Goal: Communication & Community: Answer question/provide support

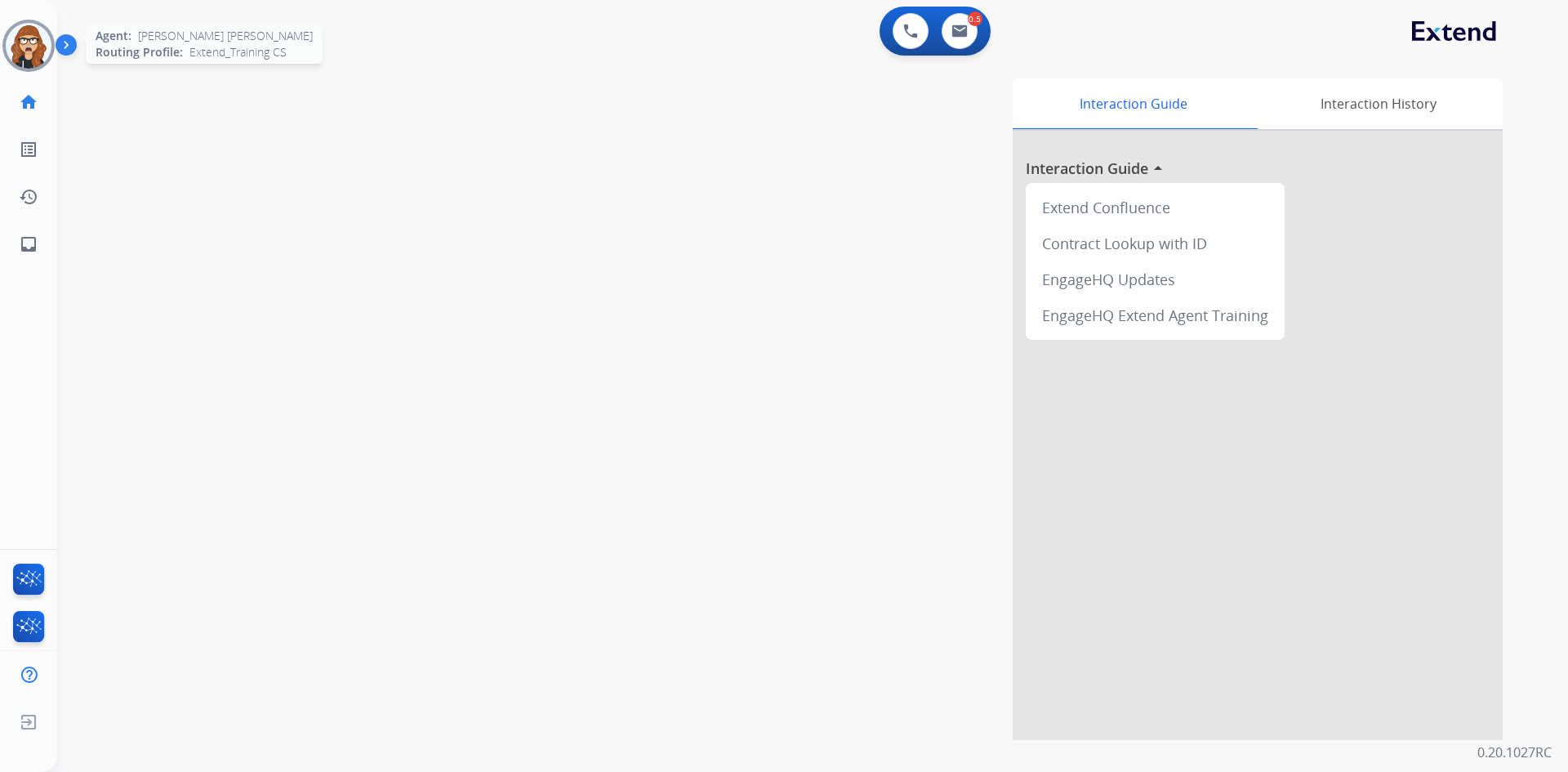
click at [32, 37] on img at bounding box center [28, 45] width 46 height 46
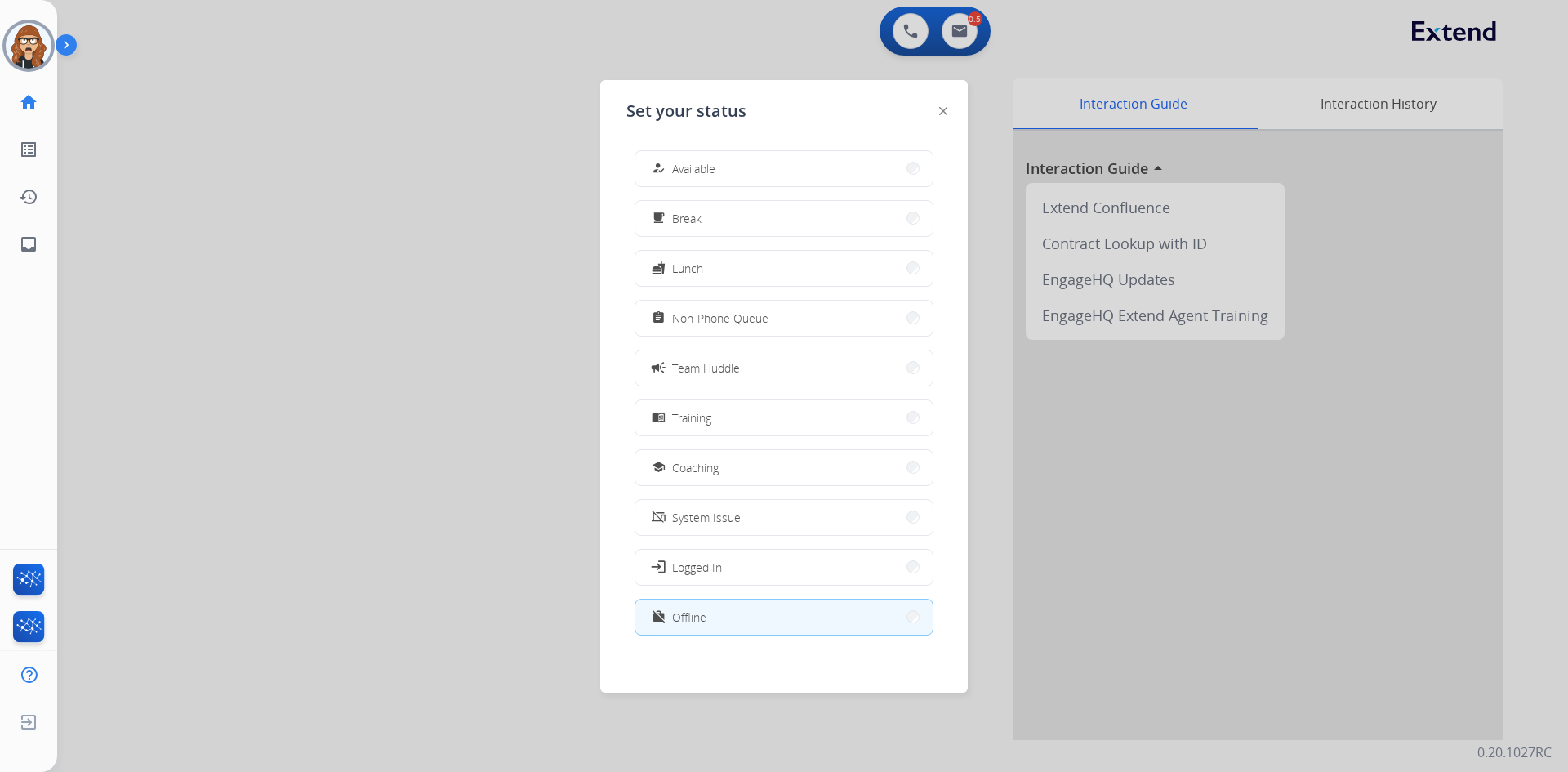
click at [474, 251] on div at bounding box center [784, 386] width 1568 height 772
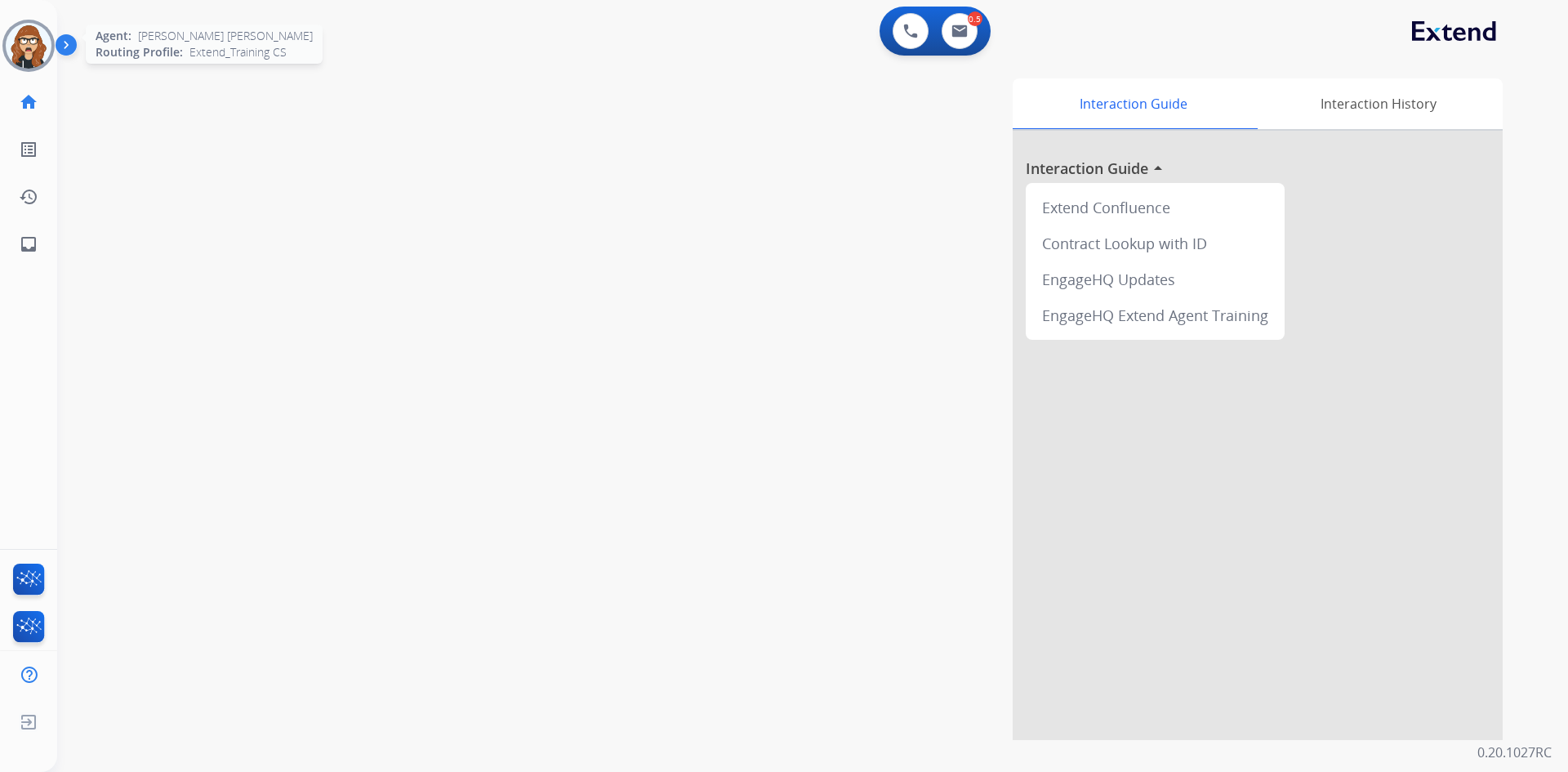
click at [39, 59] on img at bounding box center [28, 45] width 46 height 46
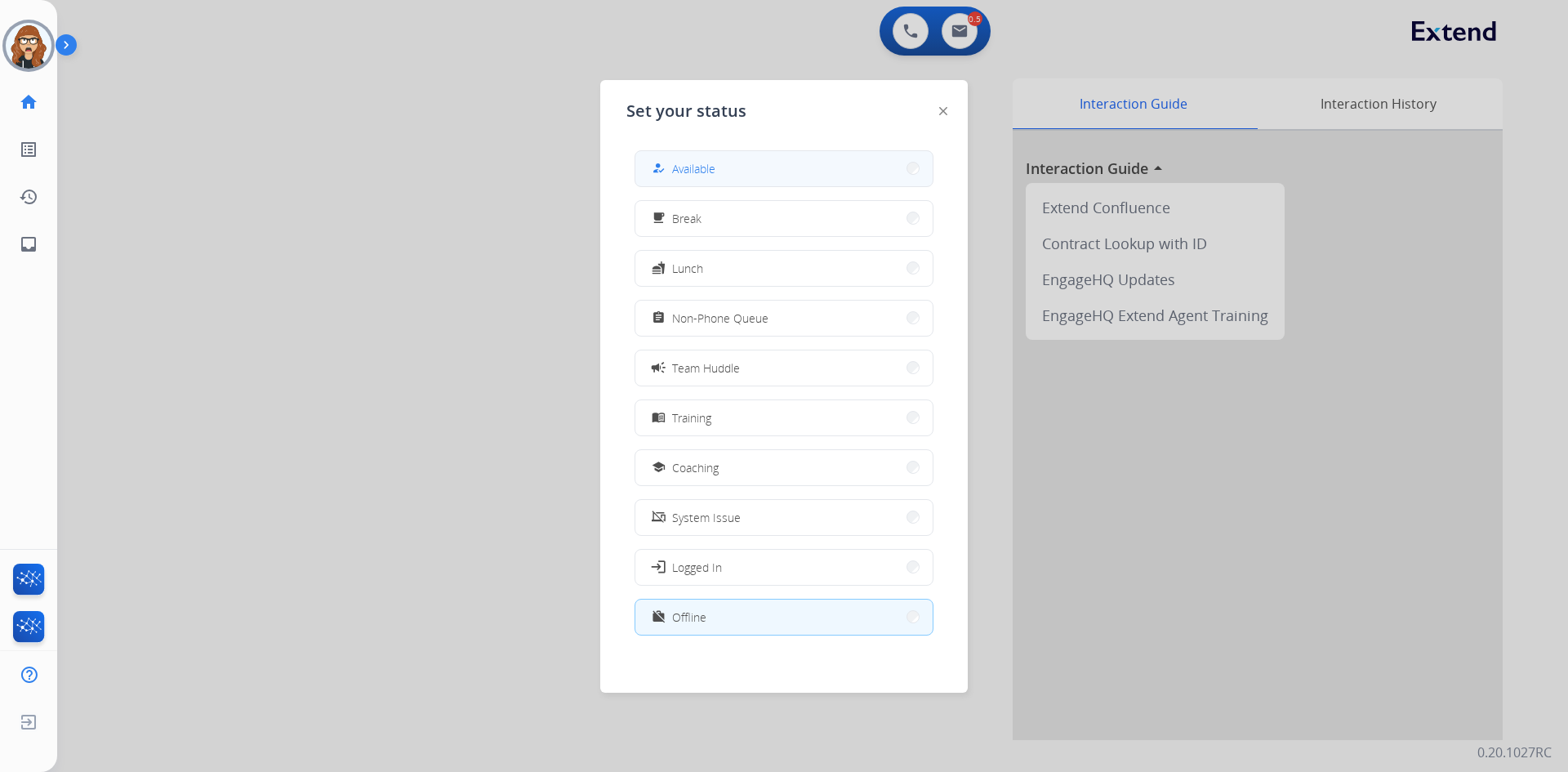
click at [685, 164] on span "Available" at bounding box center [694, 168] width 43 height 17
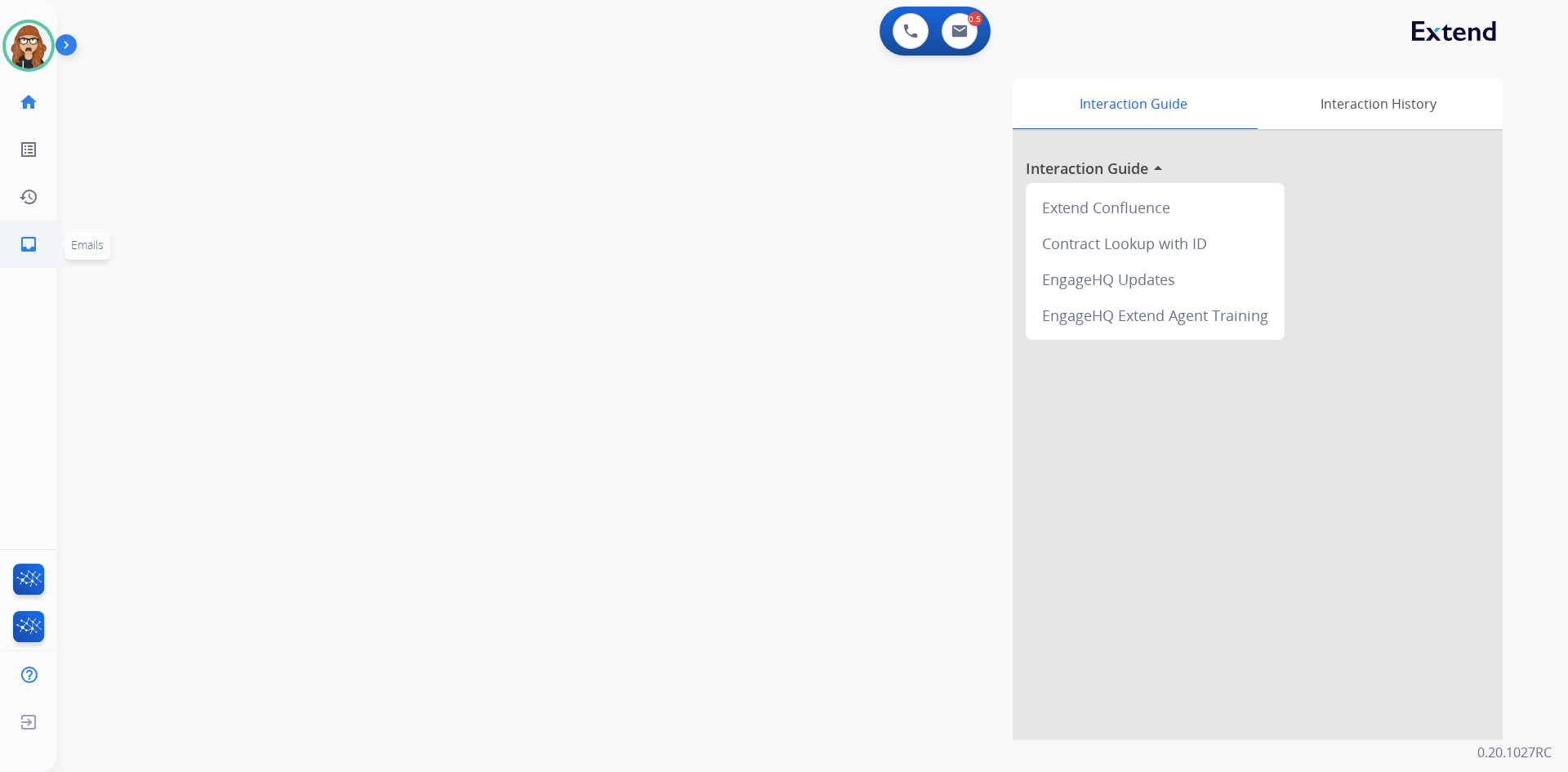
click at [13, 248] on link "inbox Emails" at bounding box center [28, 244] width 46 height 46
select select "**********"
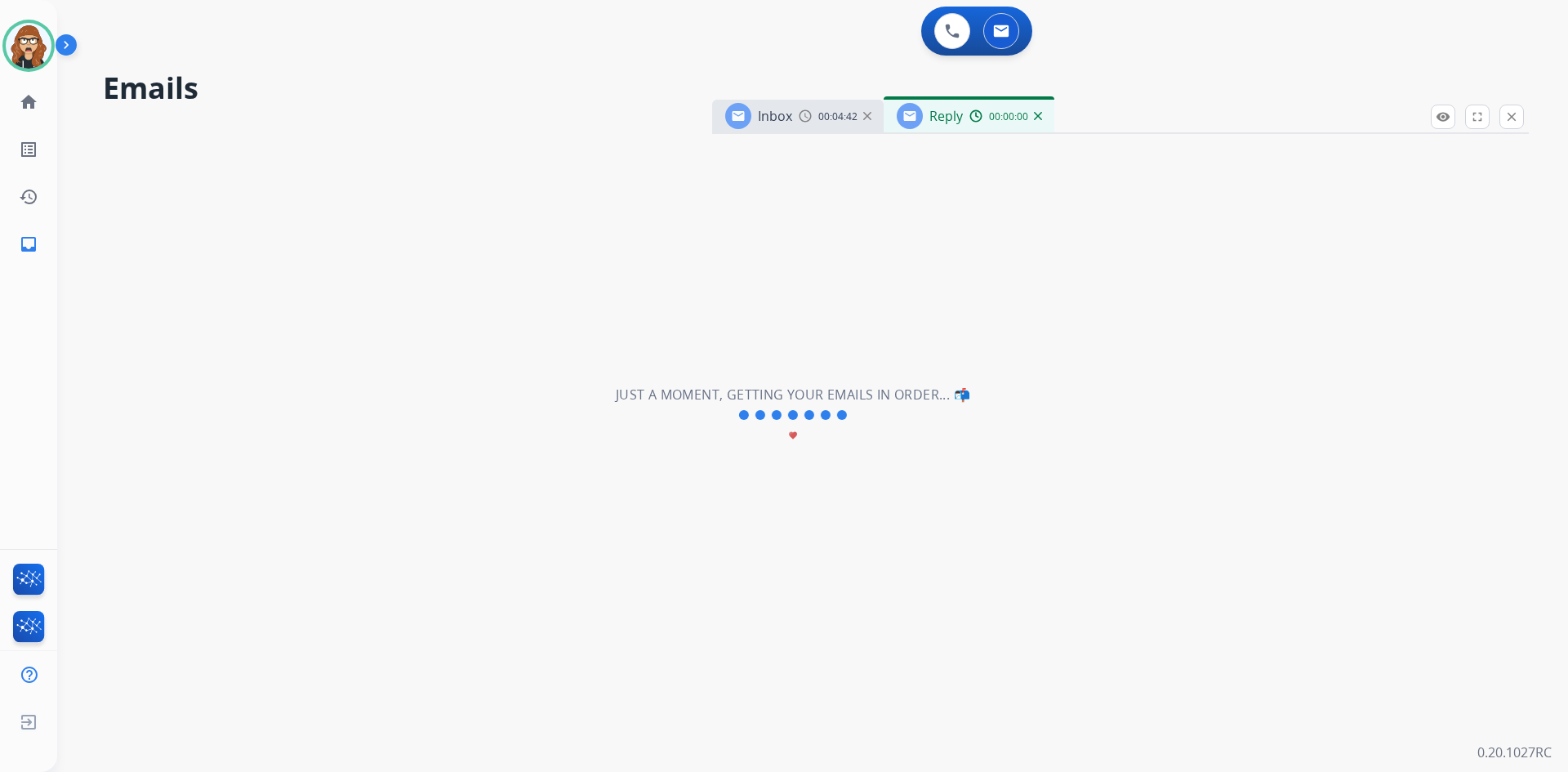
select select "**********"
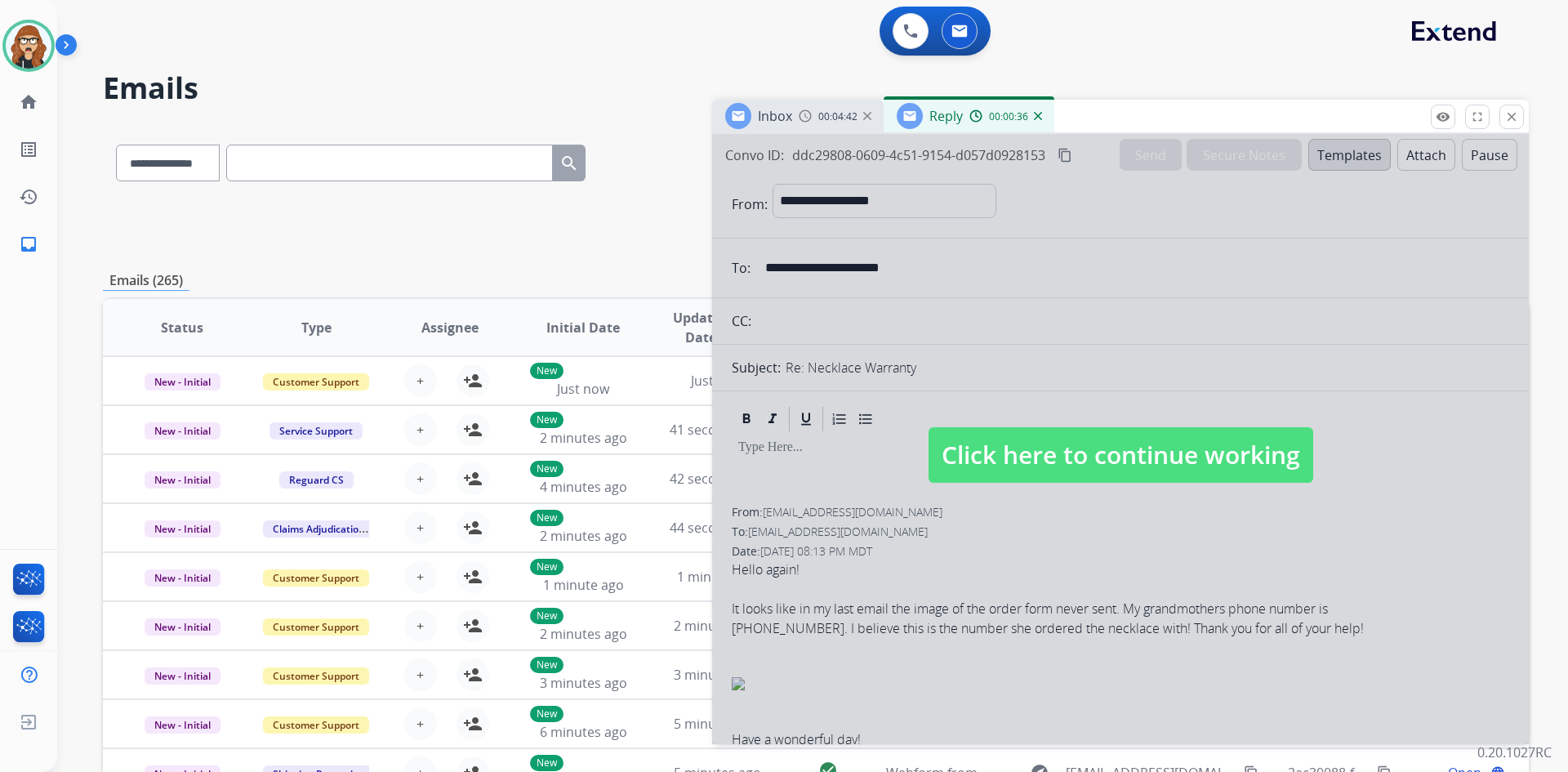
click at [164, 228] on div "**********" at bounding box center [816, 224] width 1426 height 58
click at [1108, 466] on span "Click here to continue working" at bounding box center [1121, 455] width 385 height 56
select select
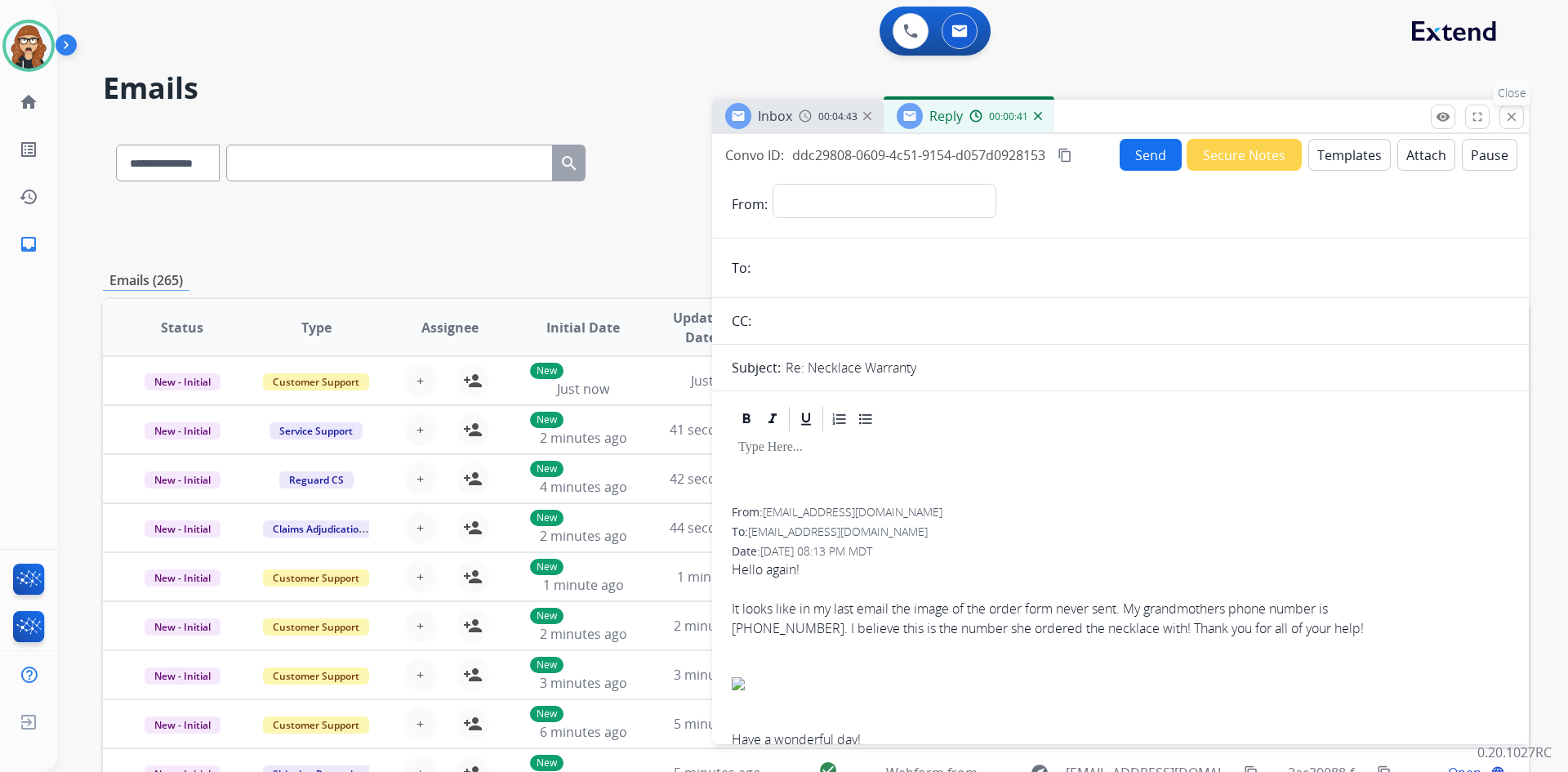
click at [1507, 120] on mat-icon "close" at bounding box center [1511, 117] width 14 height 14
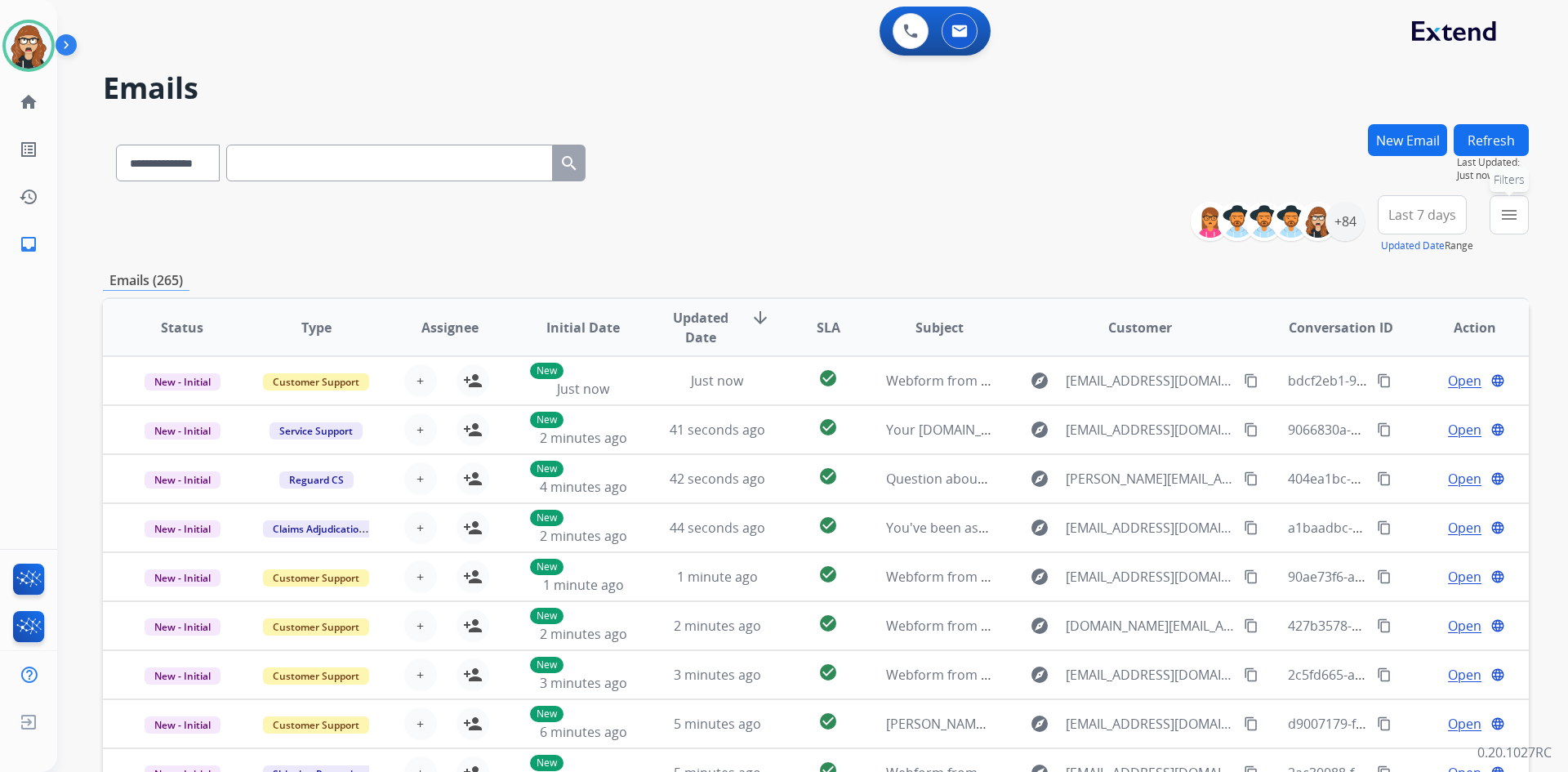
click at [1513, 219] on mat-icon "menu" at bounding box center [1509, 215] width 20 height 20
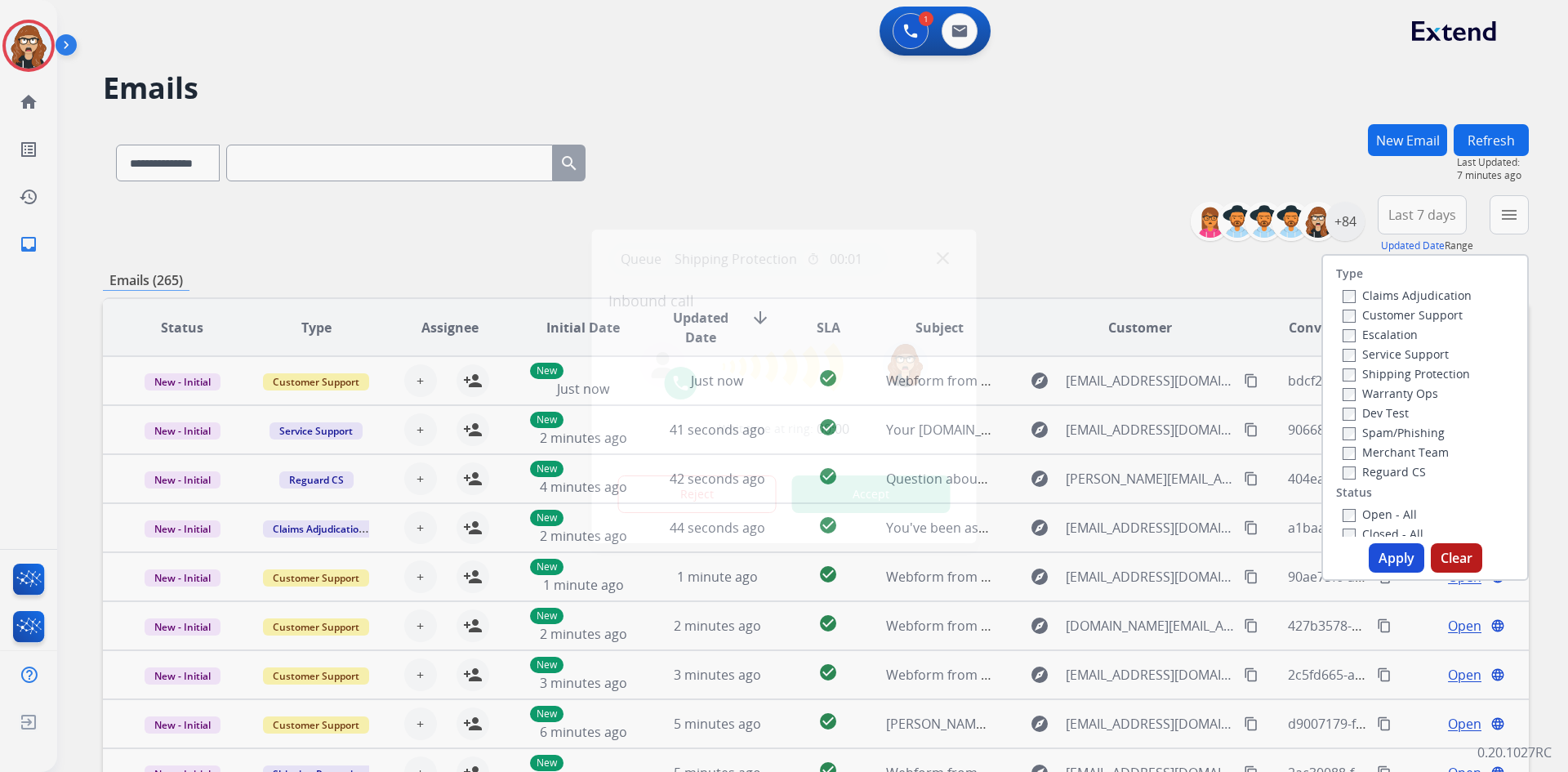
click at [1229, 72] on div at bounding box center [784, 386] width 1568 height 772
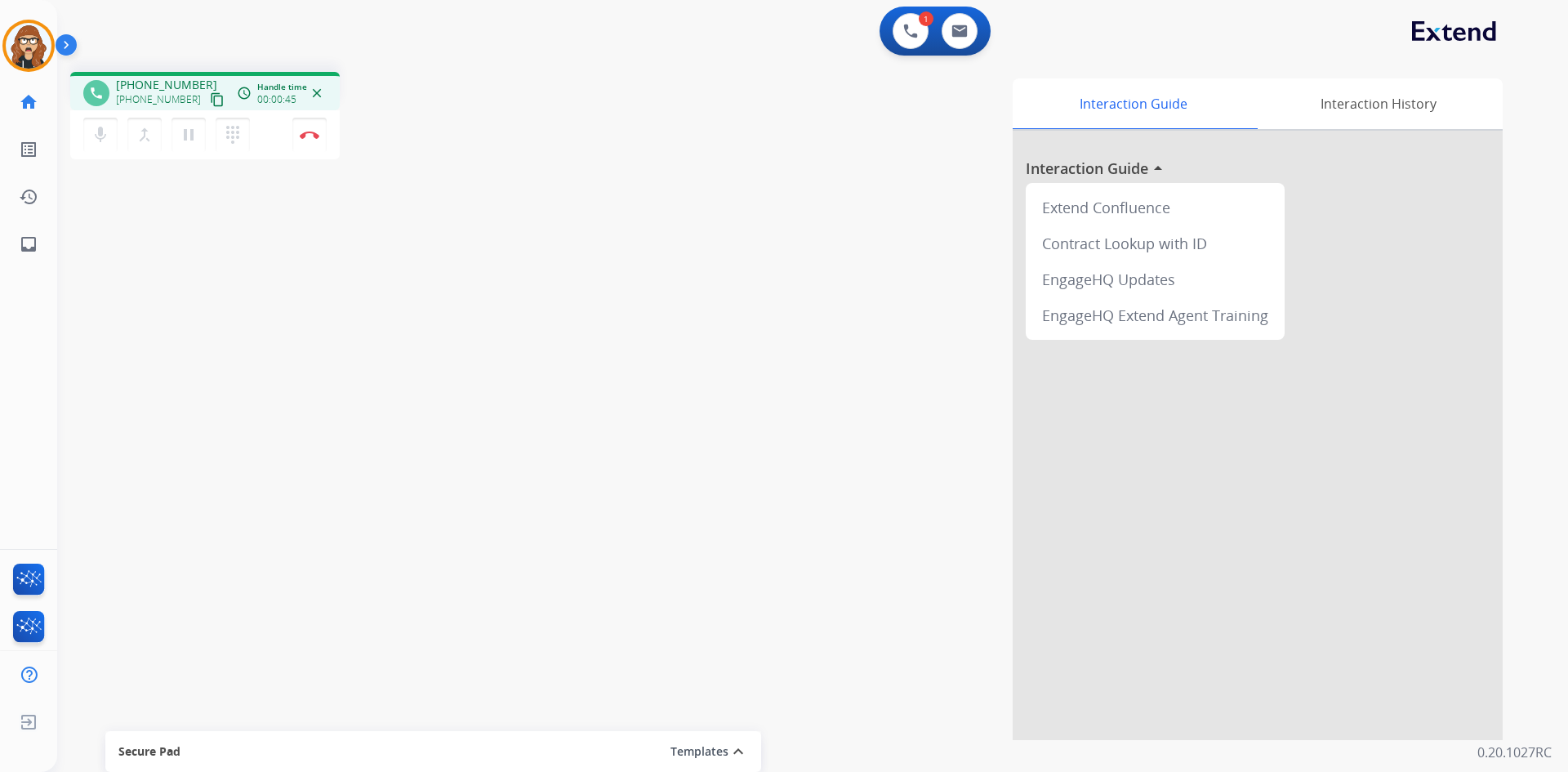
click at [210, 102] on mat-icon "content_copy" at bounding box center [217, 100] width 14 height 14
click at [182, 135] on mat-icon "pause" at bounding box center [189, 135] width 20 height 20
drag, startPoint x: 209, startPoint y: 472, endPoint x: 487, endPoint y: 290, distance: 332.3
click at [208, 472] on div "phone +12564961407 +12564961407 content_copy access_time Call metrics Queue 00:…" at bounding box center [793, 399] width 1472 height 681
click at [188, 146] on button "play_arrow Hold" at bounding box center [189, 135] width 34 height 34
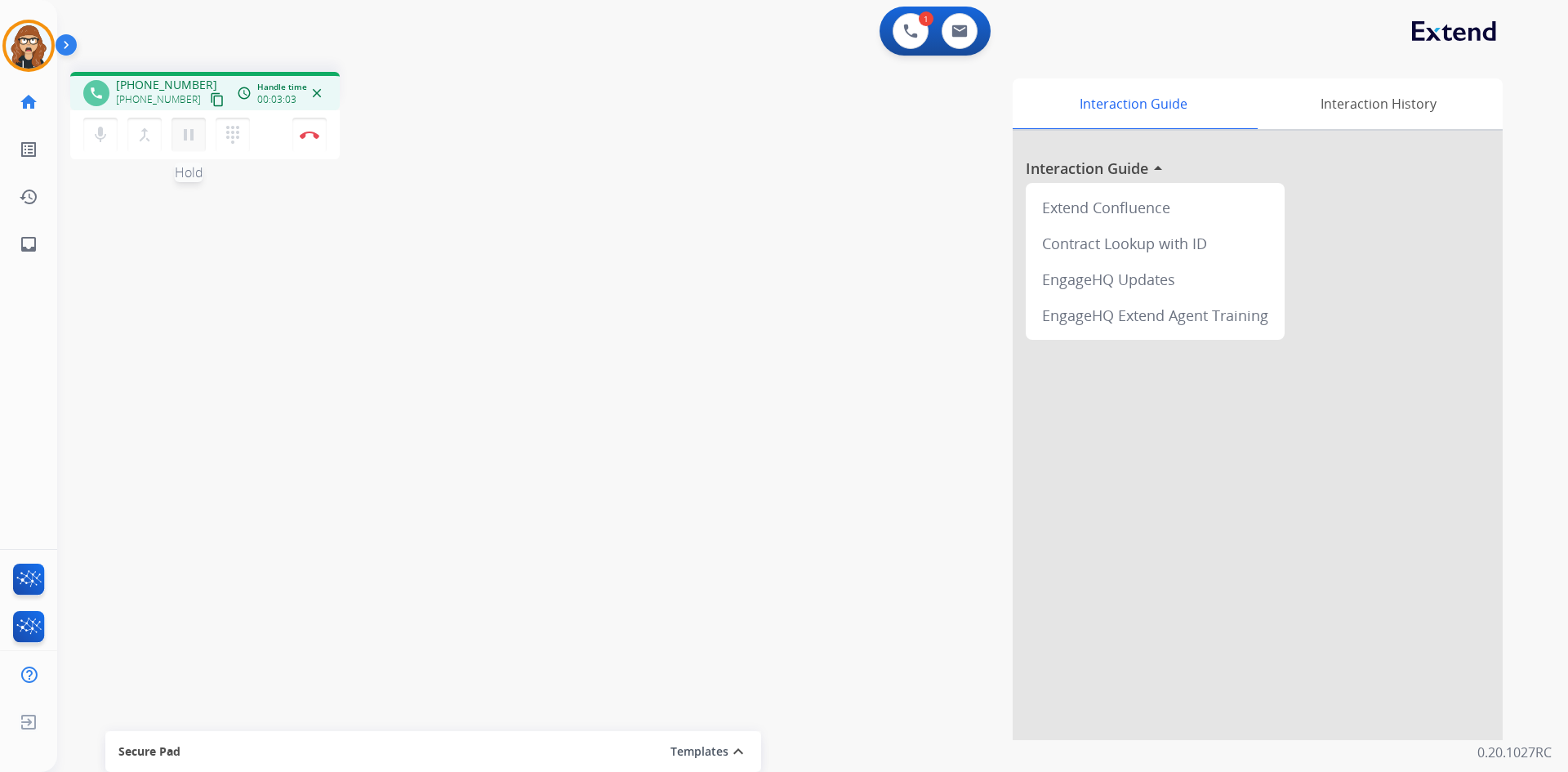
click at [187, 150] on button "pause Hold" at bounding box center [189, 135] width 34 height 34
click at [193, 147] on button "play_arrow Hold" at bounding box center [189, 135] width 34 height 34
click at [26, 245] on mat-icon "inbox" at bounding box center [29, 244] width 20 height 20
select select "**********"
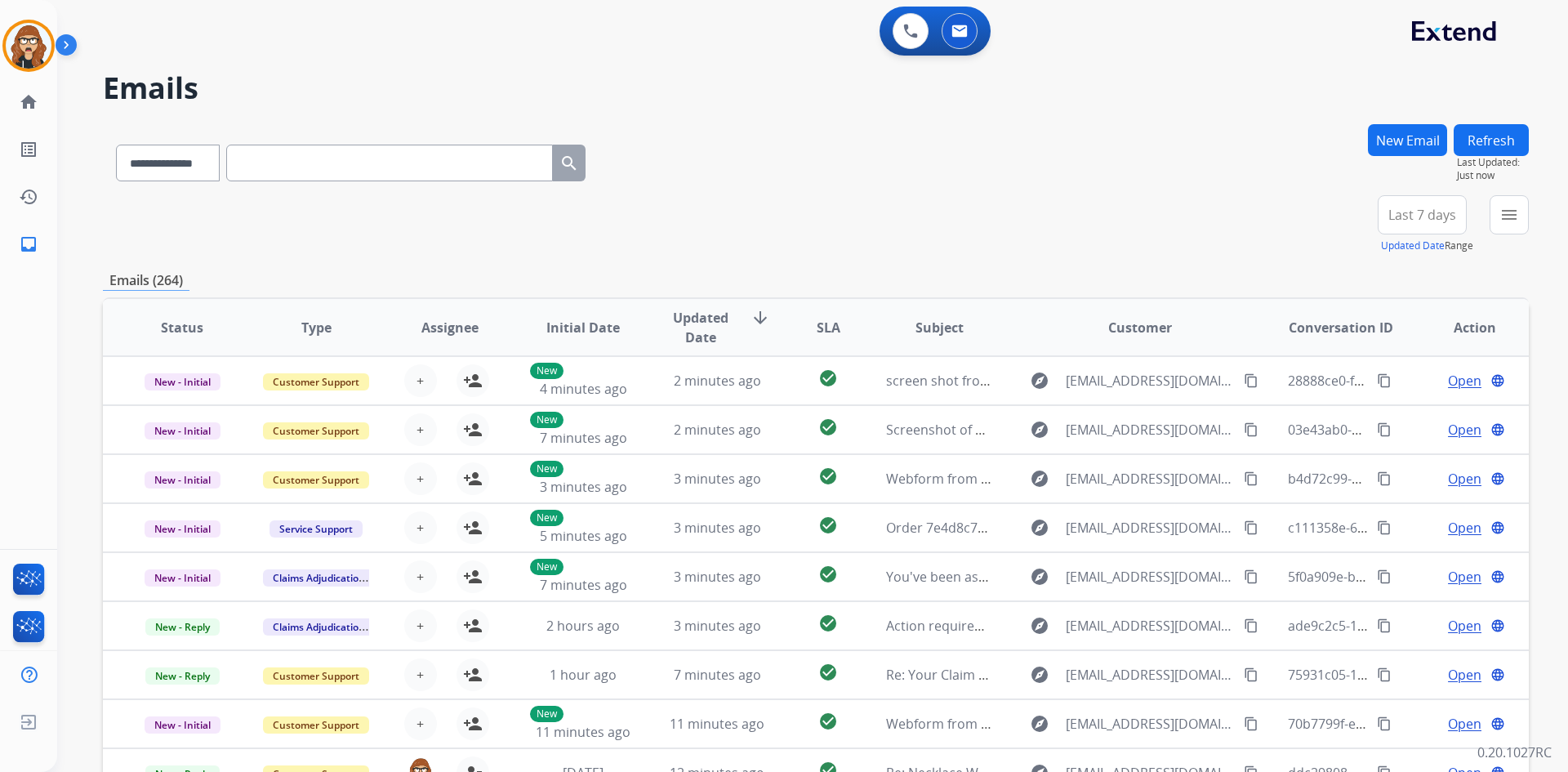
click at [1405, 142] on button "New Email" at bounding box center [1407, 139] width 79 height 31
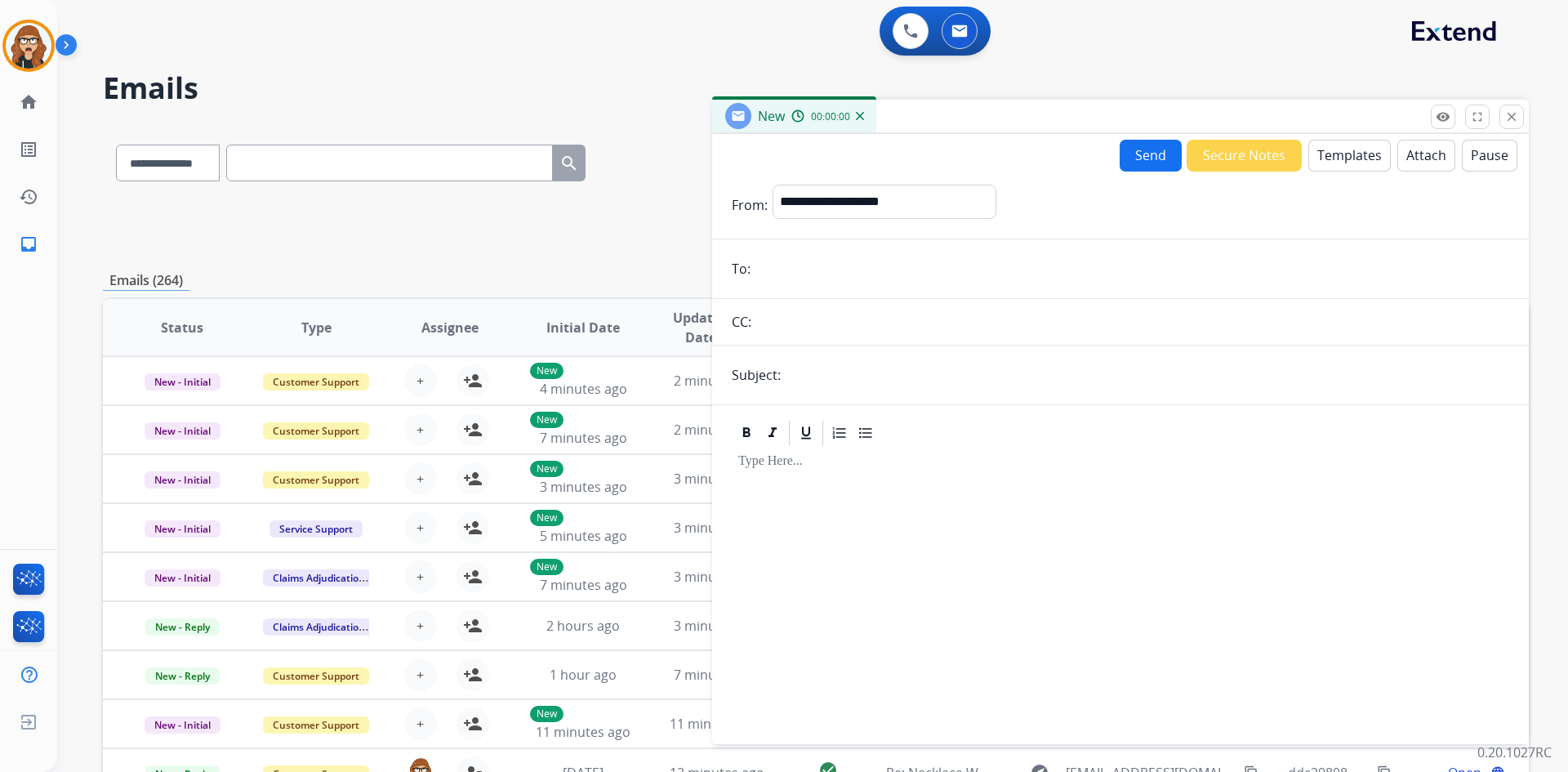
click at [944, 267] on input "email" at bounding box center [1132, 269] width 754 height 32
paste input "**********"
type input "**********"
click at [937, 197] on select "**********" at bounding box center [883, 200] width 222 height 32
select select "**********"
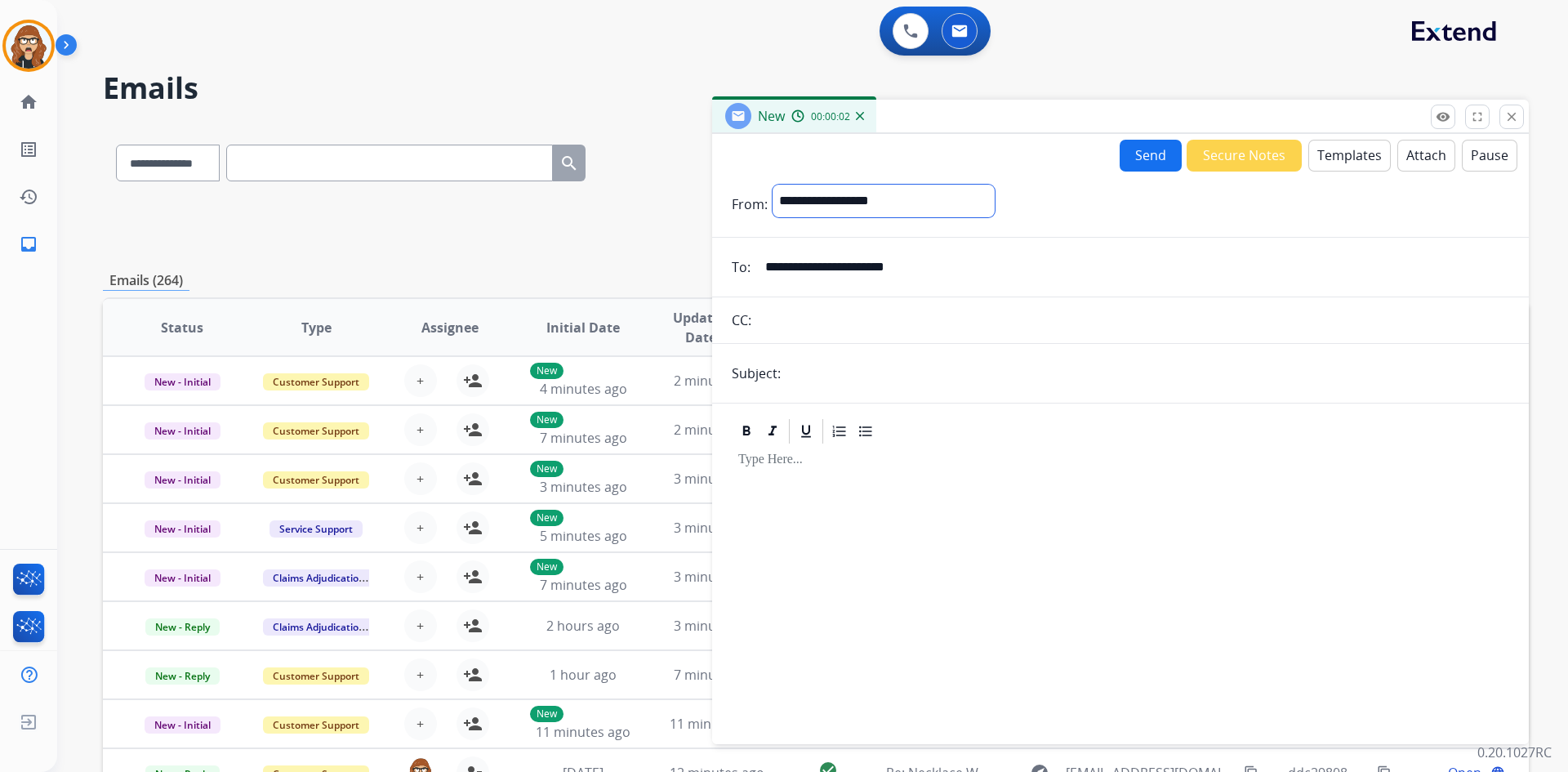
click at [773, 184] on select "**********" at bounding box center [883, 200] width 222 height 32
click at [1337, 155] on button "Templates" at bounding box center [1350, 155] width 83 height 31
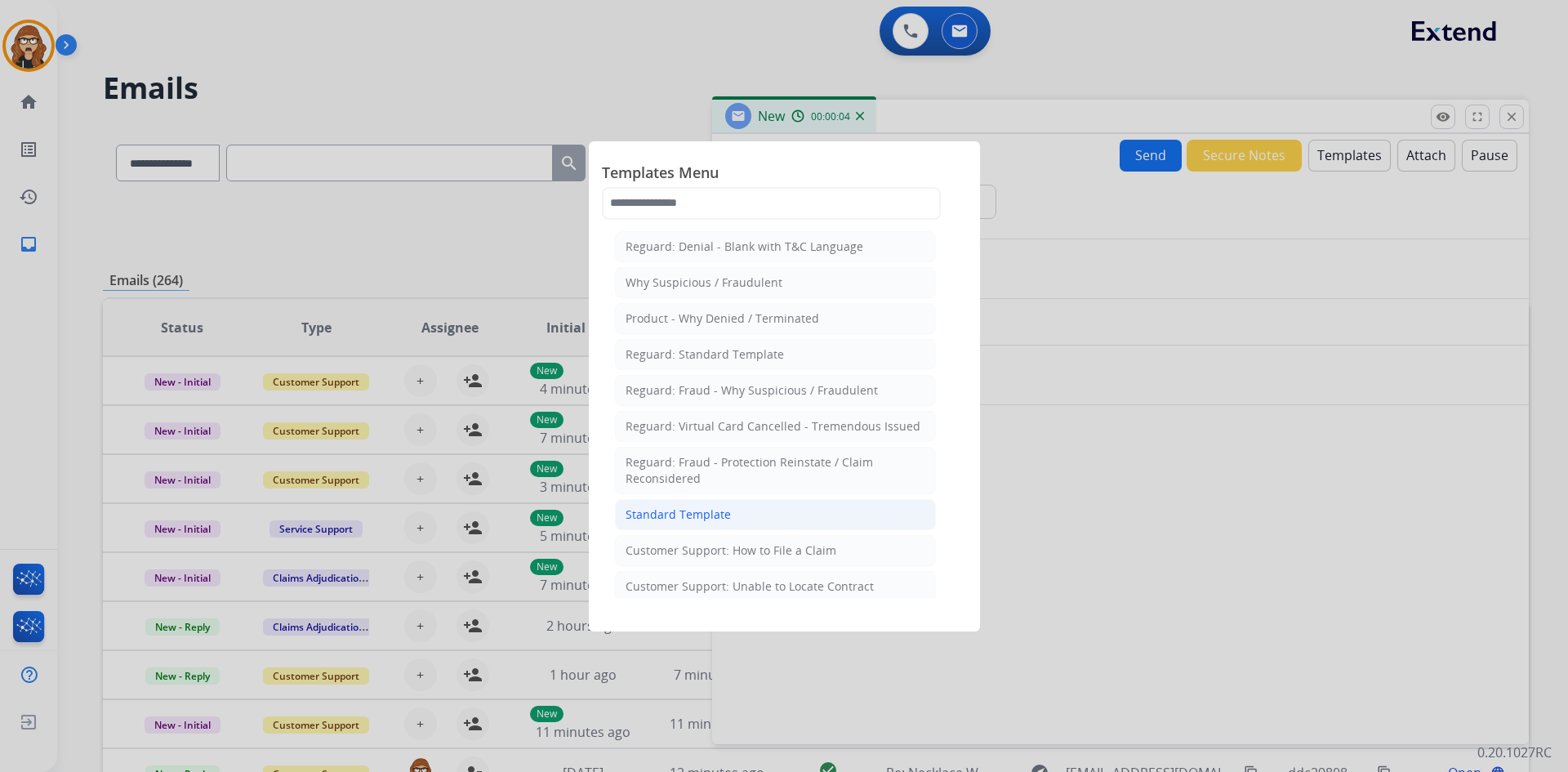
click at [711, 519] on div "Standard Template" at bounding box center [678, 514] width 105 height 16
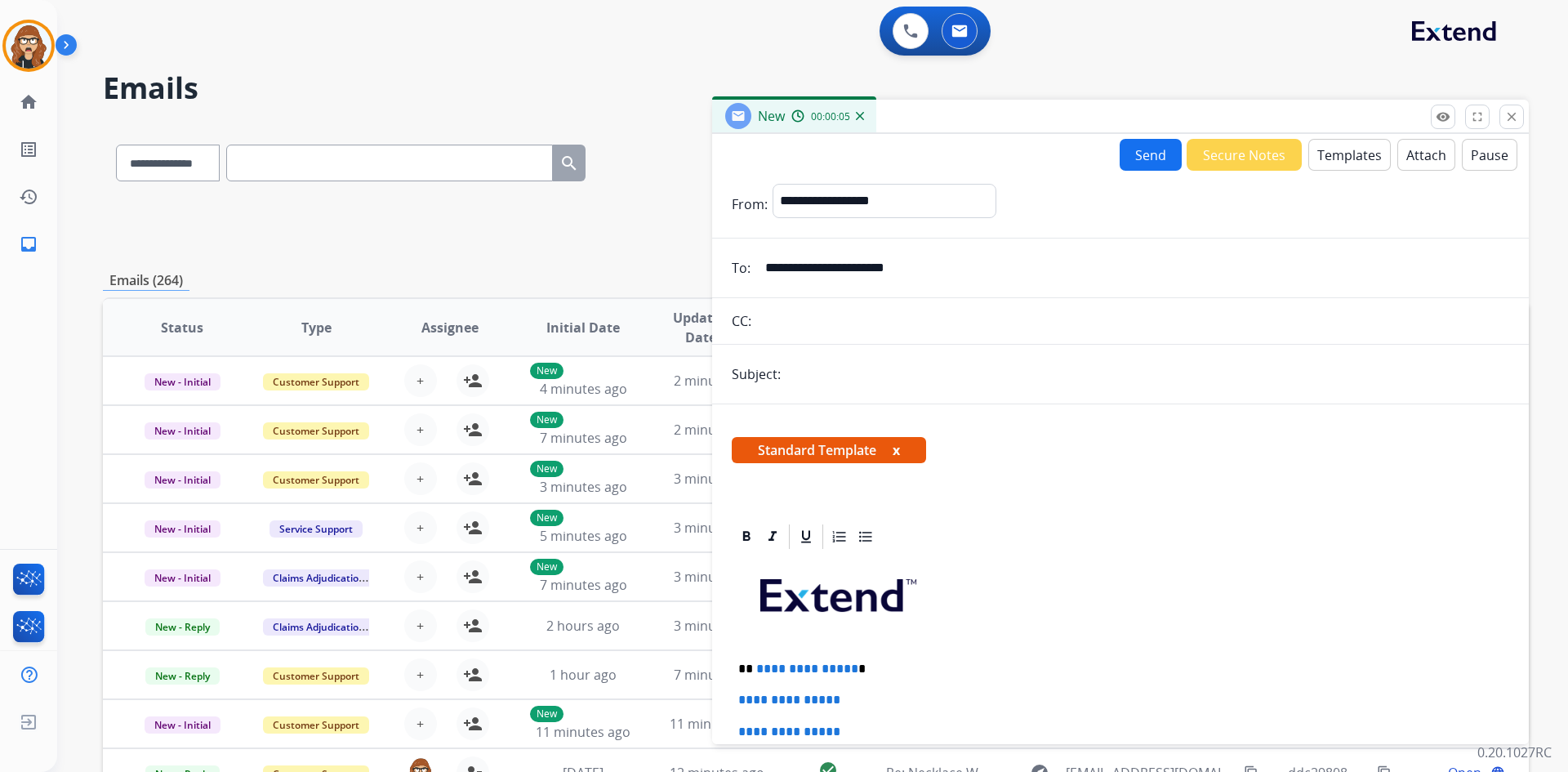
click at [897, 380] on input "text" at bounding box center [1147, 374] width 723 height 32
type input "**********"
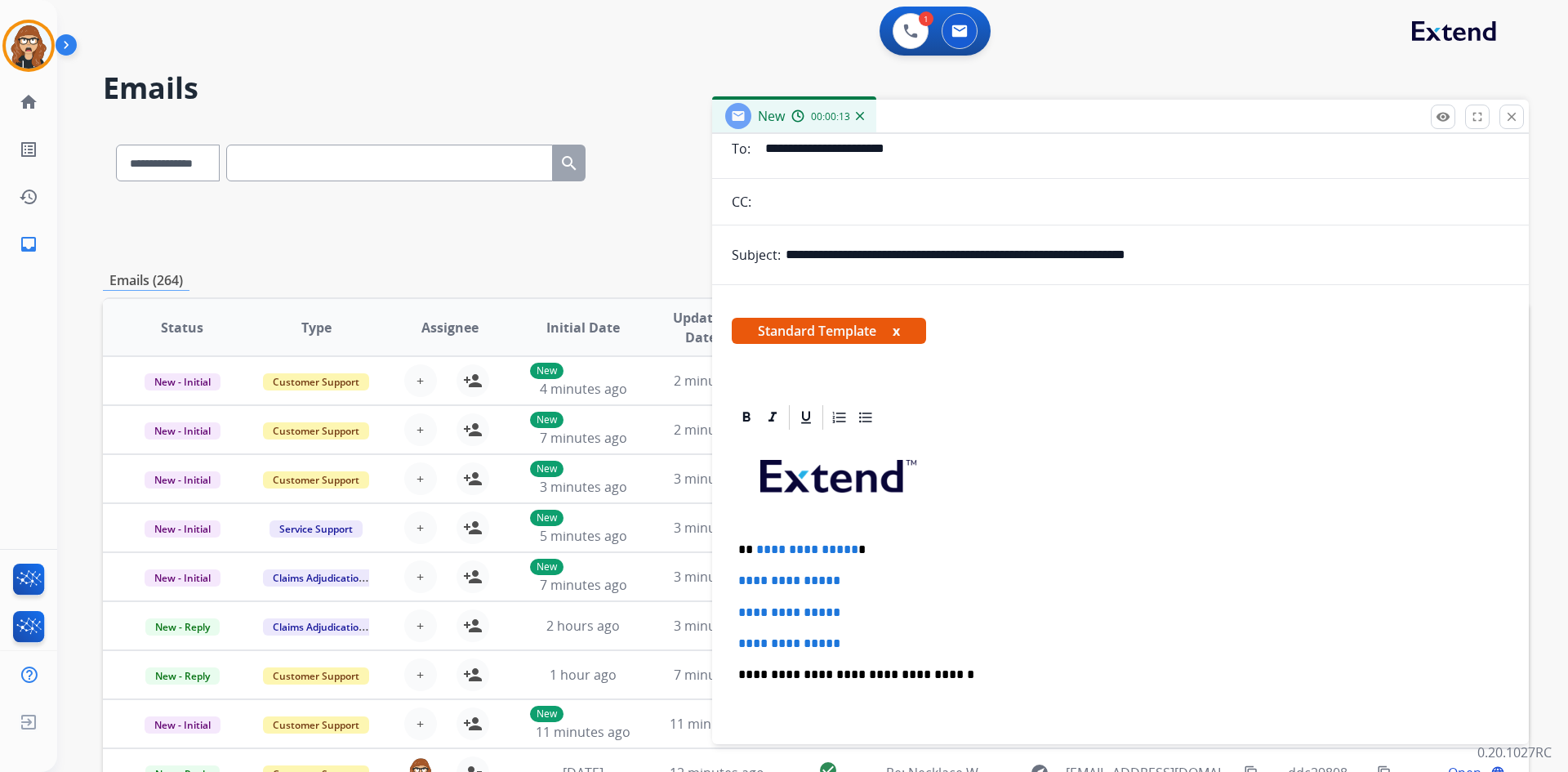
scroll to position [245, 0]
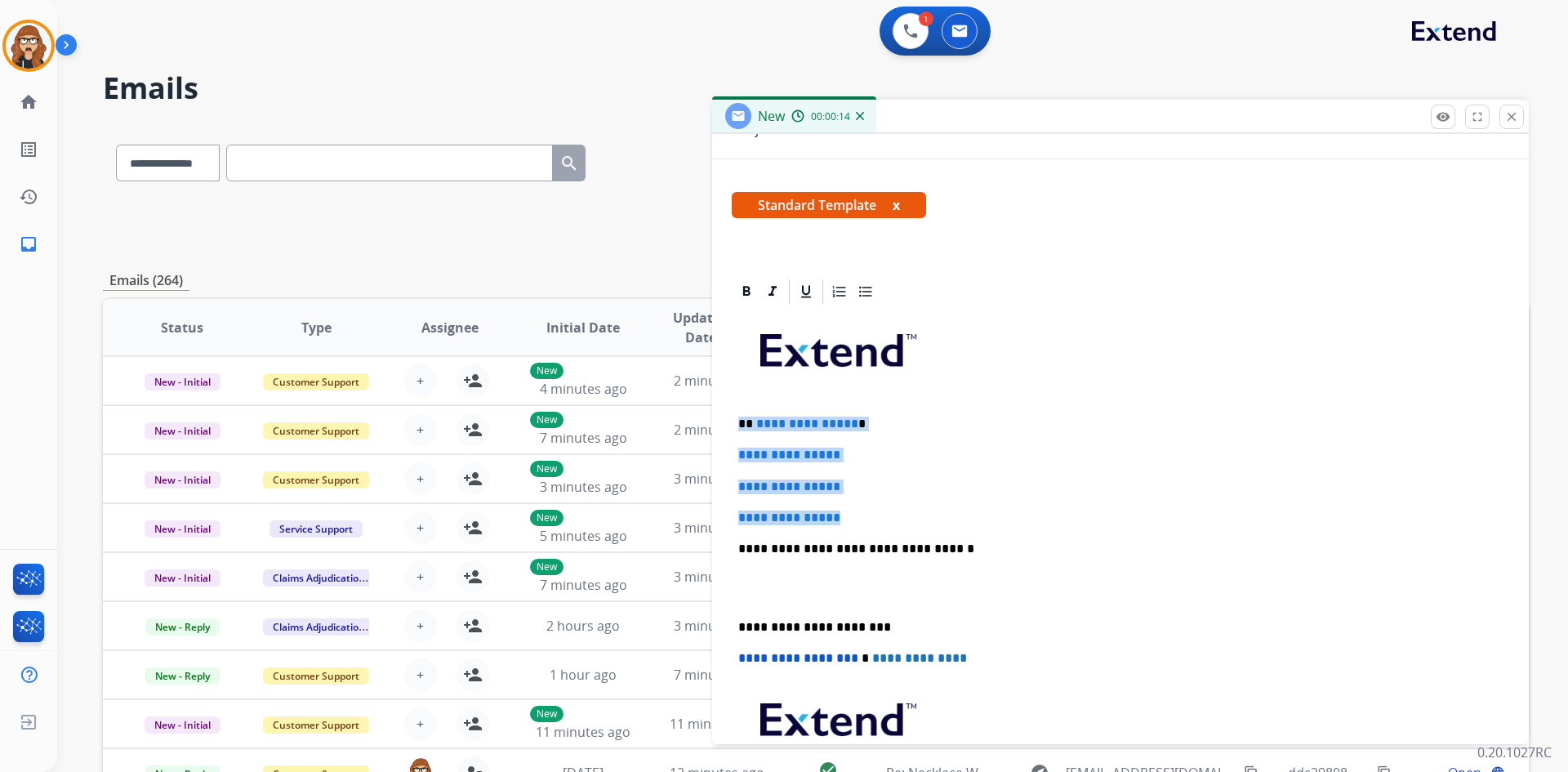
drag, startPoint x: 739, startPoint y: 418, endPoint x: 900, endPoint y: 501, distance: 181.1
click at [900, 501] on div "**********" at bounding box center [1120, 587] width 777 height 562
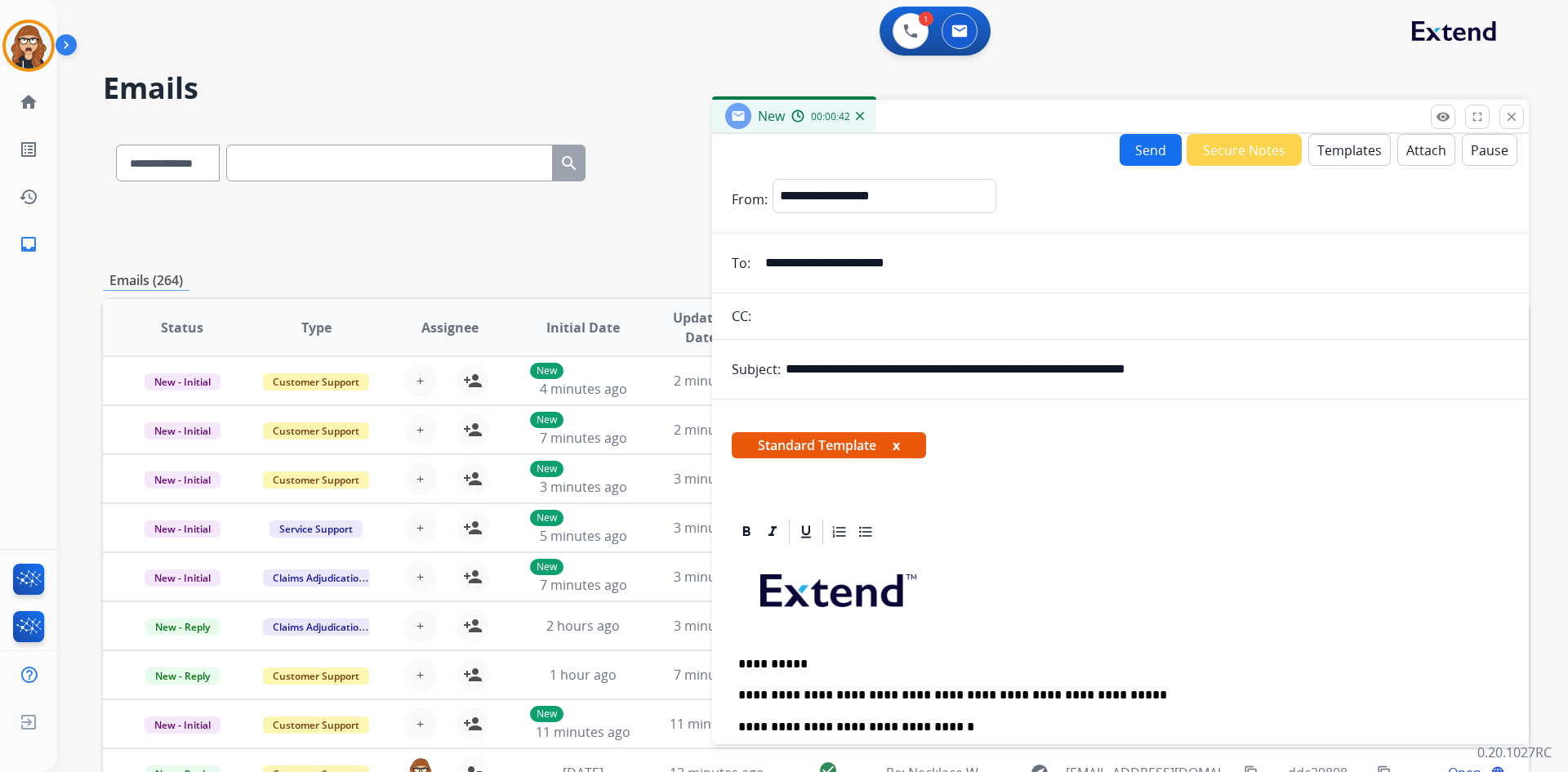
scroll to position [0, 0]
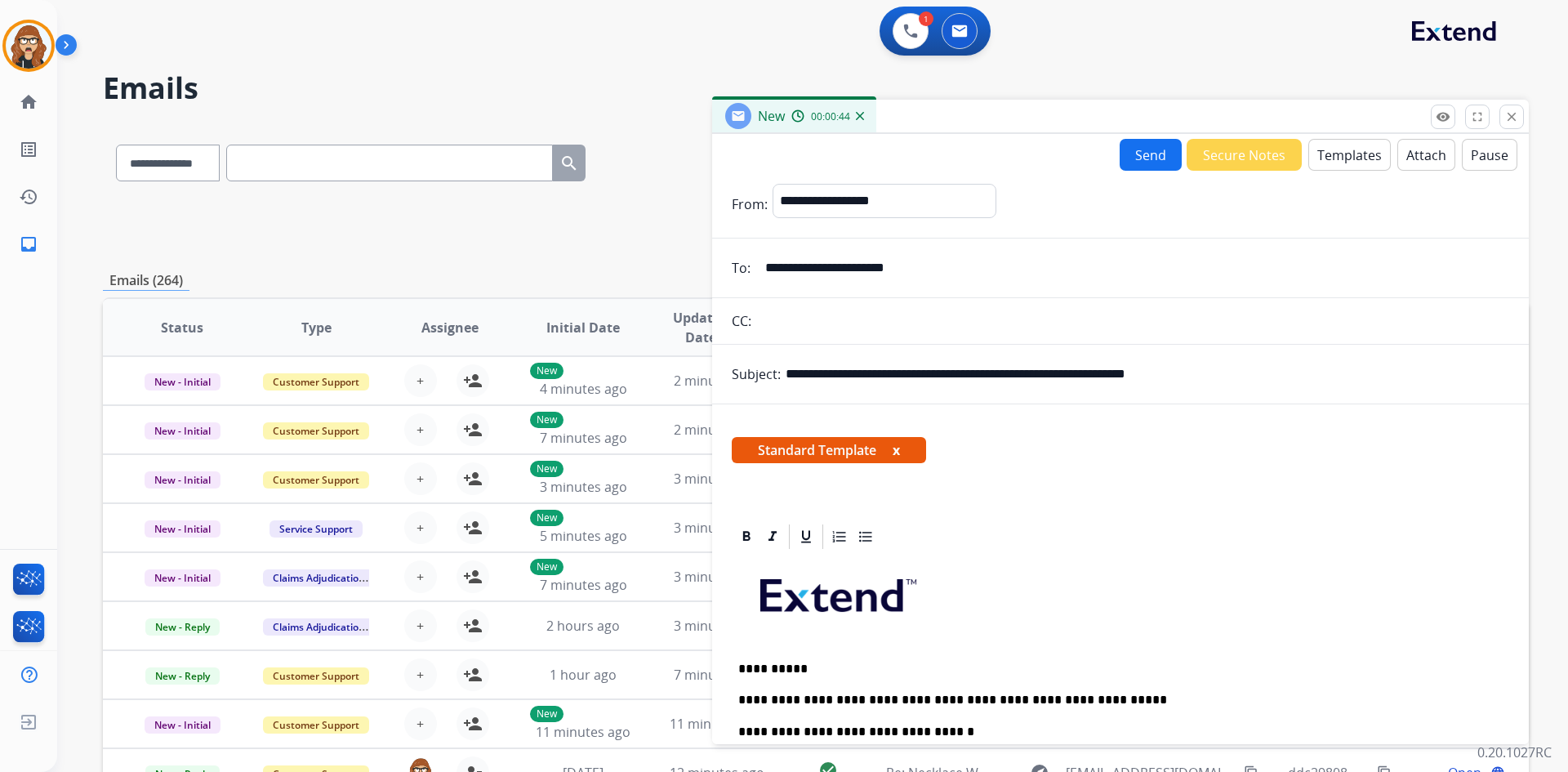
click at [1151, 159] on button "Send" at bounding box center [1150, 154] width 62 height 31
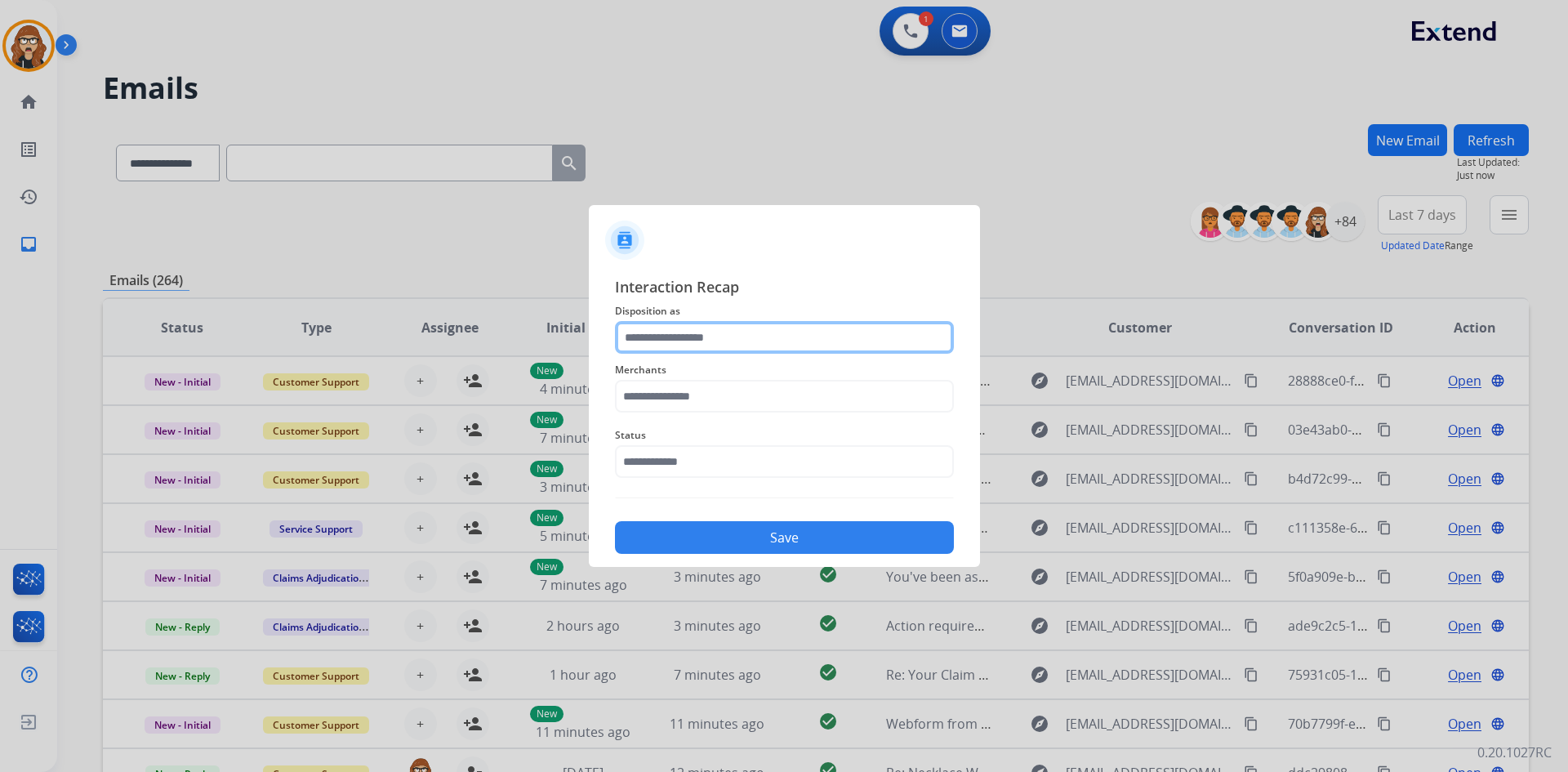
click at [718, 341] on input "text" at bounding box center [784, 337] width 339 height 32
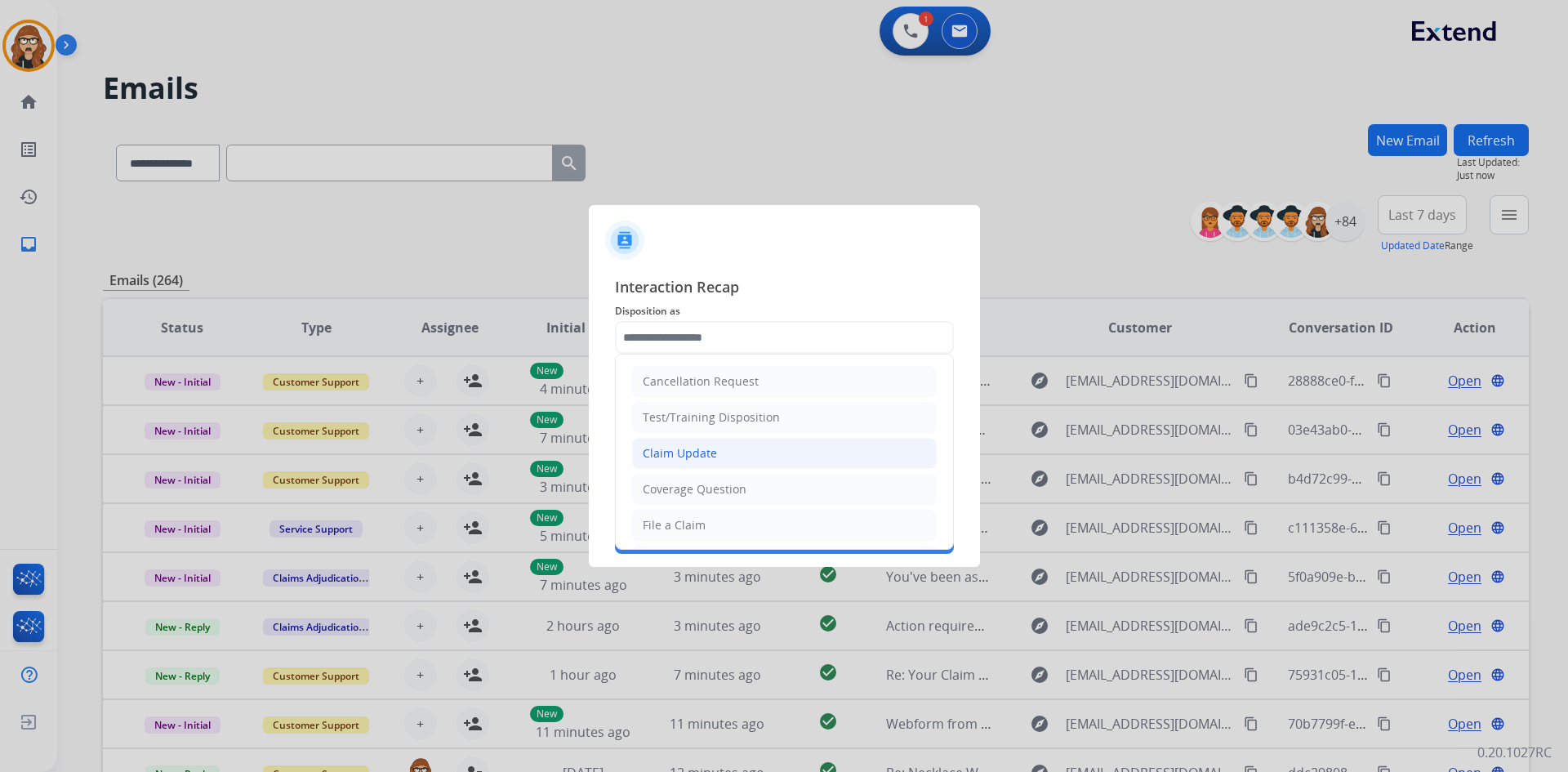
click at [690, 457] on div "Claim Update" at bounding box center [679, 453] width 75 height 16
type input "**********"
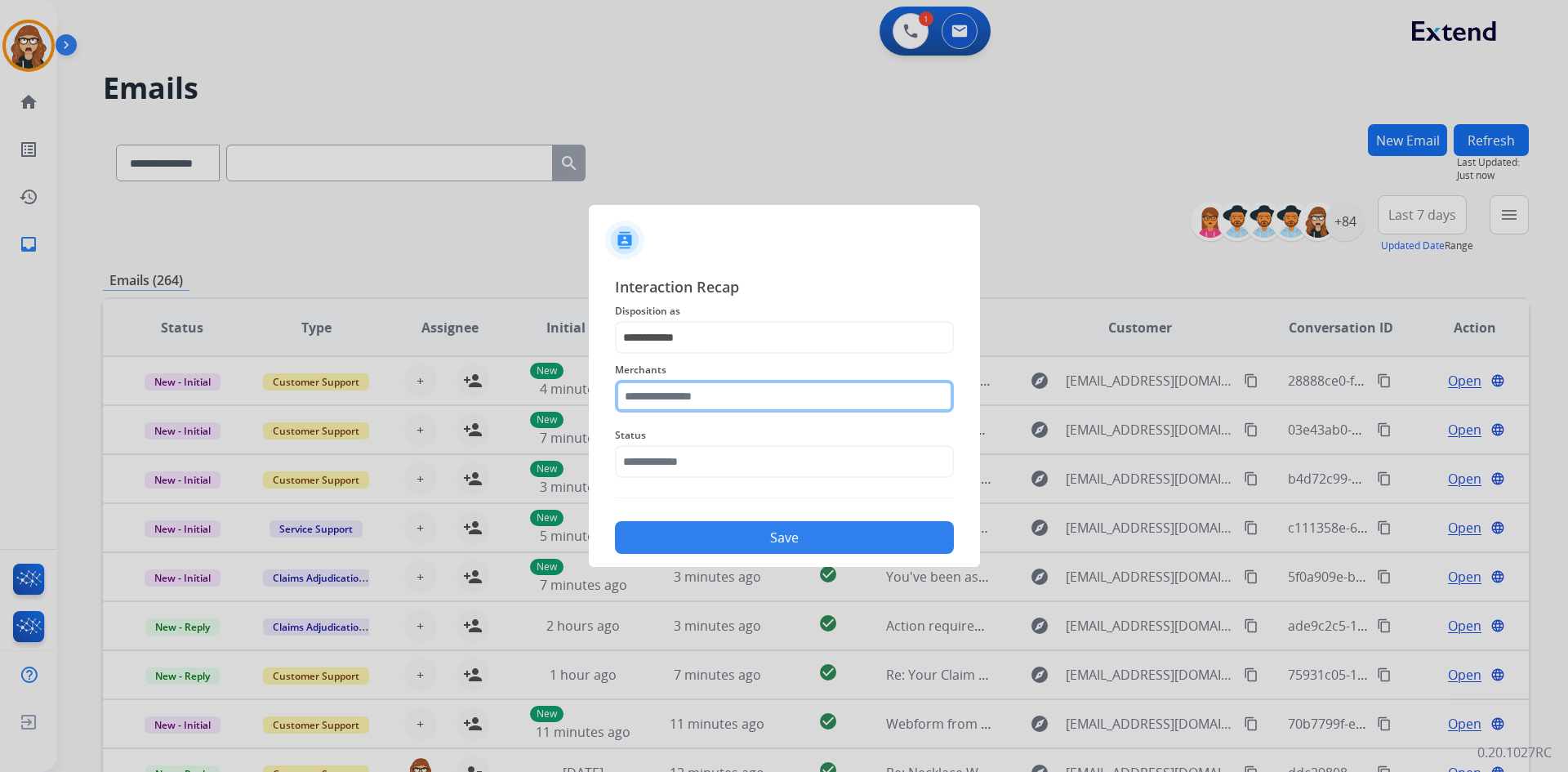
click at [673, 390] on input "text" at bounding box center [784, 396] width 339 height 32
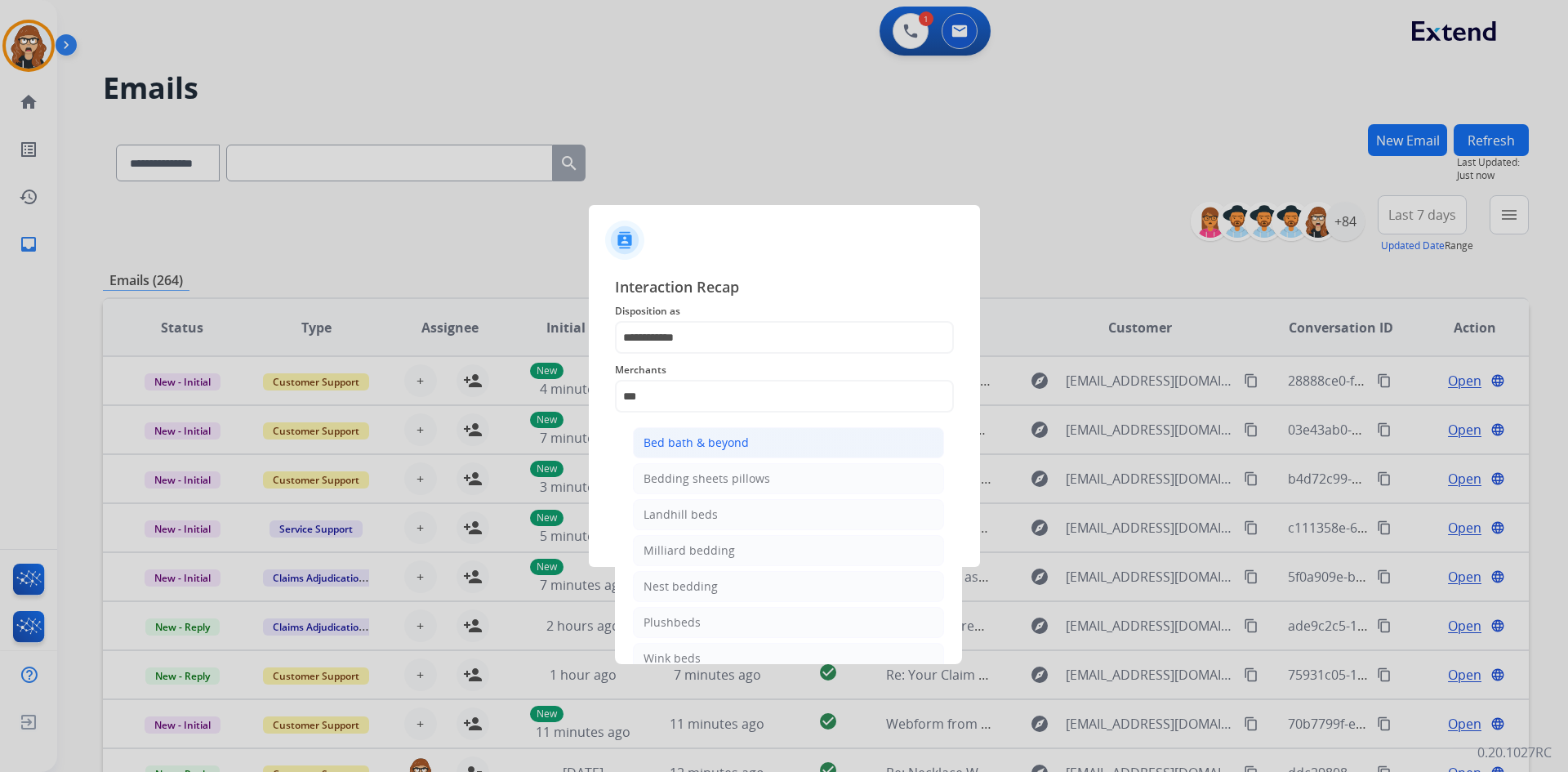
click at [685, 444] on div "Bed bath & beyond" at bounding box center [695, 442] width 105 height 16
type input "**********"
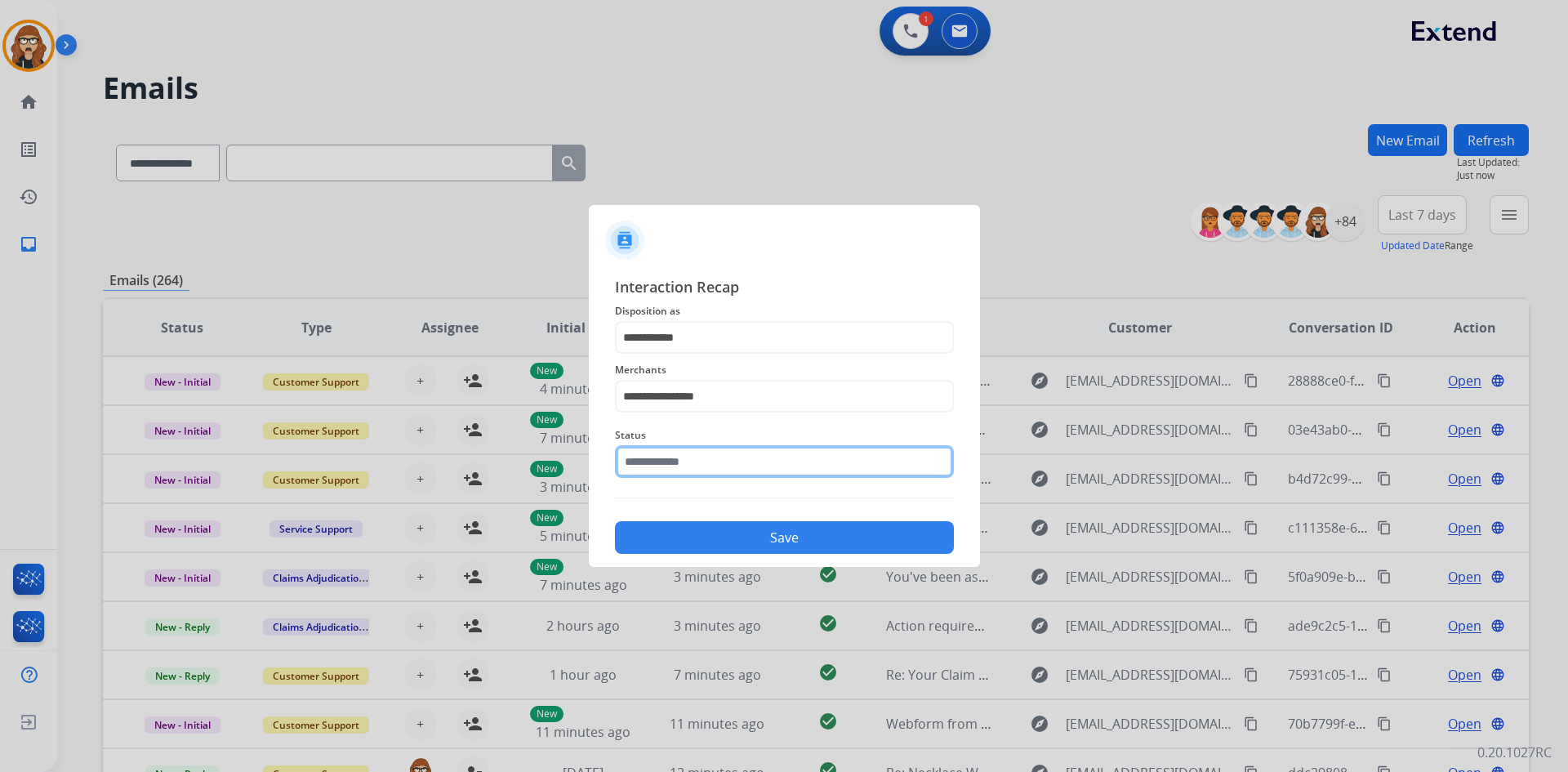
click at [684, 466] on input "text" at bounding box center [784, 461] width 339 height 32
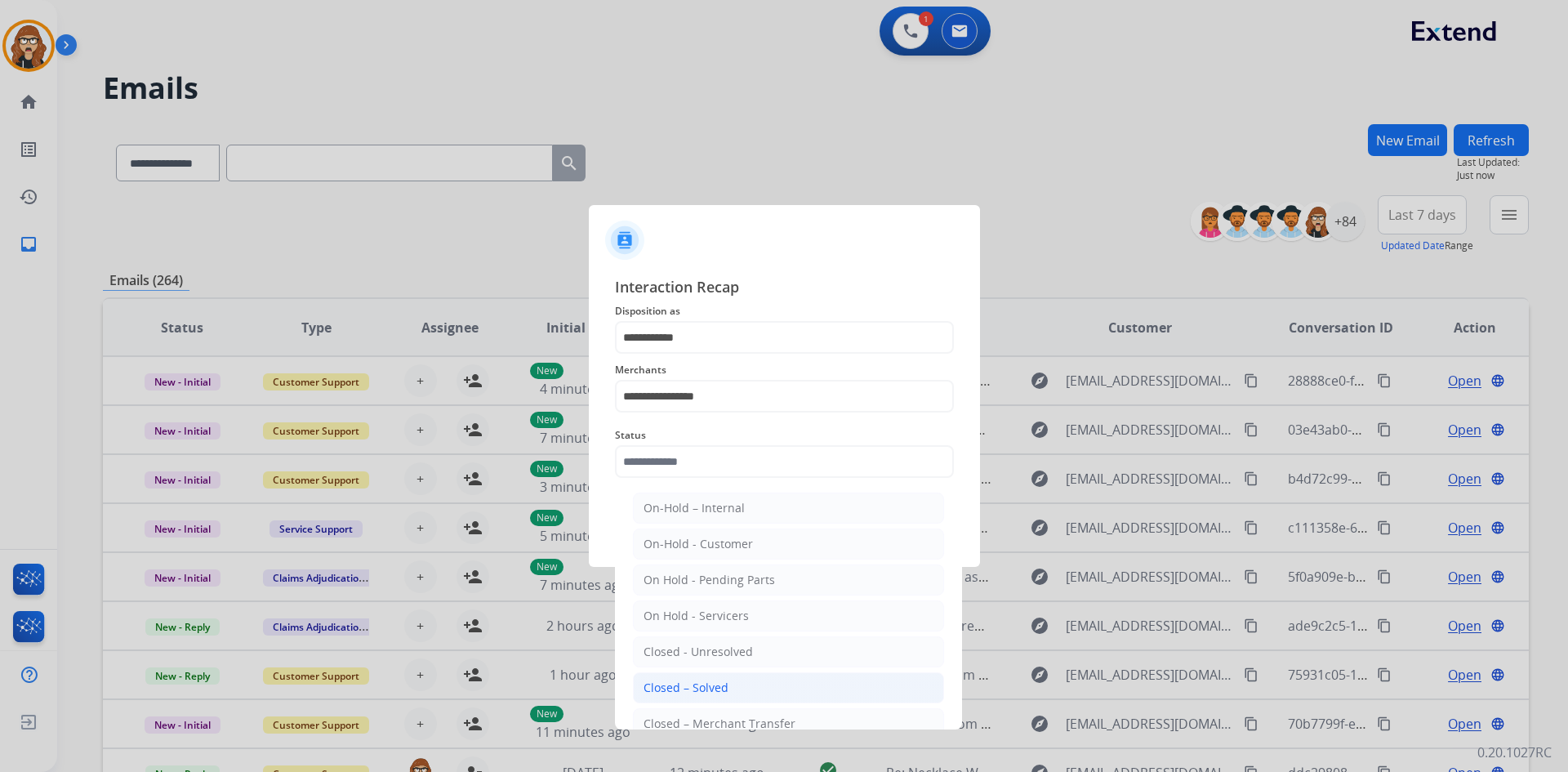
click at [698, 685] on div "Closed – Solved" at bounding box center [686, 688] width 85 height 16
type input "**********"
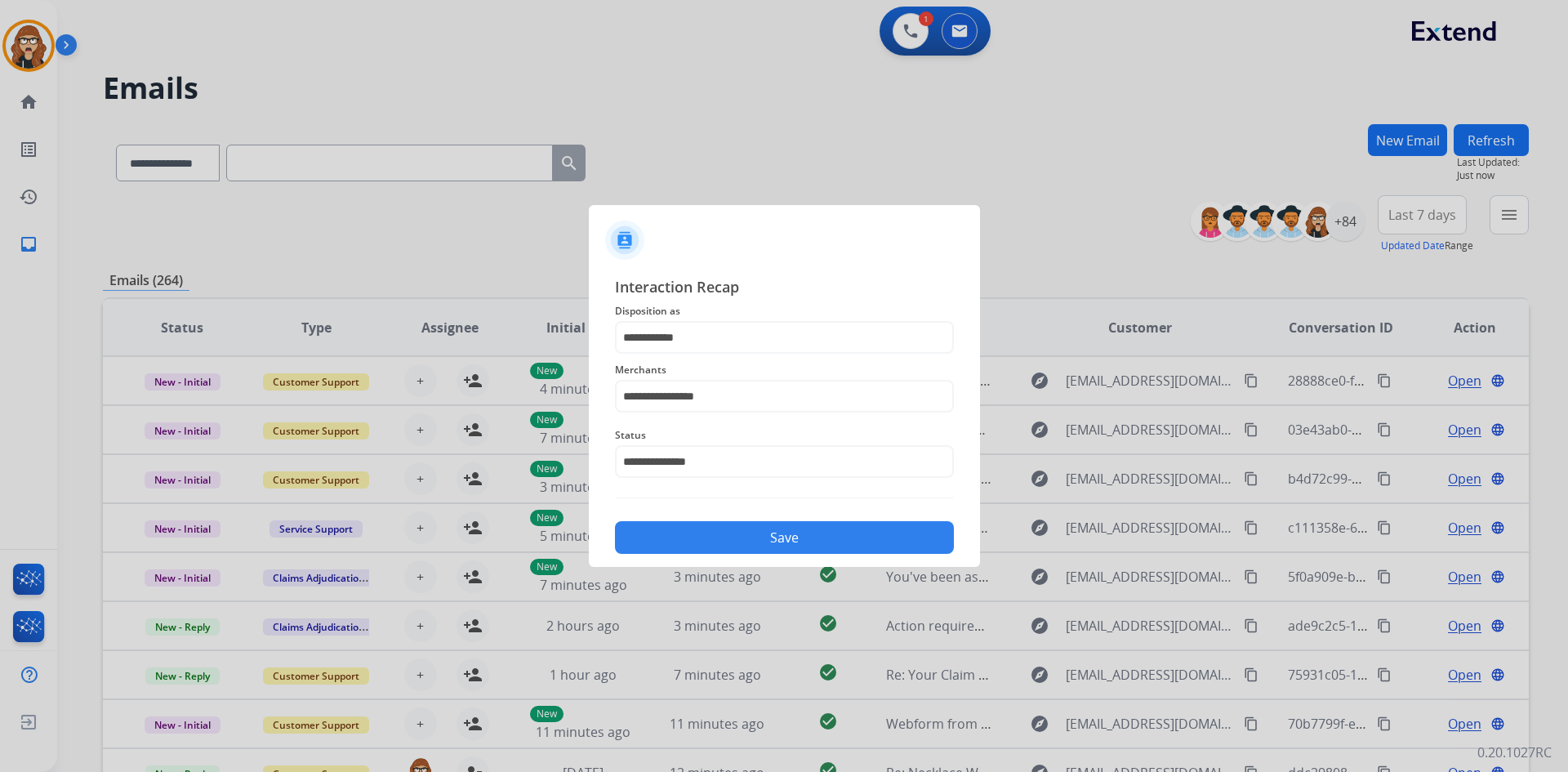
click at [723, 542] on button "Save" at bounding box center [784, 537] width 339 height 32
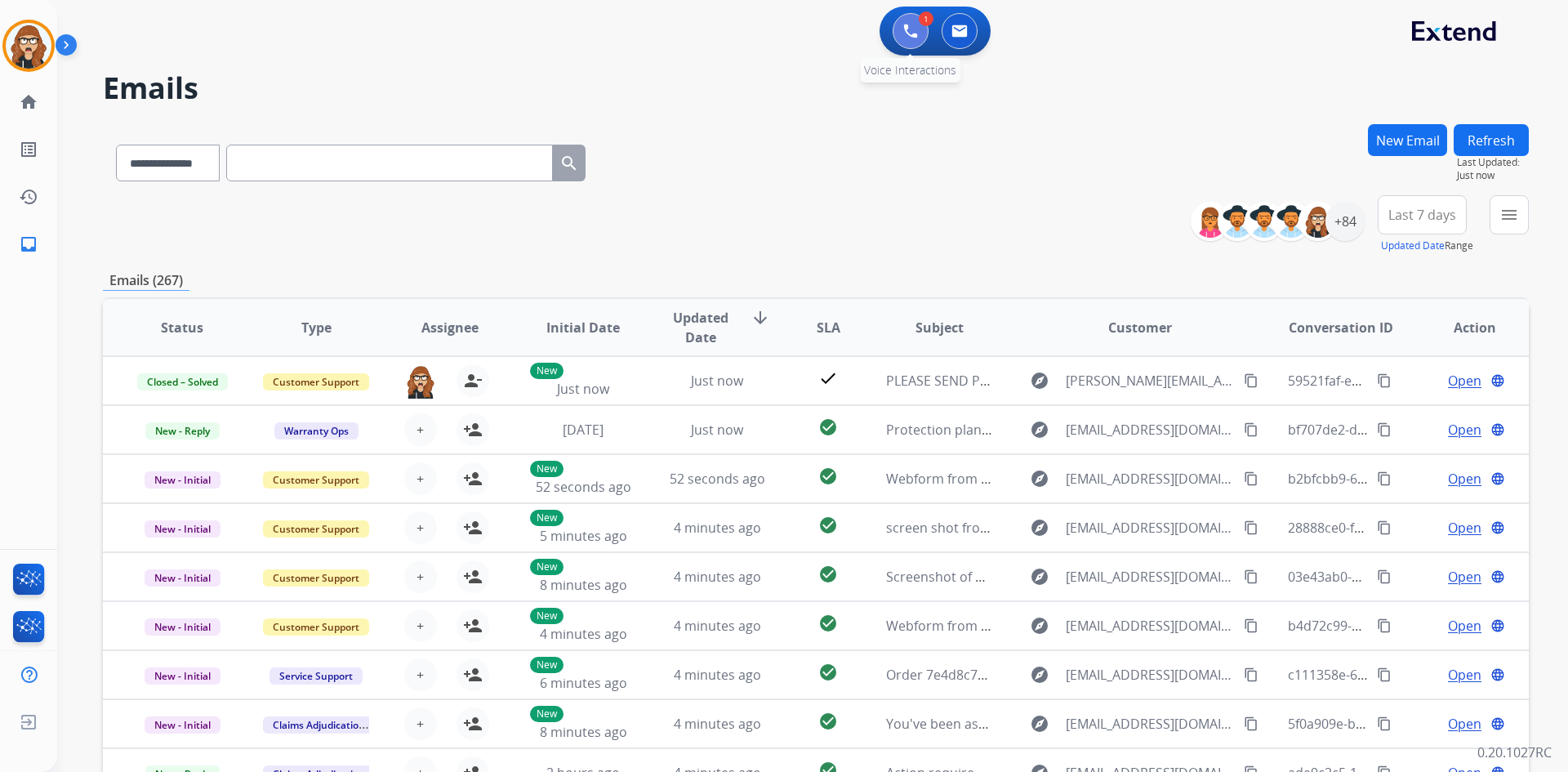
click at [912, 31] on img at bounding box center [910, 31] width 14 height 14
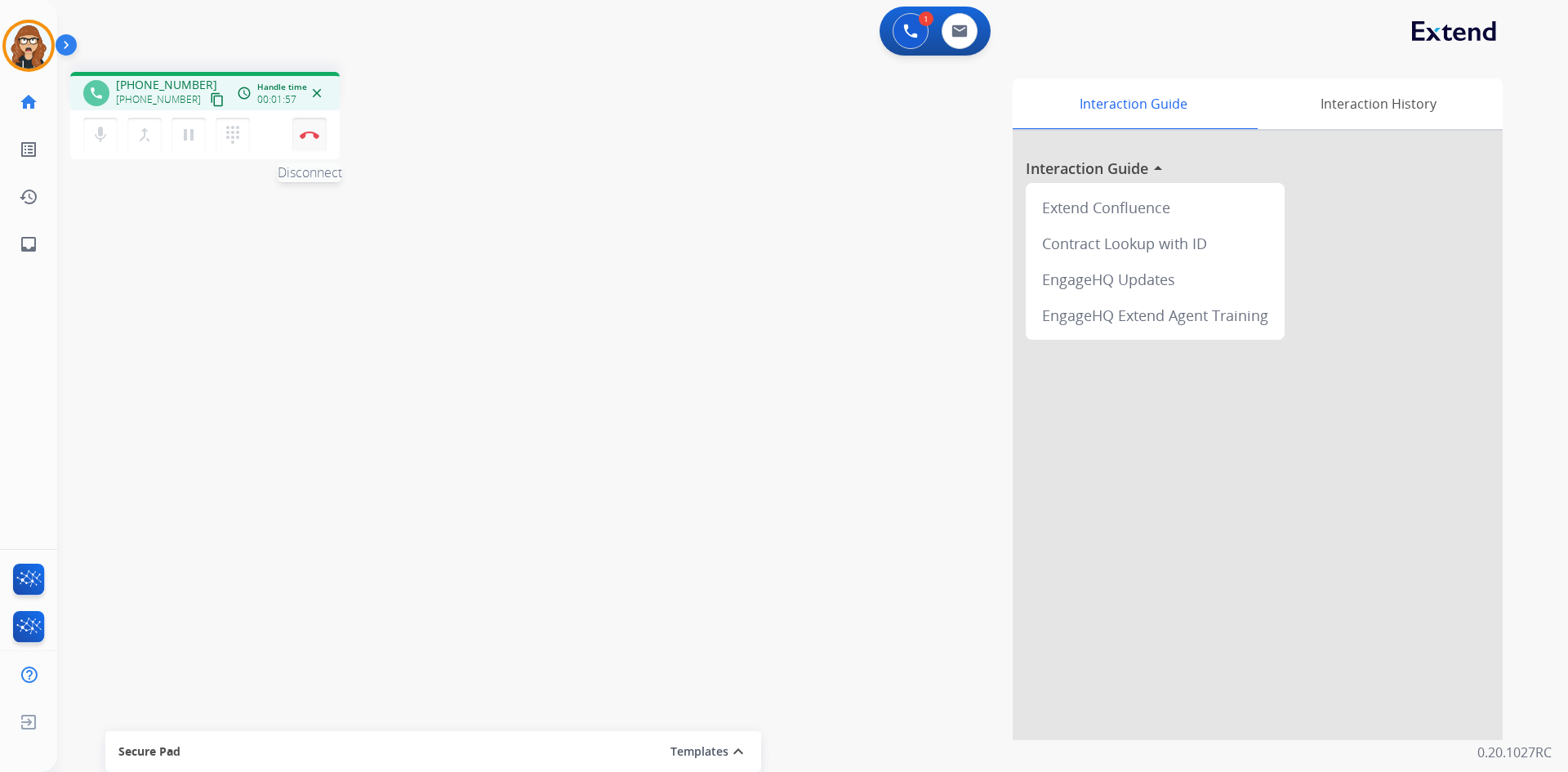
click at [318, 144] on button "Disconnect" at bounding box center [309, 135] width 34 height 34
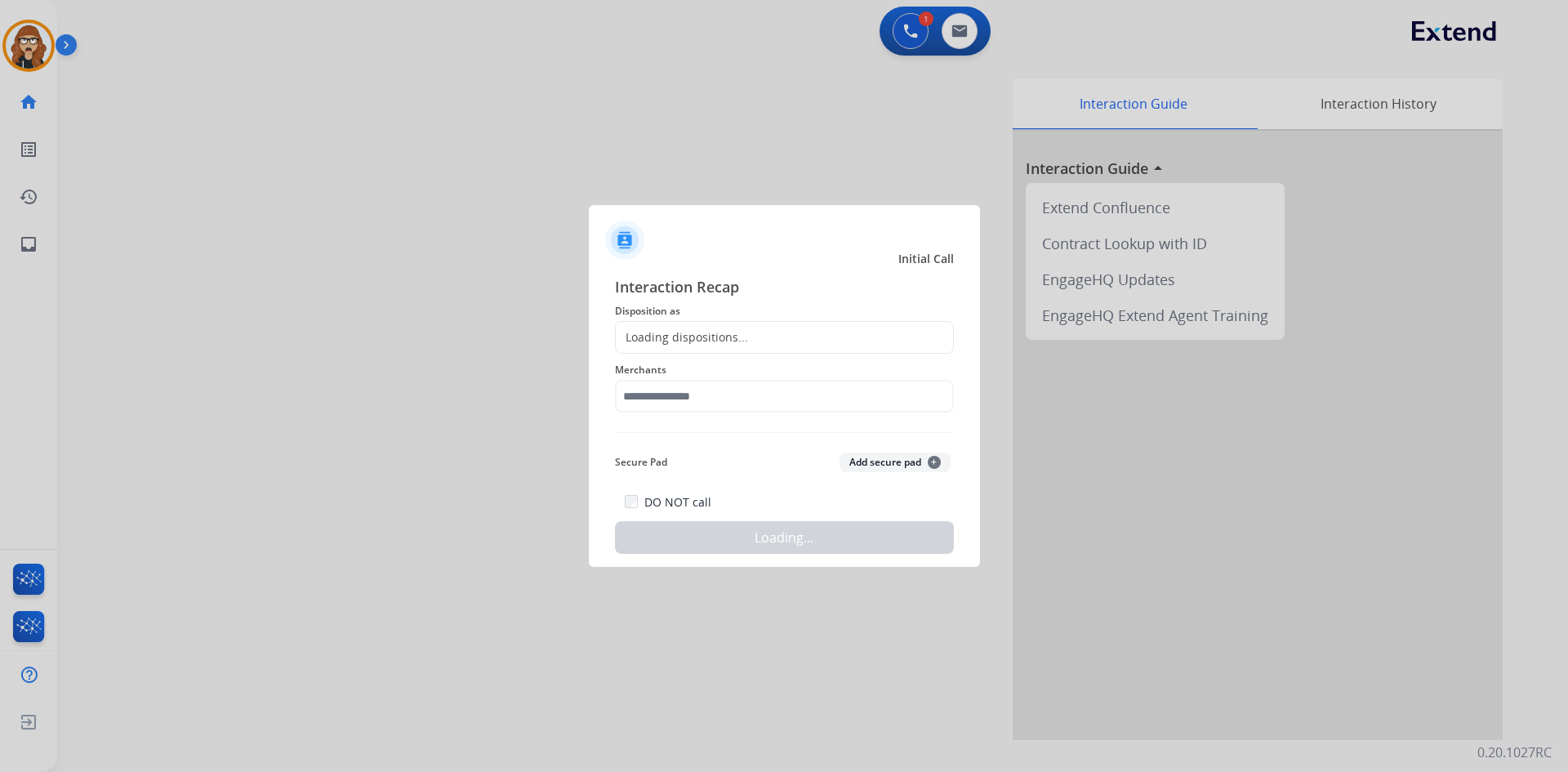
click at [713, 322] on div "Loading dispositions..." at bounding box center [784, 337] width 339 height 32
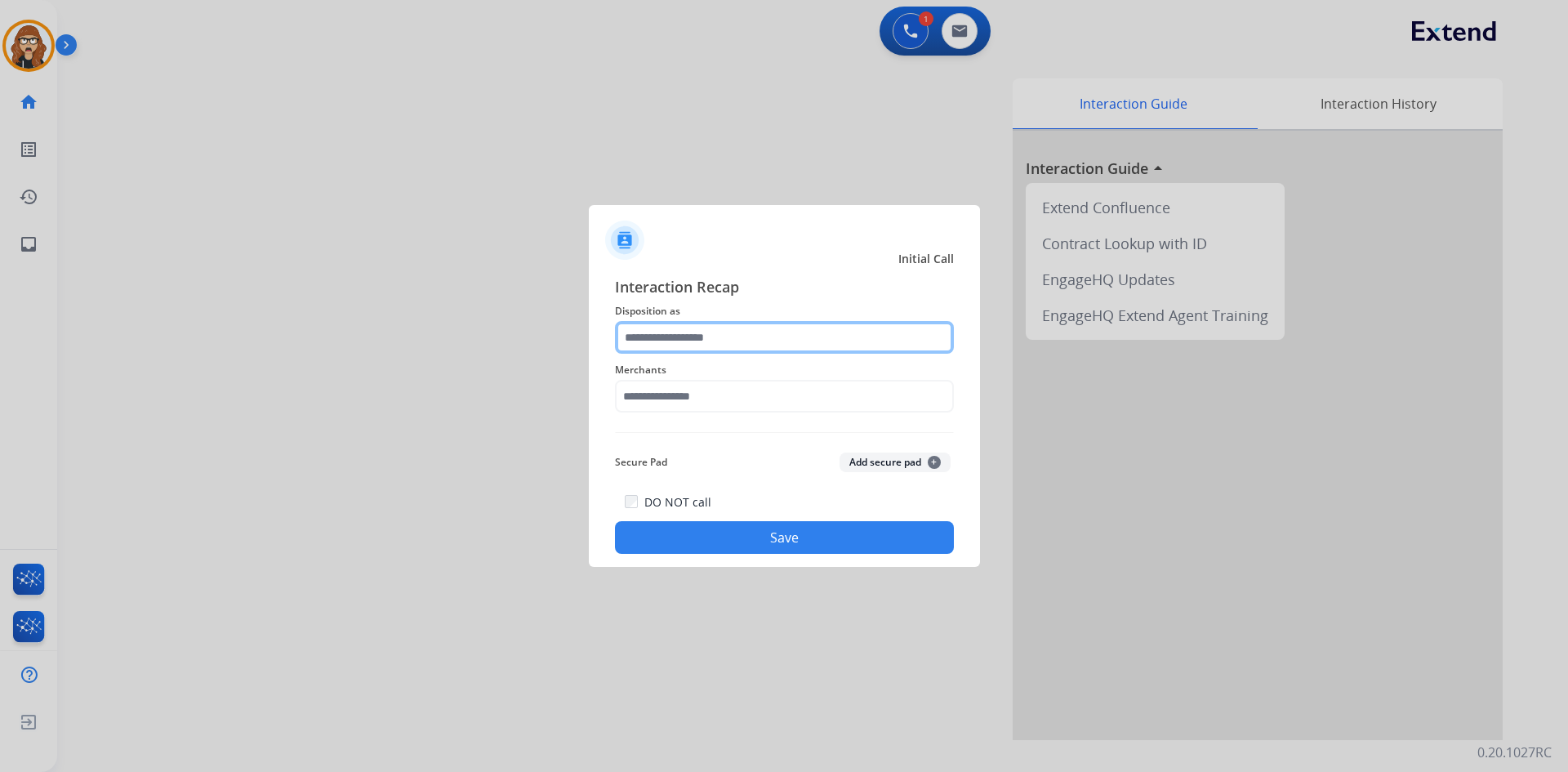
click at [713, 322] on input "text" at bounding box center [784, 337] width 339 height 32
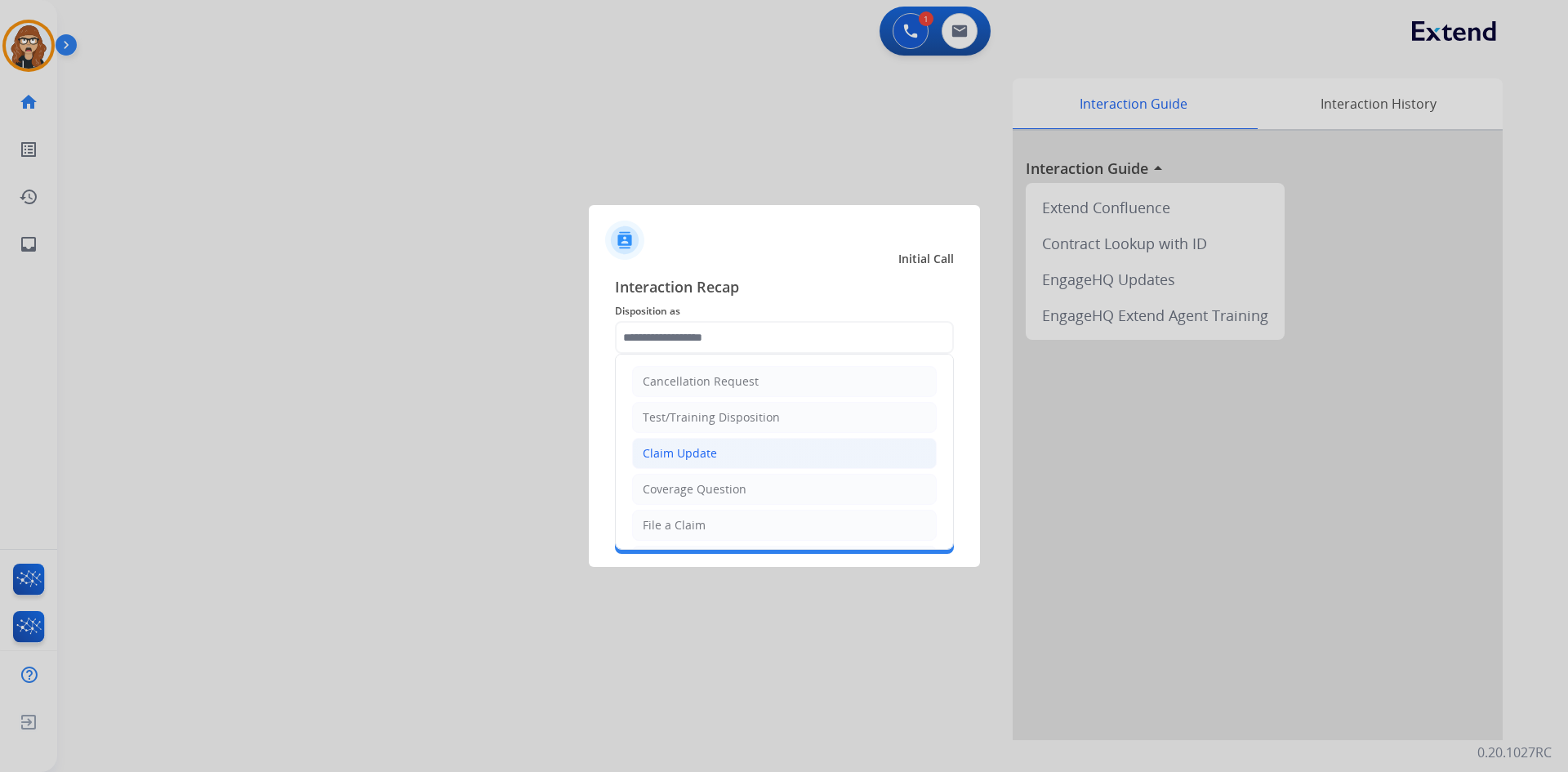
click at [713, 468] on li "Claim Update" at bounding box center [784, 453] width 305 height 31
type input "**********"
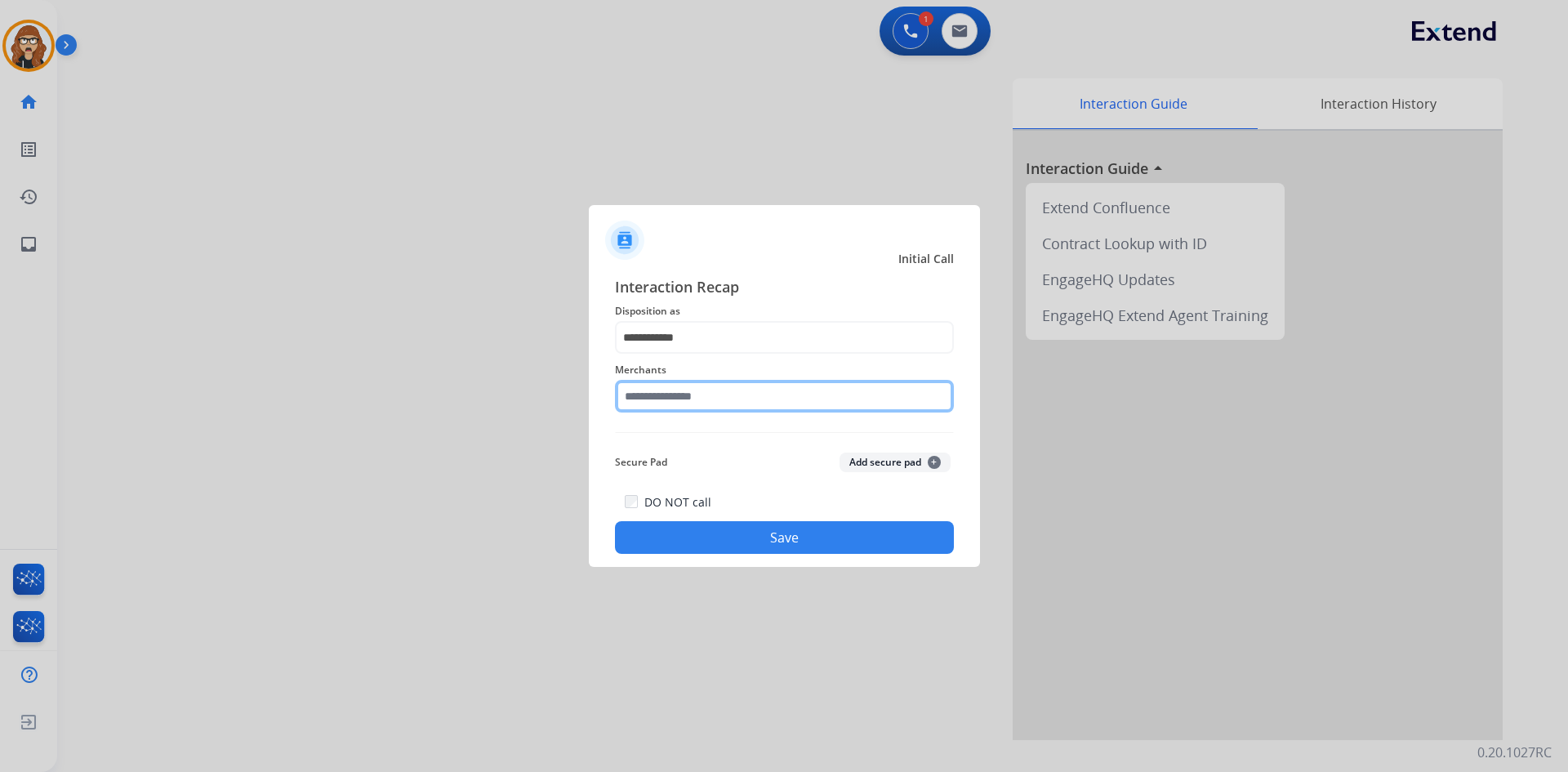
click at [723, 394] on input "text" at bounding box center [784, 396] width 339 height 32
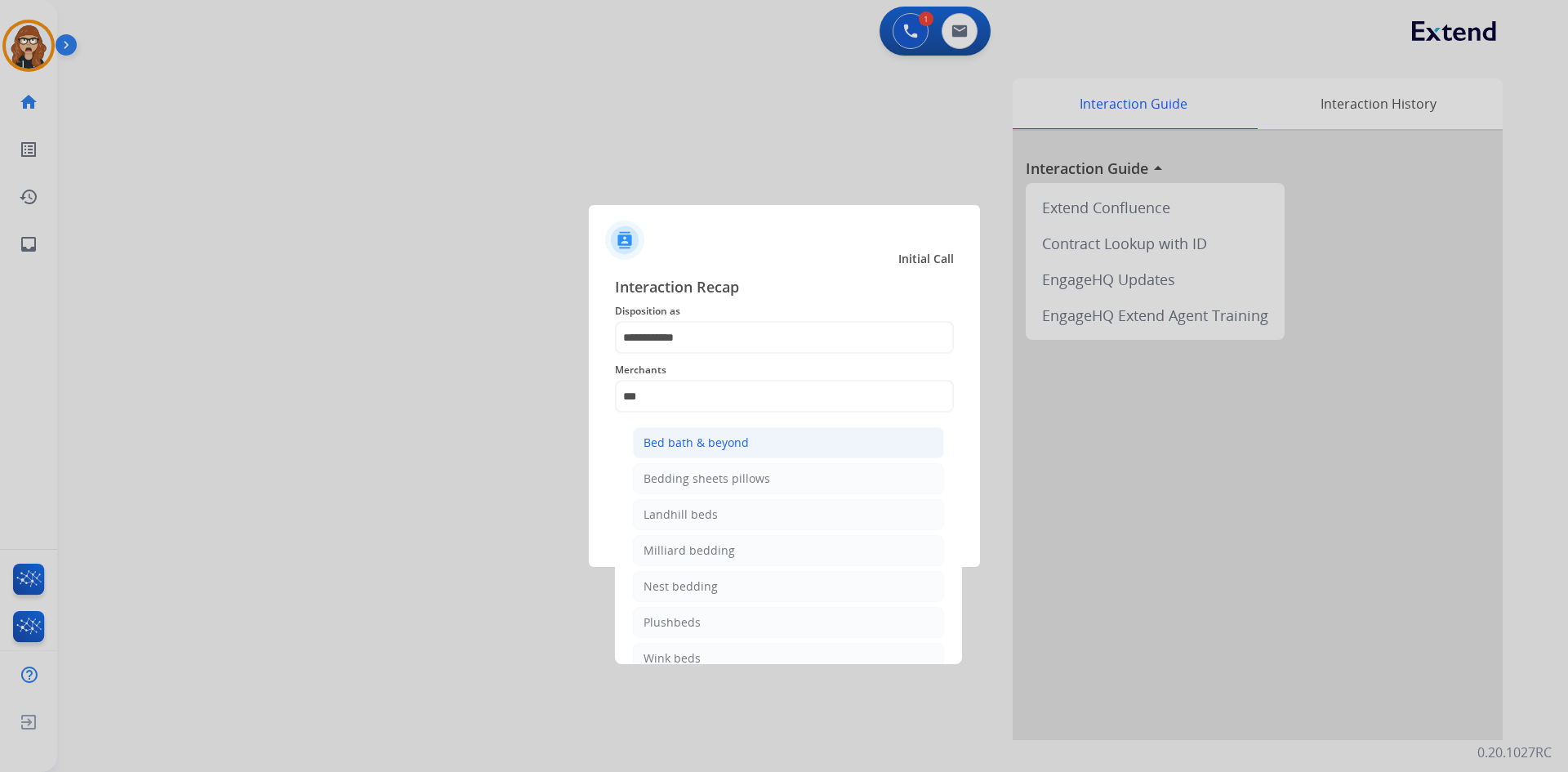
click at [730, 450] on div "Bed bath & beyond" at bounding box center [695, 442] width 105 height 16
type input "**********"
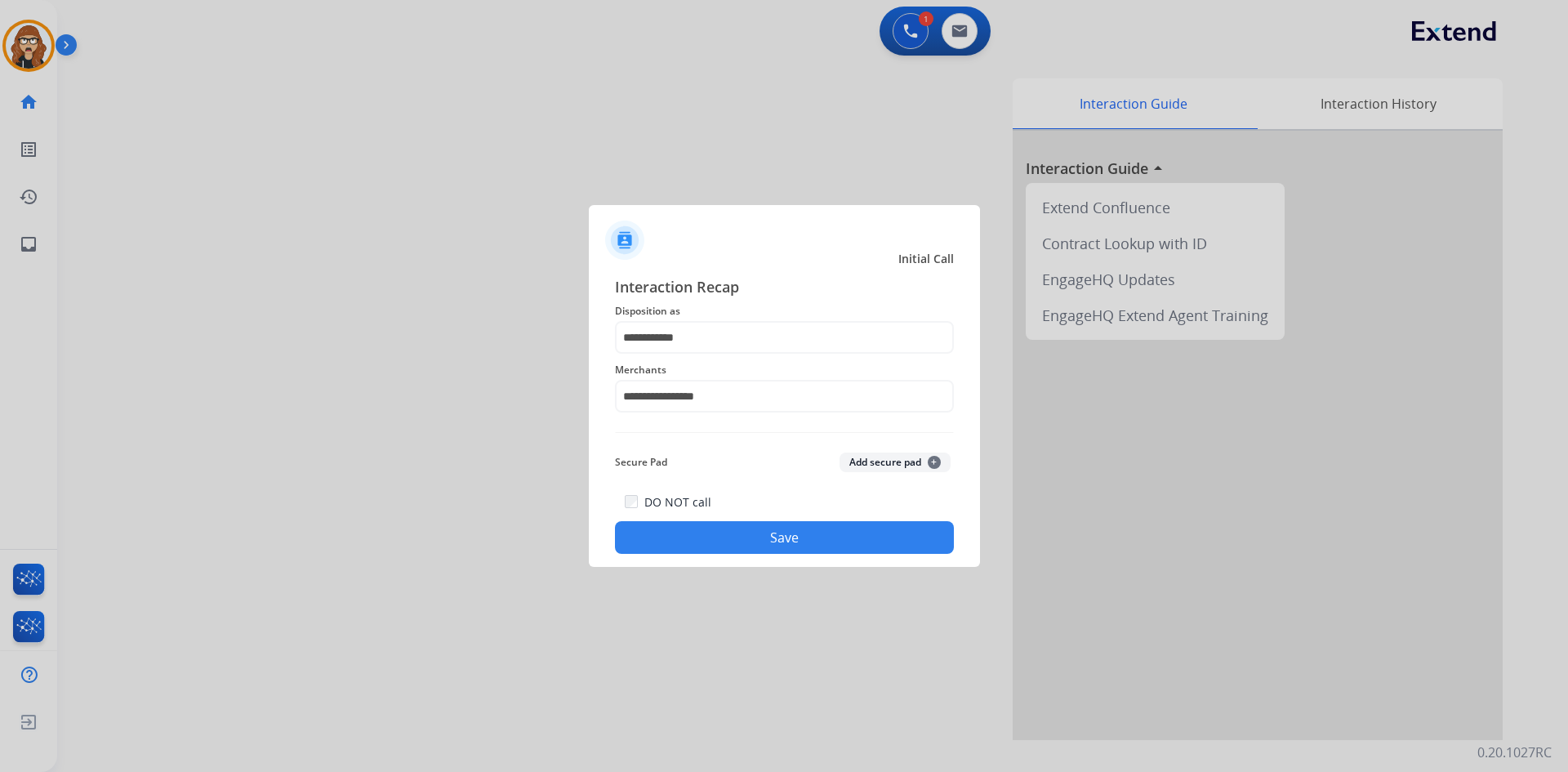
click at [733, 531] on button "Save" at bounding box center [784, 537] width 339 height 32
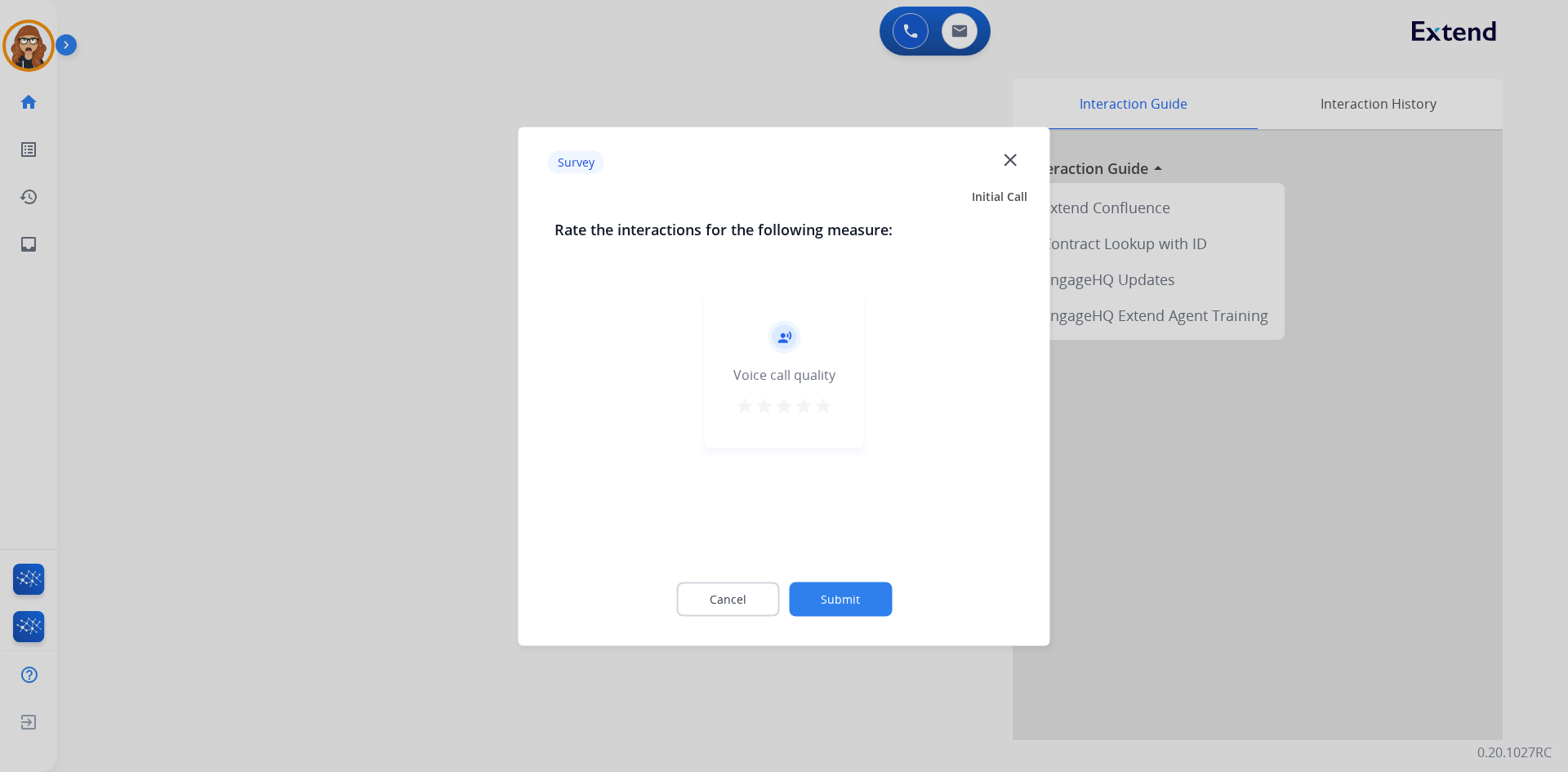
click at [829, 412] on mat-icon "star" at bounding box center [823, 405] width 20 height 20
click at [842, 604] on button "Submit" at bounding box center [840, 599] width 103 height 34
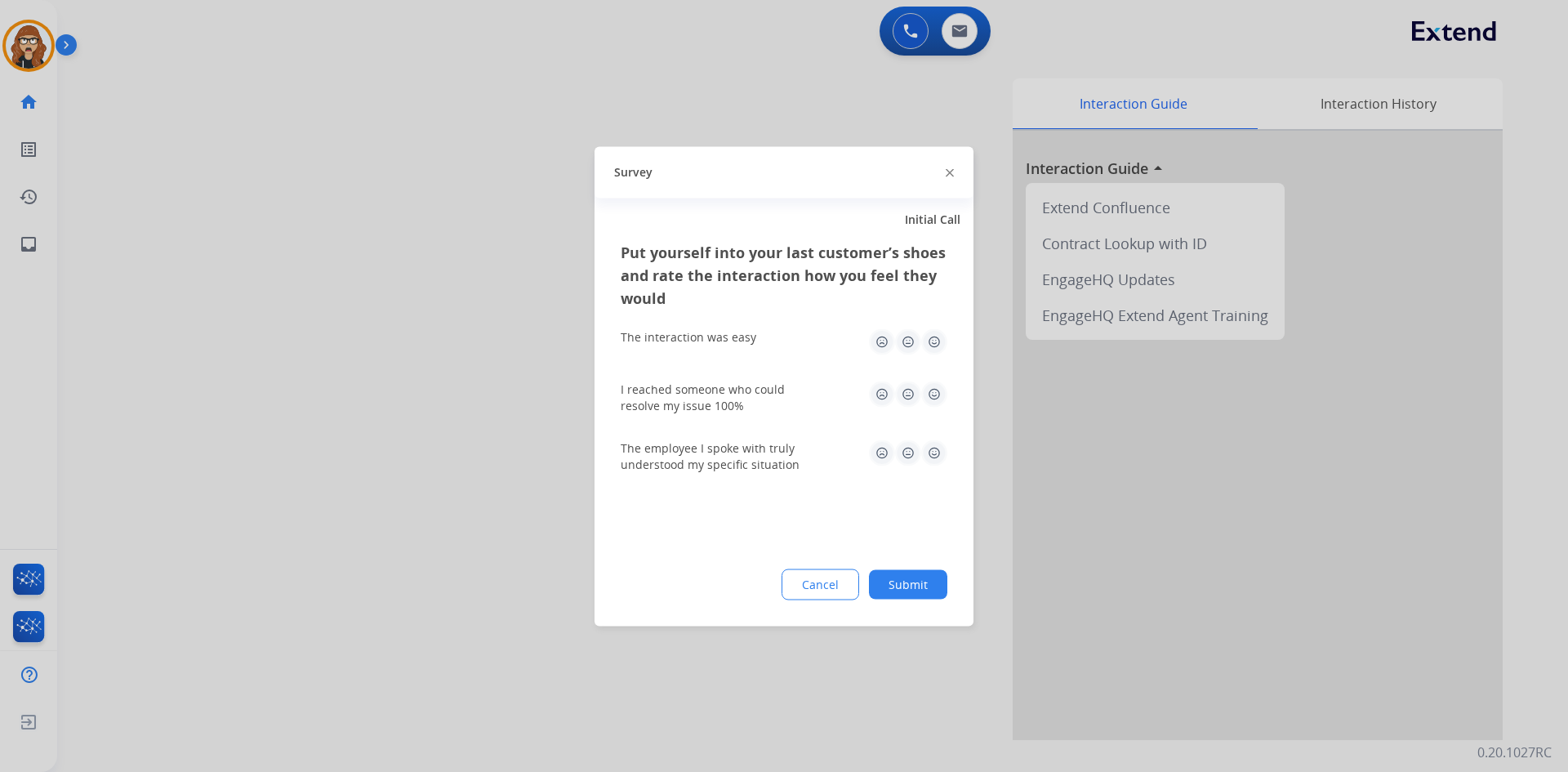
click at [939, 341] on img at bounding box center [934, 341] width 26 height 26
click at [934, 406] on img at bounding box center [934, 393] width 26 height 26
click at [934, 459] on img at bounding box center [934, 452] width 26 height 26
click at [911, 589] on button "Submit" at bounding box center [908, 583] width 78 height 30
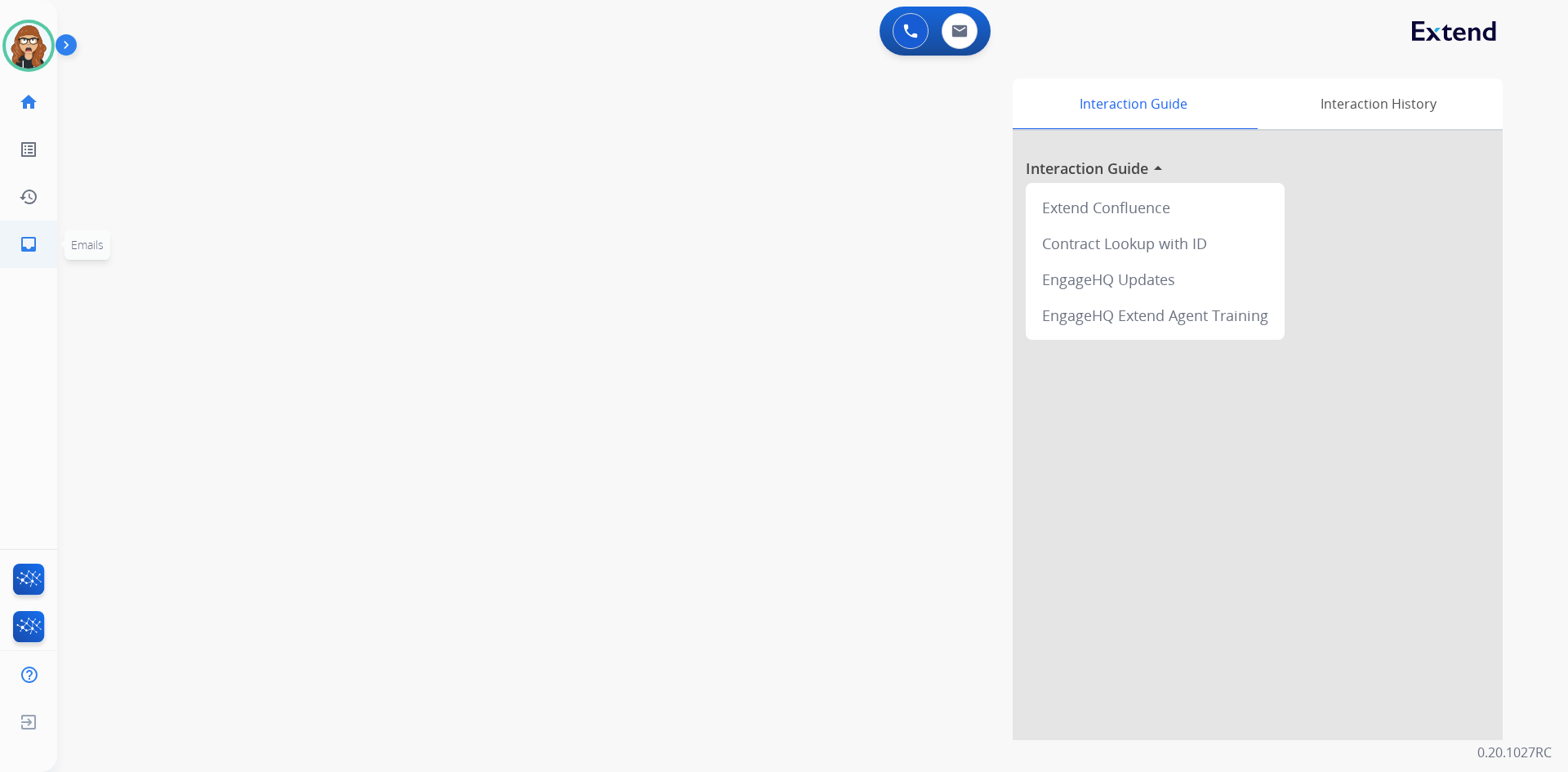
click at [26, 238] on mat-icon "inbox" at bounding box center [29, 244] width 20 height 20
select select "**********"
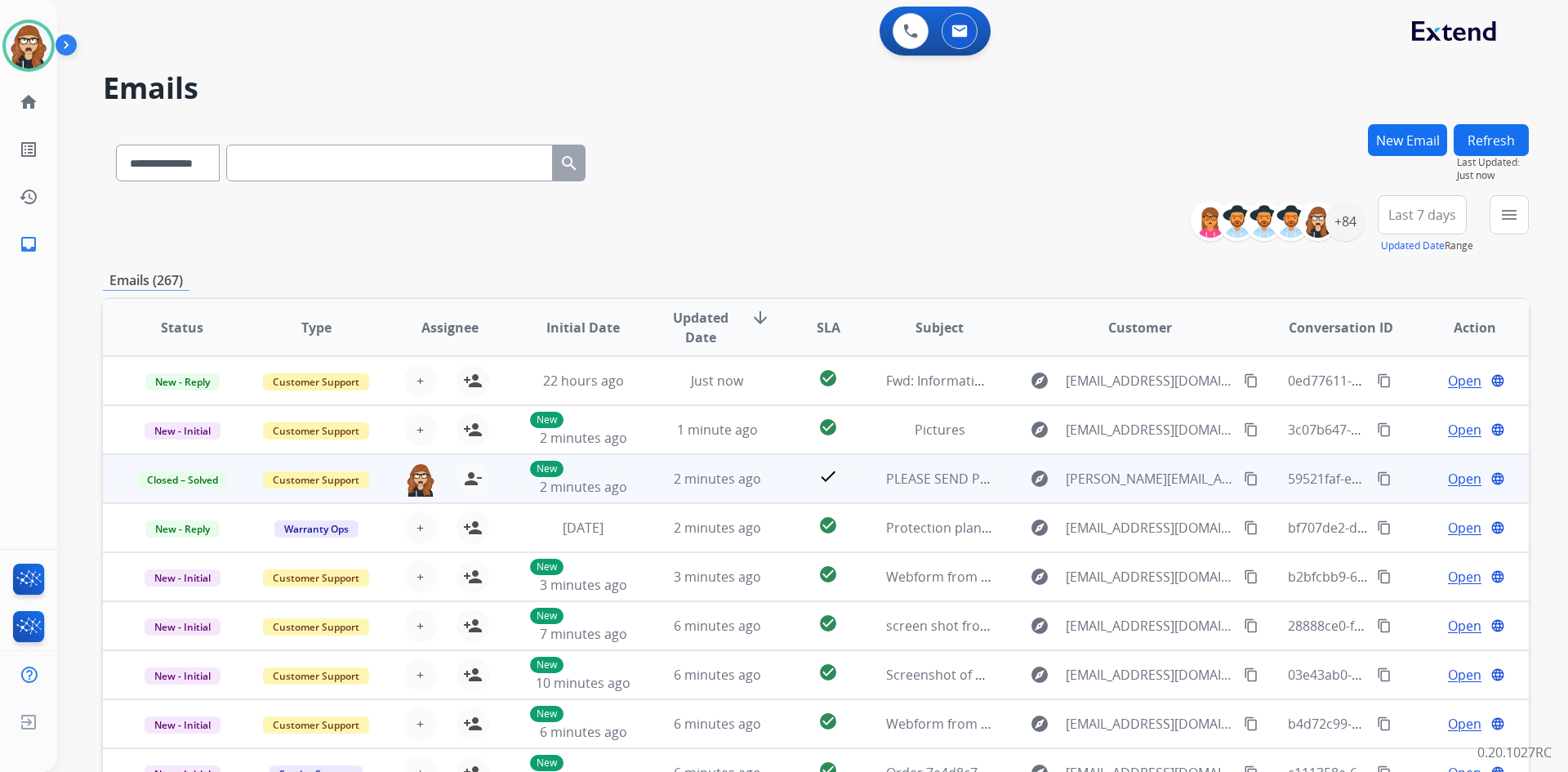
click at [1378, 481] on mat-icon "content_copy" at bounding box center [1384, 478] width 14 height 14
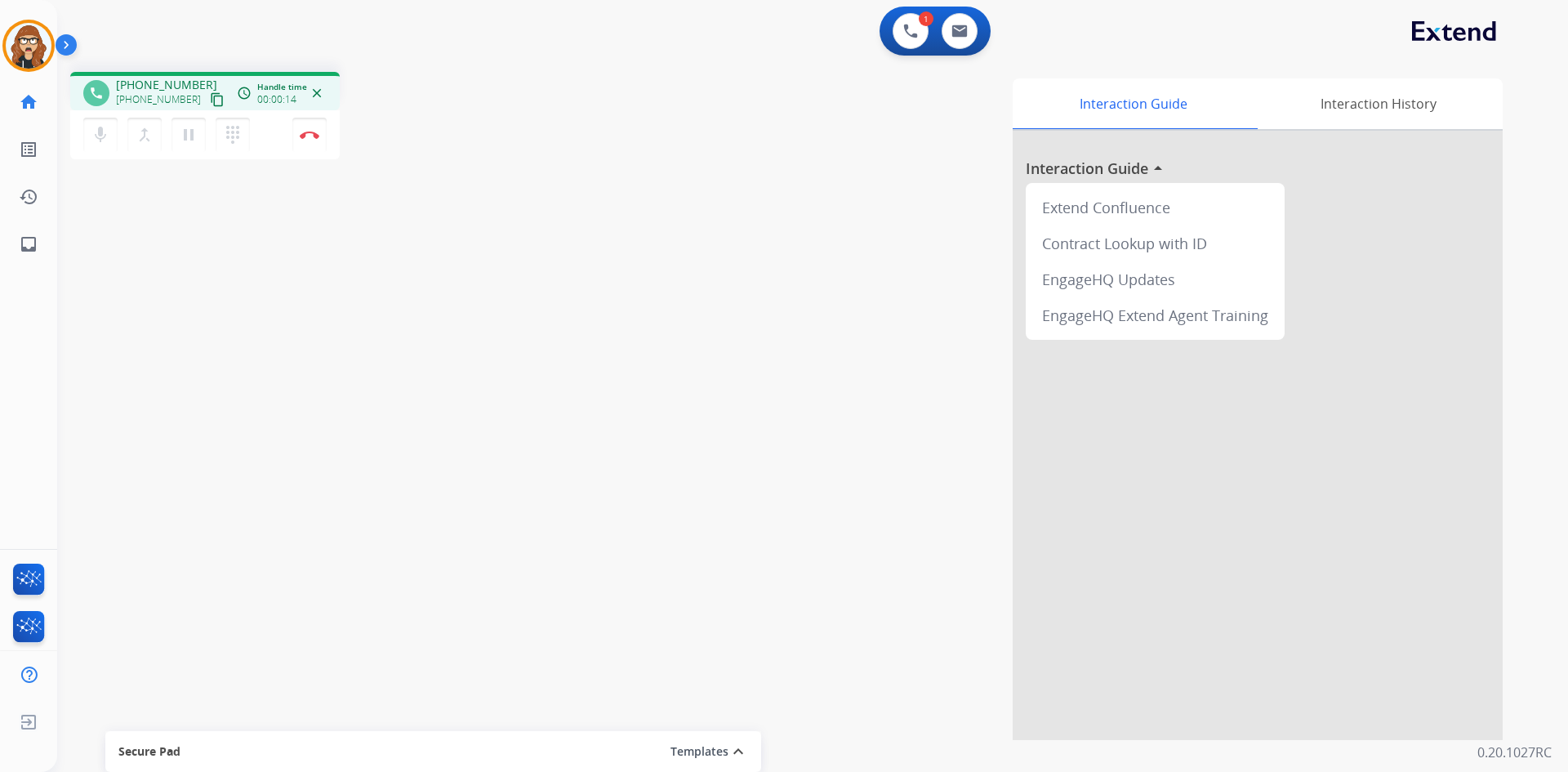
click at [210, 98] on mat-icon "content_copy" at bounding box center [217, 100] width 14 height 14
click at [192, 140] on mat-icon "pause" at bounding box center [189, 135] width 20 height 20
click at [16, 248] on link "inbox Emails" at bounding box center [28, 244] width 46 height 46
select select "**********"
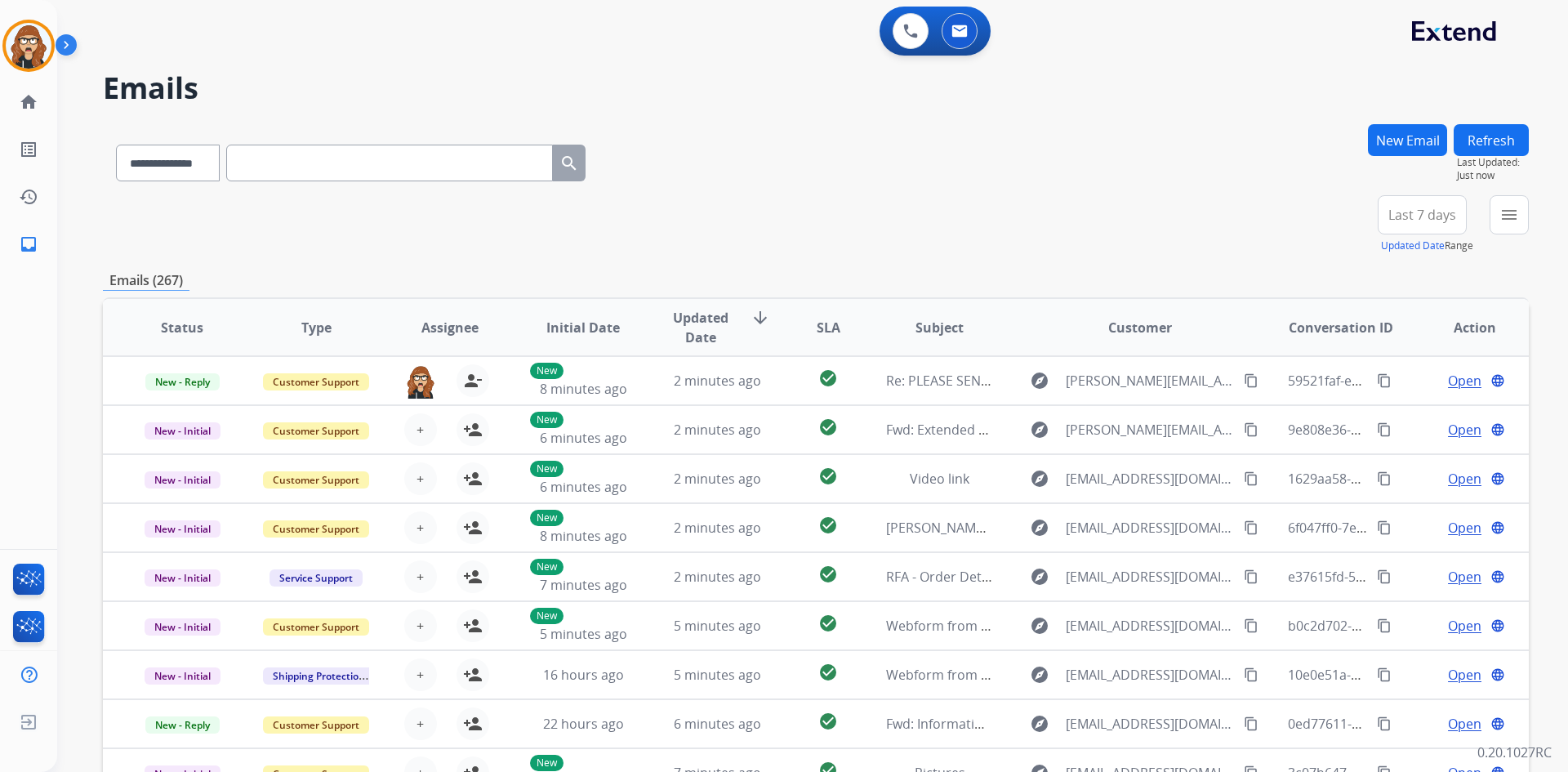
click at [315, 167] on input "text" at bounding box center [390, 163] width 327 height 37
paste input "**********"
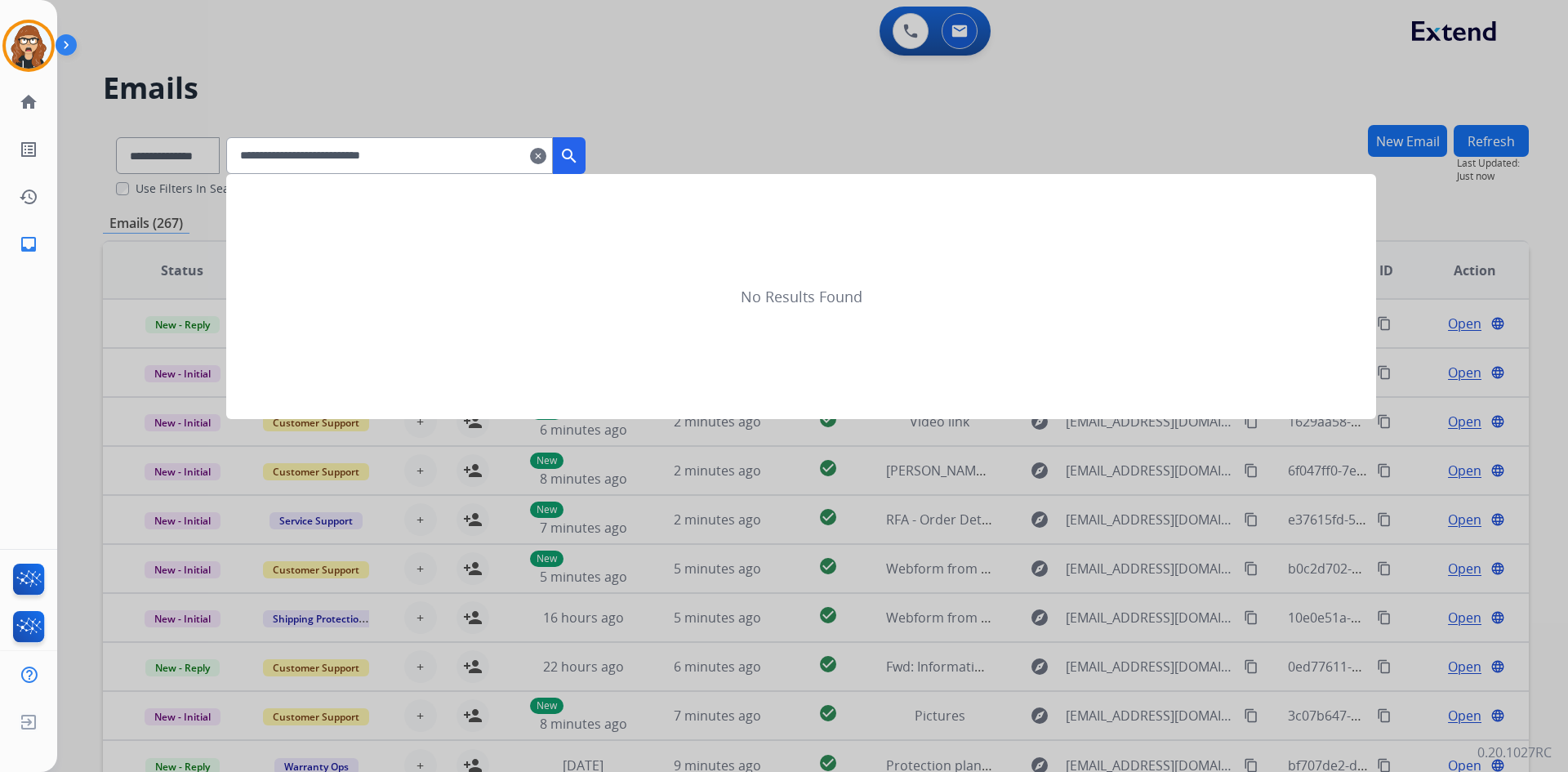
type input "**********"
click at [225, 152] on div at bounding box center [784, 386] width 1568 height 772
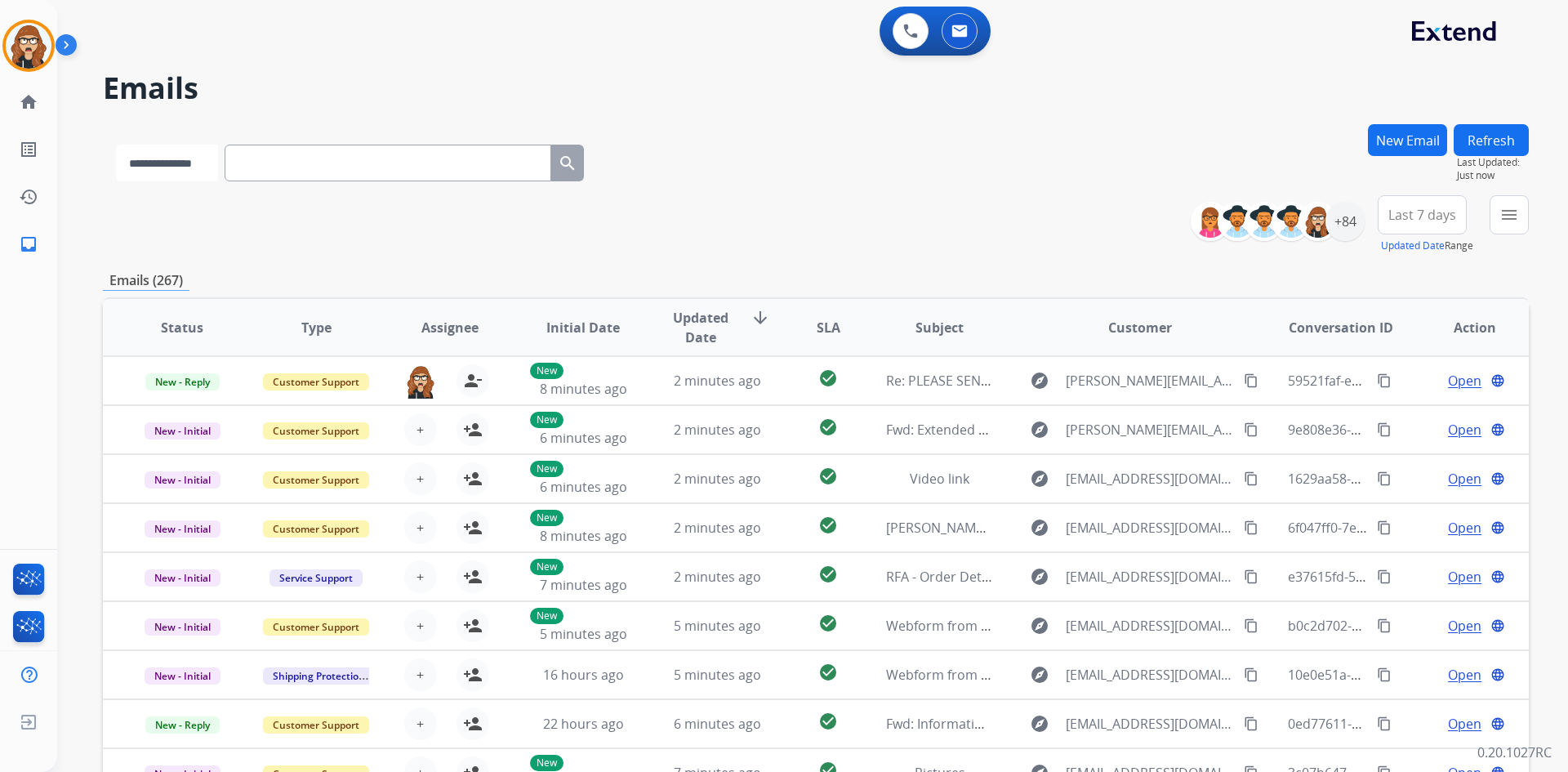
click at [202, 166] on select "**********" at bounding box center [167, 163] width 102 height 37
select select "**********"
click at [116, 145] on select "**********" at bounding box center [167, 163] width 102 height 37
click at [283, 165] on input "text" at bounding box center [390, 163] width 327 height 37
paste input "**********"
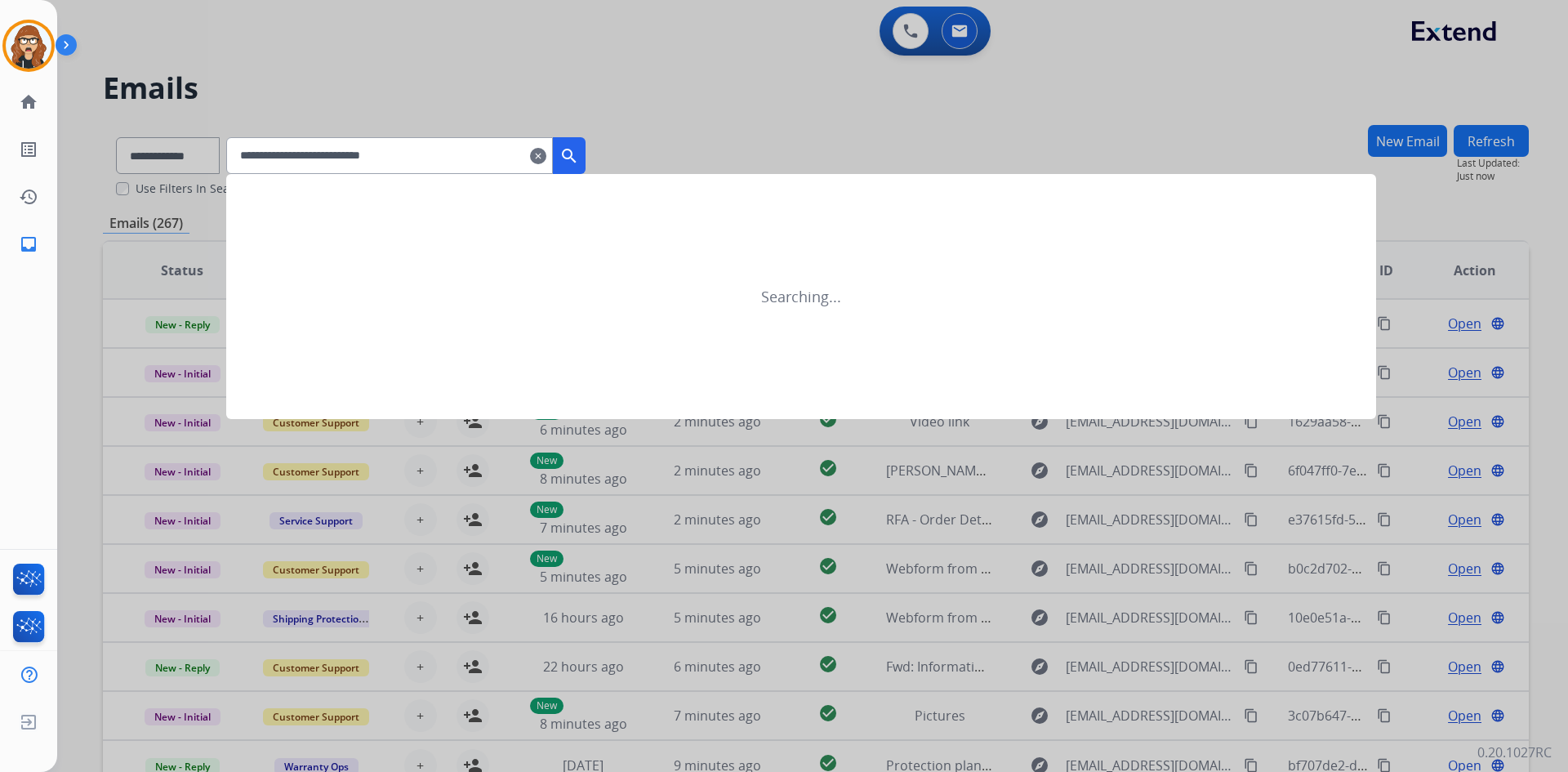
type input "**********"
click at [579, 152] on mat-icon "search" at bounding box center [570, 156] width 20 height 20
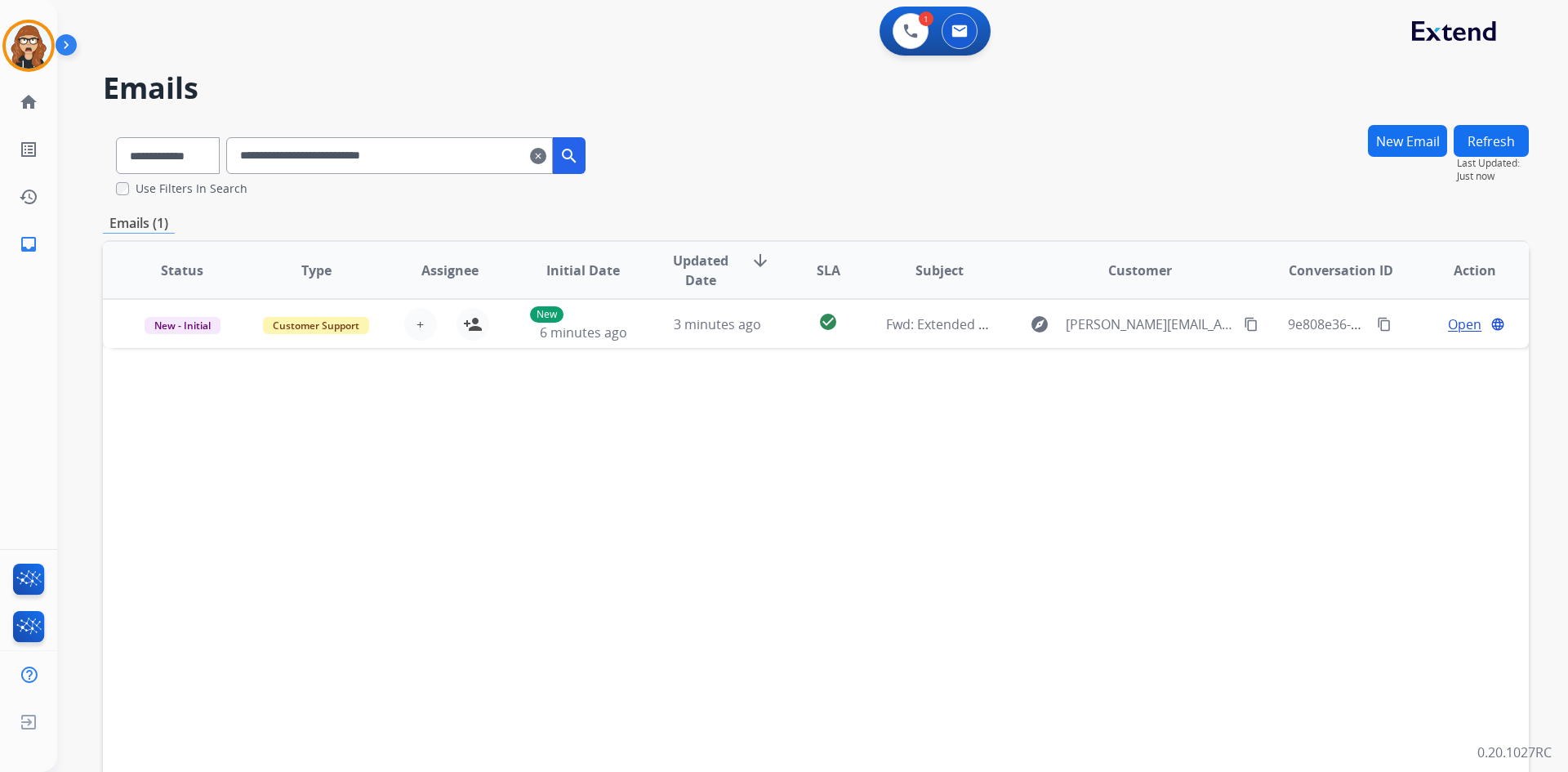
click at [1242, 147] on div "**********" at bounding box center [816, 160] width 1426 height 73
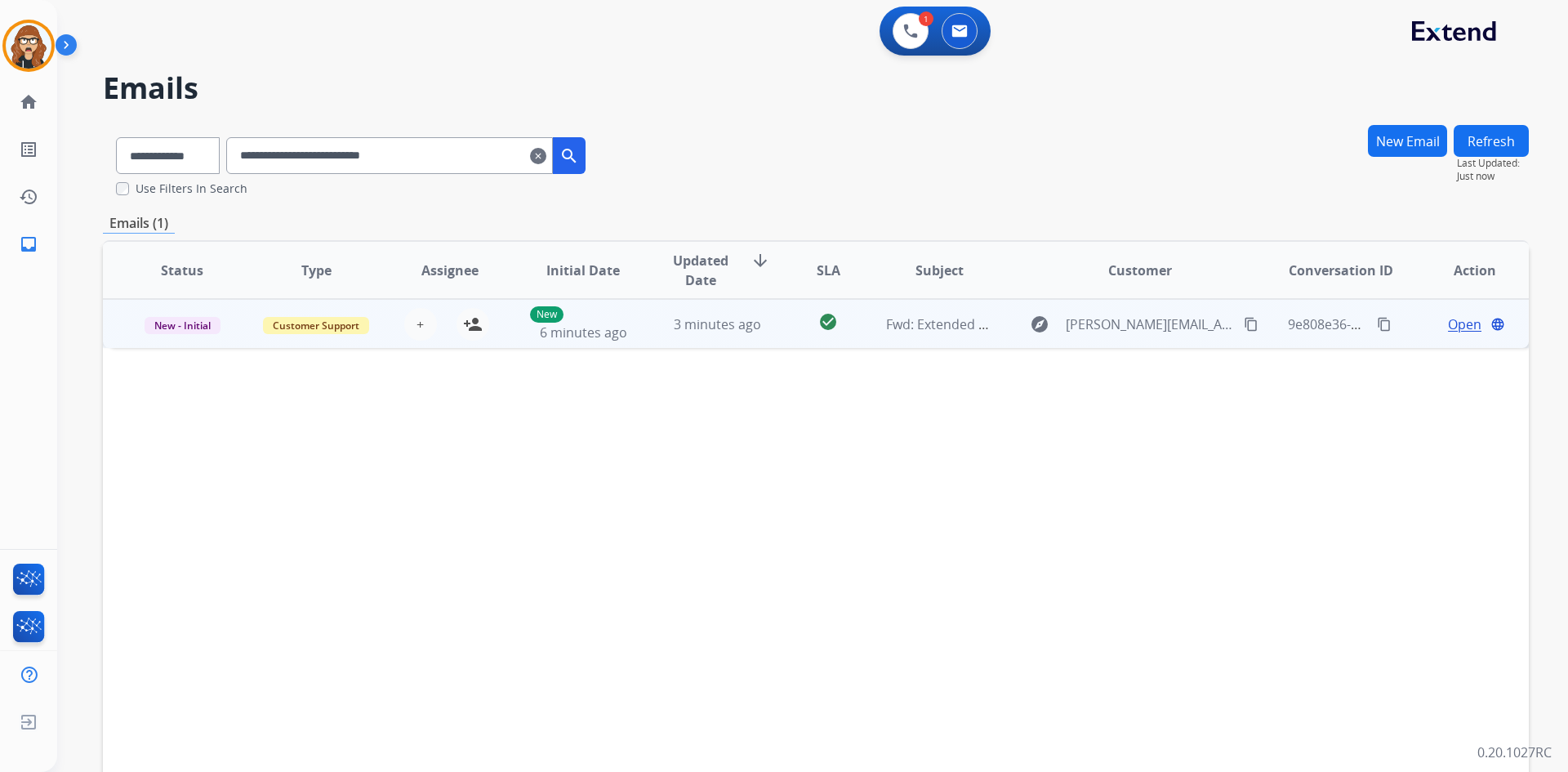
click at [1448, 328] on span "Open" at bounding box center [1464, 324] width 33 height 20
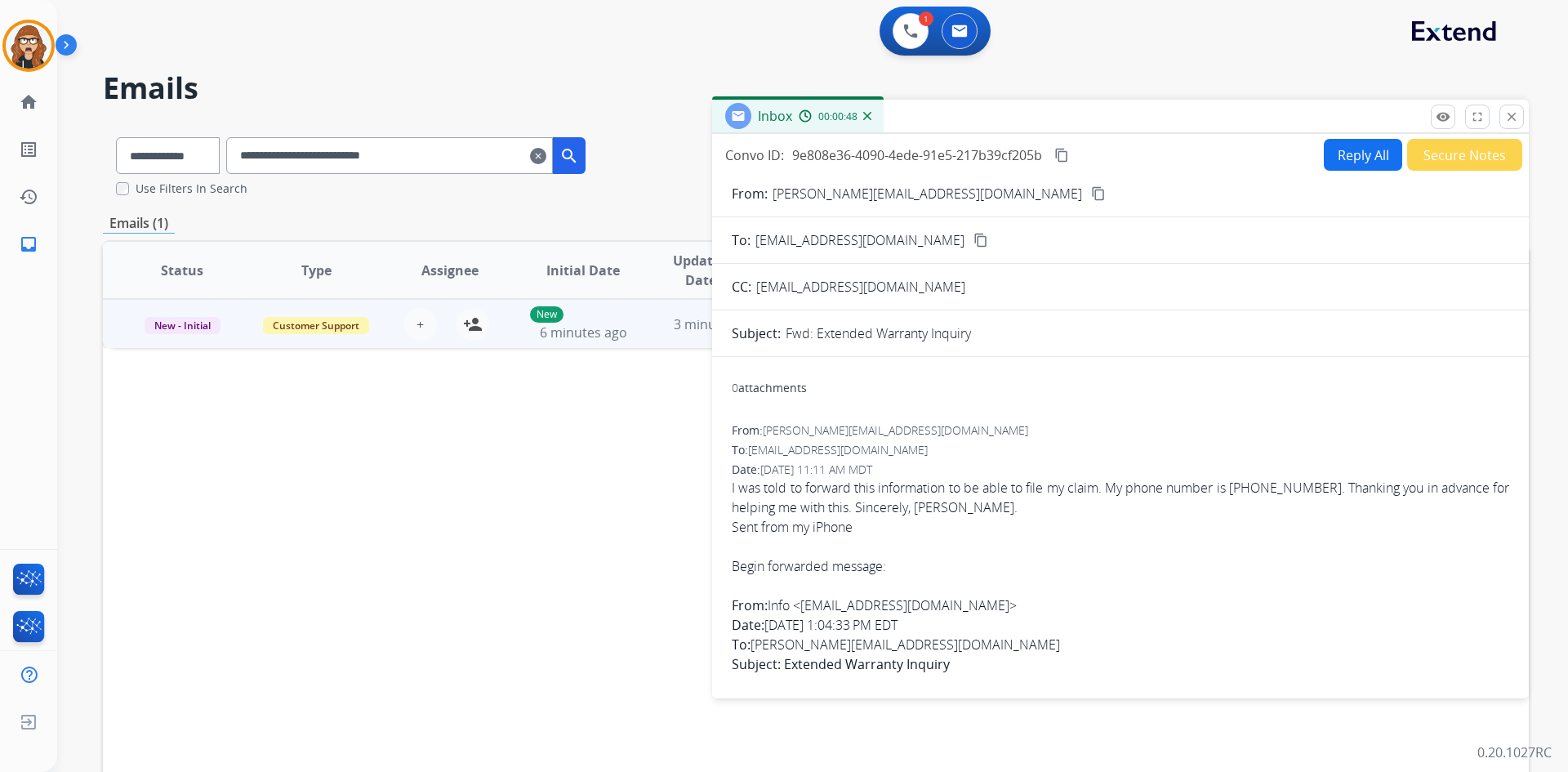
click at [1066, 157] on mat-icon "content_copy" at bounding box center [1061, 155] width 14 height 14
click at [353, 41] on div "1 Voice Interactions 0 Email Interactions" at bounding box center [802, 32] width 1452 height 52
click at [907, 27] on img at bounding box center [910, 31] width 14 height 14
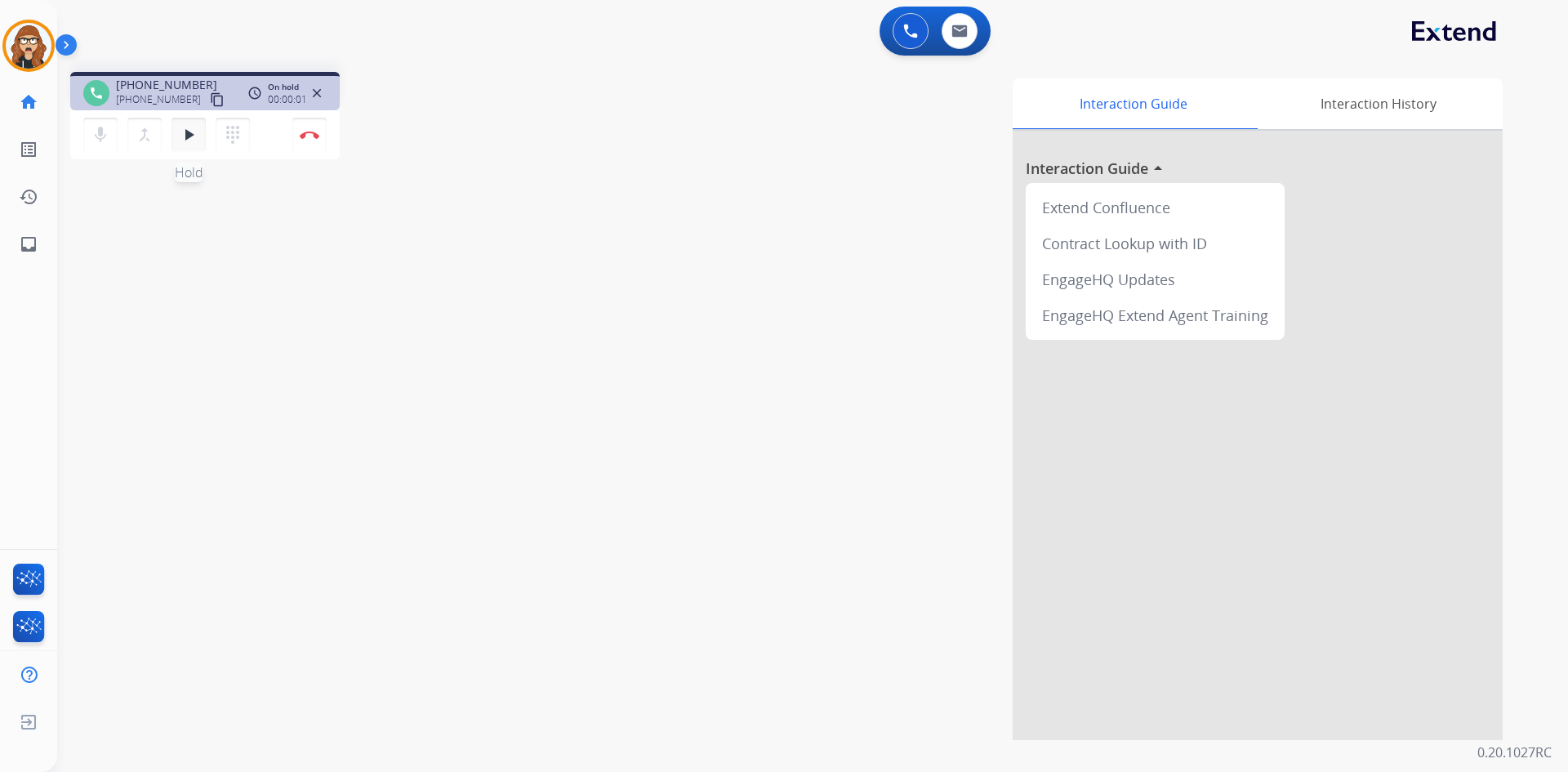
click at [180, 143] on mat-icon "play_arrow" at bounding box center [189, 135] width 20 height 20
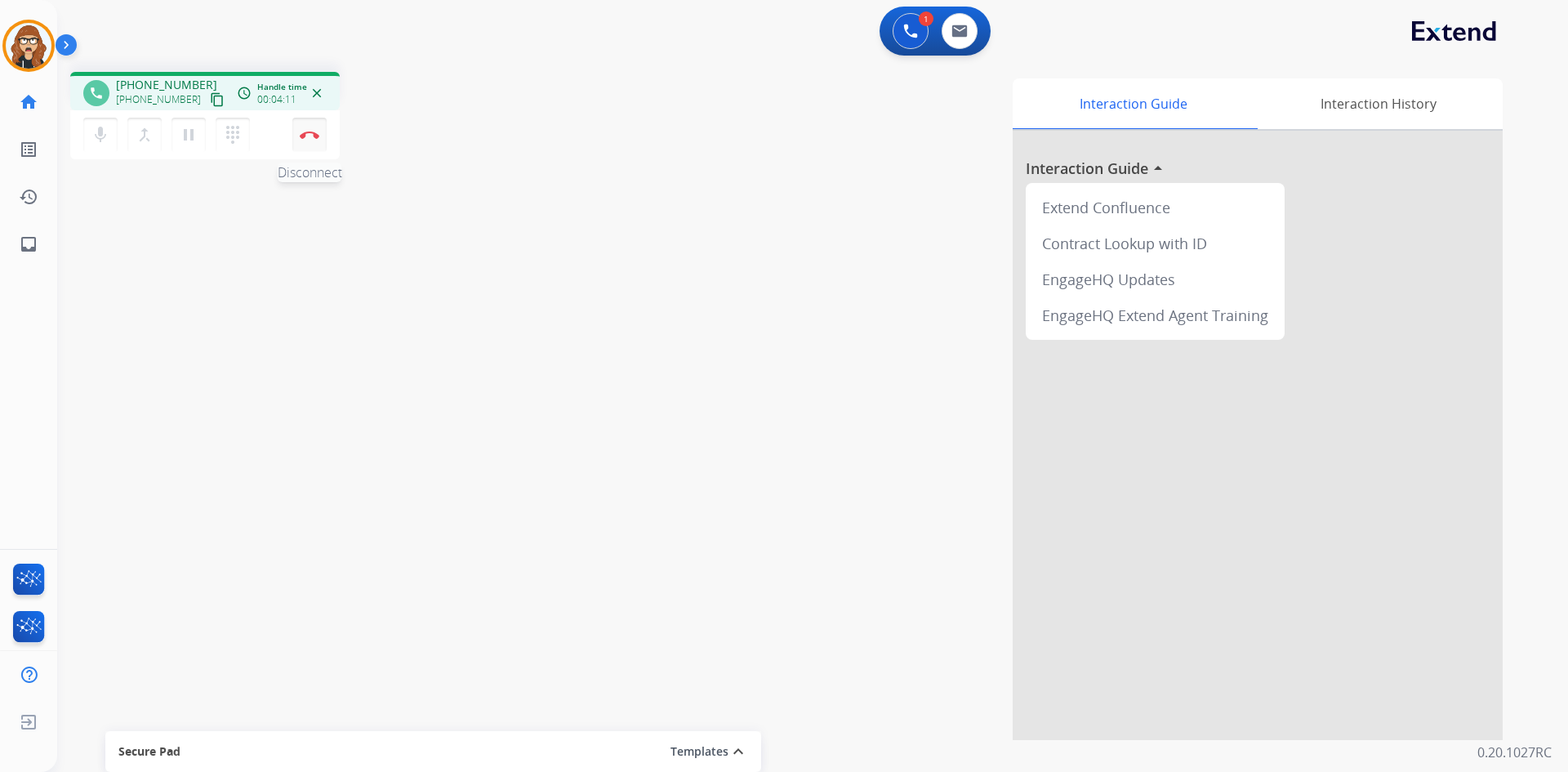
click at [314, 148] on button "Disconnect" at bounding box center [309, 135] width 34 height 34
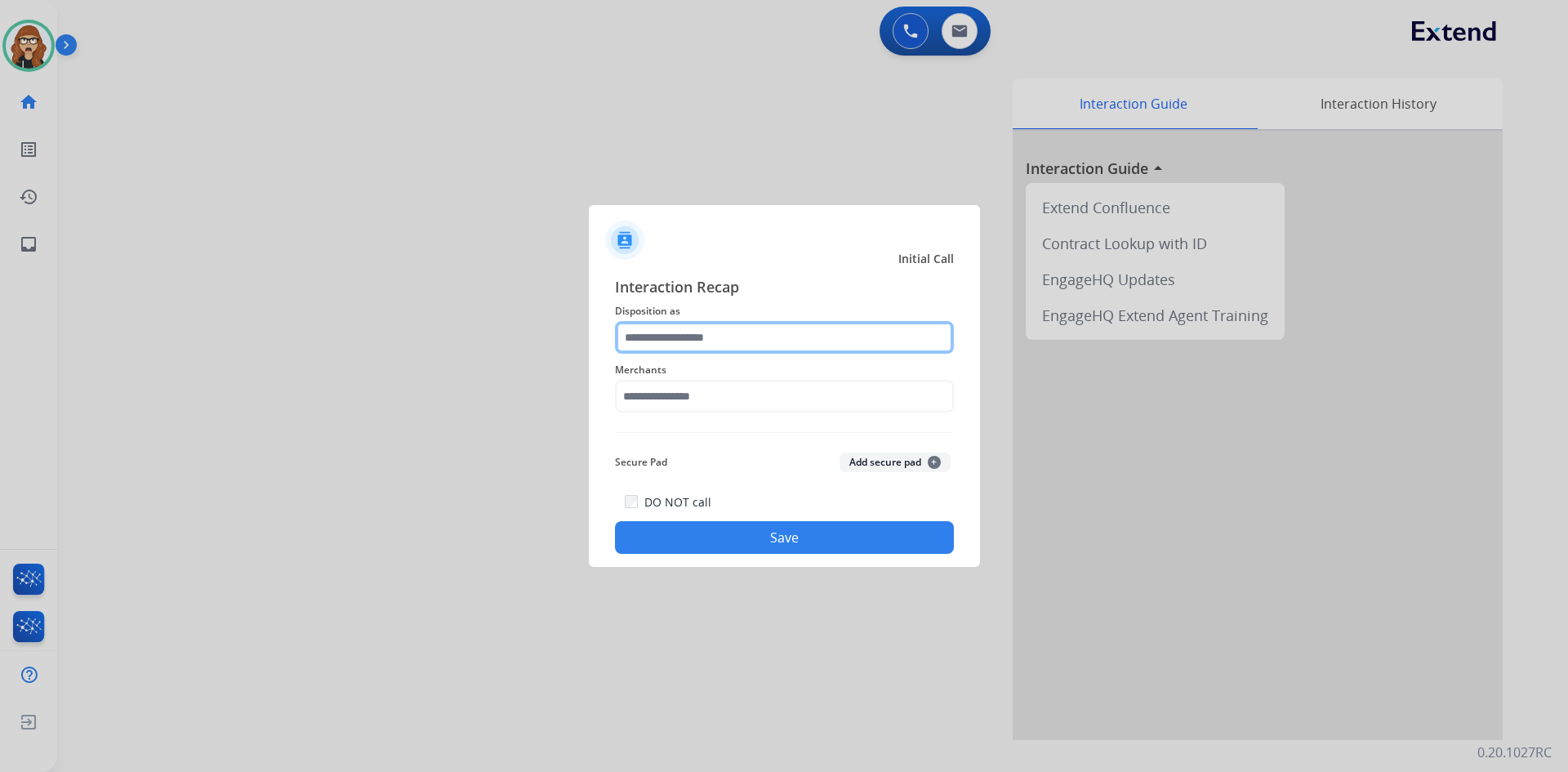
click at [757, 323] on input "text" at bounding box center [784, 337] width 339 height 32
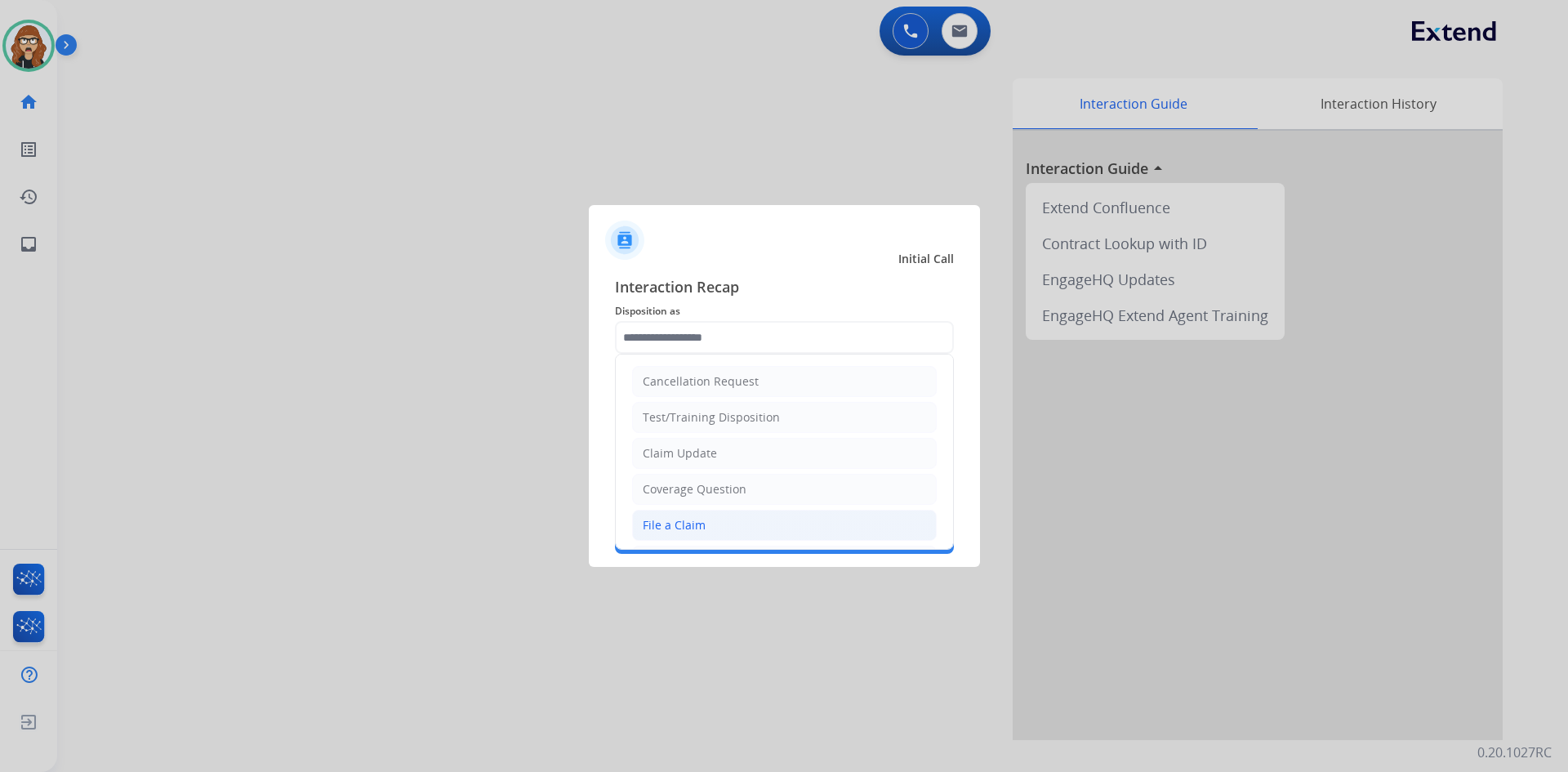
click at [693, 524] on div "File a Claim" at bounding box center [674, 525] width 63 height 16
type input "**********"
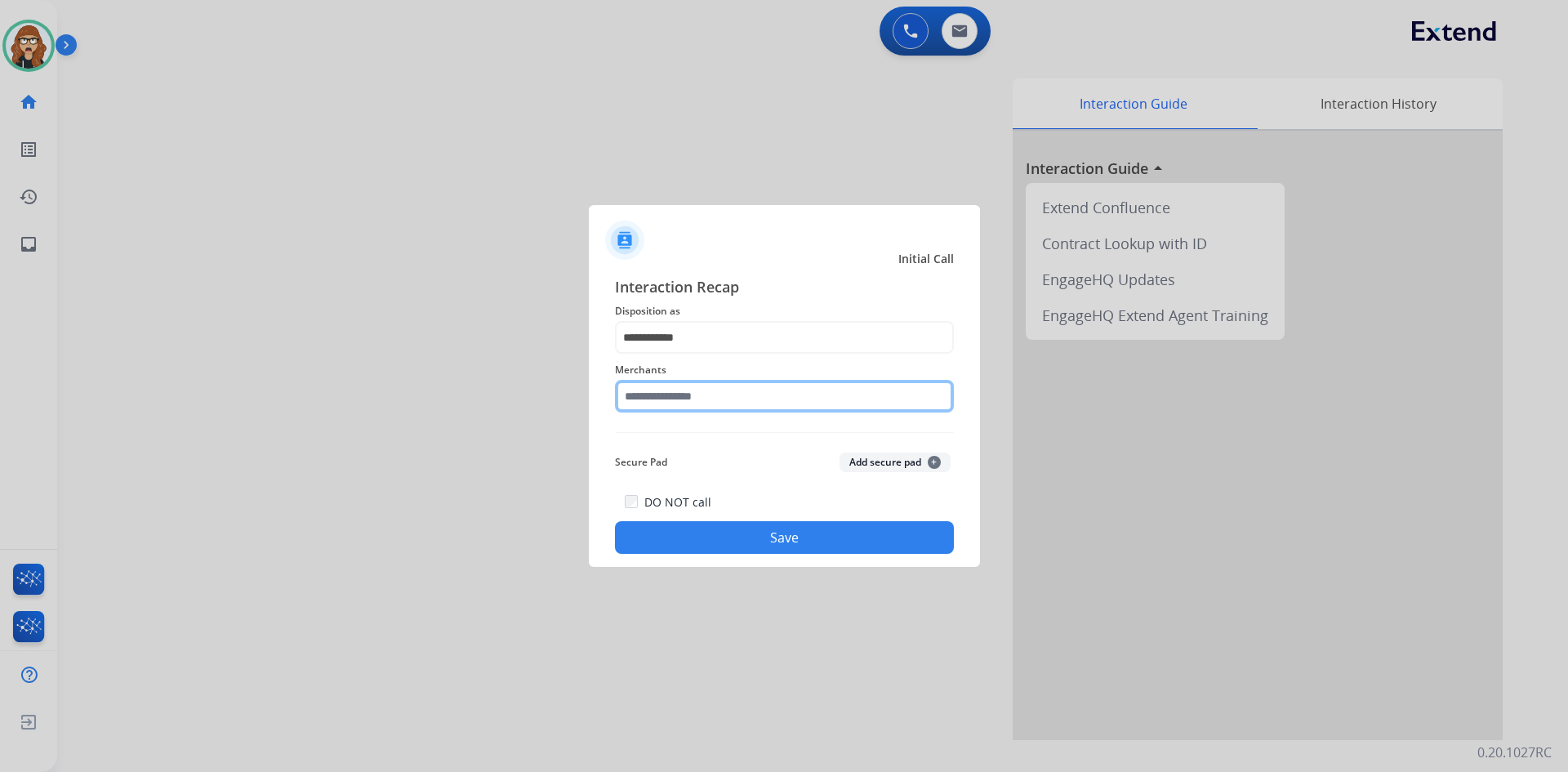
click at [704, 392] on input "text" at bounding box center [784, 396] width 339 height 32
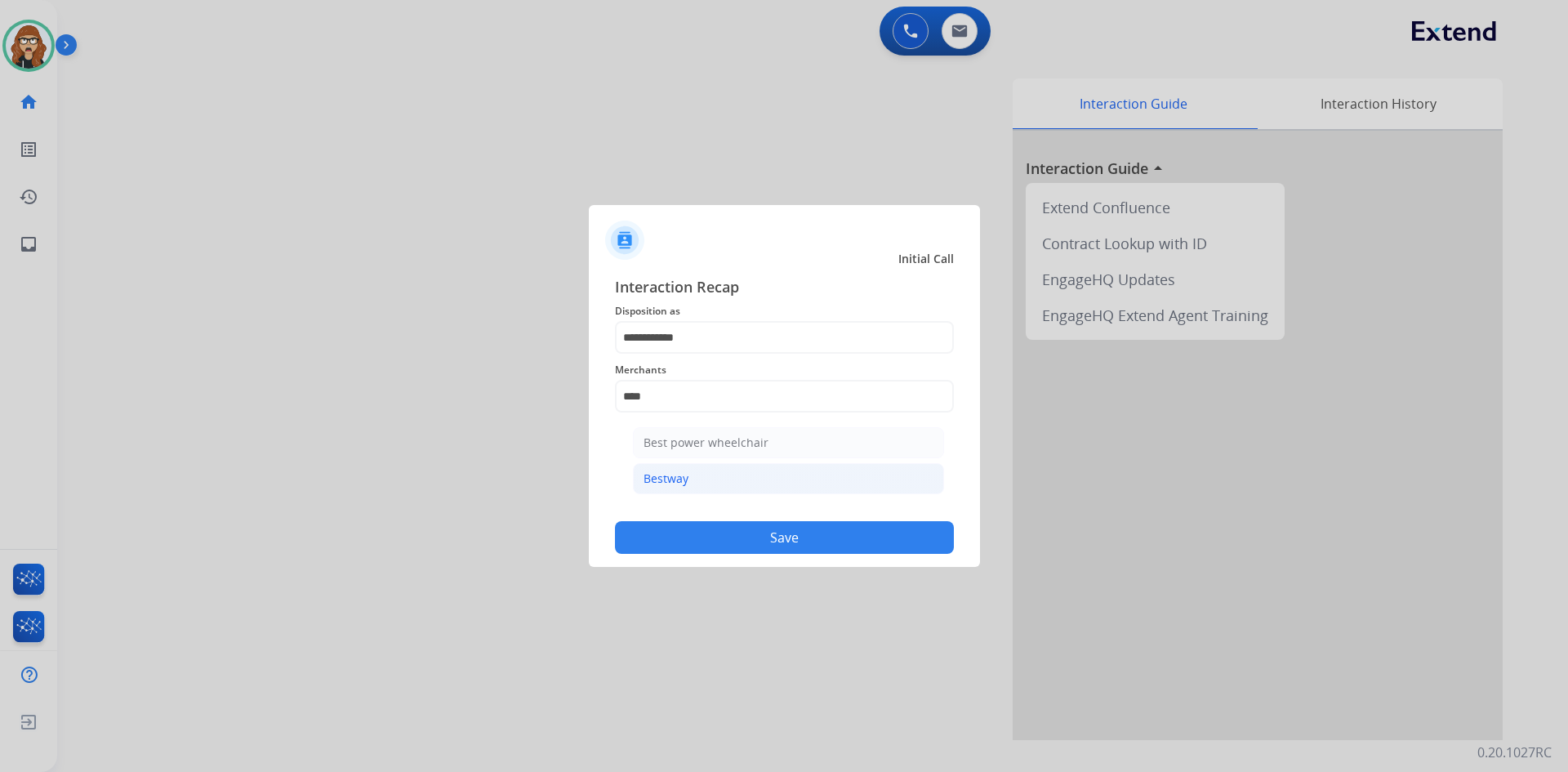
click at [678, 483] on div "Bestway" at bounding box center [666, 478] width 45 height 16
type input "*******"
click at [698, 534] on button "Save" at bounding box center [784, 537] width 339 height 32
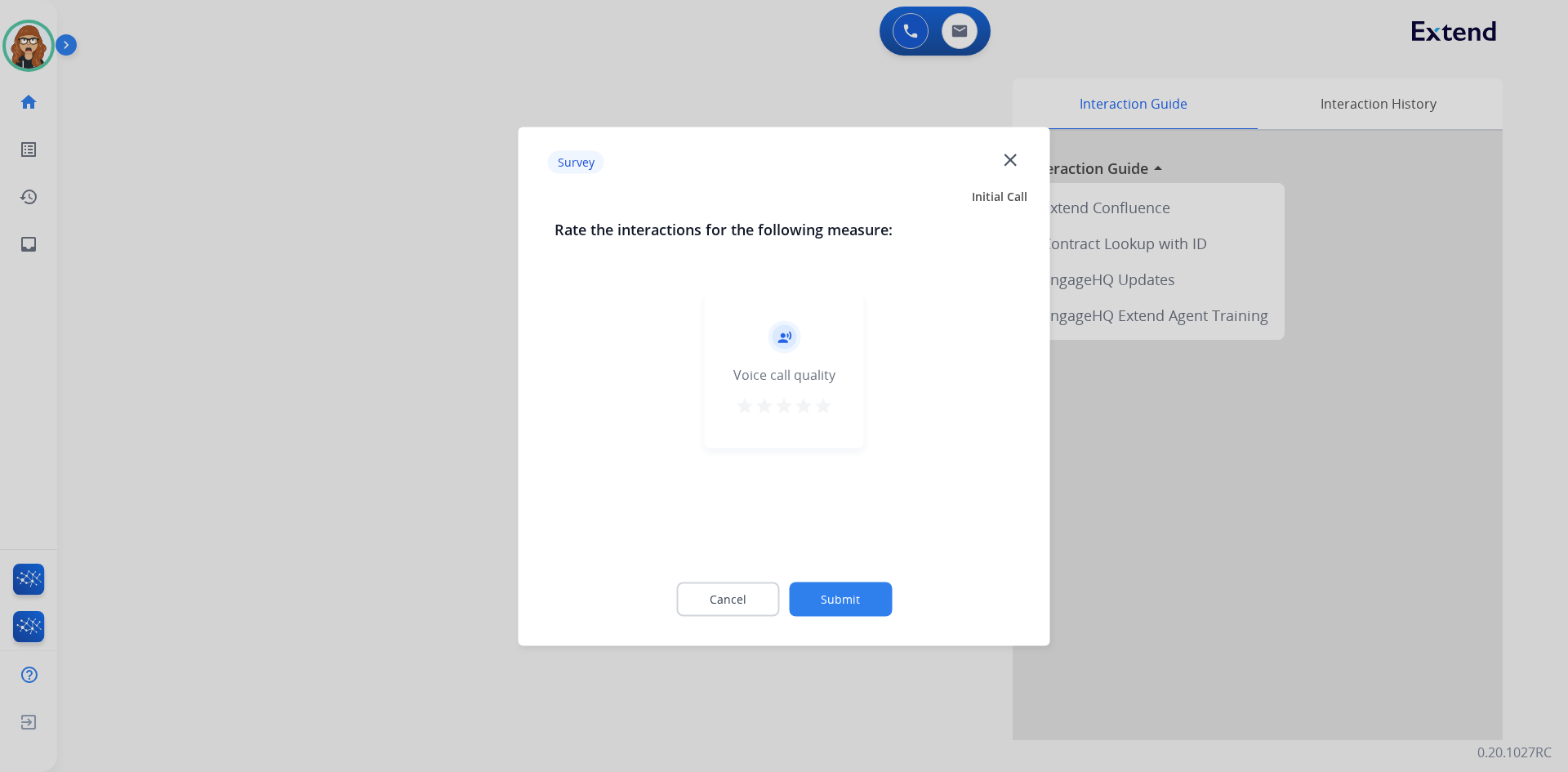
click at [836, 413] on div "record_voice_over Voice call quality star star star star star" at bounding box center [784, 369] width 159 height 155
click at [823, 412] on mat-icon "star" at bounding box center [823, 405] width 20 height 20
click at [833, 607] on button "Submit" at bounding box center [840, 599] width 103 height 34
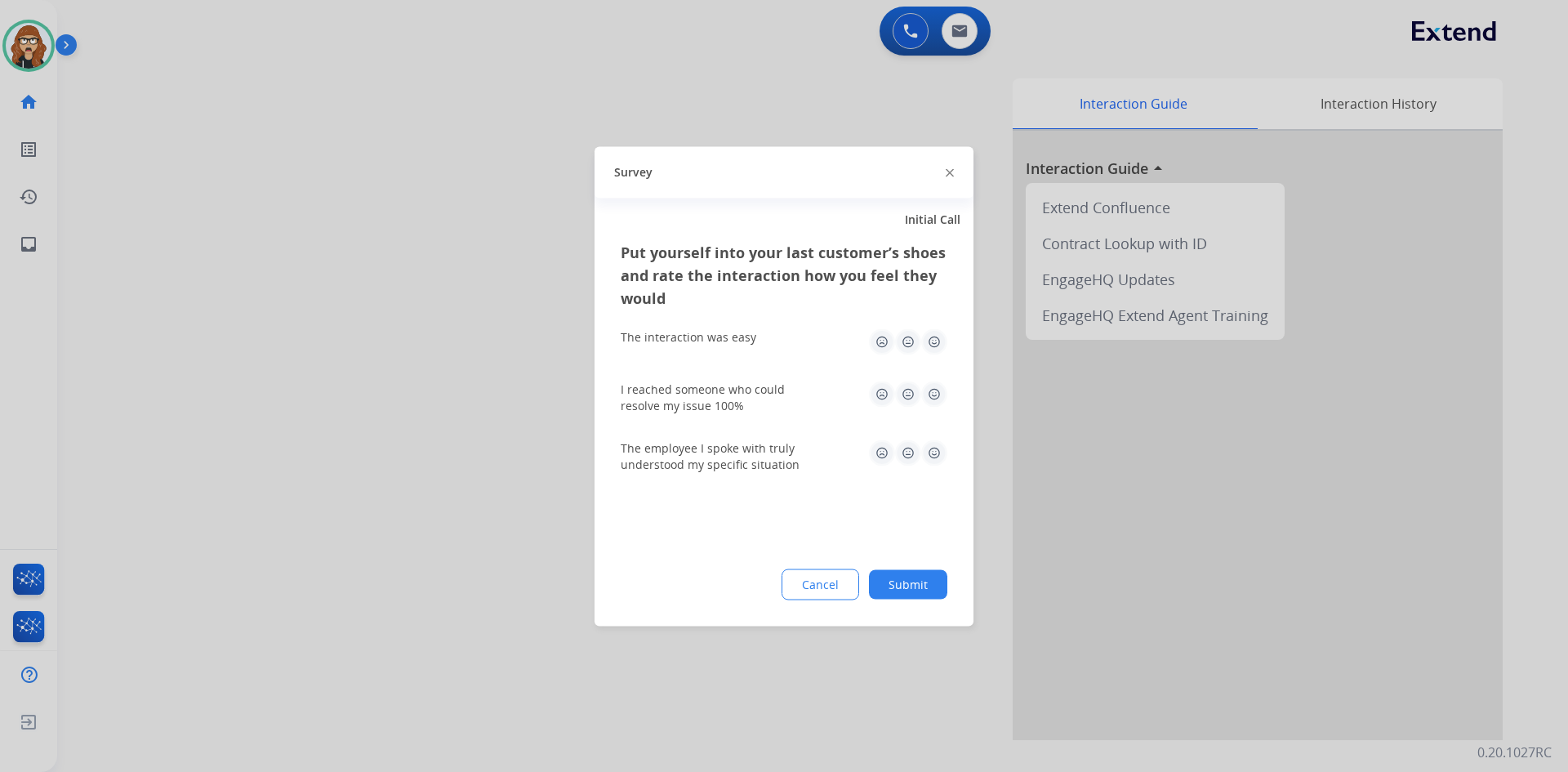
click at [934, 343] on img at bounding box center [934, 341] width 26 height 26
click at [931, 390] on img at bounding box center [934, 393] width 26 height 26
click at [941, 456] on img at bounding box center [934, 452] width 26 height 26
click at [910, 585] on button "Submit" at bounding box center [908, 583] width 78 height 30
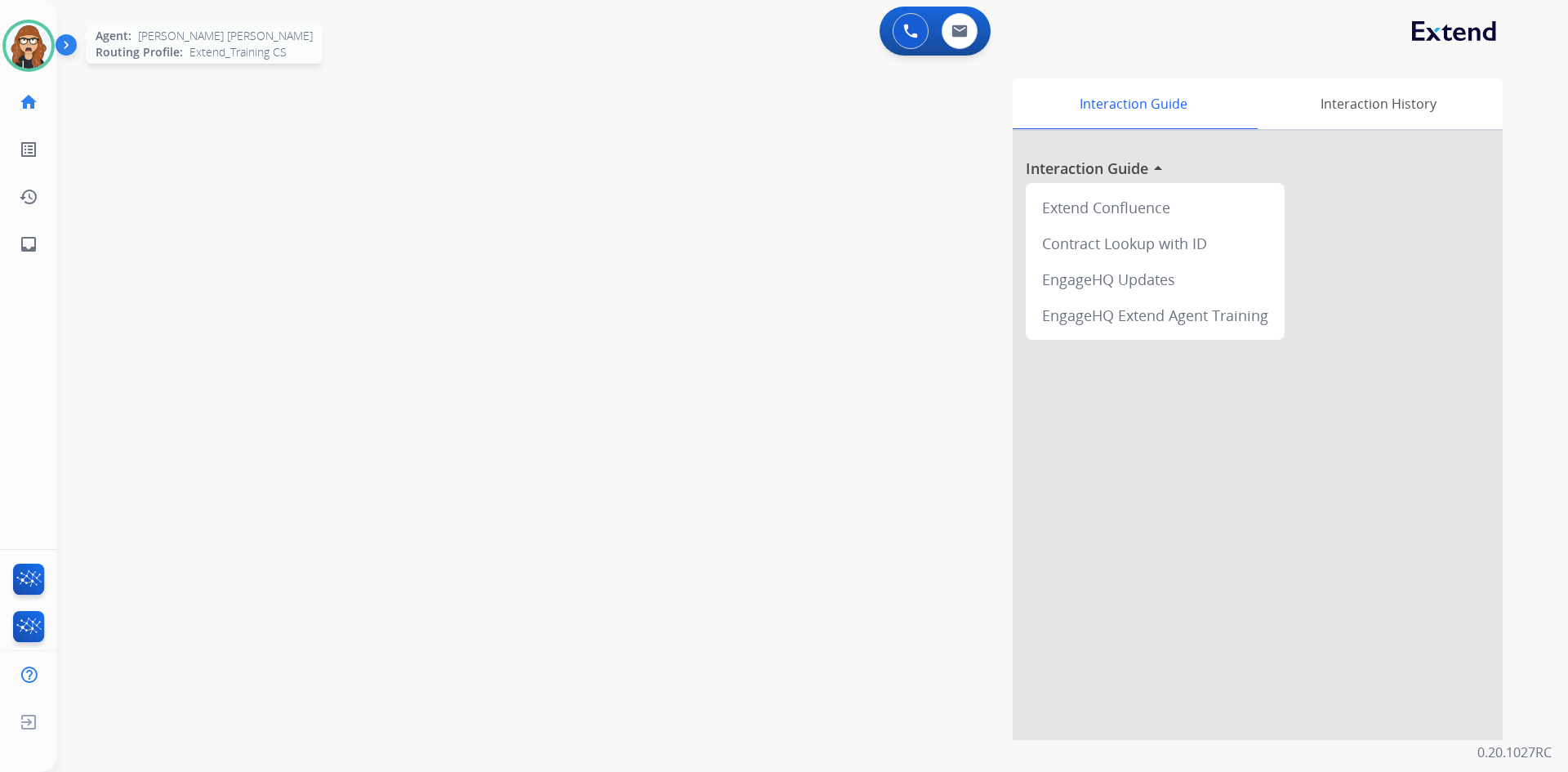
click at [21, 49] on img at bounding box center [28, 45] width 46 height 46
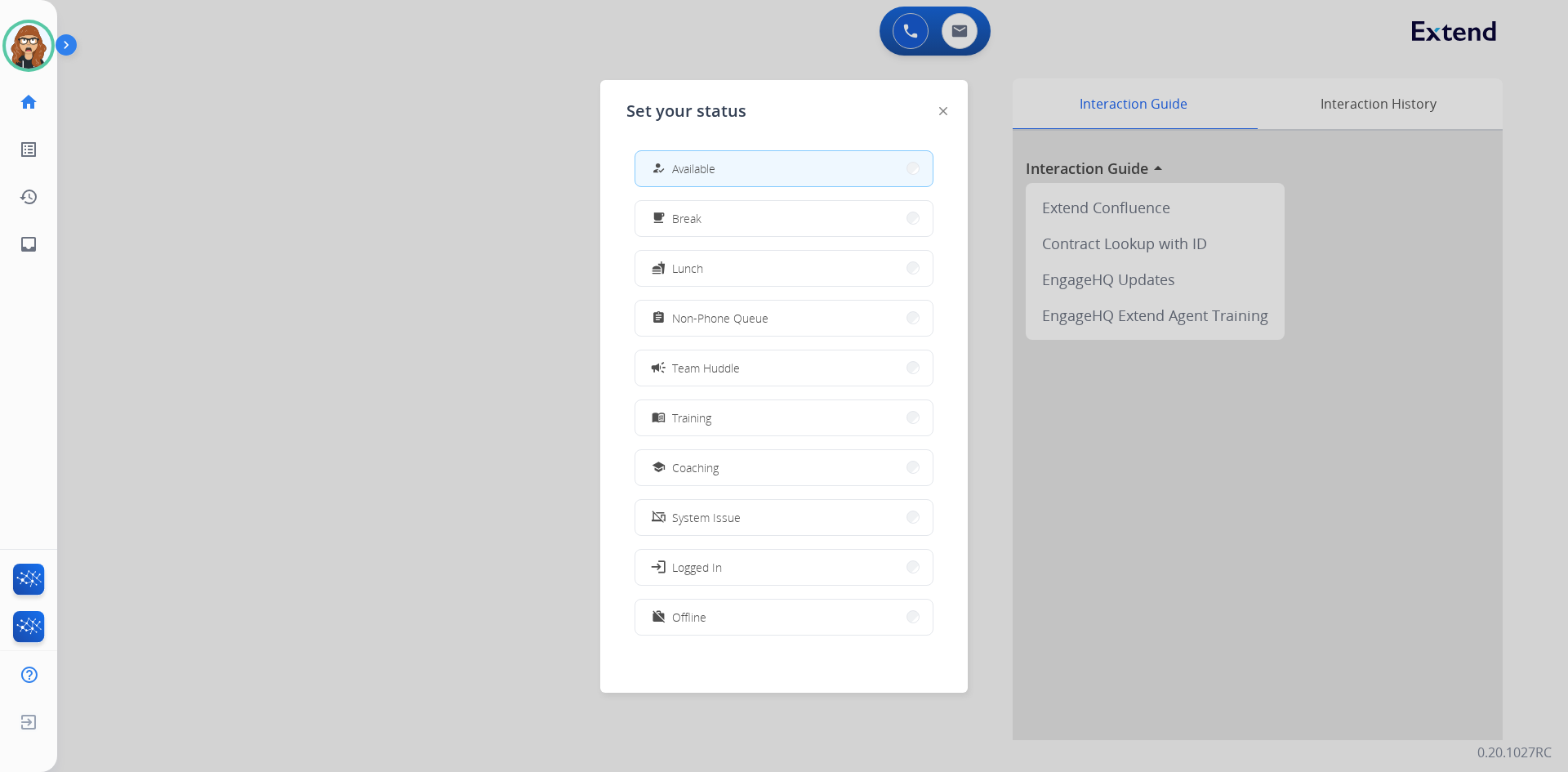
click at [293, 353] on div at bounding box center [784, 386] width 1568 height 772
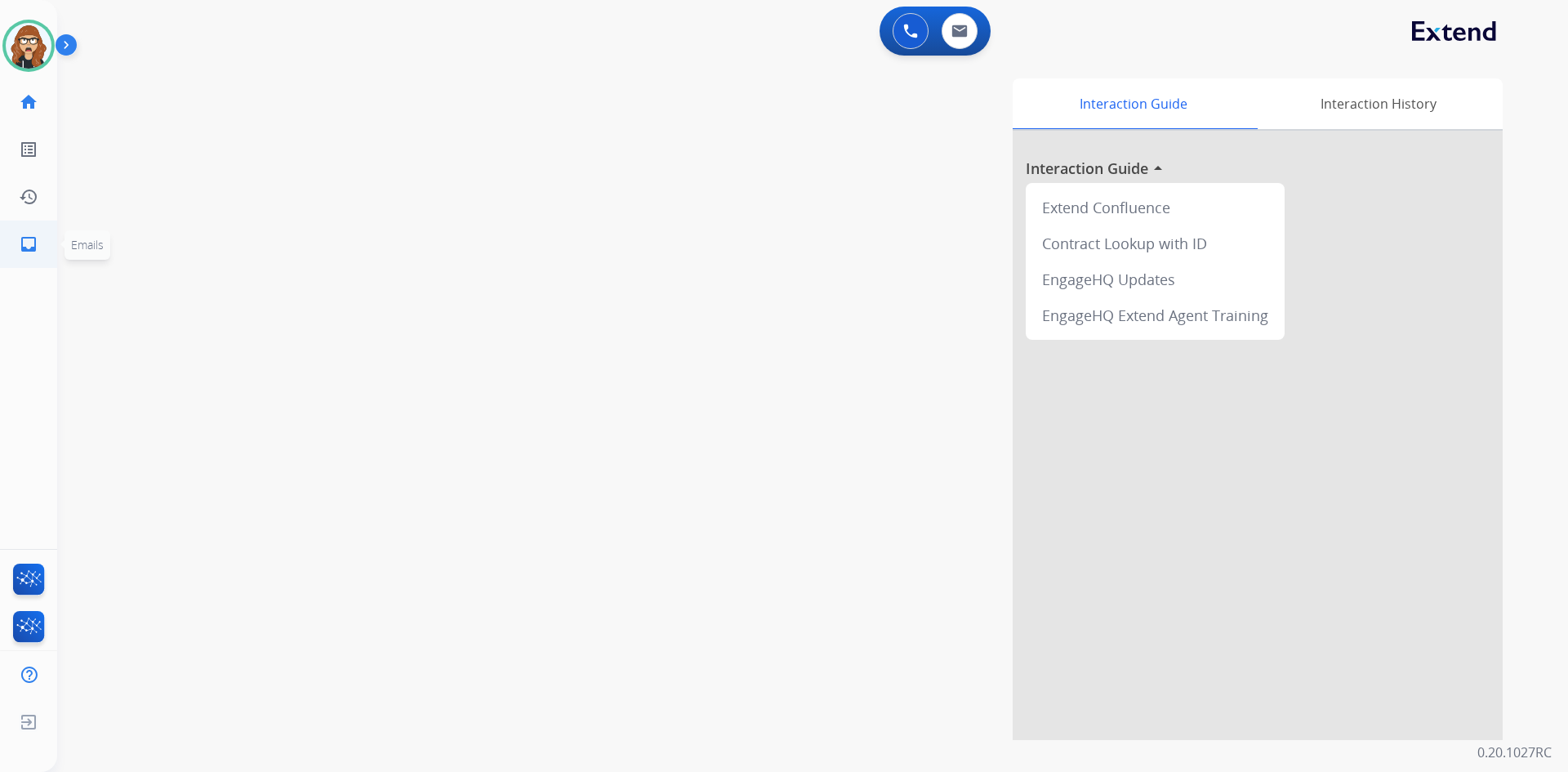
click at [43, 237] on link "inbox Emails" at bounding box center [28, 244] width 46 height 46
select select "**********"
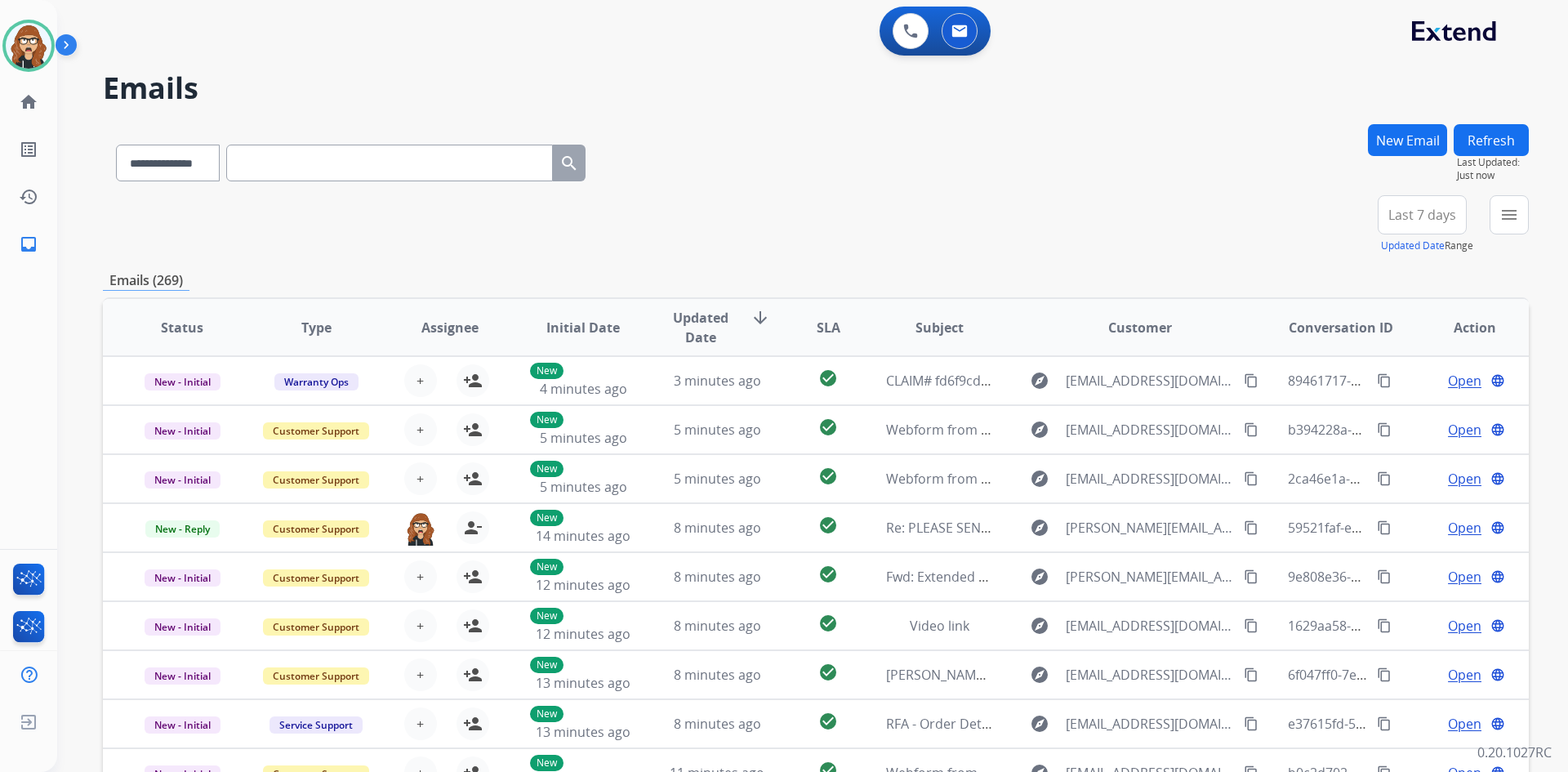
click at [338, 172] on input "text" at bounding box center [390, 163] width 327 height 37
paste input "**********"
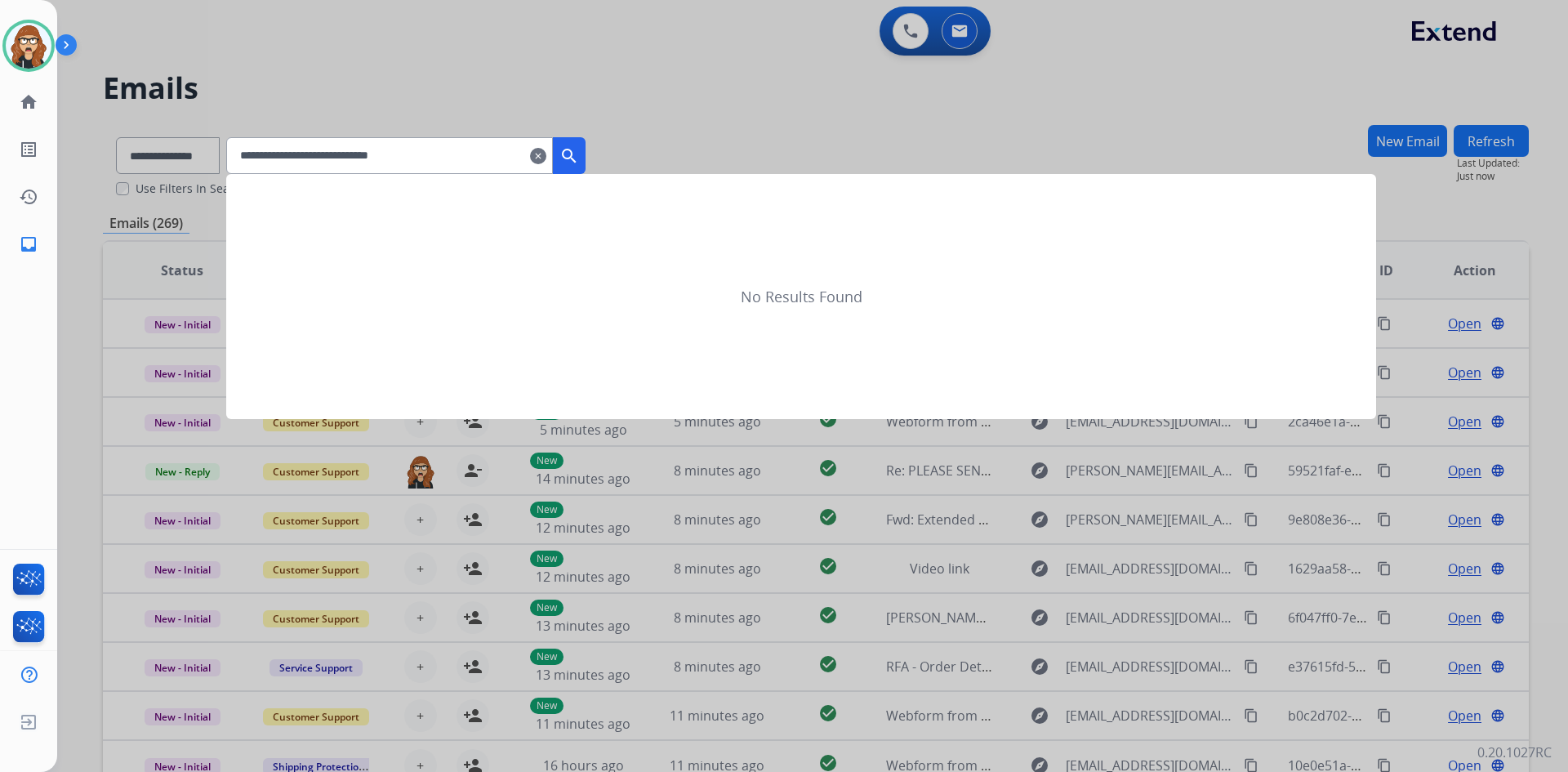
type input "**********"
click at [177, 152] on div at bounding box center [784, 386] width 1568 height 772
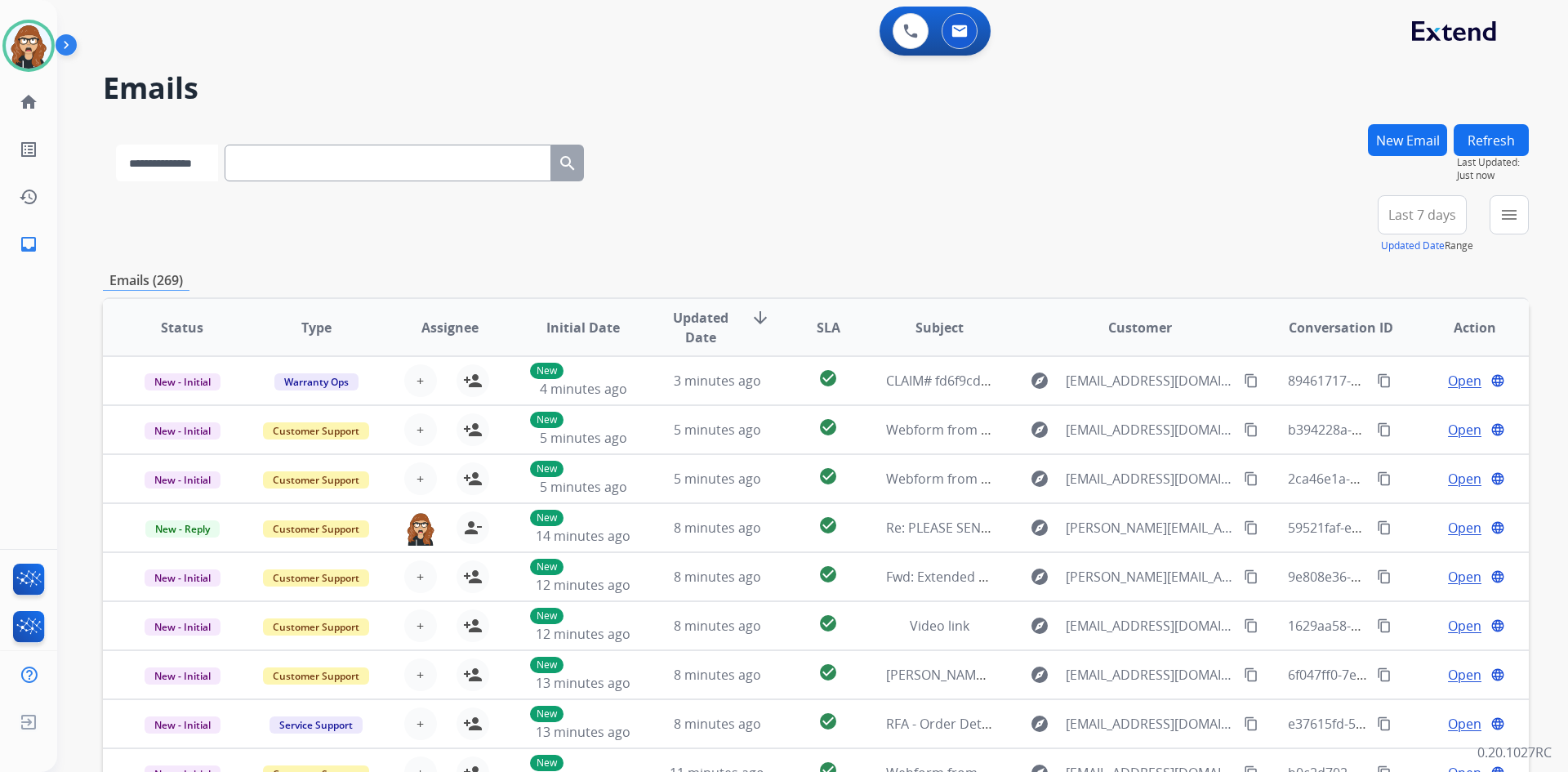
click at [208, 170] on select "**********" at bounding box center [167, 163] width 102 height 37
select select "**********"
click at [116, 145] on select "**********" at bounding box center [167, 163] width 102 height 37
click at [281, 164] on input "text" at bounding box center [390, 163] width 327 height 37
paste input "**********"
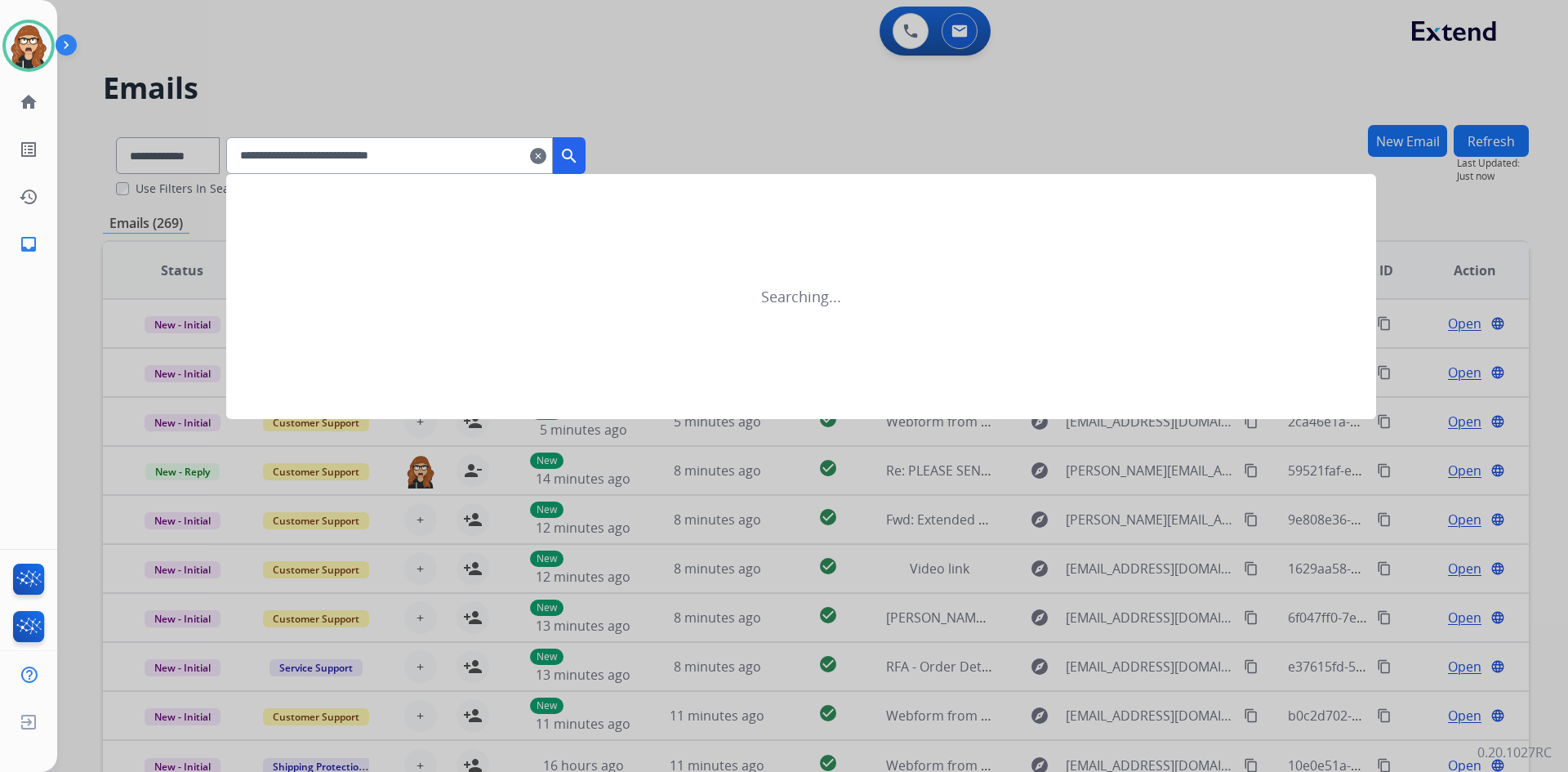
drag, startPoint x: 273, startPoint y: 160, endPoint x: 309, endPoint y: 163, distance: 36.1
click at [275, 159] on input "**********" at bounding box center [390, 155] width 327 height 37
type input "**********"
click at [579, 160] on mat-icon "search" at bounding box center [570, 156] width 20 height 20
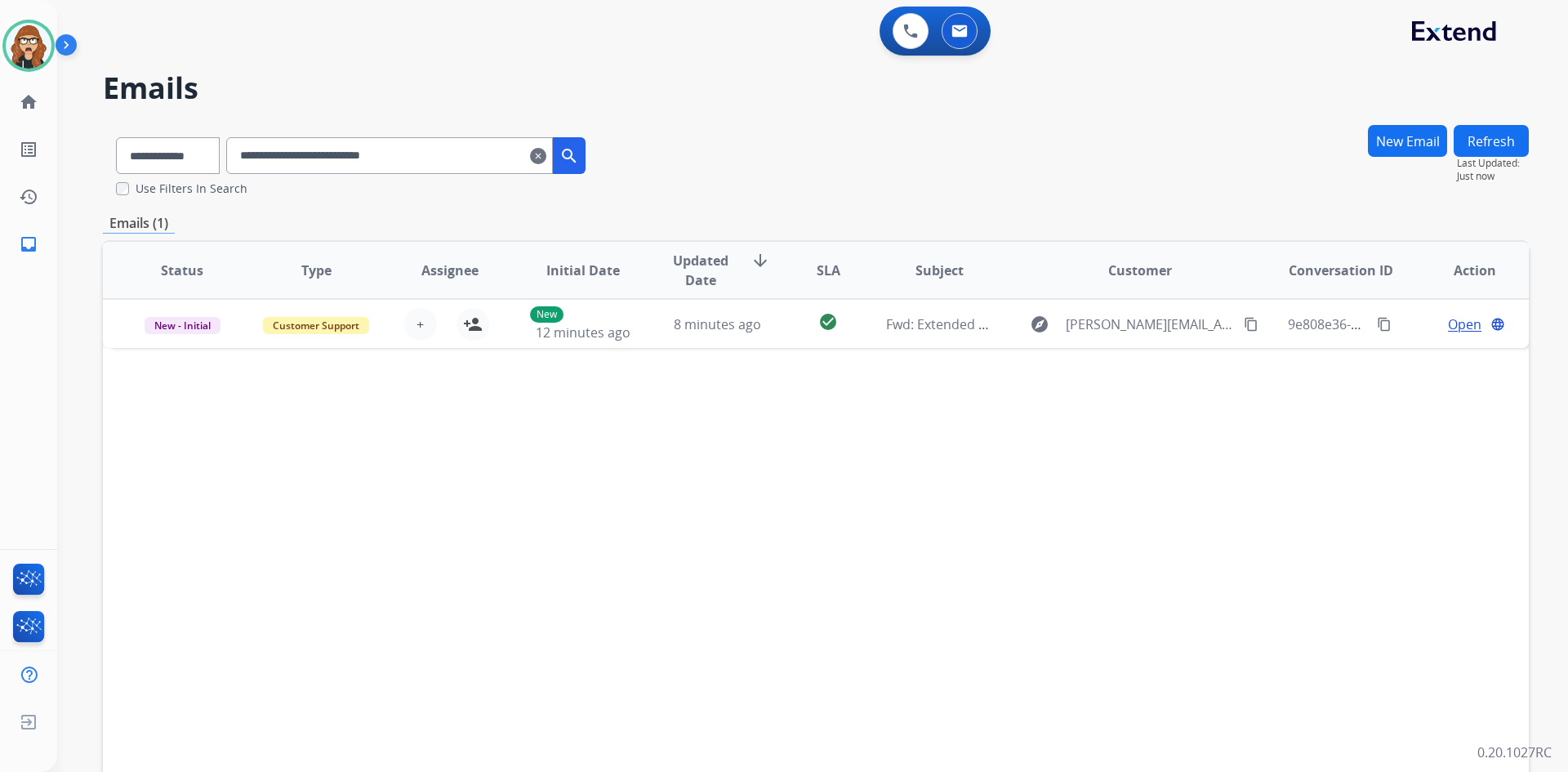
drag, startPoint x: 1258, startPoint y: 98, endPoint x: 1230, endPoint y: 99, distance: 28.0
click at [1256, 98] on h2 "Emails" at bounding box center [816, 88] width 1426 height 32
drag, startPoint x: 1214, startPoint y: 141, endPoint x: 1555, endPoint y: 140, distance: 341.0
click at [1214, 141] on div "**********" at bounding box center [816, 160] width 1426 height 73
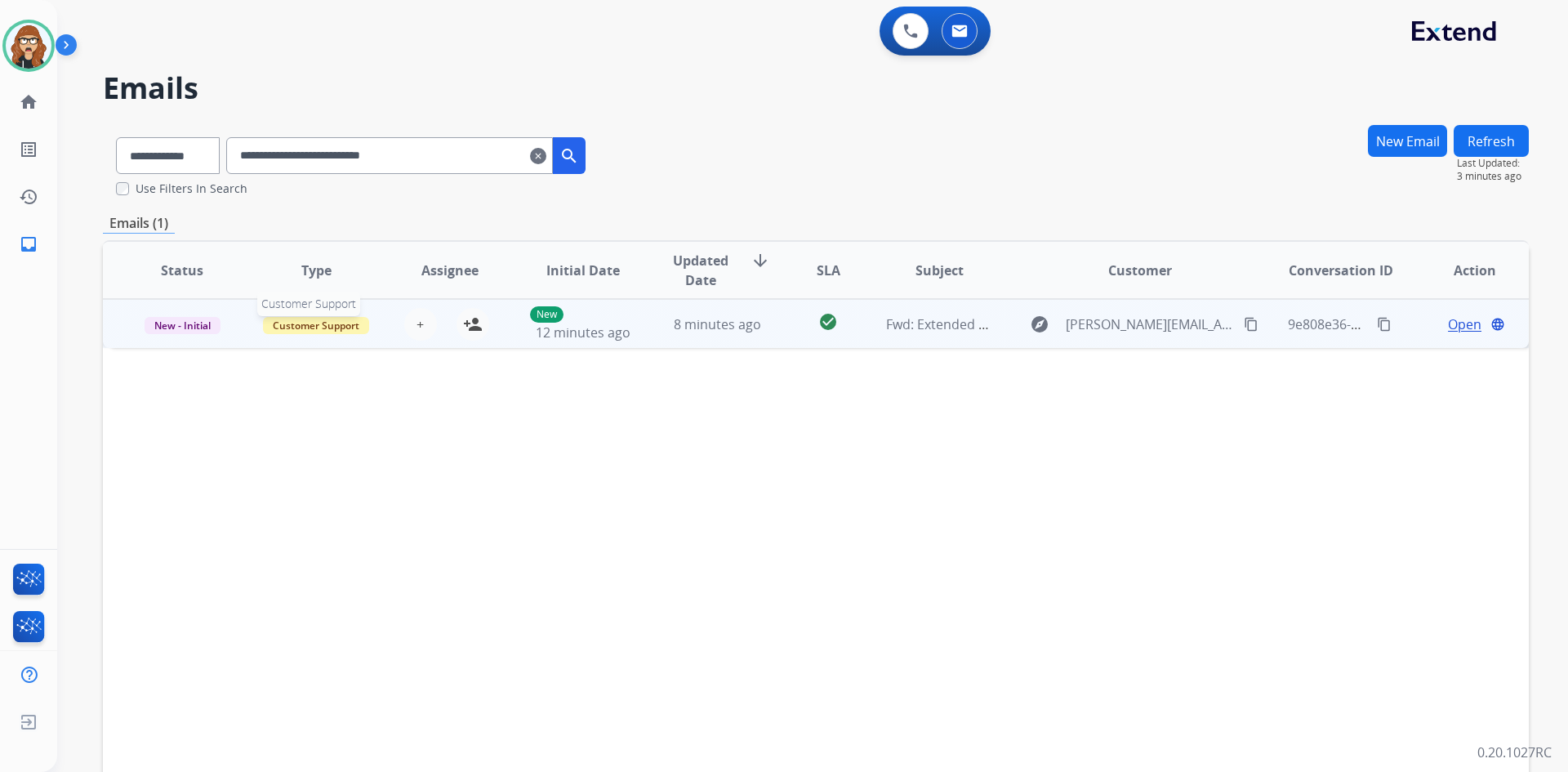
click at [322, 329] on span "Customer Support" at bounding box center [316, 325] width 106 height 17
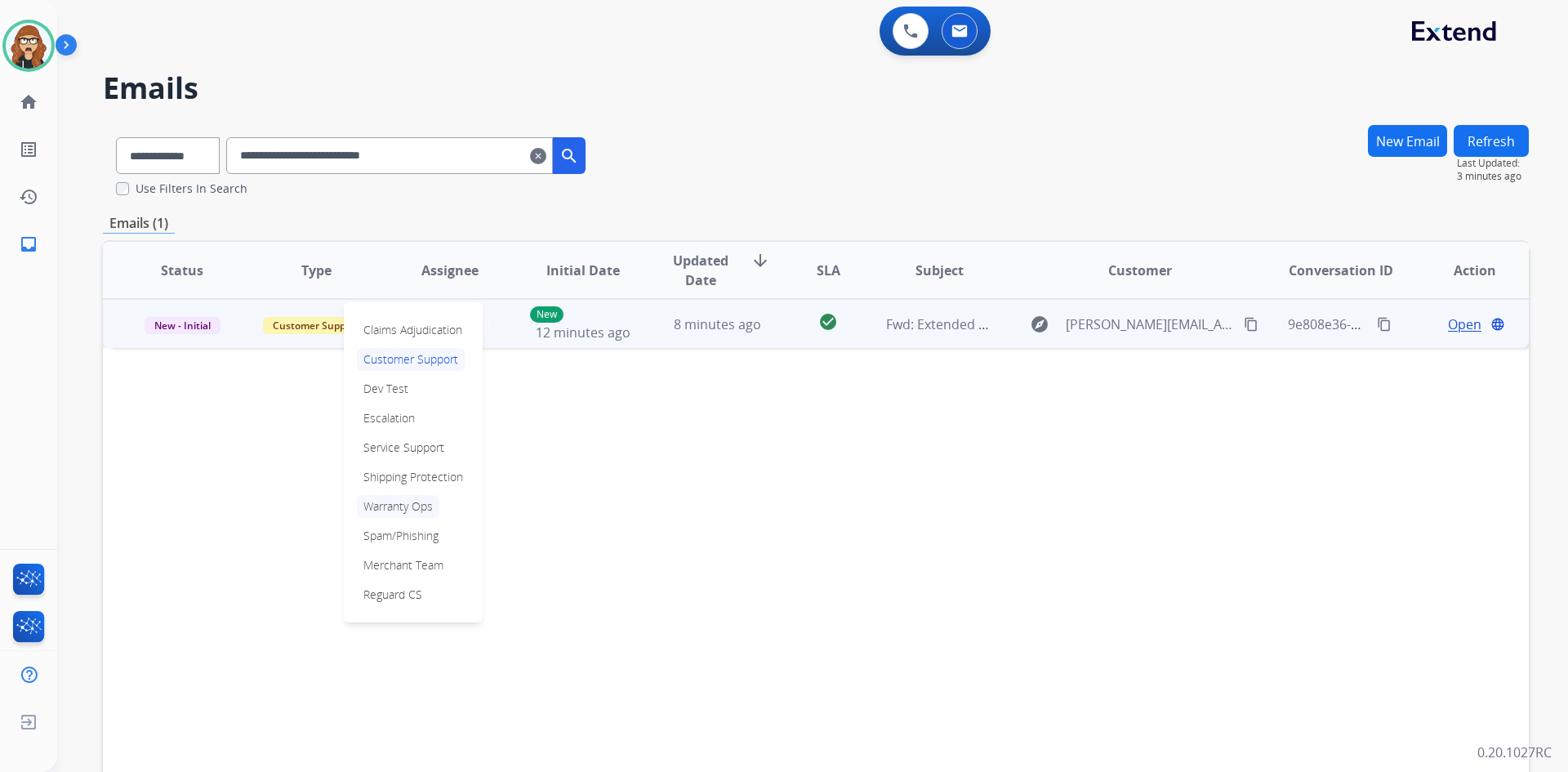
click at [403, 509] on p "Warranty Ops" at bounding box center [398, 506] width 83 height 22
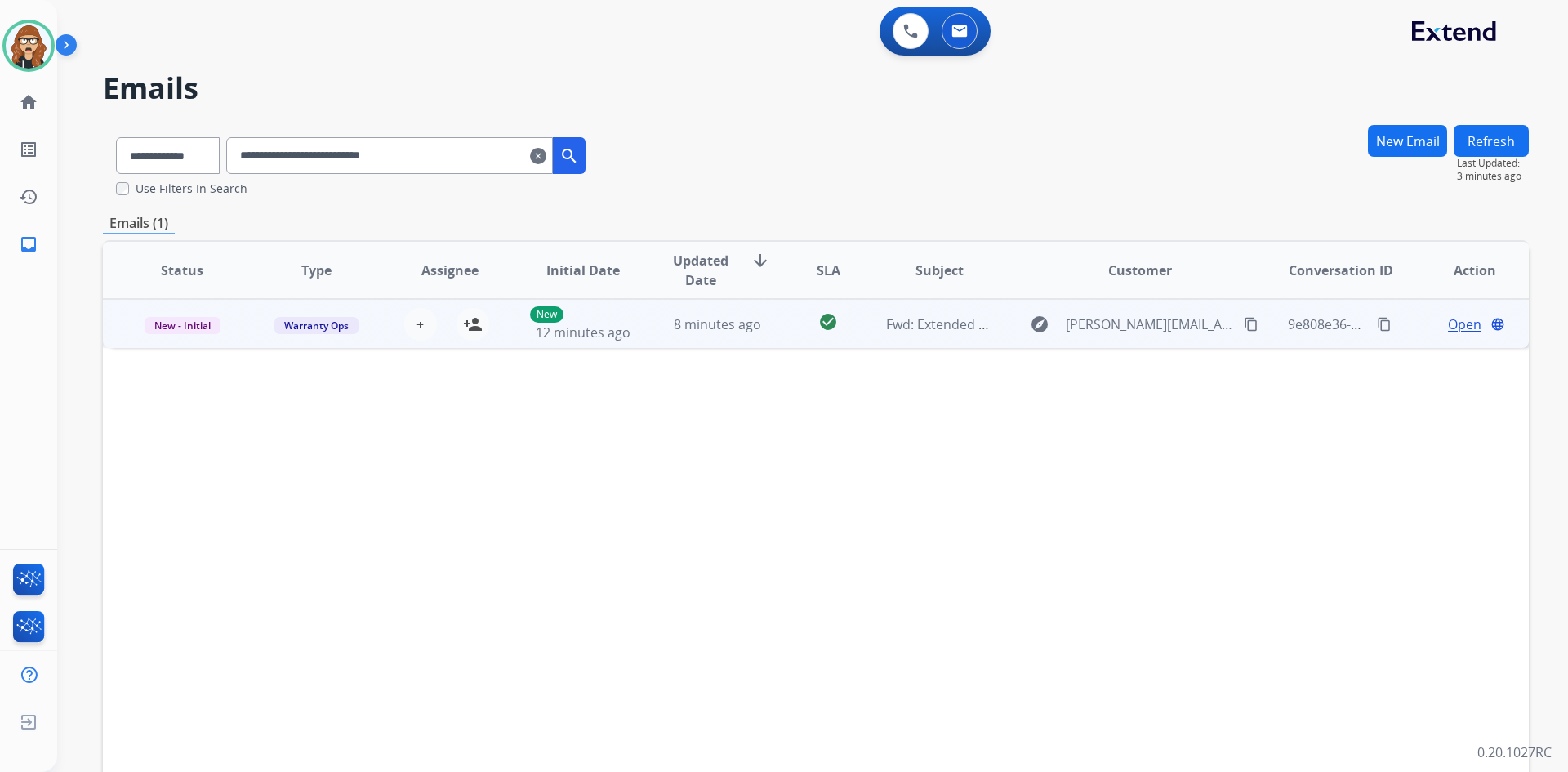
click at [1377, 325] on mat-icon "content_copy" at bounding box center [1384, 324] width 14 height 14
click at [546, 159] on mat-icon "clear" at bounding box center [538, 156] width 16 height 20
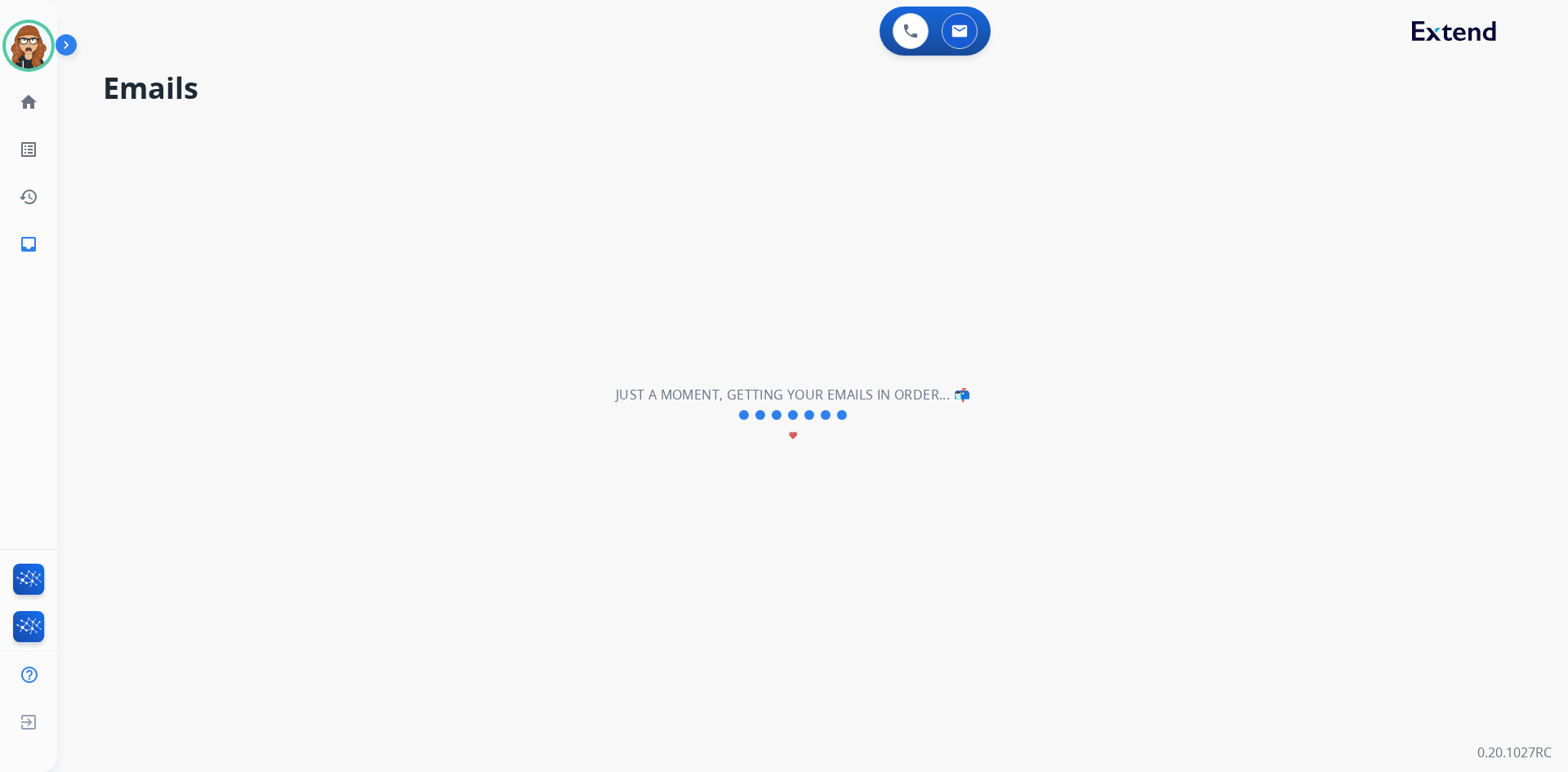
click at [56, 38] on img at bounding box center [69, 48] width 28 height 31
select select "**********"
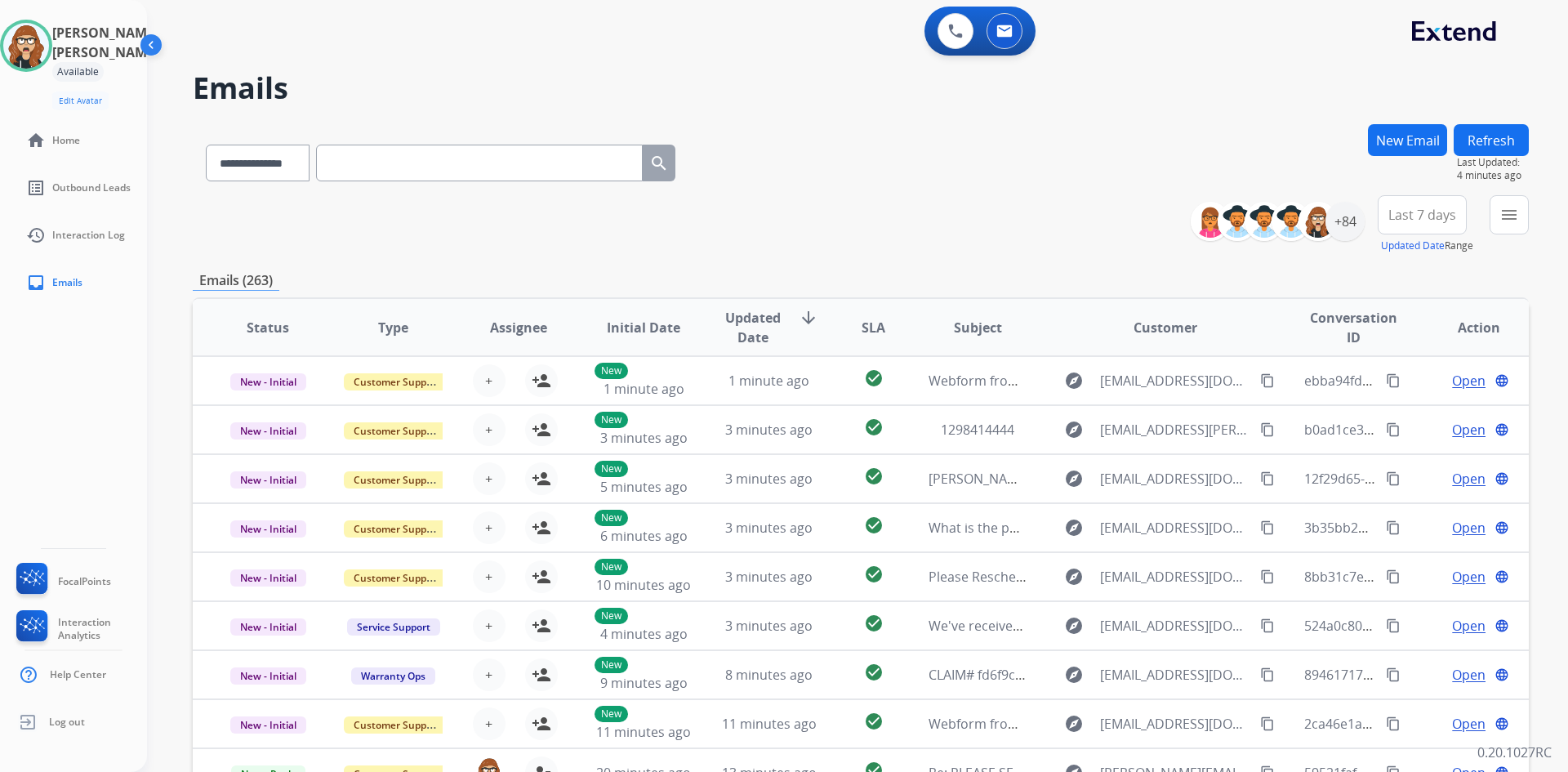
click at [156, 46] on img at bounding box center [153, 48] width 31 height 31
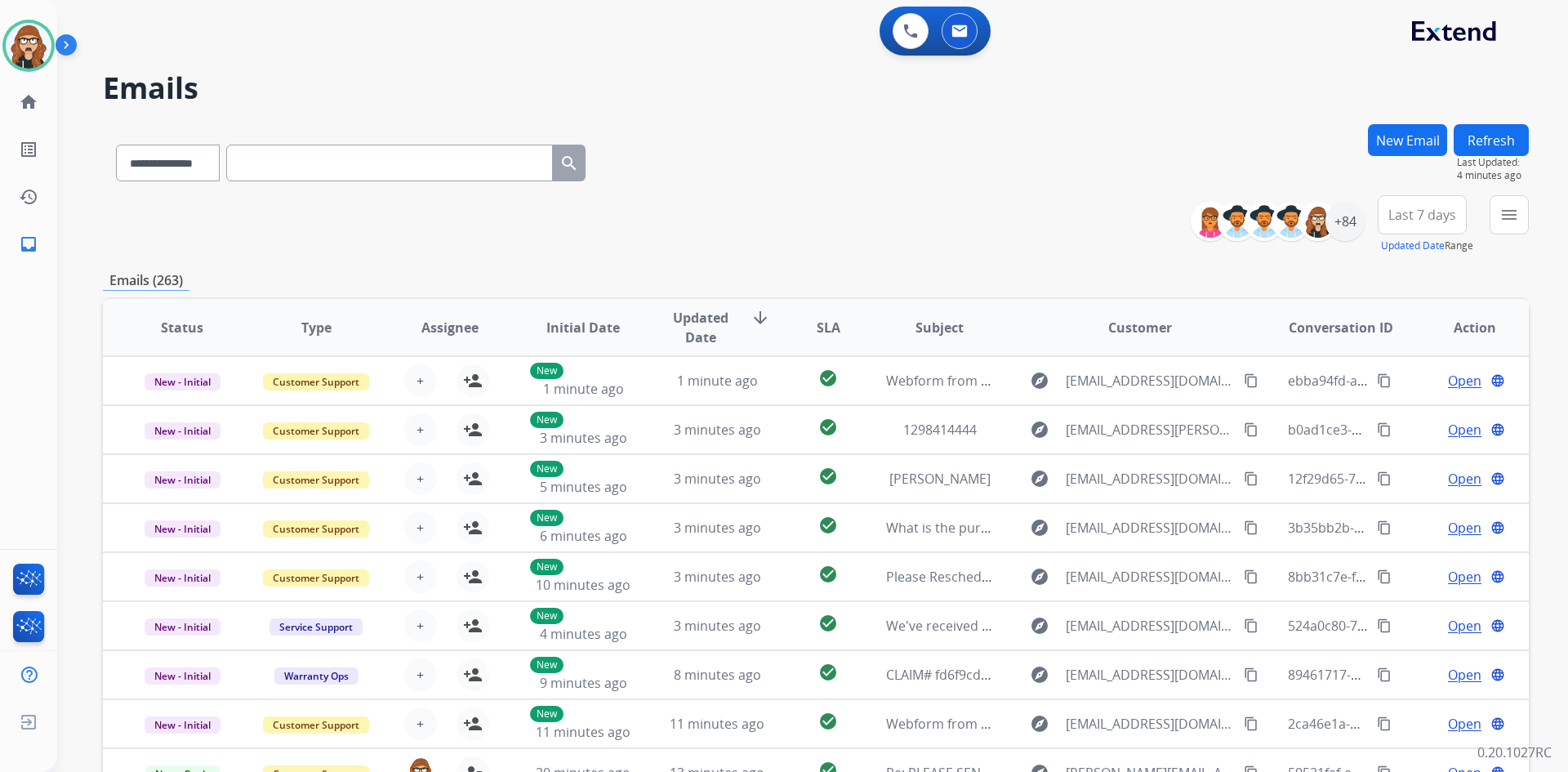
click at [1209, 128] on div "**********" at bounding box center [816, 159] width 1426 height 71
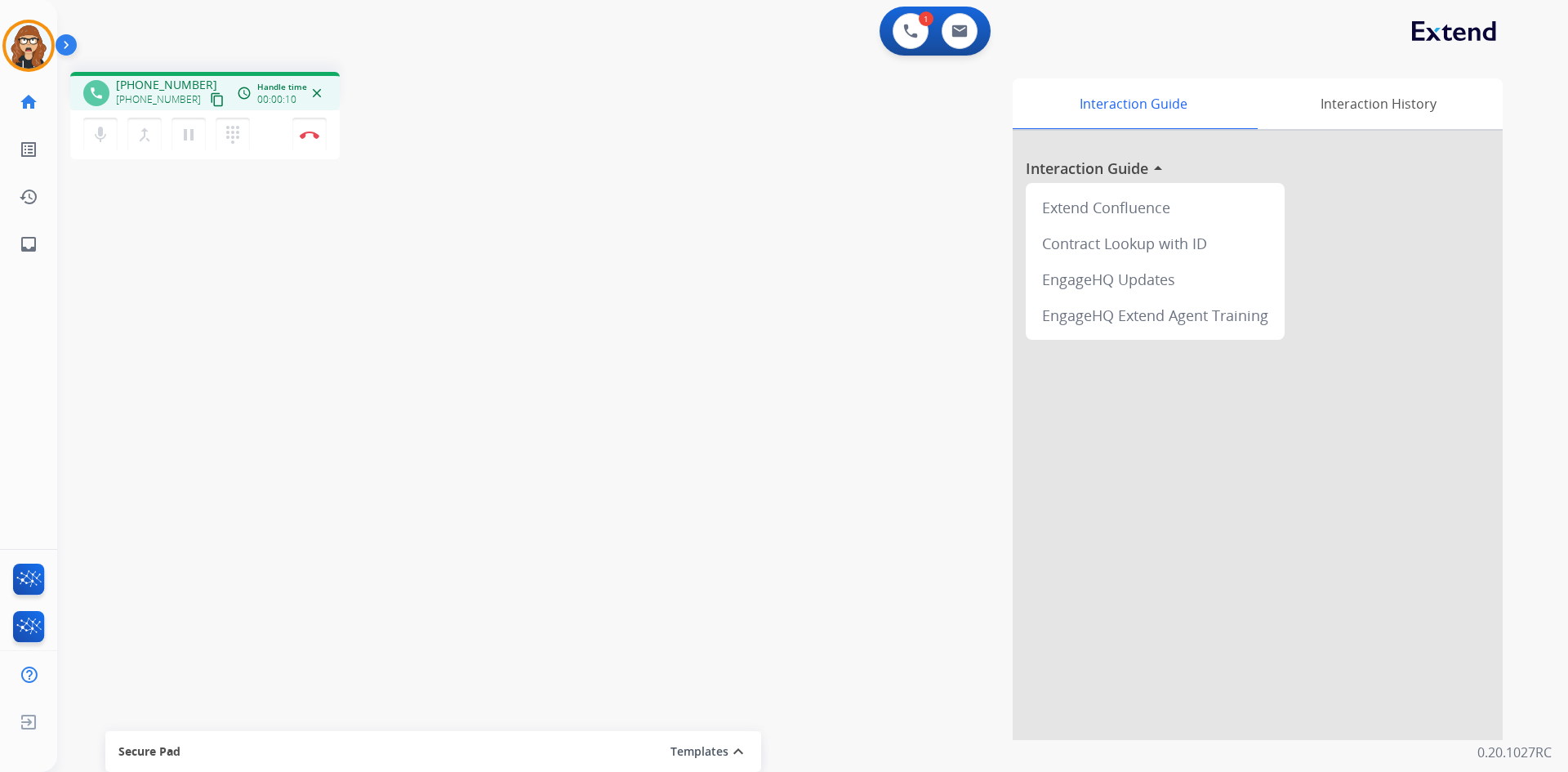
click at [210, 98] on mat-icon "content_copy" at bounding box center [217, 100] width 14 height 14
click at [188, 146] on button "pause Hold" at bounding box center [189, 135] width 34 height 34
click at [238, 141] on mat-icon "dialpad" at bounding box center [233, 135] width 20 height 20
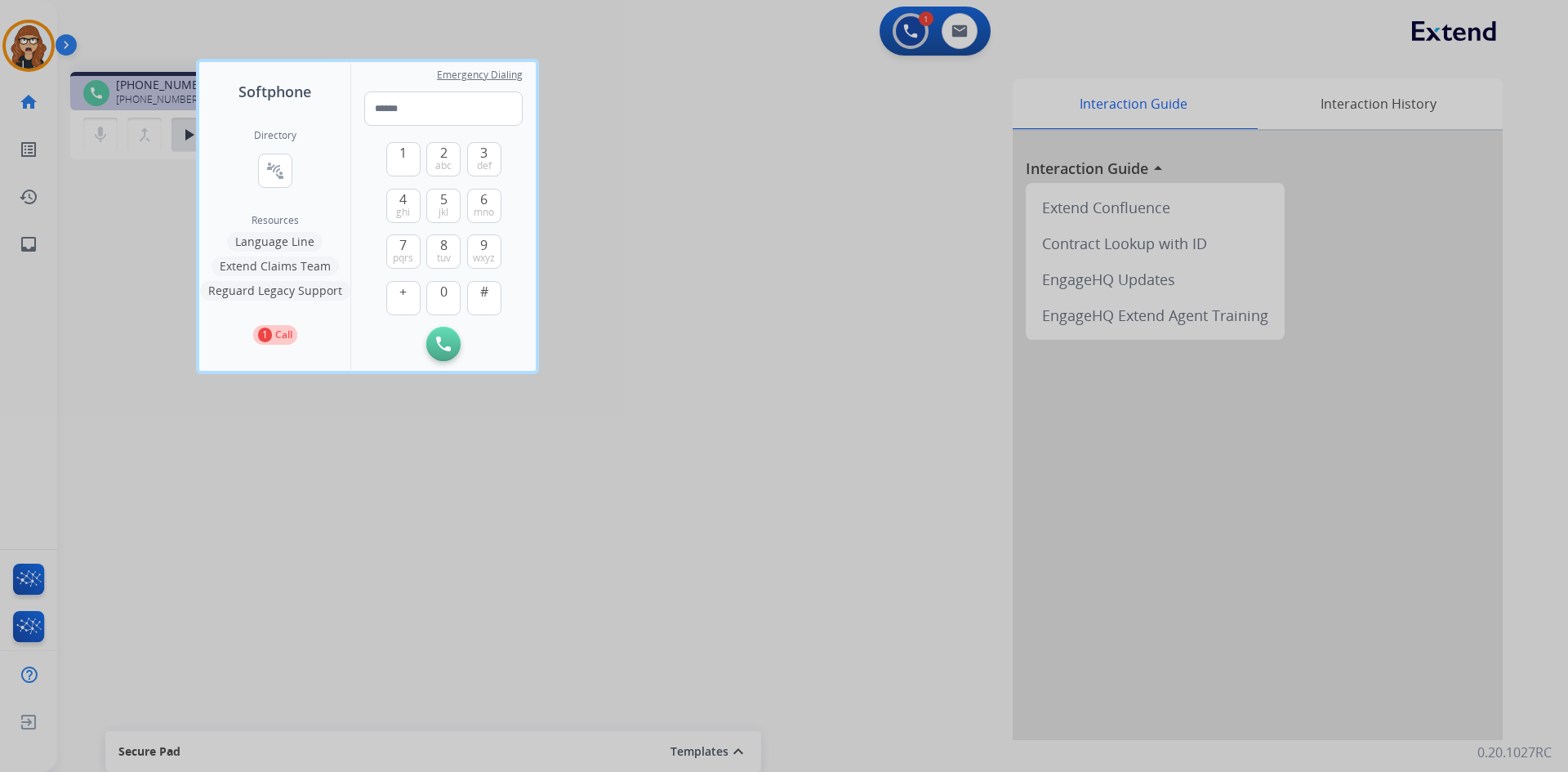
click at [300, 244] on button "Language Line" at bounding box center [275, 242] width 95 height 20
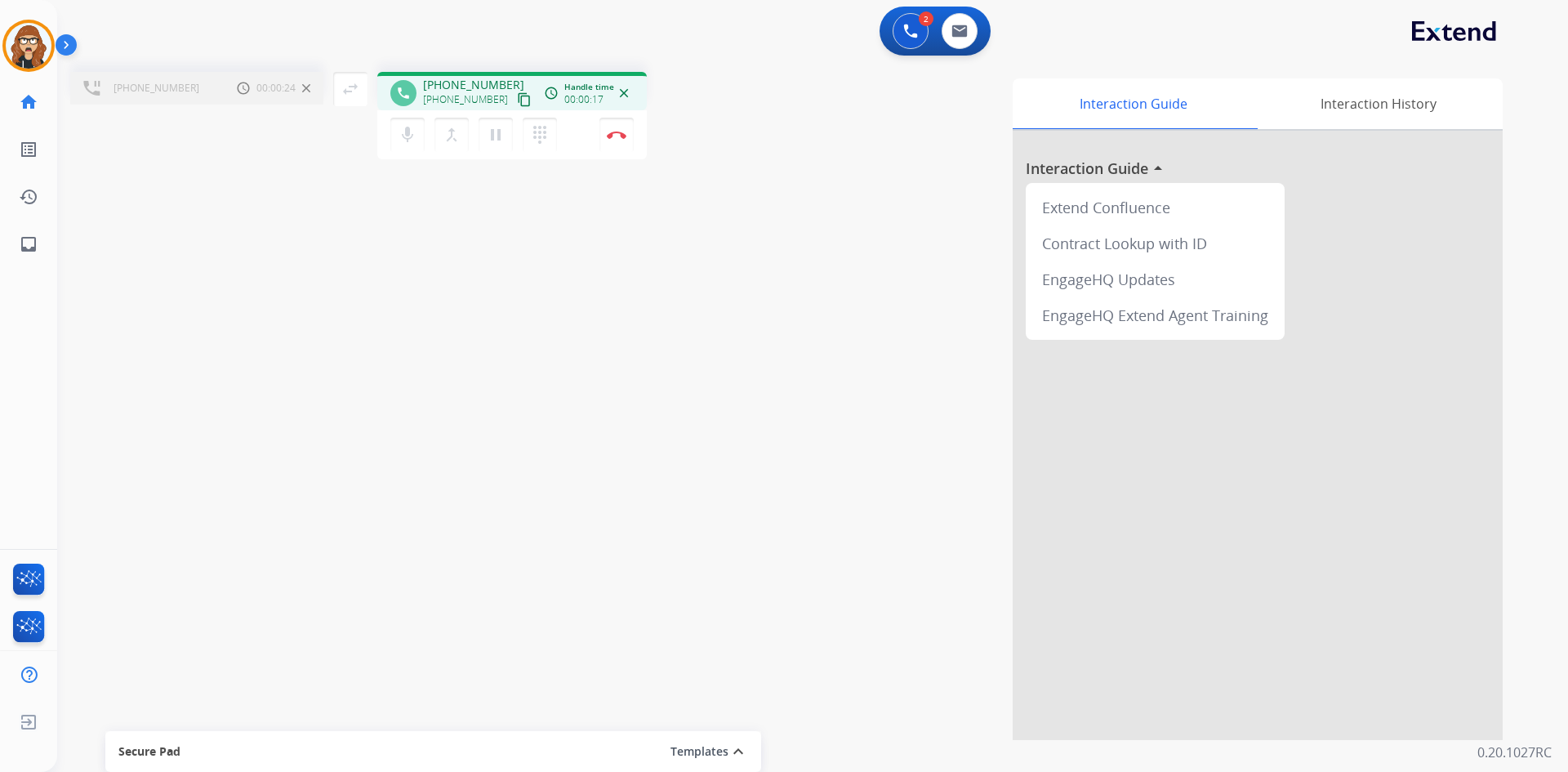
click at [224, 343] on div "+17146038891 Call metrics Hold 00:00:24 00:00:24 swap_horiz Break voice bridge …" at bounding box center [793, 399] width 1472 height 681
click at [457, 145] on button "merge_type Bridge" at bounding box center [451, 135] width 34 height 34
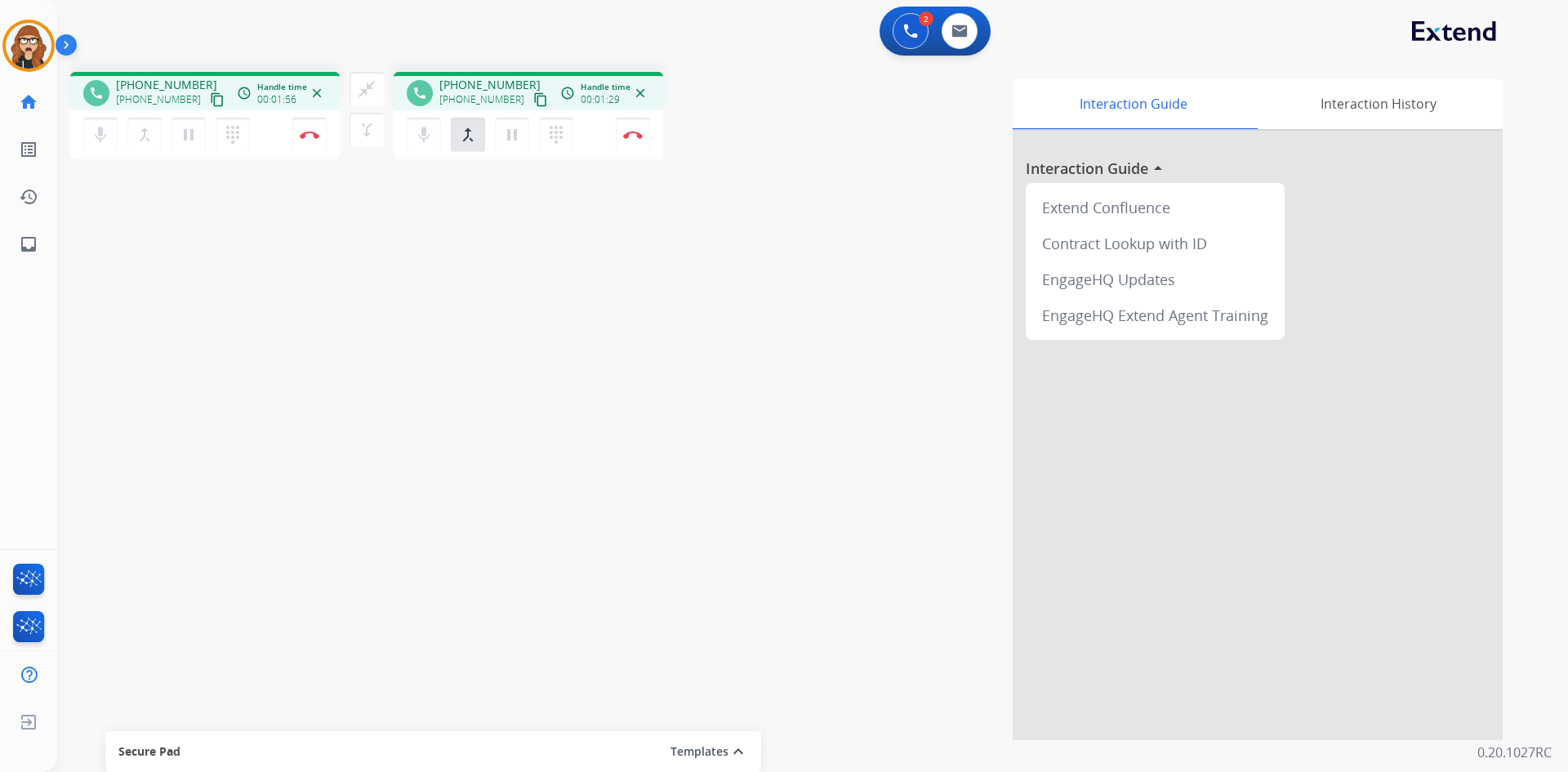
click at [210, 102] on mat-icon "content_copy" at bounding box center [217, 100] width 14 height 14
click at [199, 140] on mat-icon "pause" at bounding box center [189, 135] width 20 height 20
click at [183, 135] on mat-icon "pause" at bounding box center [189, 135] width 20 height 20
click at [199, 136] on button "pause Hold" at bounding box center [189, 135] width 34 height 34
click at [374, 122] on mat-icon "merge_type" at bounding box center [367, 130] width 20 height 20
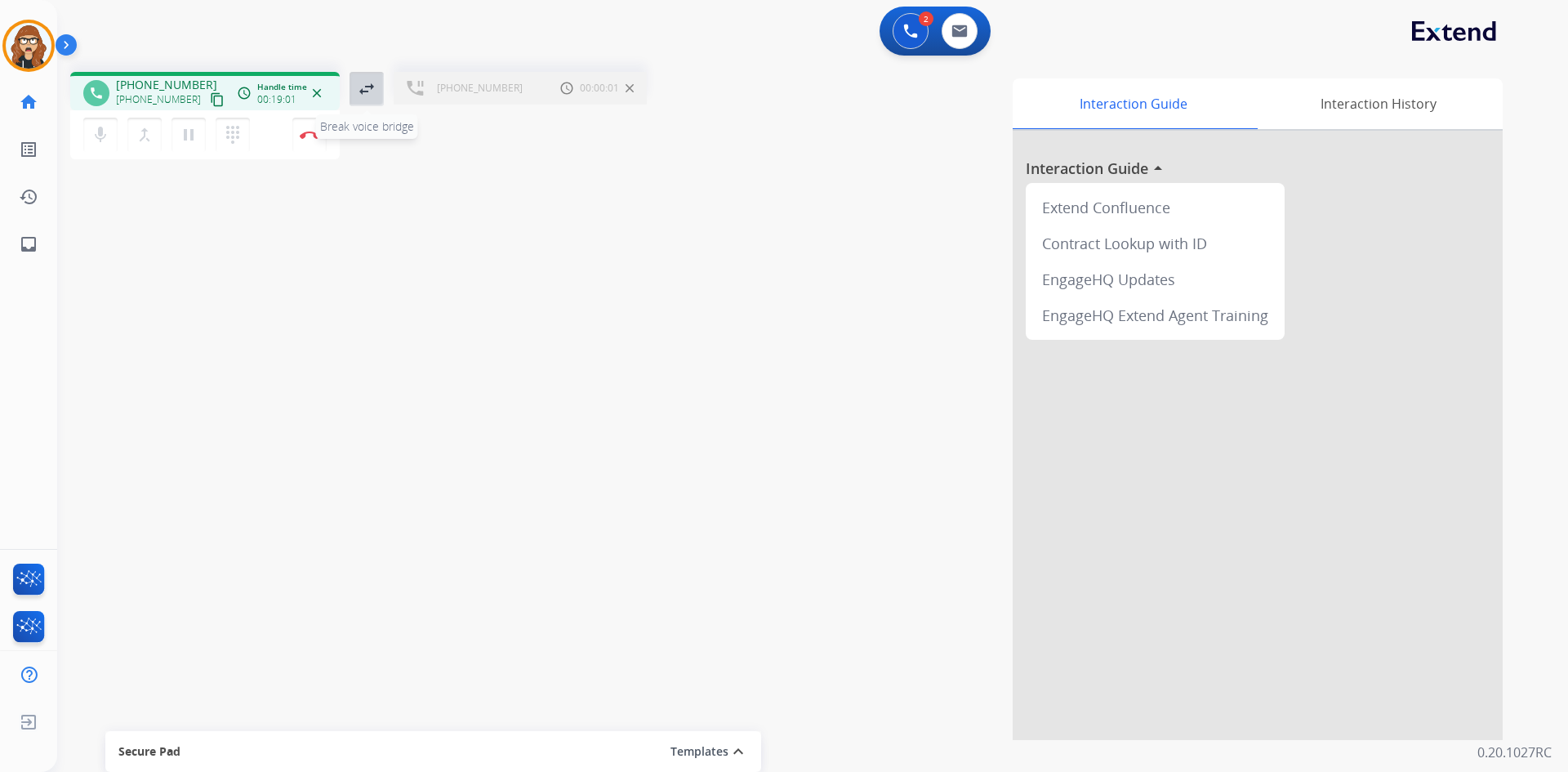
click at [364, 88] on mat-icon "swap_horiz" at bounding box center [367, 89] width 20 height 20
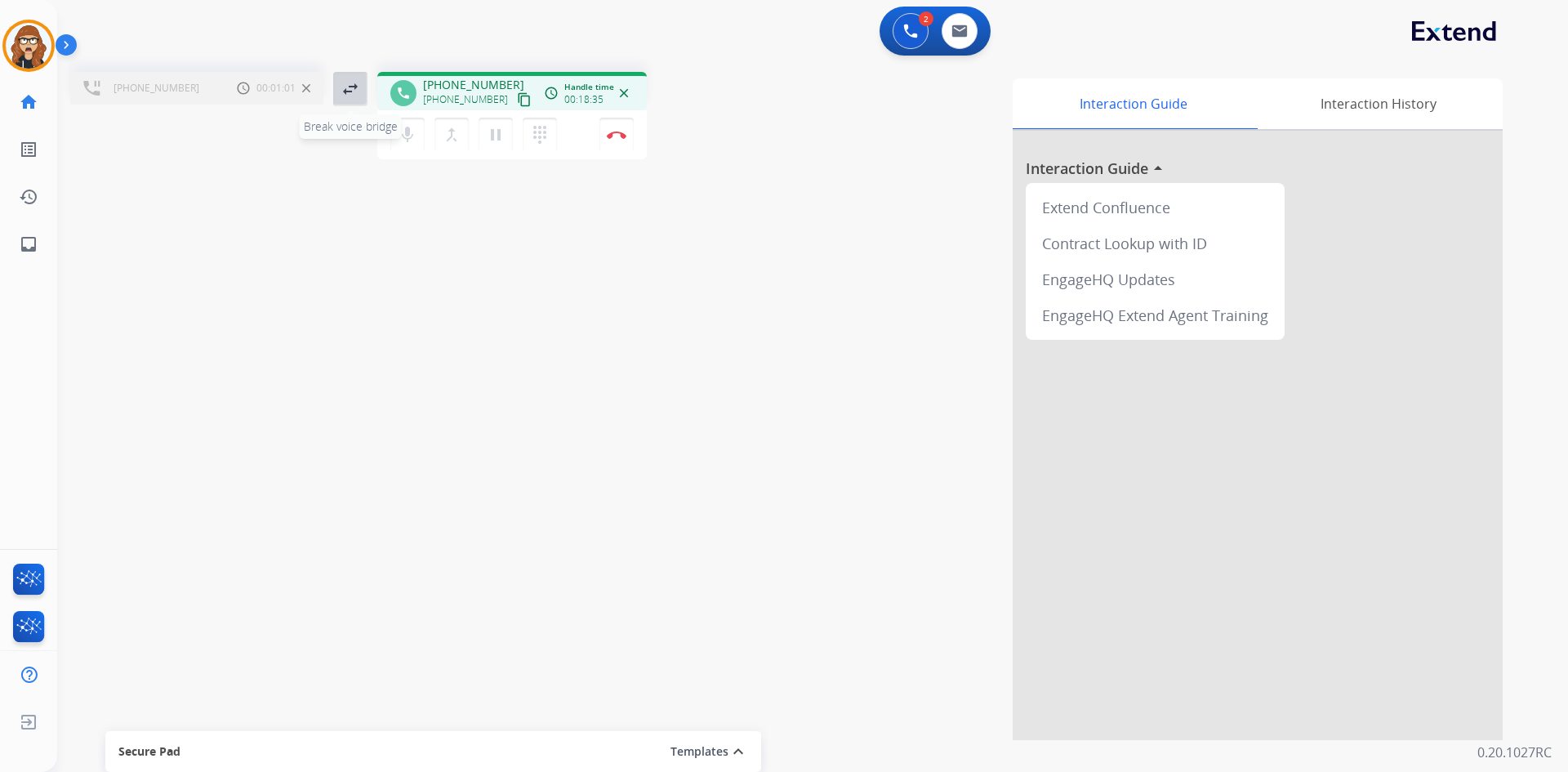
click at [345, 93] on mat-icon "swap_horiz" at bounding box center [350, 89] width 20 height 20
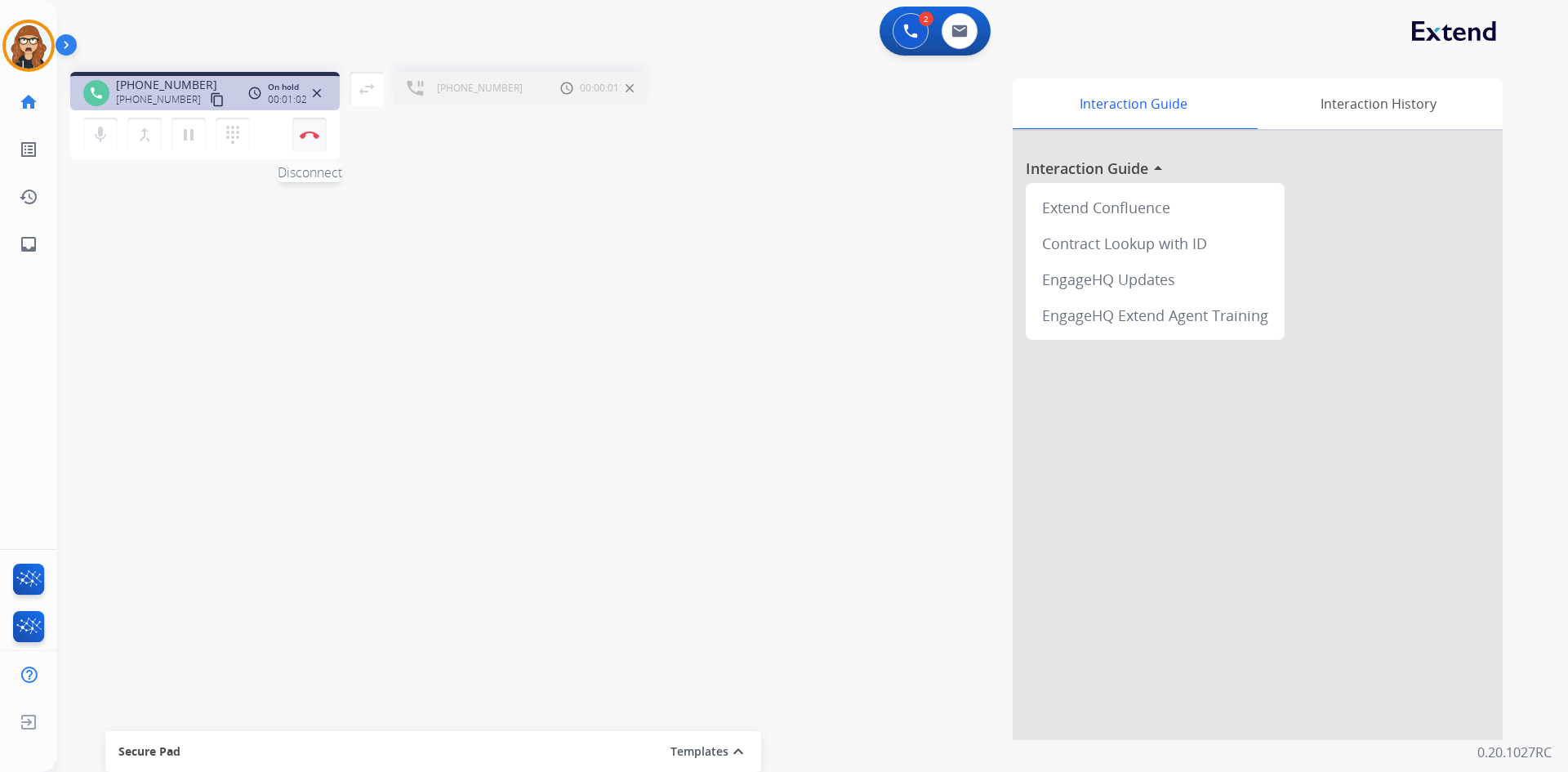
click at [296, 138] on button "Disconnect" at bounding box center [309, 135] width 34 height 34
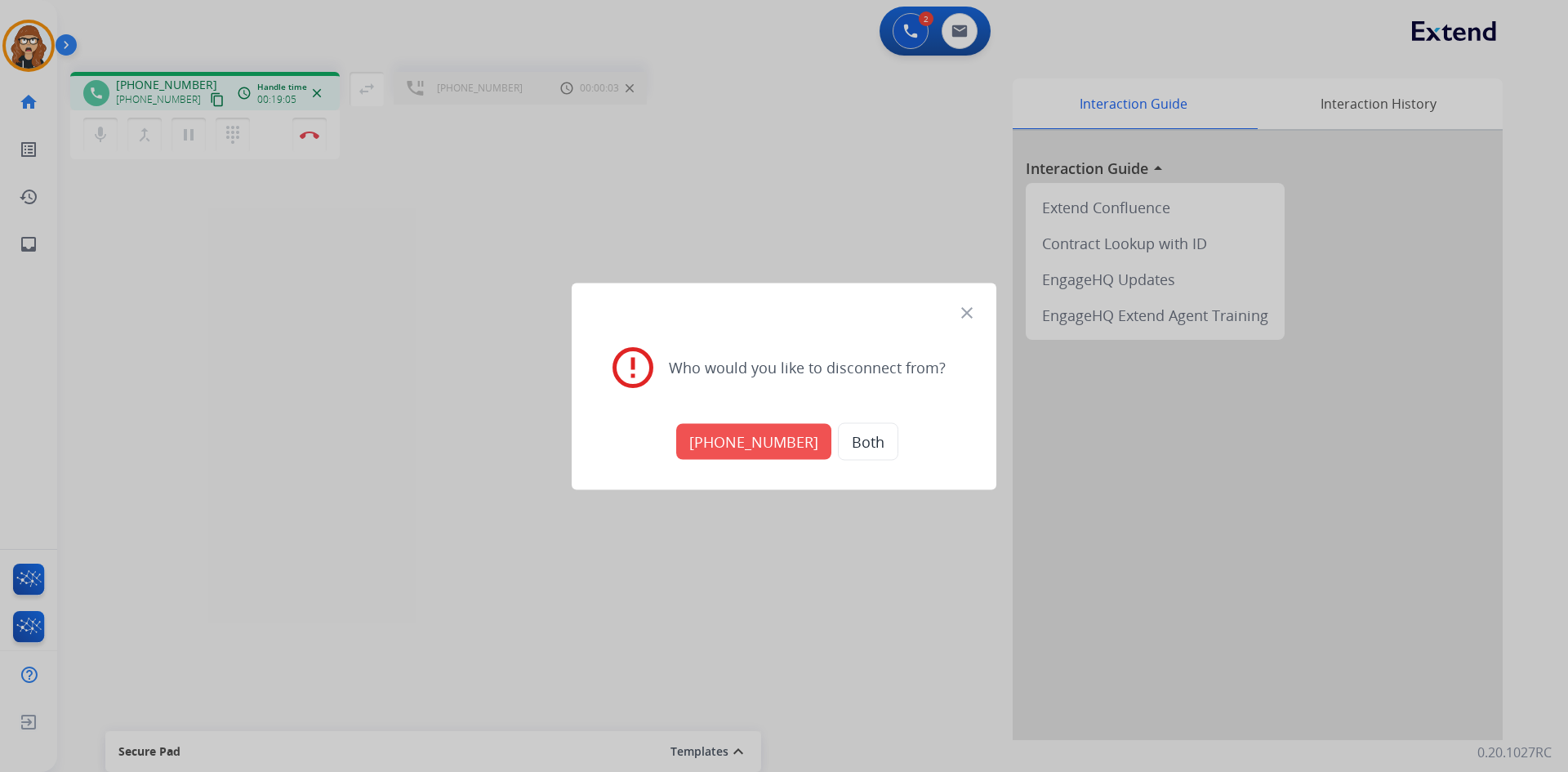
click at [837, 447] on button "Both" at bounding box center [867, 441] width 60 height 38
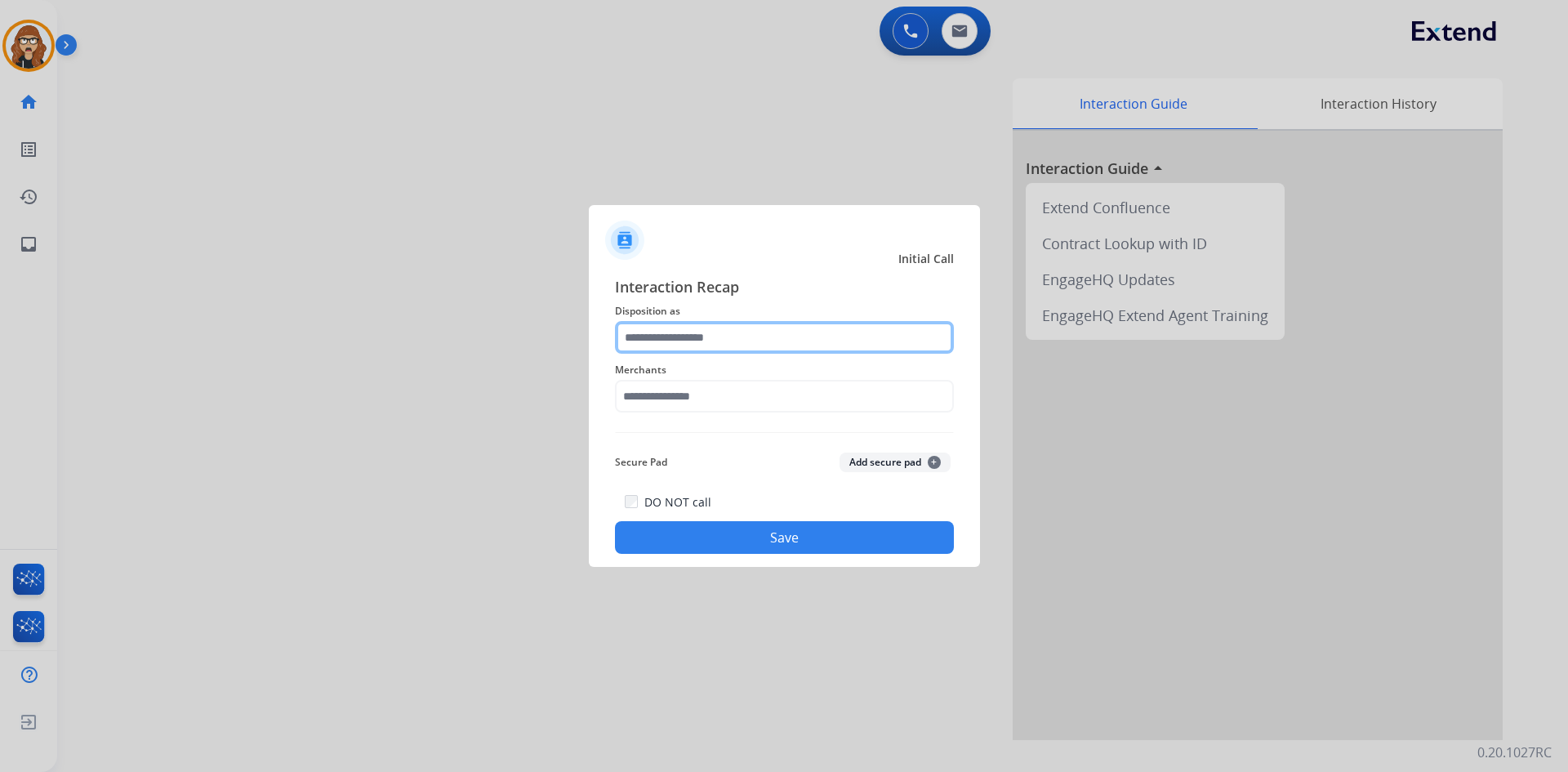
click at [734, 339] on input "text" at bounding box center [784, 337] width 339 height 32
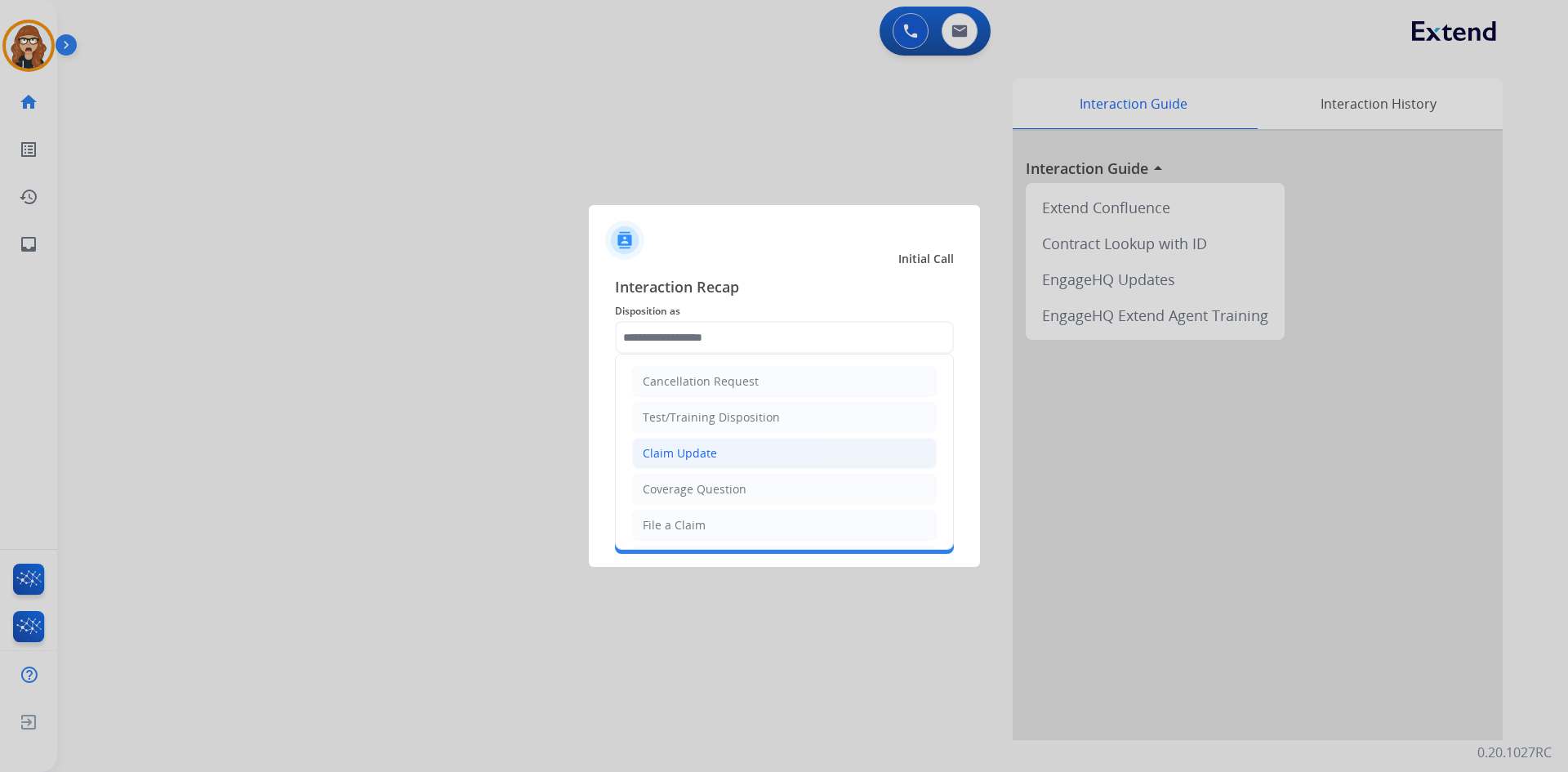
click at [716, 452] on li "Claim Update" at bounding box center [784, 453] width 305 height 31
type input "**********"
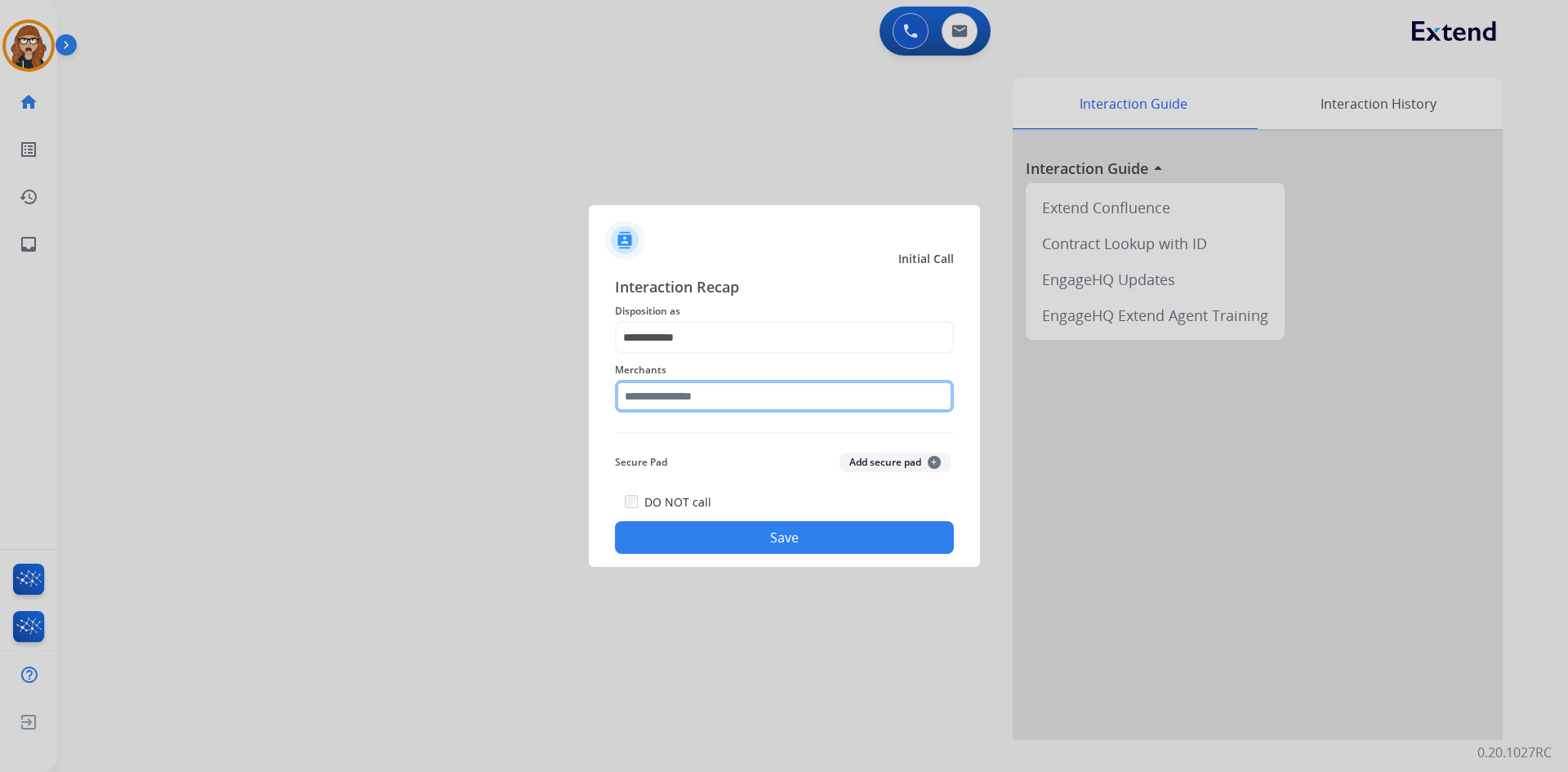
click at [671, 403] on input "text" at bounding box center [784, 396] width 339 height 32
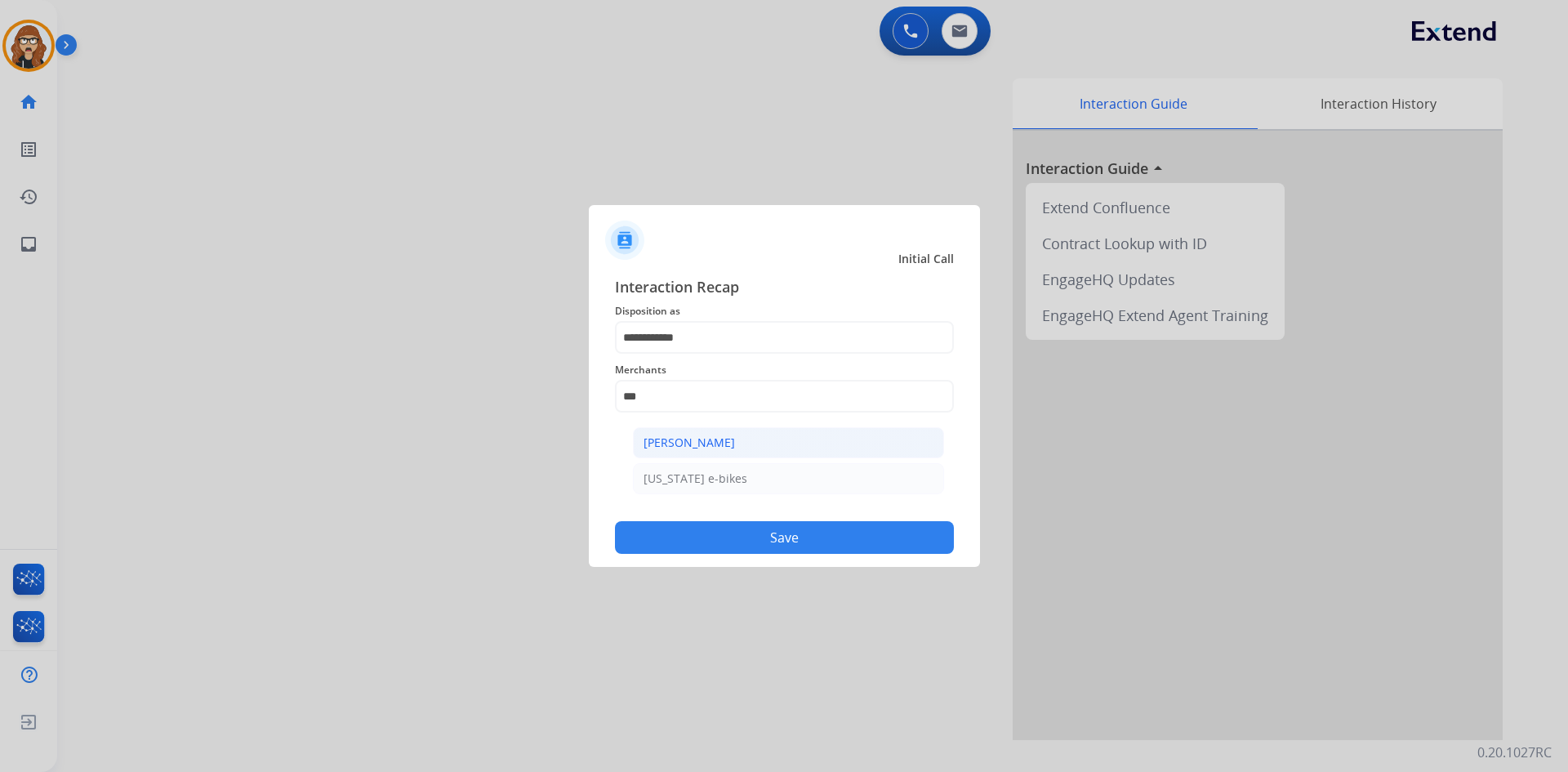
click at [690, 443] on div "[PERSON_NAME]" at bounding box center [689, 442] width 92 height 16
type input "**********"
click at [731, 523] on button "Save" at bounding box center [784, 537] width 339 height 32
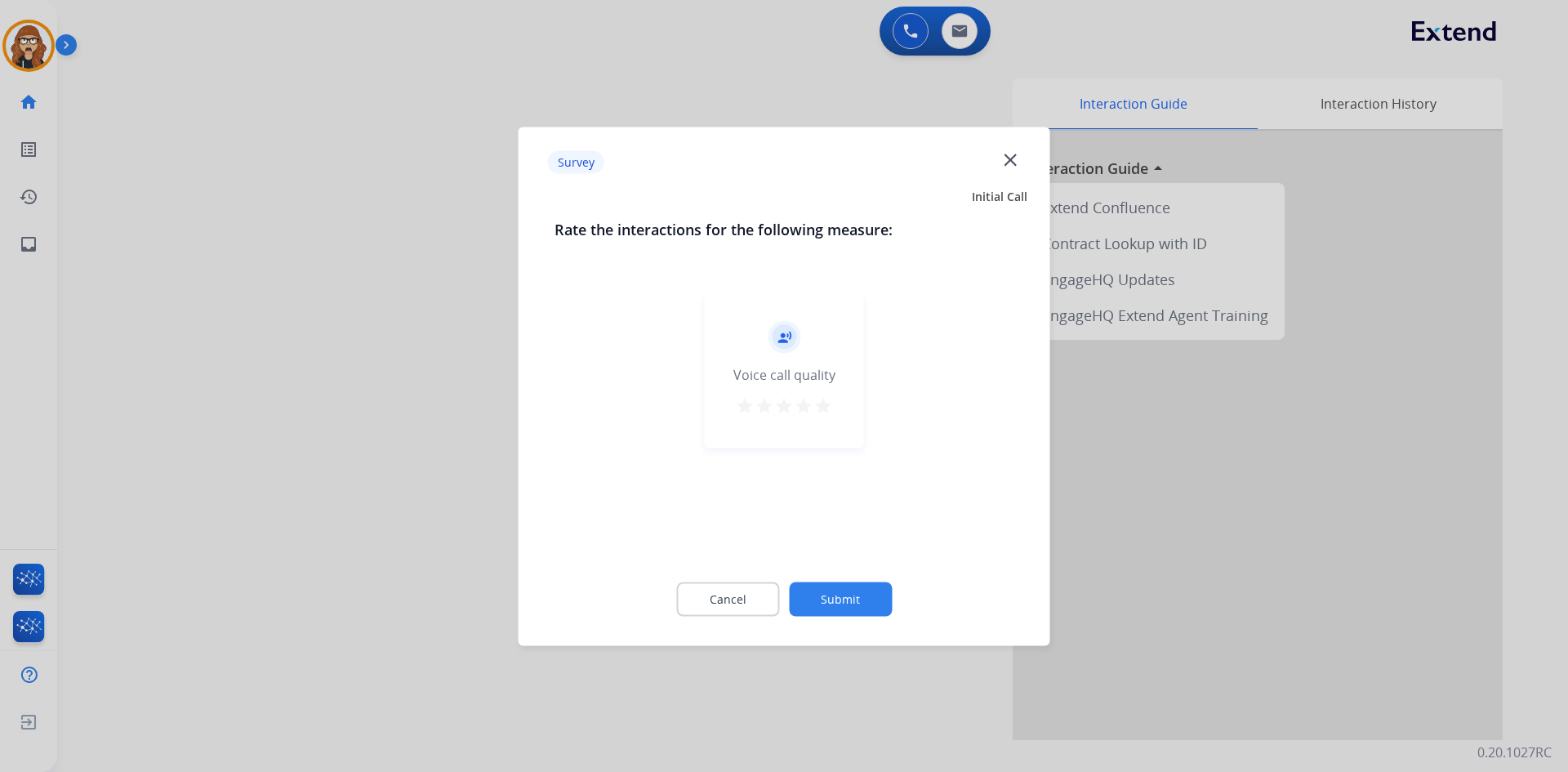
click at [826, 404] on mat-icon "star" at bounding box center [823, 405] width 20 height 20
click at [855, 582] on button "Submit" at bounding box center [840, 599] width 103 height 34
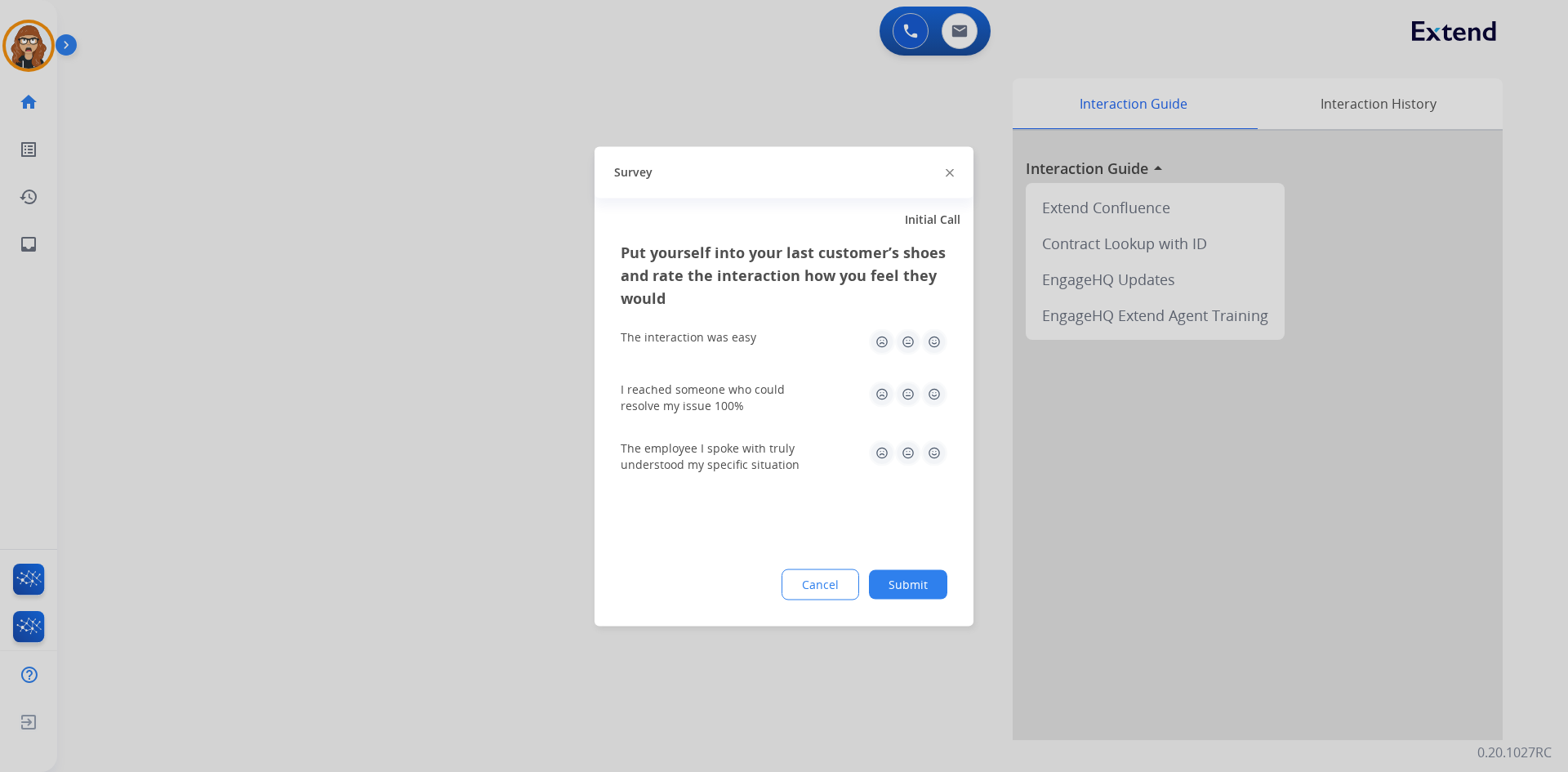
click at [931, 348] on img at bounding box center [934, 341] width 26 height 26
click at [935, 396] on img at bounding box center [934, 393] width 26 height 26
click at [930, 457] on img at bounding box center [934, 452] width 26 height 26
click at [922, 585] on button "Submit" at bounding box center [908, 583] width 78 height 30
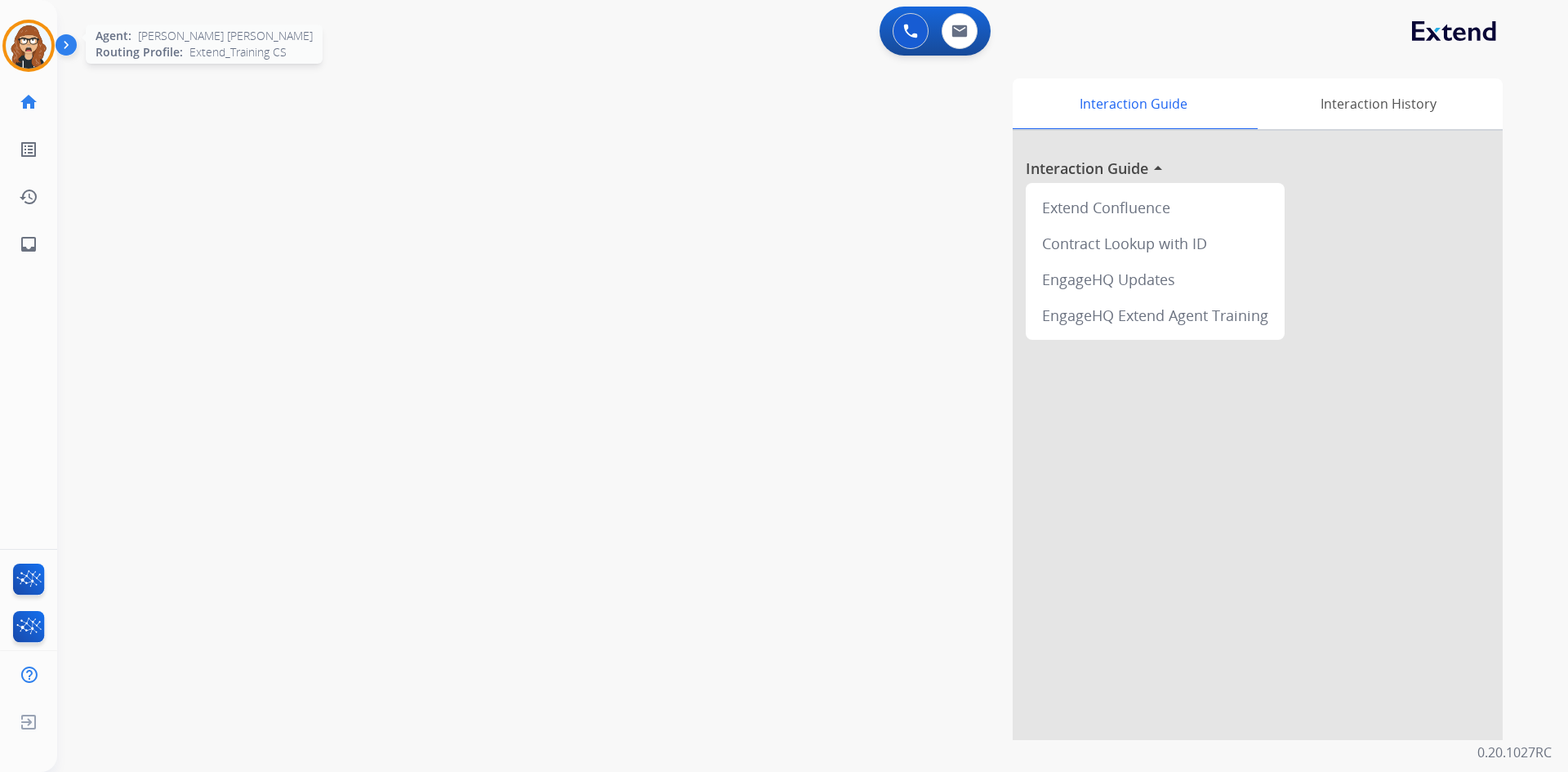
click at [10, 61] on div at bounding box center [29, 46] width 52 height 52
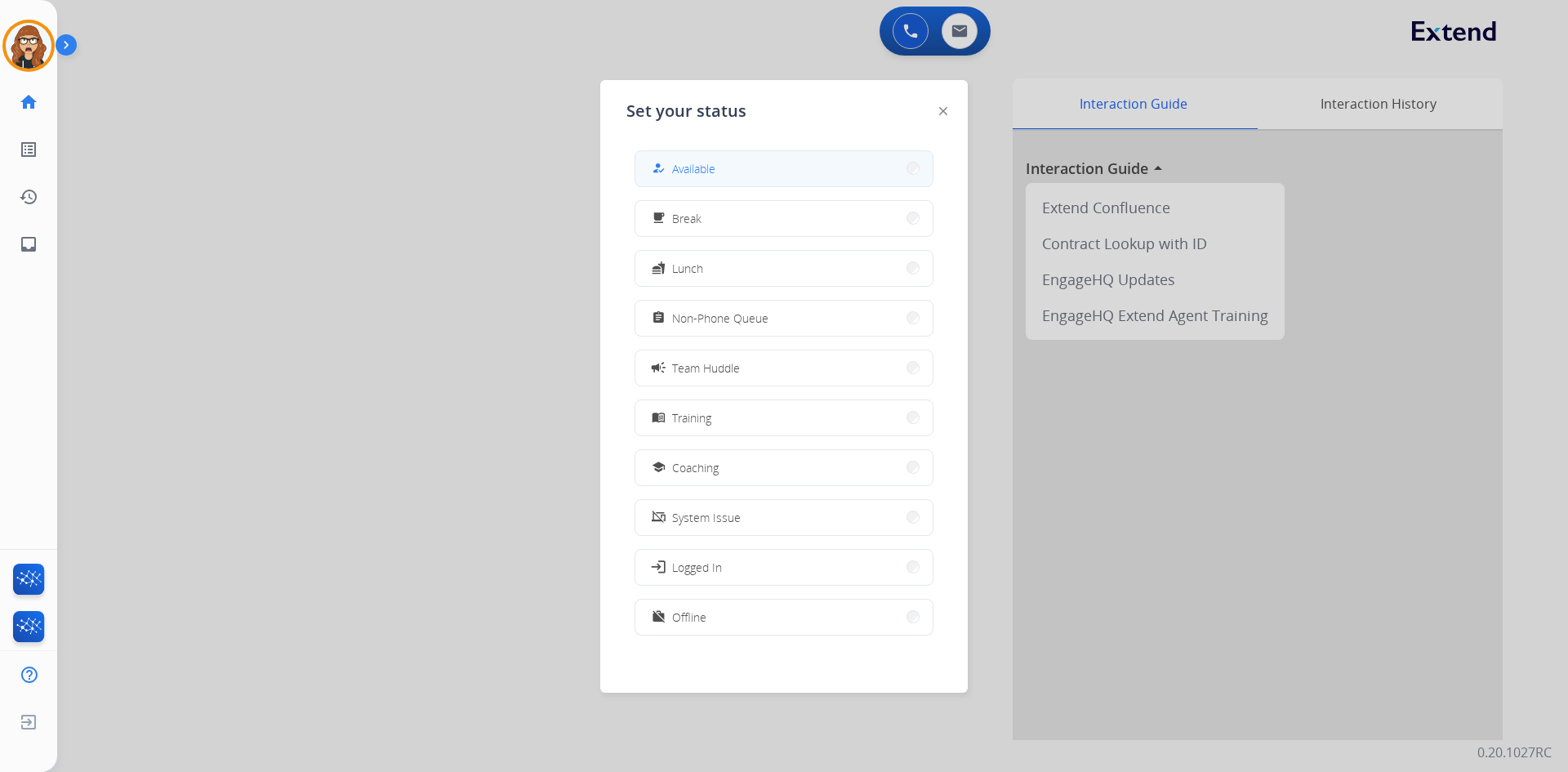
click at [770, 171] on button "how_to_reg Available" at bounding box center [784, 168] width 297 height 35
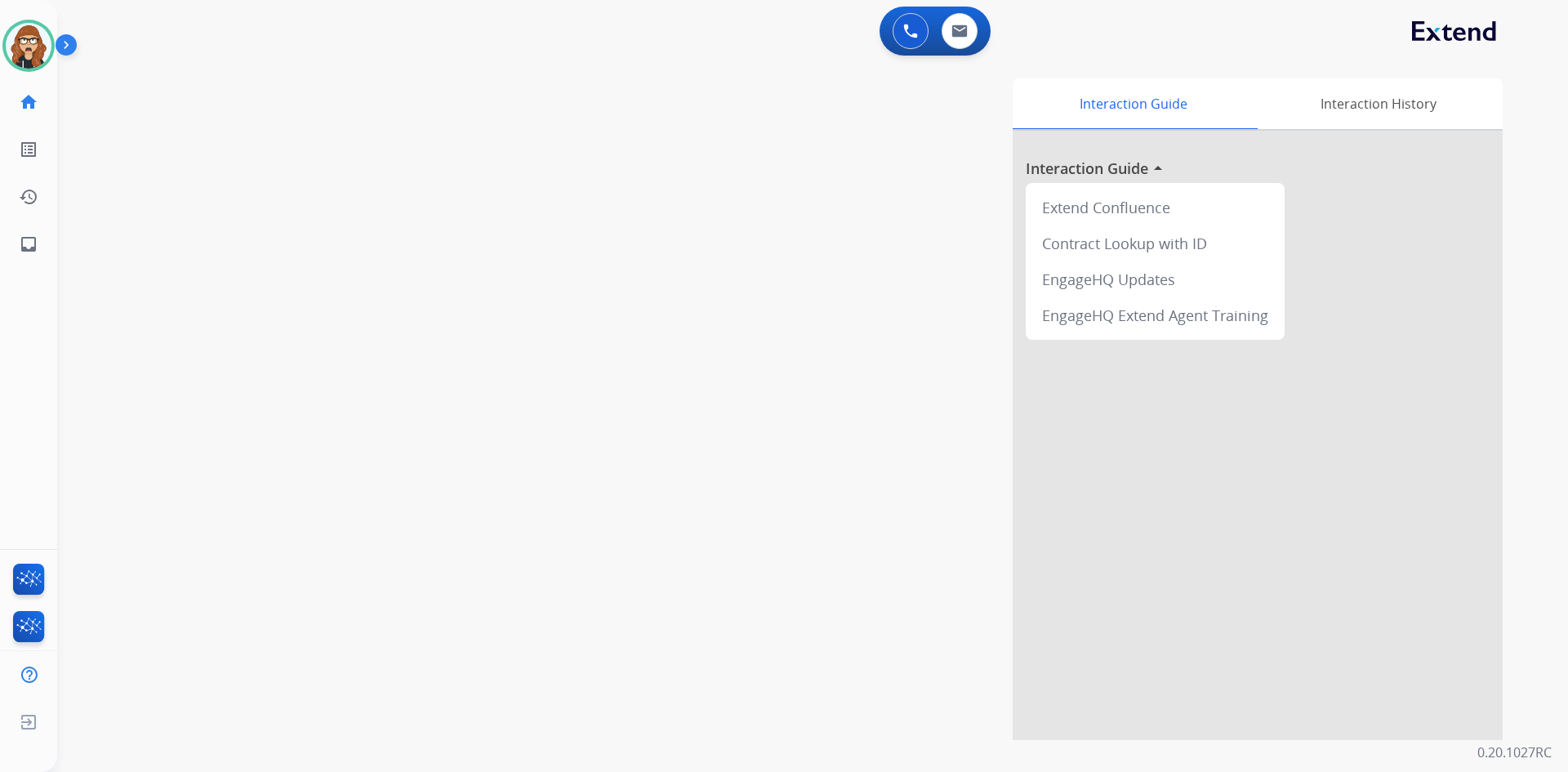
click at [105, 297] on div "swap_horiz Break voice bridge close_fullscreen Connect 3-Way Call merge_type Se…" at bounding box center [793, 399] width 1472 height 681
click at [51, 243] on ul "inbox Emails Emails" at bounding box center [29, 244] width 58 height 48
click at [31, 256] on link "inbox Emails" at bounding box center [28, 244] width 46 height 46
select select "**********"
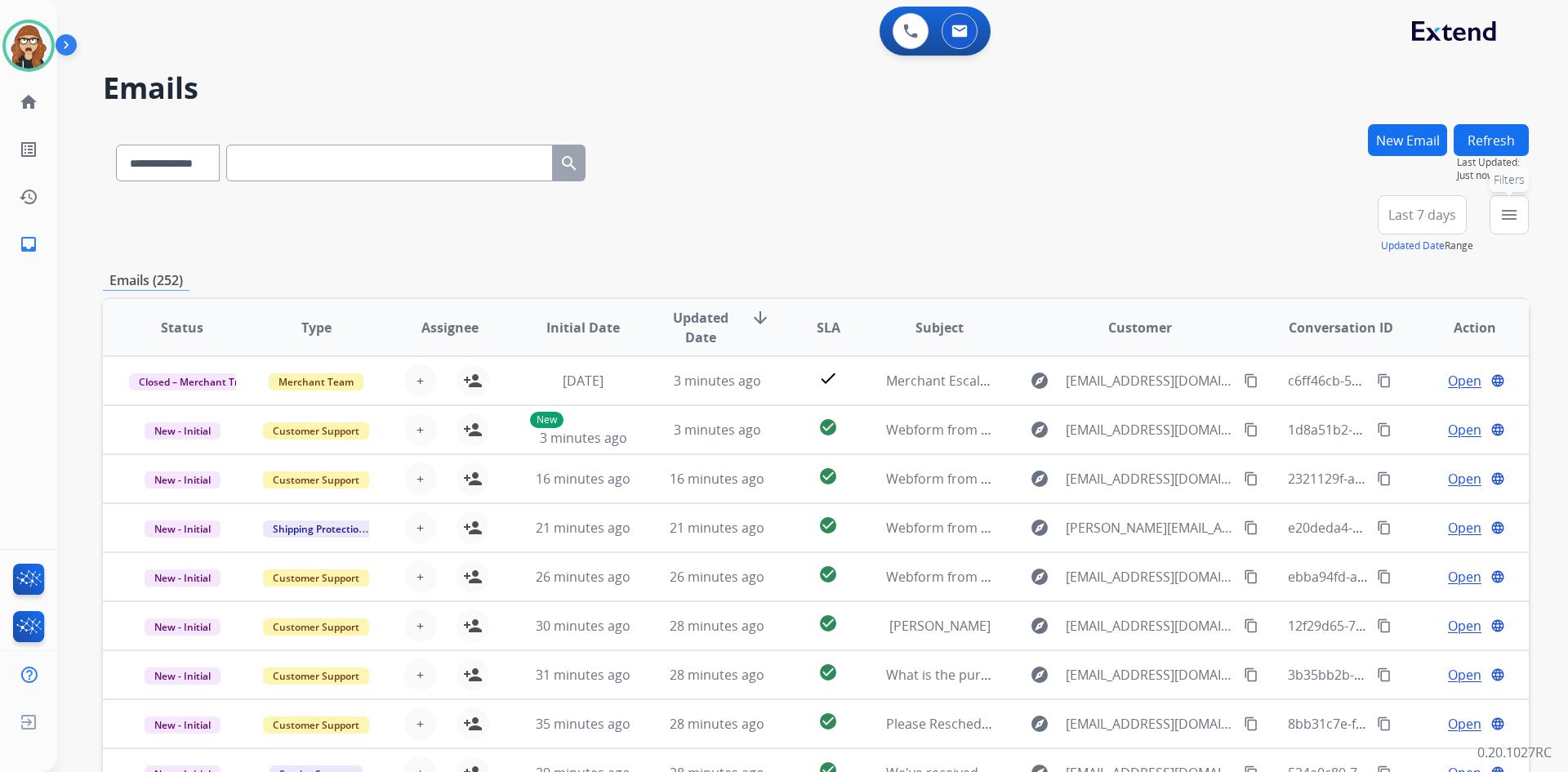
click at [1510, 218] on mat-icon "menu" at bounding box center [1509, 215] width 20 height 20
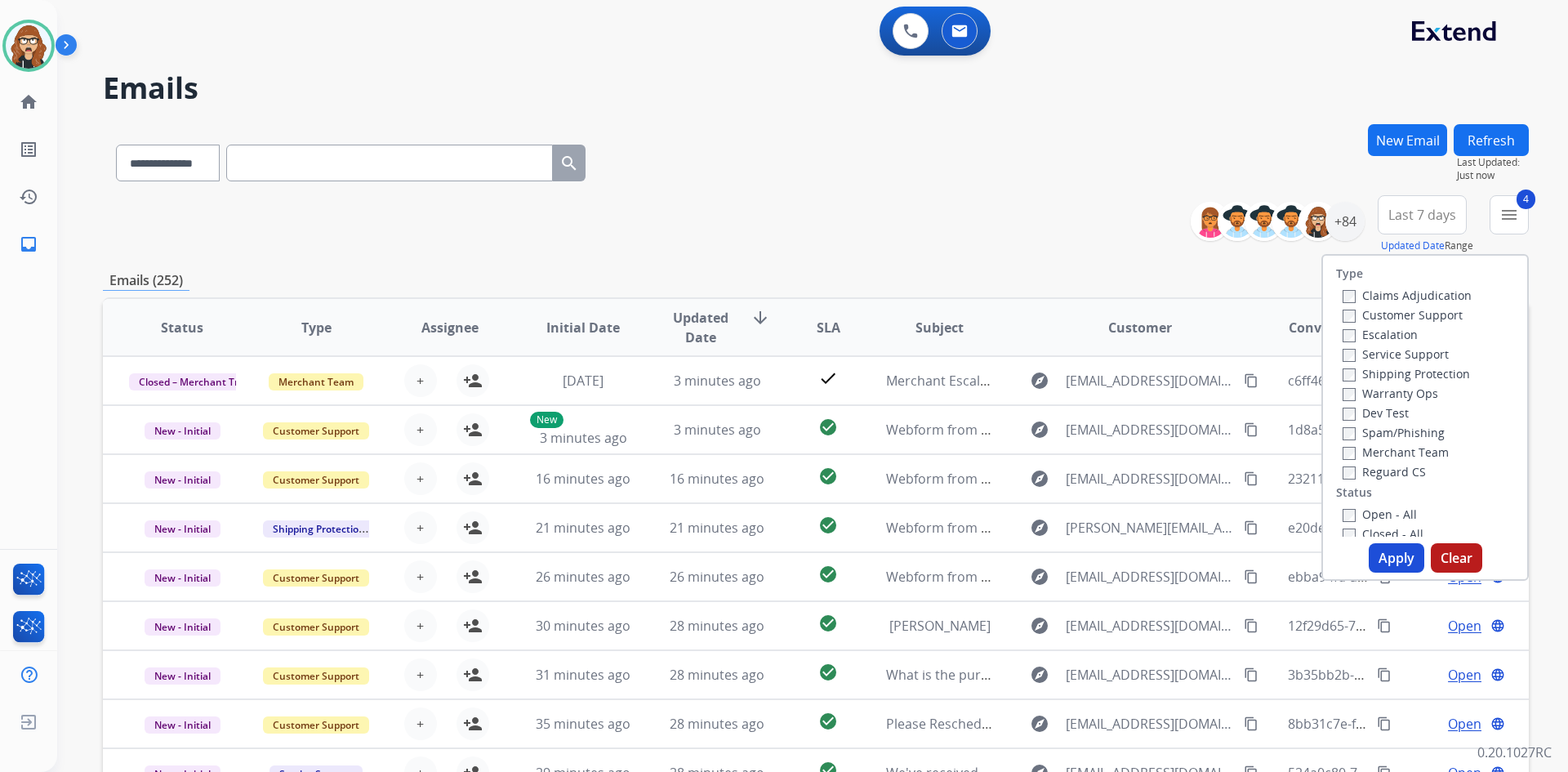
click at [1397, 560] on button "Apply" at bounding box center [1396, 557] width 56 height 30
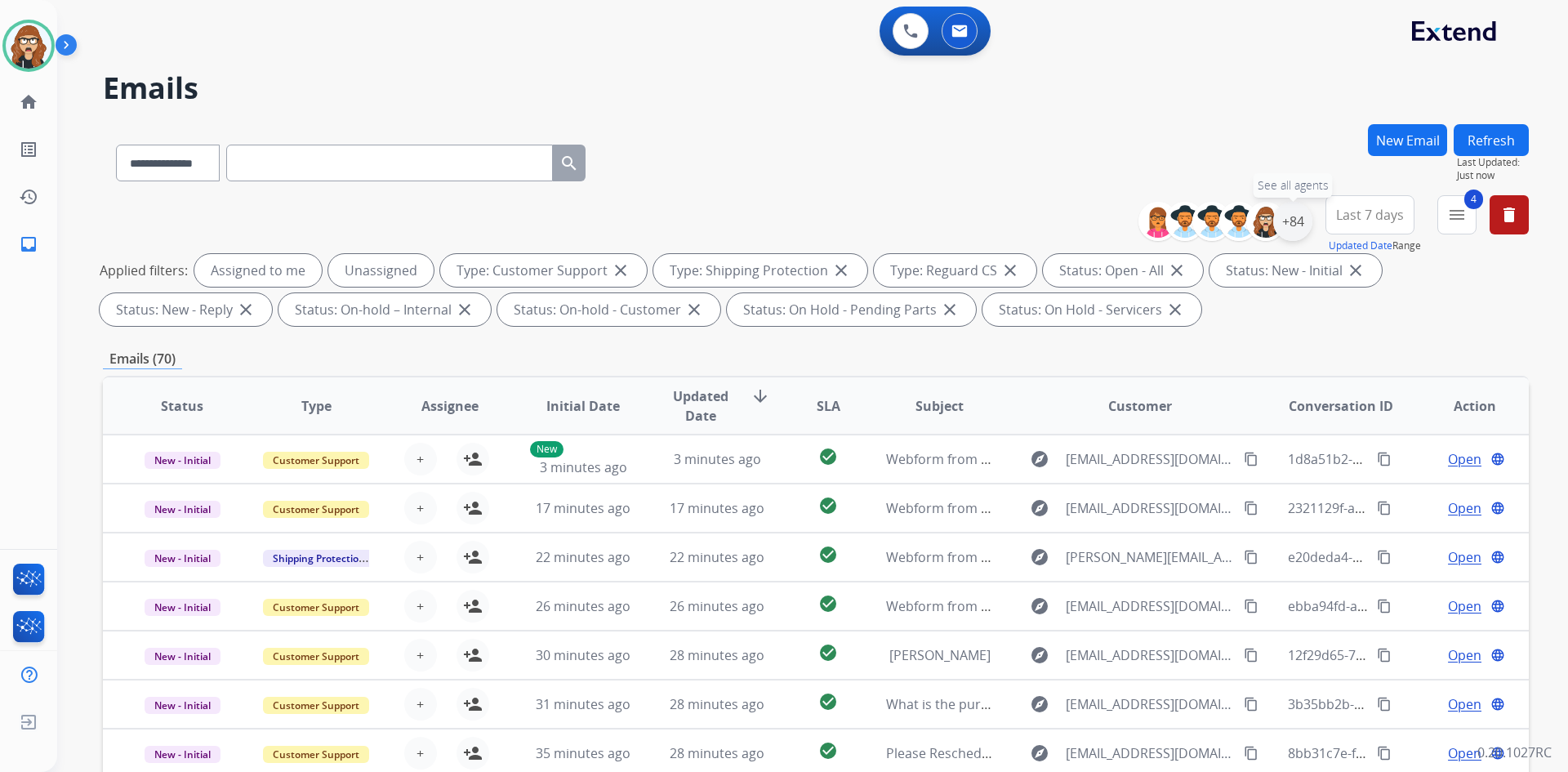
click at [1298, 225] on div "+84" at bounding box center [1293, 221] width 40 height 40
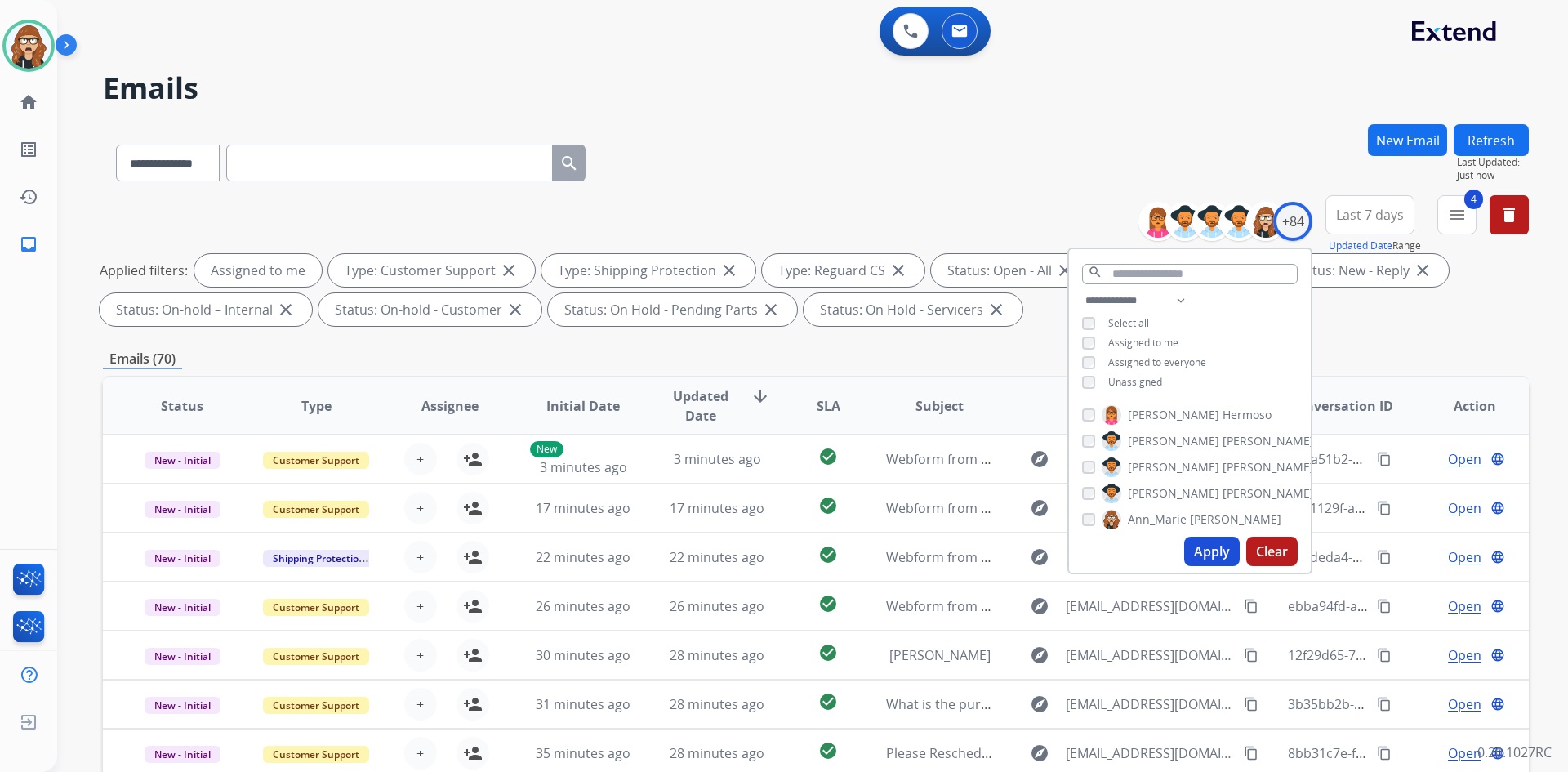
click at [1205, 551] on button "Apply" at bounding box center [1212, 551] width 56 height 30
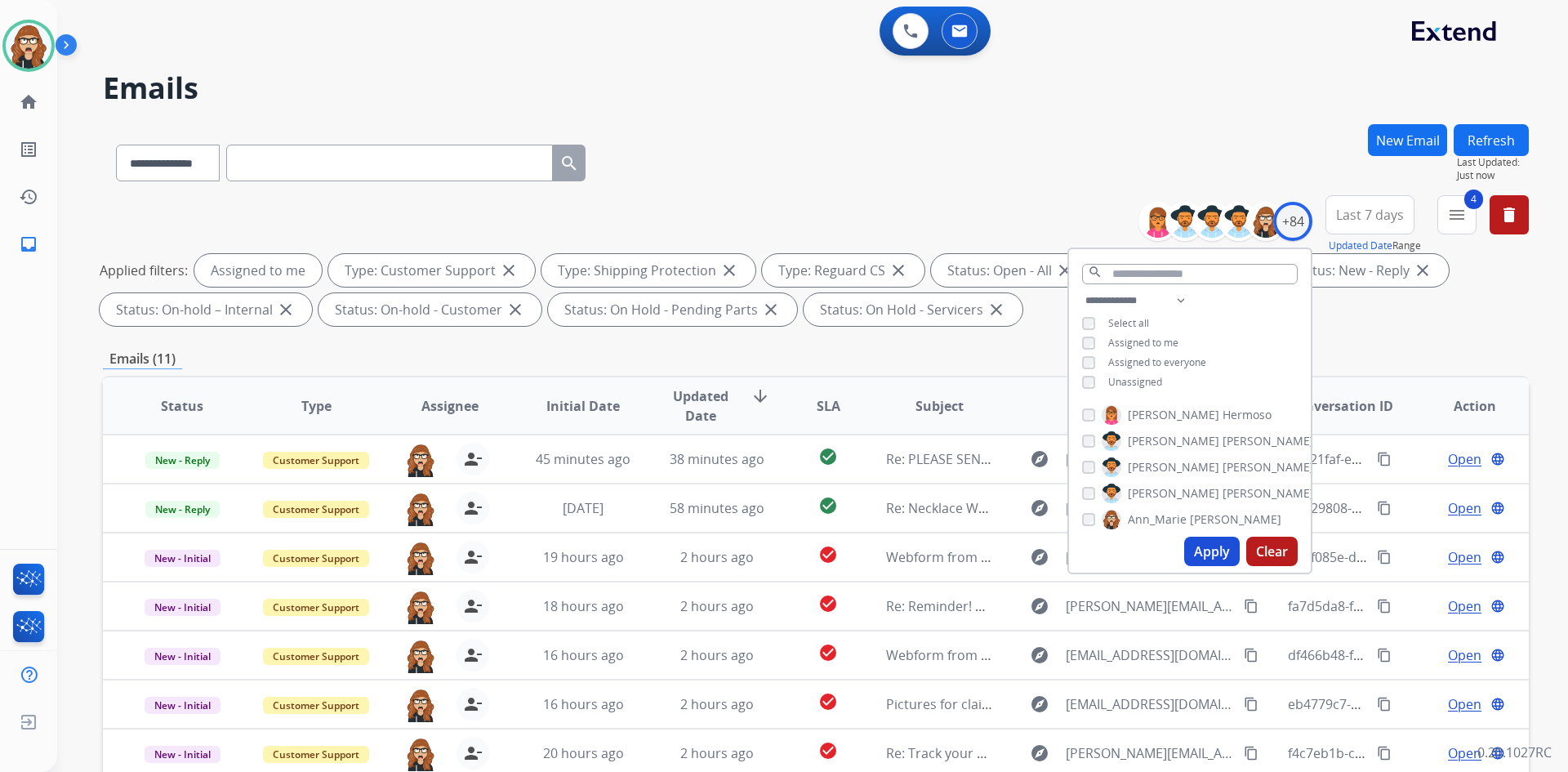
click at [1138, 92] on h2 "Emails" at bounding box center [816, 88] width 1426 height 32
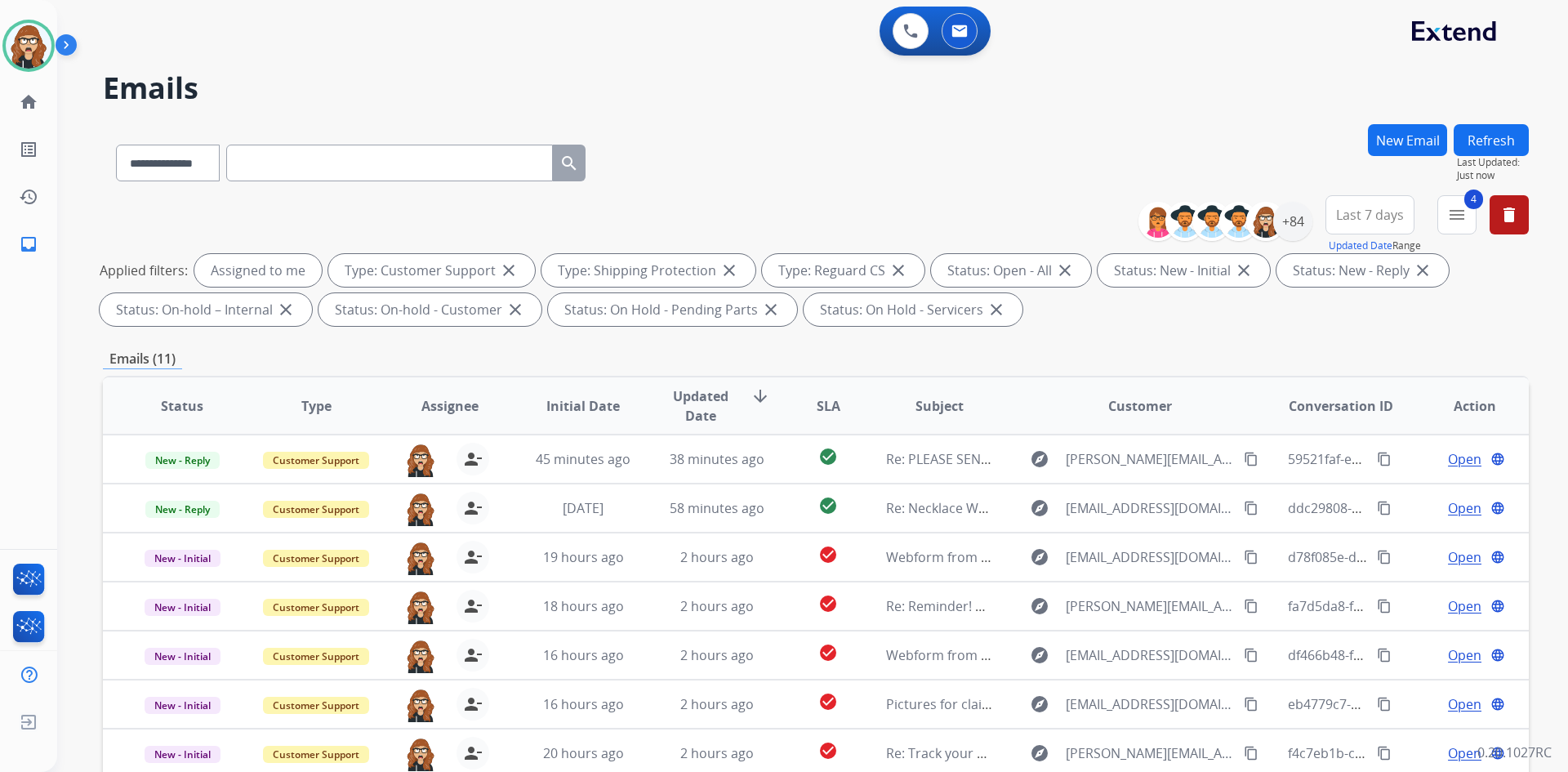
click at [1362, 218] on span "Last 7 days" at bounding box center [1369, 214] width 67 height 6
click at [1304, 112] on div "**********" at bounding box center [793, 444] width 1472 height 772
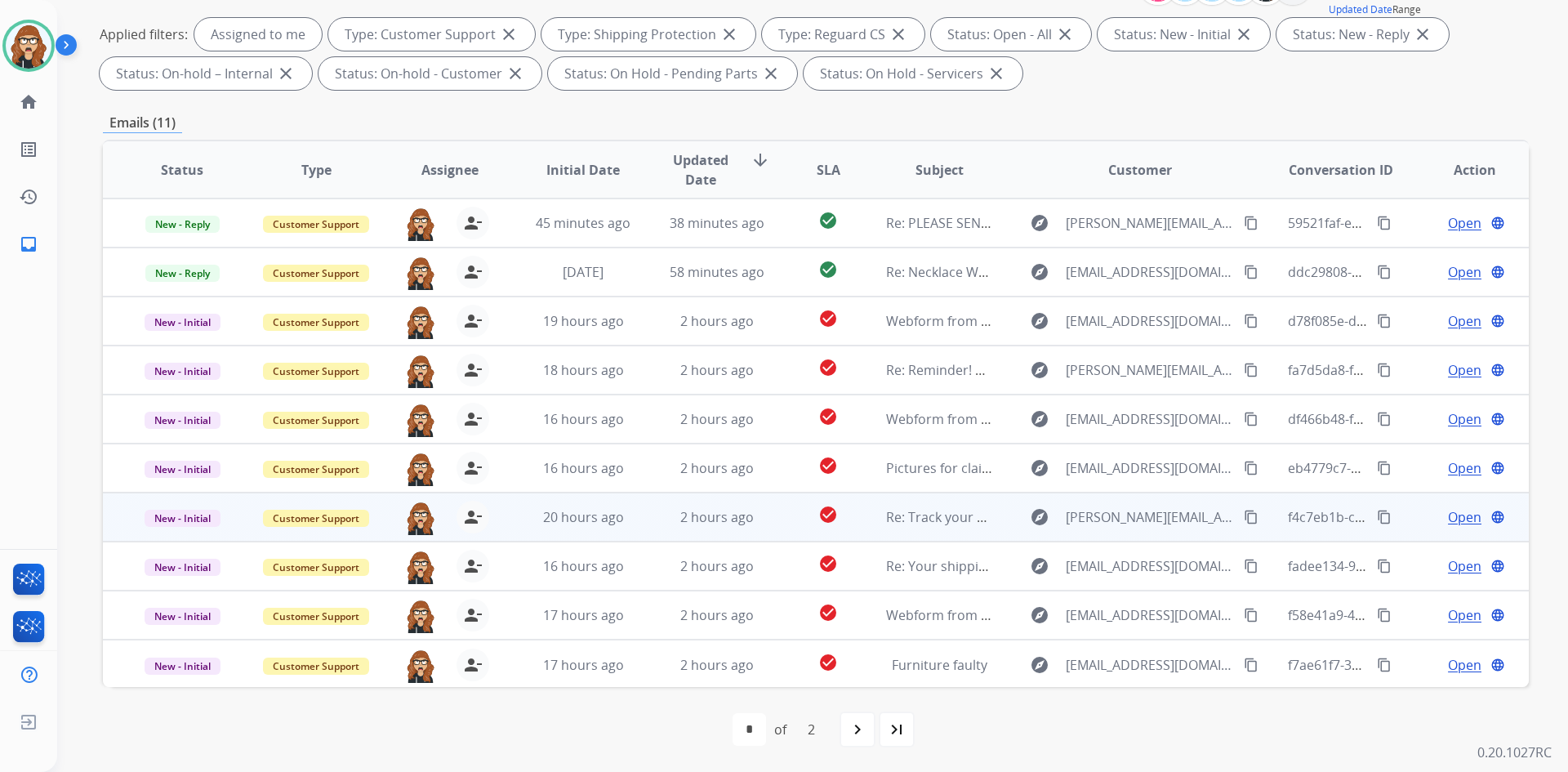
scroll to position [2, 0]
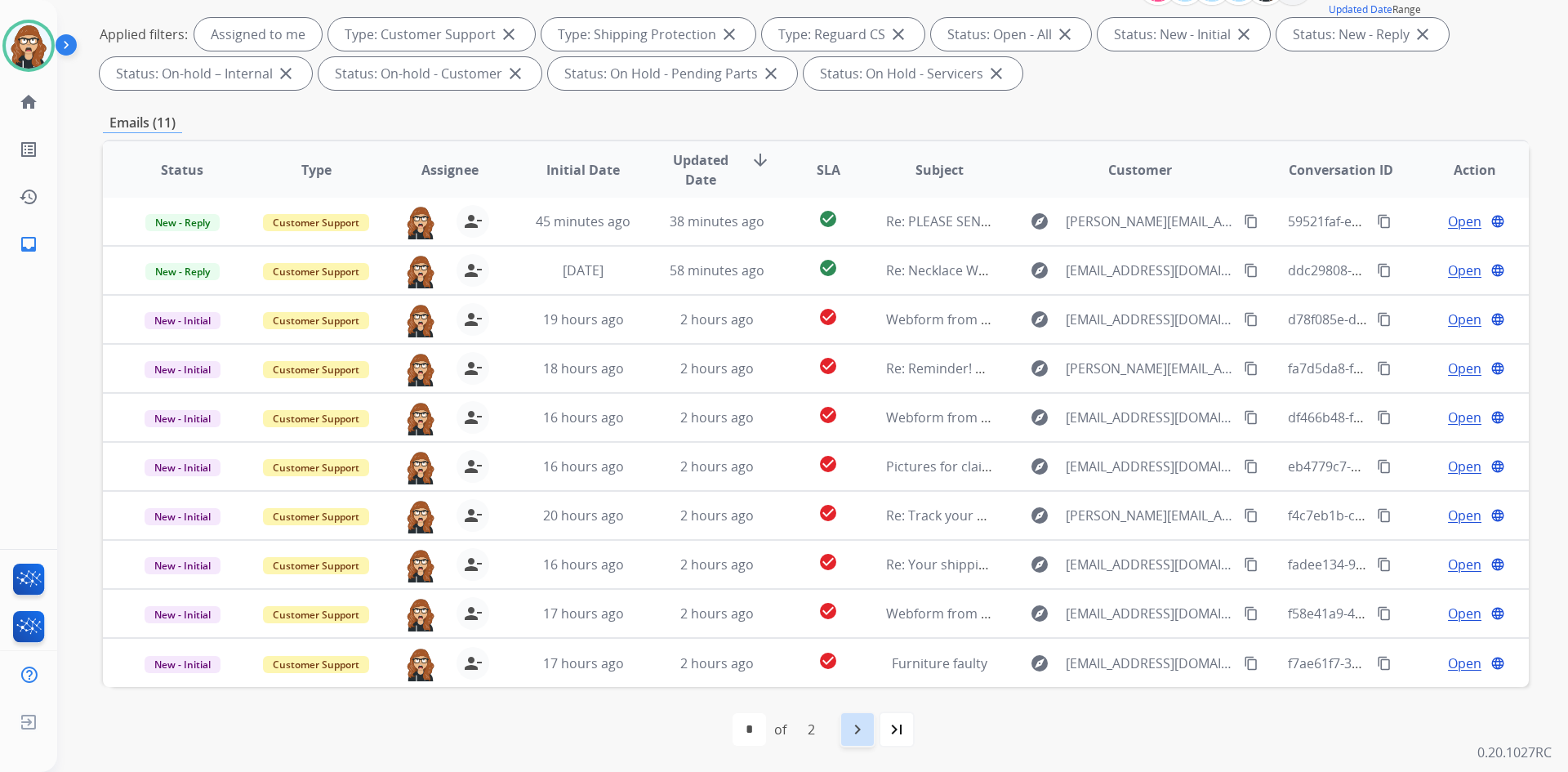
click at [850, 733] on mat-icon "navigate_next" at bounding box center [857, 730] width 20 height 20
select select "*"
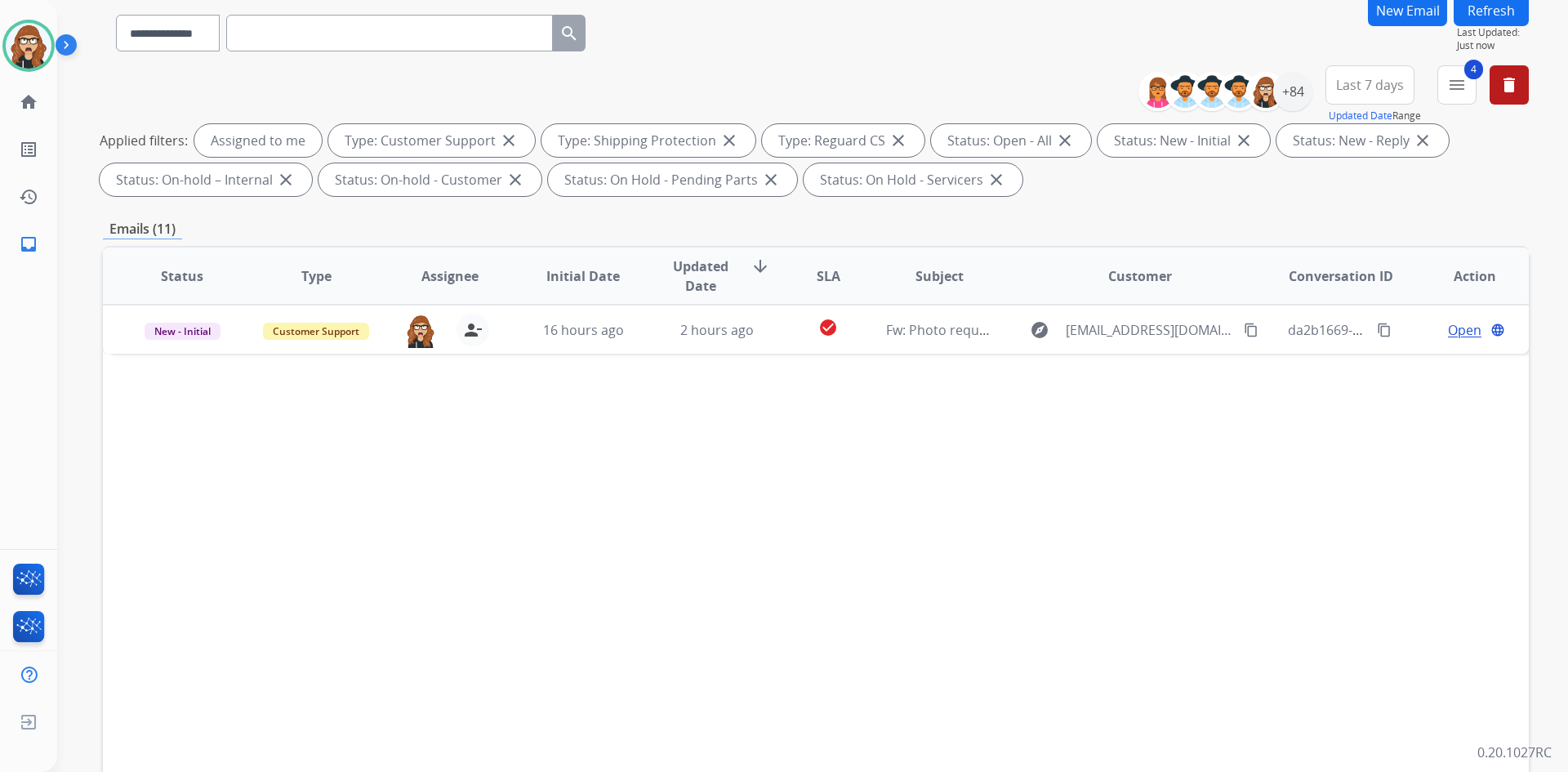
scroll to position [236, 0]
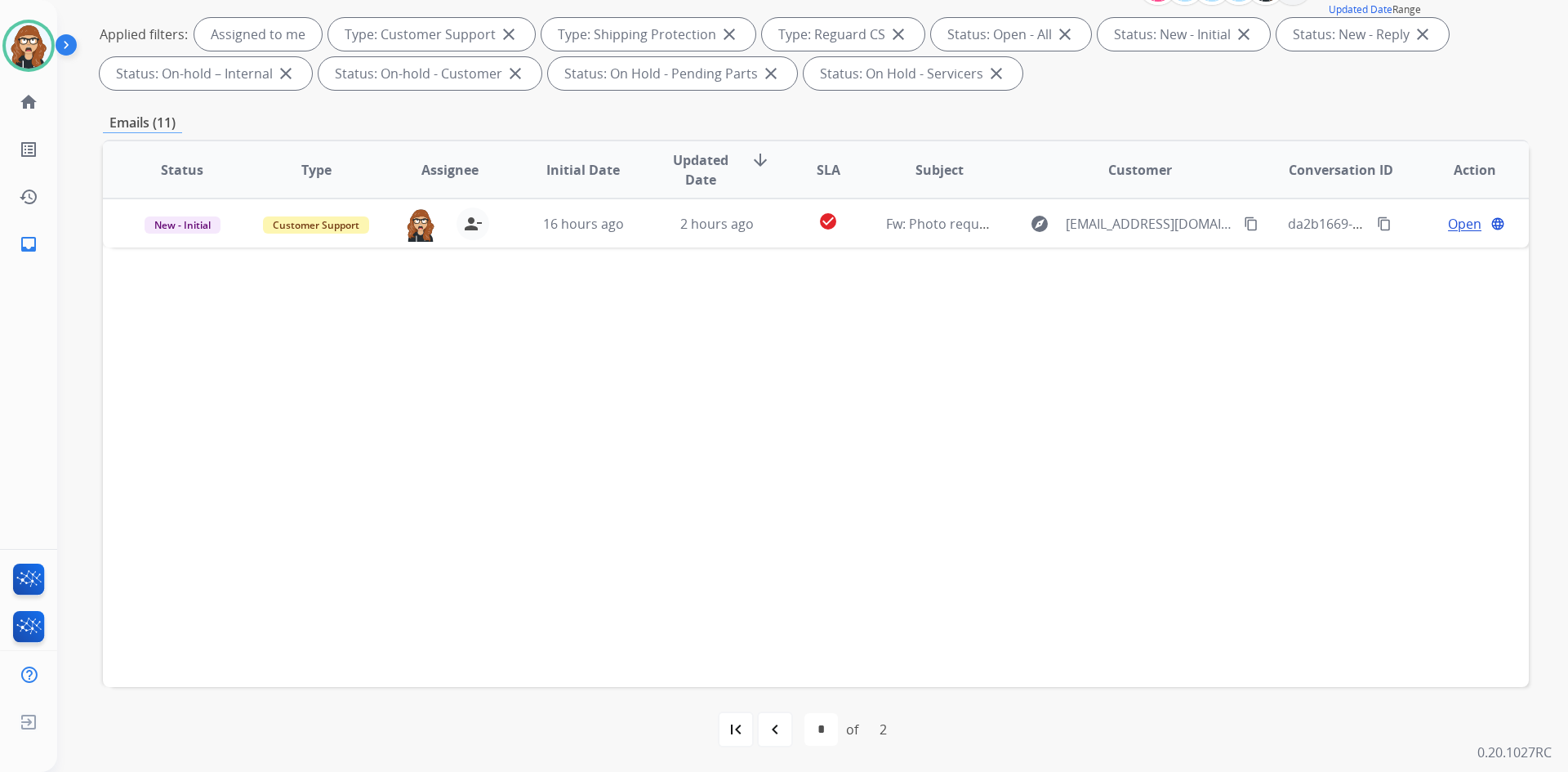
click at [1347, 424] on div "Status Type Assignee Initial Date Updated Date arrow_downward SLA Subject Custo…" at bounding box center [816, 413] width 1426 height 547
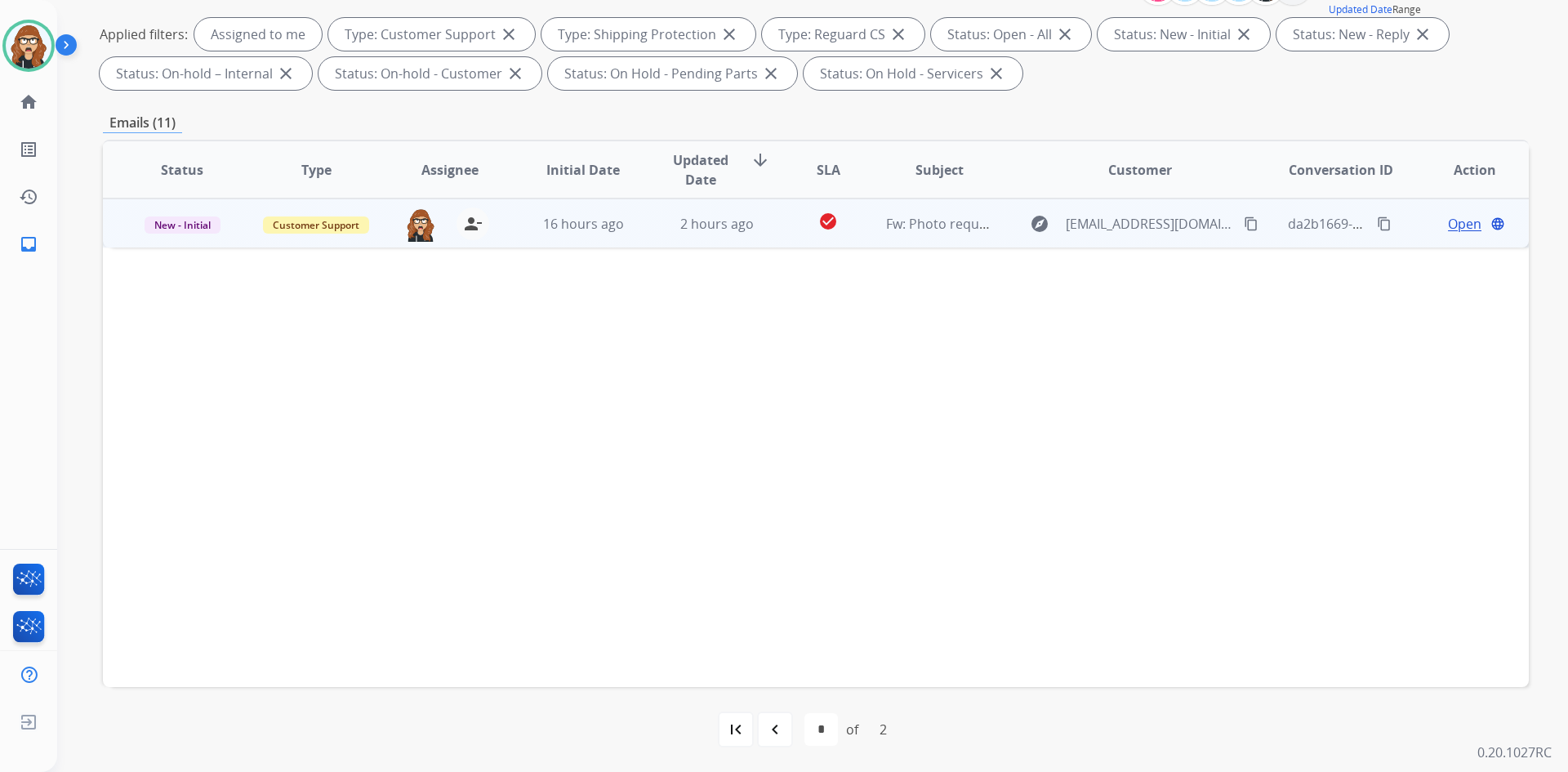
click at [1377, 229] on mat-icon "content_copy" at bounding box center [1384, 224] width 14 height 14
drag, startPoint x: 1217, startPoint y: 220, endPoint x: 1301, endPoint y: 228, distance: 84.4
click at [1244, 220] on mat-icon "content_copy" at bounding box center [1251, 224] width 14 height 14
click at [1464, 231] on span "Open" at bounding box center [1464, 224] width 33 height 20
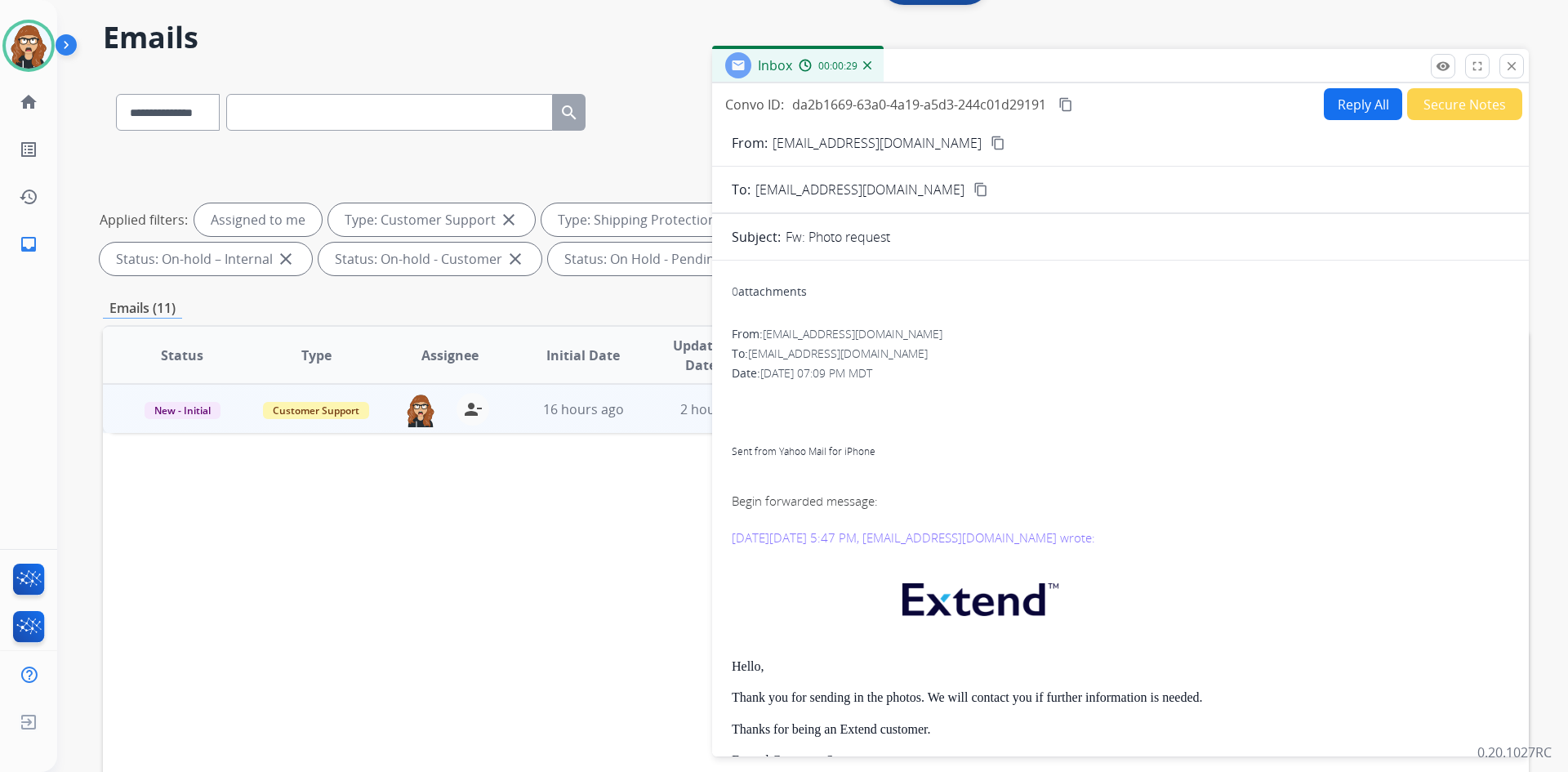
scroll to position [0, 0]
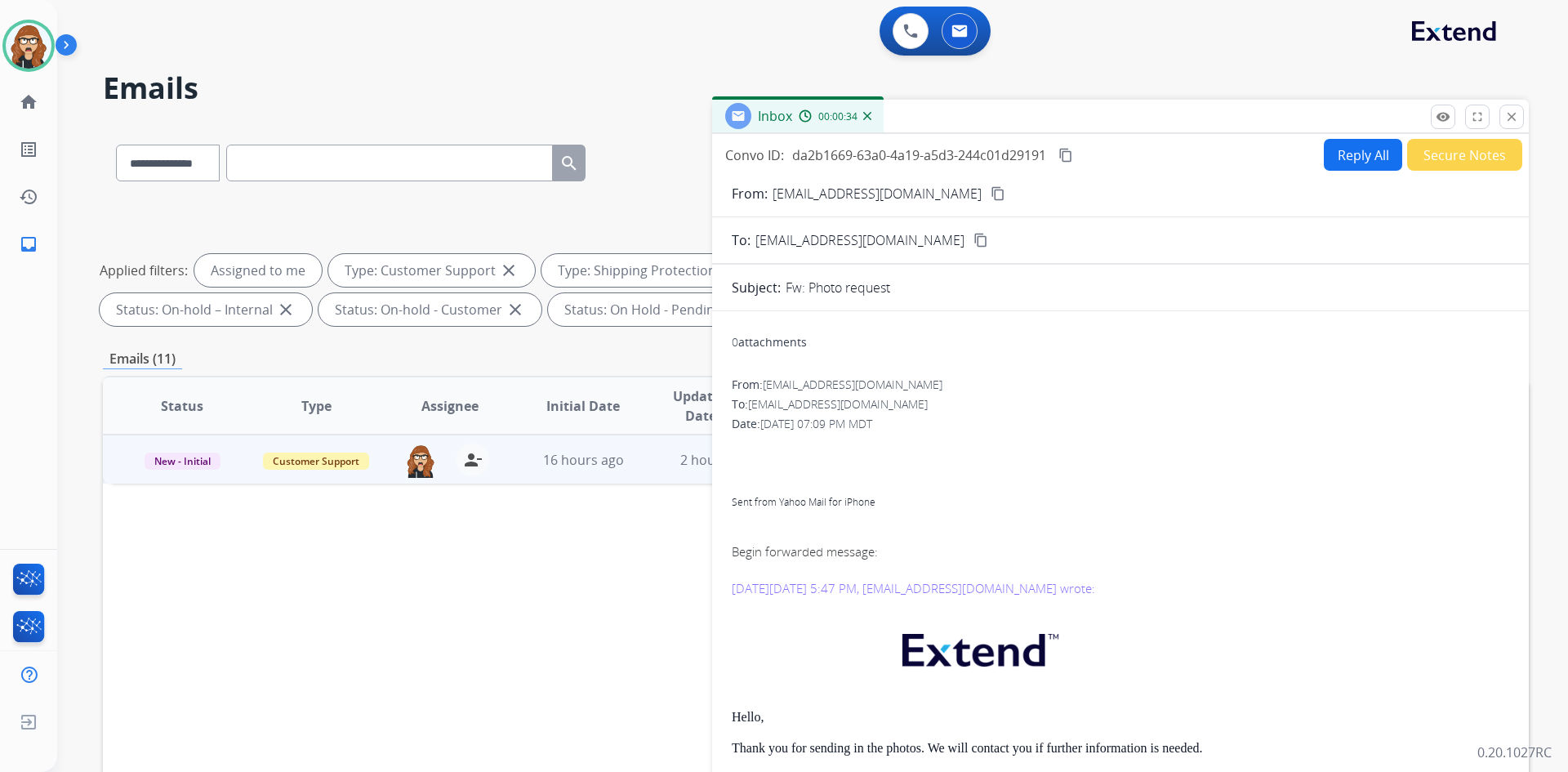
drag, startPoint x: 899, startPoint y: 192, endPoint x: 538, endPoint y: 11, distance: 403.8
click at [990, 192] on mat-icon "content_copy" at bounding box center [997, 193] width 14 height 14
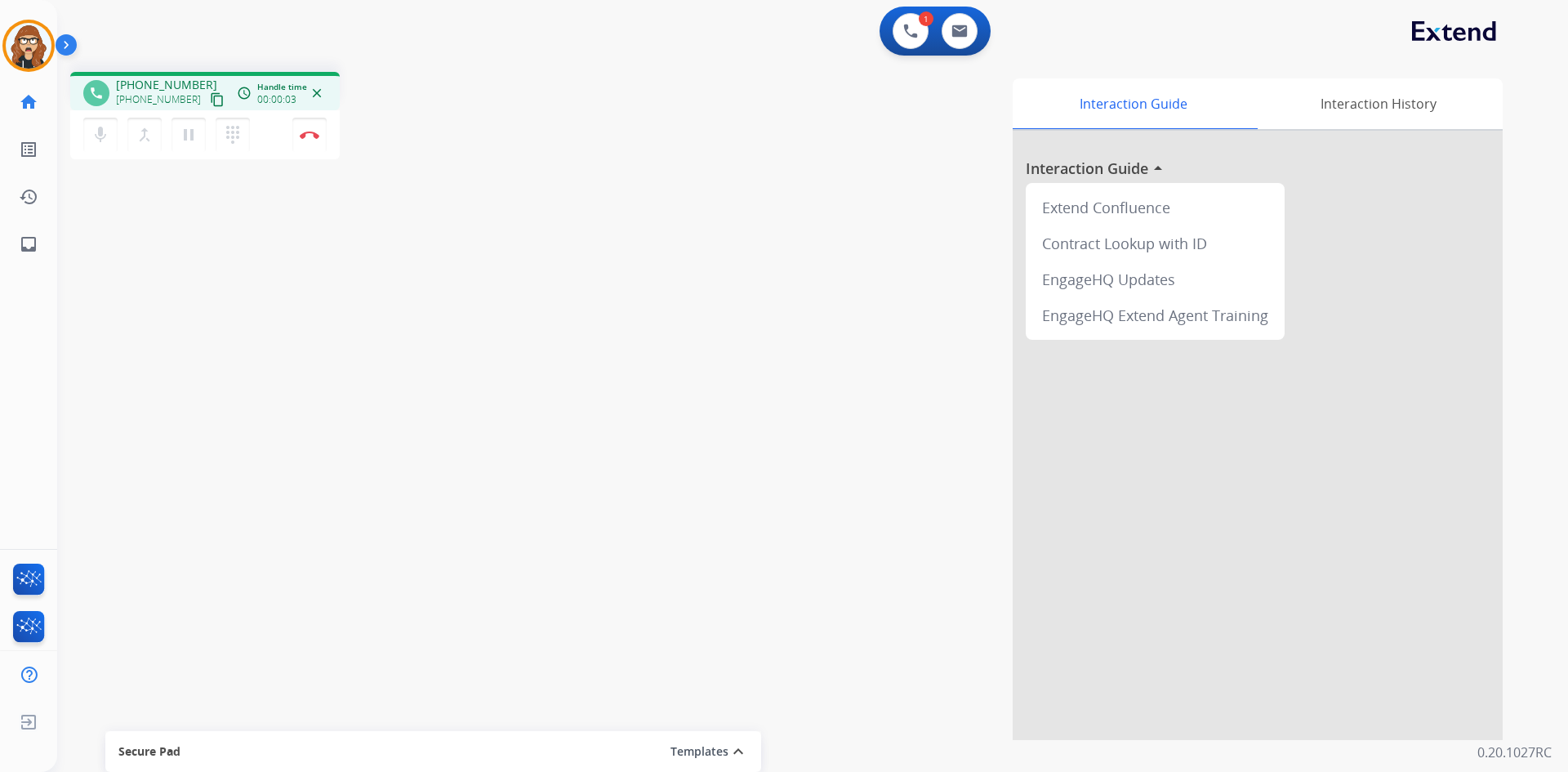
click at [210, 102] on mat-icon "content_copy" at bounding box center [217, 100] width 14 height 14
click at [187, 138] on mat-icon "pause" at bounding box center [189, 135] width 20 height 20
drag, startPoint x: 201, startPoint y: 353, endPoint x: 216, endPoint y: 316, distance: 39.9
click at [201, 353] on div "phone +18472744200 +18472744200 content_copy access_time Call metrics Queue 00:…" at bounding box center [793, 399] width 1472 height 681
click at [196, 144] on mat-icon "play_arrow" at bounding box center [189, 135] width 20 height 20
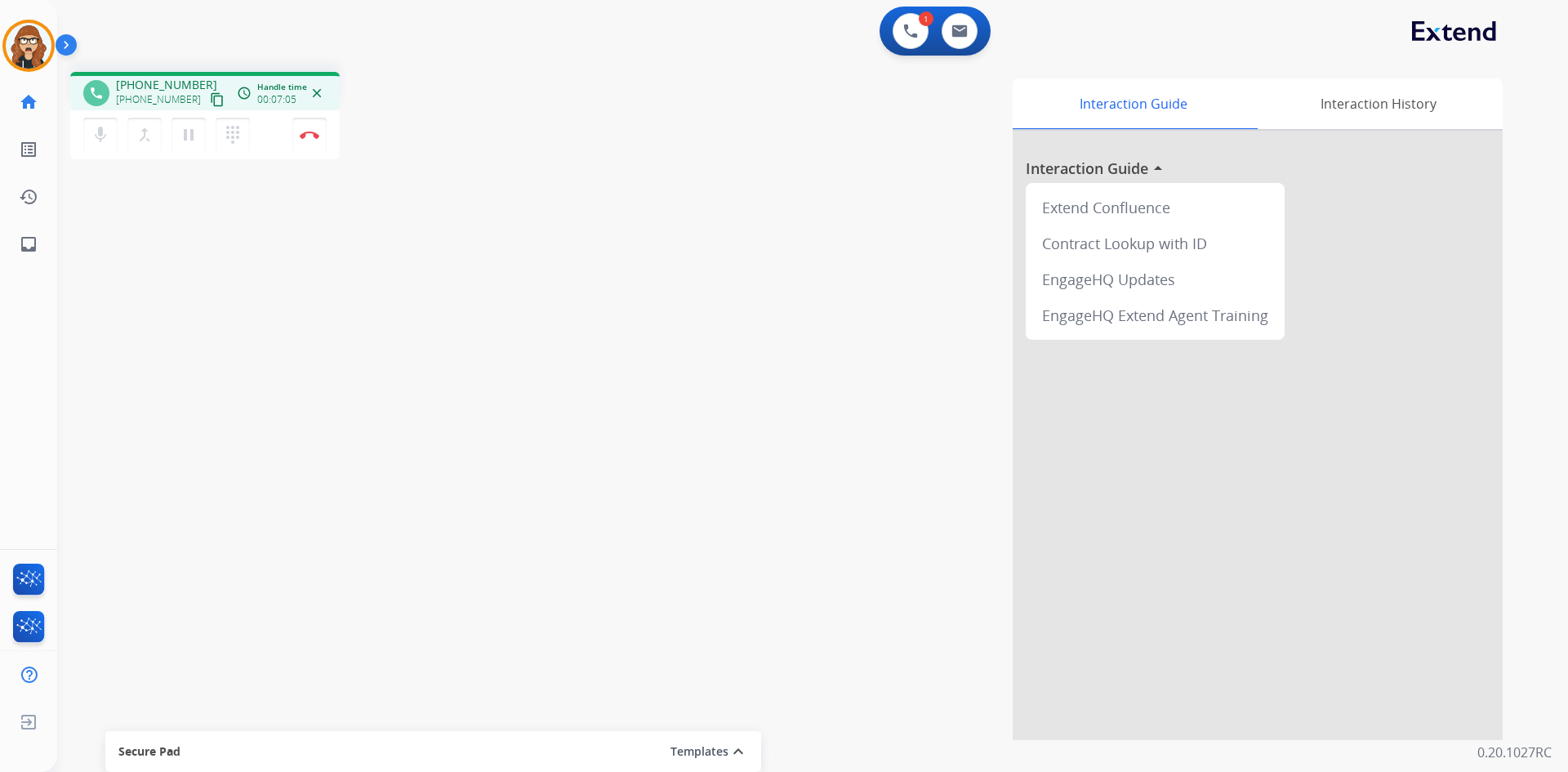
click at [171, 344] on div "phone +18472744200 +18472744200 content_copy access_time Call metrics Queue 00:…" at bounding box center [793, 399] width 1472 height 681
click at [309, 138] on img at bounding box center [310, 134] width 20 height 8
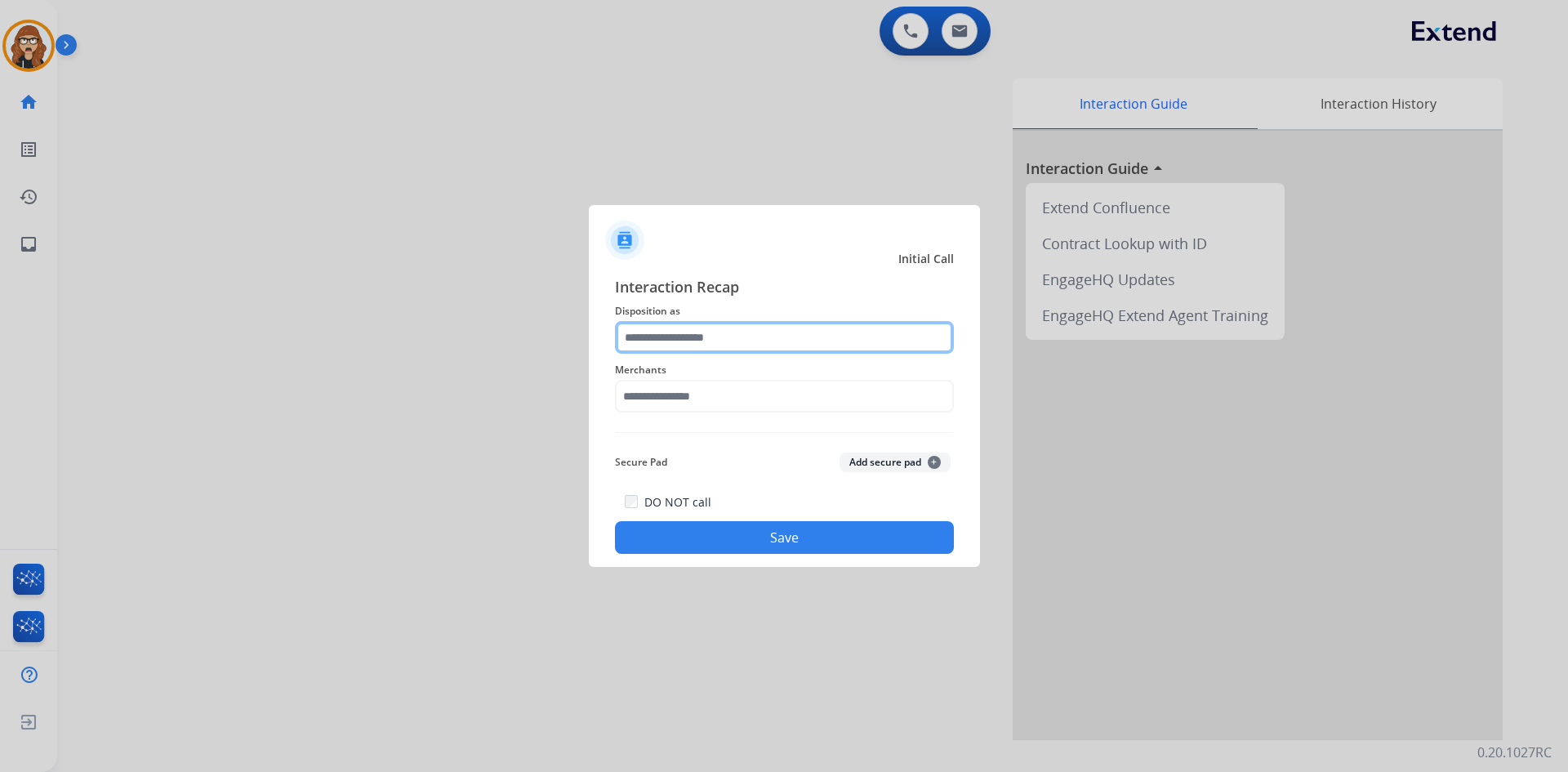
click at [764, 343] on input "text" at bounding box center [784, 337] width 339 height 32
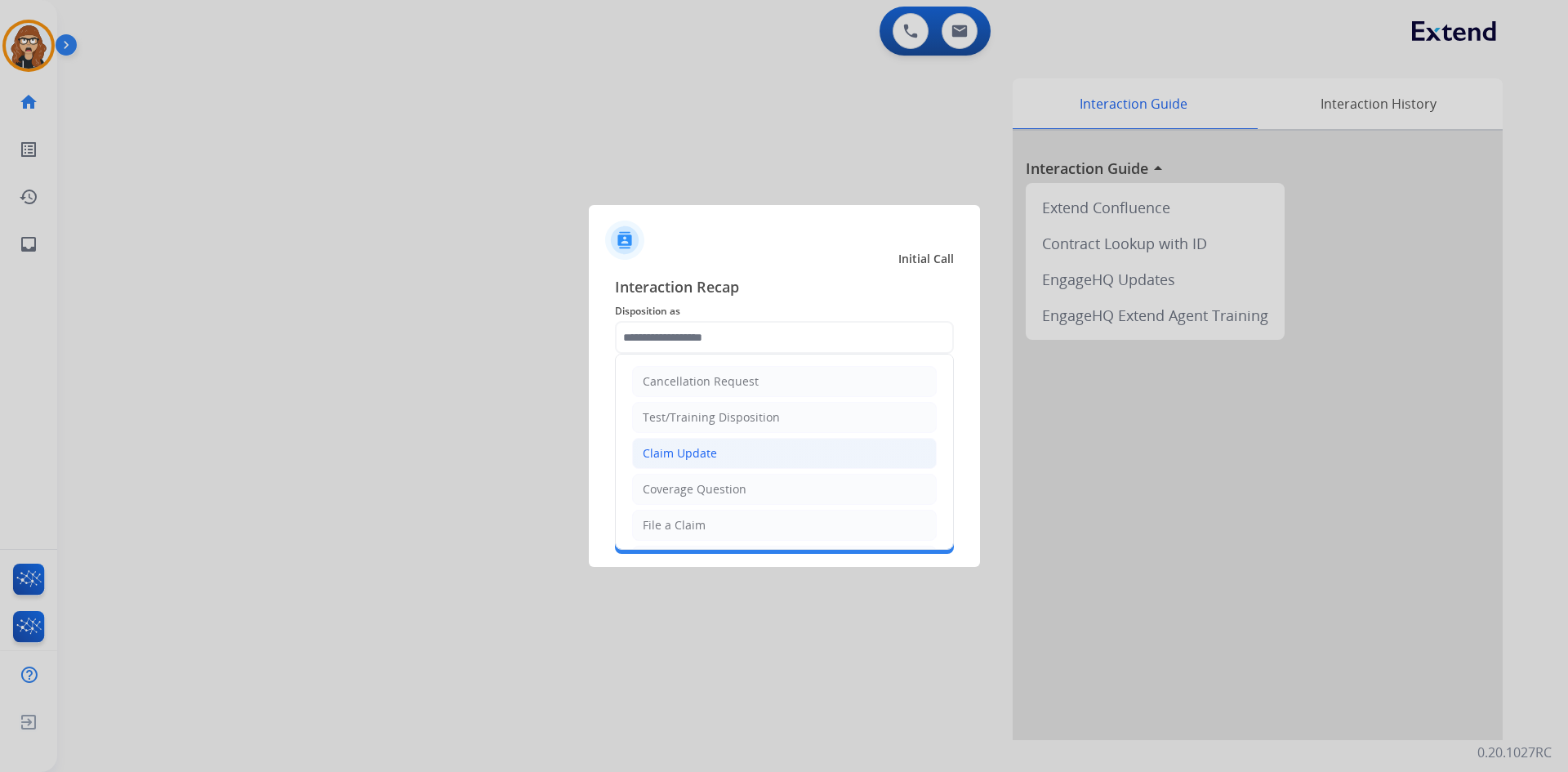
click at [705, 461] on div "Claim Update" at bounding box center [679, 453] width 75 height 16
type input "**********"
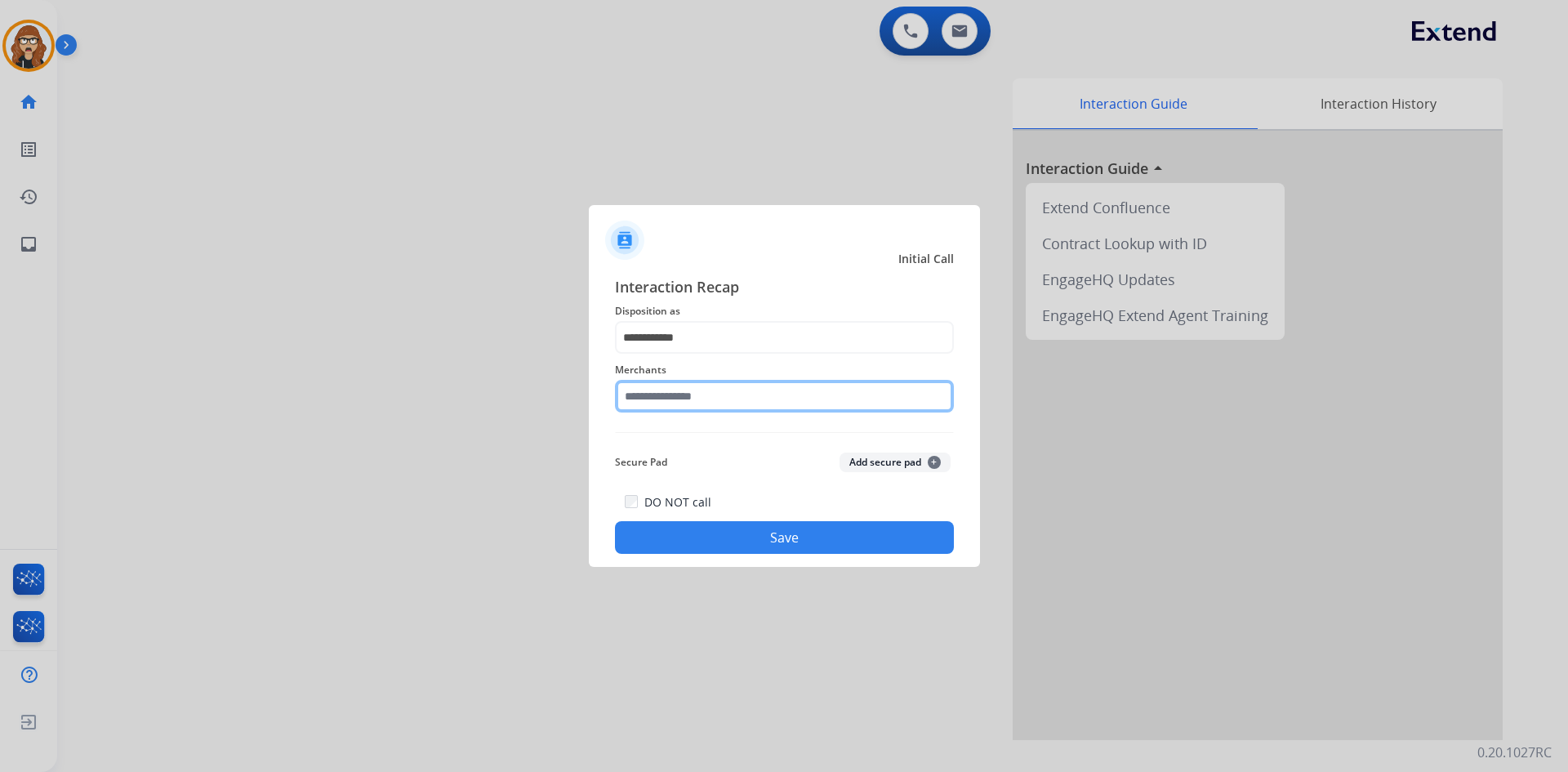
click at [712, 388] on input "text" at bounding box center [784, 396] width 339 height 32
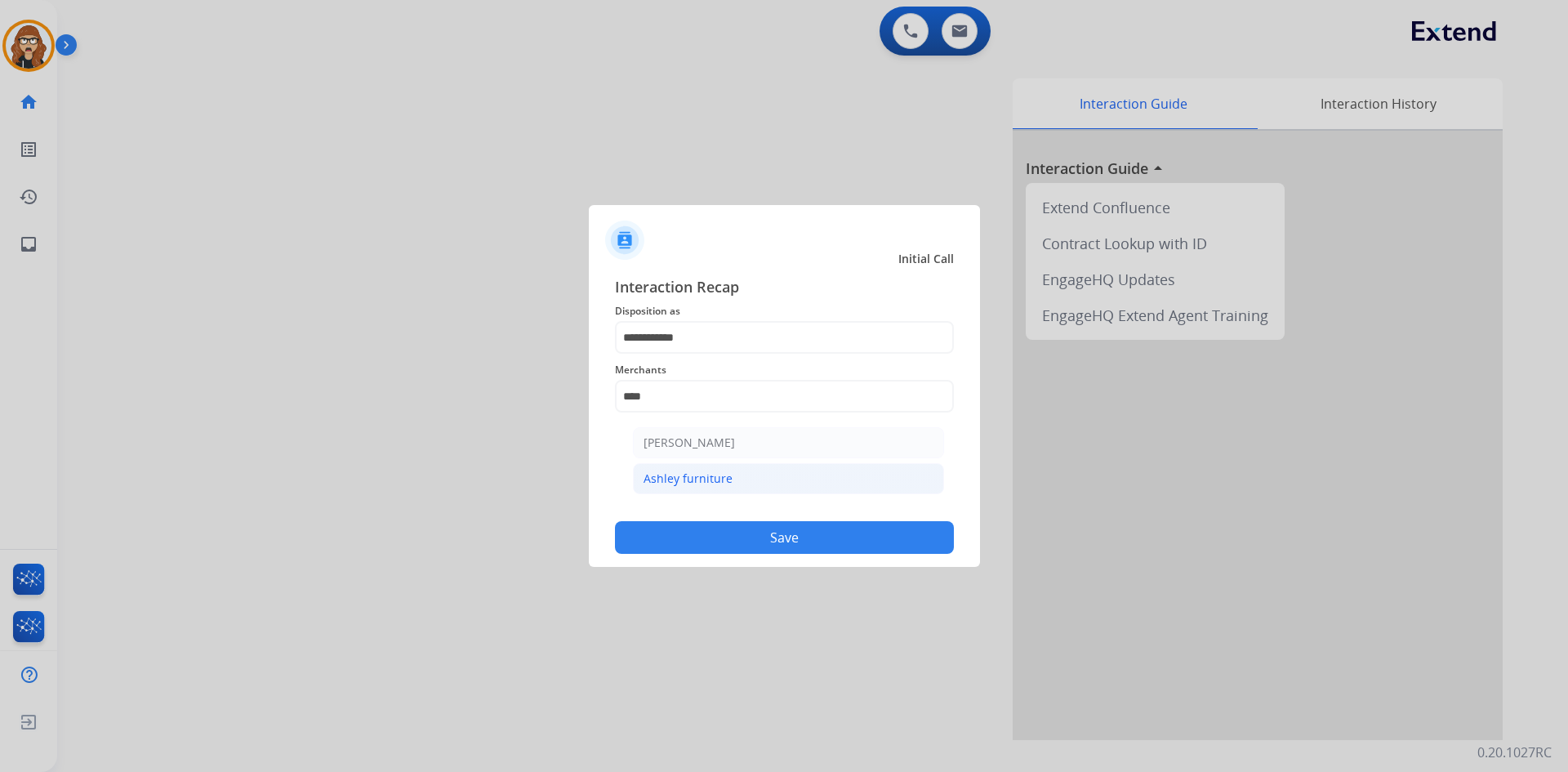
click at [724, 471] on div "Ashley furniture" at bounding box center [687, 478] width 89 height 16
type input "**********"
click at [722, 527] on button "Save" at bounding box center [784, 537] width 339 height 32
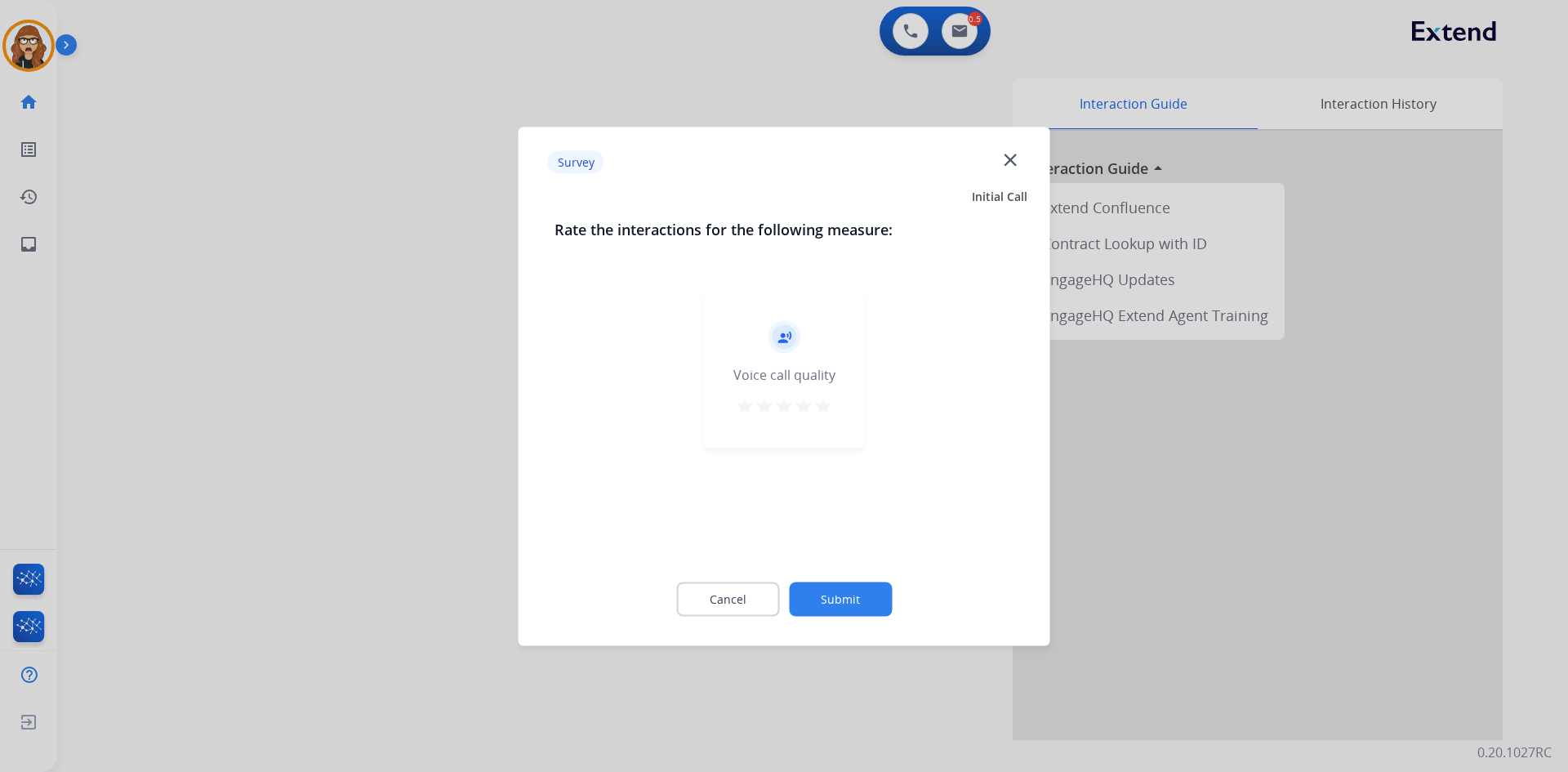
click at [819, 407] on mat-icon "star" at bounding box center [823, 405] width 20 height 20
click at [872, 605] on button "Submit" at bounding box center [840, 599] width 103 height 34
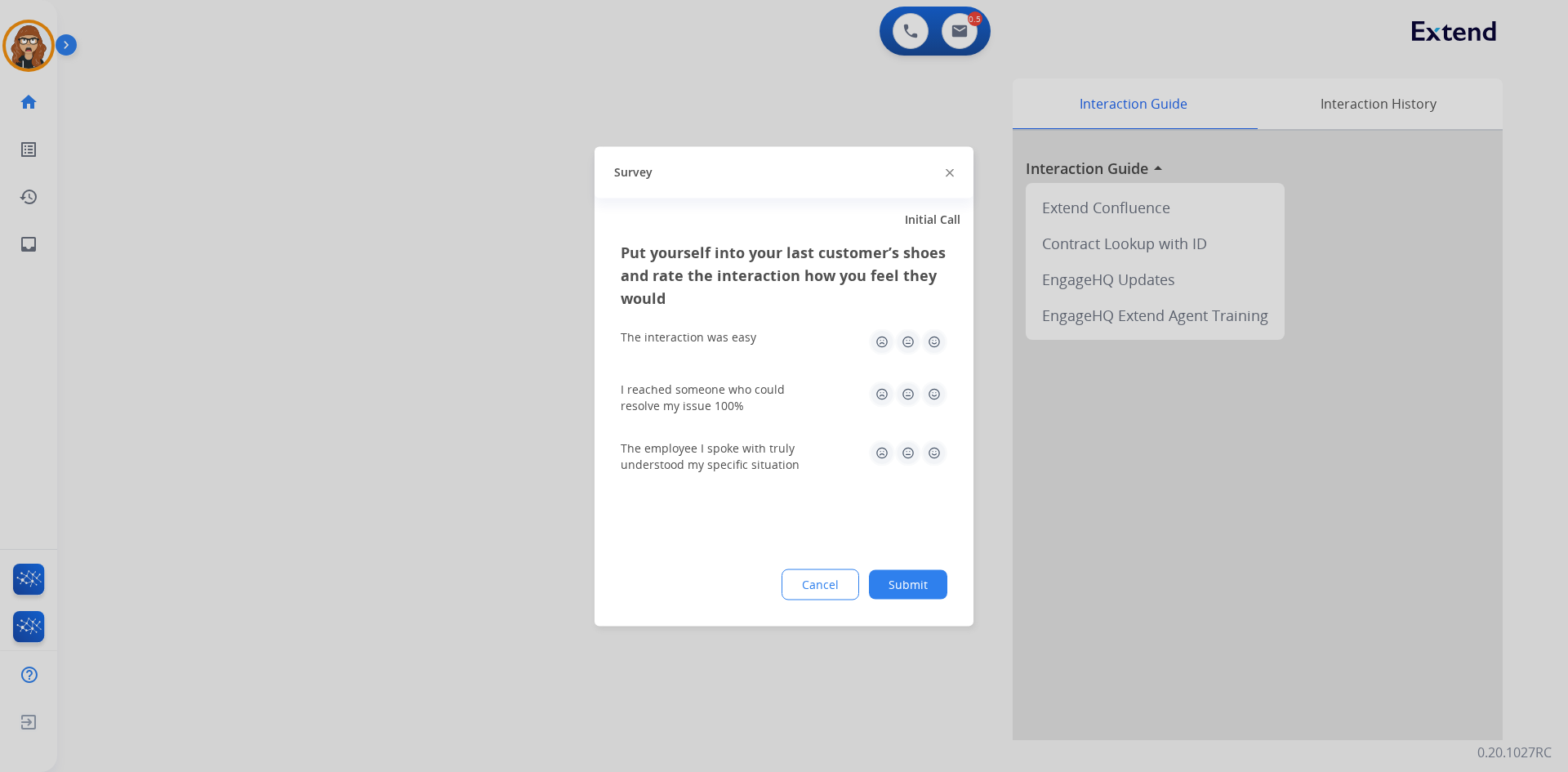
click at [935, 344] on img at bounding box center [934, 341] width 26 height 26
click at [935, 391] on img at bounding box center [934, 393] width 26 height 26
click at [935, 451] on img at bounding box center [934, 452] width 26 height 26
click at [922, 574] on button "Submit" at bounding box center [908, 583] width 78 height 30
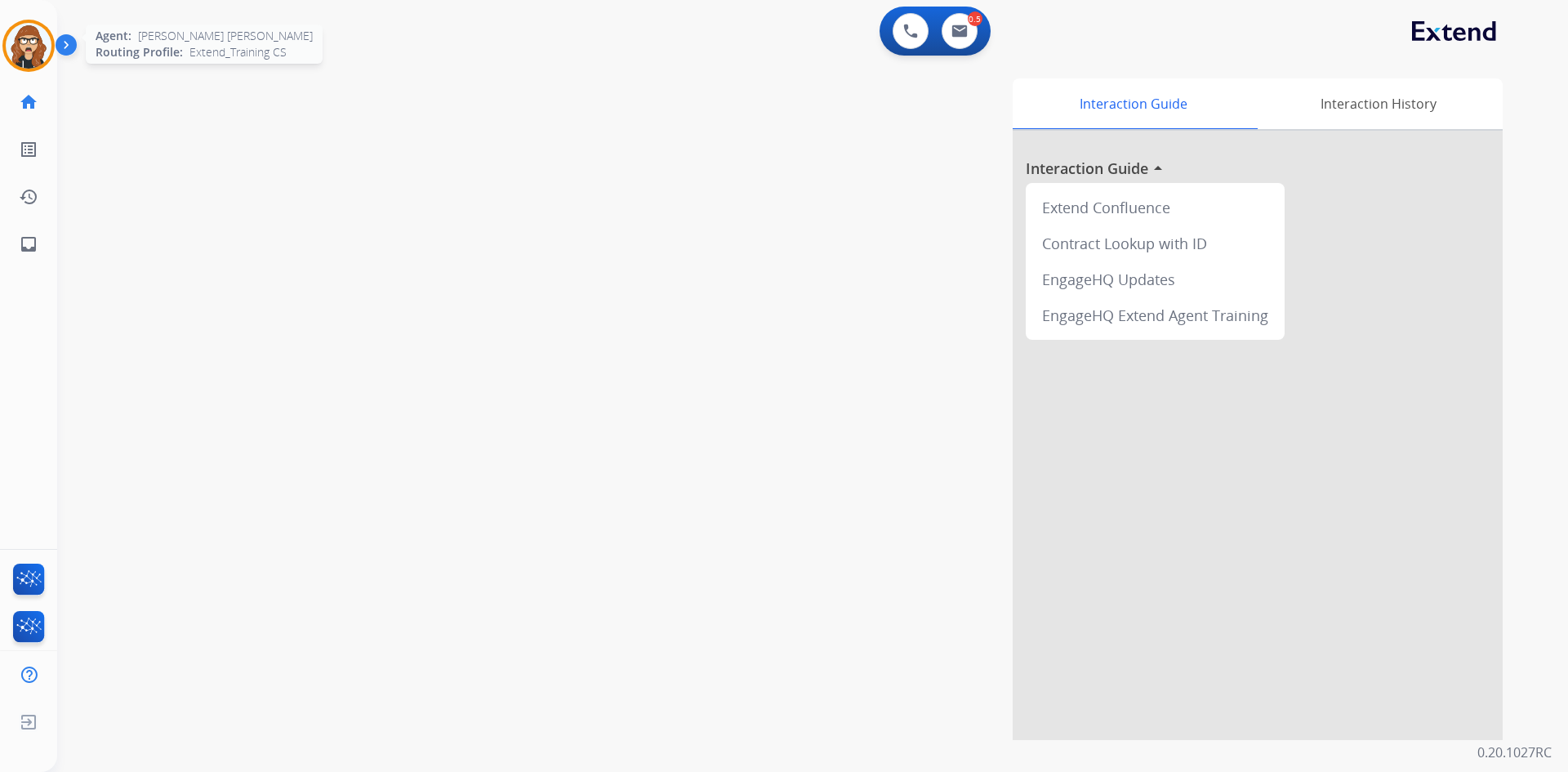
click at [13, 49] on img at bounding box center [28, 45] width 46 height 46
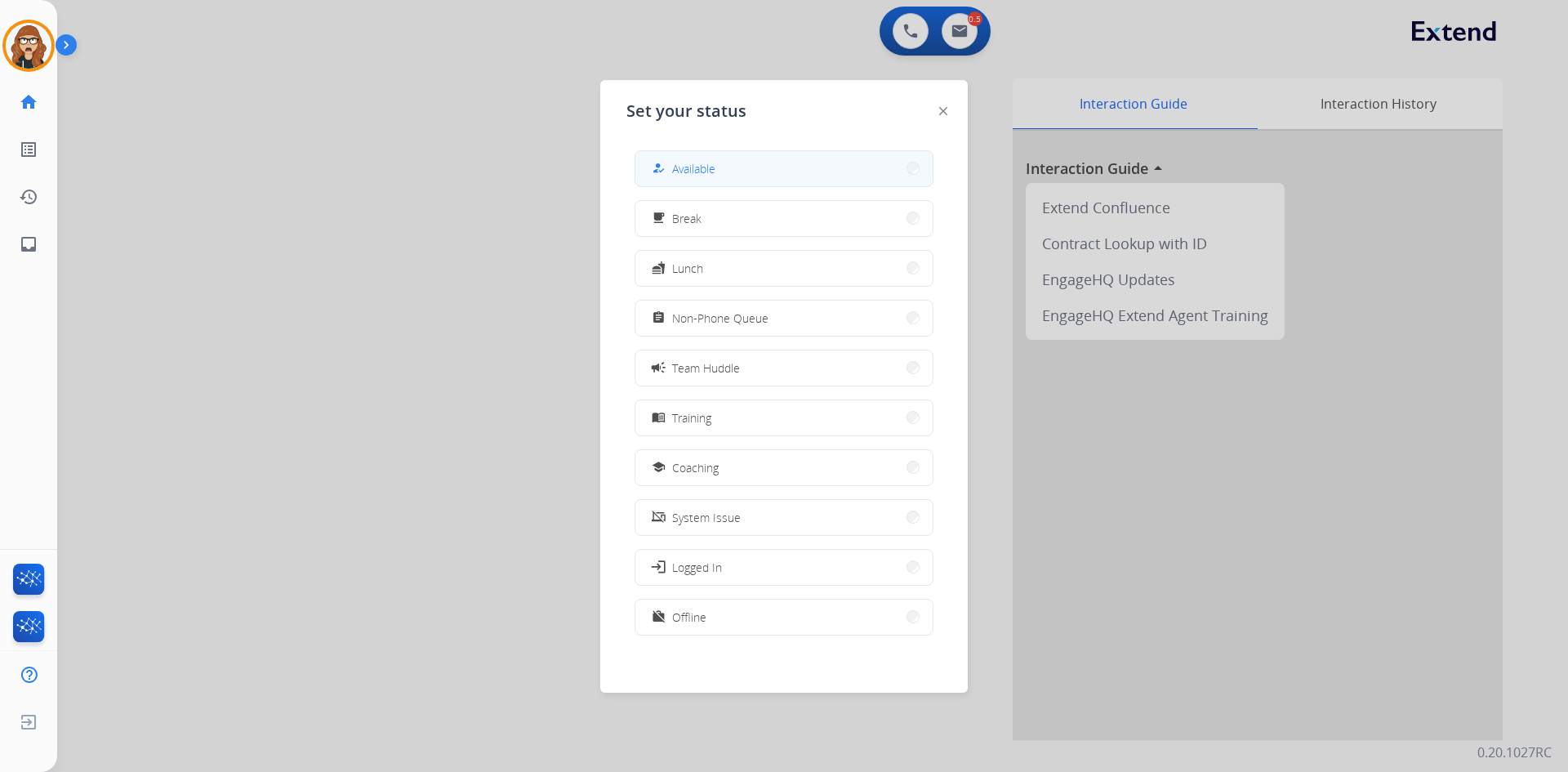
click at [740, 162] on button "how_to_reg Available" at bounding box center [784, 168] width 297 height 35
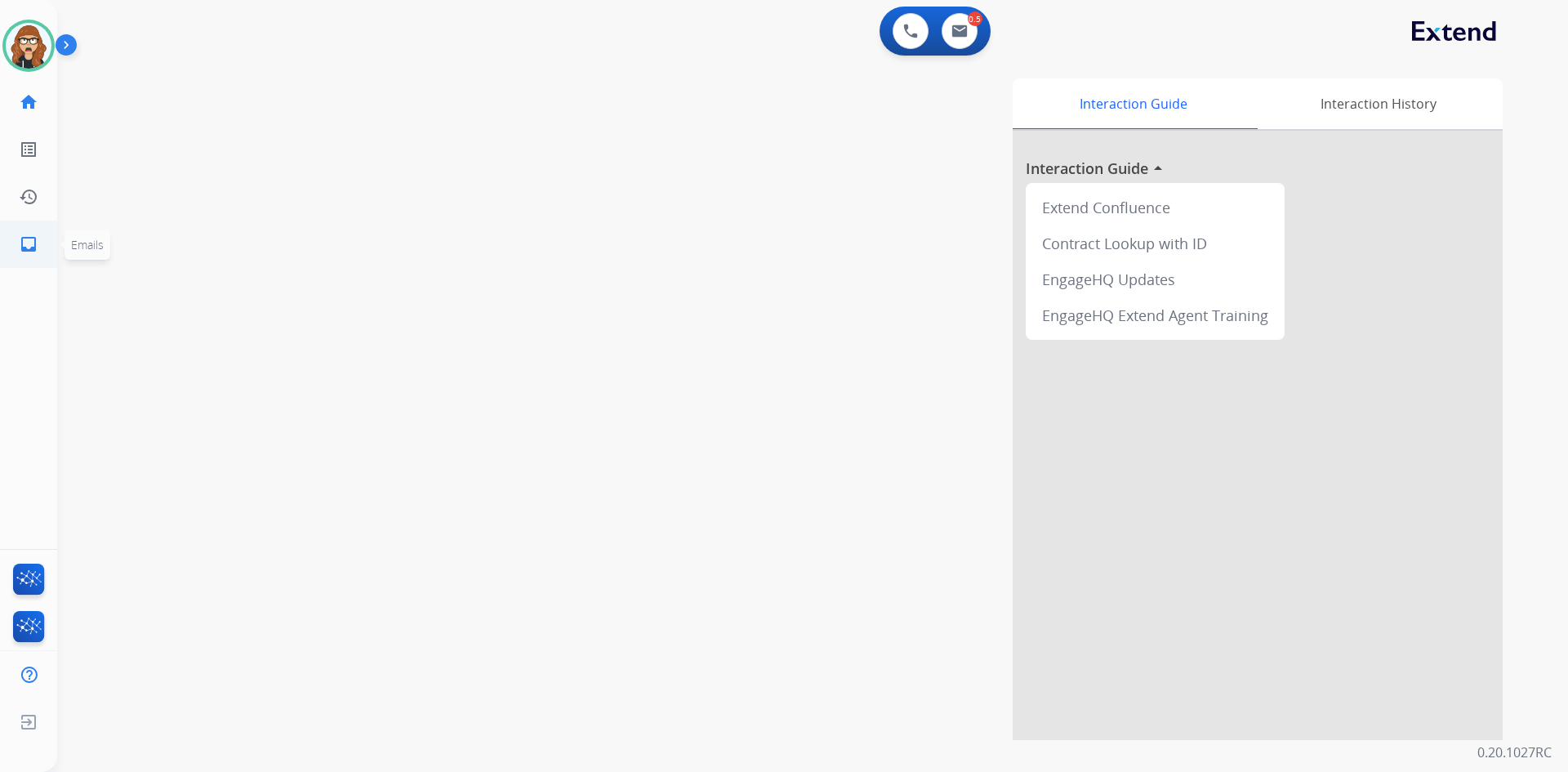
click at [28, 253] on mat-icon "inbox" at bounding box center [29, 244] width 20 height 20
select select "**********"
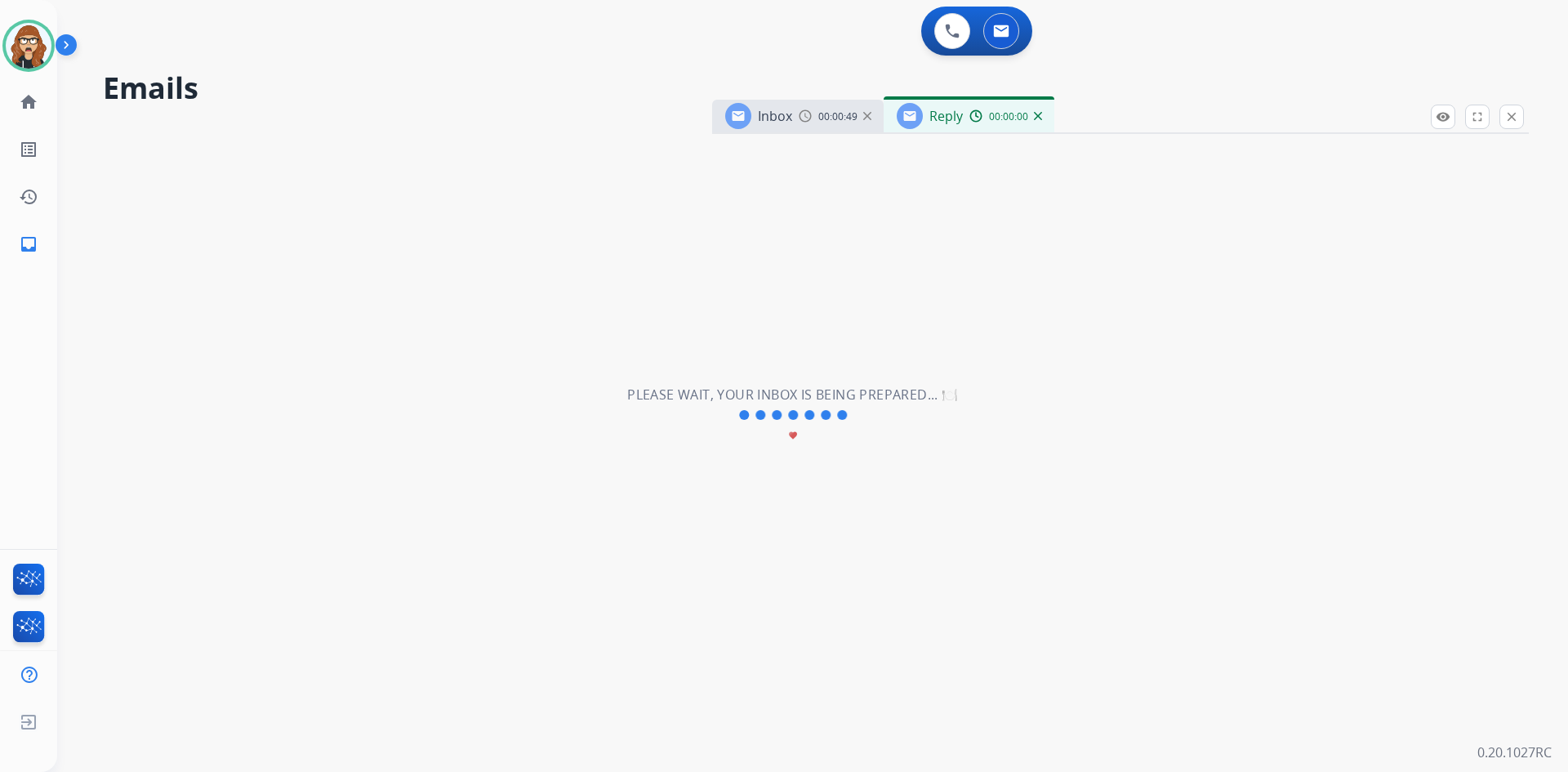
select select "**********"
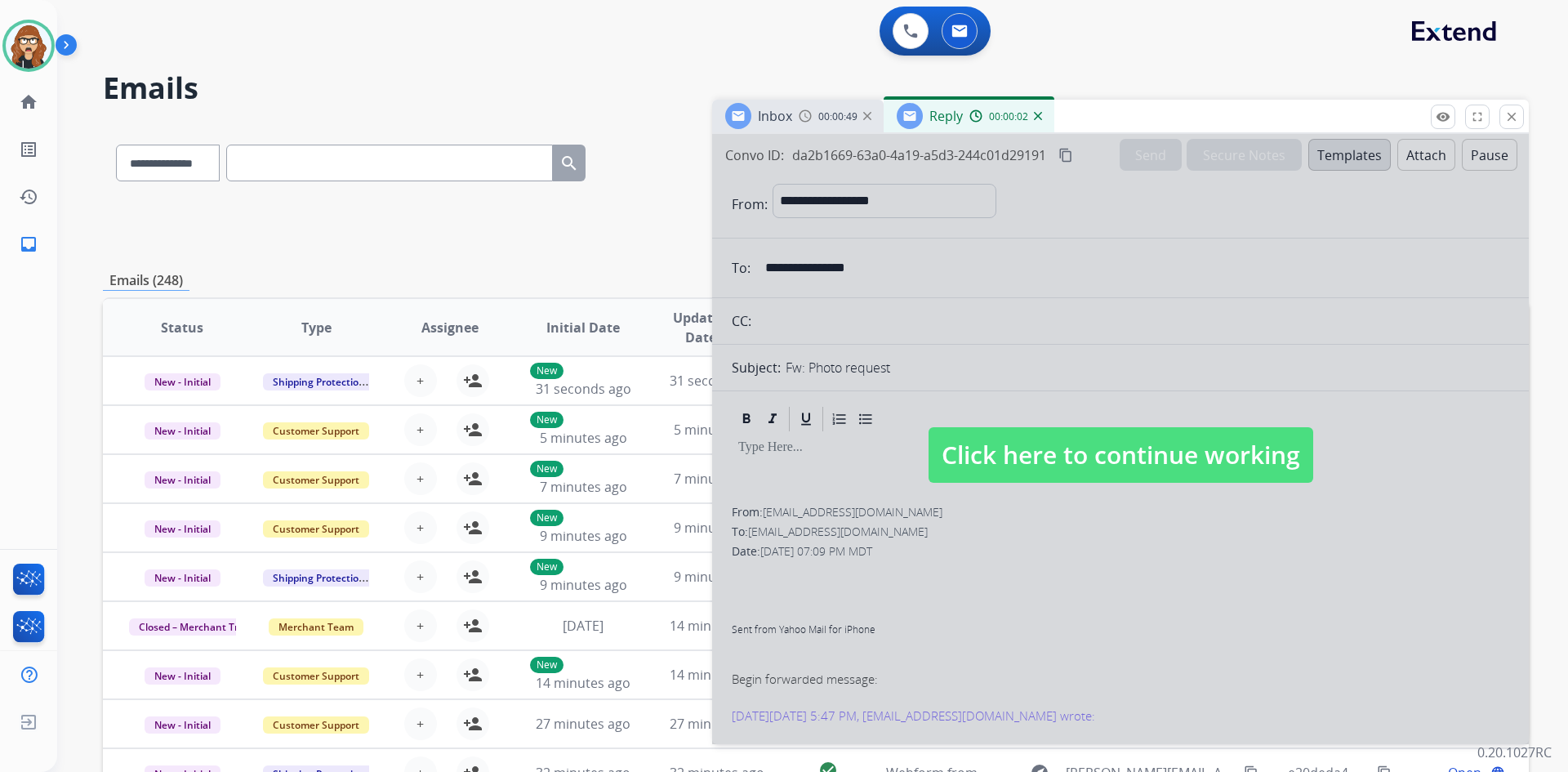
click at [1111, 460] on span "Click here to continue working" at bounding box center [1121, 455] width 385 height 56
select select
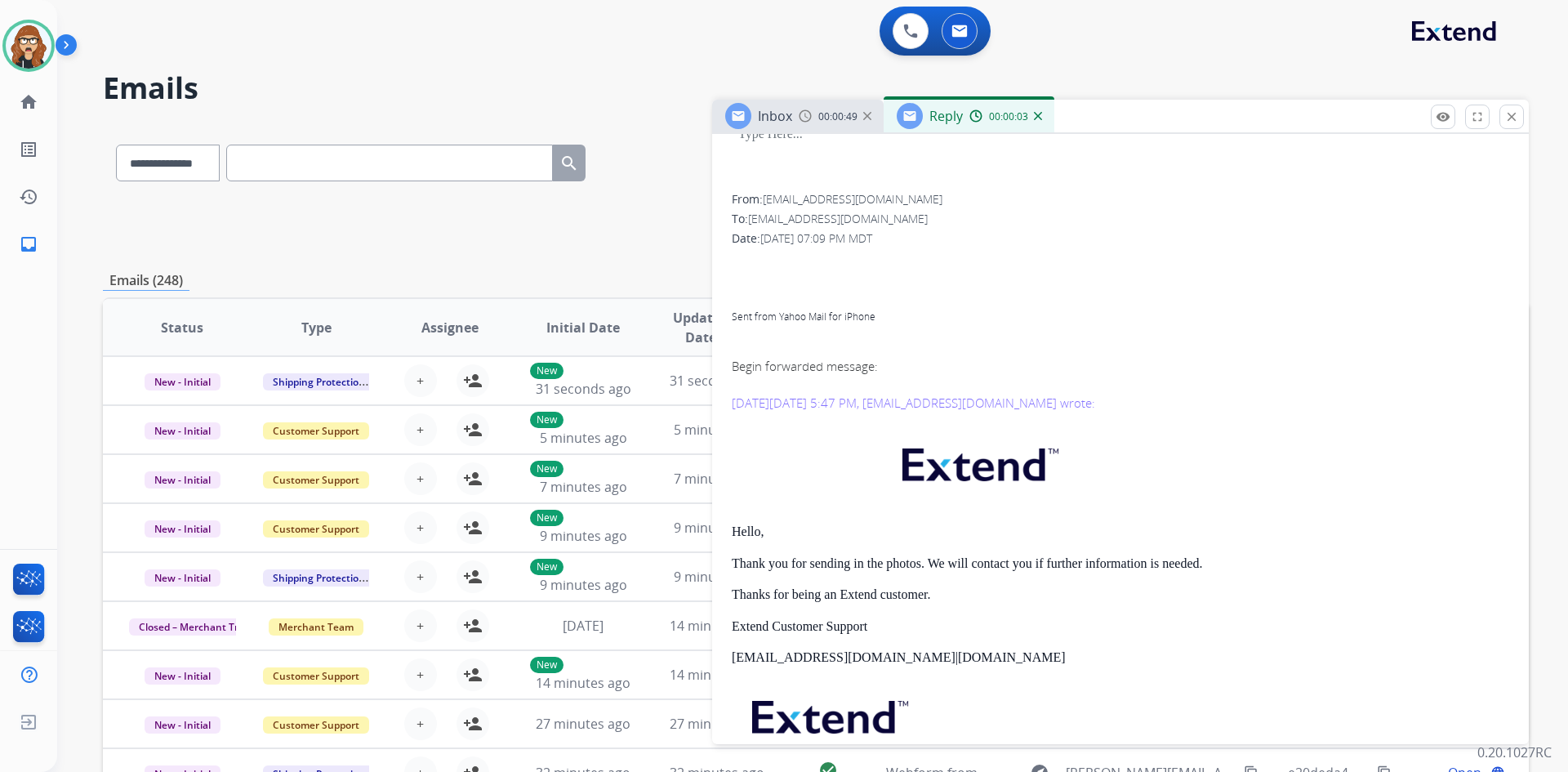
scroll to position [327, 0]
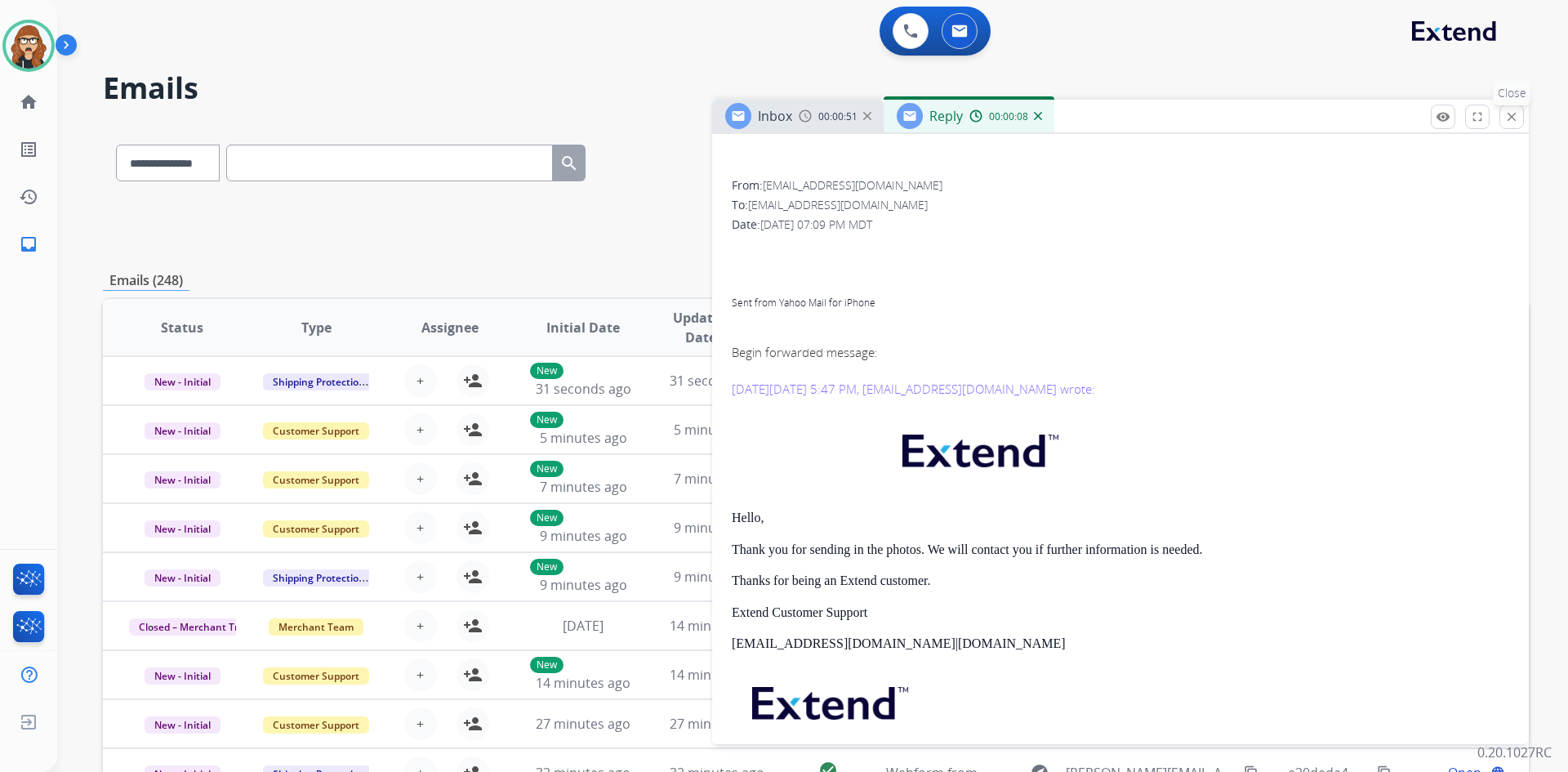
click at [1521, 121] on button "close Close" at bounding box center [1510, 116] width 24 height 24
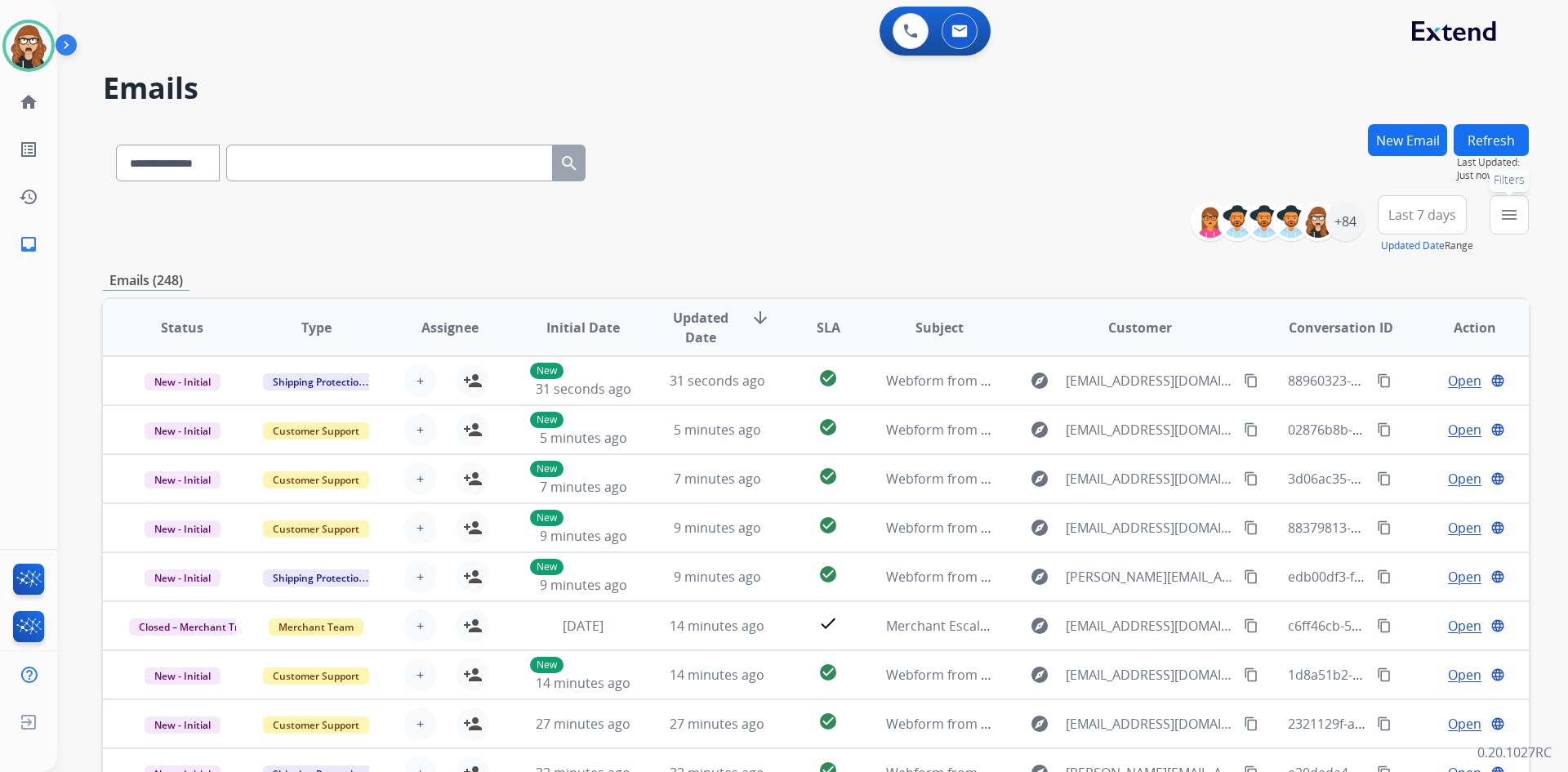
click at [1513, 224] on mat-icon "menu" at bounding box center [1509, 215] width 20 height 20
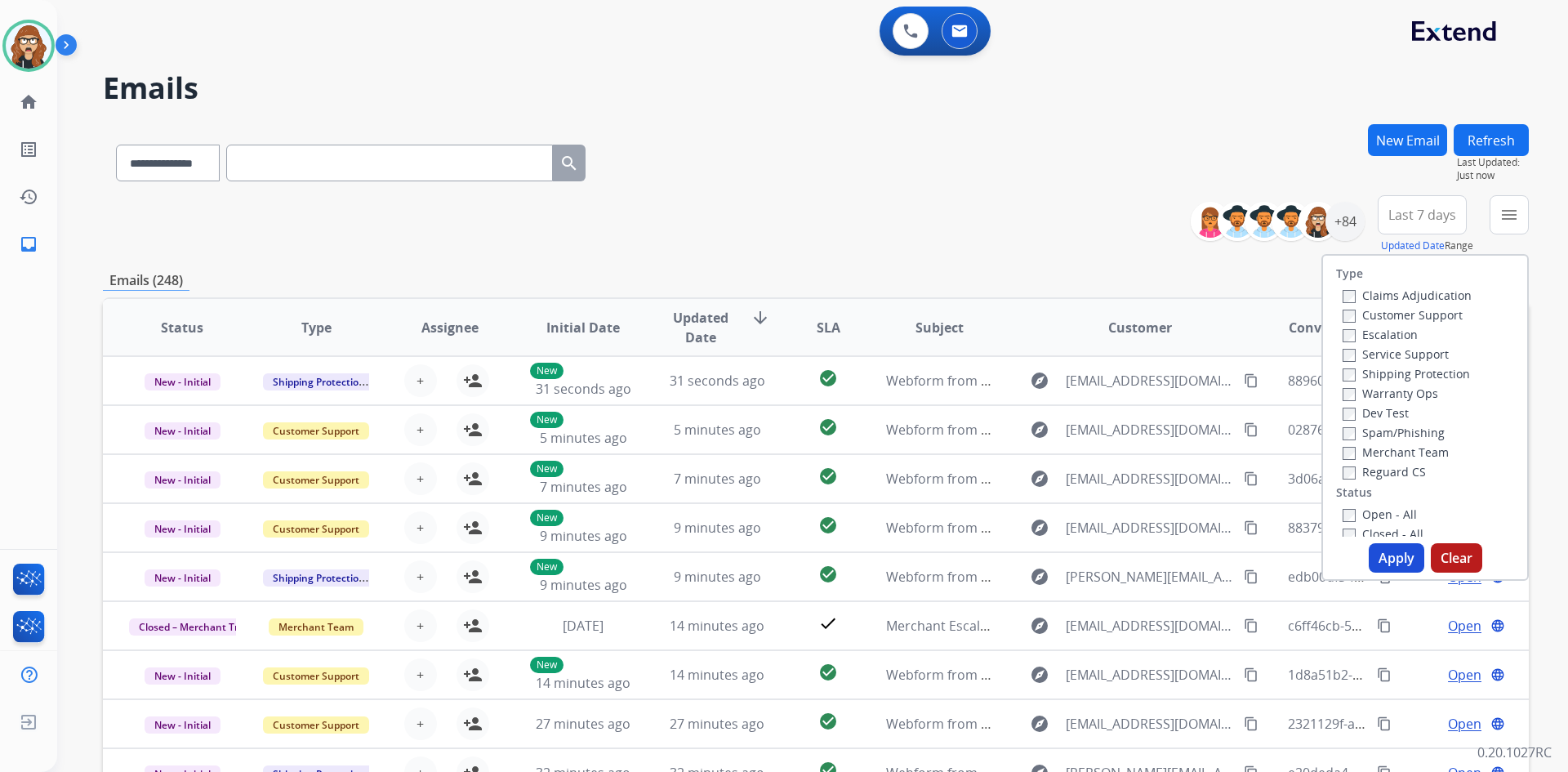
click at [1342, 306] on div "Customer Support" at bounding box center [1407, 315] width 129 height 20
click at [1342, 363] on div "Shipping Protection" at bounding box center [1407, 373] width 129 height 20
click at [1392, 560] on button "Apply" at bounding box center [1396, 557] width 56 height 30
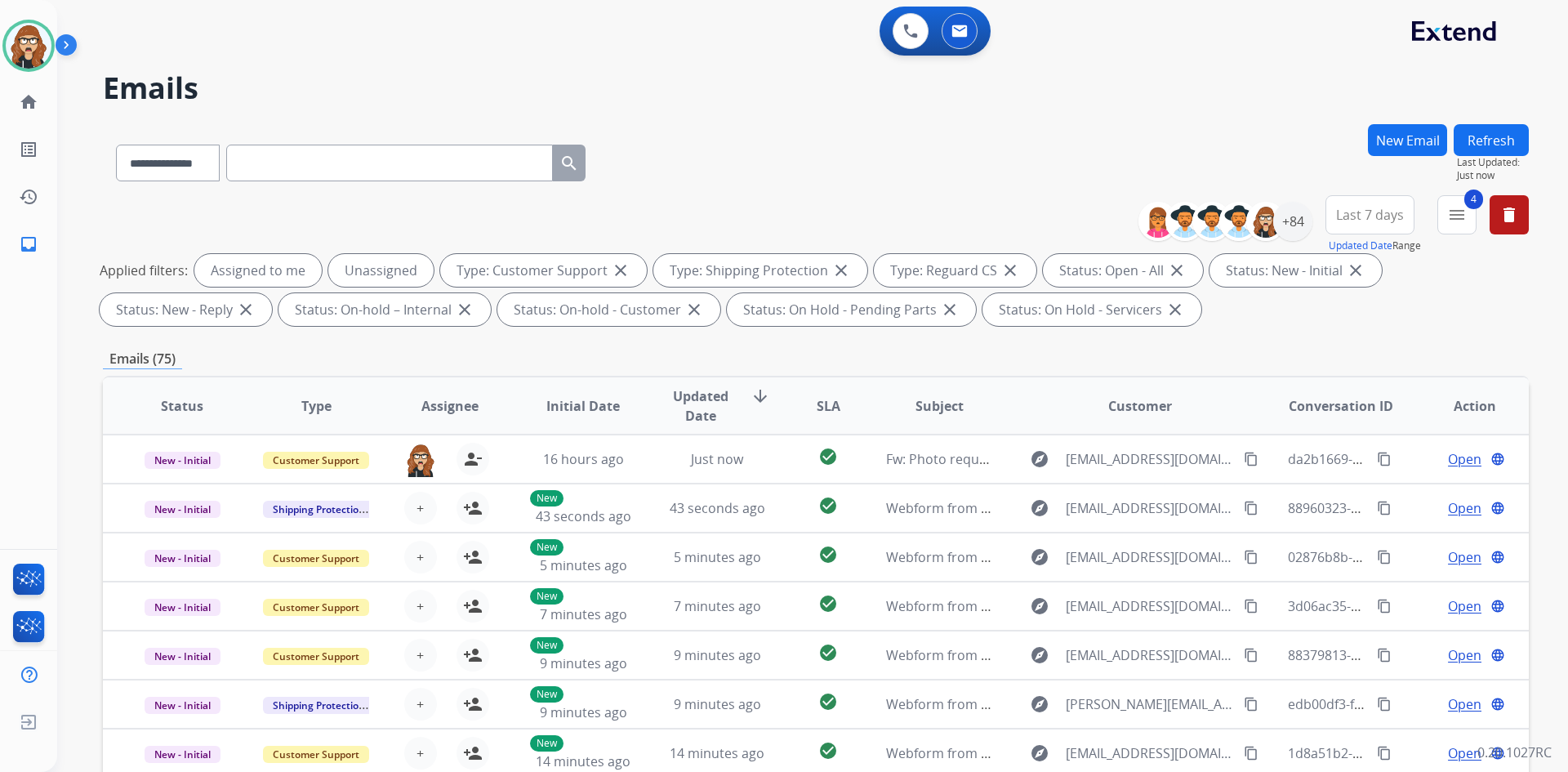
click at [1385, 226] on button "Last 7 days" at bounding box center [1369, 215] width 89 height 40
click at [1289, 138] on div "**********" at bounding box center [816, 159] width 1426 height 71
click at [1292, 219] on div "+84" at bounding box center [1293, 221] width 40 height 40
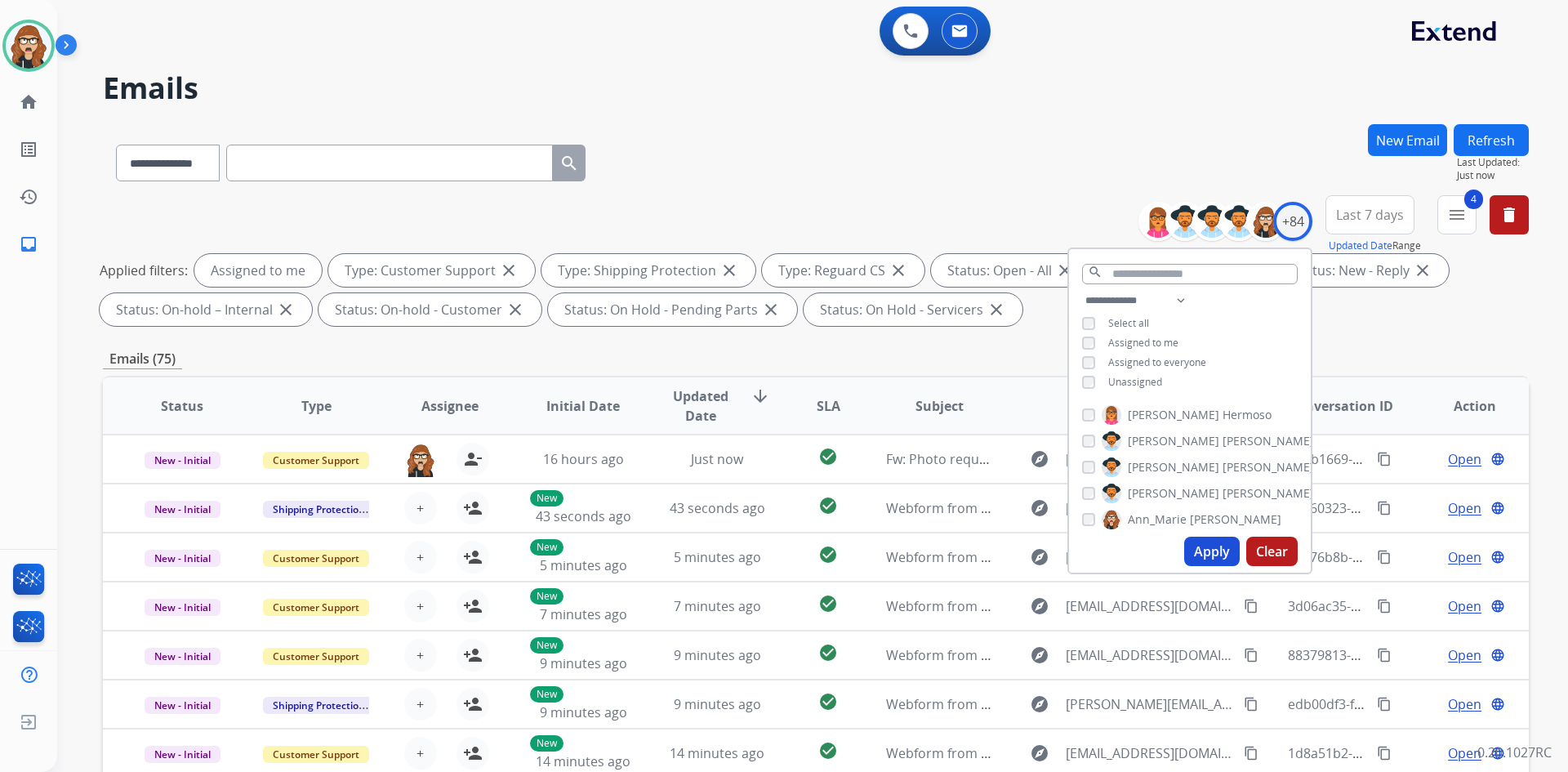
click at [1213, 551] on button "Apply" at bounding box center [1212, 551] width 56 height 30
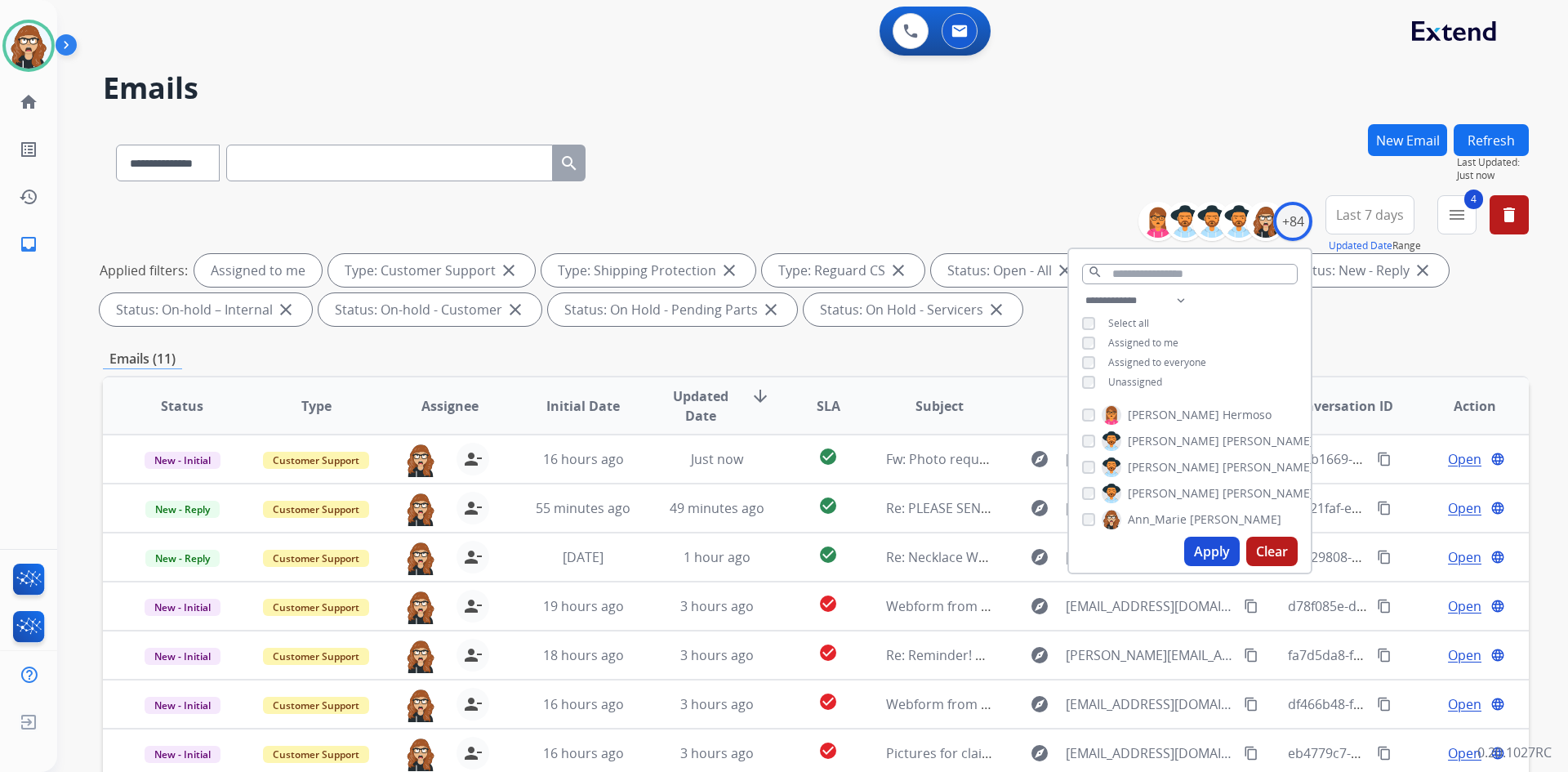
click at [900, 170] on div "**********" at bounding box center [816, 159] width 1426 height 71
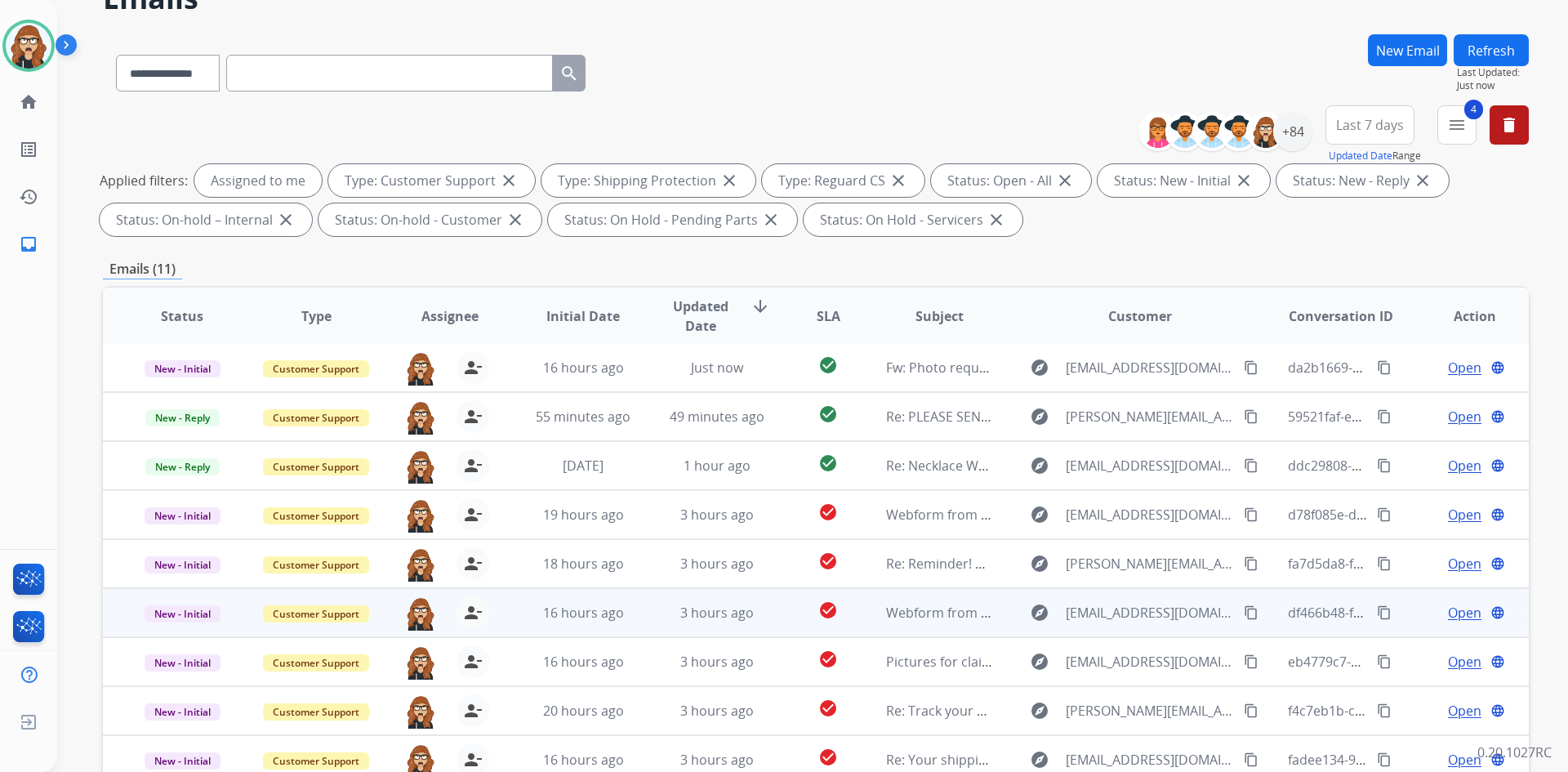
scroll to position [236, 0]
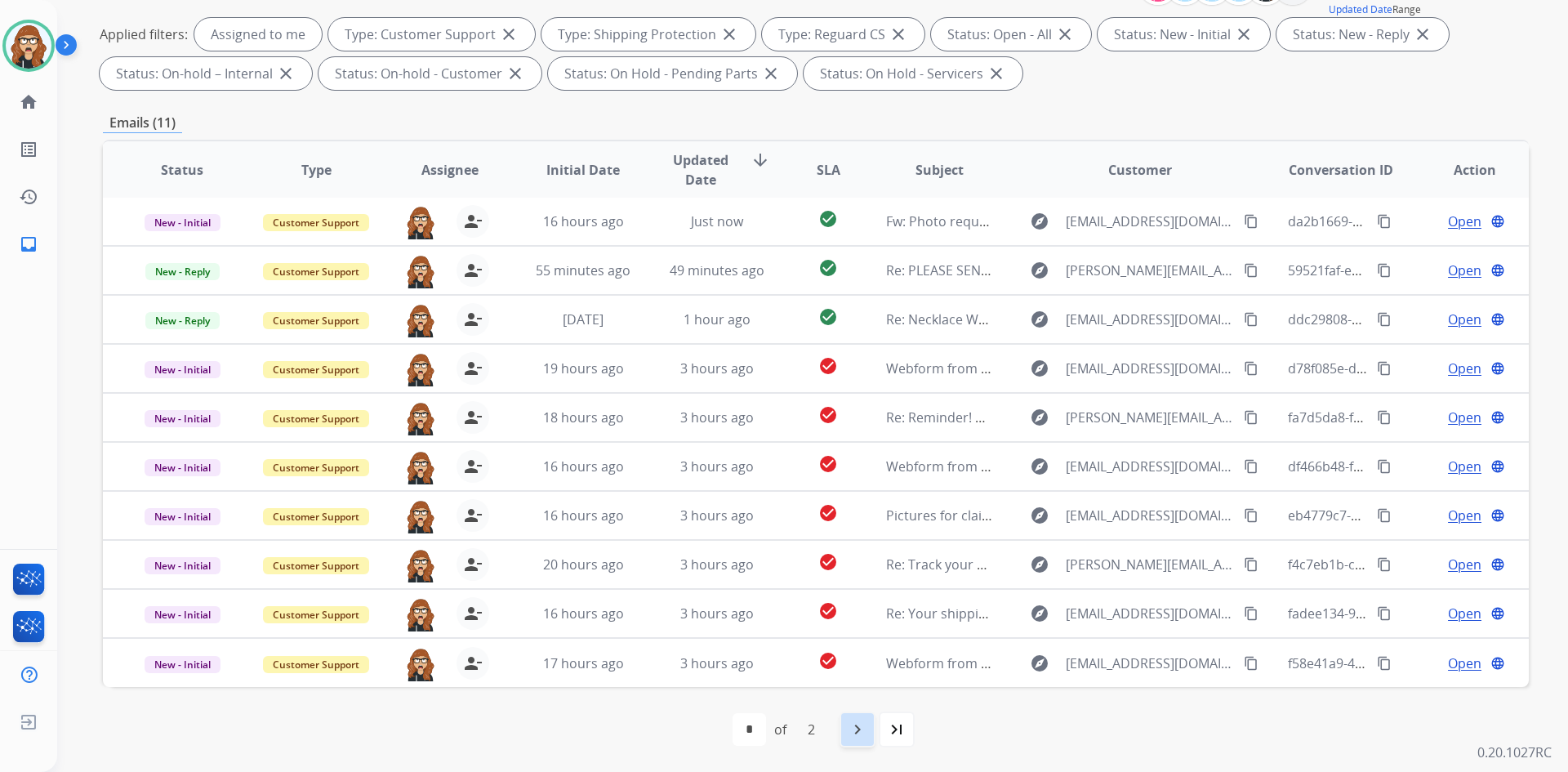
click at [854, 735] on mat-icon "navigate_next" at bounding box center [857, 730] width 20 height 20
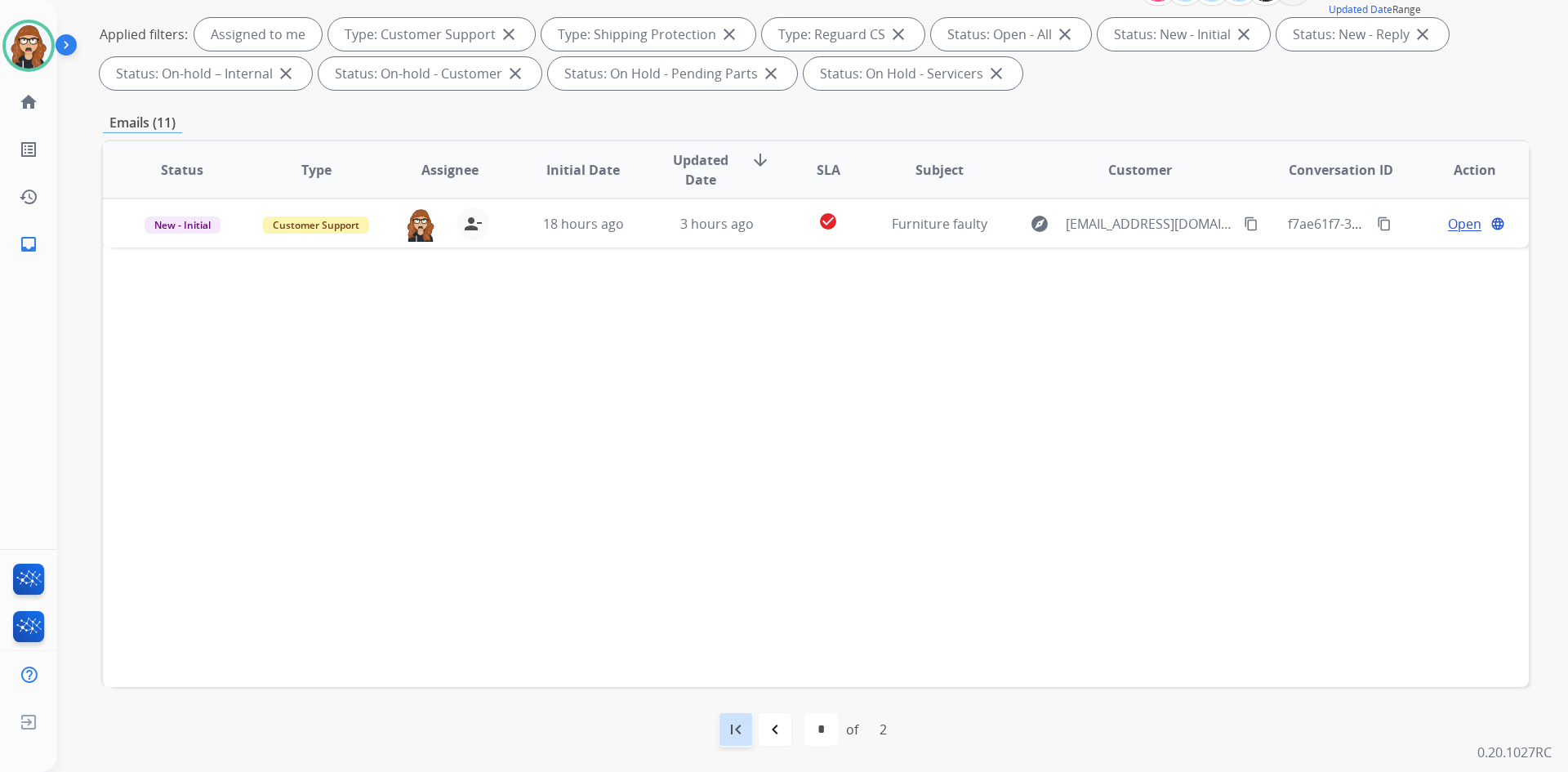
click at [739, 735] on mat-icon "first_page" at bounding box center [736, 730] width 20 height 20
select select "*"
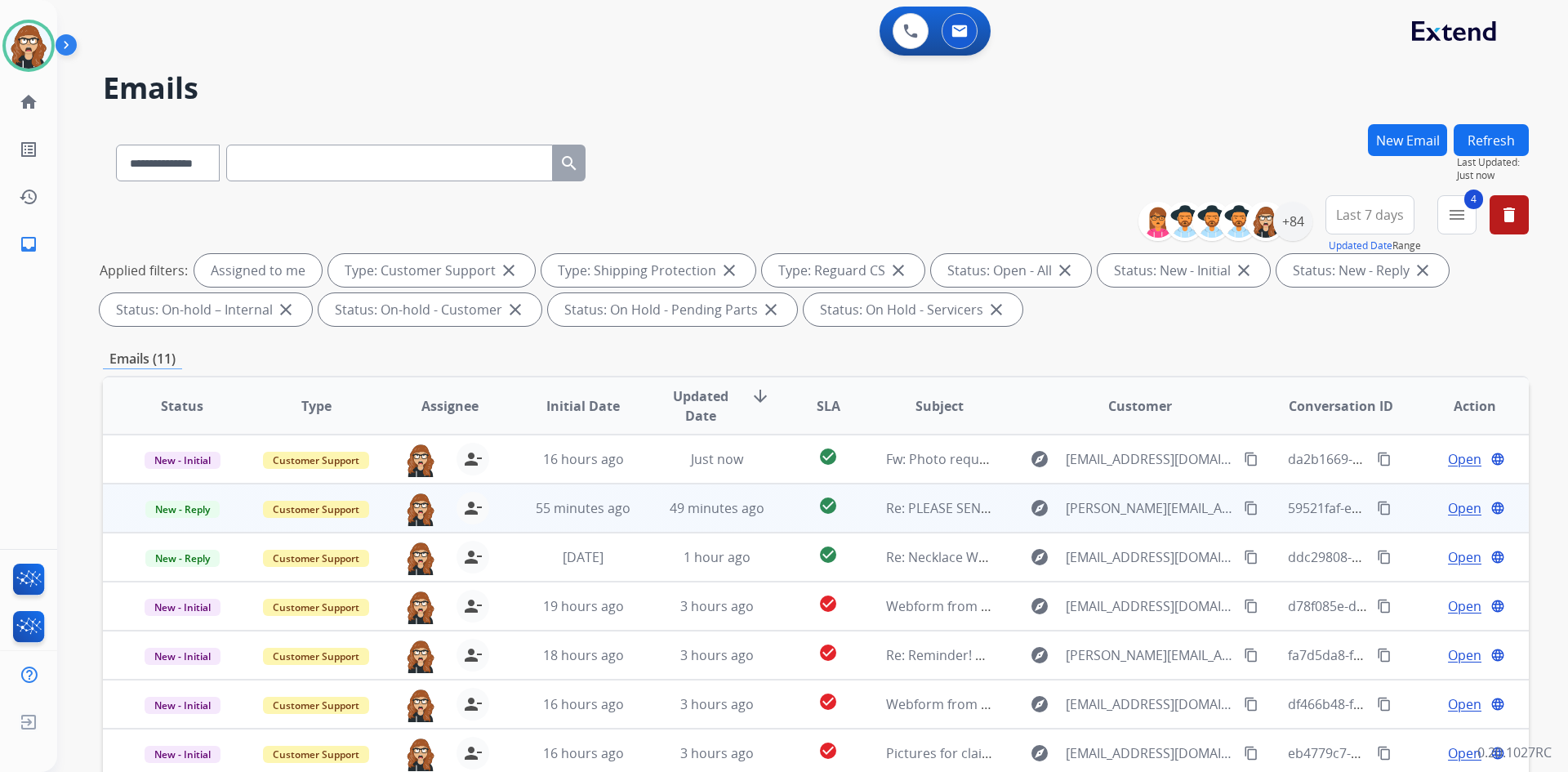
scroll to position [2, 0]
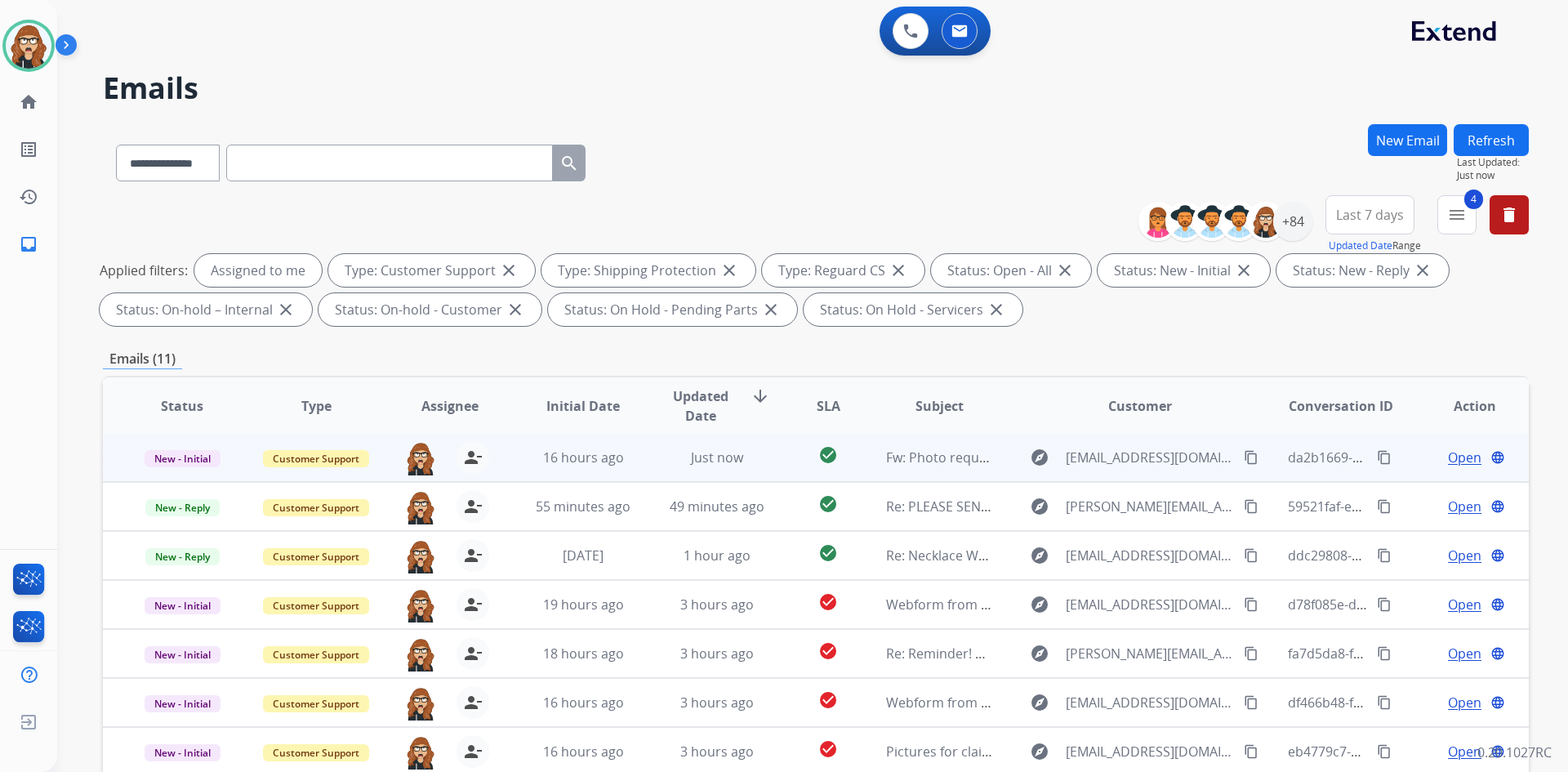
click at [1455, 461] on span "Open" at bounding box center [1464, 457] width 33 height 20
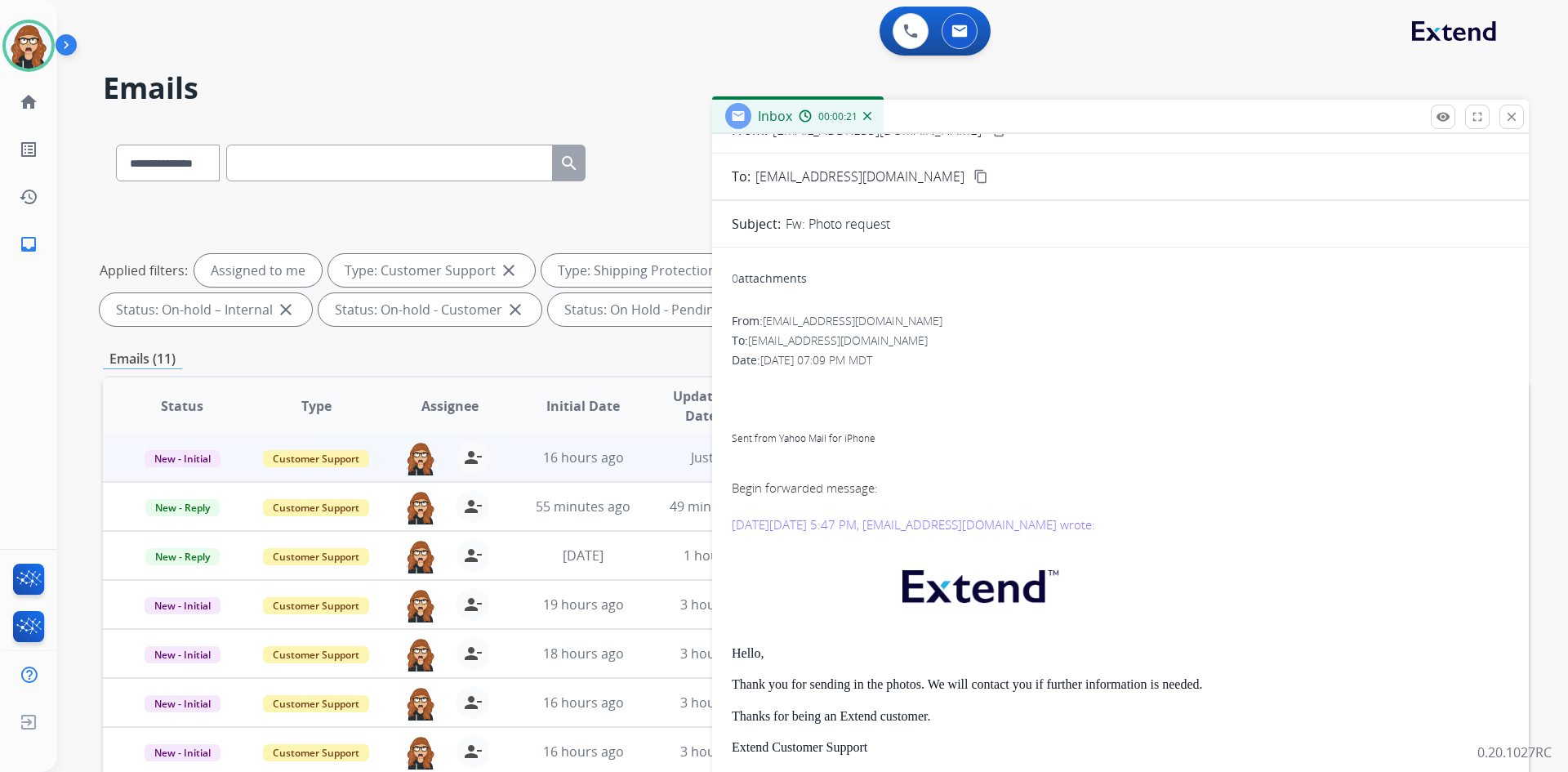
scroll to position [164, 0]
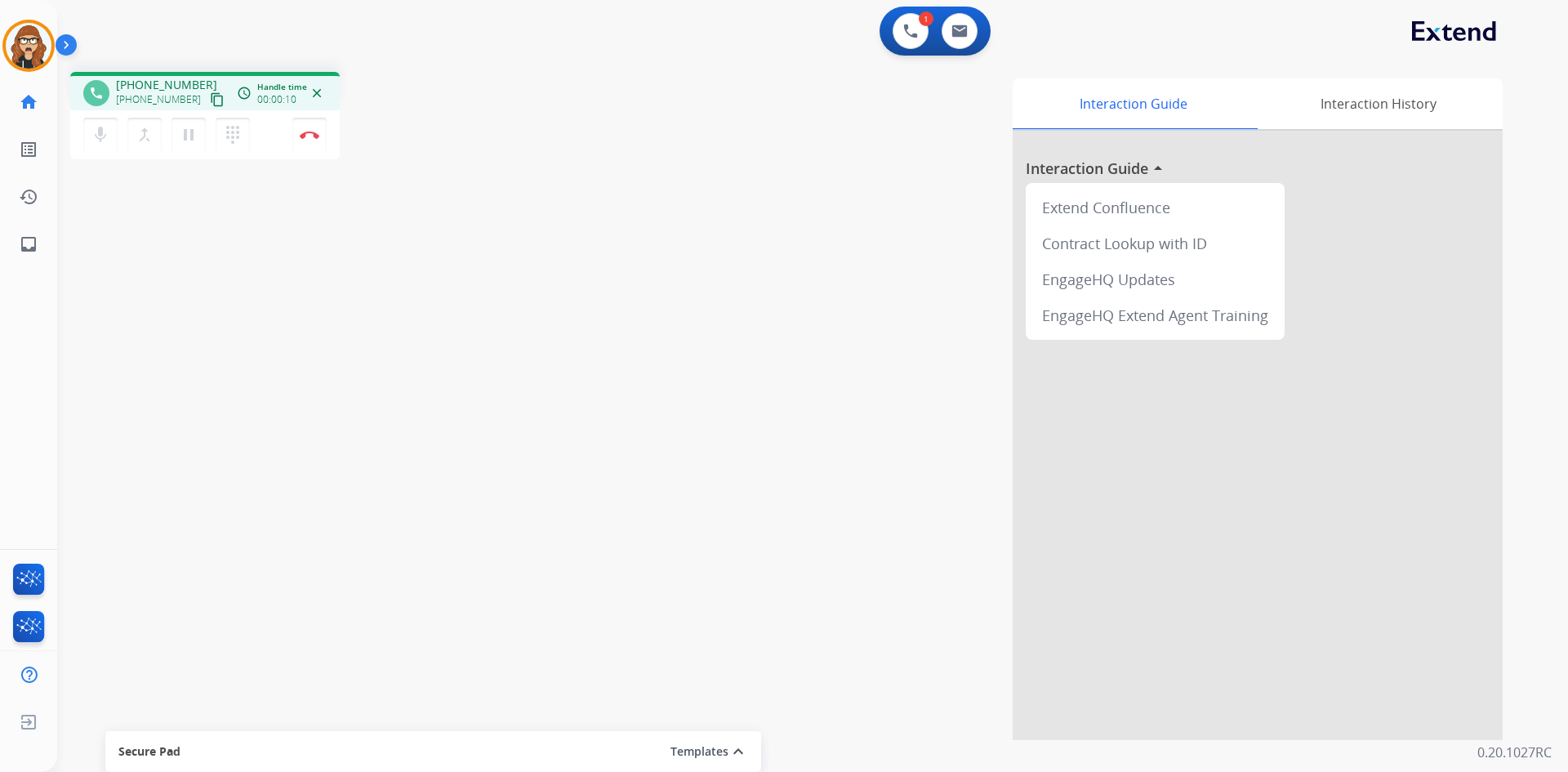
click at [210, 98] on mat-icon "content_copy" at bounding box center [217, 100] width 14 height 14
click at [210, 103] on mat-icon "content_copy" at bounding box center [217, 100] width 14 height 14
click at [188, 146] on button "pause Hold" at bounding box center [189, 135] width 34 height 34
click at [189, 147] on button "play_arrow Hold" at bounding box center [189, 135] width 34 height 34
click at [28, 244] on mat-icon "inbox" at bounding box center [29, 244] width 20 height 20
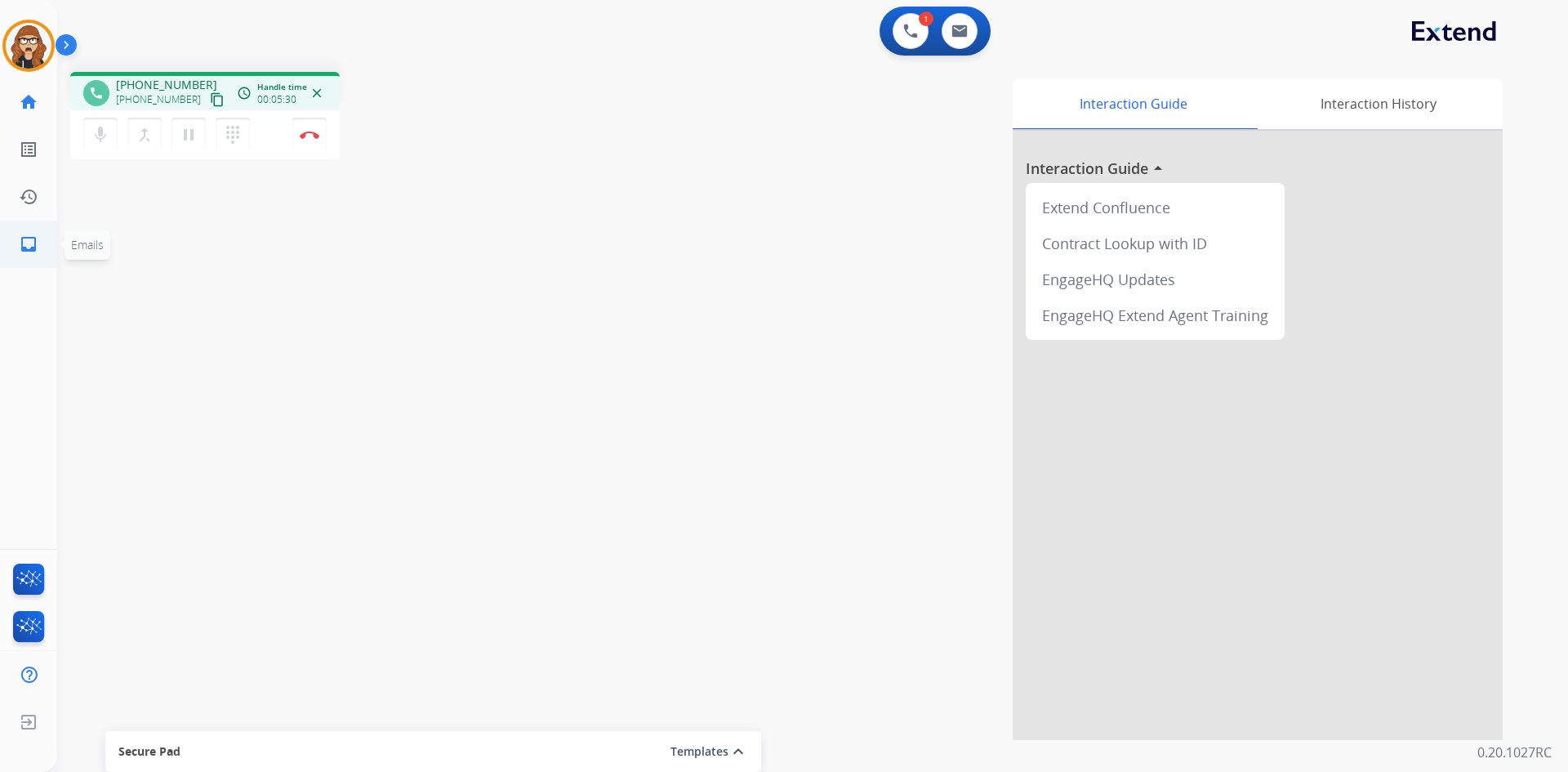
select select "**********"
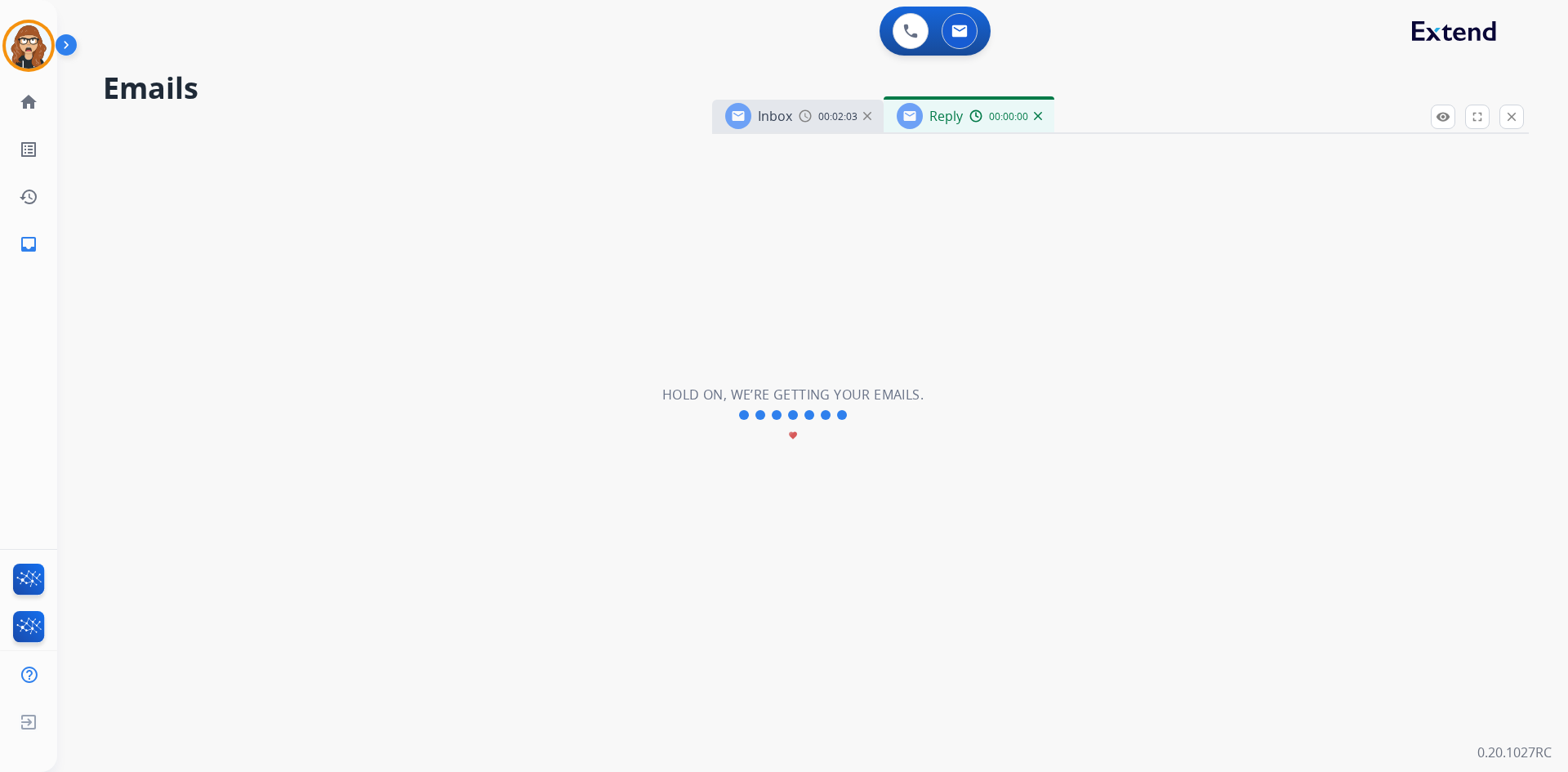
select select "**********"
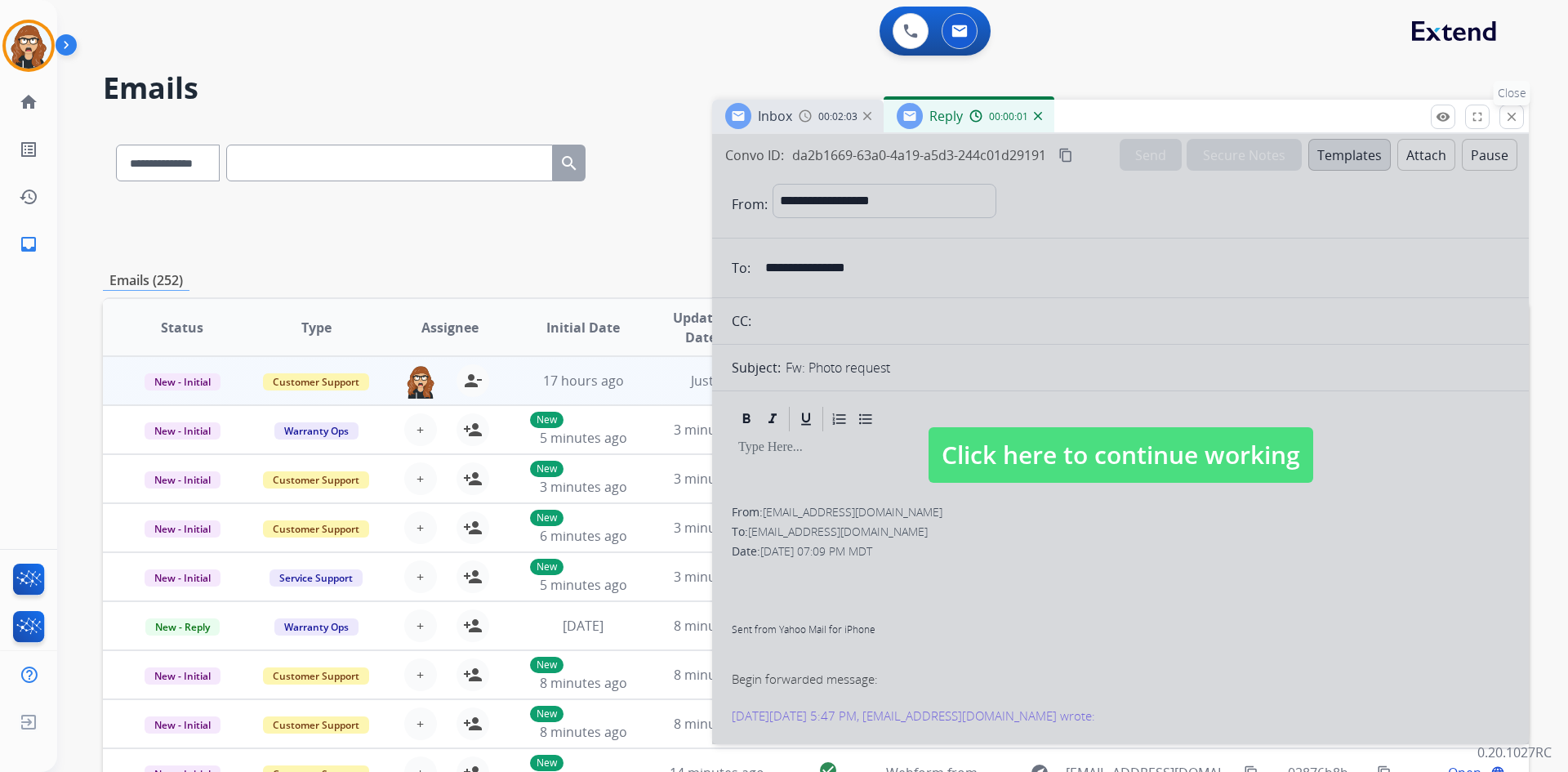
click at [1508, 107] on button "close Close" at bounding box center [1510, 116] width 24 height 24
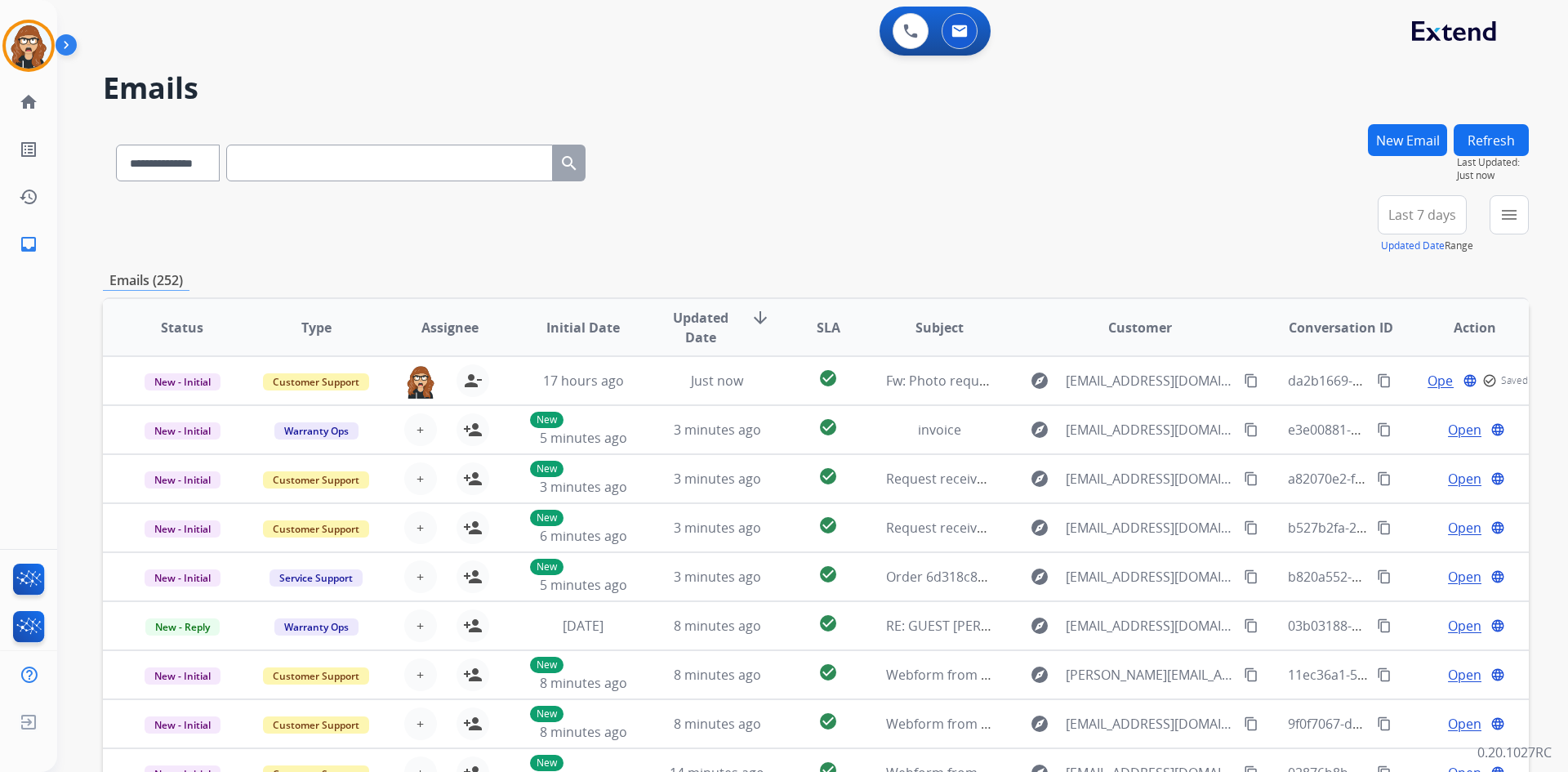
click at [1392, 148] on button "New Email" at bounding box center [1407, 139] width 79 height 31
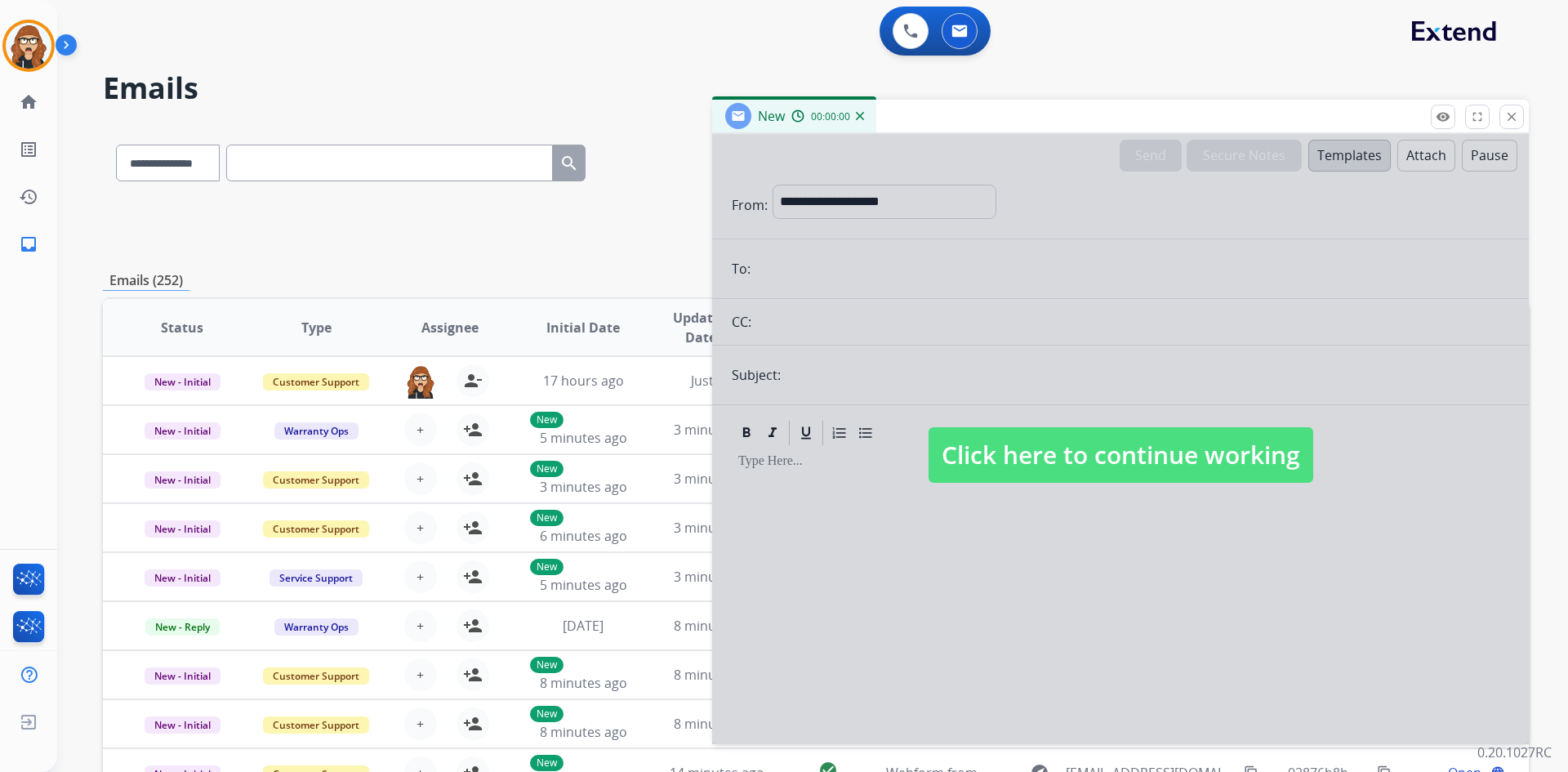
click at [891, 288] on div at bounding box center [1120, 439] width 817 height 610
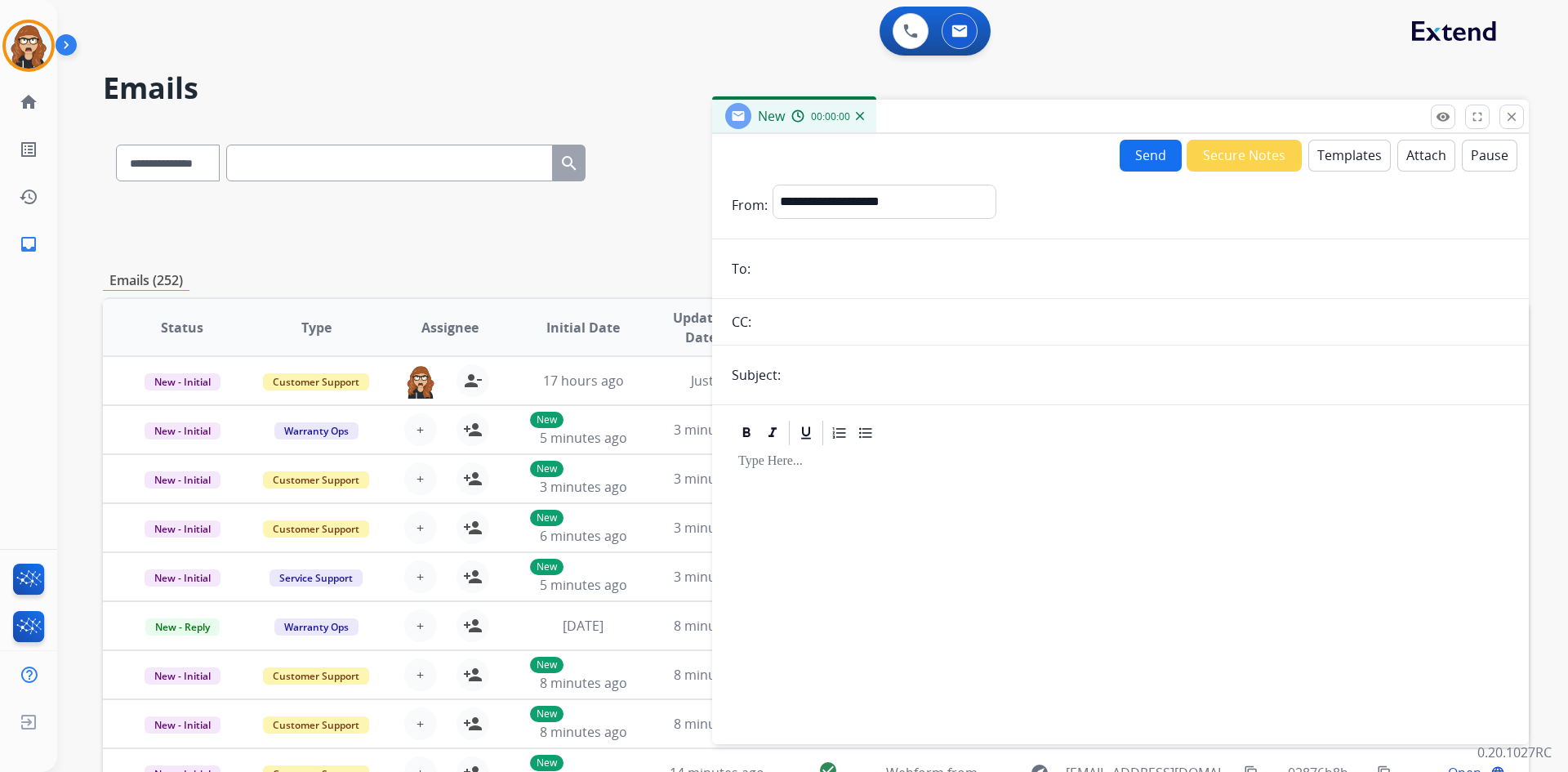
click at [873, 272] on input "email" at bounding box center [1132, 269] width 754 height 32
paste input "**********"
type input "**********"
click at [857, 205] on select "**********" at bounding box center [883, 200] width 222 height 32
select select "**********"
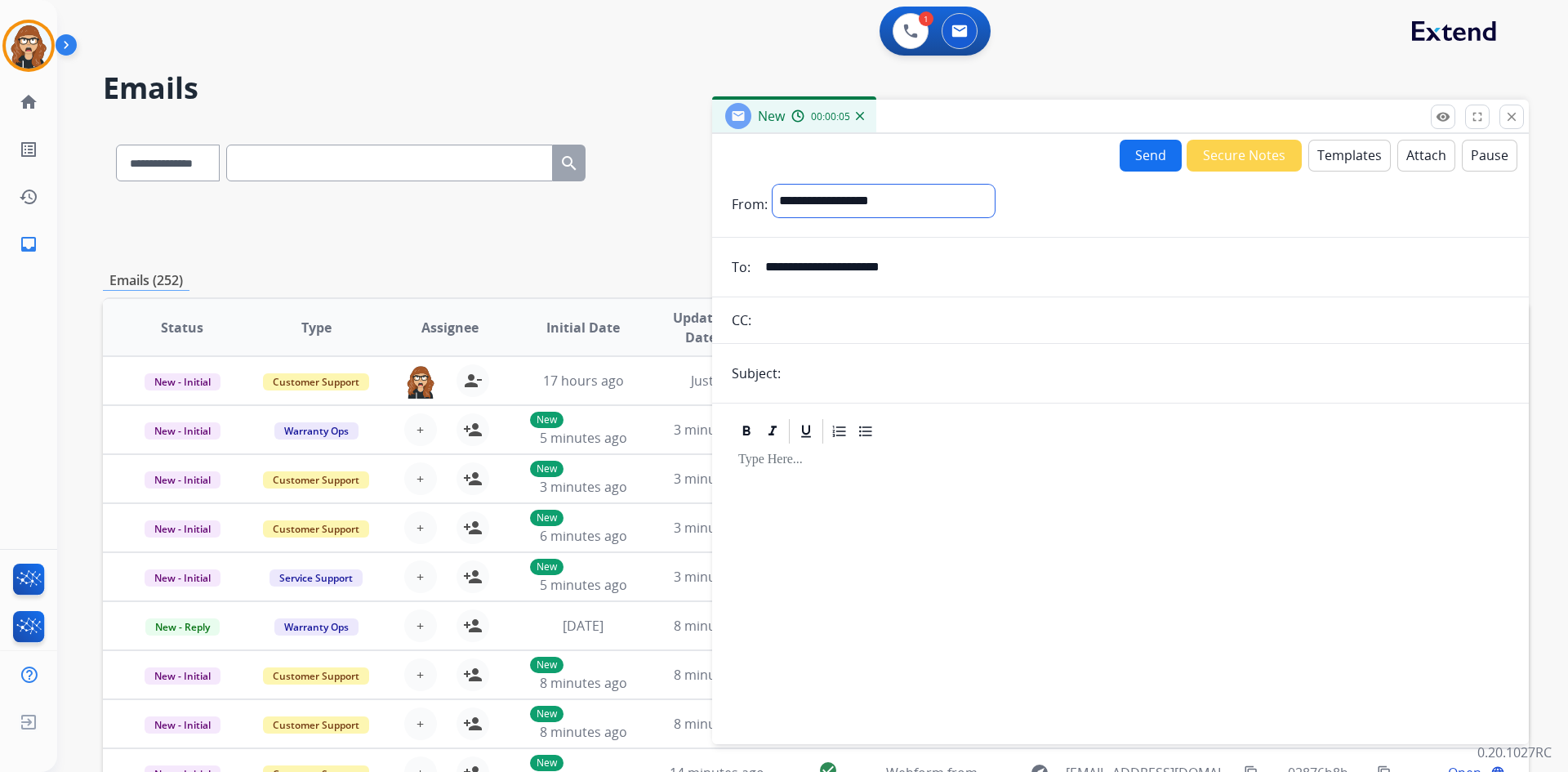
click at [773, 184] on select "**********" at bounding box center [883, 200] width 222 height 32
click at [1356, 162] on button "Templates" at bounding box center [1350, 155] width 83 height 31
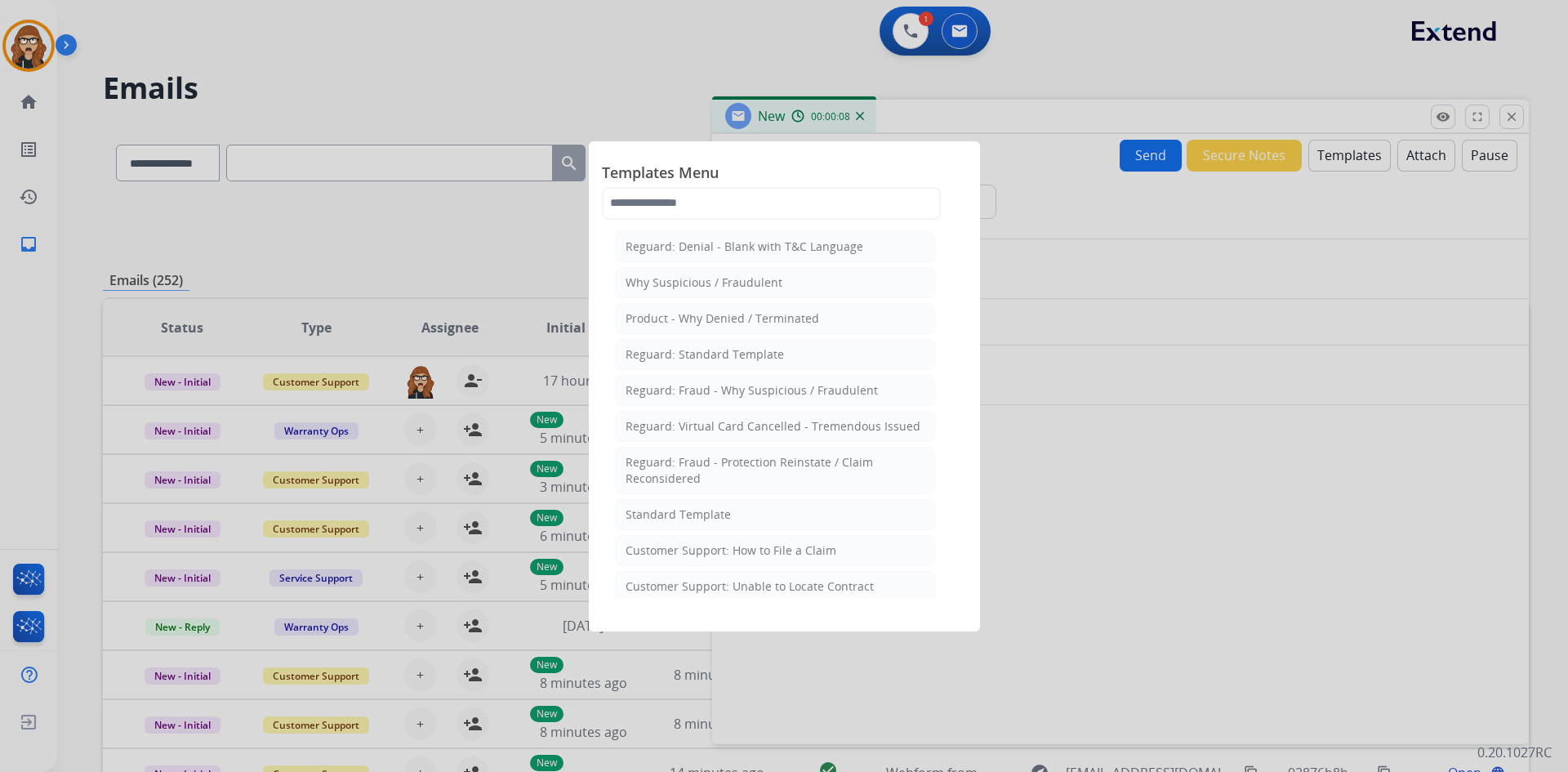
drag, startPoint x: 726, startPoint y: 524, endPoint x: 748, endPoint y: 503, distance: 30.4
click at [727, 523] on li "Standard Template" at bounding box center [775, 514] width 321 height 31
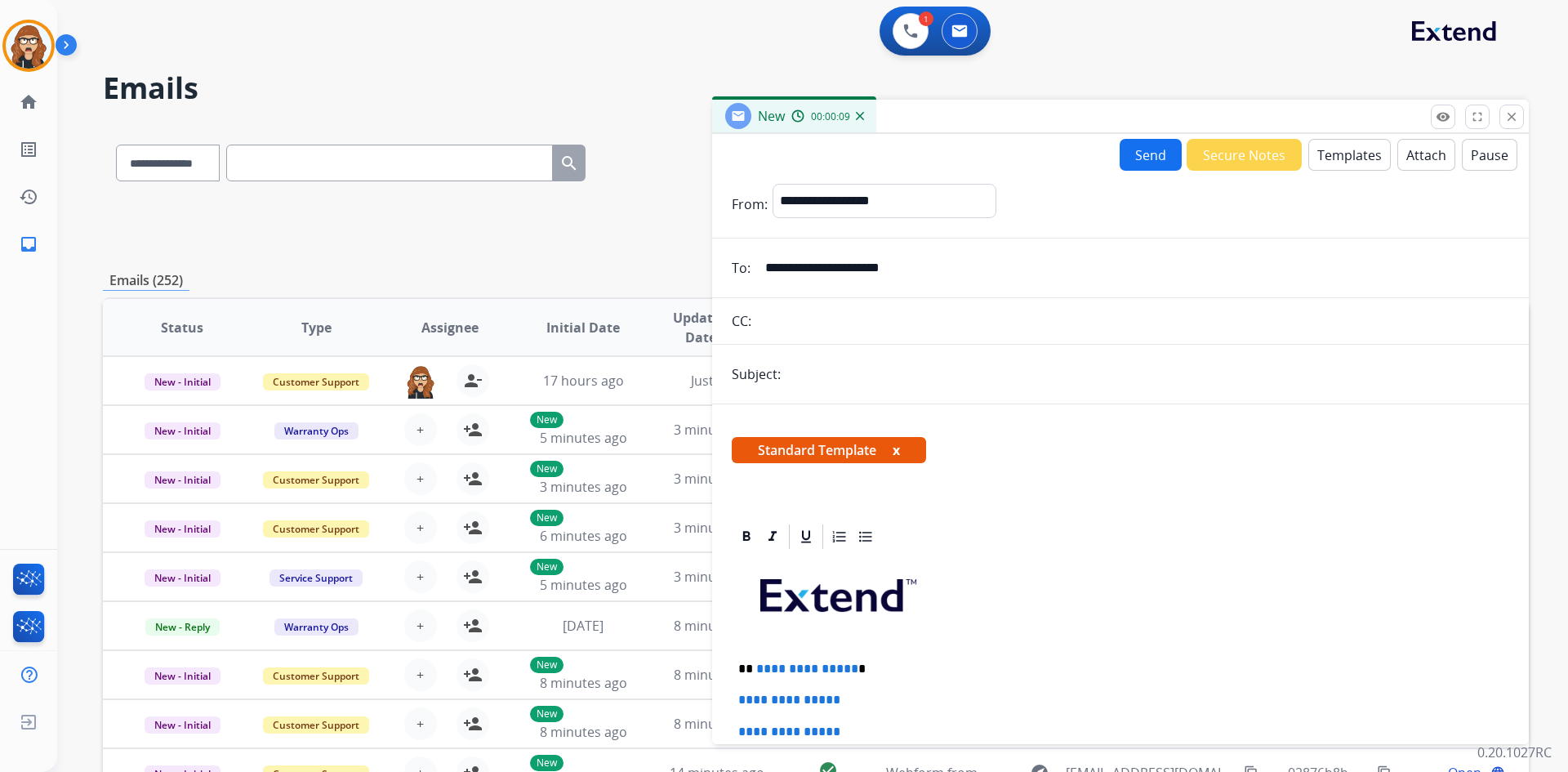
click at [892, 374] on input "text" at bounding box center [1147, 374] width 723 height 32
type input "**********"
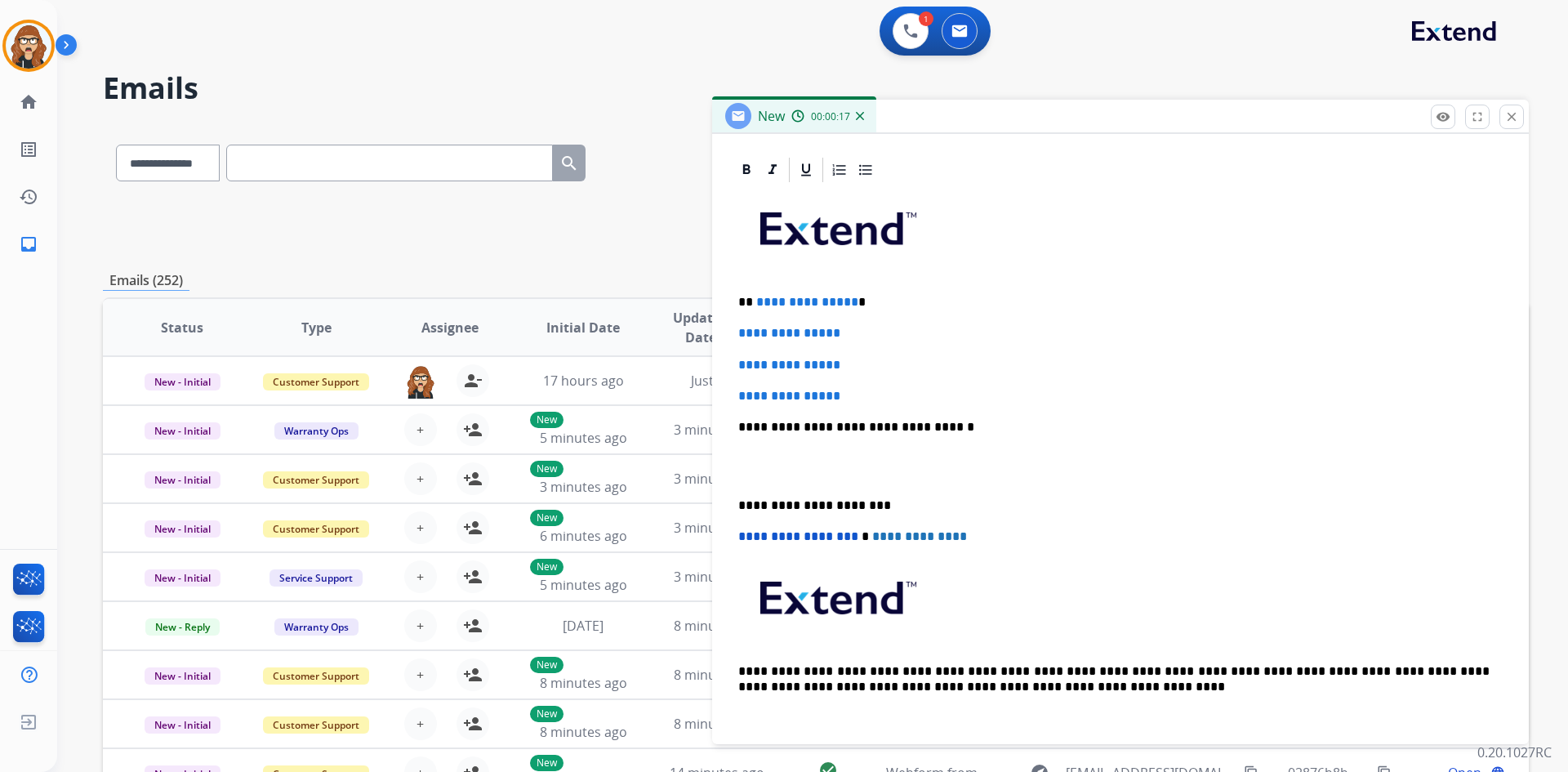
scroll to position [377, 0]
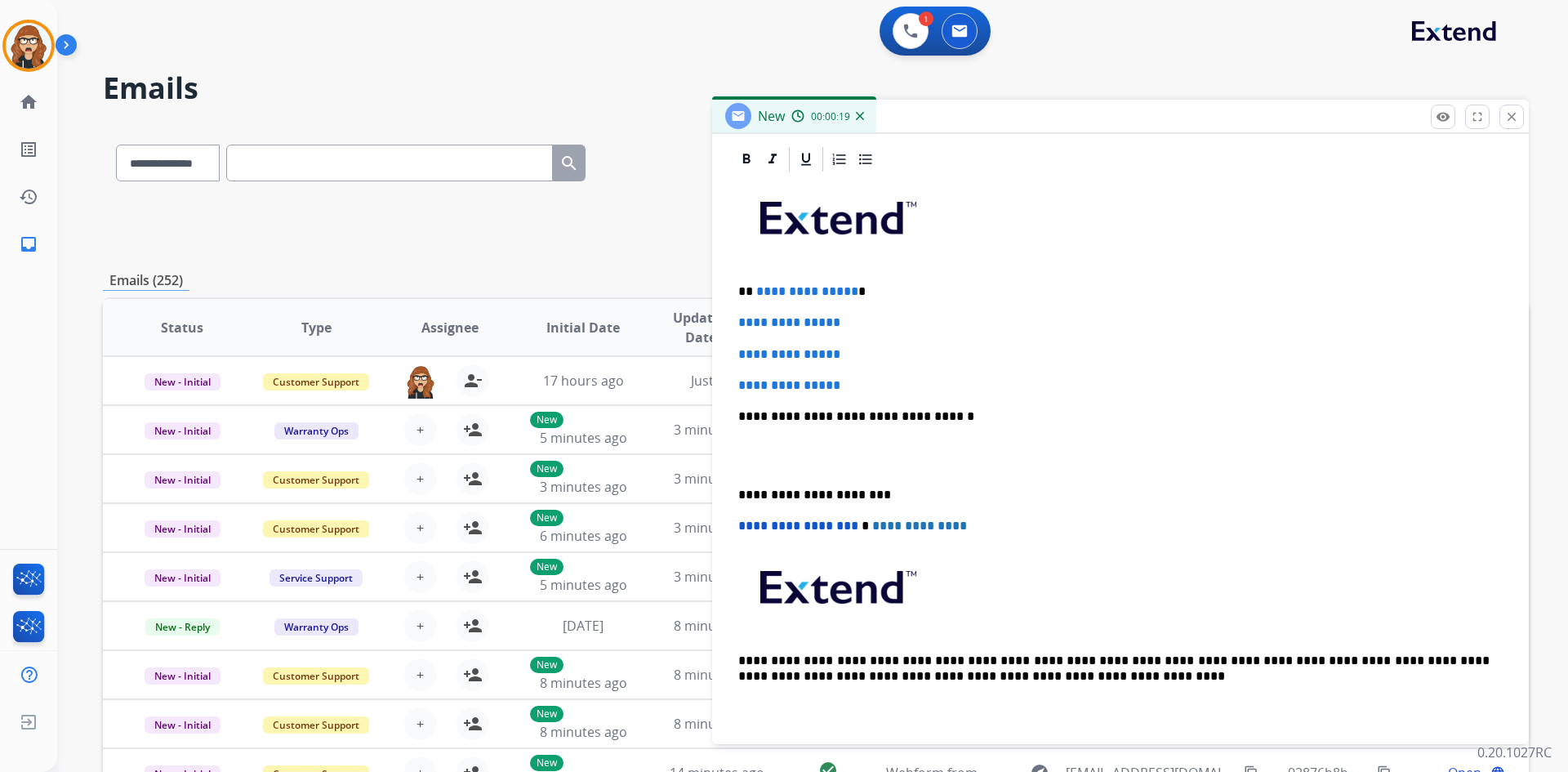
click at [870, 397] on div "**********" at bounding box center [1120, 455] width 777 height 562
click at [863, 378] on p "**********" at bounding box center [1121, 386] width 765 height 14
drag, startPoint x: 803, startPoint y: 377, endPoint x: 710, endPoint y: 295, distance: 124.0
click at [710, 295] on div "**********" at bounding box center [816, 527] width 1426 height 805
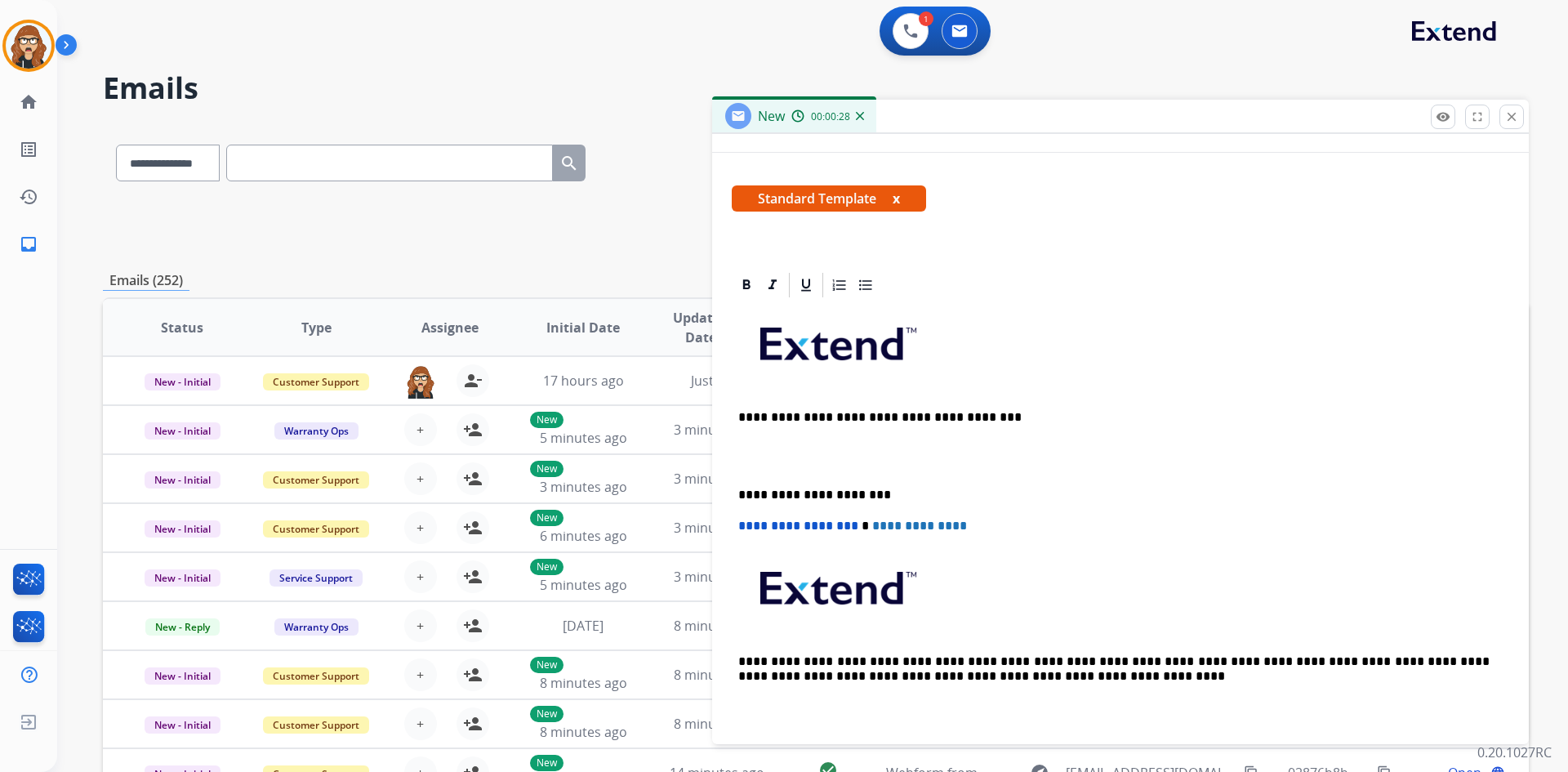
scroll to position [283, 0]
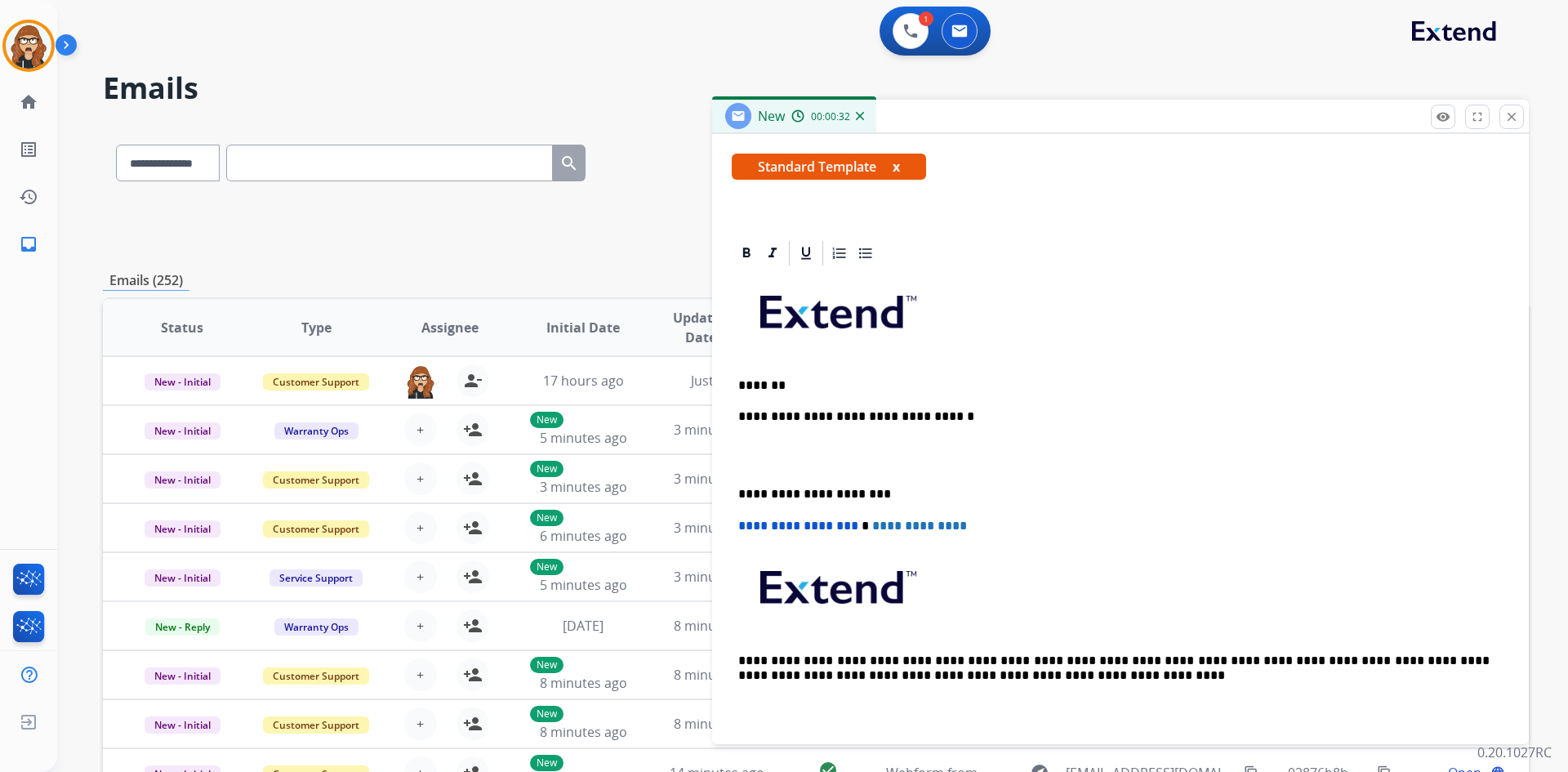
click at [828, 389] on p "*******" at bounding box center [1114, 386] width 751 height 14
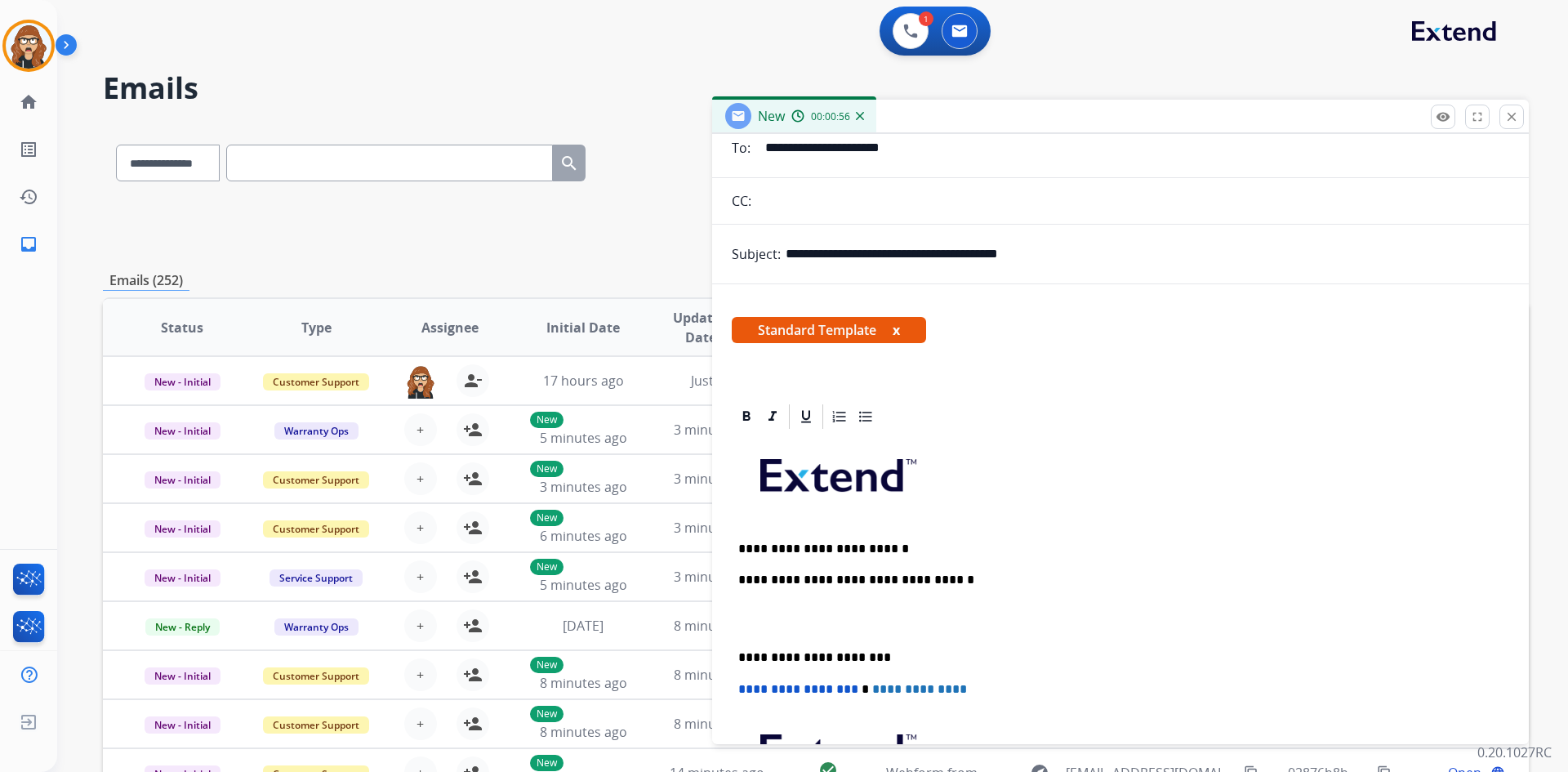
scroll to position [0, 0]
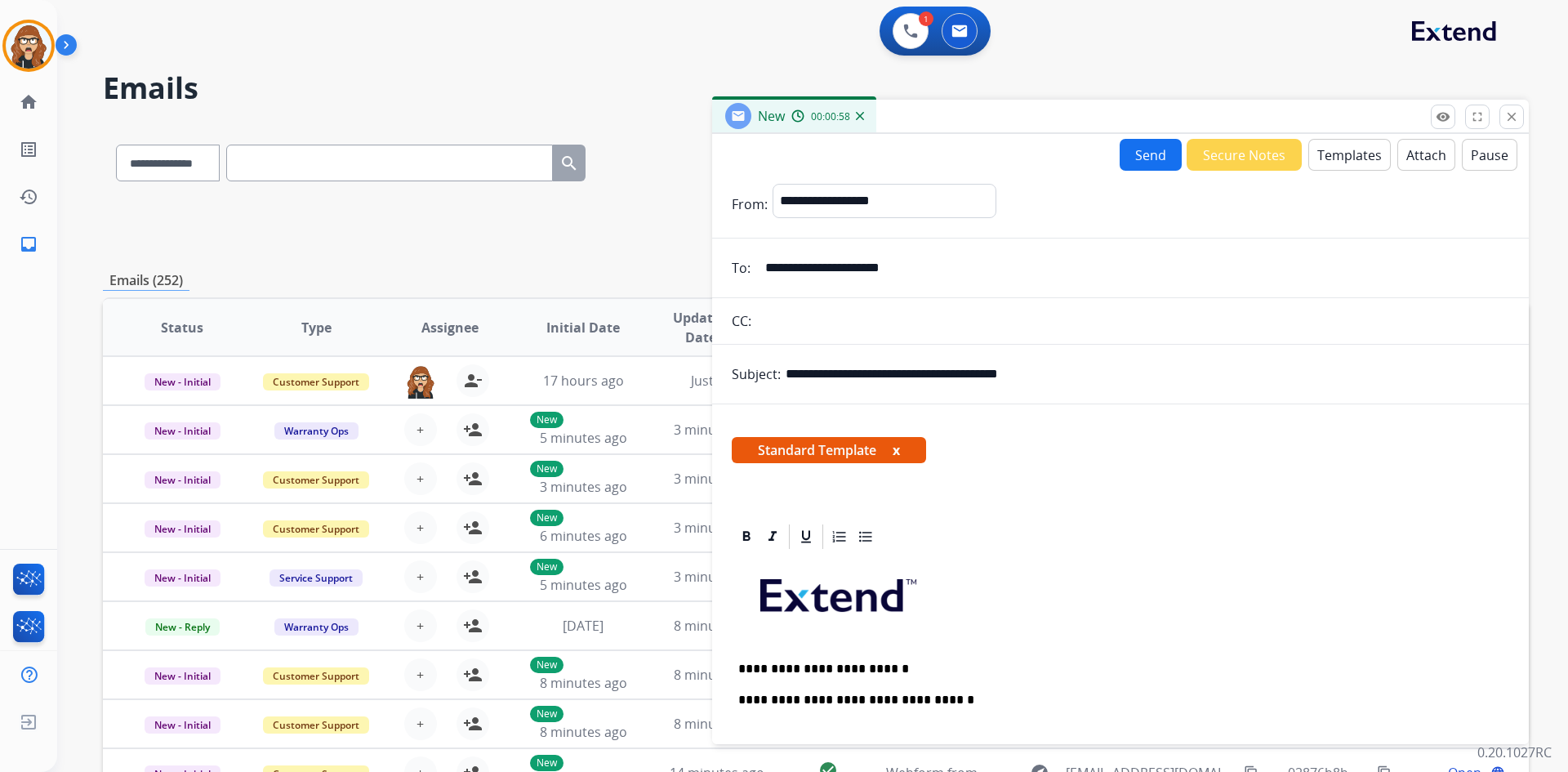
click at [1137, 156] on button "Send" at bounding box center [1150, 154] width 62 height 31
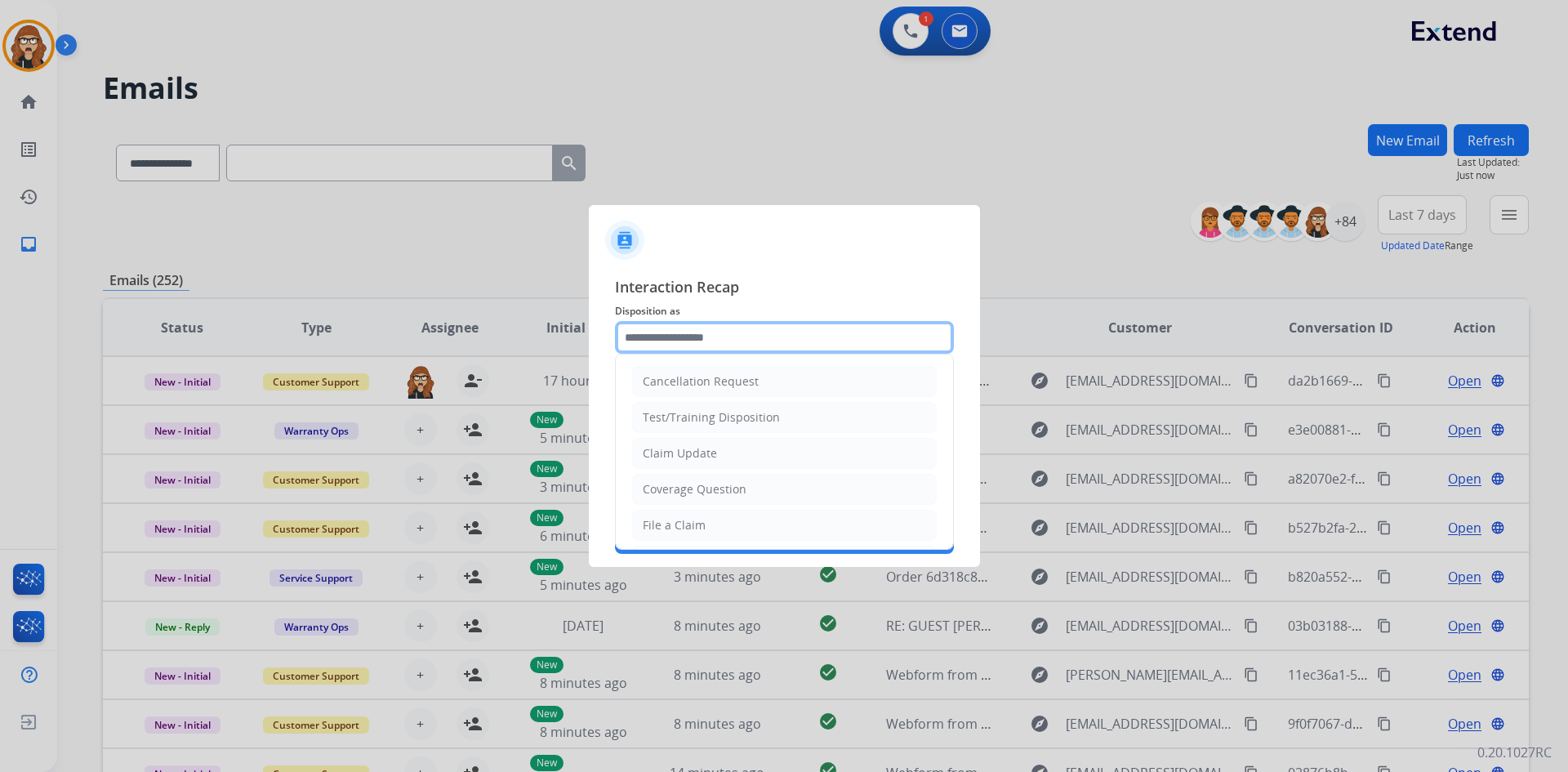
click at [781, 335] on input "text" at bounding box center [784, 337] width 339 height 32
click at [704, 452] on div "Claim Update" at bounding box center [679, 453] width 75 height 16
type input "**********"
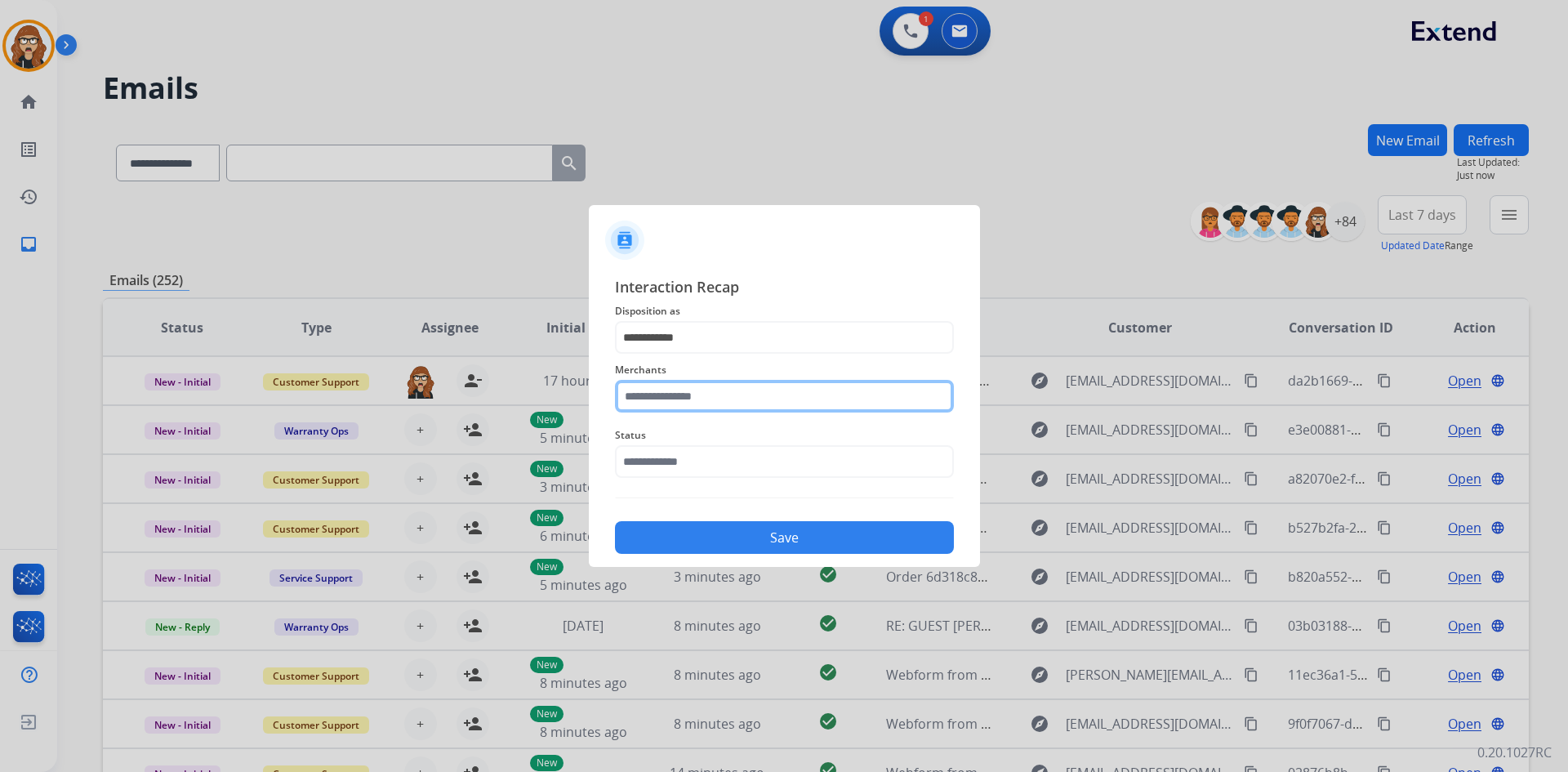
click at [704, 398] on input "text" at bounding box center [784, 396] width 339 height 32
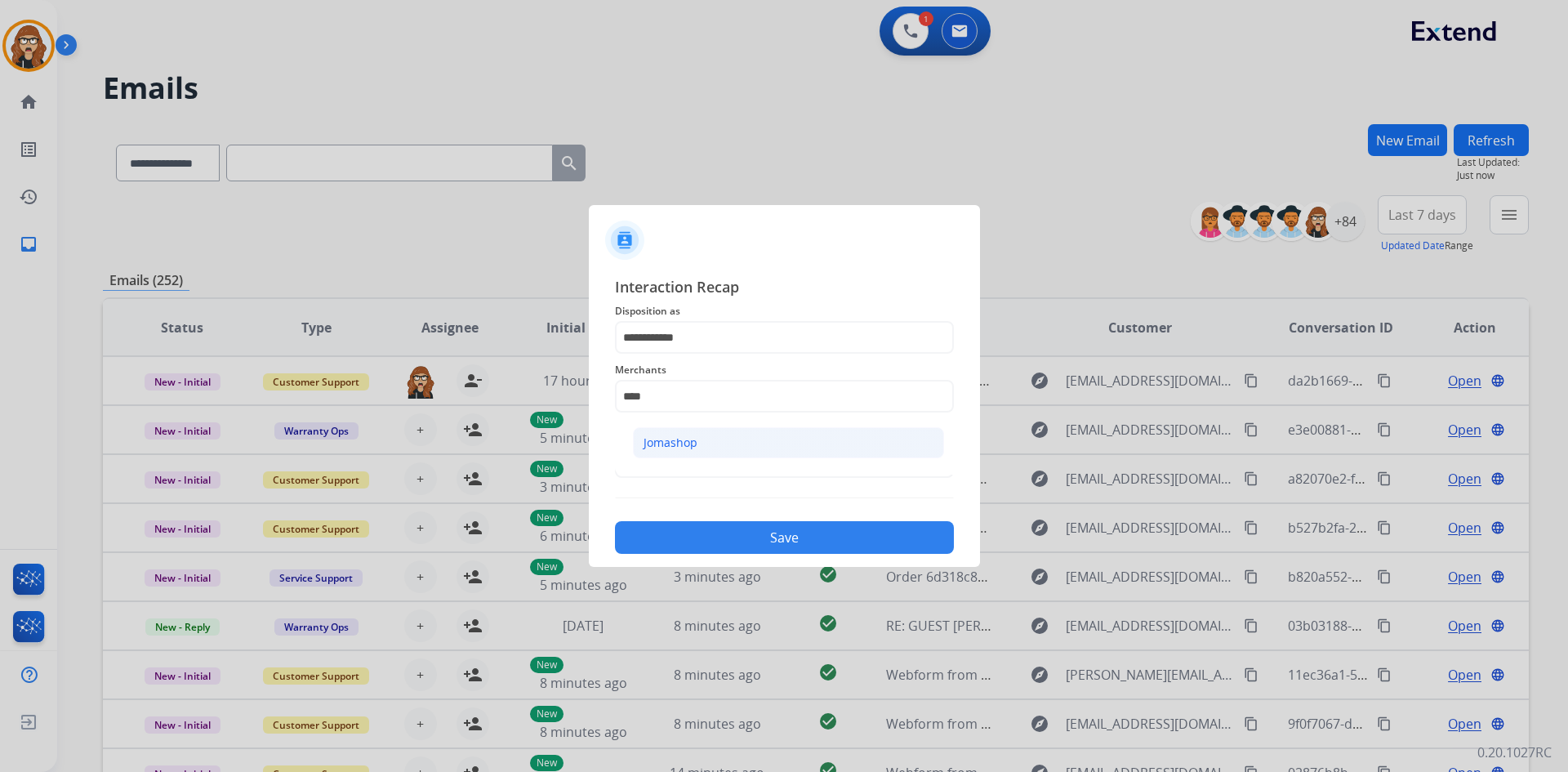
click at [693, 448] on div "Jomashop" at bounding box center [670, 442] width 54 height 16
type input "********"
click at [702, 469] on input "text" at bounding box center [784, 461] width 339 height 32
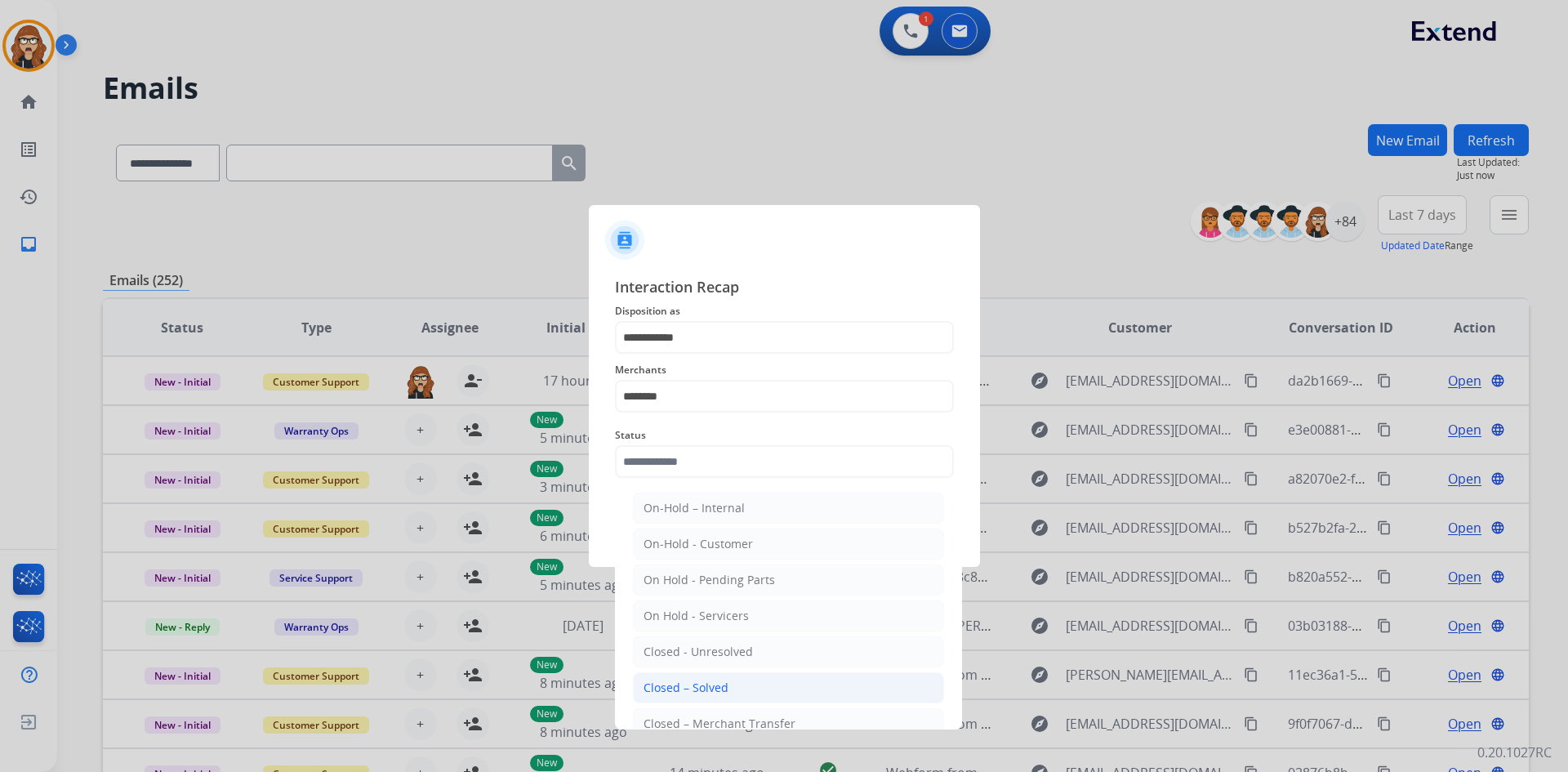
click at [718, 679] on div "Closed – Solved" at bounding box center [686, 688] width 85 height 16
type input "**********"
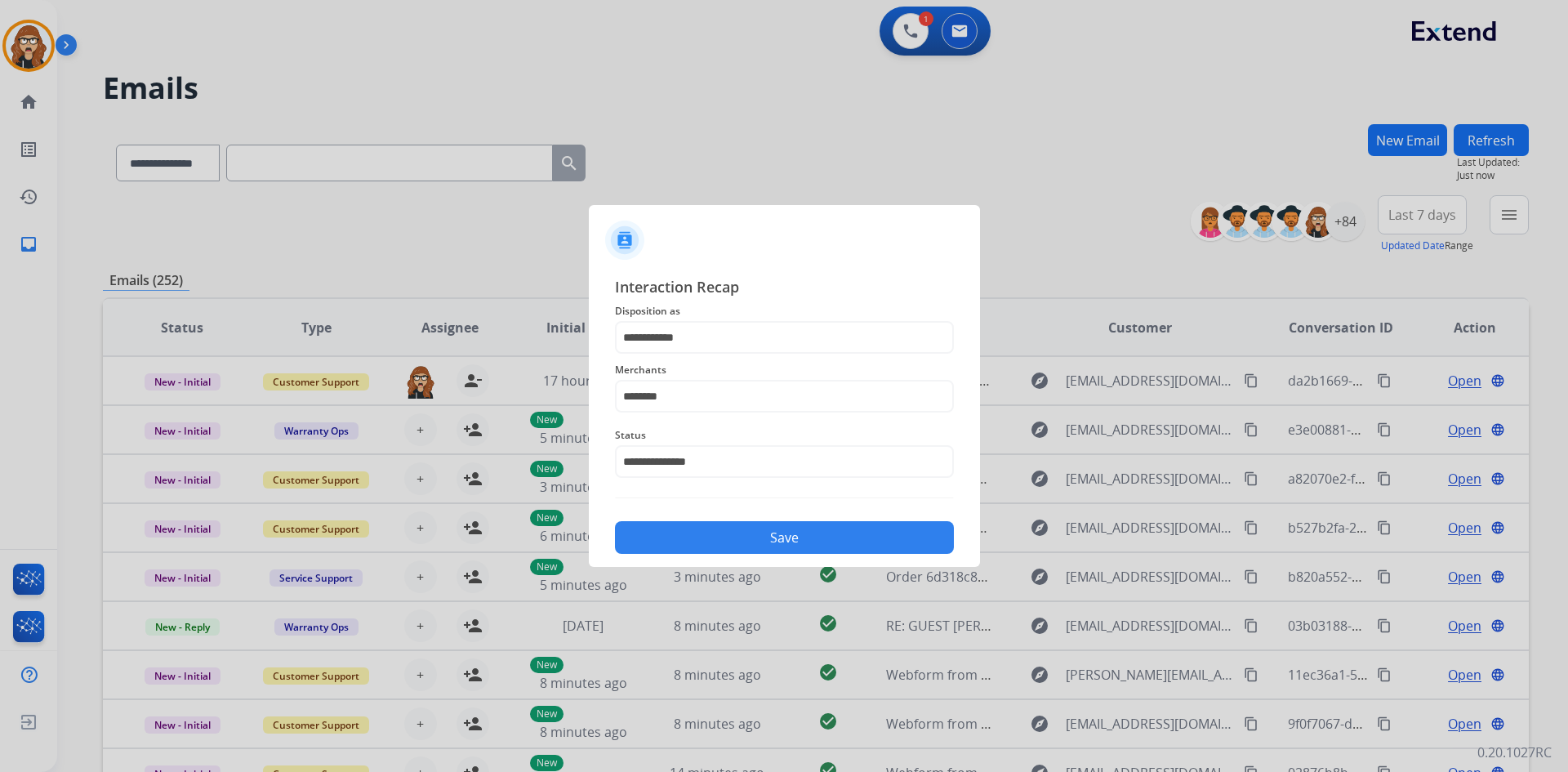
click at [732, 549] on button "Save" at bounding box center [784, 537] width 339 height 32
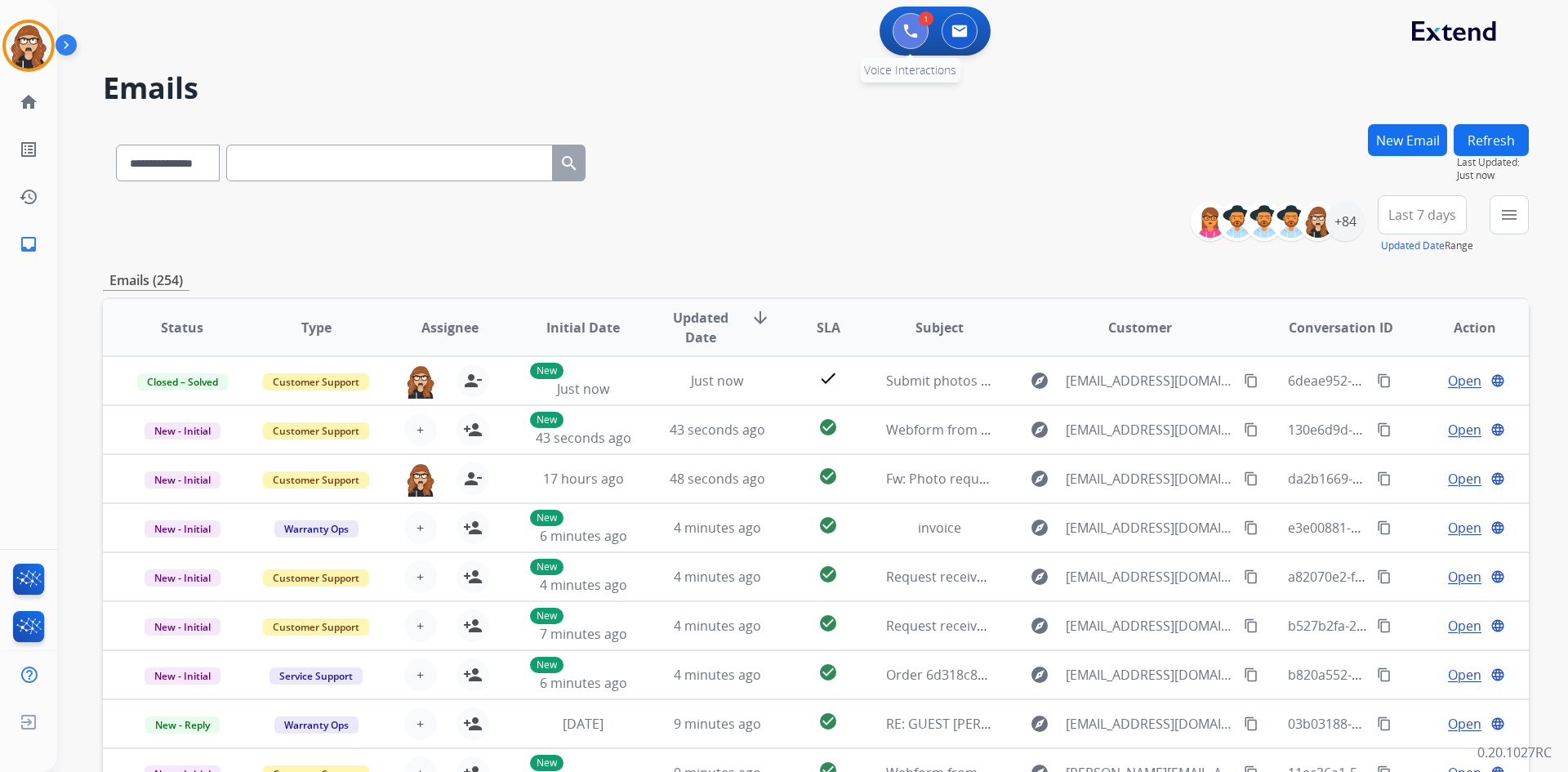
click at [917, 22] on button at bounding box center [910, 31] width 36 height 36
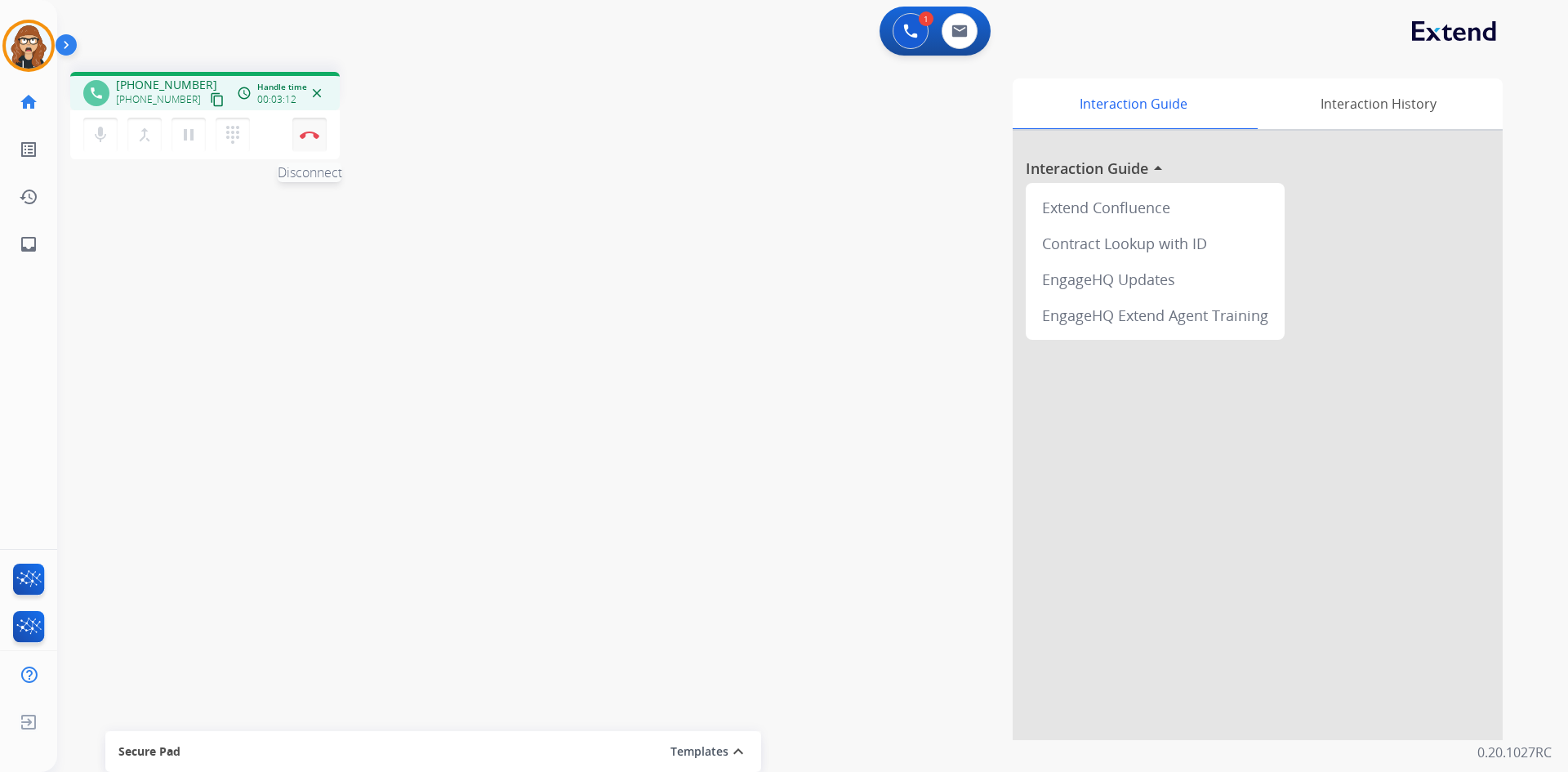
click at [315, 139] on button "Disconnect" at bounding box center [309, 135] width 34 height 34
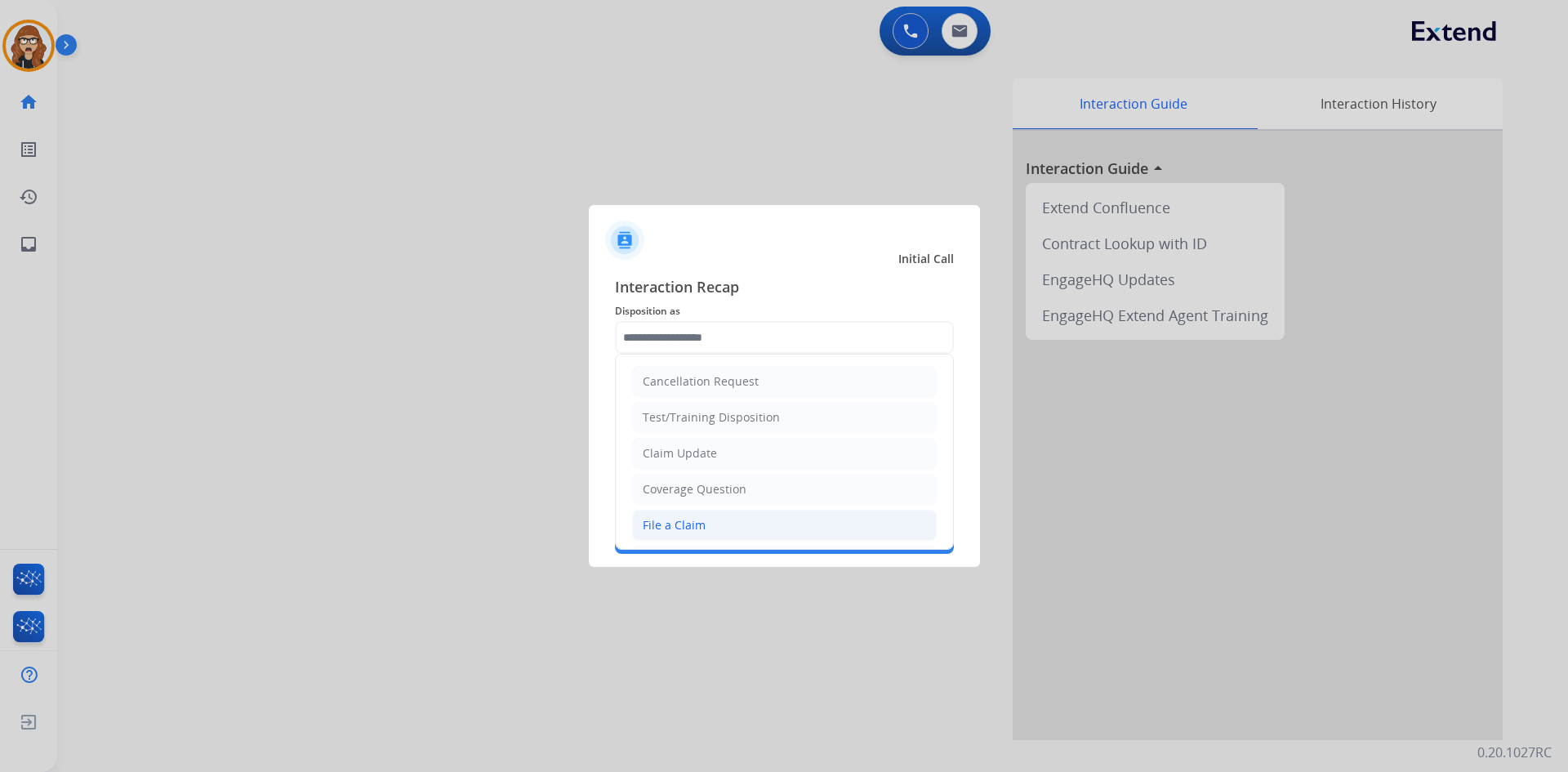
click at [717, 522] on li "File a Claim" at bounding box center [784, 525] width 305 height 31
type input "**********"
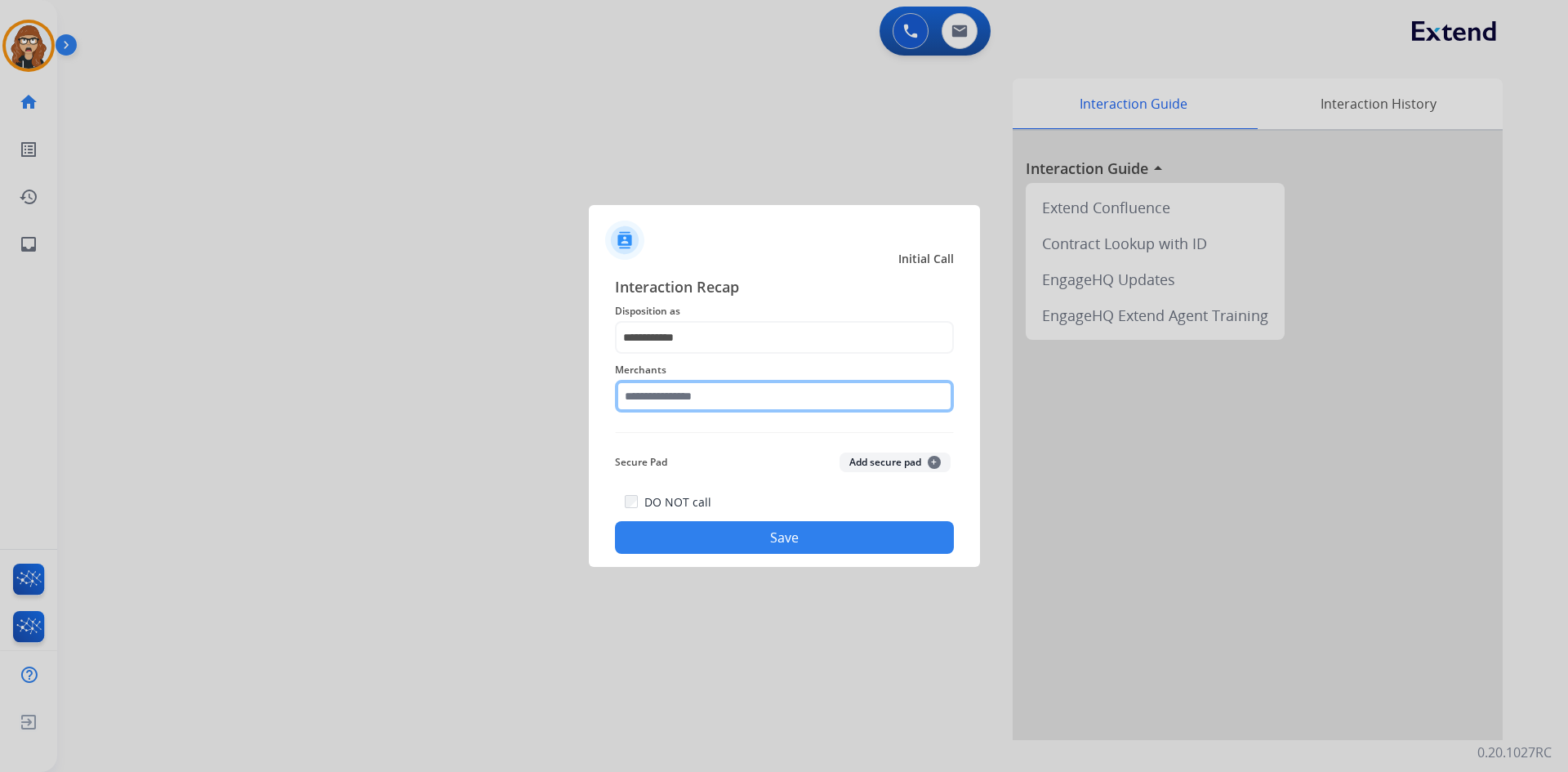
drag, startPoint x: 718, startPoint y: 384, endPoint x: 718, endPoint y: 393, distance: 9.0
click at [718, 388] on input "text" at bounding box center [784, 396] width 339 height 32
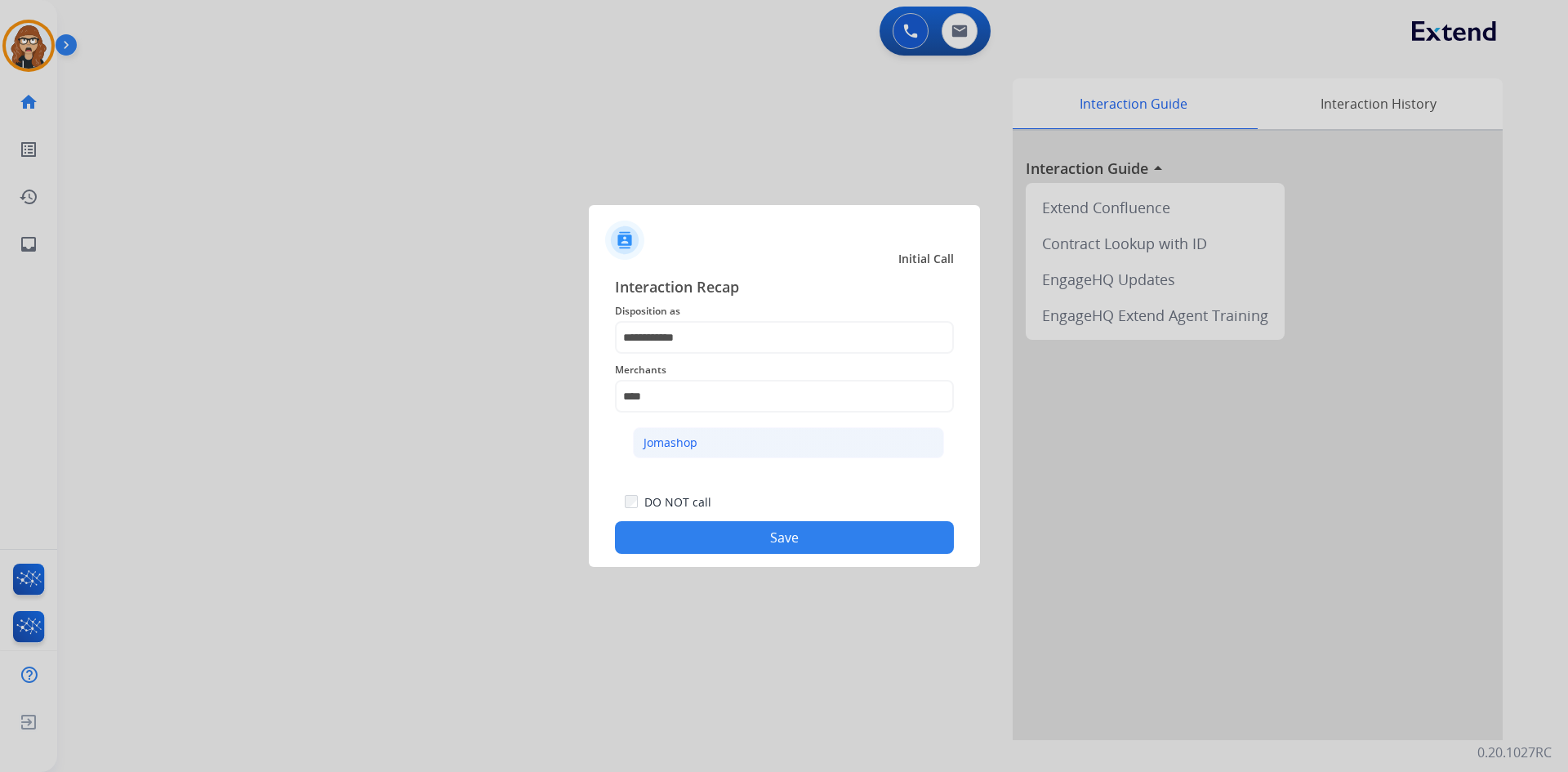
click at [761, 441] on li "Jomashop" at bounding box center [788, 442] width 311 height 31
type input "********"
click at [758, 532] on button "Save" at bounding box center [784, 537] width 339 height 32
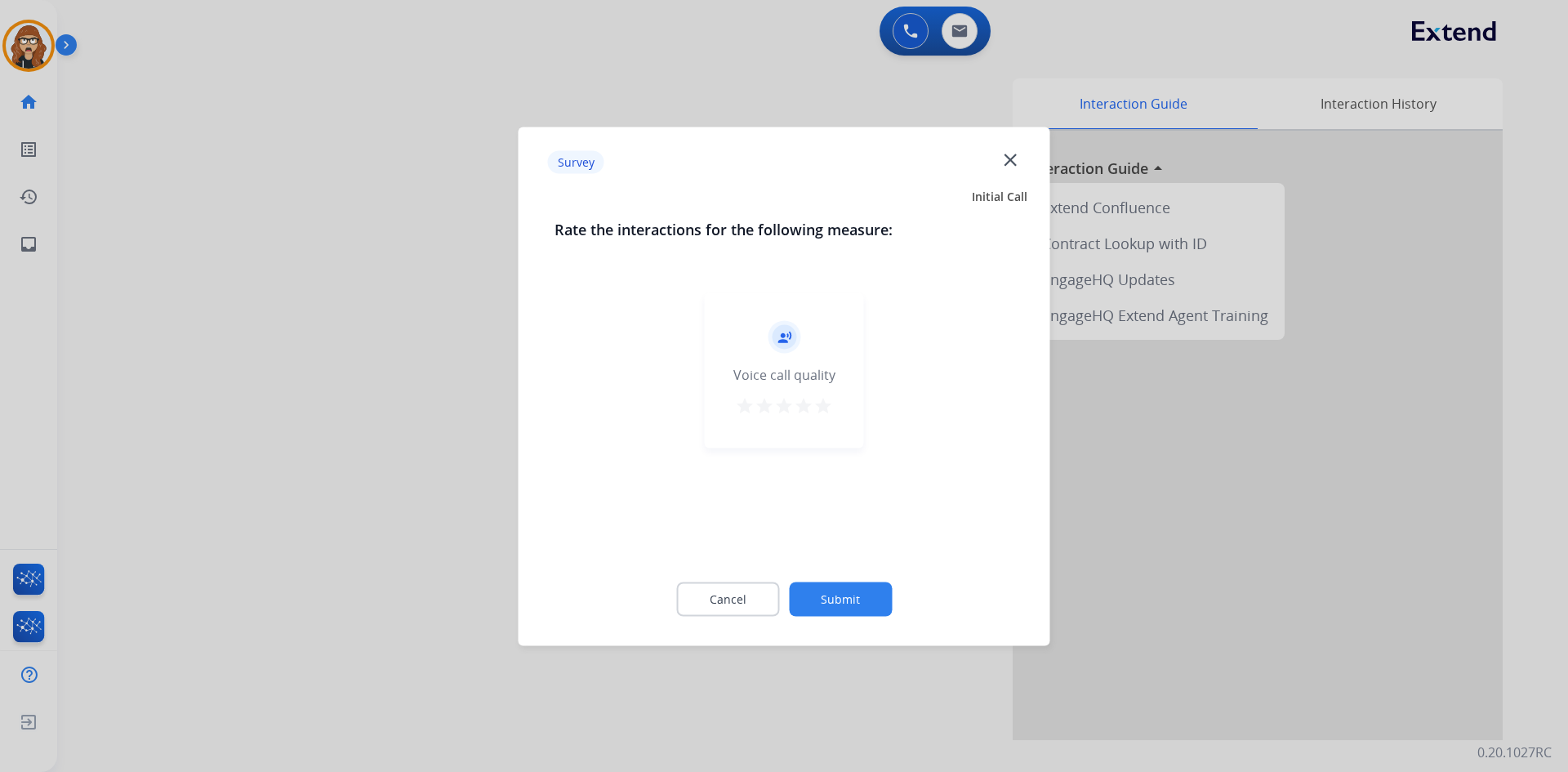
click at [1005, 157] on mat-icon "close" at bounding box center [1010, 159] width 22 height 22
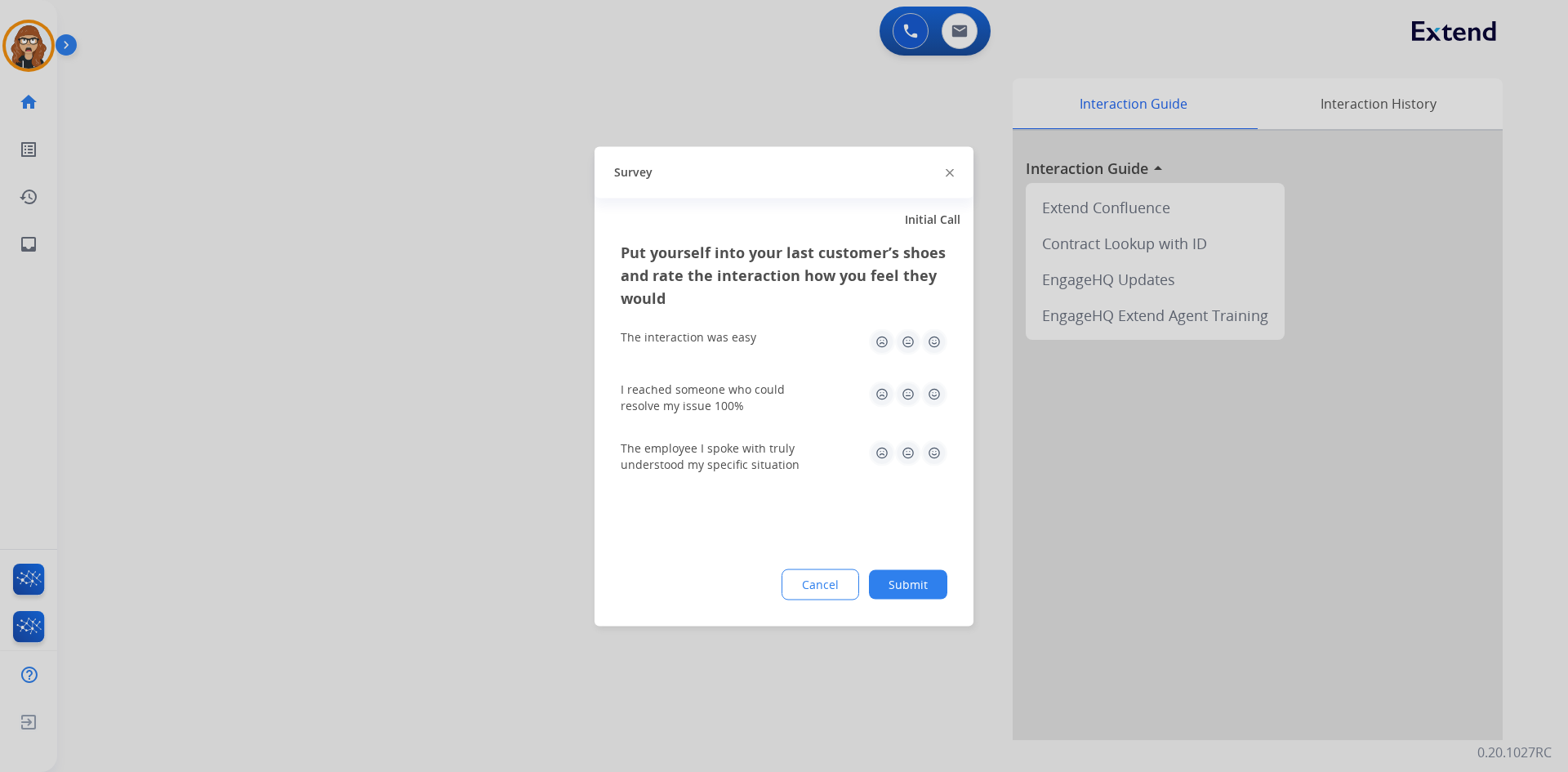
click at [944, 173] on div "Survey" at bounding box center [784, 172] width 379 height 51
click at [954, 174] on div "Survey" at bounding box center [784, 172] width 379 height 51
click at [944, 172] on div "Survey" at bounding box center [784, 172] width 379 height 51
click at [952, 172] on img at bounding box center [949, 173] width 8 height 8
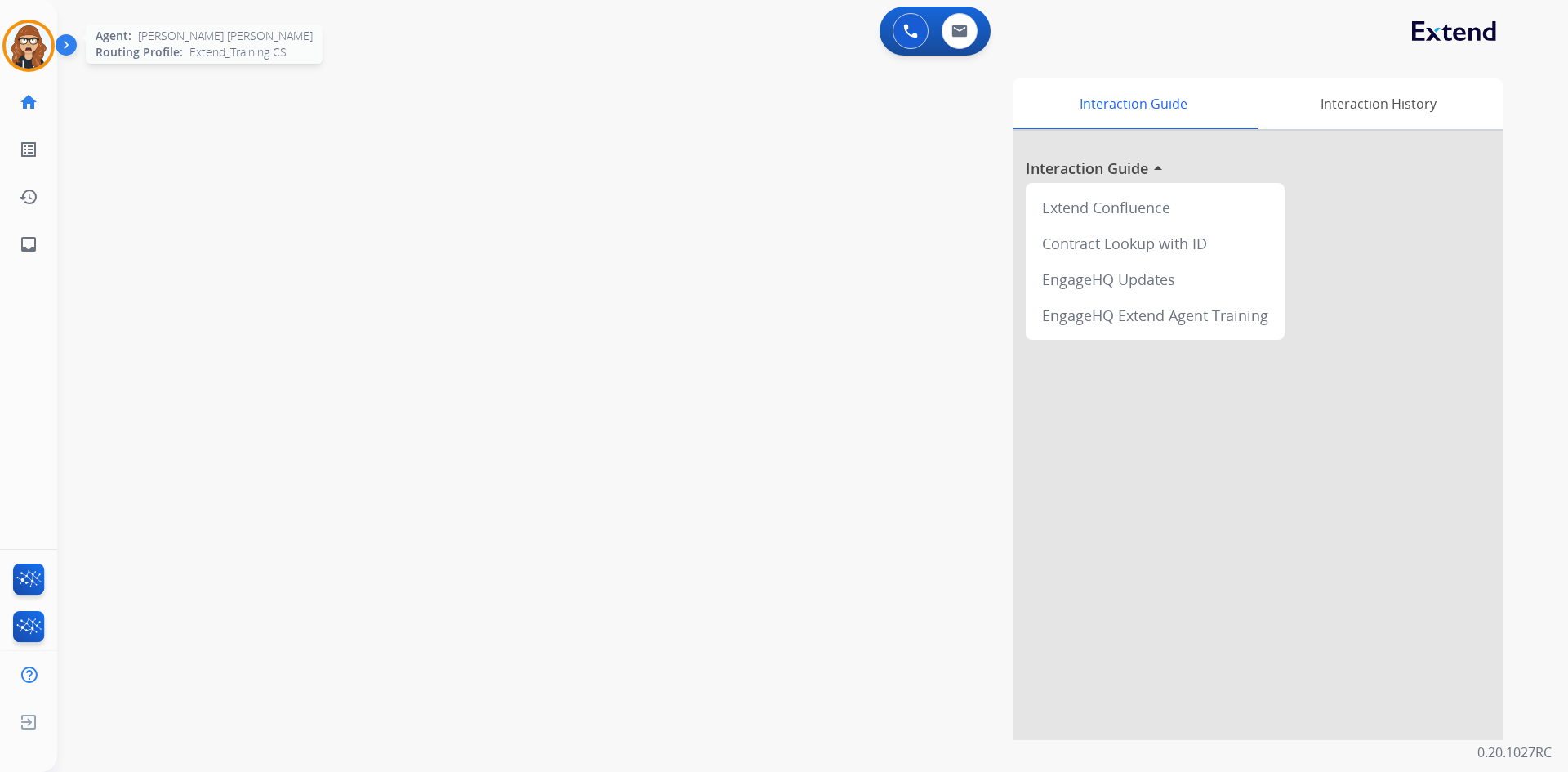
click at [24, 34] on img at bounding box center [28, 45] width 46 height 46
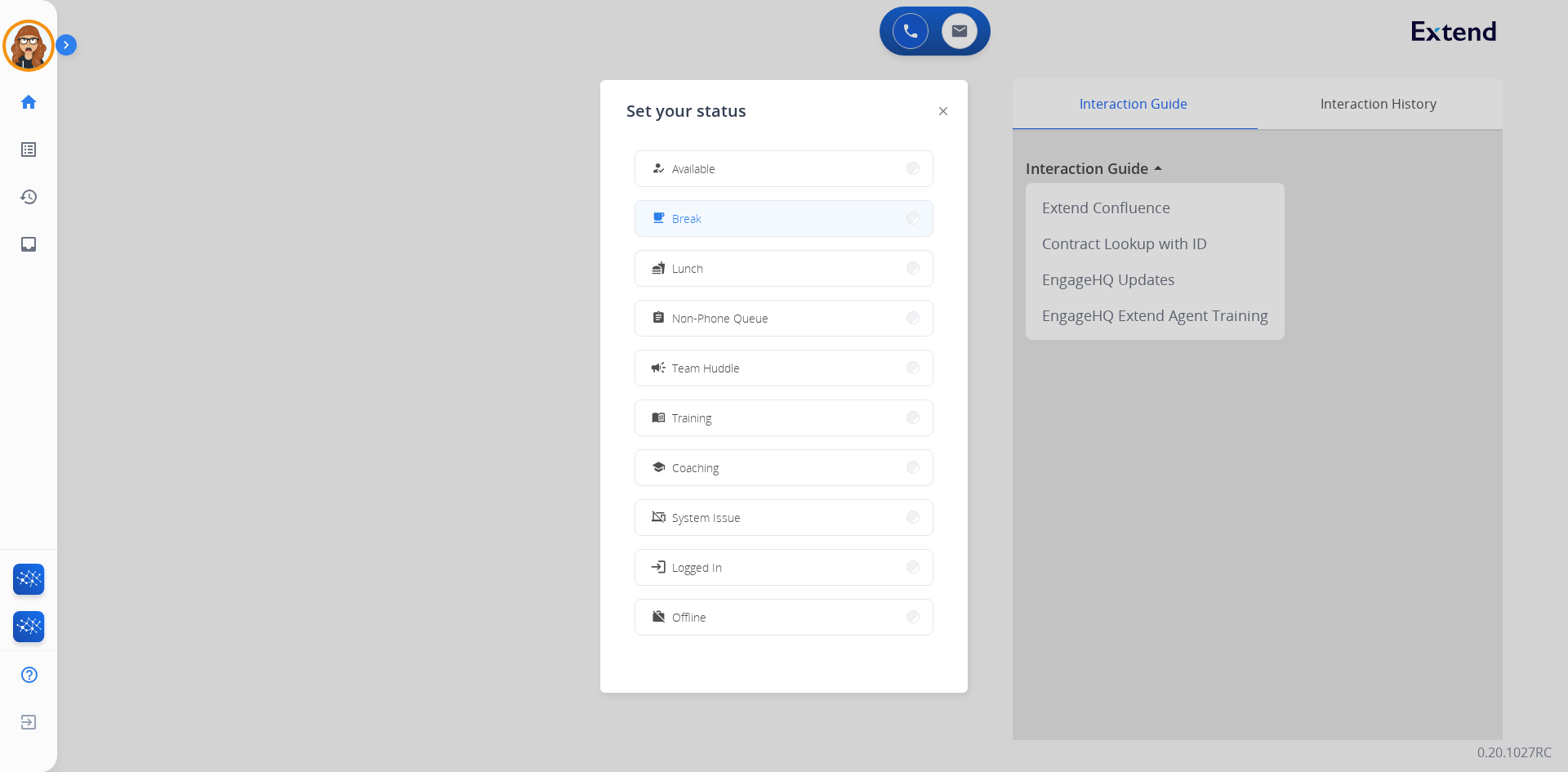
click at [761, 201] on div "free_breakfast Break" at bounding box center [784, 218] width 299 height 37
click at [779, 217] on button "free_breakfast Break" at bounding box center [784, 218] width 297 height 35
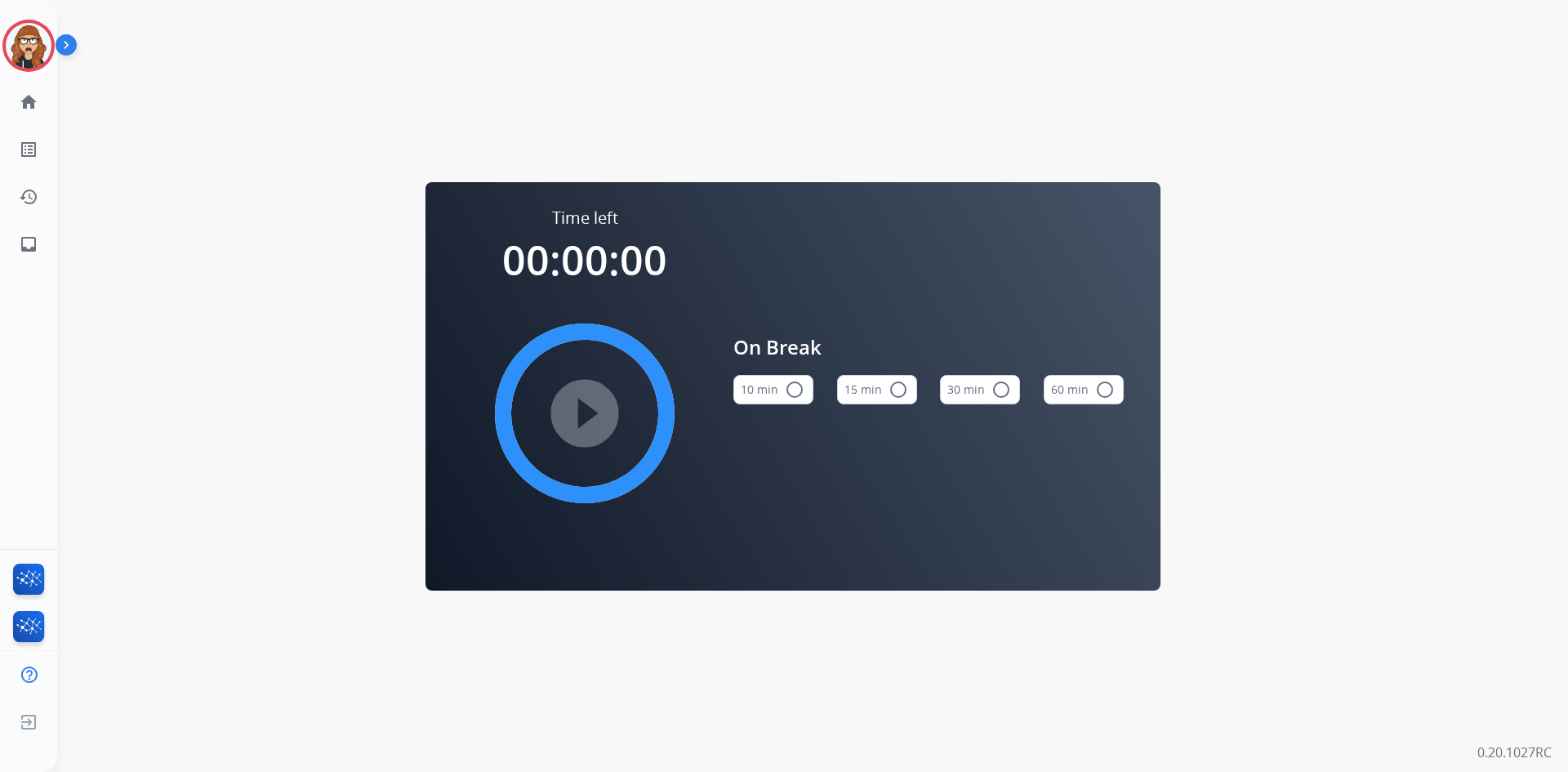
click at [769, 392] on button "10 min radio_button_unchecked" at bounding box center [773, 389] width 80 height 30
click at [575, 413] on mat-icon "play_circle_filled" at bounding box center [585, 413] width 20 height 20
click at [24, 26] on img at bounding box center [28, 45] width 46 height 46
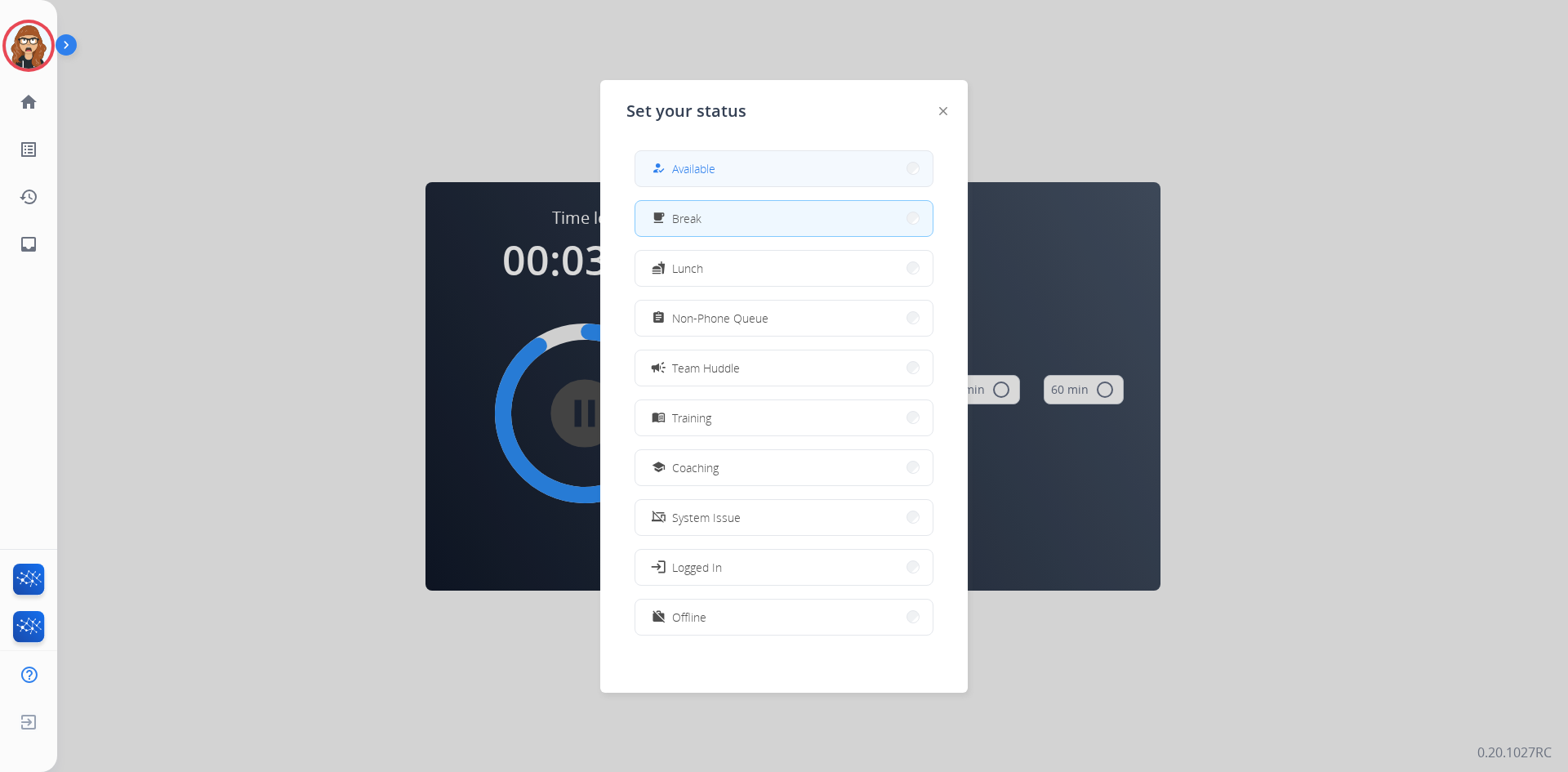
click at [721, 160] on button "how_to_reg Available" at bounding box center [784, 168] width 297 height 35
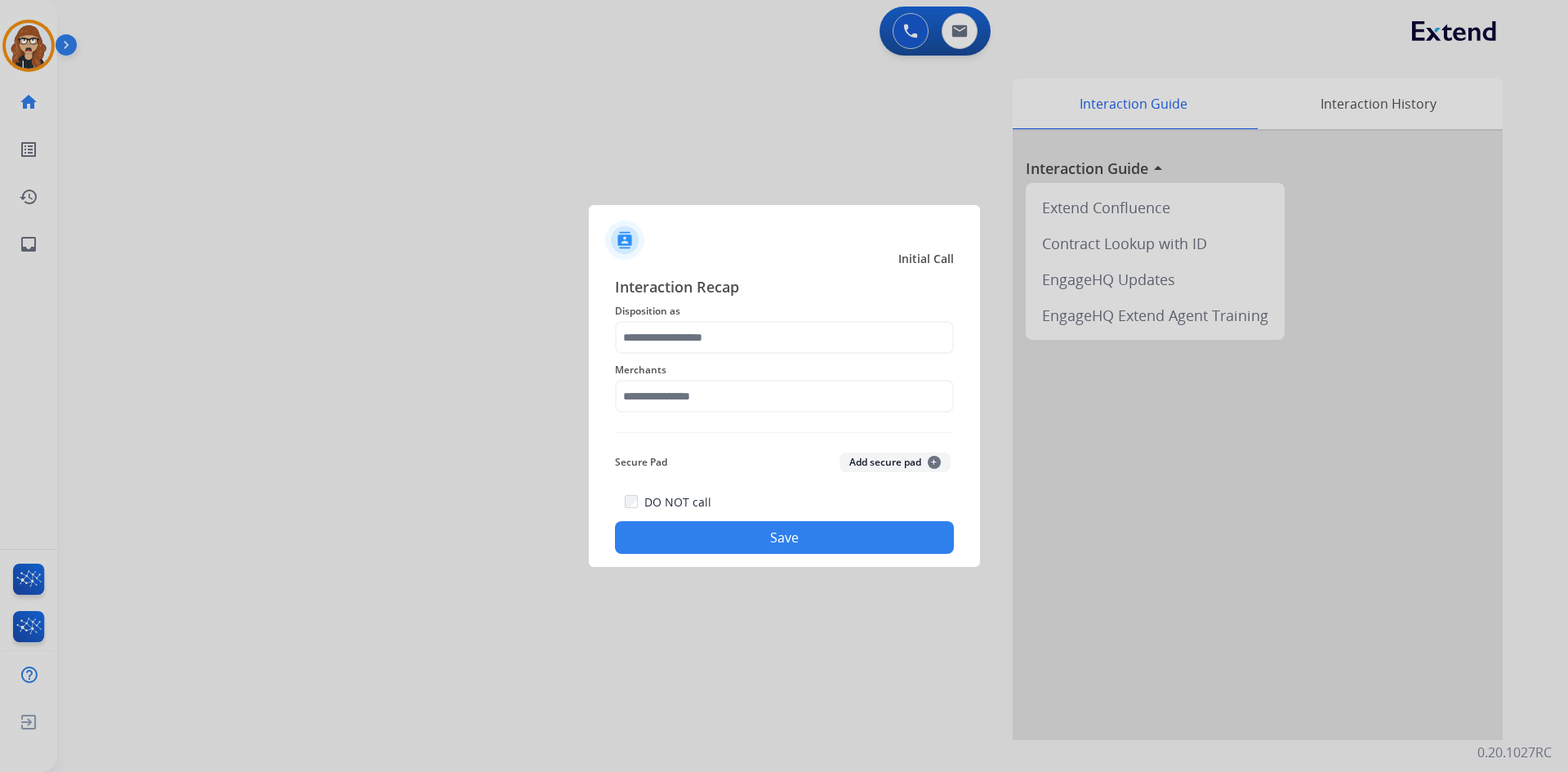
click at [751, 36] on div at bounding box center [784, 386] width 1568 height 772
click at [954, 679] on div at bounding box center [784, 386] width 1568 height 772
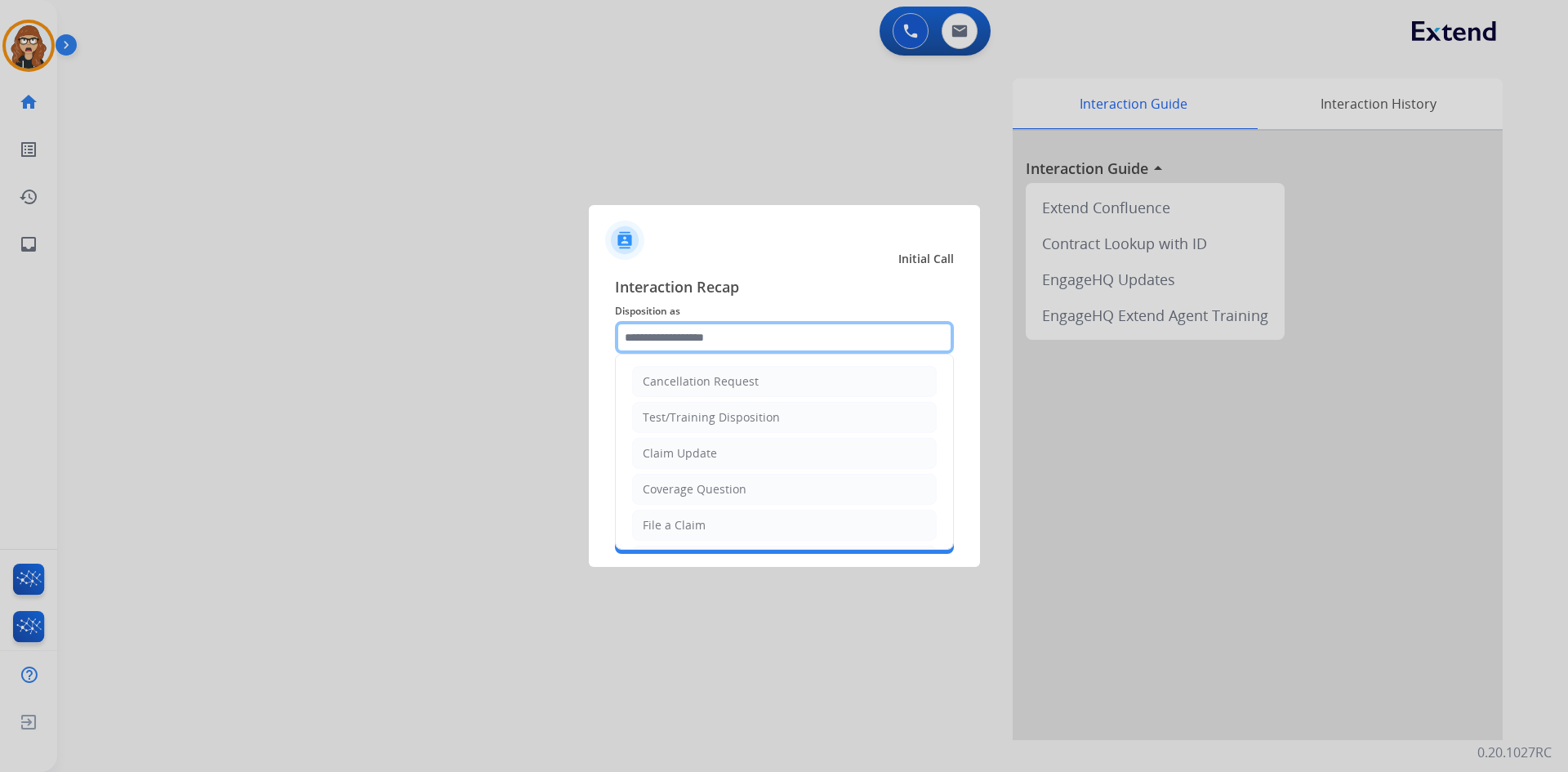
click at [691, 327] on input "text" at bounding box center [784, 337] width 339 height 32
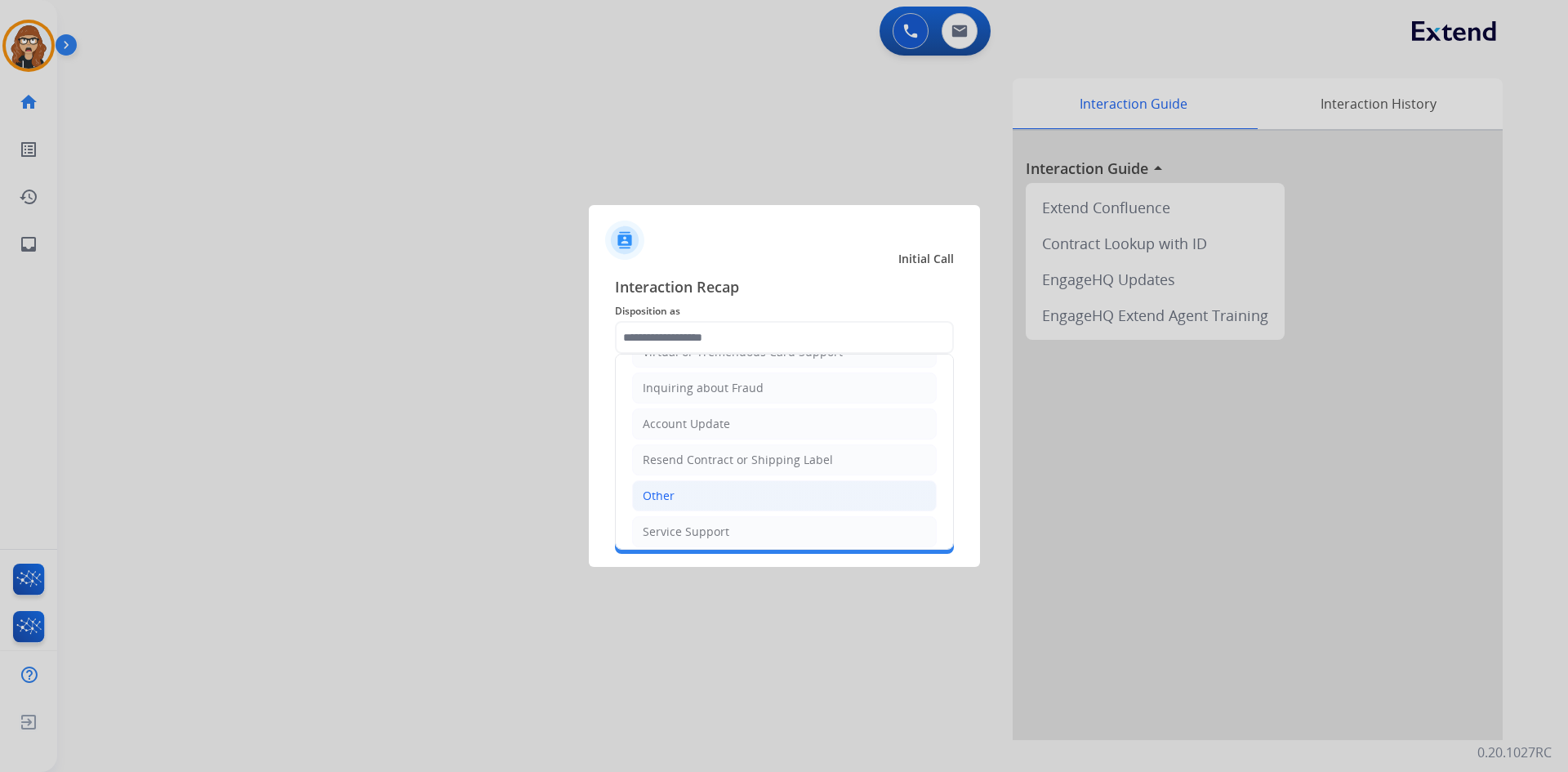
click at [707, 501] on li "Other" at bounding box center [784, 495] width 305 height 31
type input "*****"
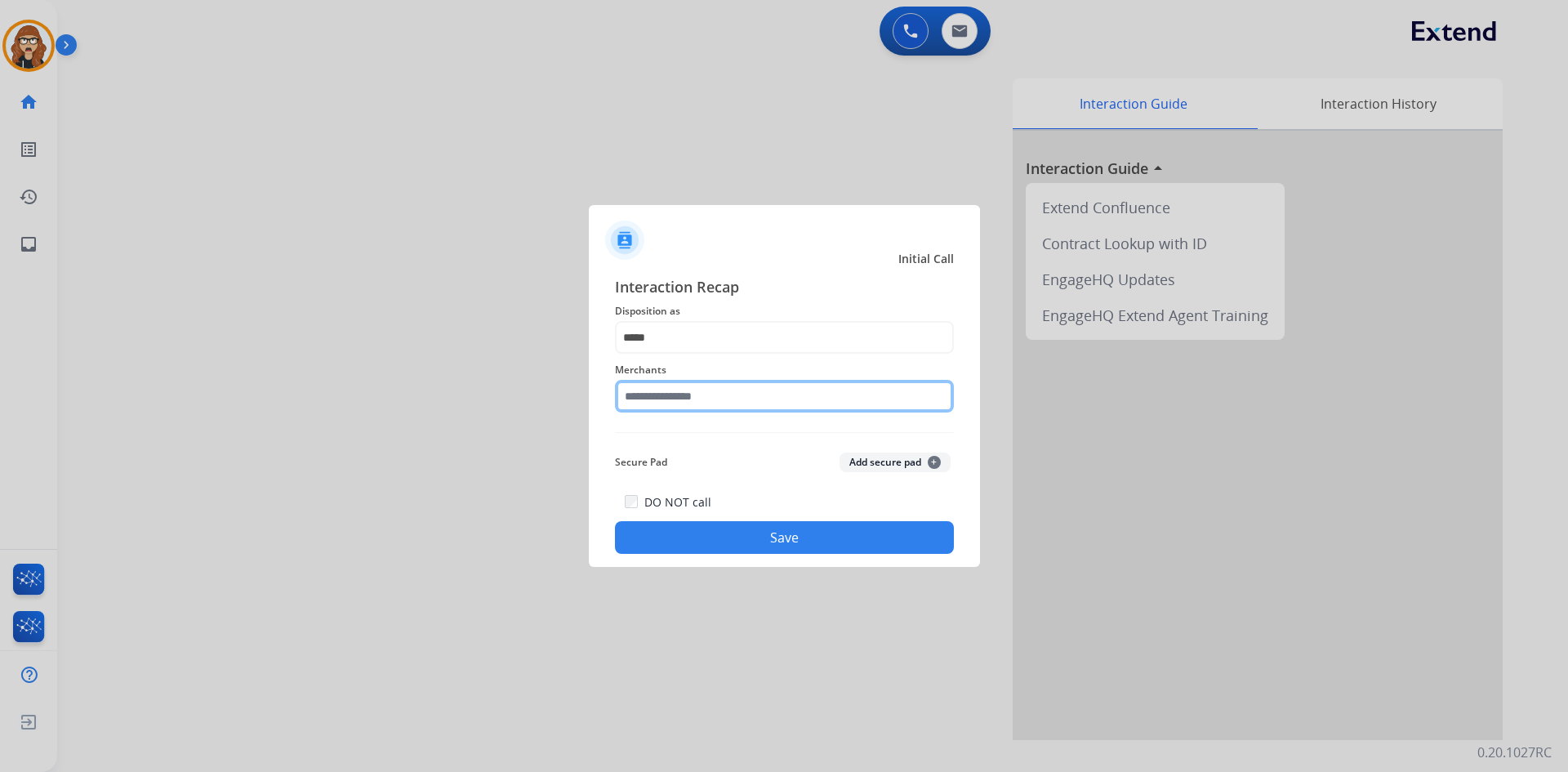
click at [701, 407] on input "text" at bounding box center [784, 396] width 339 height 32
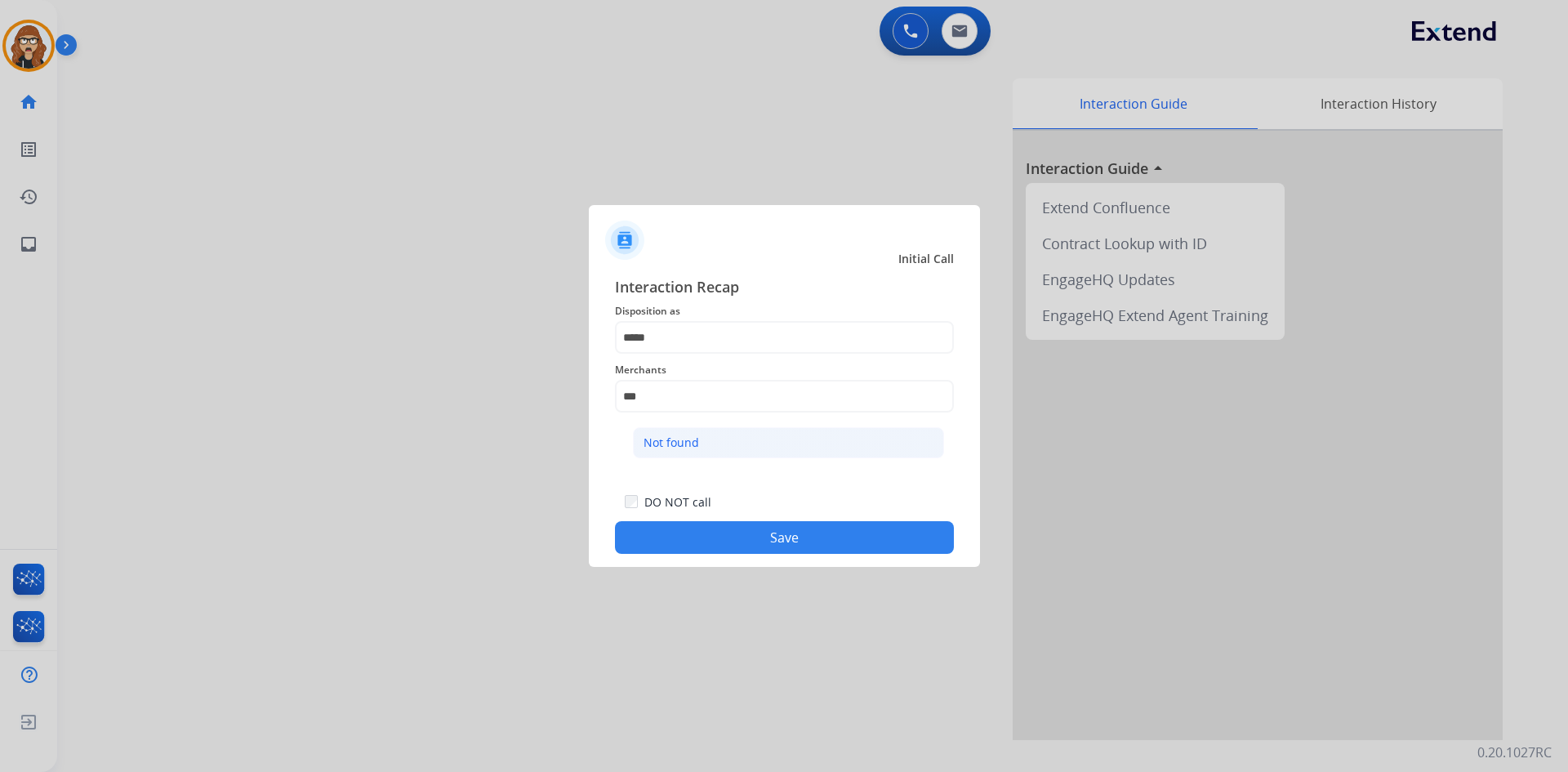
click at [685, 458] on li "Not found" at bounding box center [788, 442] width 311 height 31
type input "*********"
click at [819, 536] on button "Save" at bounding box center [784, 537] width 339 height 32
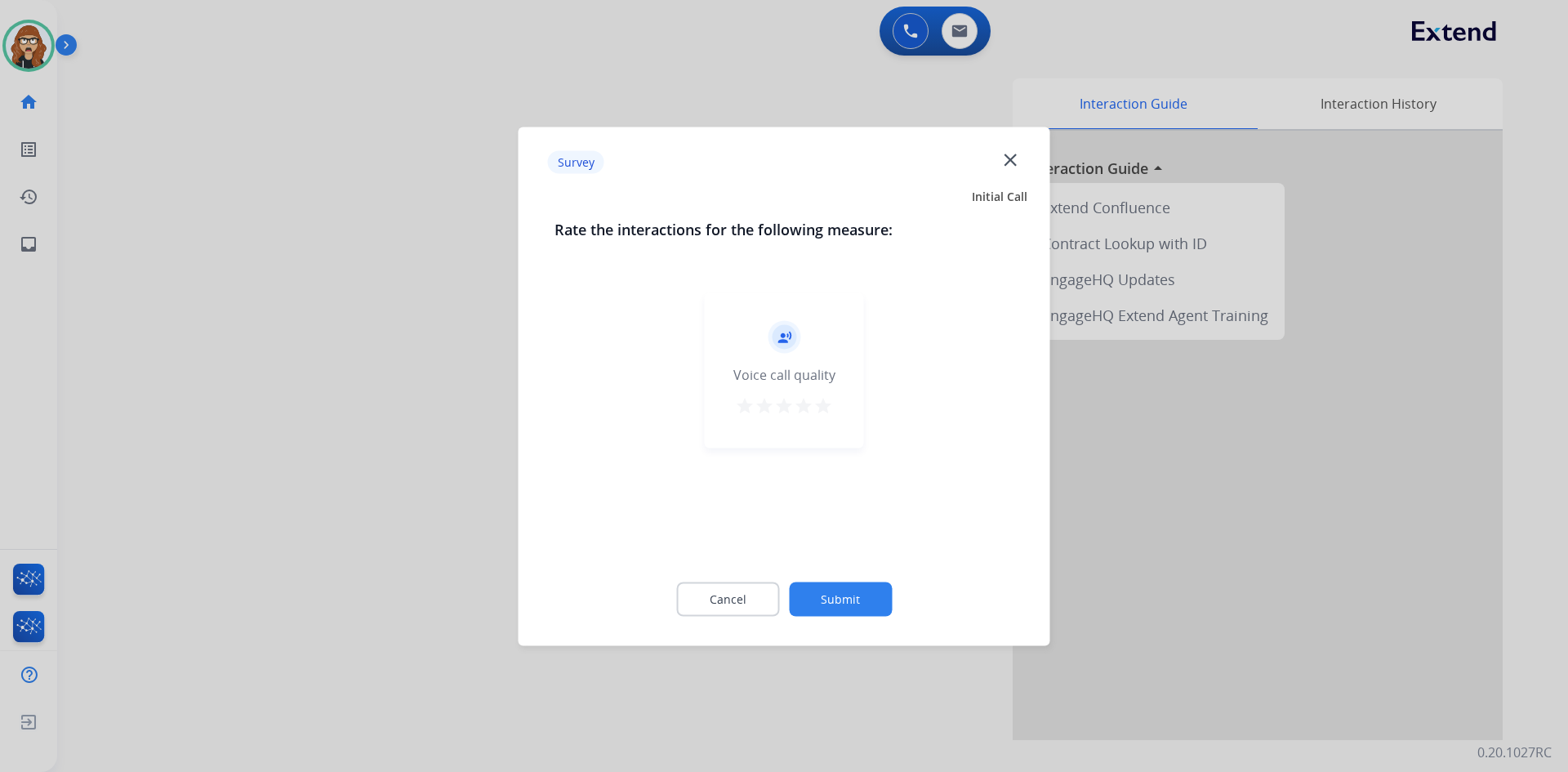
click at [1020, 164] on mat-icon "close" at bounding box center [1010, 159] width 22 height 22
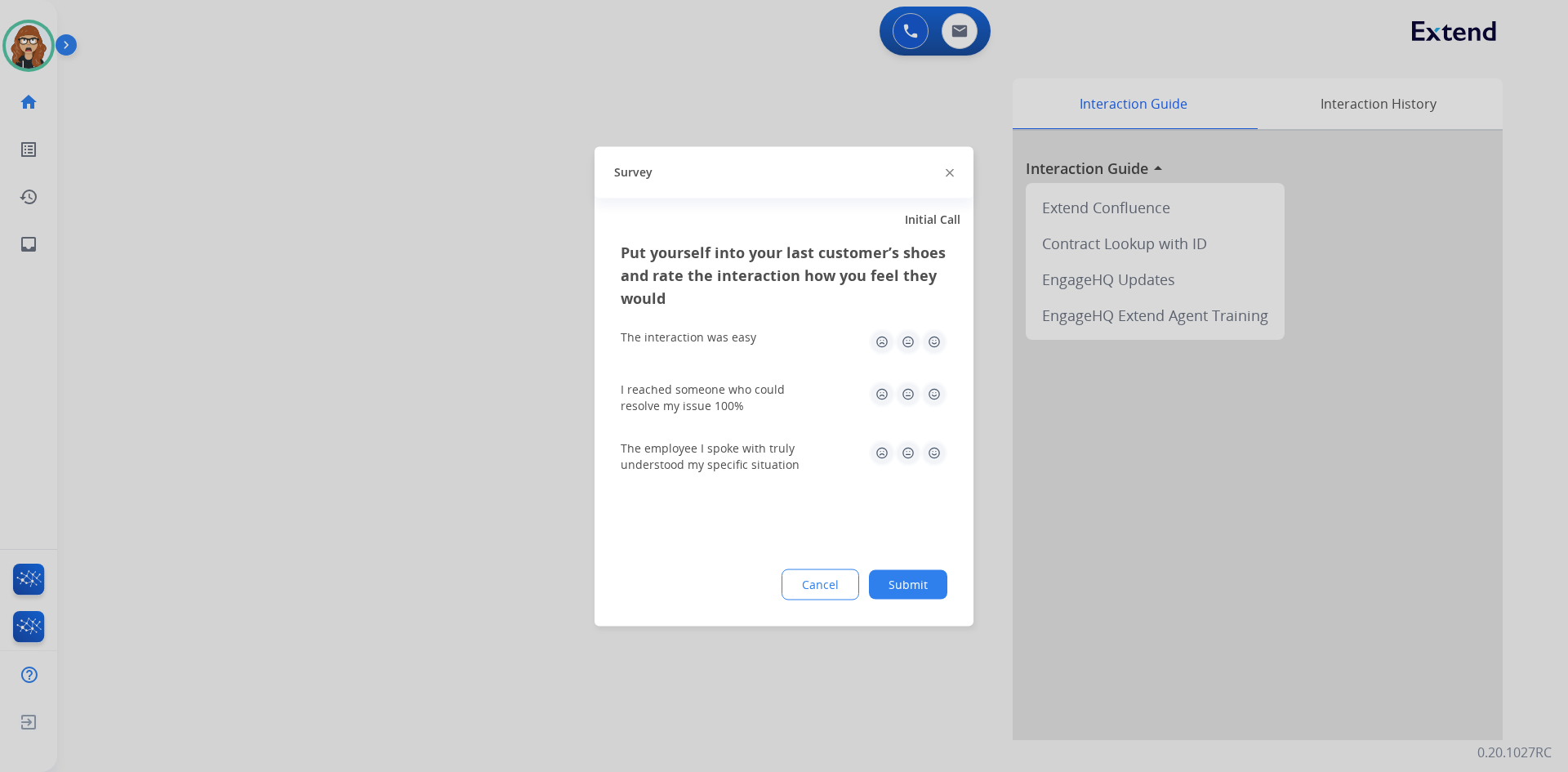
click at [949, 172] on img at bounding box center [949, 173] width 8 height 8
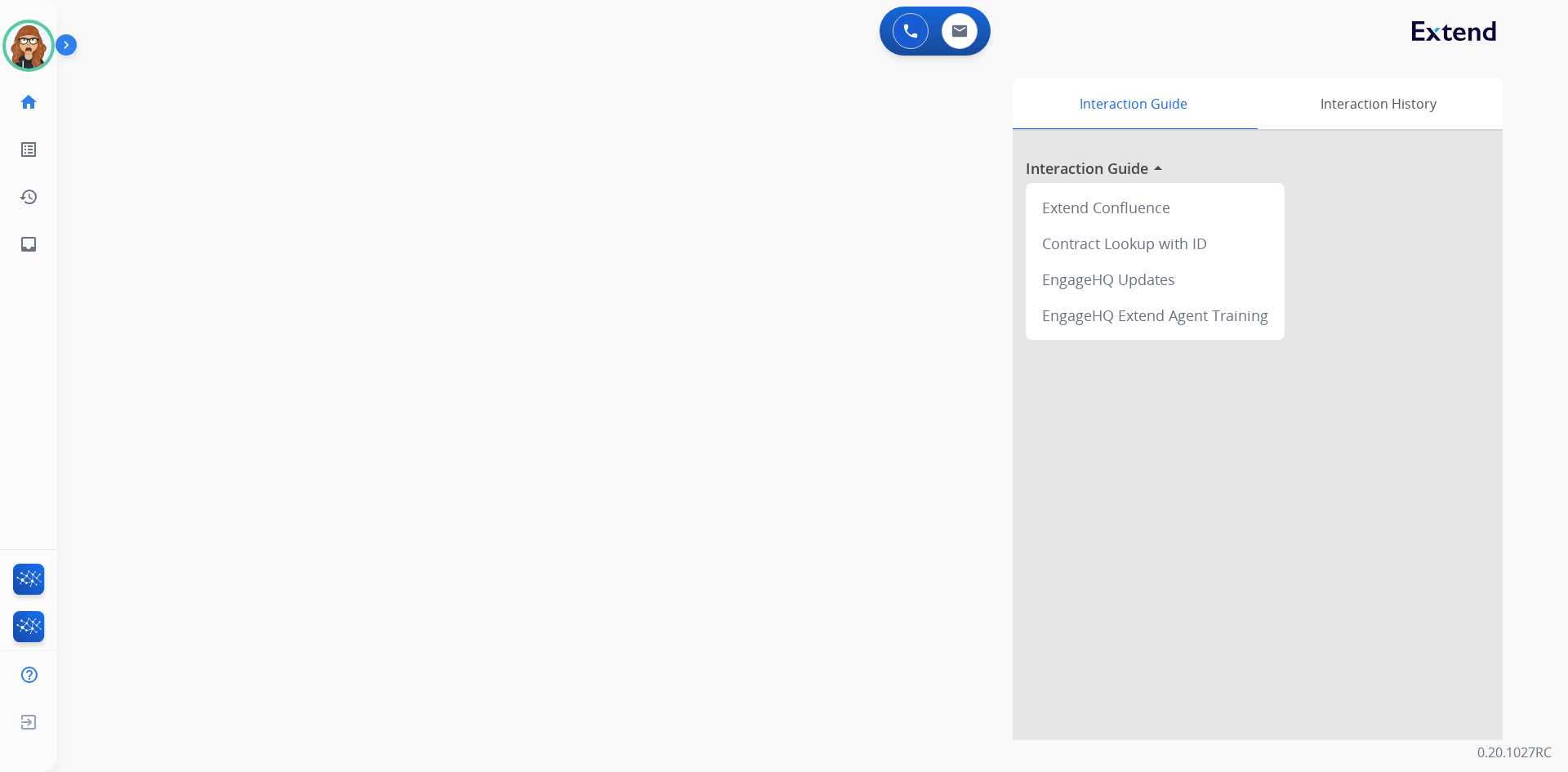
click at [634, 44] on div "0 Voice Interactions 0 Email Interactions" at bounding box center [802, 32] width 1452 height 52
click at [42, 239] on link "inbox Emails" at bounding box center [28, 244] width 46 height 46
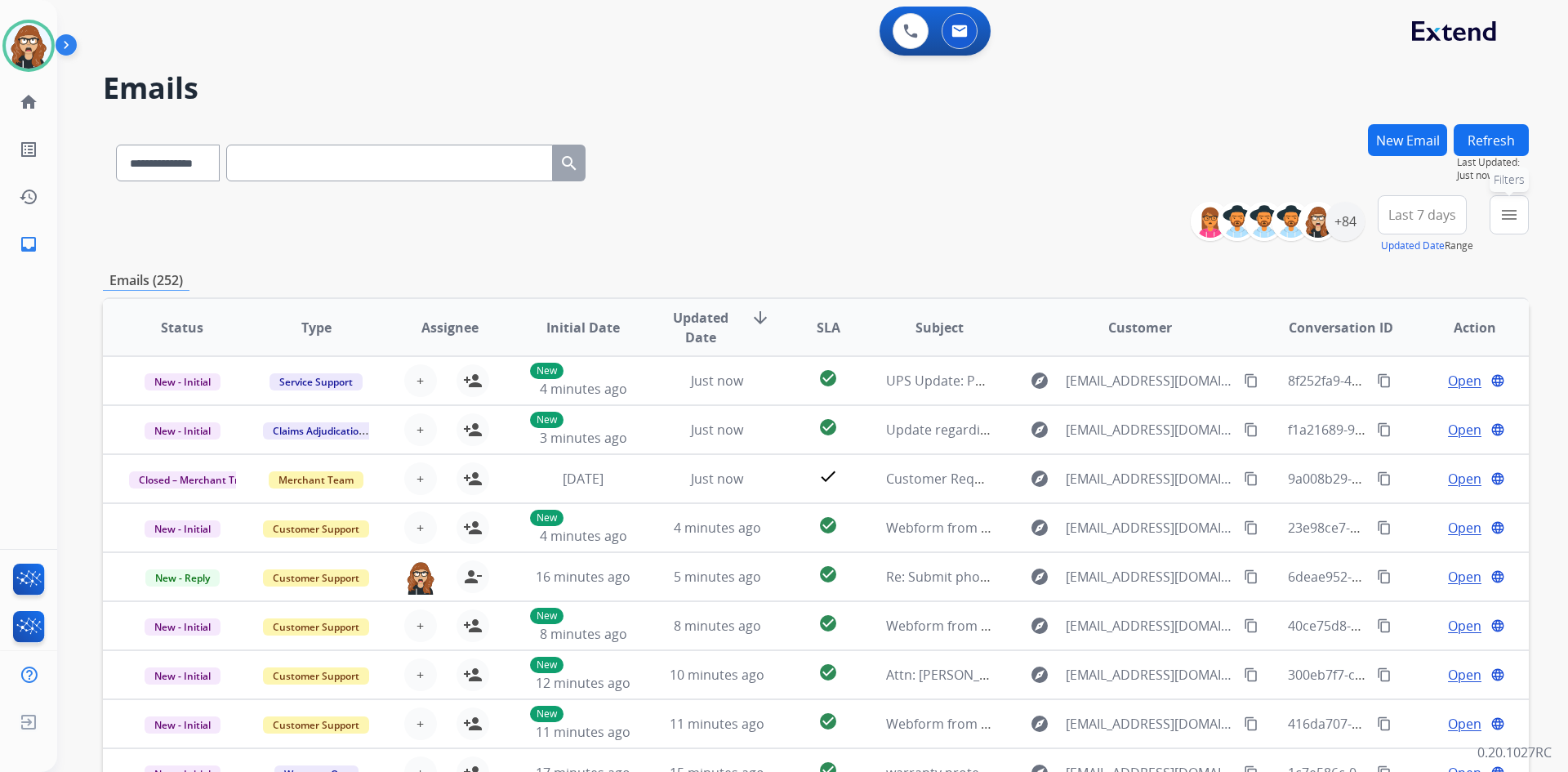
click at [1506, 228] on button "menu Filters" at bounding box center [1510, 215] width 40 height 40
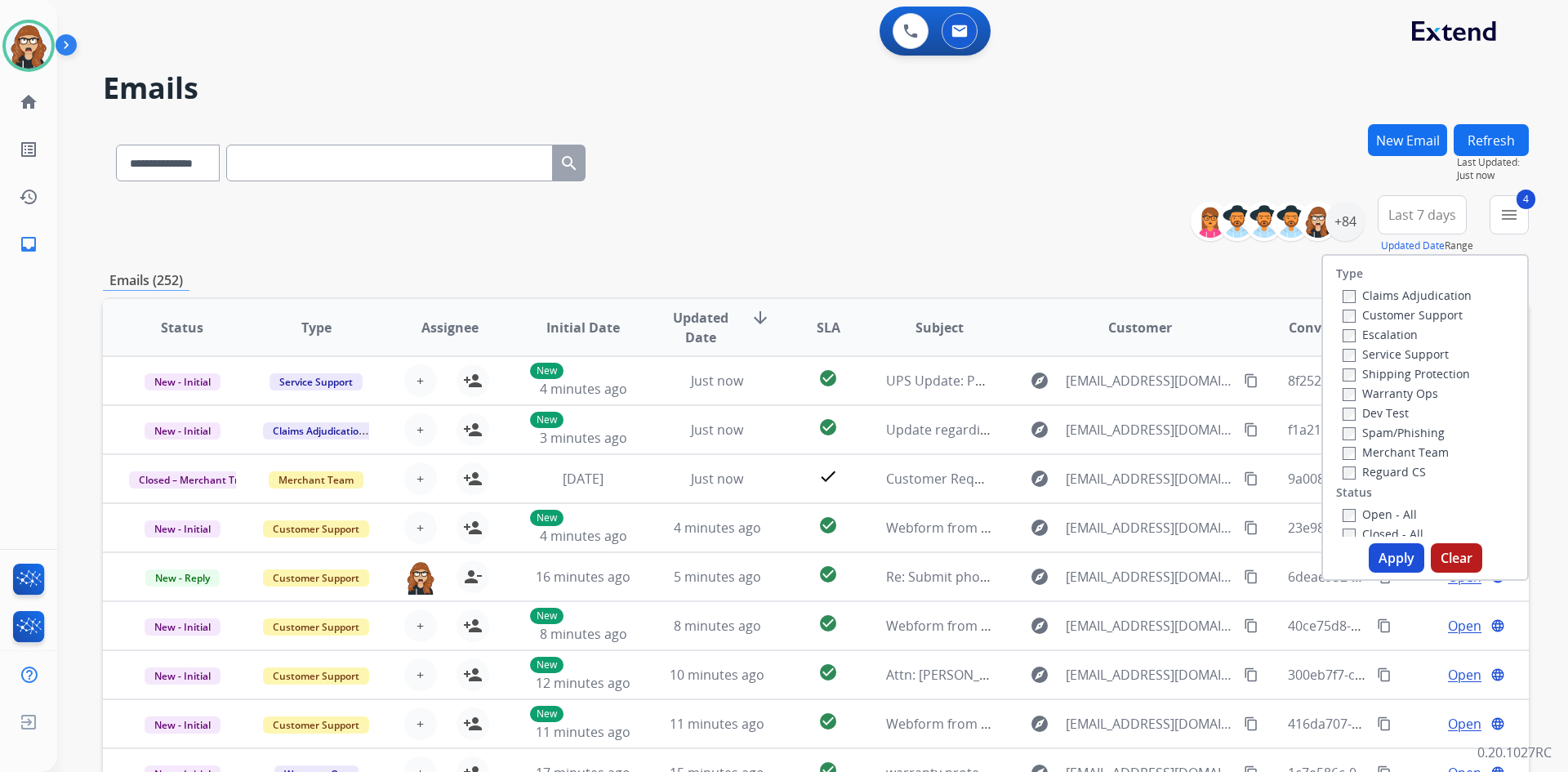
click at [1386, 554] on button "Apply" at bounding box center [1396, 557] width 56 height 30
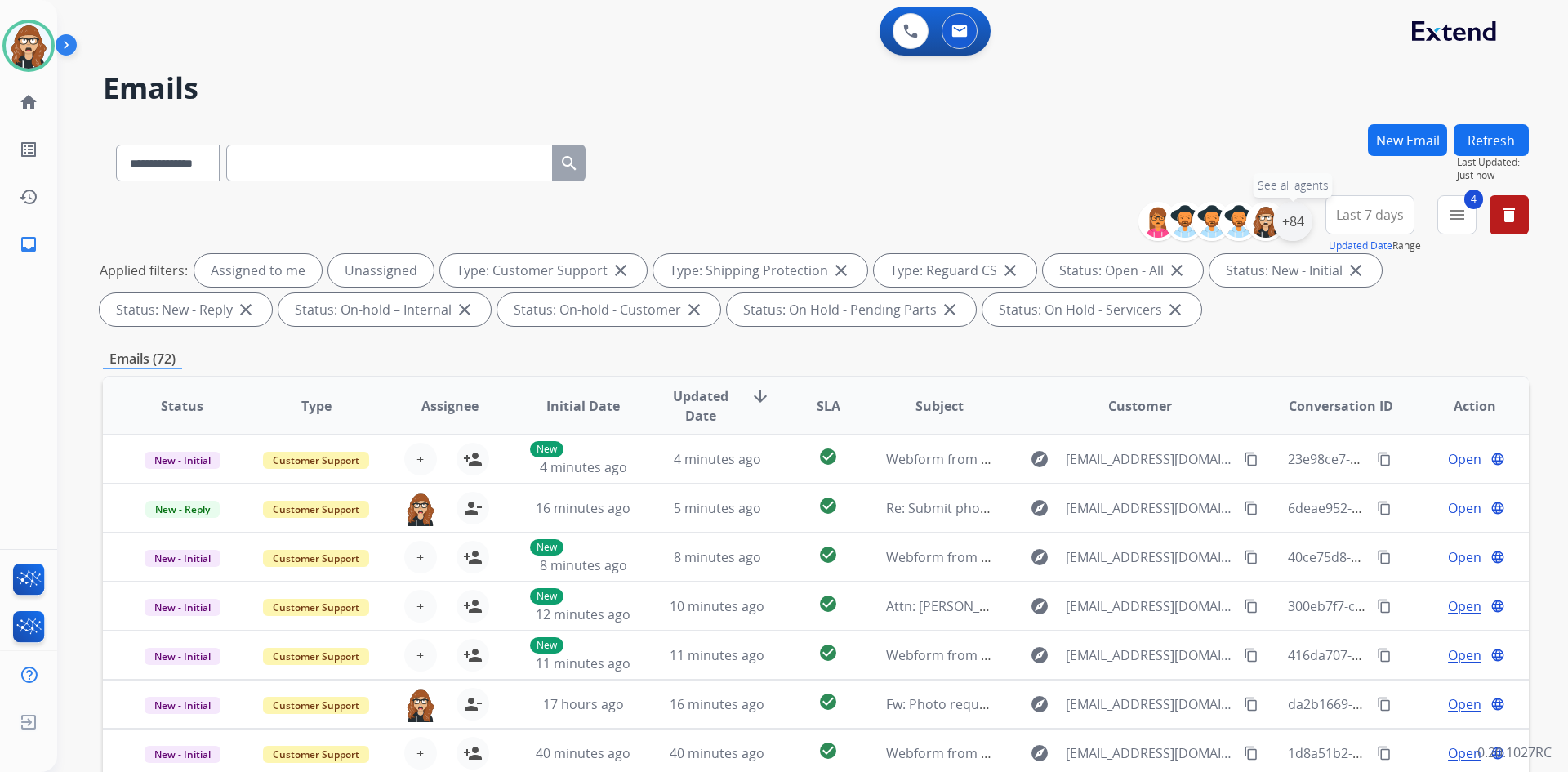
click at [1303, 228] on div "+84" at bounding box center [1293, 221] width 40 height 40
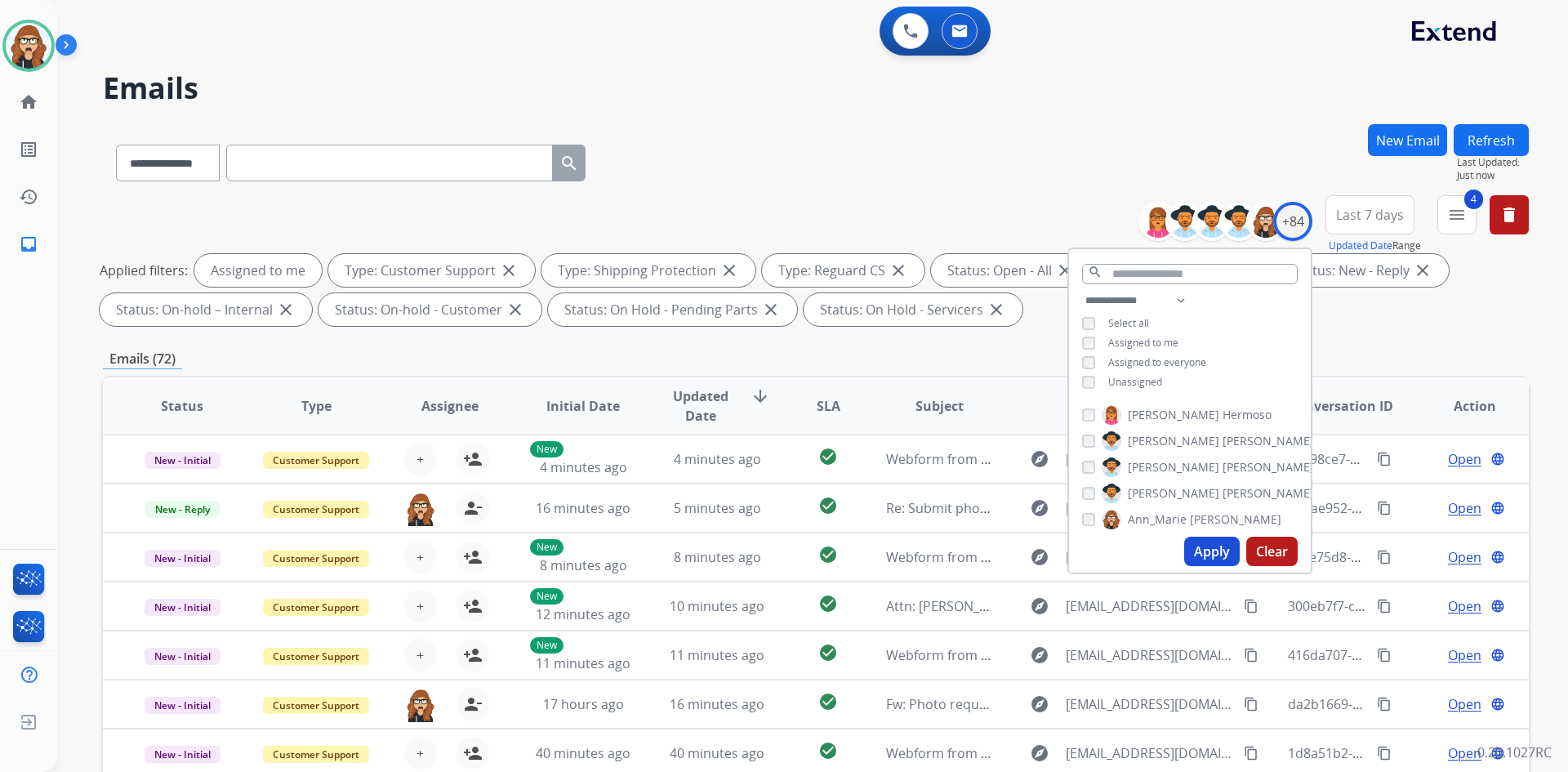
click at [1203, 554] on button "Apply" at bounding box center [1212, 551] width 56 height 30
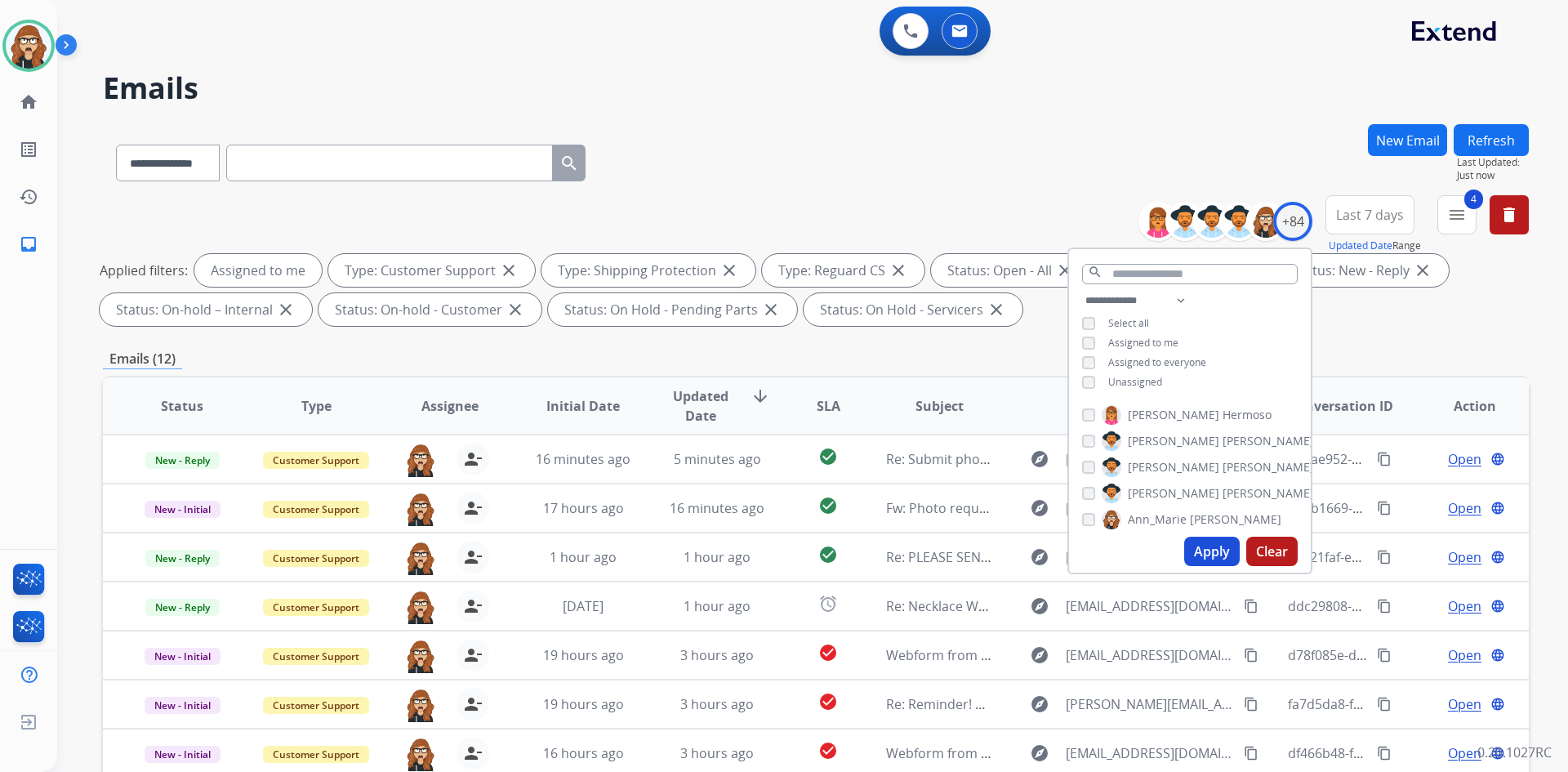
click at [871, 144] on div "**********" at bounding box center [816, 159] width 1426 height 71
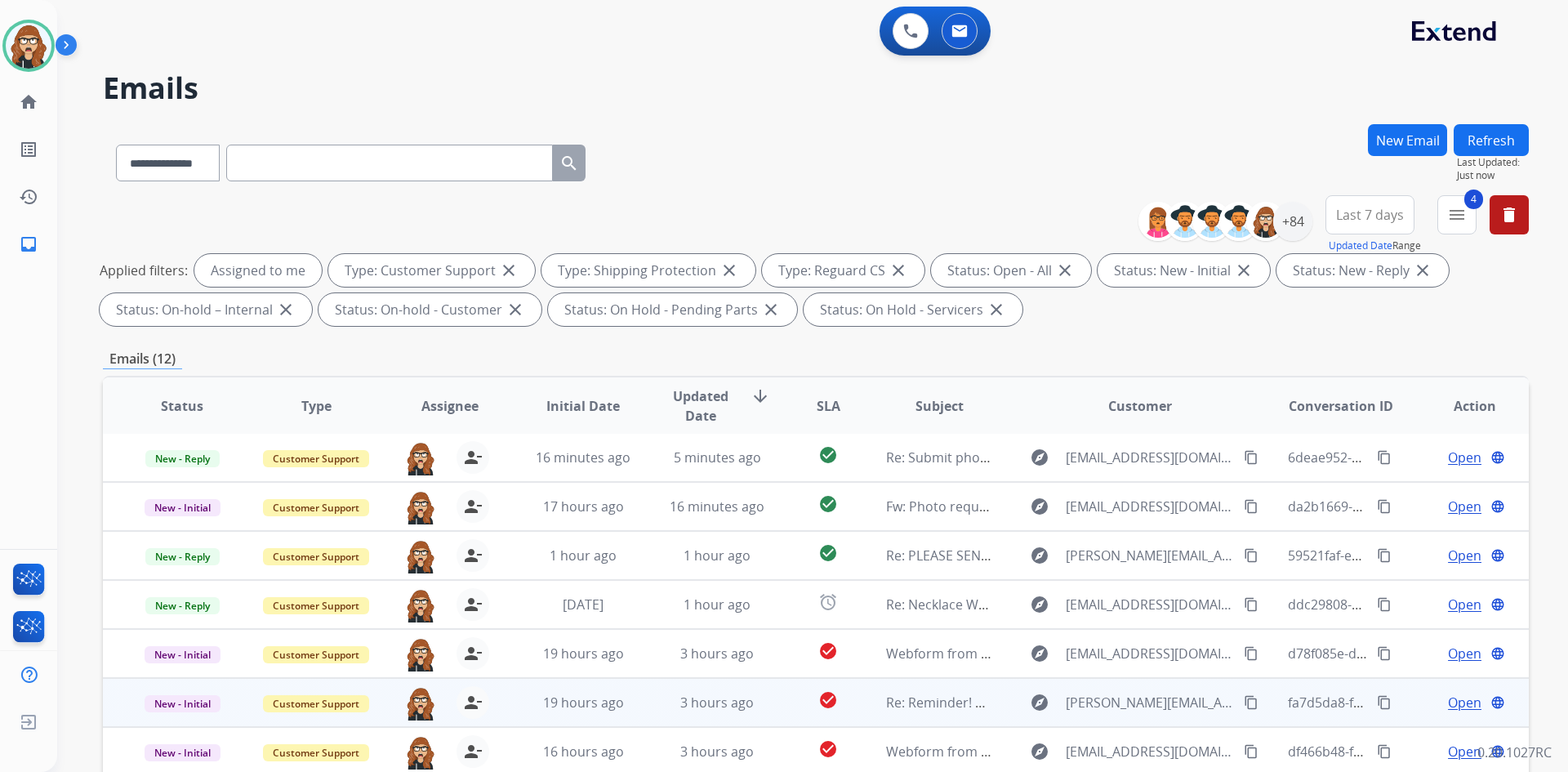
scroll to position [236, 0]
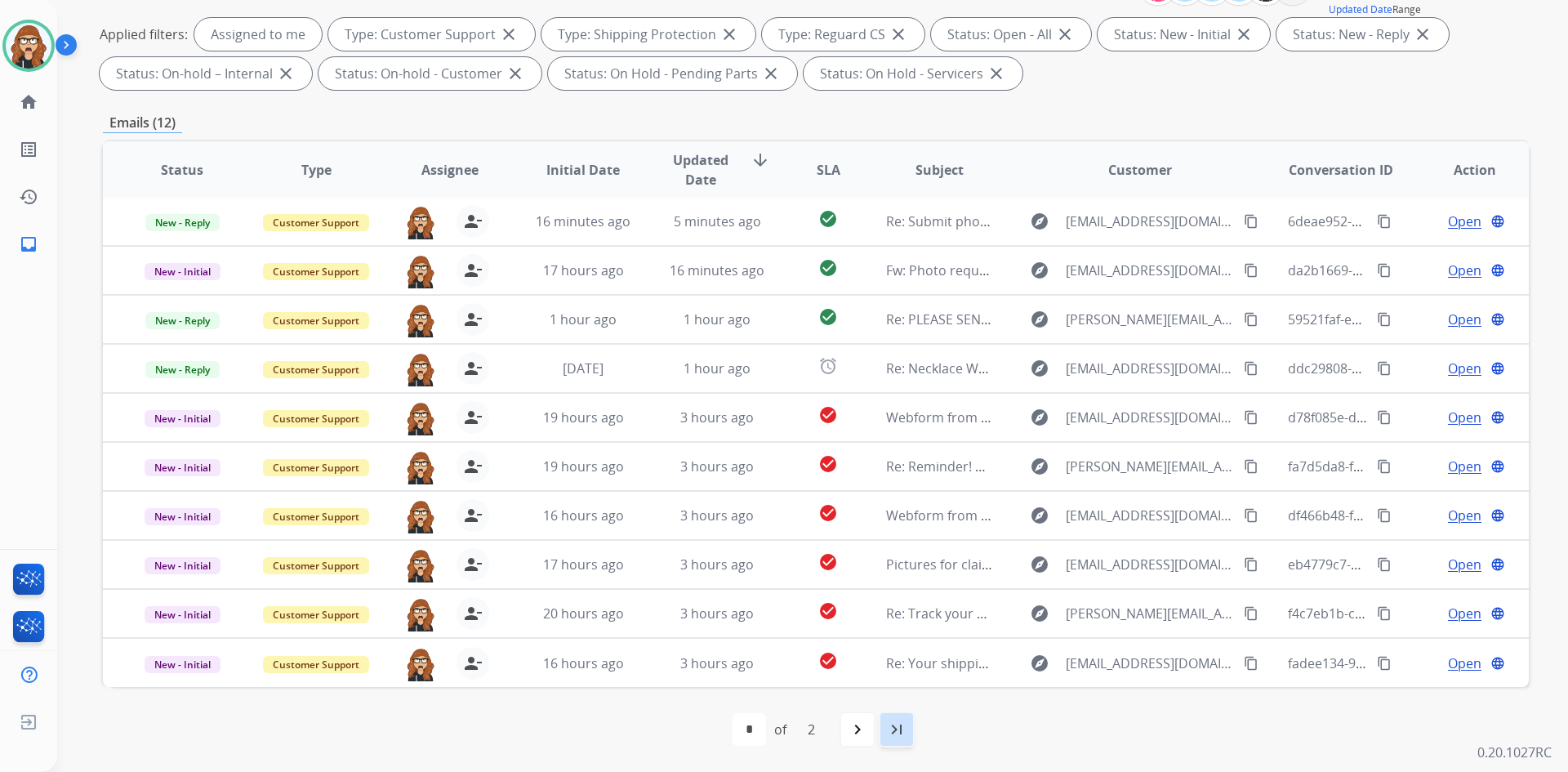
click at [912, 740] on div "last_page" at bounding box center [897, 730] width 36 height 36
select select "*"
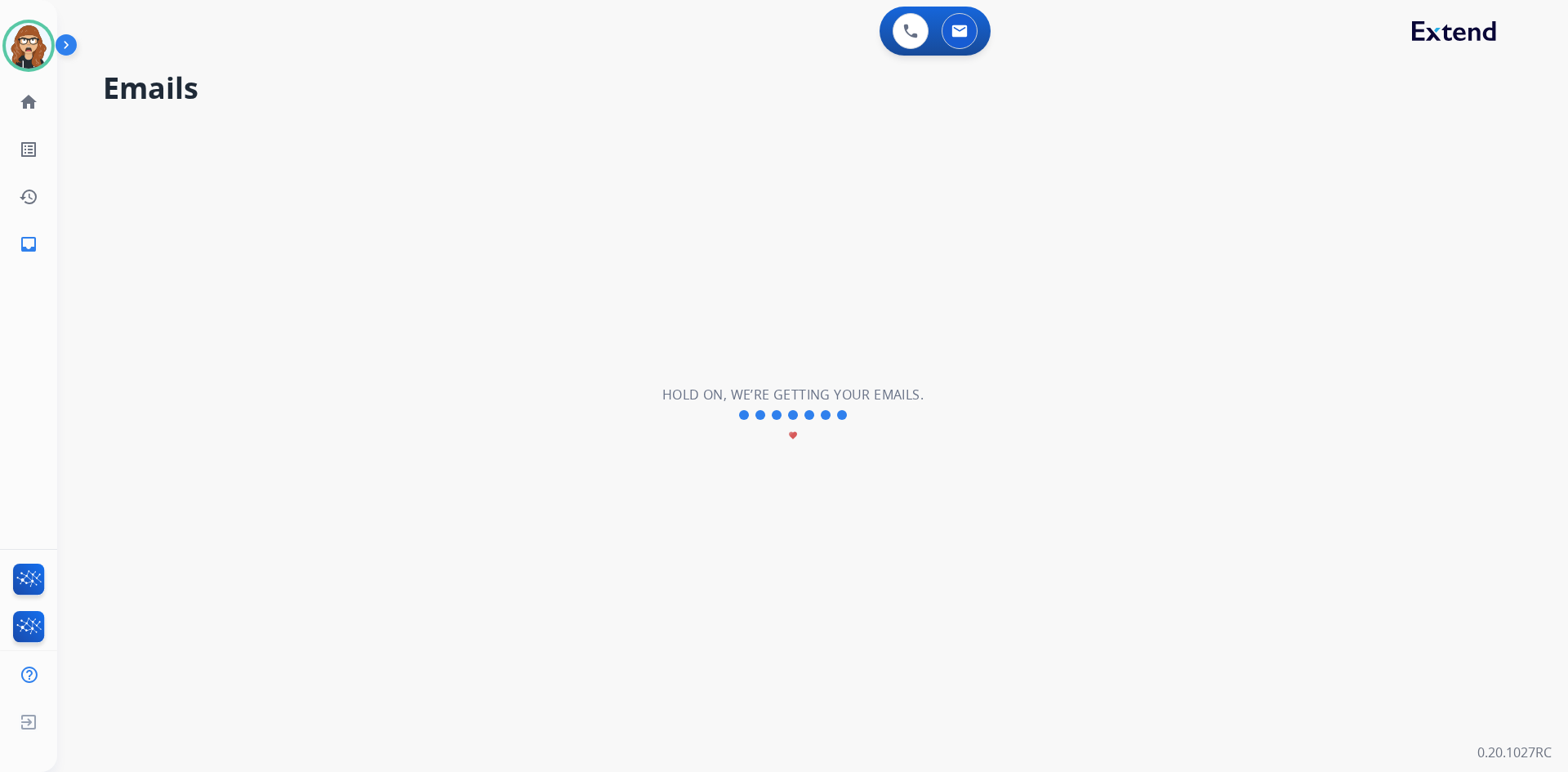
scroll to position [0, 0]
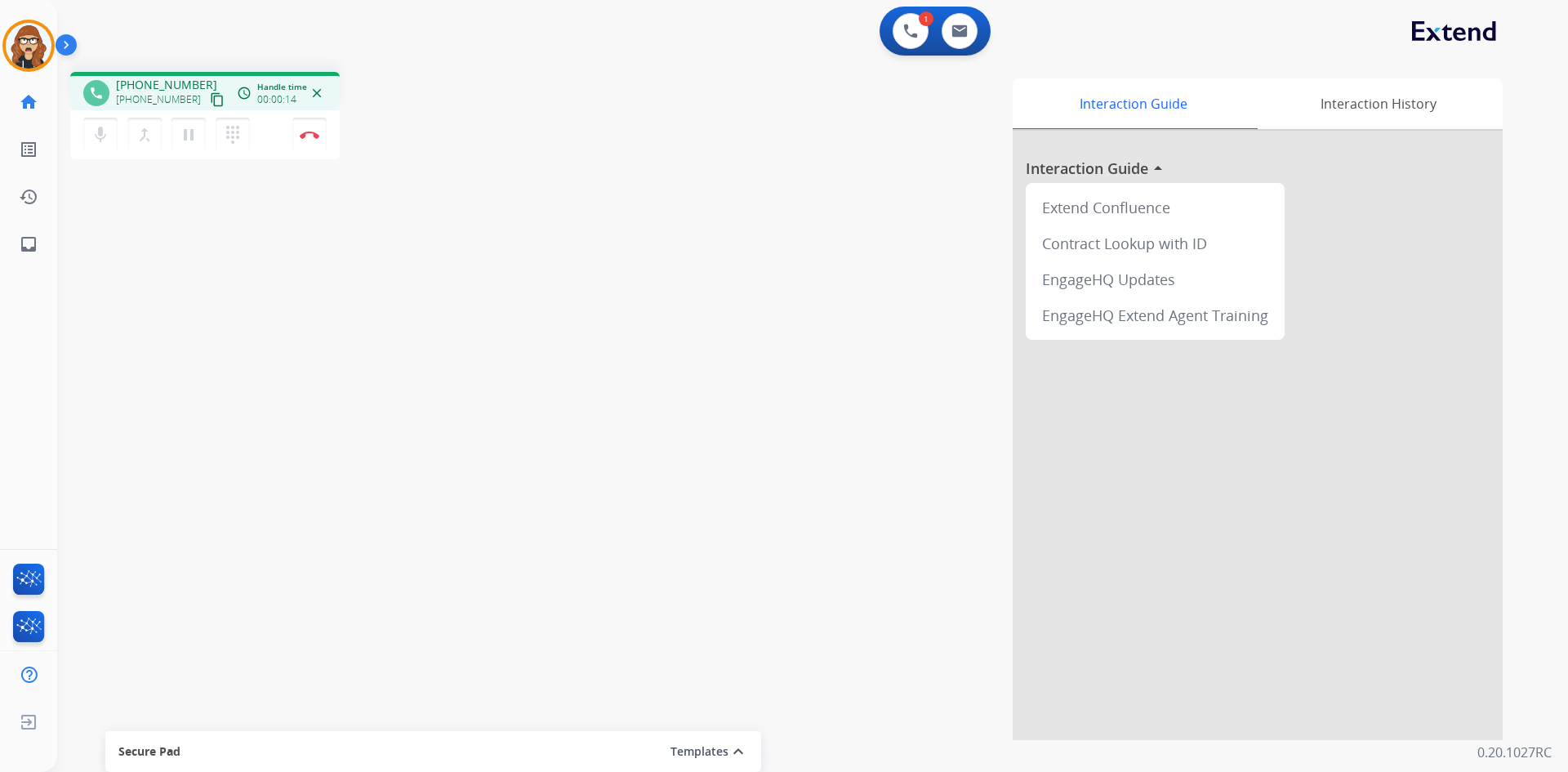
click at [210, 98] on mat-icon "content_copy" at bounding box center [217, 100] width 14 height 14
click at [193, 144] on mat-icon "pause" at bounding box center [189, 135] width 20 height 20
click at [230, 145] on button "dialpad Dialpad" at bounding box center [233, 135] width 34 height 34
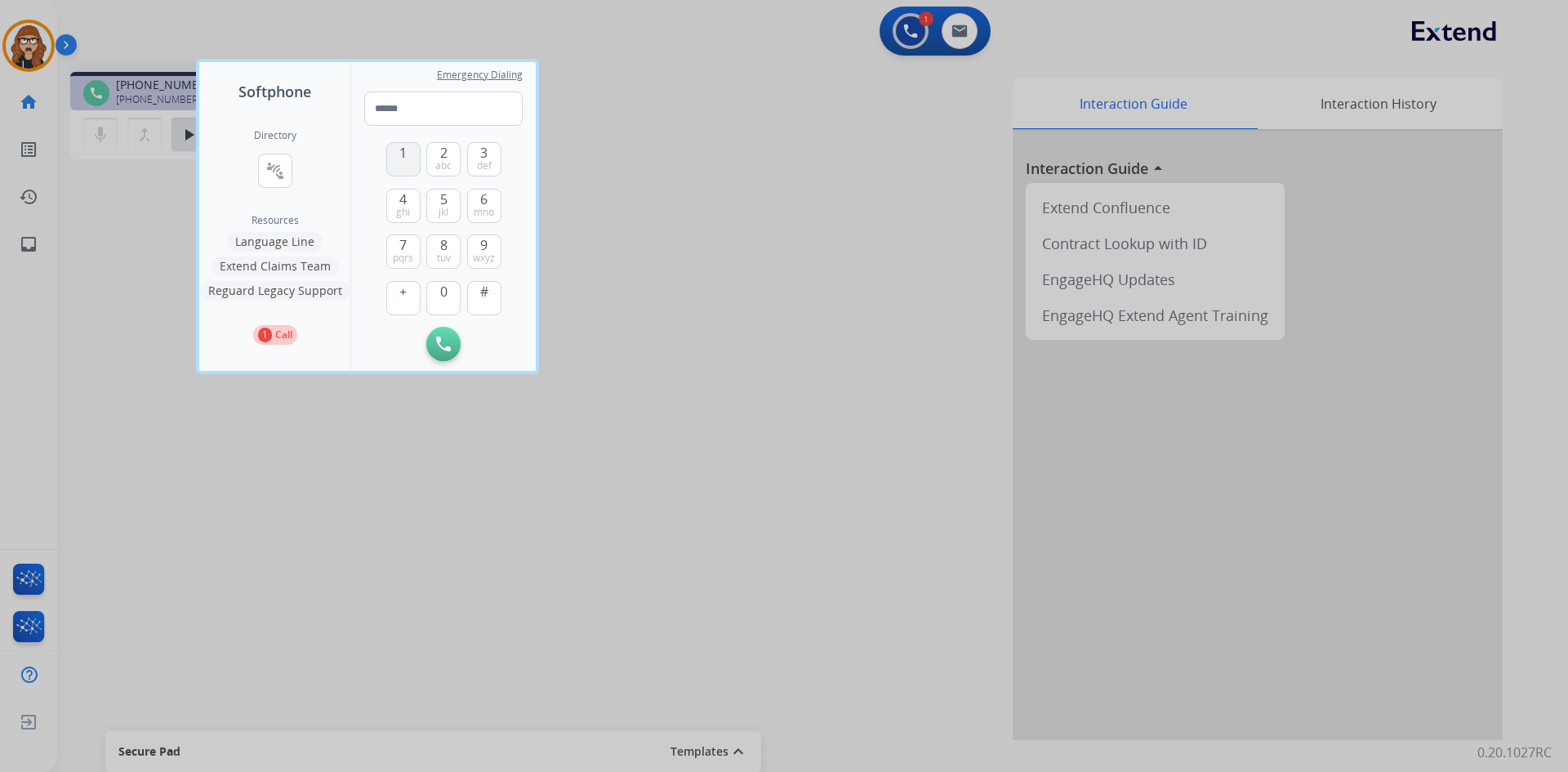
click at [394, 163] on button "1" at bounding box center [403, 159] width 34 height 34
click at [437, 252] on span "tuv" at bounding box center [443, 258] width 13 height 13
click at [488, 206] on span "mno" at bounding box center [483, 212] width 21 height 13
drag, startPoint x: 406, startPoint y: 256, endPoint x: 428, endPoint y: 251, distance: 22.6
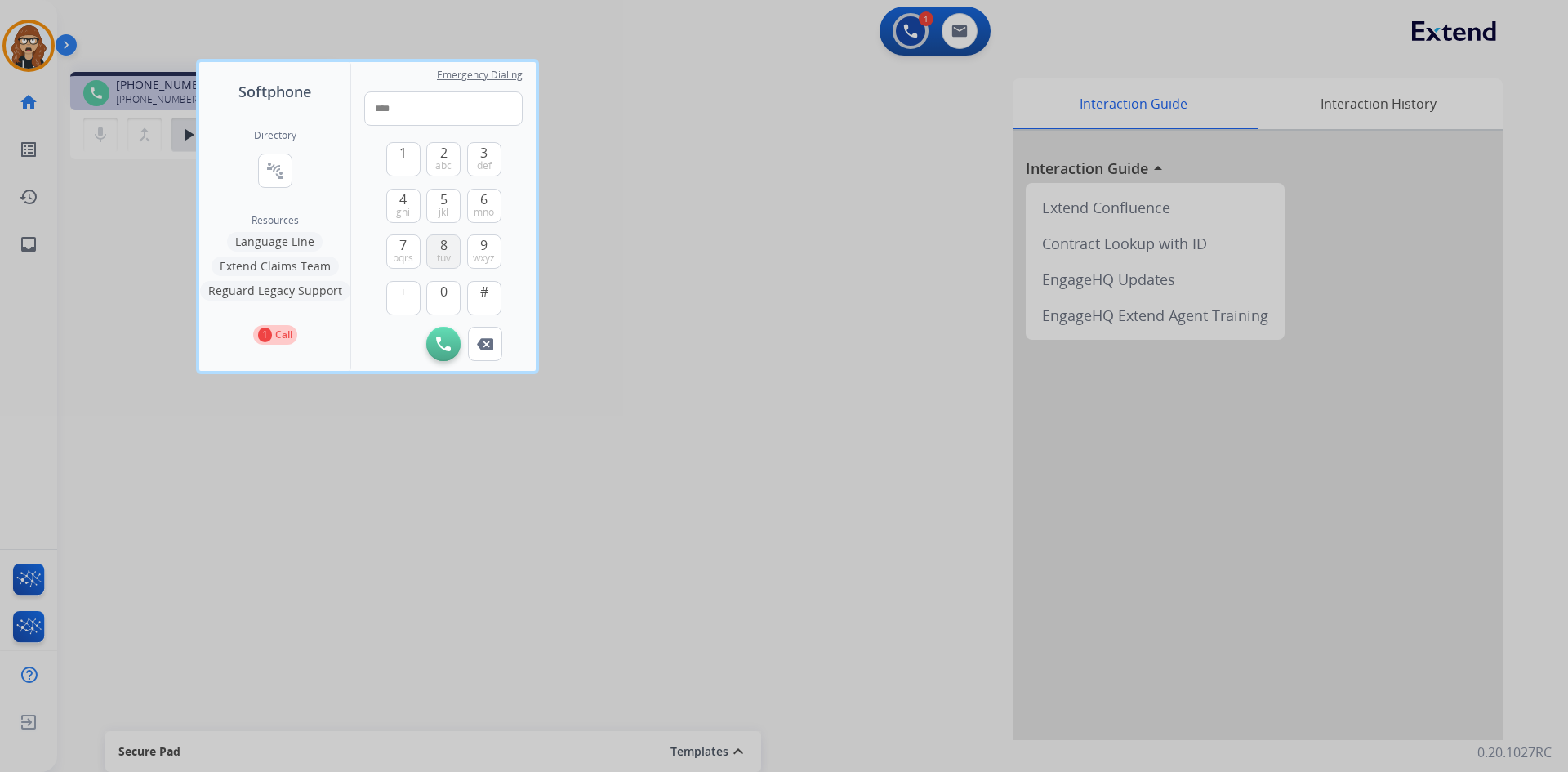
click at [406, 255] on span "pqrs" at bounding box center [403, 258] width 21 height 13
click at [442, 248] on span "8" at bounding box center [444, 245] width 7 height 20
click at [406, 247] on span "7" at bounding box center [403, 245] width 7 height 20
click at [390, 253] on button "7 pqrs" at bounding box center [403, 252] width 34 height 34
click at [479, 248] on button "9 wxyz" at bounding box center [484, 252] width 34 height 34
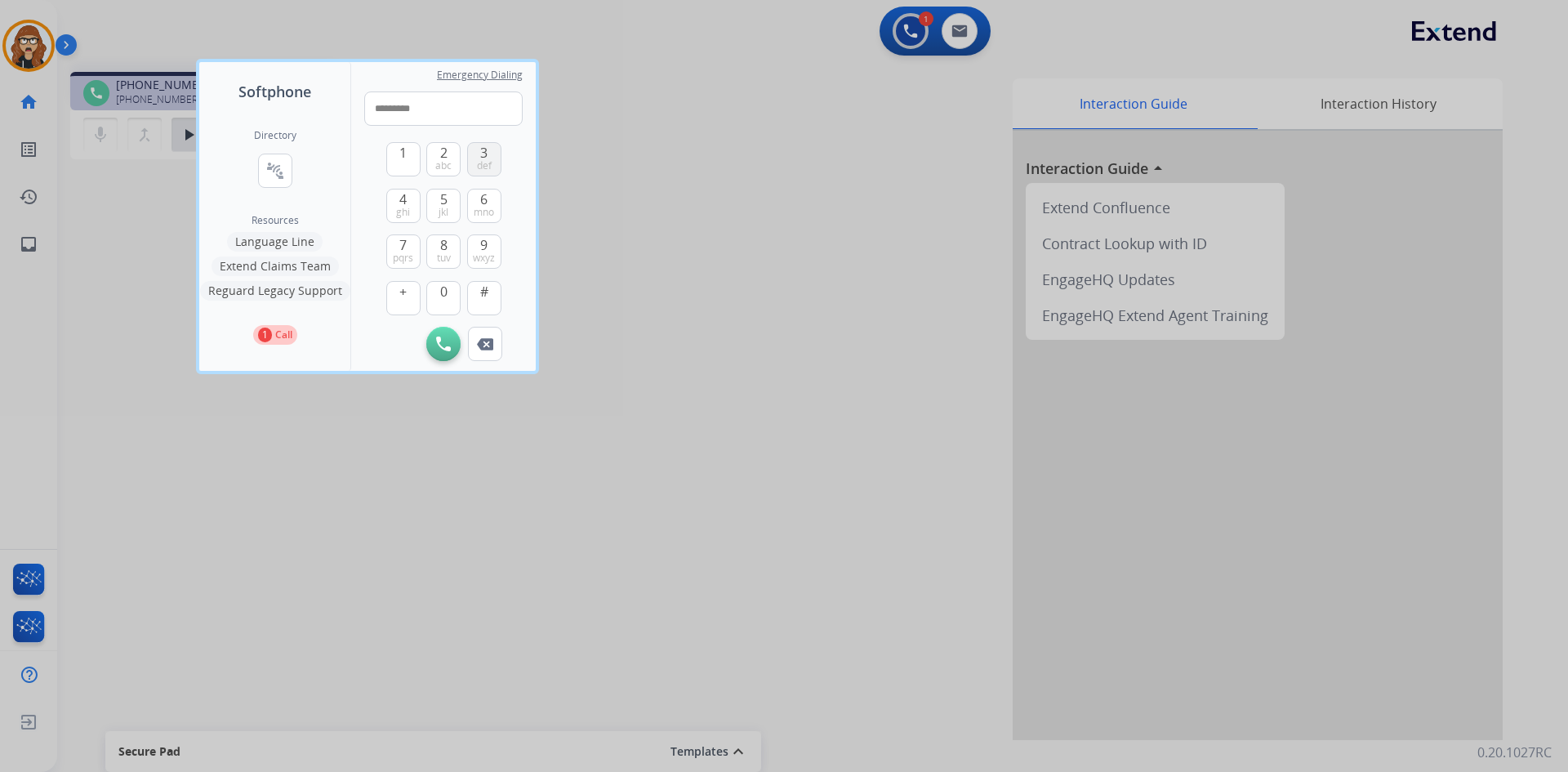
click at [488, 156] on span "3" at bounding box center [483, 153] width 7 height 20
click at [446, 290] on span "0" at bounding box center [444, 292] width 7 height 20
type input "**********"
click at [450, 347] on img at bounding box center [443, 343] width 14 height 14
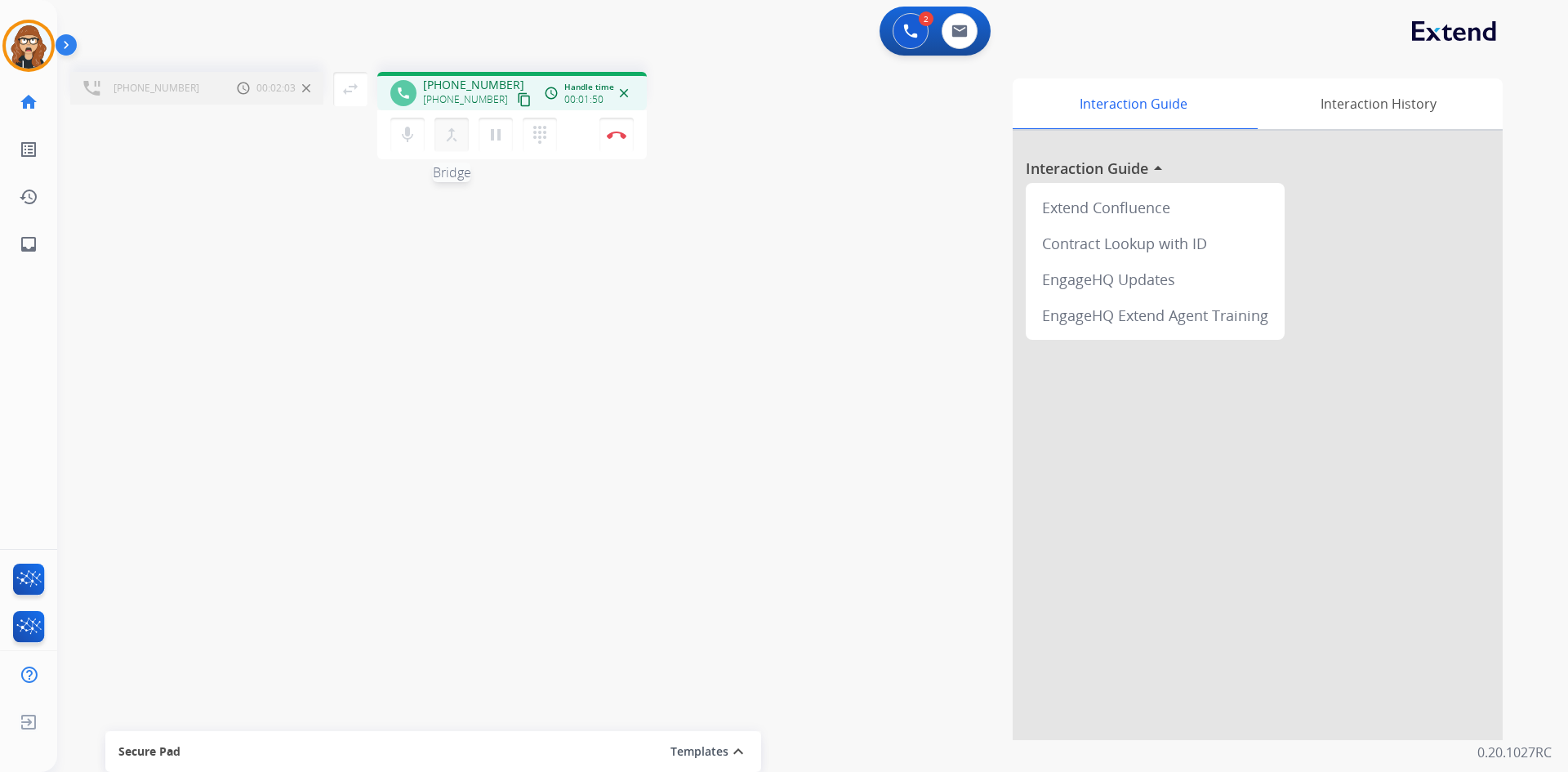
click at [453, 146] on button "merge_type Bridge" at bounding box center [451, 135] width 34 height 34
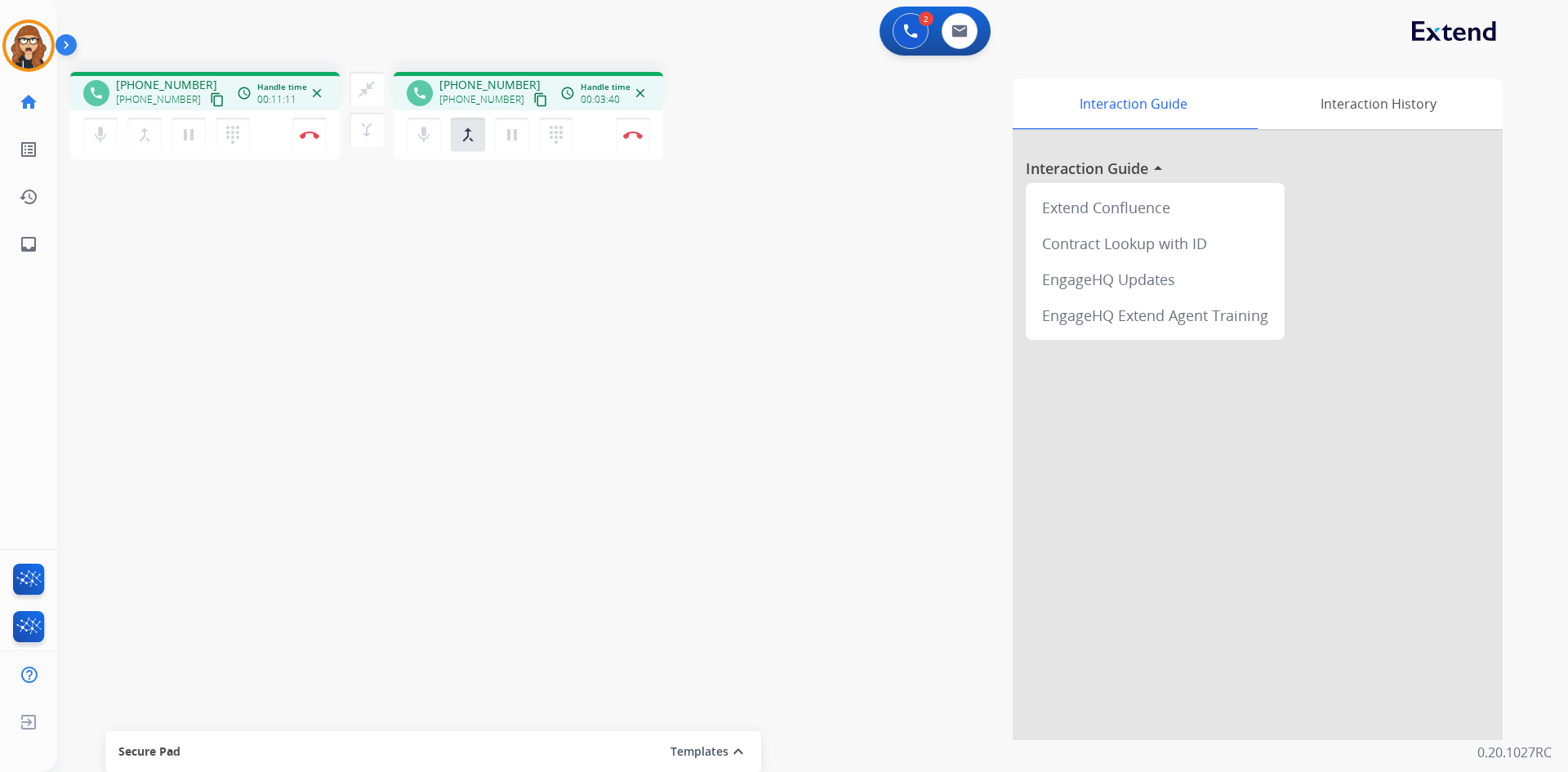
click at [270, 455] on div "phone +19014099727 +19014099727 content_copy access_time Call metrics Queue 00:…" at bounding box center [793, 399] width 1472 height 681
click at [250, 294] on div "phone +19014099727 +19014099727 content_copy access_time Call metrics Queue 00:…" at bounding box center [793, 399] width 1472 height 681
click at [376, 94] on mat-icon "close_fullscreen" at bounding box center [367, 89] width 20 height 20
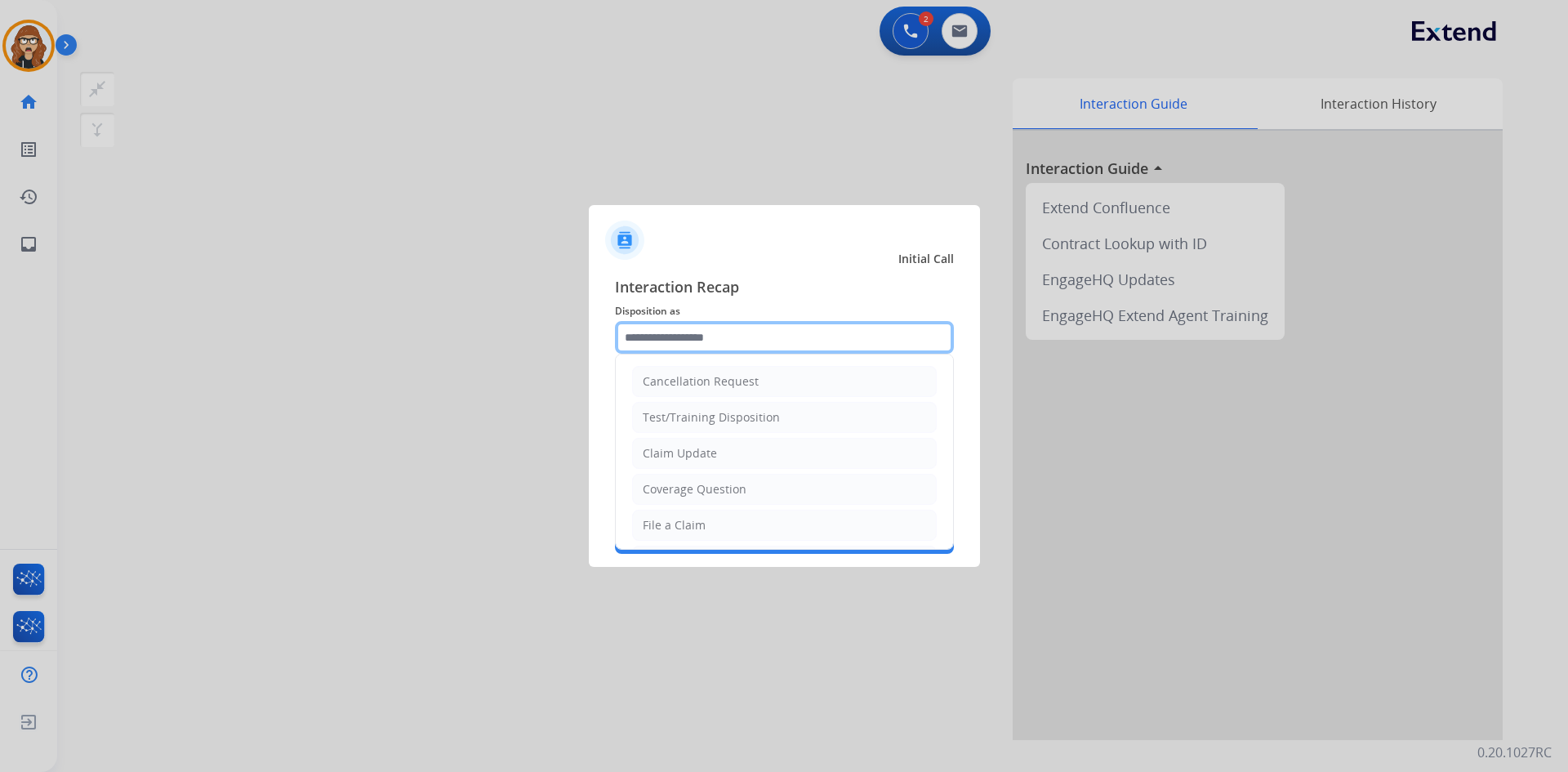
click at [659, 339] on input "text" at bounding box center [784, 337] width 339 height 32
click at [718, 527] on li "File a Claim" at bounding box center [784, 525] width 305 height 31
type input "**********"
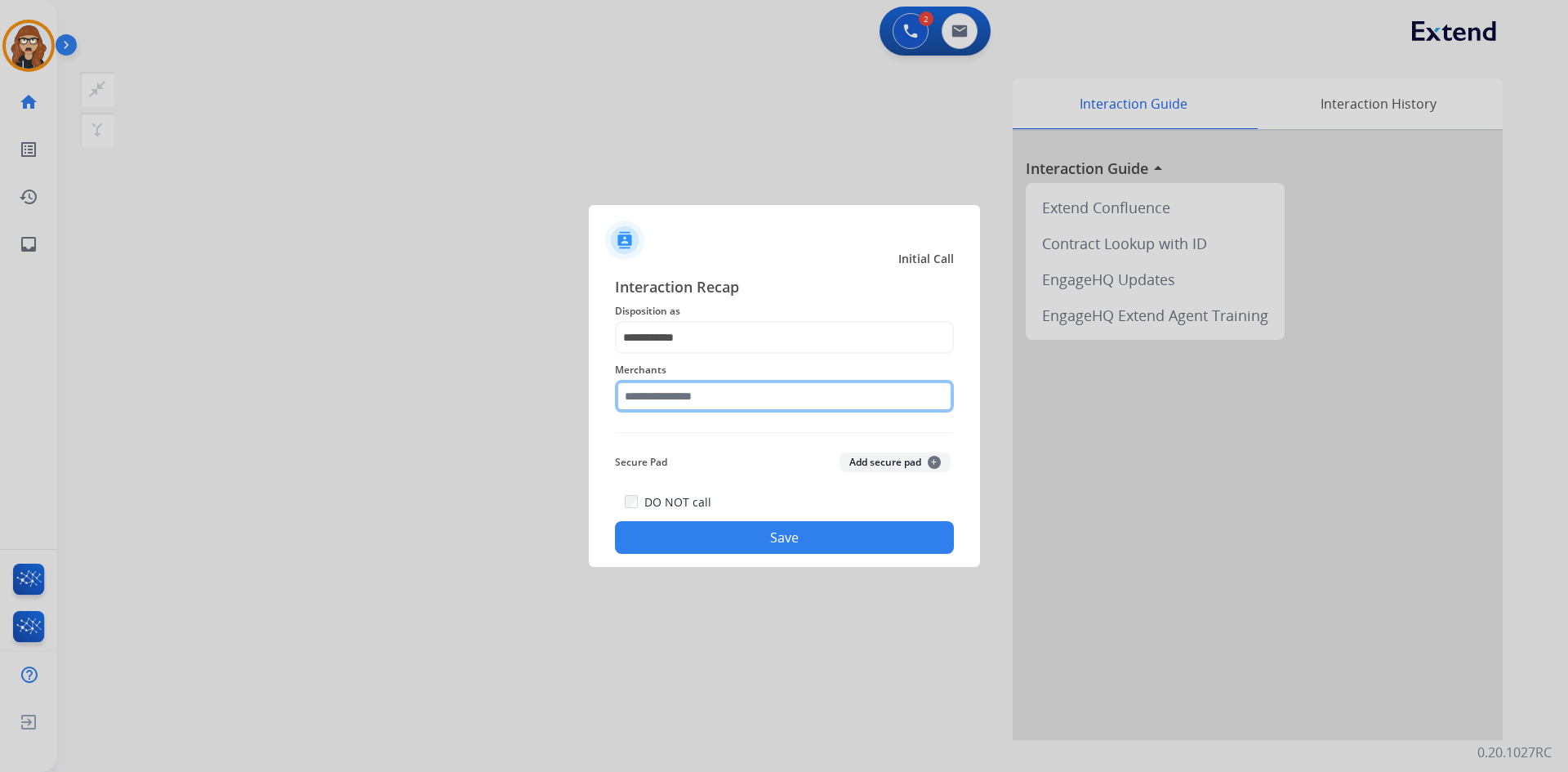
click at [697, 406] on input "text" at bounding box center [784, 396] width 339 height 32
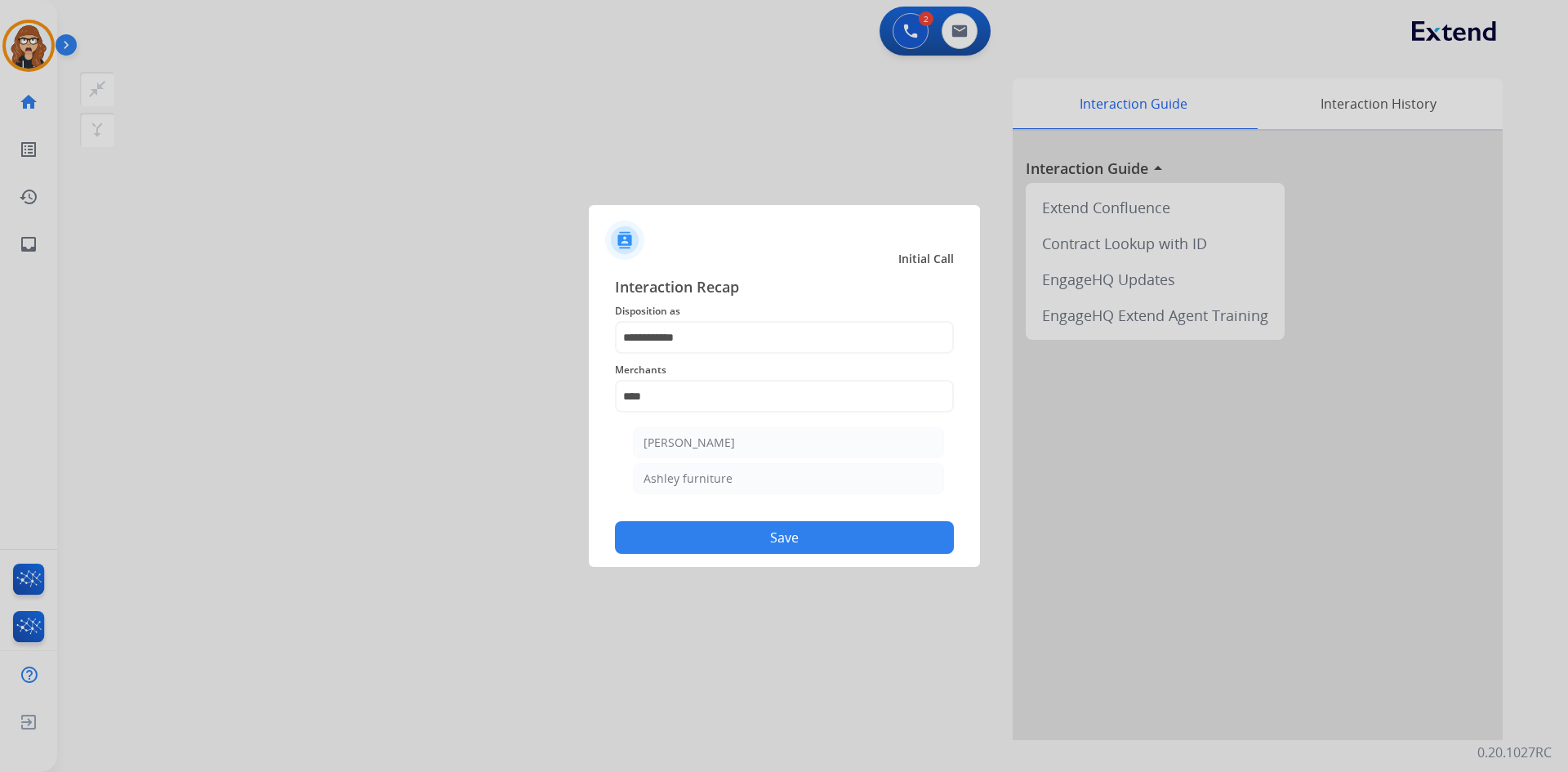
click at [738, 484] on li "Ashley furniture" at bounding box center [788, 478] width 311 height 31
type input "**********"
click at [719, 524] on button "Save" at bounding box center [784, 537] width 339 height 32
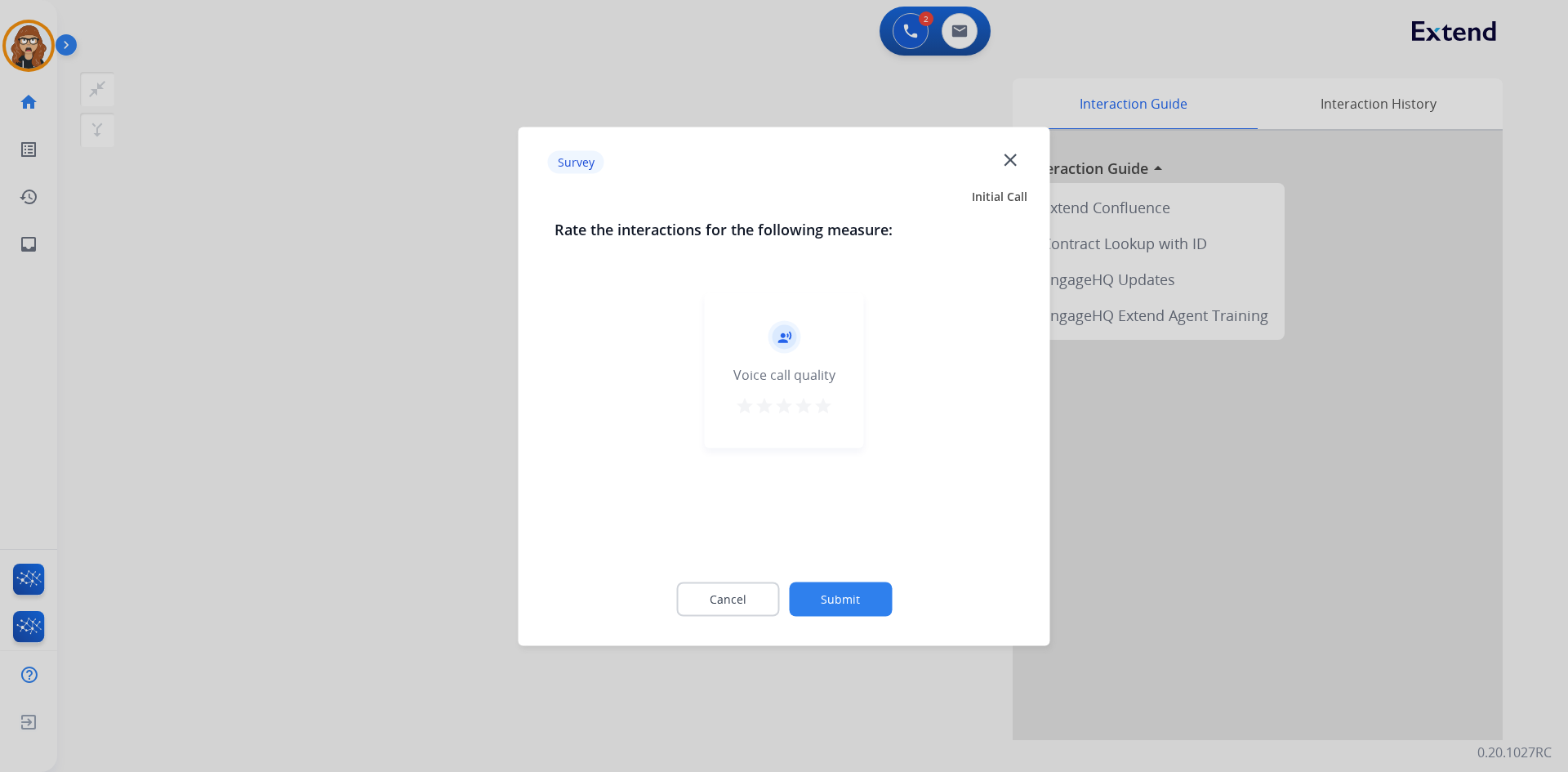
click at [824, 404] on mat-icon "star" at bounding box center [823, 405] width 20 height 20
click at [842, 603] on button "Submit" at bounding box center [840, 599] width 103 height 34
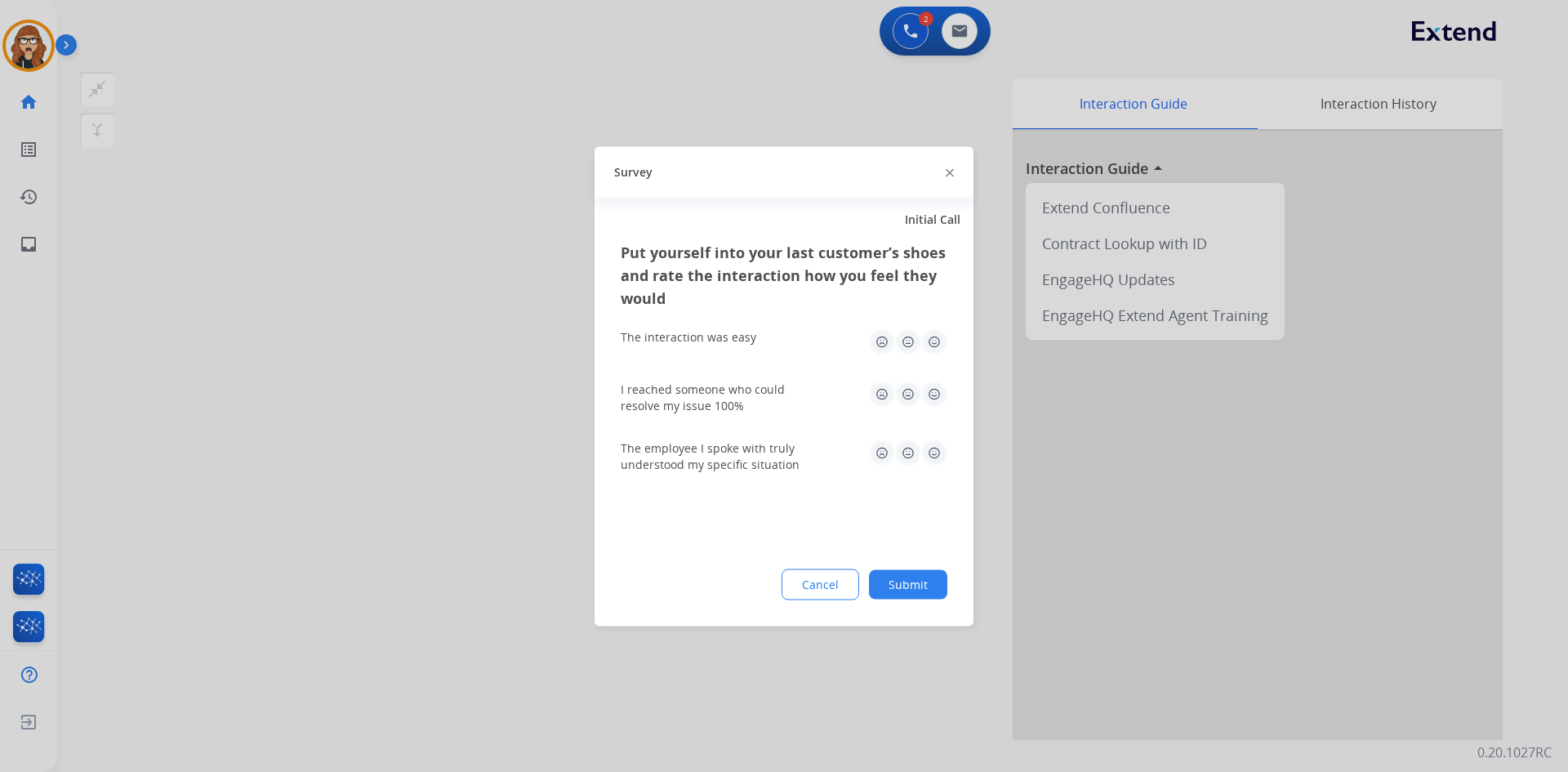
click at [933, 345] on img at bounding box center [934, 341] width 26 height 26
click at [939, 403] on img at bounding box center [934, 393] width 26 height 26
click at [929, 456] on img at bounding box center [934, 452] width 26 height 26
click at [907, 590] on button "Submit" at bounding box center [908, 583] width 78 height 30
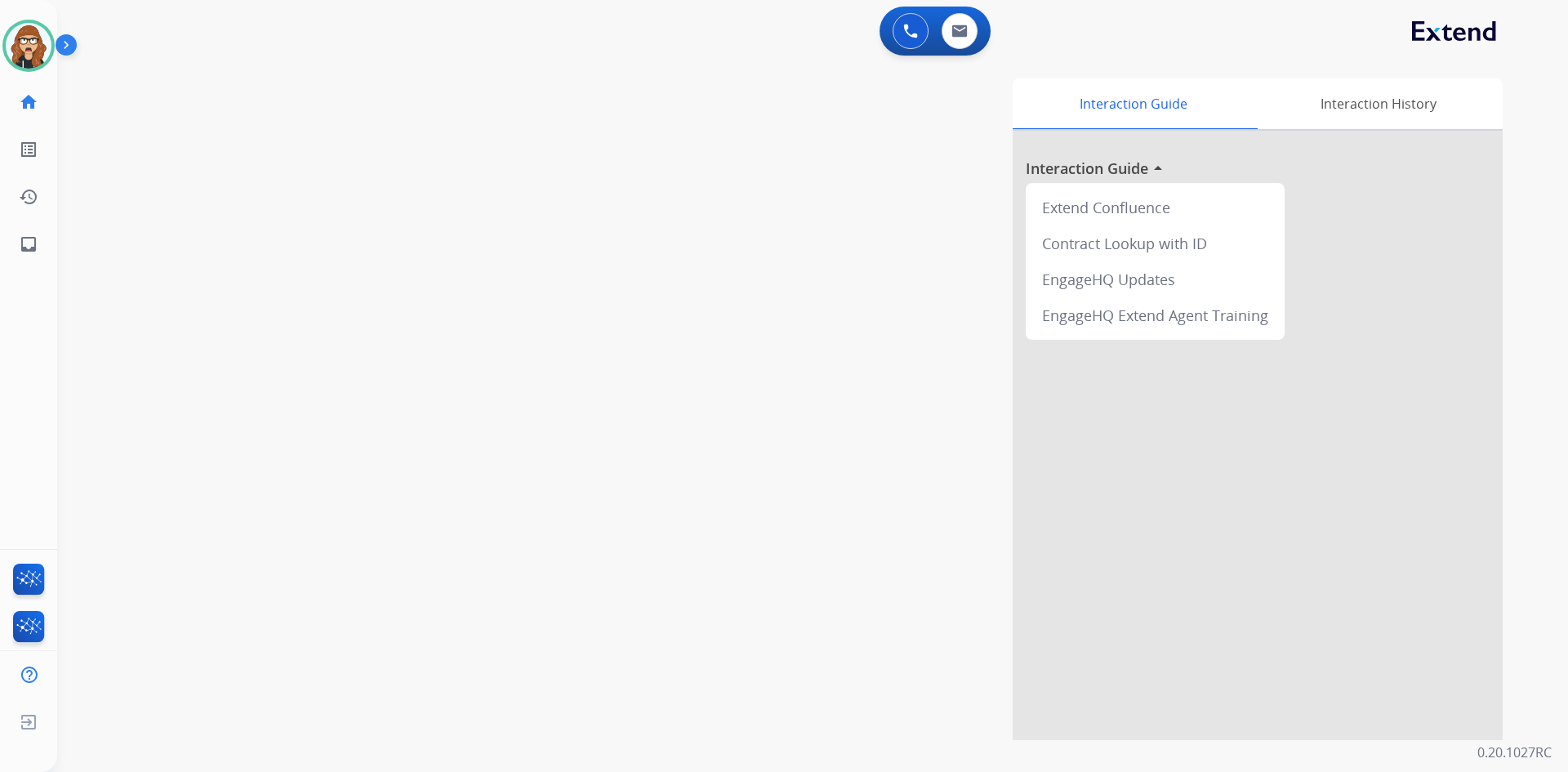
drag, startPoint x: 219, startPoint y: 446, endPoint x: 217, endPoint y: 285, distance: 161.0
click at [219, 446] on div "swap_horiz Break voice bridge close_fullscreen Connect 3-Way Call merge_type Se…" at bounding box center [793, 399] width 1472 height 681
drag, startPoint x: 152, startPoint y: 307, endPoint x: 208, endPoint y: 60, distance: 253.3
click at [152, 307] on div "swap_horiz Break voice bridge close_fullscreen Connect 3-Way Call merge_type Se…" at bounding box center [793, 399] width 1472 height 681
click at [228, 466] on div "swap_horiz Break voice bridge close_fullscreen Connect 3-Way Call merge_type Se…" at bounding box center [793, 399] width 1472 height 681
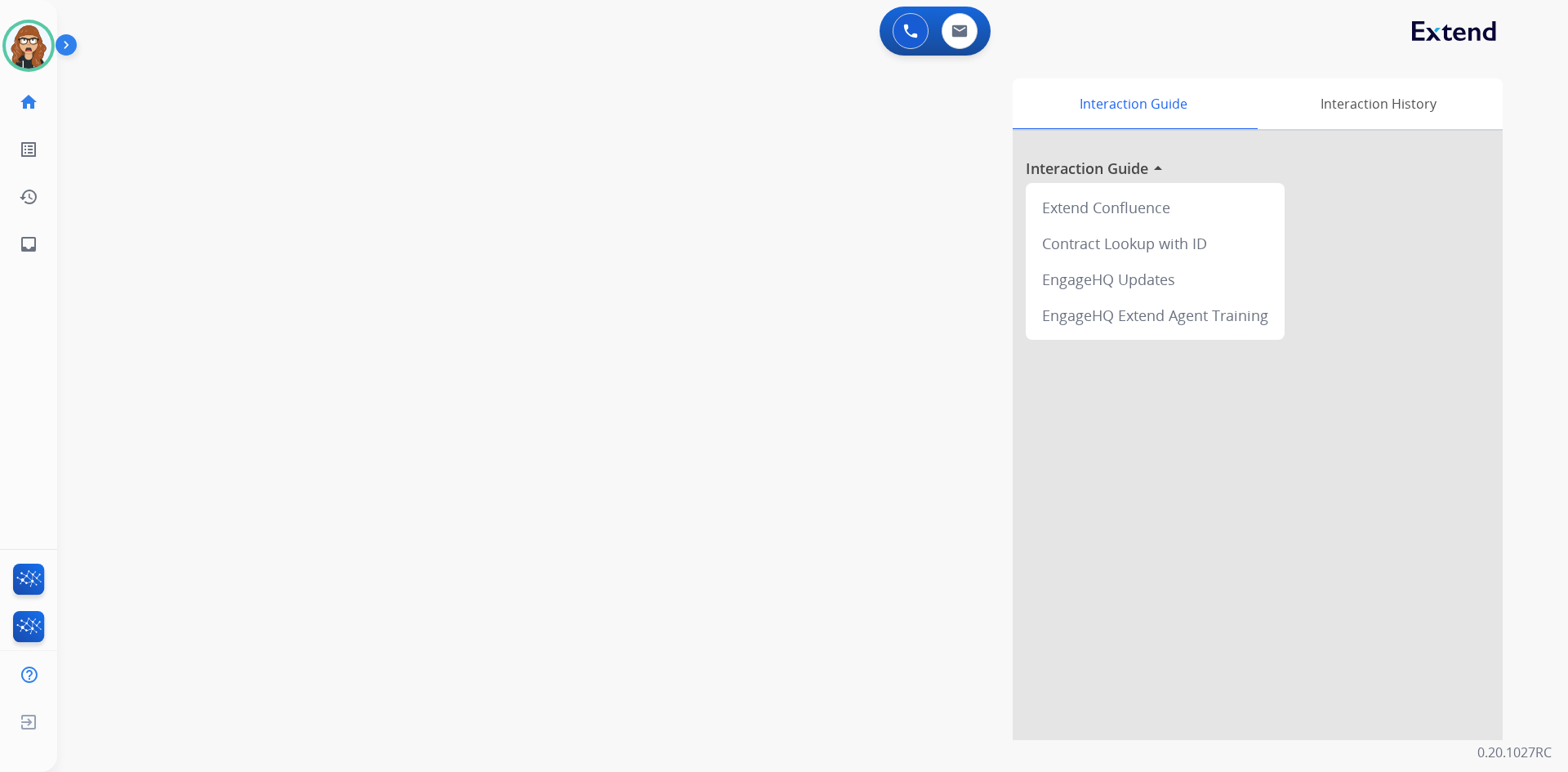
drag, startPoint x: 171, startPoint y: 467, endPoint x: 107, endPoint y: 149, distance: 324.4
click at [171, 467] on div "swap_horiz Break voice bridge close_fullscreen Connect 3-Way Call merge_type Se…" at bounding box center [793, 399] width 1472 height 681
click at [47, 61] on div at bounding box center [29, 46] width 52 height 52
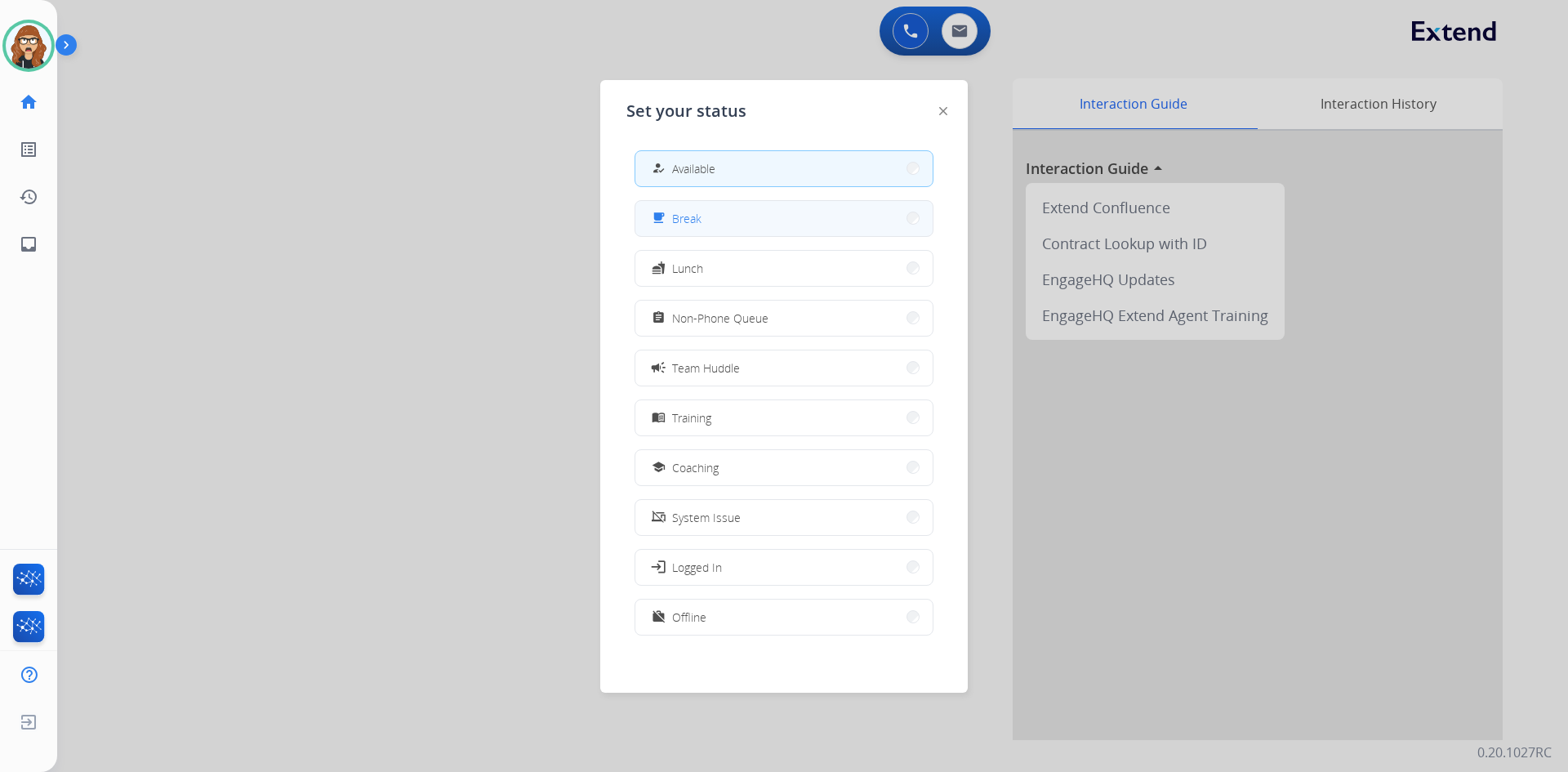
click at [708, 231] on button "free_breakfast Break" at bounding box center [784, 218] width 297 height 35
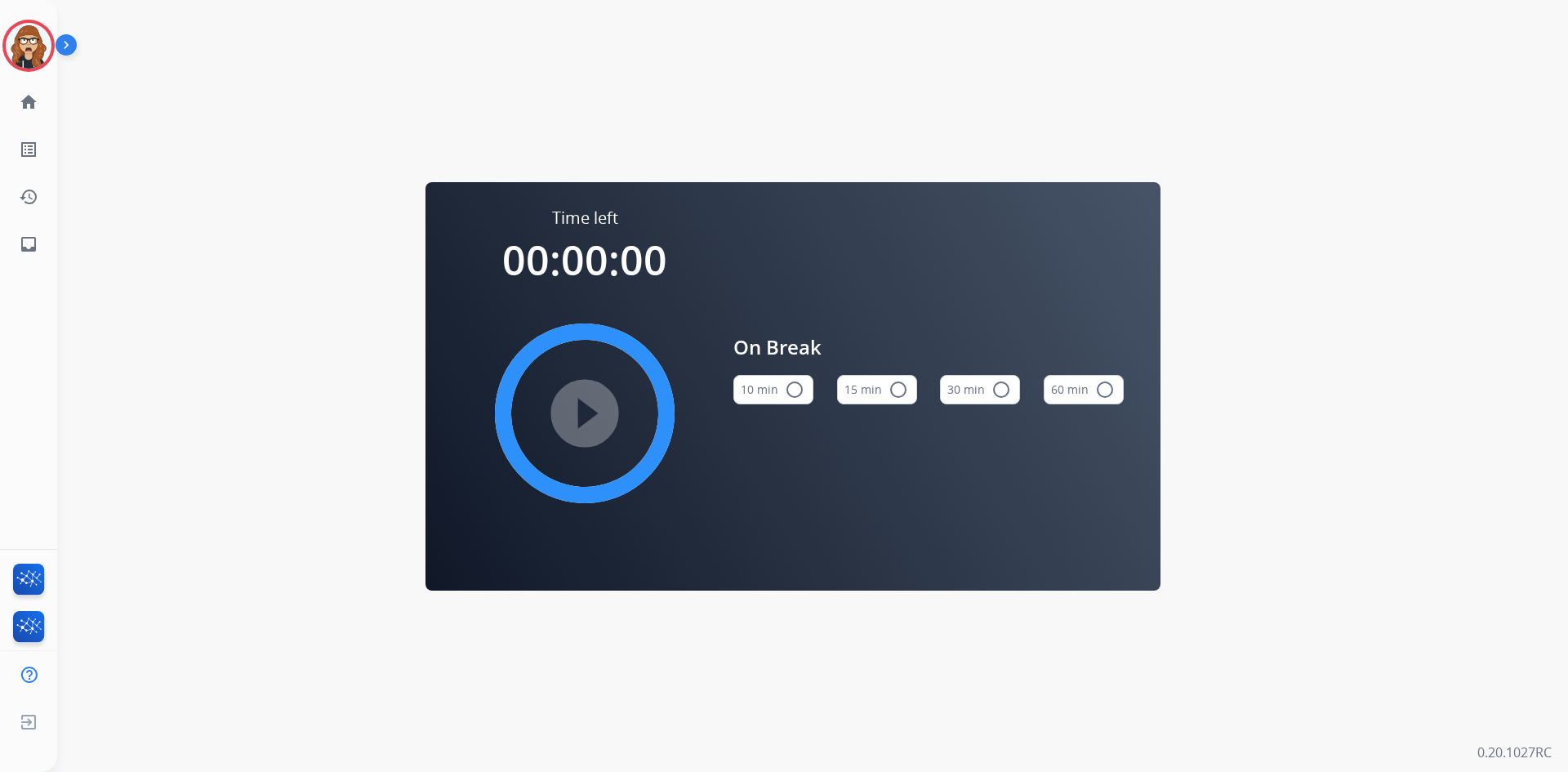
click at [770, 386] on button "10 min radio_button_unchecked" at bounding box center [773, 389] width 80 height 30
click at [16, 48] on img at bounding box center [28, 45] width 46 height 46
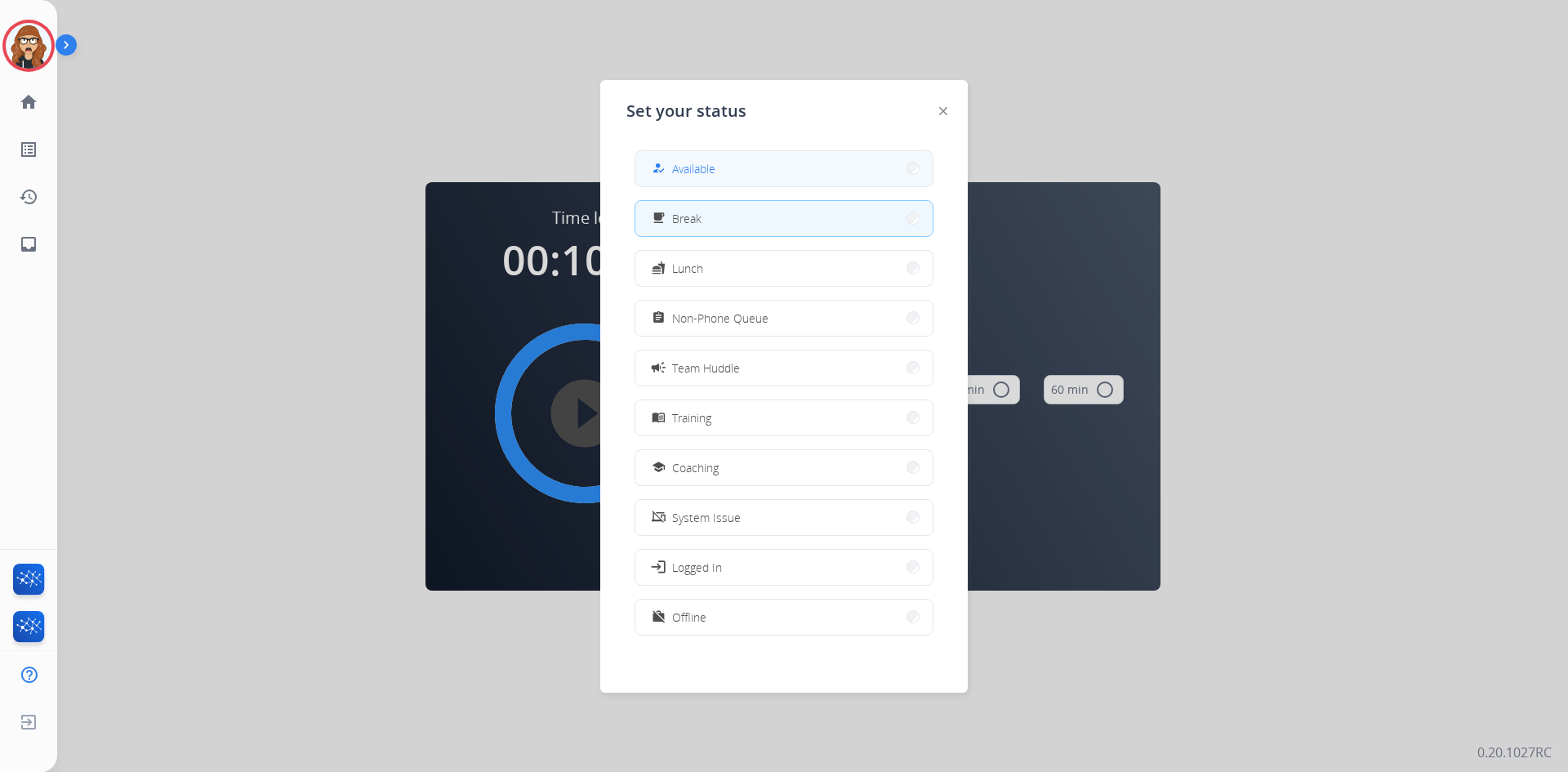
click at [783, 163] on button "how_to_reg Available" at bounding box center [784, 168] width 297 height 35
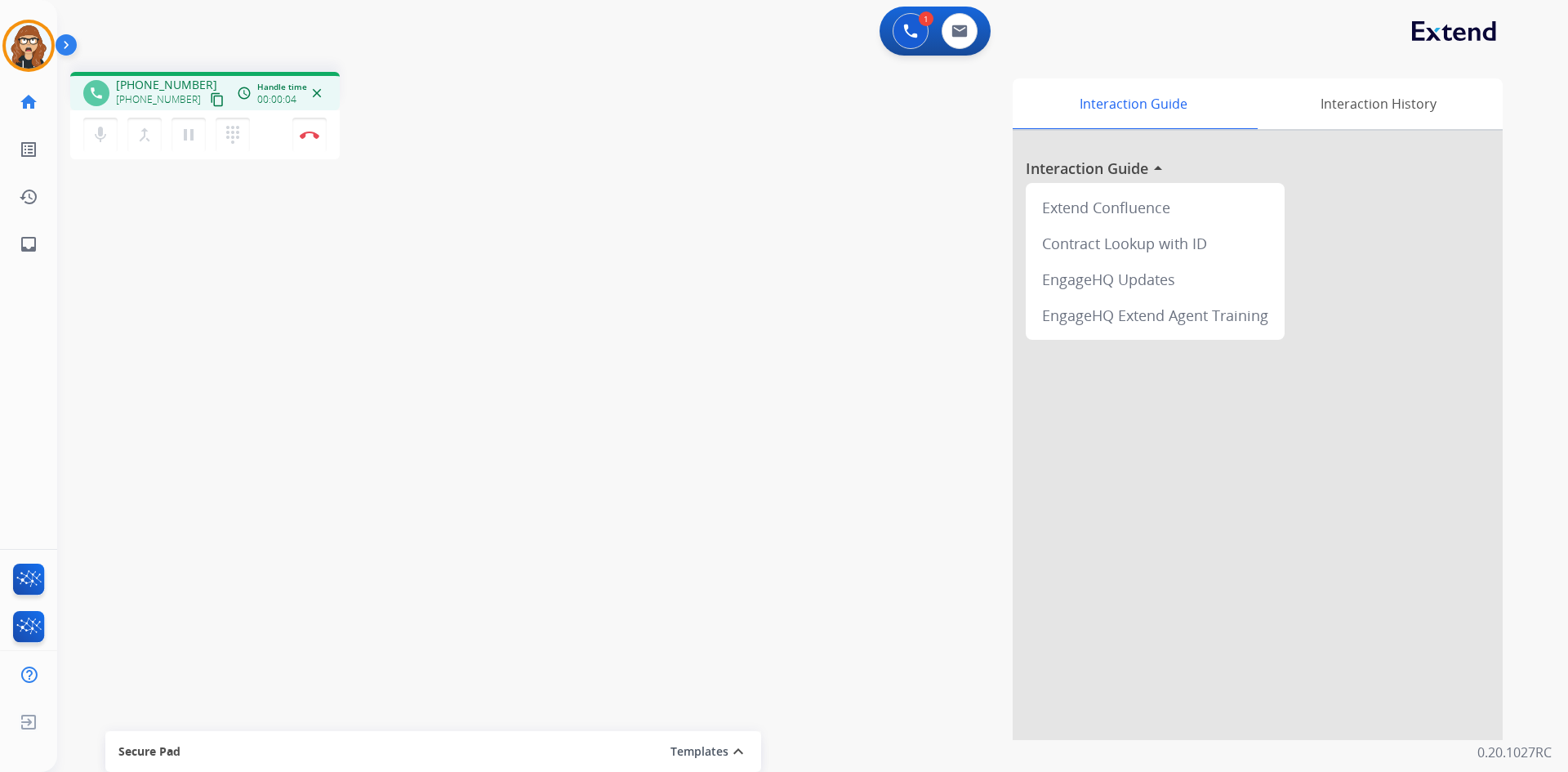
click at [210, 101] on mat-icon "content_copy" at bounding box center [217, 100] width 14 height 14
click at [192, 134] on mat-icon "pause" at bounding box center [189, 135] width 20 height 20
click at [124, 382] on div "phone +18054285800 +18054285800 content_copy access_time Call metrics Queue 00:…" at bounding box center [793, 399] width 1472 height 681
click at [190, 138] on mat-icon "play_arrow" at bounding box center [189, 135] width 20 height 20
click at [309, 146] on button "Disconnect" at bounding box center [309, 135] width 34 height 34
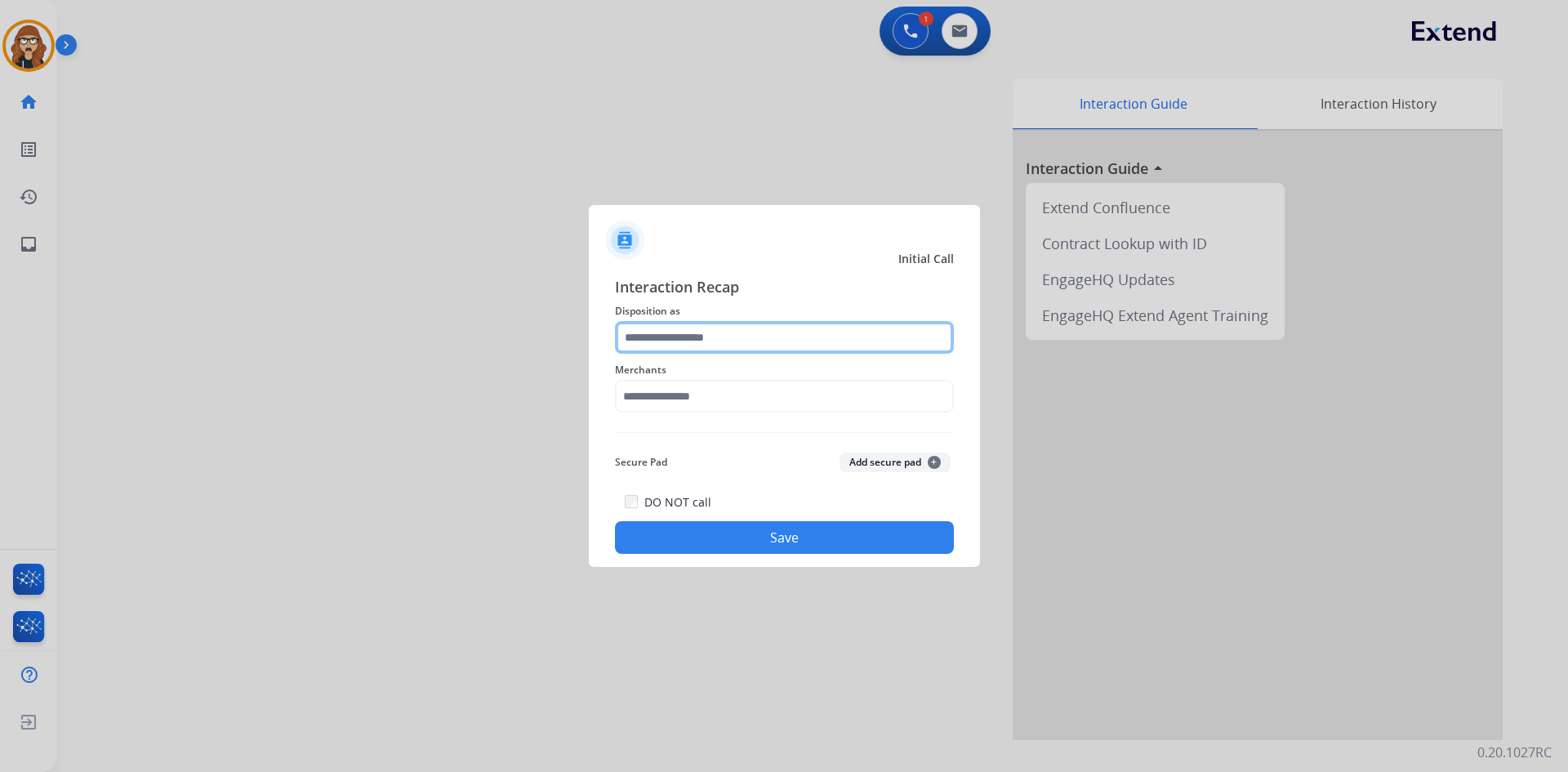
click at [685, 332] on input "text" at bounding box center [784, 337] width 339 height 32
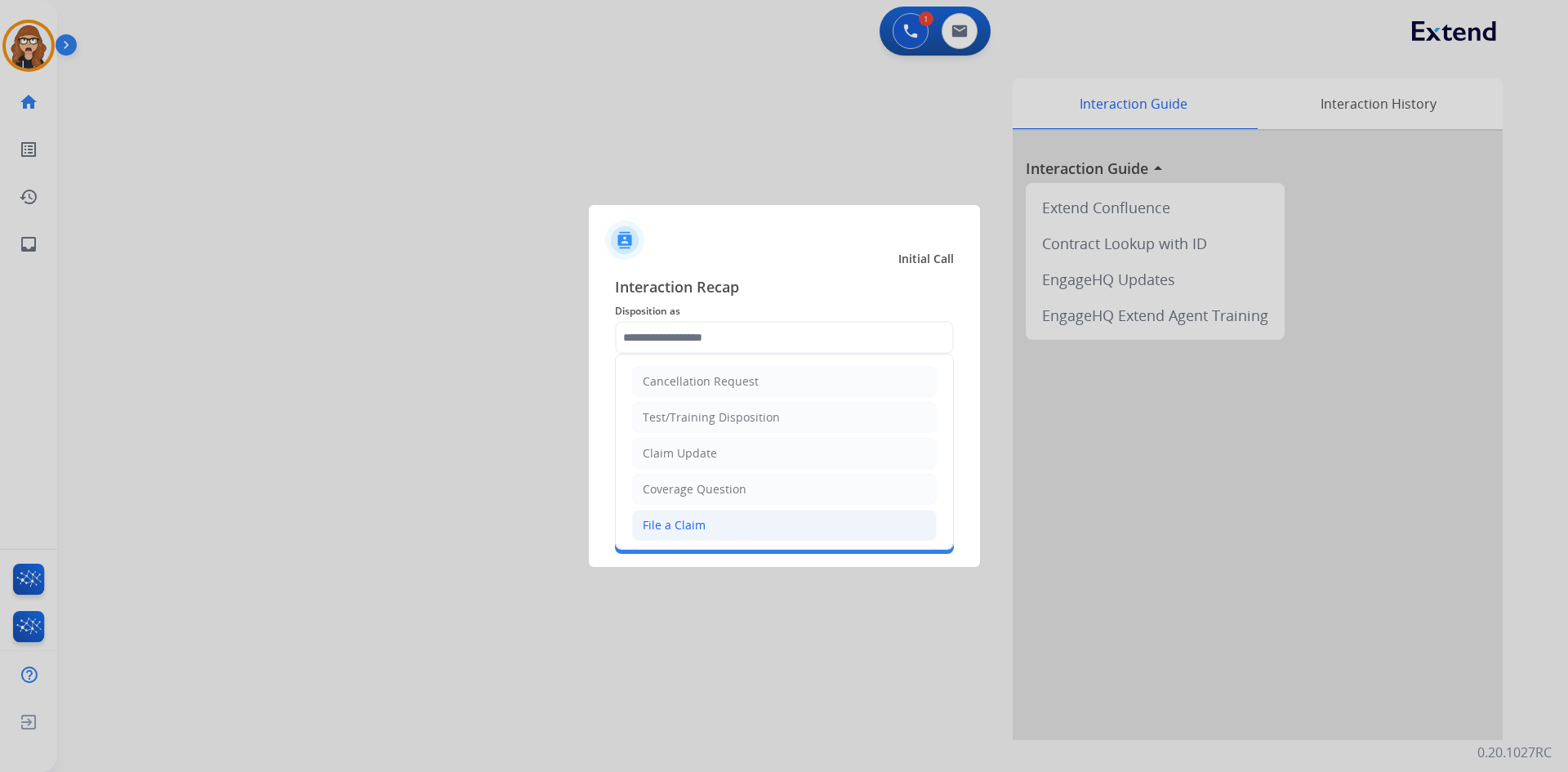
click at [673, 540] on li "File a Claim" at bounding box center [784, 525] width 305 height 31
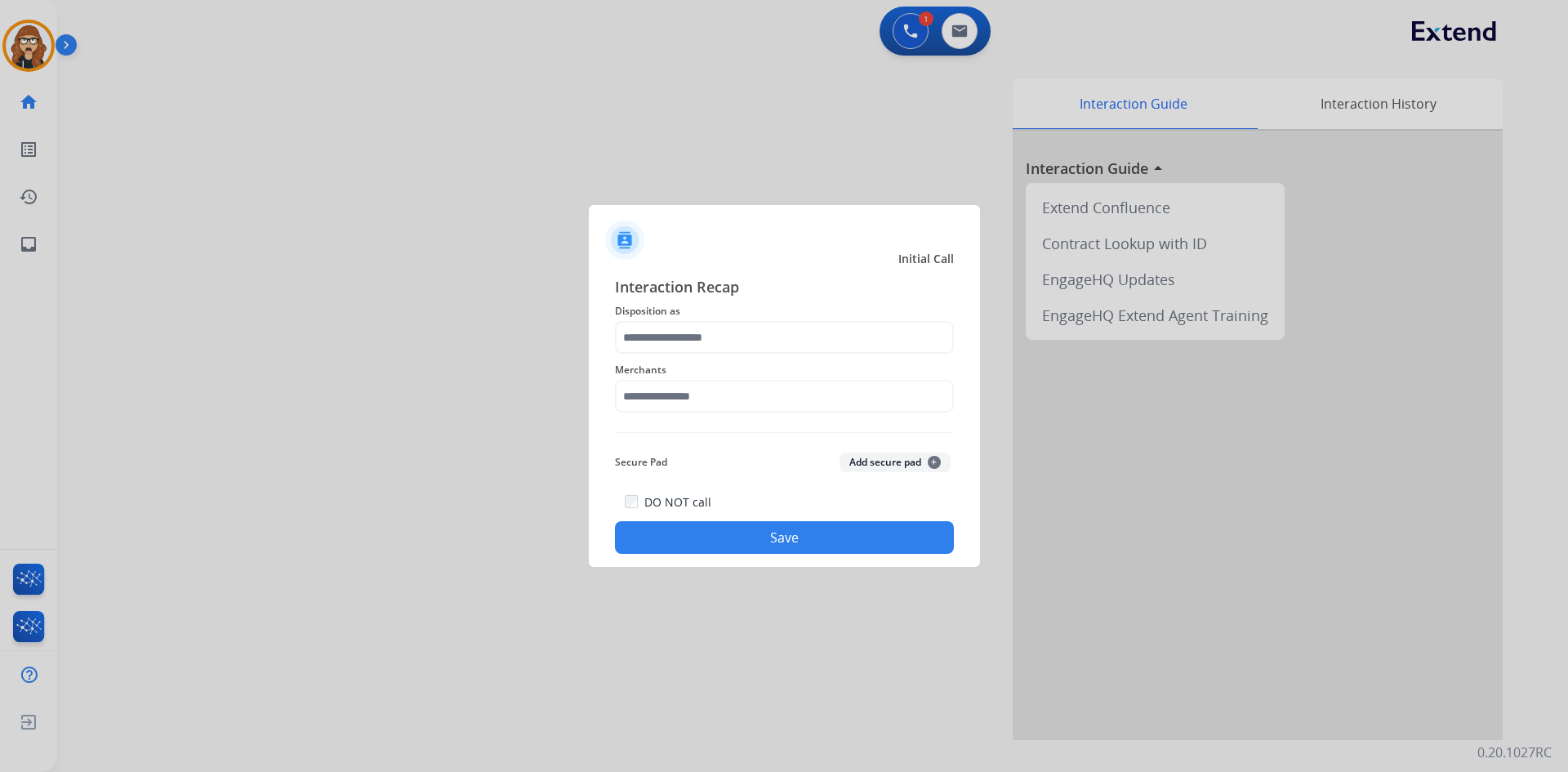
type input "**********"
click at [716, 389] on input "text" at bounding box center [784, 396] width 339 height 32
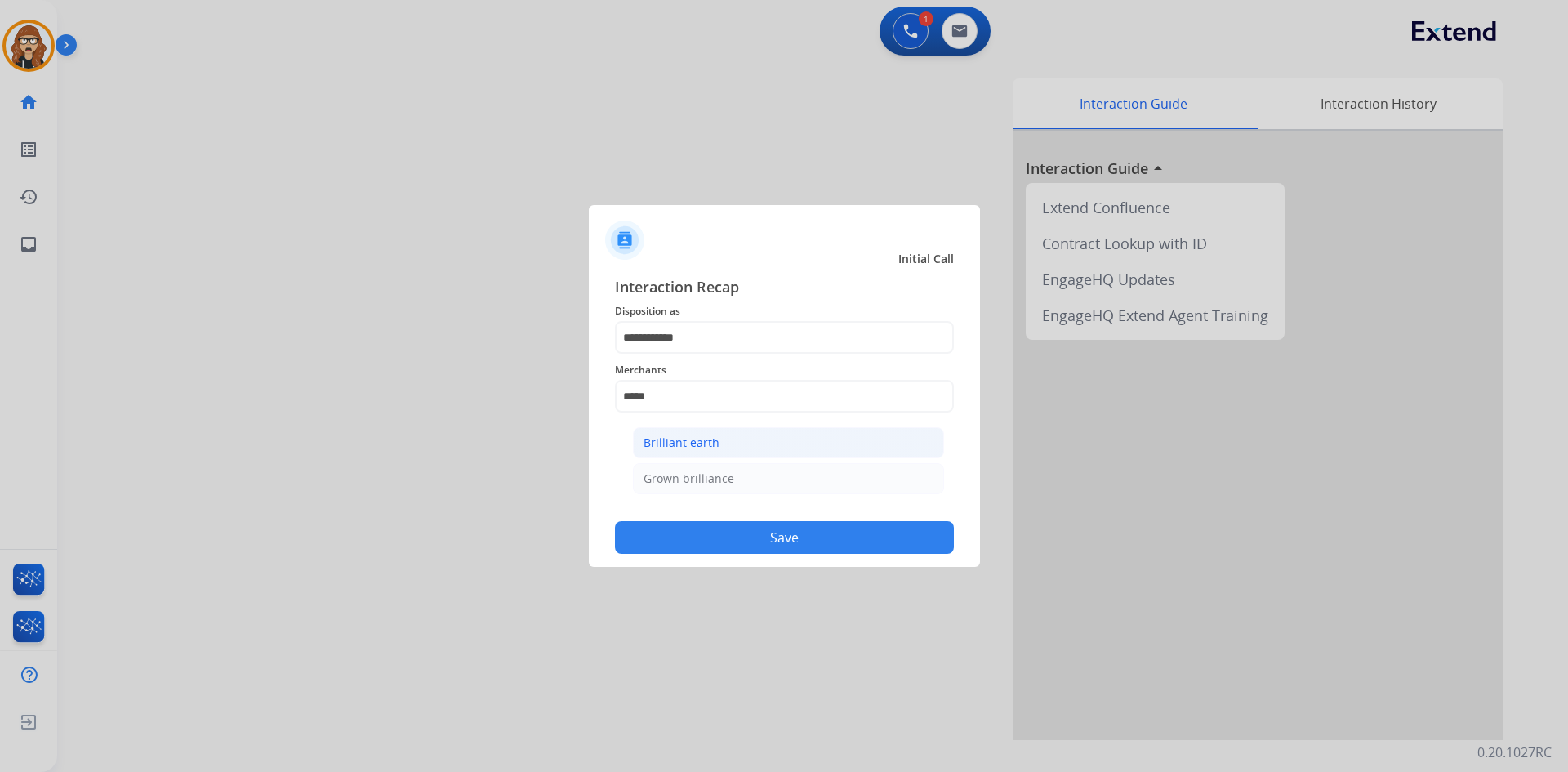
click at [770, 438] on li "Brilliant earth" at bounding box center [788, 442] width 311 height 31
type input "**********"
click at [749, 533] on button "Save" at bounding box center [784, 537] width 339 height 32
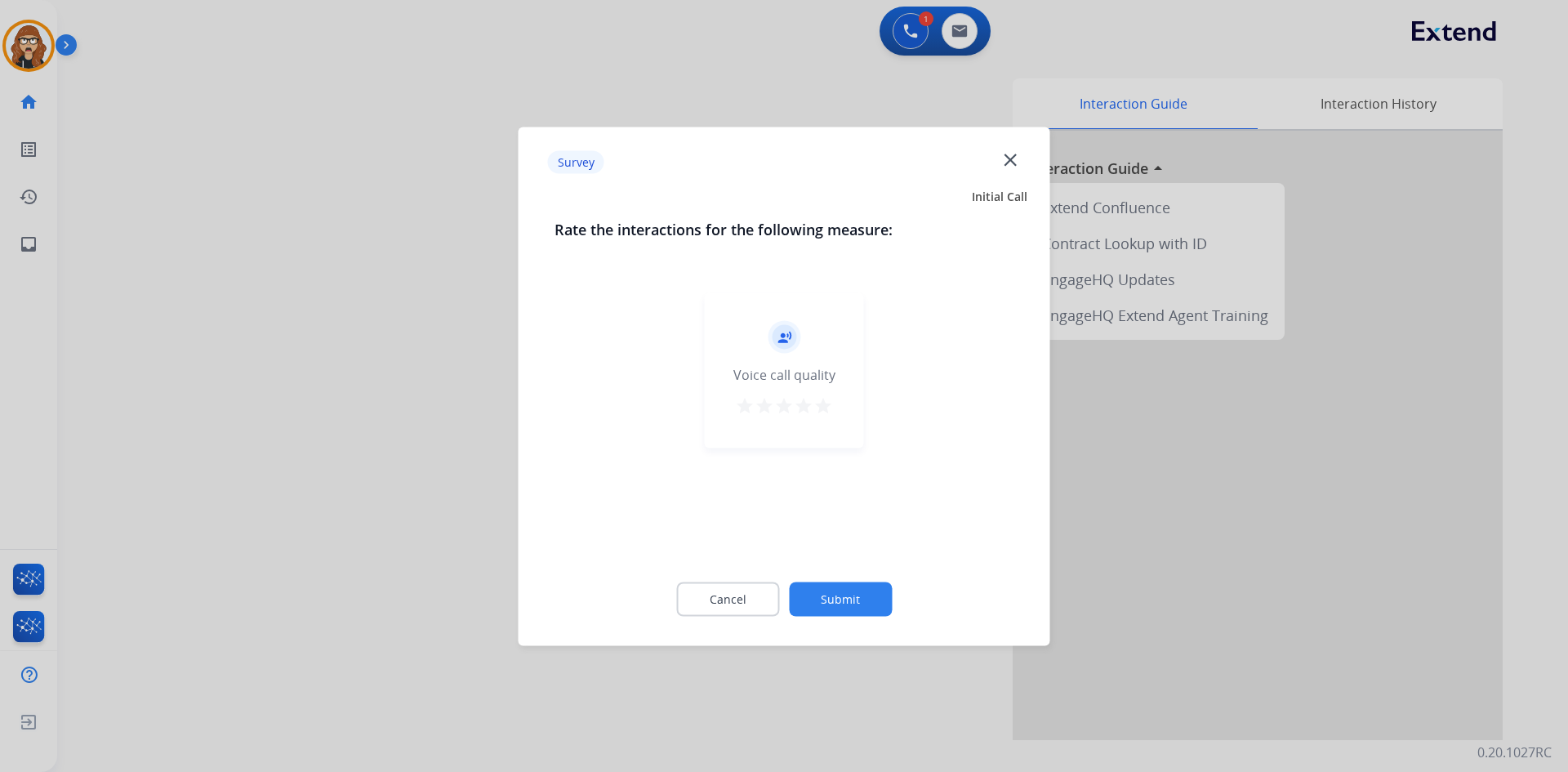
click at [829, 405] on mat-icon "star" at bounding box center [823, 405] width 20 height 20
click at [859, 609] on button "Submit" at bounding box center [840, 599] width 103 height 34
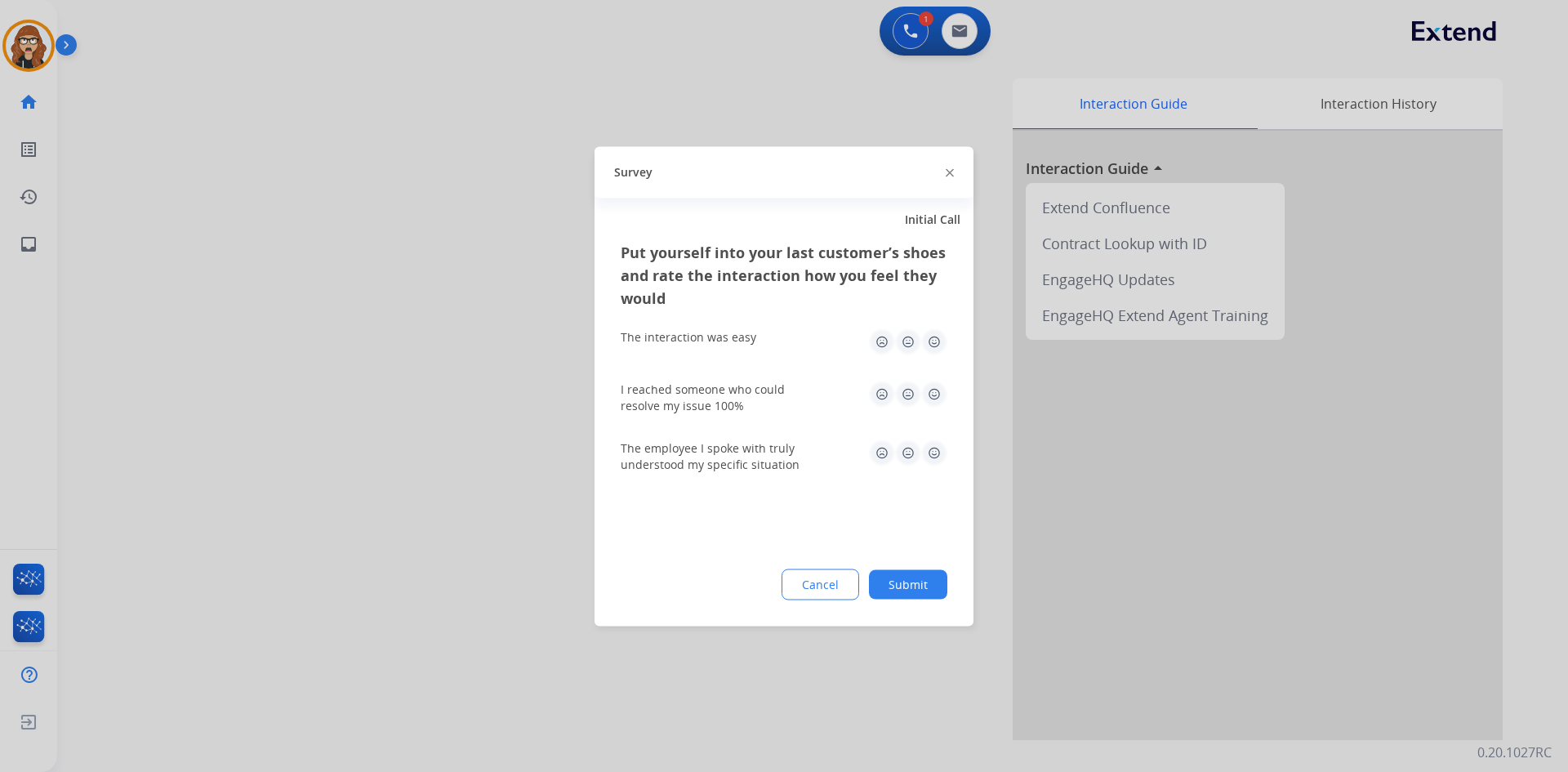
click at [938, 345] on img at bounding box center [934, 341] width 26 height 26
click at [942, 396] on img at bounding box center [934, 393] width 26 height 26
click at [932, 452] on img at bounding box center [934, 452] width 26 height 26
click at [926, 581] on button "Submit" at bounding box center [908, 583] width 78 height 30
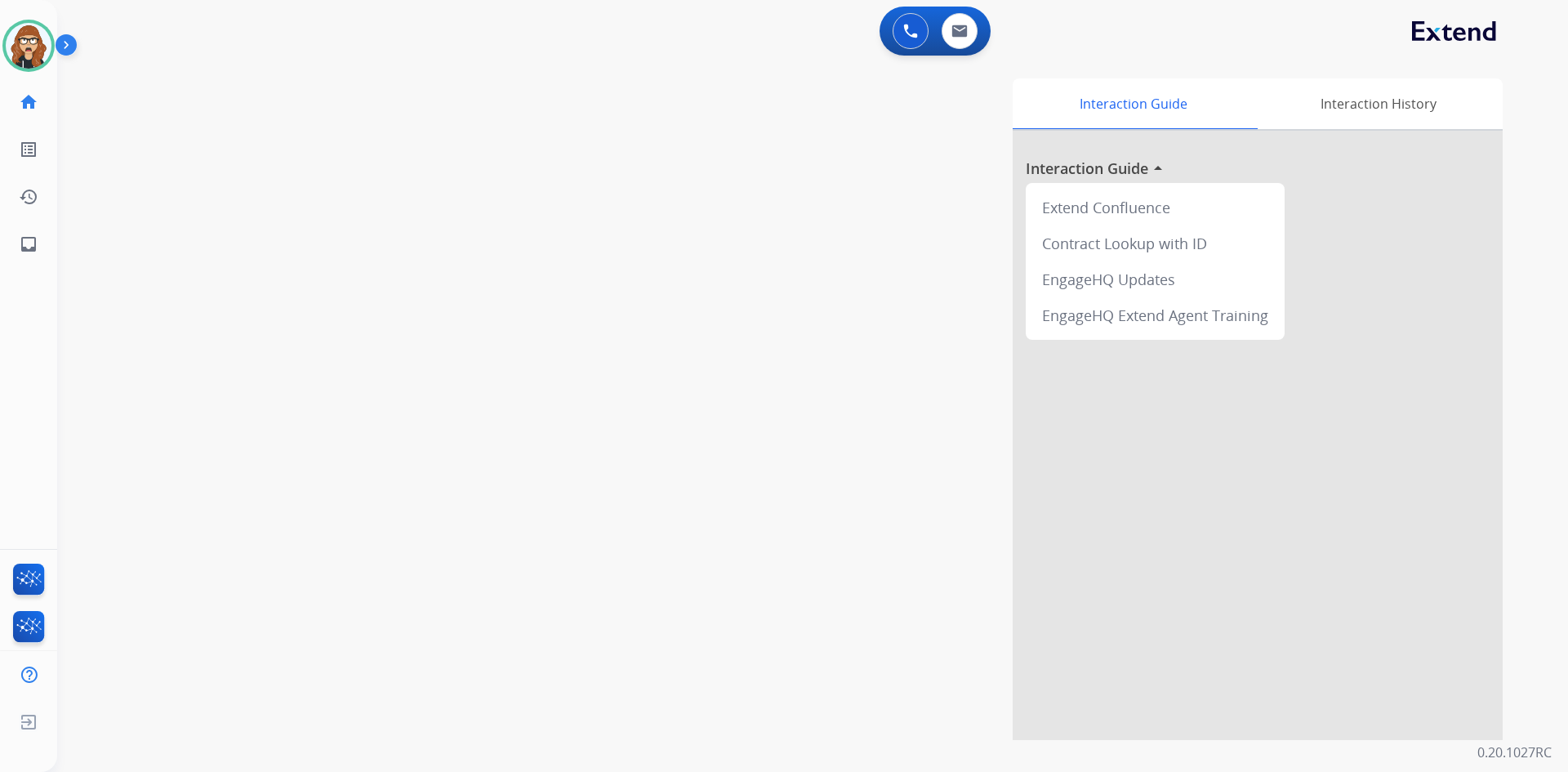
drag, startPoint x: 159, startPoint y: 221, endPoint x: 283, endPoint y: 119, distance: 160.6
click at [159, 221] on div "swap_horiz Break voice bridge close_fullscreen Connect 3-Way Call merge_type Se…" at bounding box center [793, 399] width 1472 height 681
click at [37, 46] on img at bounding box center [28, 45] width 46 height 46
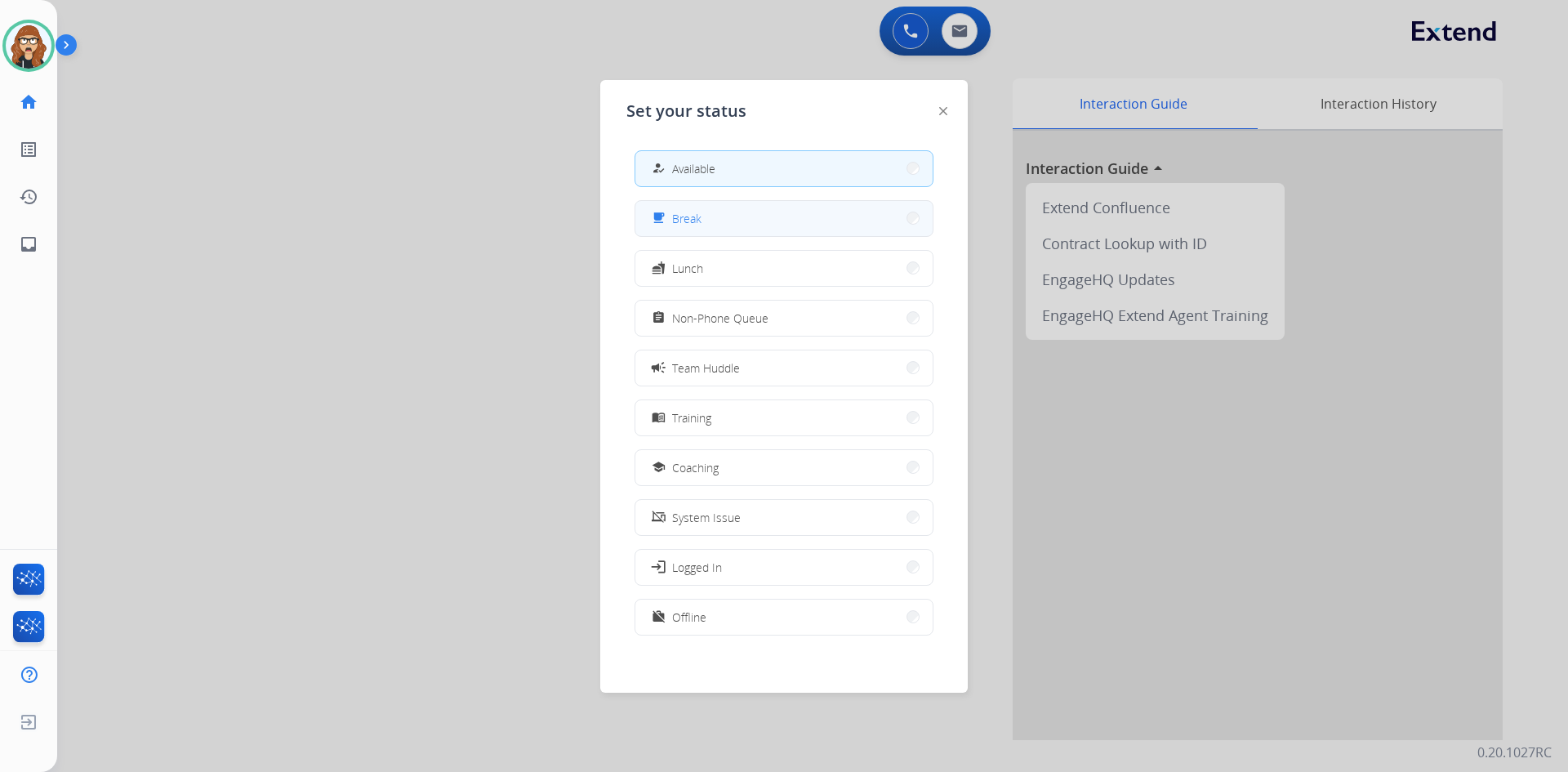
click at [730, 225] on button "free_breakfast Break" at bounding box center [784, 218] width 297 height 35
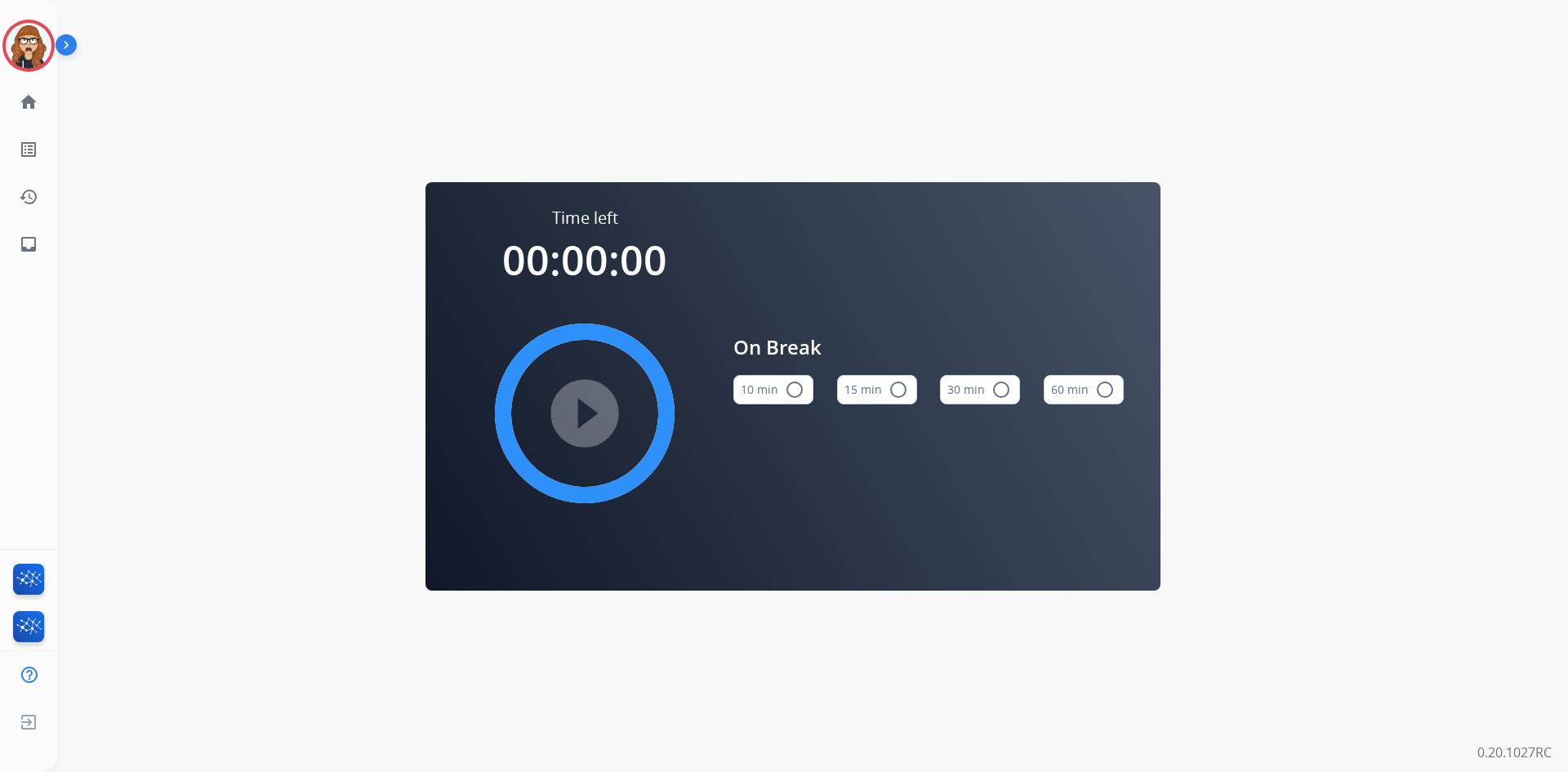
click at [766, 385] on button "10 min radio_button_unchecked" at bounding box center [773, 389] width 80 height 30
click at [595, 423] on mat-icon "play_circle_filled" at bounding box center [585, 413] width 20 height 20
click at [31, 42] on img at bounding box center [28, 45] width 46 height 46
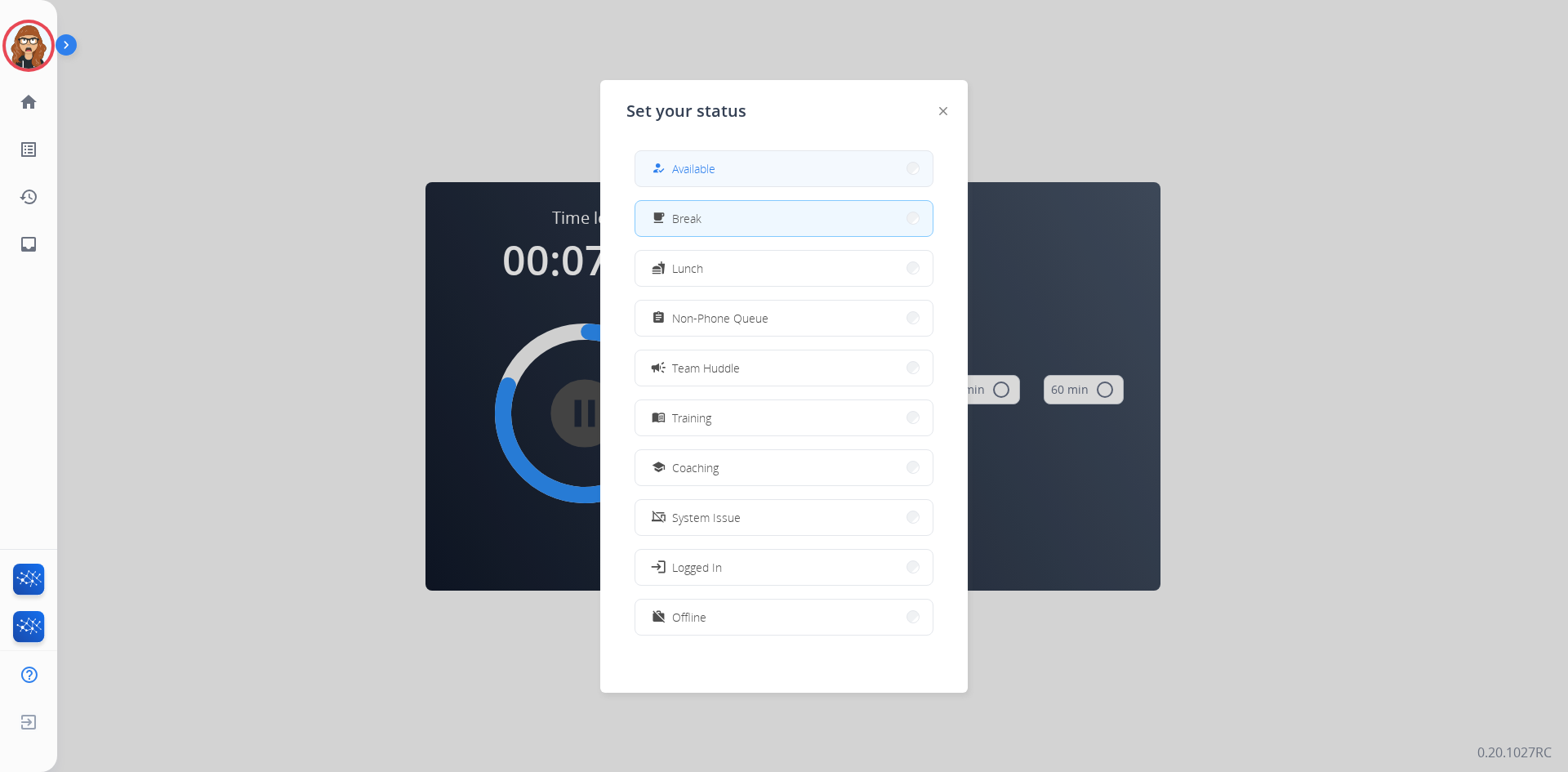
click at [742, 171] on button "how_to_reg Available" at bounding box center [784, 168] width 297 height 35
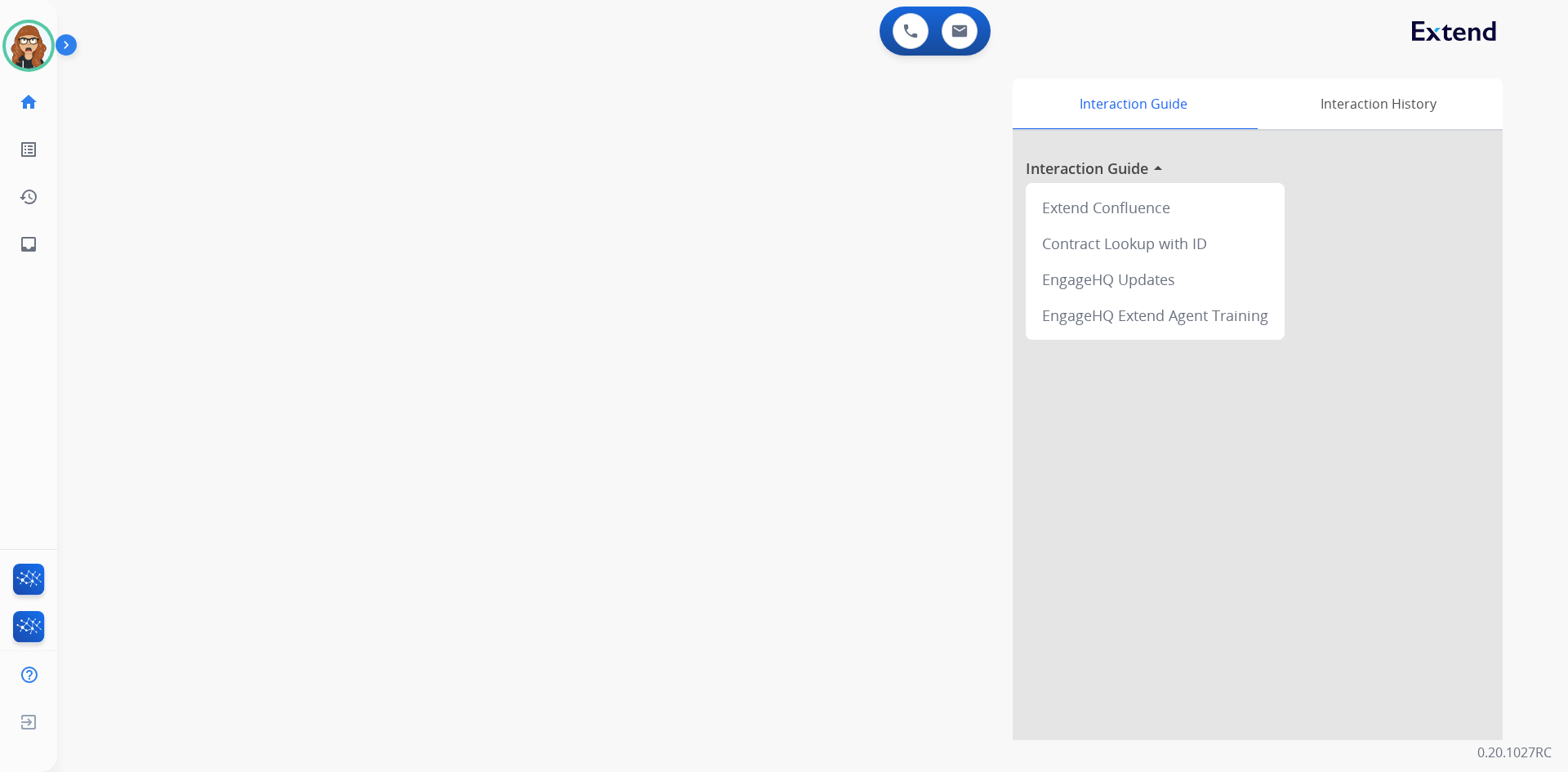
click at [167, 434] on div "swap_horiz Break voice bridge close_fullscreen Connect 3-Way Call merge_type Se…" at bounding box center [793, 399] width 1472 height 681
drag, startPoint x: 147, startPoint y: 64, endPoint x: 174, endPoint y: 7, distance: 63.1
click at [147, 64] on div "swap_horiz Break voice bridge close_fullscreen Connect 3-Way Call merge_type Se…" at bounding box center [793, 399] width 1472 height 681
click at [31, 46] on img at bounding box center [28, 45] width 46 height 46
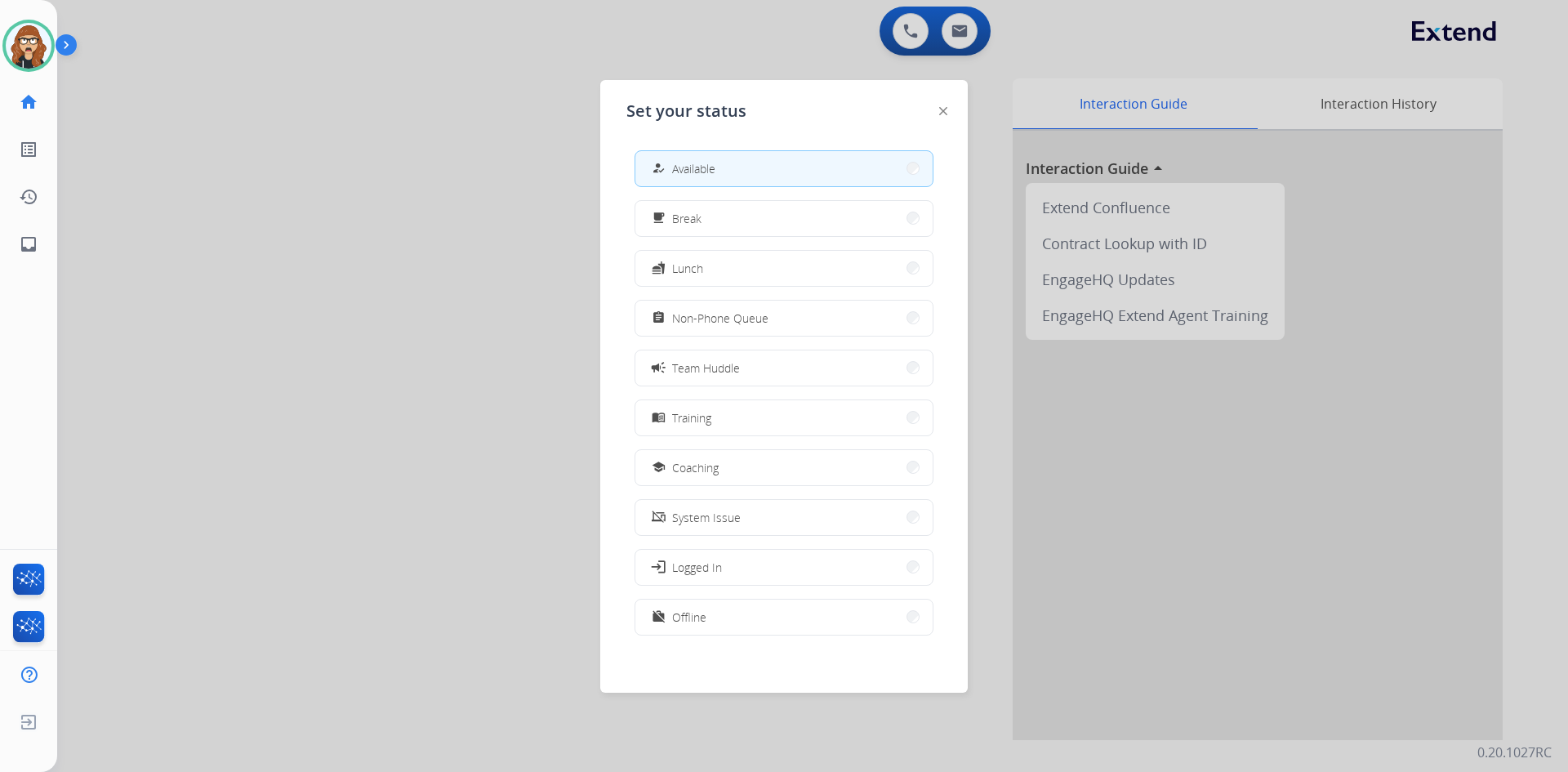
click at [495, 254] on div at bounding box center [784, 386] width 1568 height 772
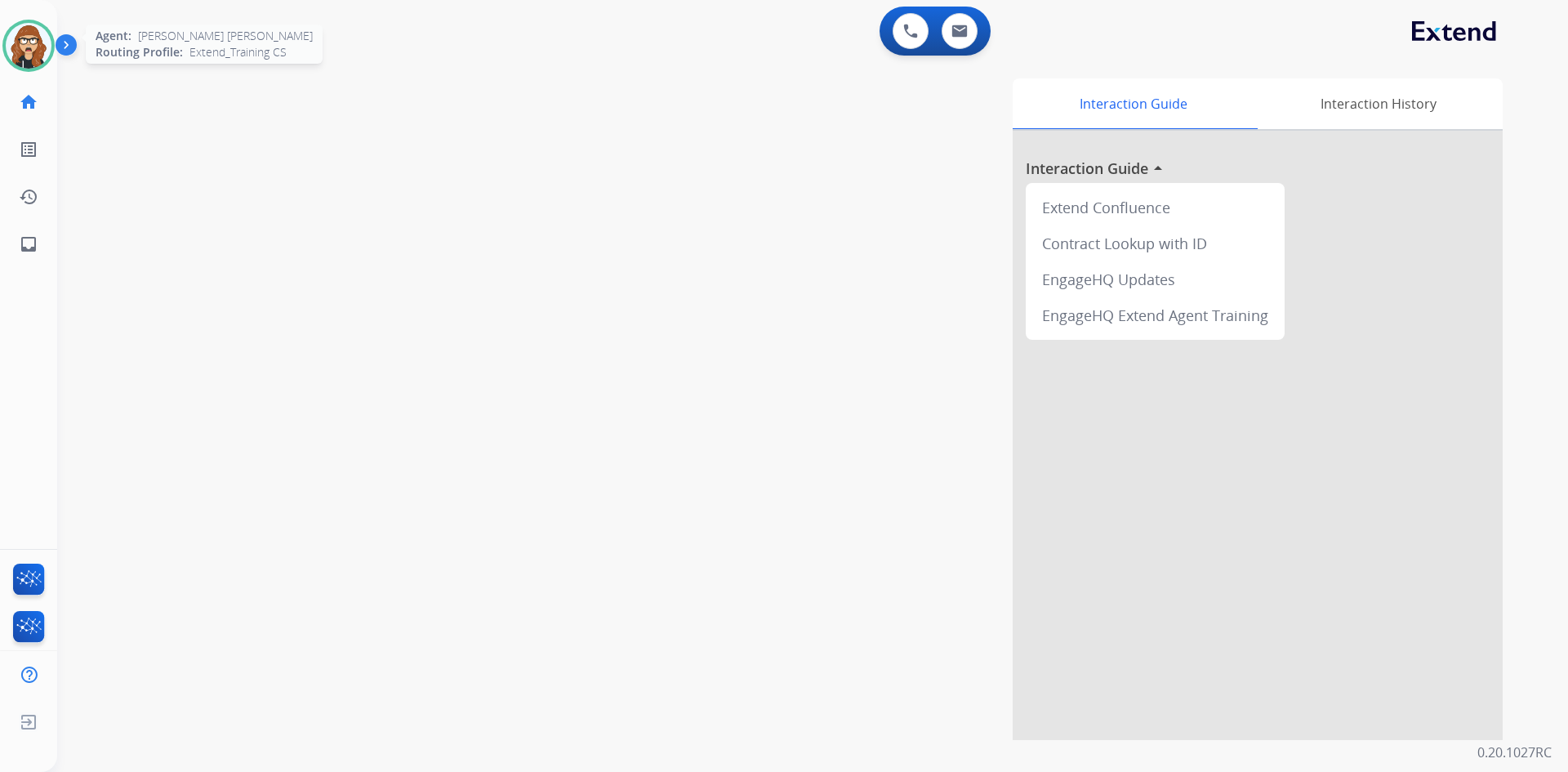
click at [35, 65] on img at bounding box center [28, 45] width 46 height 46
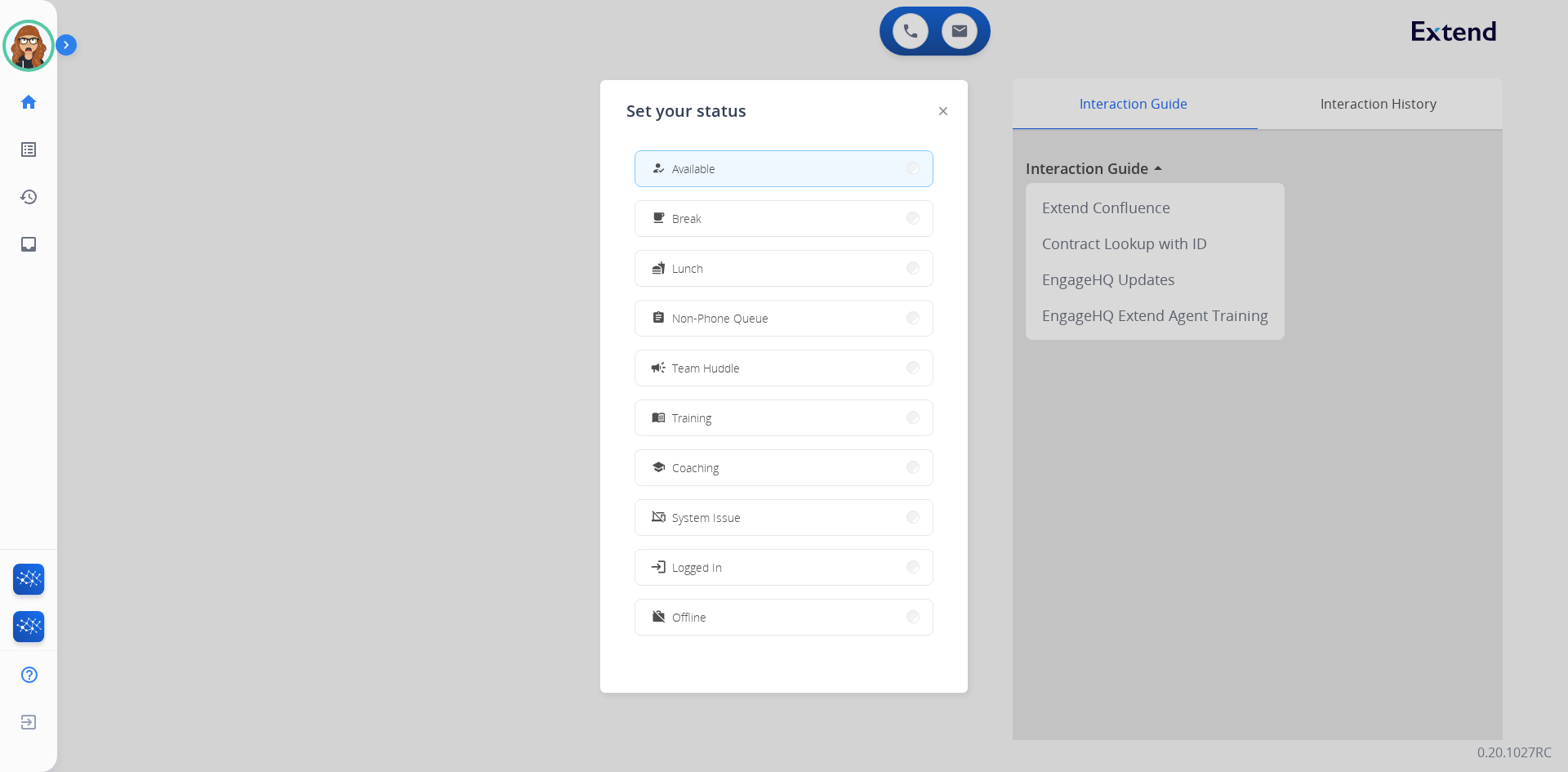
click at [453, 485] on div at bounding box center [784, 386] width 1568 height 772
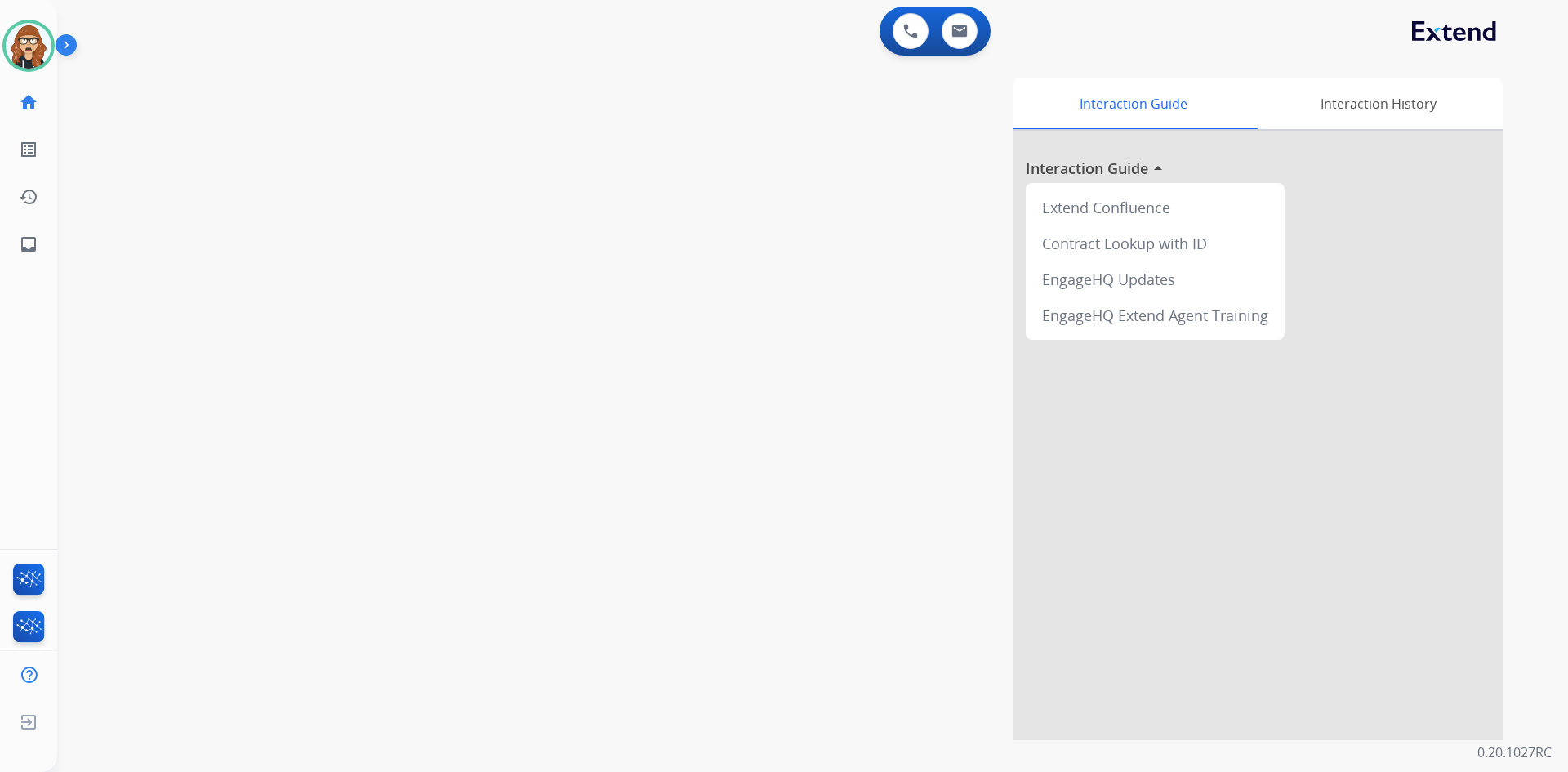
click at [226, 467] on div "swap_horiz Break voice bridge close_fullscreen Connect 3-Way Call merge_type Se…" at bounding box center [793, 399] width 1472 height 681
click at [44, 32] on img at bounding box center [28, 45] width 46 height 46
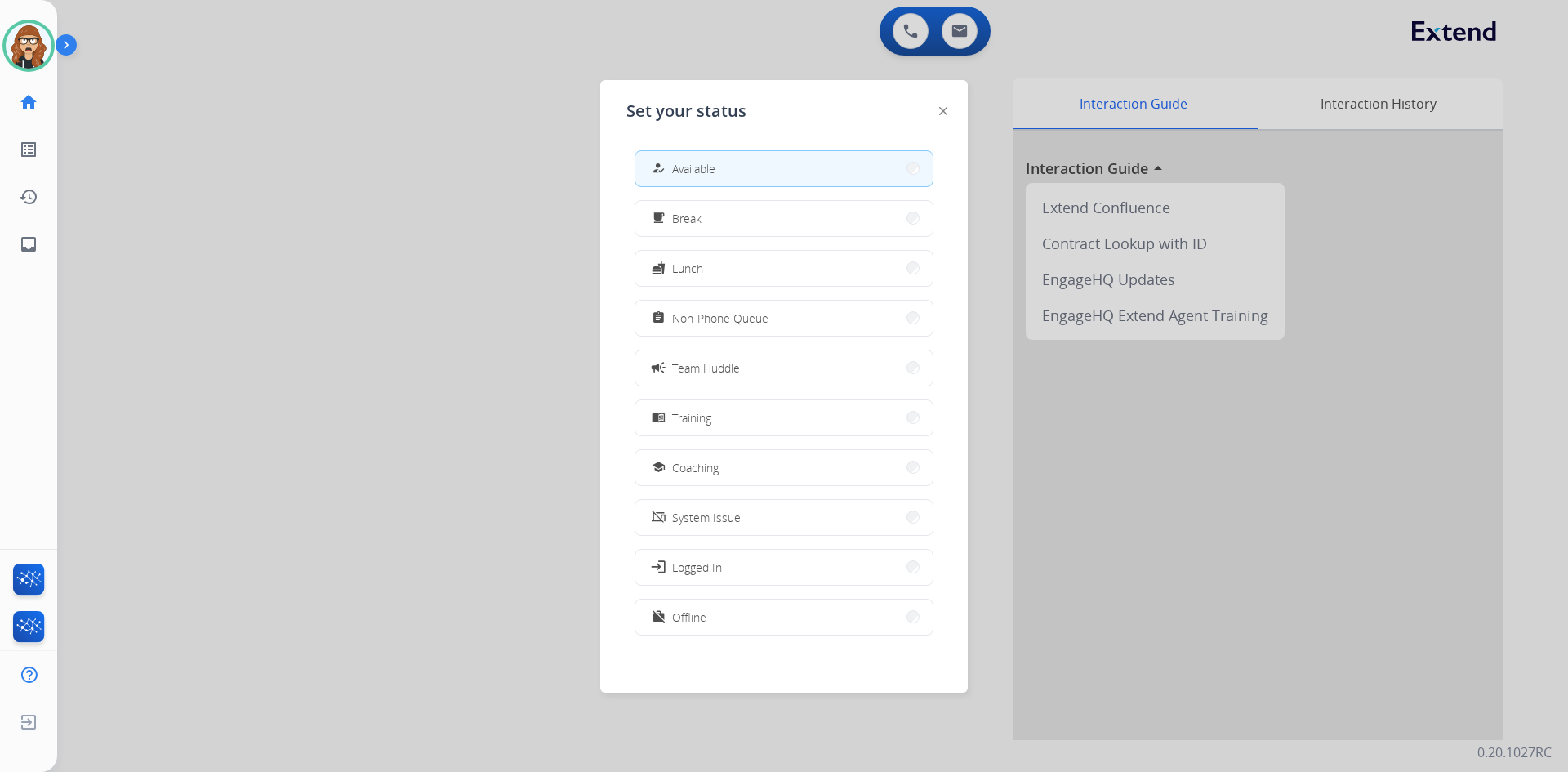
click at [373, 153] on div at bounding box center [784, 386] width 1568 height 772
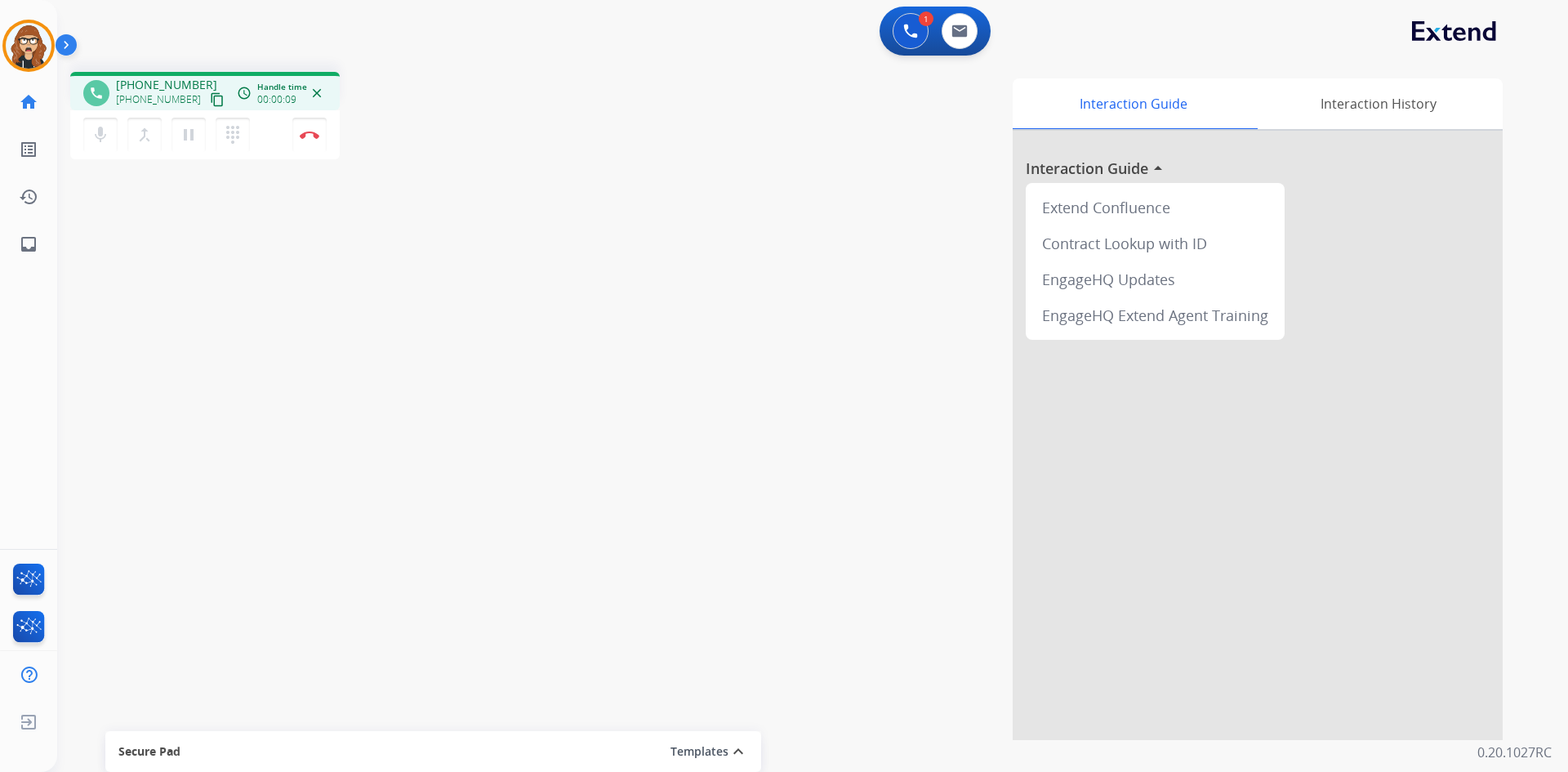
click at [210, 99] on mat-icon "content_copy" at bounding box center [217, 100] width 14 height 14
click at [317, 142] on button "Disconnect" at bounding box center [309, 135] width 34 height 34
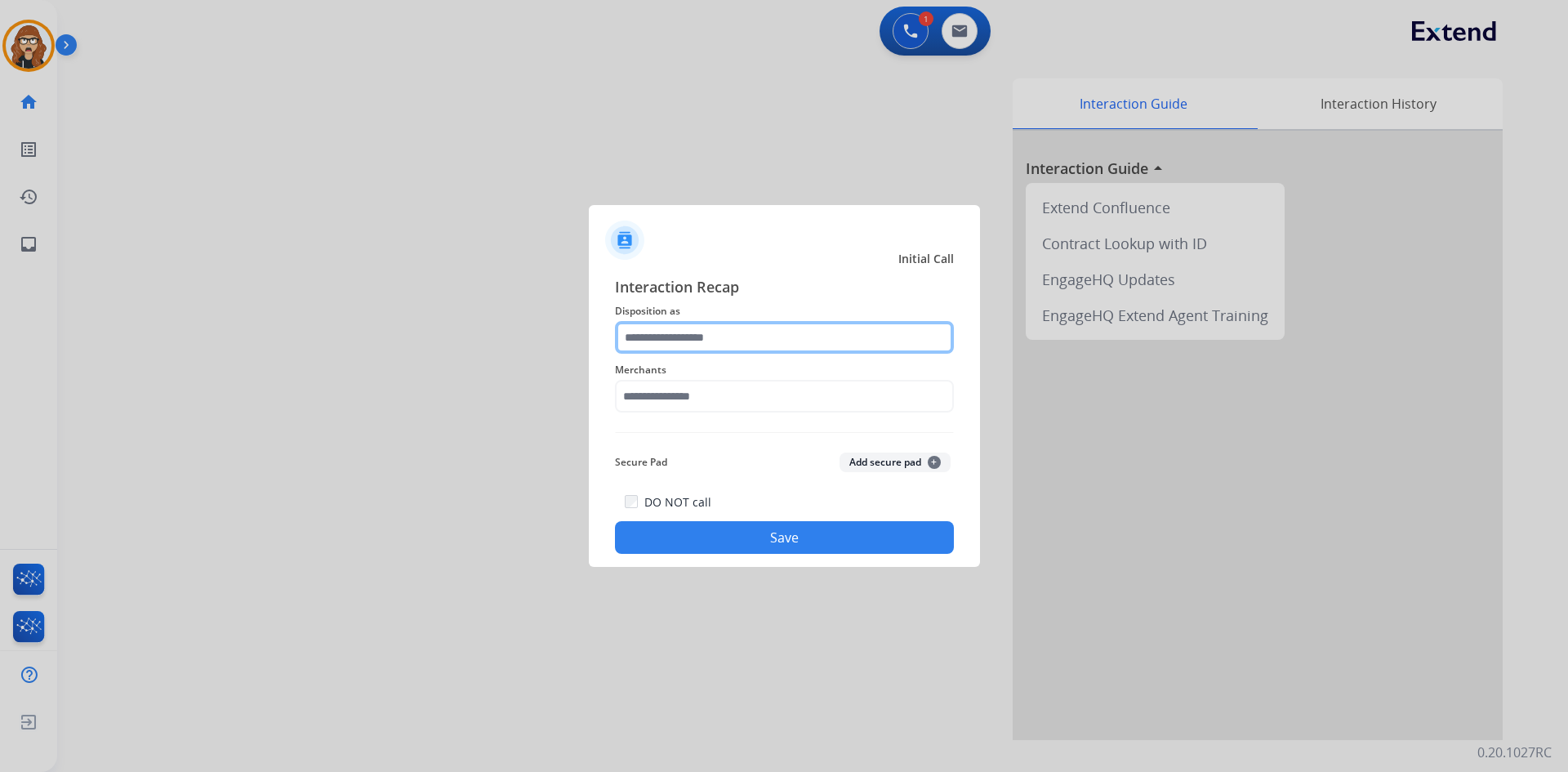
click at [734, 333] on input "text" at bounding box center [784, 337] width 339 height 32
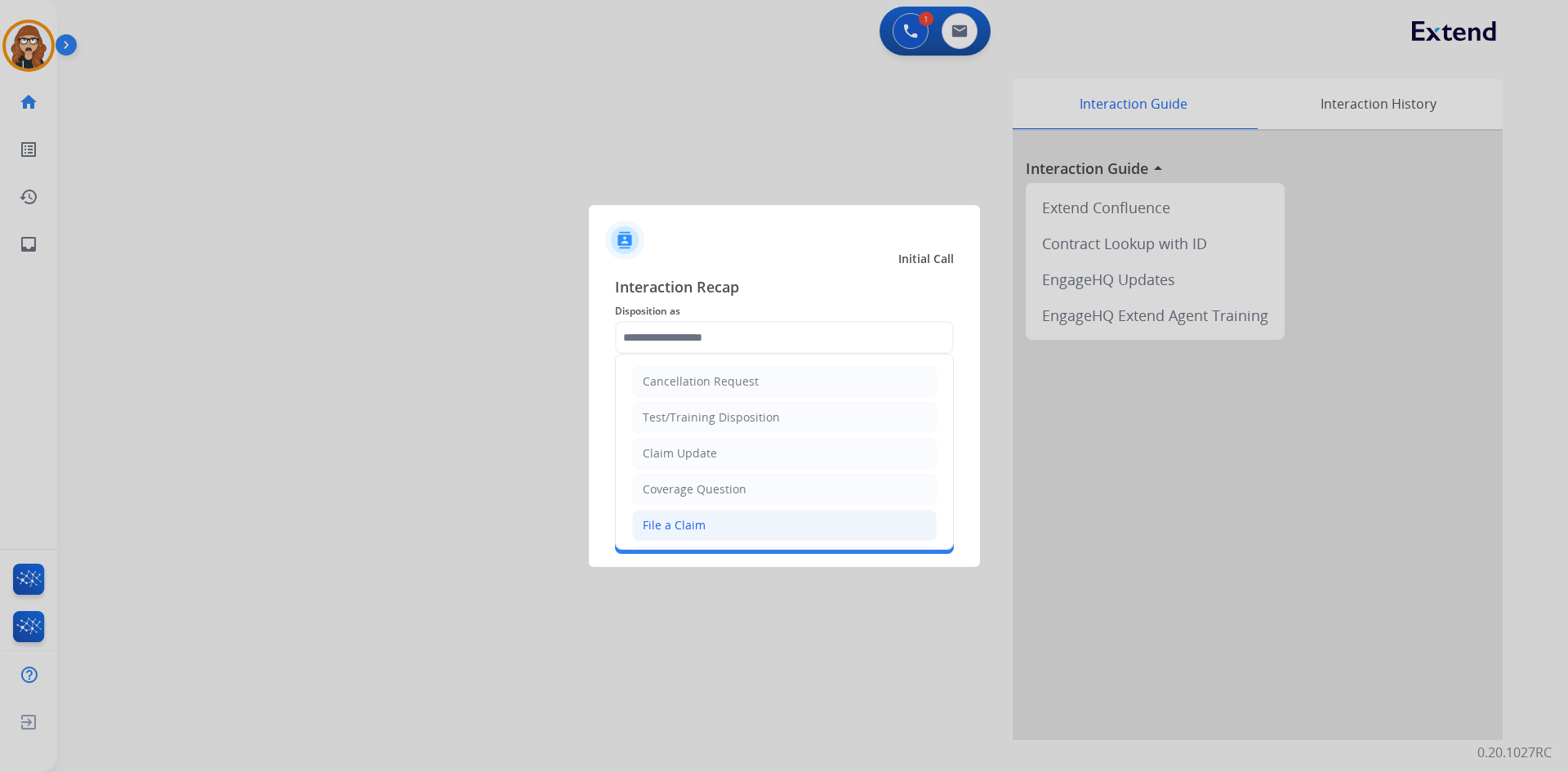
click at [721, 540] on li "File a Claim" at bounding box center [784, 525] width 305 height 31
type input "**********"
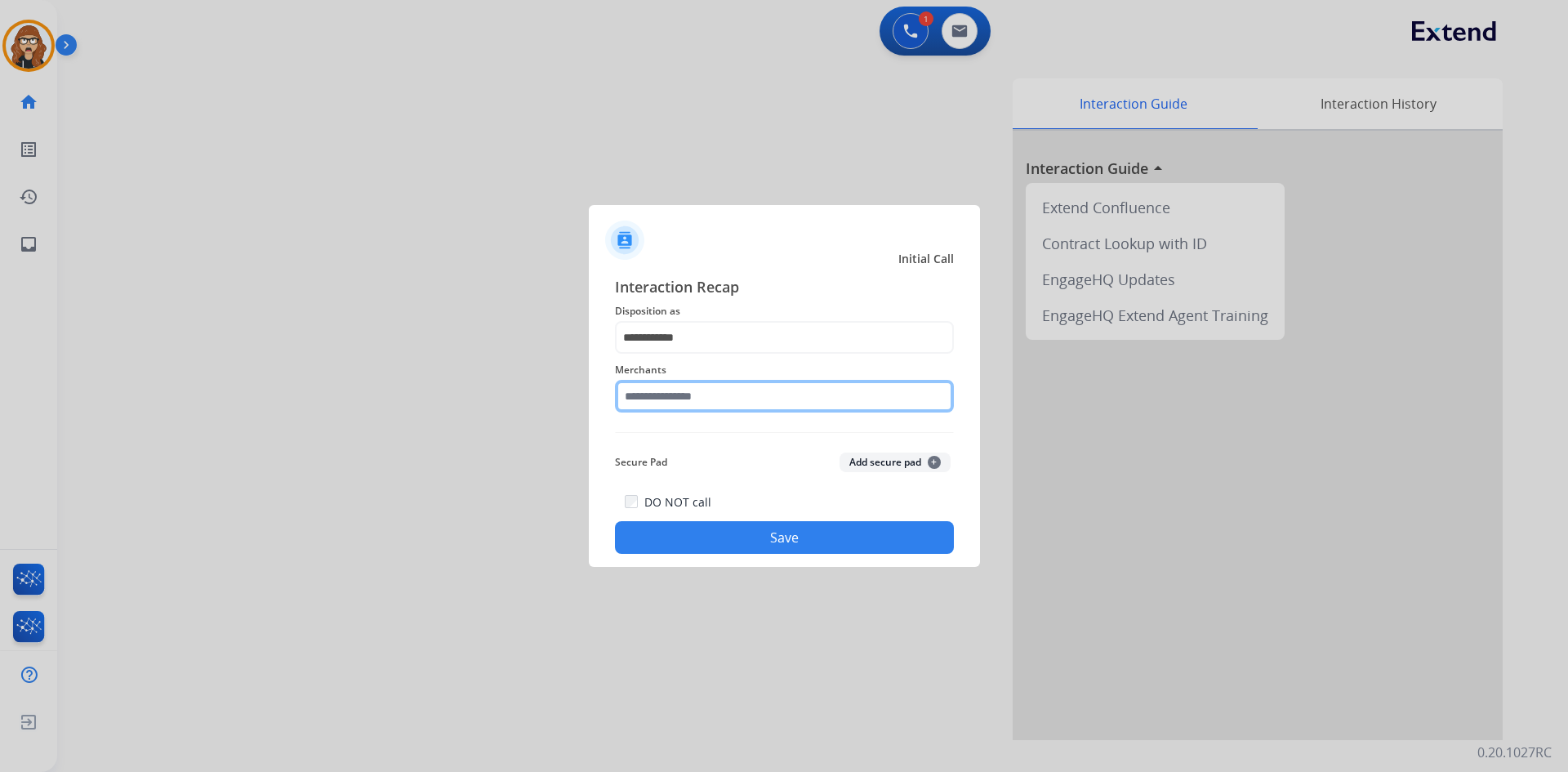
click at [734, 387] on input "text" at bounding box center [784, 396] width 339 height 32
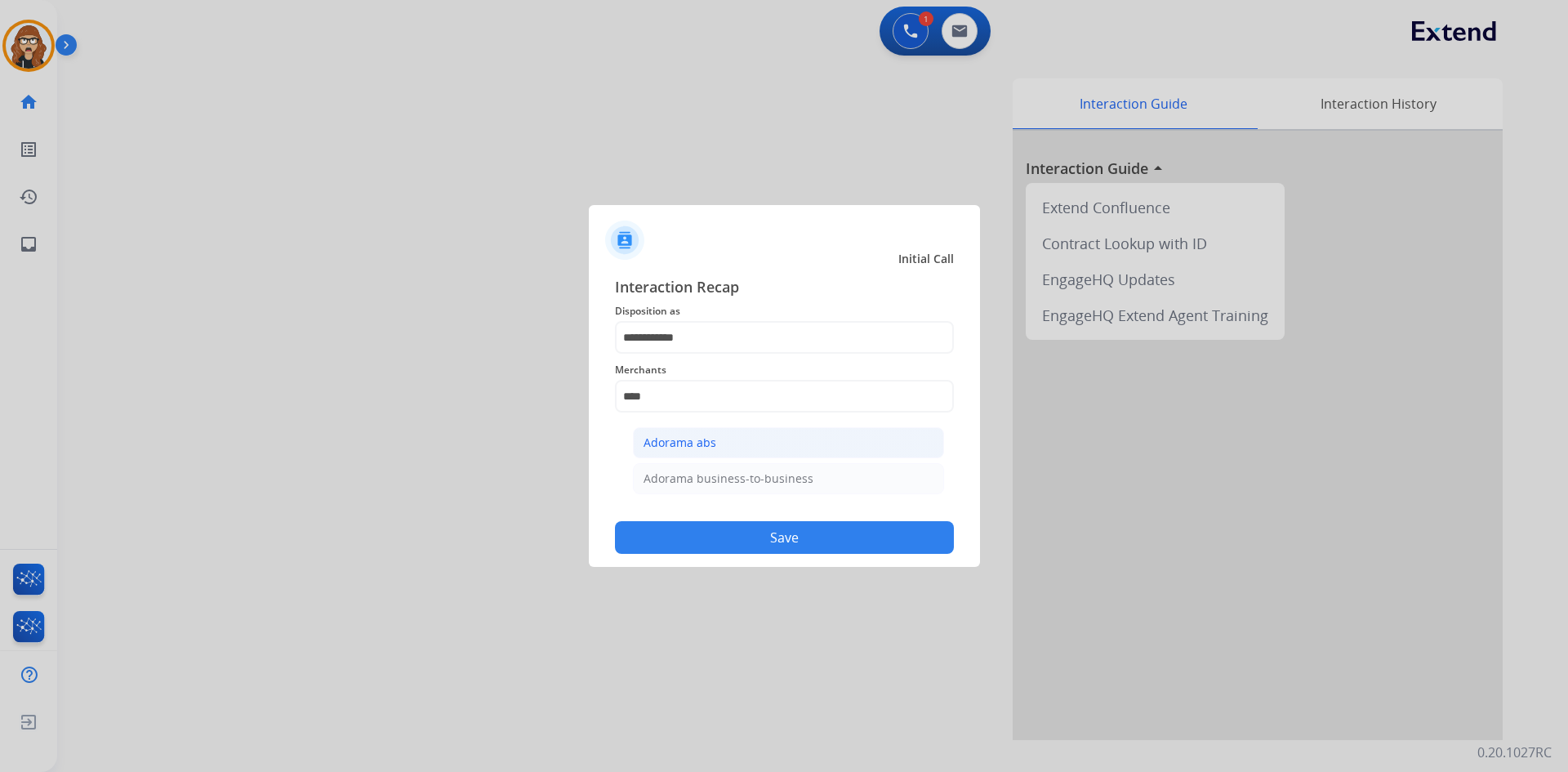
click at [709, 438] on div "Adorama abs" at bounding box center [679, 442] width 73 height 16
type input "**********"
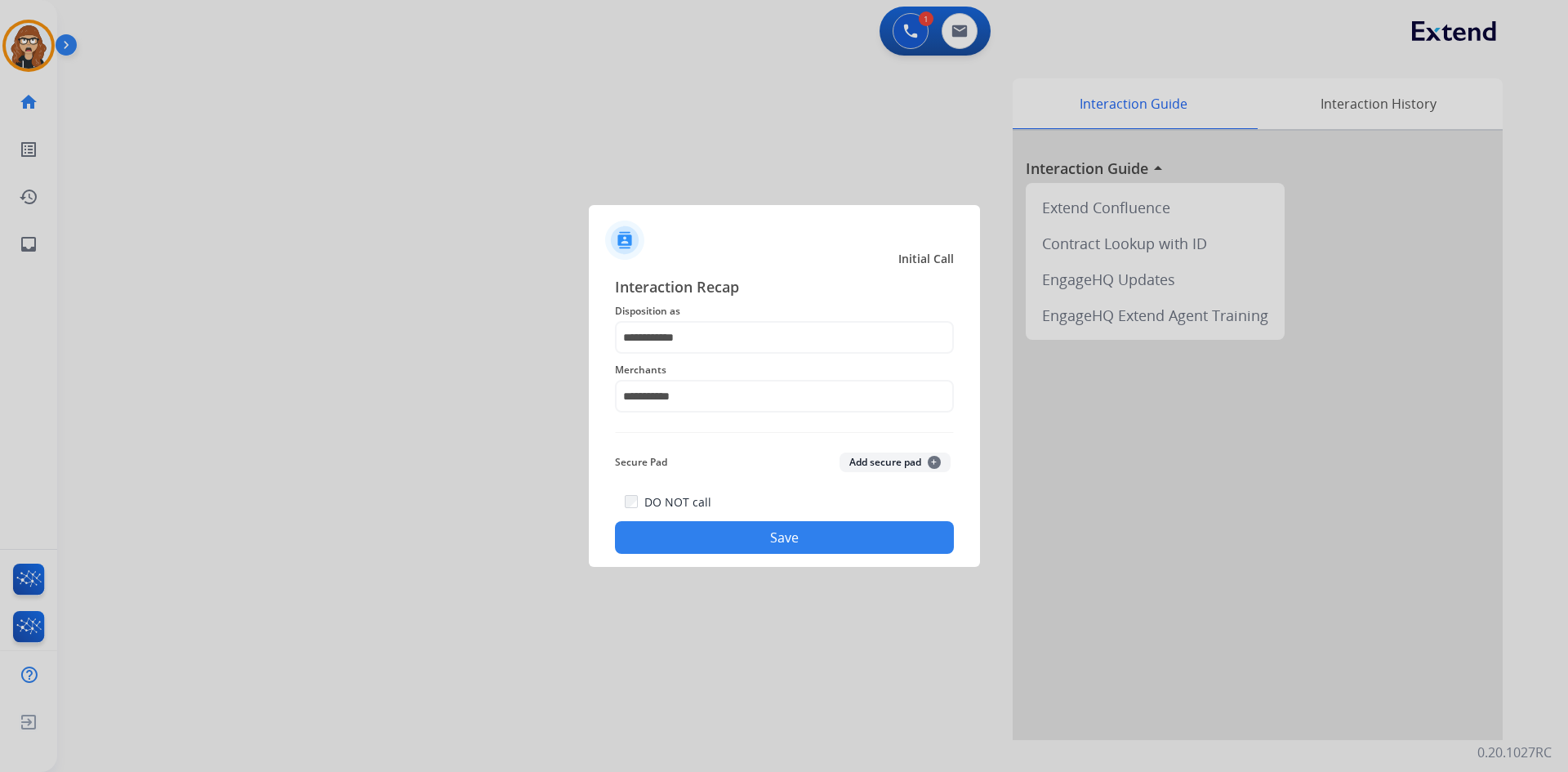
click at [739, 524] on button "Save" at bounding box center [784, 537] width 339 height 32
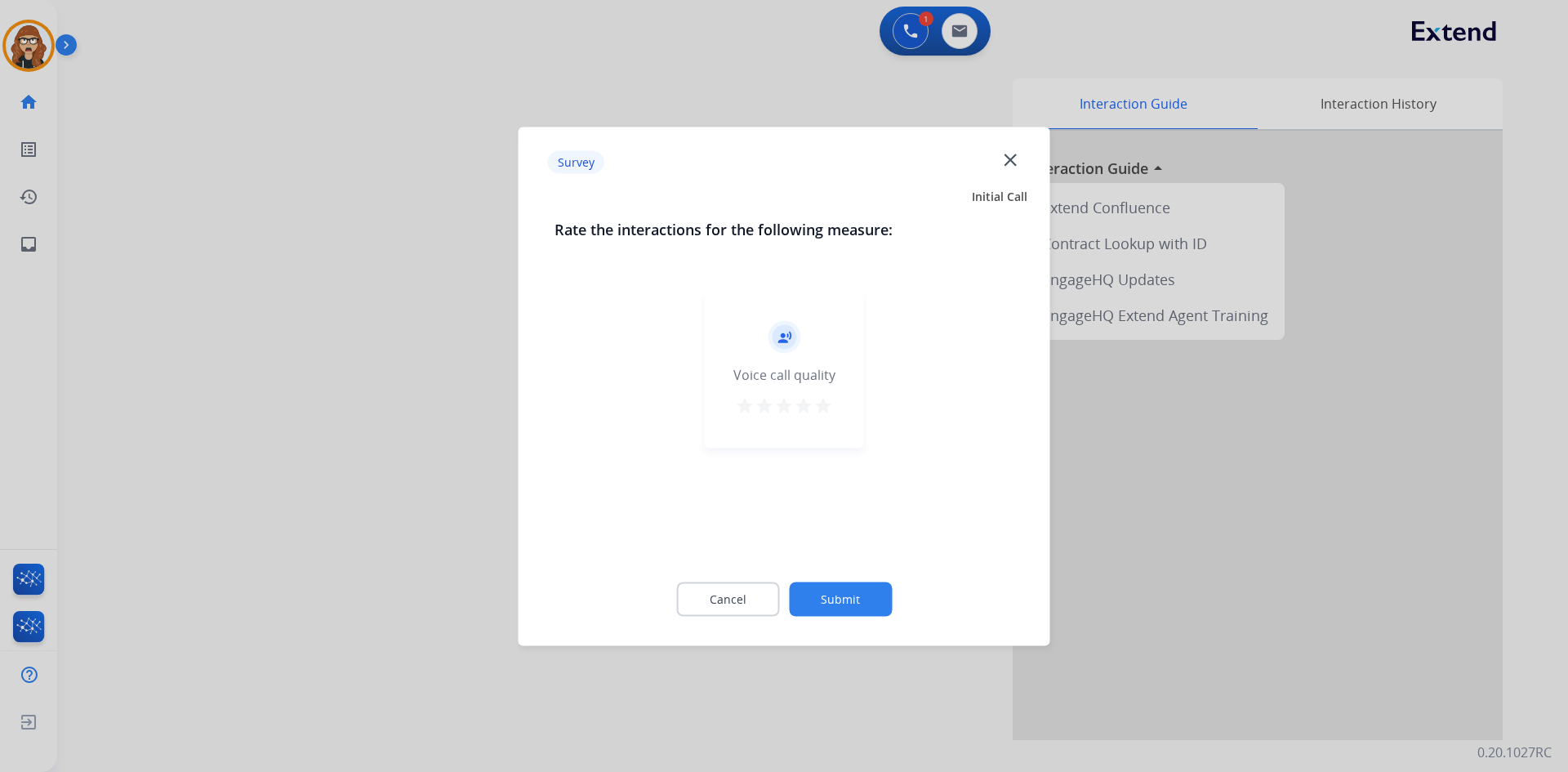
click at [819, 408] on mat-icon "star" at bounding box center [823, 405] width 20 height 20
click at [877, 599] on button "Submit" at bounding box center [840, 599] width 103 height 34
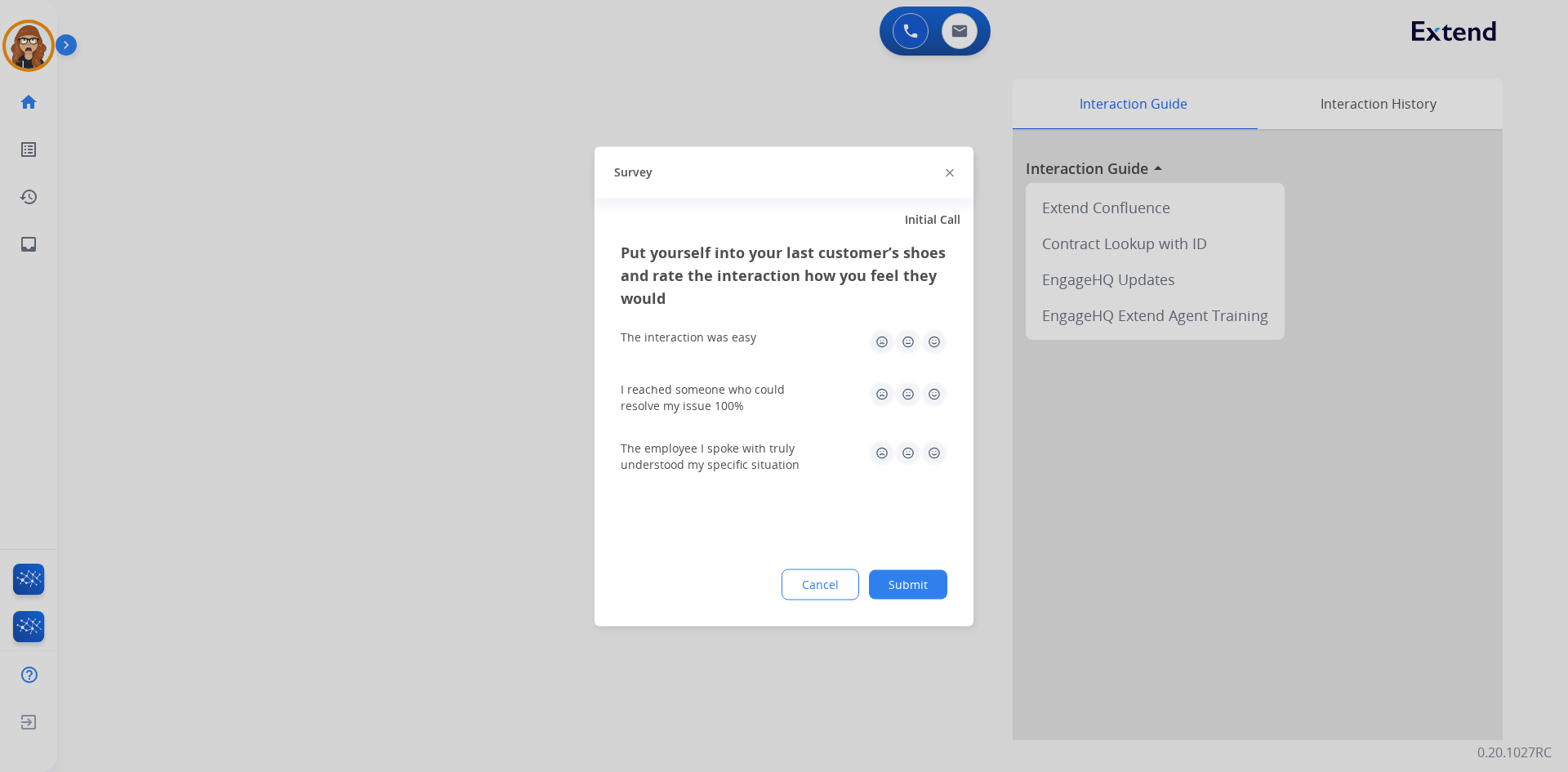
click at [942, 342] on img at bounding box center [934, 341] width 26 height 26
click at [931, 384] on img at bounding box center [934, 393] width 26 height 26
click at [930, 449] on img at bounding box center [934, 452] width 26 height 26
click at [926, 590] on button "Submit" at bounding box center [908, 583] width 78 height 30
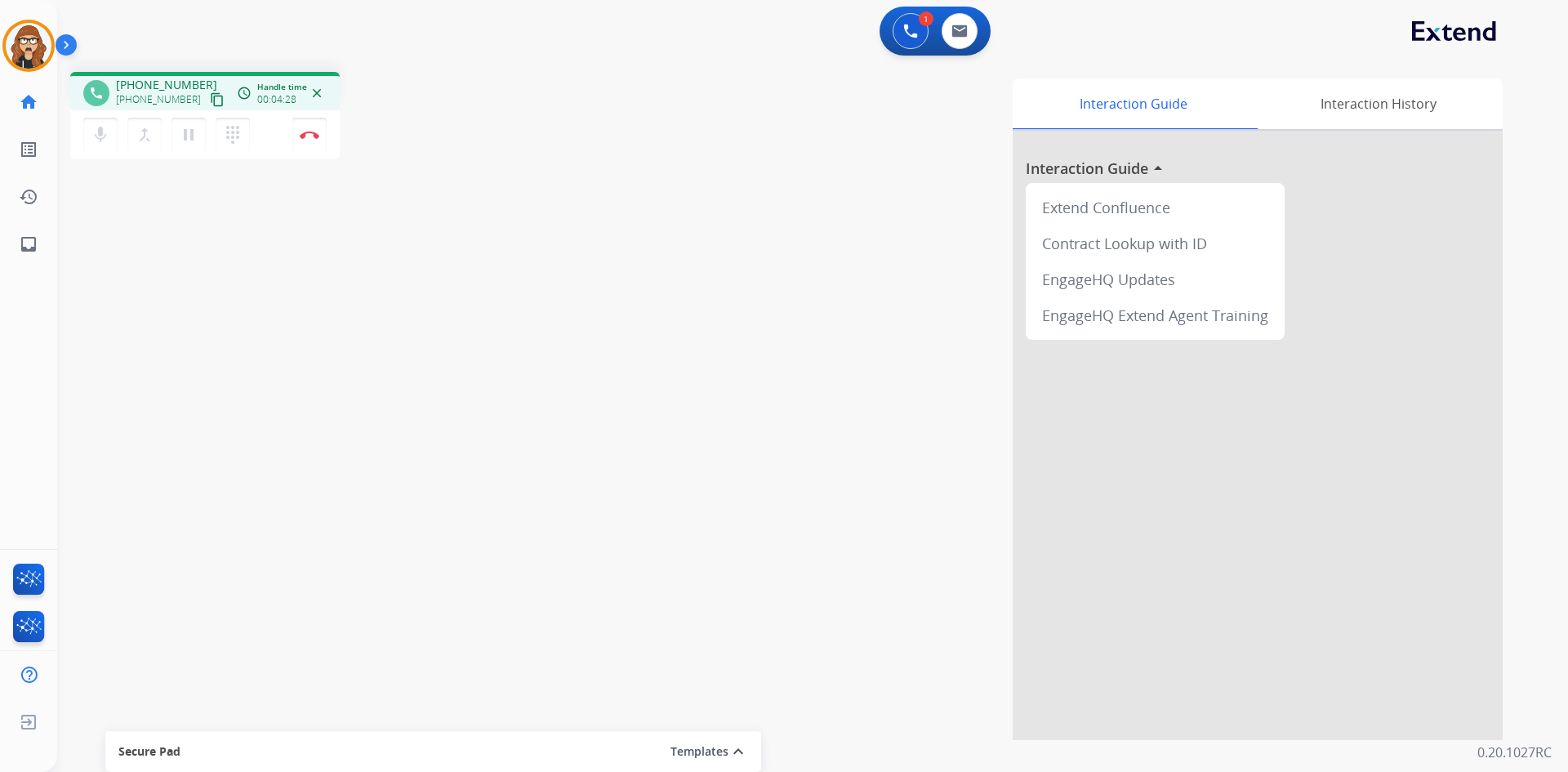
click at [144, 451] on div "phone +18312148752 +18312148752 content_copy access_time Call metrics Queue 00:…" at bounding box center [793, 399] width 1472 height 681
click at [398, 47] on div "1 Voice Interactions 0 Email Interactions" at bounding box center [802, 32] width 1452 height 52
click at [320, 136] on button "Disconnect" at bounding box center [309, 135] width 34 height 34
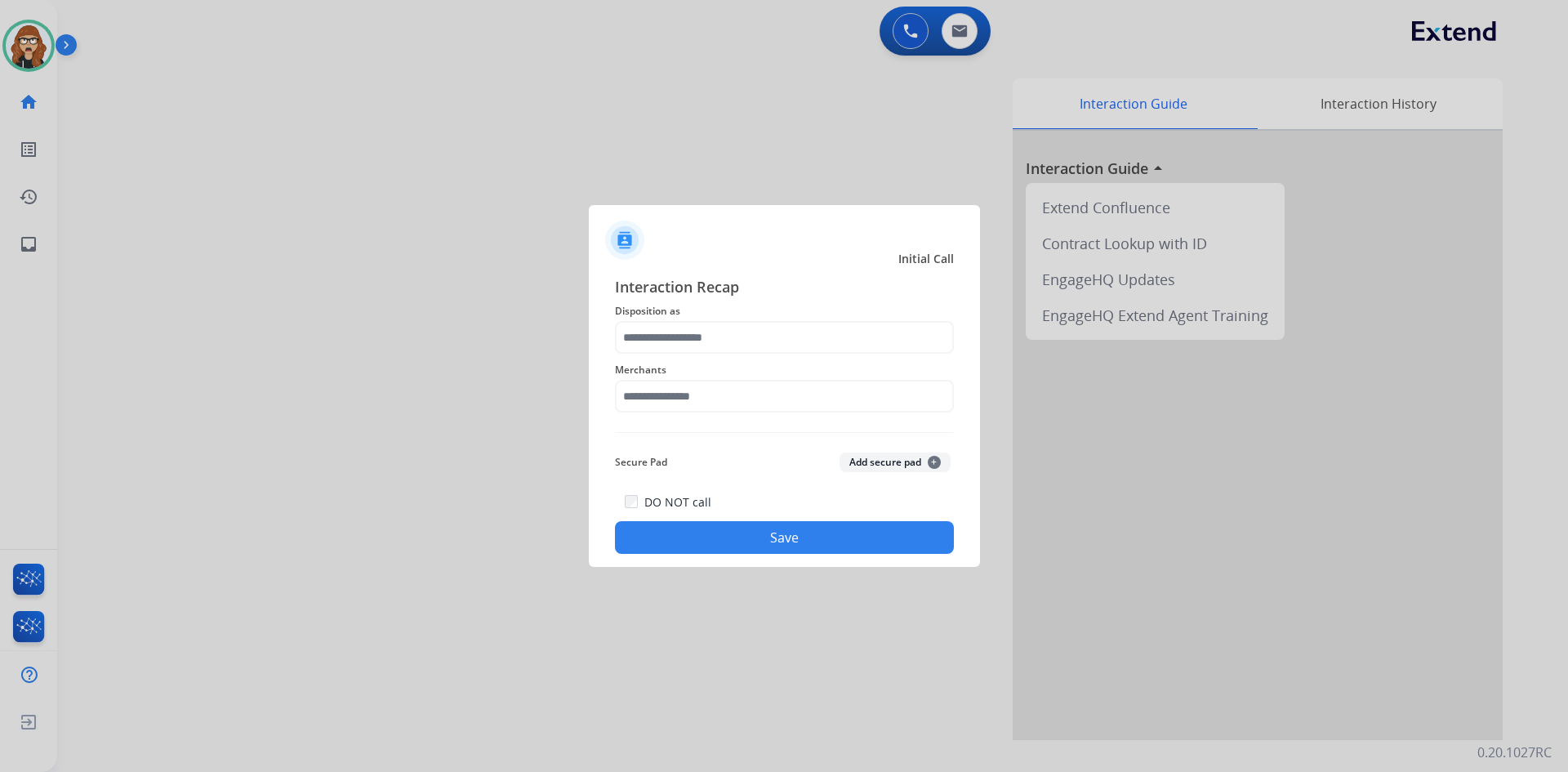
drag, startPoint x: 190, startPoint y: 404, endPoint x: 192, endPoint y: 414, distance: 10.2
click at [190, 404] on div at bounding box center [784, 386] width 1568 height 772
click at [728, 347] on input "text" at bounding box center [784, 337] width 339 height 32
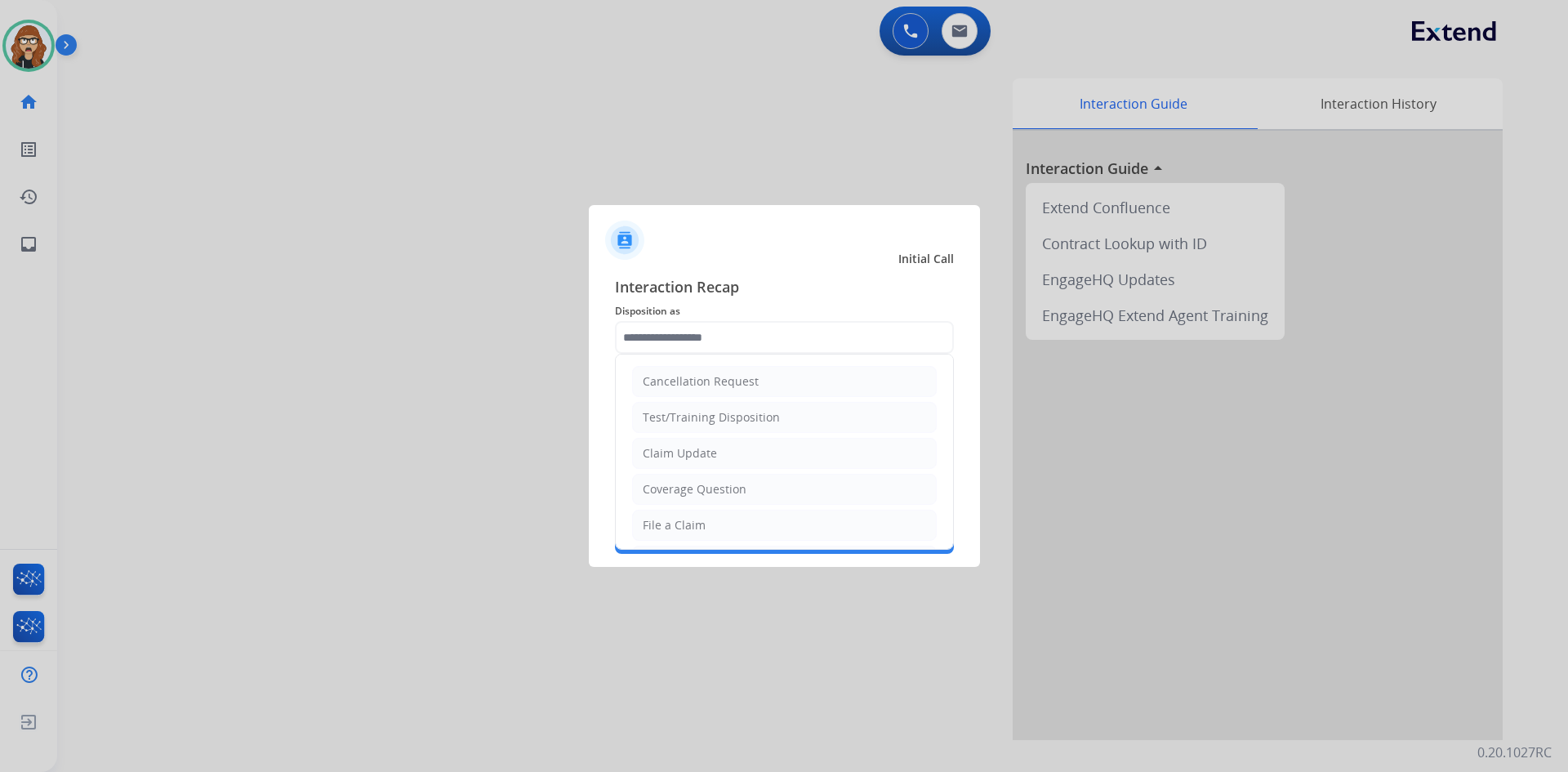
click at [190, 317] on div at bounding box center [784, 386] width 1568 height 772
click at [794, 333] on input "text" at bounding box center [784, 337] width 339 height 32
click at [709, 540] on li "File a Claim" at bounding box center [784, 525] width 305 height 31
type input "**********"
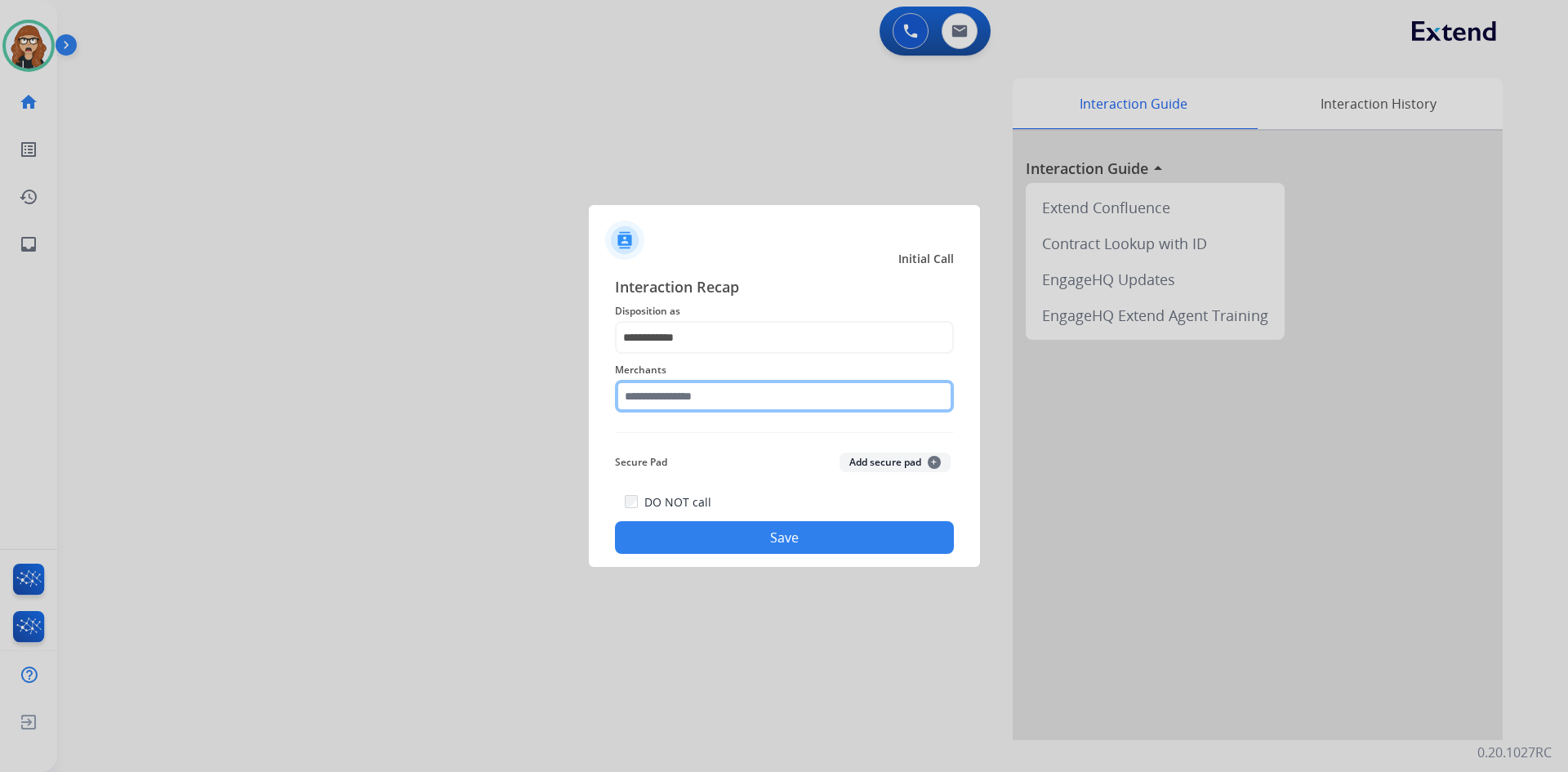
click at [705, 389] on input "text" at bounding box center [784, 396] width 339 height 32
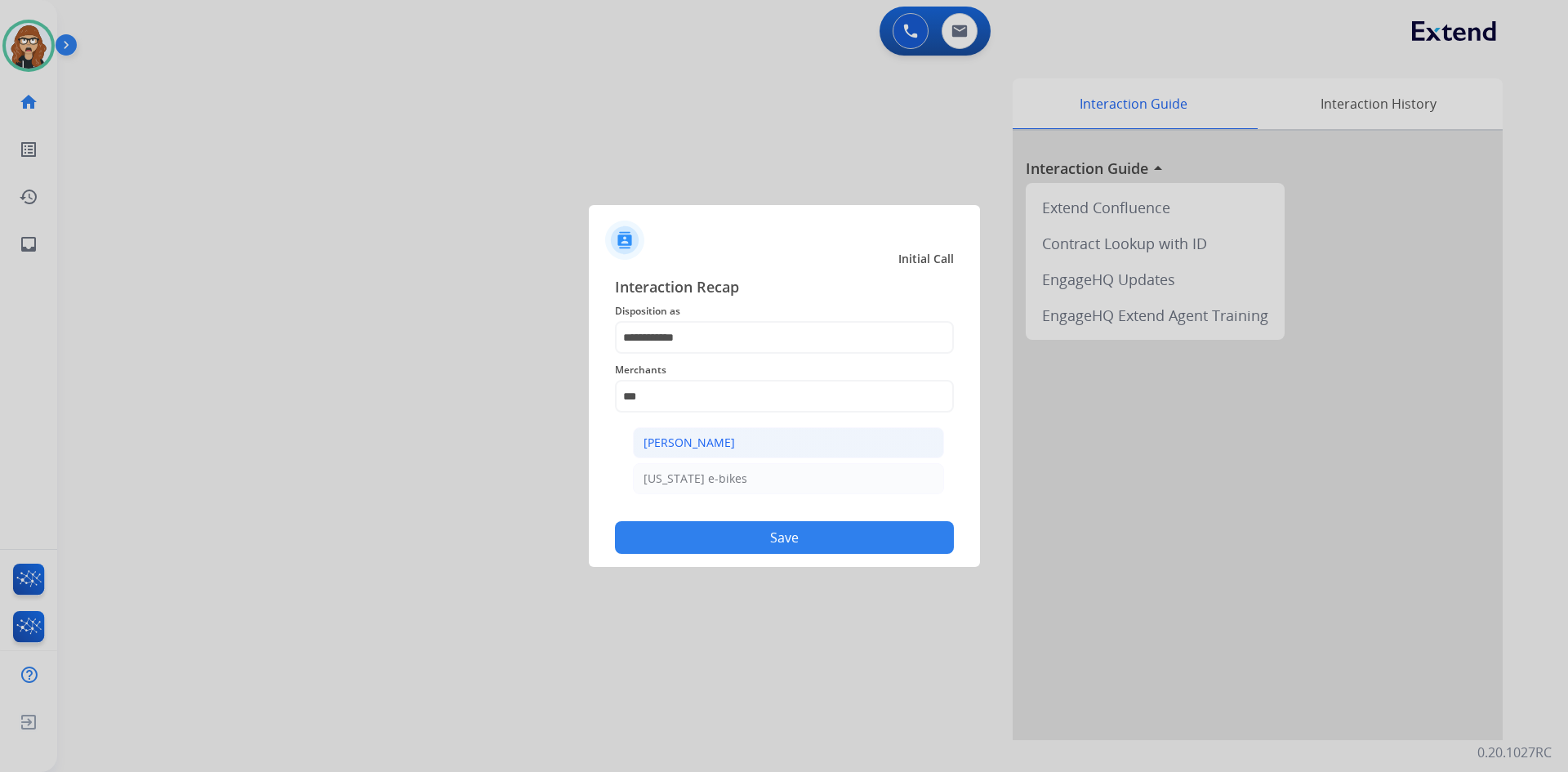
click at [703, 453] on li "[PERSON_NAME]" at bounding box center [788, 442] width 311 height 31
type input "**********"
click at [709, 547] on button "Save" at bounding box center [784, 537] width 339 height 32
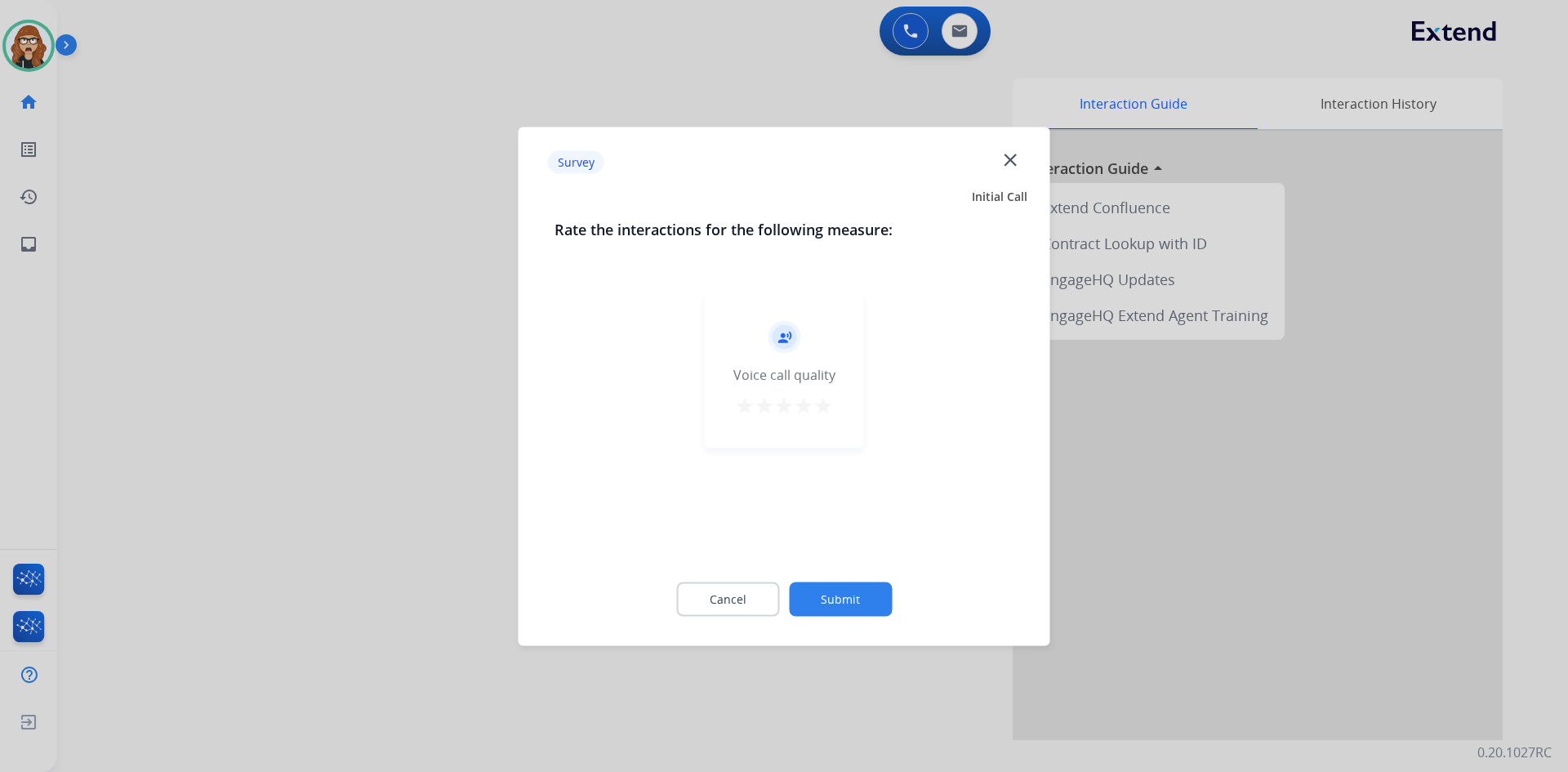
click at [820, 404] on mat-icon "star" at bounding box center [823, 405] width 20 height 20
click at [873, 589] on button "Submit" at bounding box center [840, 599] width 103 height 34
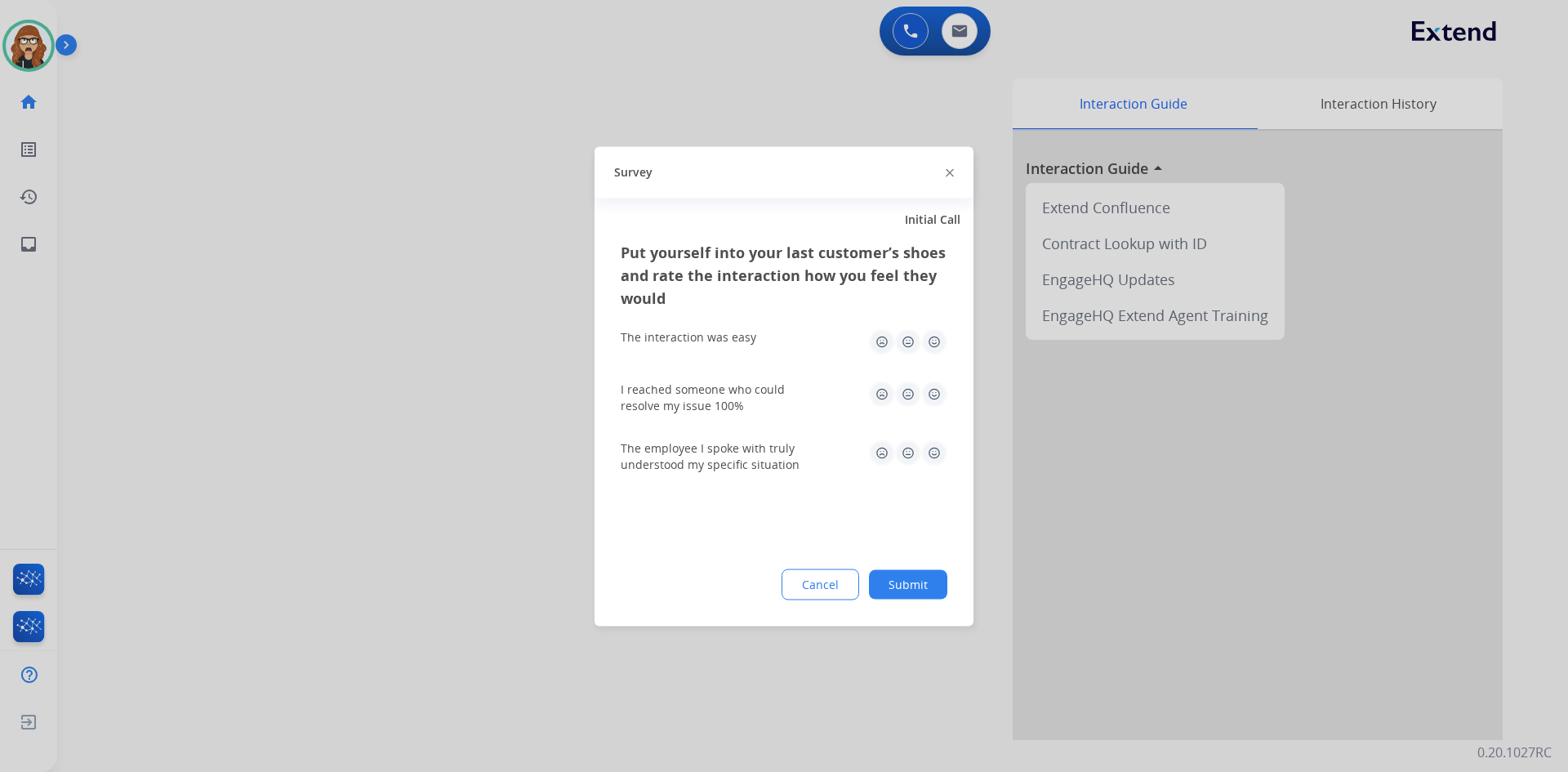
click at [929, 342] on img at bounding box center [934, 341] width 26 height 26
click at [935, 391] on img at bounding box center [934, 393] width 26 height 26
click at [940, 461] on img at bounding box center [934, 452] width 26 height 26
click at [917, 593] on button "Submit" at bounding box center [908, 583] width 78 height 30
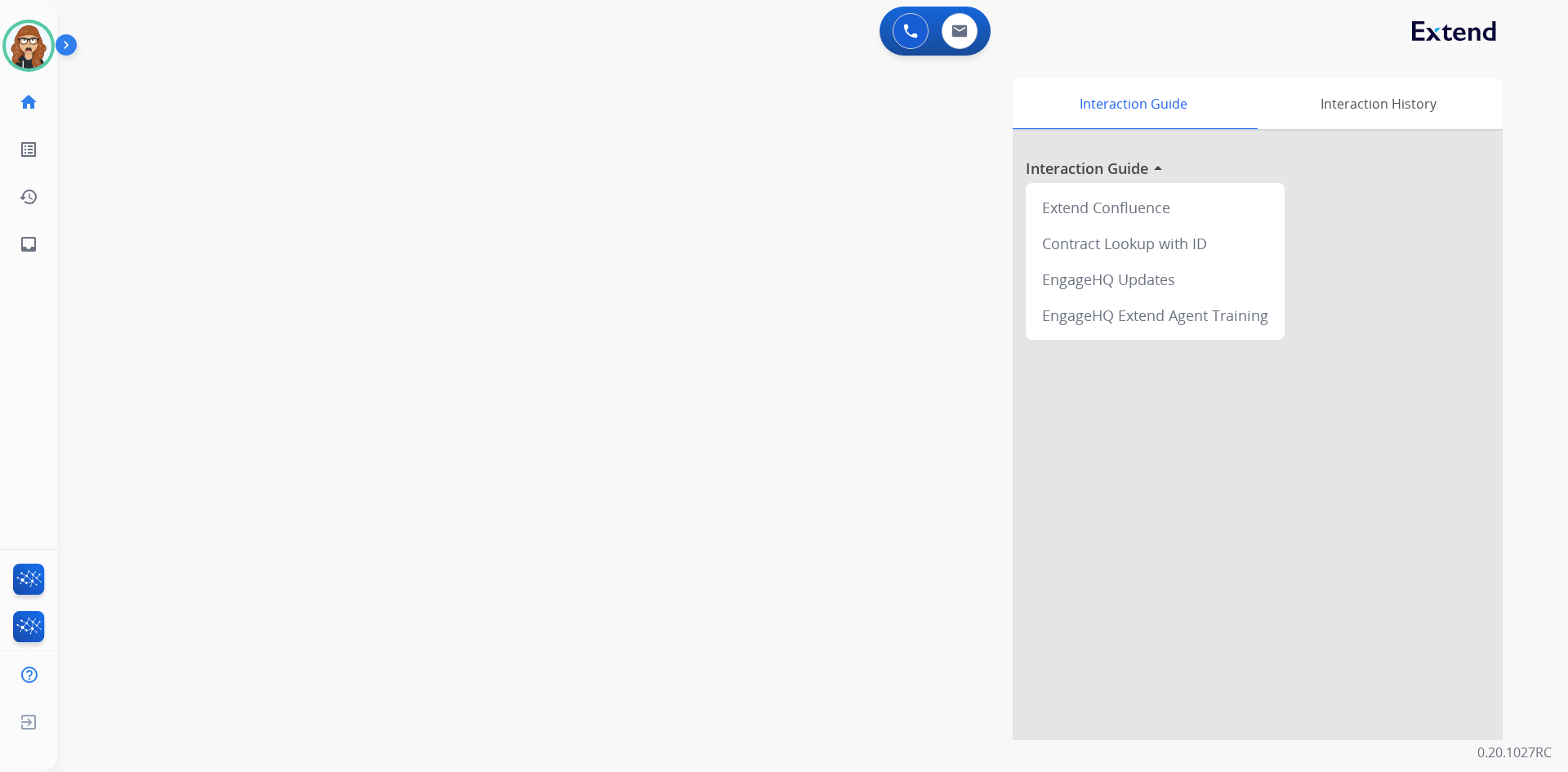
click at [120, 381] on div "swap_horiz Break voice bridge close_fullscreen Connect 3-Way Call merge_type Se…" at bounding box center [793, 399] width 1472 height 681
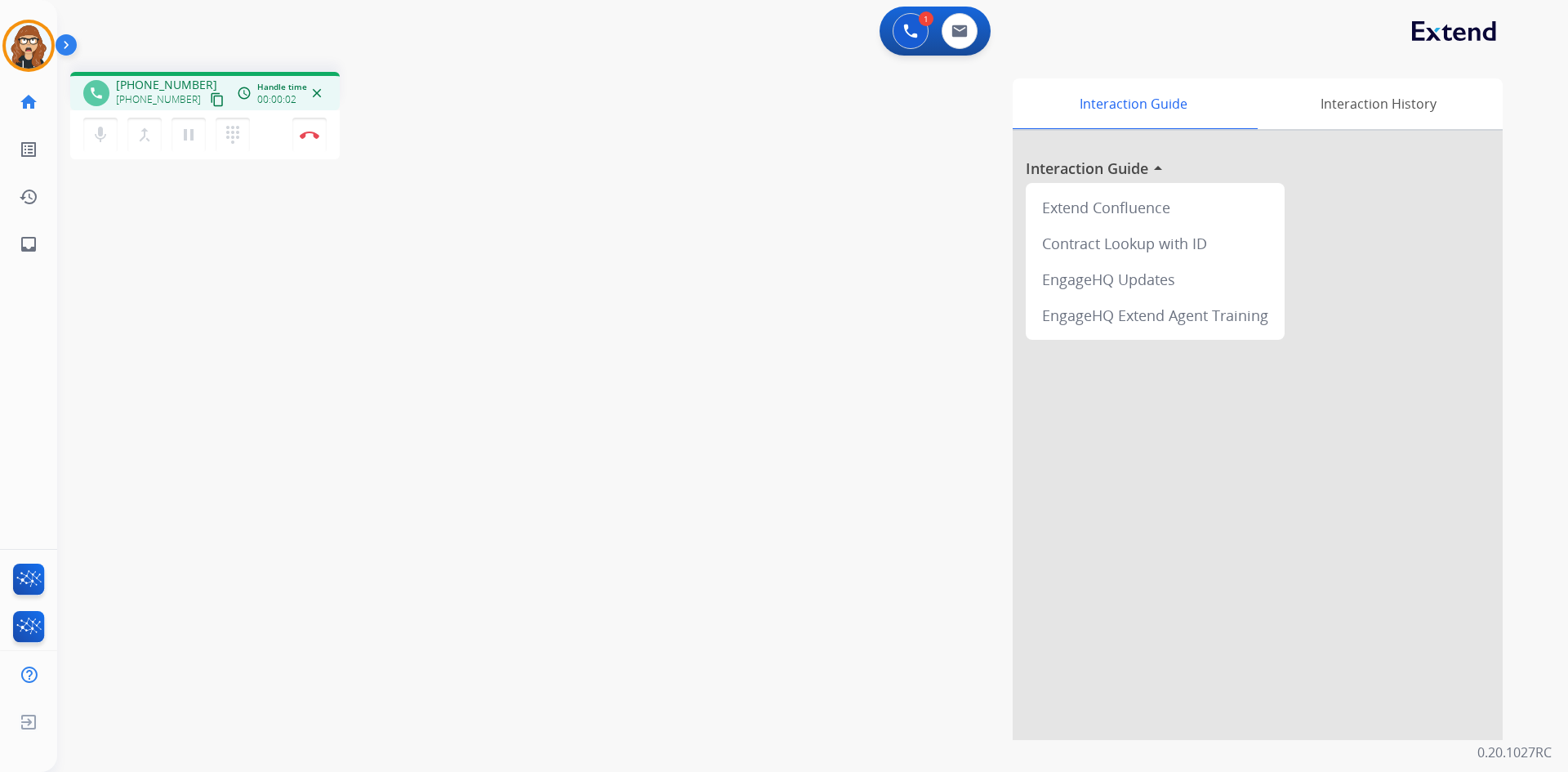
click at [210, 102] on mat-icon "content_copy" at bounding box center [217, 100] width 14 height 14
click at [210, 94] on mat-icon "content_copy" at bounding box center [217, 100] width 14 height 14
click at [22, 254] on link "inbox Emails" at bounding box center [28, 244] width 46 height 46
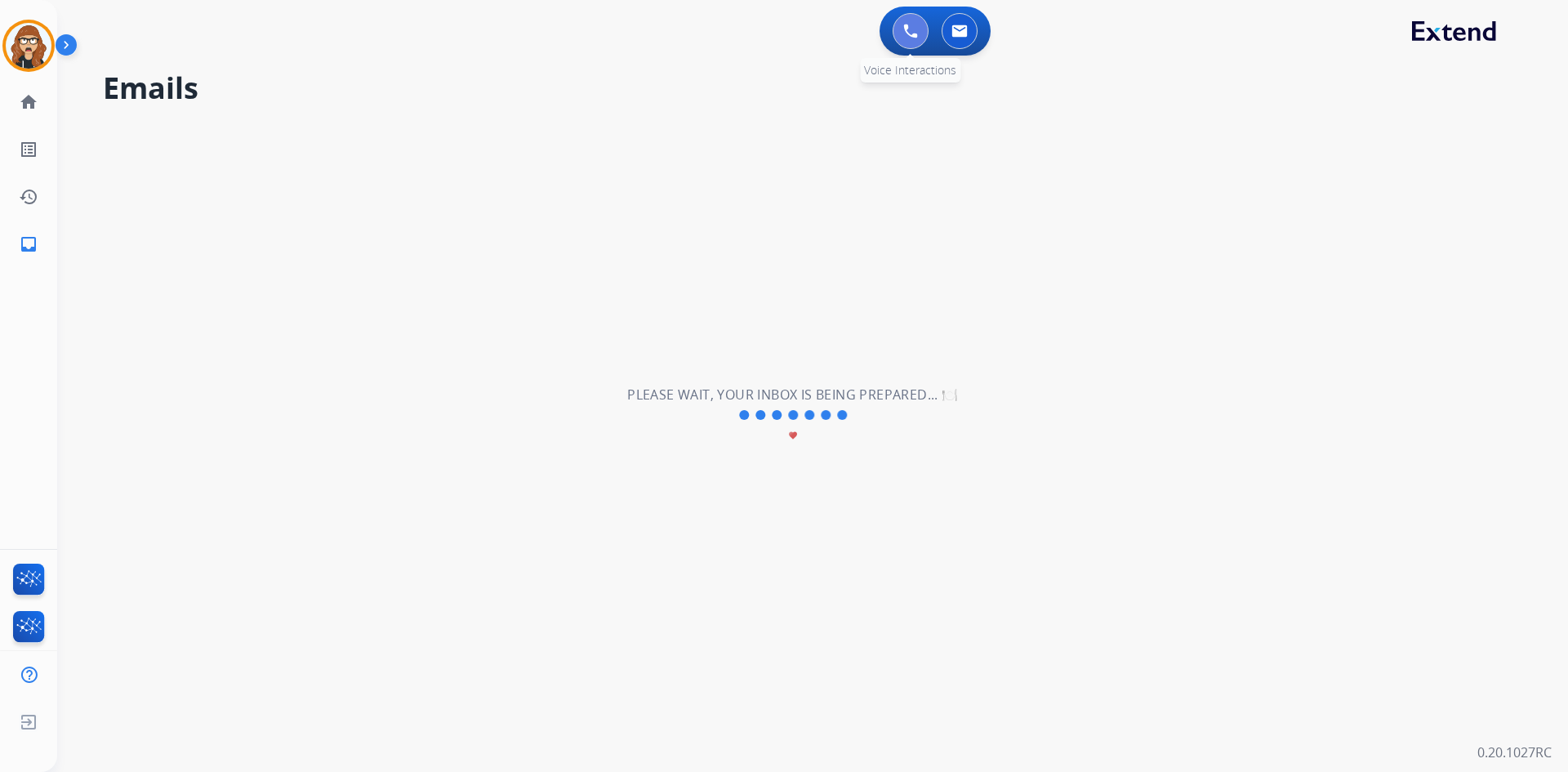
click at [913, 26] on img at bounding box center [910, 31] width 14 height 14
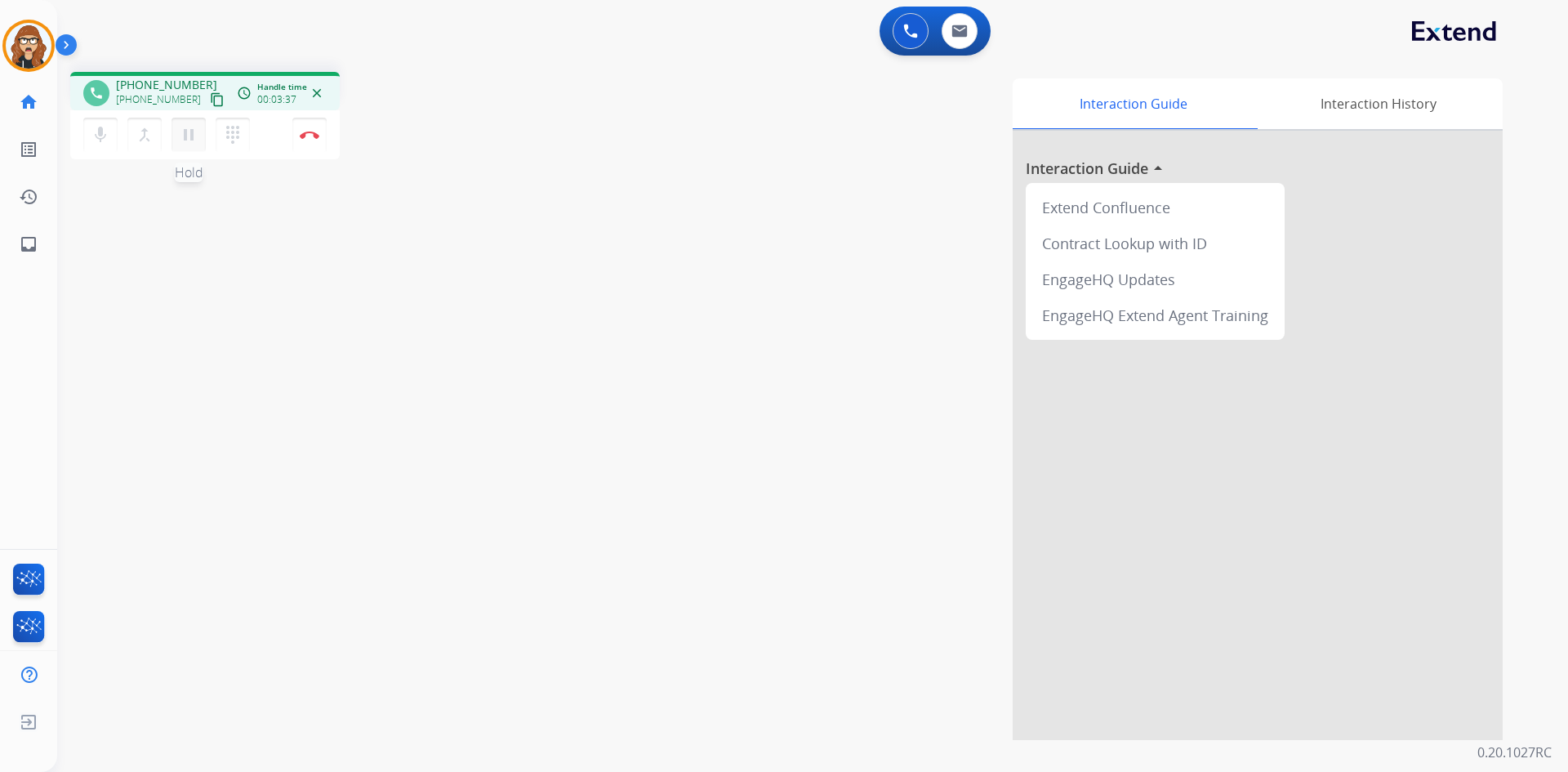
click at [201, 138] on button "pause Hold" at bounding box center [189, 135] width 34 height 34
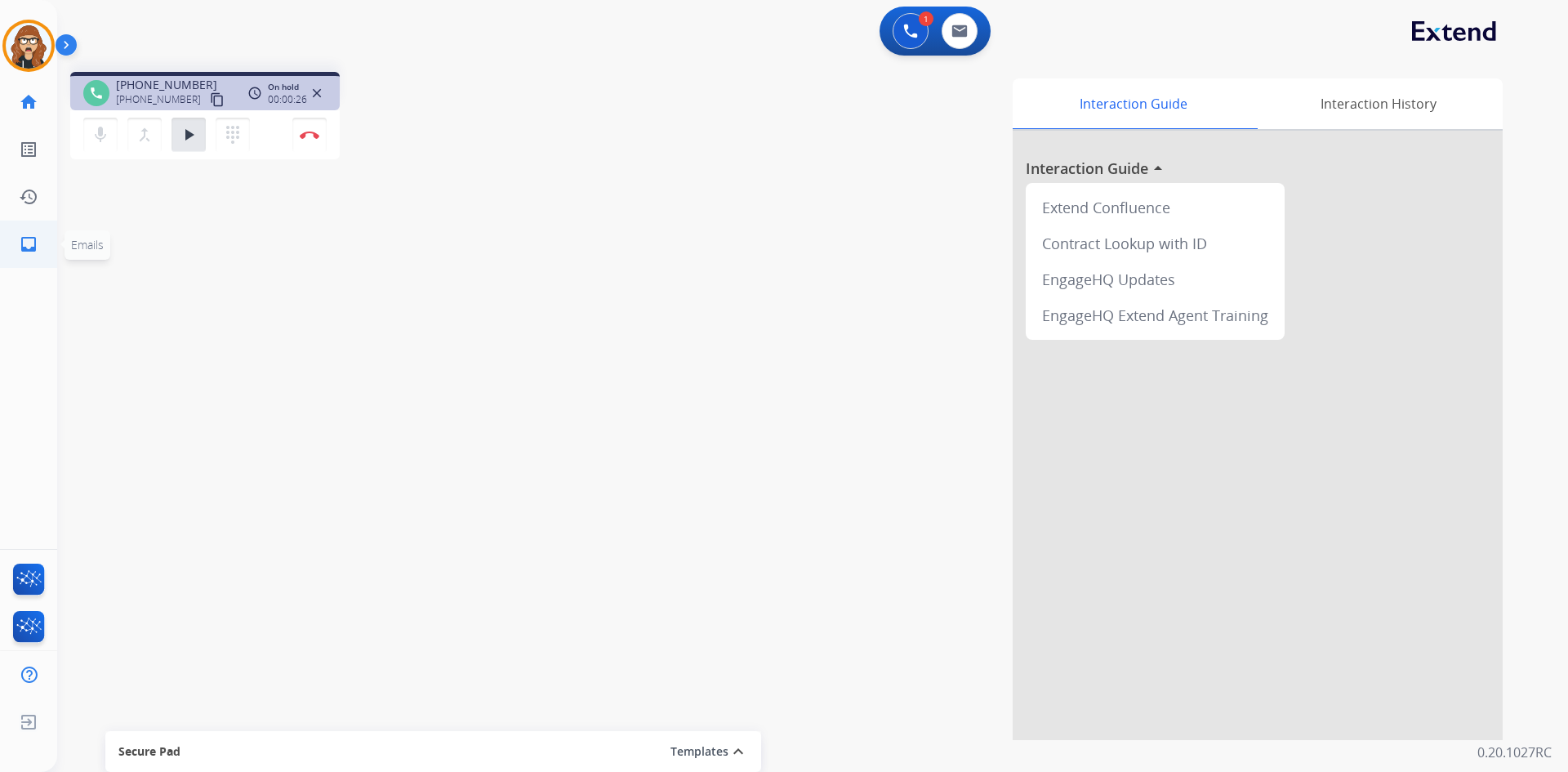
click at [15, 249] on link "inbox Emails" at bounding box center [28, 244] width 46 height 46
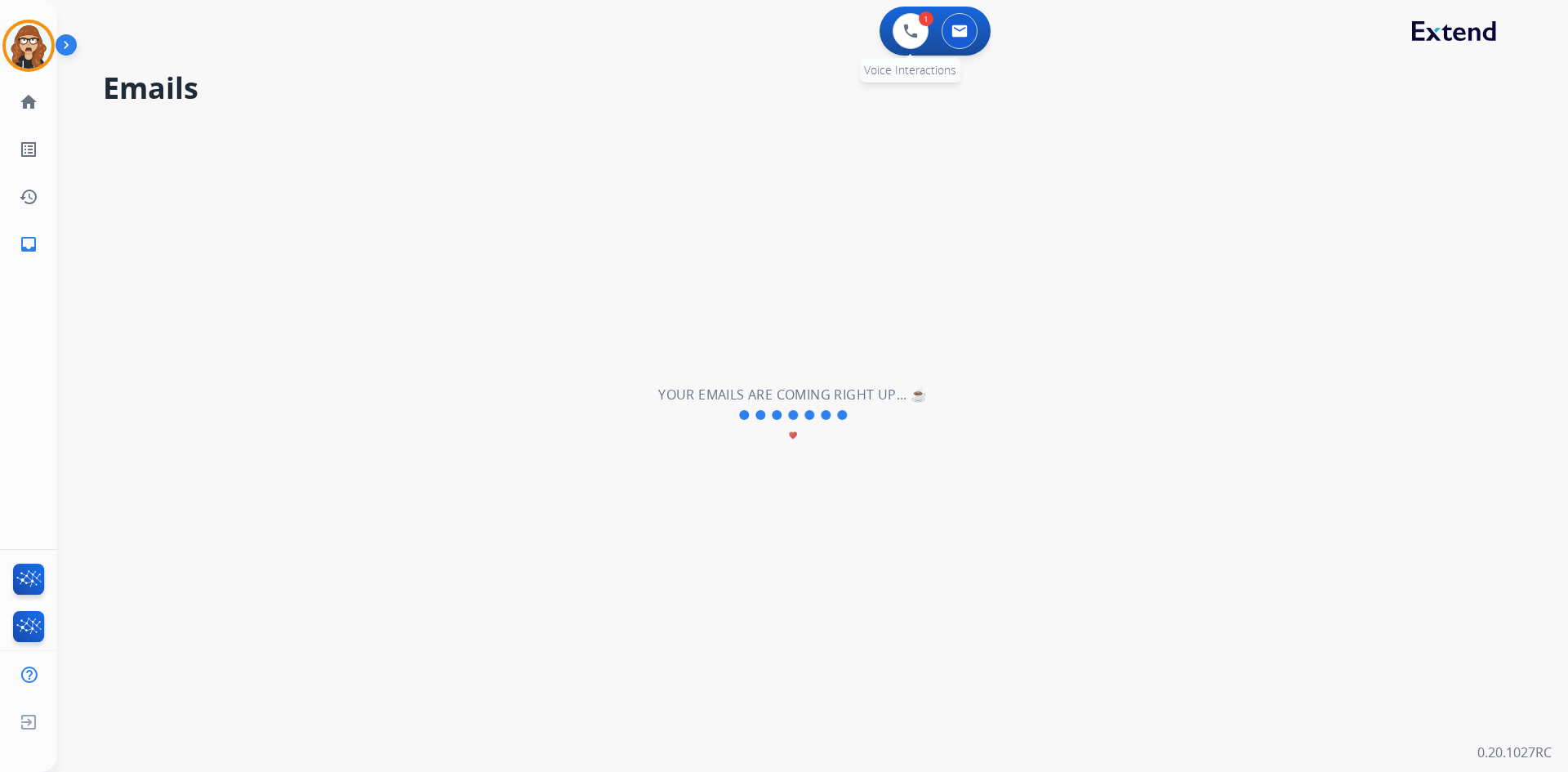
click at [927, 43] on div "1 Voice Interactions" at bounding box center [910, 31] width 49 height 36
click at [899, 39] on button at bounding box center [910, 31] width 36 height 36
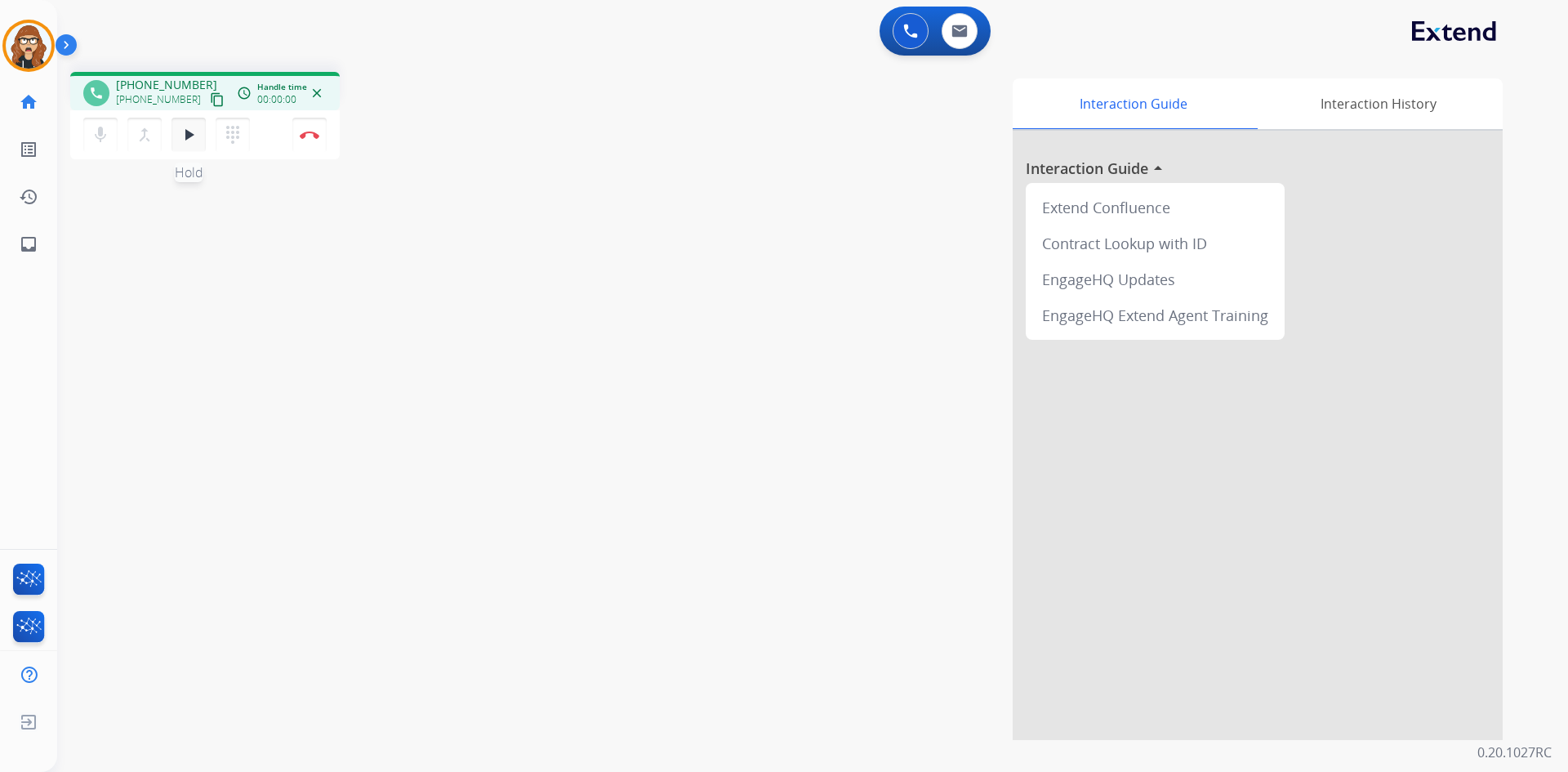
click at [193, 140] on mat-icon "play_arrow" at bounding box center [189, 135] width 20 height 20
click at [37, 244] on mat-icon "inbox" at bounding box center [29, 244] width 20 height 20
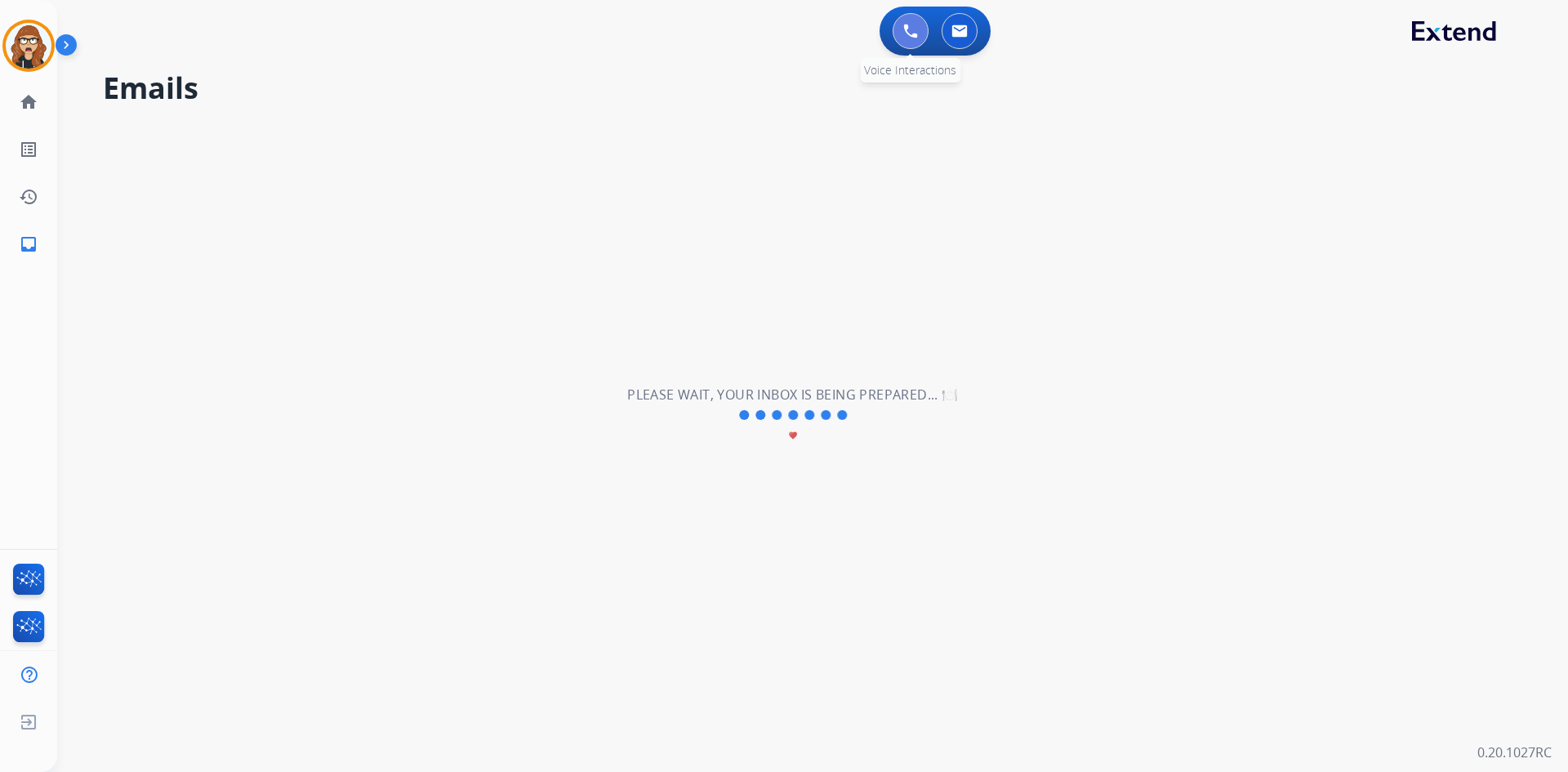
click at [899, 32] on button at bounding box center [910, 31] width 36 height 36
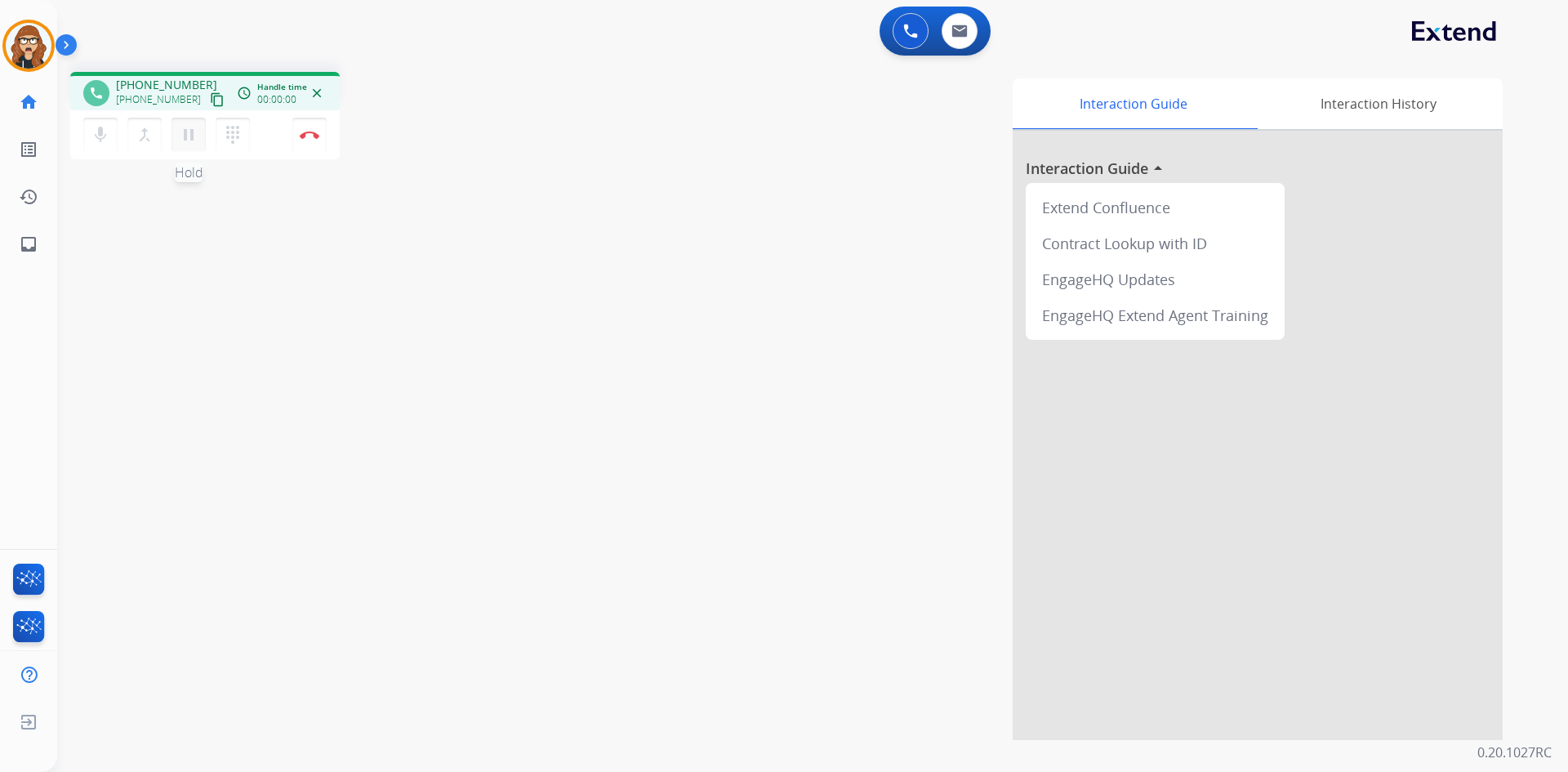
click at [182, 135] on mat-icon "pause" at bounding box center [189, 135] width 20 height 20
click at [196, 140] on mat-icon "play_arrow" at bounding box center [189, 135] width 20 height 20
click at [318, 136] on img at bounding box center [310, 134] width 20 height 8
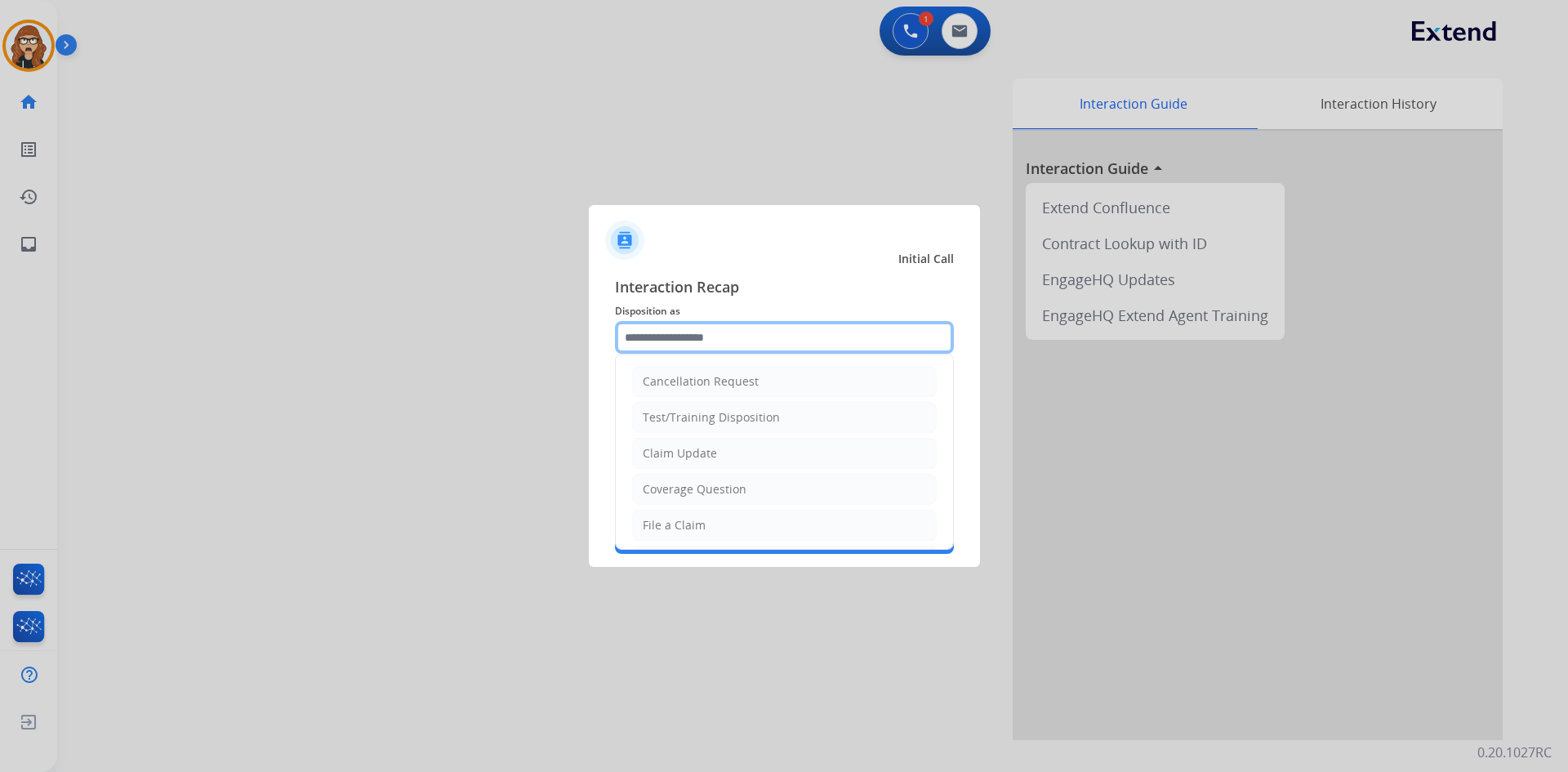
click at [726, 332] on input "text" at bounding box center [784, 337] width 339 height 32
click at [687, 444] on li "Claim Update" at bounding box center [784, 453] width 305 height 31
type input "**********"
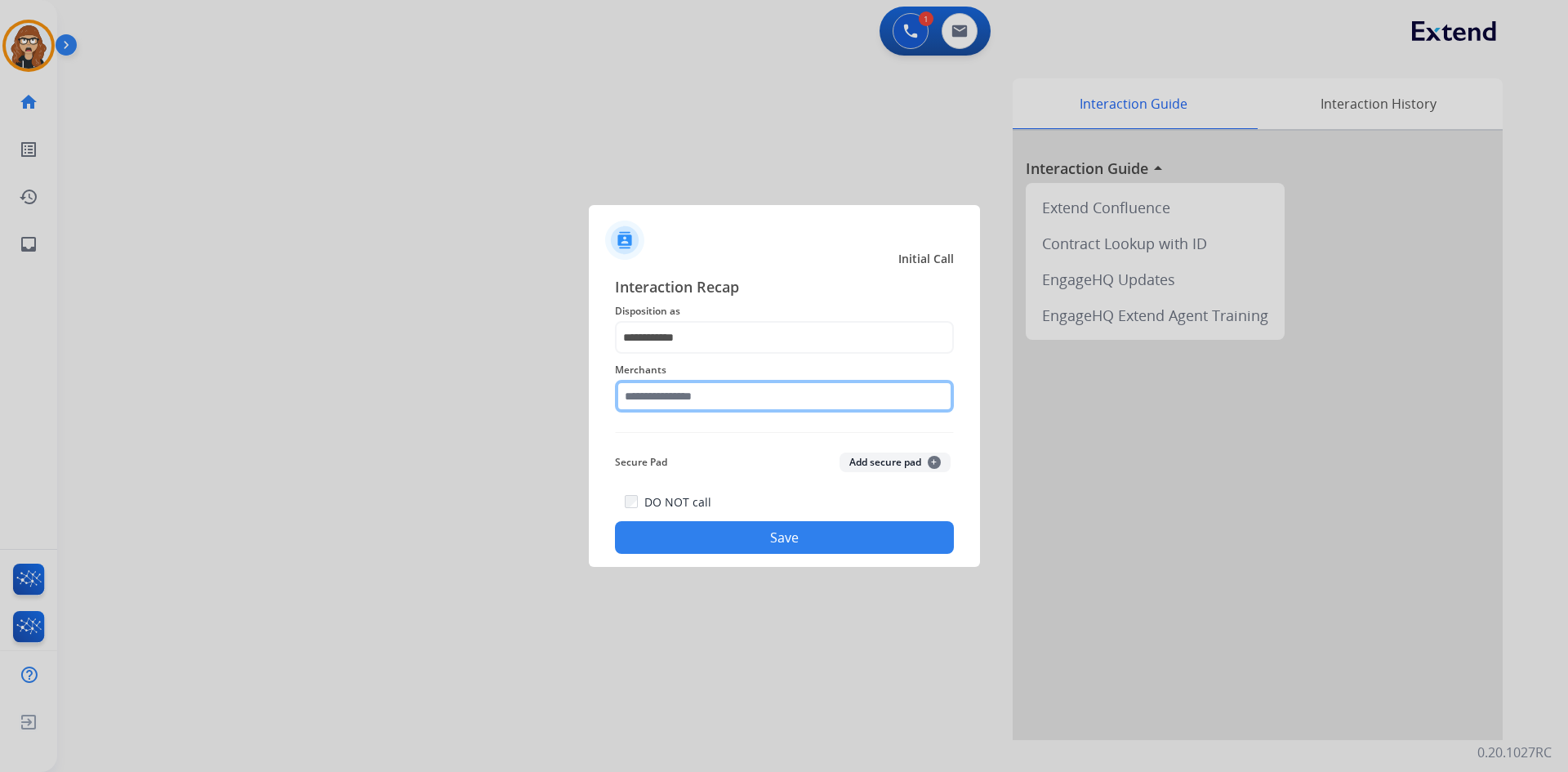
click at [700, 396] on input "text" at bounding box center [784, 396] width 339 height 32
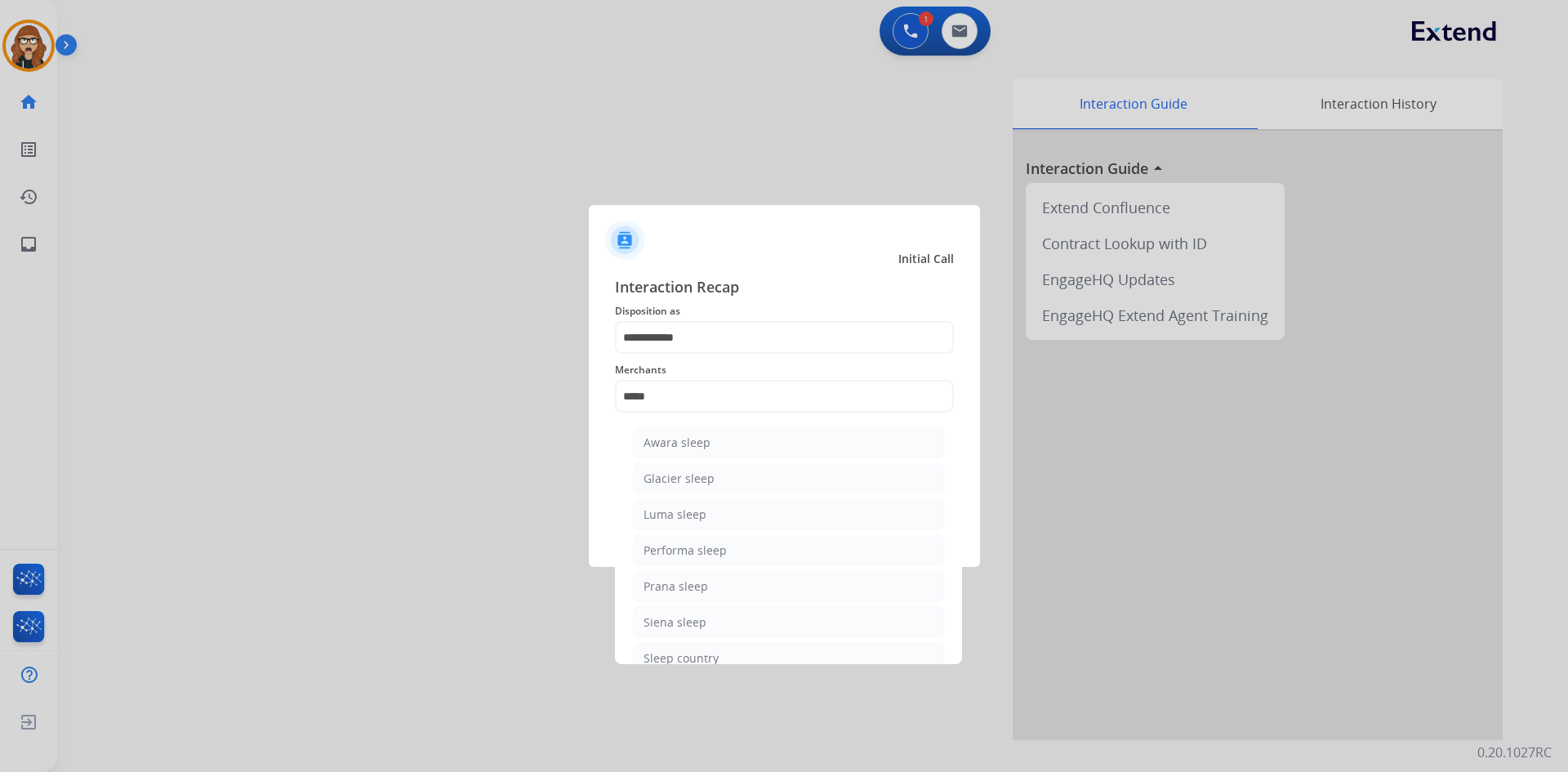
click at [394, 528] on div at bounding box center [784, 386] width 1568 height 772
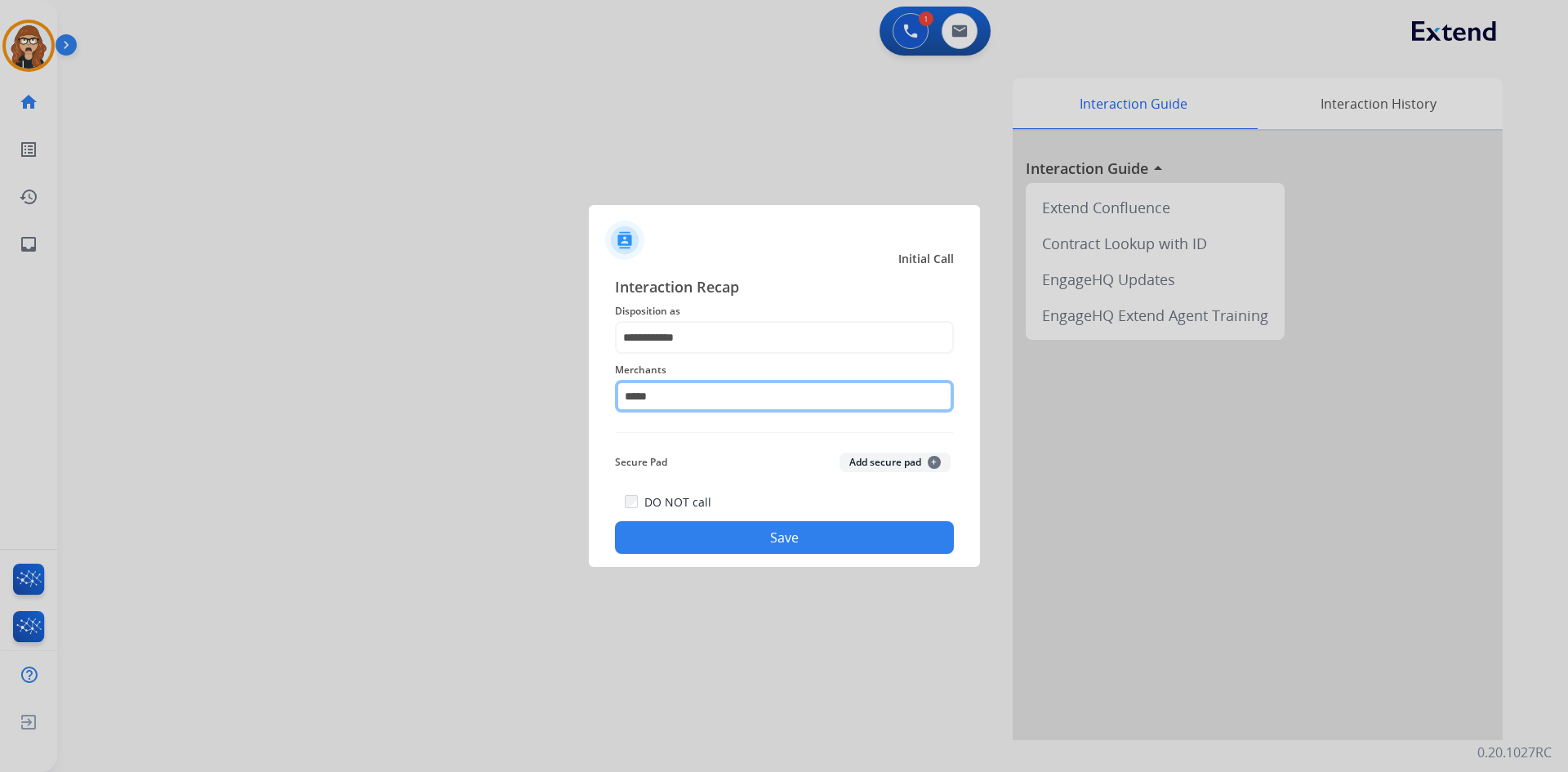
click at [658, 402] on input "*****" at bounding box center [784, 396] width 339 height 32
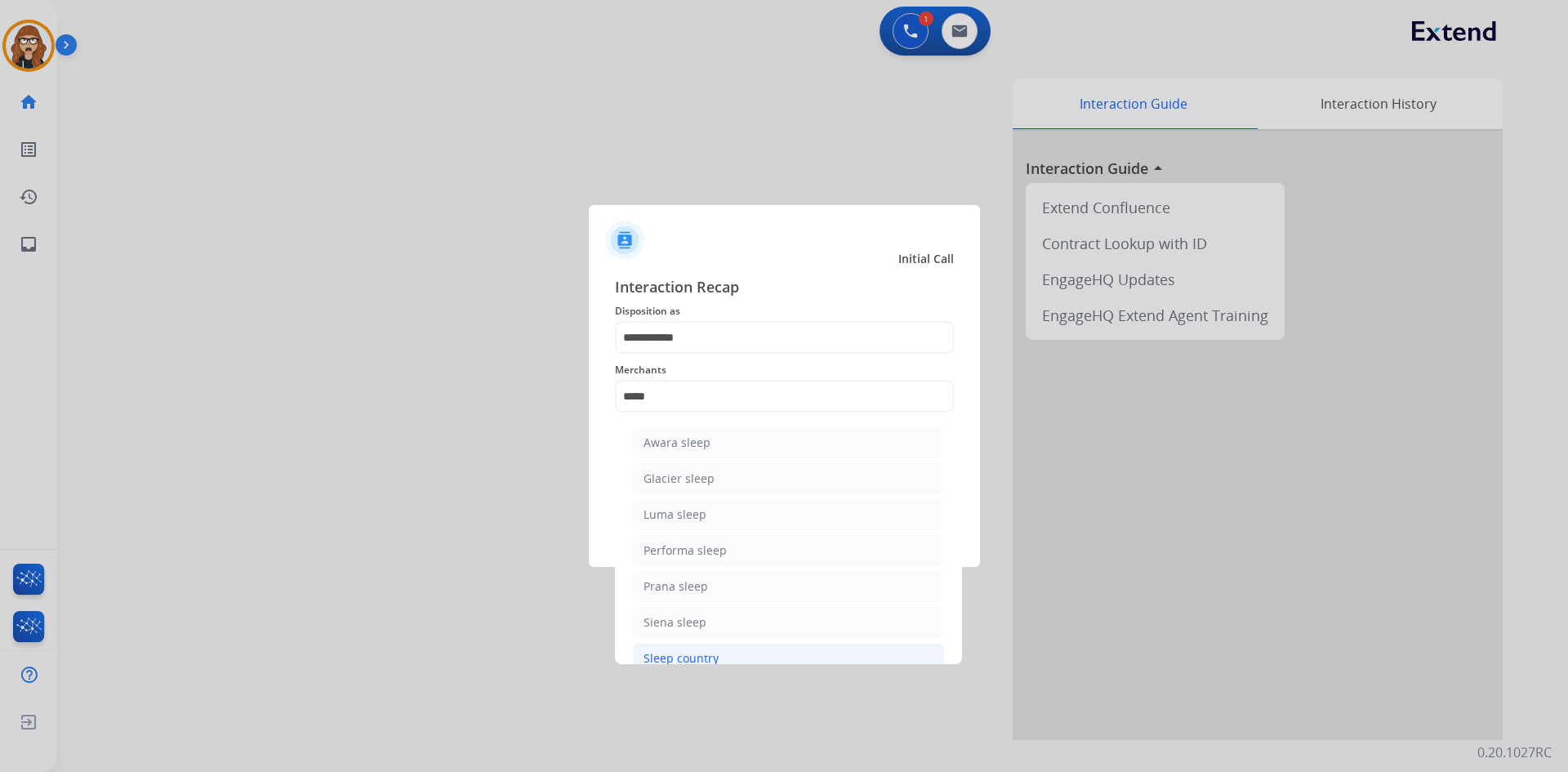
click at [673, 652] on div "Sleep country" at bounding box center [681, 658] width 75 height 16
type input "**********"
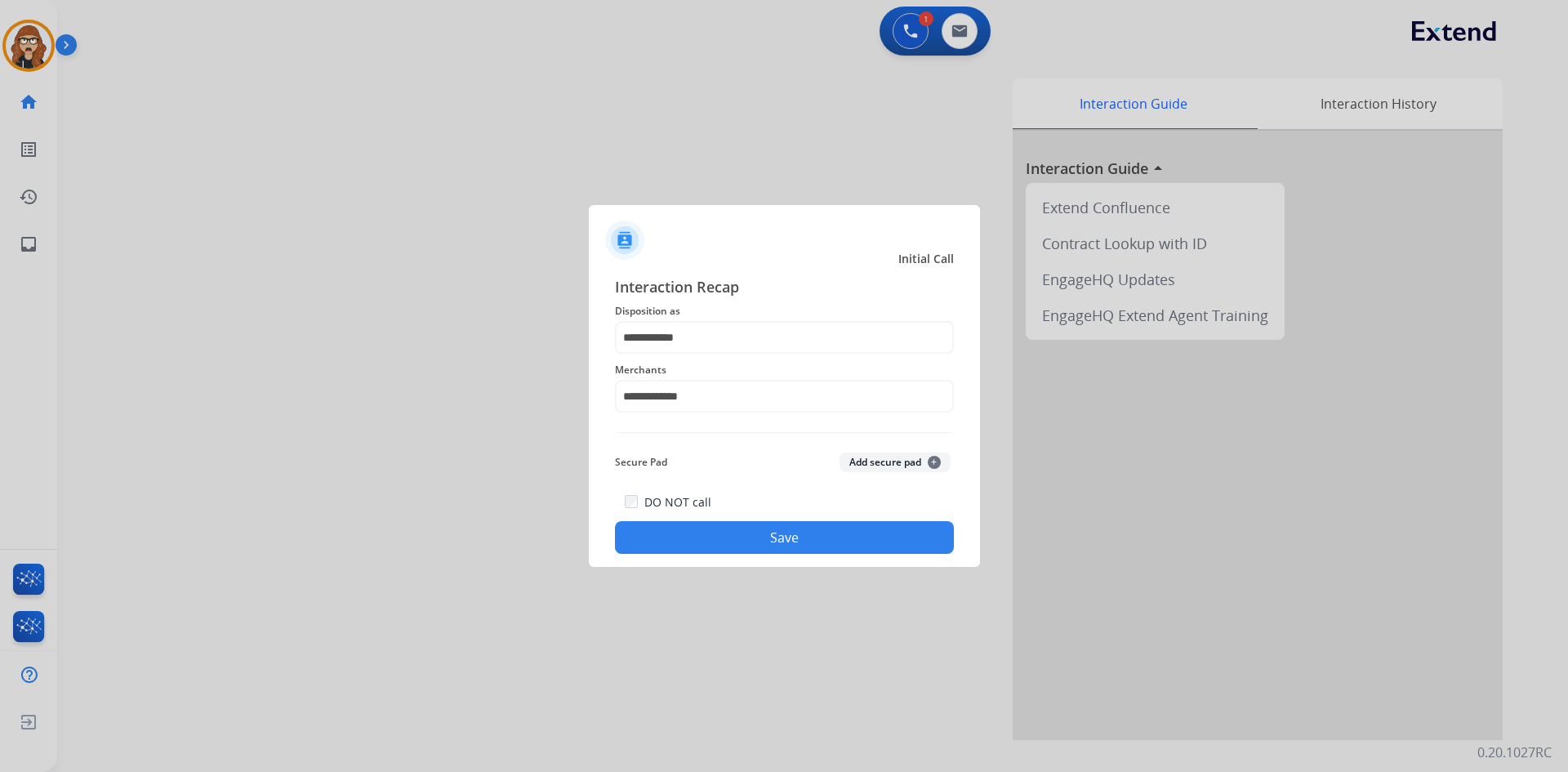
click at [721, 528] on button "Save" at bounding box center [784, 537] width 339 height 32
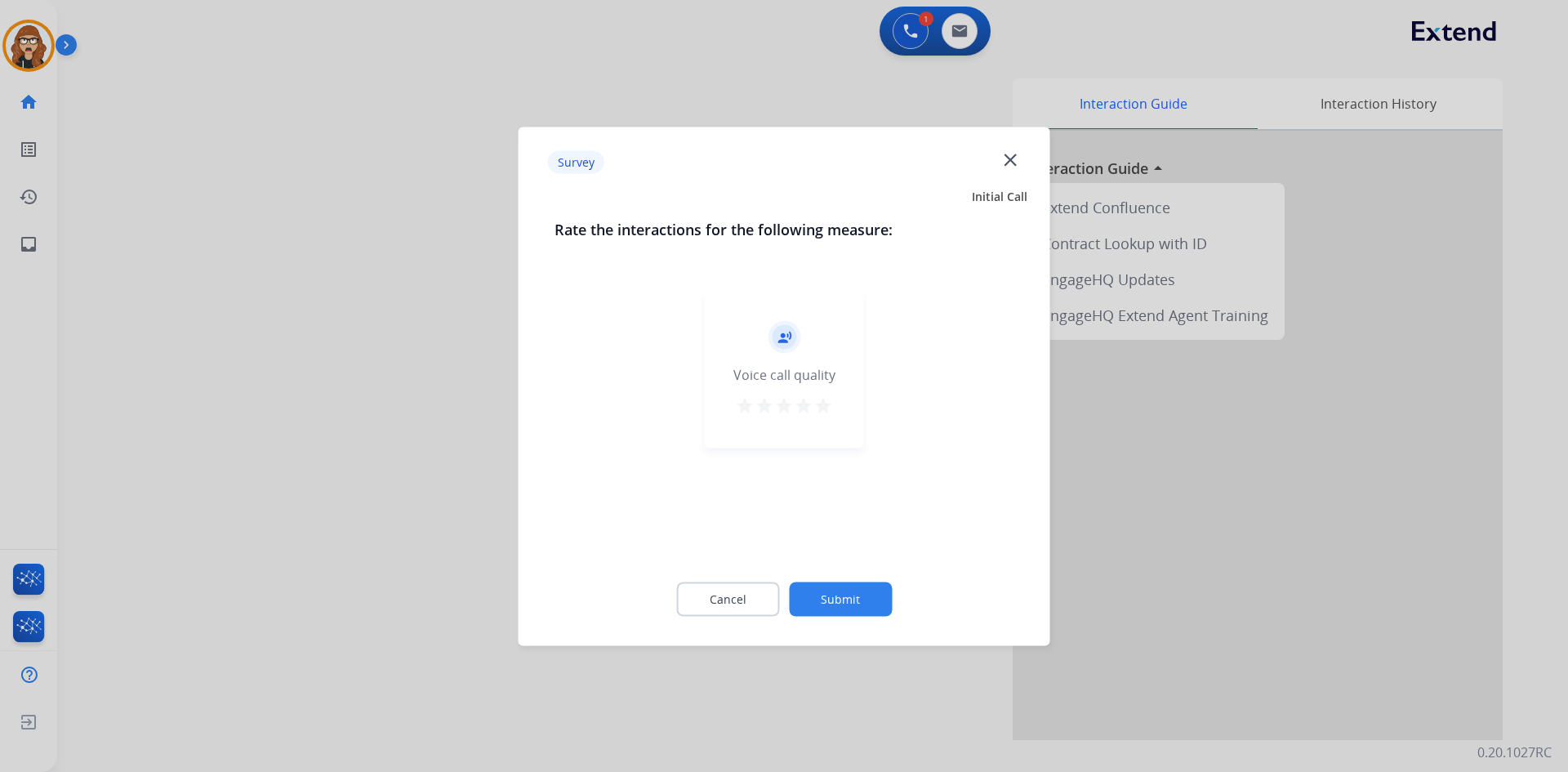
click at [1009, 154] on mat-icon "close" at bounding box center [1010, 159] width 22 height 22
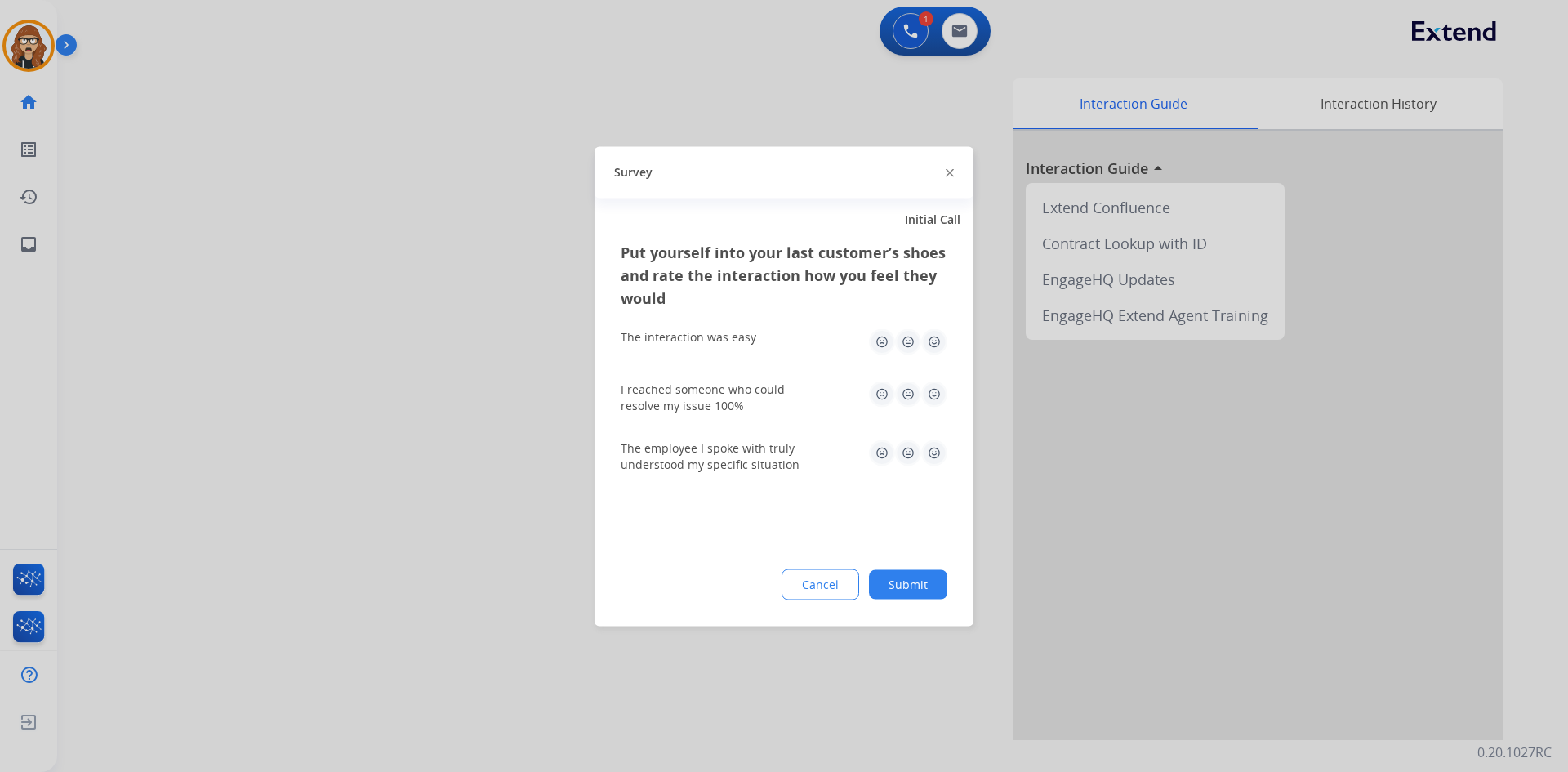
click at [952, 173] on img at bounding box center [949, 173] width 8 height 8
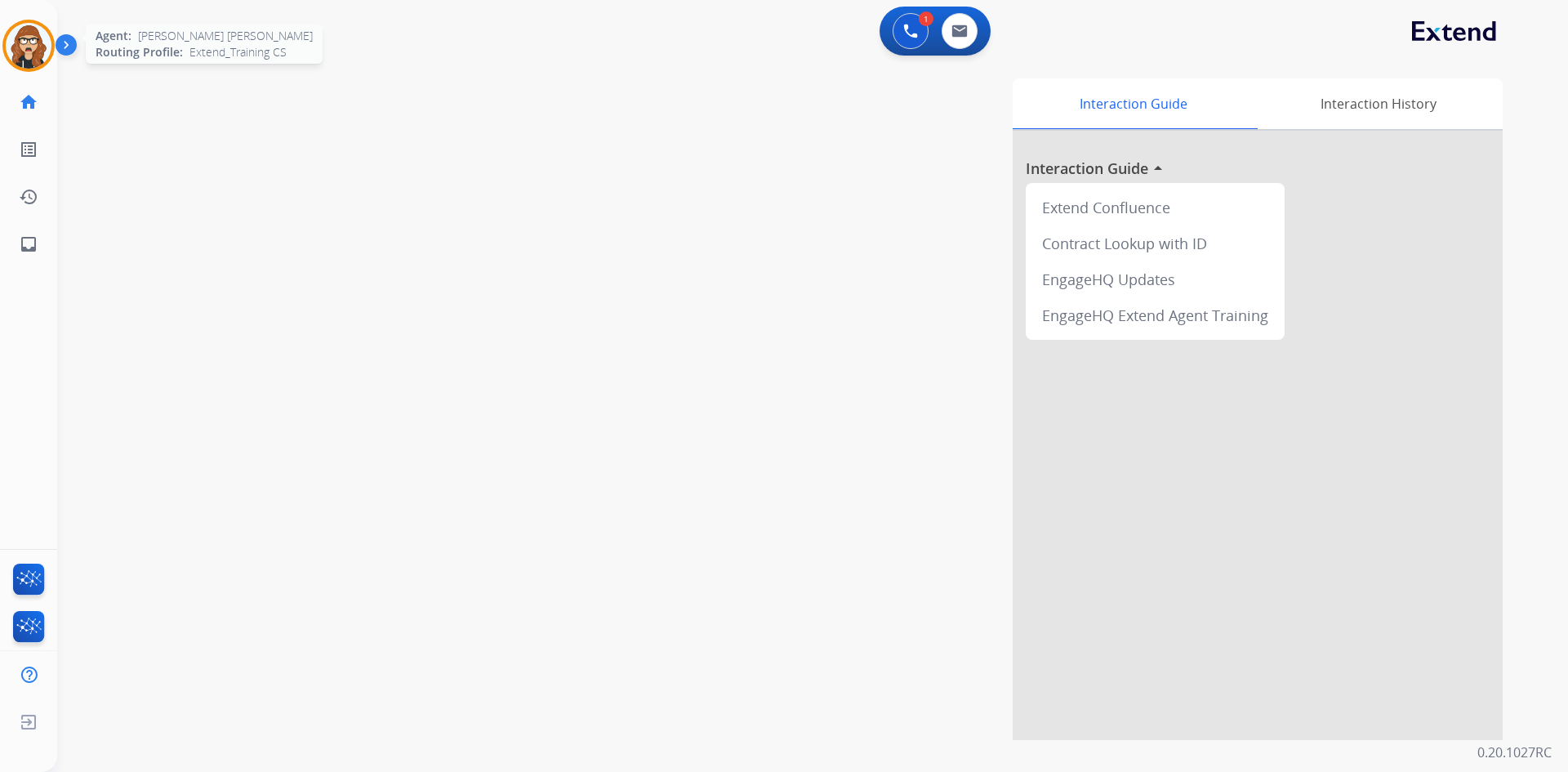
click at [36, 44] on img at bounding box center [28, 45] width 46 height 46
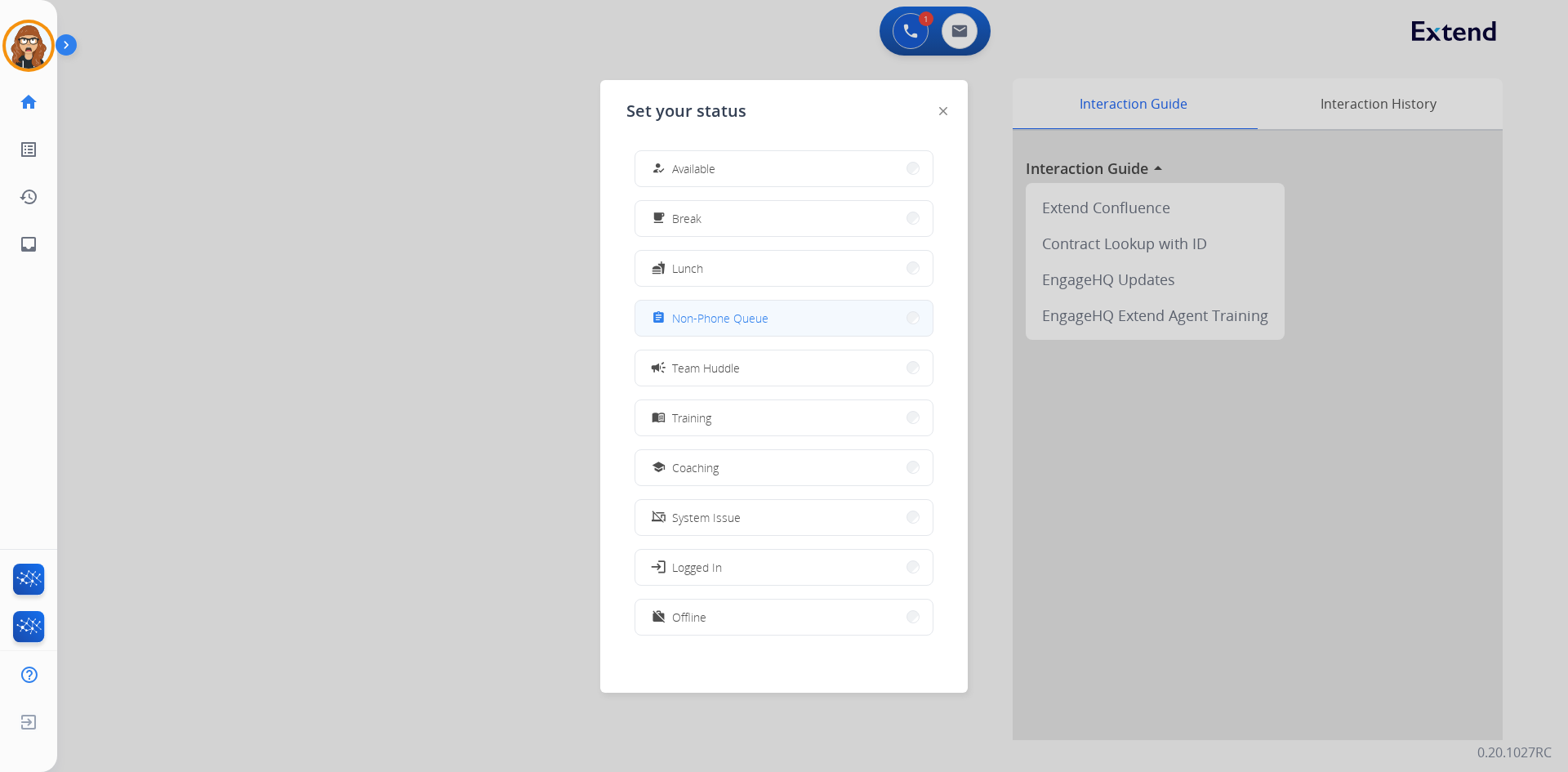
click at [757, 332] on button "assignment Non-Phone Queue" at bounding box center [784, 317] width 297 height 35
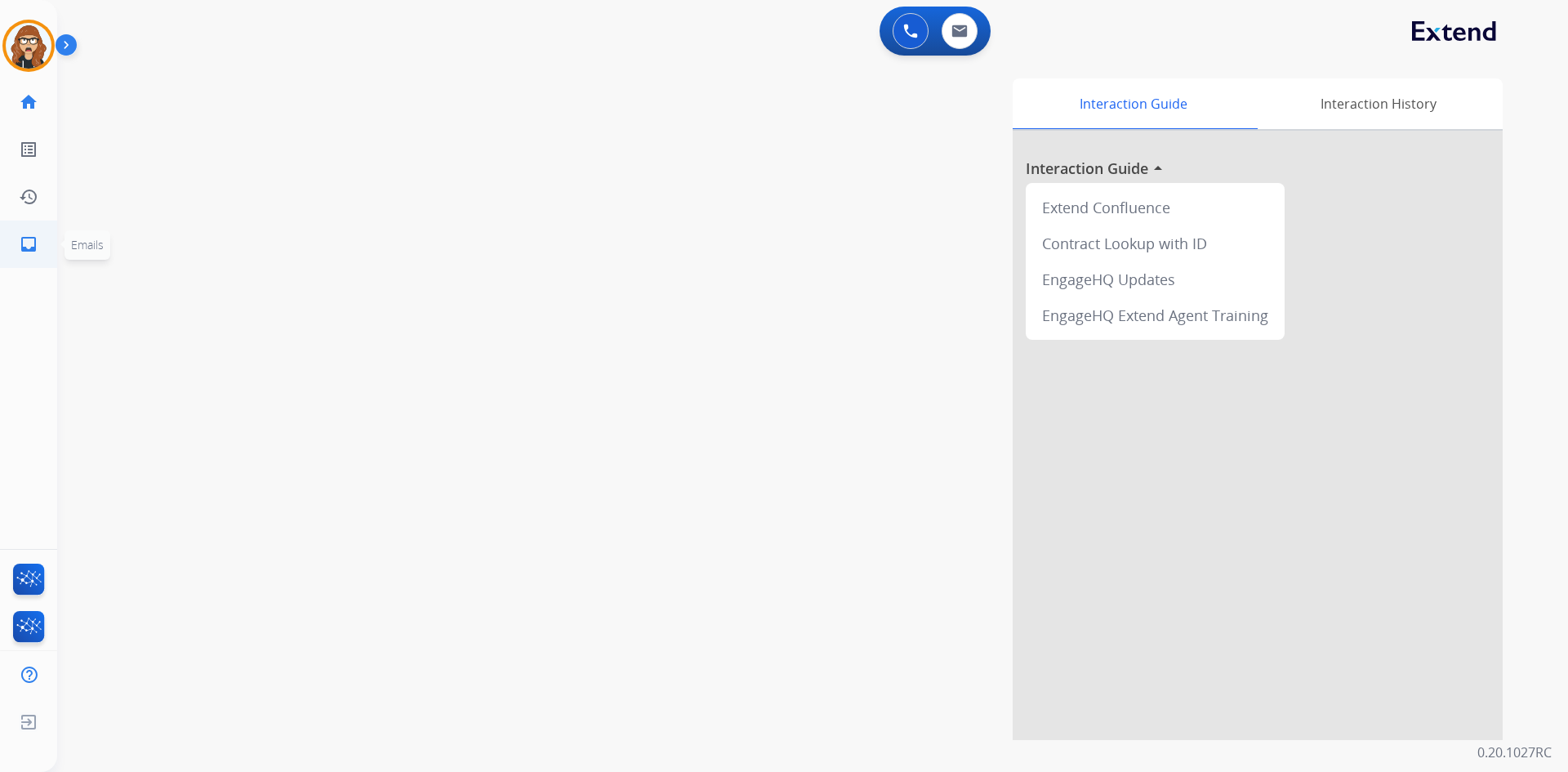
click at [46, 255] on link "inbox Emails" at bounding box center [28, 244] width 46 height 46
select select "**********"
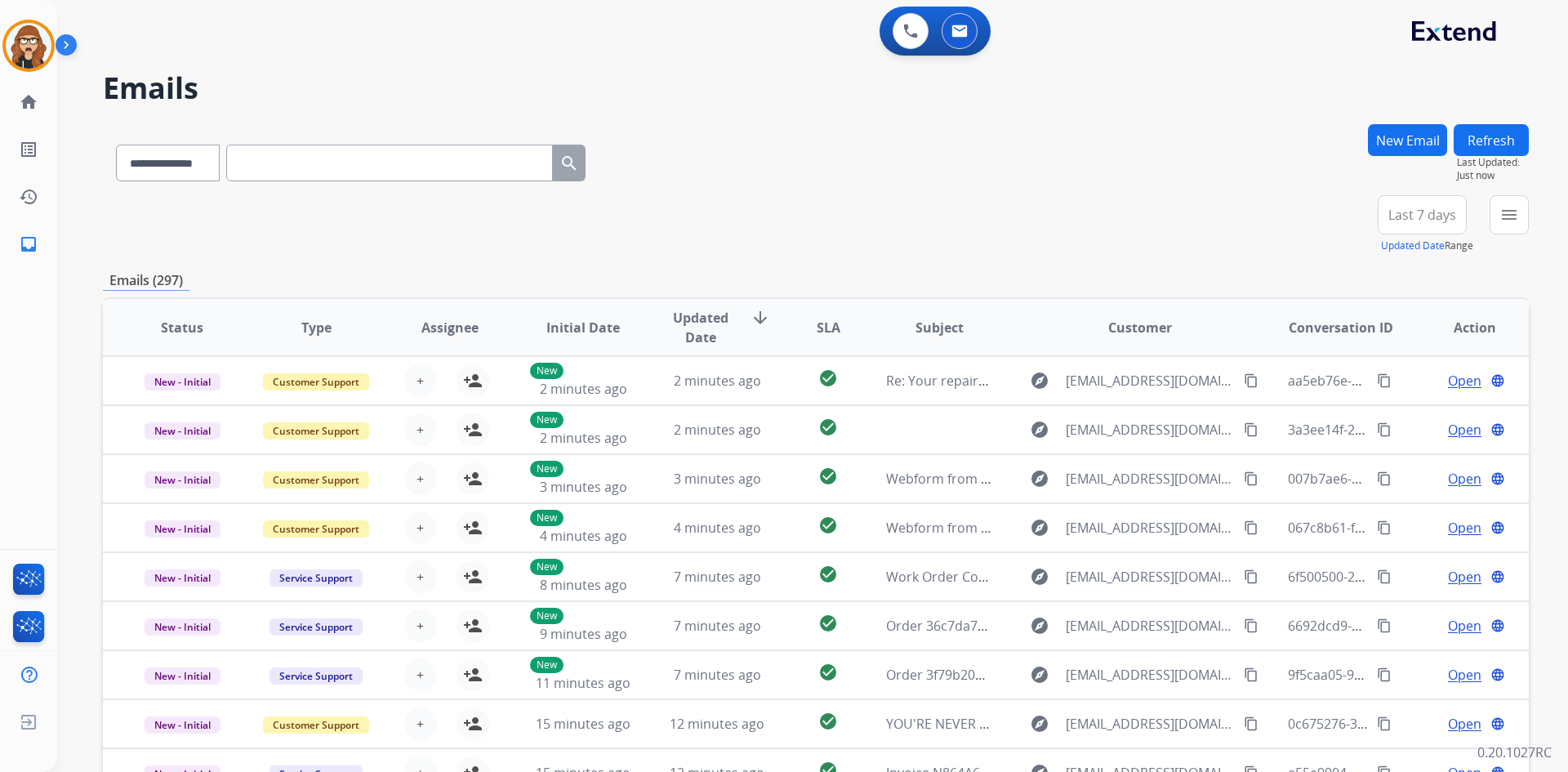
click at [1415, 132] on button "New Email" at bounding box center [1407, 139] width 79 height 31
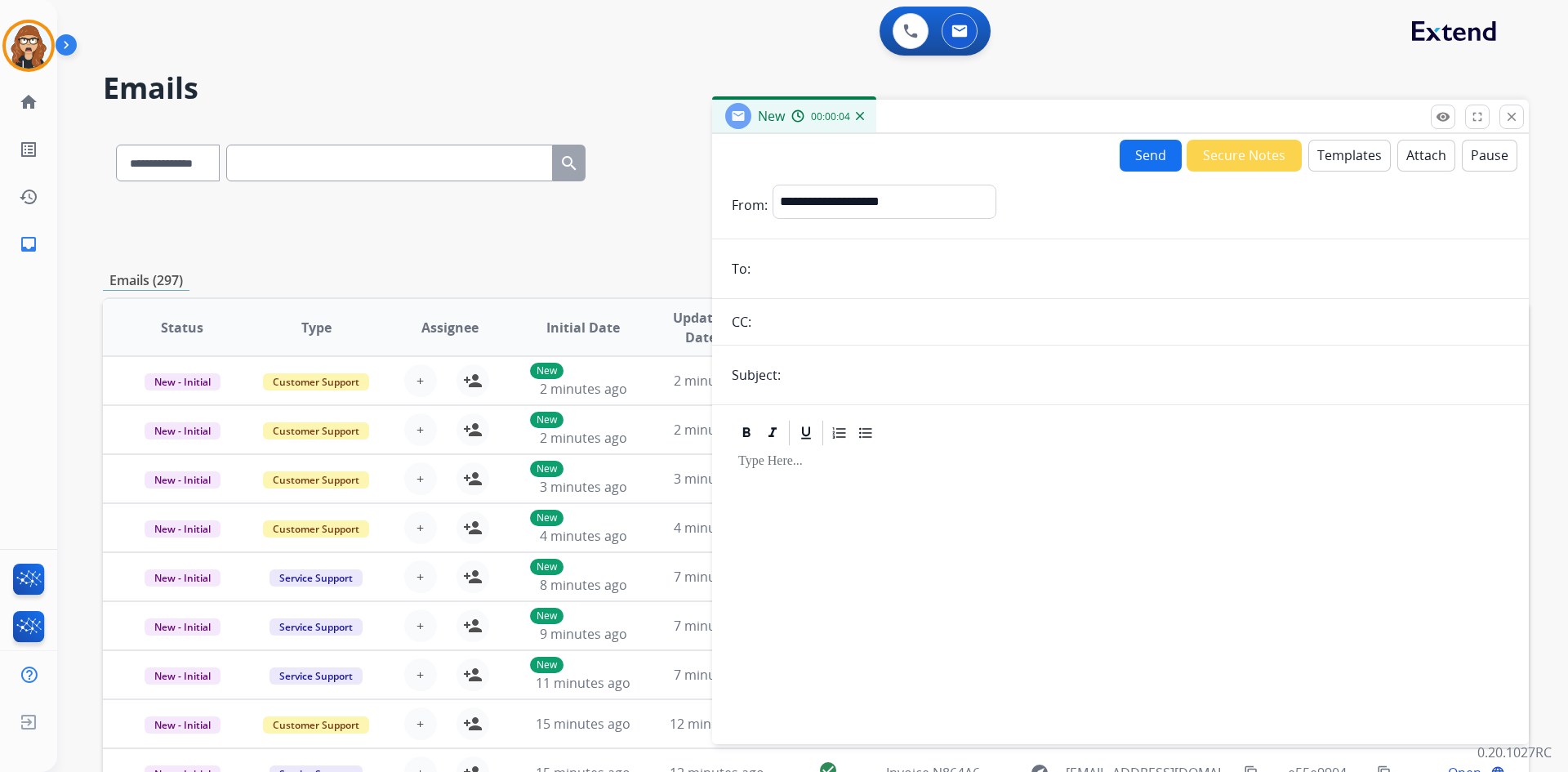
click at [820, 280] on input "email" at bounding box center [1132, 269] width 754 height 32
paste input "**********"
type input "**********"
click at [855, 211] on select "**********" at bounding box center [883, 200] width 222 height 32
select select "**********"
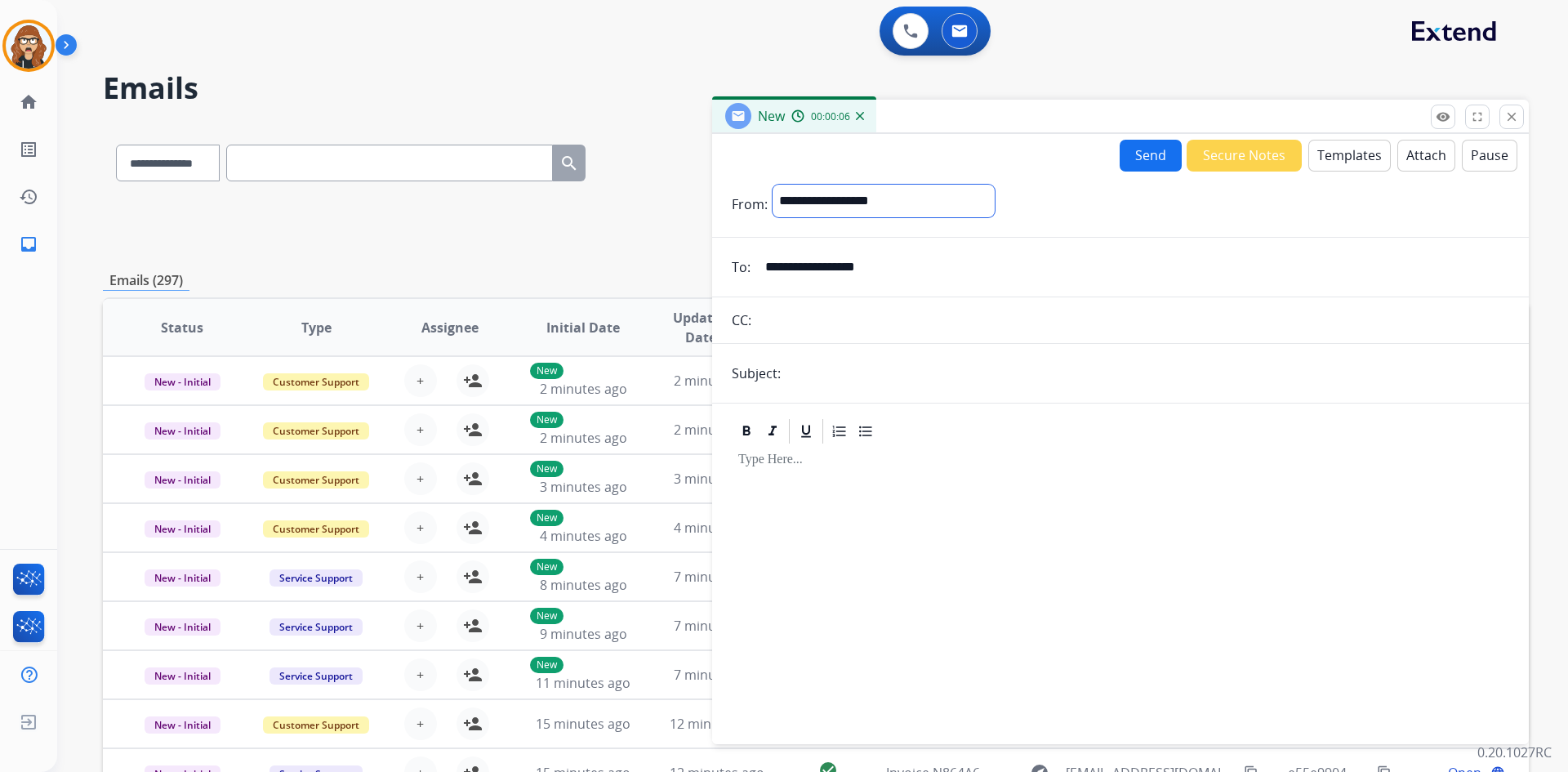
click at [773, 184] on select "**********" at bounding box center [883, 200] width 222 height 32
click at [1329, 160] on button "Templates" at bounding box center [1350, 155] width 83 height 31
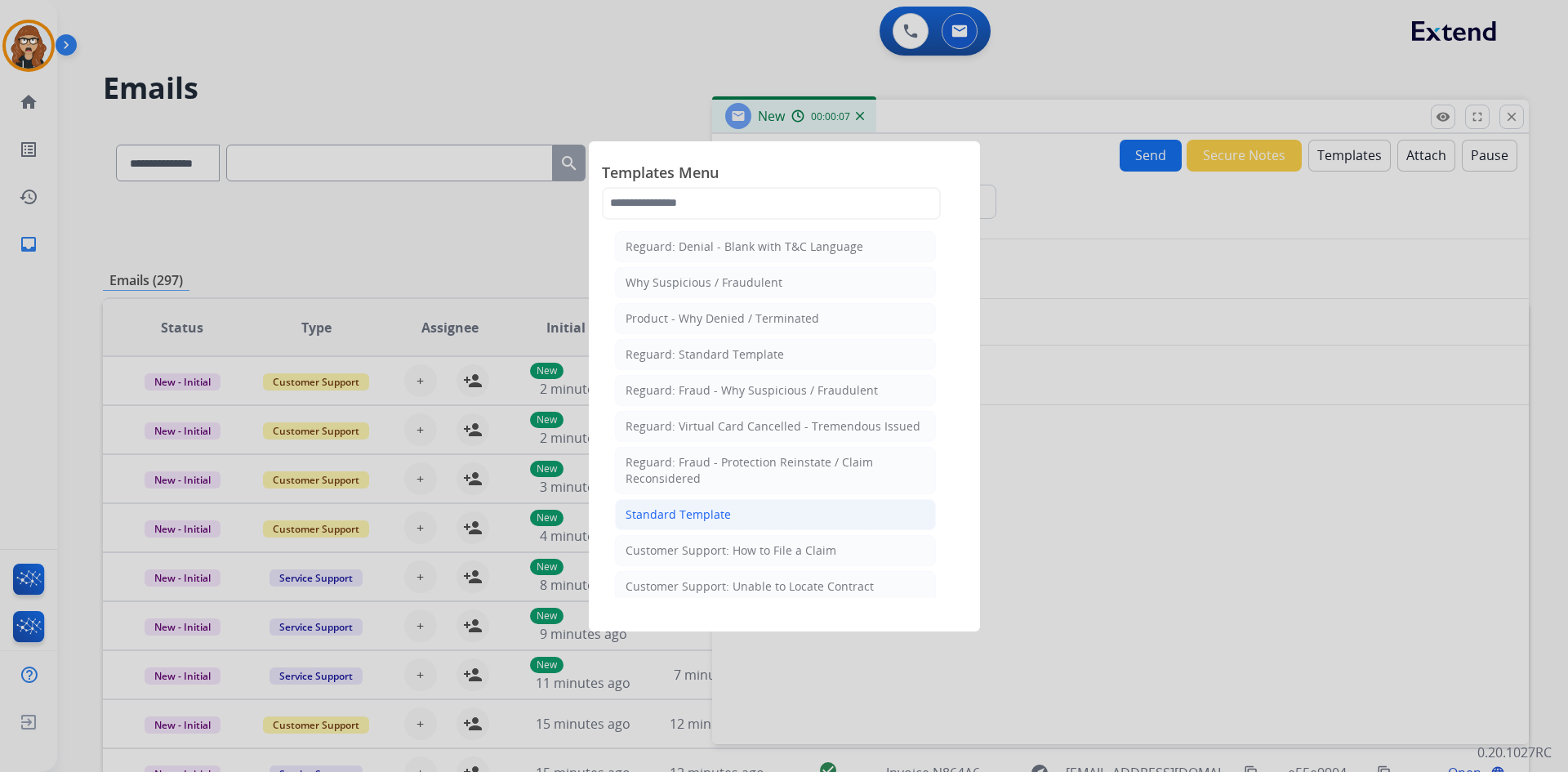
click at [709, 519] on div "Standard Template" at bounding box center [678, 514] width 105 height 16
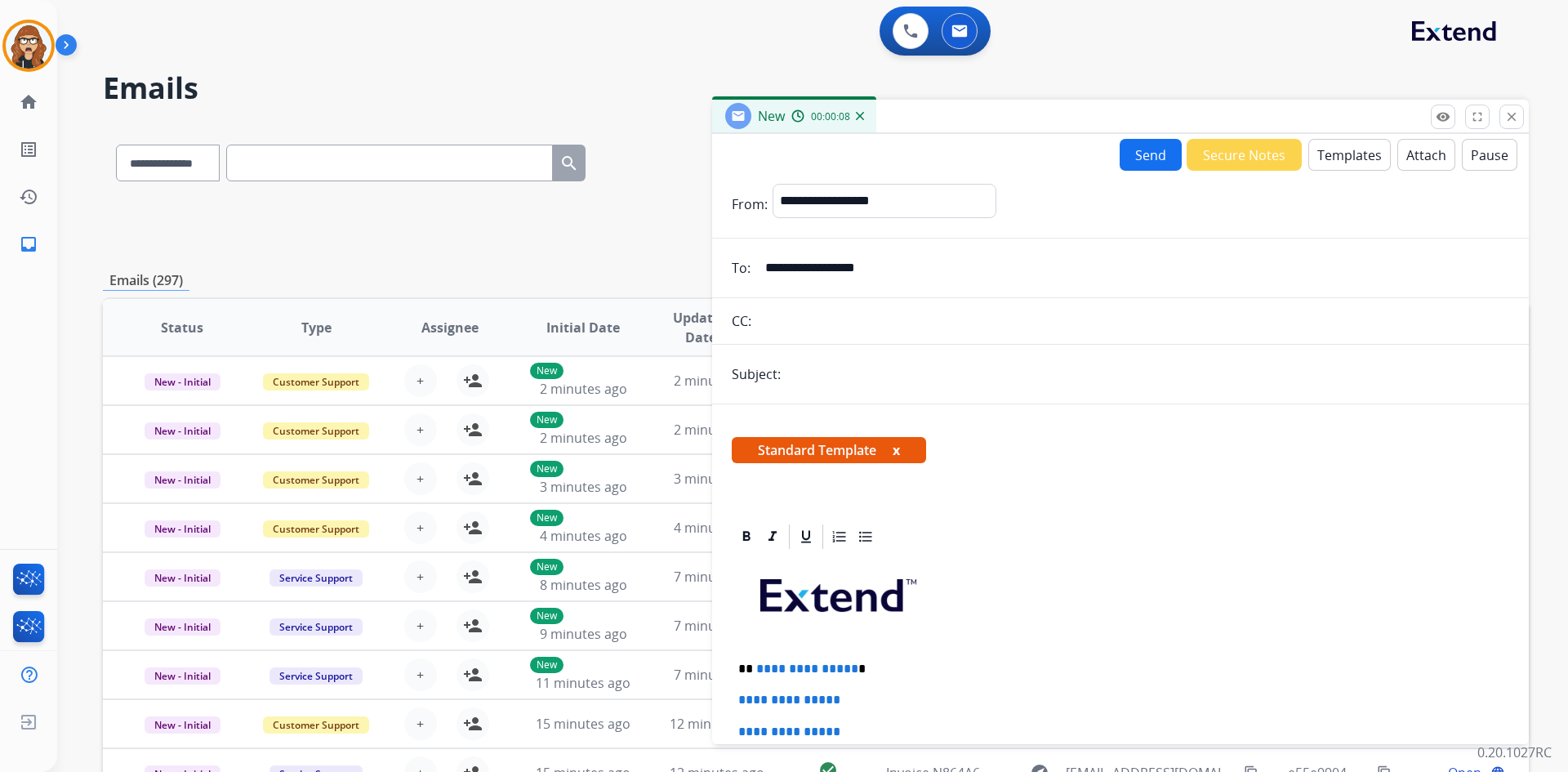
click at [894, 386] on input "text" at bounding box center [1147, 374] width 723 height 32
type input "**********"
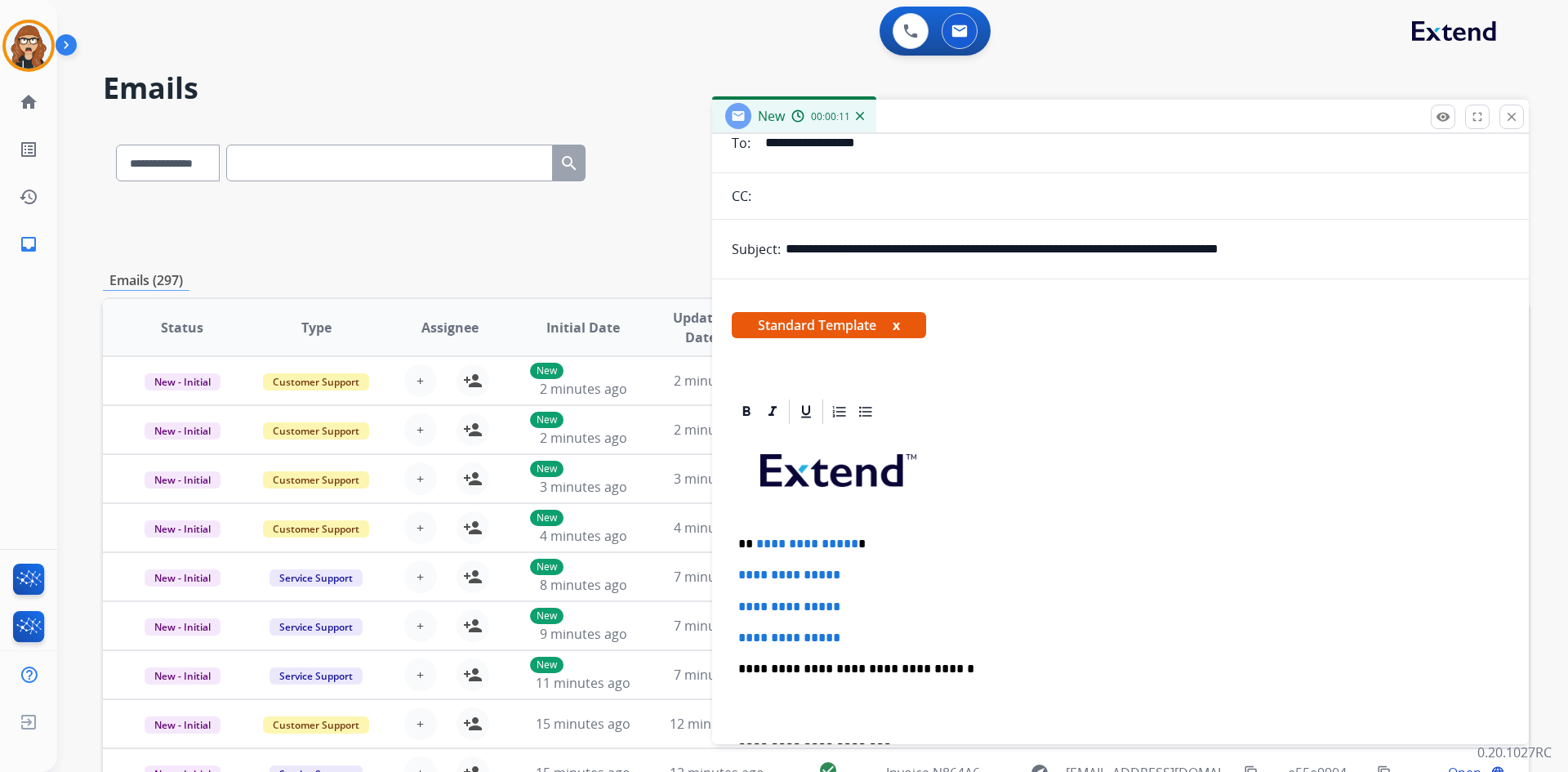
scroll to position [327, 0]
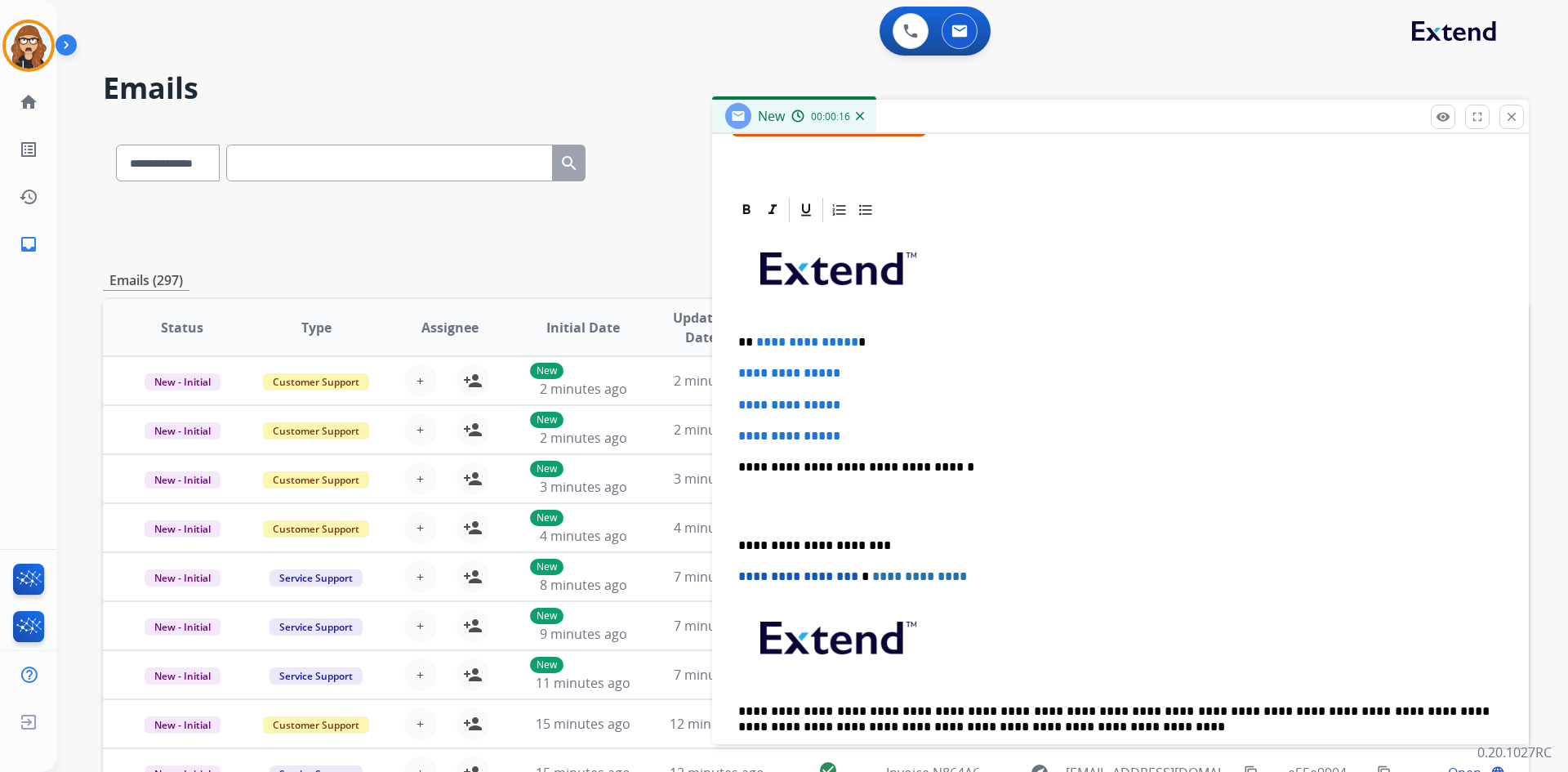
click at [906, 440] on p "**********" at bounding box center [1121, 436] width 765 height 14
drag, startPoint x: 907, startPoint y: 438, endPoint x: 723, endPoint y: 327, distance: 214.9
click at [723, 327] on div "**********" at bounding box center [1120, 489] width 817 height 588
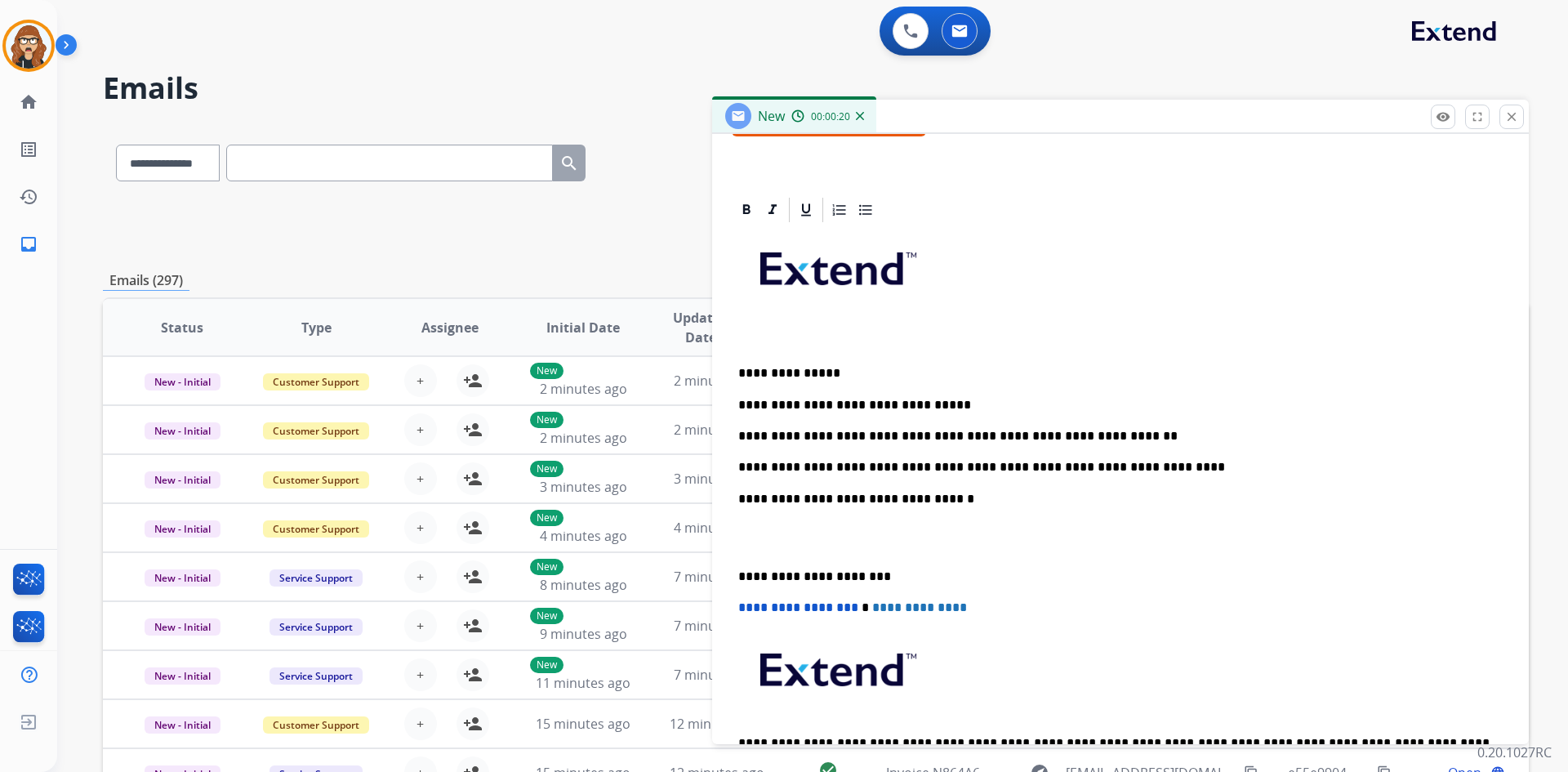
click at [740, 572] on p "**********" at bounding box center [1114, 576] width 751 height 14
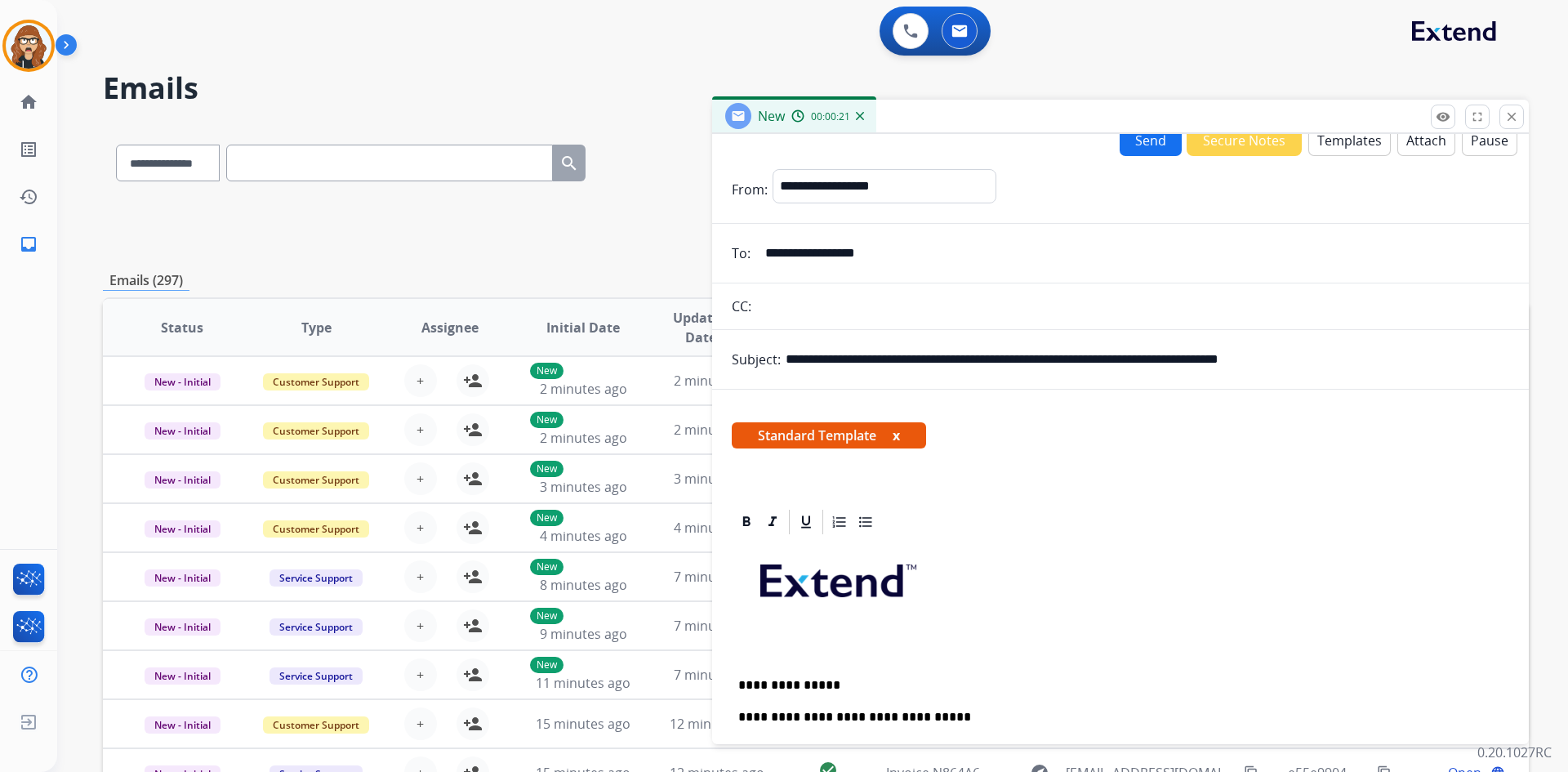
scroll to position [0, 0]
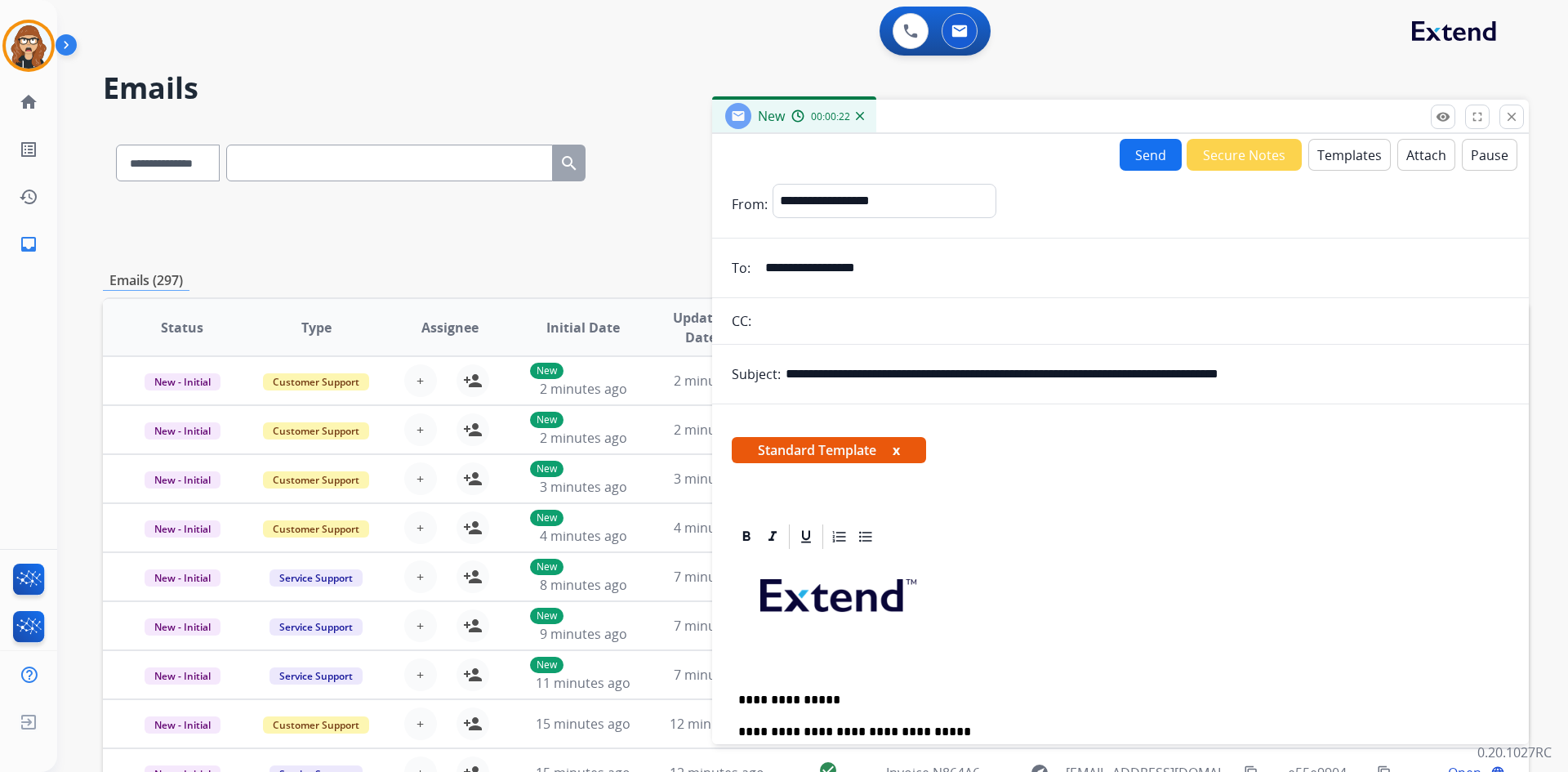
click at [1131, 153] on button "Send" at bounding box center [1150, 154] width 62 height 31
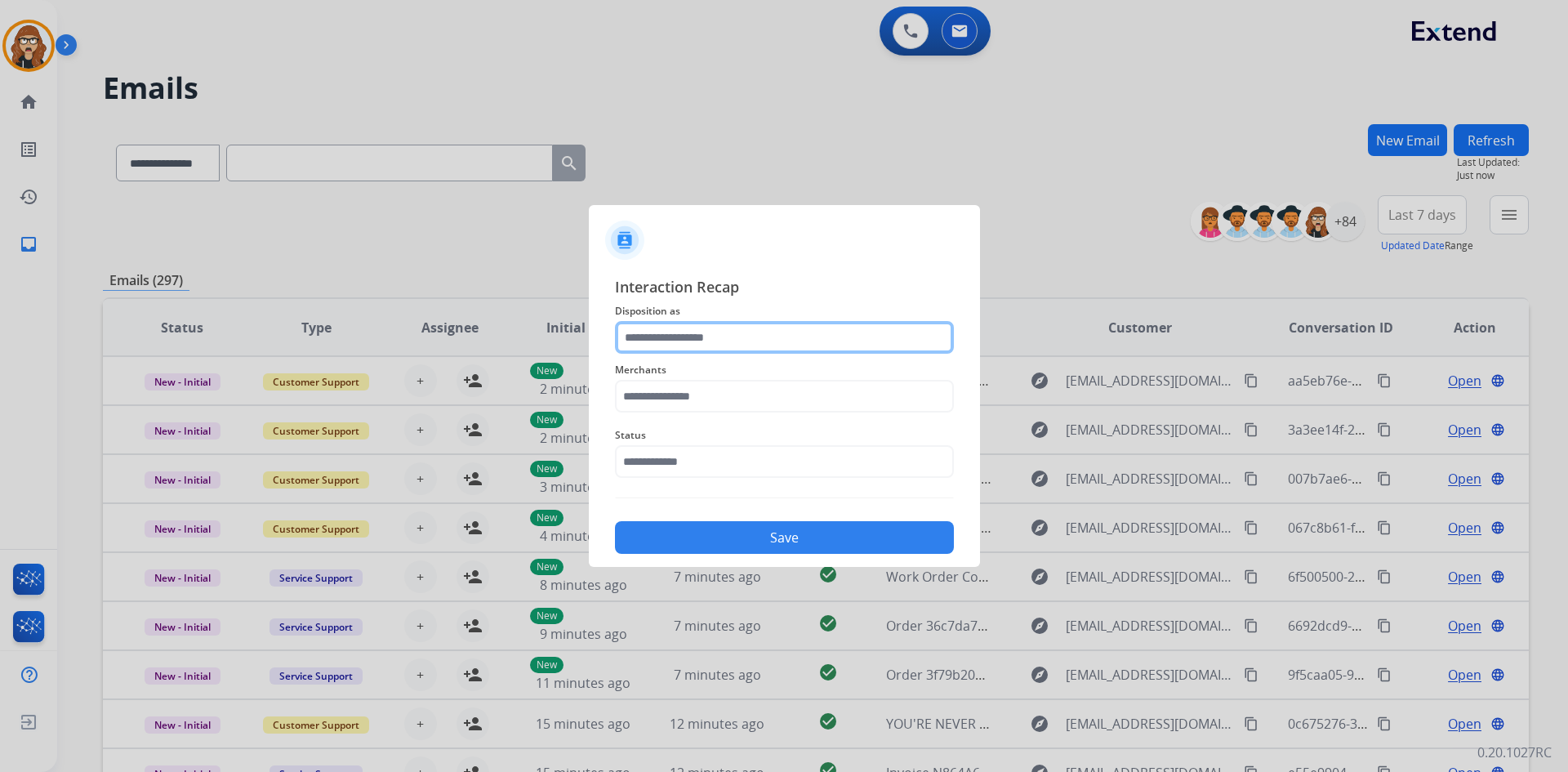
click at [678, 332] on input "text" at bounding box center [784, 337] width 339 height 32
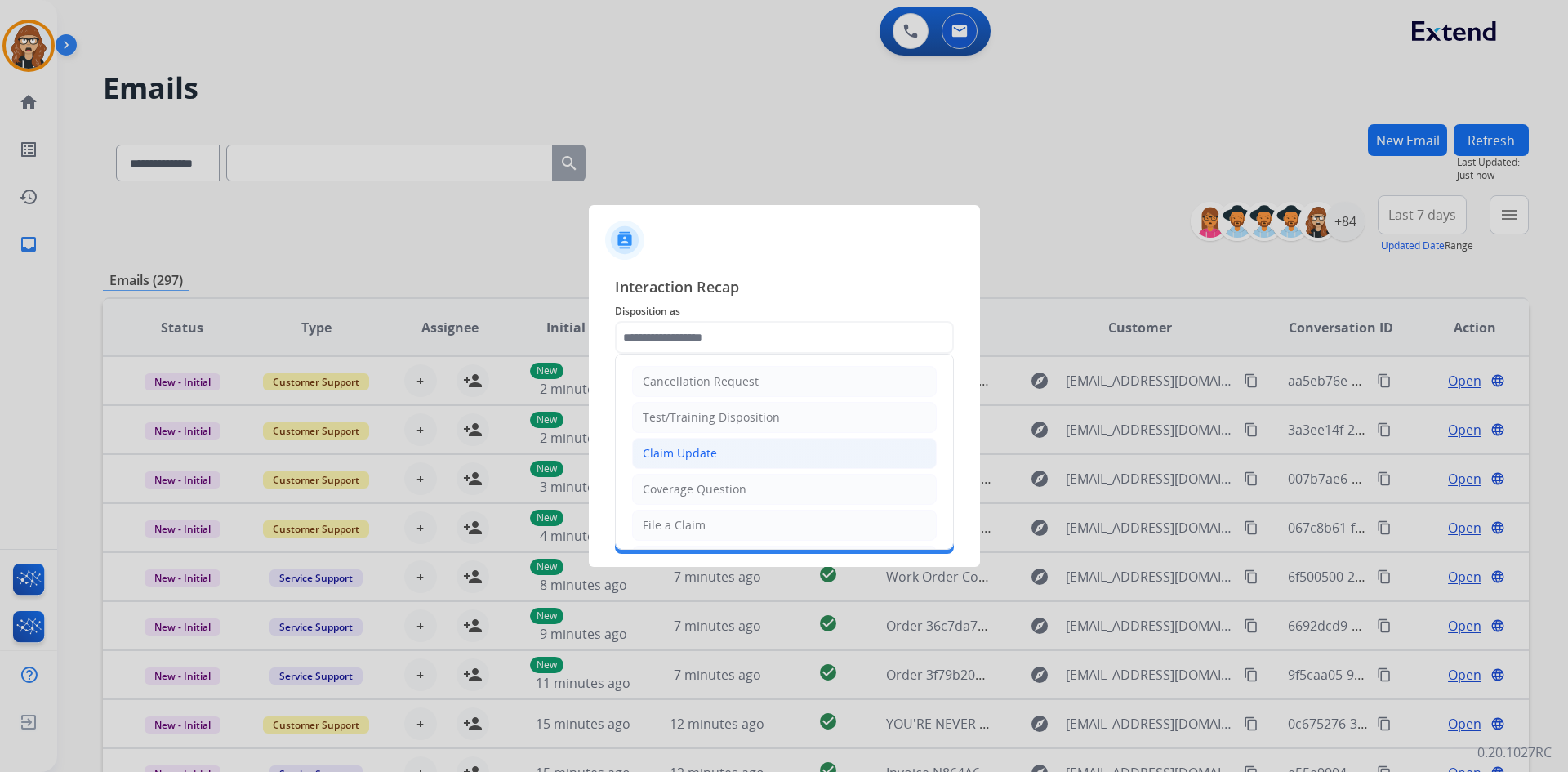
click at [708, 462] on li "Claim Update" at bounding box center [784, 453] width 305 height 31
type input "**********"
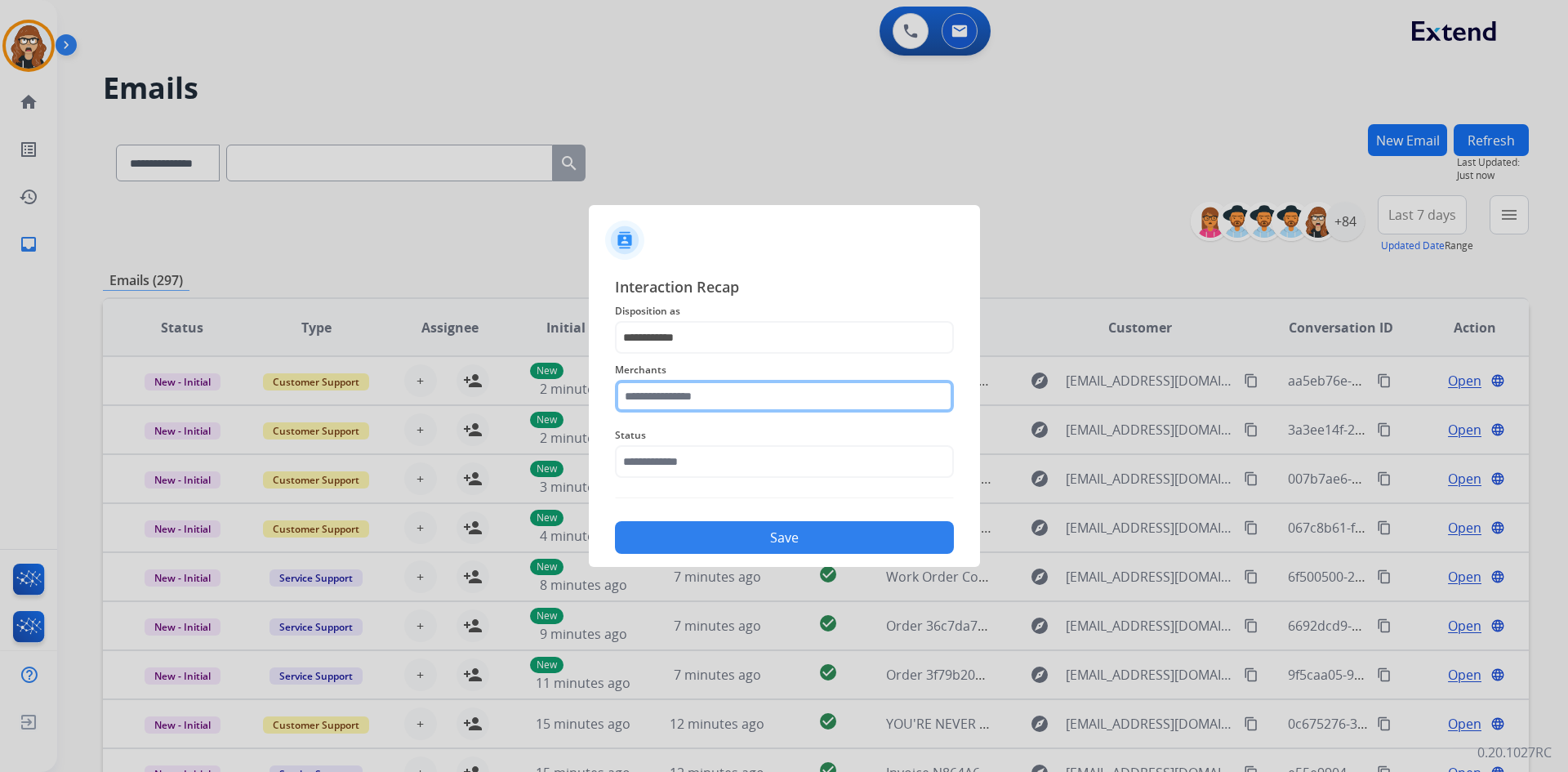
drag, startPoint x: 701, startPoint y: 398, endPoint x: 701, endPoint y: 416, distance: 18.0
click at [704, 410] on input "text" at bounding box center [784, 396] width 339 height 32
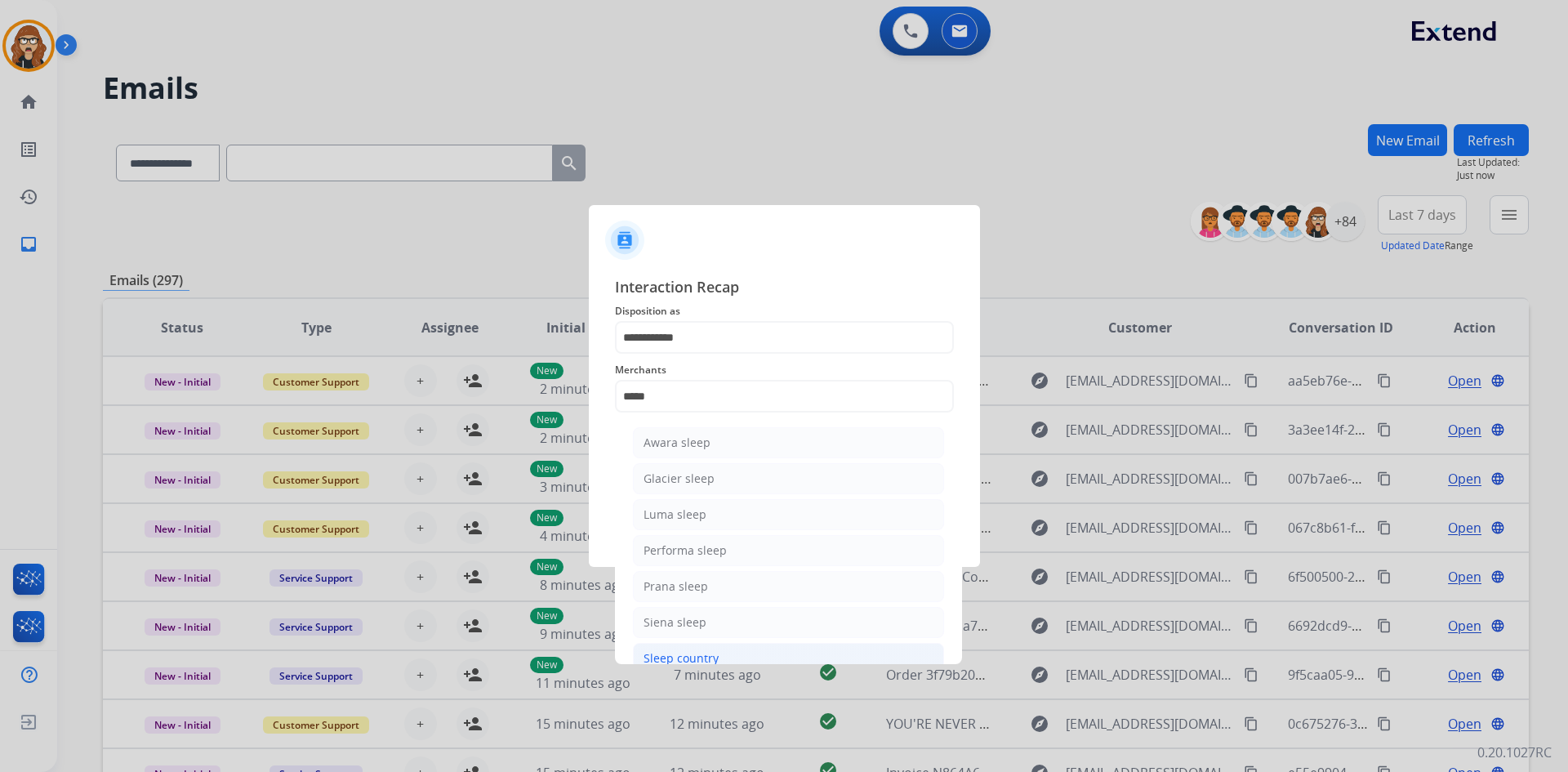
click at [689, 659] on div "Sleep country" at bounding box center [681, 658] width 75 height 16
type input "**********"
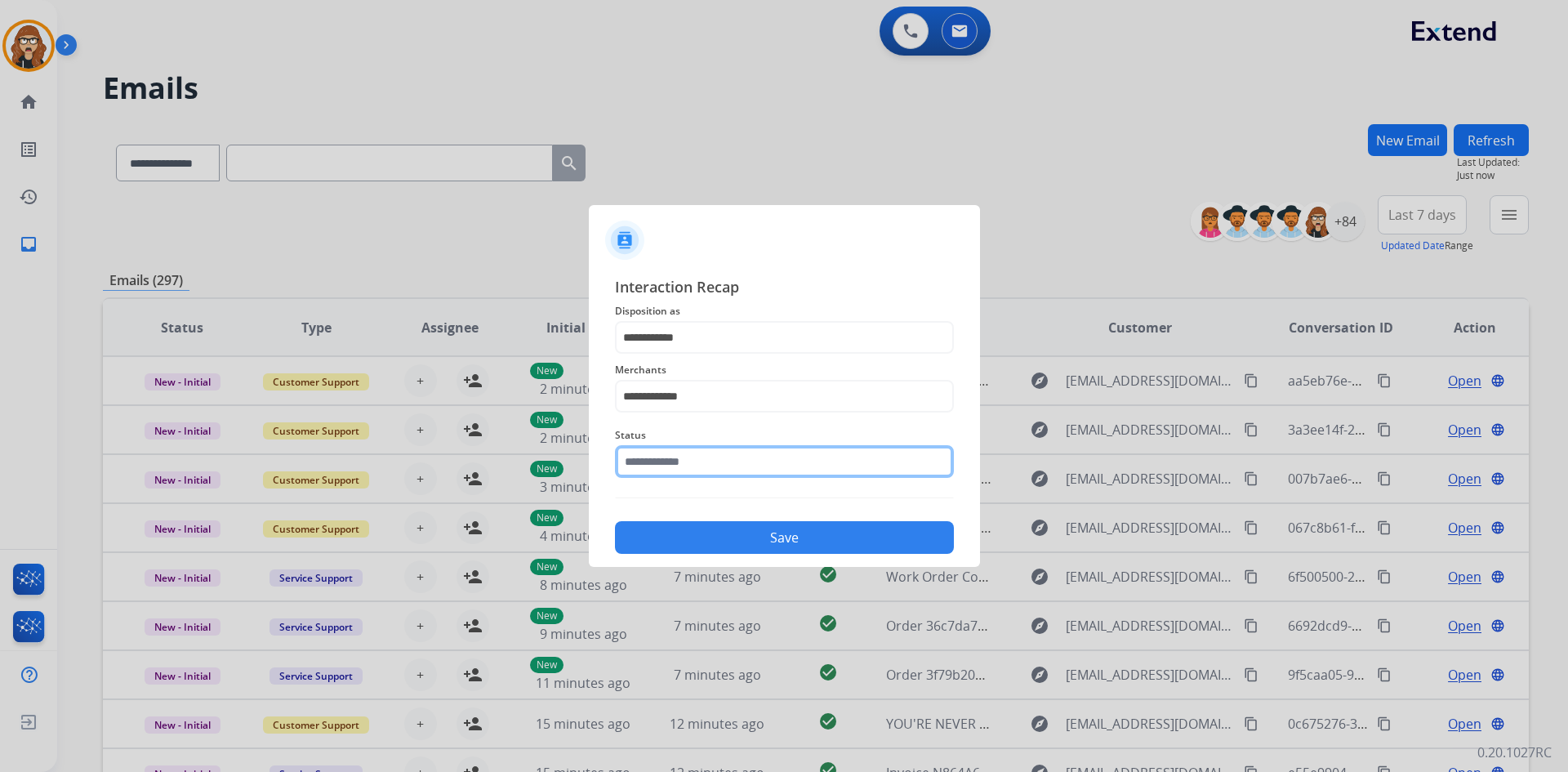
click at [676, 462] on input "text" at bounding box center [784, 461] width 339 height 32
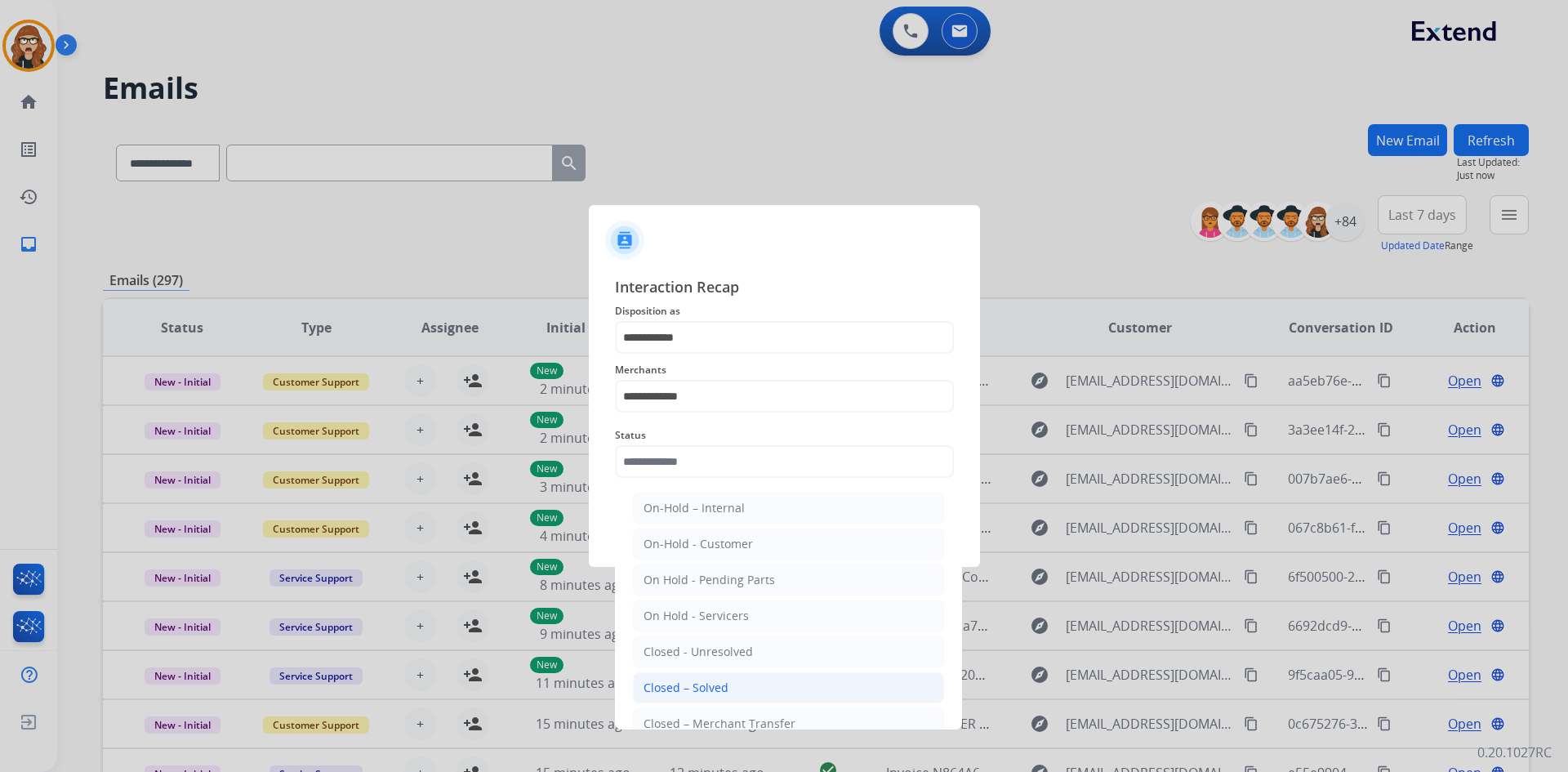
click at [693, 686] on div "Closed – Solved" at bounding box center [686, 688] width 85 height 16
type input "**********"
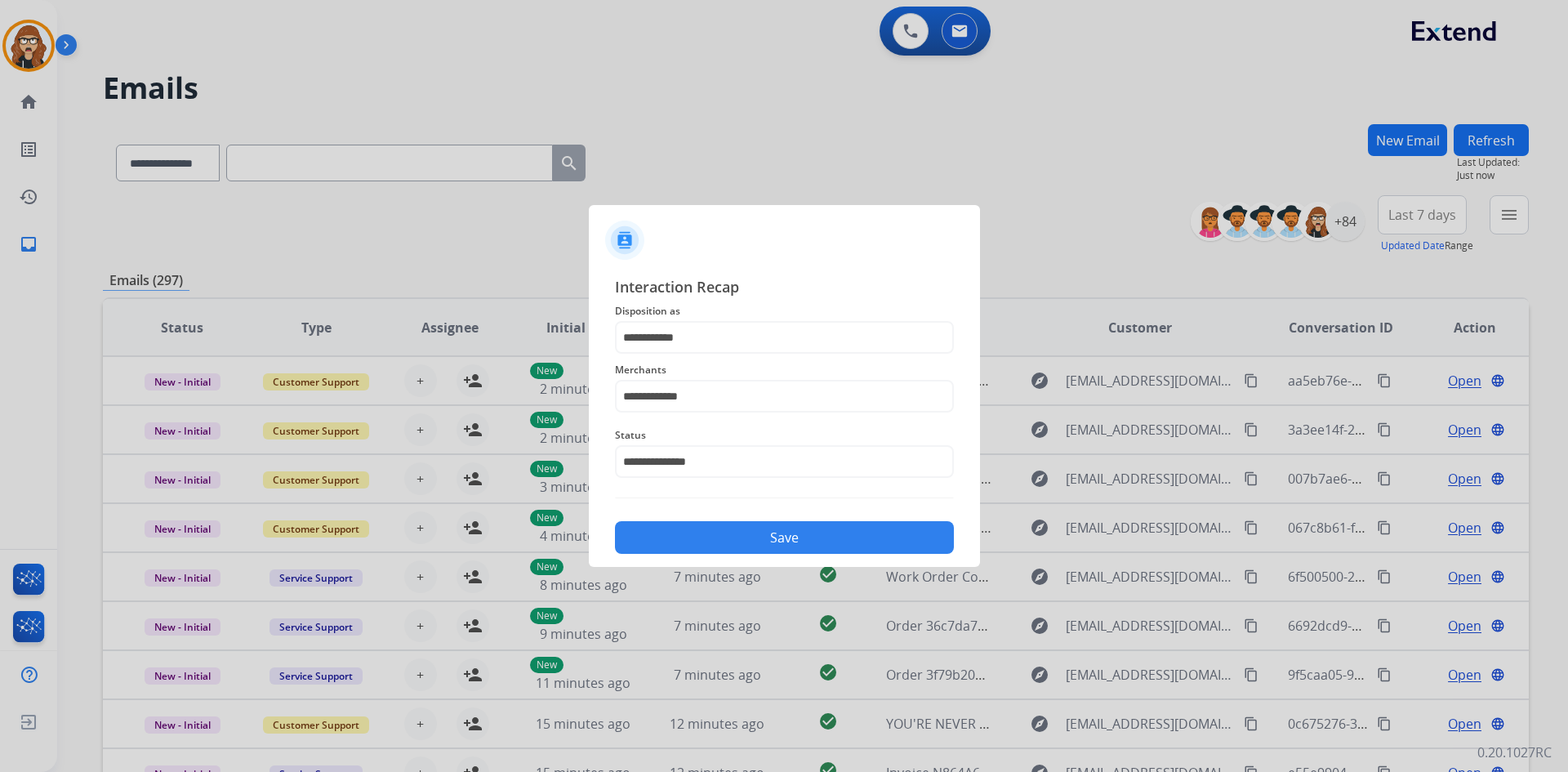
click at [757, 537] on button "Save" at bounding box center [784, 537] width 339 height 32
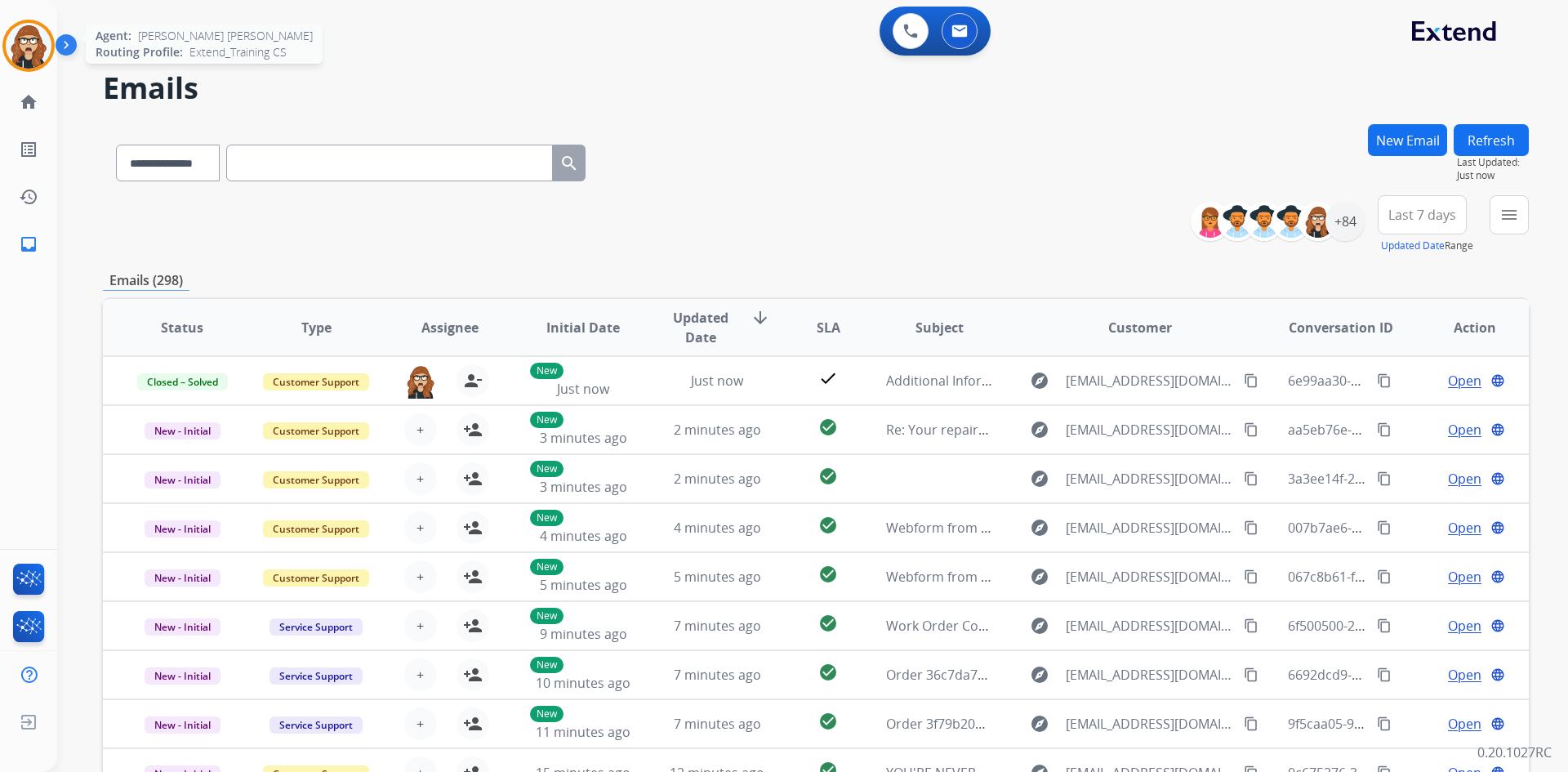
click at [51, 44] on div "[PERSON_NAME] [PERSON_NAME] Non-Phone Queue Edit Avatar Agent: [PERSON_NAME] [P…" at bounding box center [29, 46] width 58 height 52
click at [26, 35] on img at bounding box center [28, 45] width 46 height 46
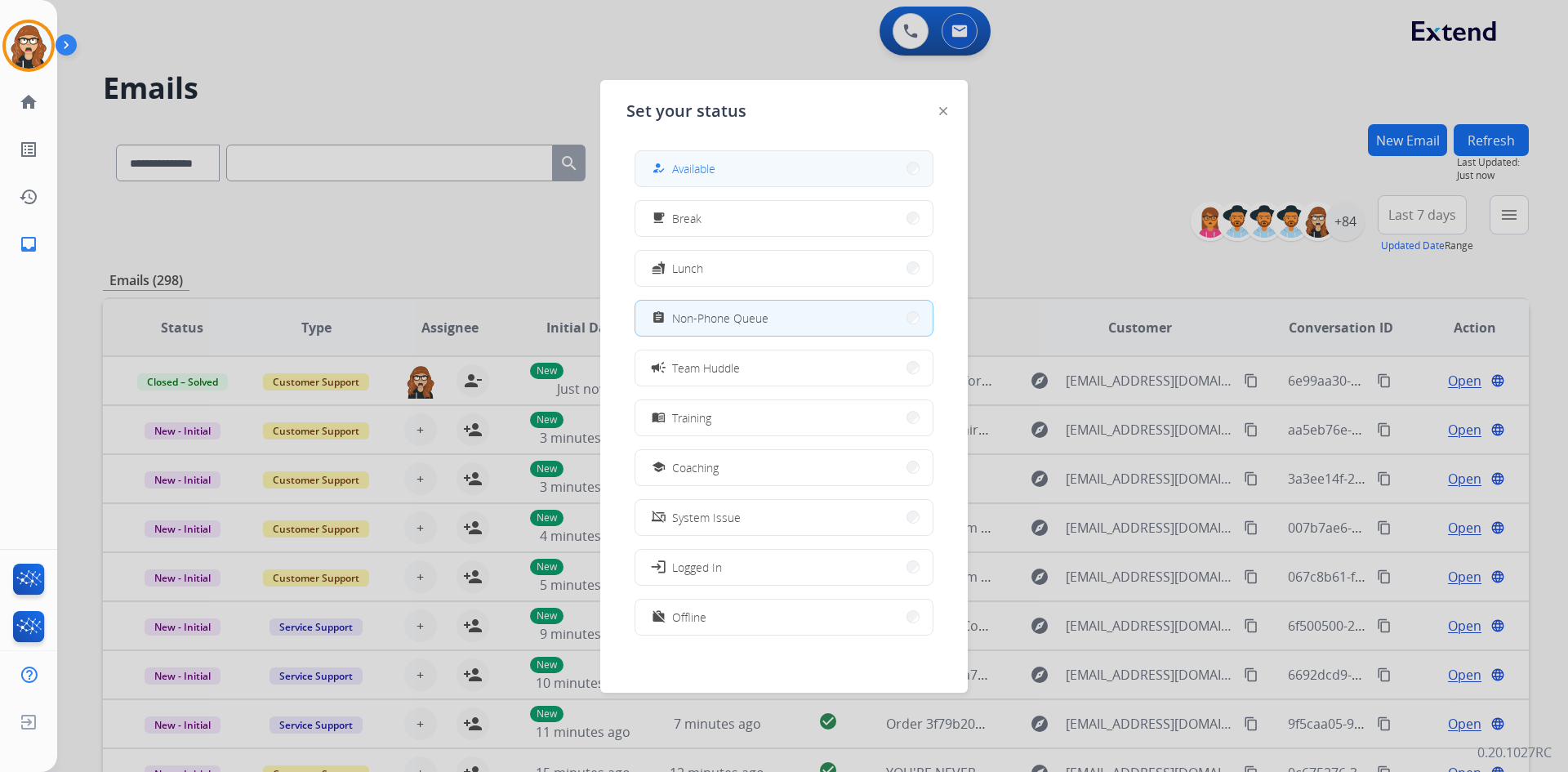
click at [749, 175] on button "how_to_reg Available" at bounding box center [784, 168] width 297 height 35
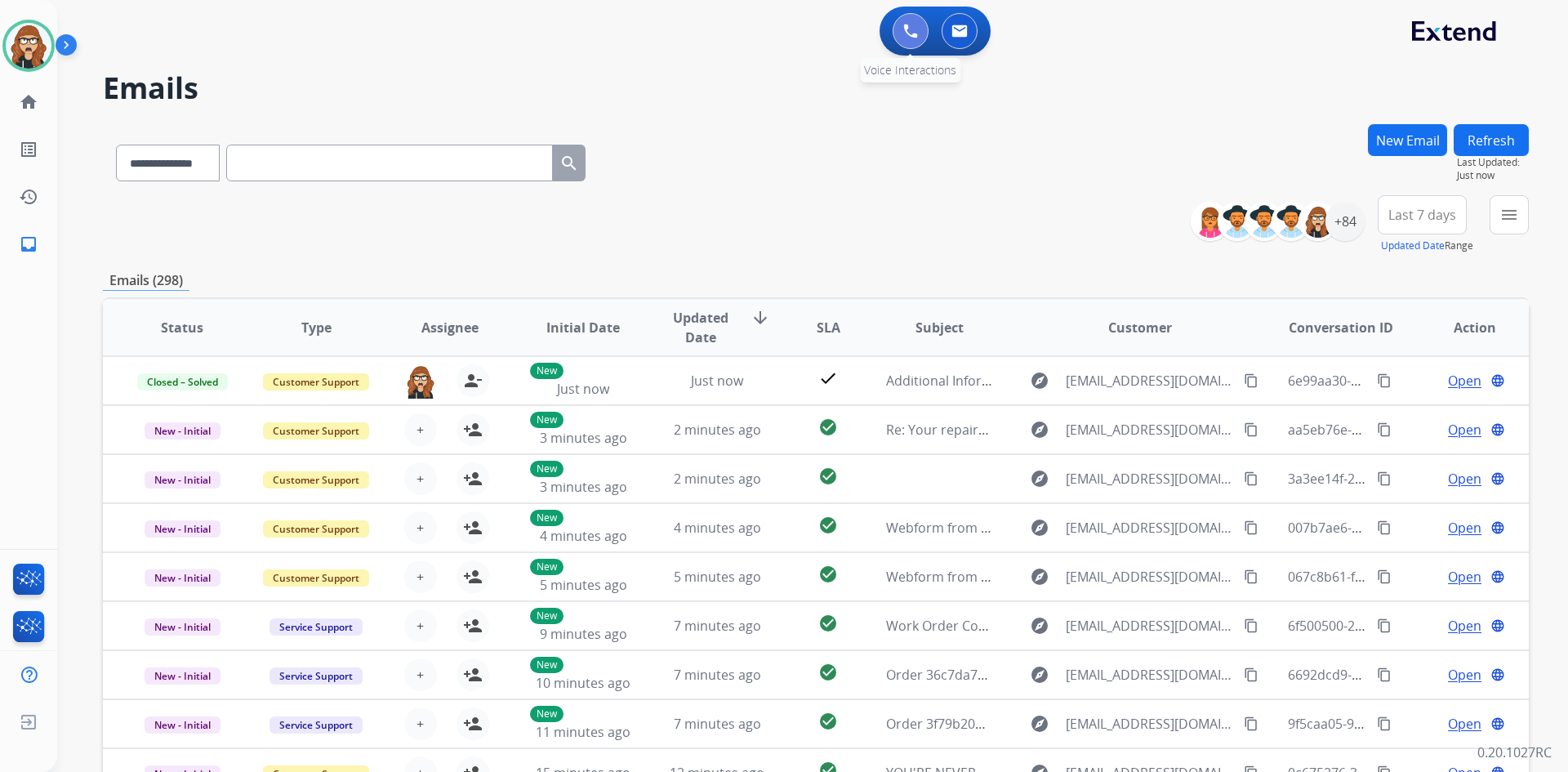
click at [915, 30] on img at bounding box center [910, 31] width 14 height 14
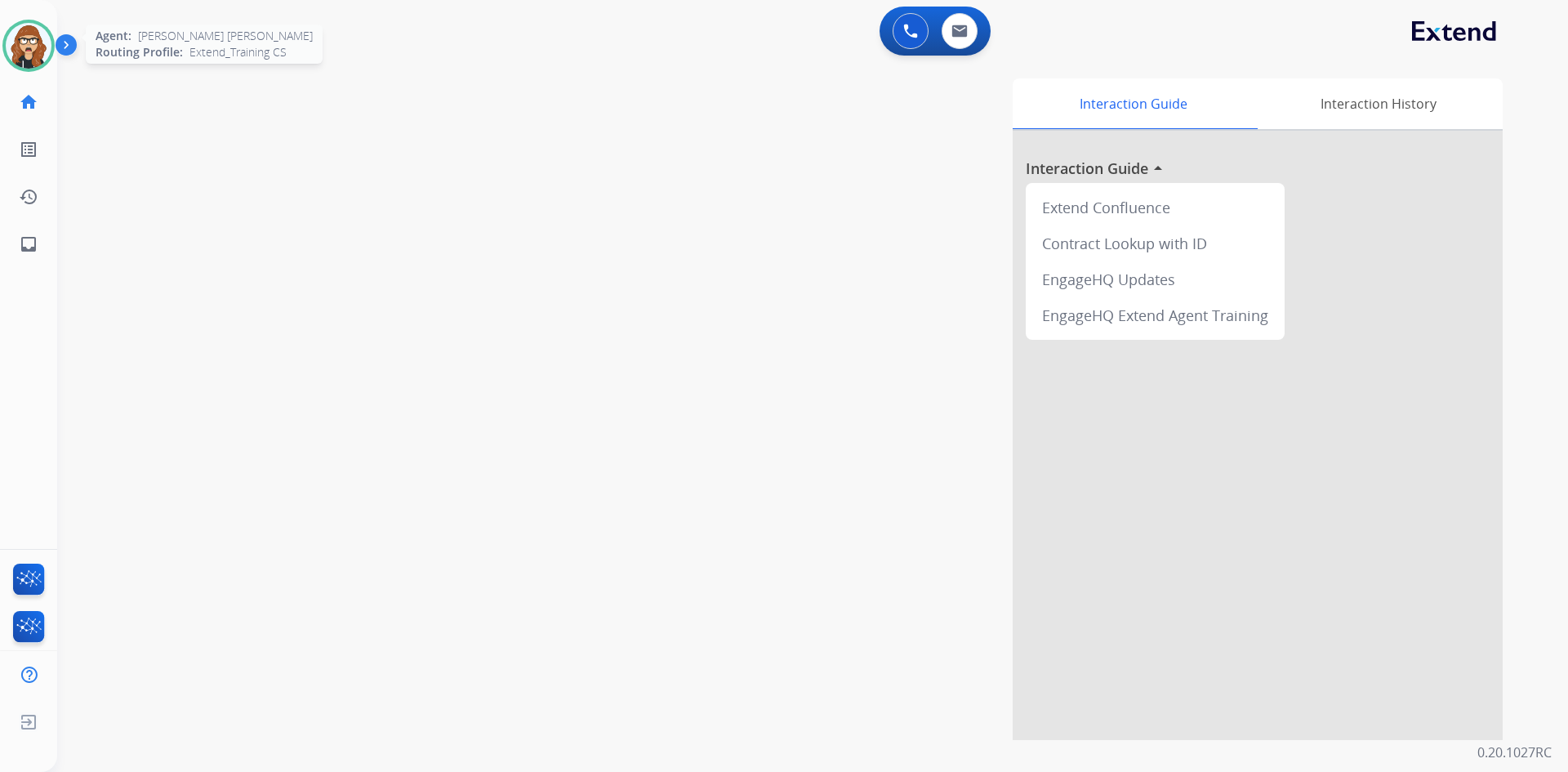
click at [28, 58] on img at bounding box center [28, 45] width 46 height 46
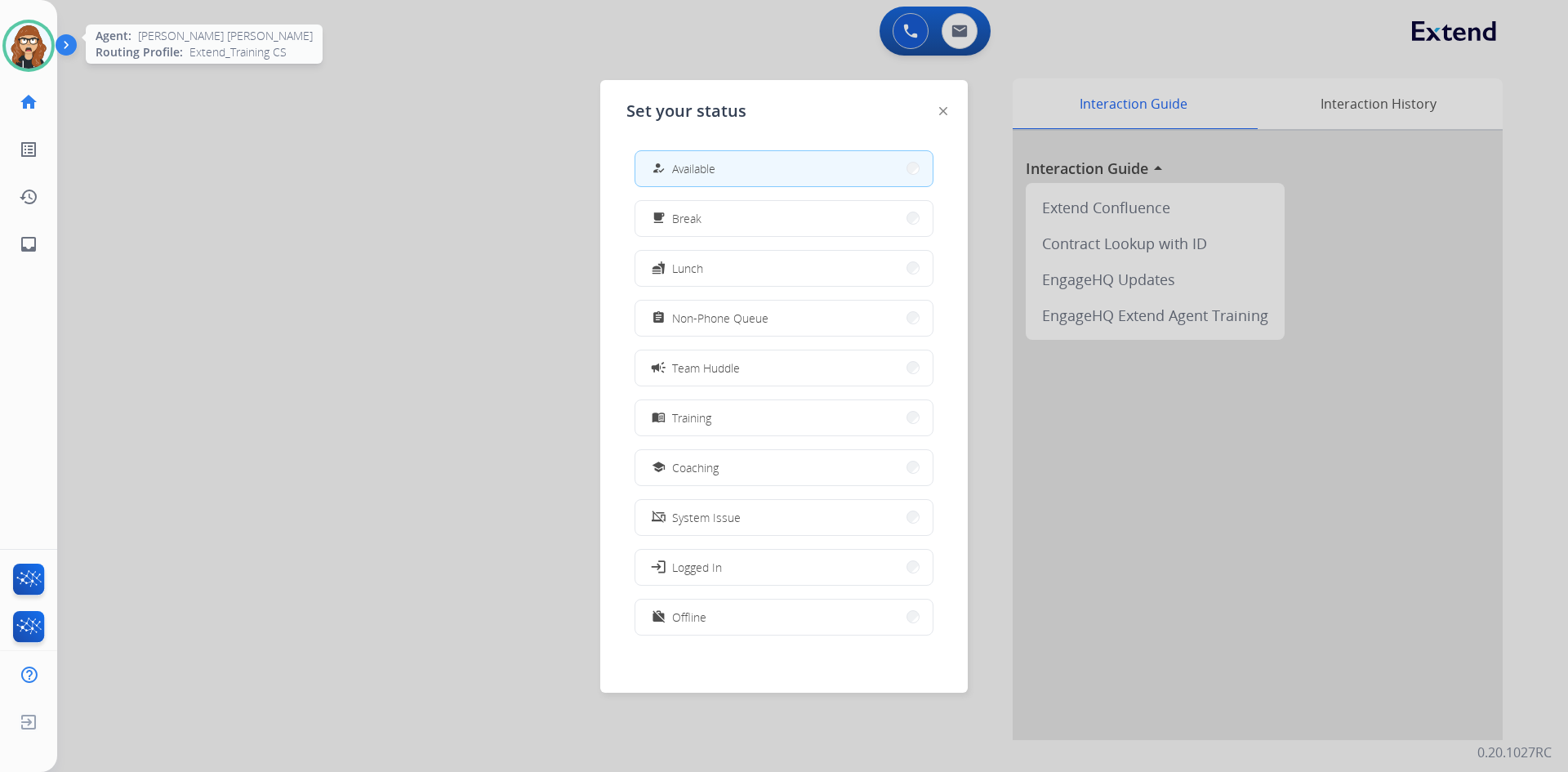
click at [28, 58] on img at bounding box center [28, 45] width 46 height 46
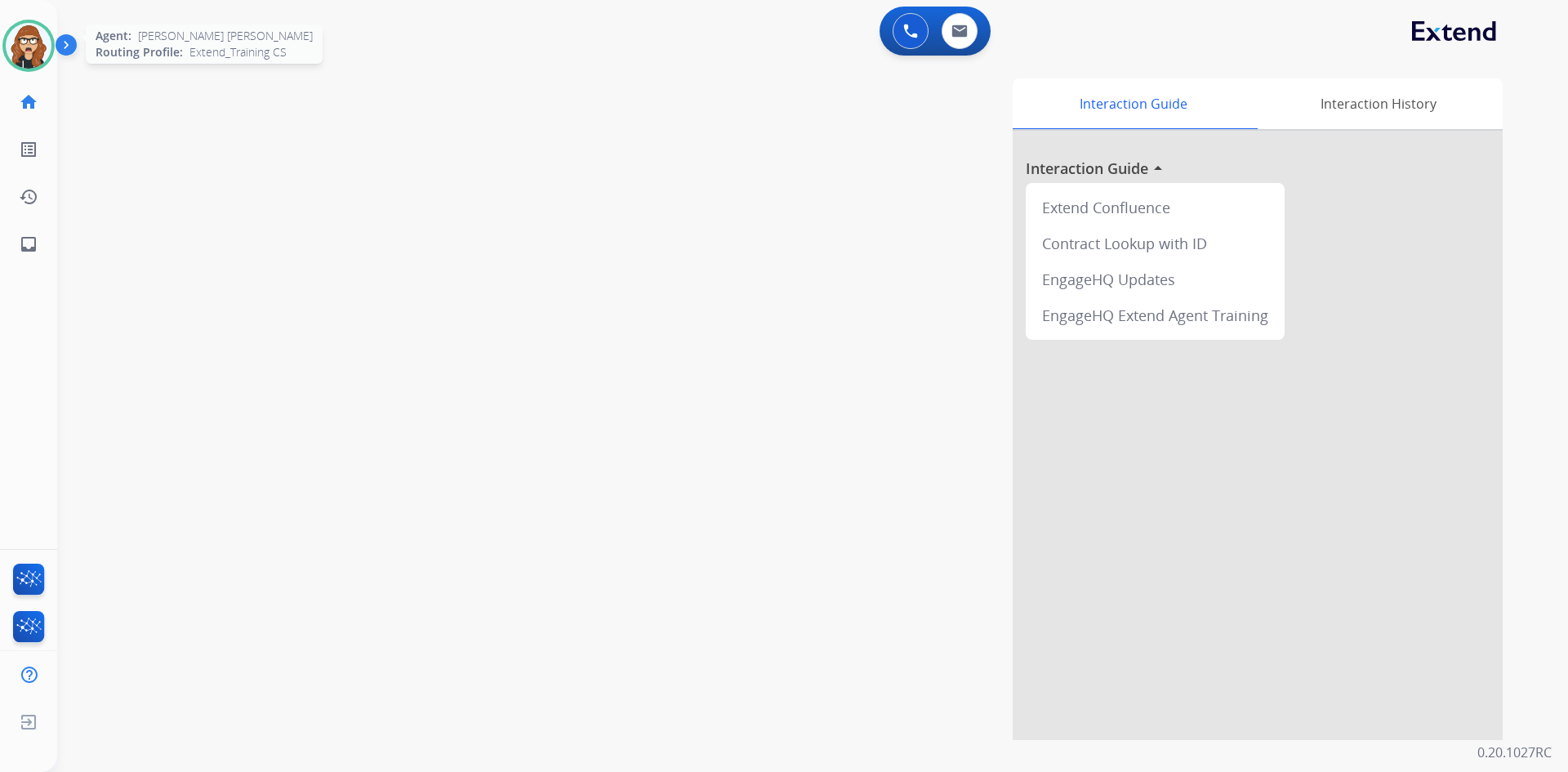
click at [28, 58] on img at bounding box center [28, 45] width 46 height 46
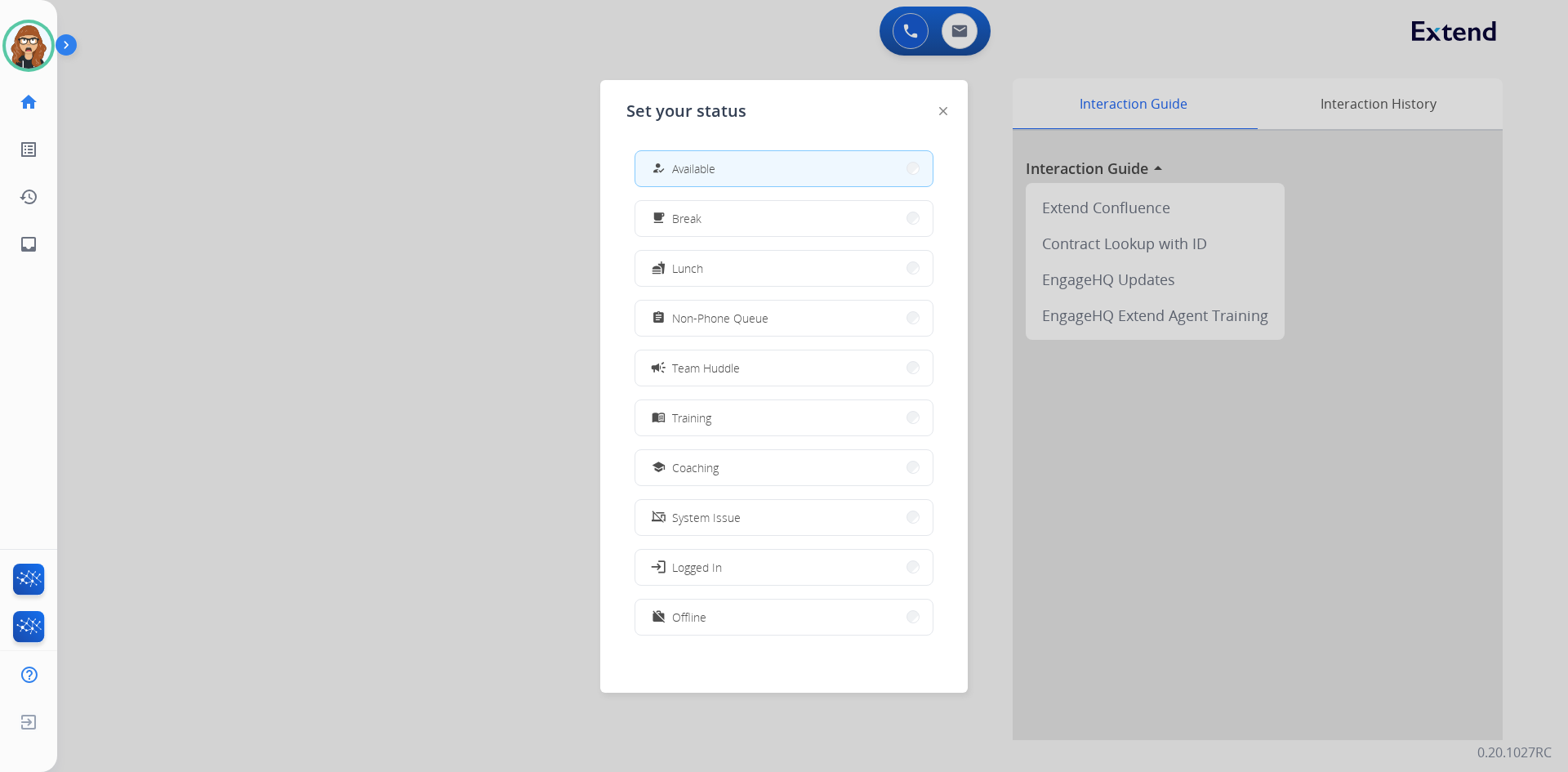
click at [564, 14] on div at bounding box center [784, 386] width 1568 height 772
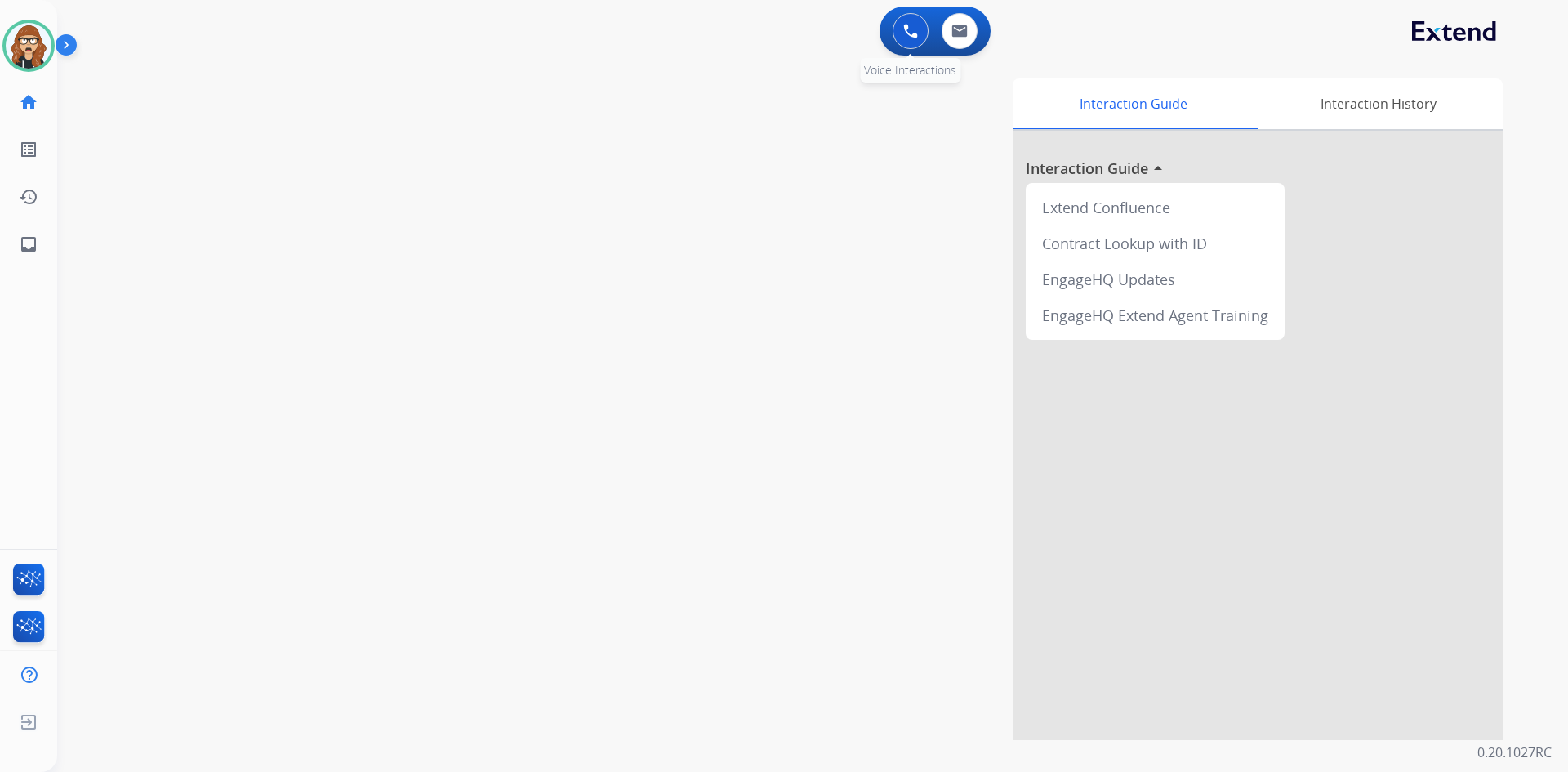
click at [920, 40] on button at bounding box center [910, 31] width 36 height 36
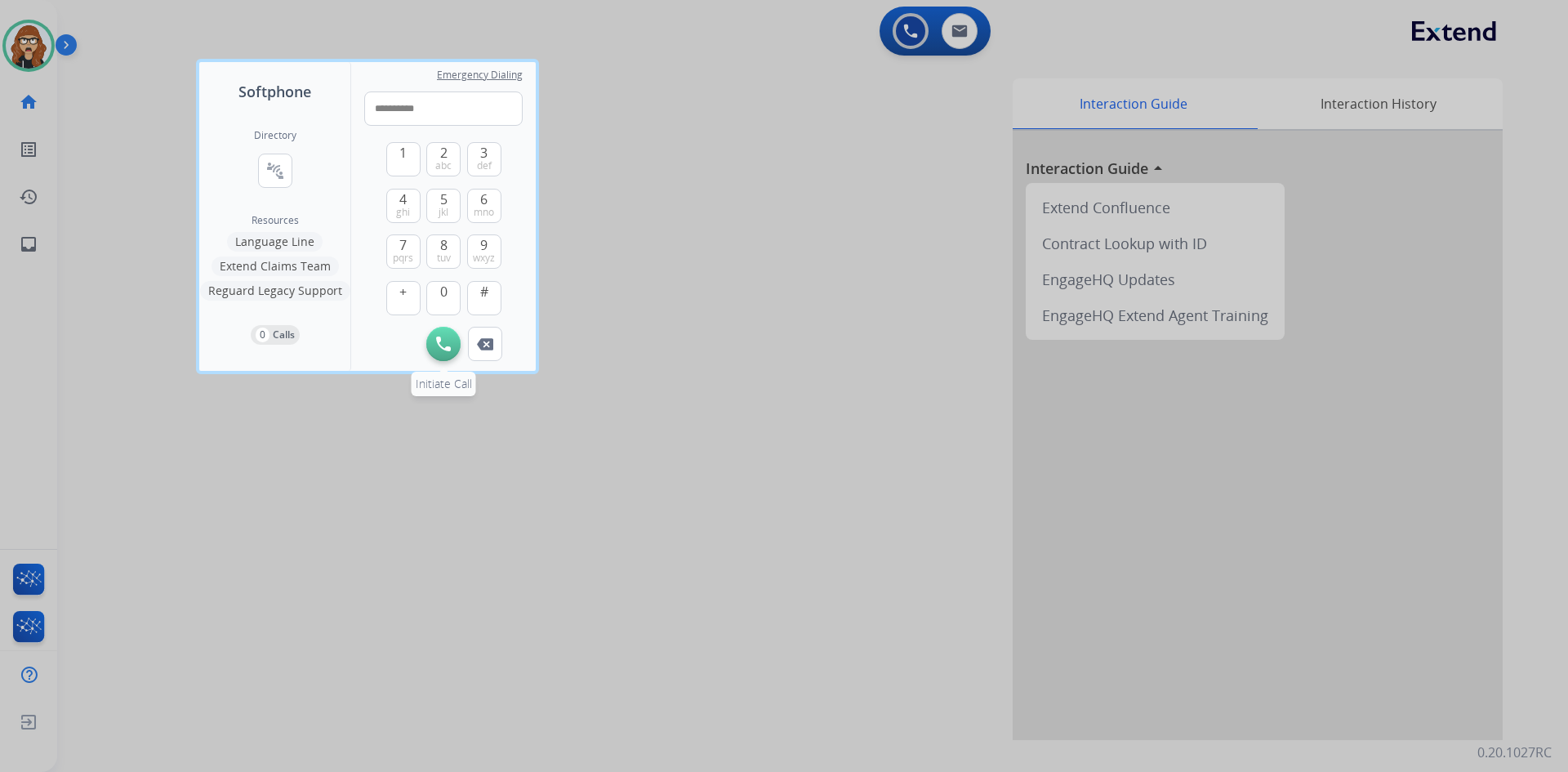
type input "**********"
click at [447, 338] on img at bounding box center [443, 343] width 14 height 14
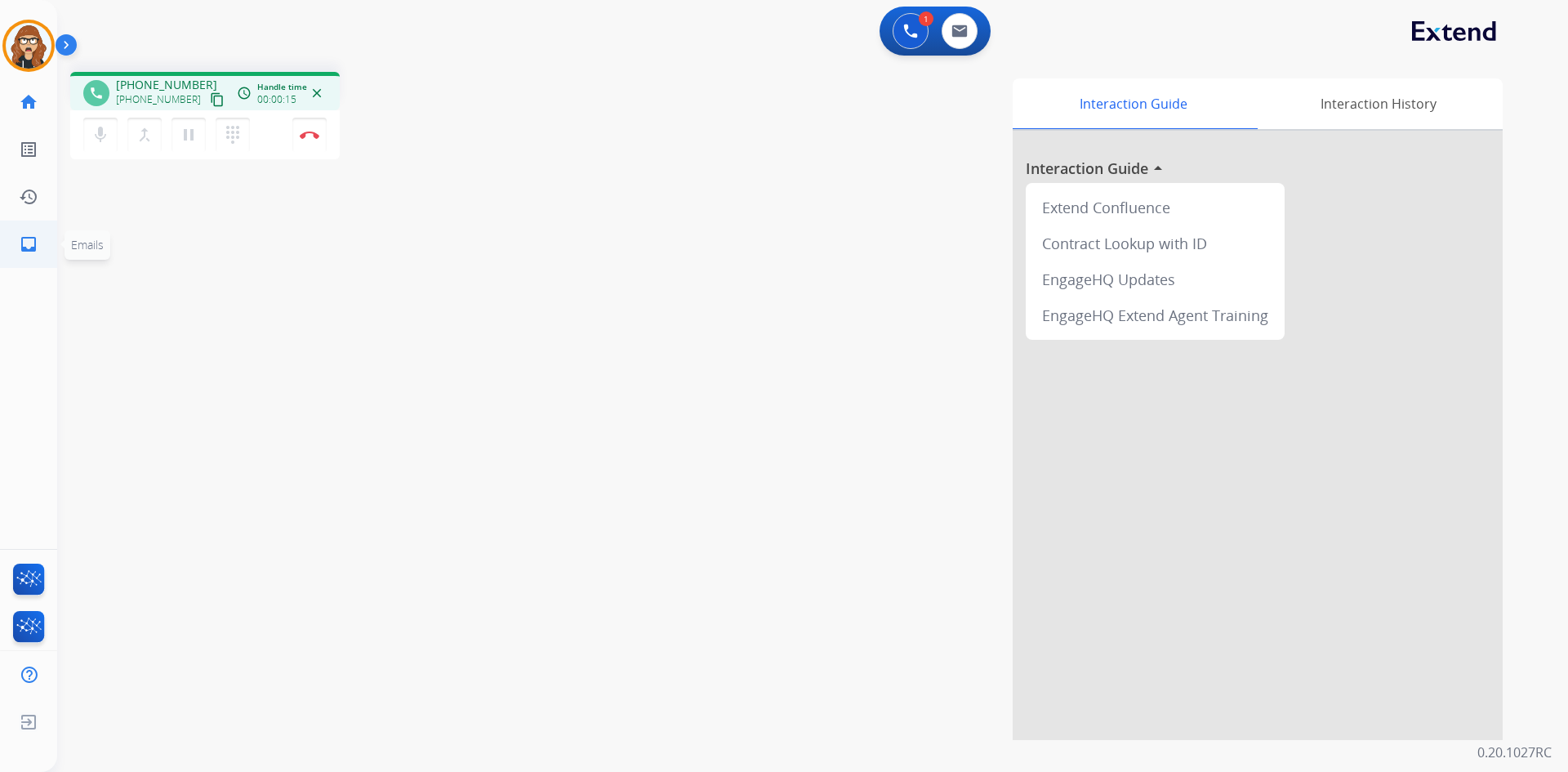
click at [27, 245] on mat-icon "inbox" at bounding box center [29, 244] width 20 height 20
select select "**********"
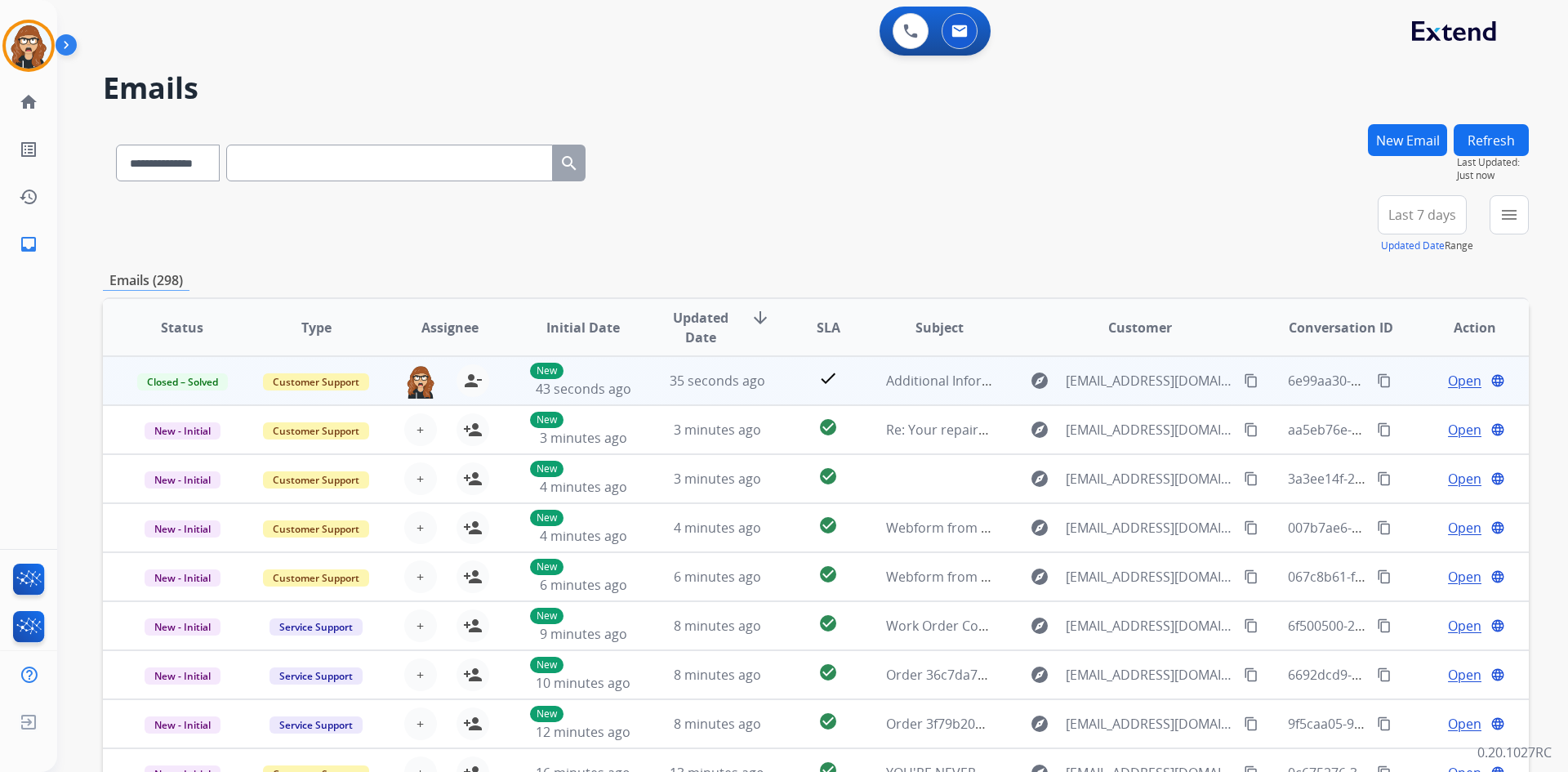
click at [1454, 378] on span "Open" at bounding box center [1464, 381] width 33 height 20
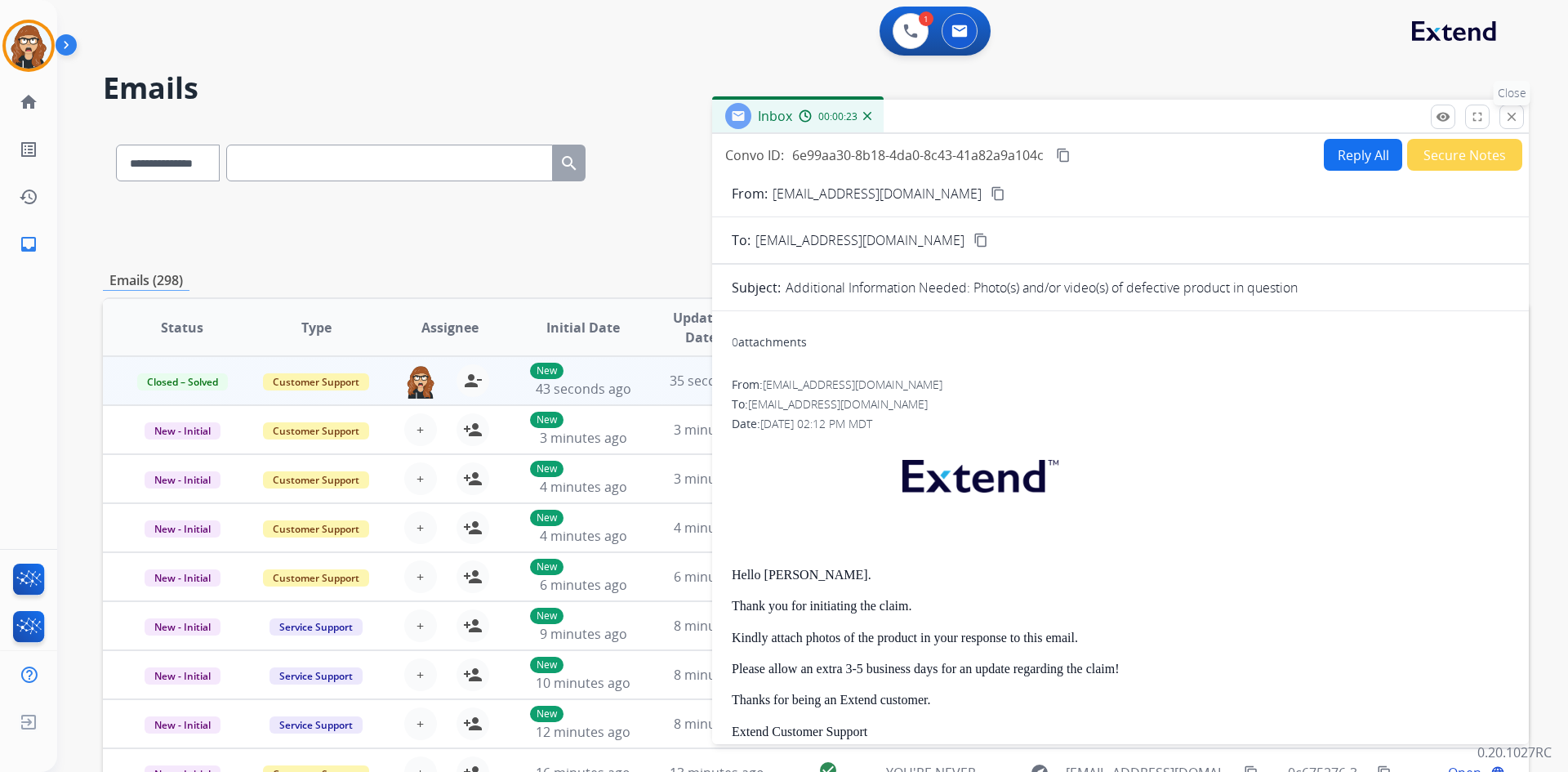
click at [1513, 117] on mat-icon "close" at bounding box center [1511, 117] width 14 height 14
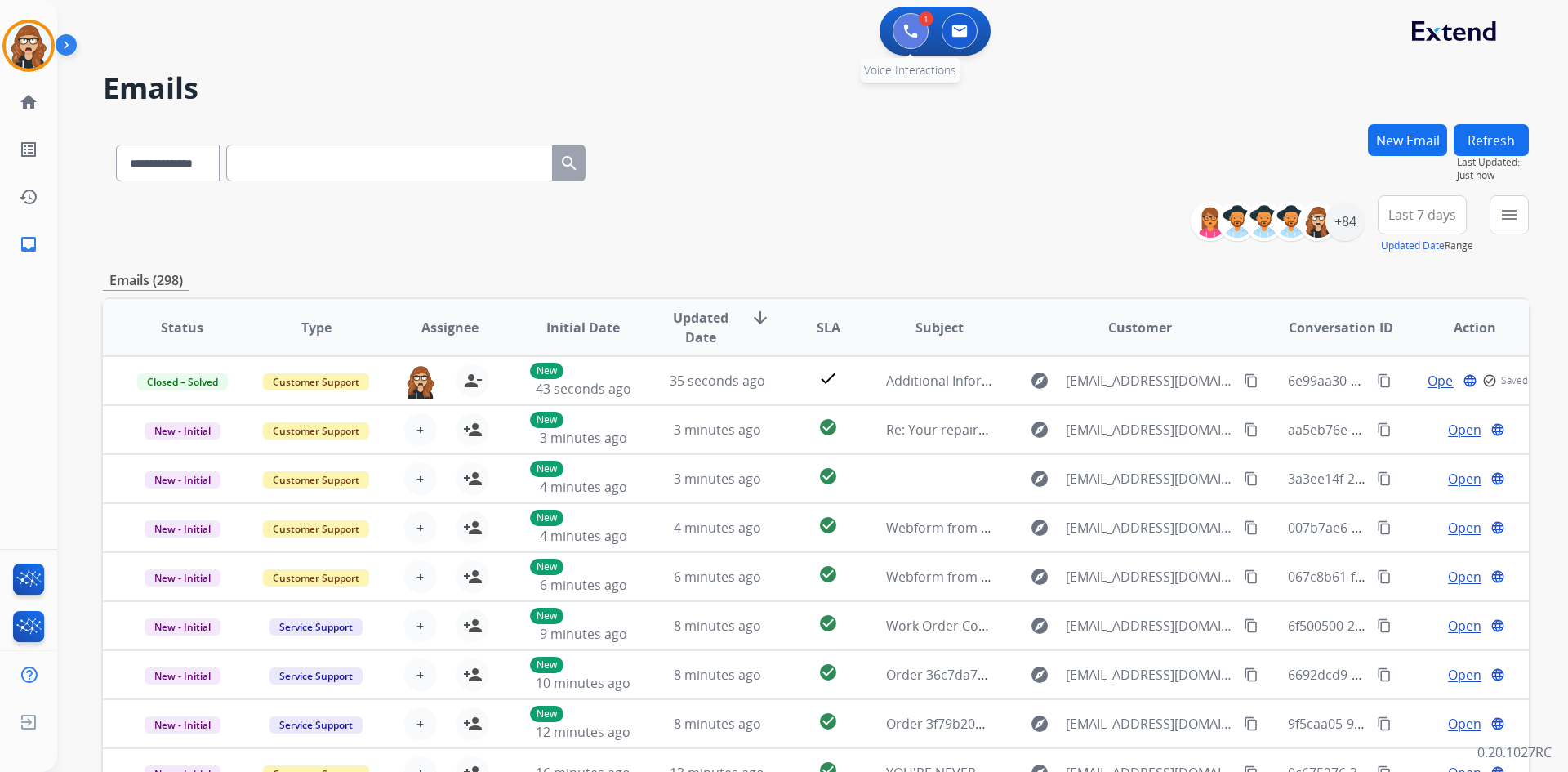
click at [916, 33] on img at bounding box center [910, 31] width 14 height 14
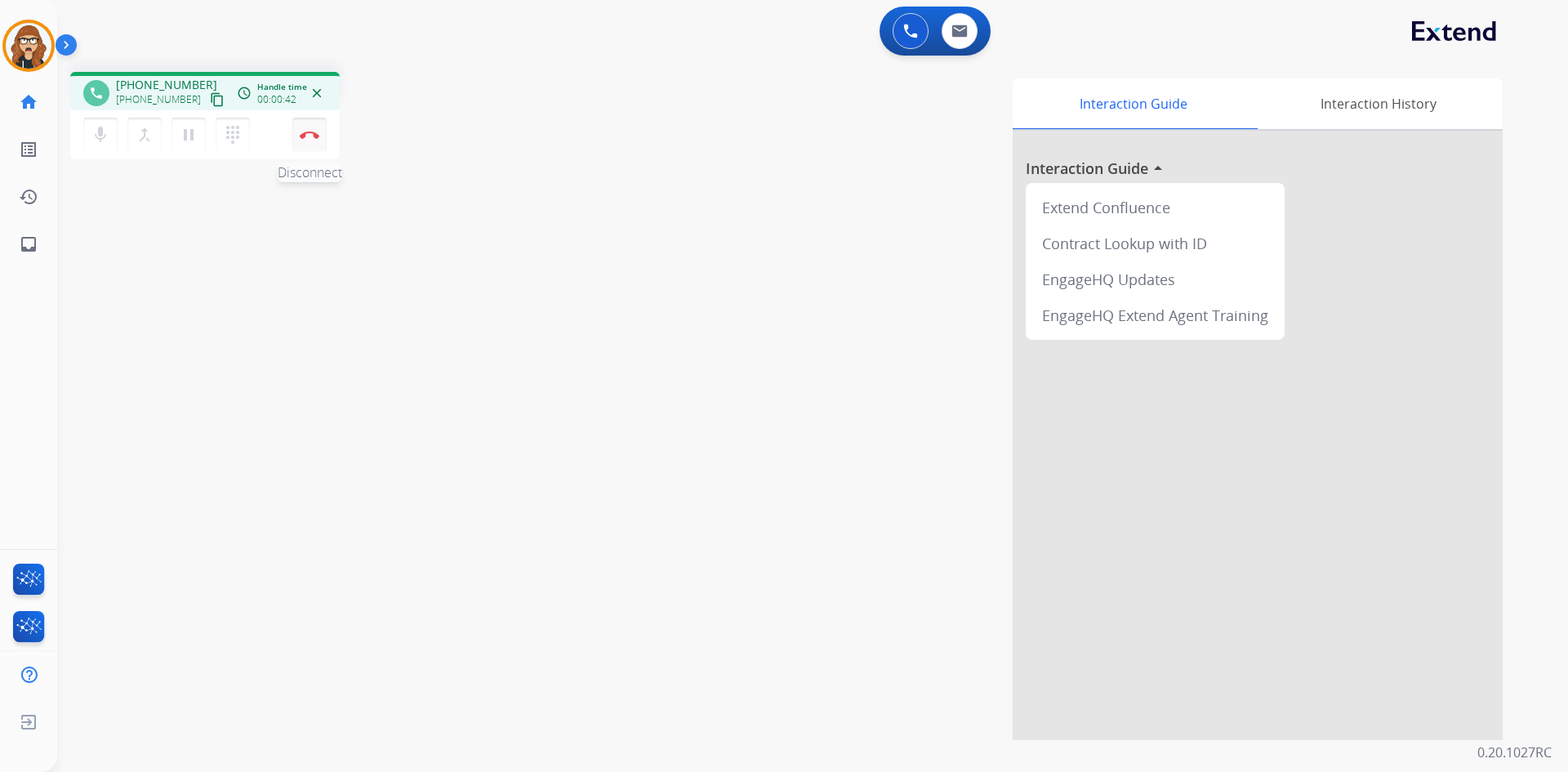
click at [321, 142] on button "Disconnect" at bounding box center [309, 135] width 34 height 34
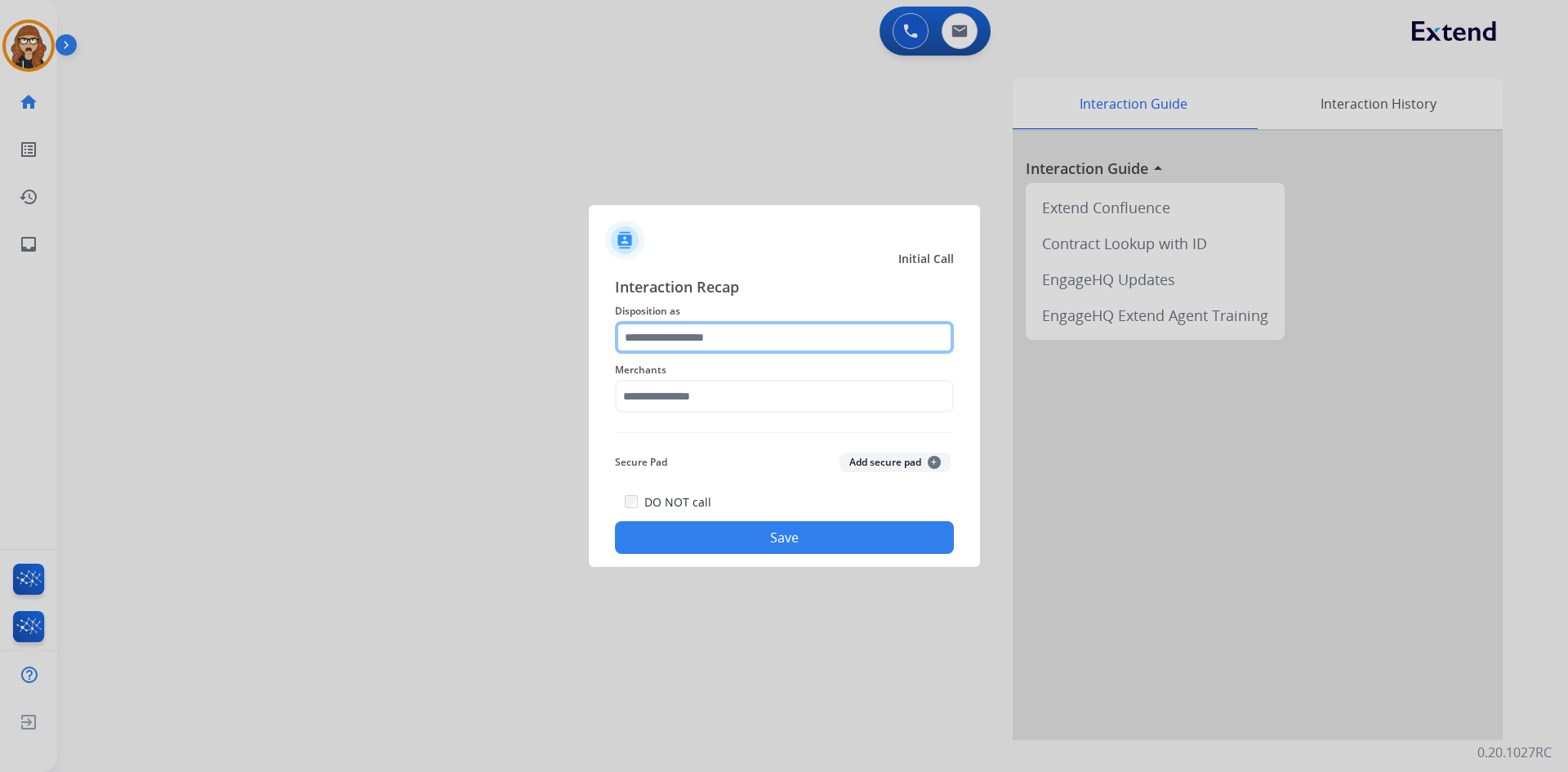
click at [751, 335] on input "text" at bounding box center [784, 337] width 339 height 32
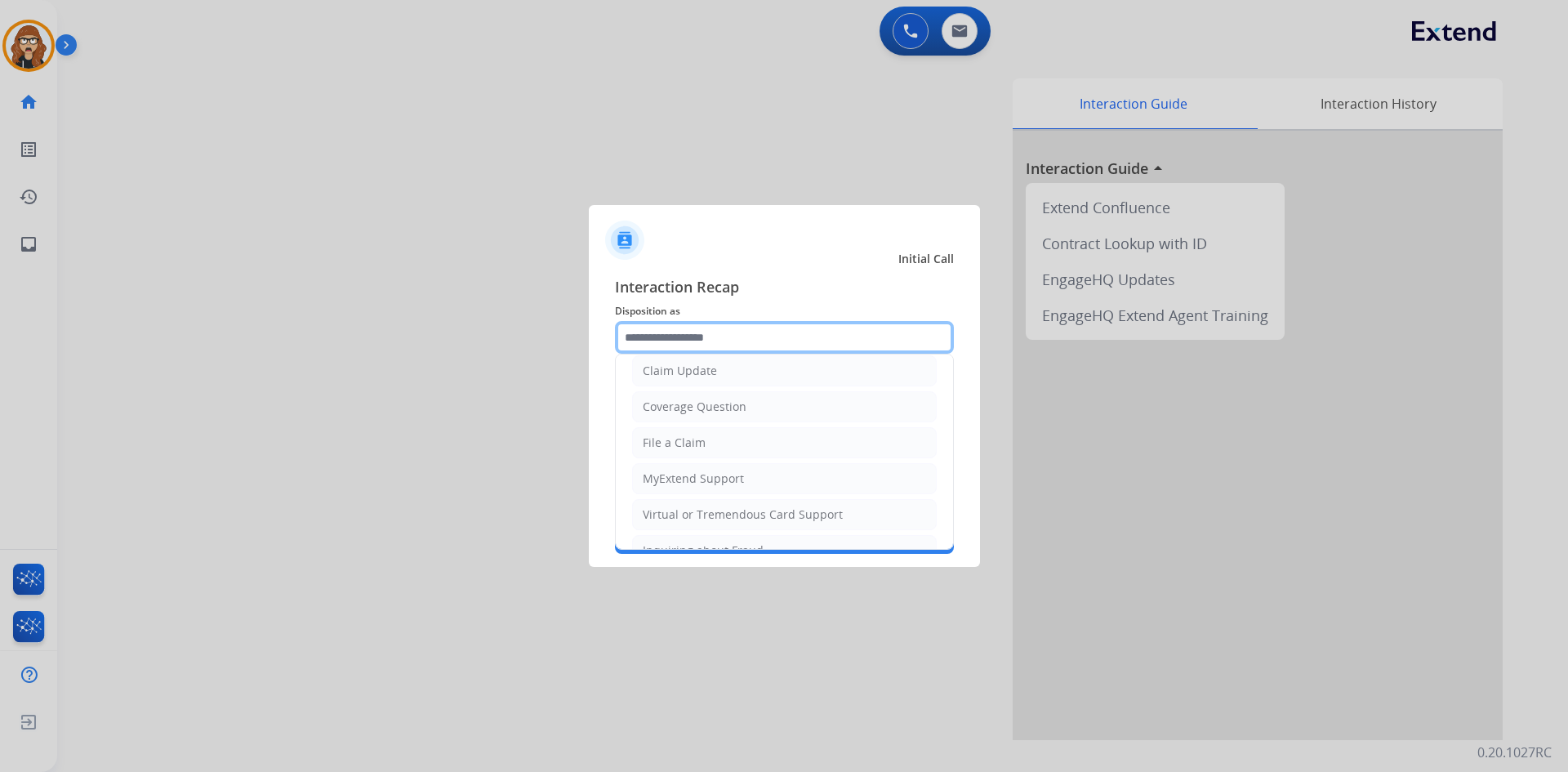
scroll to position [82, 0]
click at [714, 371] on li "Claim Update" at bounding box center [784, 371] width 305 height 31
type input "**********"
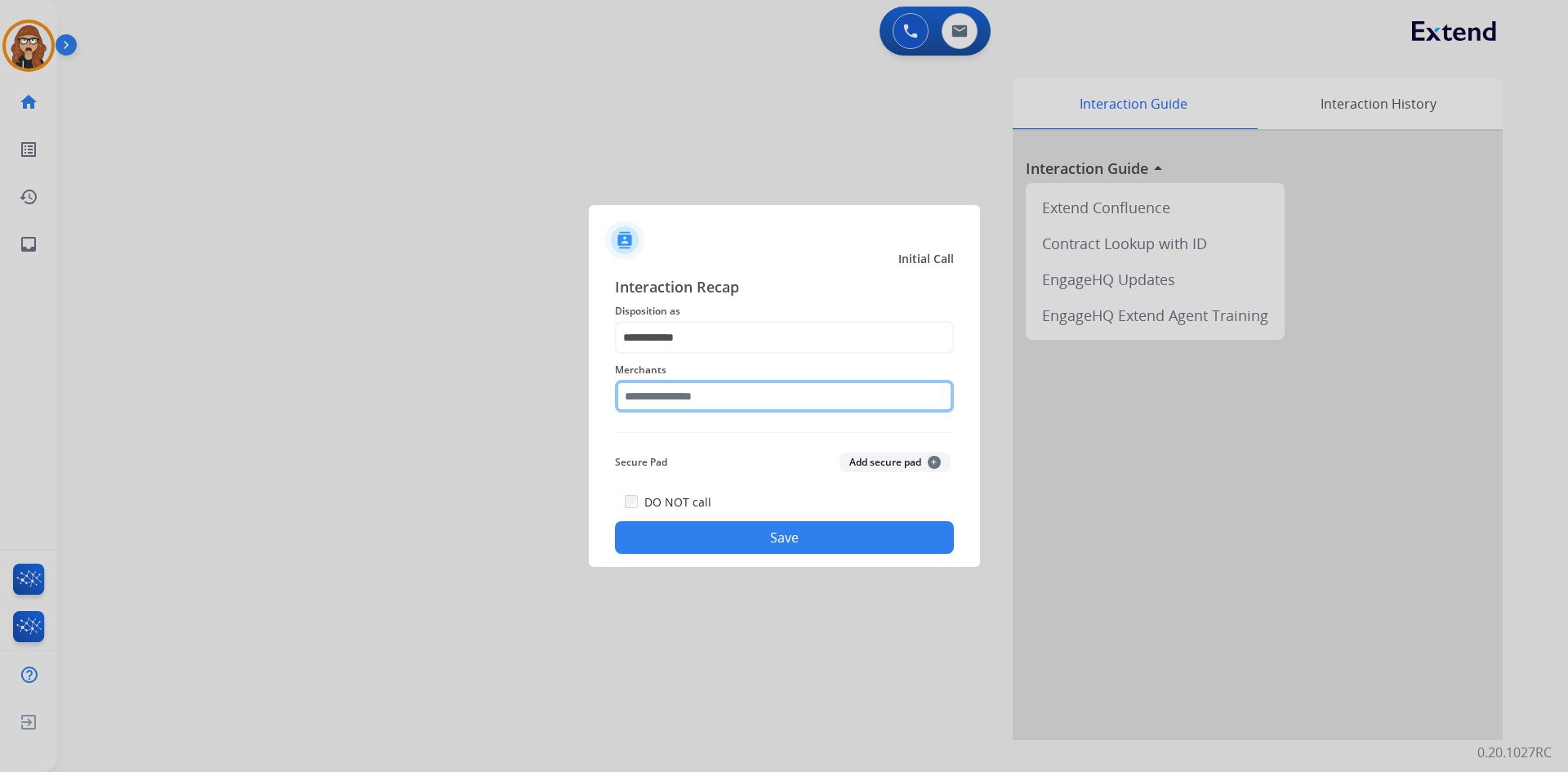
click at [710, 380] on input "text" at bounding box center [784, 396] width 339 height 32
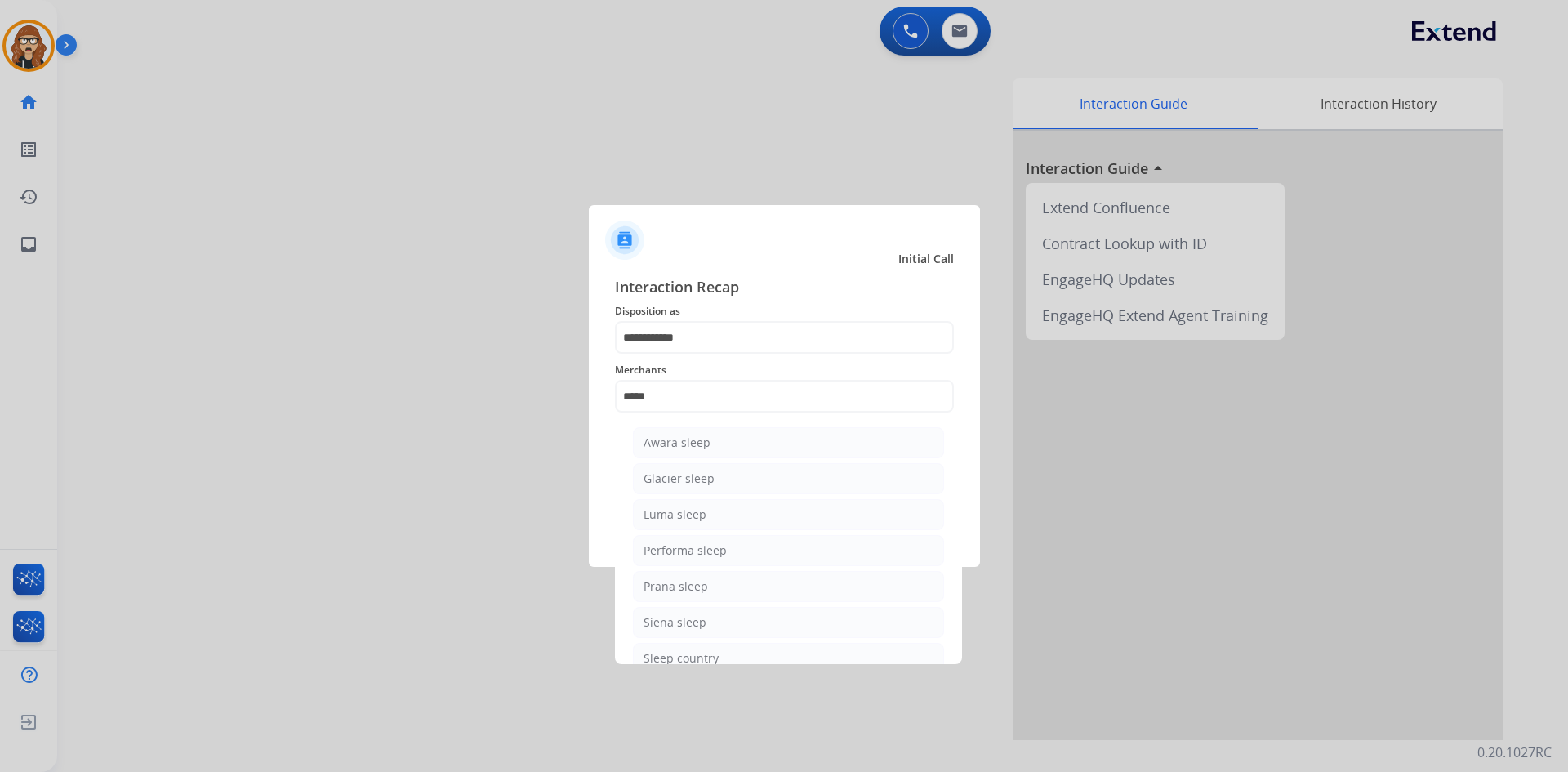
drag, startPoint x: 695, startPoint y: 653, endPoint x: 725, endPoint y: 545, distance: 112.1
click at [695, 654] on div "Sleep country" at bounding box center [681, 658] width 75 height 16
type input "**********"
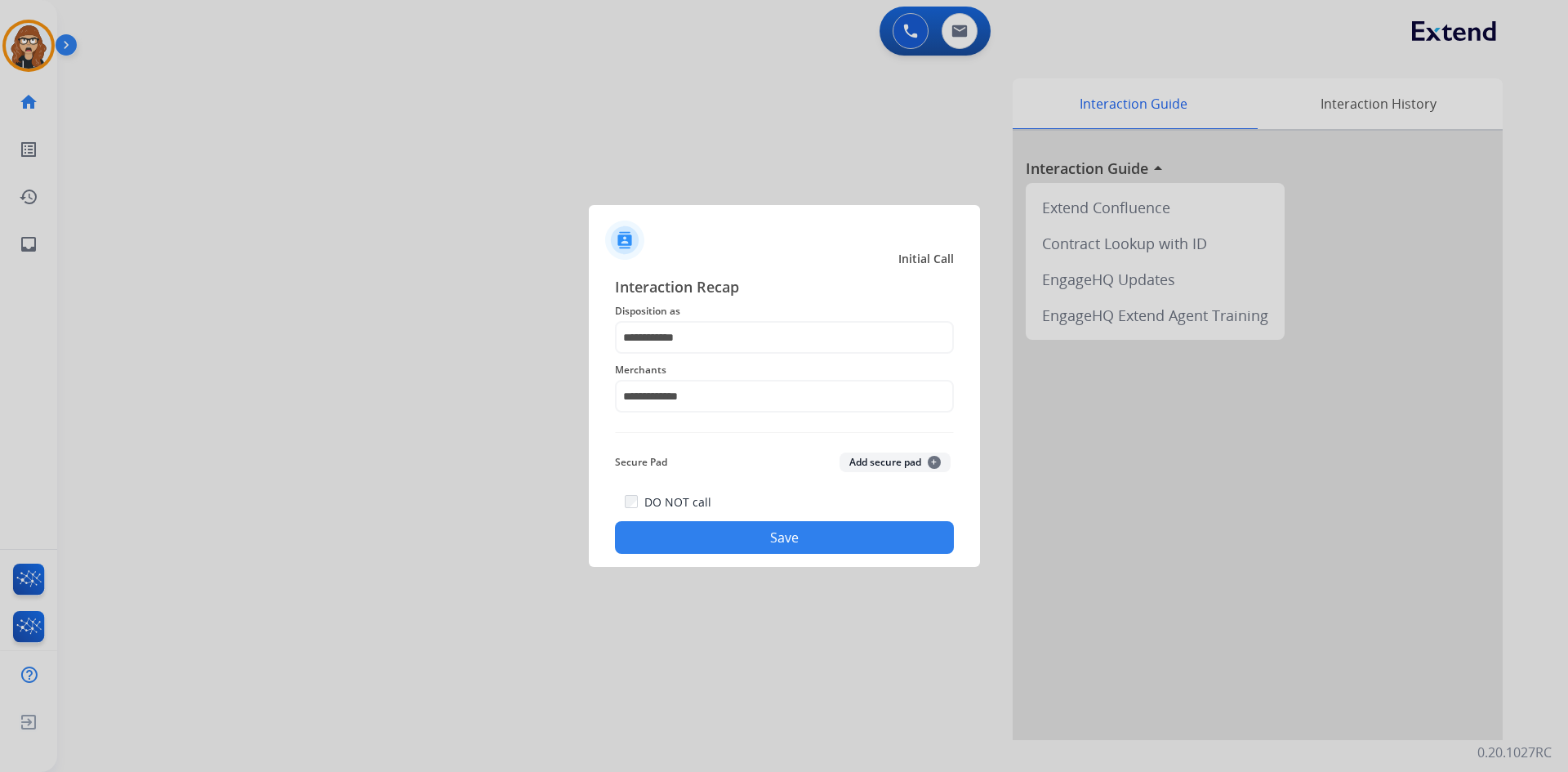
click at [748, 533] on button "Save" at bounding box center [784, 537] width 339 height 32
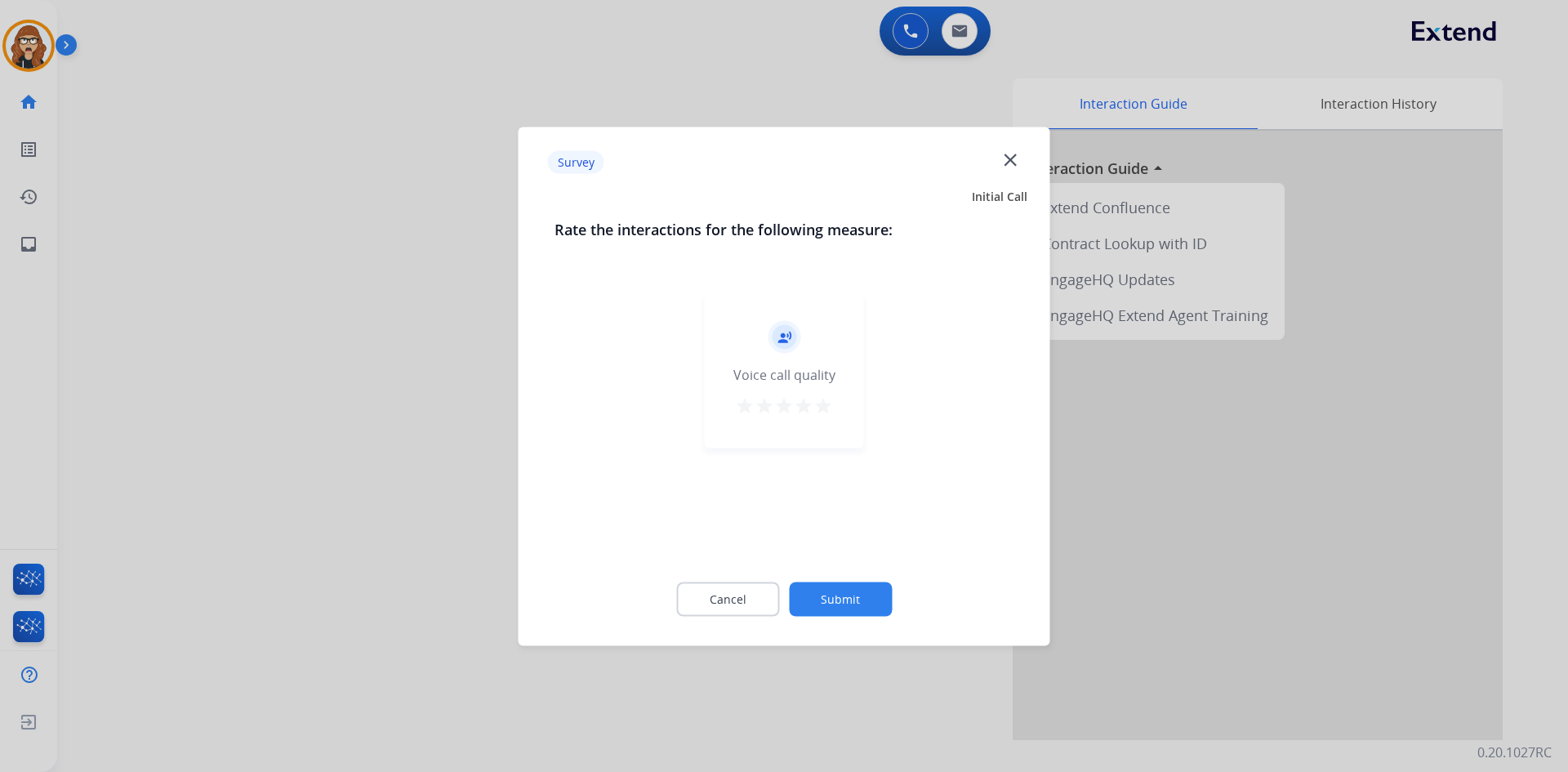
click at [822, 411] on mat-icon "star" at bounding box center [823, 405] width 20 height 20
click at [874, 613] on button "Submit" at bounding box center [840, 599] width 103 height 34
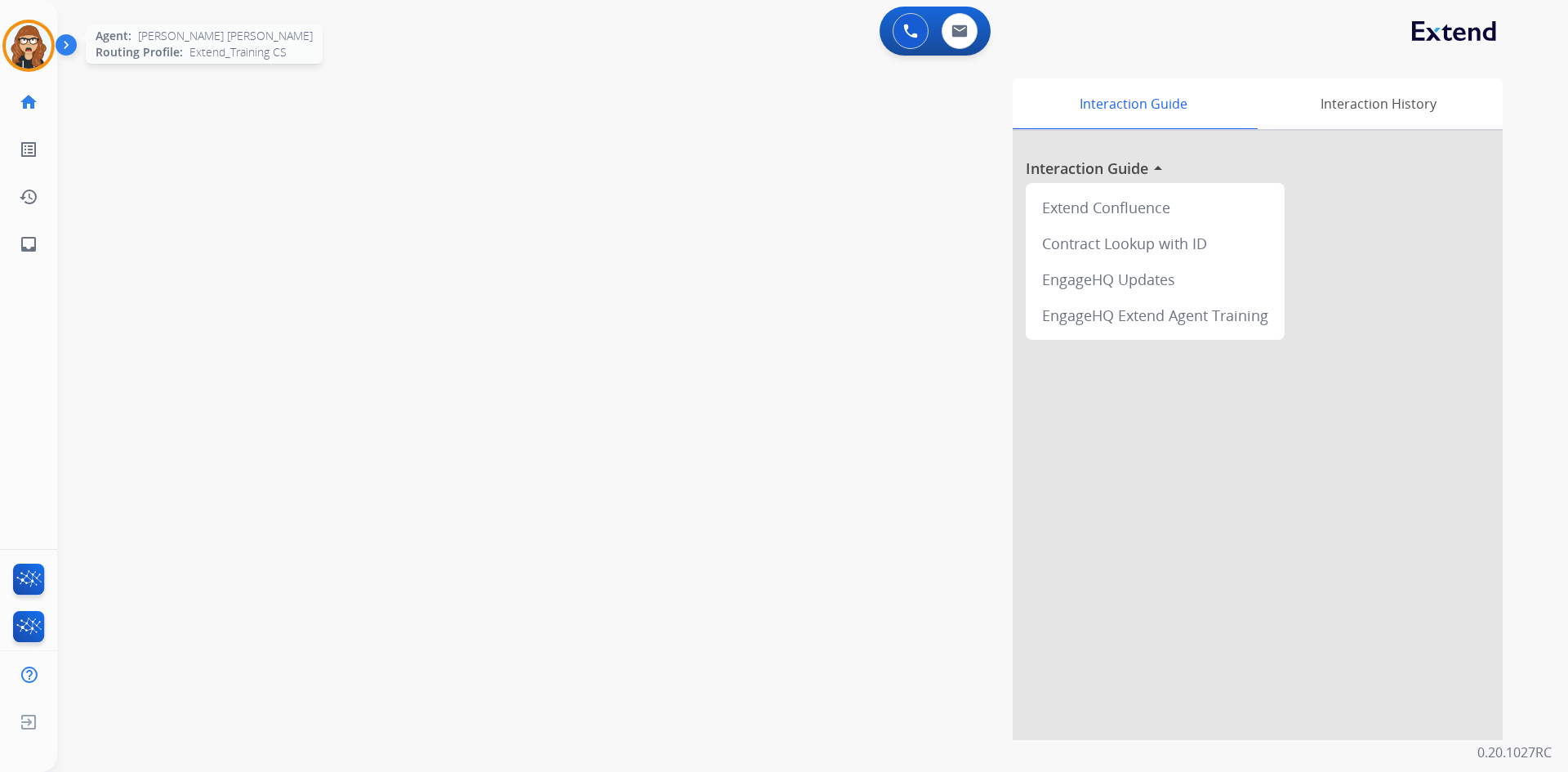
click at [22, 43] on img at bounding box center [28, 45] width 46 height 46
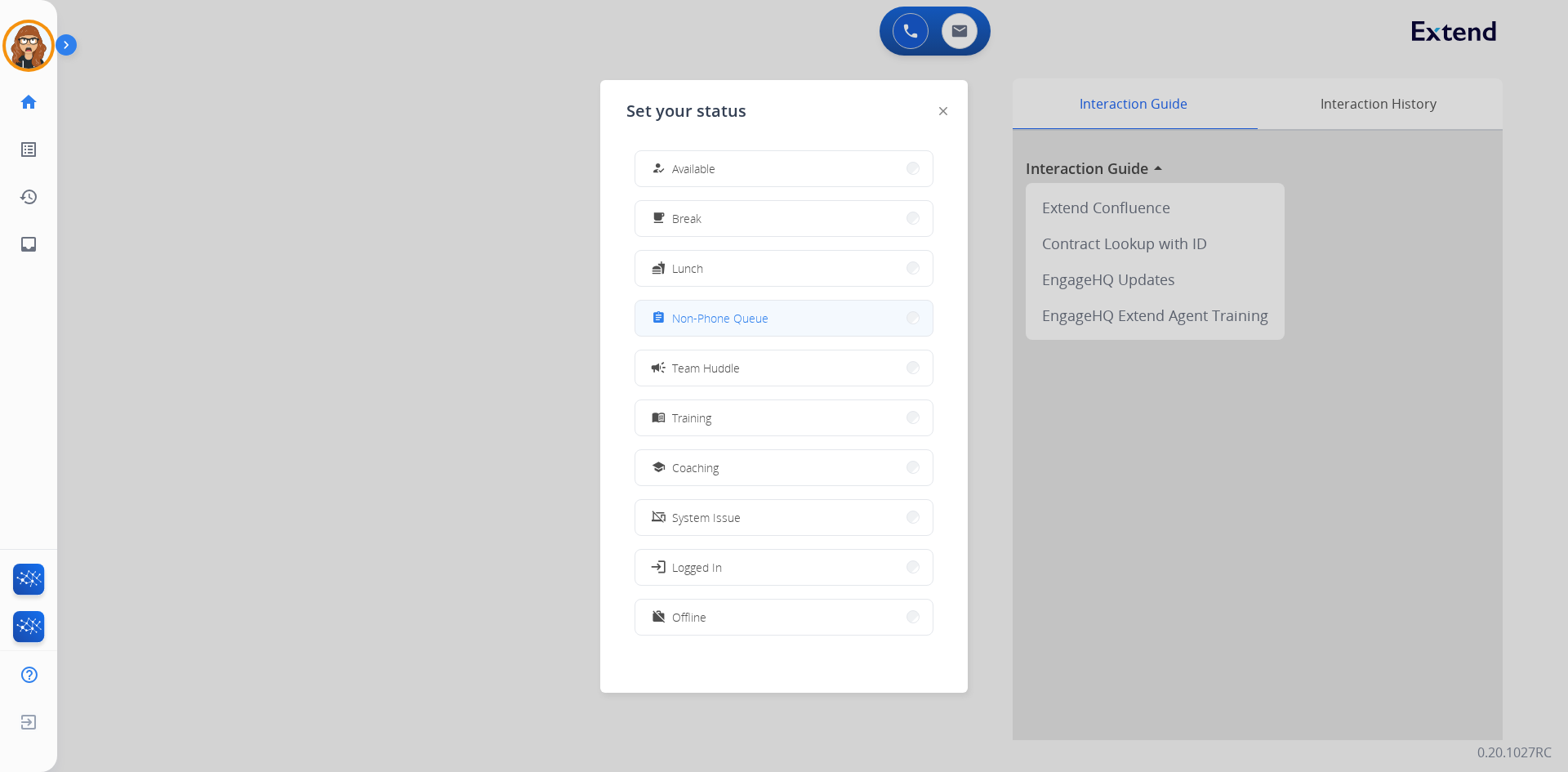
click at [741, 333] on button "assignment Non-Phone Queue" at bounding box center [784, 317] width 297 height 35
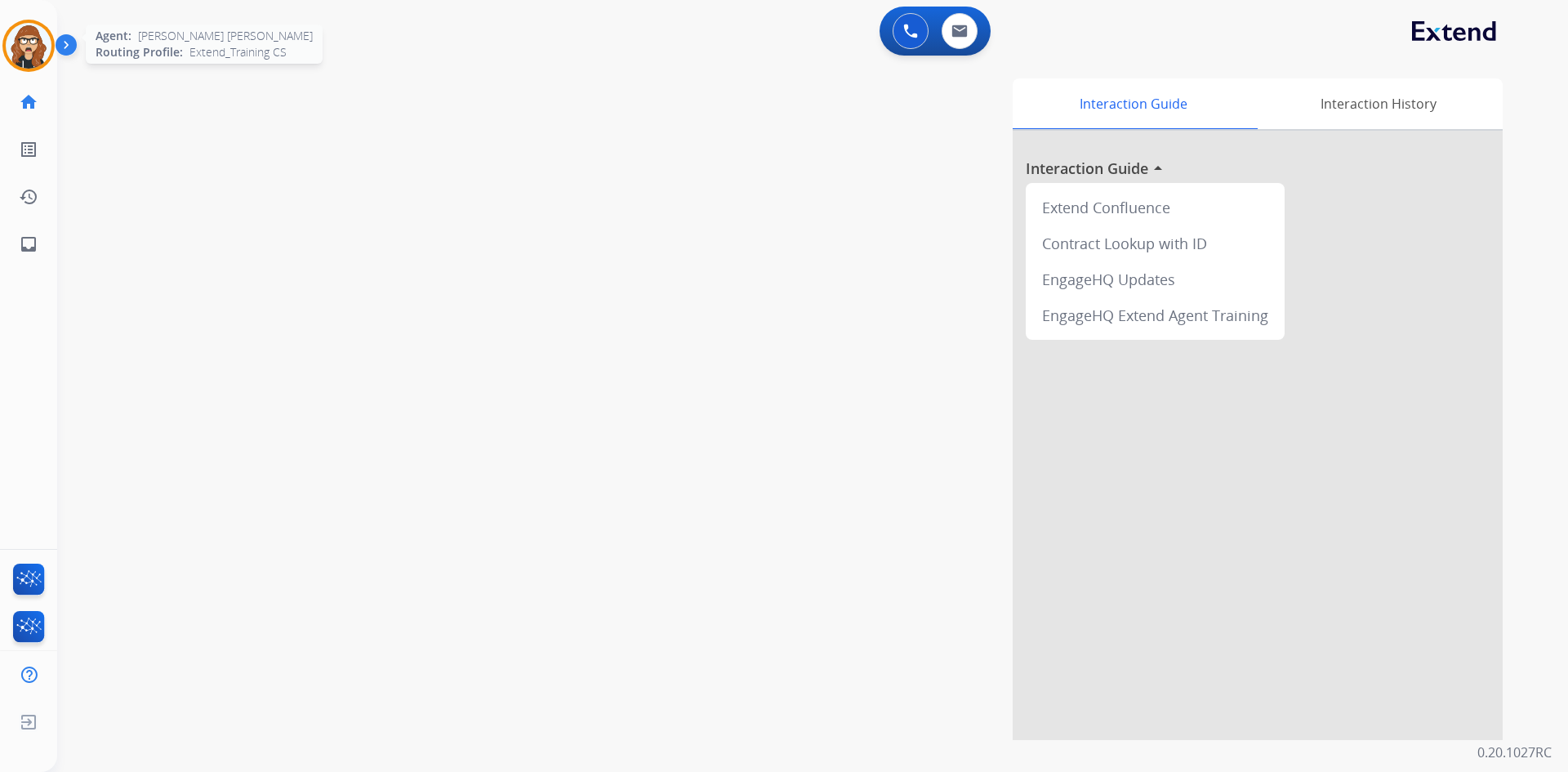
click at [54, 43] on div at bounding box center [29, 46] width 52 height 52
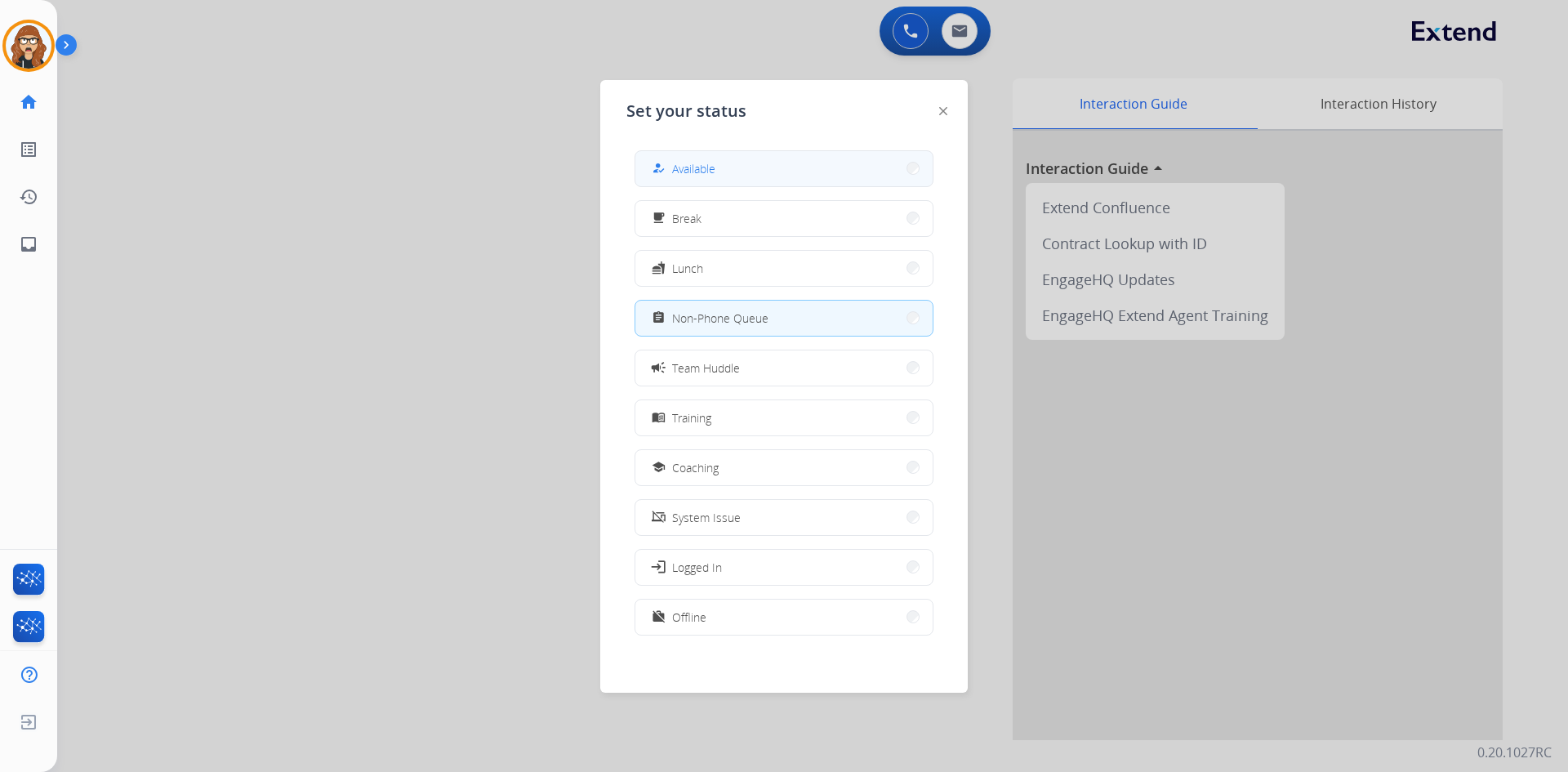
click at [702, 166] on span "Available" at bounding box center [694, 168] width 43 height 17
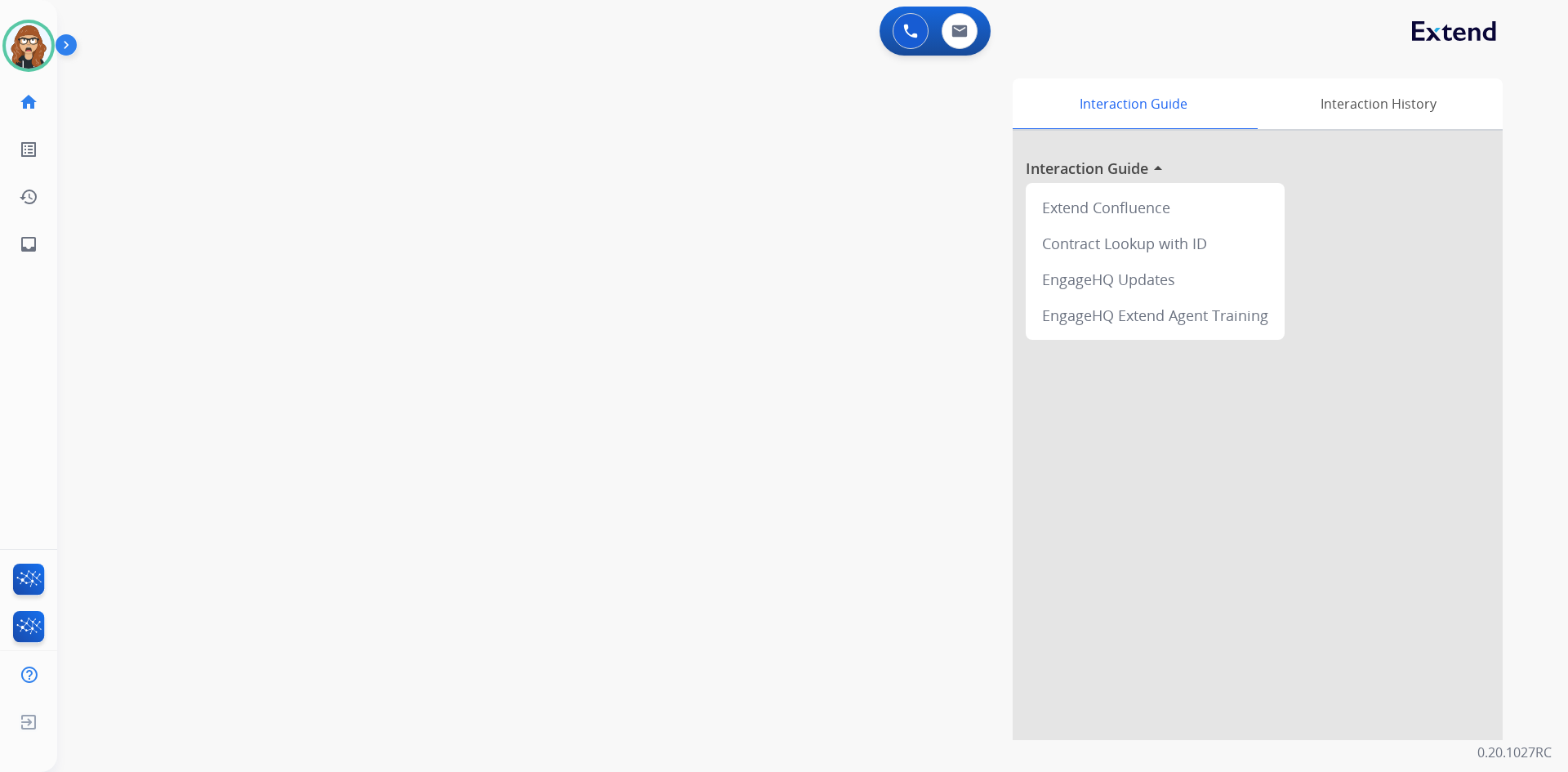
click at [222, 192] on div "swap_horiz Break voice bridge close_fullscreen Connect 3-Way Call merge_type Se…" at bounding box center [793, 399] width 1472 height 681
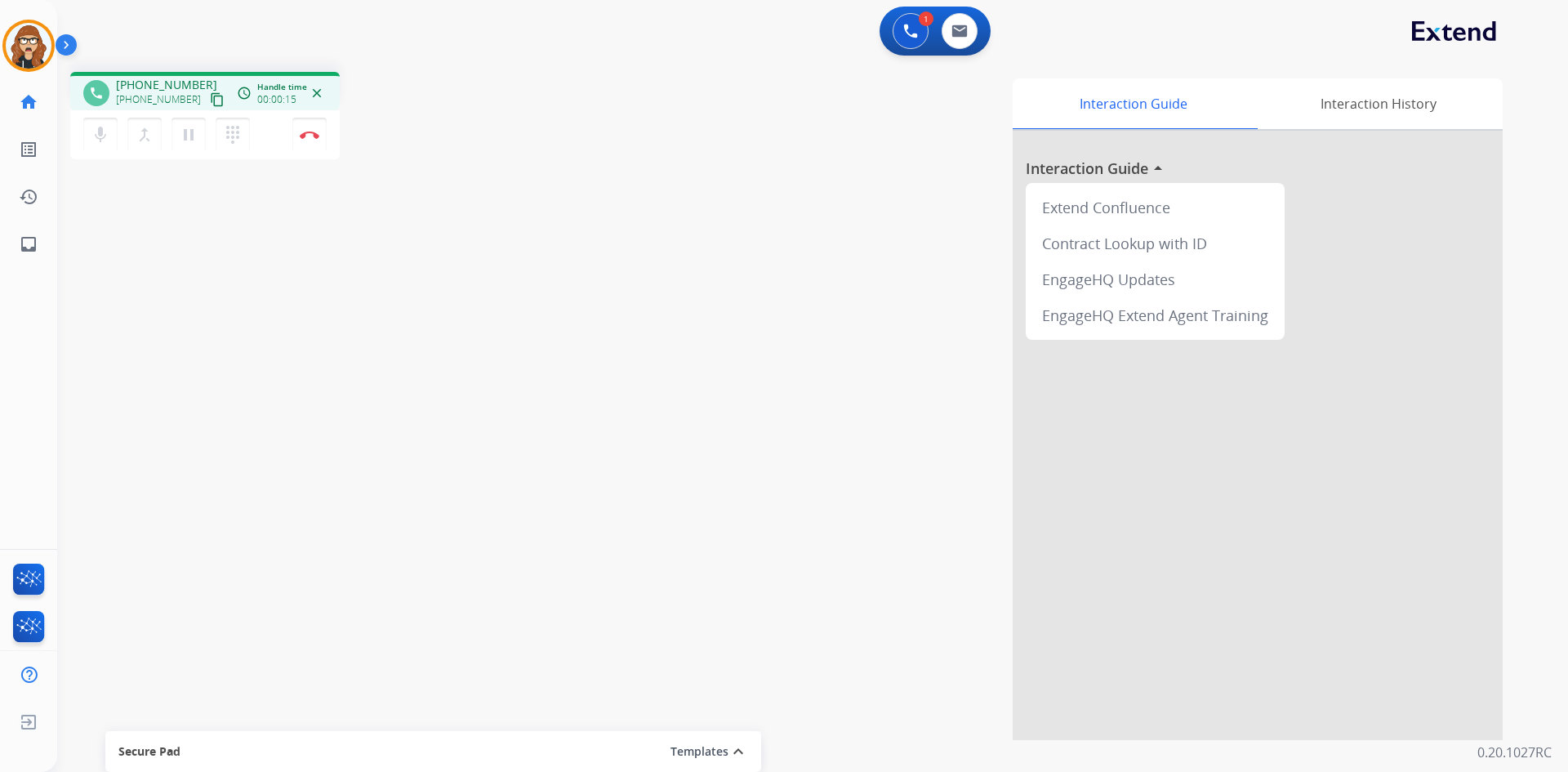
click at [209, 327] on div "phone [PHONE_NUMBER] [PHONE_NUMBER] content_copy access_time Call metrics Queue…" at bounding box center [793, 399] width 1472 height 681
click at [210, 97] on mat-icon "content_copy" at bounding box center [217, 100] width 14 height 14
click at [192, 143] on mat-icon "pause" at bounding box center [189, 135] width 20 height 20
click at [261, 361] on div "phone [PHONE_NUMBER] [PHONE_NUMBER] content_copy access_time Call metrics Queue…" at bounding box center [793, 399] width 1472 height 681
click at [192, 140] on mat-icon "play_arrow" at bounding box center [189, 135] width 20 height 20
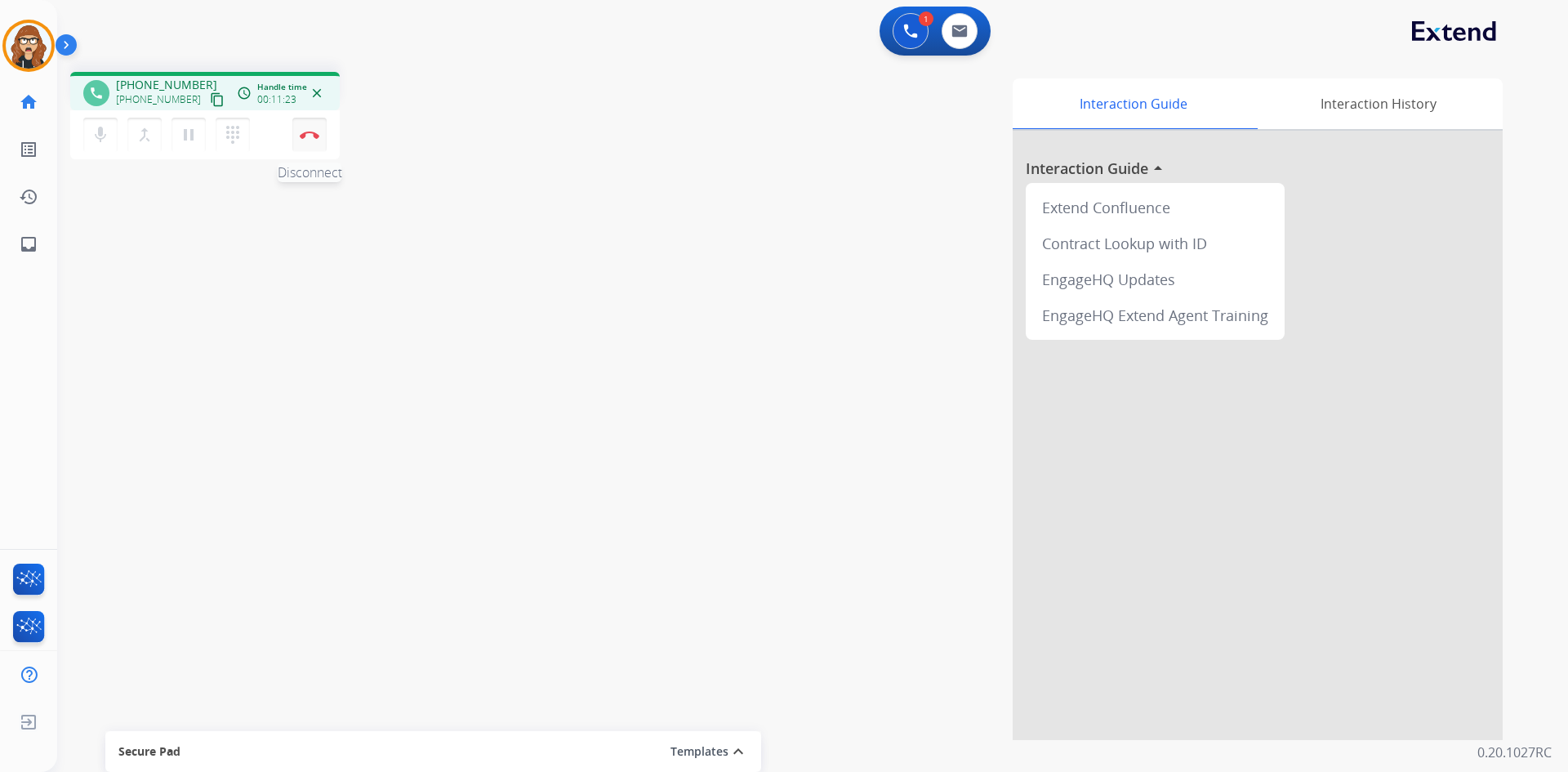
click at [314, 137] on img at bounding box center [310, 134] width 20 height 8
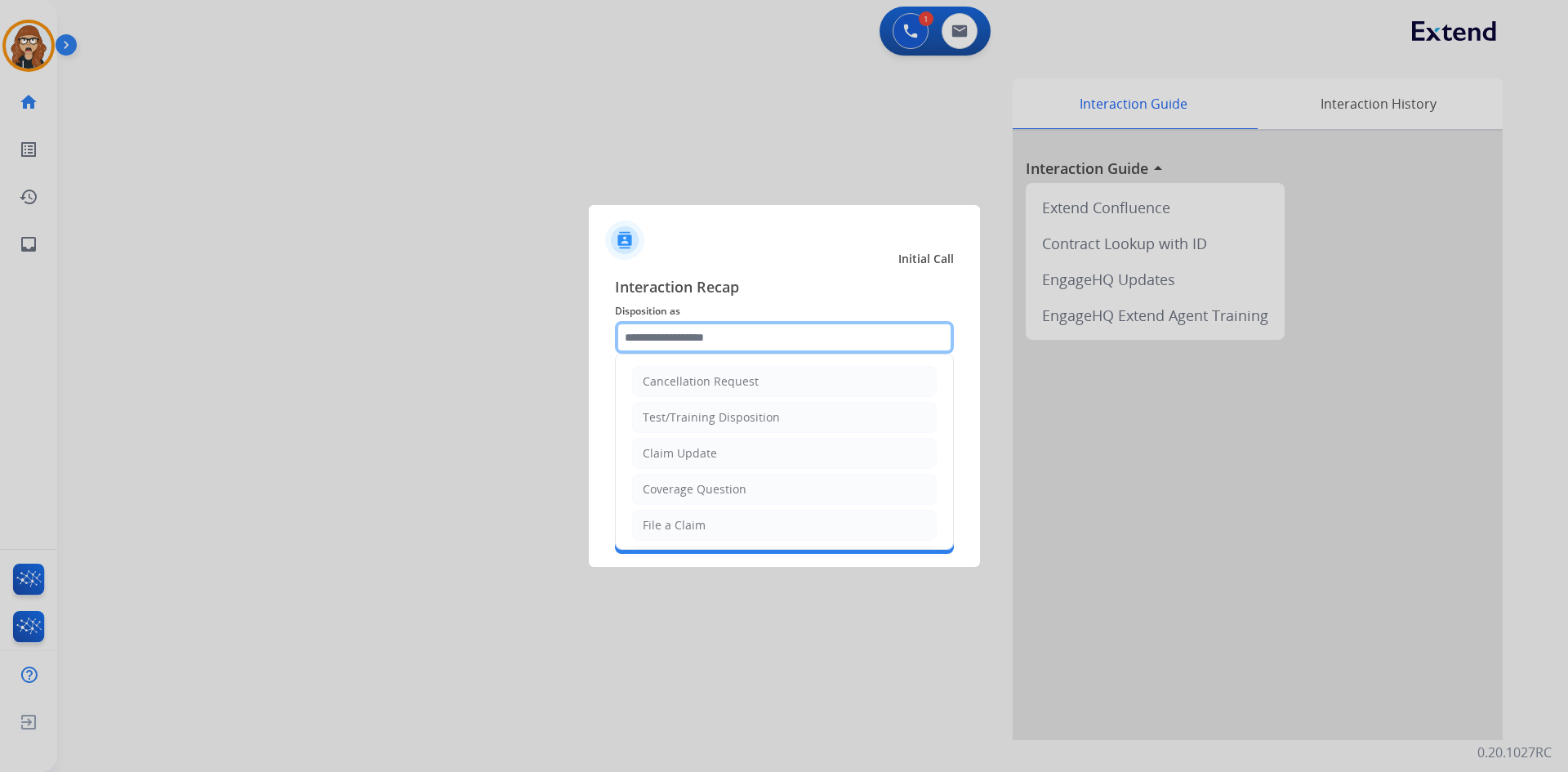
click at [712, 348] on input "text" at bounding box center [784, 337] width 339 height 32
click at [702, 452] on div "Claim Update" at bounding box center [679, 453] width 75 height 16
type input "**********"
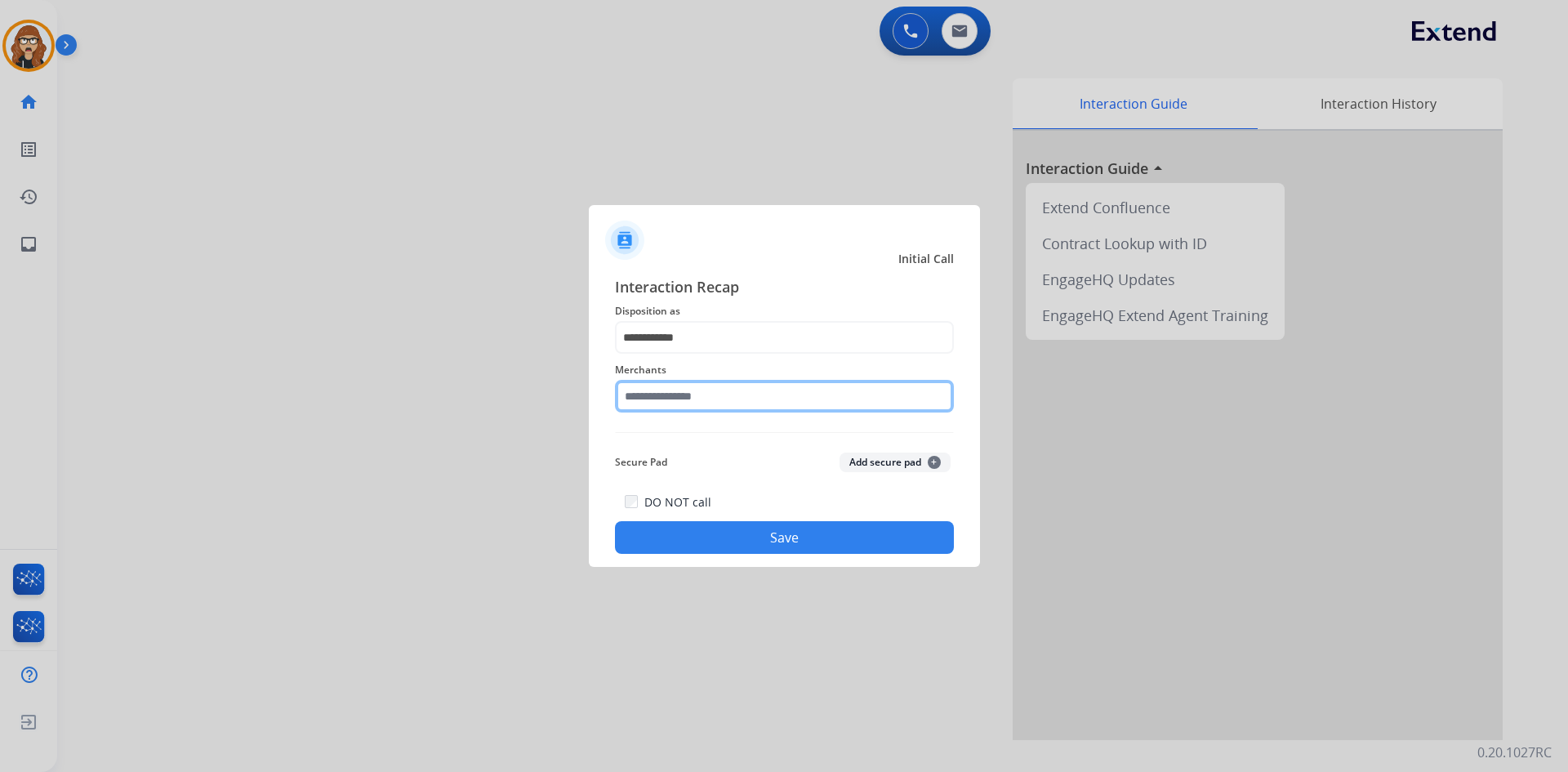
click at [749, 384] on input "text" at bounding box center [784, 396] width 339 height 32
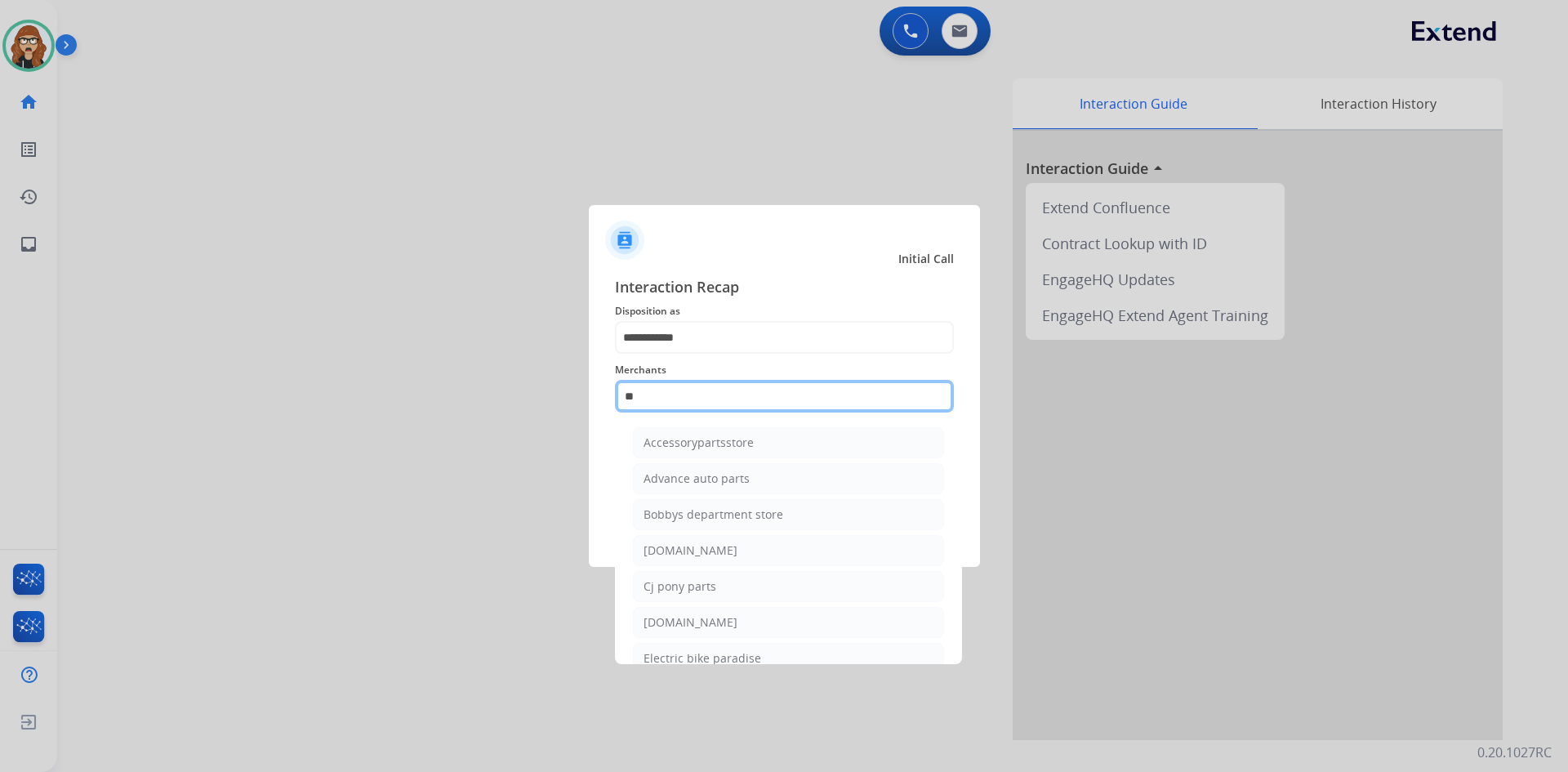
type input "*"
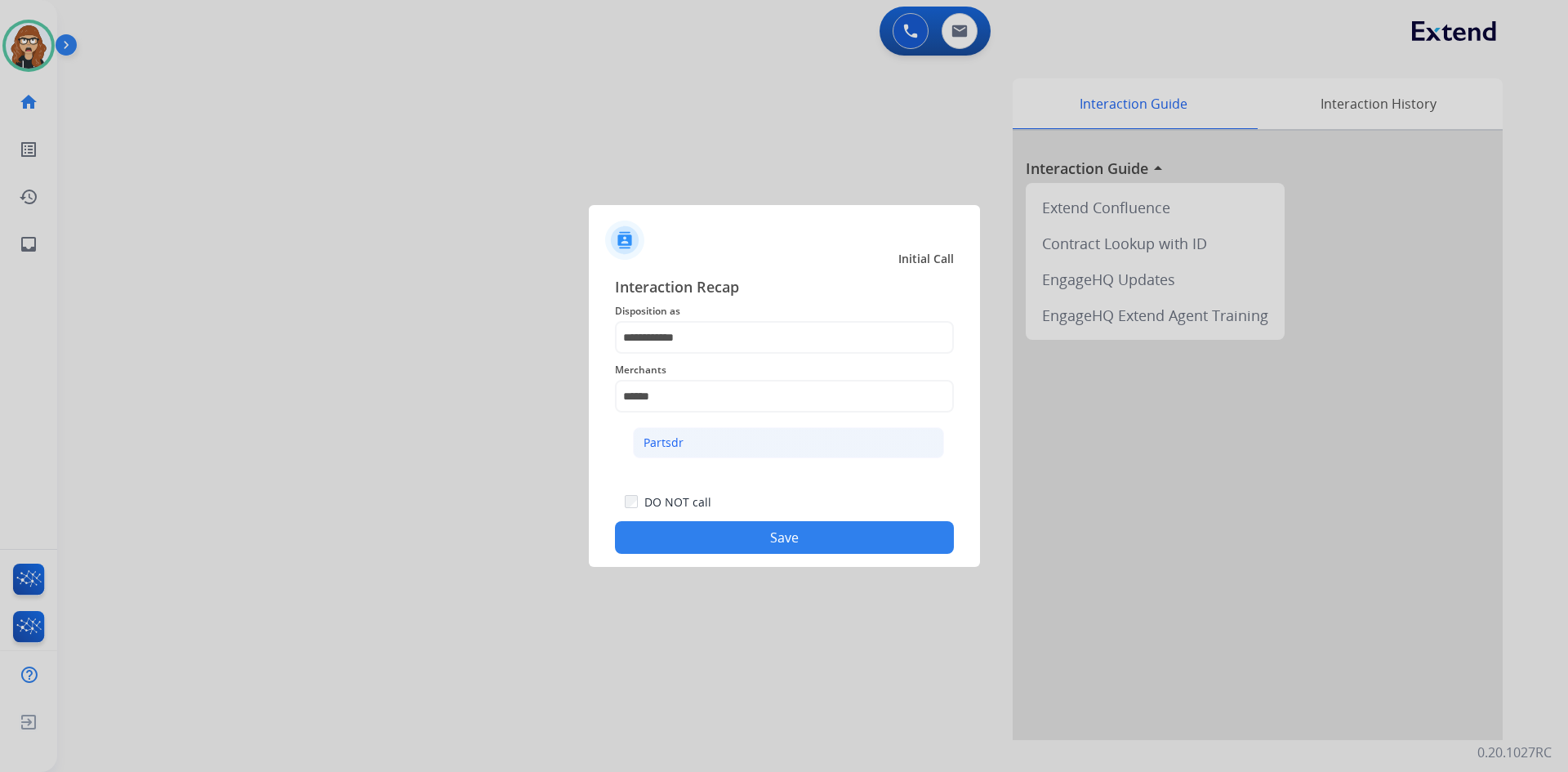
click at [705, 429] on li "Partsdr" at bounding box center [788, 442] width 311 height 31
type input "*******"
click at [731, 548] on button "Save" at bounding box center [784, 537] width 339 height 32
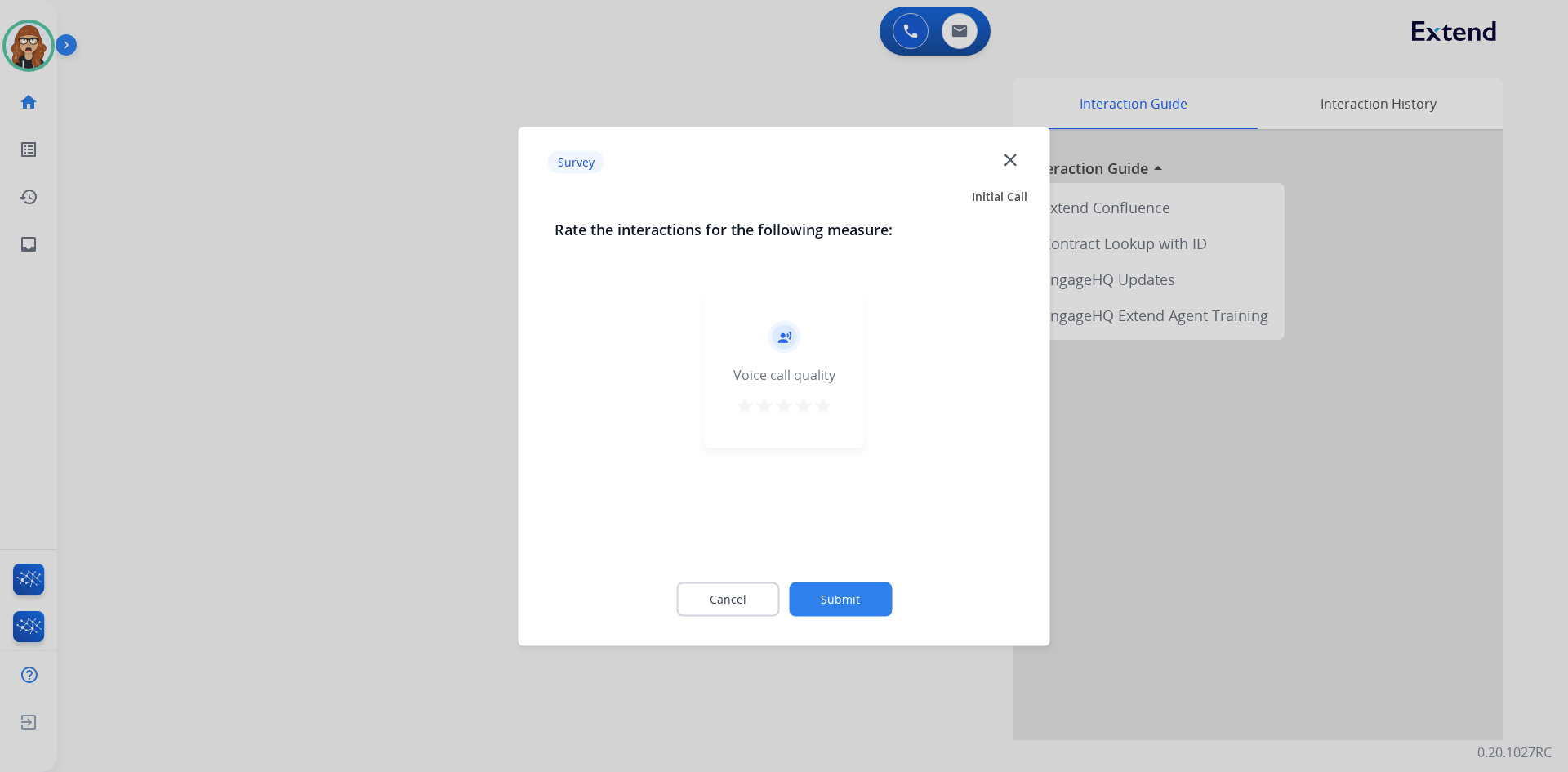
click at [832, 408] on mat-icon "star" at bounding box center [823, 405] width 20 height 20
click at [837, 602] on button "Submit" at bounding box center [840, 599] width 103 height 34
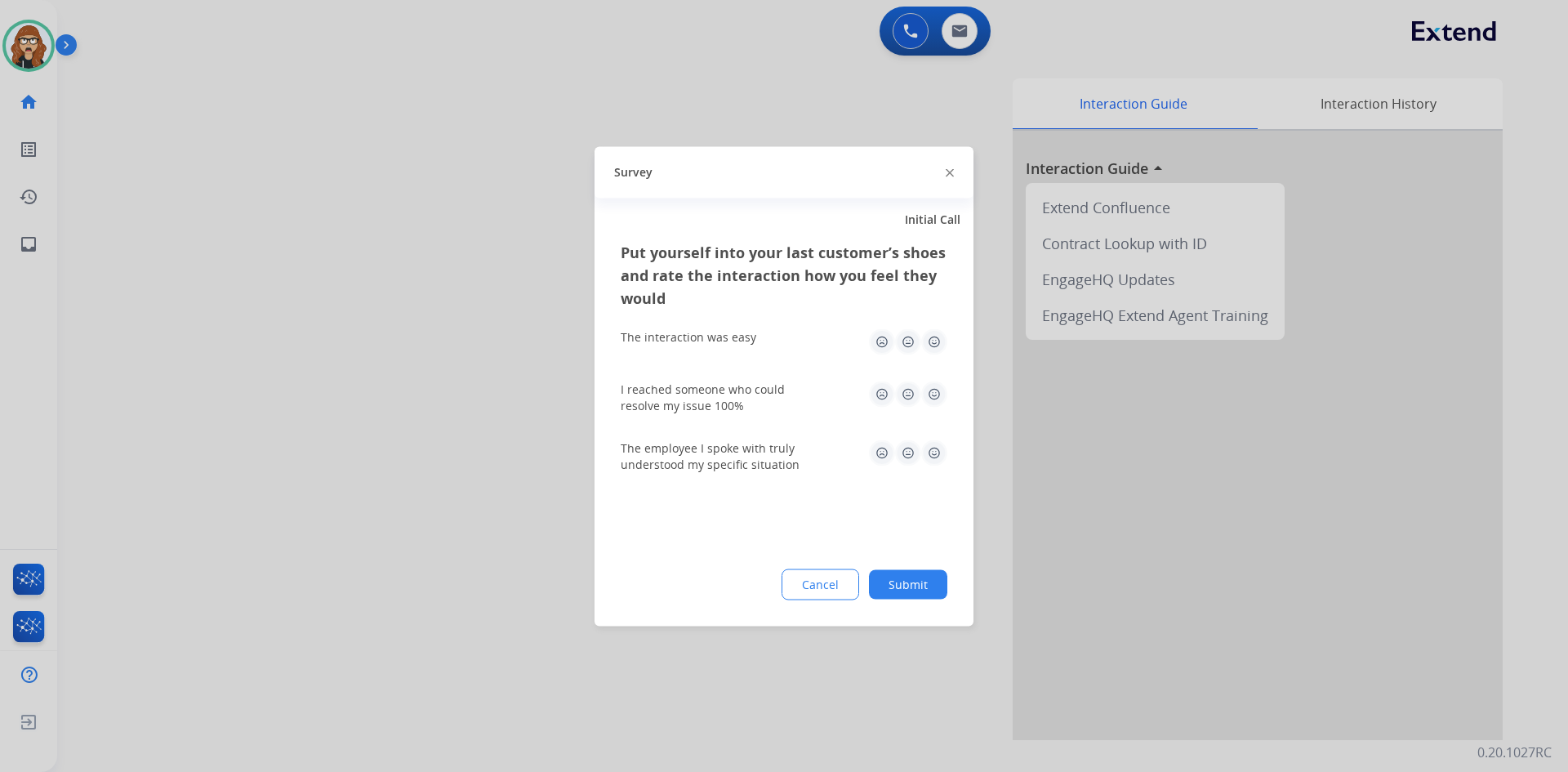
click at [943, 180] on div "Survey" at bounding box center [784, 172] width 379 height 51
click at [950, 169] on img at bounding box center [949, 173] width 8 height 8
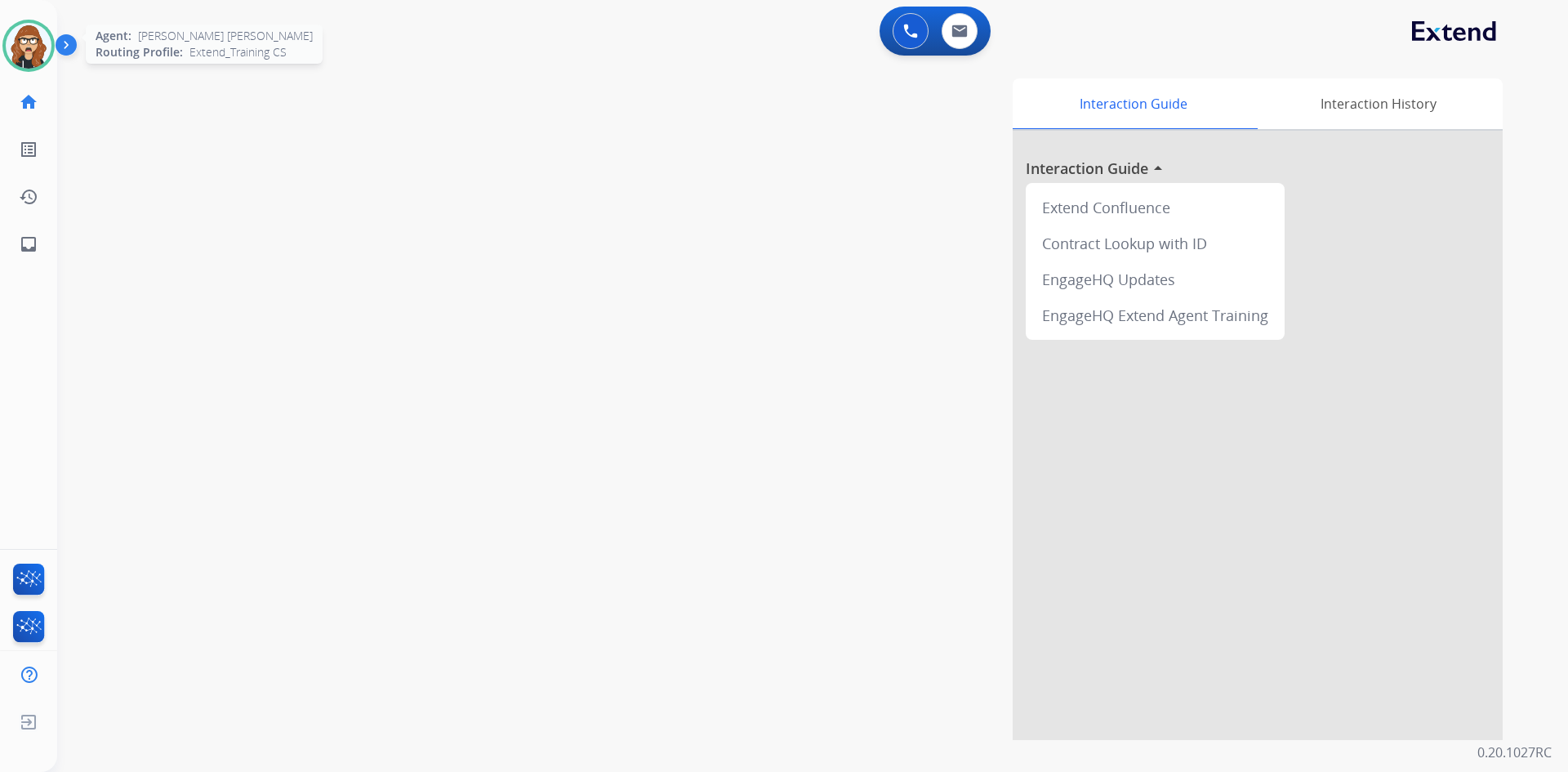
click at [21, 31] on img at bounding box center [28, 45] width 46 height 46
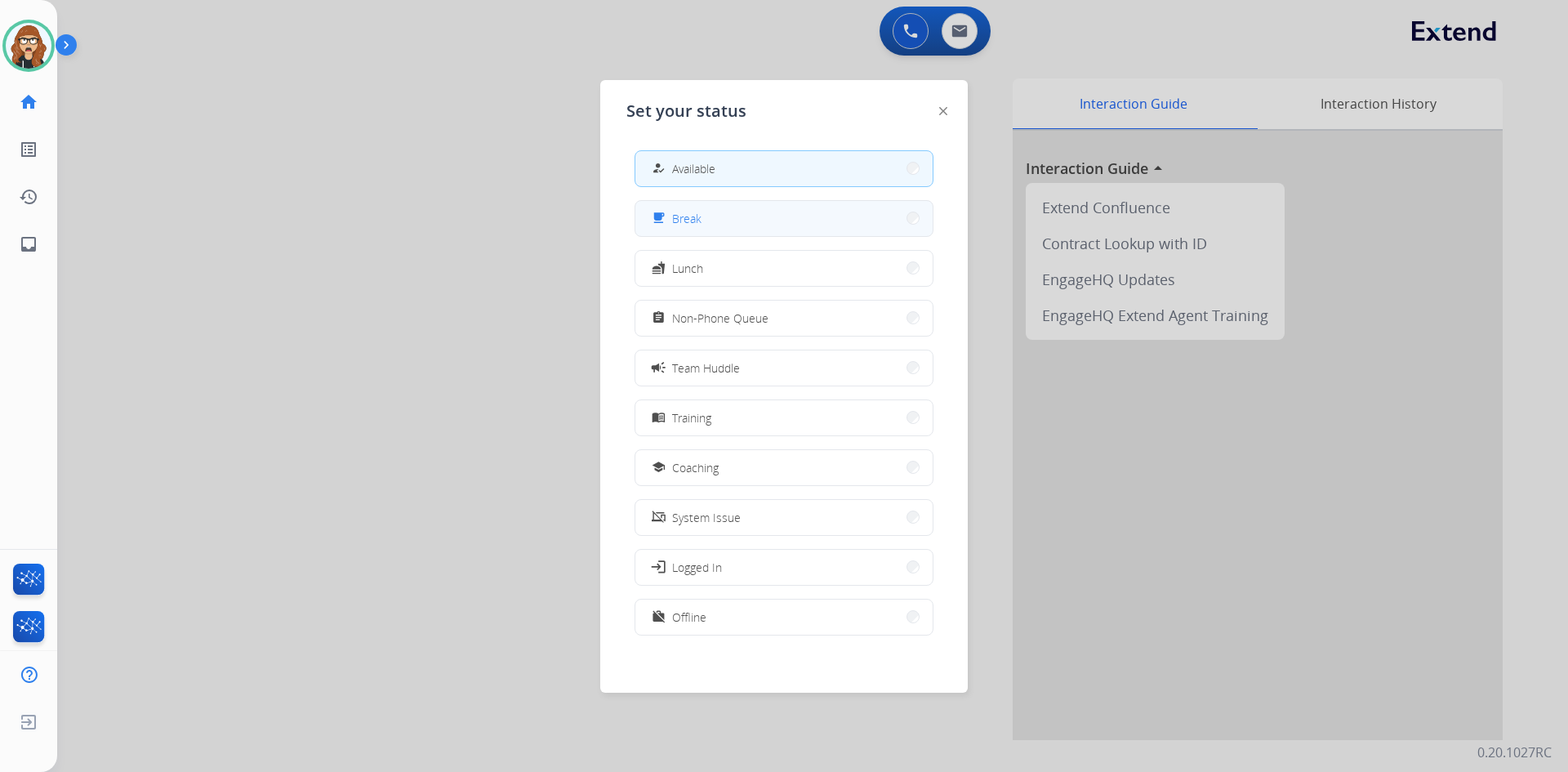
click at [739, 203] on button "free_breakfast Break" at bounding box center [784, 218] width 297 height 35
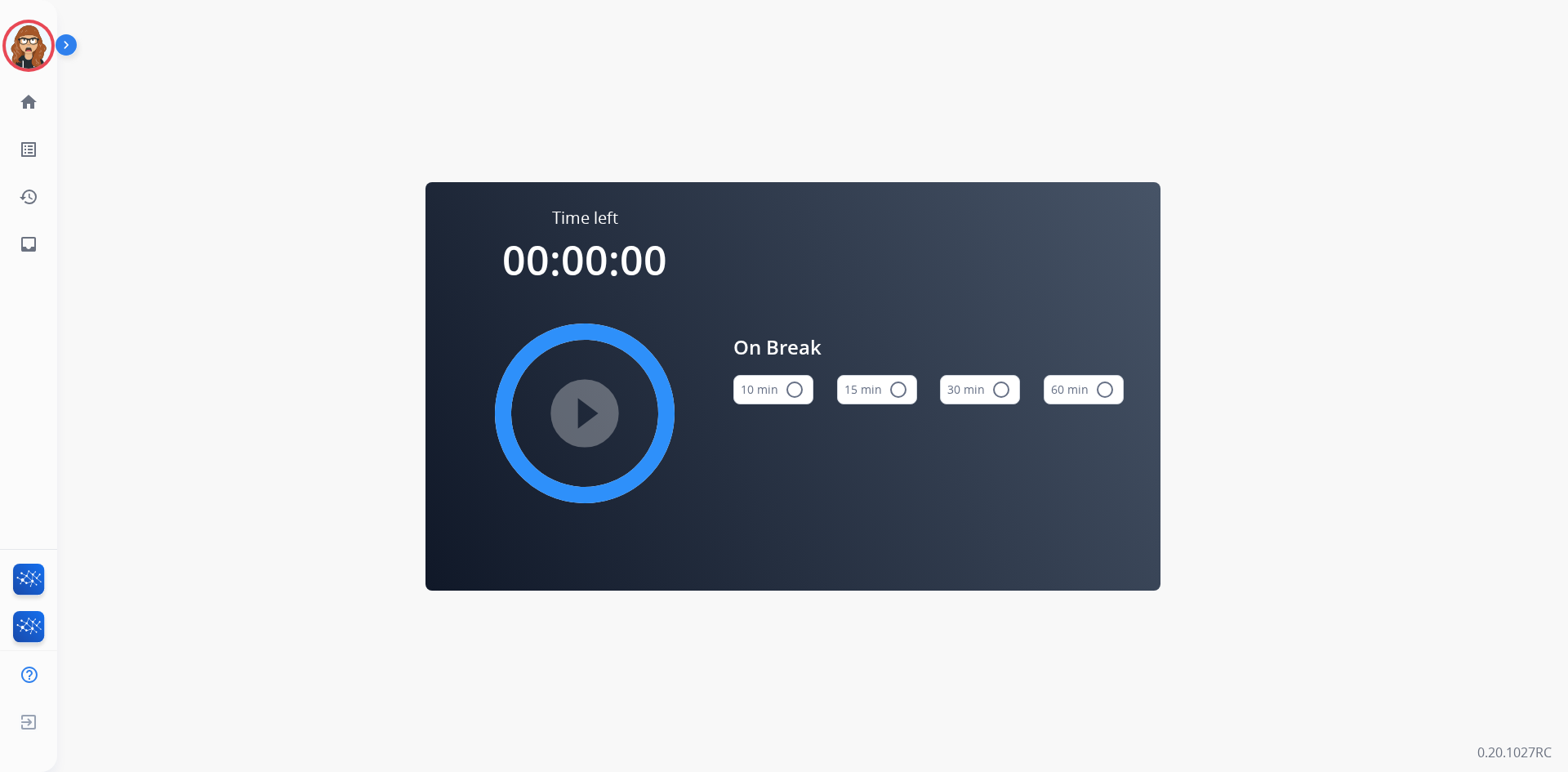
click at [757, 384] on button "10 min radio_button_unchecked" at bounding box center [773, 389] width 80 height 30
click at [595, 407] on mat-icon "play_circle_filled" at bounding box center [585, 413] width 20 height 20
click at [29, 61] on img at bounding box center [28, 45] width 46 height 46
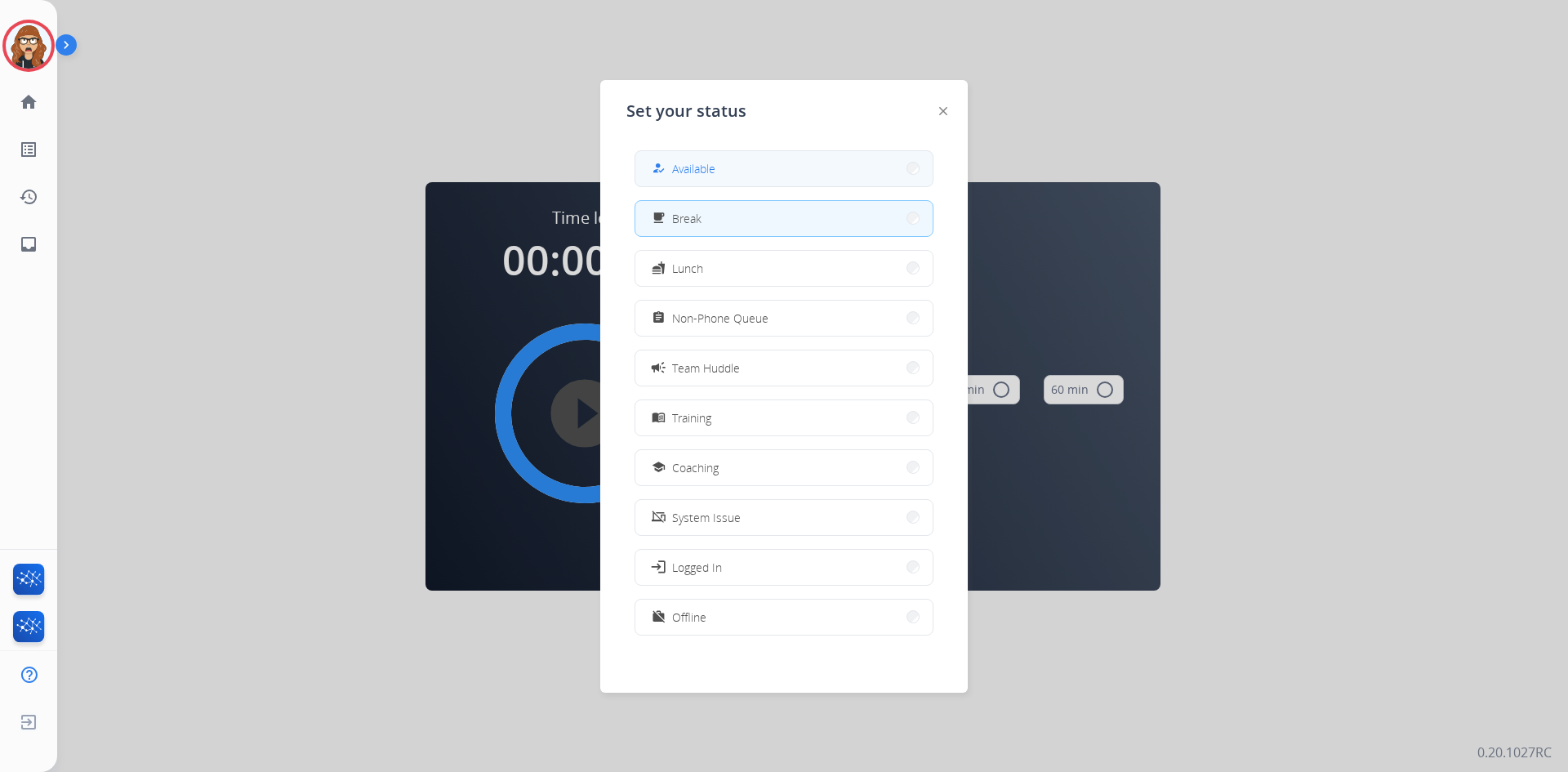
click at [677, 183] on button "how_to_reg Available" at bounding box center [784, 168] width 297 height 35
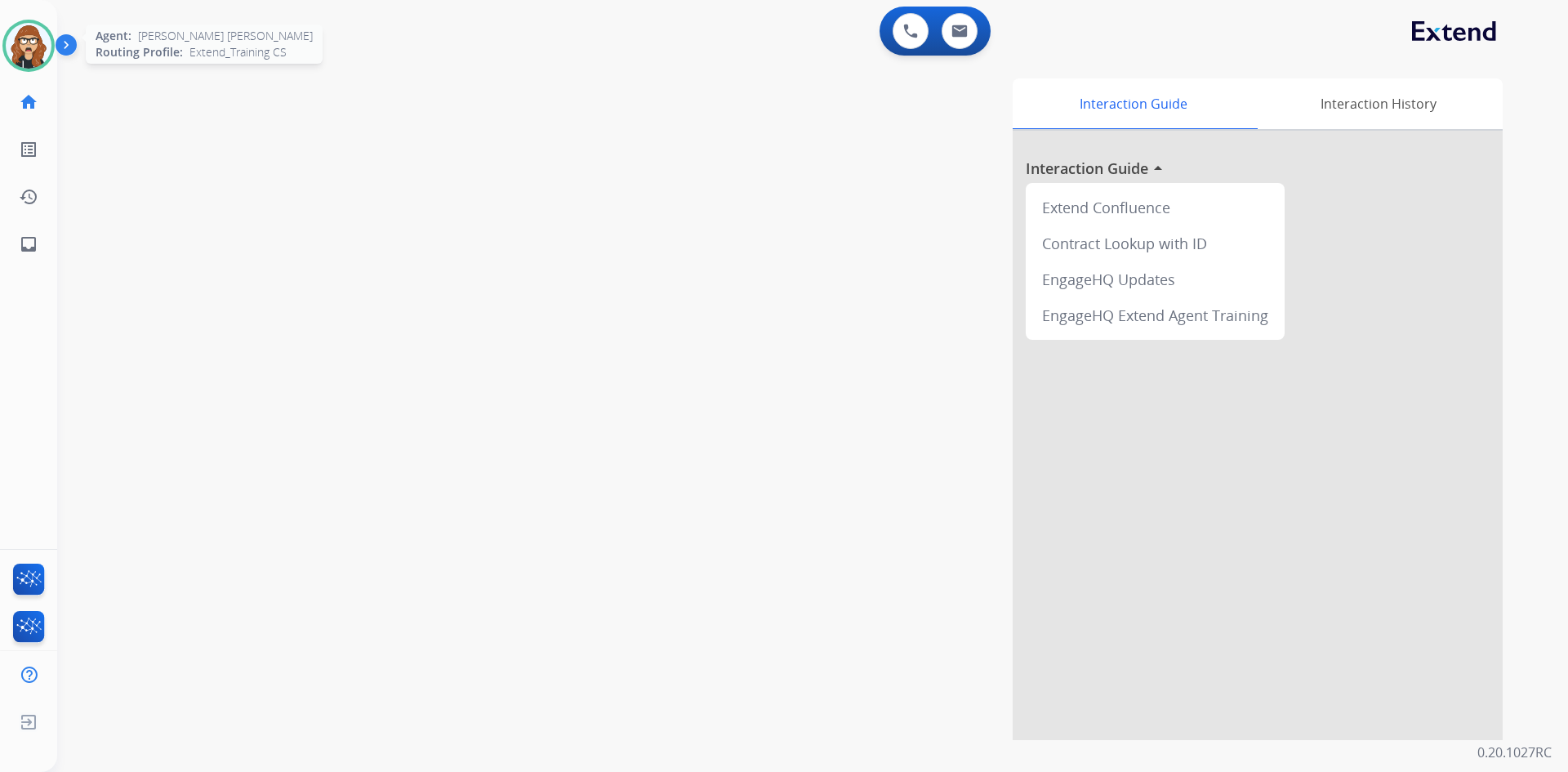
click at [22, 58] on img at bounding box center [28, 45] width 46 height 46
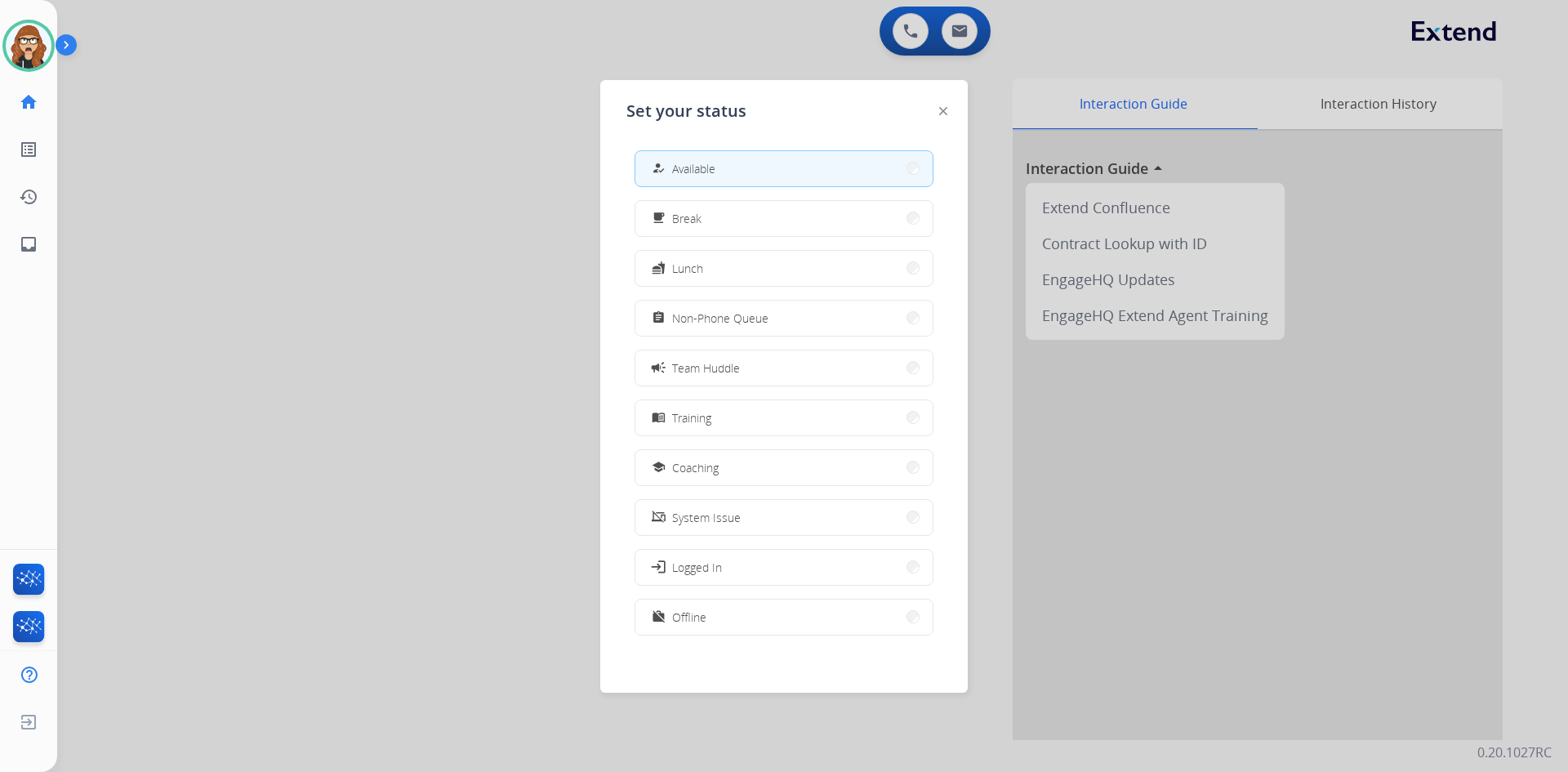
click at [738, 318] on span "Non-Phone Queue" at bounding box center [720, 317] width 96 height 17
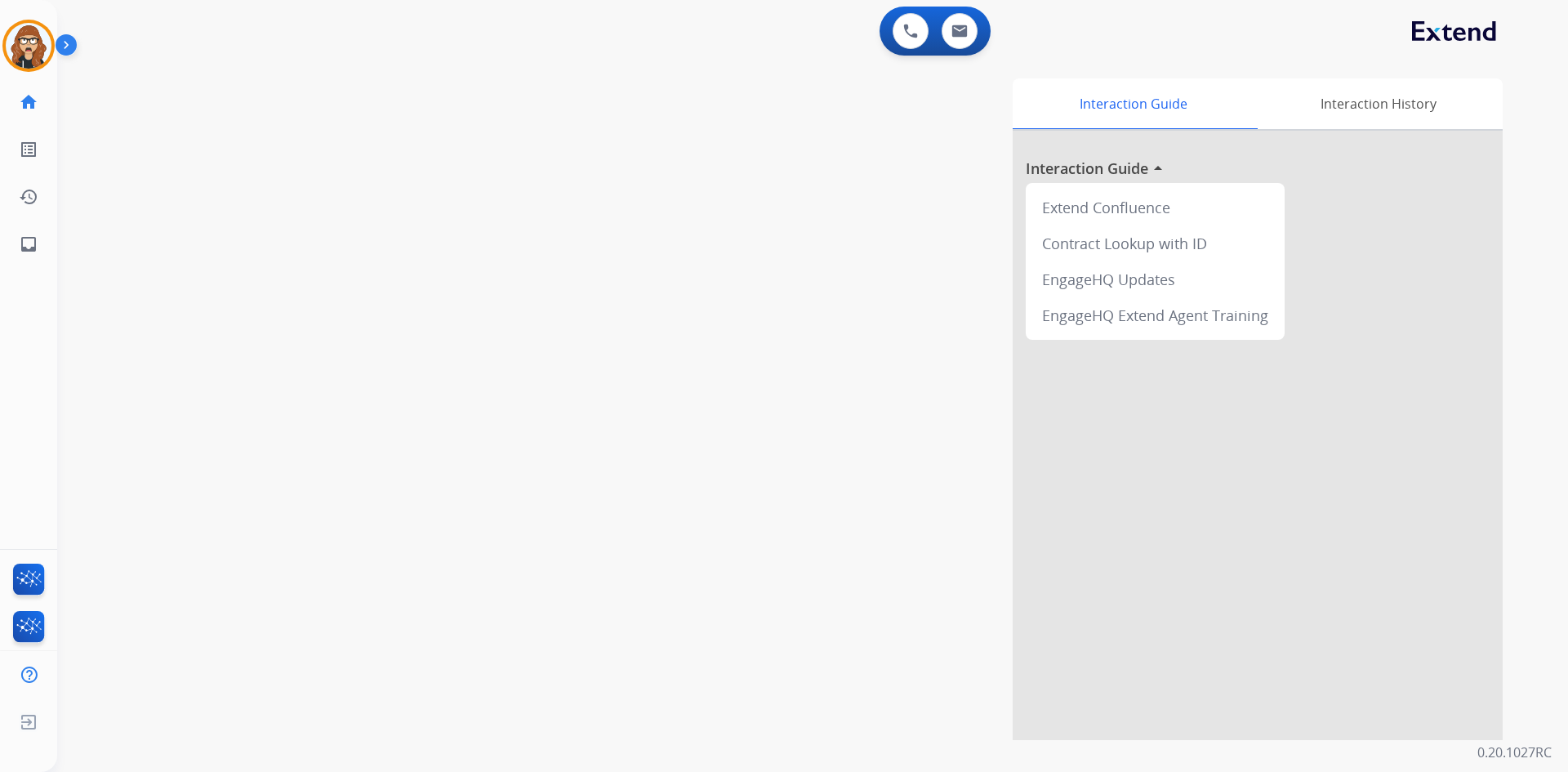
drag, startPoint x: 400, startPoint y: 395, endPoint x: 174, endPoint y: 75, distance: 391.8
click at [400, 395] on div "swap_horiz Break voice bridge close_fullscreen Connect 3-Way Call merge_type Se…" at bounding box center [793, 399] width 1472 height 681
click at [31, 241] on mat-icon "inbox" at bounding box center [29, 244] width 20 height 20
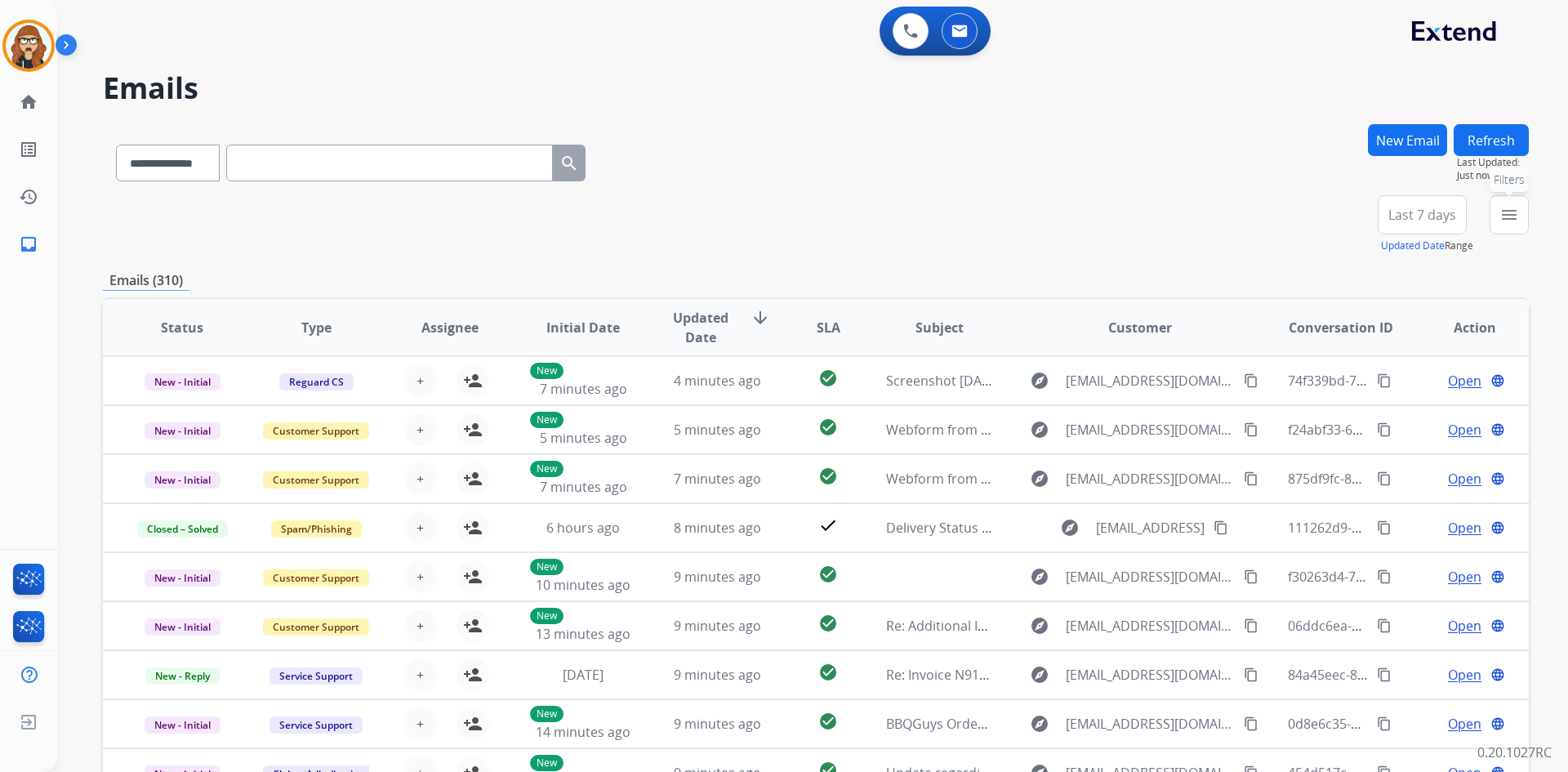
click at [1526, 215] on button "menu Filters" at bounding box center [1510, 215] width 40 height 40
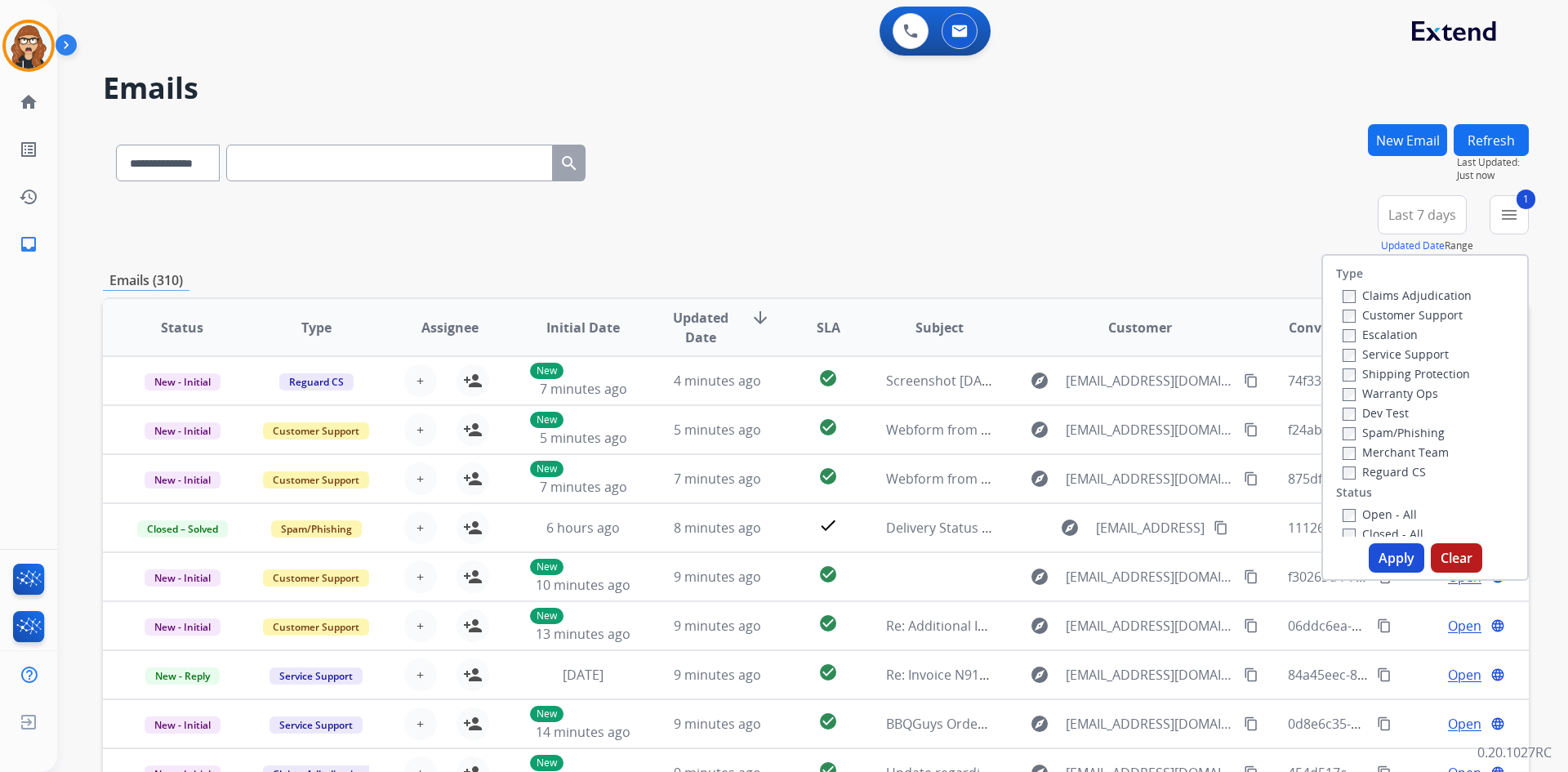
click at [1345, 378] on label "Shipping Protection" at bounding box center [1406, 373] width 128 height 15
click at [1380, 549] on button "Apply" at bounding box center [1396, 557] width 56 height 30
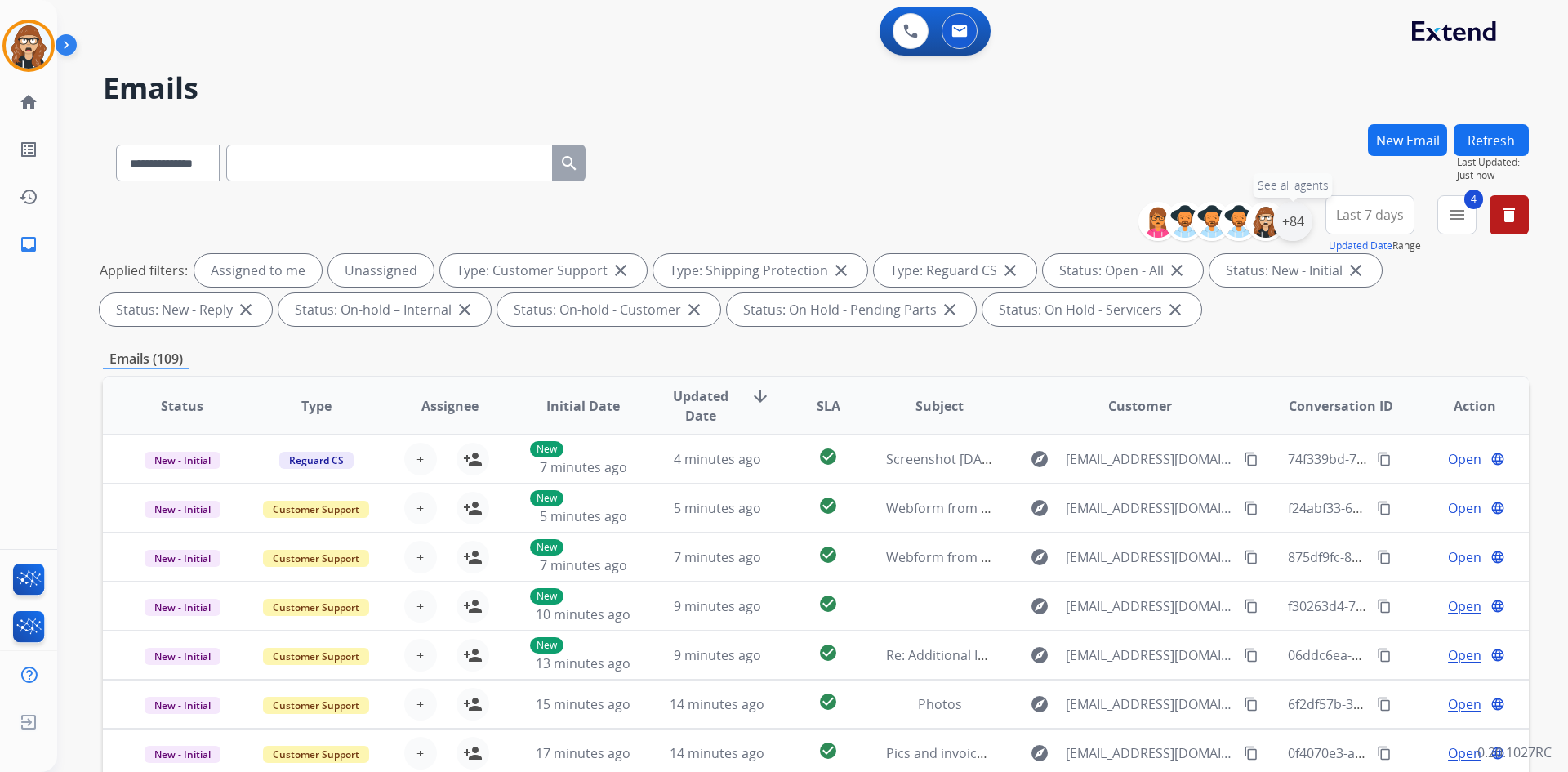
click at [1288, 228] on div "+84" at bounding box center [1293, 221] width 40 height 40
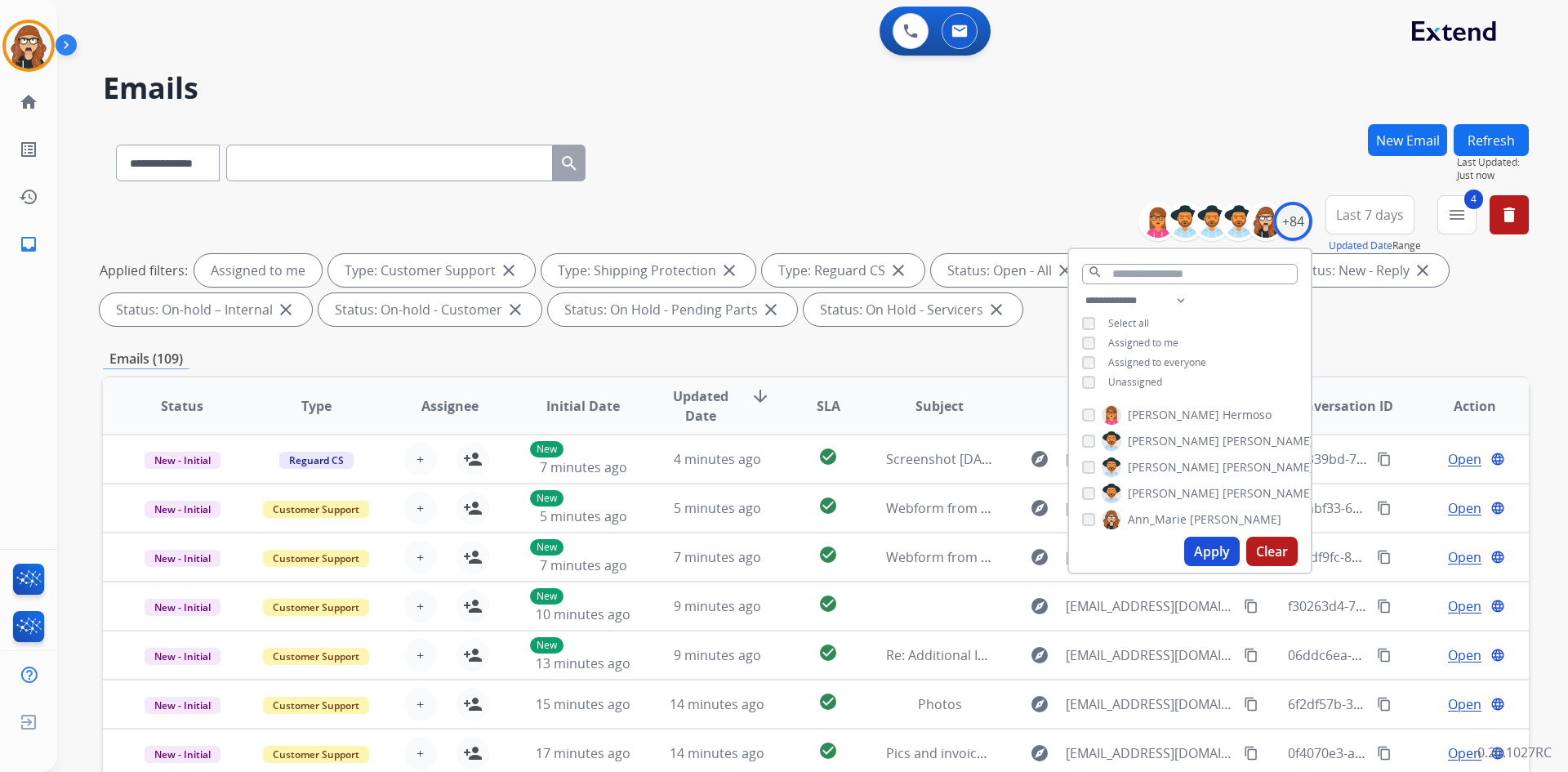
click at [1212, 547] on button "Apply" at bounding box center [1212, 551] width 56 height 30
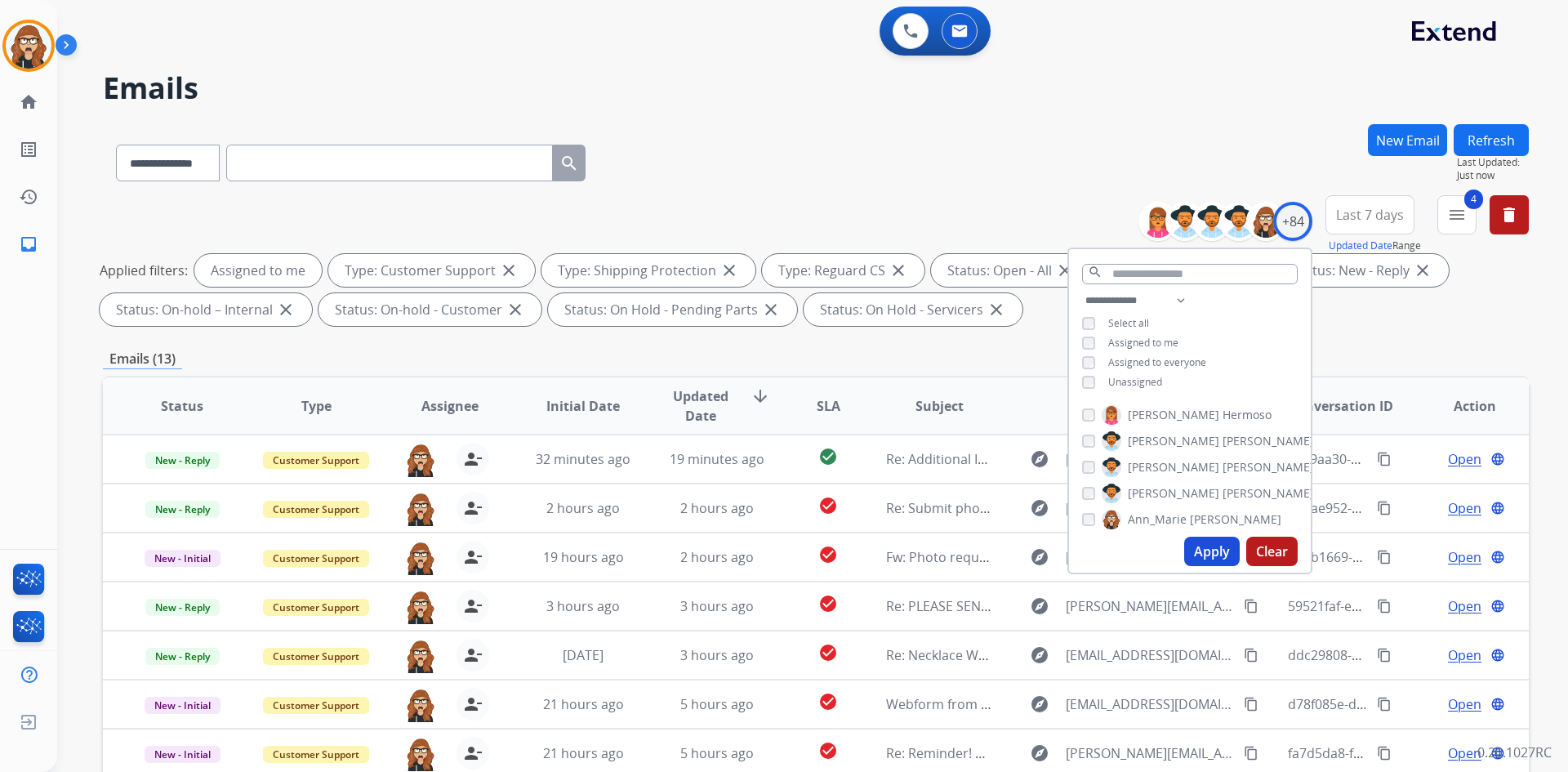
click at [775, 120] on div "**********" at bounding box center [793, 444] width 1472 height 772
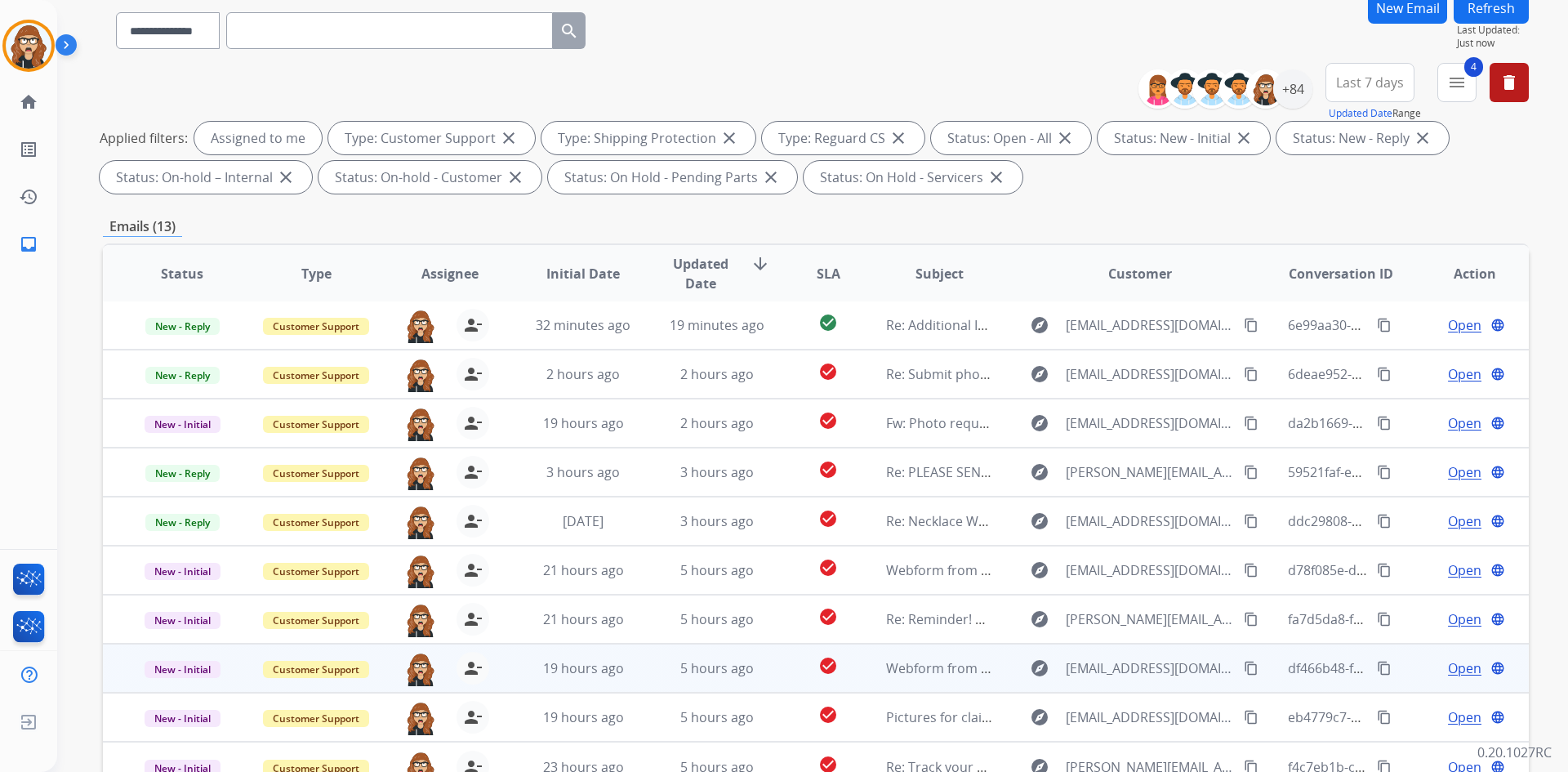
scroll to position [236, 0]
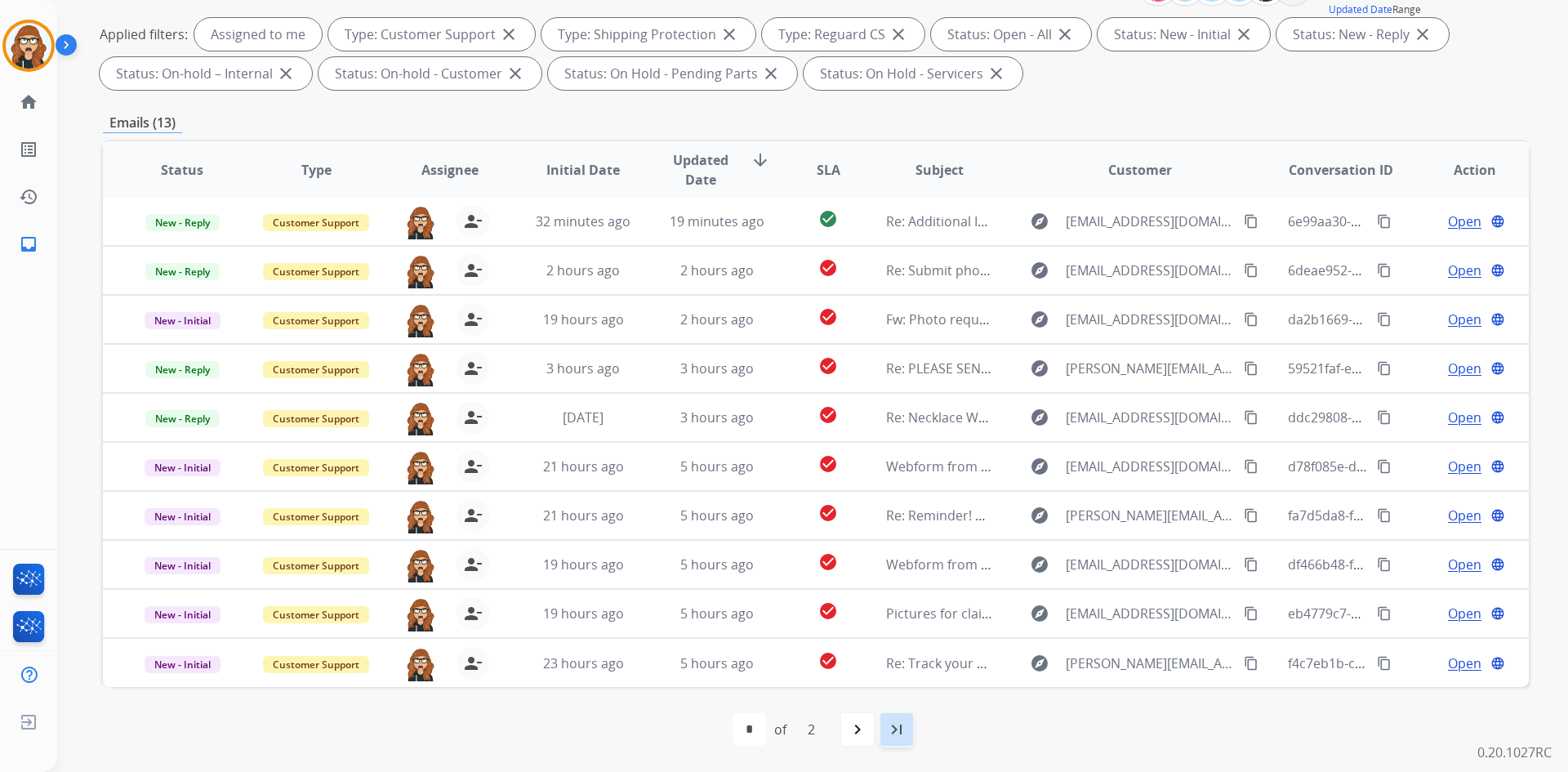
click at [890, 719] on div "last_page" at bounding box center [897, 730] width 36 height 36
select select "*"
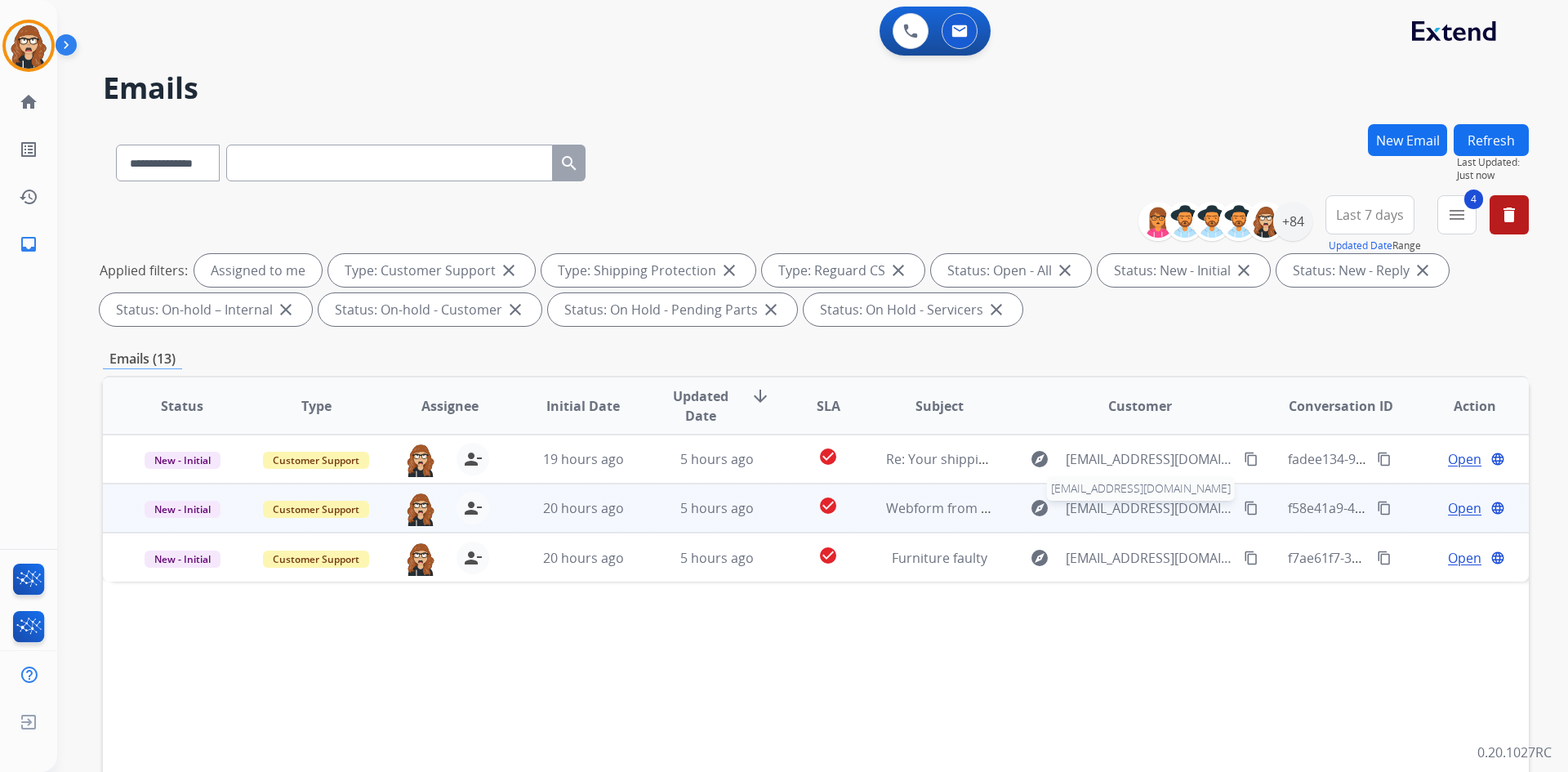
scroll to position [0, 0]
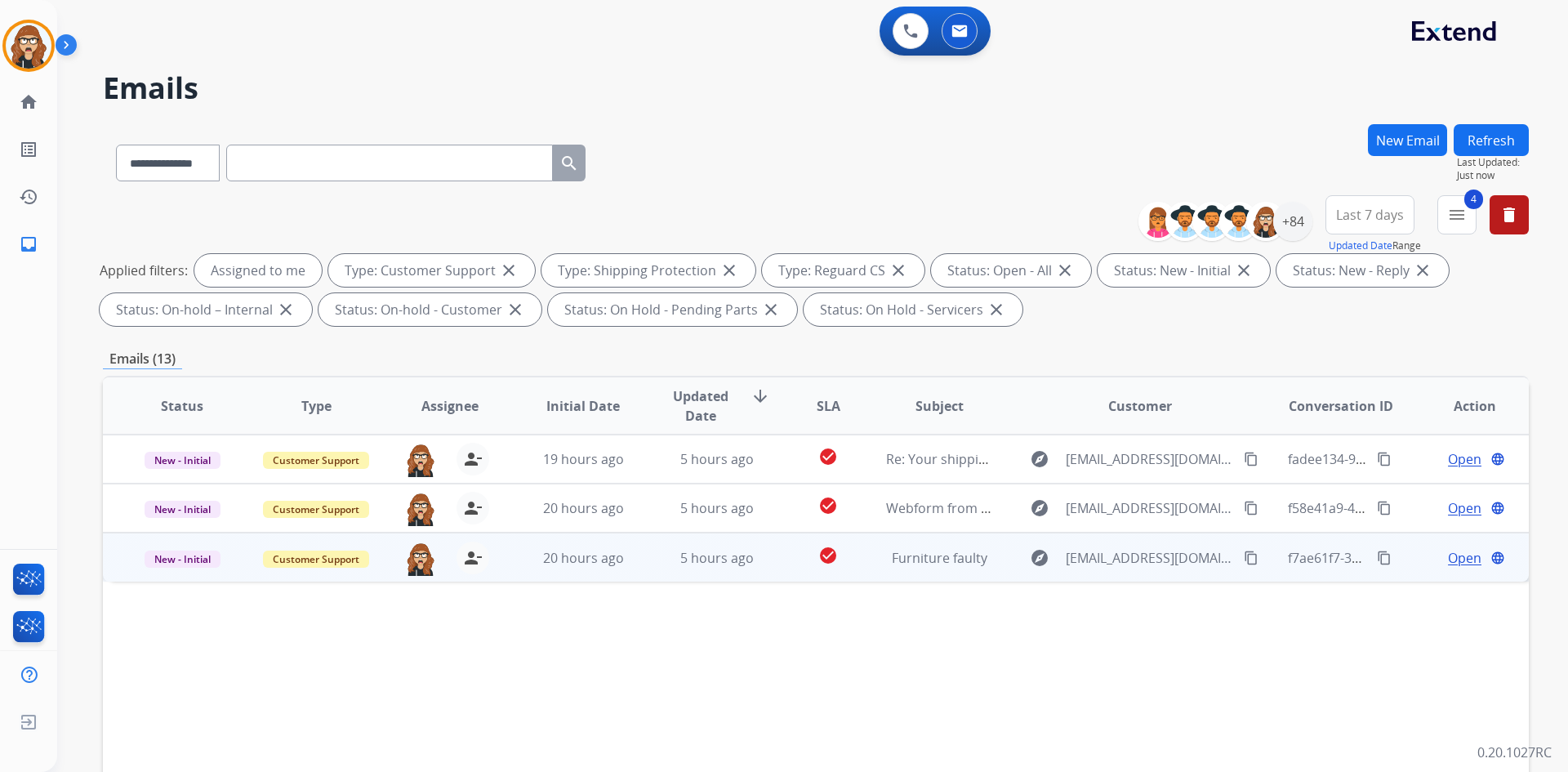
click at [1377, 559] on mat-icon "content_copy" at bounding box center [1384, 558] width 14 height 14
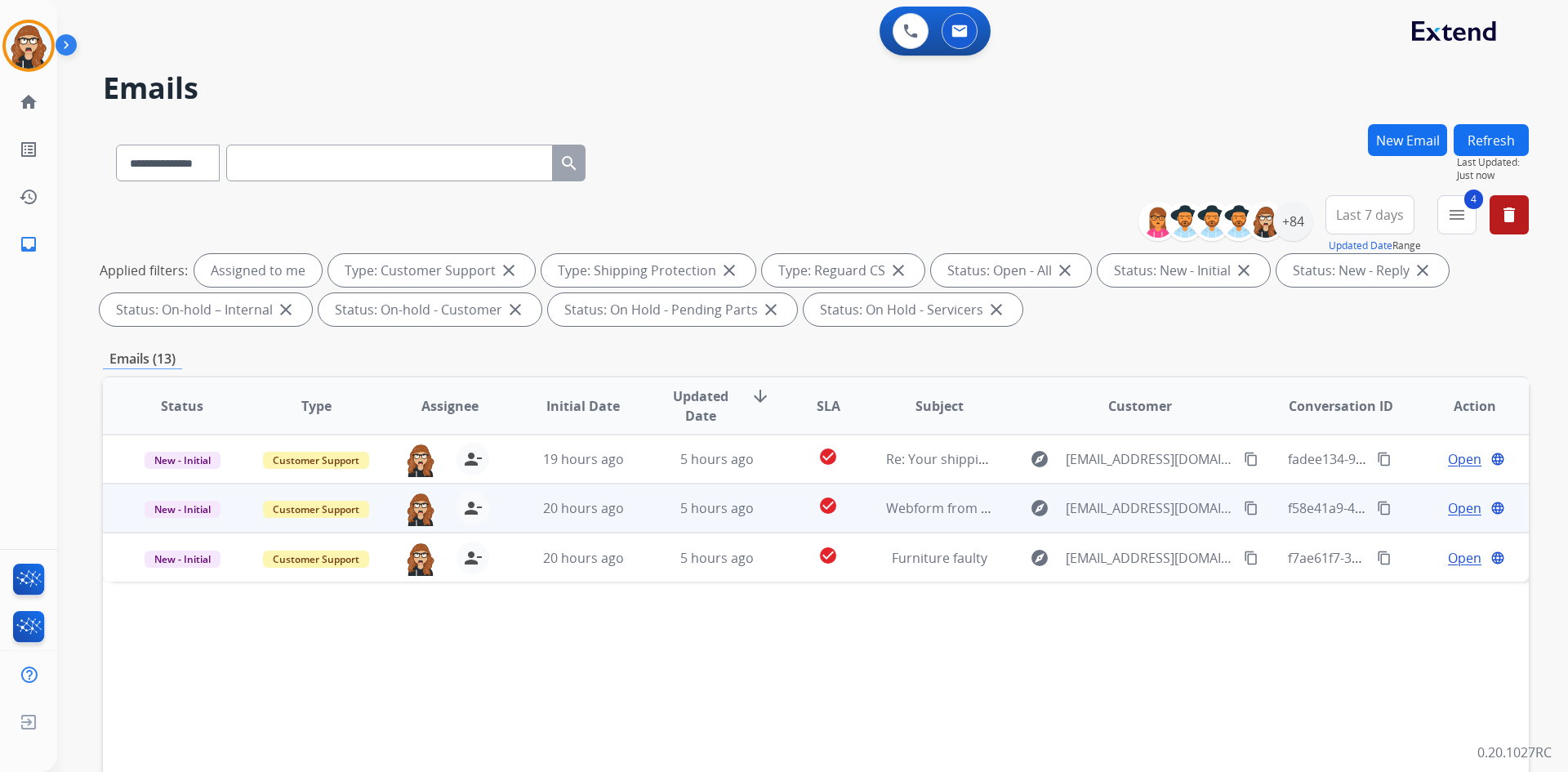
drag, startPoint x: 1239, startPoint y: 555, endPoint x: 1370, endPoint y: 507, distance: 139.5
click at [1244, 555] on mat-icon "content_copy" at bounding box center [1251, 558] width 14 height 14
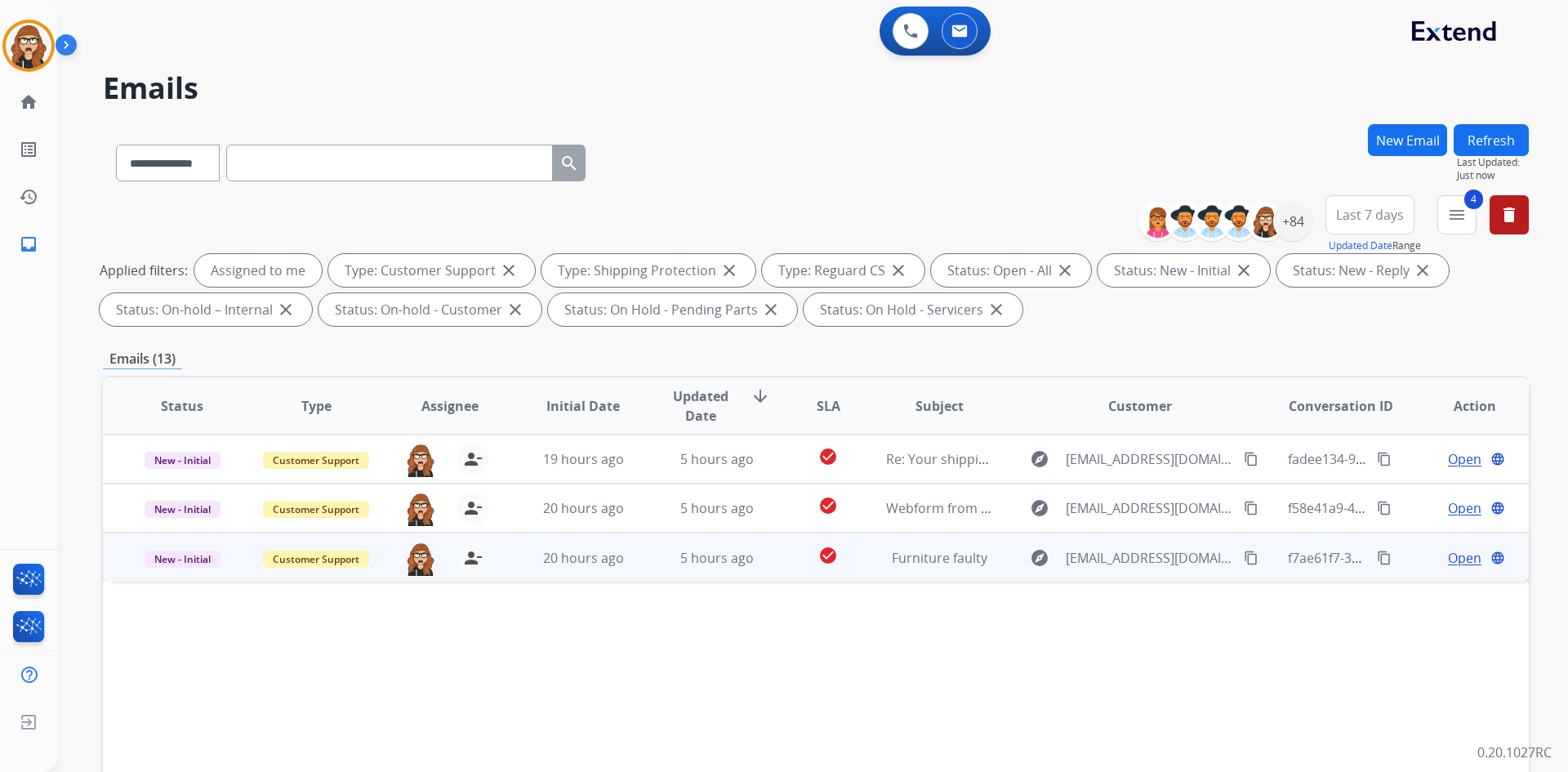
click at [1448, 555] on span "Open" at bounding box center [1464, 558] width 33 height 20
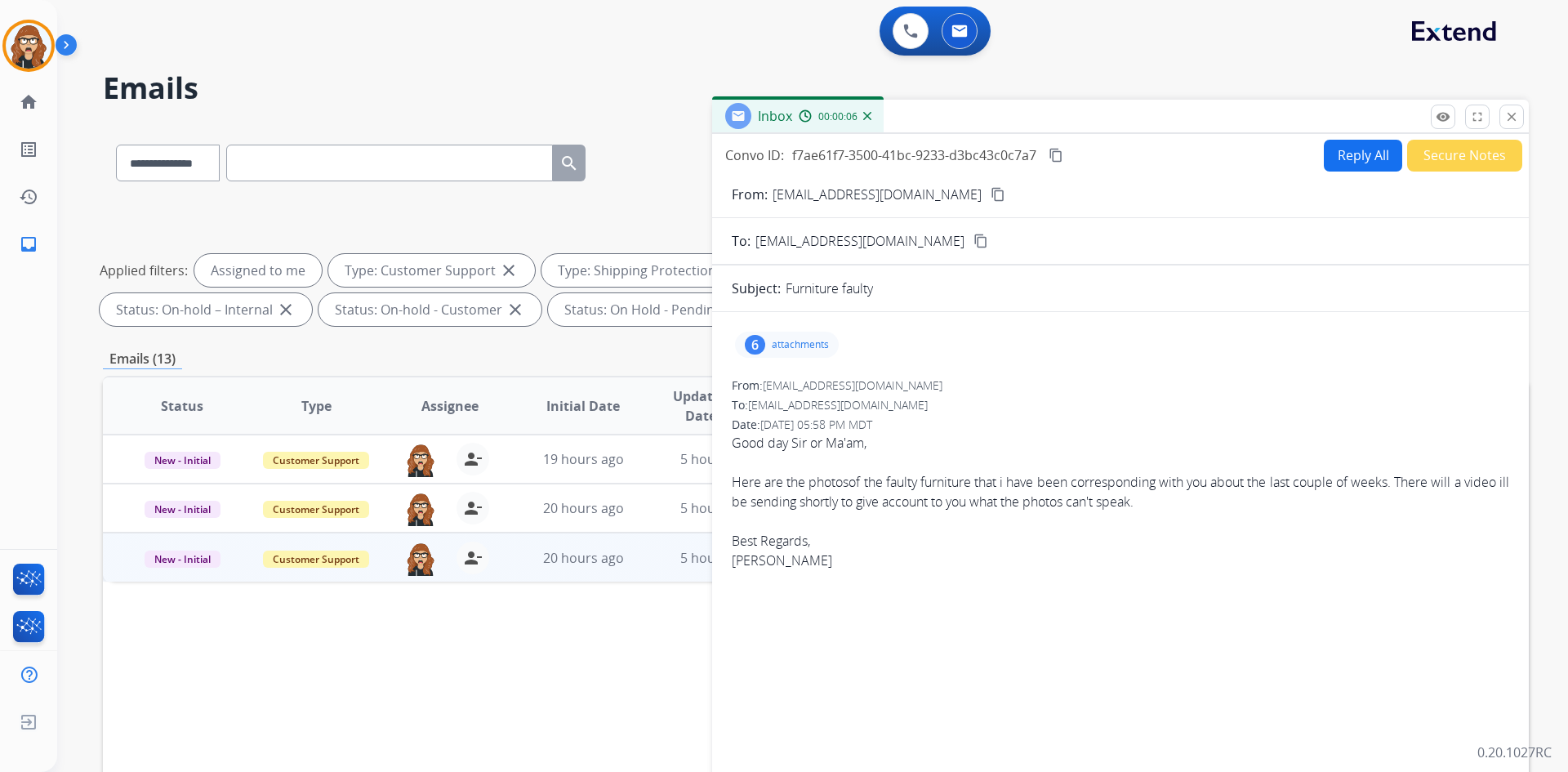
click at [796, 349] on p "attachments" at bounding box center [801, 344] width 58 height 13
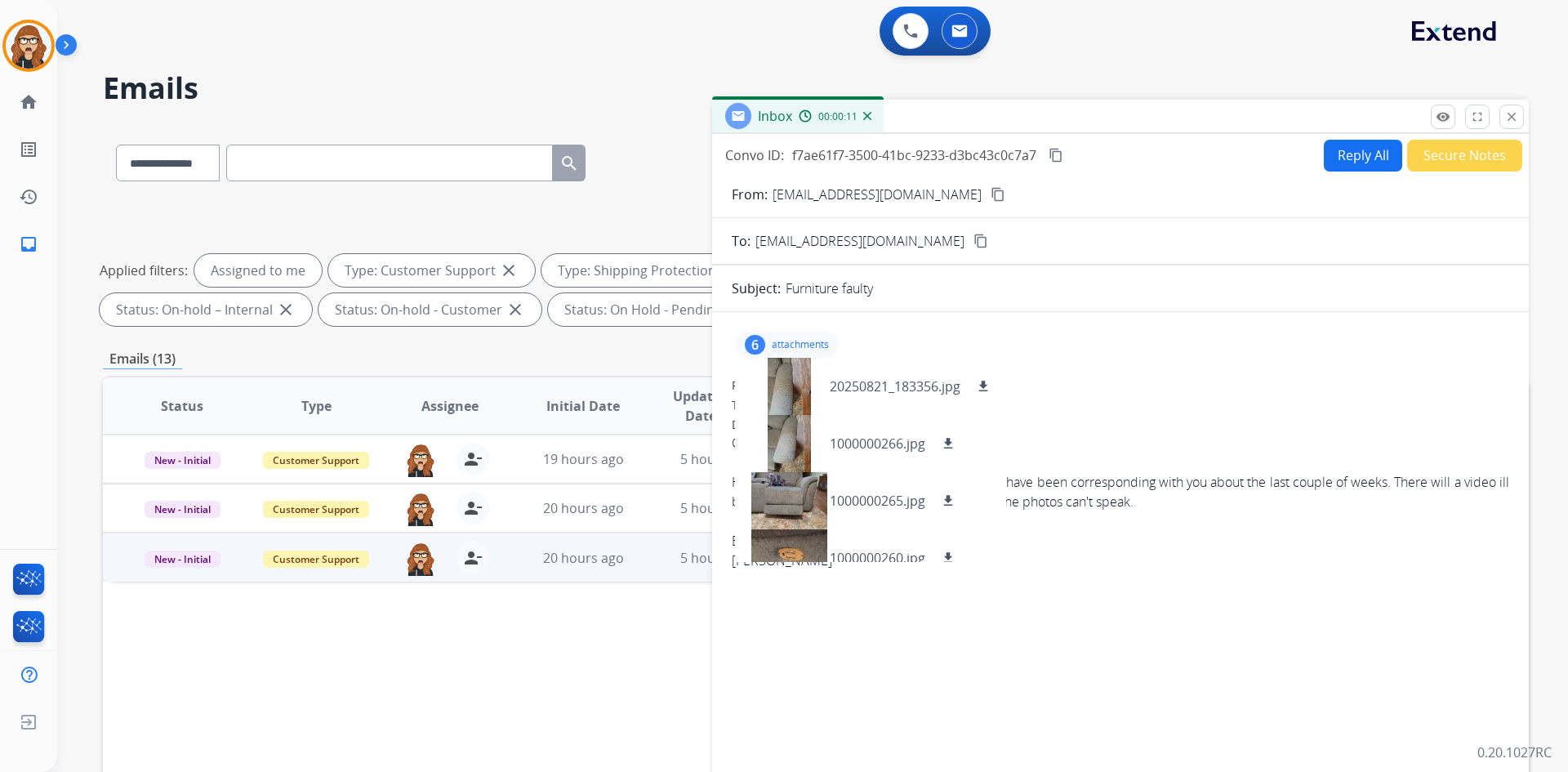
click at [990, 193] on mat-icon "content_copy" at bounding box center [997, 194] width 14 height 14
click at [775, 338] on p "attachments" at bounding box center [801, 344] width 58 height 13
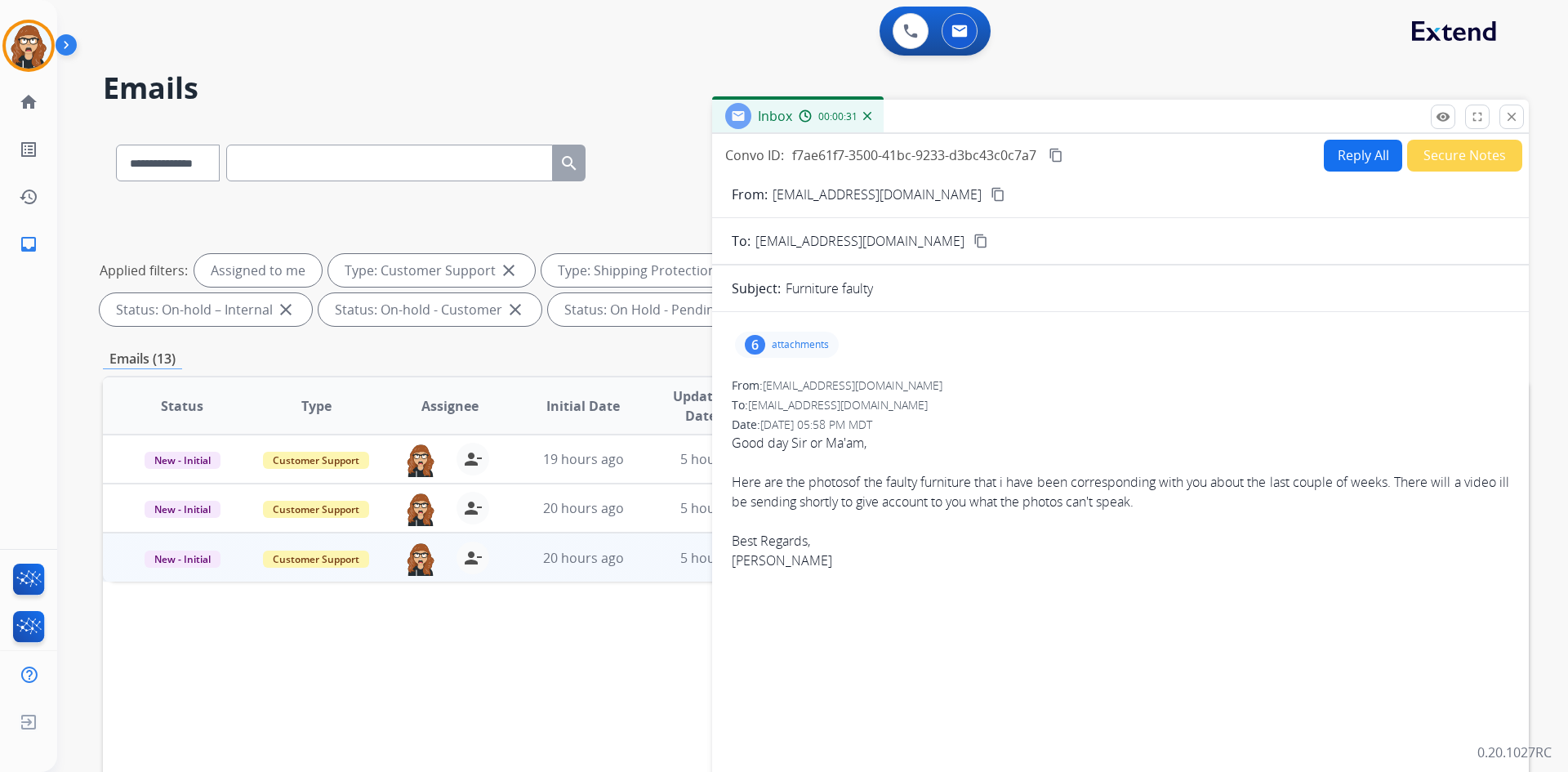
click at [784, 345] on p "attachments" at bounding box center [801, 344] width 58 height 13
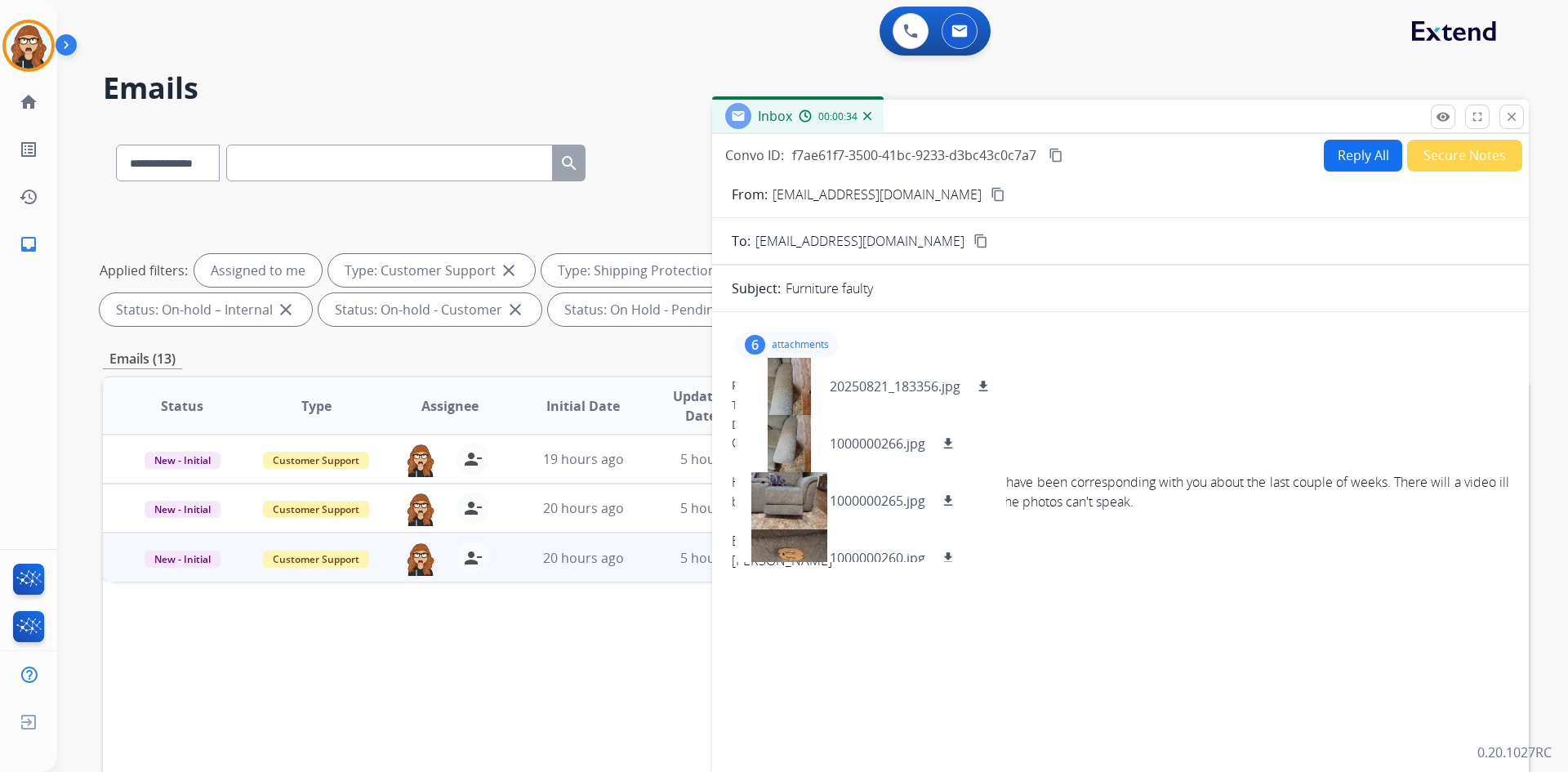
click at [781, 351] on div "6 attachments 20250821_183356.jpg download 1000000266.jpg download 1000000265.j…" at bounding box center [786, 344] width 103 height 26
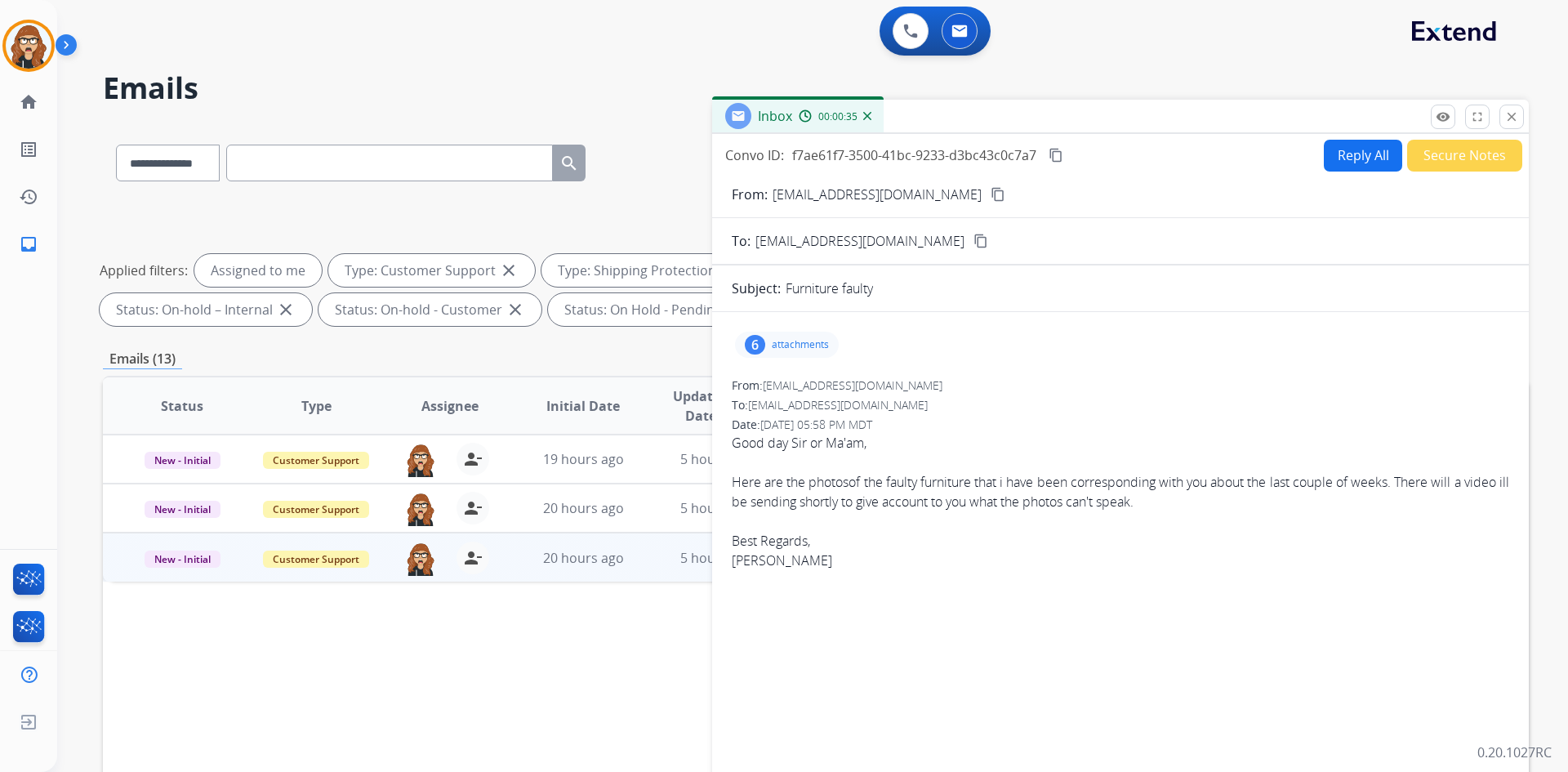
click at [792, 342] on p "attachments" at bounding box center [801, 344] width 58 height 13
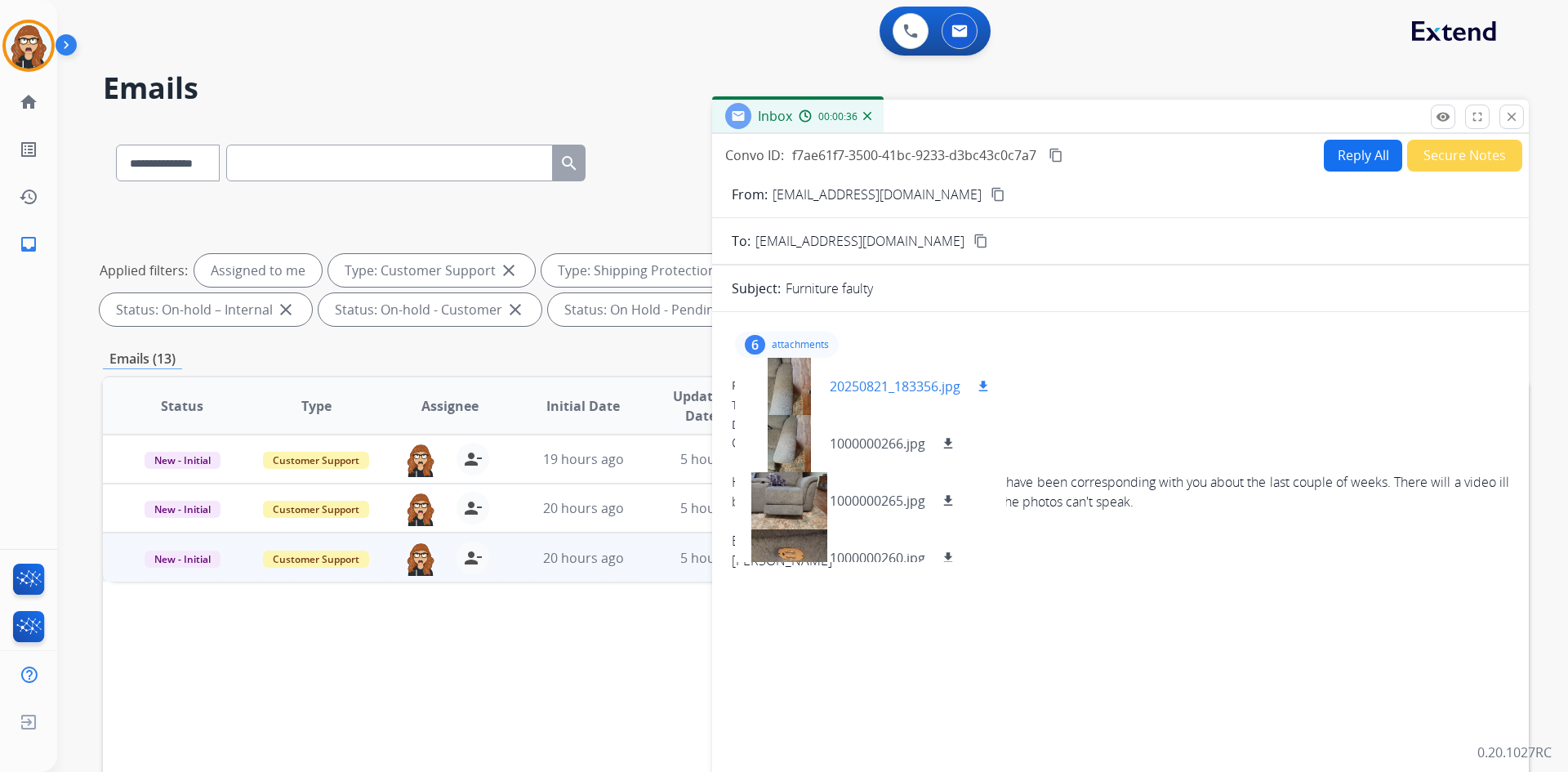
click at [983, 387] on mat-icon "download" at bounding box center [983, 386] width 14 height 14
click at [947, 443] on mat-icon "download" at bounding box center [948, 443] width 14 height 14
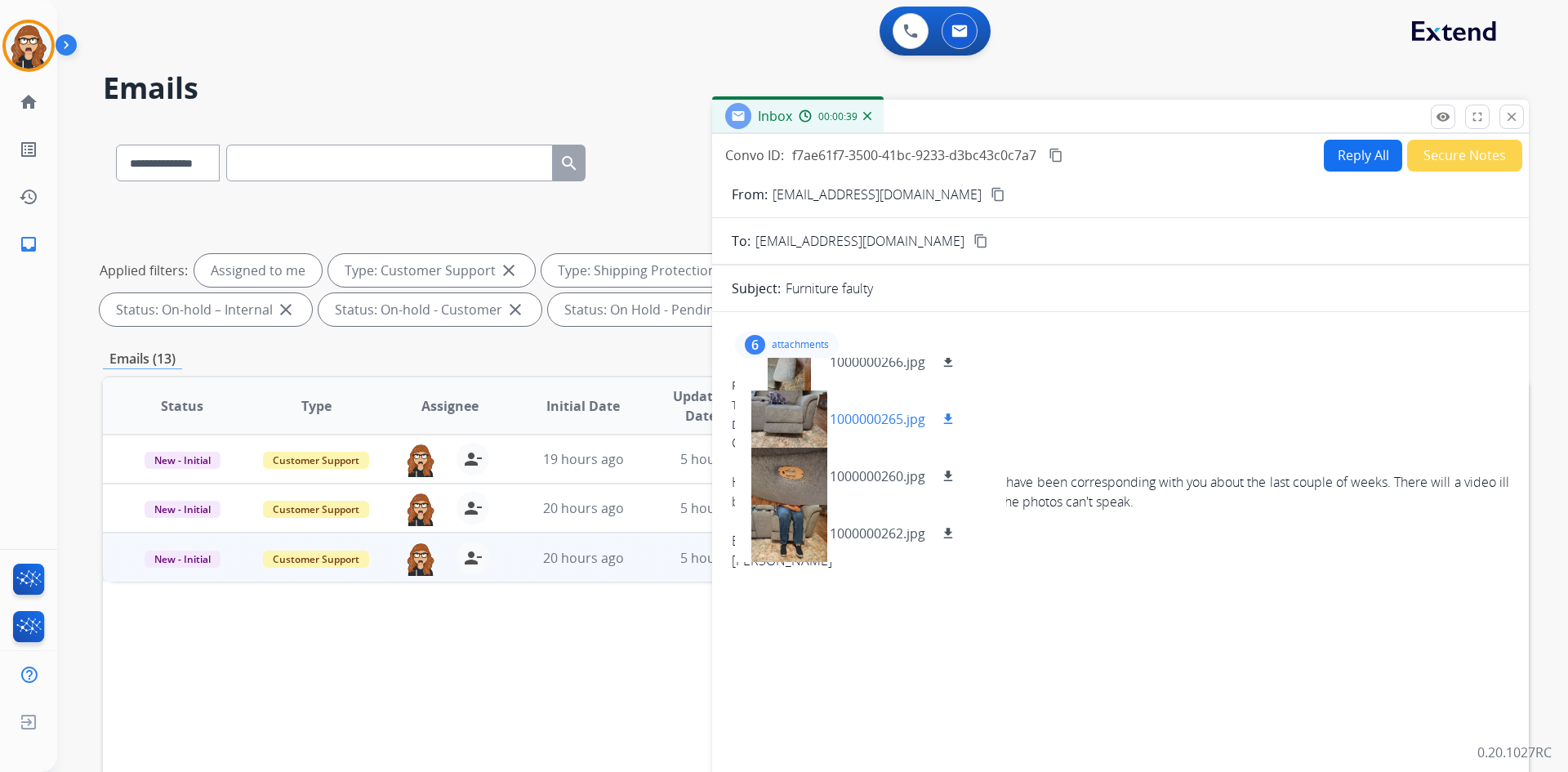
click at [950, 420] on mat-icon "download" at bounding box center [948, 419] width 14 height 14
click at [949, 475] on mat-icon "download" at bounding box center [948, 476] width 14 height 14
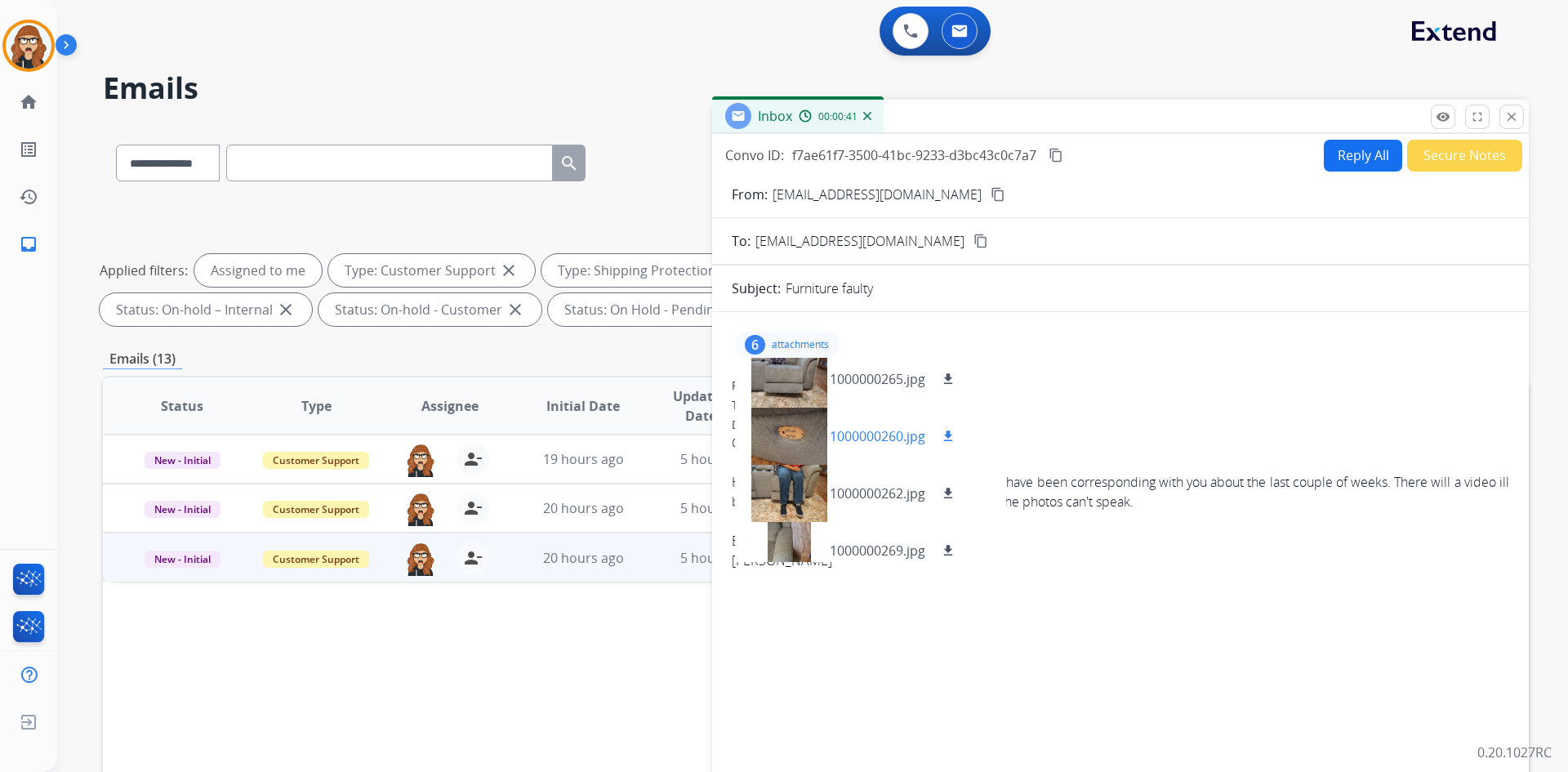
scroll to position [138, 0]
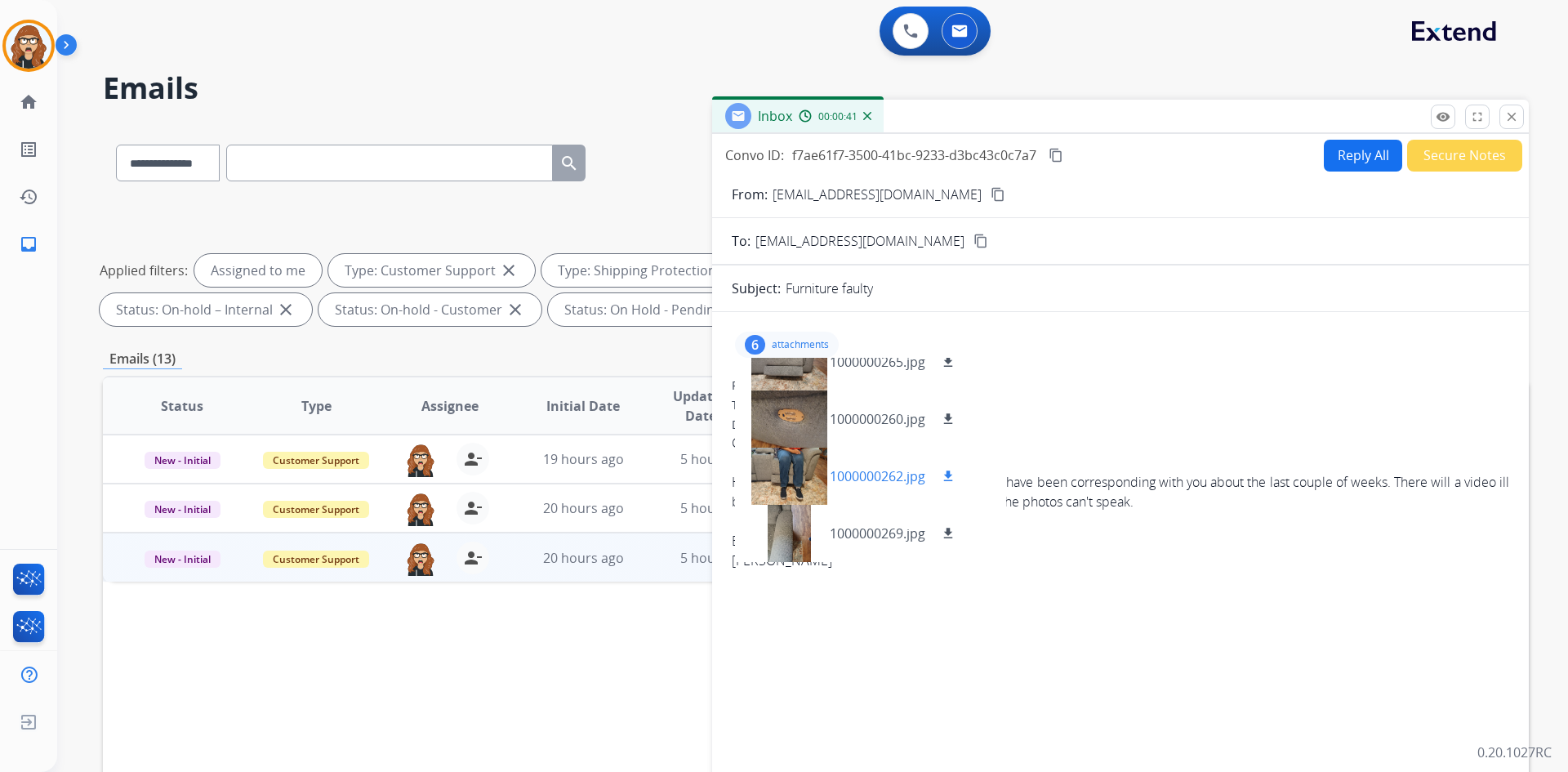
click at [950, 478] on mat-icon "download" at bounding box center [948, 476] width 14 height 14
click at [947, 533] on mat-icon "download" at bounding box center [948, 533] width 14 height 14
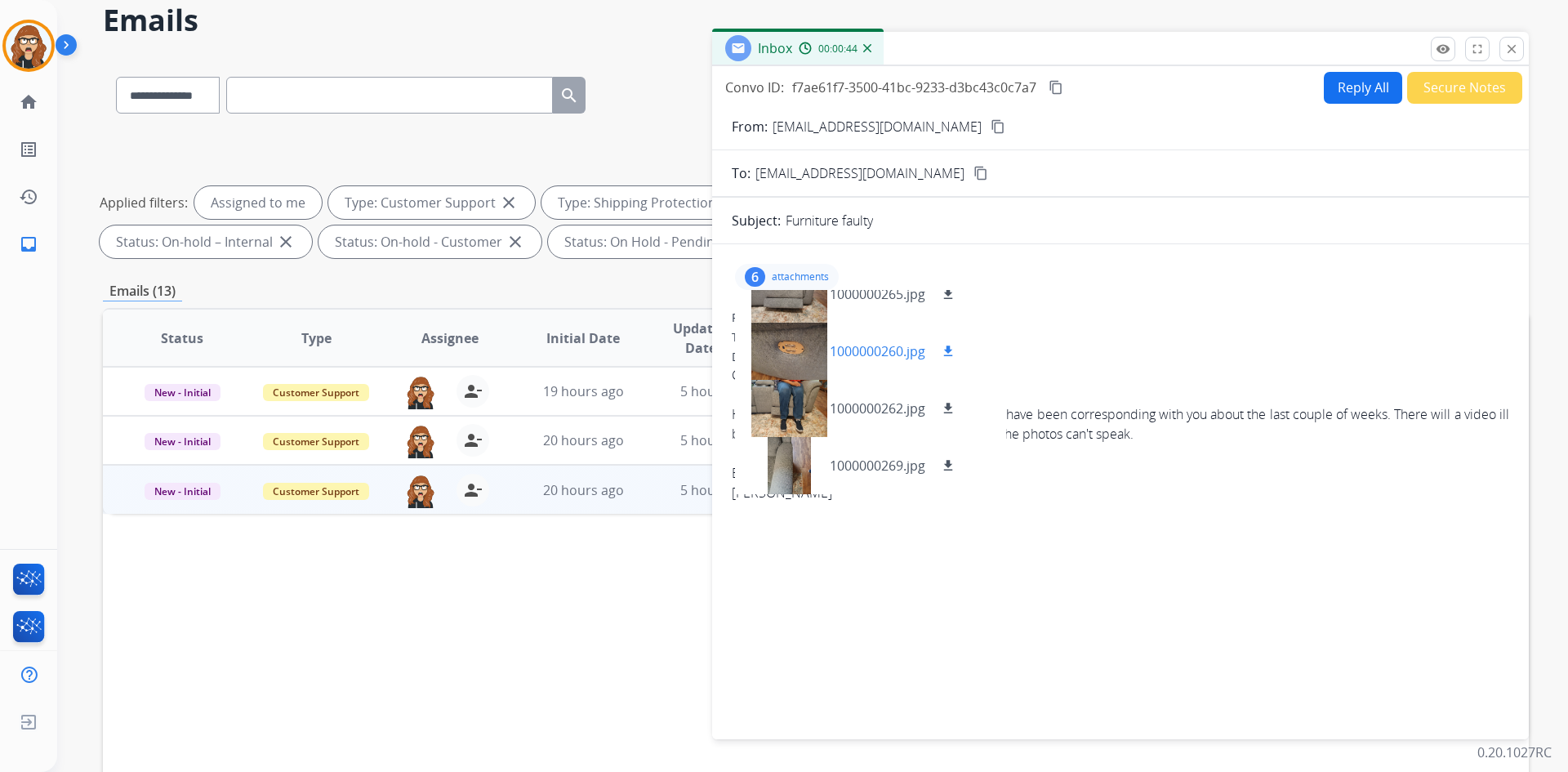
scroll to position [82, 0]
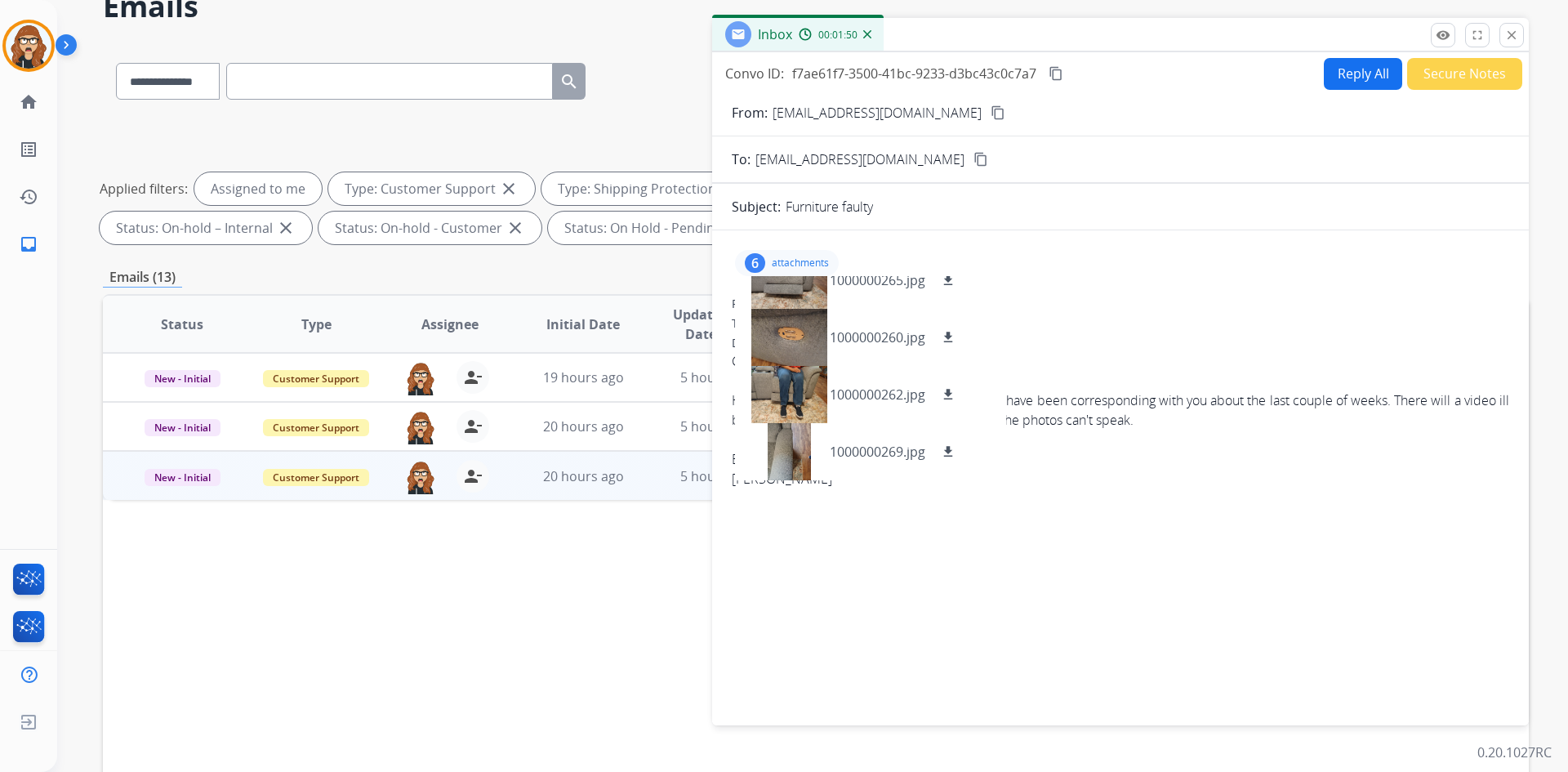
click at [483, 138] on div "**********" at bounding box center [816, 182] width 1426 height 138
click at [1513, 33] on mat-icon "close" at bounding box center [1511, 35] width 14 height 14
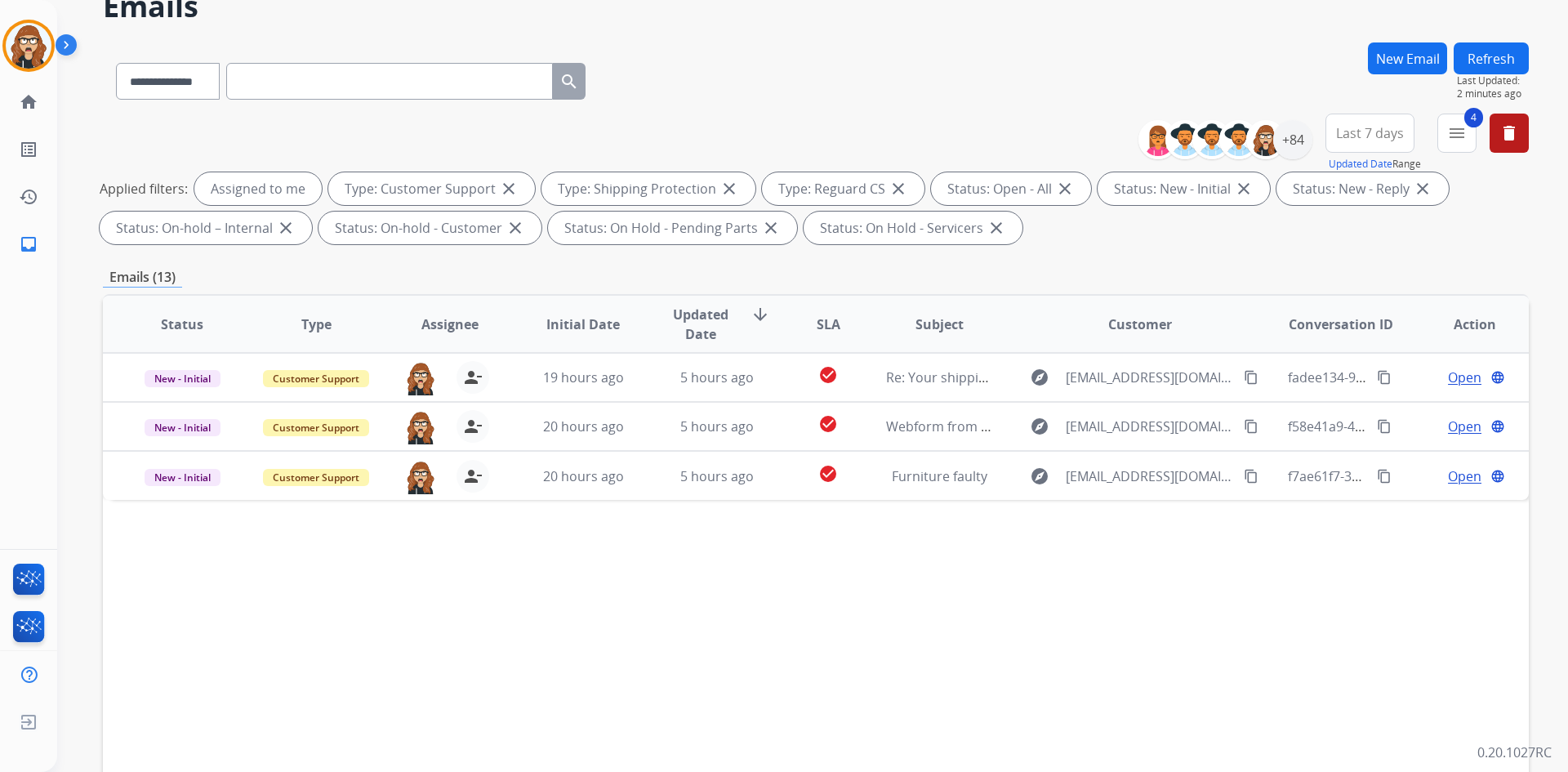
drag, startPoint x: 1202, startPoint y: 649, endPoint x: 1287, endPoint y: 483, distance: 186.5
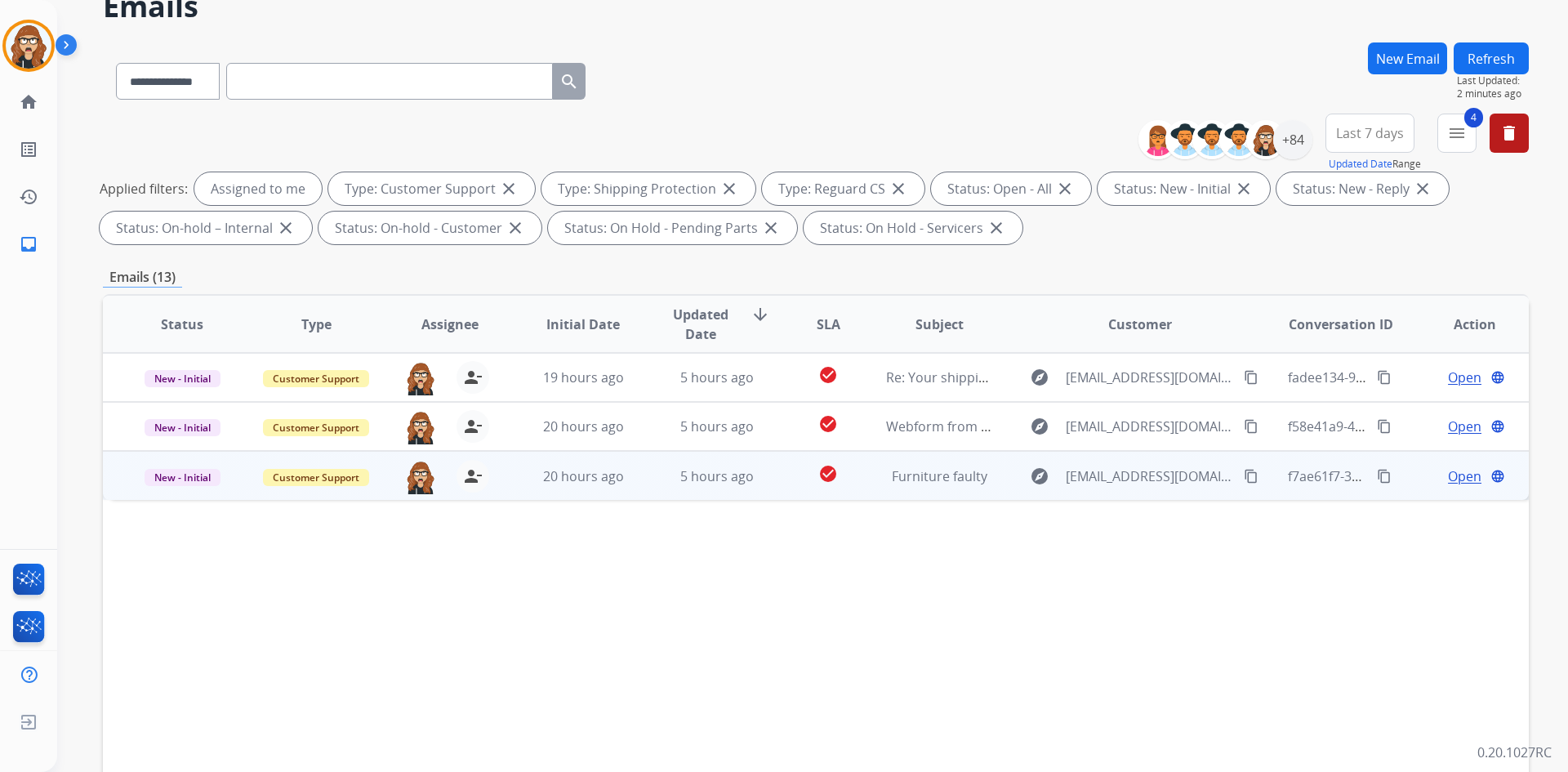
click at [1202, 649] on div "Status Type Assignee Initial Date Updated Date arrow_downward SLA Subject Custo…" at bounding box center [816, 567] width 1426 height 547
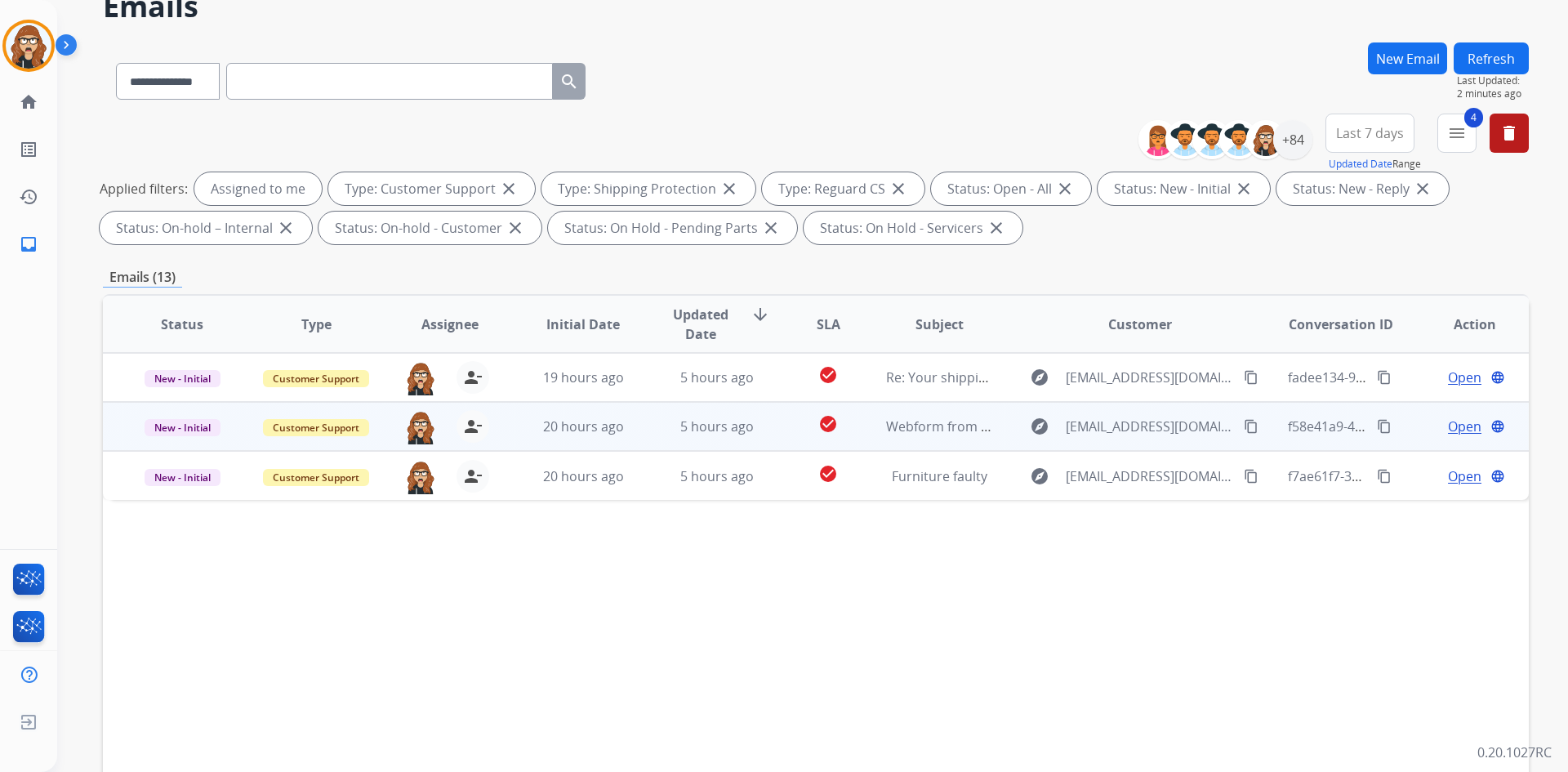
click at [1377, 425] on mat-icon "content_copy" at bounding box center [1384, 426] width 14 height 14
click at [1458, 427] on span "Open" at bounding box center [1464, 426] width 33 height 20
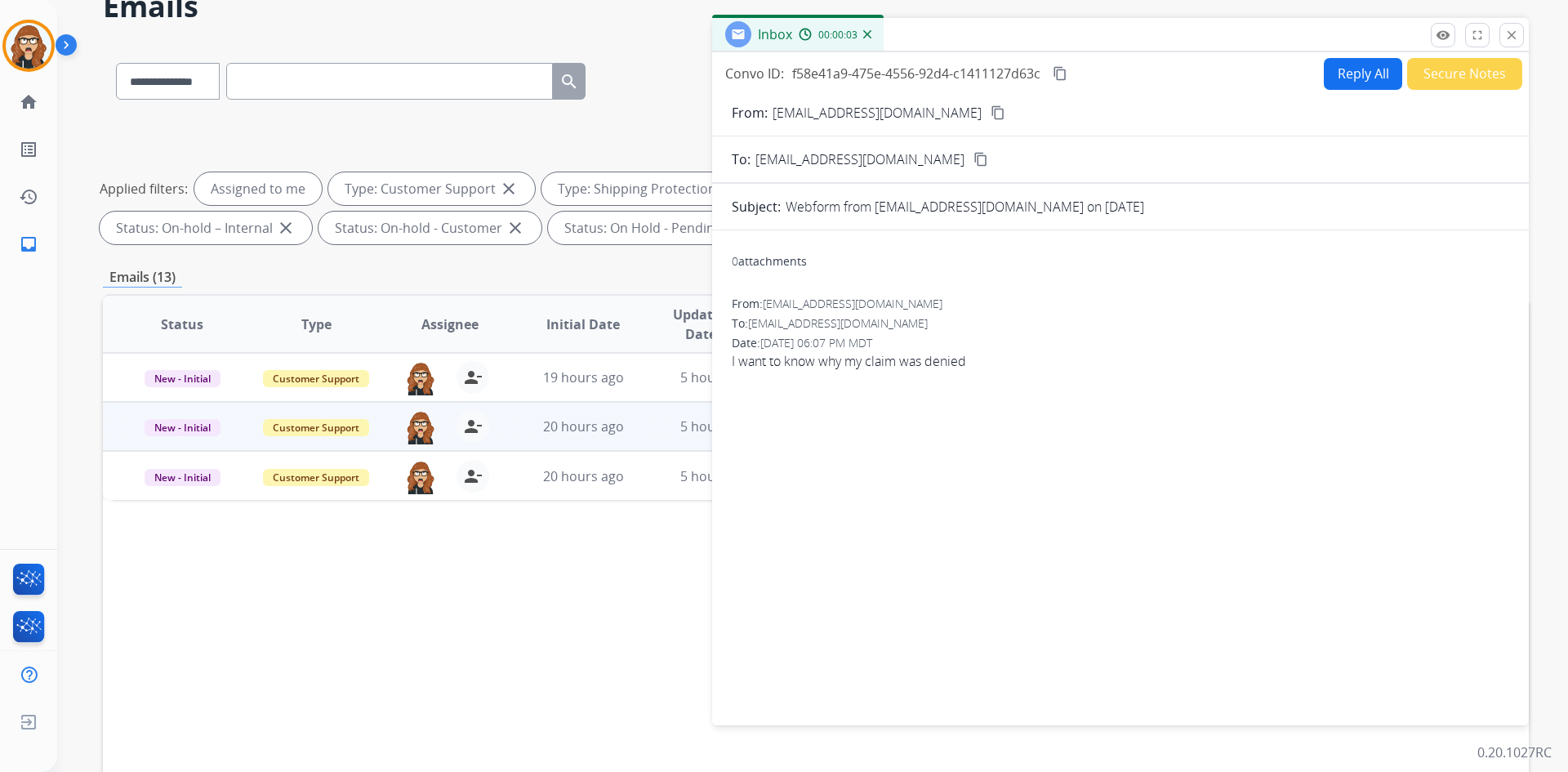
click at [990, 111] on mat-icon "content_copy" at bounding box center [997, 112] width 14 height 14
click at [1360, 81] on button "Reply All" at bounding box center [1362, 74] width 78 height 31
select select "**********"
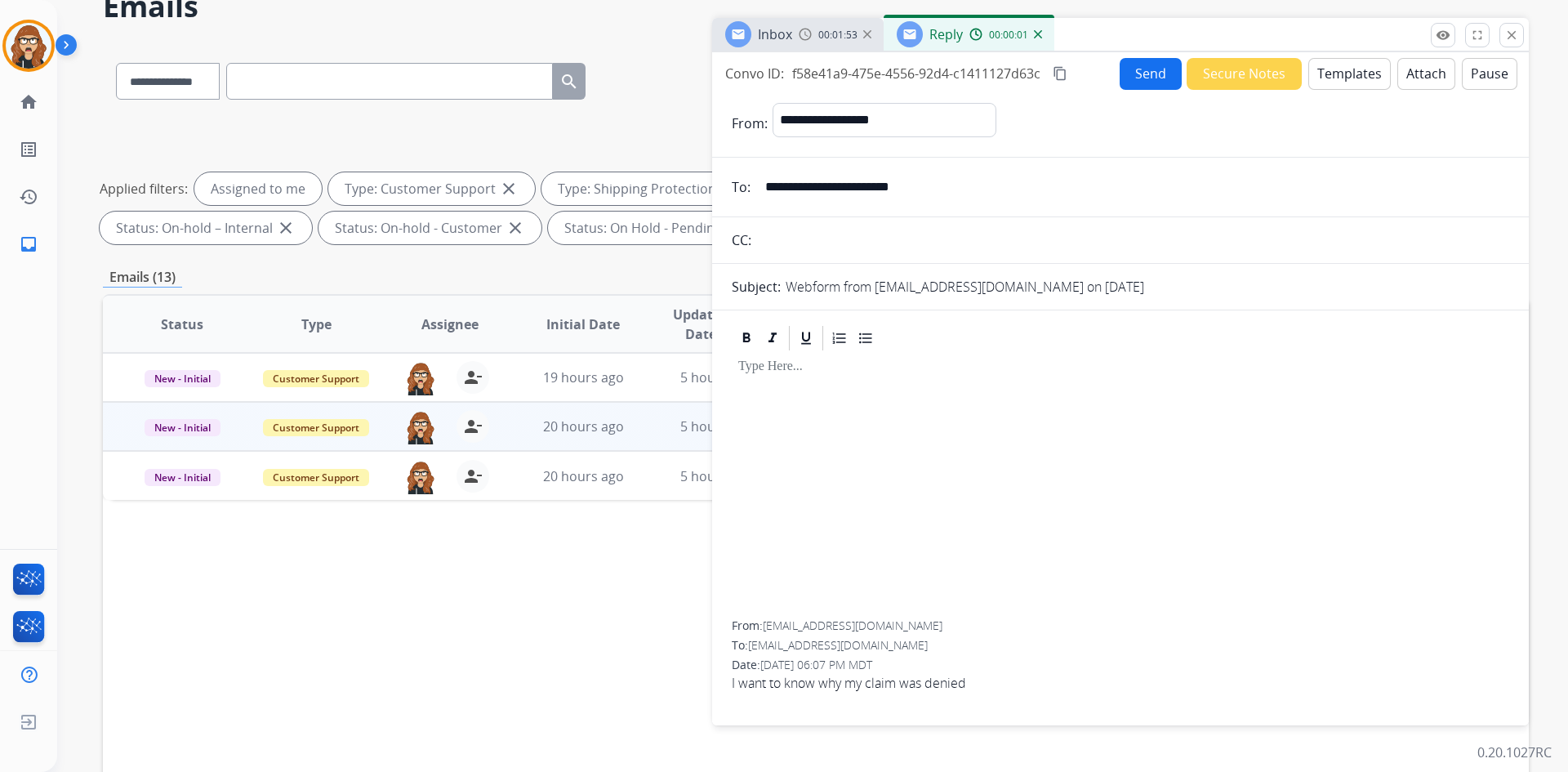
click at [1346, 84] on button "Templates" at bounding box center [1350, 74] width 83 height 31
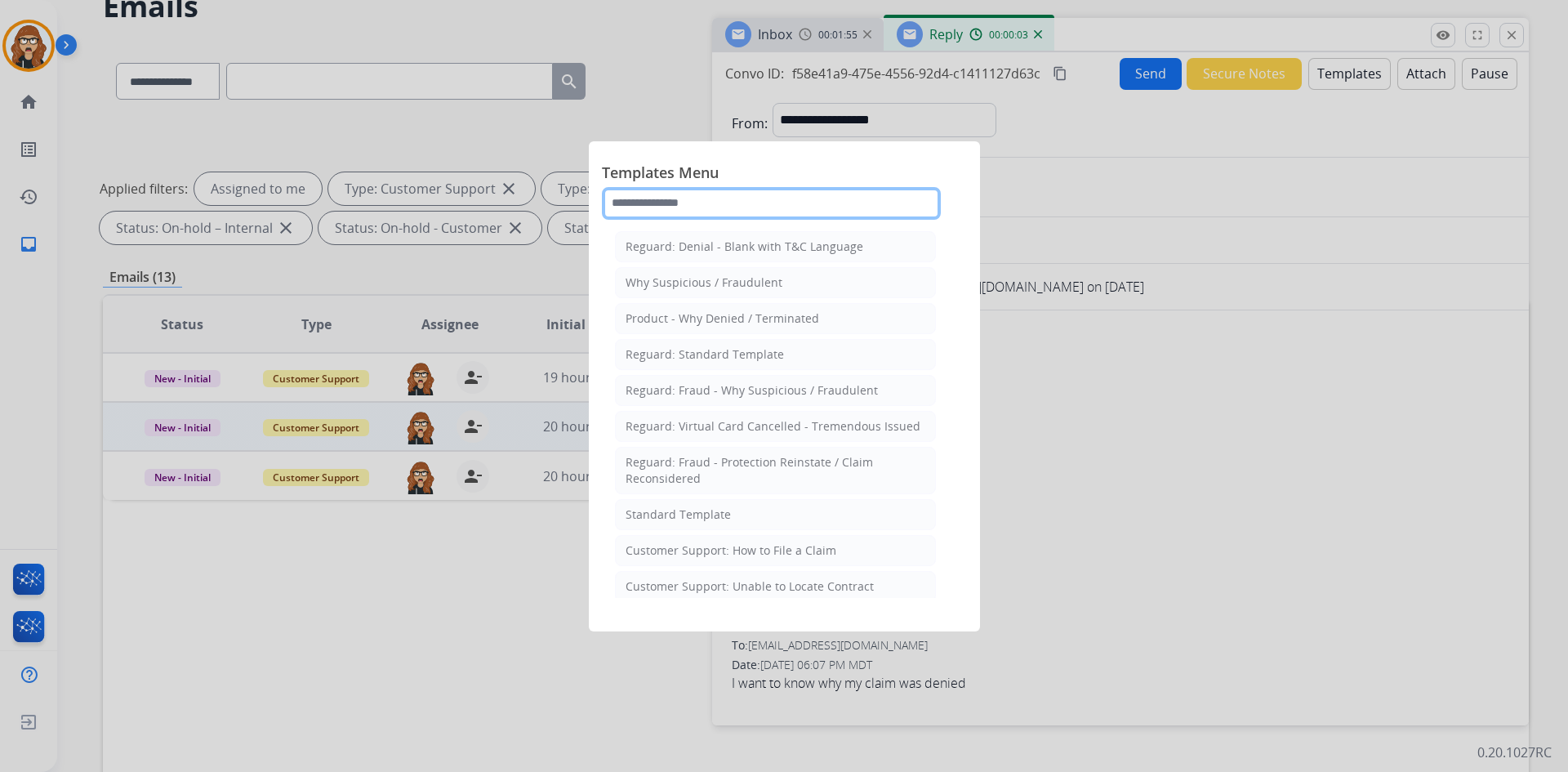
click at [836, 193] on input "text" at bounding box center [771, 203] width 339 height 32
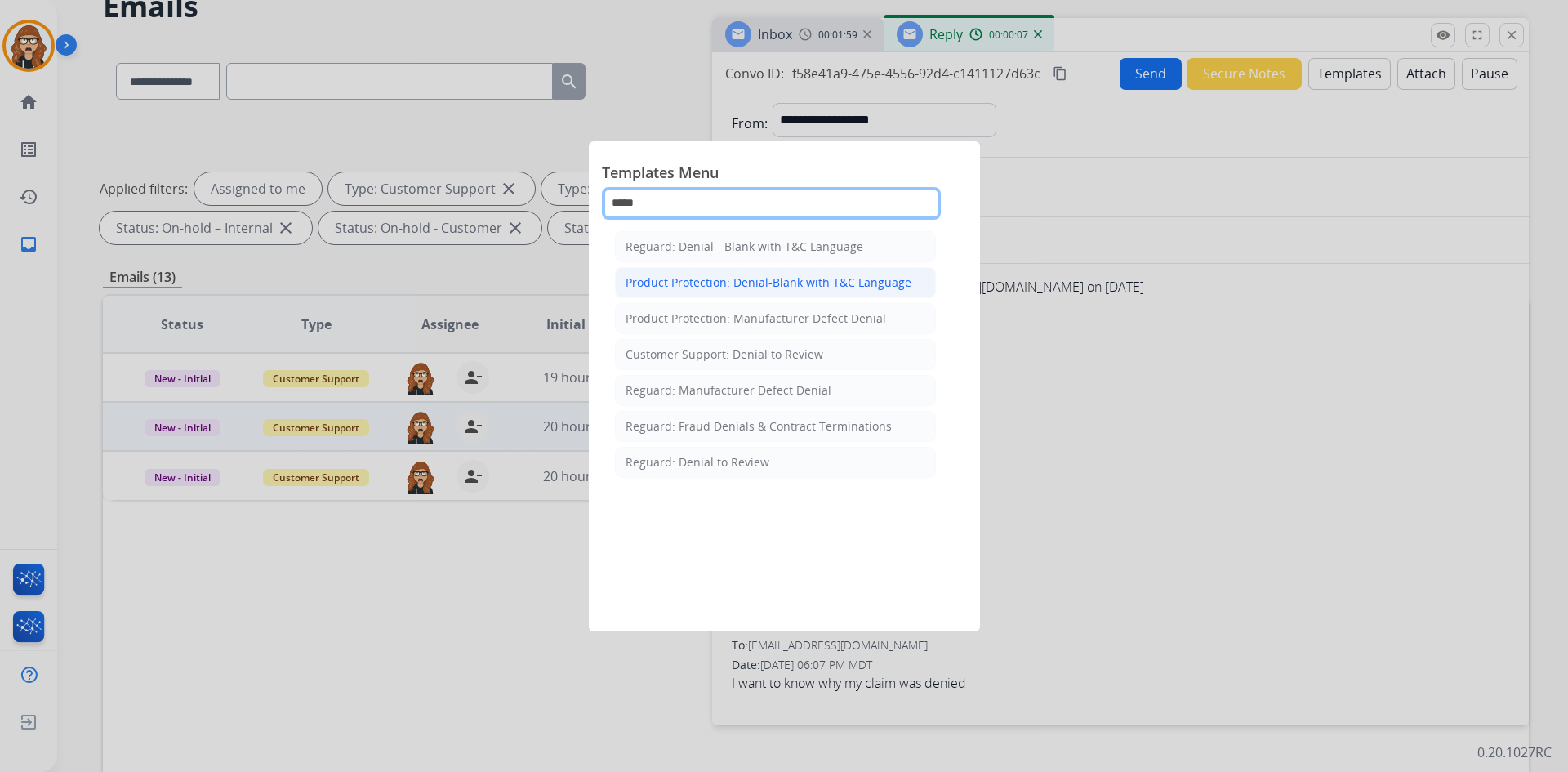
type input "*****"
click at [716, 285] on div "Product Protection: Denial-Blank with T&C Language" at bounding box center [768, 282] width 286 height 16
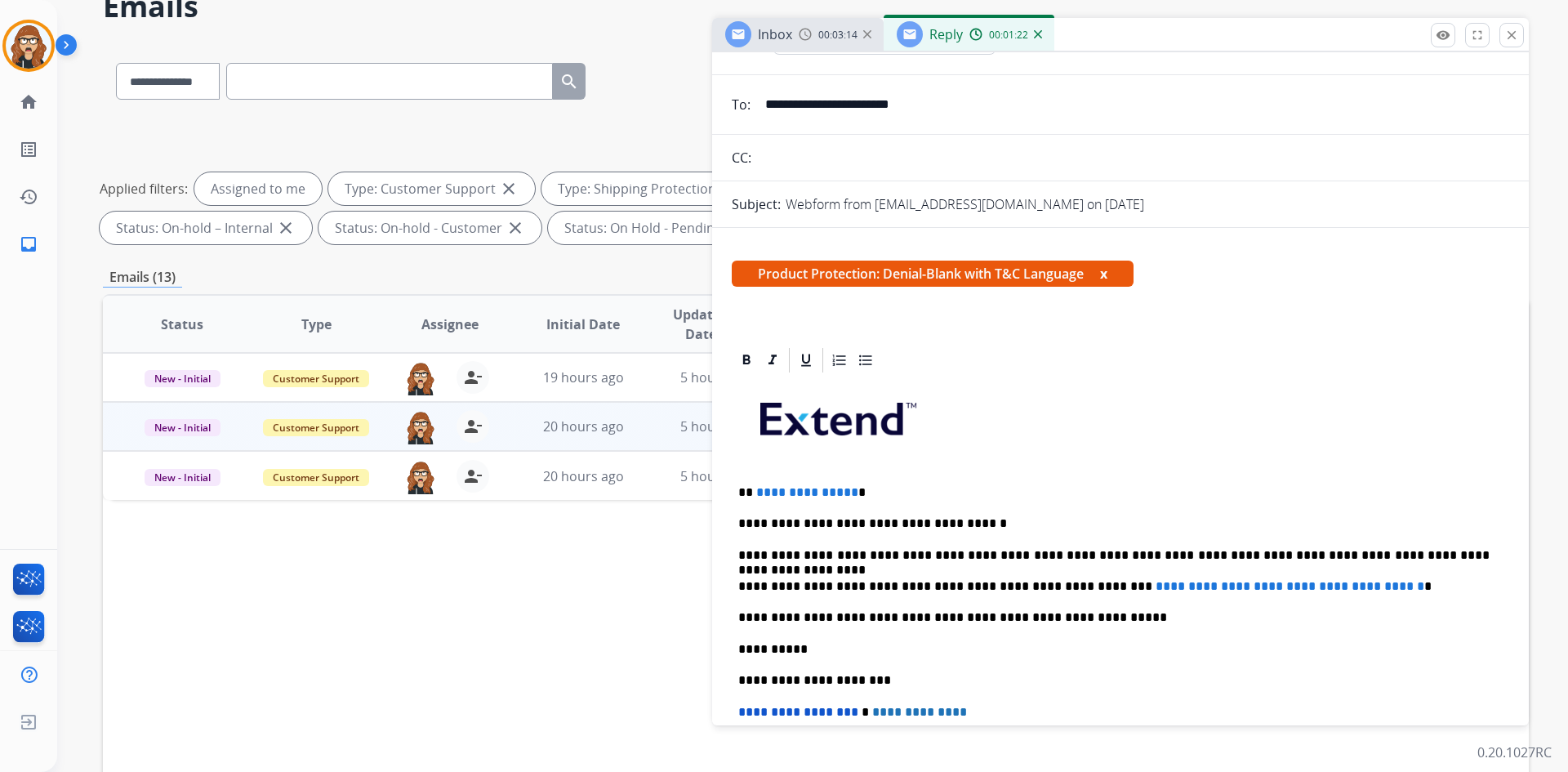
click at [855, 501] on div "**********" at bounding box center [1120, 648] width 777 height 547
click at [864, 495] on p "**********" at bounding box center [1114, 492] width 751 height 14
drag, startPoint x: 864, startPoint y: 495, endPoint x: 768, endPoint y: 488, distance: 96.3
click at [768, 488] on p "**********" at bounding box center [1114, 492] width 751 height 14
click at [773, 489] on p "**" at bounding box center [1114, 492] width 751 height 14
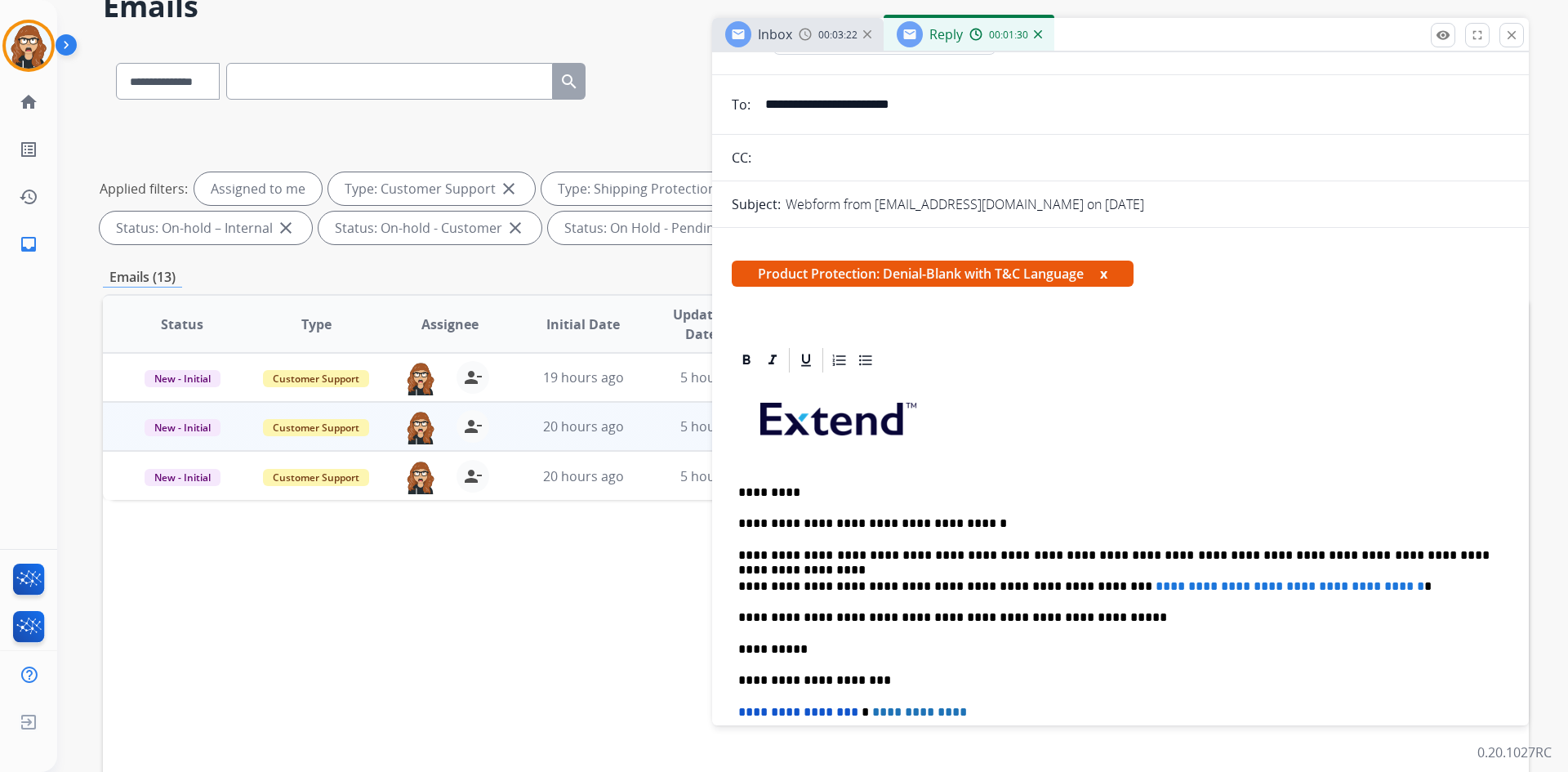
scroll to position [164, 0]
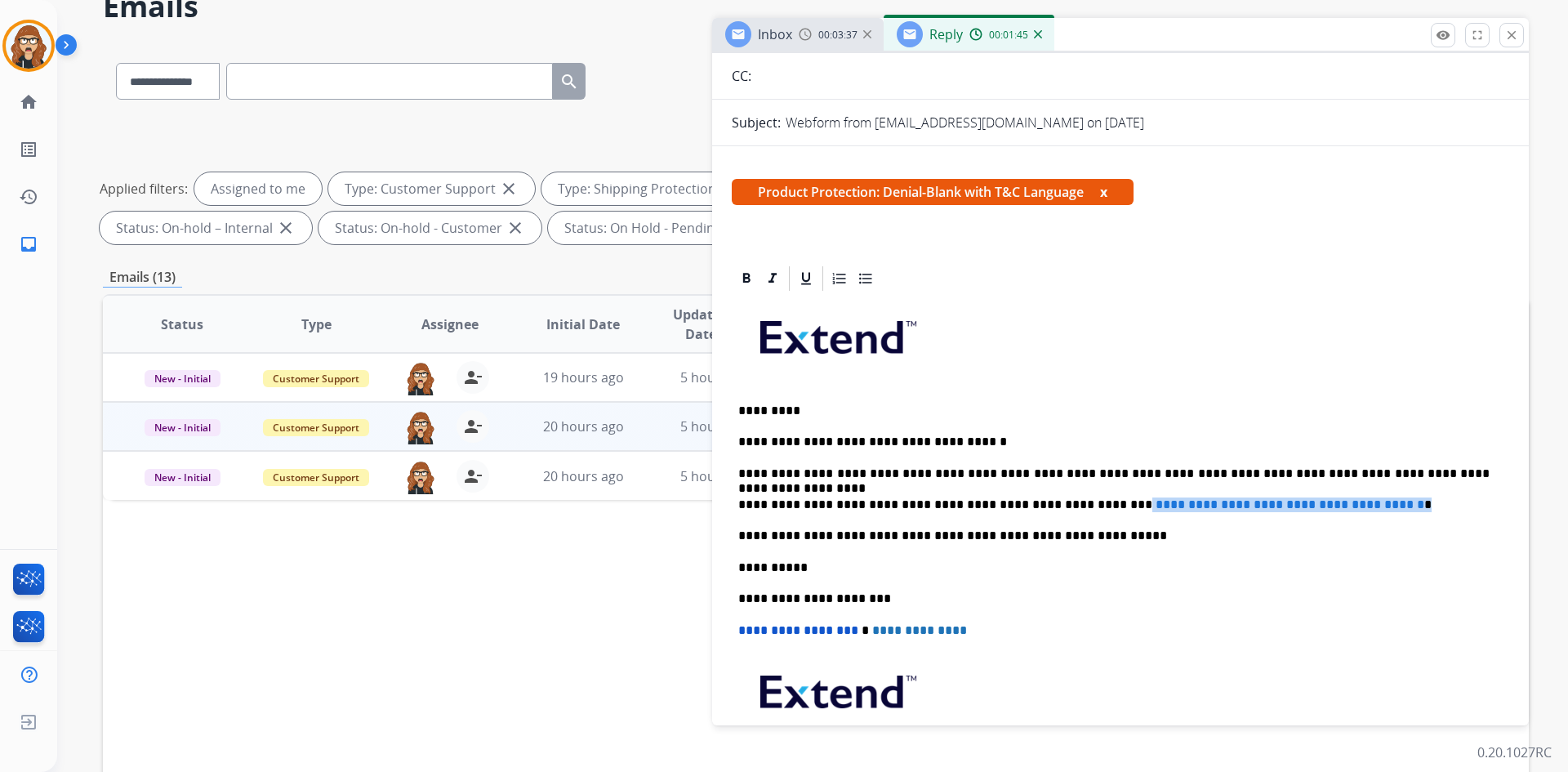
drag, startPoint x: 1412, startPoint y: 502, endPoint x: 1069, endPoint y: 509, distance: 343.1
click at [1069, 509] on p "**********" at bounding box center [1114, 504] width 751 height 14
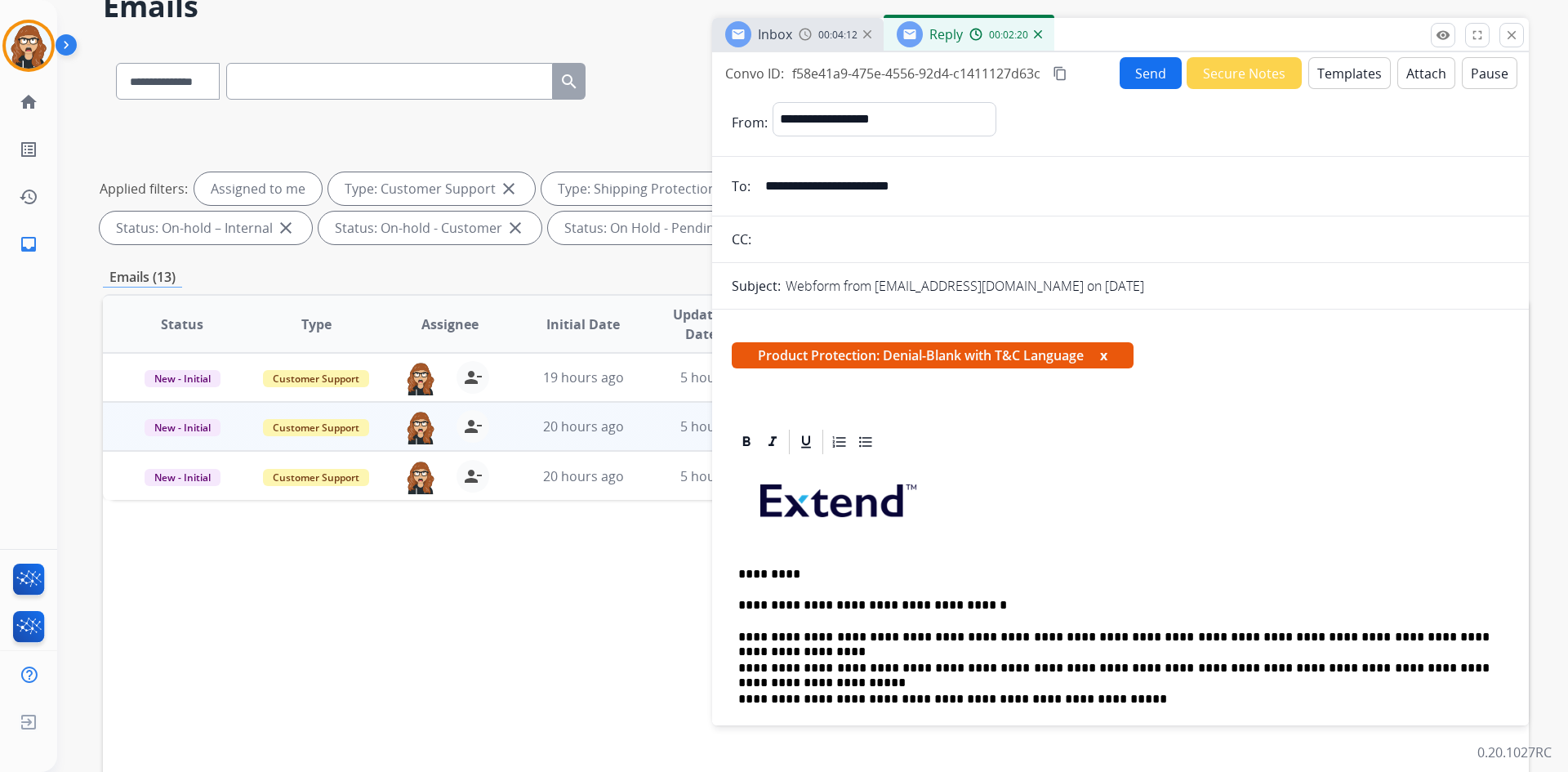
click at [1404, 69] on button "Attach" at bounding box center [1426, 73] width 58 height 31
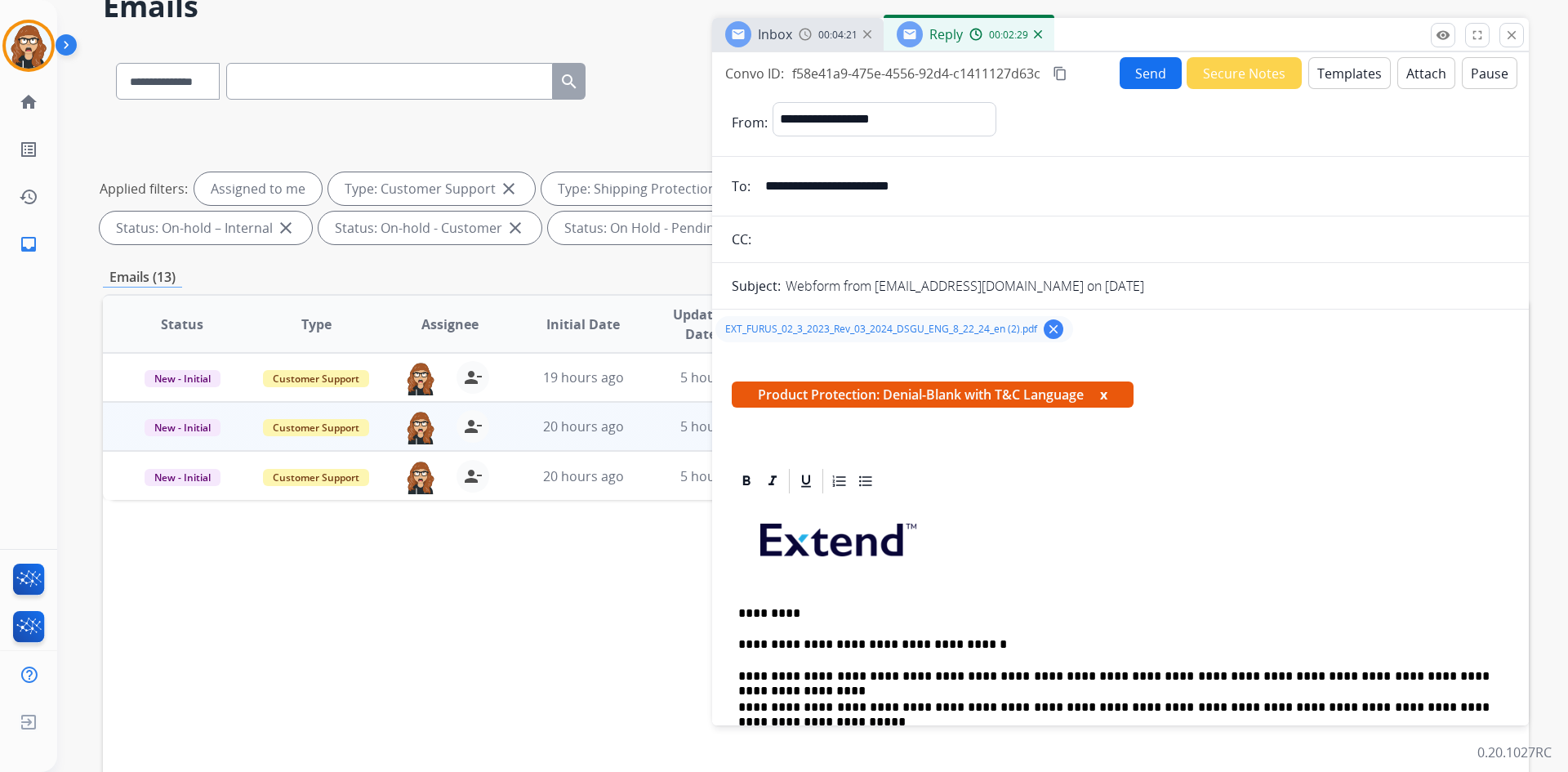
click at [1140, 59] on button "Send" at bounding box center [1150, 73] width 62 height 31
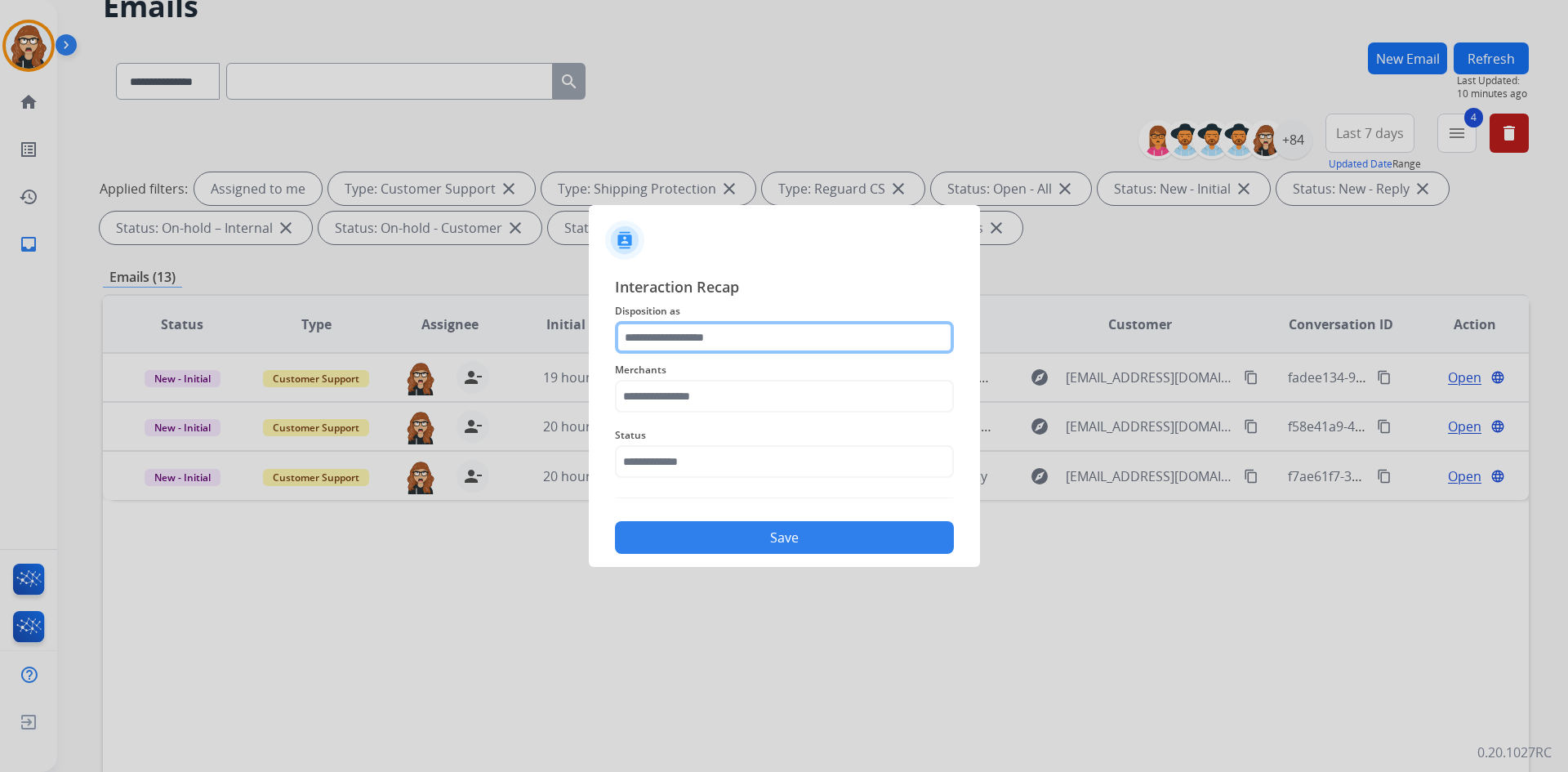
click at [749, 336] on input "text" at bounding box center [784, 337] width 339 height 32
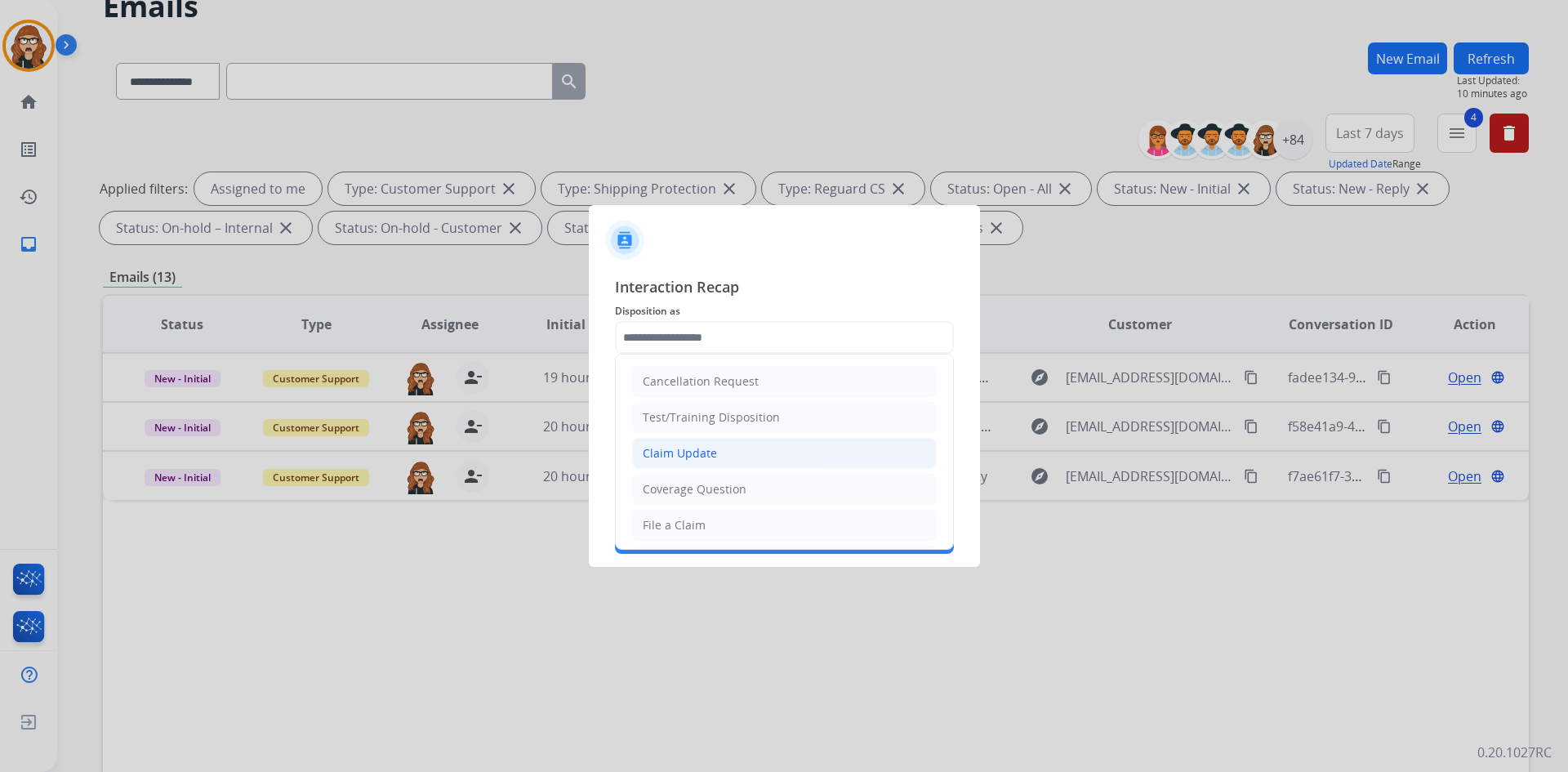
click at [712, 454] on div "Claim Update" at bounding box center [679, 453] width 75 height 16
type input "**********"
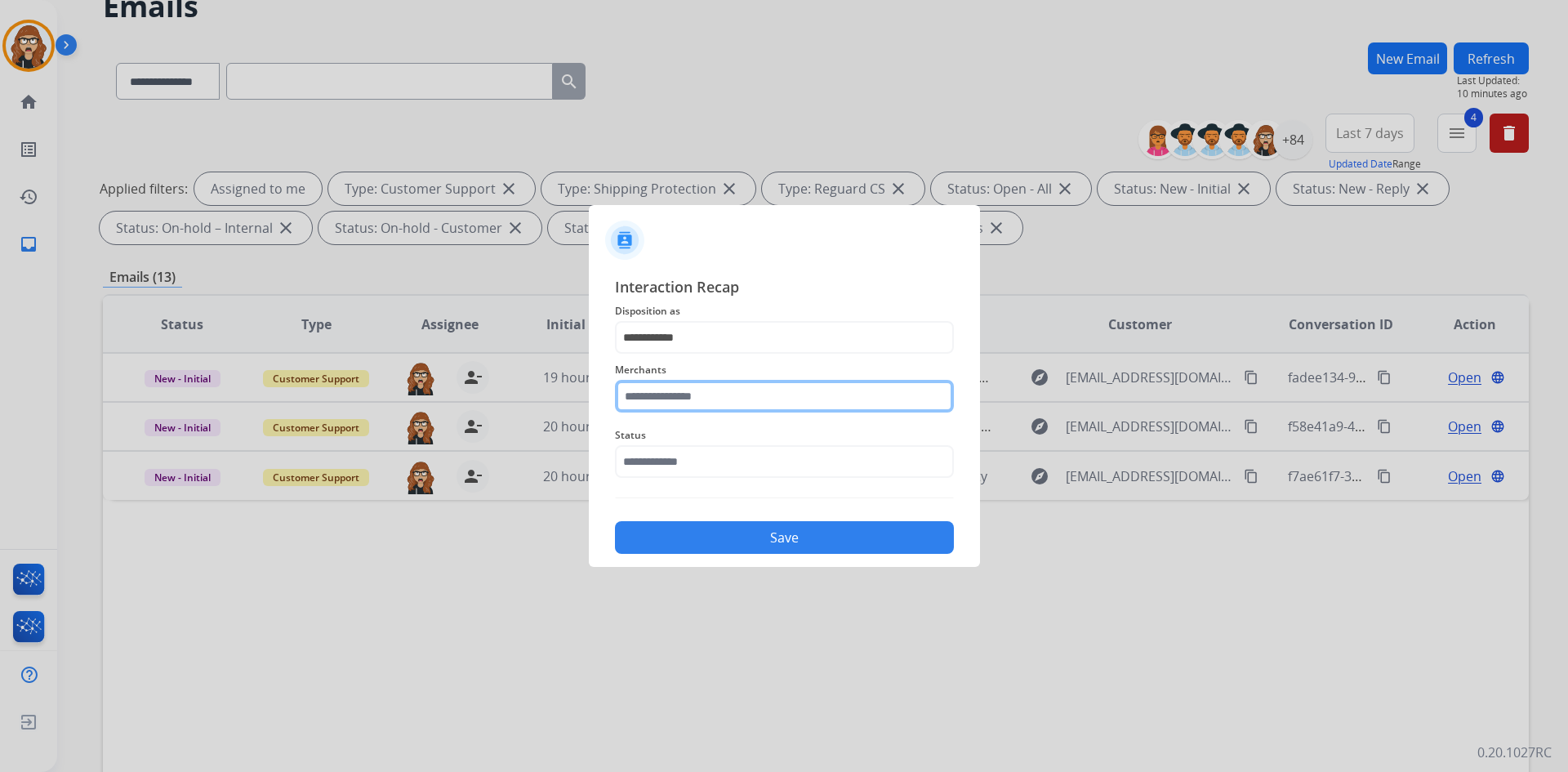
click at [683, 401] on input "text" at bounding box center [784, 396] width 339 height 32
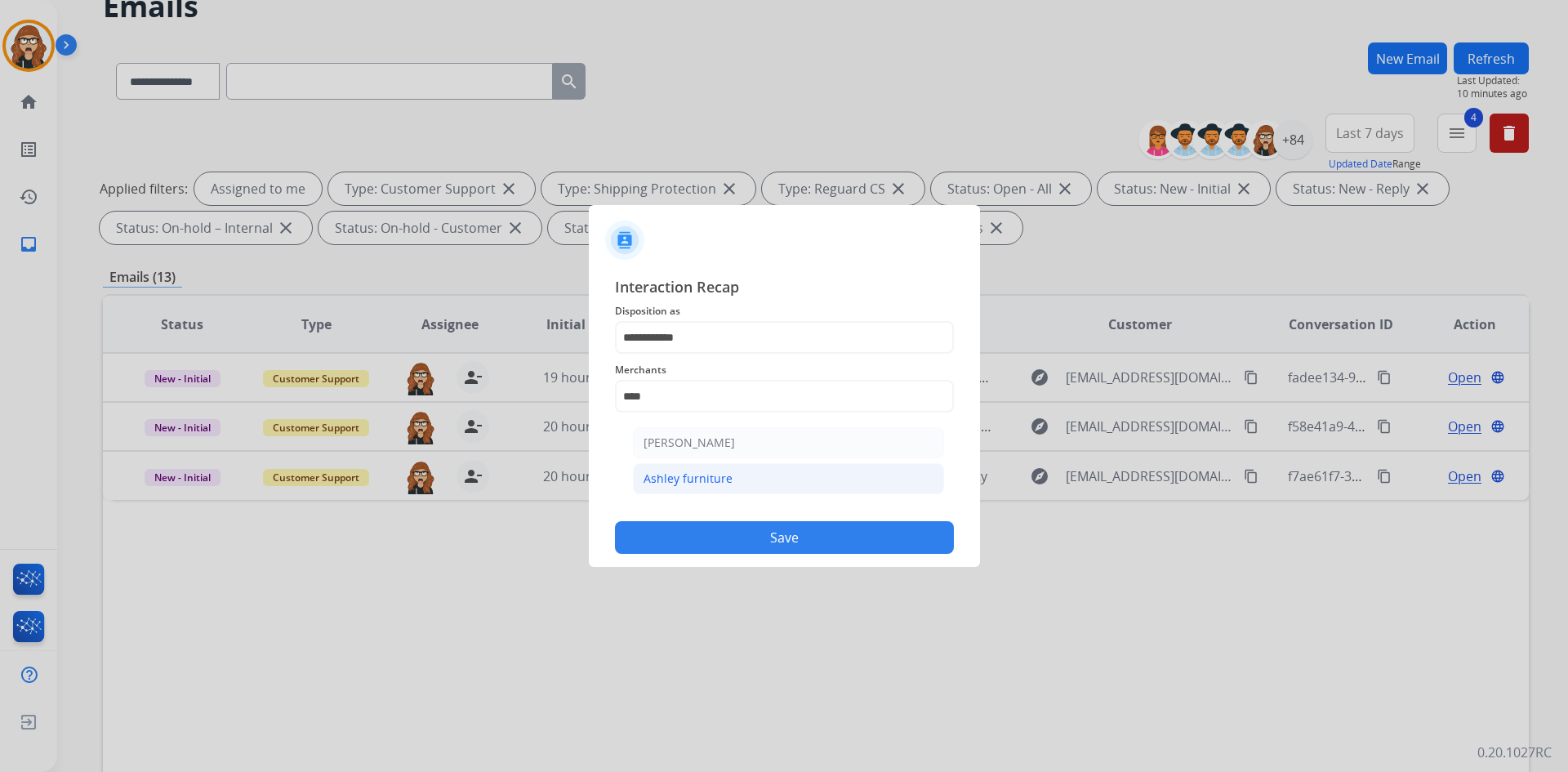
click at [683, 476] on div "Ashley furniture" at bounding box center [687, 478] width 89 height 16
type input "**********"
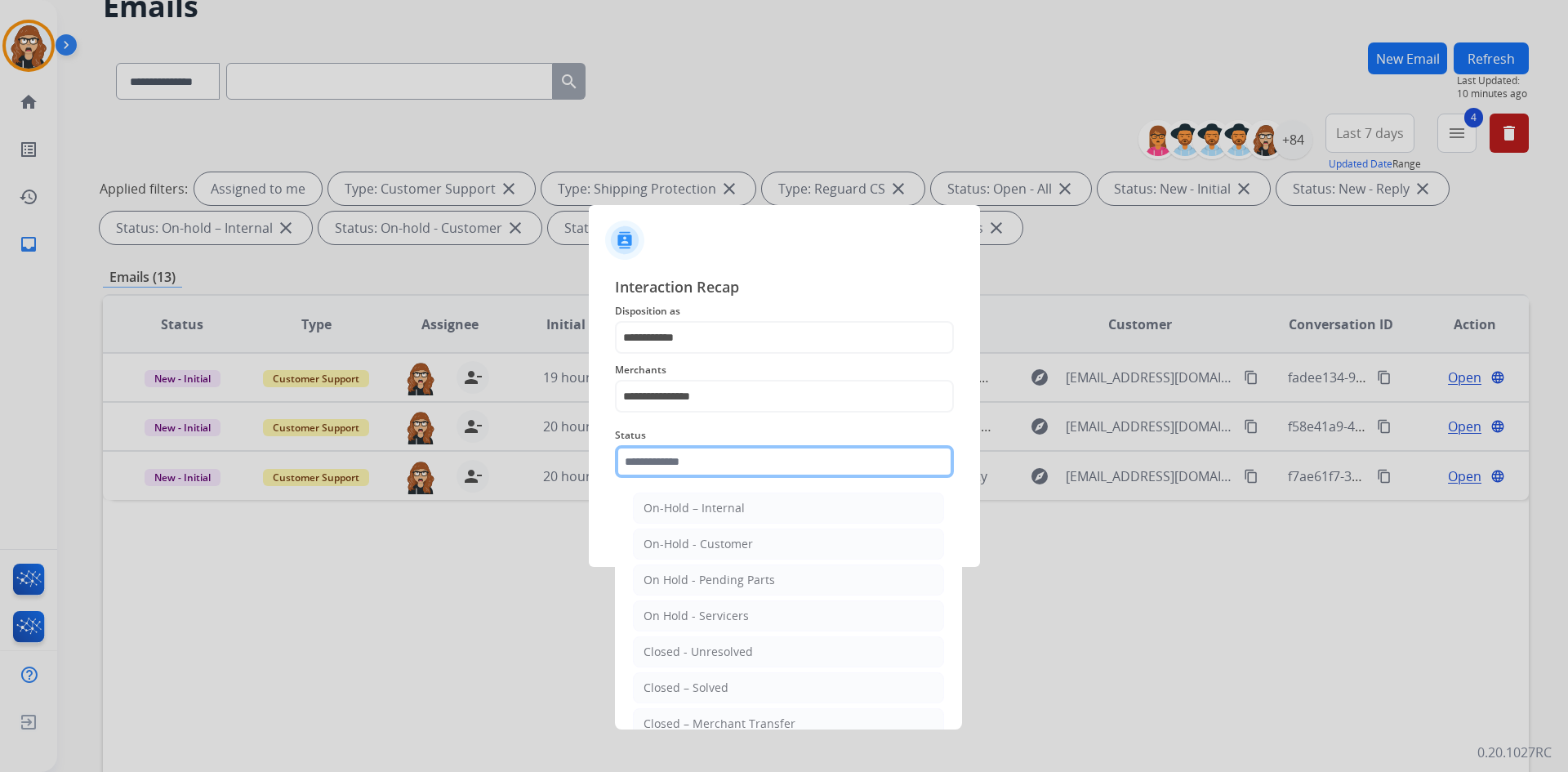
click at [685, 471] on input "text" at bounding box center [784, 461] width 339 height 32
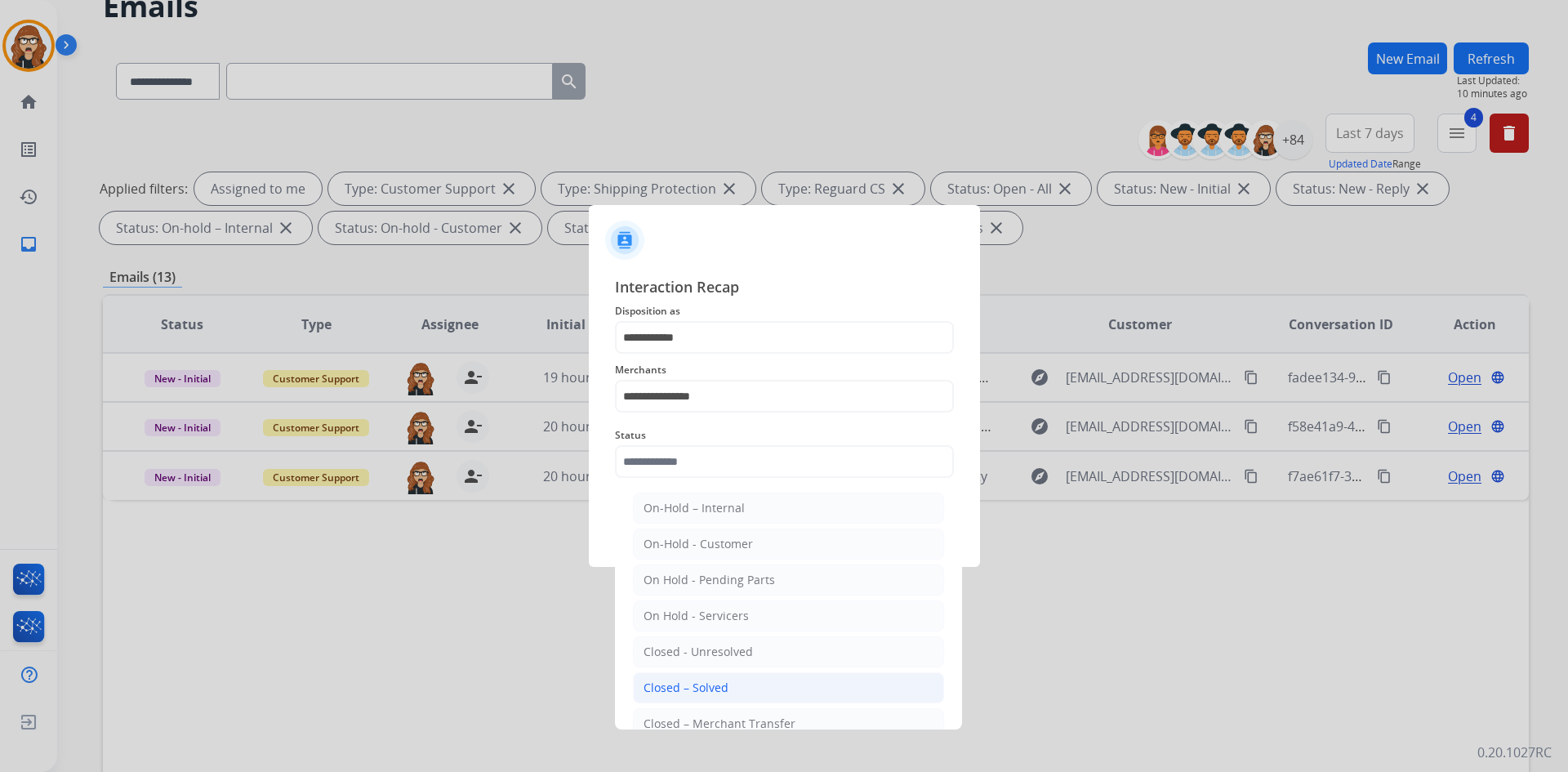
click at [694, 679] on li "Closed – Solved" at bounding box center [788, 688] width 311 height 31
type input "**********"
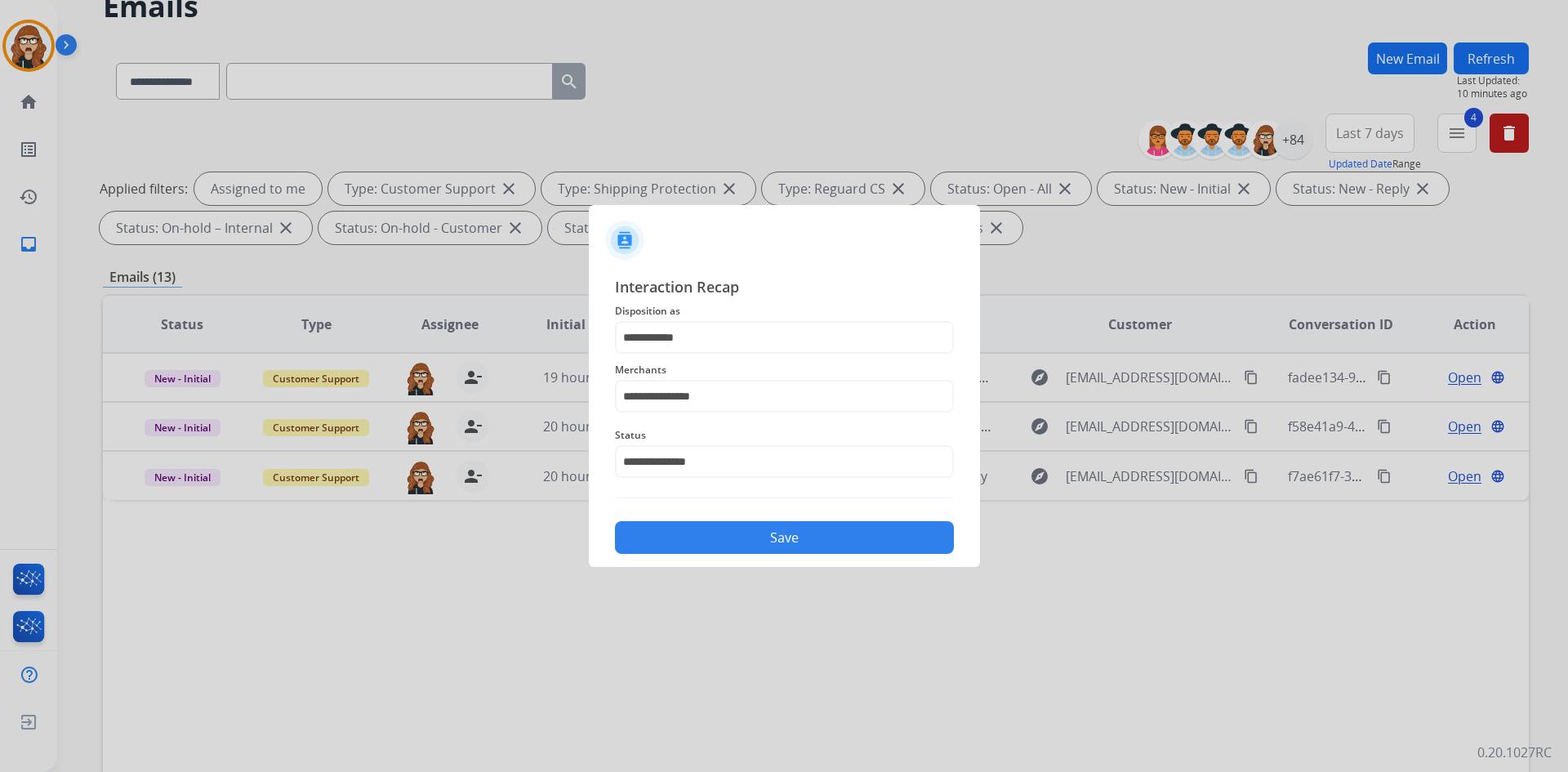
click at [711, 555] on div "**********" at bounding box center [784, 414] width 391 height 305
click at [713, 545] on button "Save" at bounding box center [784, 537] width 339 height 32
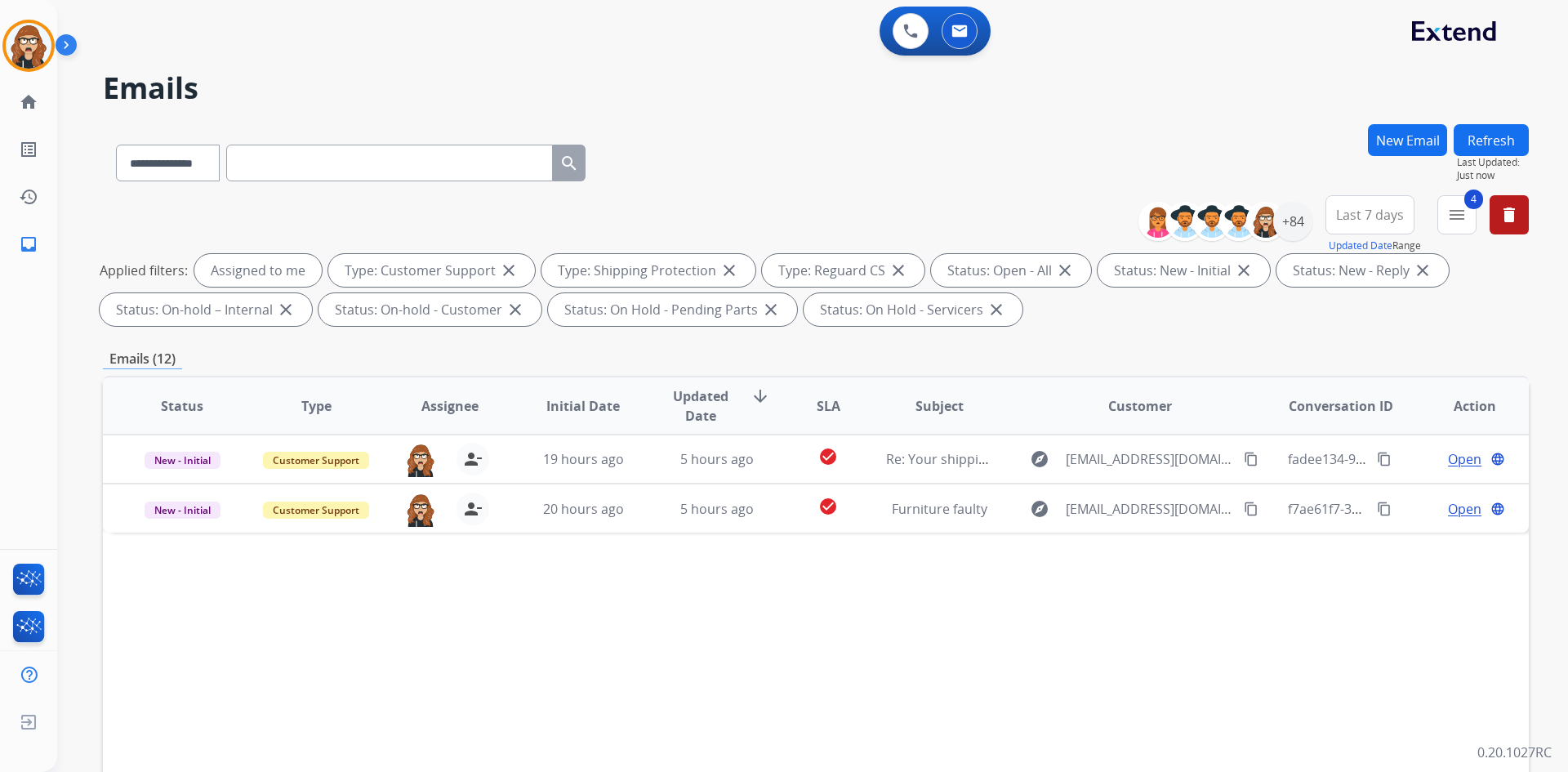
click at [907, 172] on div "**********" at bounding box center [816, 159] width 1426 height 71
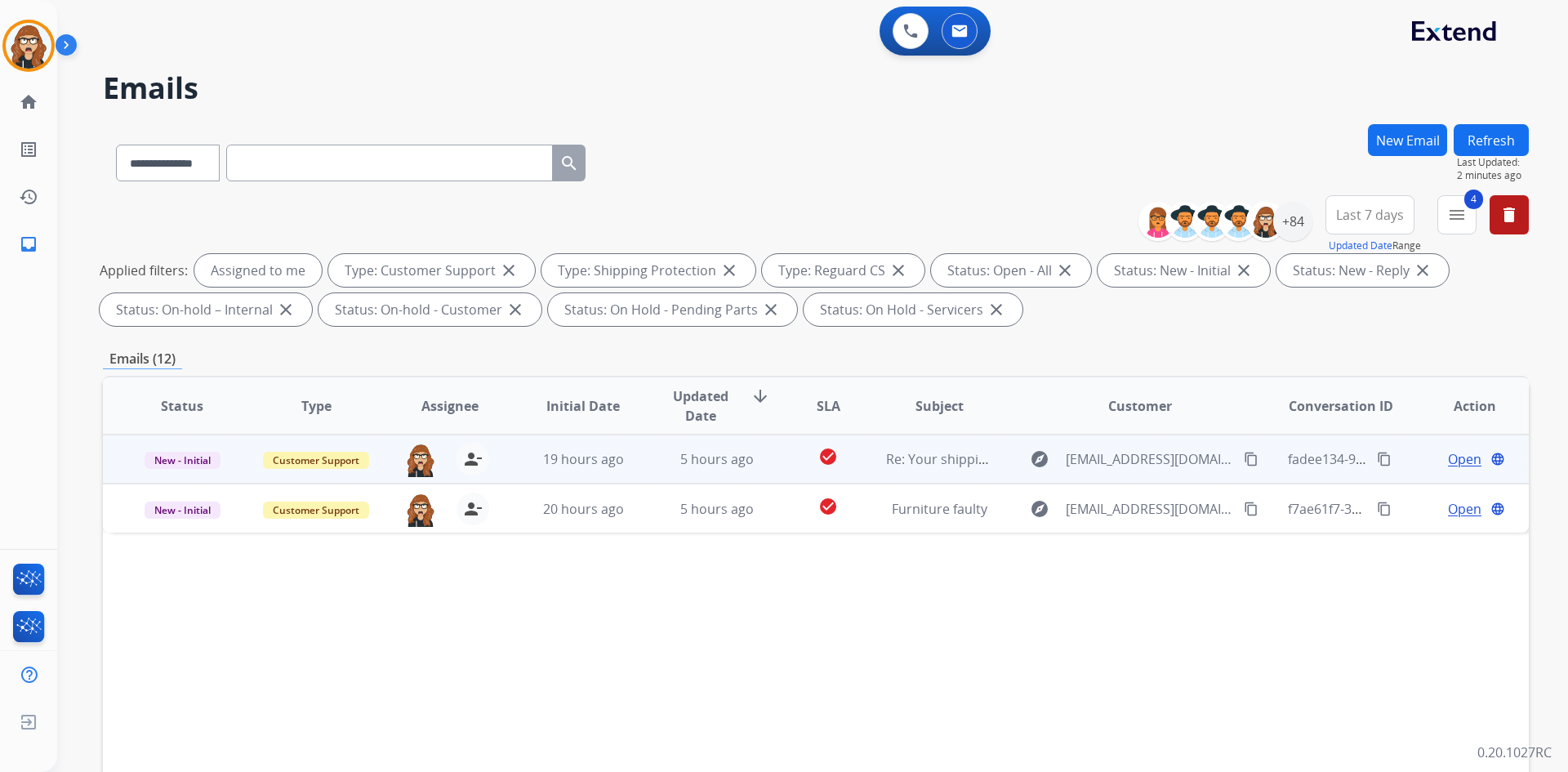
click at [1377, 464] on mat-icon "content_copy" at bounding box center [1384, 459] width 14 height 14
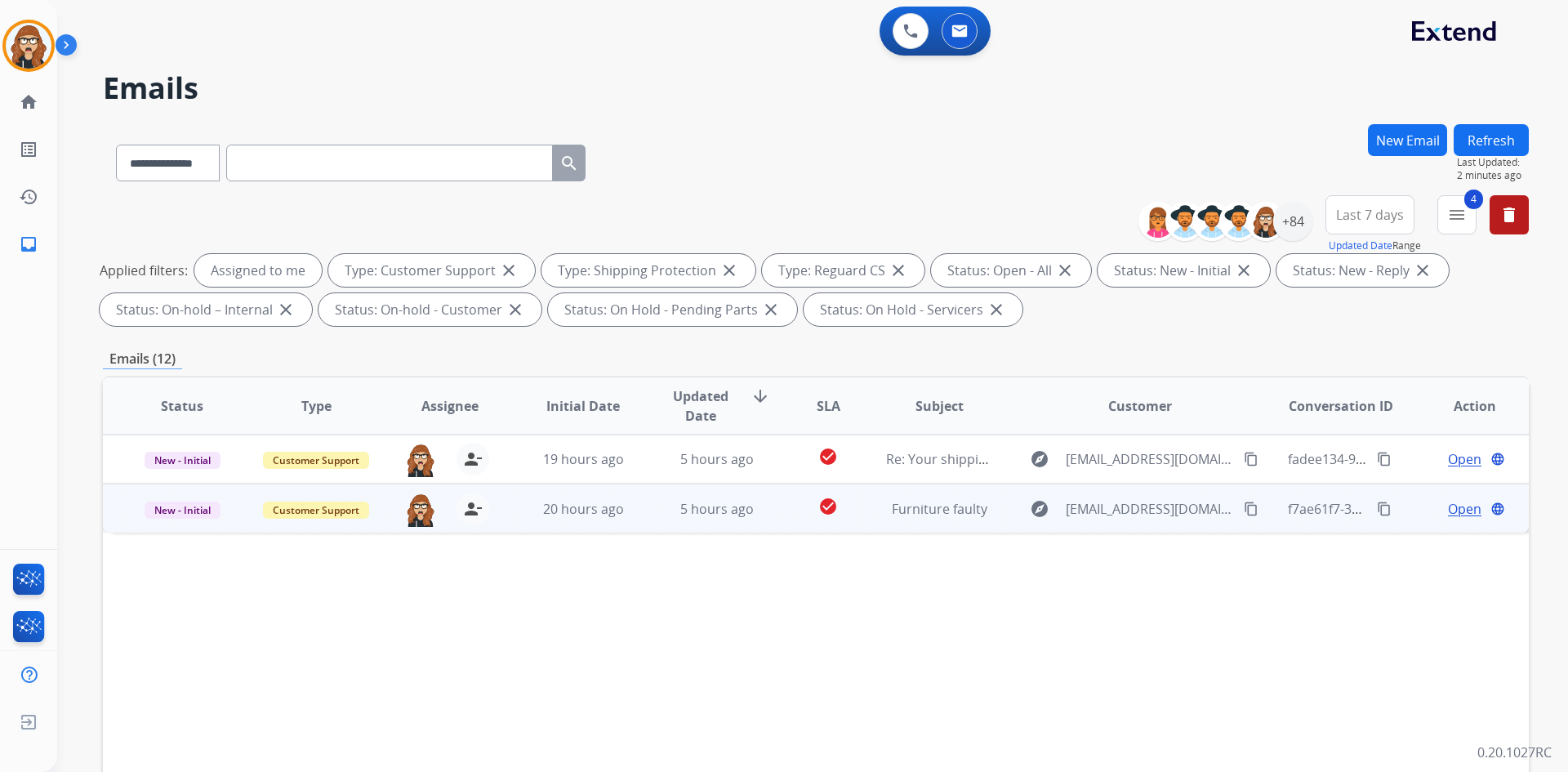
drag, startPoint x: 1238, startPoint y: 461, endPoint x: 1383, endPoint y: 485, distance: 147.0
click at [1244, 461] on mat-icon "content_copy" at bounding box center [1251, 459] width 14 height 14
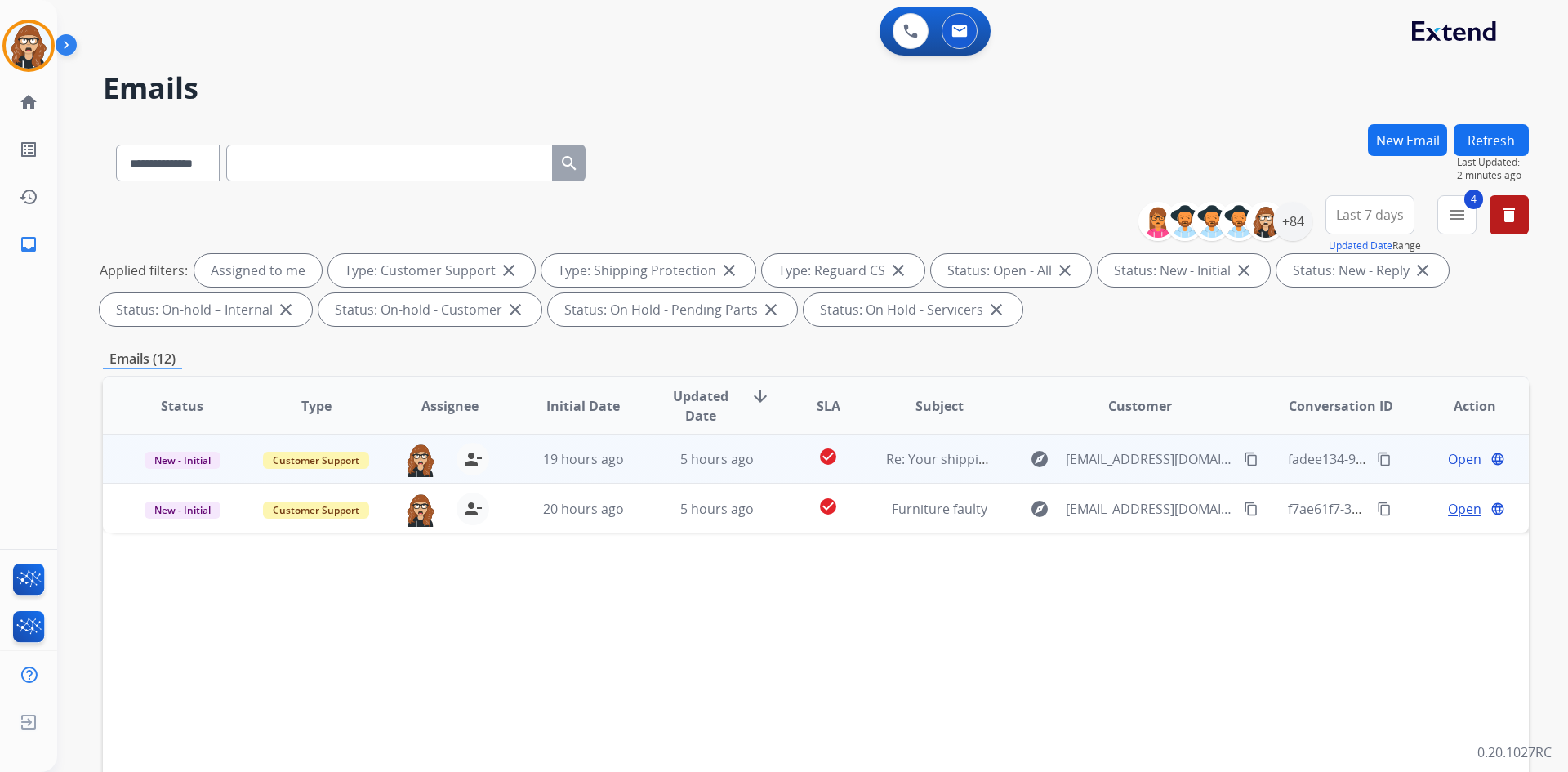
click at [1458, 457] on span "Open" at bounding box center [1464, 459] width 33 height 20
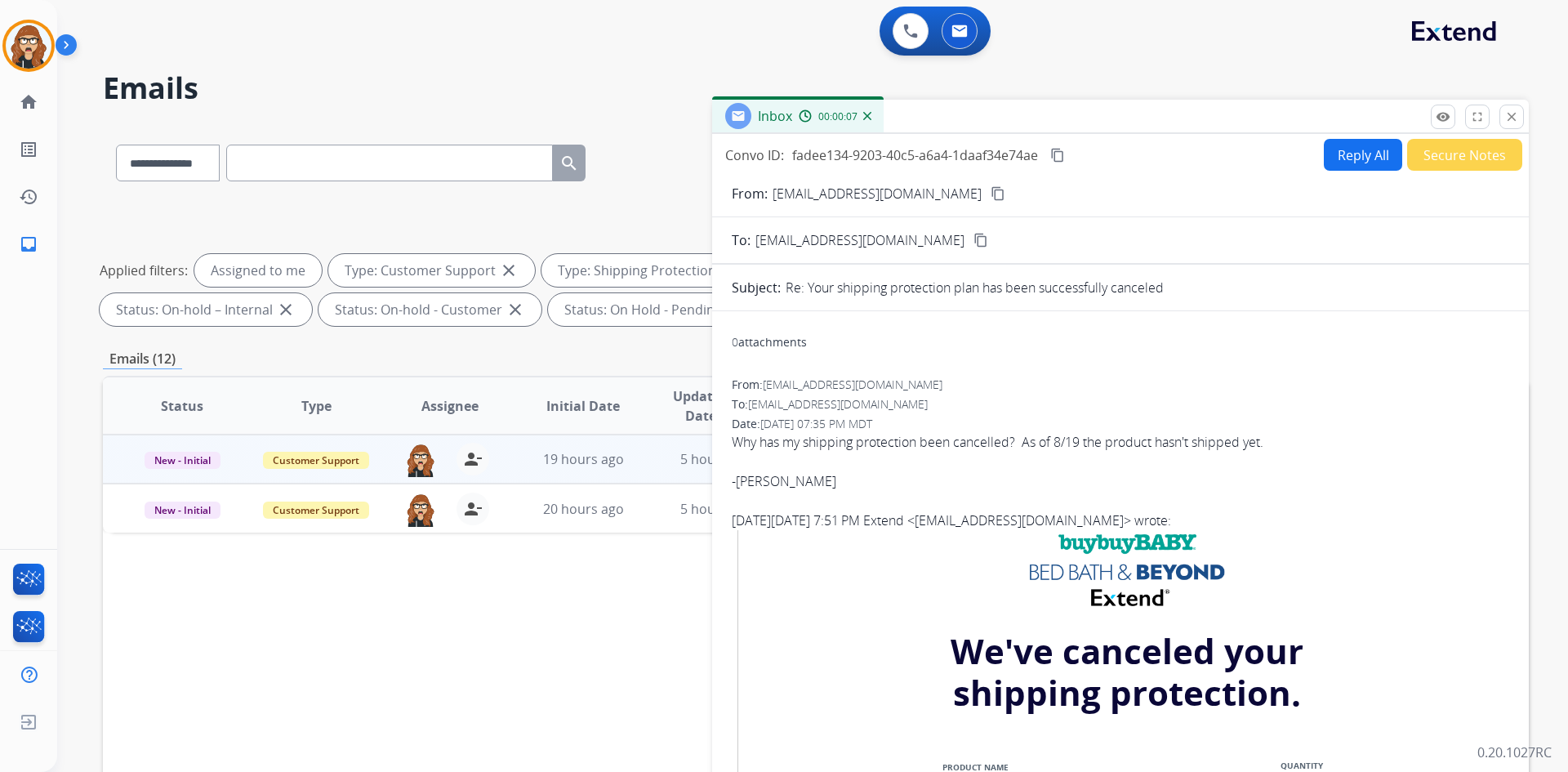
click at [990, 188] on mat-icon "content_copy" at bounding box center [997, 193] width 14 height 14
click at [1058, 152] on mat-icon "content_copy" at bounding box center [1058, 155] width 14 height 14
click at [505, 721] on div "Status Type Assignee Initial Date Updated Date arrow_downward SLA Subject Custo…" at bounding box center [816, 649] width 1426 height 547
click at [1058, 155] on mat-icon "content_copy" at bounding box center [1058, 155] width 14 height 14
drag, startPoint x: 569, startPoint y: 700, endPoint x: 898, endPoint y: 602, distance: 343.3
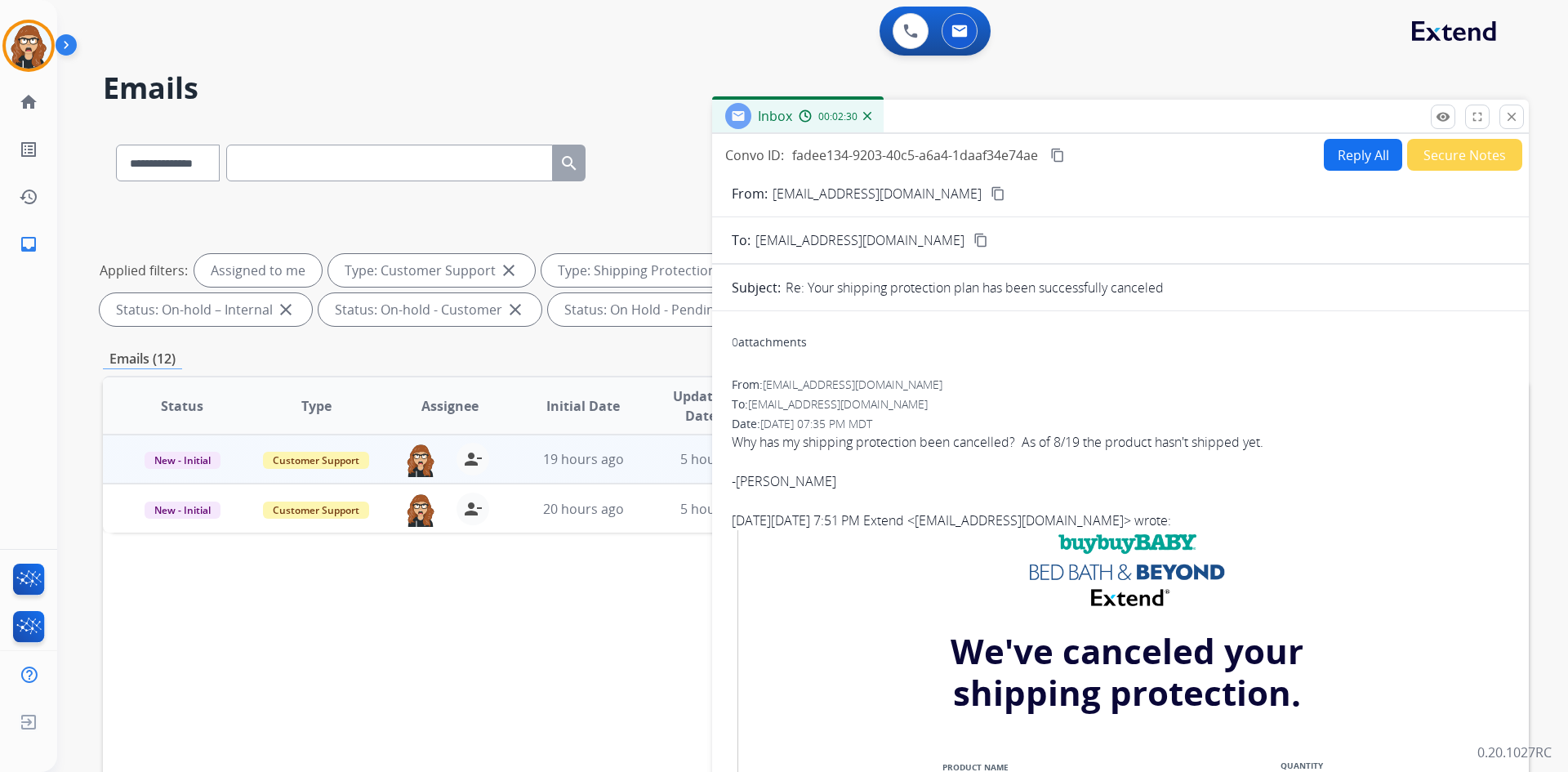
click at [569, 700] on div "Status Type Assignee Initial Date Updated Date arrow_downward SLA Subject Custo…" at bounding box center [816, 649] width 1426 height 547
click at [1508, 117] on mat-icon "close" at bounding box center [1511, 117] width 14 height 14
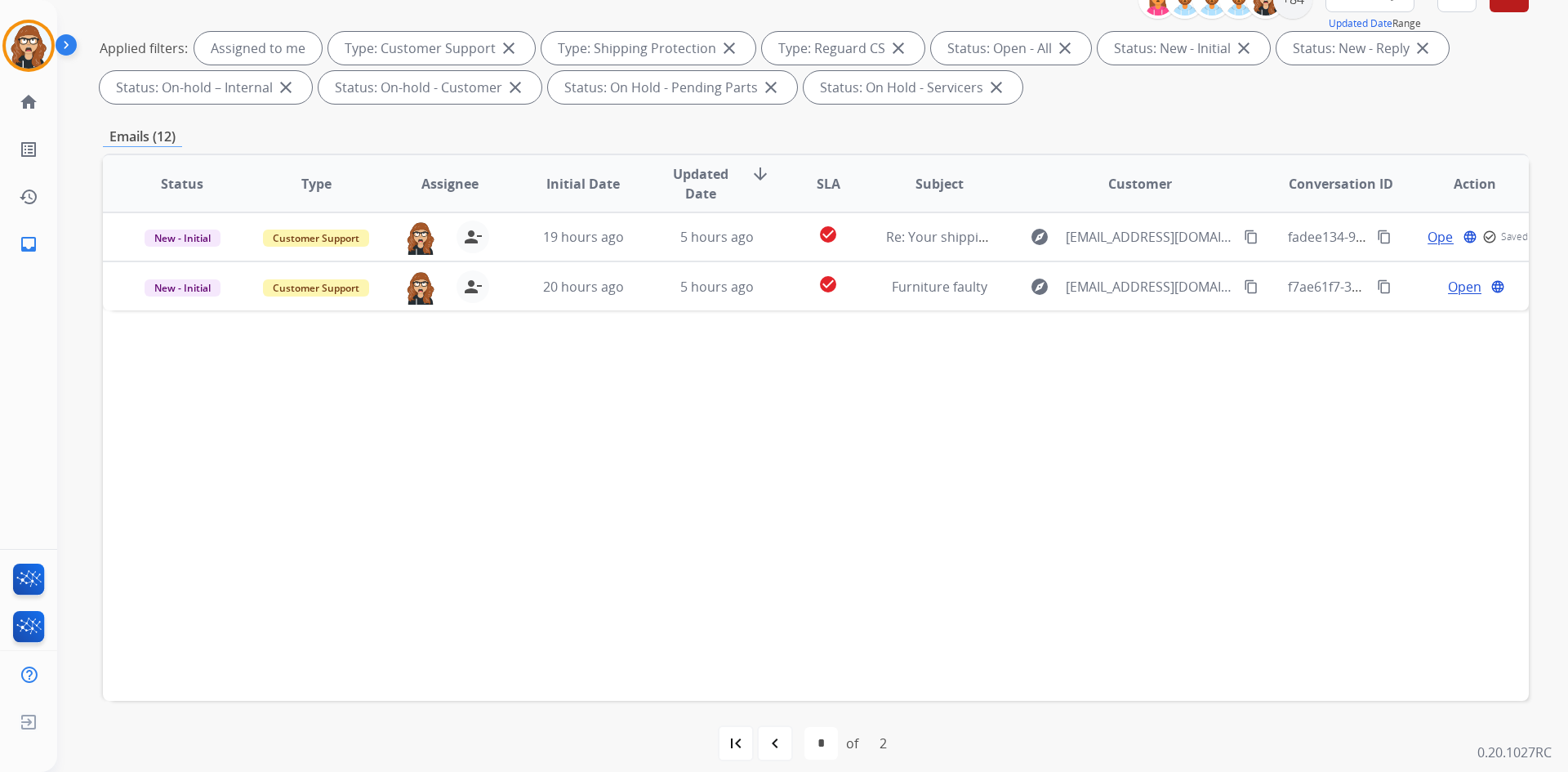
scroll to position [236, 0]
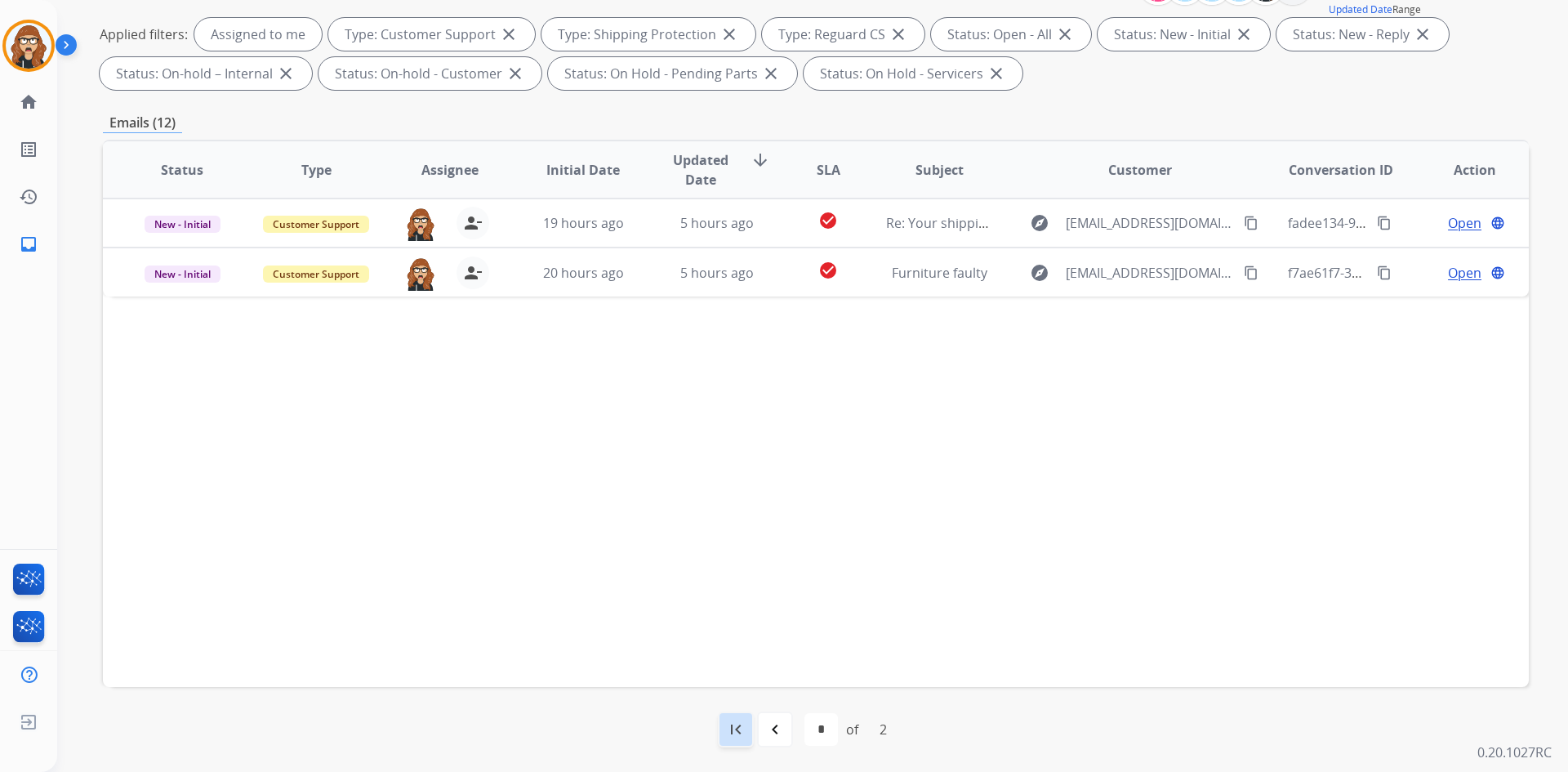
click at [735, 732] on mat-icon "first_page" at bounding box center [736, 730] width 20 height 20
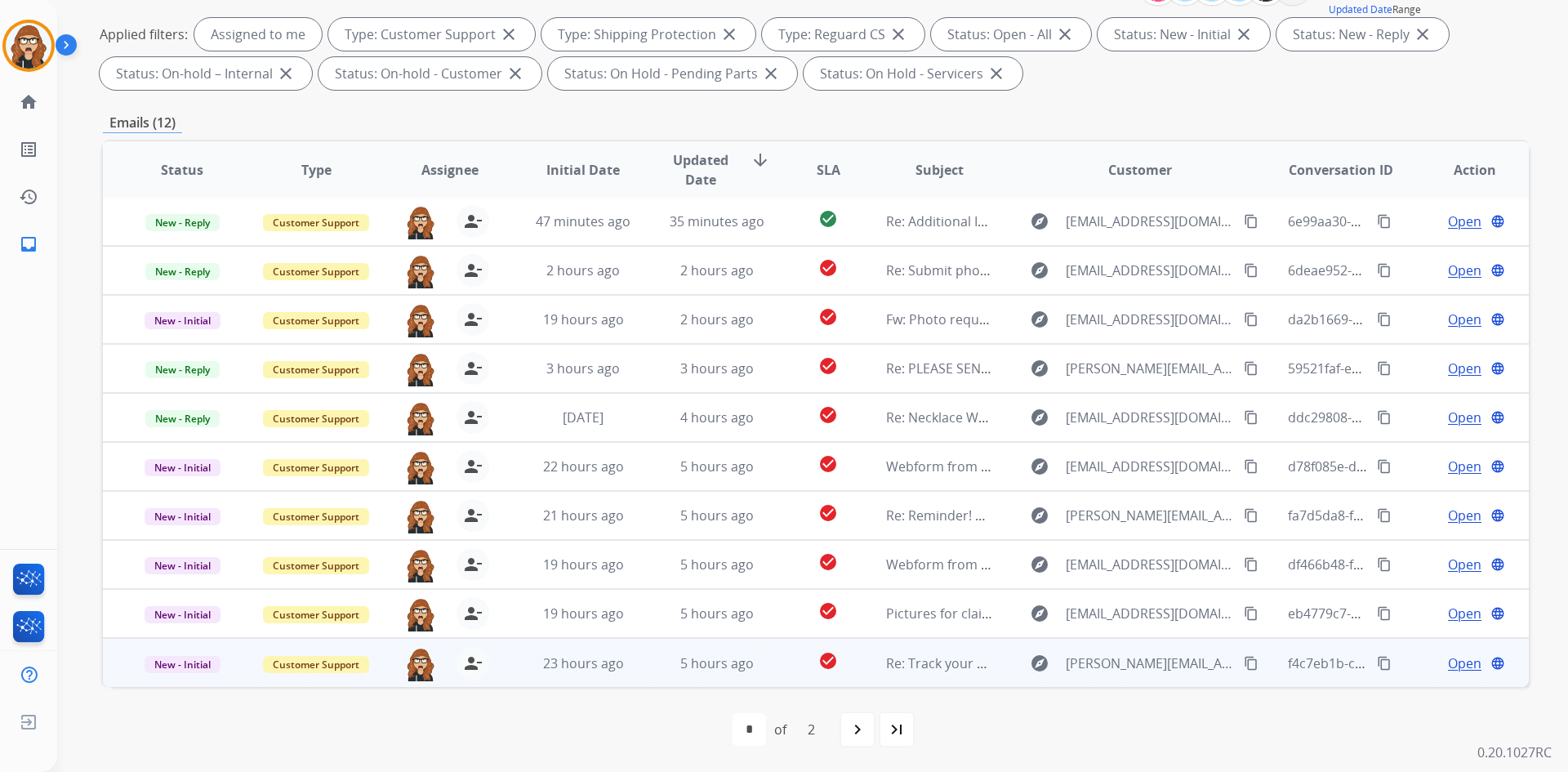
click at [1377, 665] on mat-icon "content_copy" at bounding box center [1384, 663] width 14 height 14
click at [1244, 664] on mat-icon "content_copy" at bounding box center [1251, 663] width 14 height 14
click at [1448, 660] on span "Open" at bounding box center [1464, 663] width 33 height 20
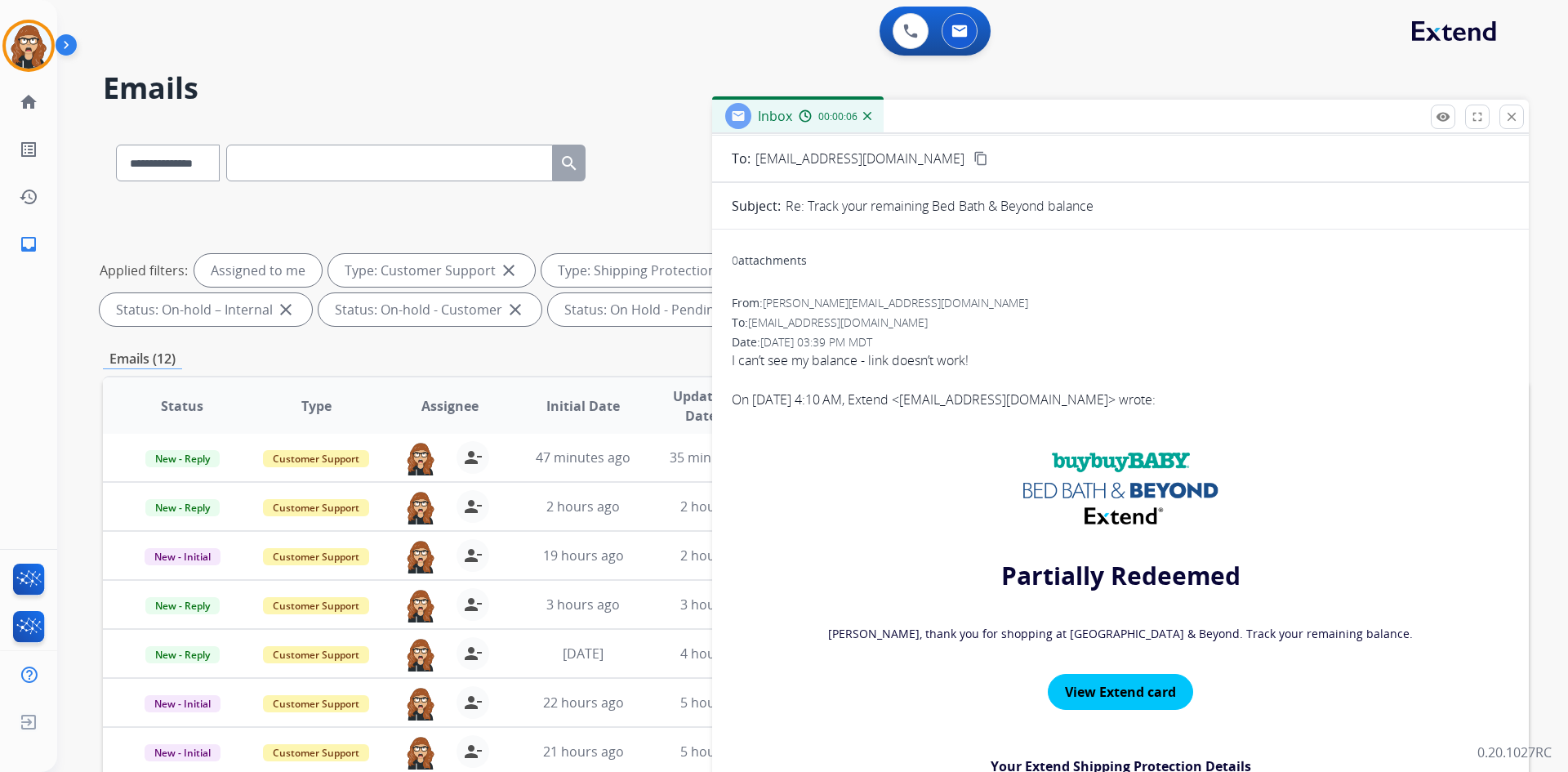
scroll to position [0, 0]
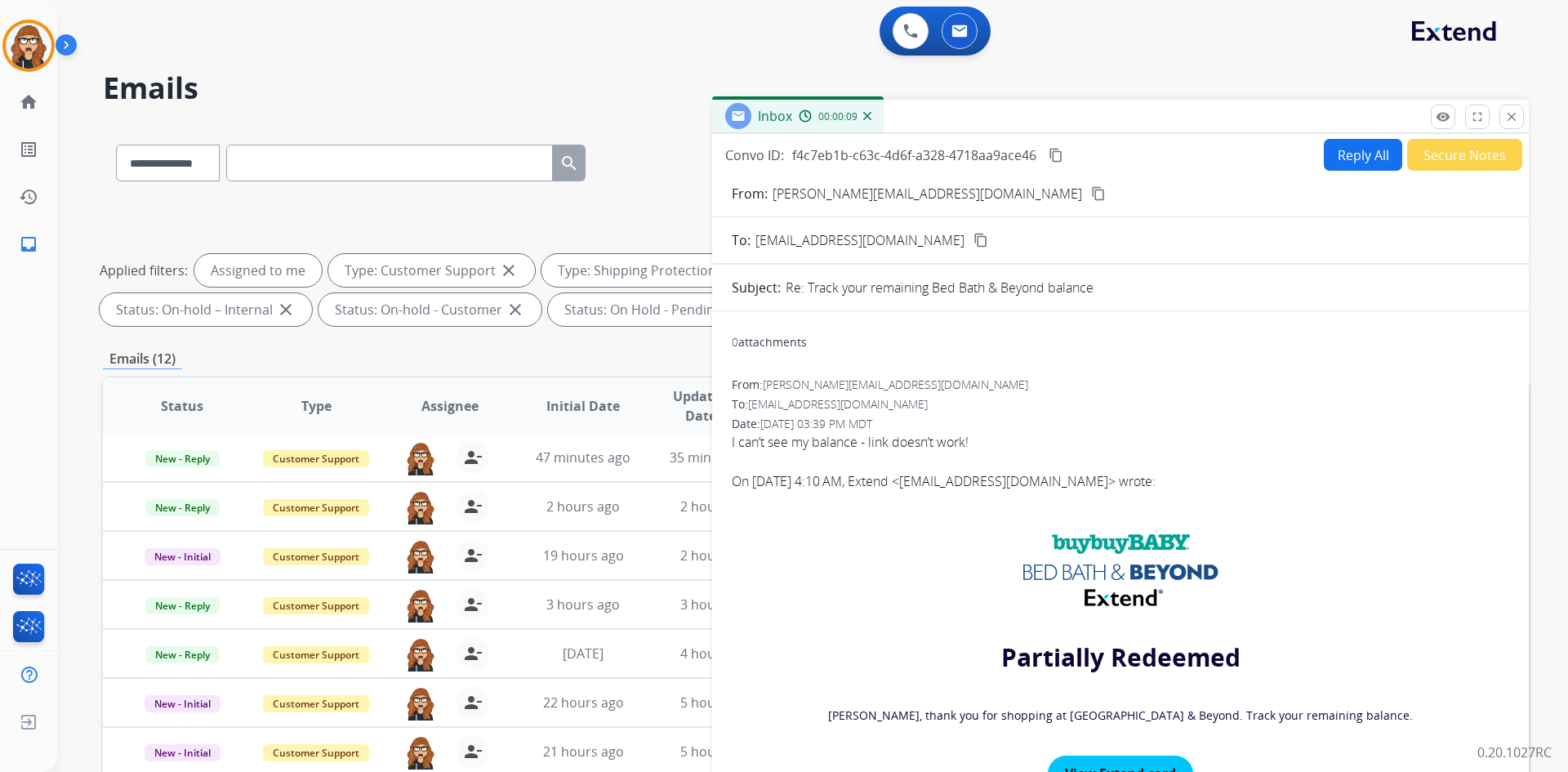
click at [1091, 193] on mat-icon "content_copy" at bounding box center [1098, 193] width 14 height 14
click at [1364, 151] on button "Reply All" at bounding box center [1362, 154] width 78 height 31
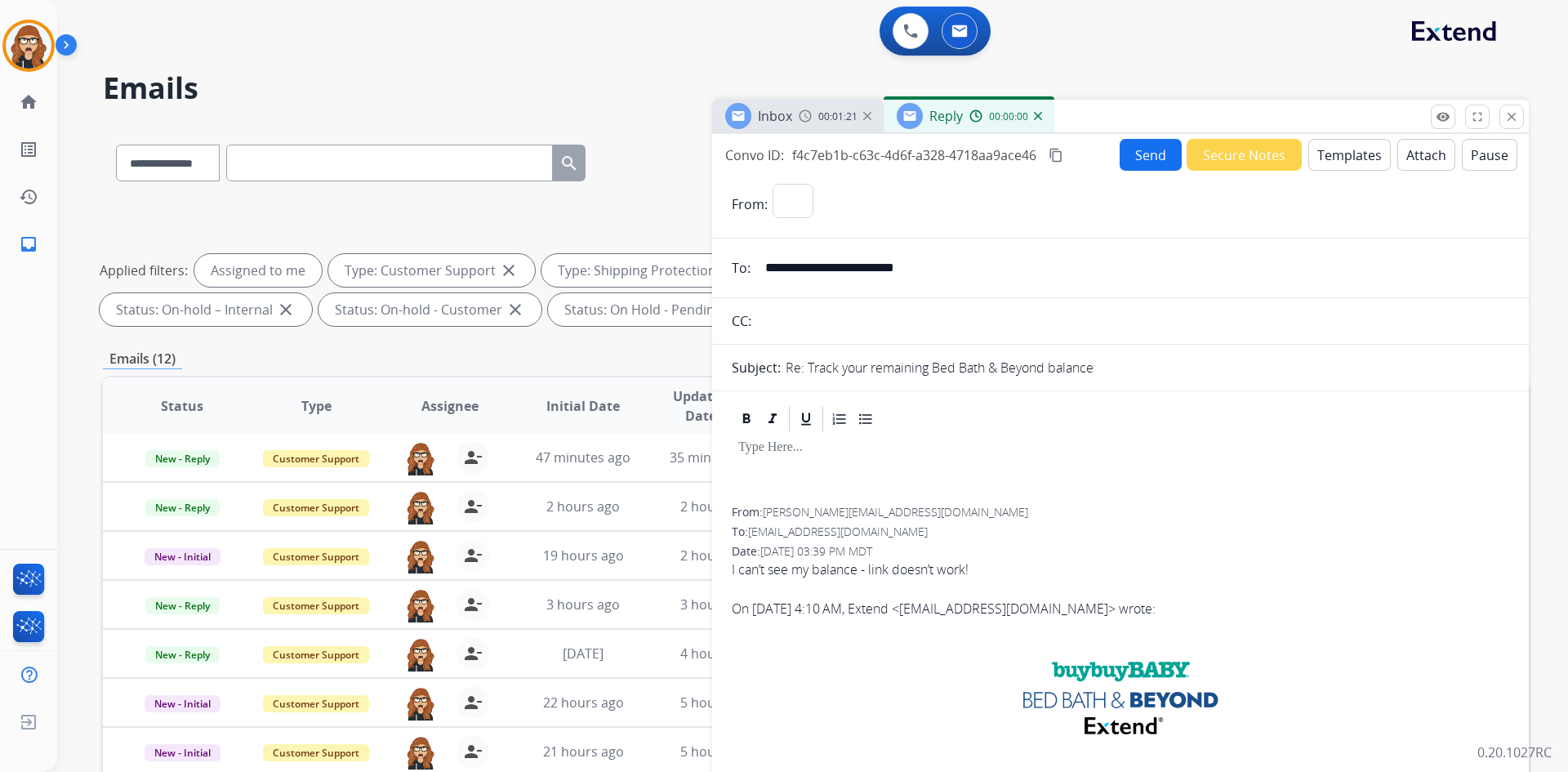
select select "**********"
click at [1344, 156] on button "Templates" at bounding box center [1350, 154] width 83 height 31
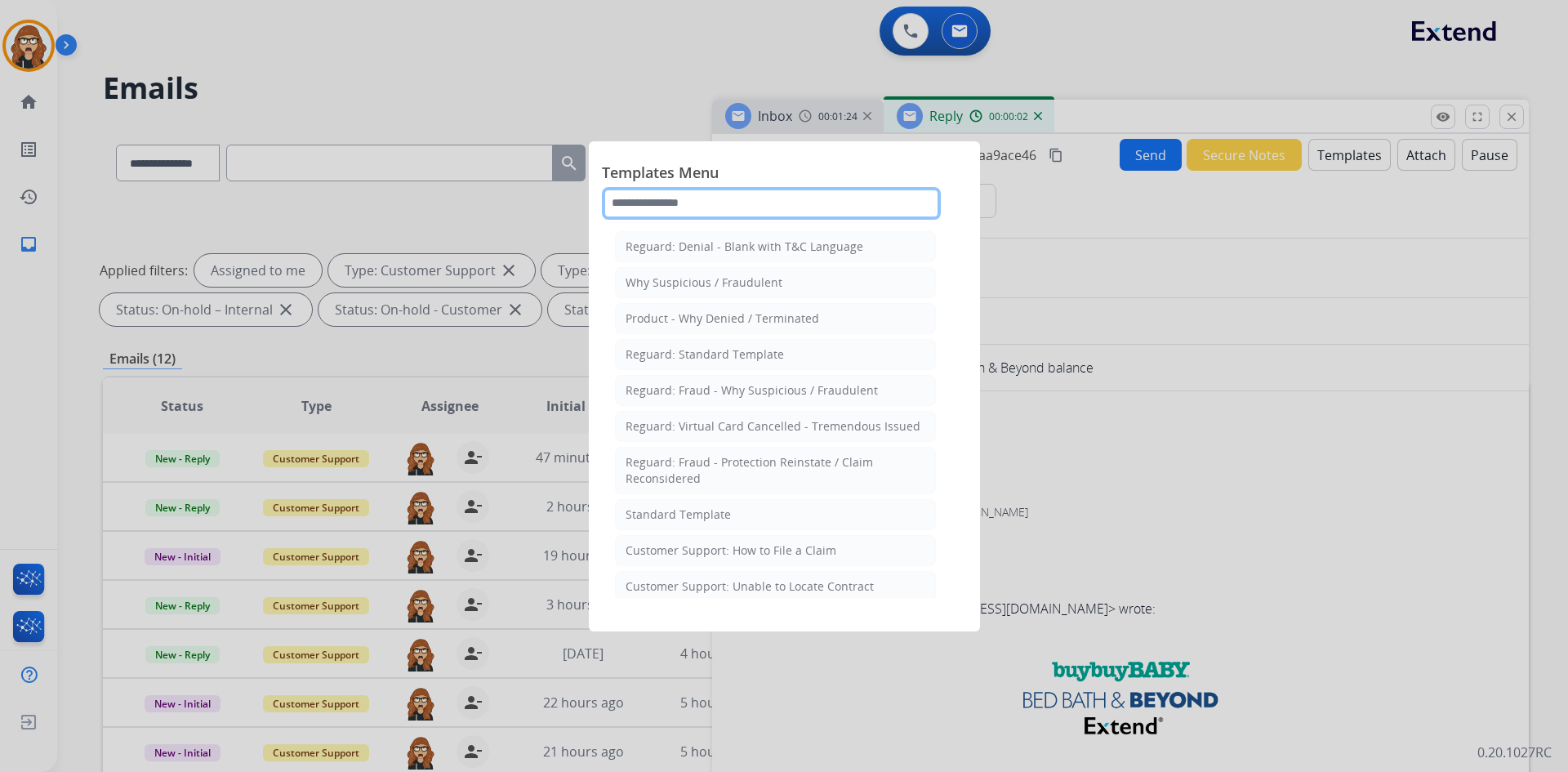
click at [775, 192] on input "text" at bounding box center [771, 203] width 339 height 32
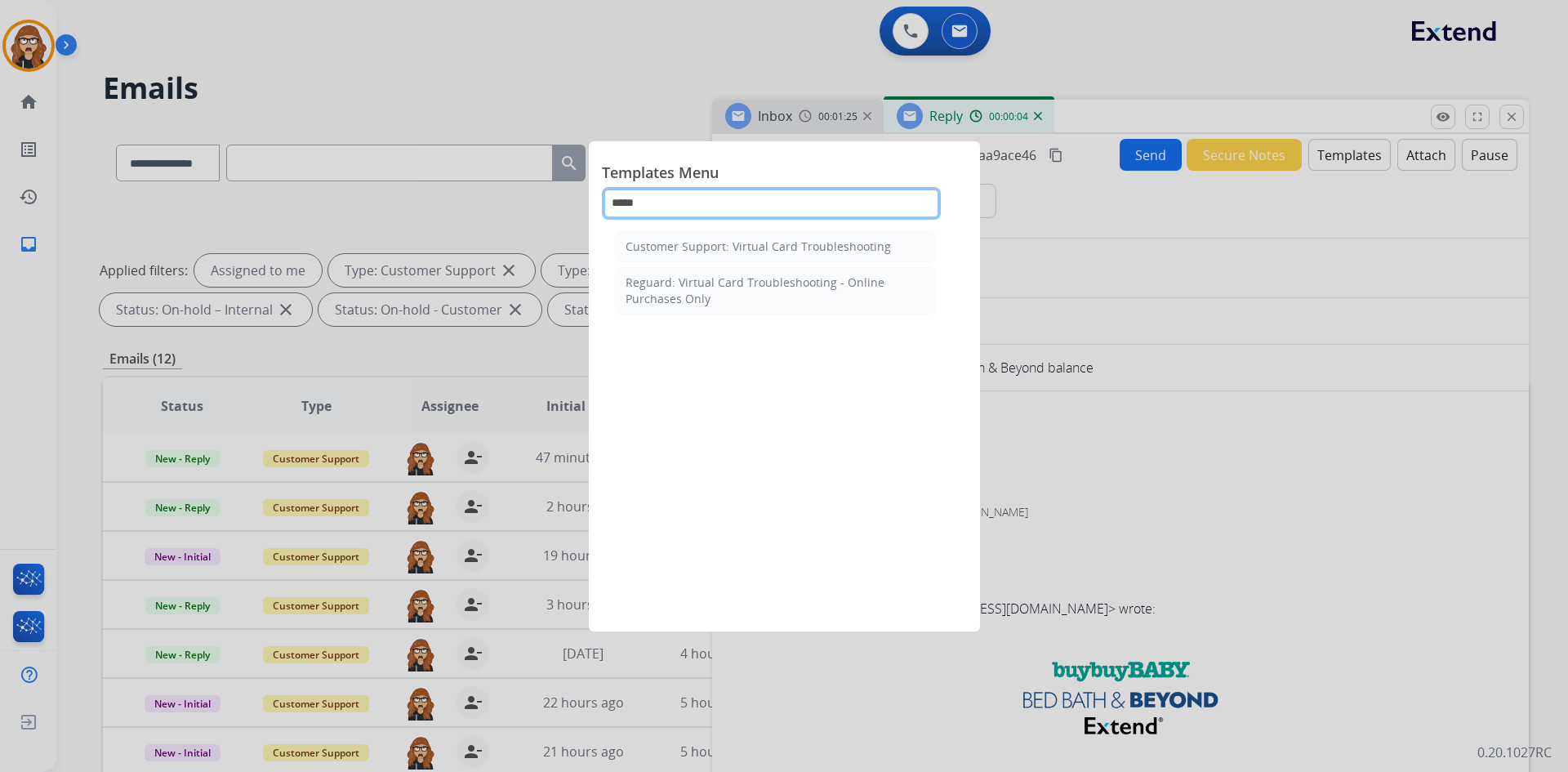
type input "******"
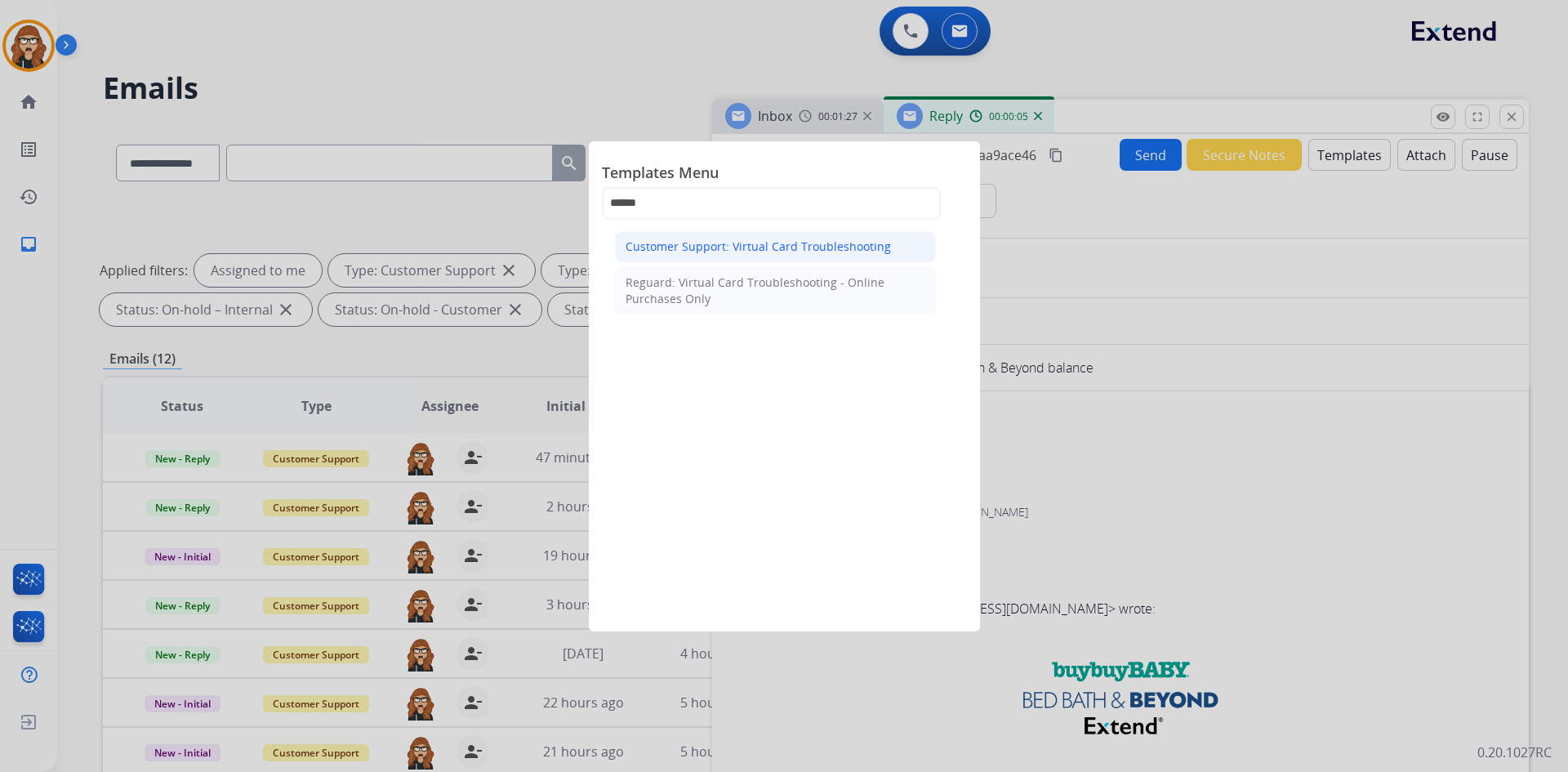
click at [757, 251] on div "Customer Support: Virtual Card Troubleshooting" at bounding box center [757, 246] width 265 height 16
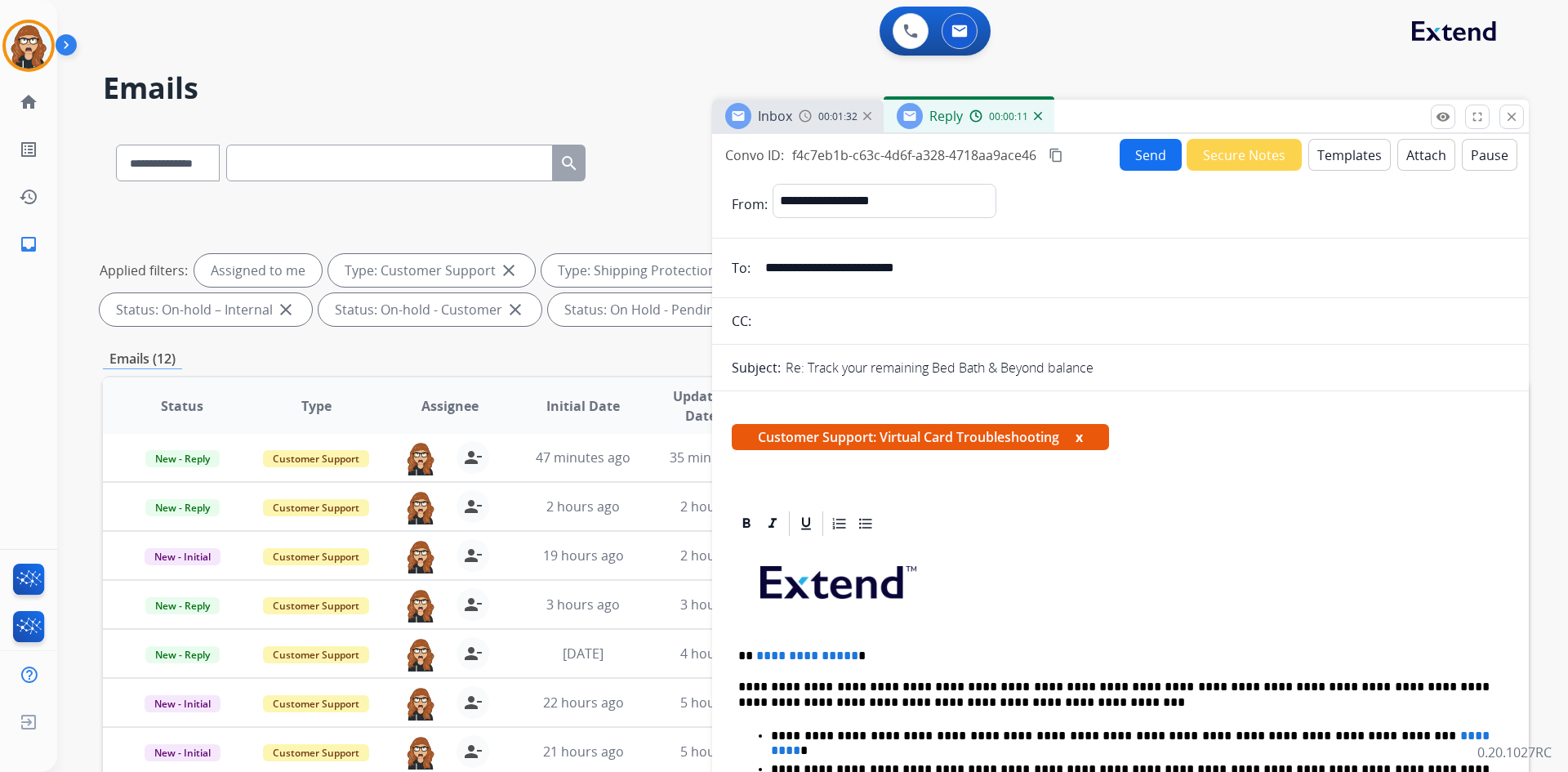
scroll to position [245, 0]
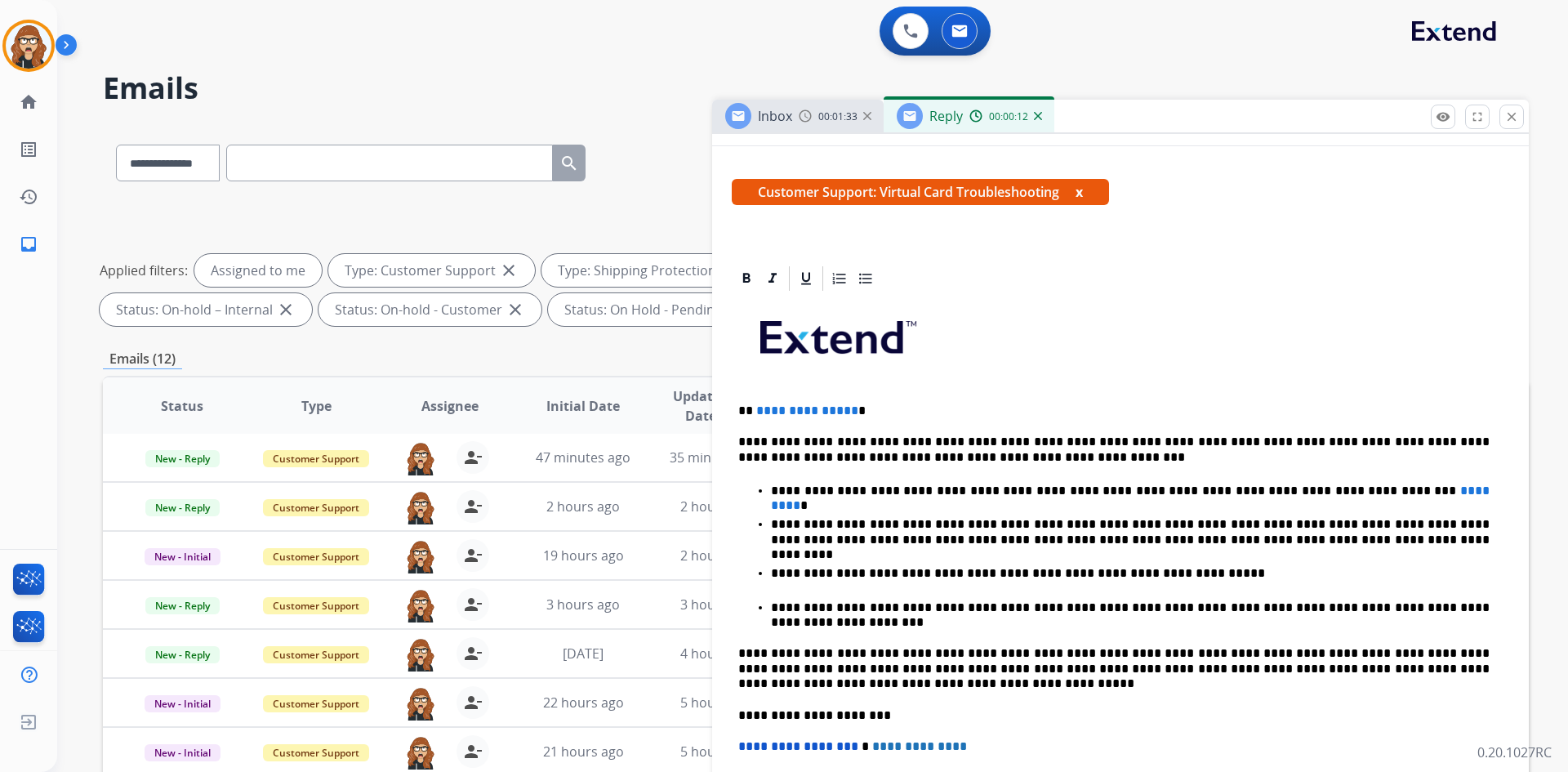
click at [873, 404] on p "**********" at bounding box center [1114, 411] width 751 height 14
click at [1447, 497] on p "**********" at bounding box center [1130, 491] width 719 height 14
drag, startPoint x: 1447, startPoint y: 497, endPoint x: 1371, endPoint y: 493, distance: 76.1
click at [1371, 493] on p "**********" at bounding box center [1130, 491] width 719 height 14
click at [1454, 491] on p "**********" at bounding box center [1130, 491] width 719 height 14
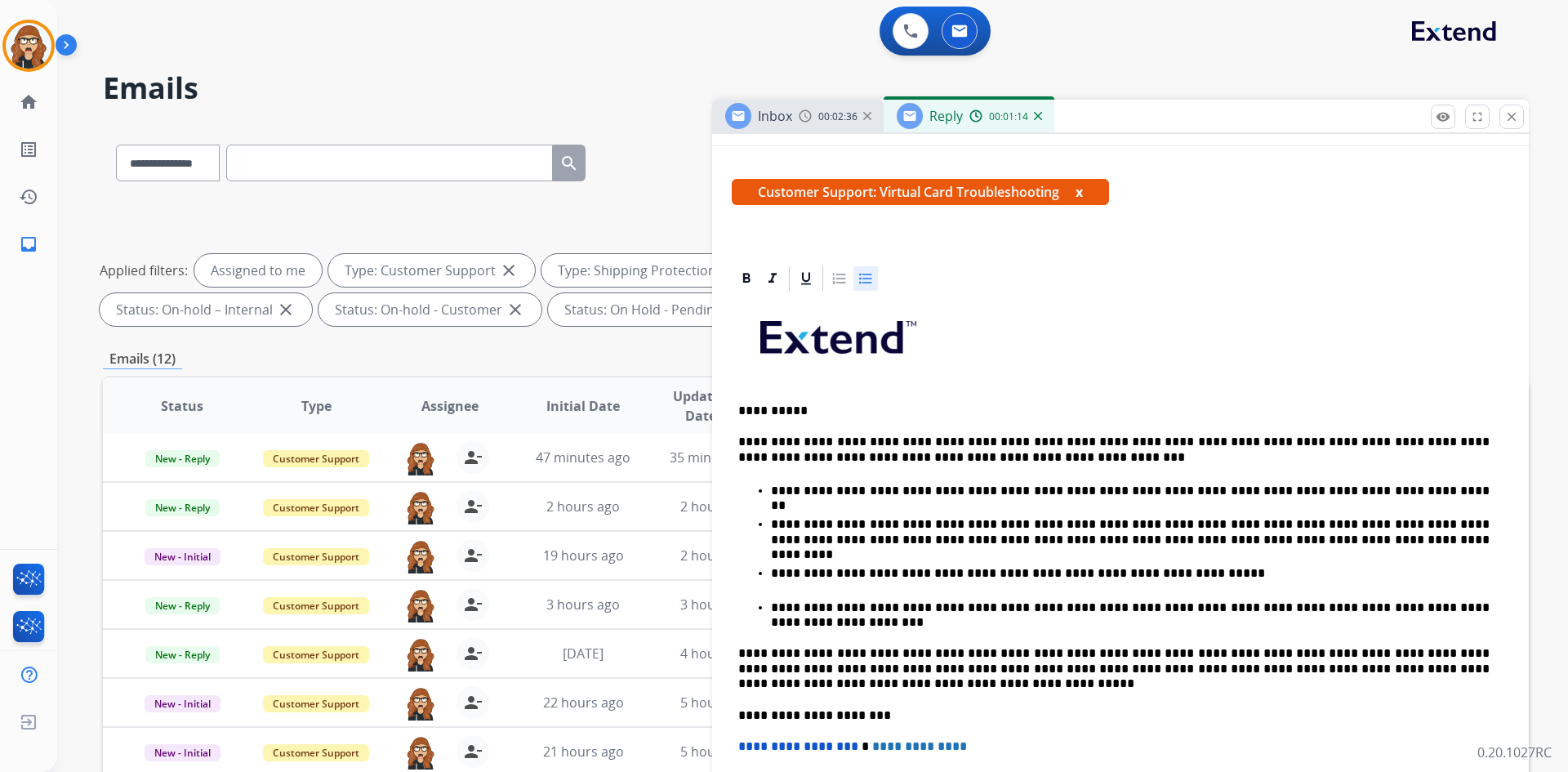
scroll to position [0, 0]
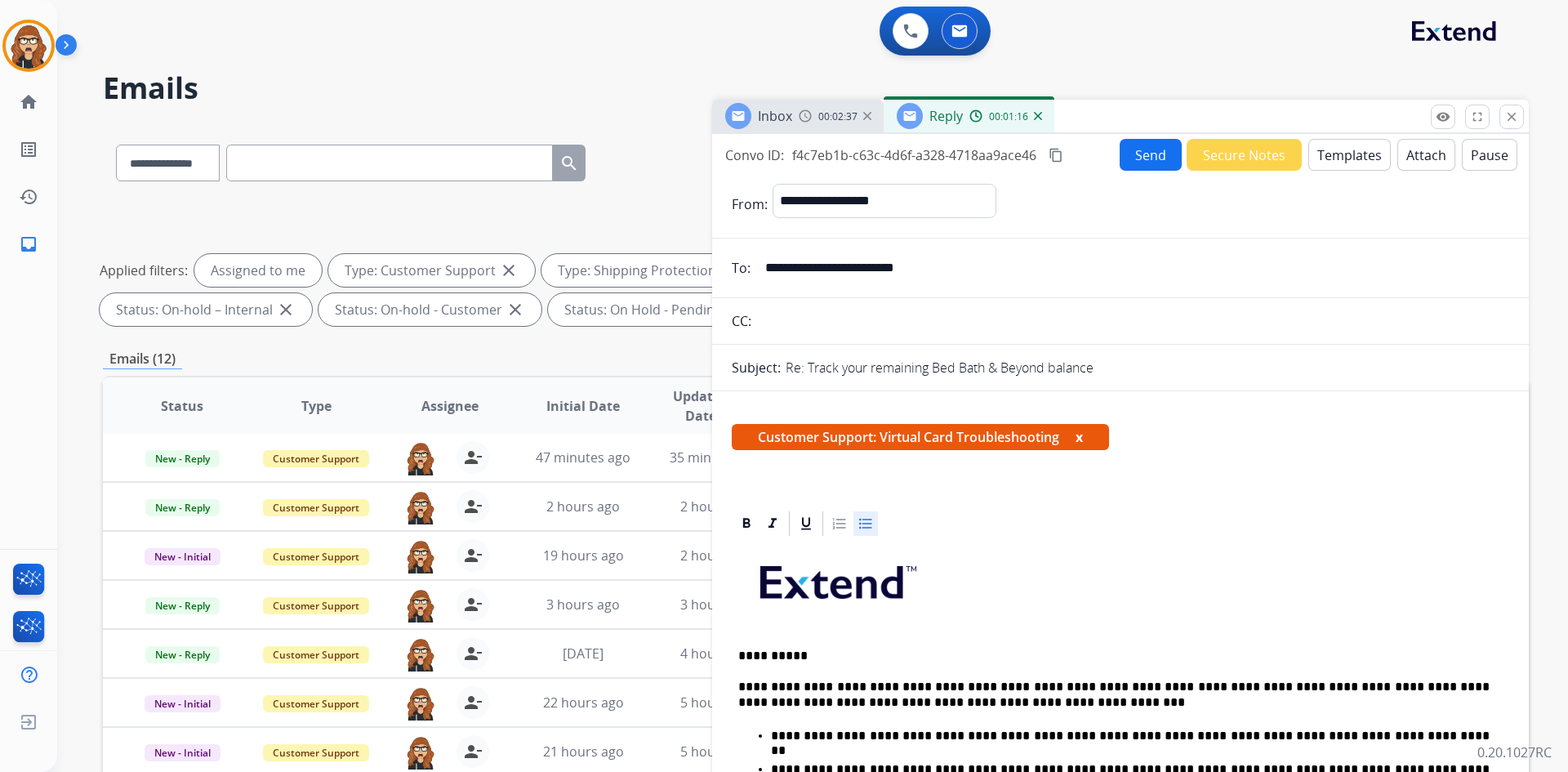
click at [1141, 163] on button "Send" at bounding box center [1150, 154] width 62 height 31
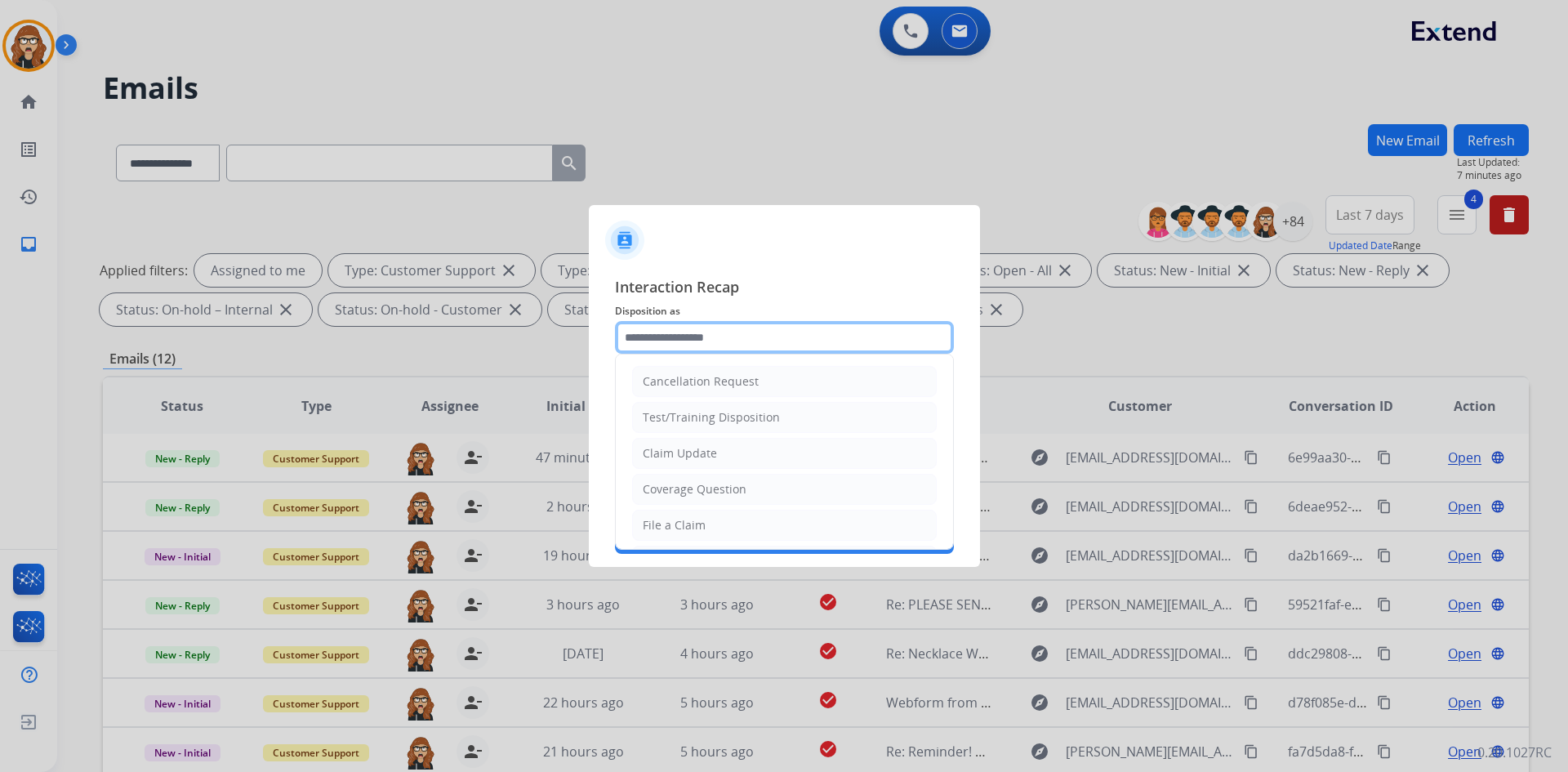
click at [815, 326] on input "text" at bounding box center [784, 337] width 339 height 32
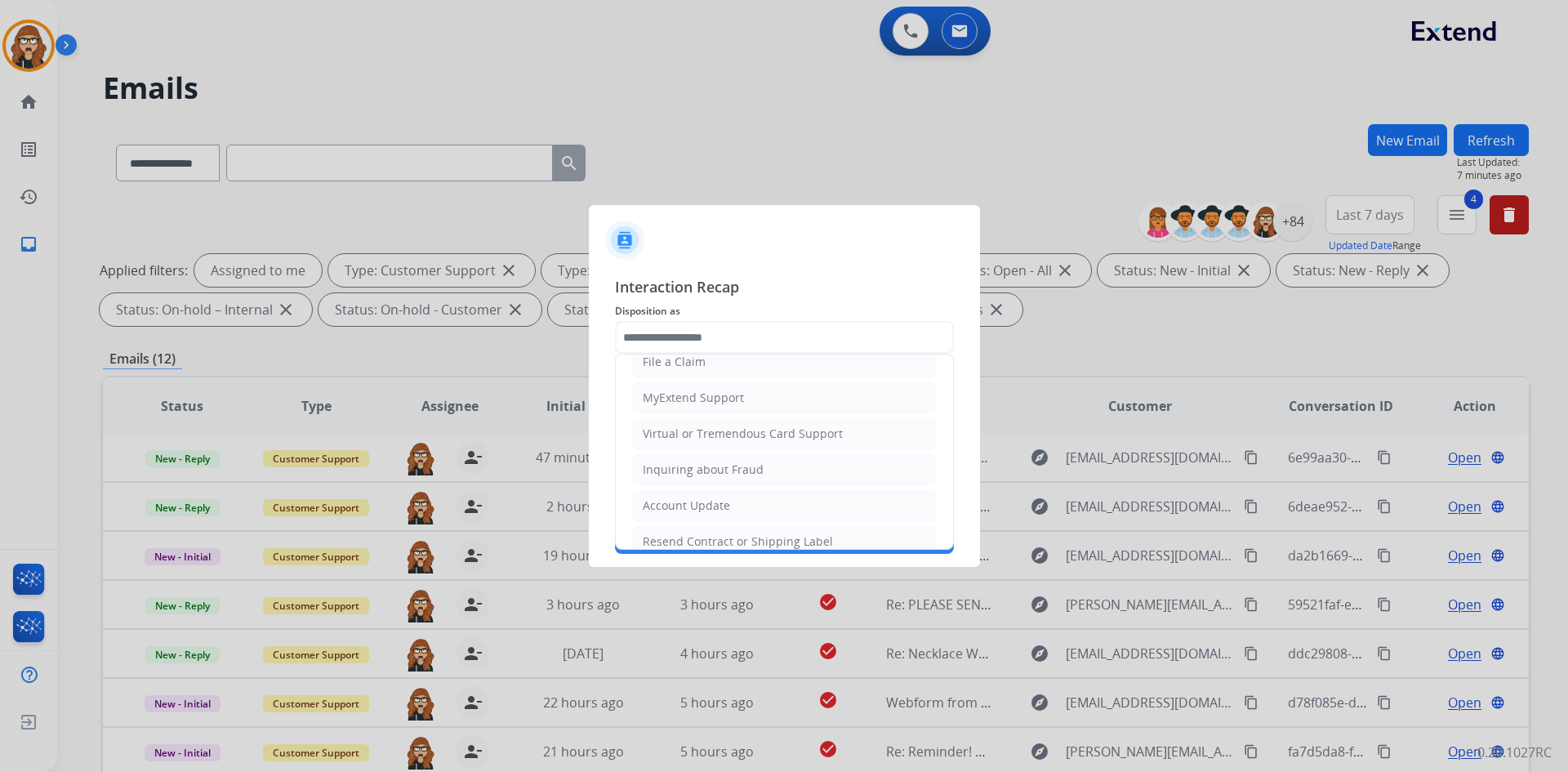
drag, startPoint x: 760, startPoint y: 444, endPoint x: 757, endPoint y: 434, distance: 10.4
click at [762, 444] on li "Virtual or Tremendous Card Support" at bounding box center [784, 433] width 305 height 31
type input "**********"
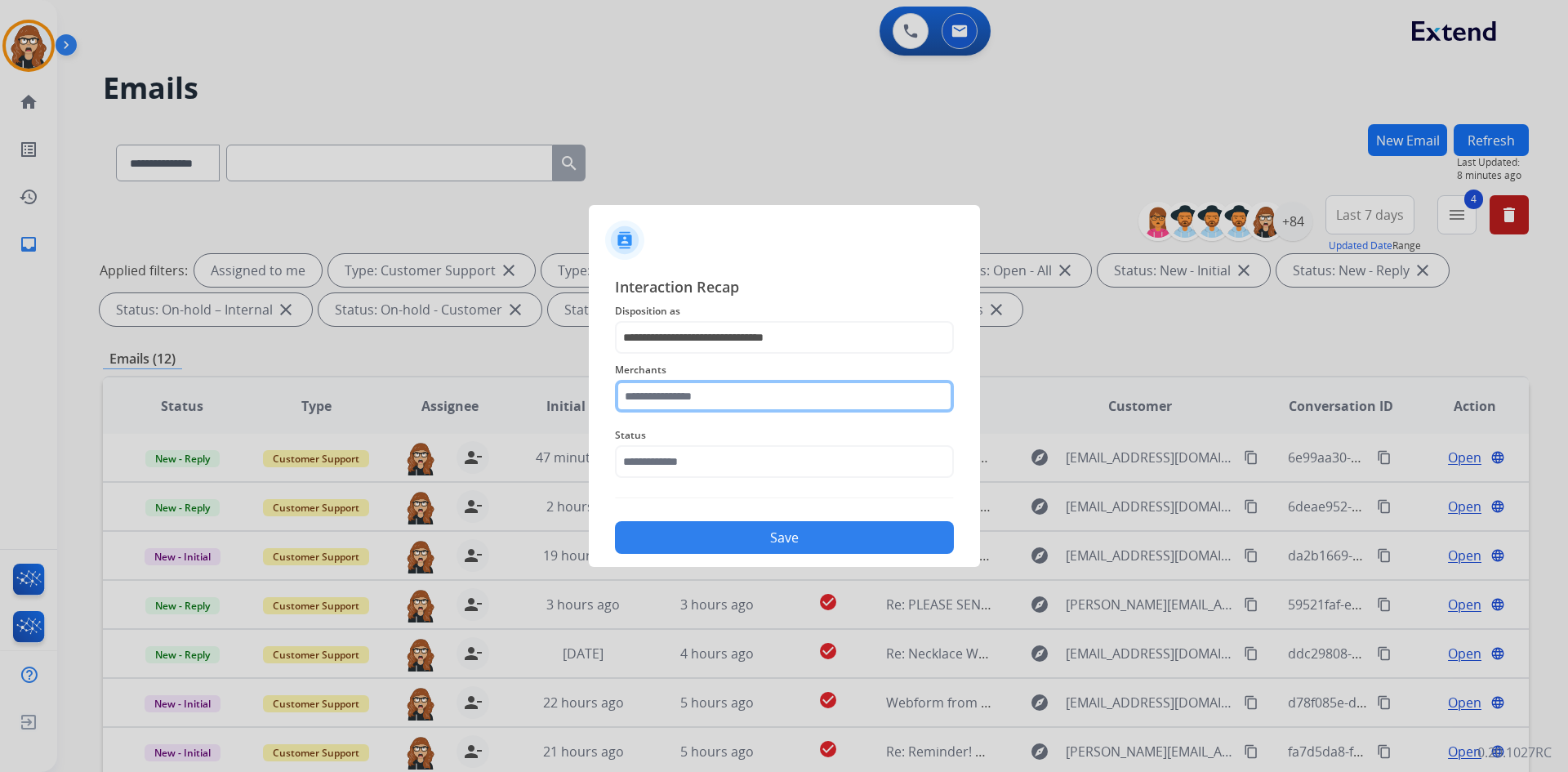
click at [682, 400] on input "text" at bounding box center [784, 396] width 339 height 32
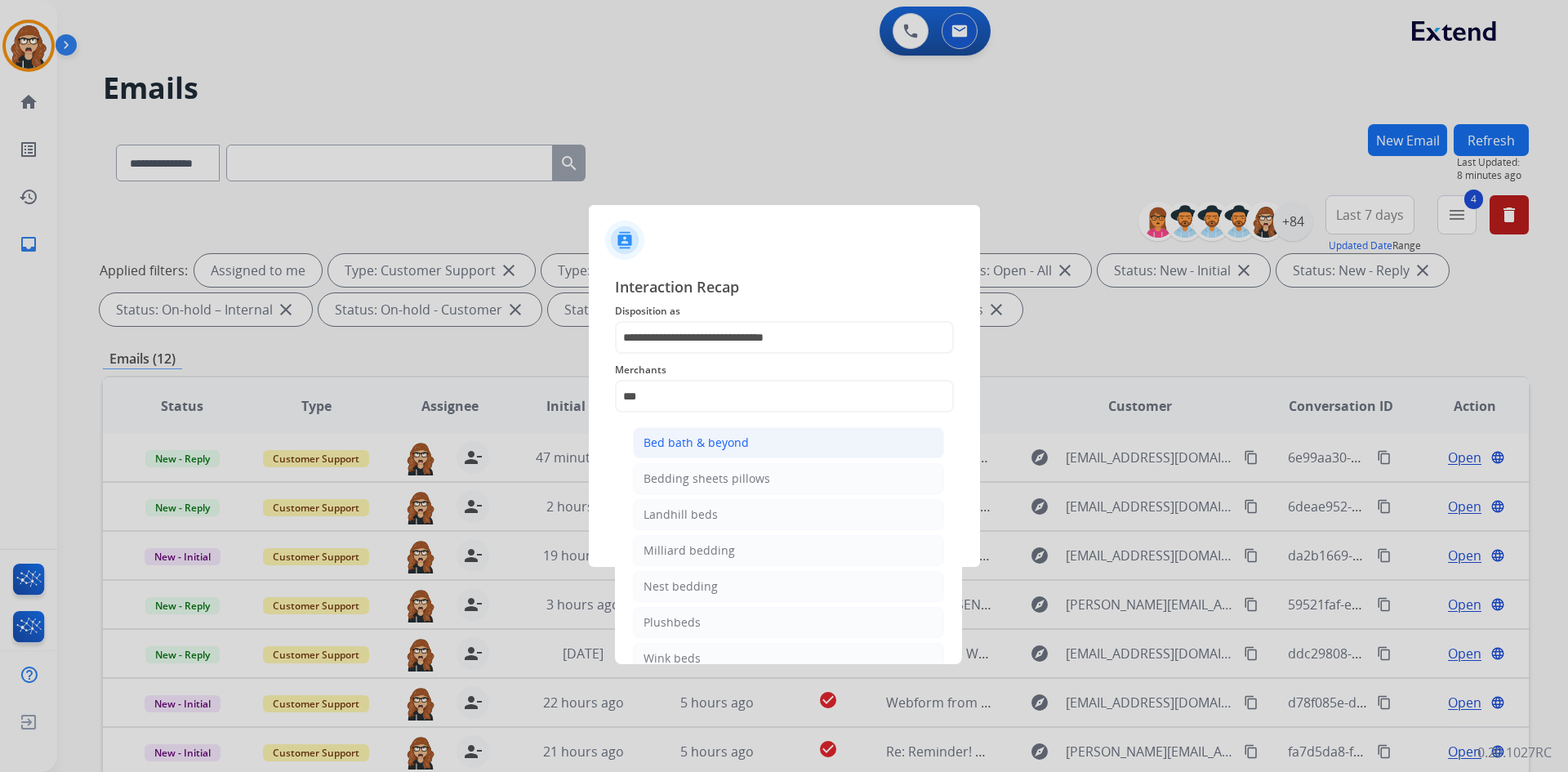
click at [685, 435] on div "Bed bath & beyond" at bounding box center [695, 442] width 105 height 16
type input "**********"
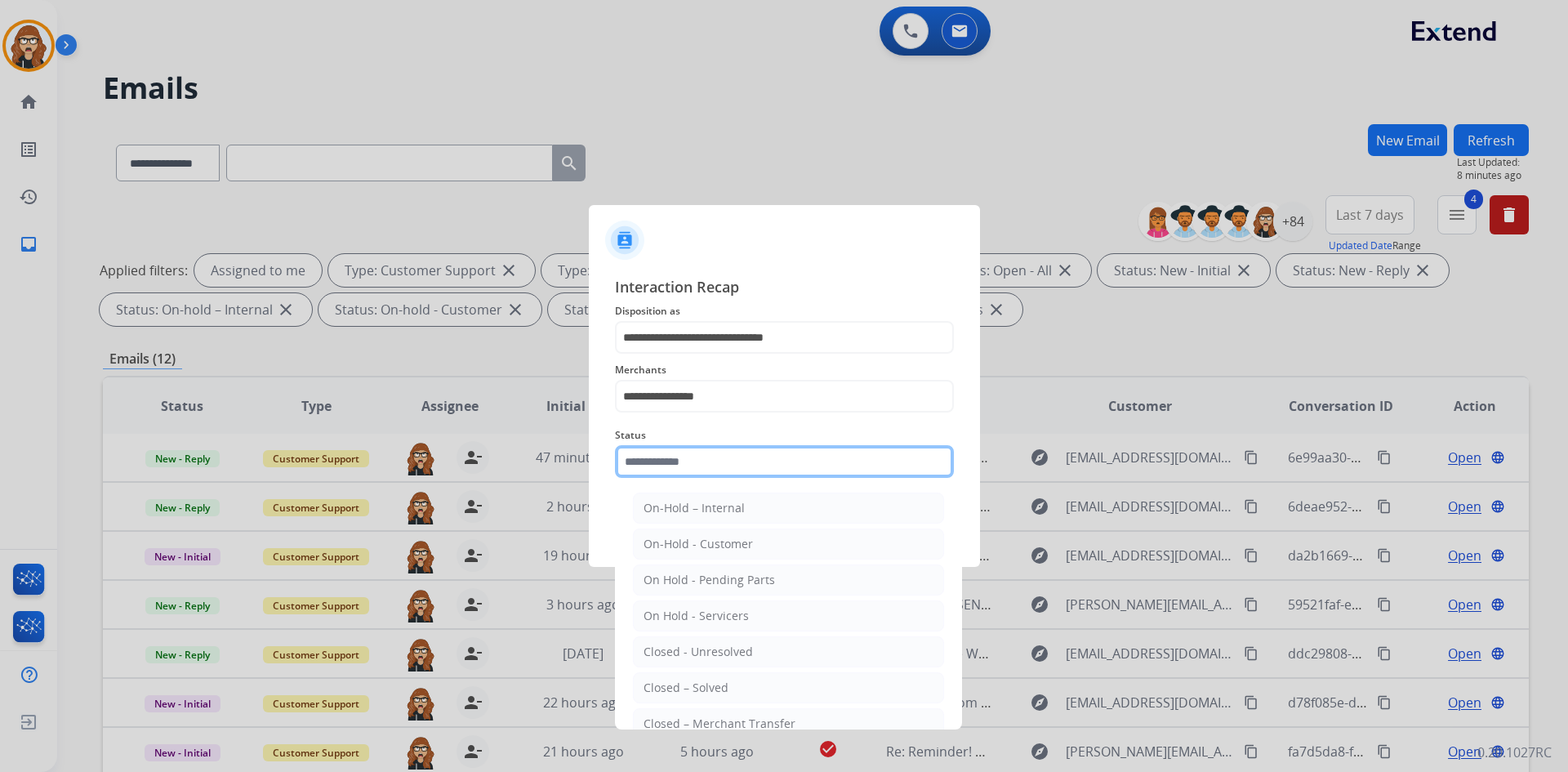
click at [677, 464] on input "text" at bounding box center [784, 461] width 339 height 32
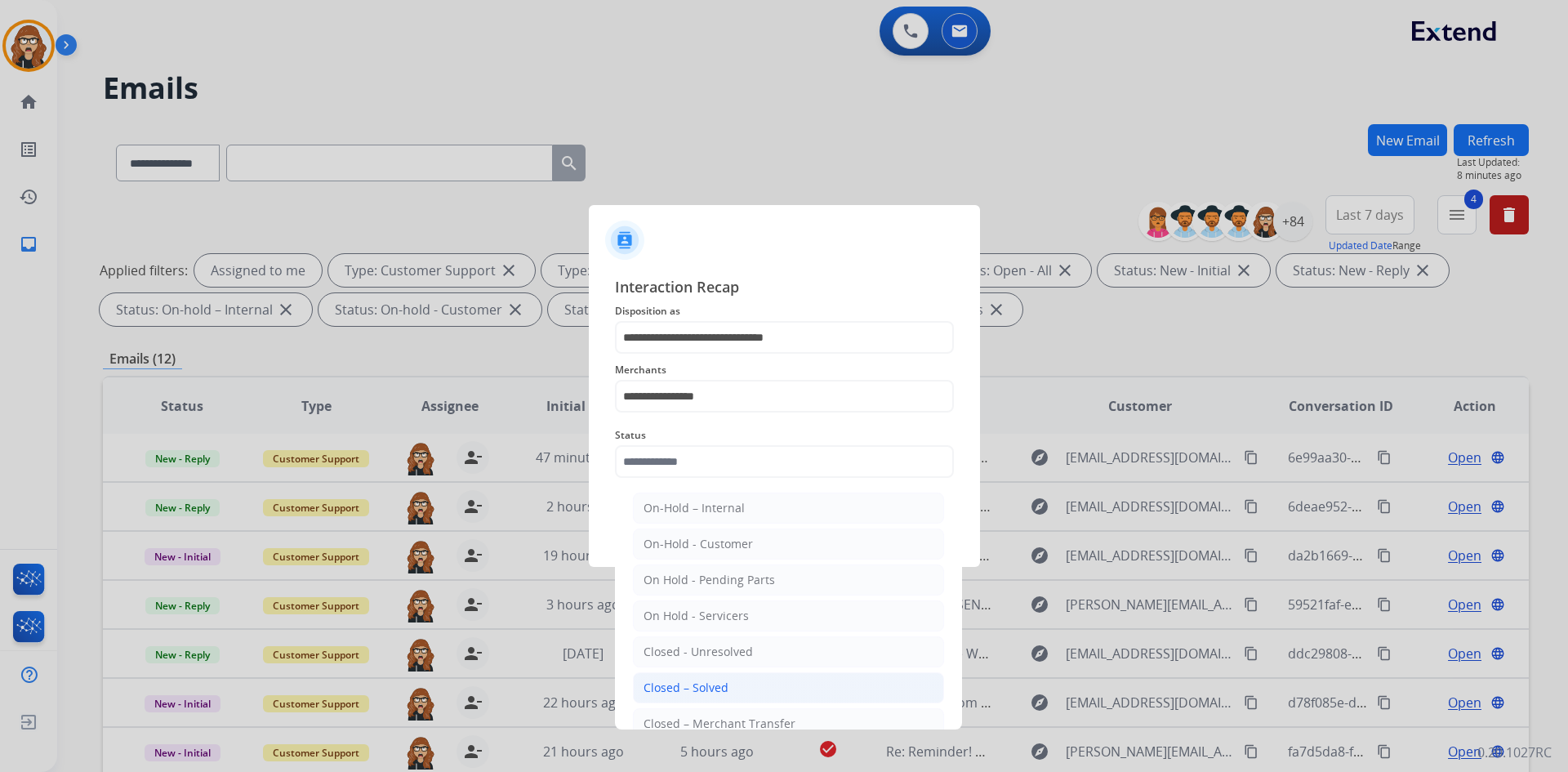
click at [730, 688] on li "Closed – Solved" at bounding box center [788, 688] width 311 height 31
type input "**********"
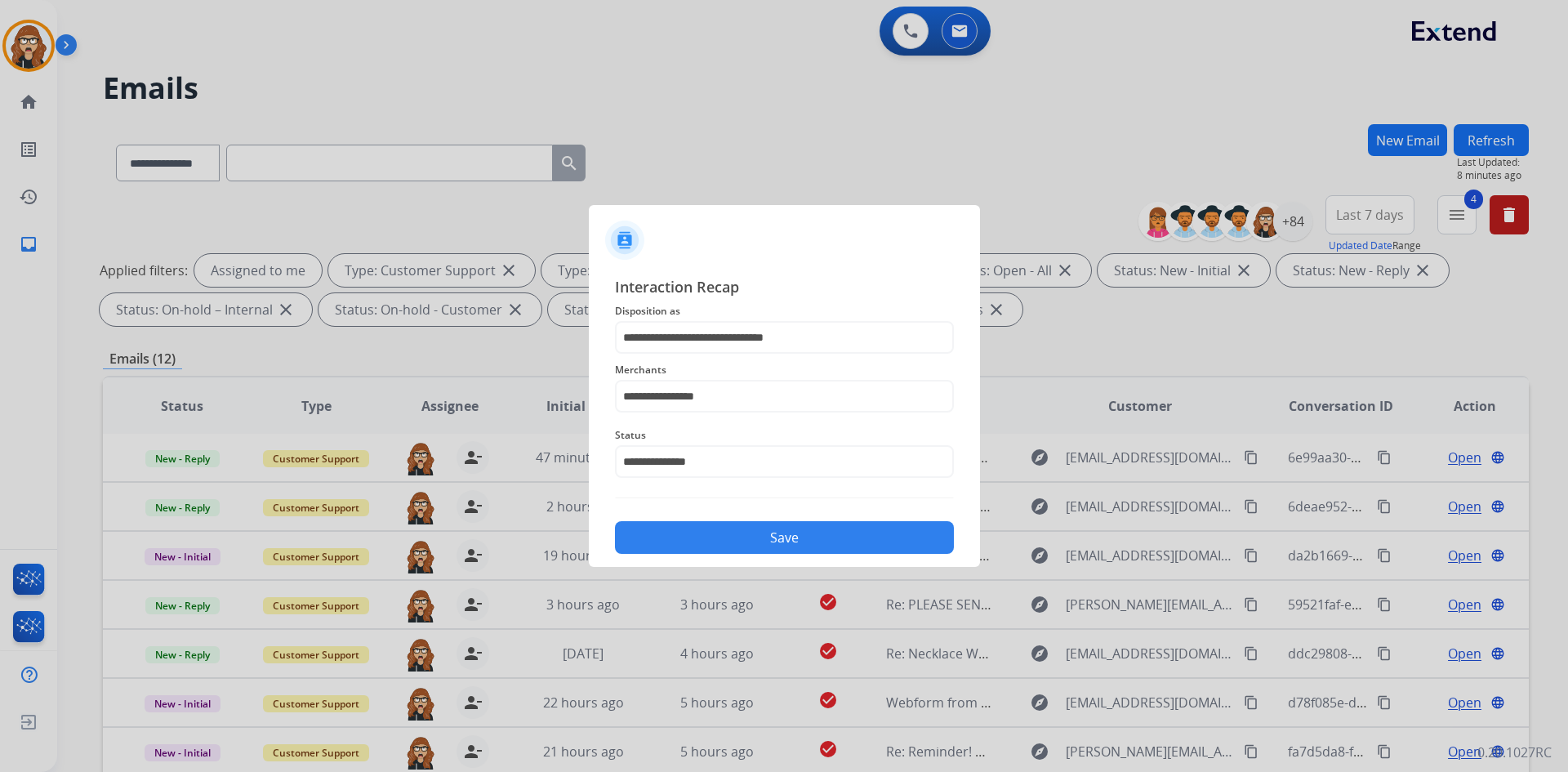
click at [721, 542] on button "Save" at bounding box center [784, 537] width 339 height 32
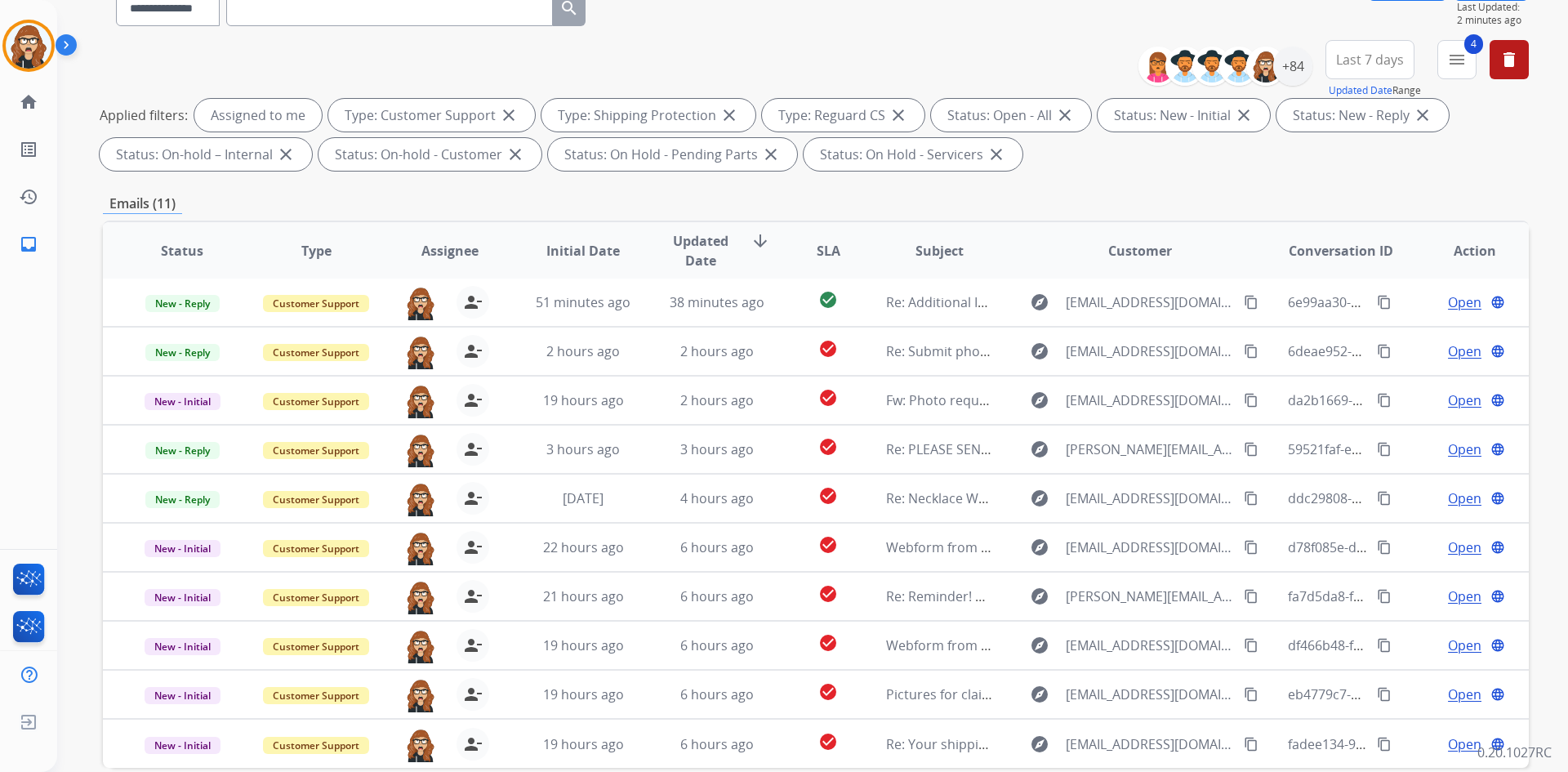
scroll to position [236, 0]
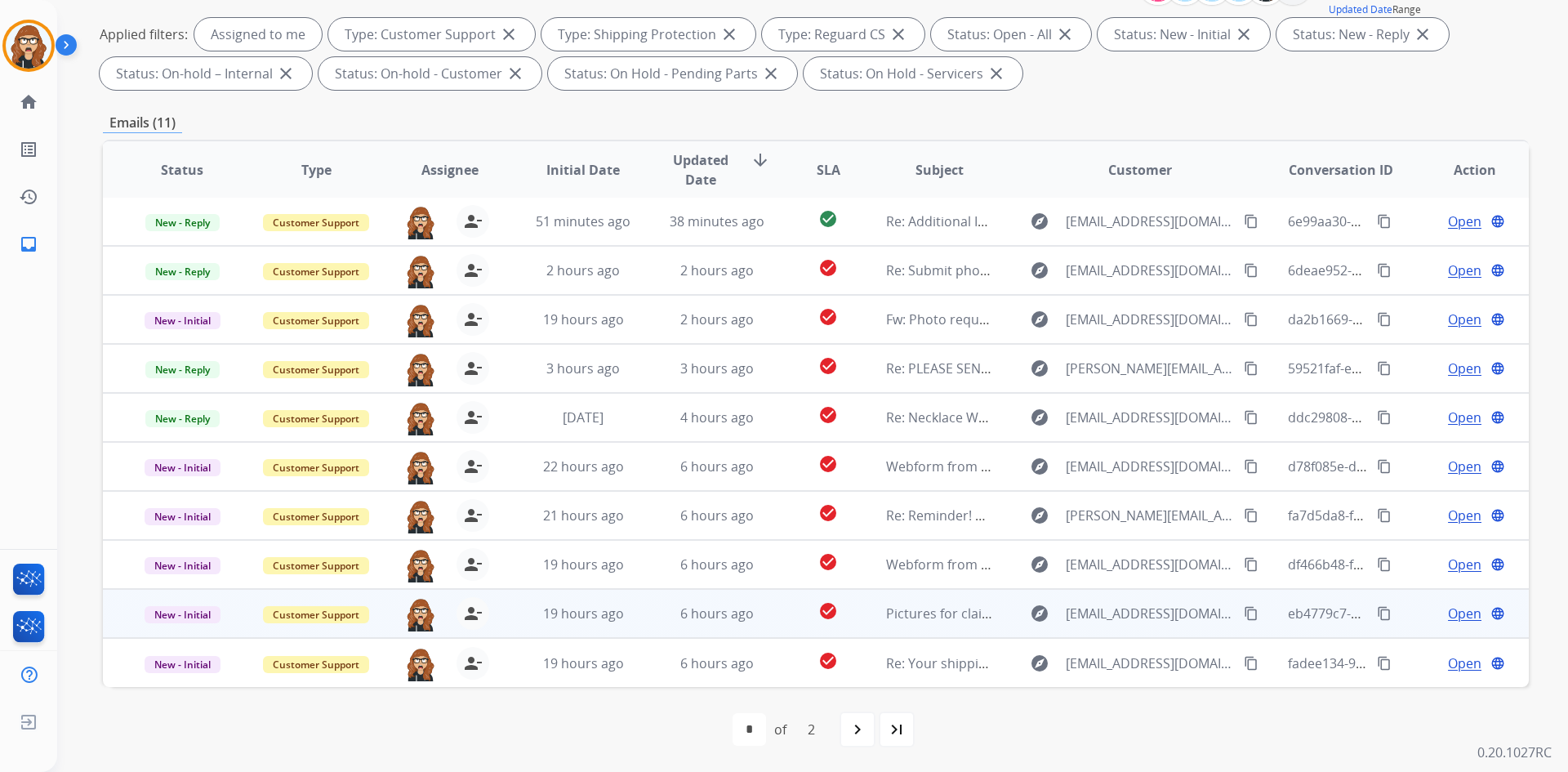
click at [1377, 614] on mat-icon "content_copy" at bounding box center [1384, 613] width 14 height 14
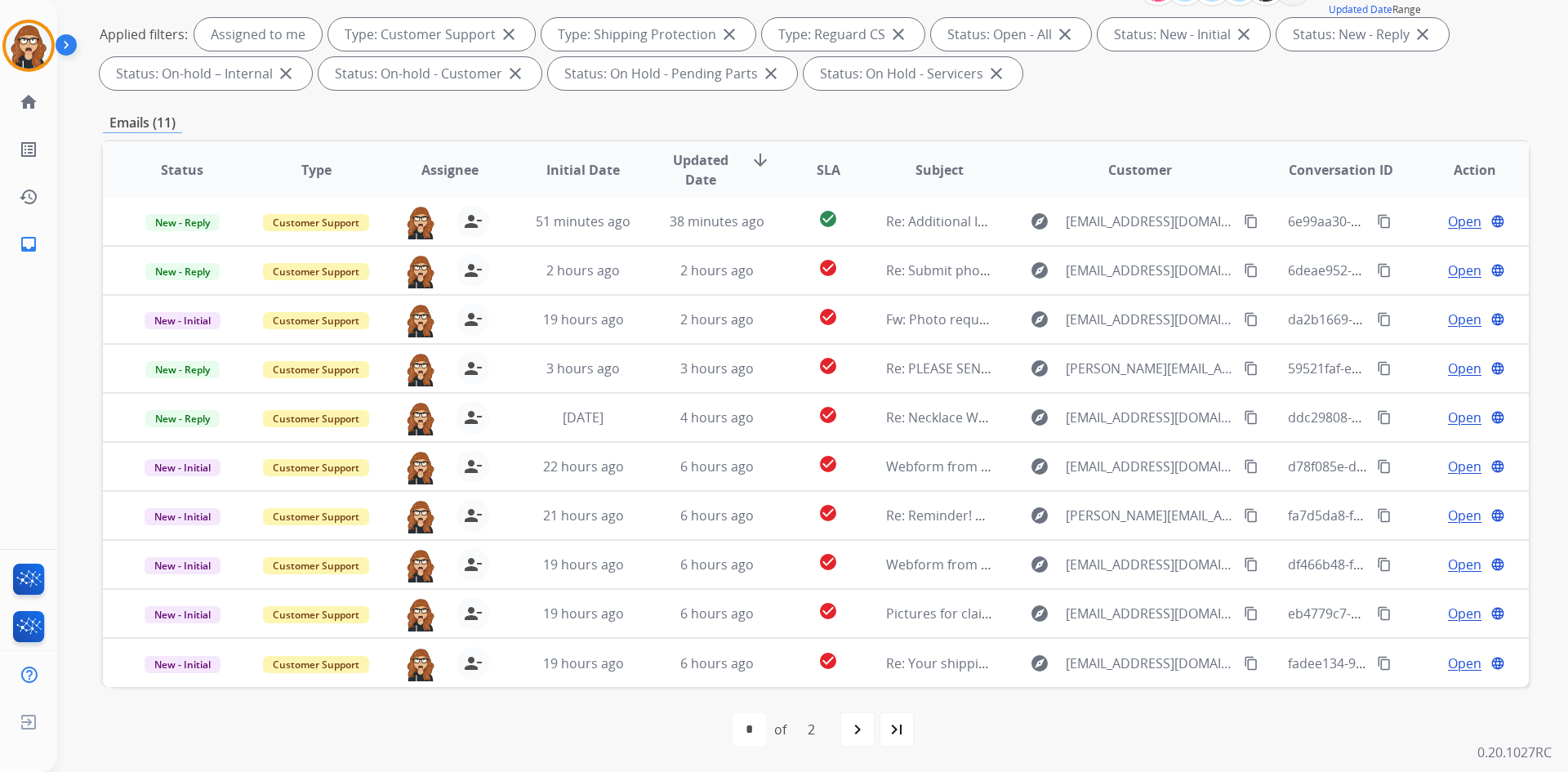
drag, startPoint x: 1243, startPoint y: 613, endPoint x: 1564, endPoint y: 463, distance: 354.3
click at [1244, 613] on mat-icon "content_copy" at bounding box center [1251, 613] width 14 height 14
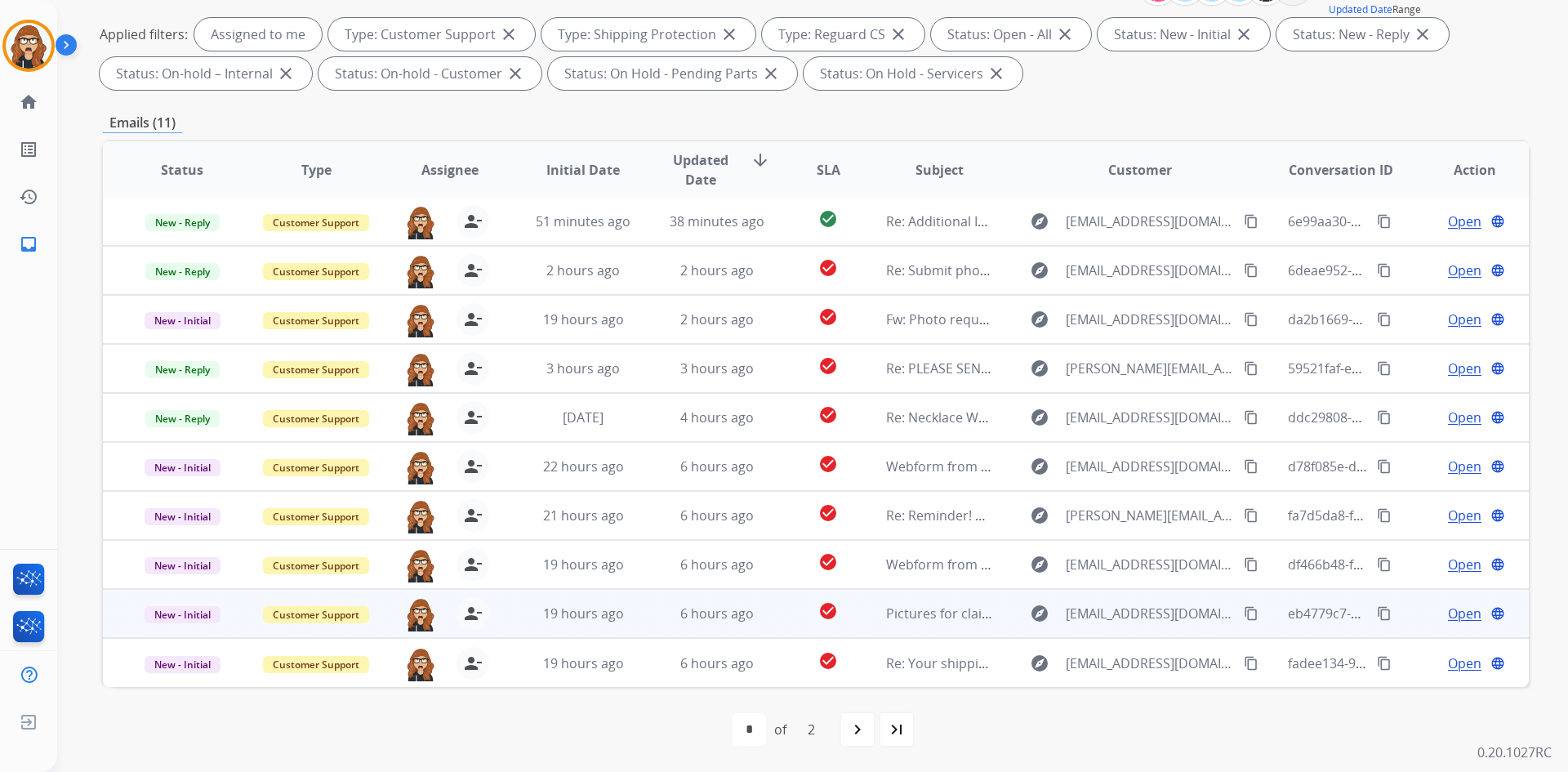
click at [1450, 615] on span "Open" at bounding box center [1464, 614] width 33 height 20
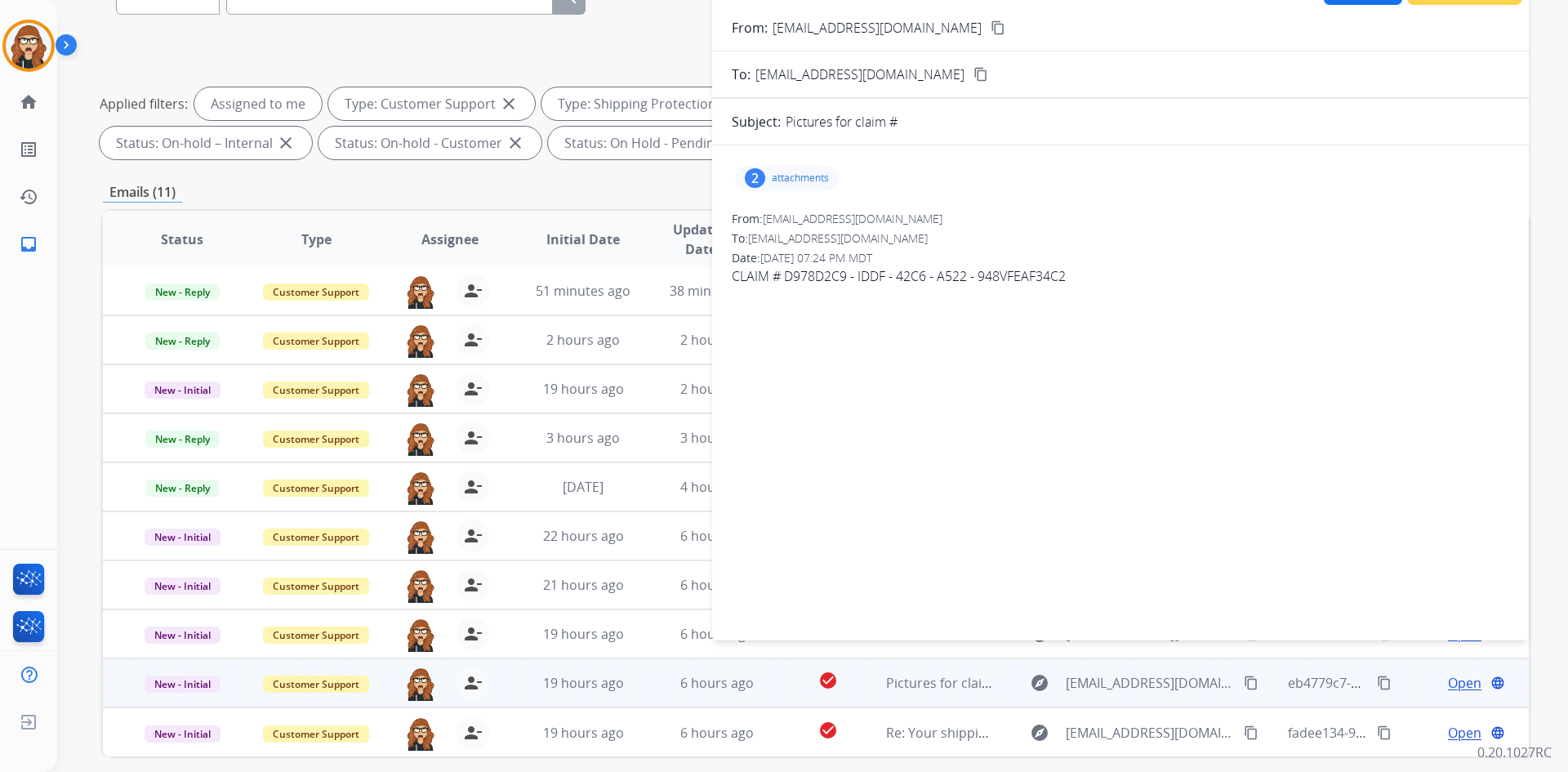
scroll to position [0, 0]
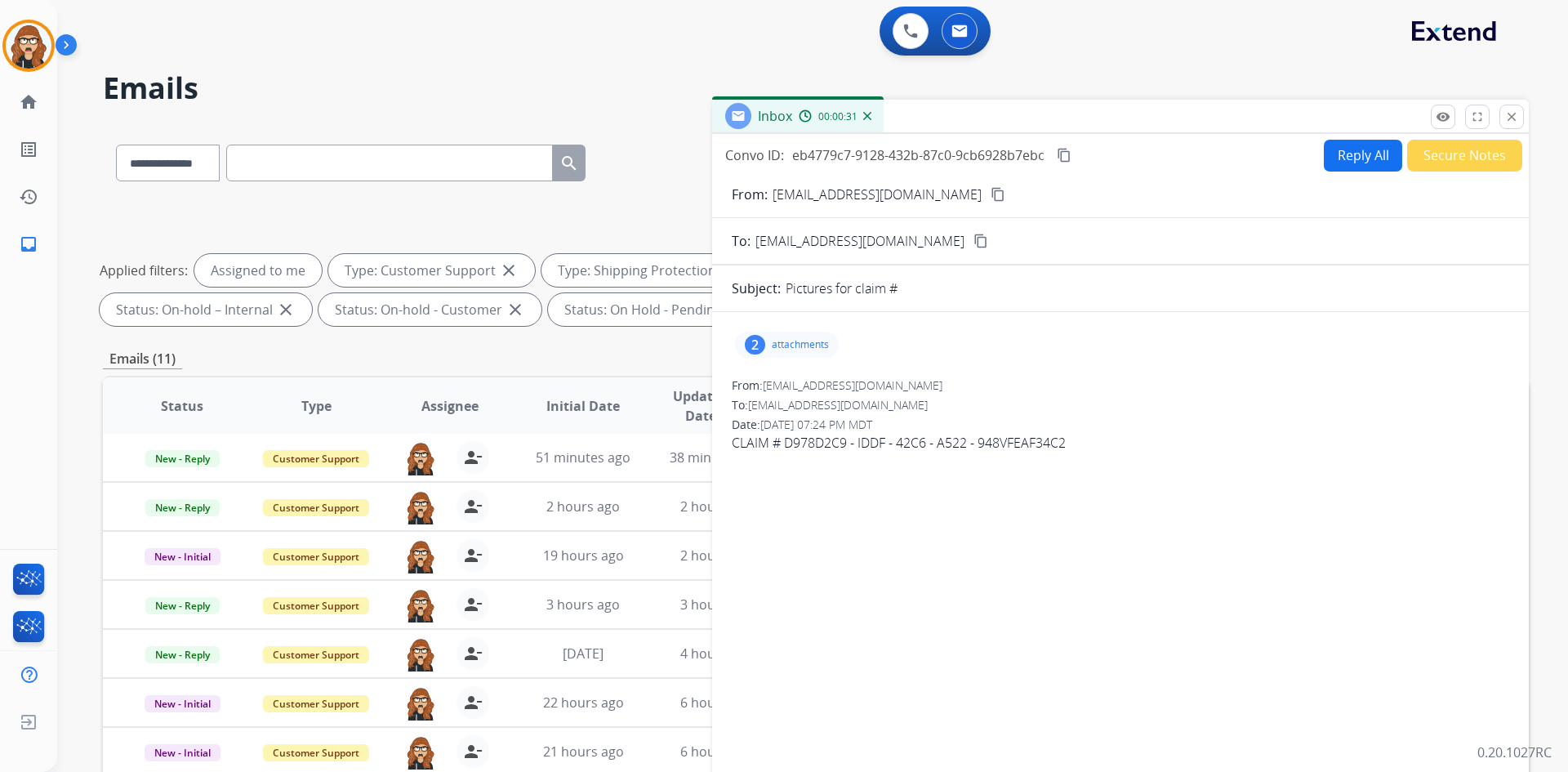
drag, startPoint x: 869, startPoint y: 608, endPoint x: 1028, endPoint y: 569, distance: 163.7
click at [869, 608] on div "2 attachments From: [EMAIL_ADDRESS][DOMAIN_NAME] To: [EMAIL_ADDRESS][DOMAIN_NAM…" at bounding box center [1120, 556] width 817 height 462
click at [795, 345] on p "attachments" at bounding box center [801, 344] width 58 height 13
click at [765, 358] on div at bounding box center [788, 386] width 82 height 58
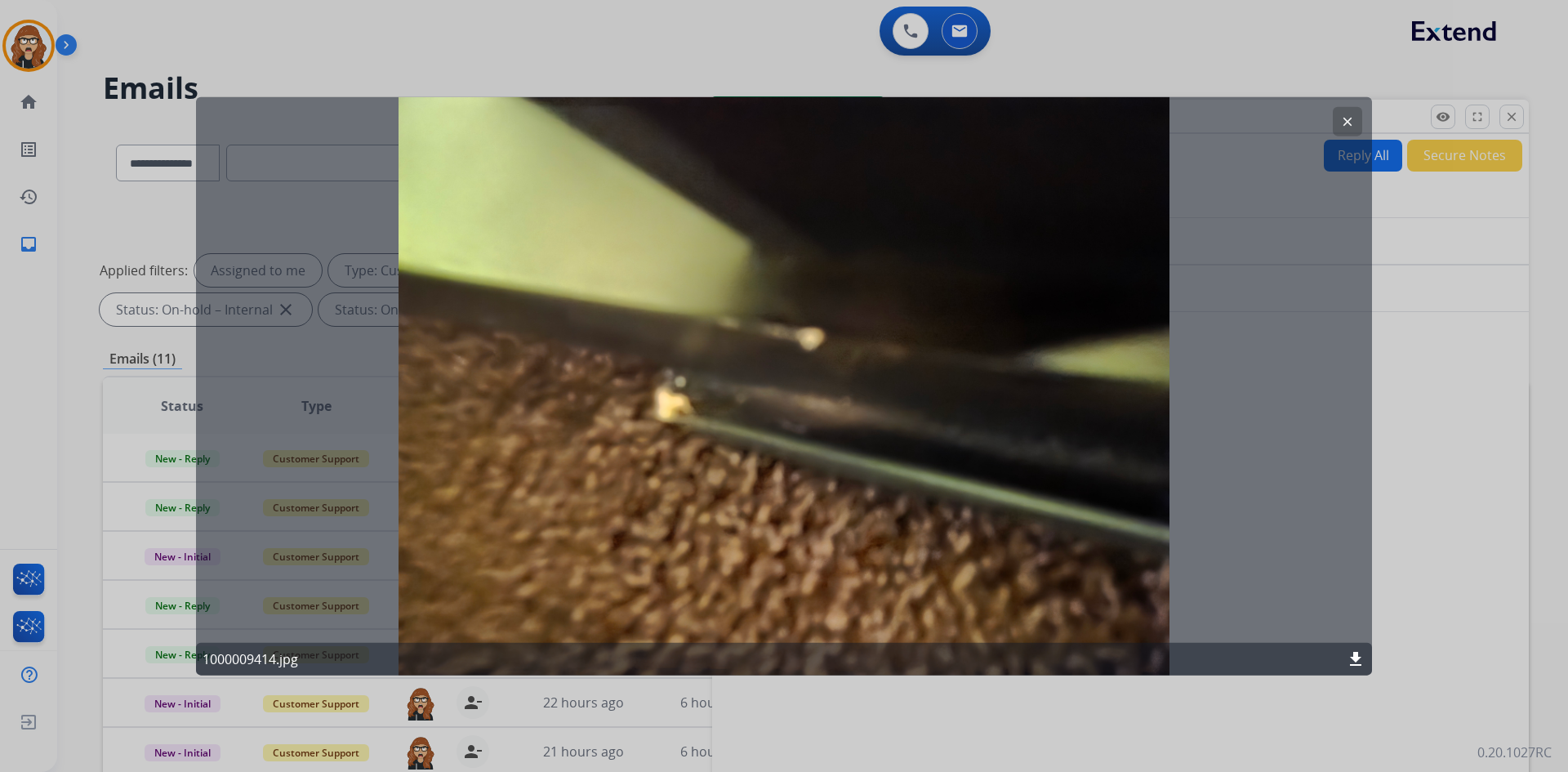
click at [1354, 116] on mat-icon "clear" at bounding box center [1347, 120] width 14 height 14
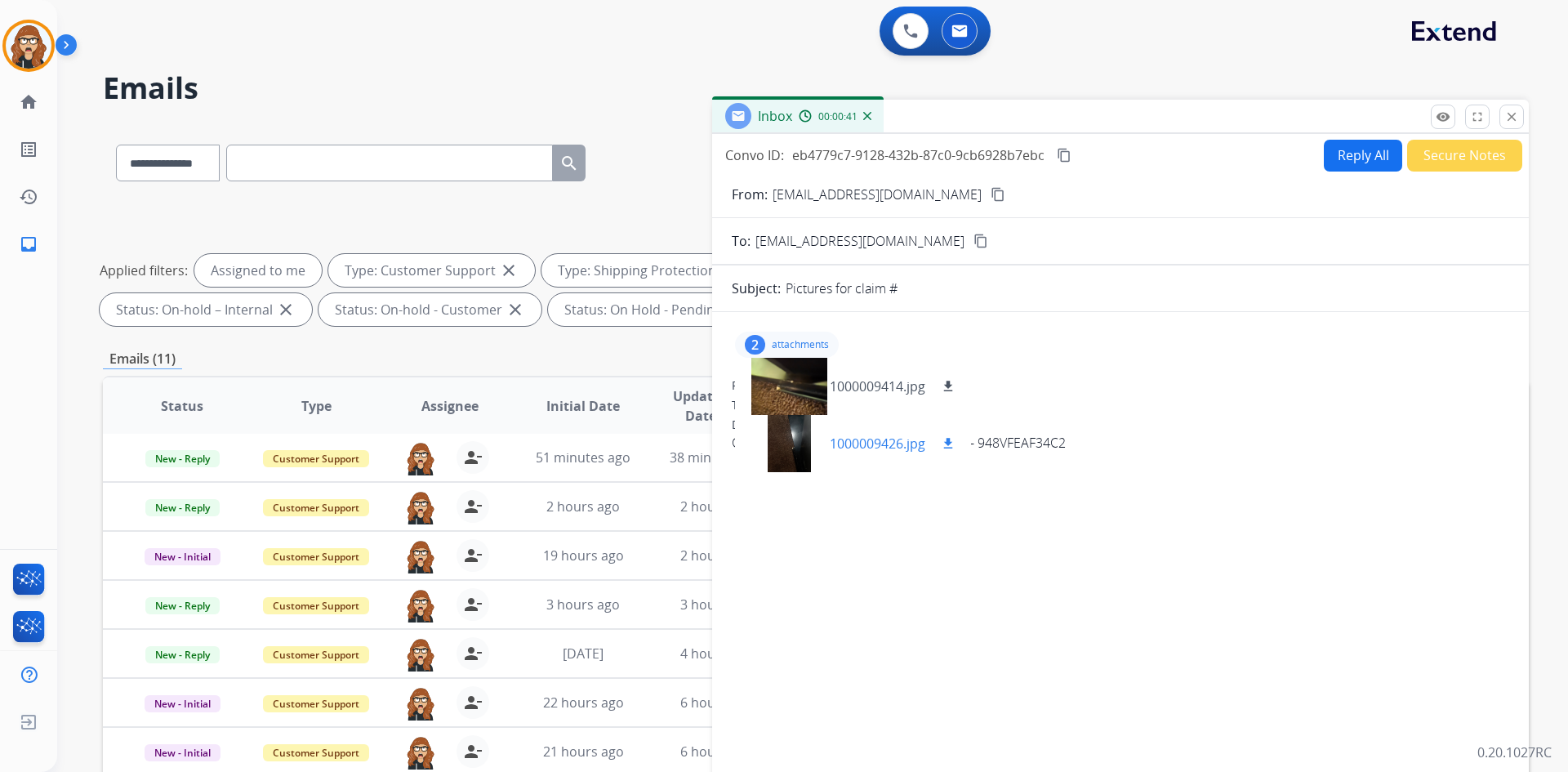
click at [769, 447] on div at bounding box center [788, 444] width 82 height 58
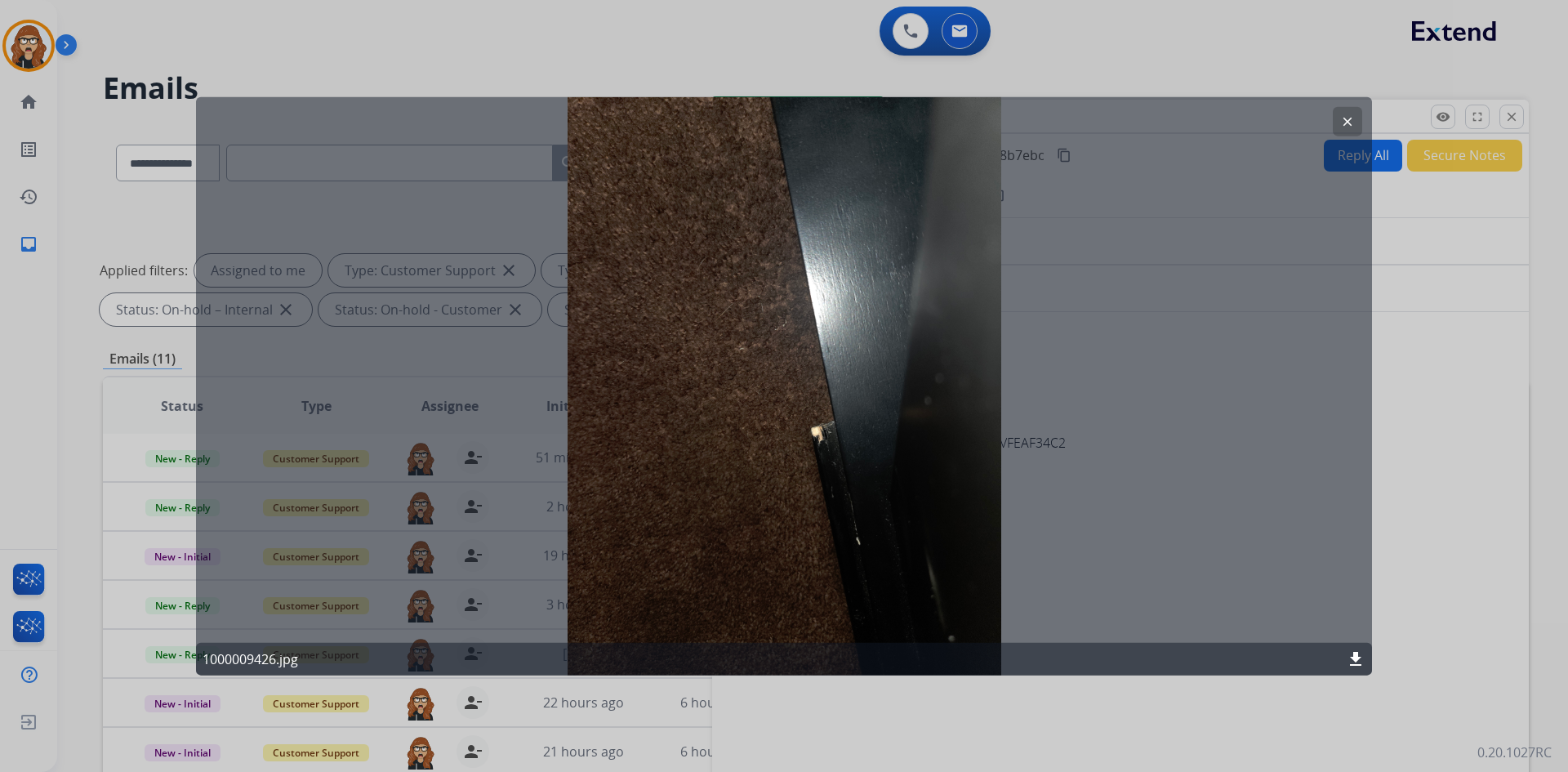
click at [1338, 127] on button "clear" at bounding box center [1347, 120] width 30 height 30
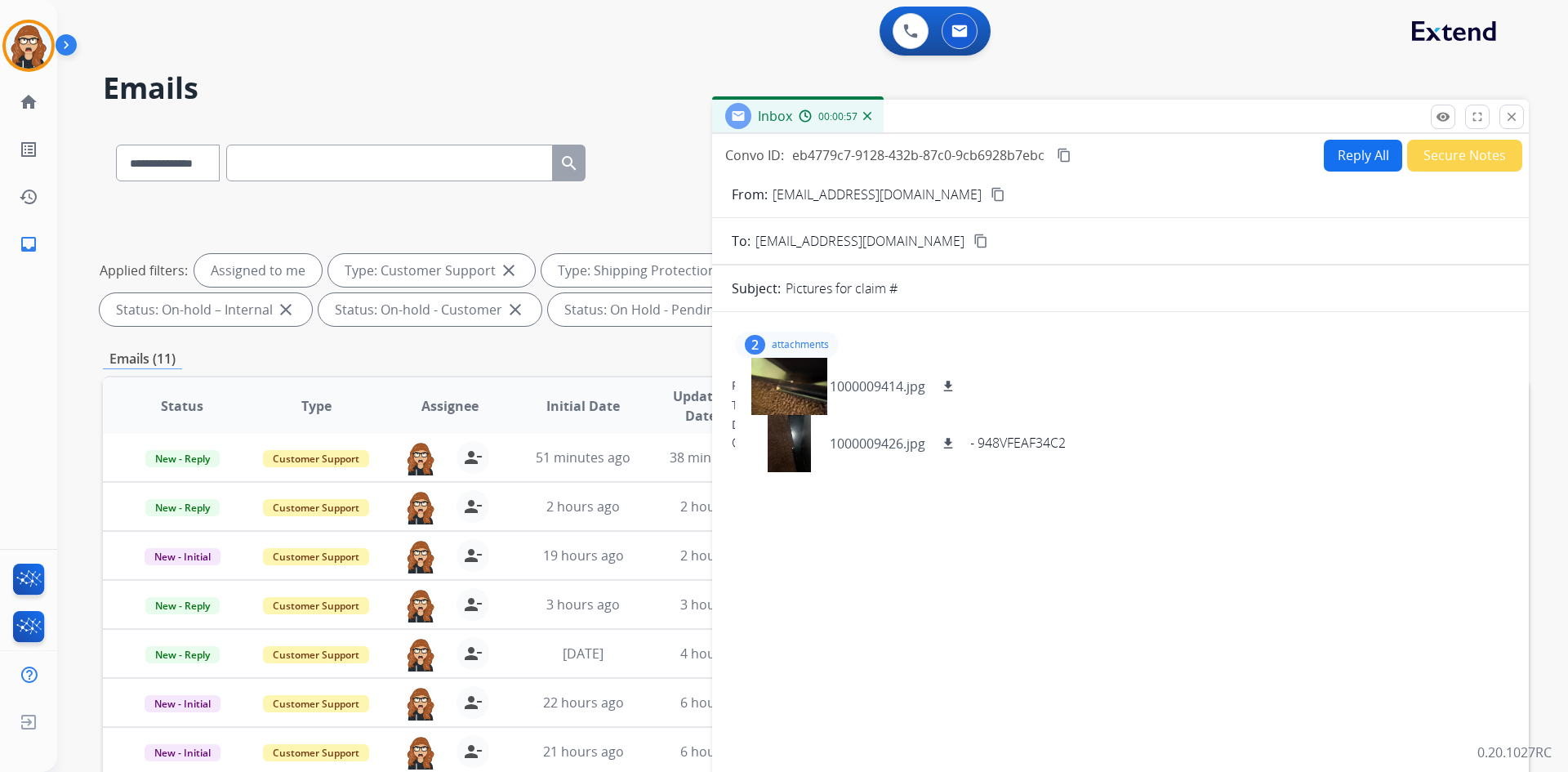
click at [1174, 579] on div "2 attachments 1000009414.jpg download 1000009426.jpg download From: [EMAIL_ADDR…" at bounding box center [1120, 556] width 817 height 462
click at [990, 196] on mat-icon "content_copy" at bounding box center [997, 194] width 14 height 14
click at [793, 449] on div at bounding box center [788, 444] width 82 height 58
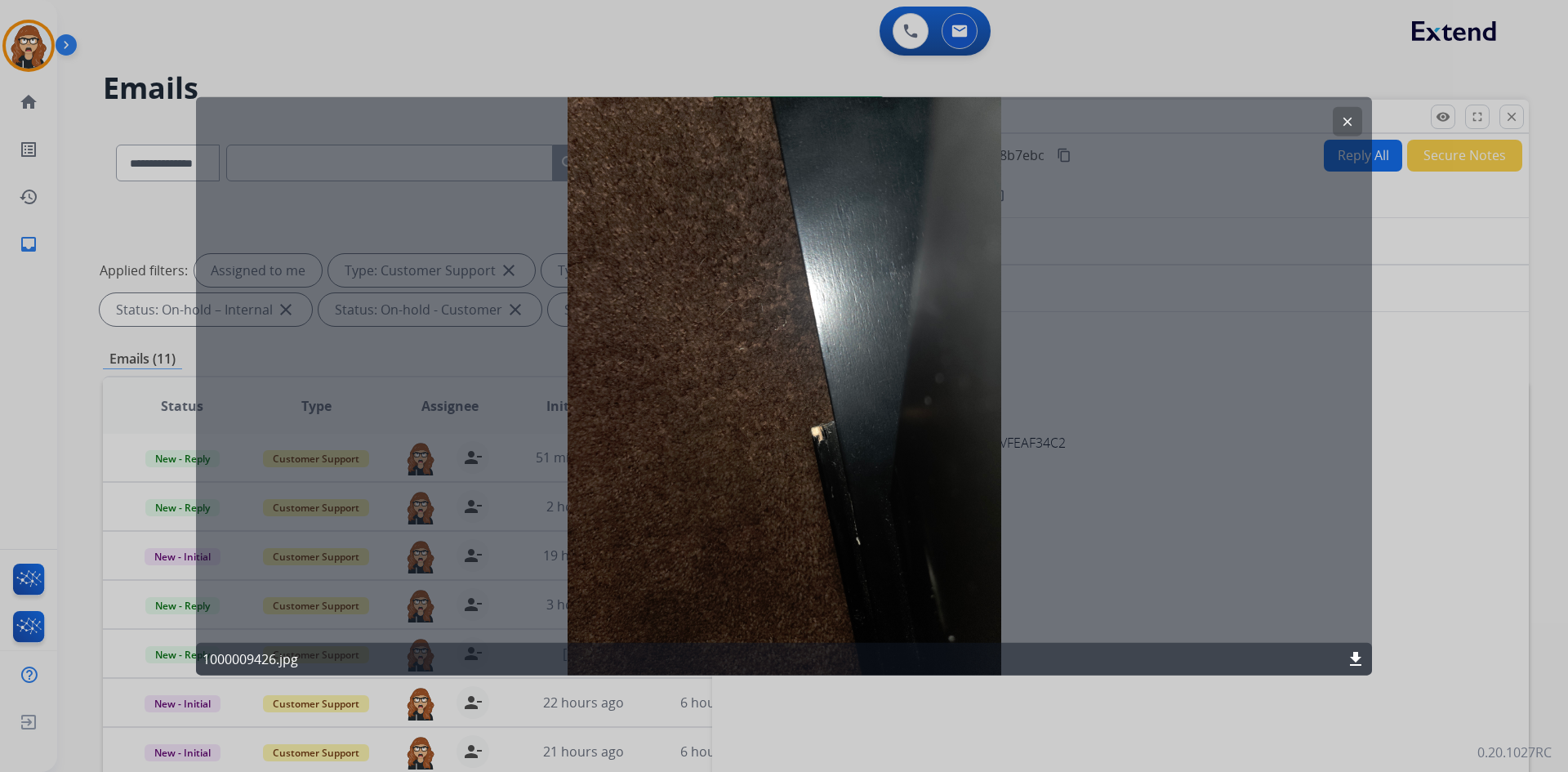
click at [1347, 127] on mat-icon "clear" at bounding box center [1347, 120] width 14 height 14
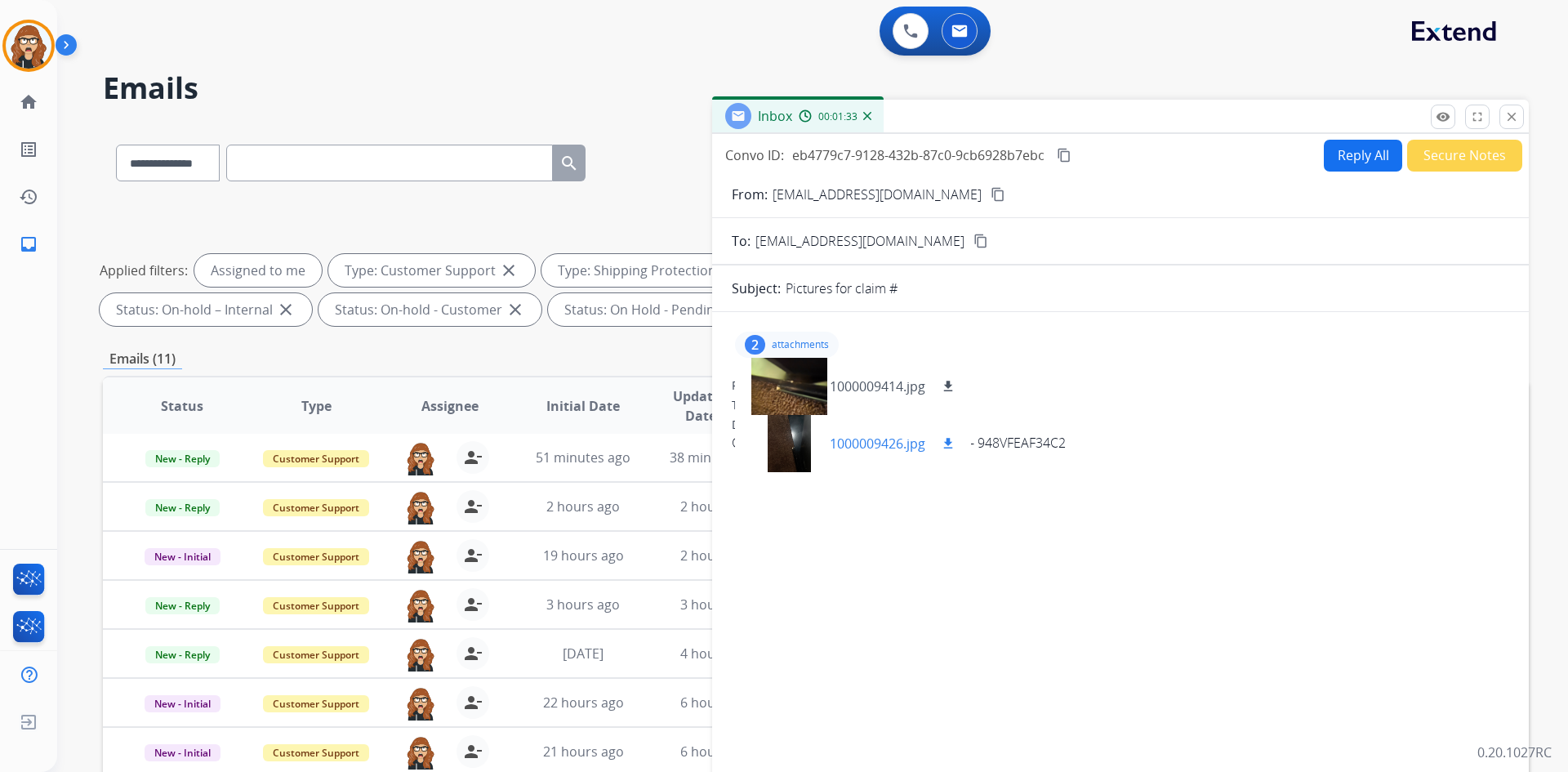
click at [947, 445] on mat-icon "download" at bounding box center [948, 443] width 14 height 14
click at [1344, 148] on button "Reply All" at bounding box center [1362, 155] width 78 height 31
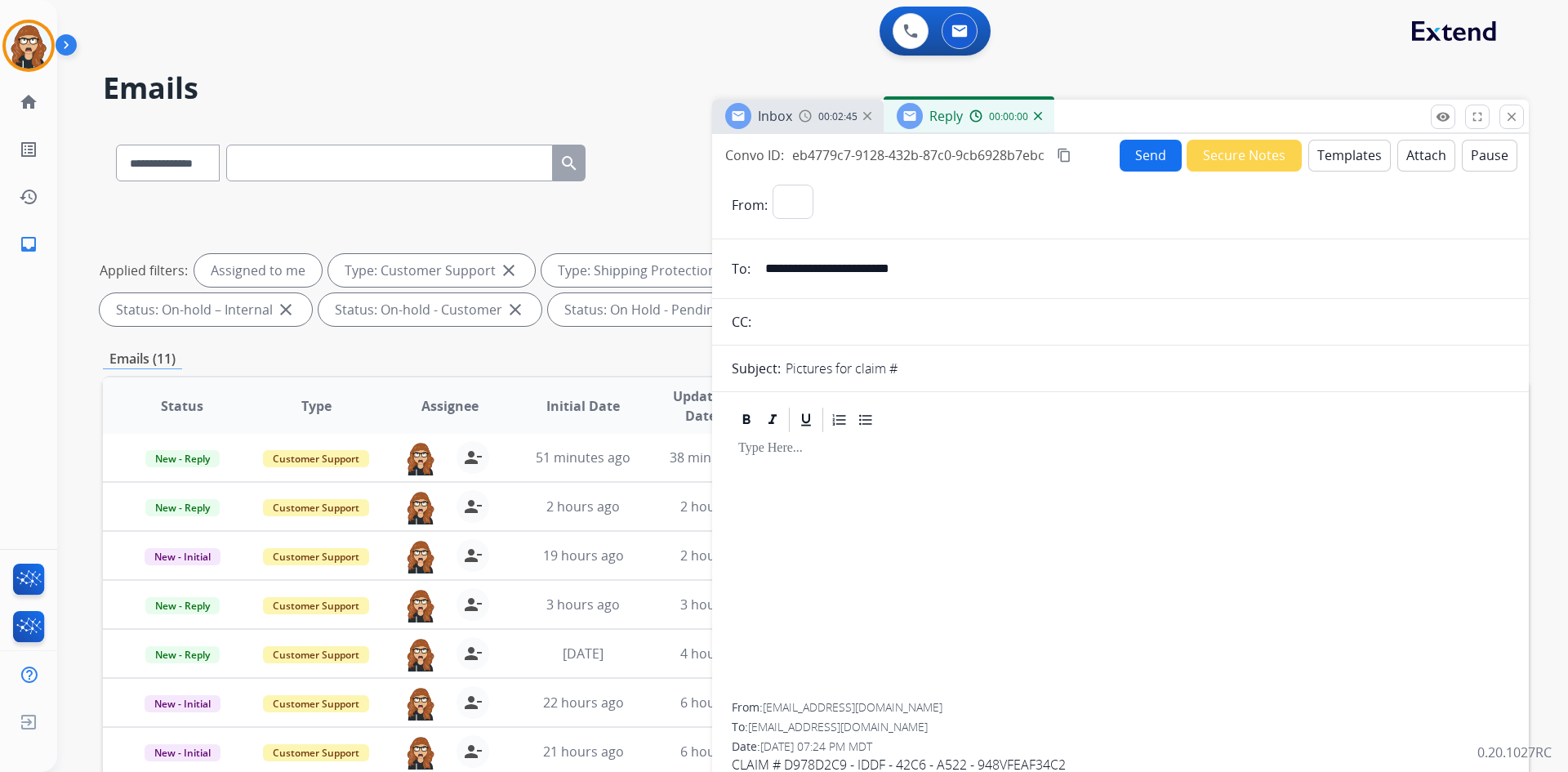
select select "**********"
drag, startPoint x: 1067, startPoint y: 554, endPoint x: 1127, endPoint y: 537, distance: 62.4
click at [1067, 554] on div at bounding box center [1120, 568] width 777 height 268
click at [1324, 155] on button "Templates" at bounding box center [1350, 155] width 83 height 31
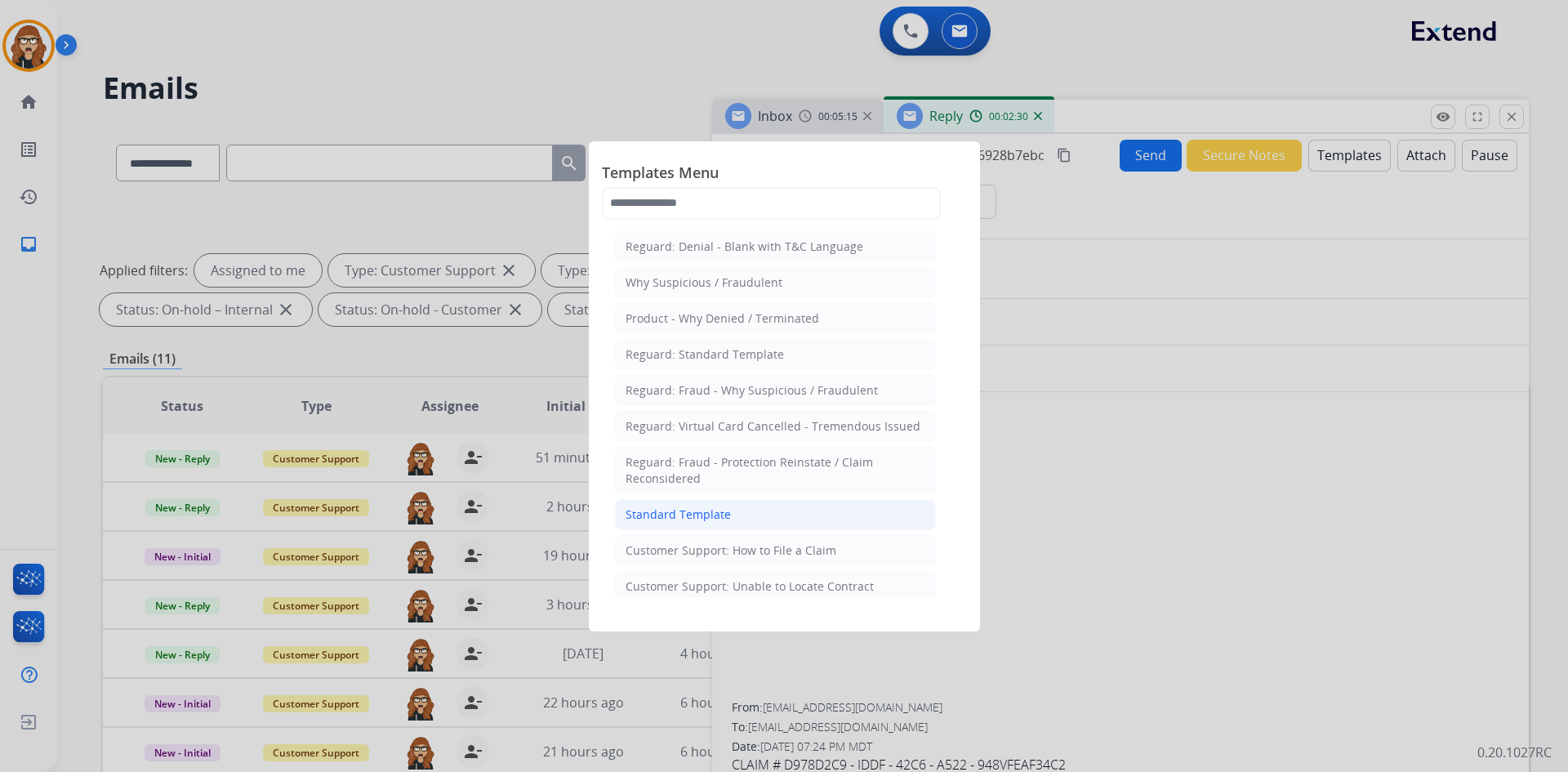
click at [721, 522] on div "Standard Template" at bounding box center [678, 514] width 105 height 16
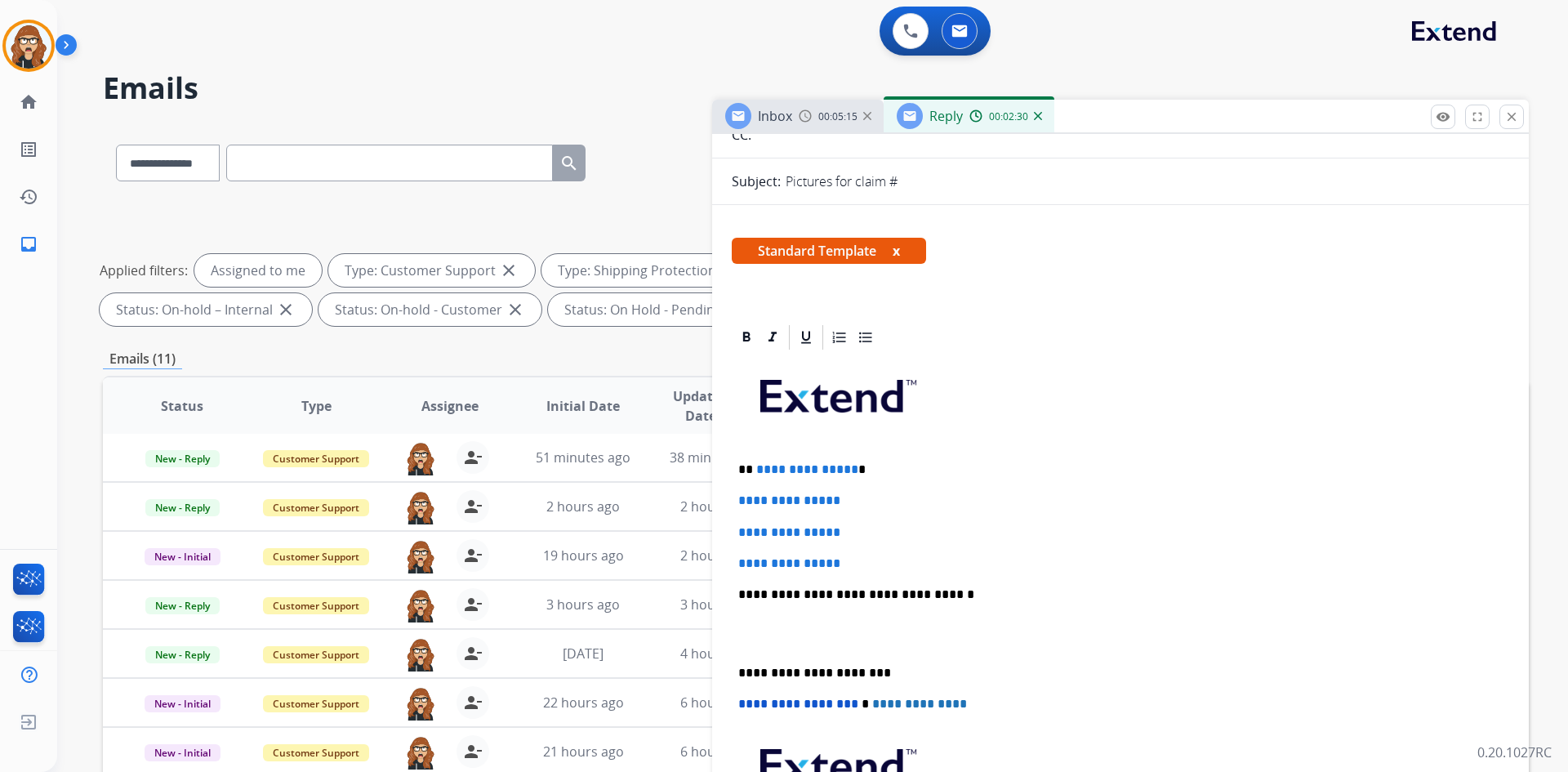
scroll to position [245, 0]
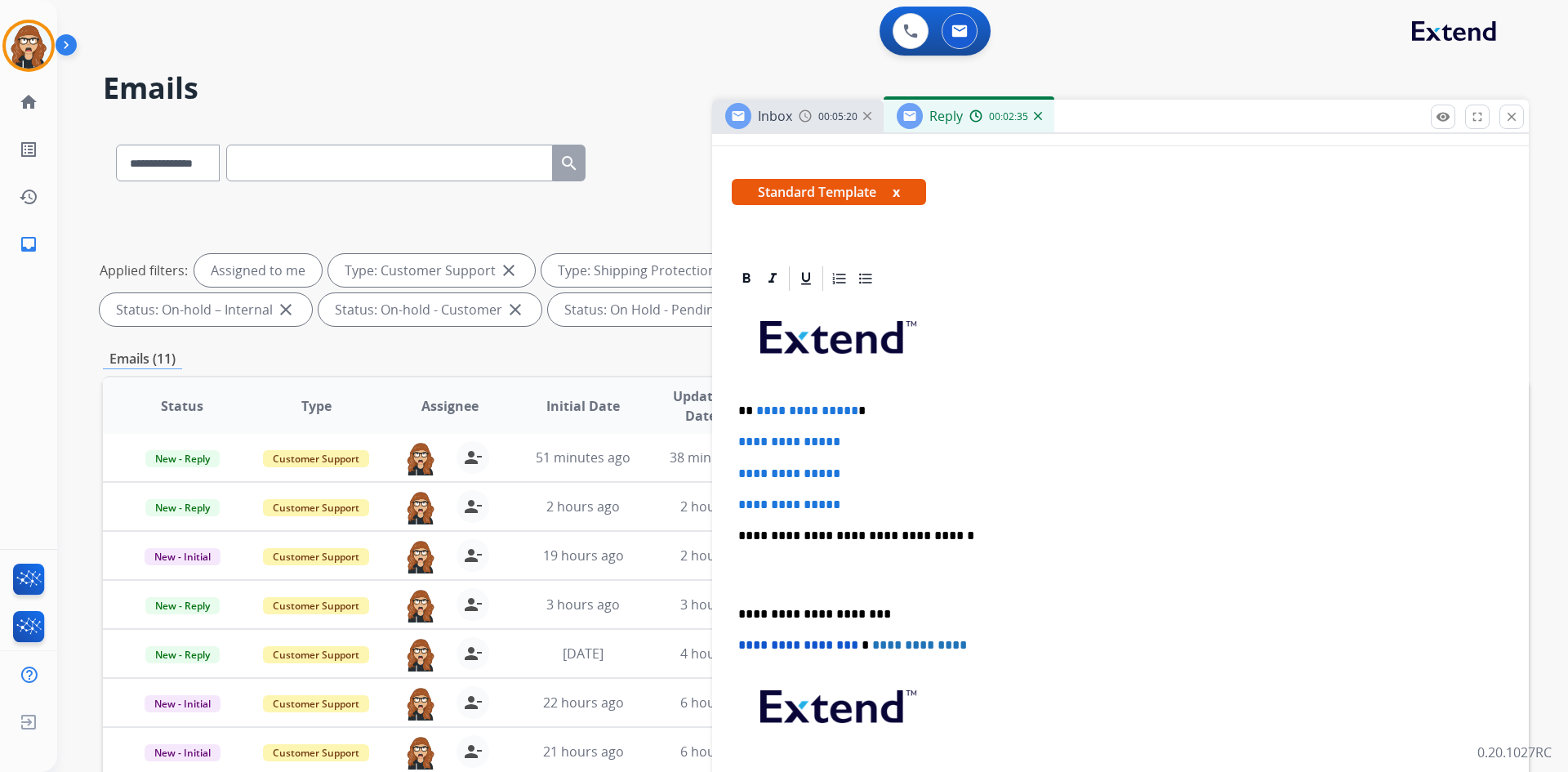
drag, startPoint x: 841, startPoint y: 504, endPoint x: 883, endPoint y: 499, distance: 42.3
click at [840, 504] on span "**********" at bounding box center [790, 504] width 102 height 13
click at [886, 499] on p "**********" at bounding box center [1121, 504] width 765 height 14
drag, startPoint x: 882, startPoint y: 503, endPoint x: 705, endPoint y: 397, distance: 206.3
click at [705, 397] on div "**********" at bounding box center [816, 565] width 1426 height 883
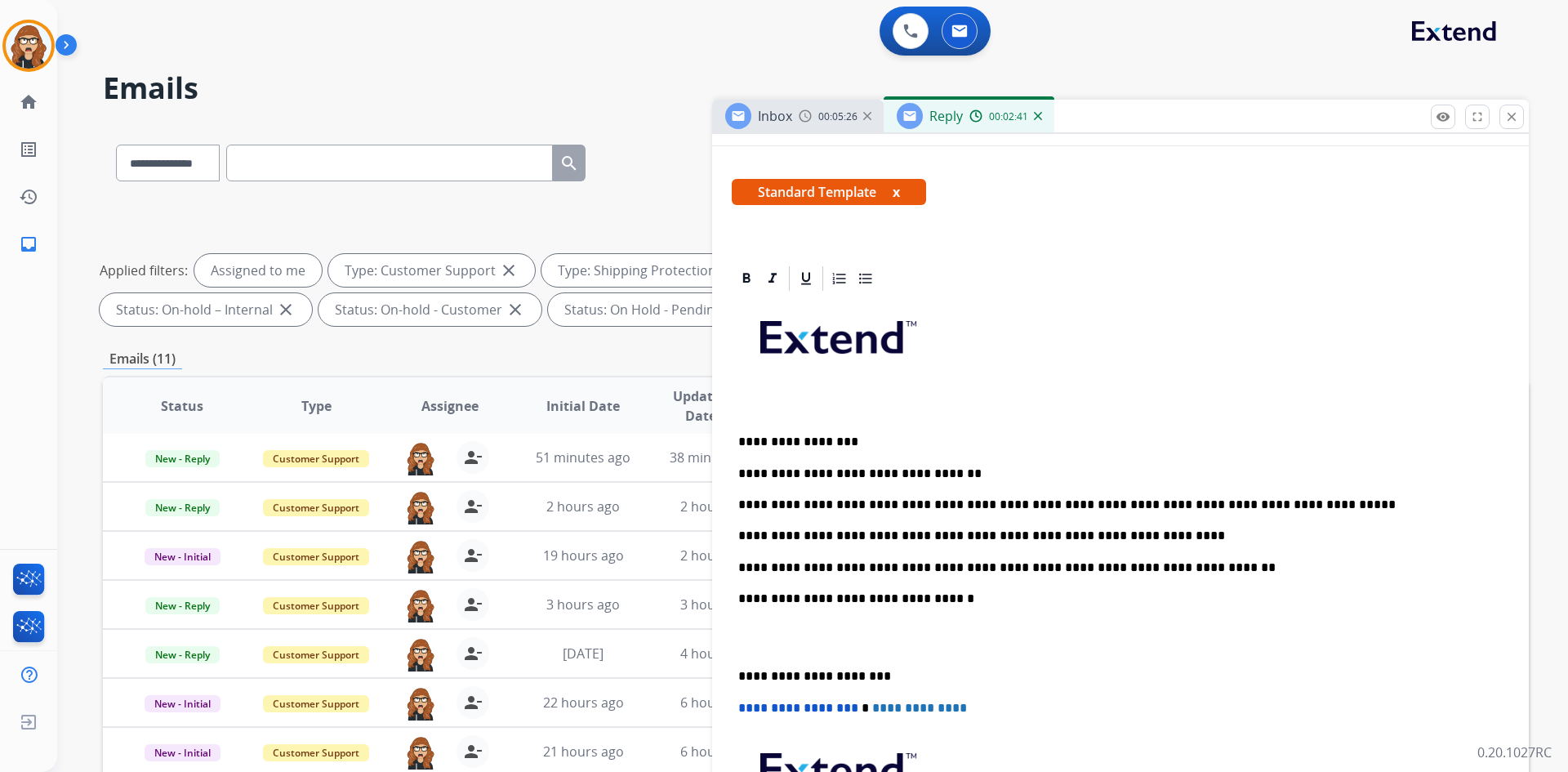
click at [740, 679] on p "**********" at bounding box center [1114, 676] width 751 height 14
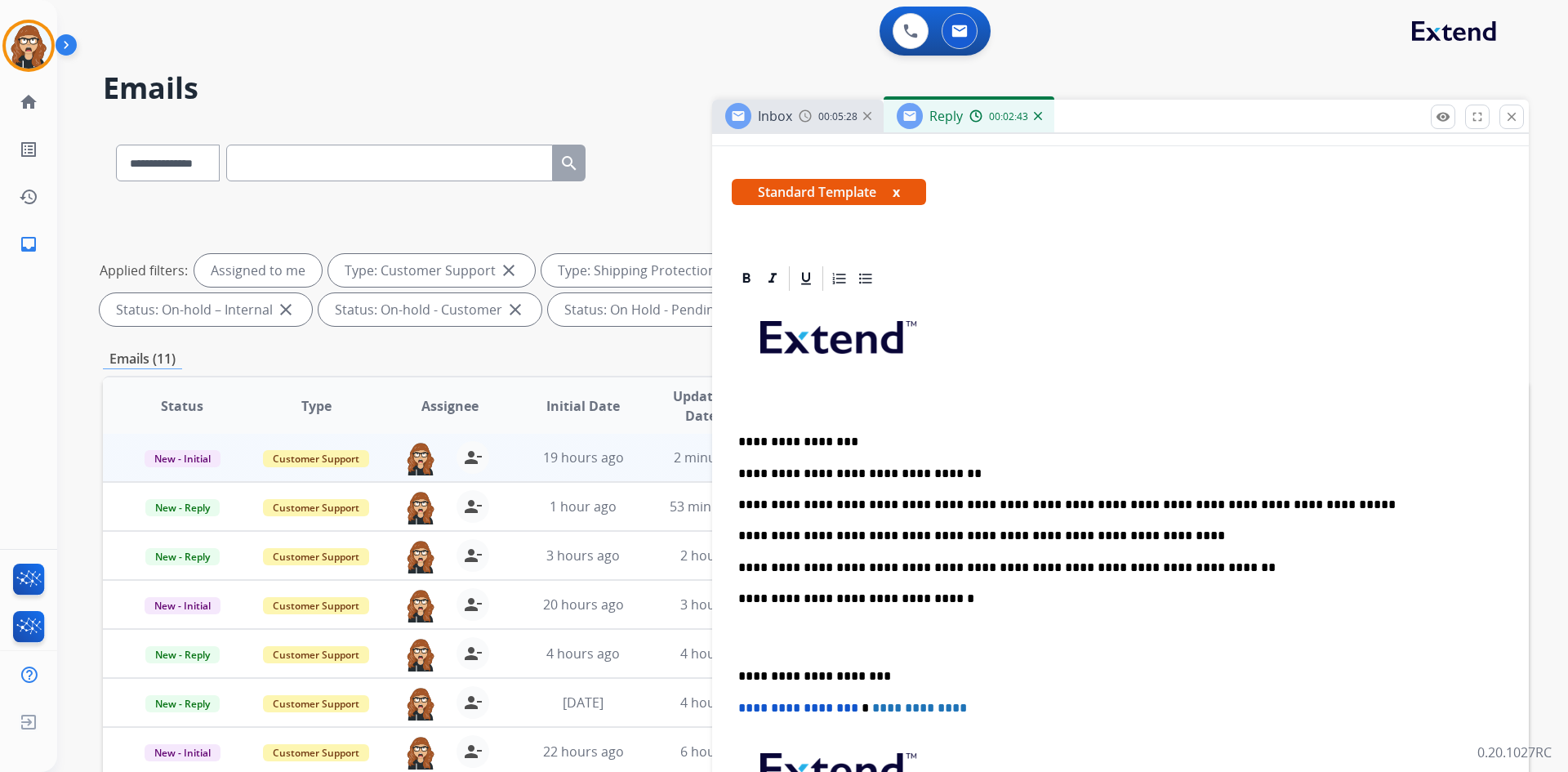
click at [727, 665] on div "**********" at bounding box center [1120, 634] width 817 height 739
click at [745, 657] on div "**********" at bounding box center [1120, 605] width 777 height 625
click at [736, 682] on div "**********" at bounding box center [1120, 605] width 777 height 625
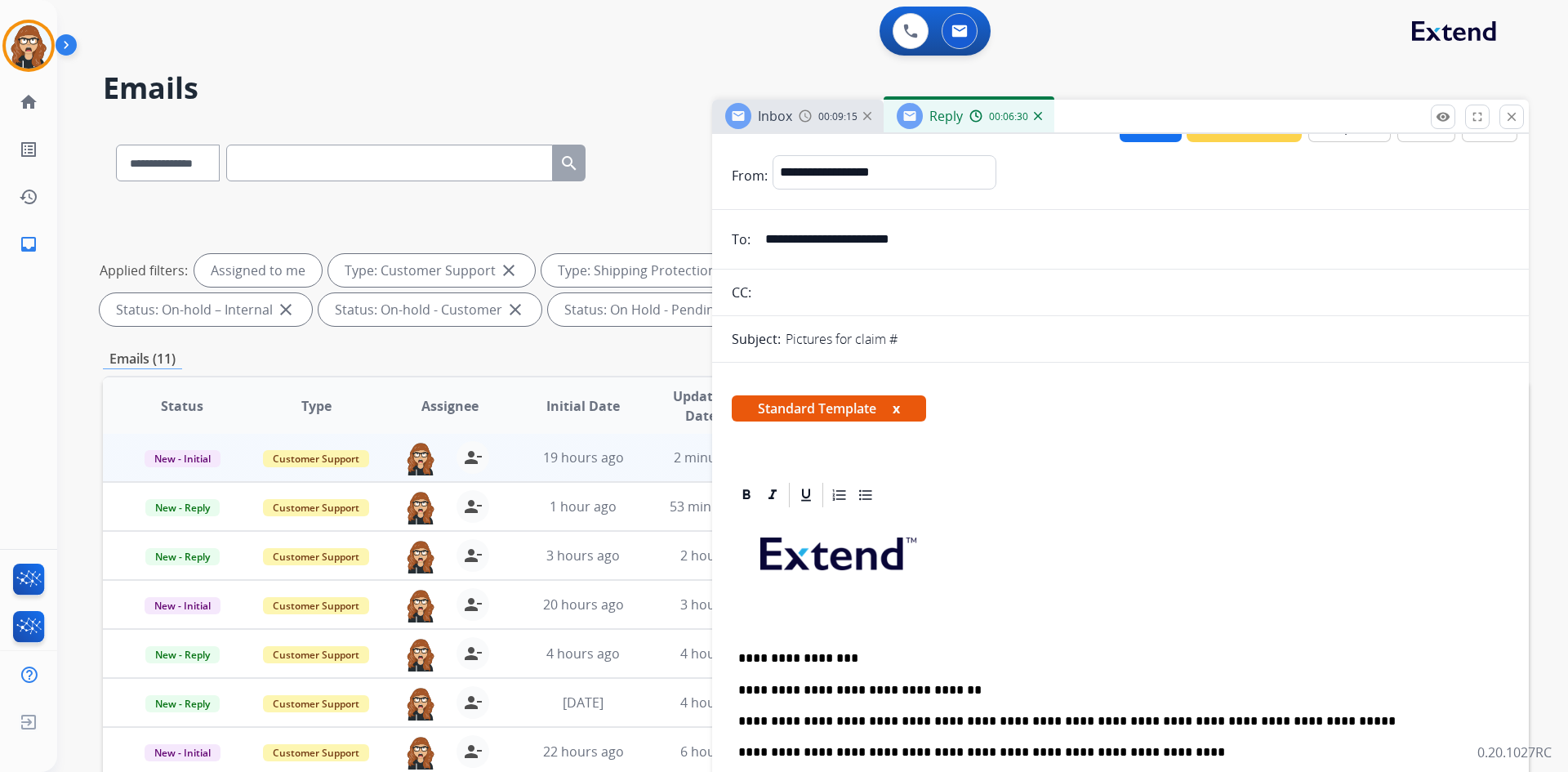
scroll to position [0, 0]
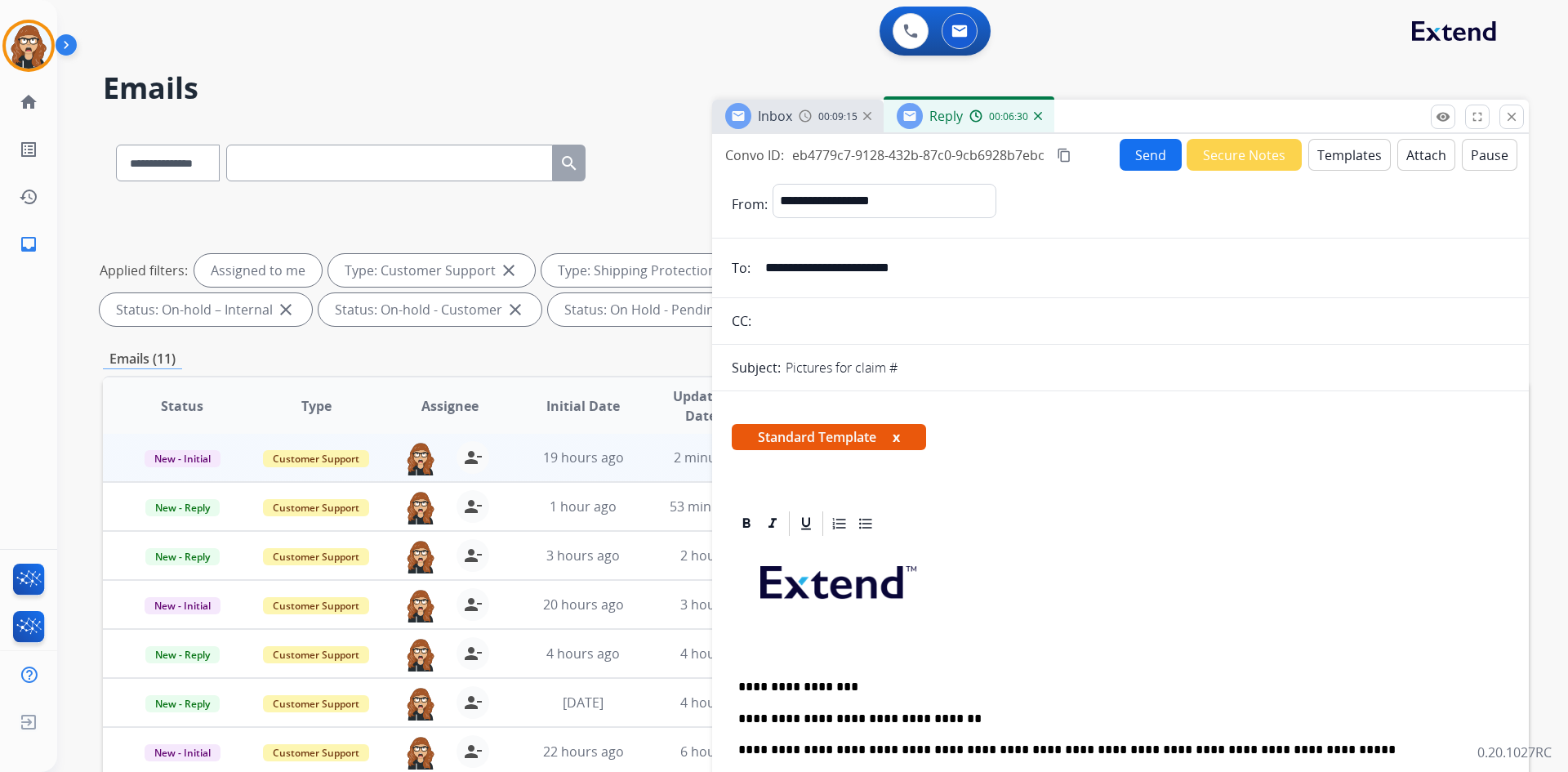
click at [1130, 146] on button "Send" at bounding box center [1150, 154] width 62 height 31
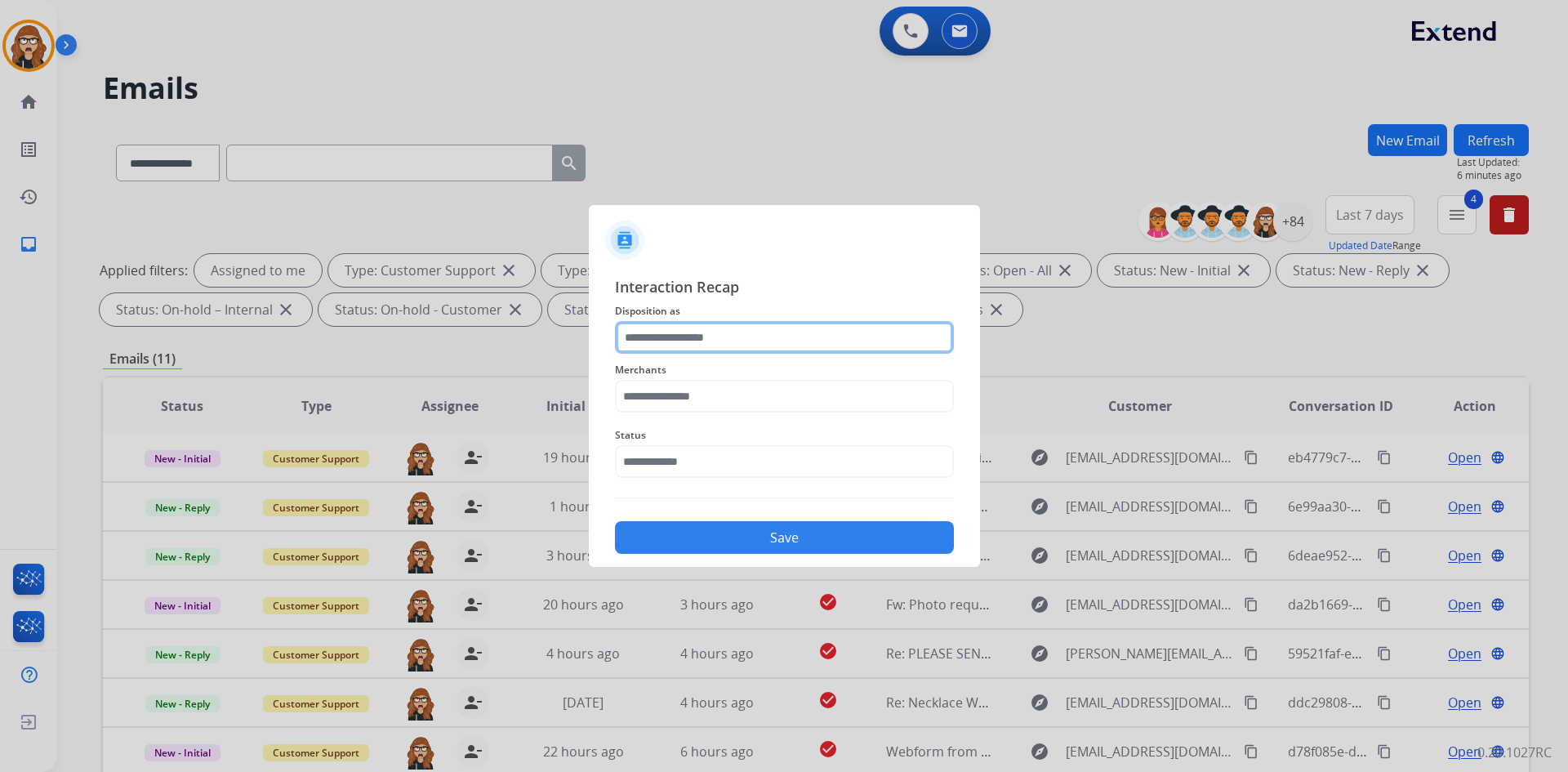
click at [757, 327] on input "text" at bounding box center [784, 337] width 339 height 32
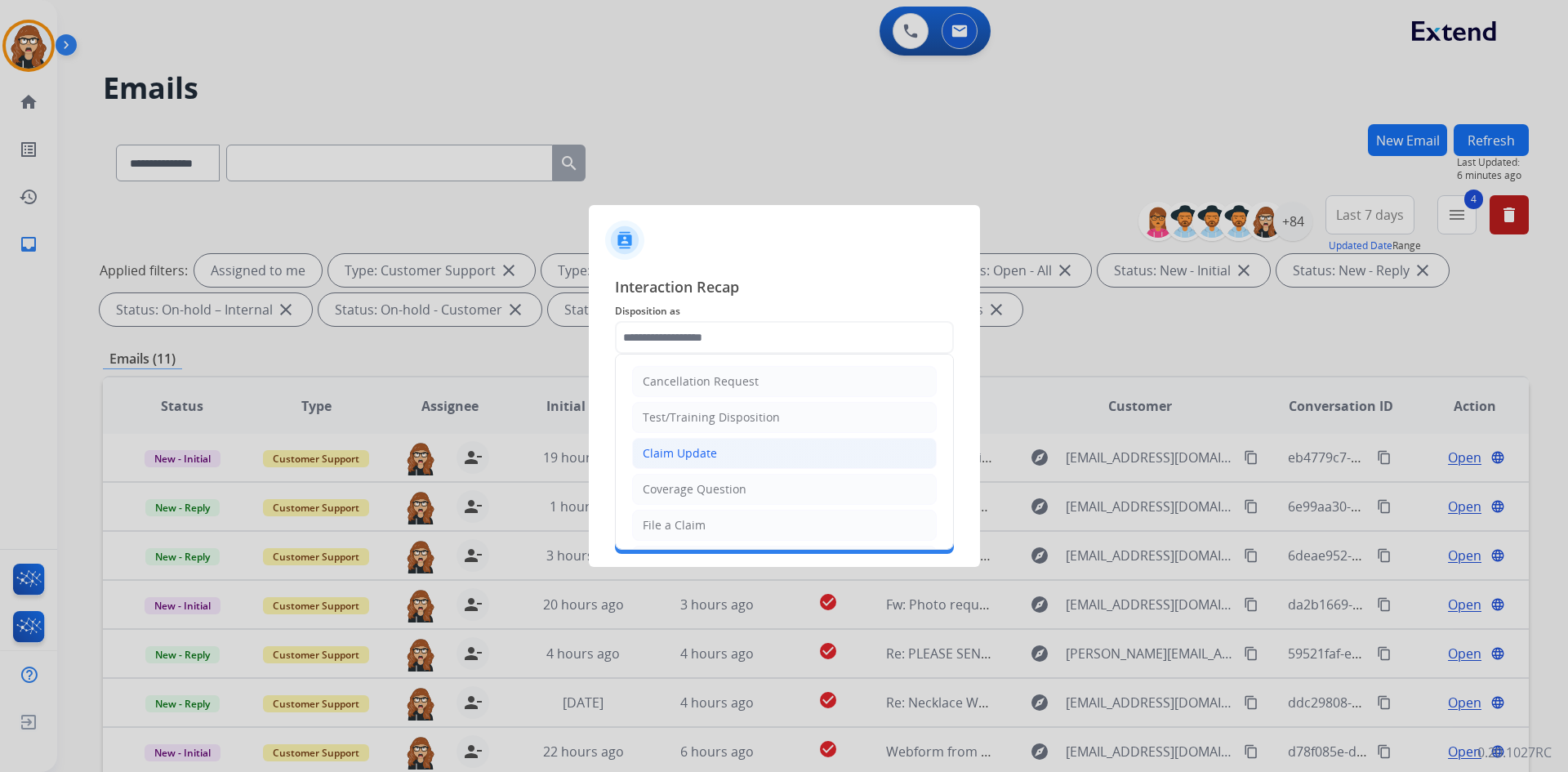
click at [721, 441] on li "Claim Update" at bounding box center [784, 453] width 305 height 31
type input "**********"
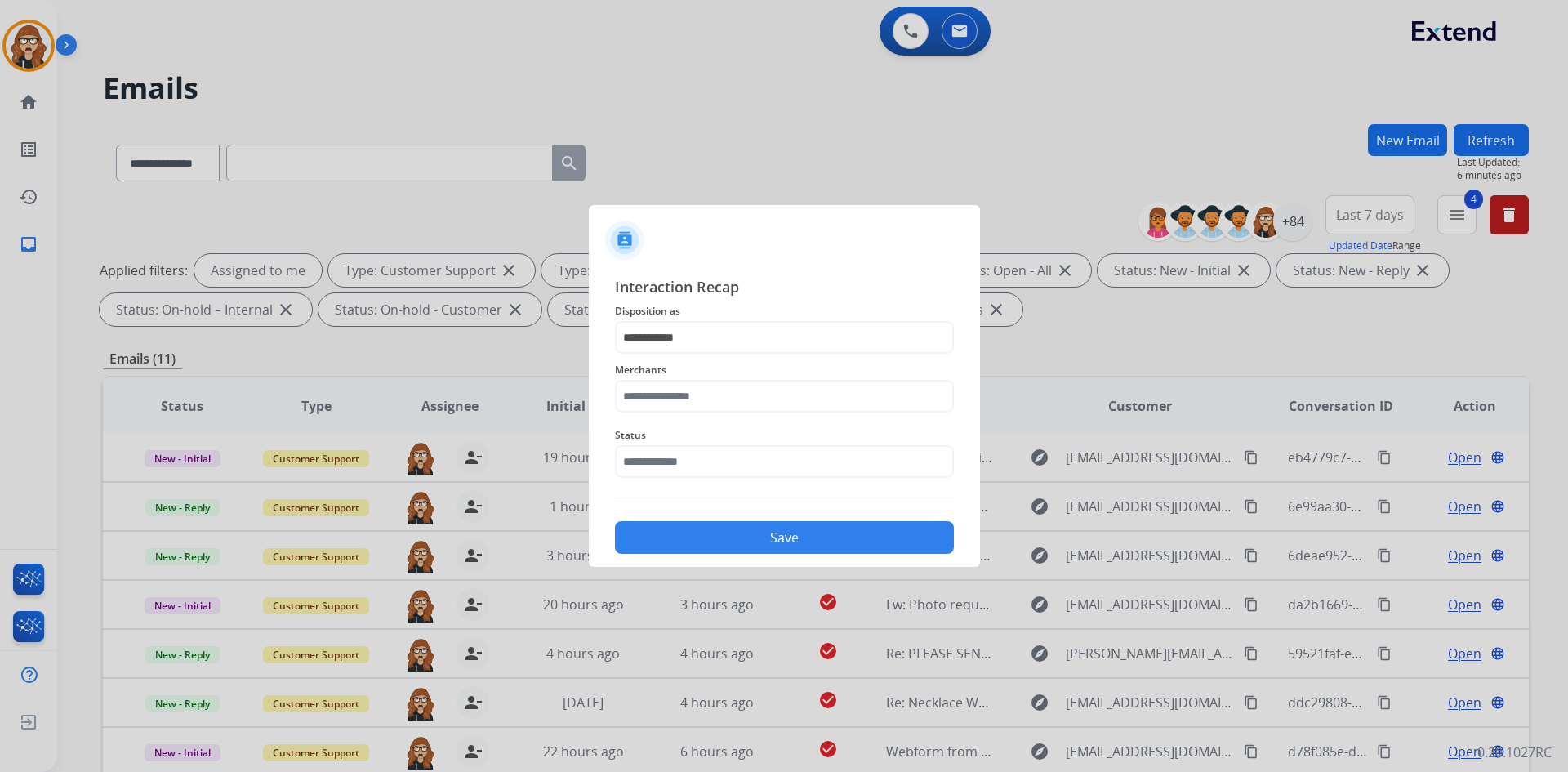
click at [740, 380] on div "Merchants" at bounding box center [784, 386] width 339 height 66
click at [742, 390] on input "text" at bounding box center [784, 396] width 339 height 32
click at [721, 471] on div "Ashley furniture" at bounding box center [687, 478] width 89 height 16
type input "**********"
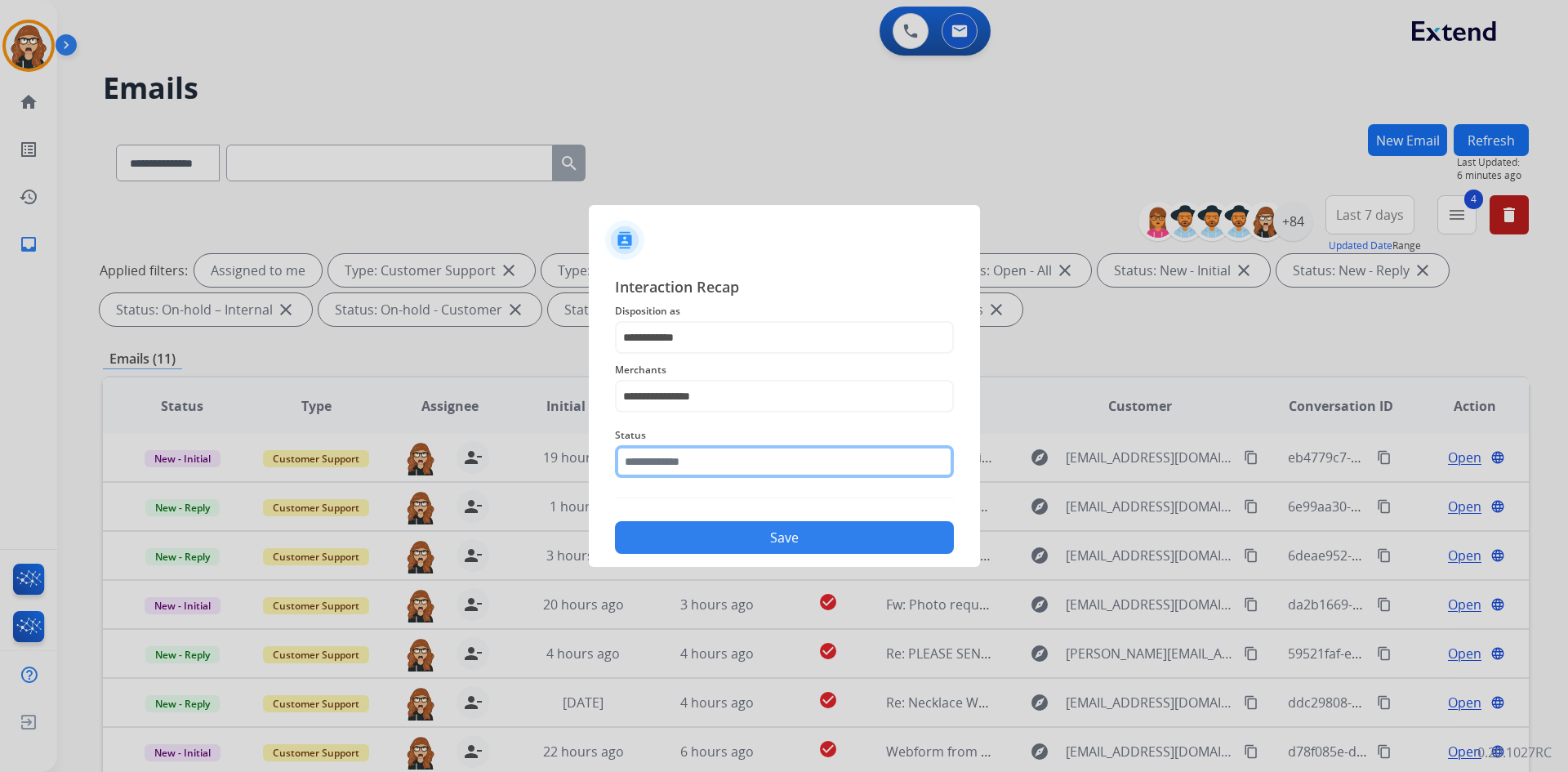
click at [721, 472] on input "text" at bounding box center [784, 461] width 339 height 32
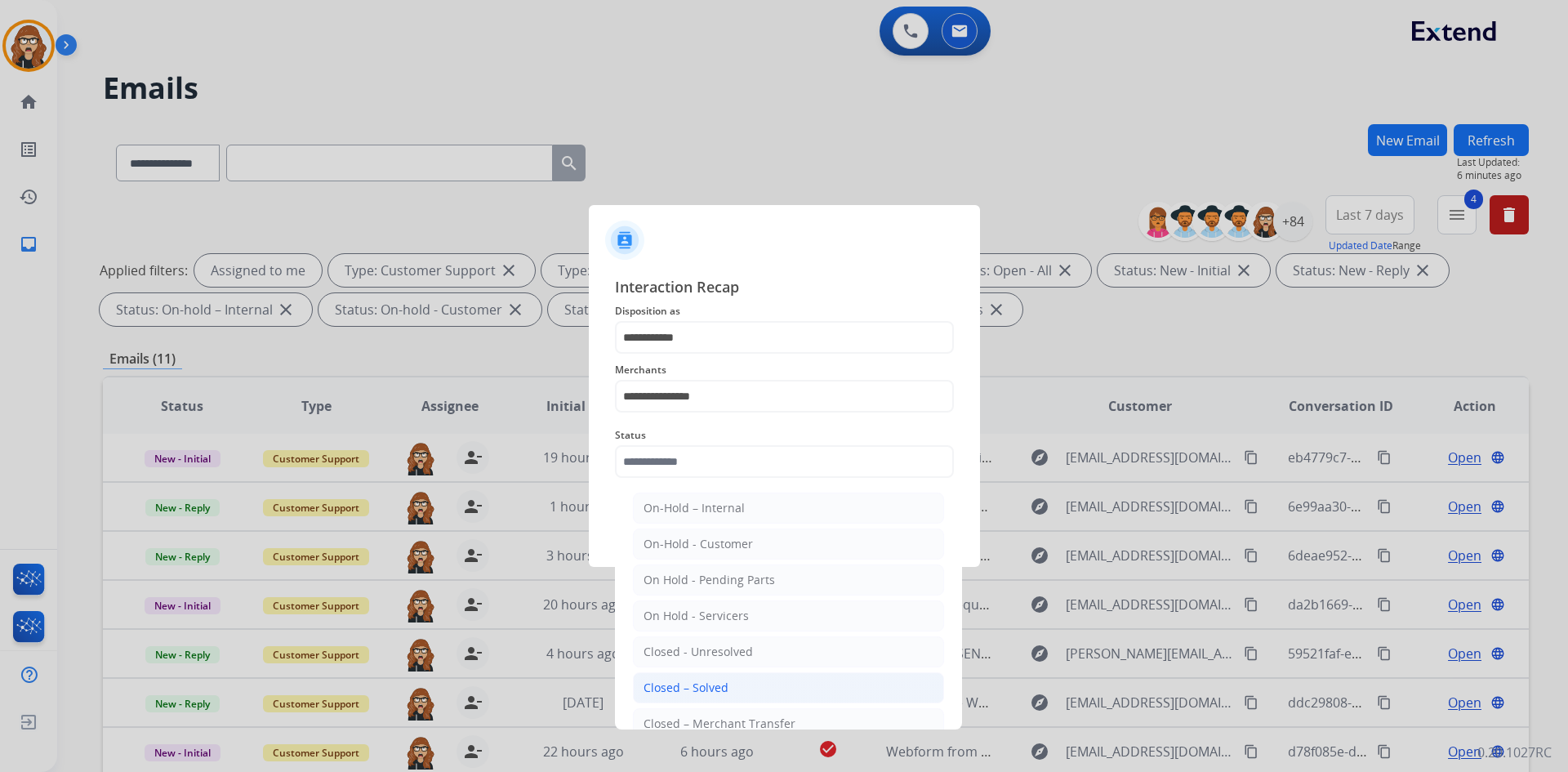
click at [738, 685] on li "Closed – Solved" at bounding box center [788, 688] width 311 height 31
type input "**********"
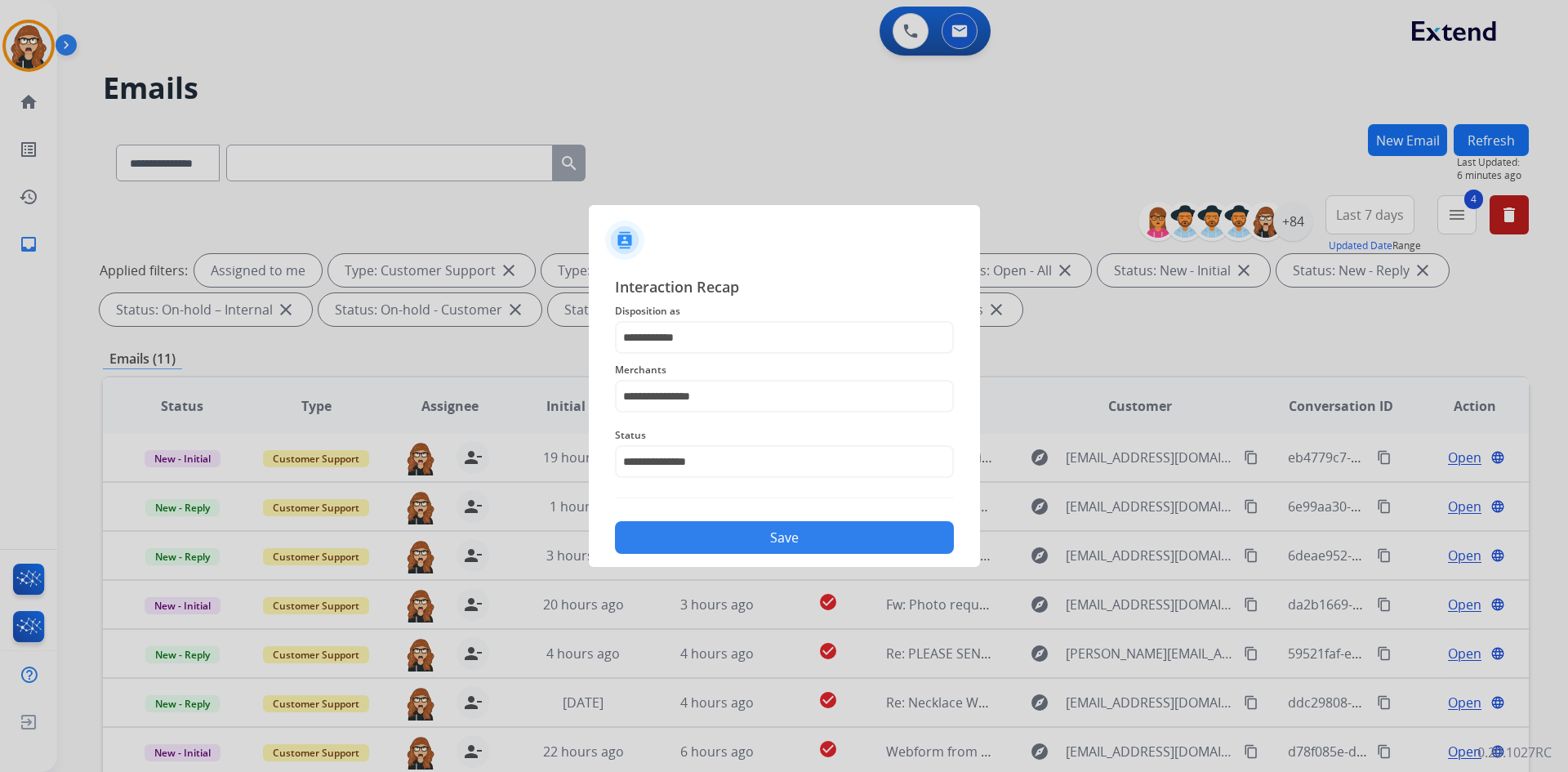
click at [763, 530] on button "Save" at bounding box center [784, 537] width 339 height 32
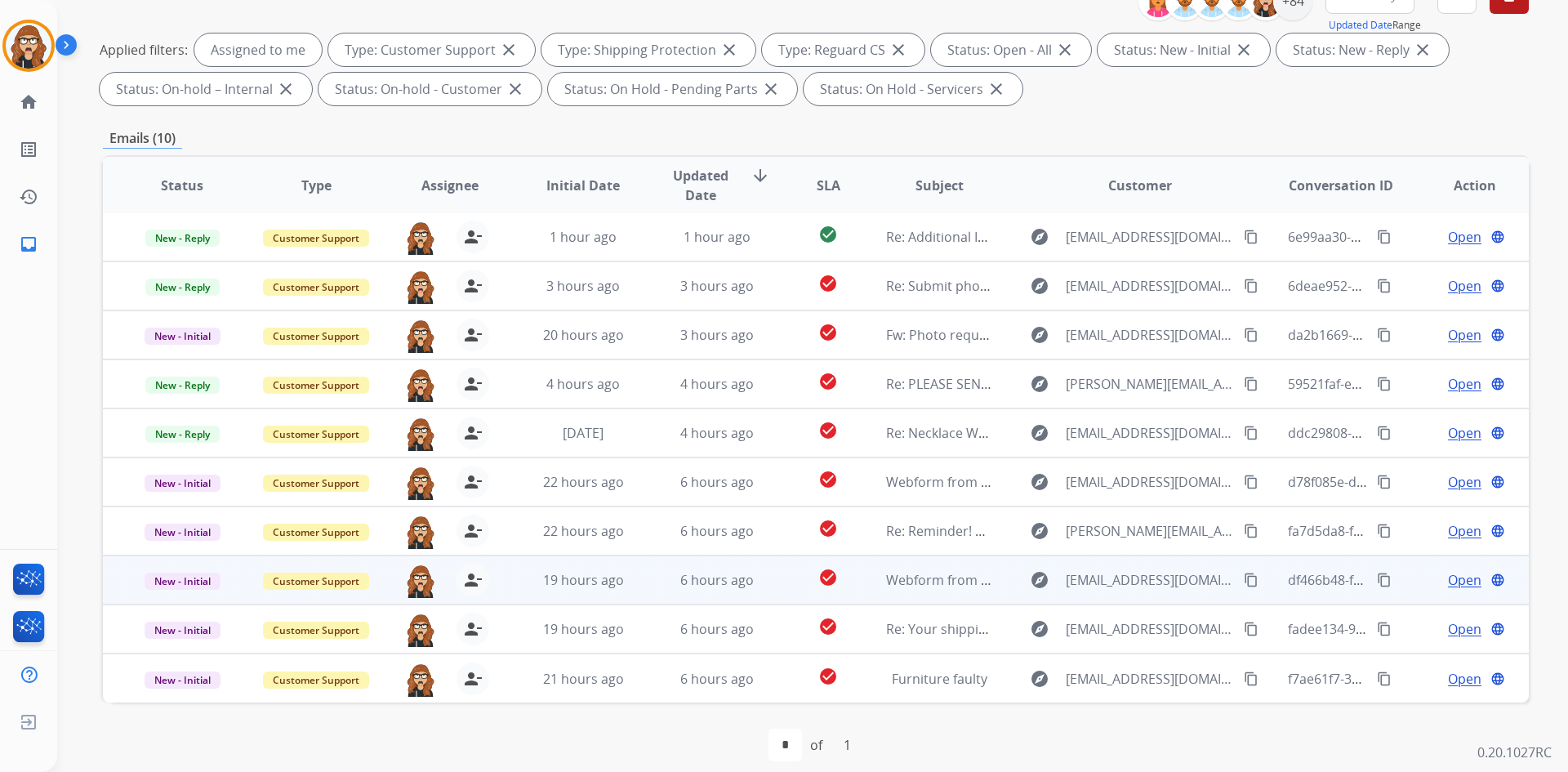
scroll to position [236, 0]
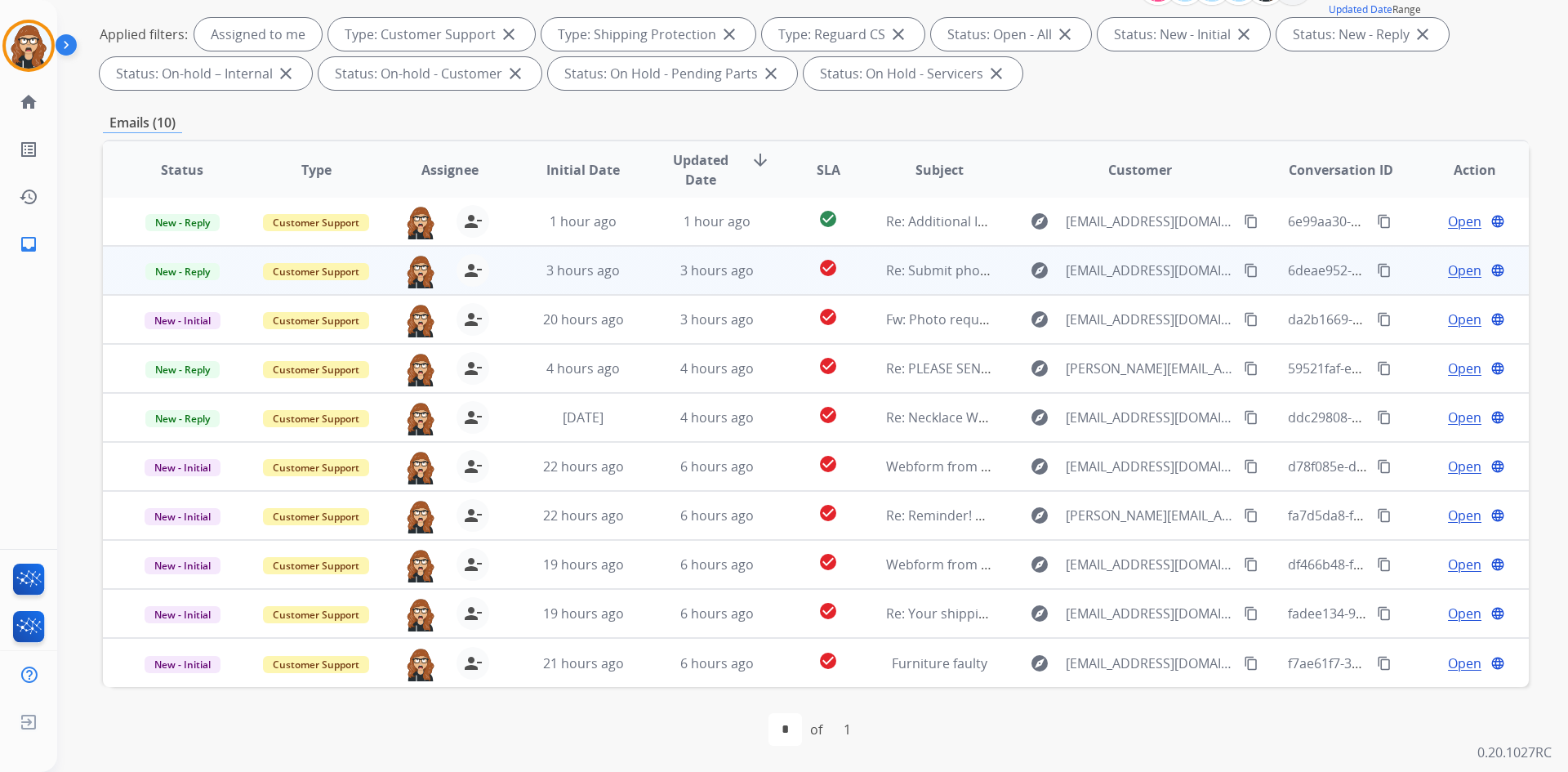
drag, startPoint x: 1095, startPoint y: 120, endPoint x: 1142, endPoint y: 257, distance: 144.8
click at [1095, 120] on div "Emails (10)" at bounding box center [816, 122] width 1426 height 21
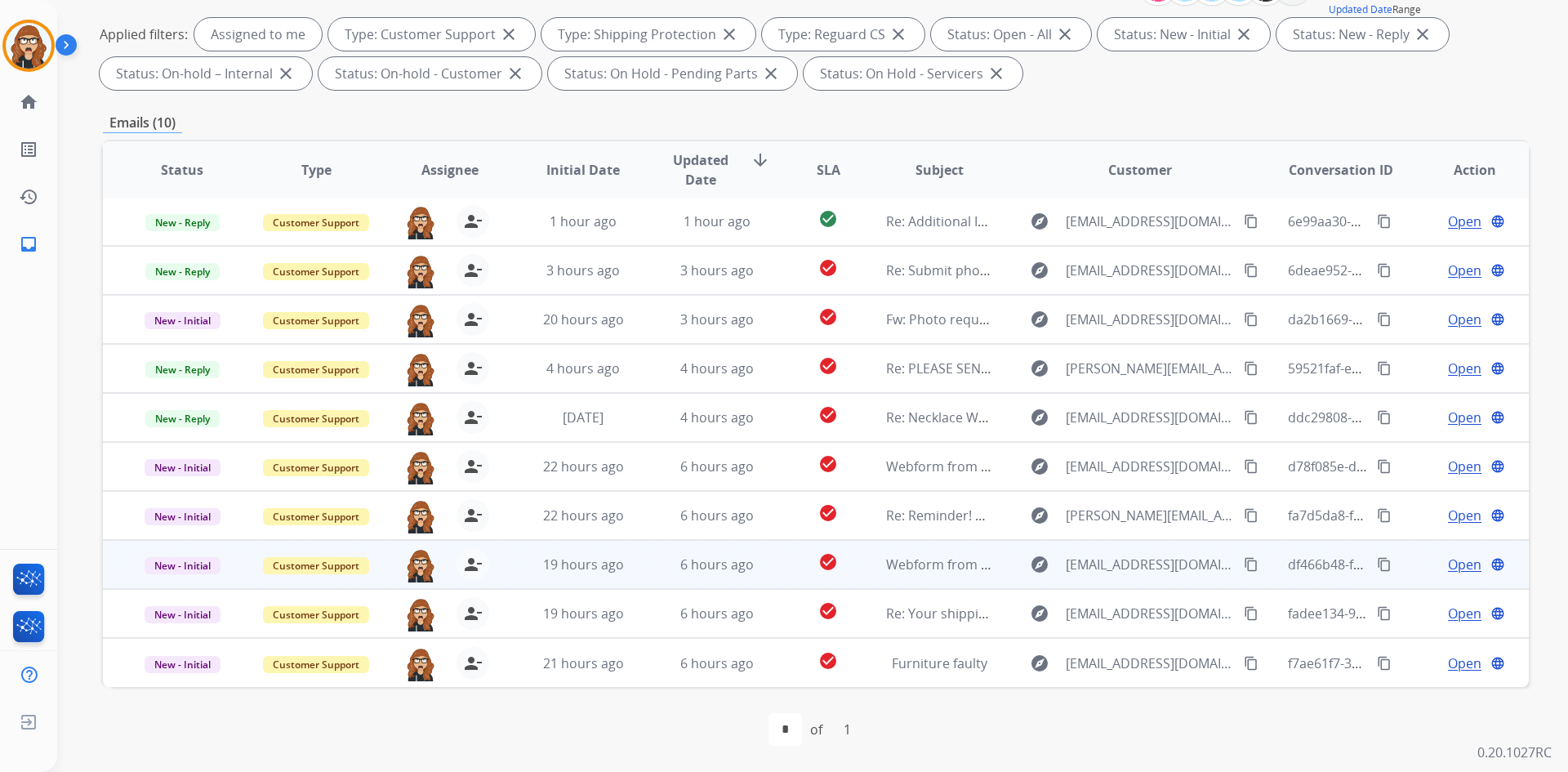
click at [1377, 566] on mat-icon "content_copy" at bounding box center [1384, 564] width 14 height 14
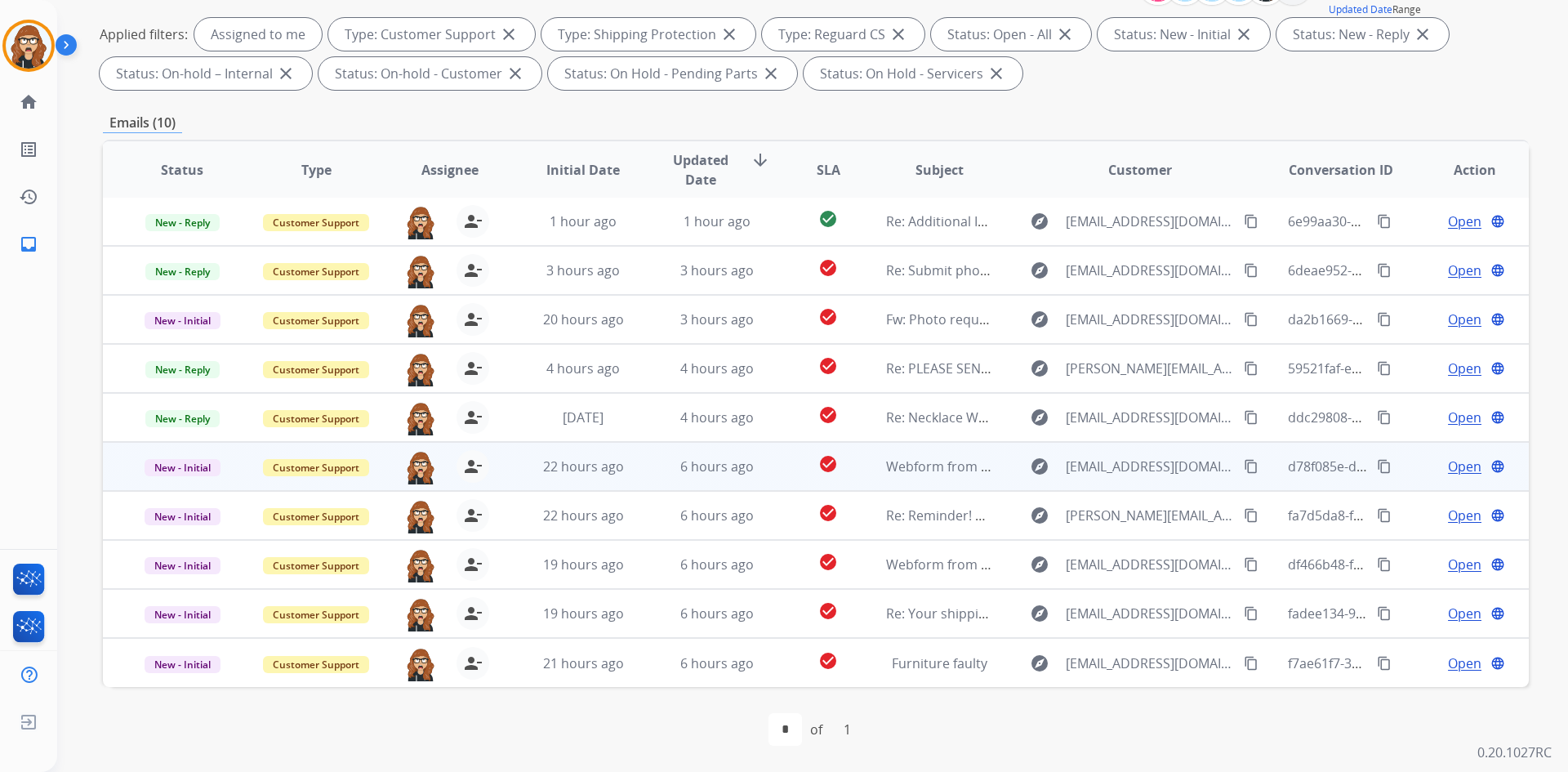
drag, startPoint x: 1226, startPoint y: 563, endPoint x: 1501, endPoint y: 459, distance: 294.0
click at [1244, 563] on mat-icon "content_copy" at bounding box center [1251, 564] width 14 height 14
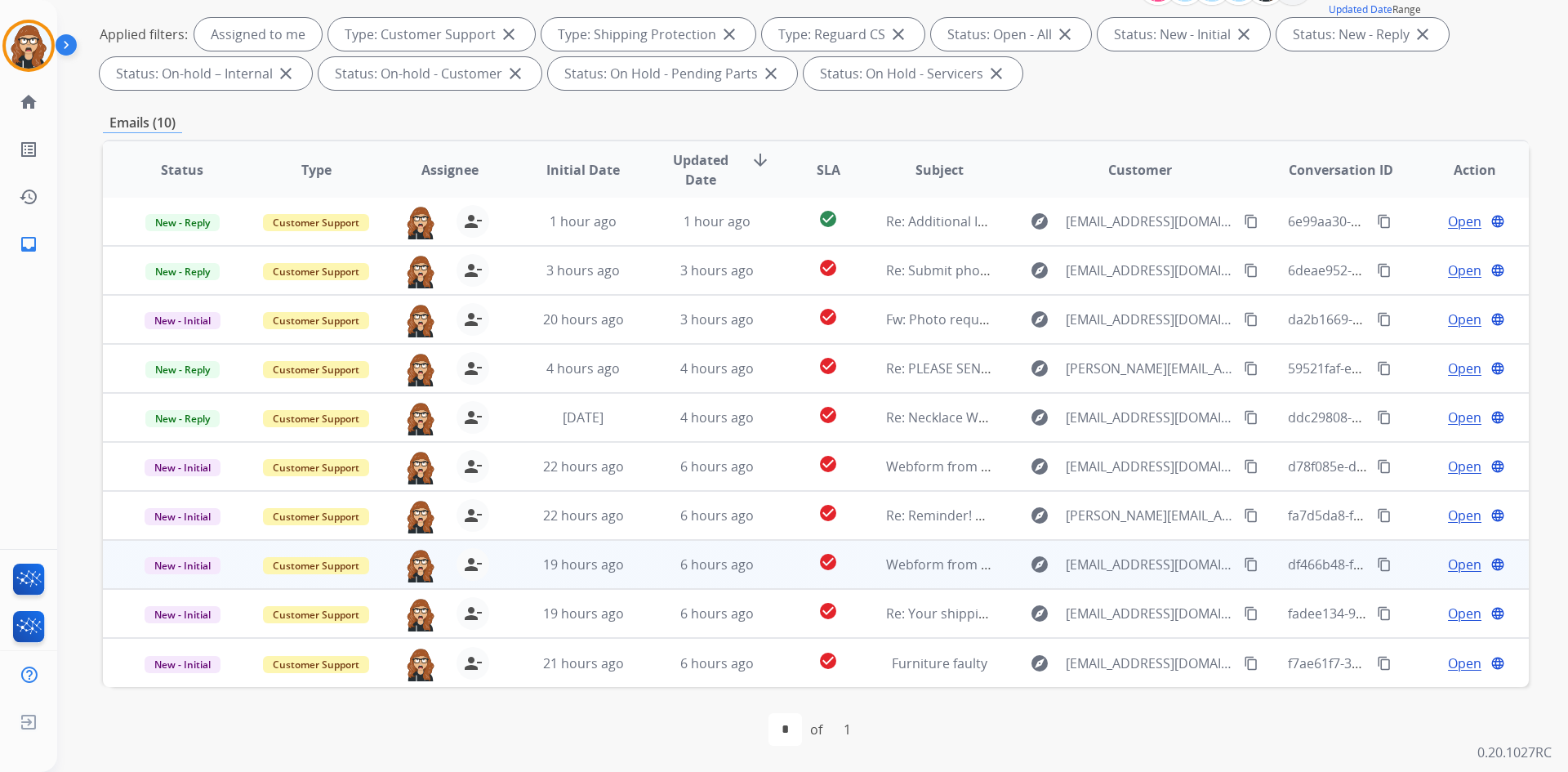
click at [1474, 556] on div "Open language" at bounding box center [1474, 564] width 107 height 20
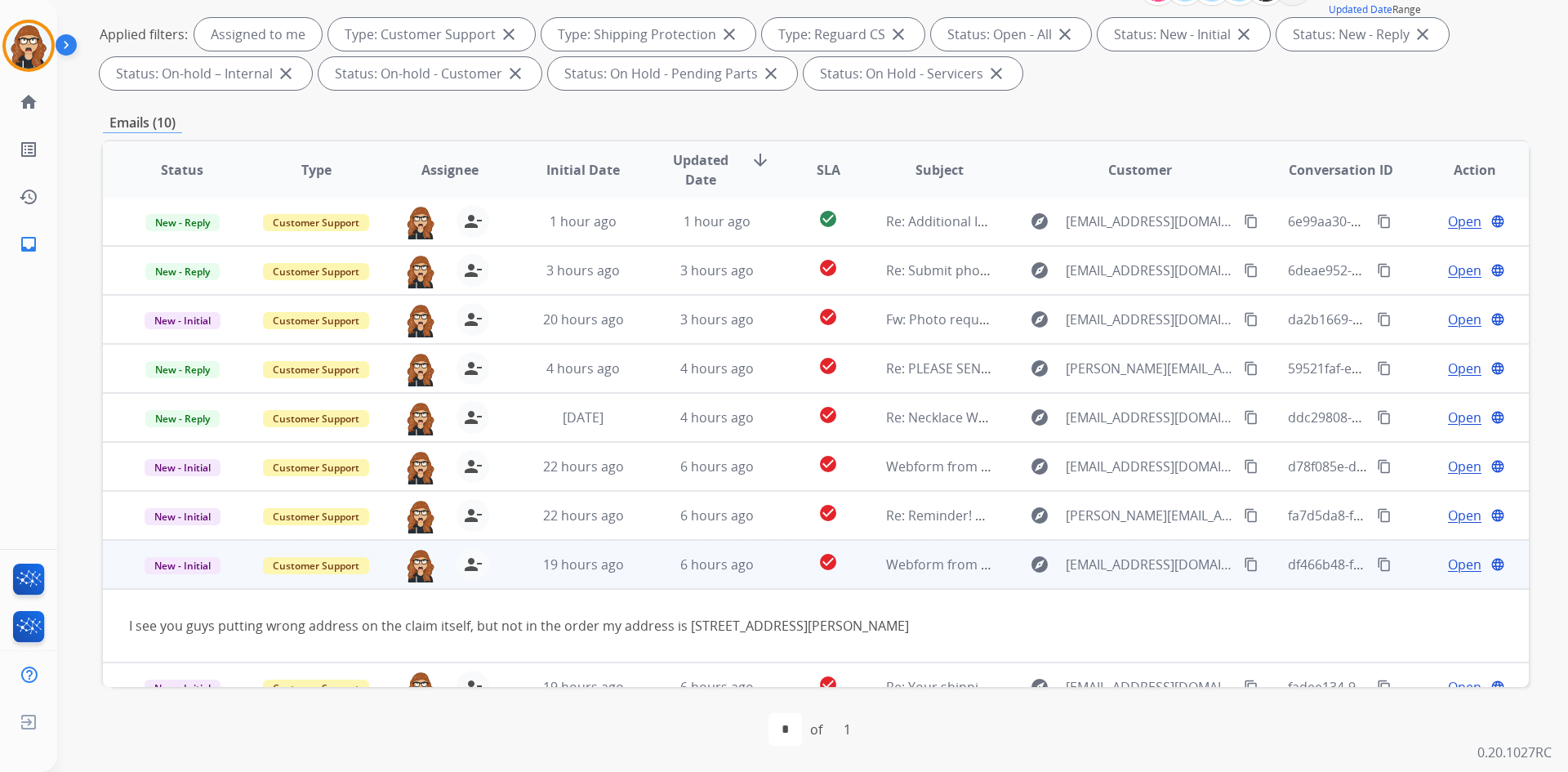
scroll to position [75, 0]
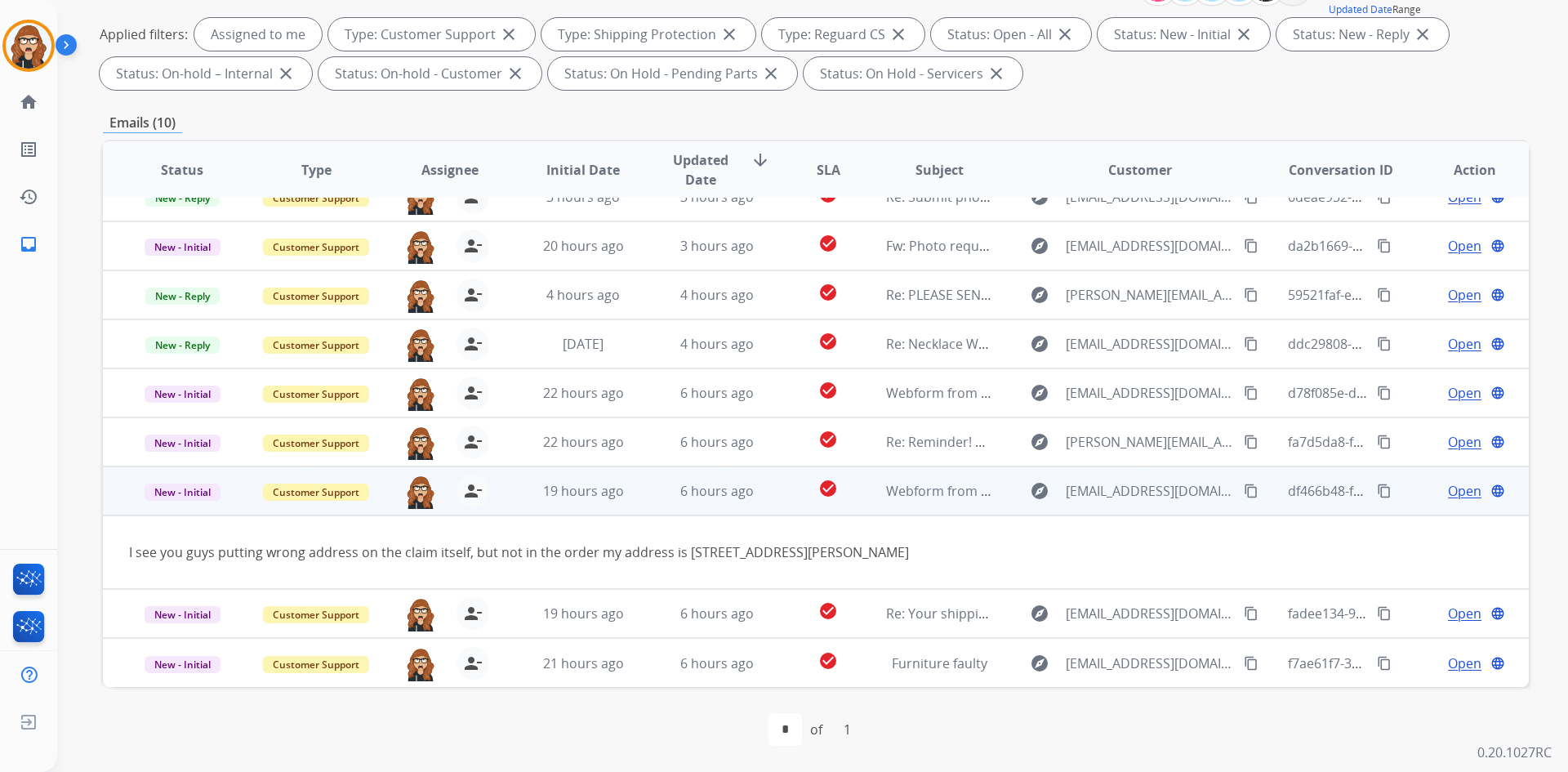
click at [1454, 495] on span "Open" at bounding box center [1464, 491] width 33 height 20
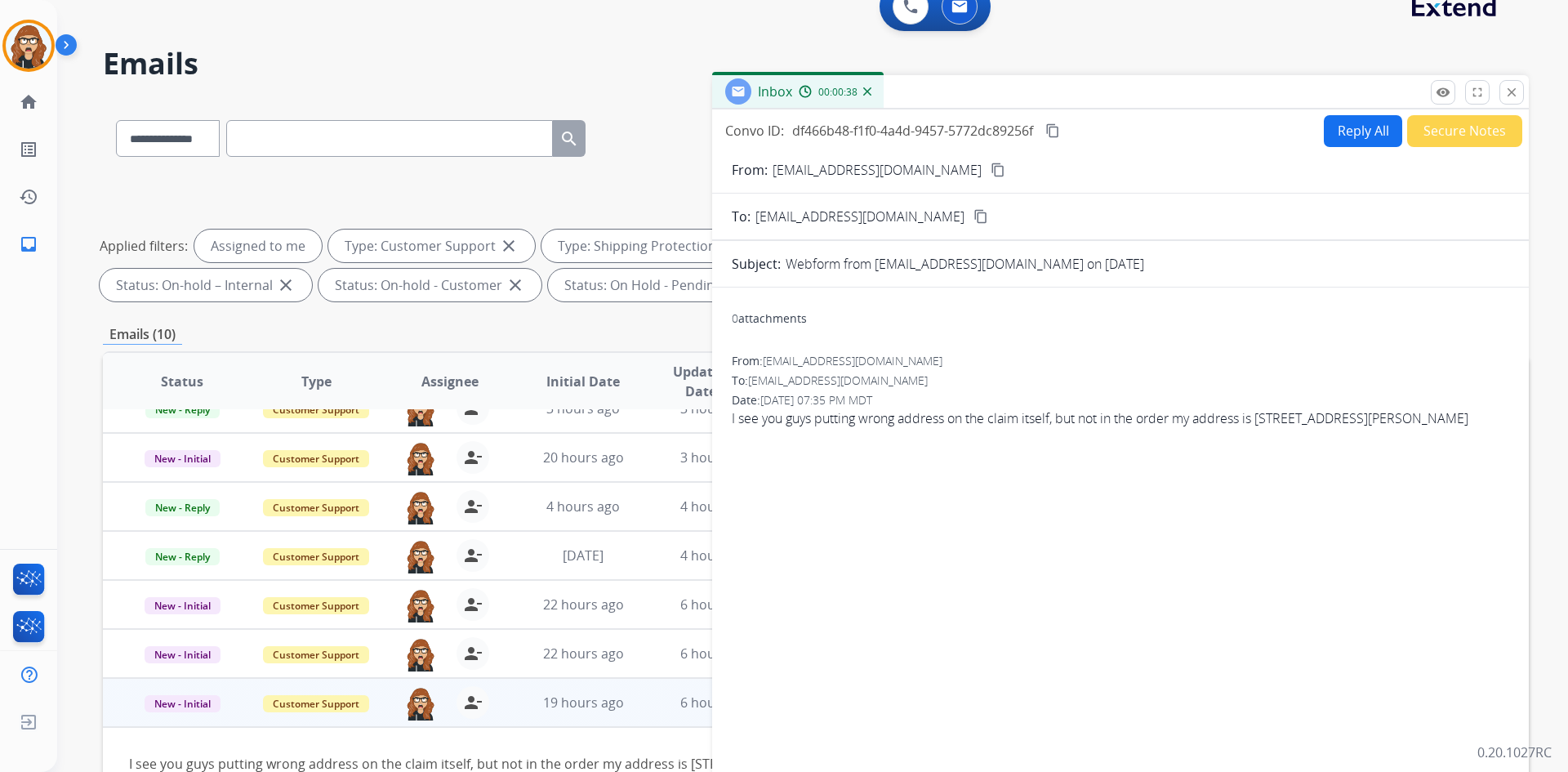
scroll to position [0, 0]
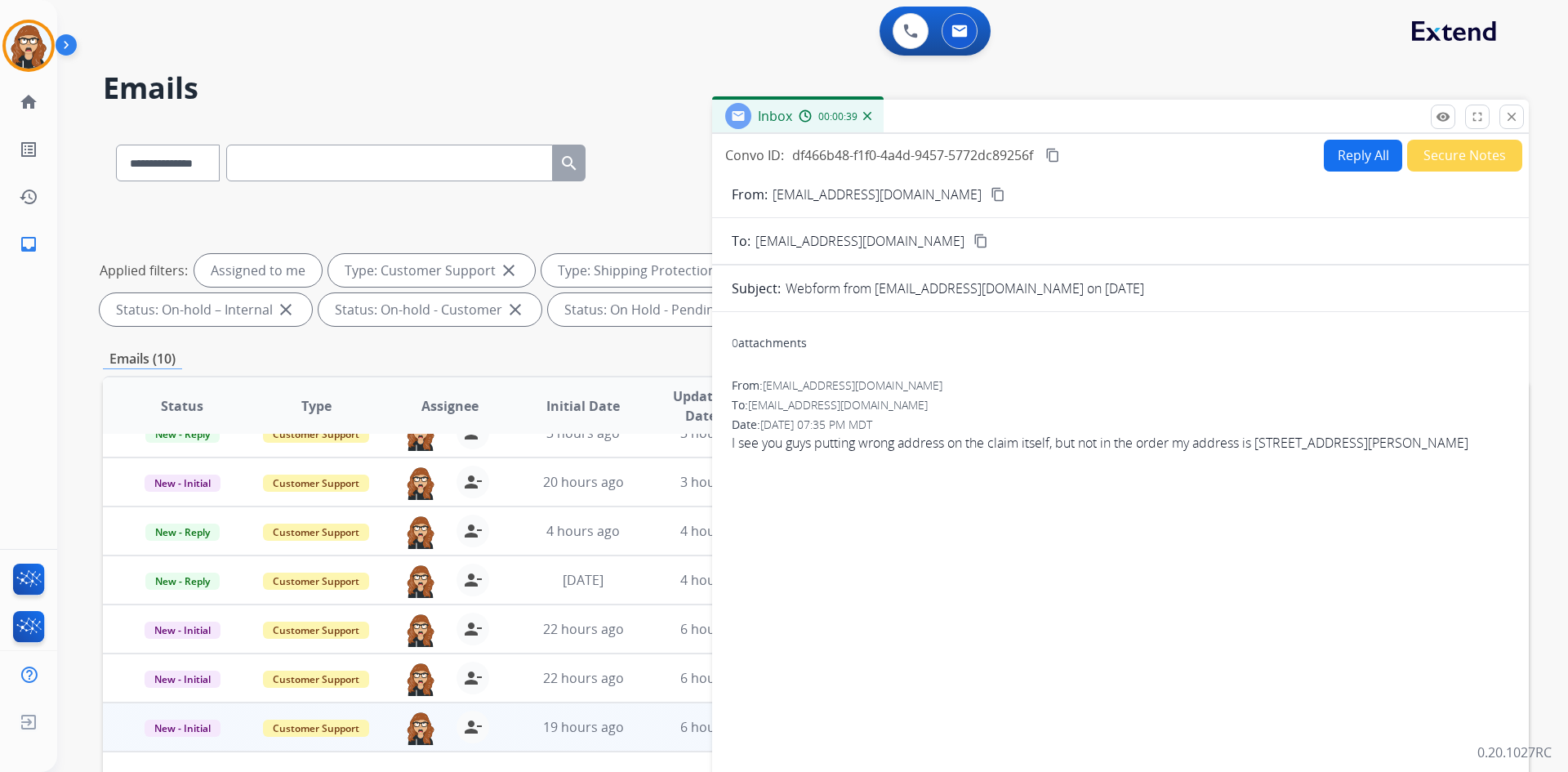
click at [990, 193] on mat-icon "content_copy" at bounding box center [997, 194] width 14 height 14
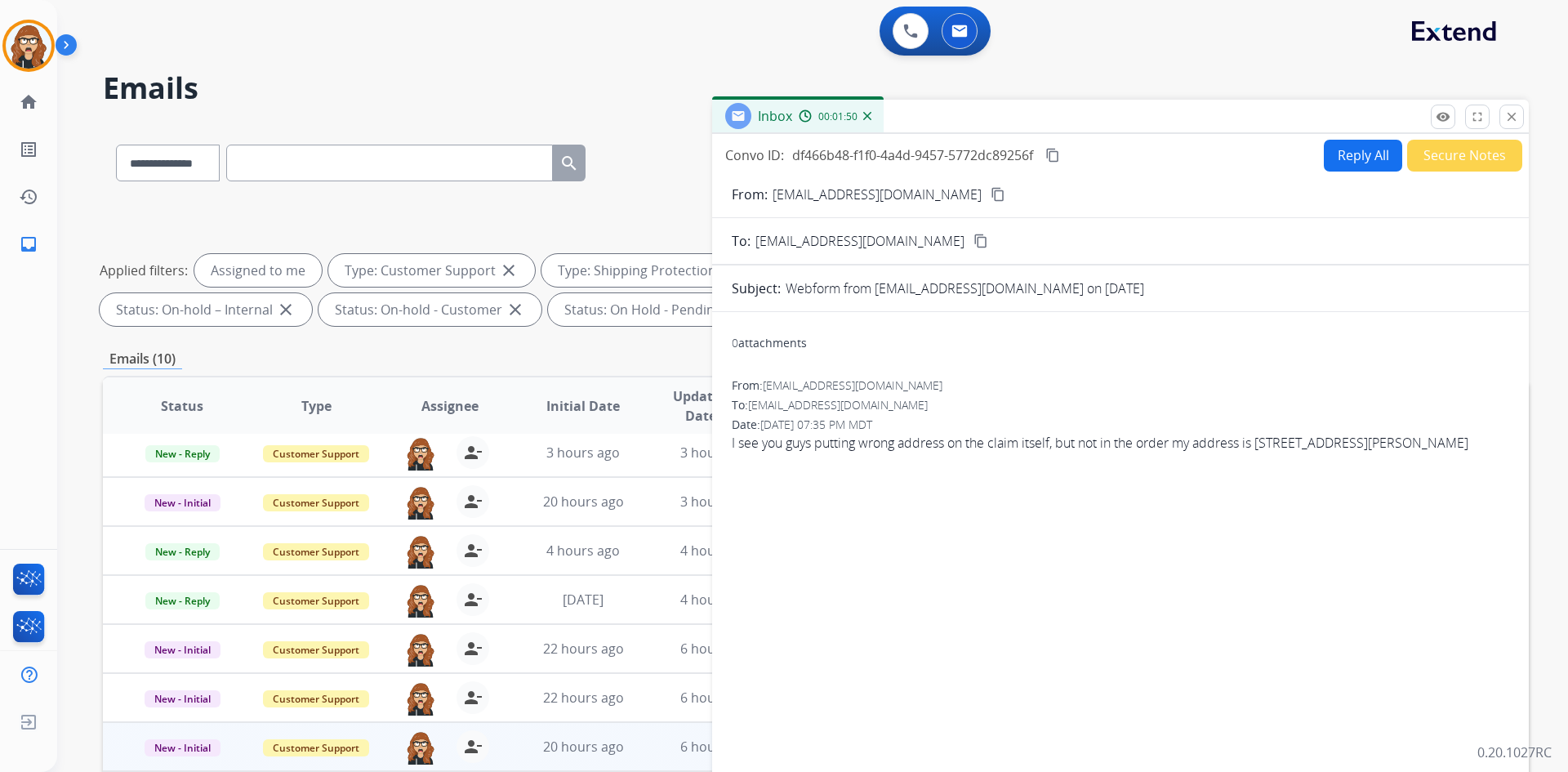
scroll to position [56, 0]
click at [1341, 164] on button "Reply All" at bounding box center [1362, 155] width 78 height 31
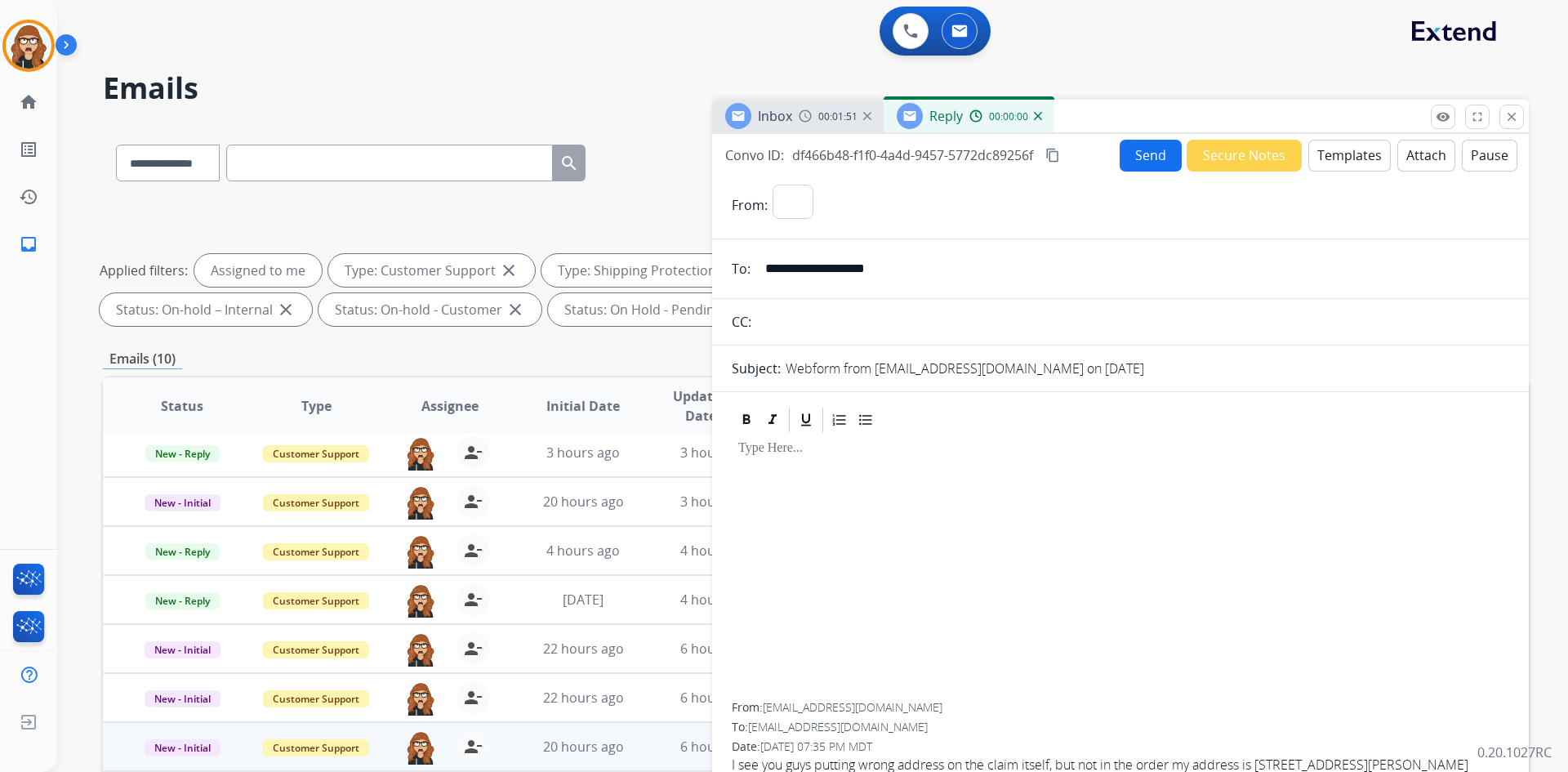
select select "**********"
click at [1355, 148] on button "Templates" at bounding box center [1350, 155] width 83 height 31
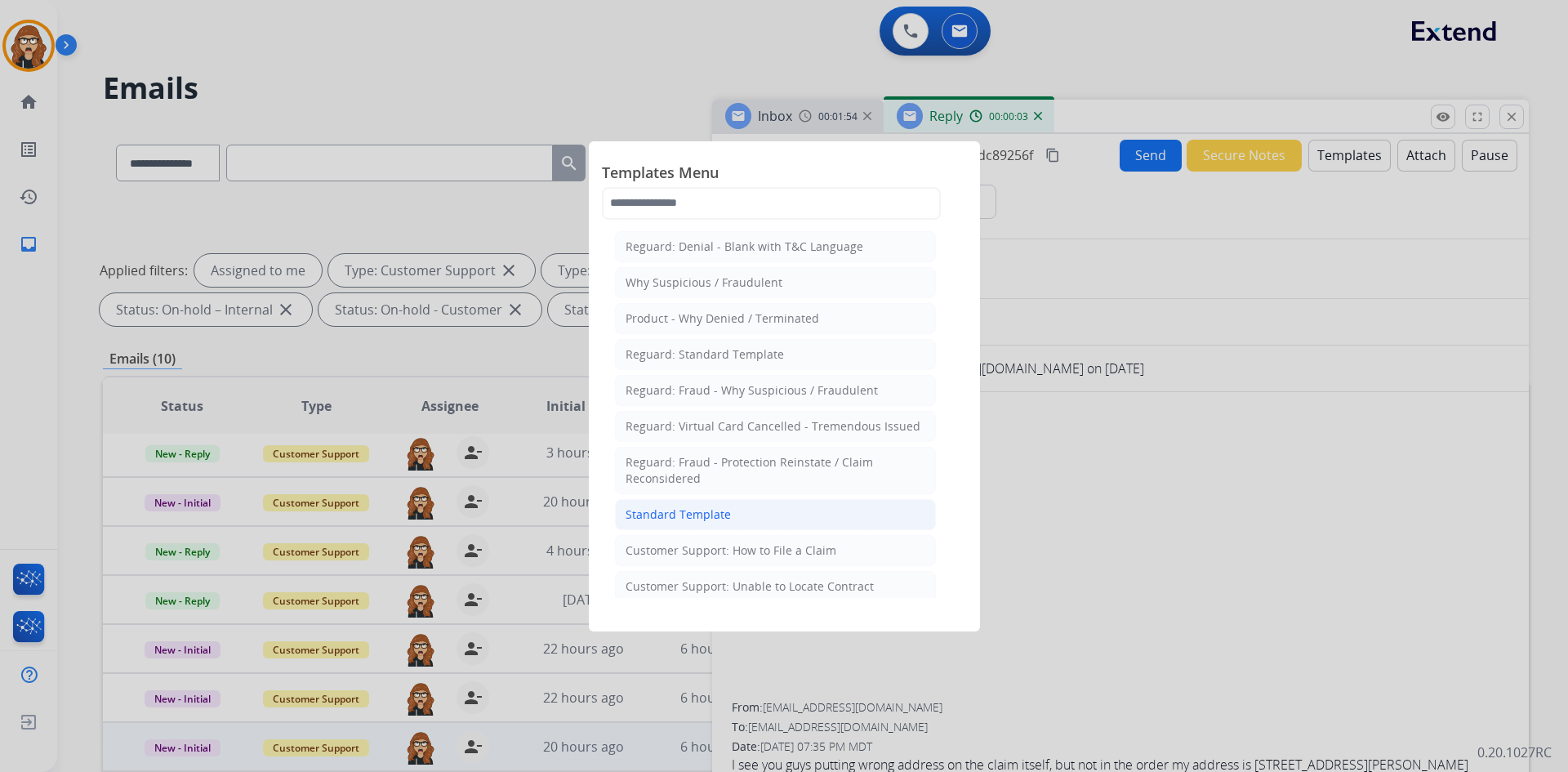
click at [668, 519] on div "Standard Template" at bounding box center [678, 514] width 105 height 16
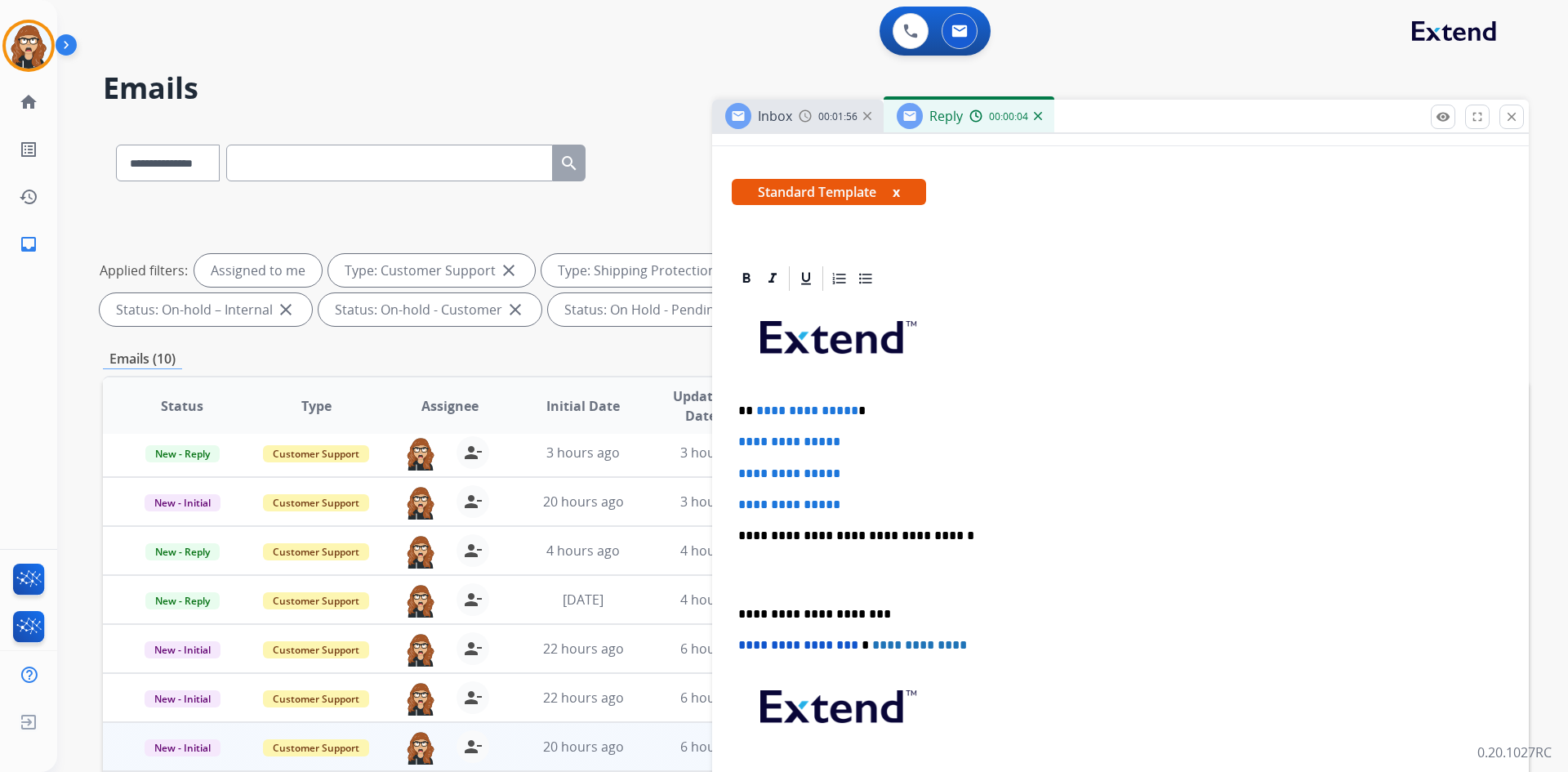
scroll to position [82, 0]
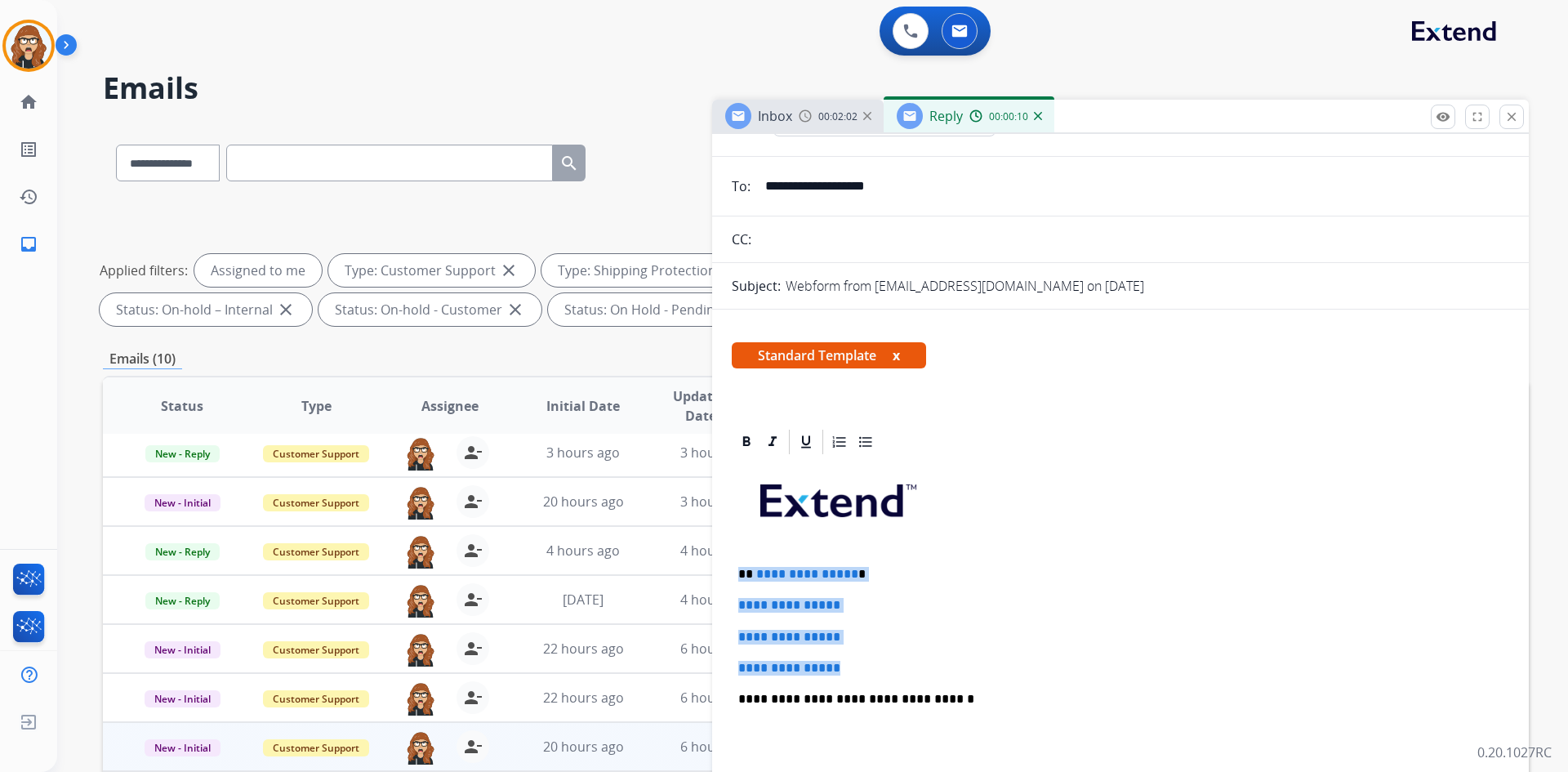
drag, startPoint x: 871, startPoint y: 667, endPoint x: 738, endPoint y: 576, distance: 161.2
click at [738, 576] on div "**********" at bounding box center [1120, 737] width 777 height 562
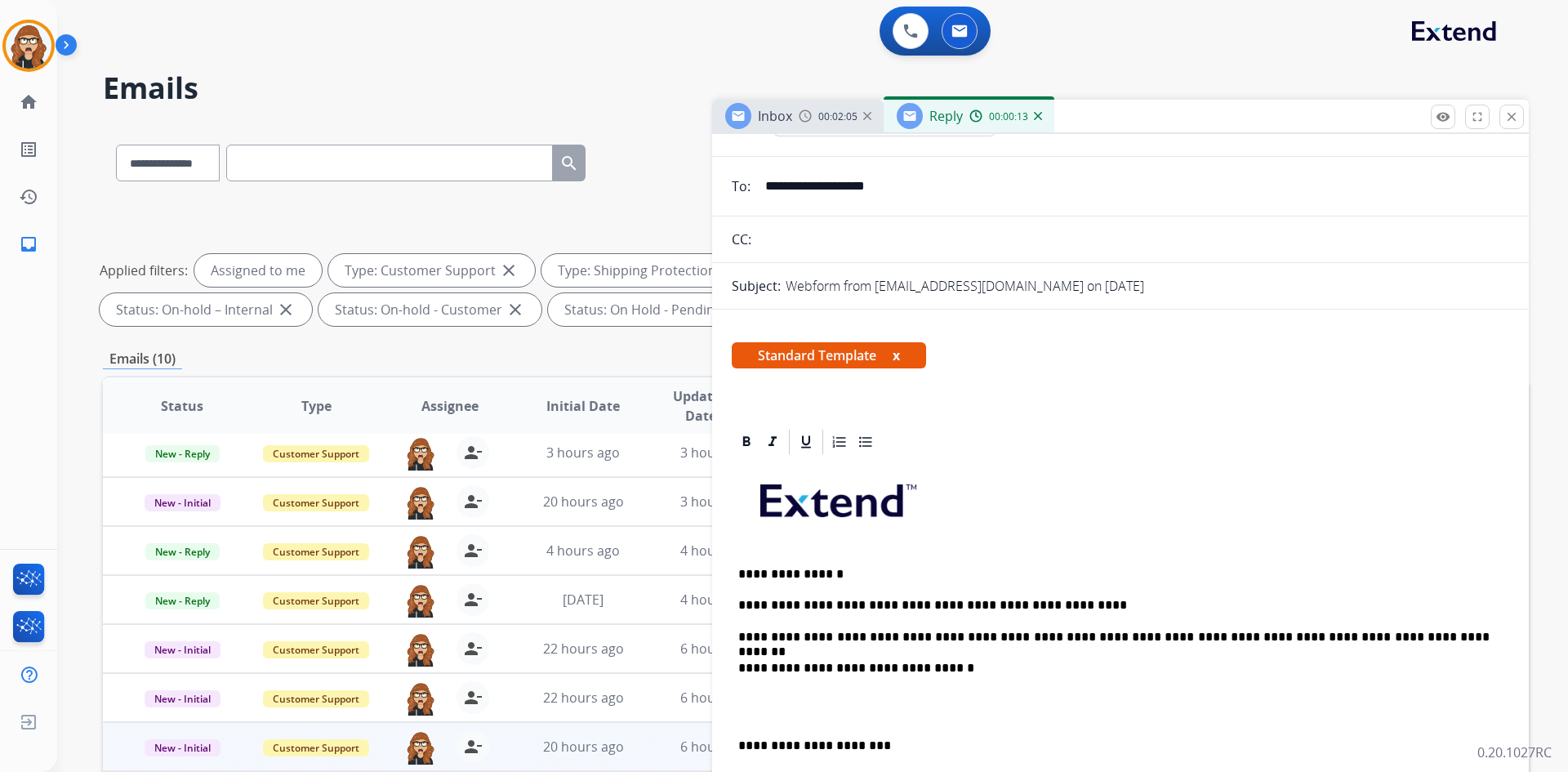
click at [744, 744] on p "**********" at bounding box center [1114, 746] width 751 height 14
click at [735, 750] on div "**********" at bounding box center [1120, 722] width 777 height 531
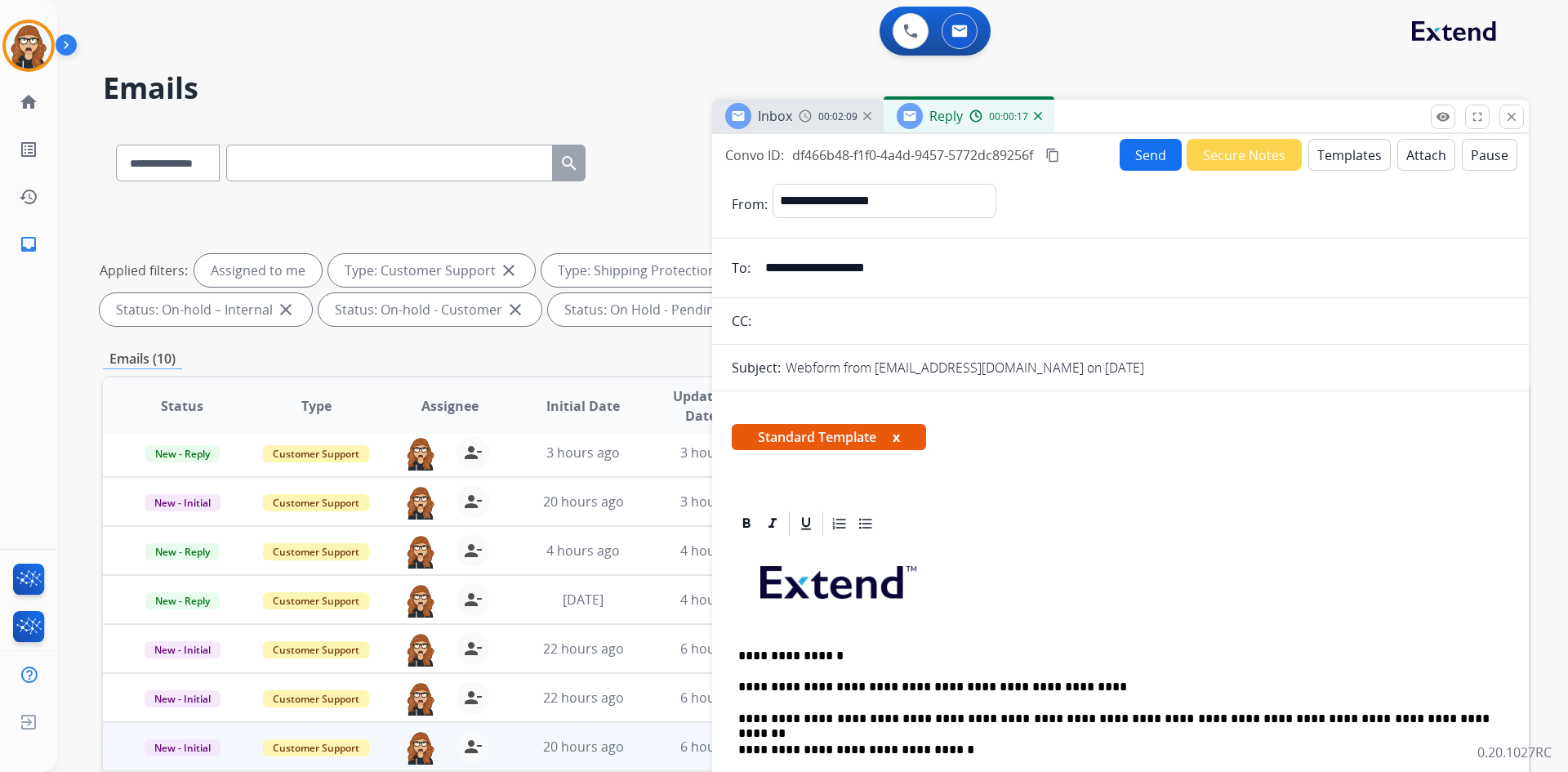
click at [1135, 158] on button "Send" at bounding box center [1150, 154] width 62 height 31
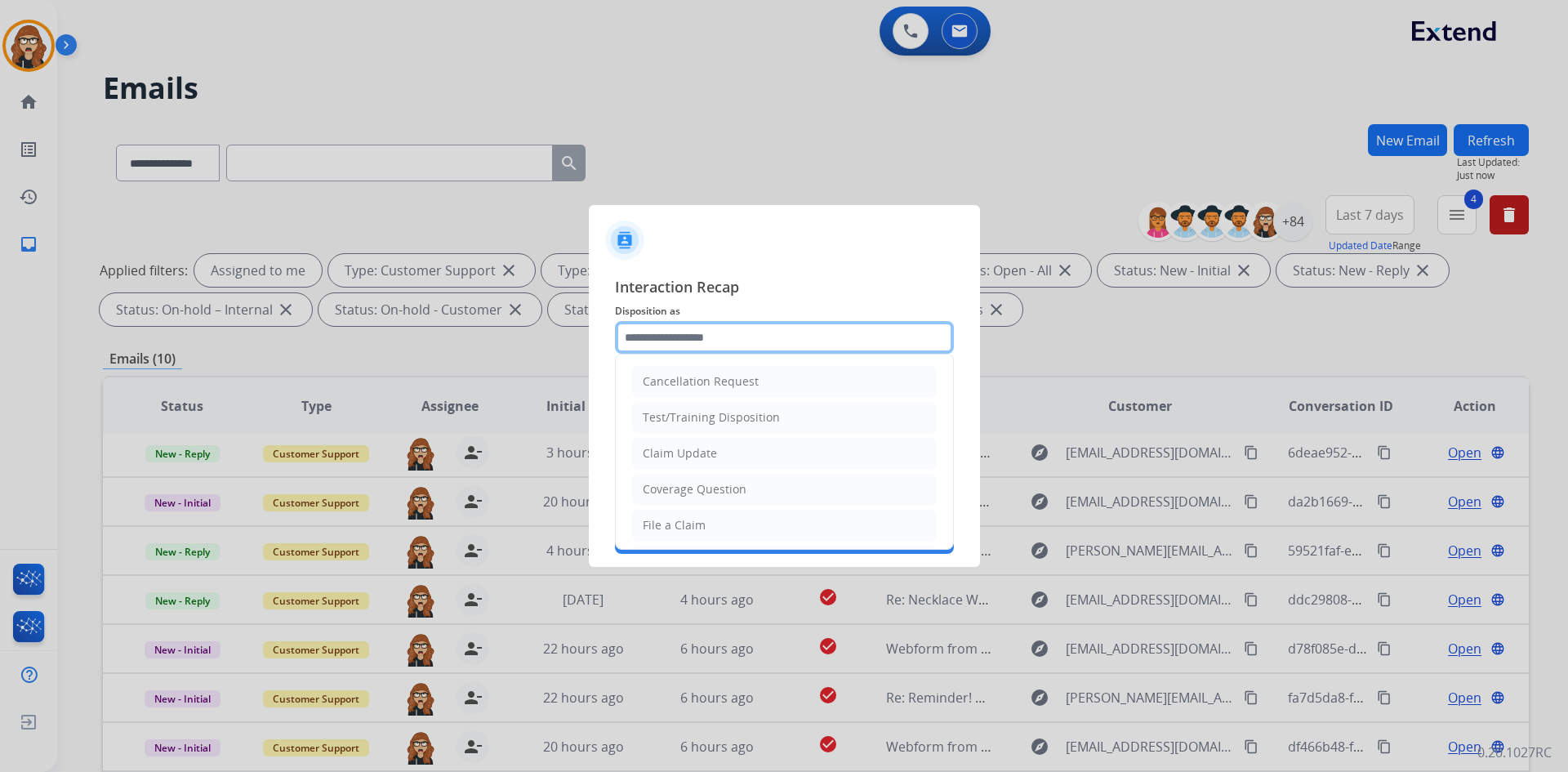
click at [850, 346] on input "text" at bounding box center [784, 337] width 339 height 32
click at [727, 451] on li "Claim Update" at bounding box center [784, 453] width 305 height 31
type input "**********"
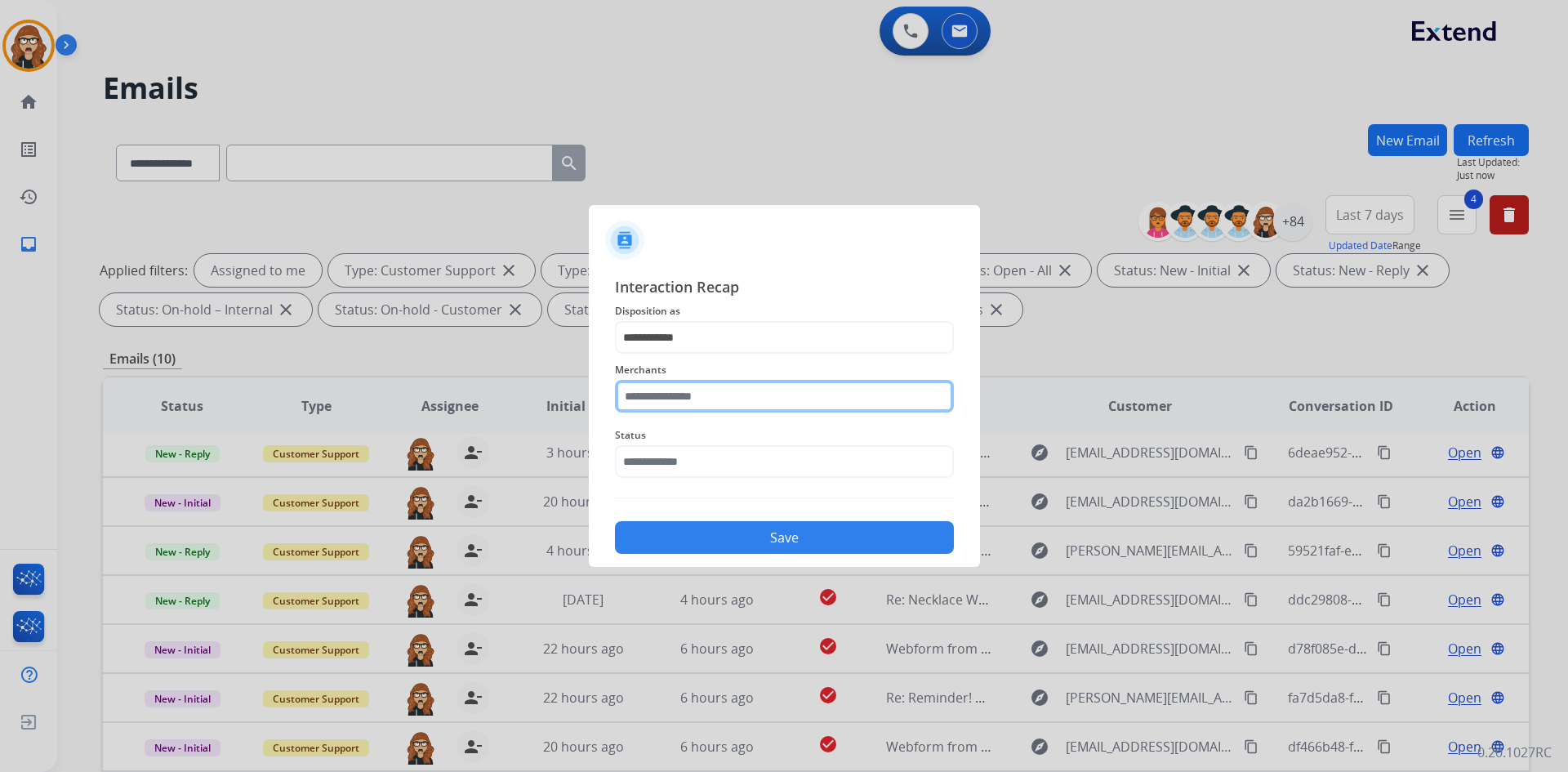
click at [727, 405] on input "text" at bounding box center [784, 396] width 339 height 32
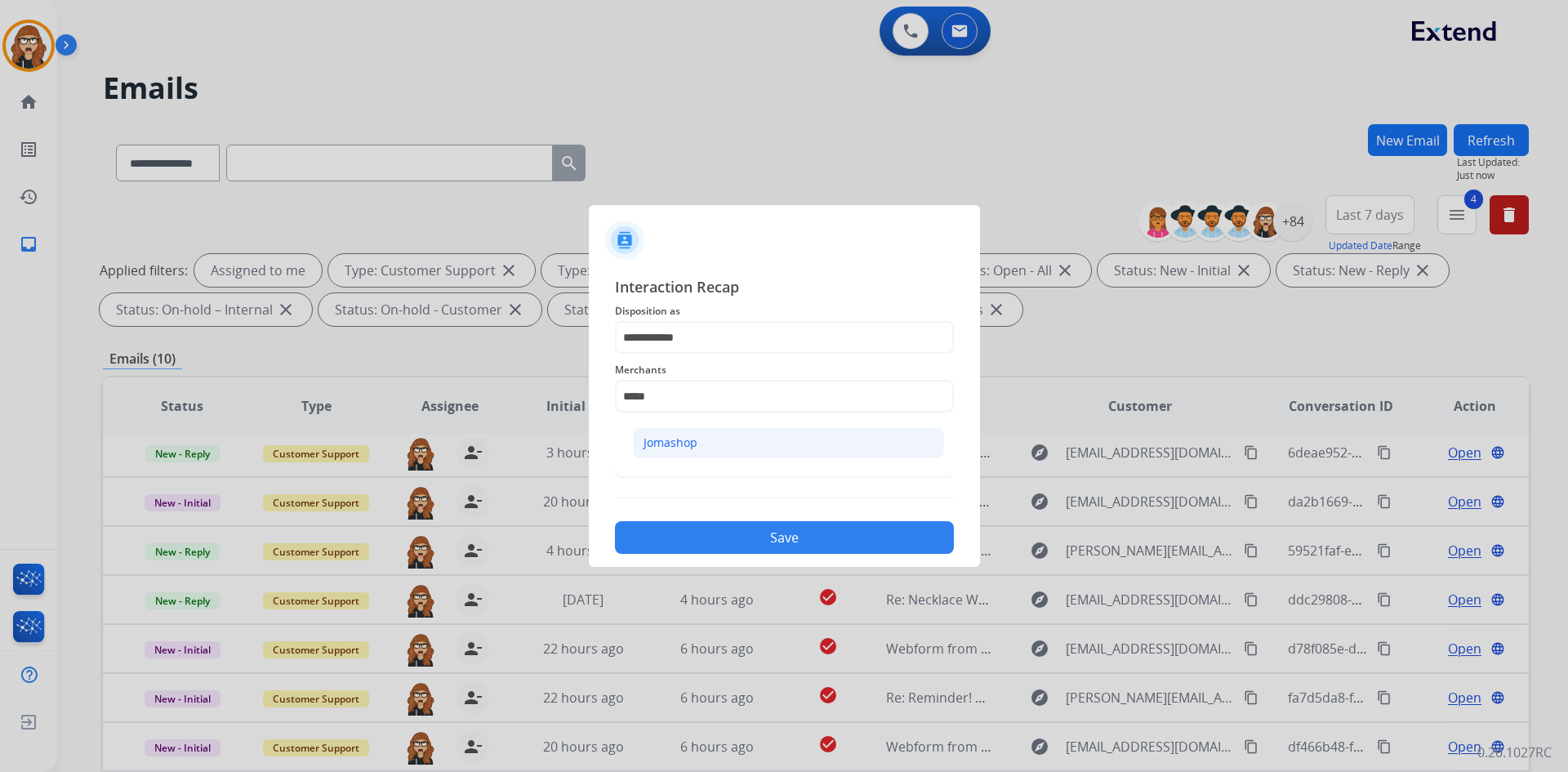
click at [730, 430] on li "Jomashop" at bounding box center [788, 442] width 311 height 31
type input "********"
click at [722, 457] on input "text" at bounding box center [784, 461] width 339 height 32
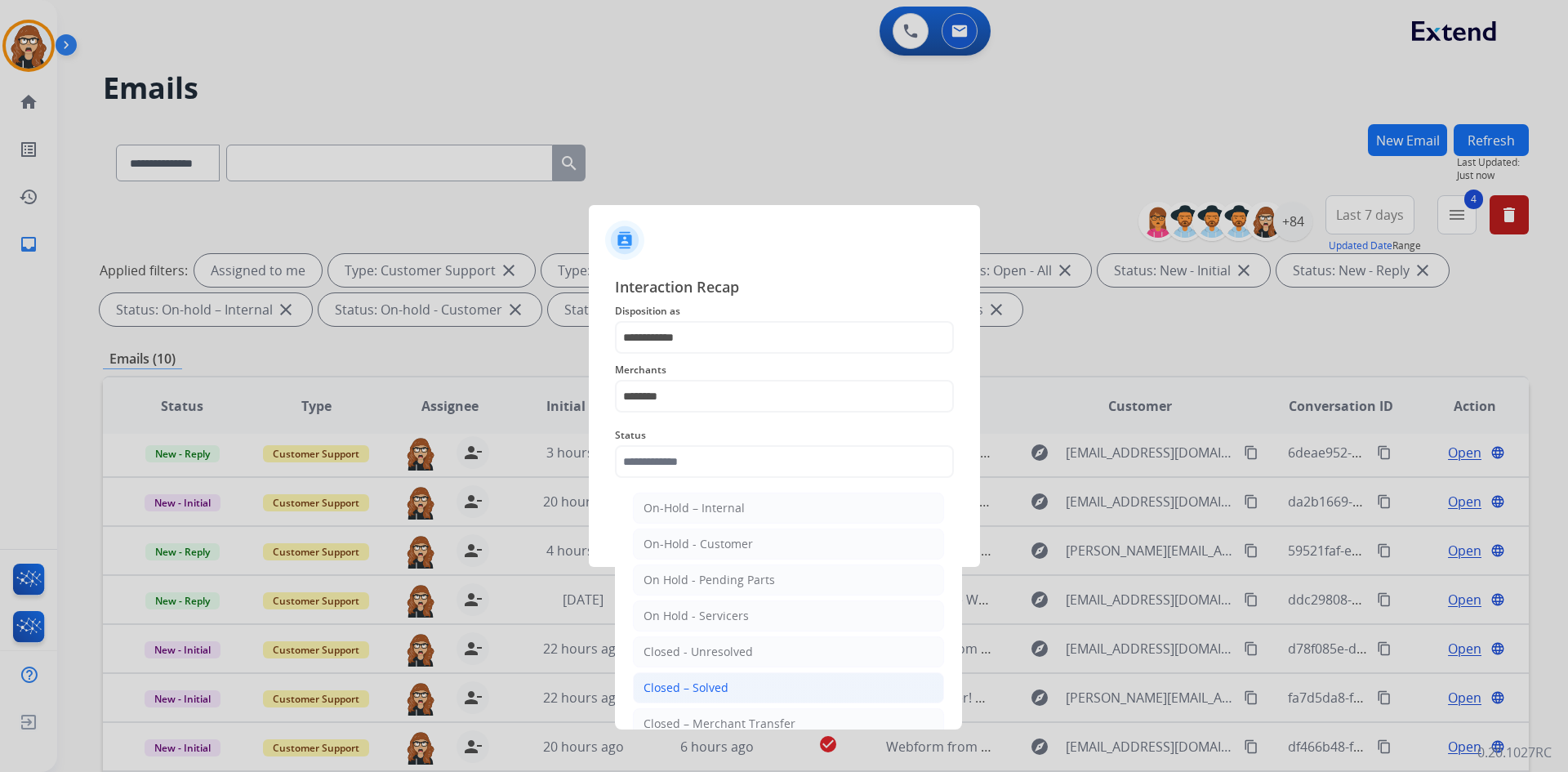
click at [707, 687] on div "Closed – Solved" at bounding box center [686, 688] width 85 height 16
type input "**********"
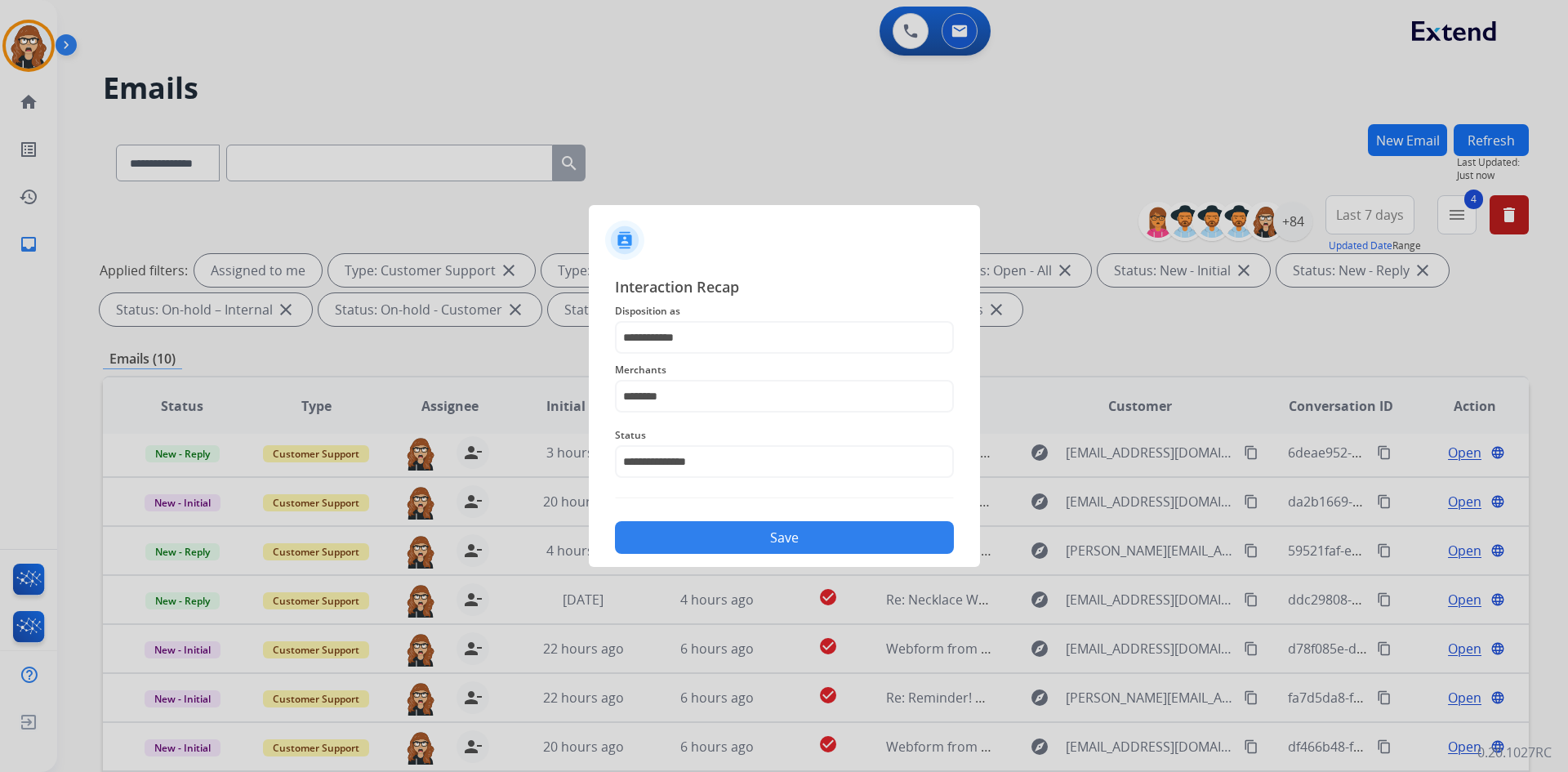
click at [744, 546] on button "Save" at bounding box center [784, 537] width 339 height 32
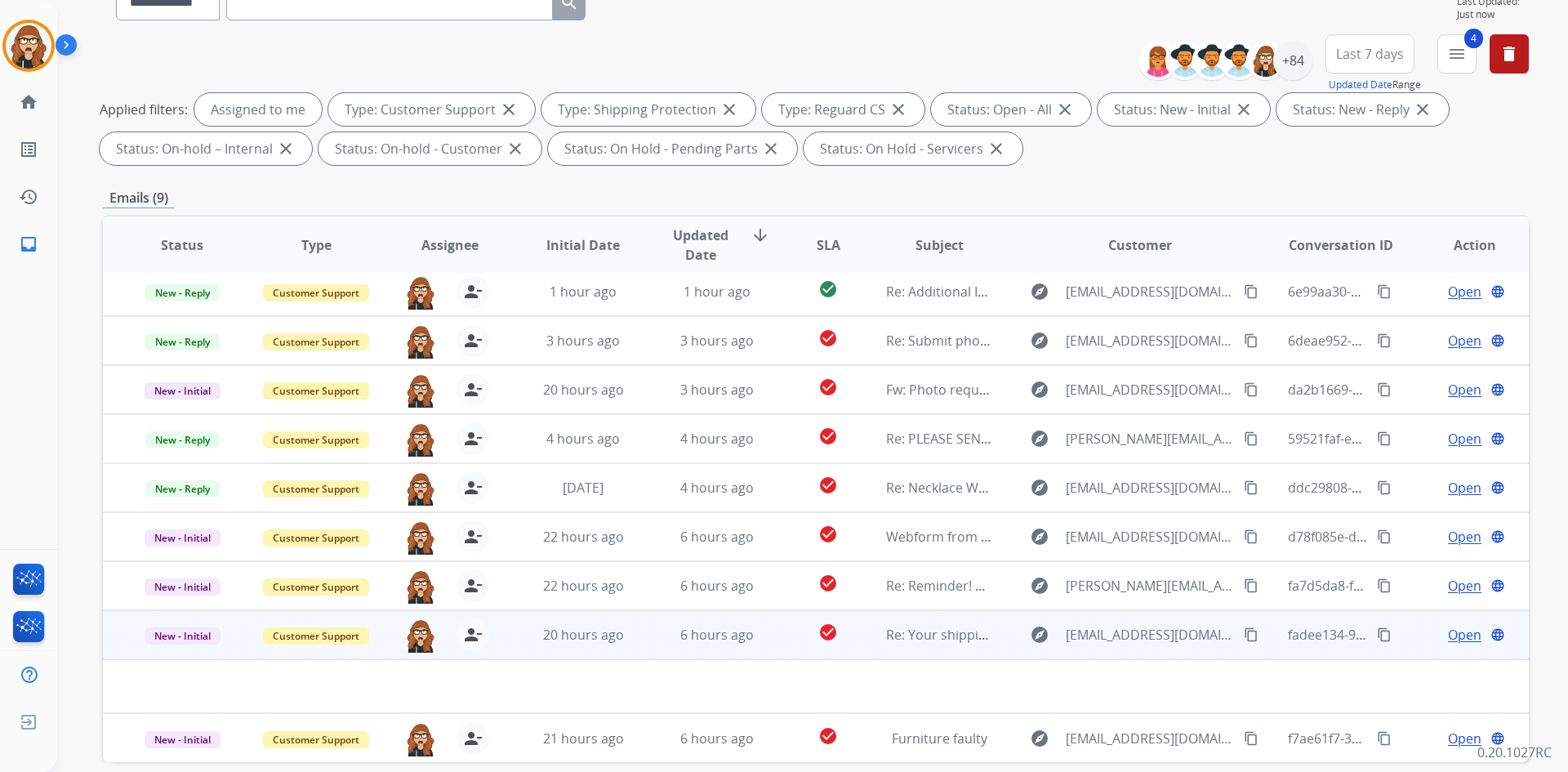
scroll to position [236, 0]
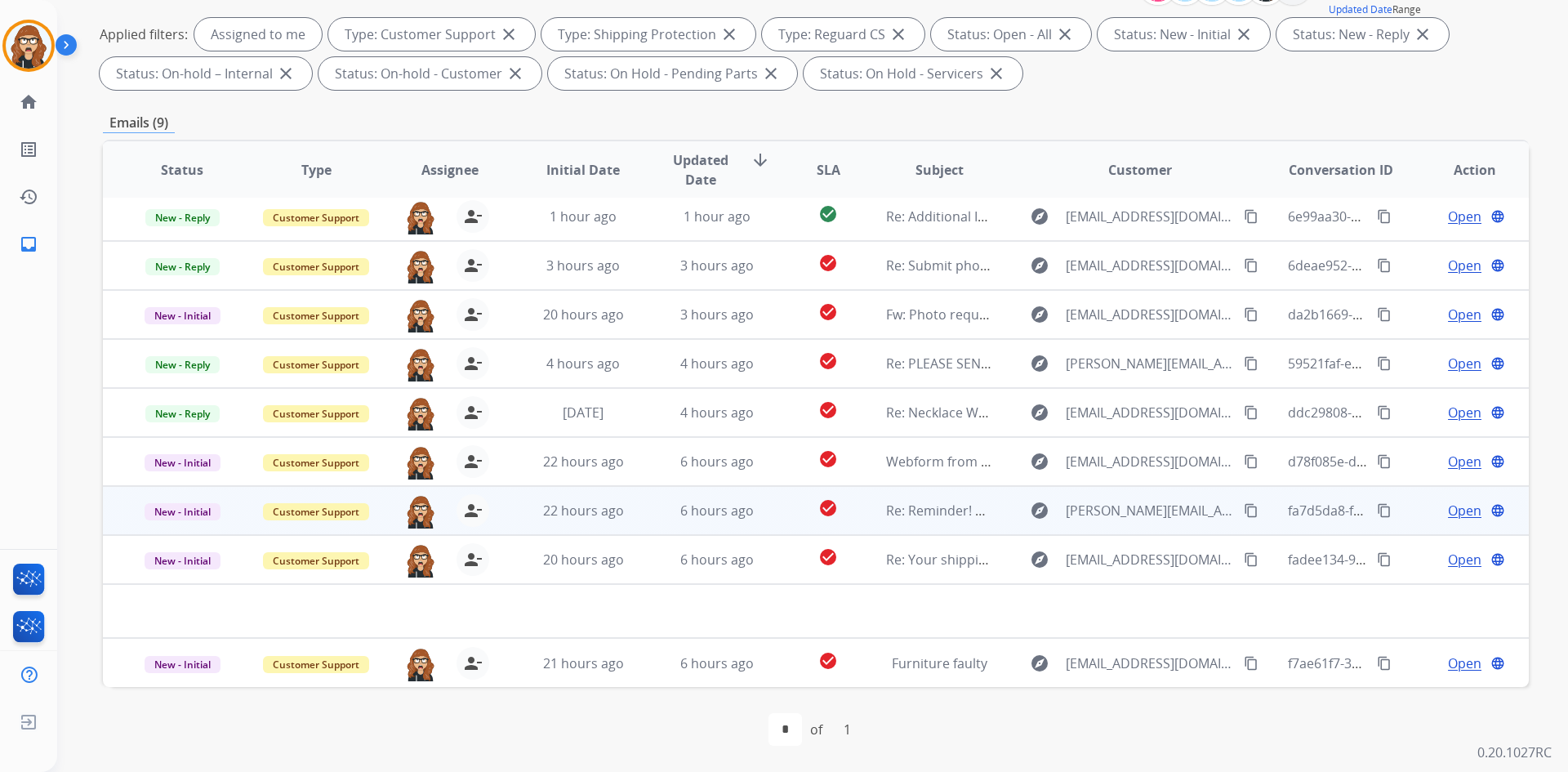
click at [1378, 512] on mat-icon "content_copy" at bounding box center [1384, 510] width 14 height 14
click at [1244, 506] on mat-icon "content_copy" at bounding box center [1251, 510] width 14 height 14
click at [1448, 515] on span "Open" at bounding box center [1464, 510] width 33 height 20
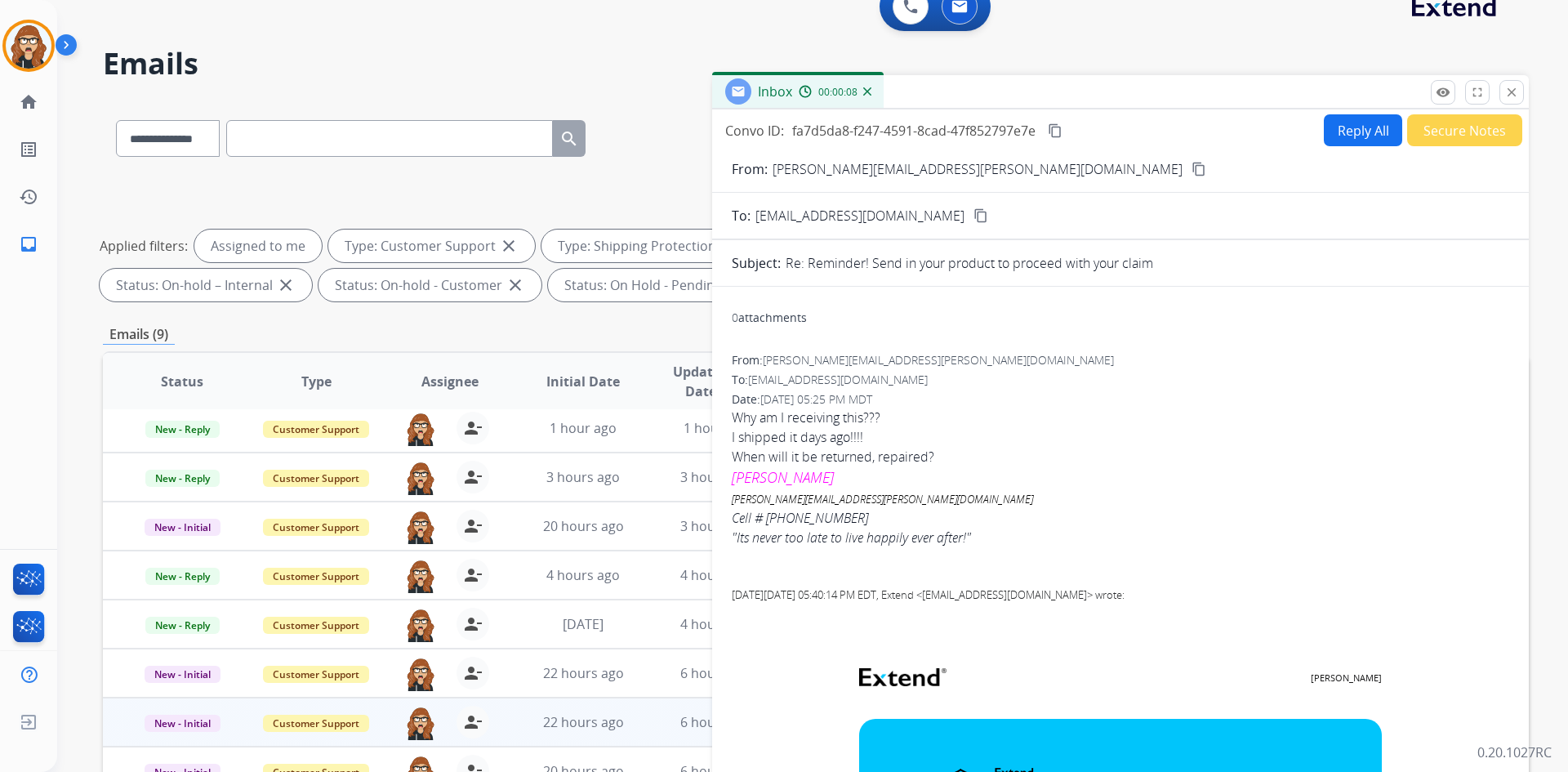
scroll to position [0, 0]
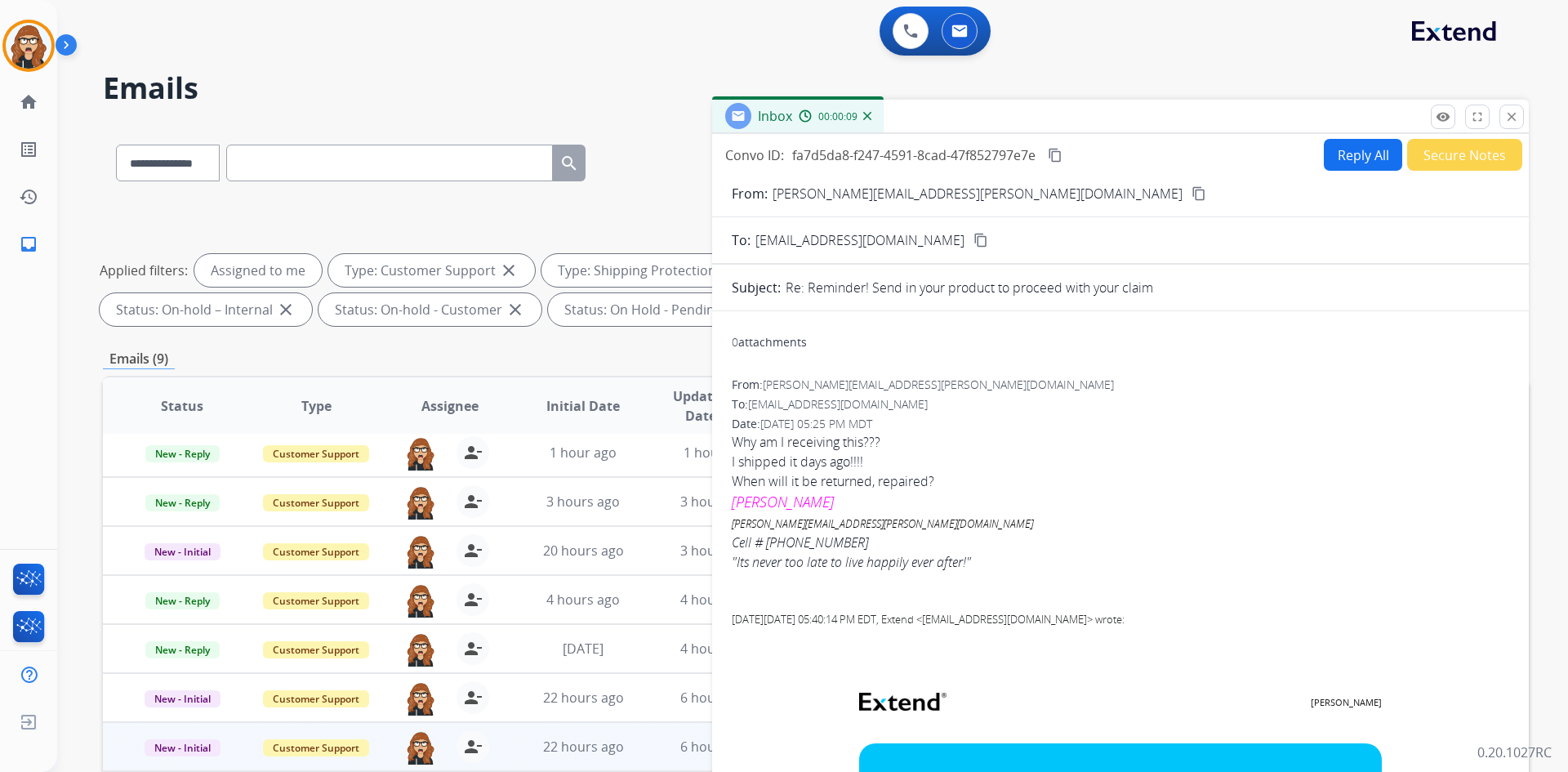
click at [1192, 192] on mat-icon "content_copy" at bounding box center [1199, 193] width 14 height 14
click at [1444, 155] on button "Secure Notes" at bounding box center [1465, 154] width 115 height 31
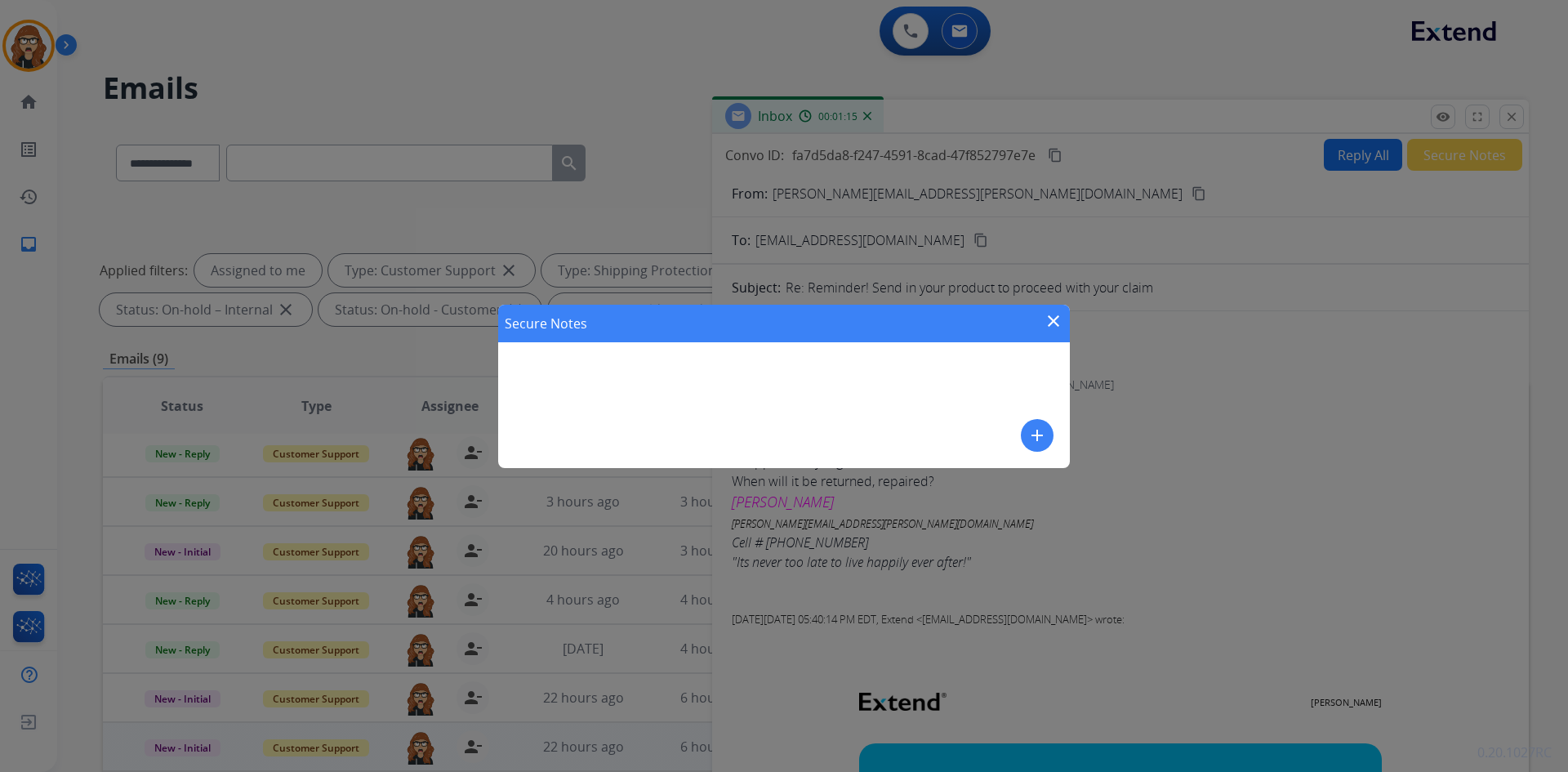
click at [1044, 429] on mat-icon "add" at bounding box center [1037, 435] width 20 height 20
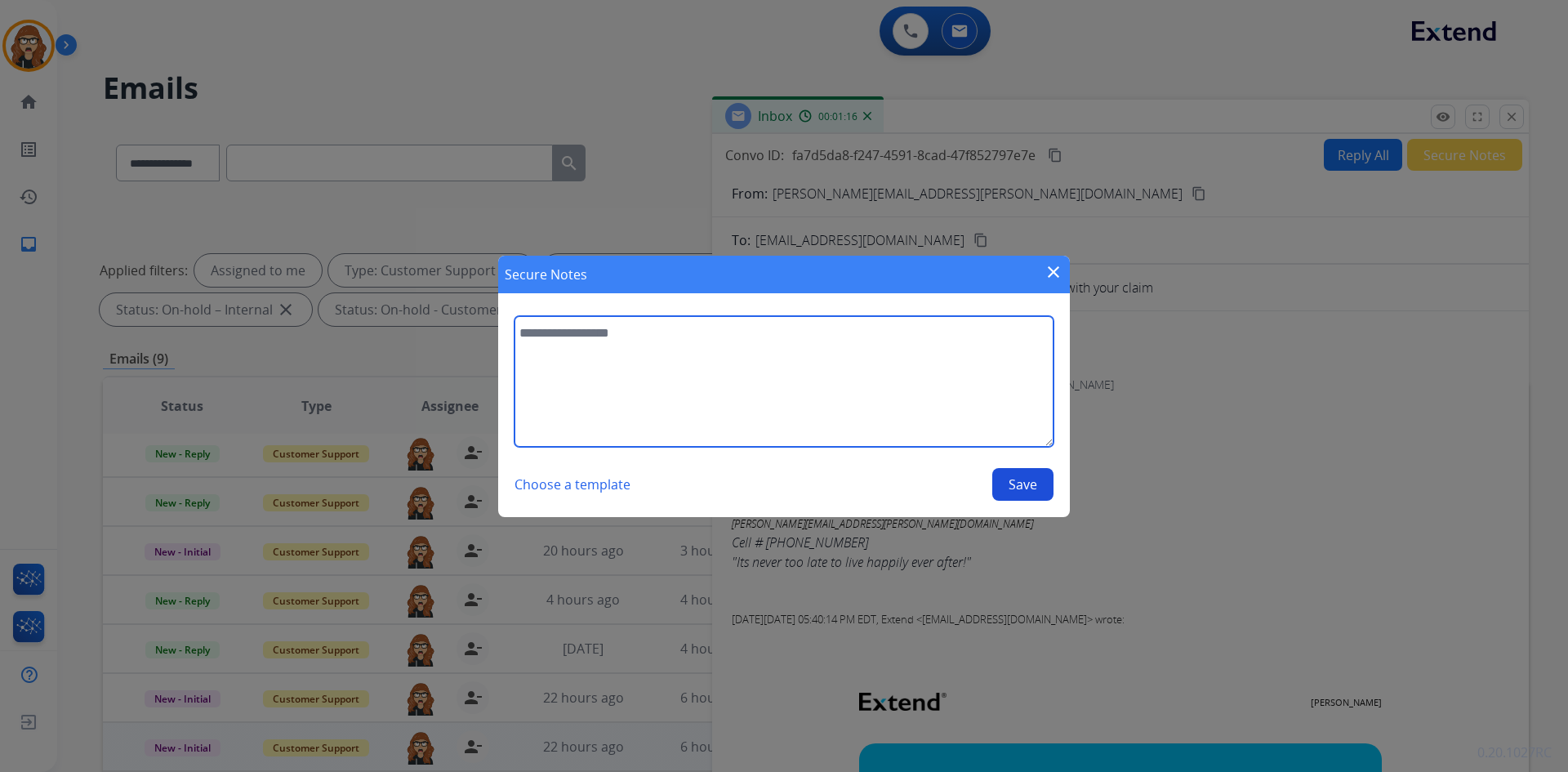
click at [599, 353] on textarea at bounding box center [784, 381] width 539 height 130
paste textarea "**********"
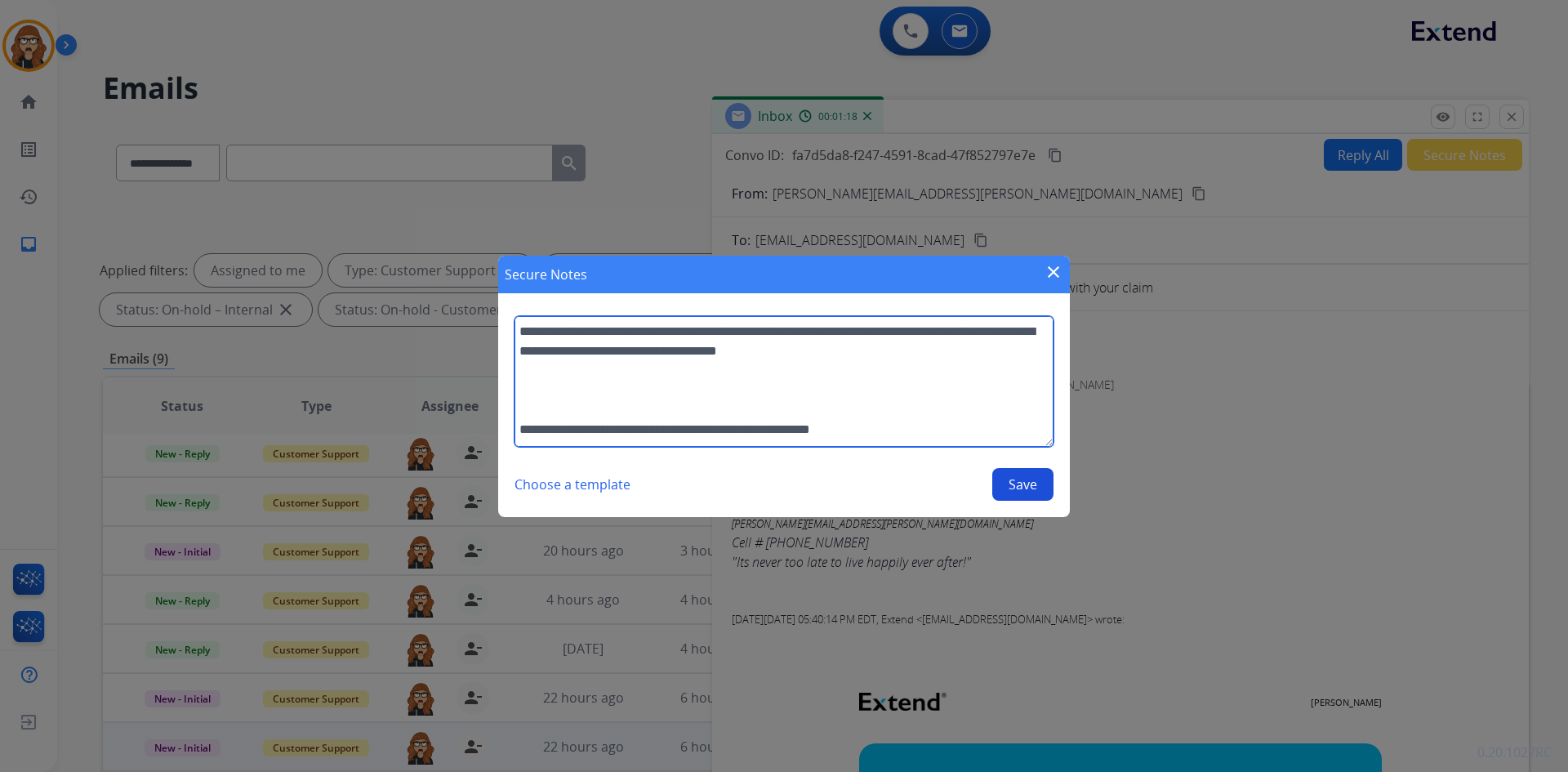
scroll to position [198, 0]
drag, startPoint x: 905, startPoint y: 430, endPoint x: 509, endPoint y: 432, distance: 396.0
click at [509, 432] on section "**********" at bounding box center [784, 409] width 571 height 217
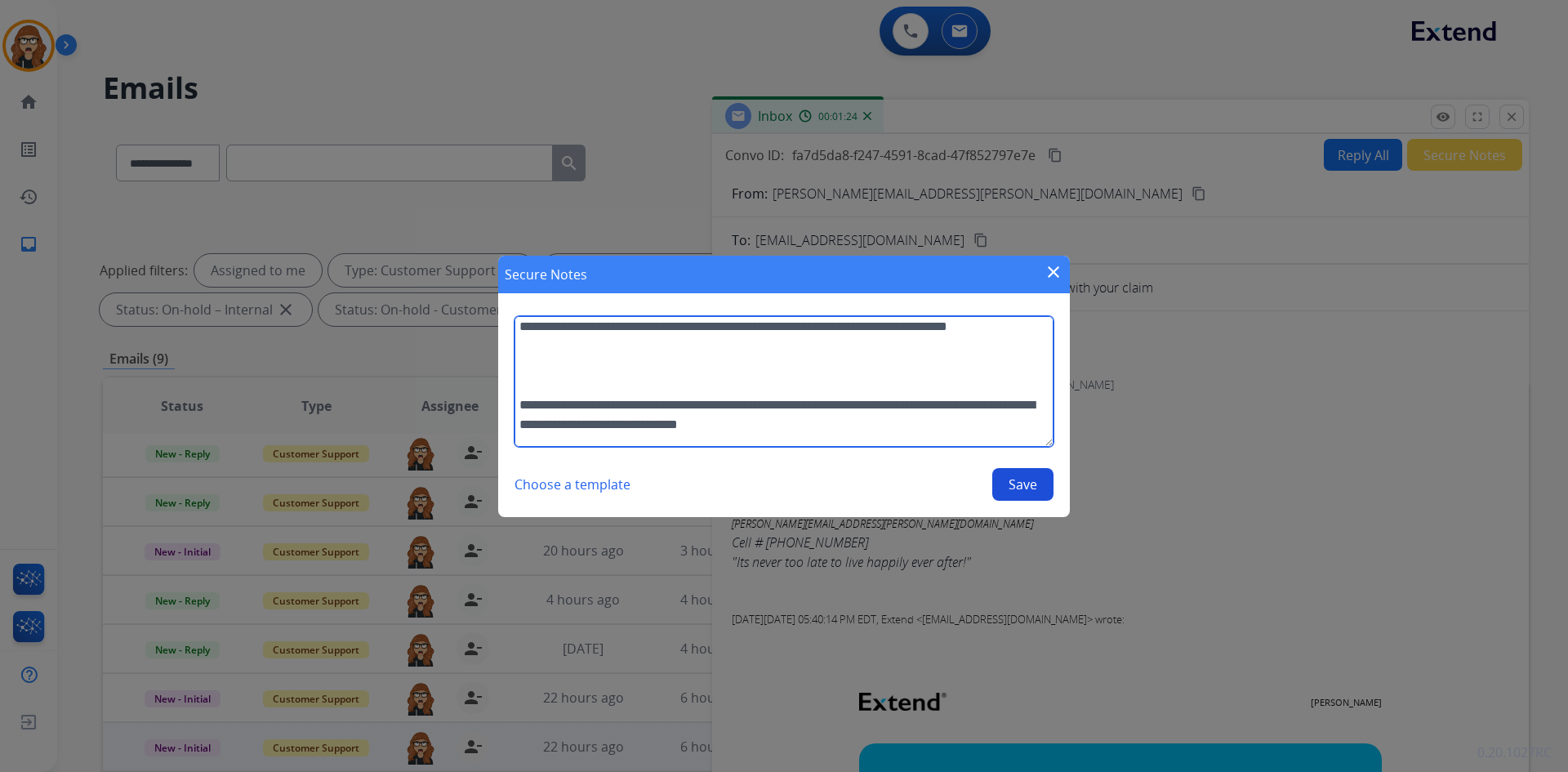
scroll to position [0, 0]
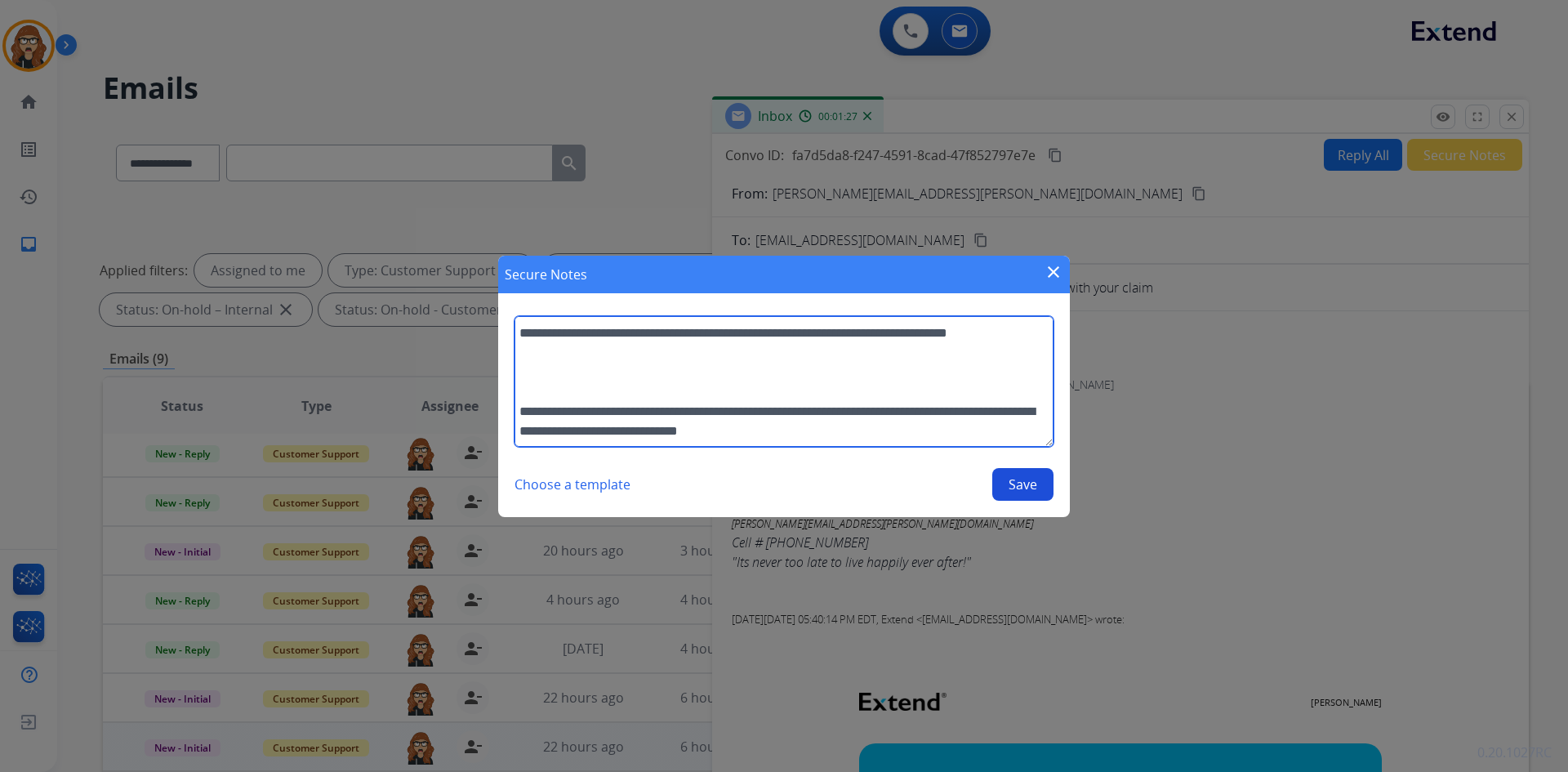
type textarea "**********"
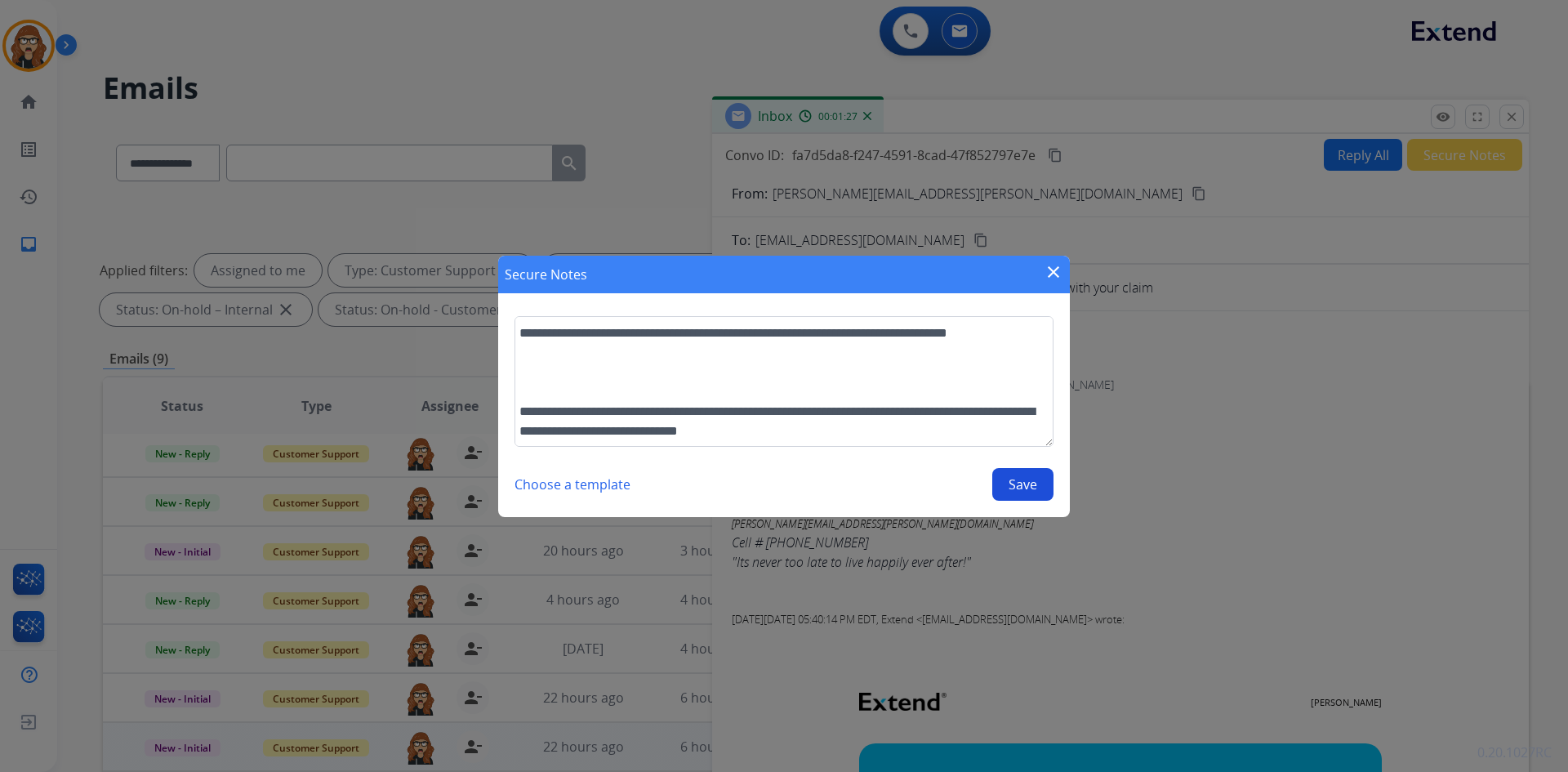
click at [1041, 488] on button "Save" at bounding box center [1023, 484] width 61 height 32
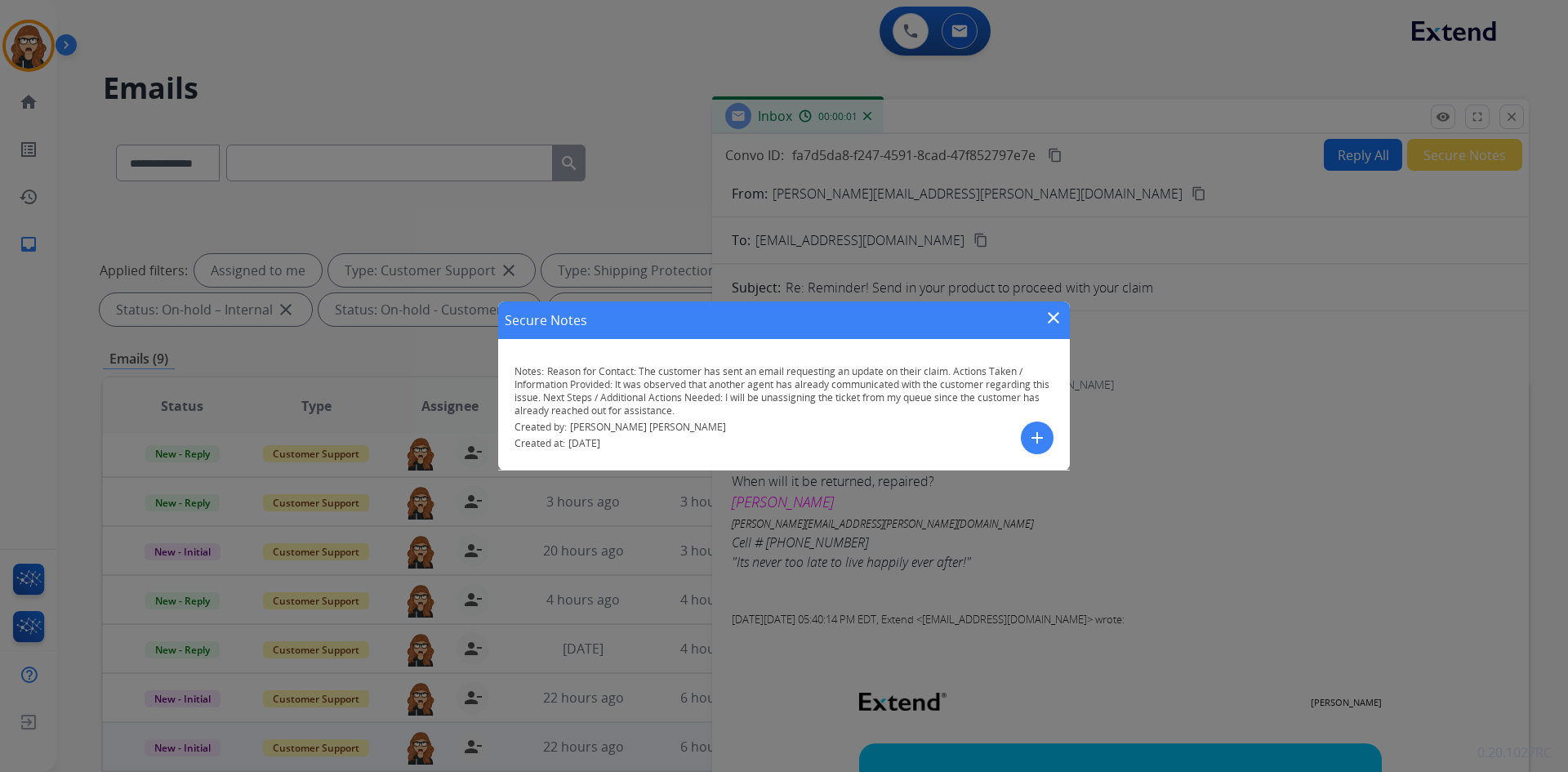
click at [1058, 315] on mat-icon "close" at bounding box center [1053, 318] width 20 height 20
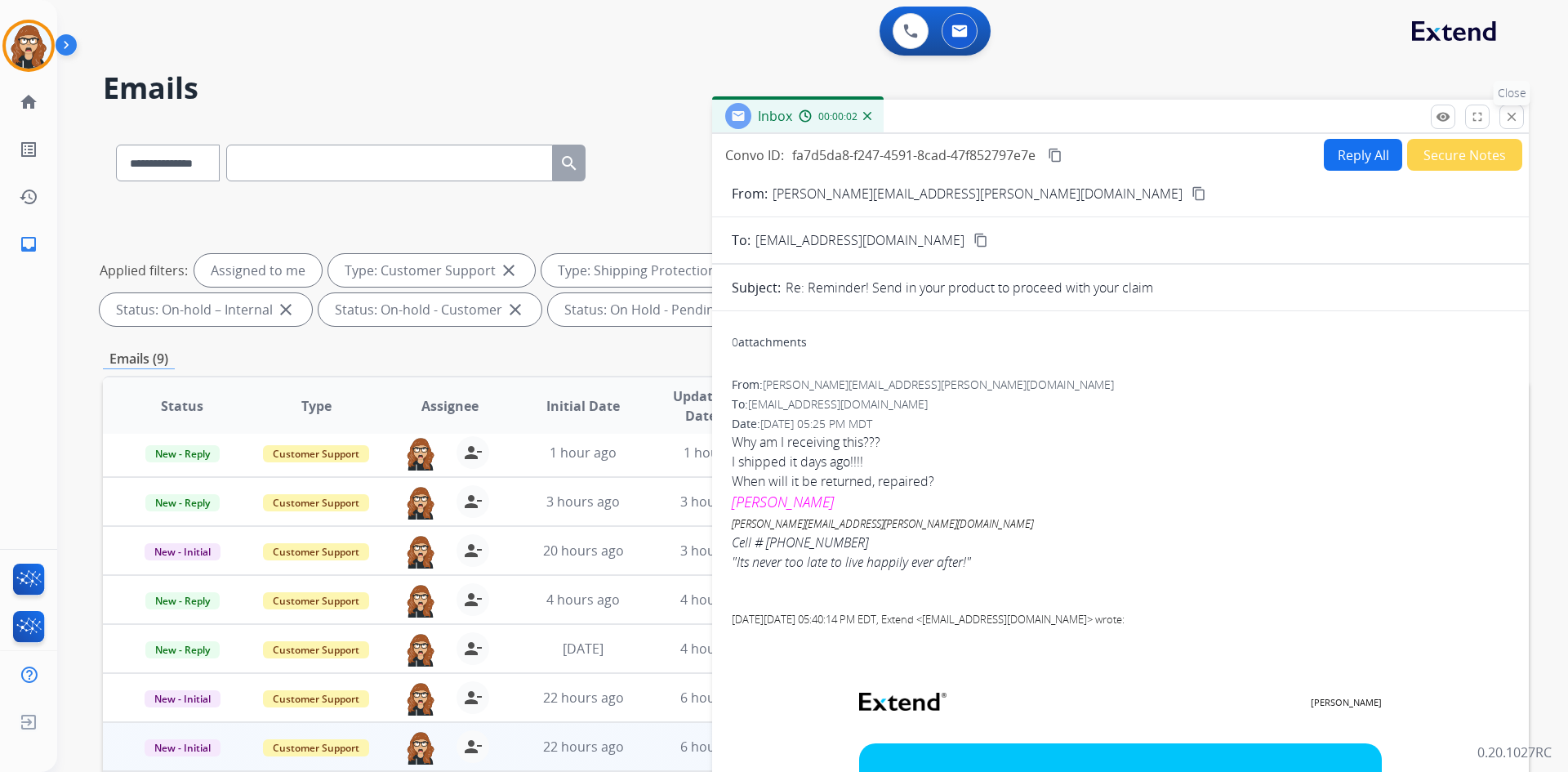
click at [1518, 116] on mat-icon "close" at bounding box center [1511, 117] width 14 height 14
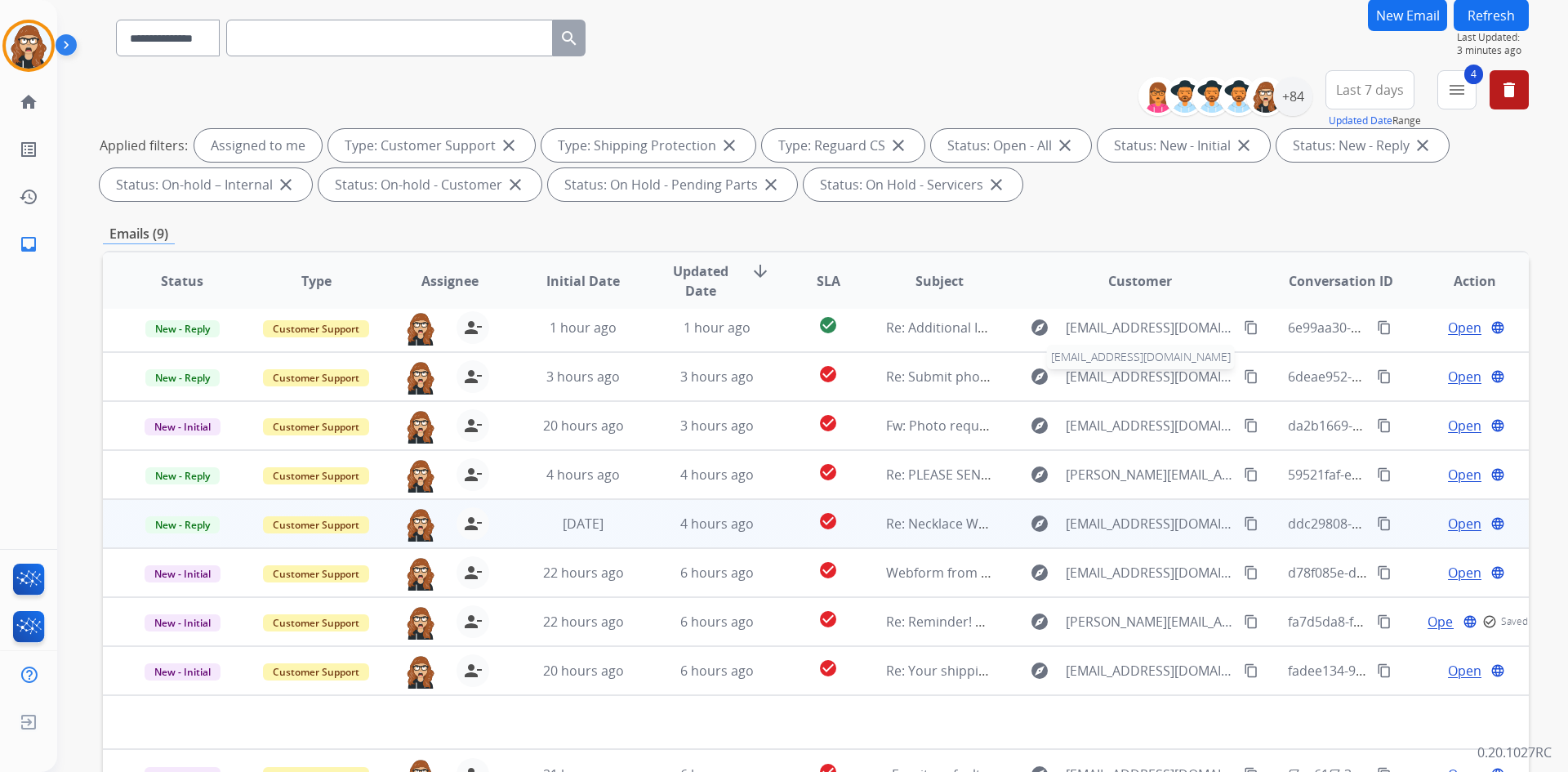
scroll to position [236, 0]
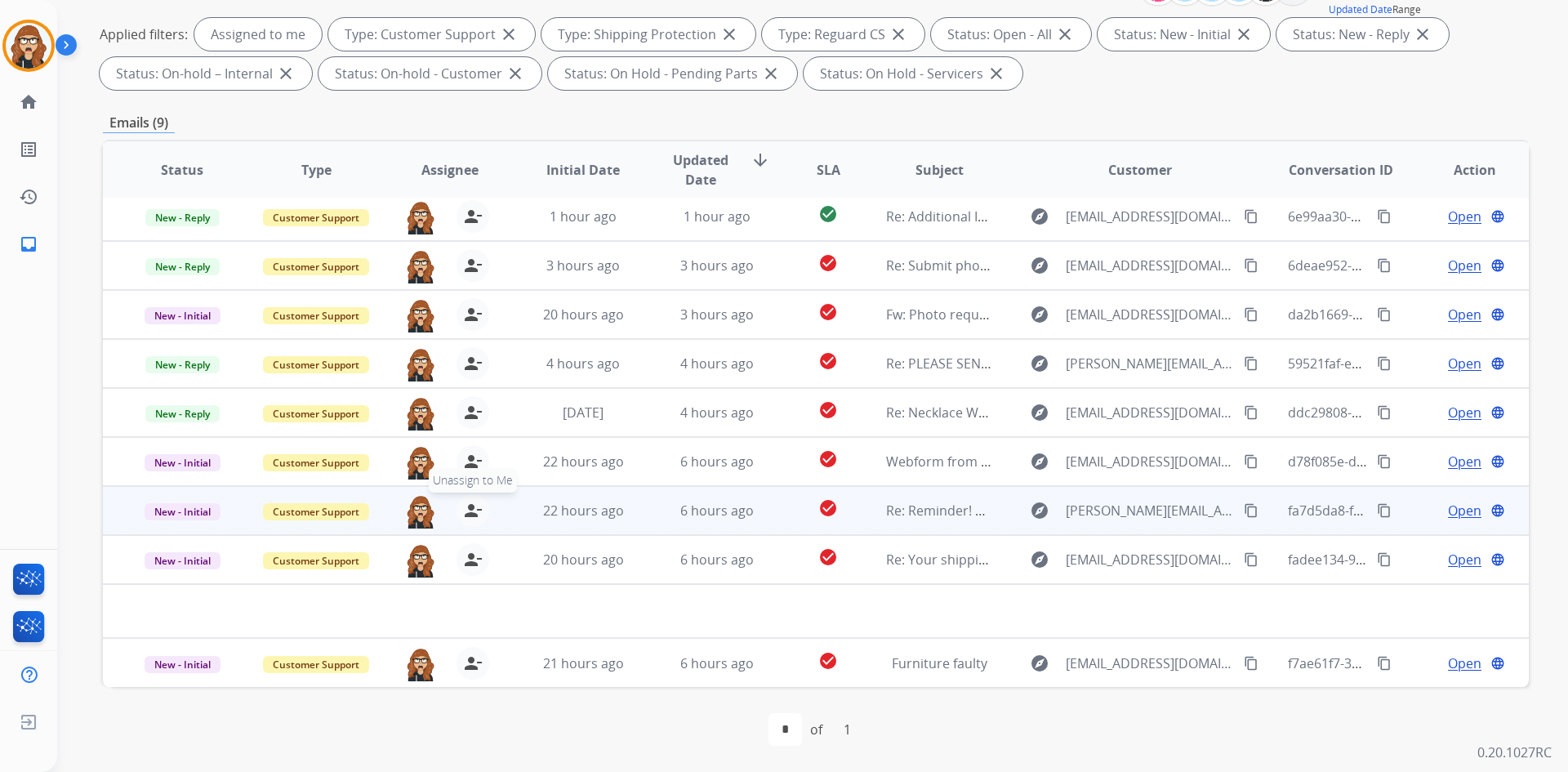
click at [469, 515] on mat-icon "person_remove" at bounding box center [473, 510] width 20 height 20
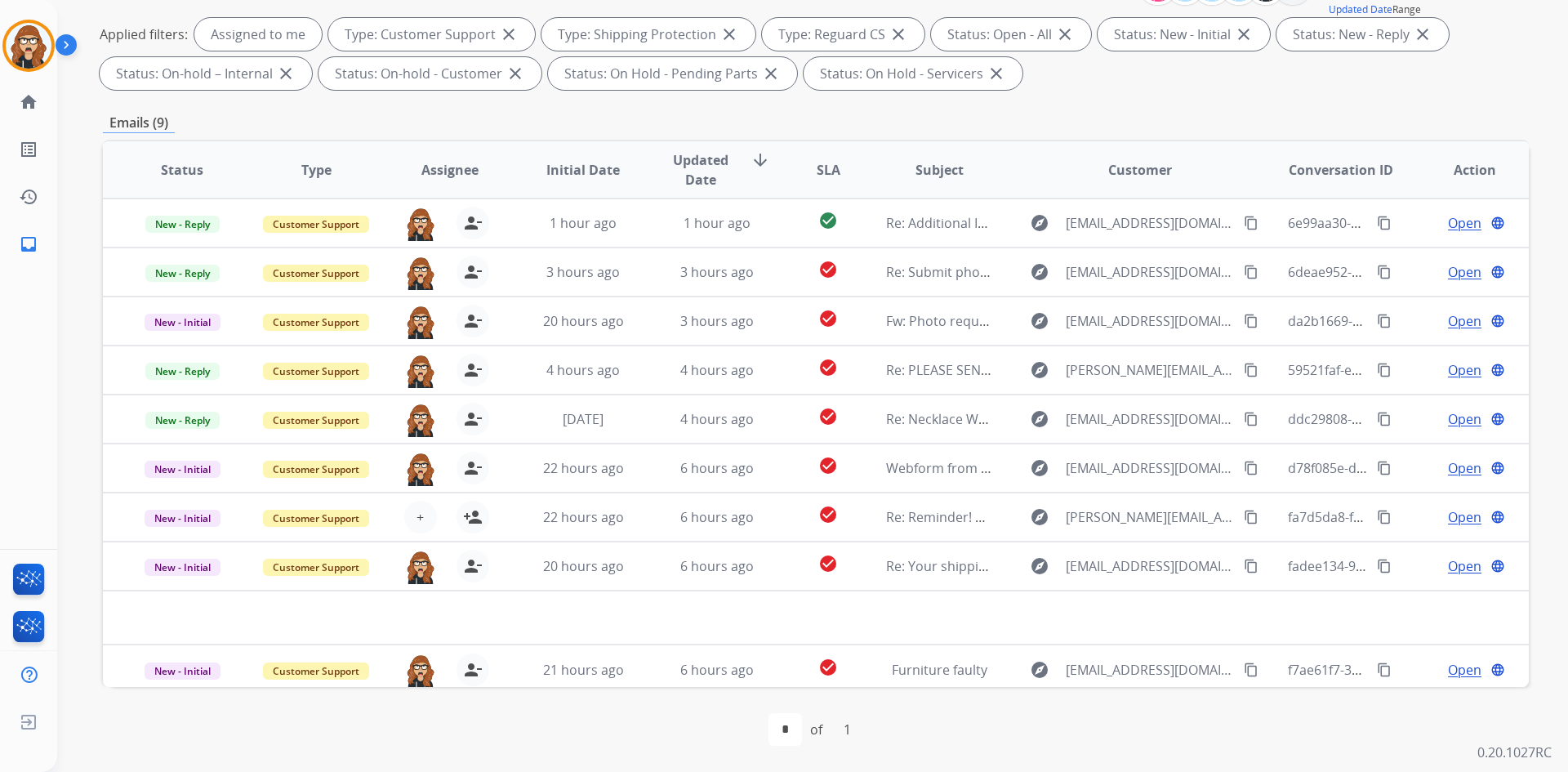
scroll to position [0, 0]
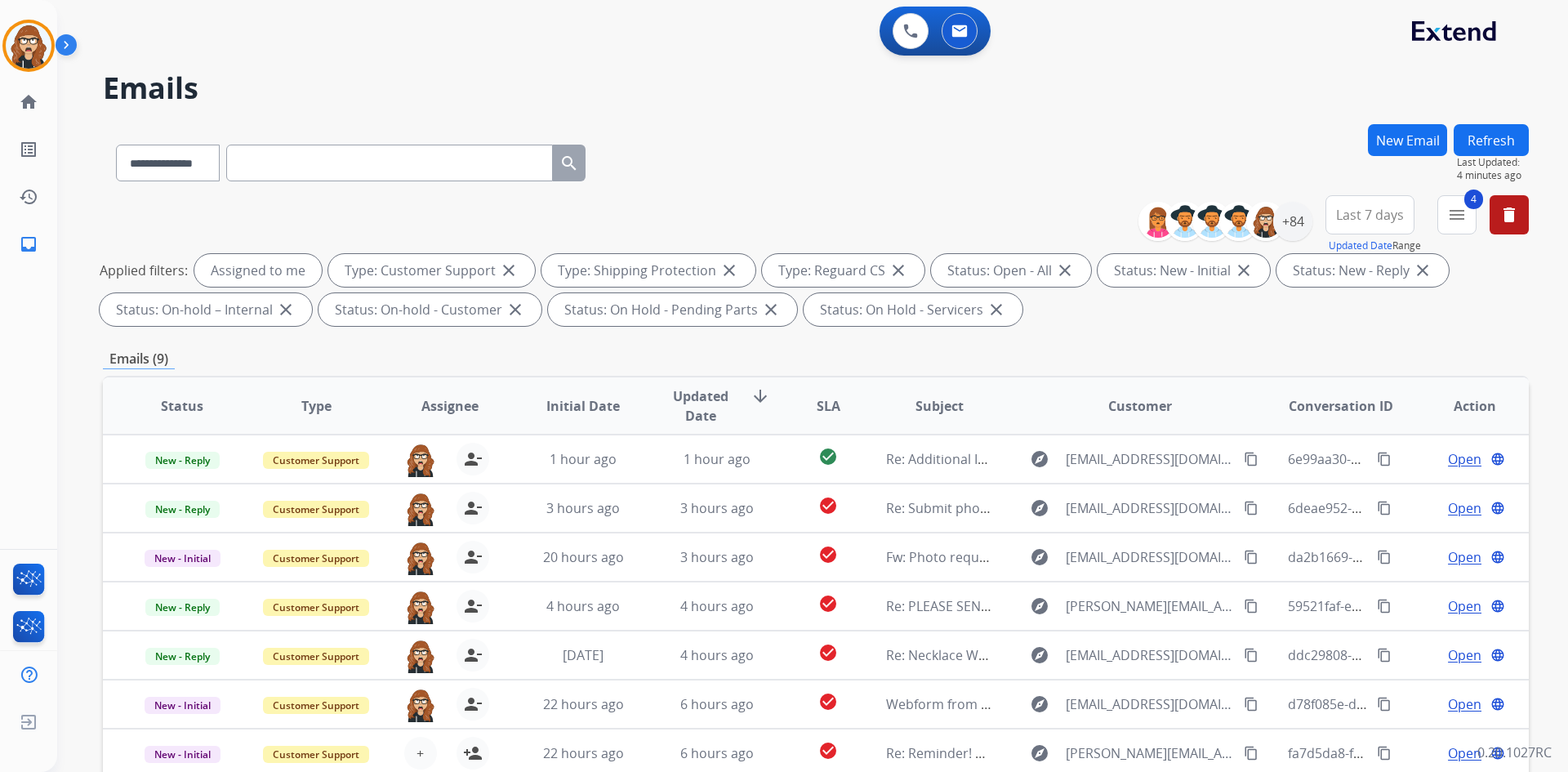
click at [1491, 136] on button "Refresh" at bounding box center [1492, 139] width 75 height 31
click at [1465, 215] on mat-icon "menu" at bounding box center [1457, 215] width 20 height 20
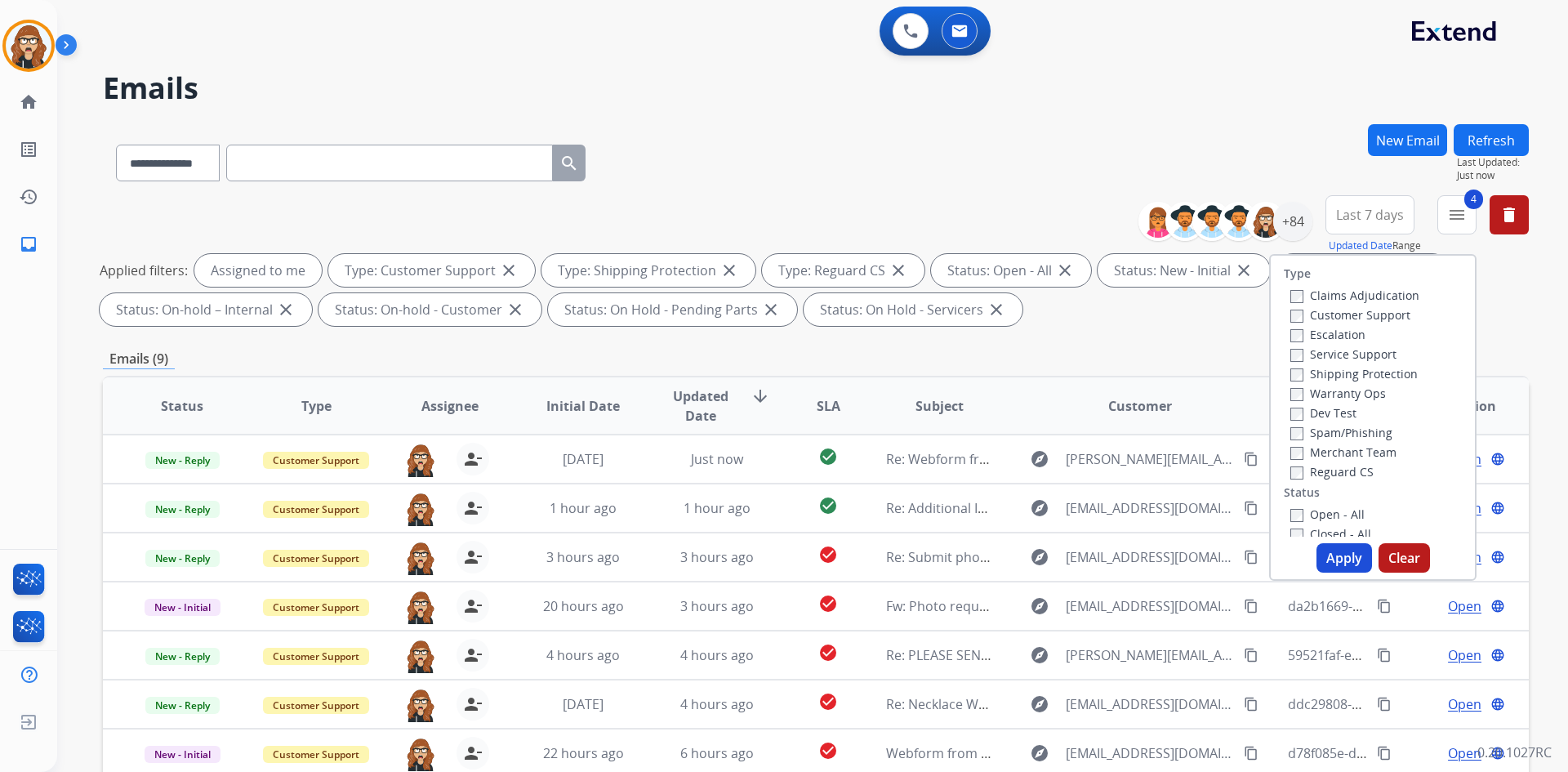
click at [1252, 97] on h2 "Emails" at bounding box center [816, 88] width 1426 height 32
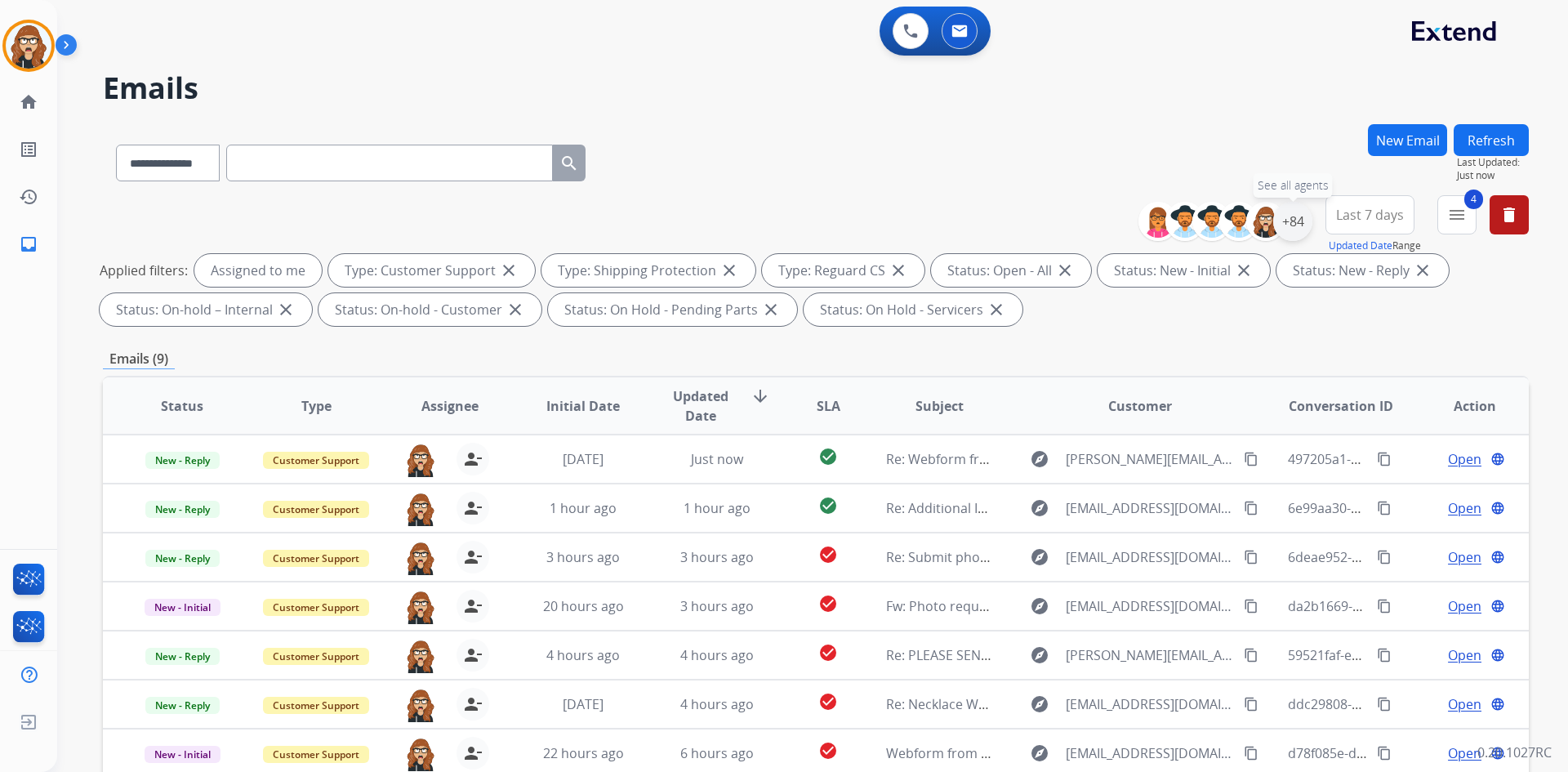
drag, startPoint x: 1297, startPoint y: 221, endPoint x: 1278, endPoint y: 233, distance: 22.5
click at [1298, 222] on div "+84" at bounding box center [1293, 221] width 40 height 40
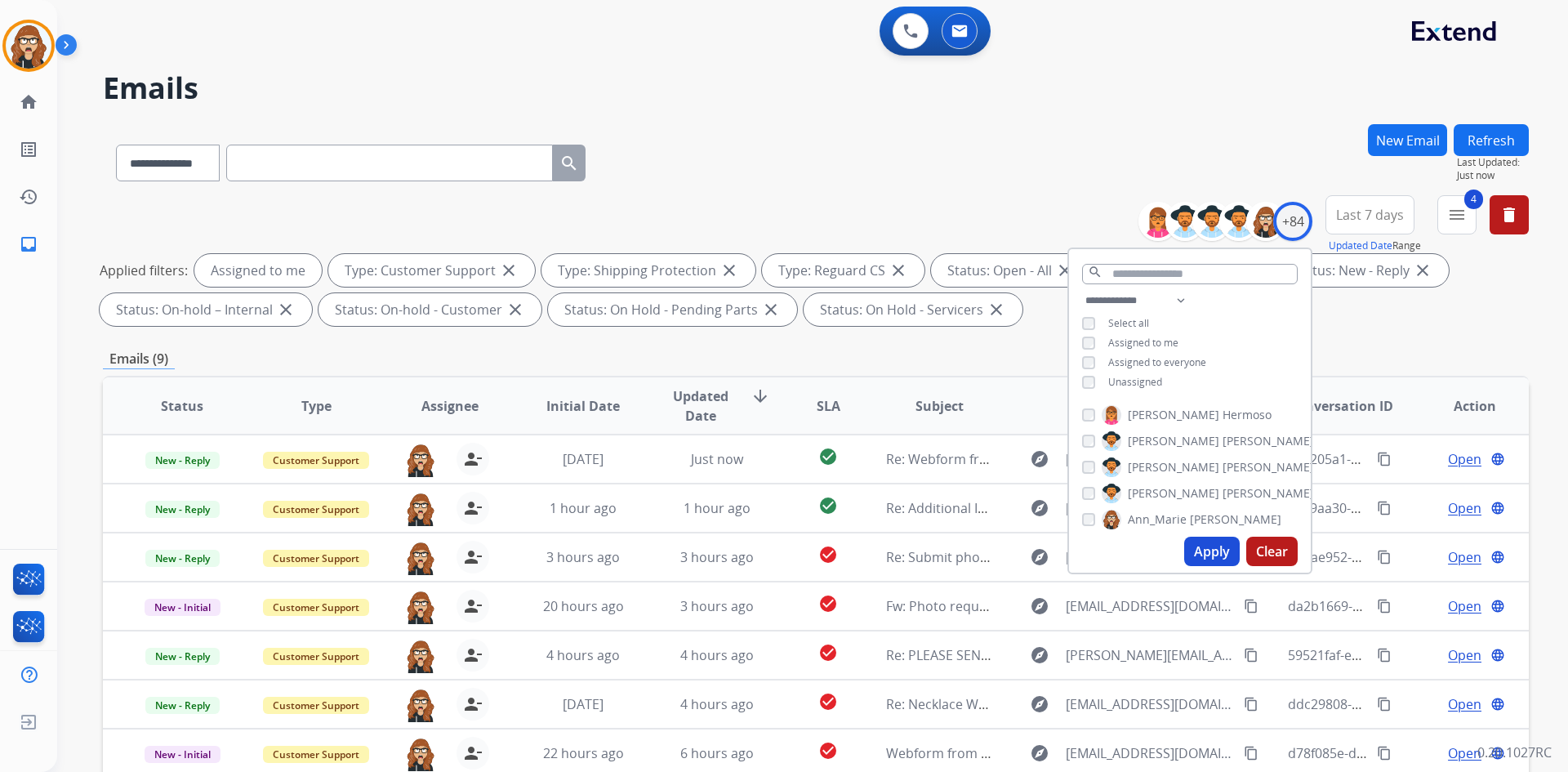
click at [1032, 144] on div "**********" at bounding box center [816, 159] width 1426 height 71
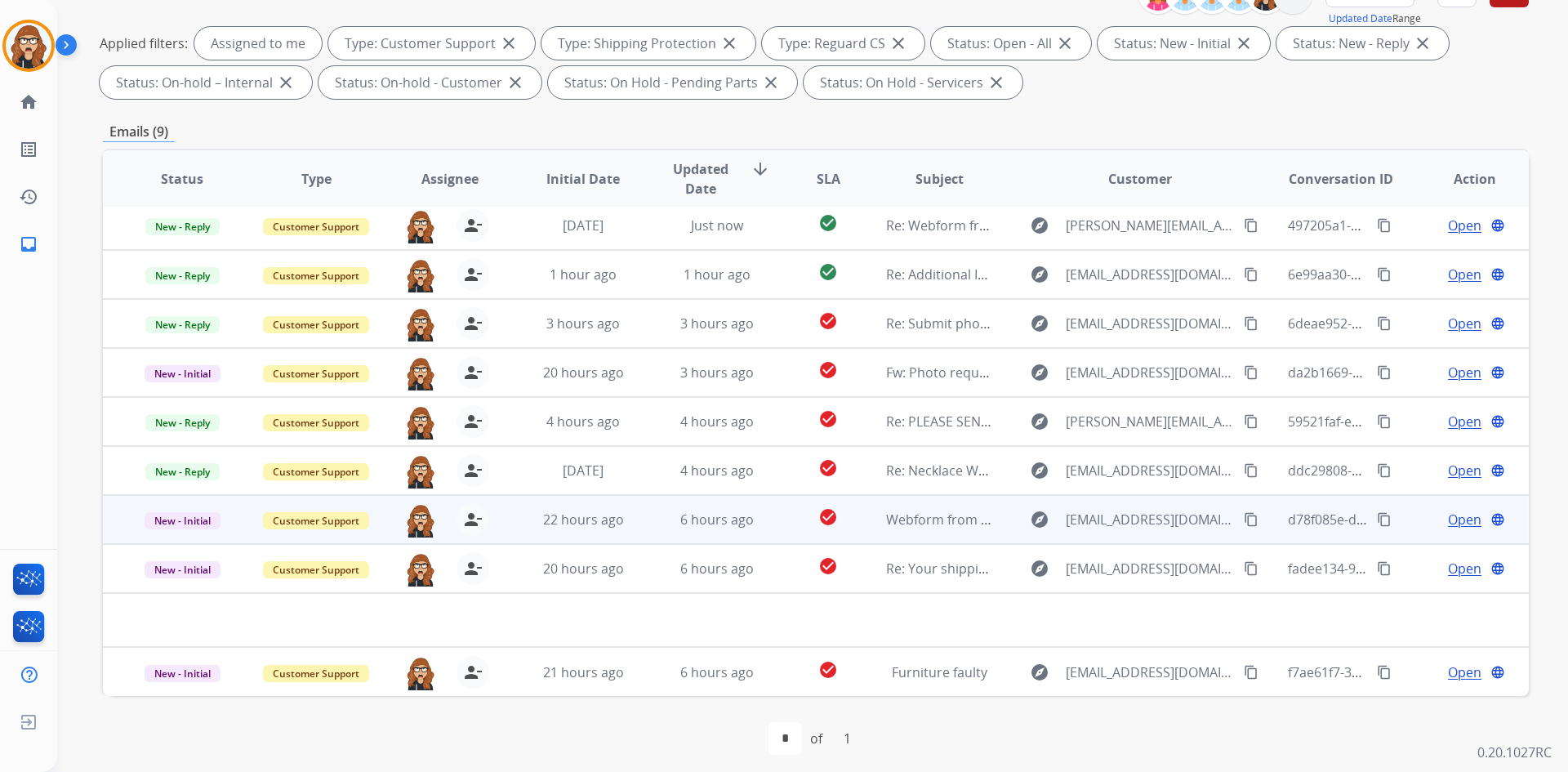
scroll to position [236, 0]
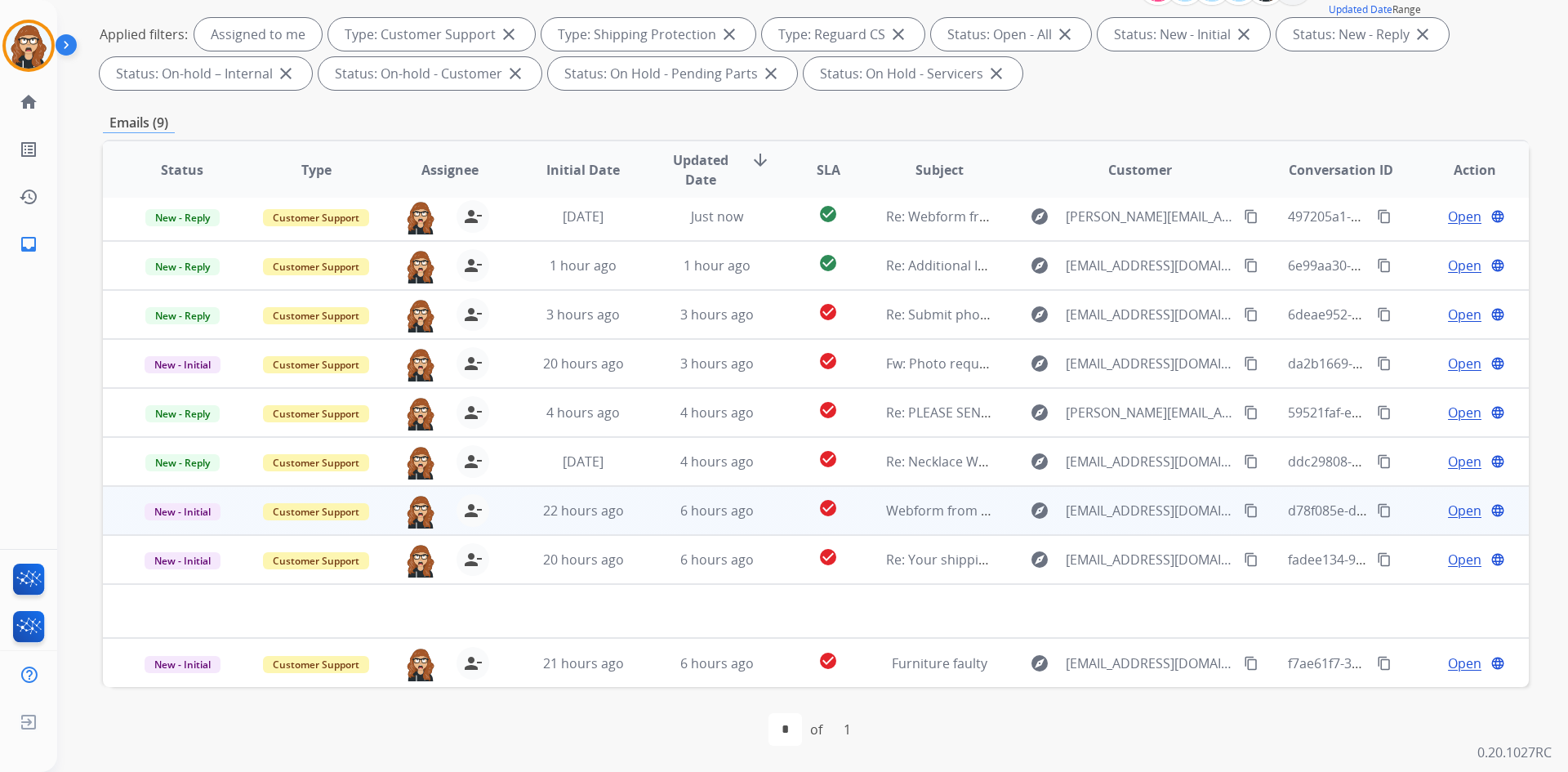
click at [1455, 506] on span "Open" at bounding box center [1464, 510] width 33 height 20
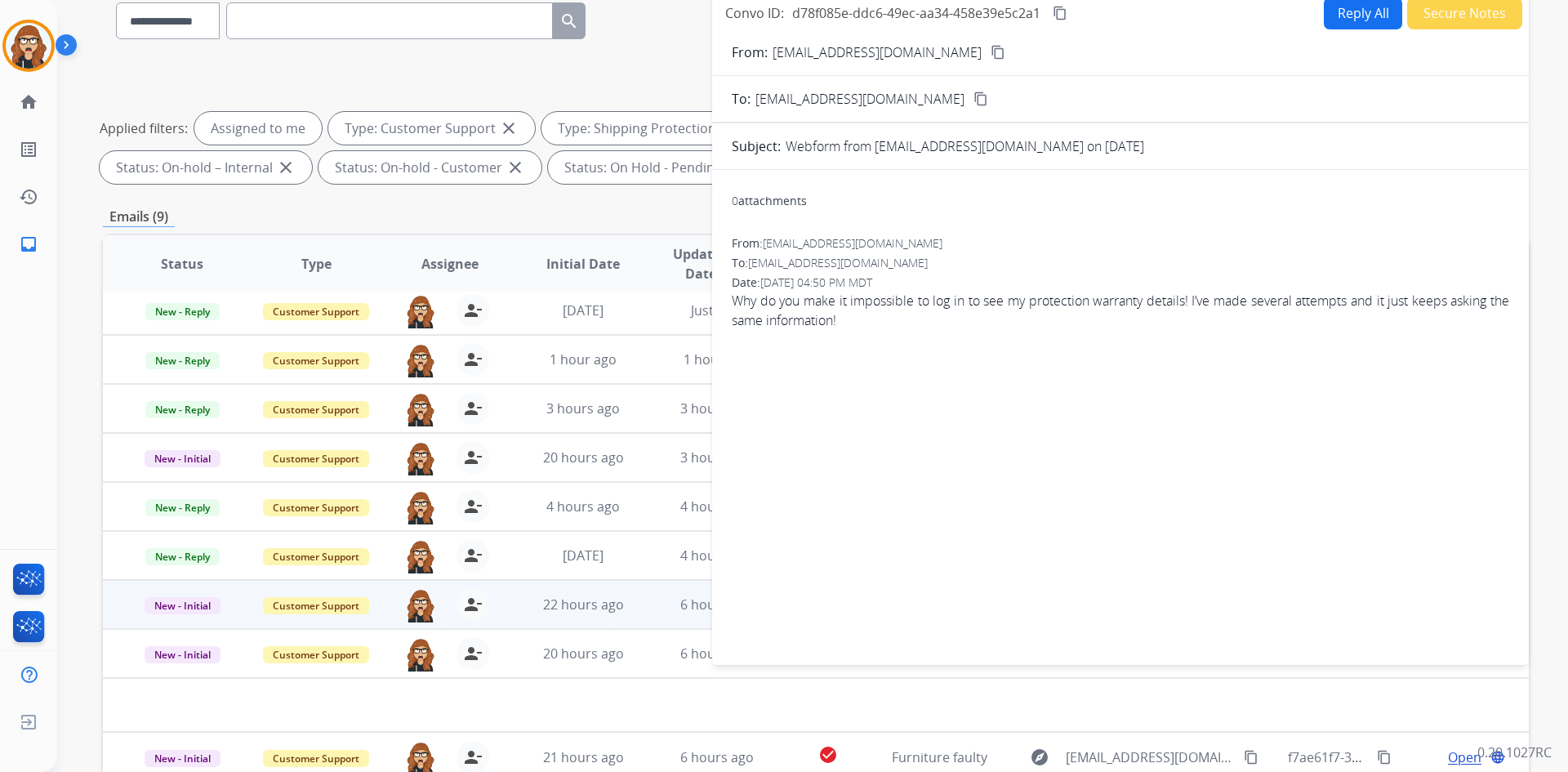
scroll to position [0, 0]
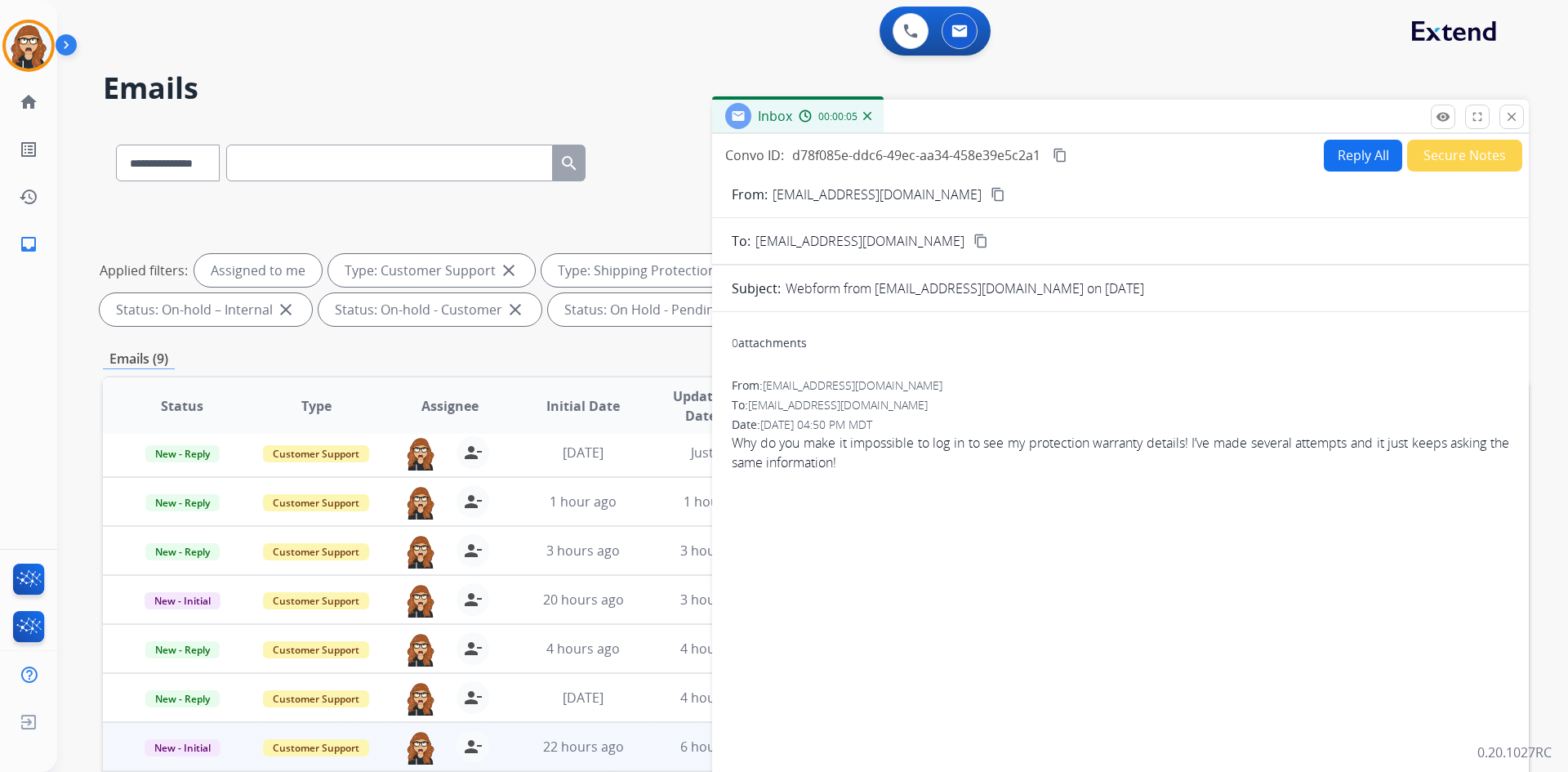
click at [990, 193] on mat-icon "content_copy" at bounding box center [997, 194] width 14 height 14
click at [1056, 155] on mat-icon "content_copy" at bounding box center [1059, 155] width 14 height 14
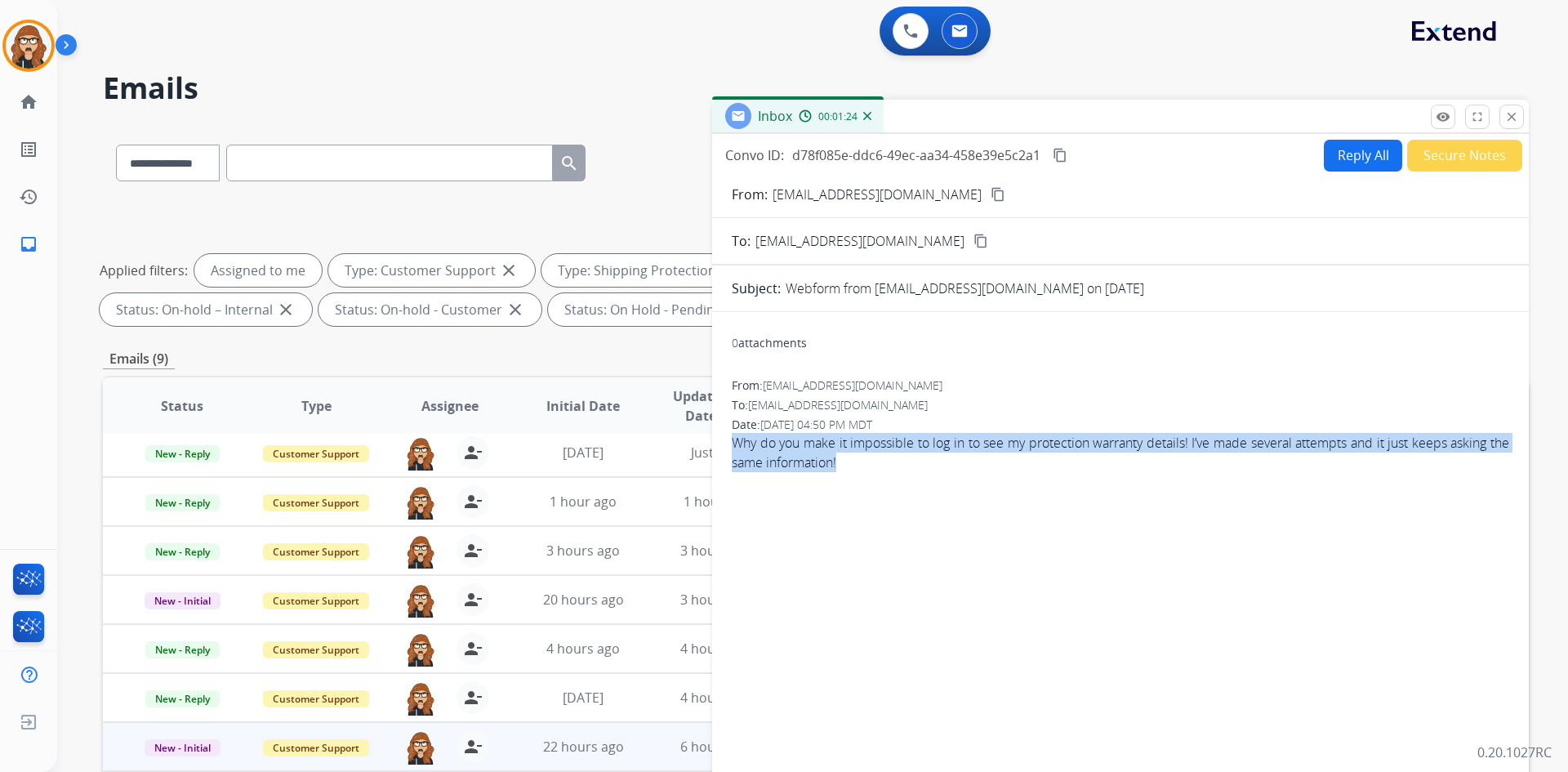
drag, startPoint x: 831, startPoint y: 459, endPoint x: 730, endPoint y: 449, distance: 101.5
click at [730, 449] on div "0 attachments From: [EMAIL_ADDRESS][DOMAIN_NAME] To: [EMAIL_ADDRESS][DOMAIN_NAM…" at bounding box center [1120, 556] width 817 height 462
copy span "Why do you make it impossible to log in to see my protection warranty details! …"
click at [1341, 151] on button "Reply All" at bounding box center [1362, 155] width 78 height 31
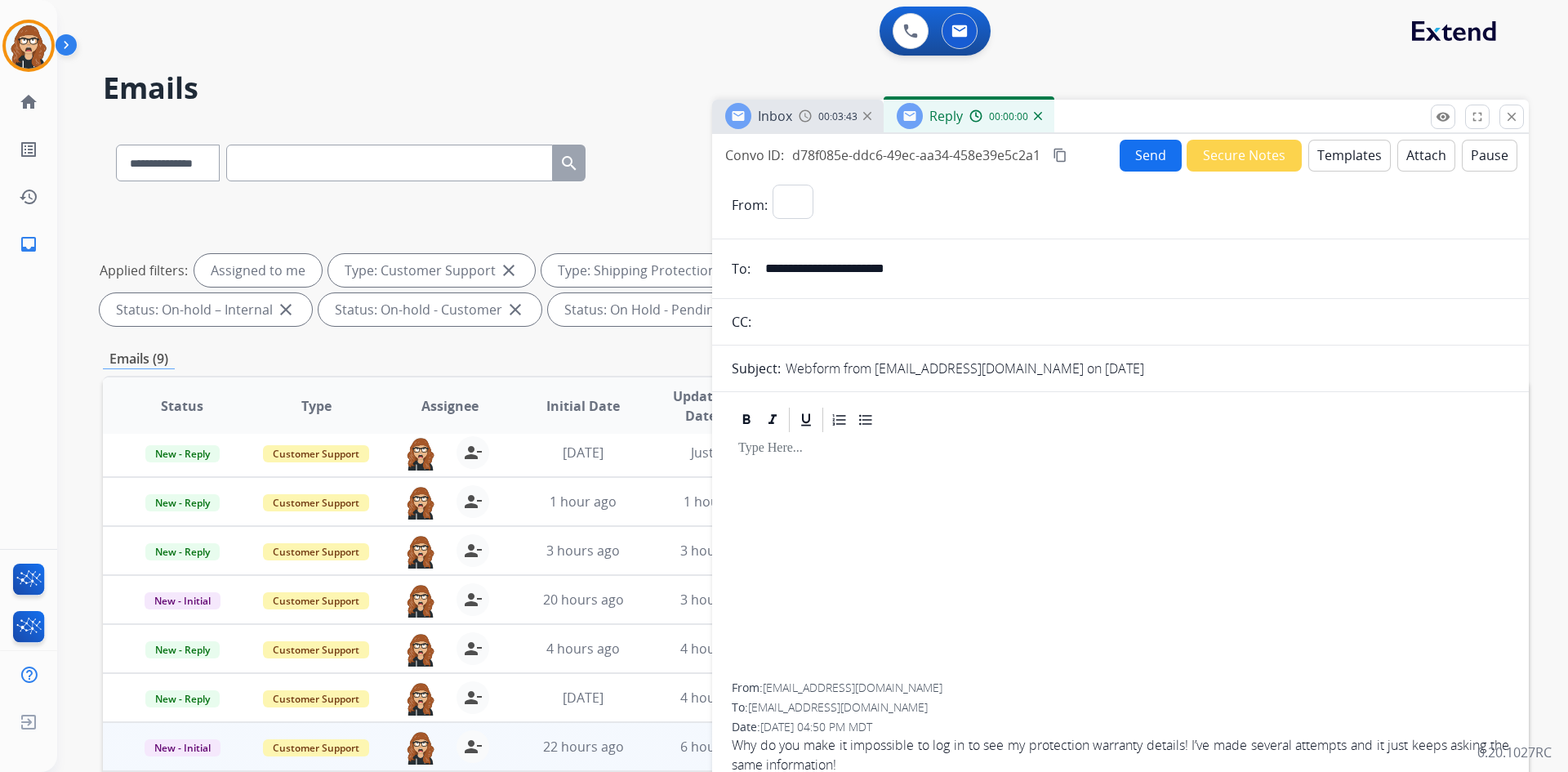
select select "**********"
click at [1337, 165] on button "Templates" at bounding box center [1350, 155] width 83 height 31
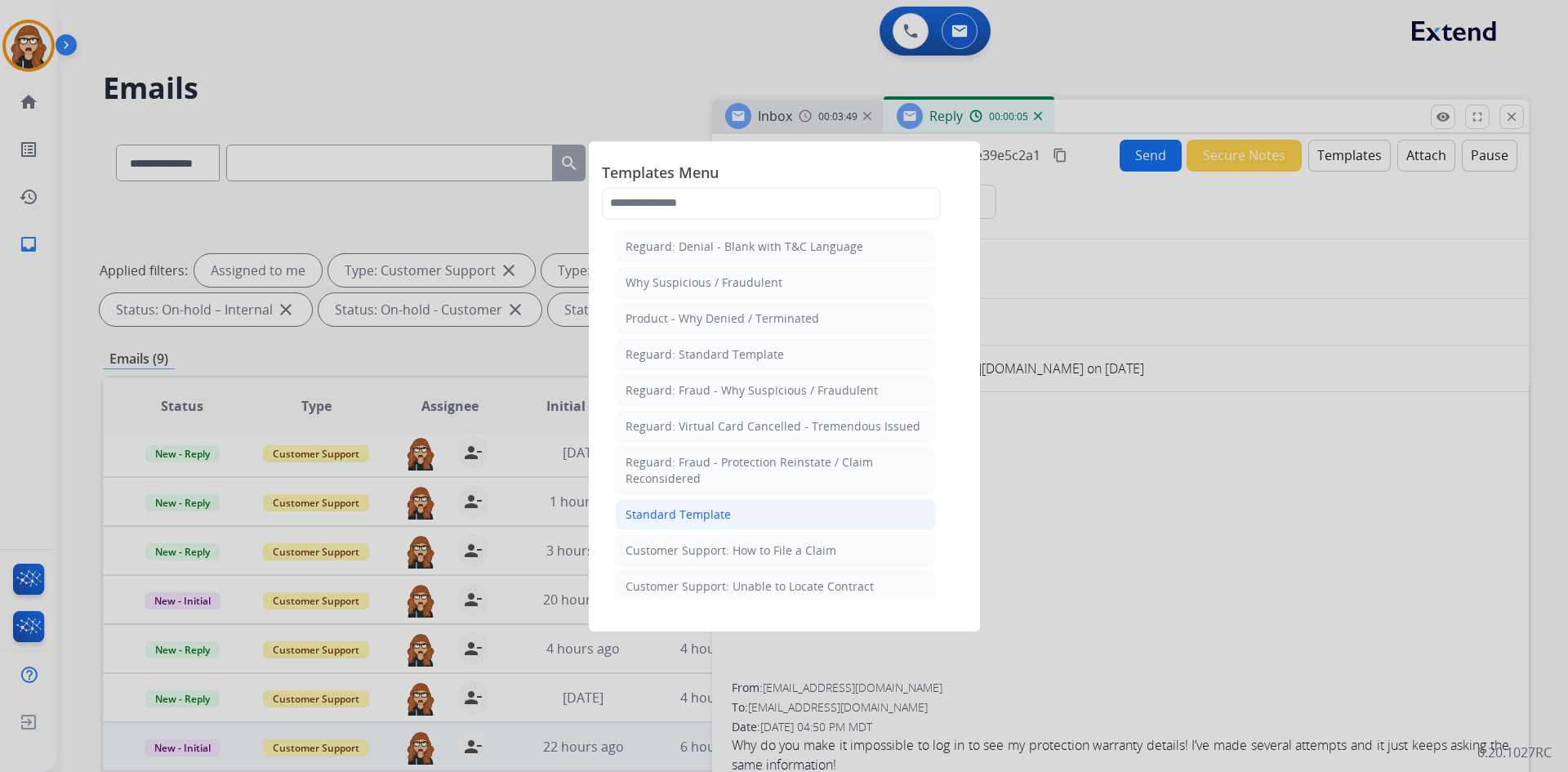
click at [707, 499] on li "Standard Template" at bounding box center [775, 514] width 321 height 31
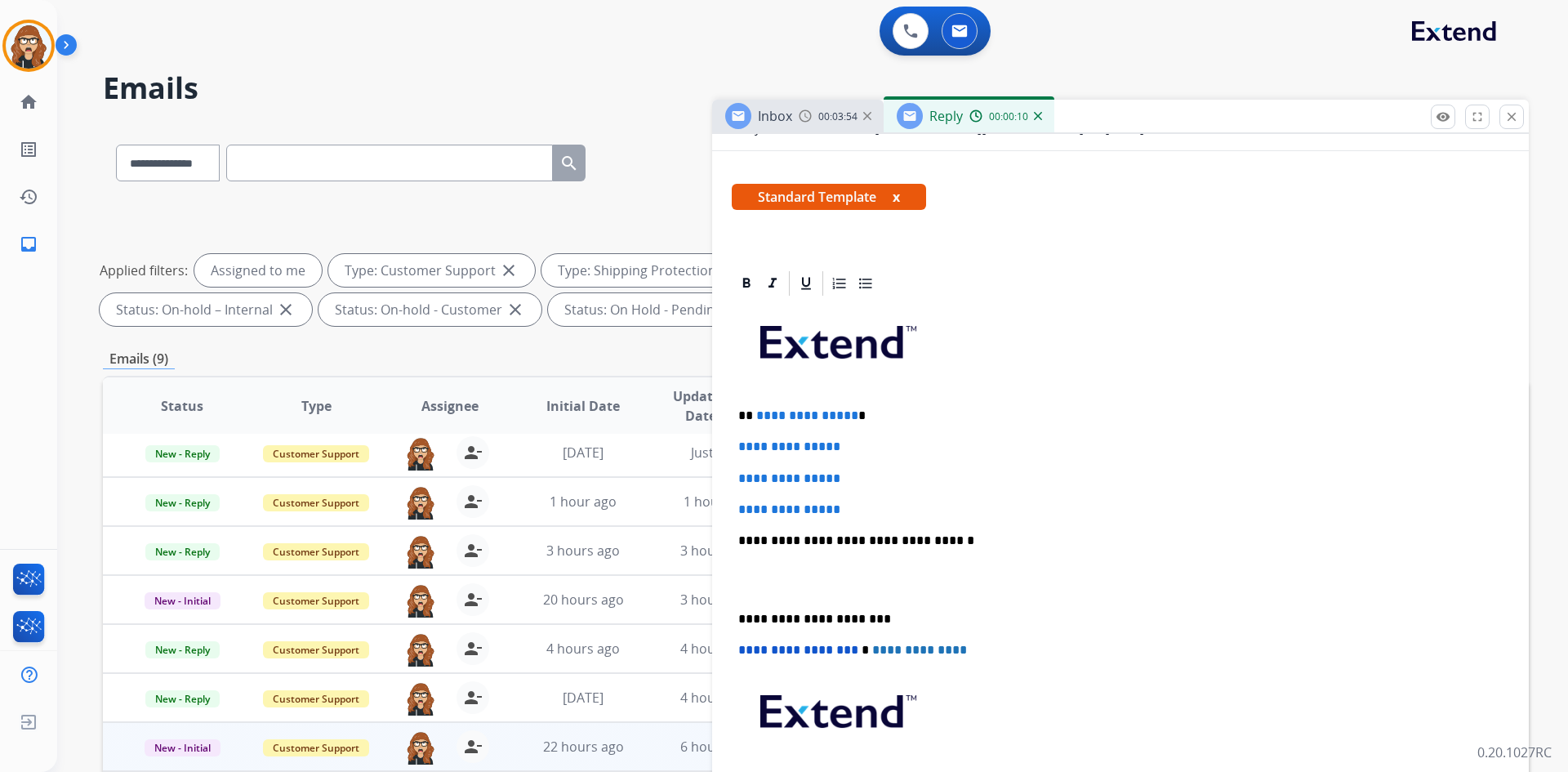
scroll to position [245, 0]
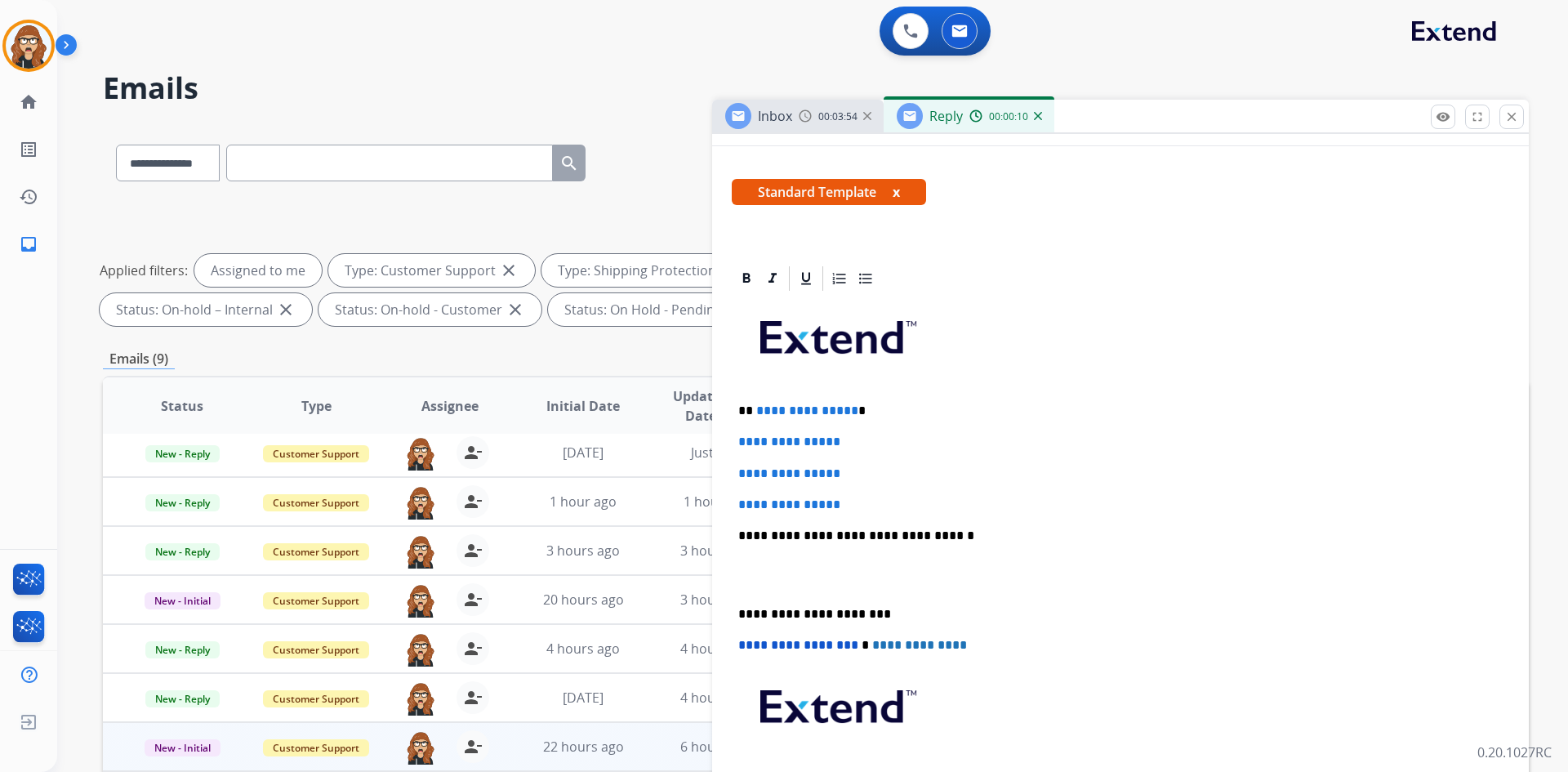
click at [866, 503] on p "**********" at bounding box center [1121, 504] width 765 height 14
drag, startPoint x: 866, startPoint y: 503, endPoint x: 770, endPoint y: 413, distance: 131.6
click at [725, 404] on div "**********" at bounding box center [1120, 612] width 817 height 696
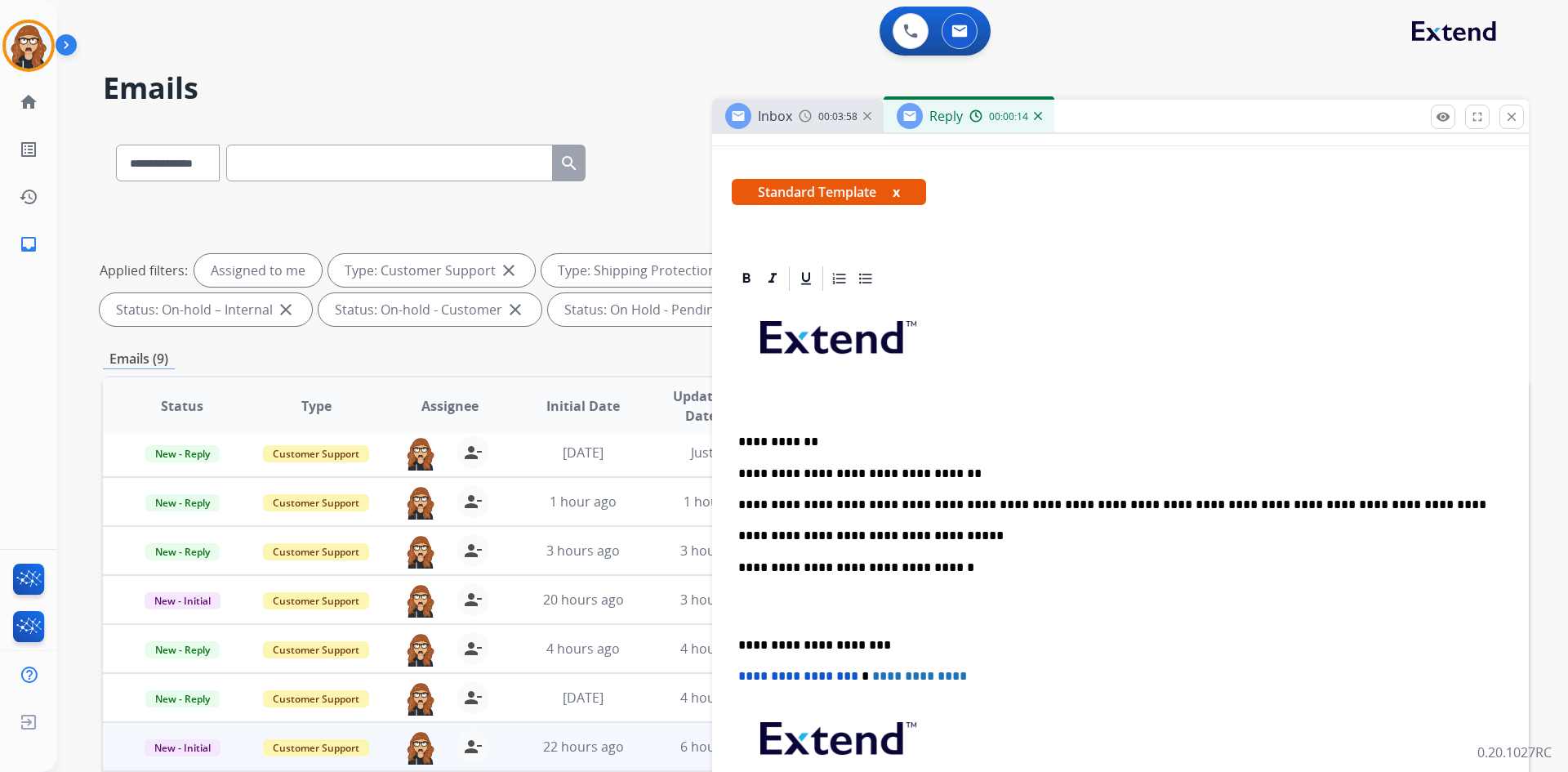
click at [733, 648] on div "**********" at bounding box center [1120, 590] width 777 height 594
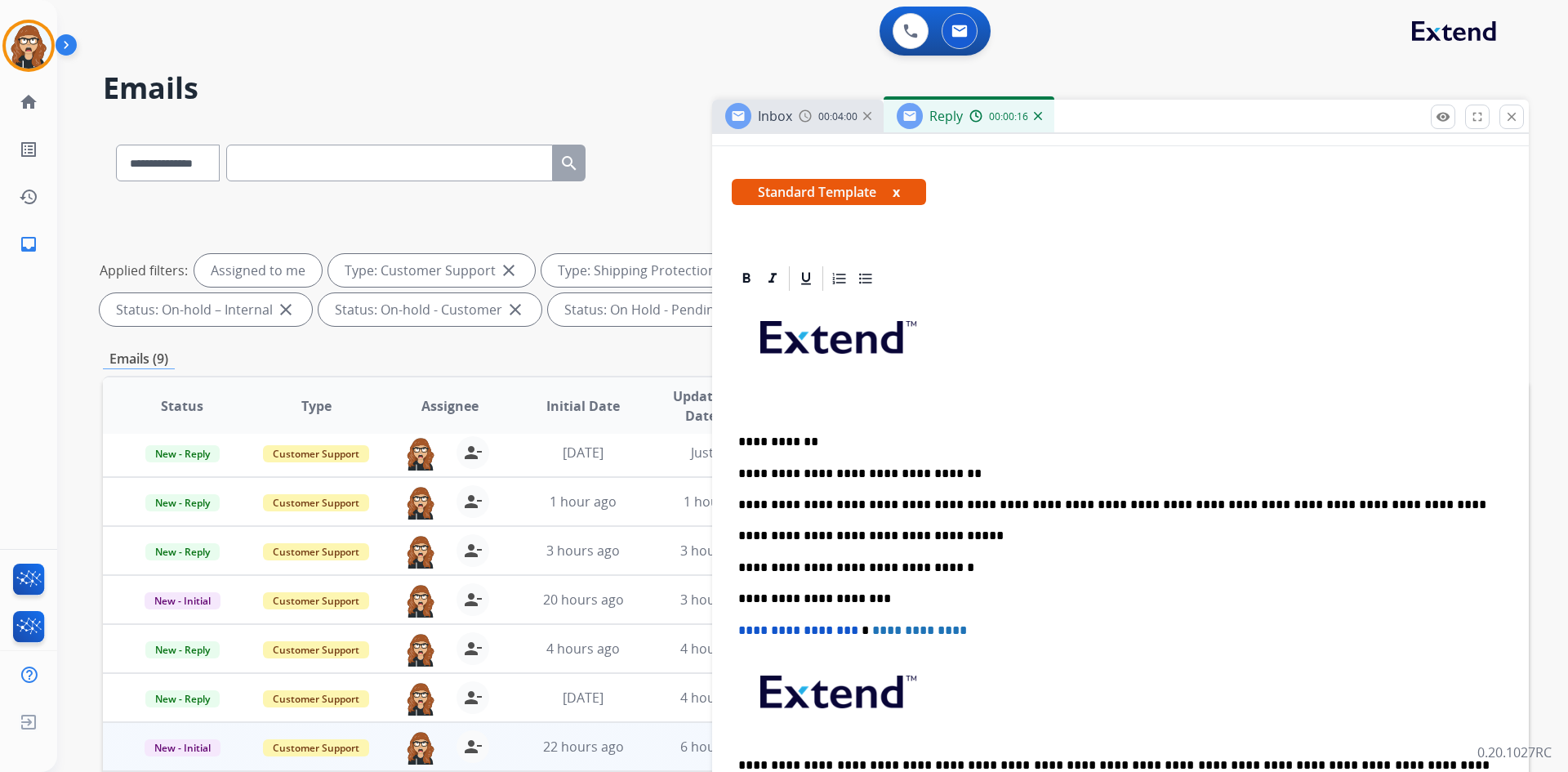
scroll to position [0, 0]
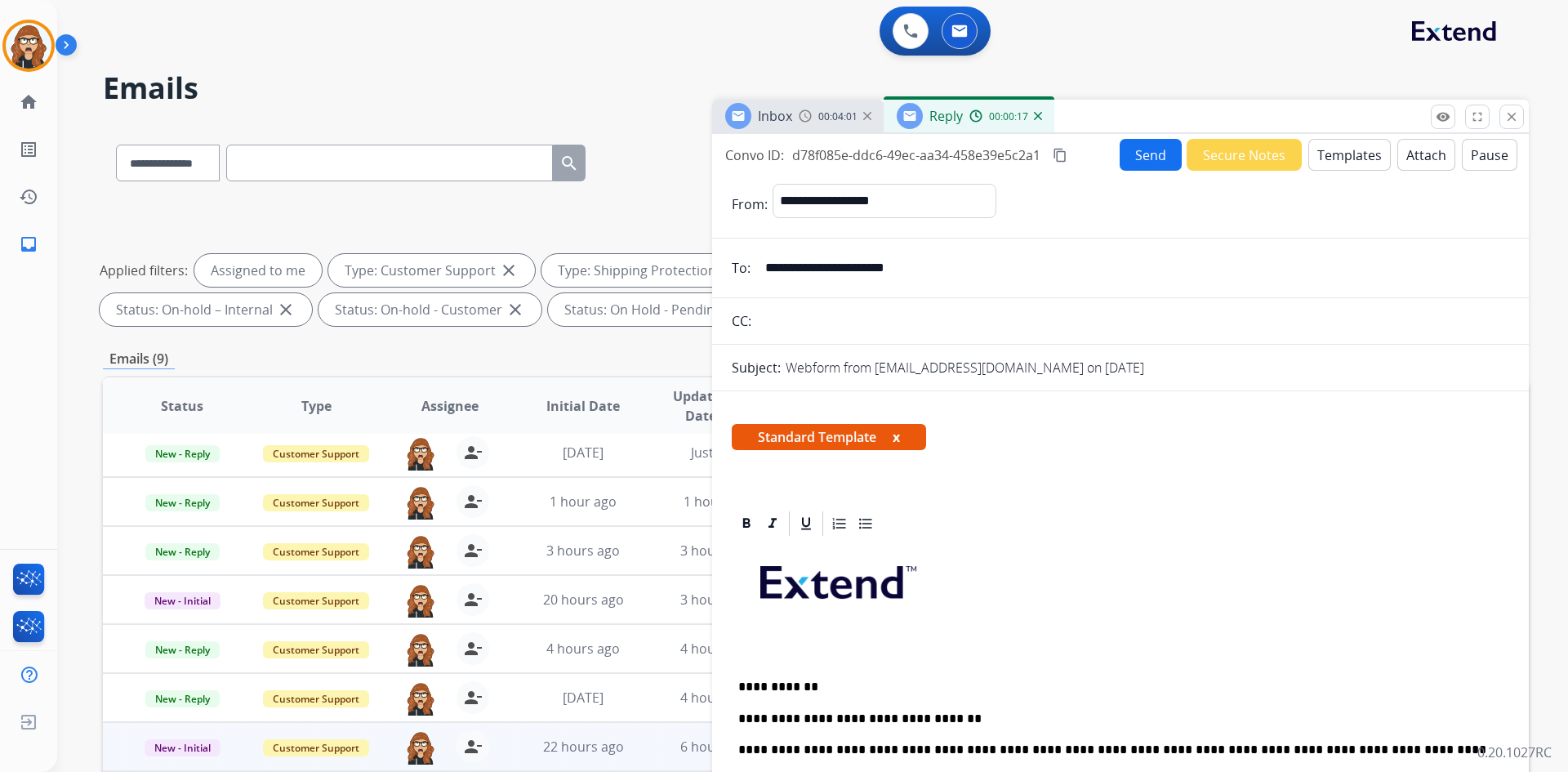
click at [1141, 159] on button "Send" at bounding box center [1150, 154] width 62 height 31
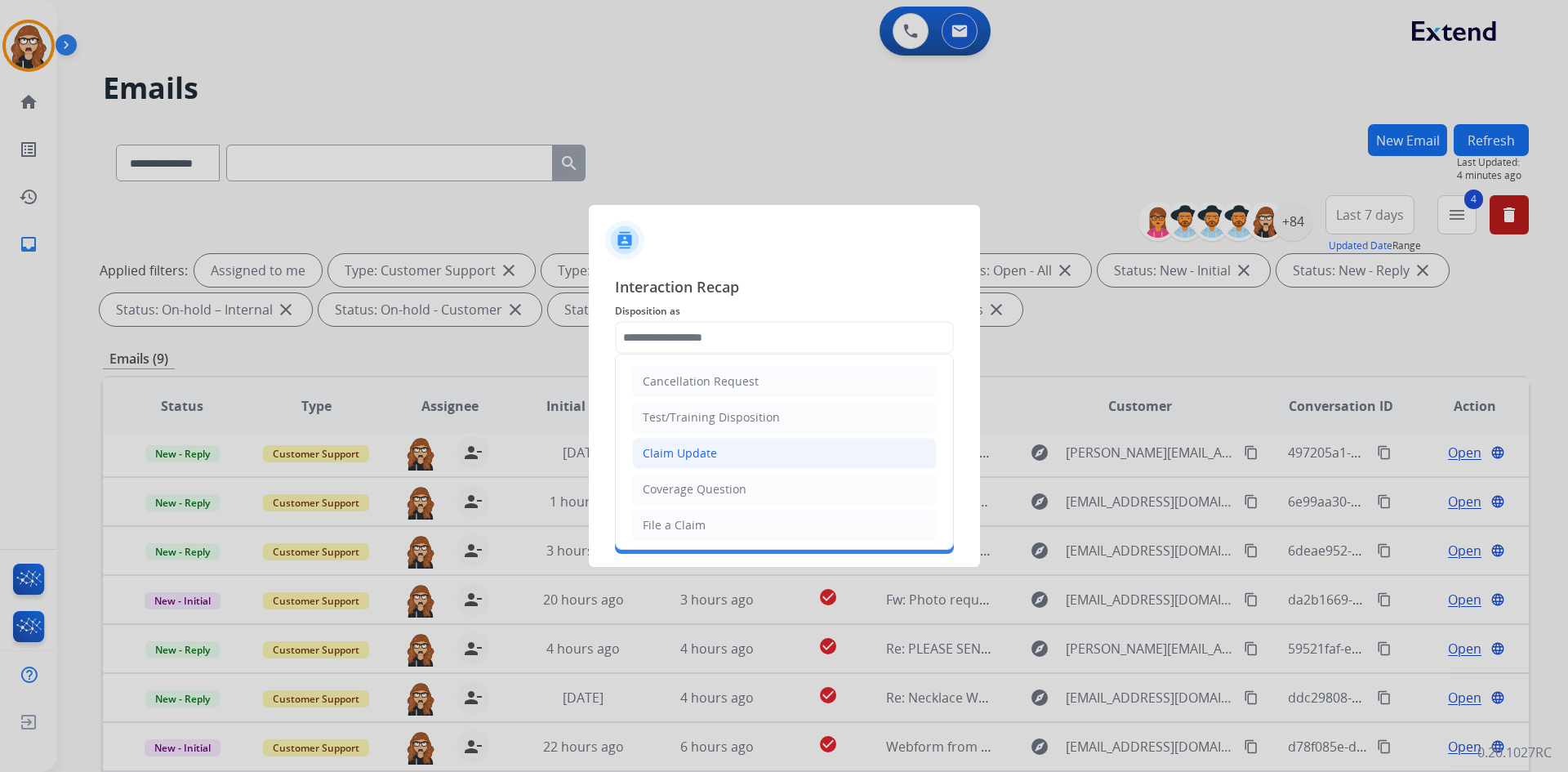
click at [753, 447] on li "Claim Update" at bounding box center [784, 453] width 305 height 31
type input "**********"
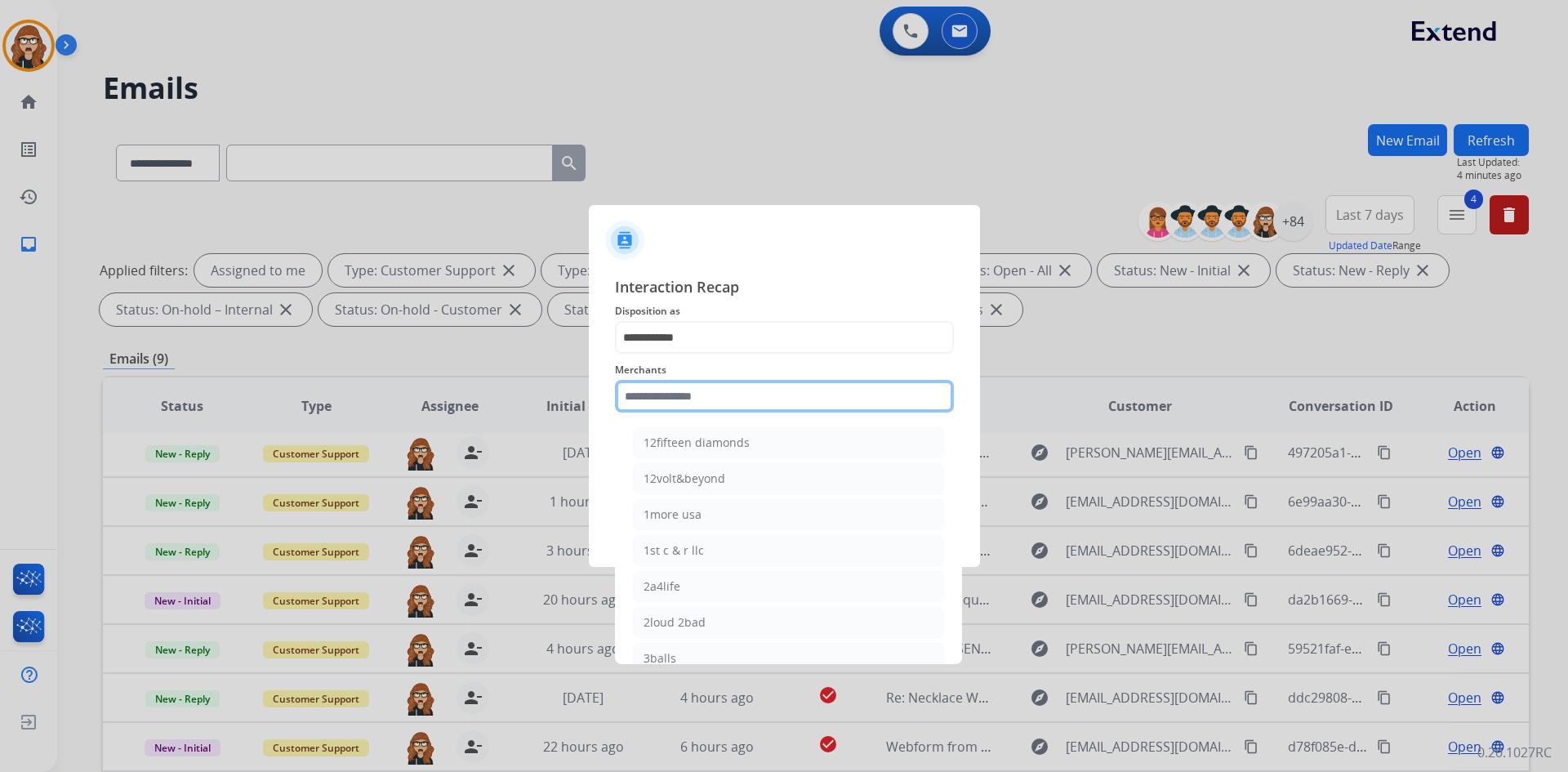
click at [744, 396] on input "text" at bounding box center [784, 396] width 339 height 32
type input "*"
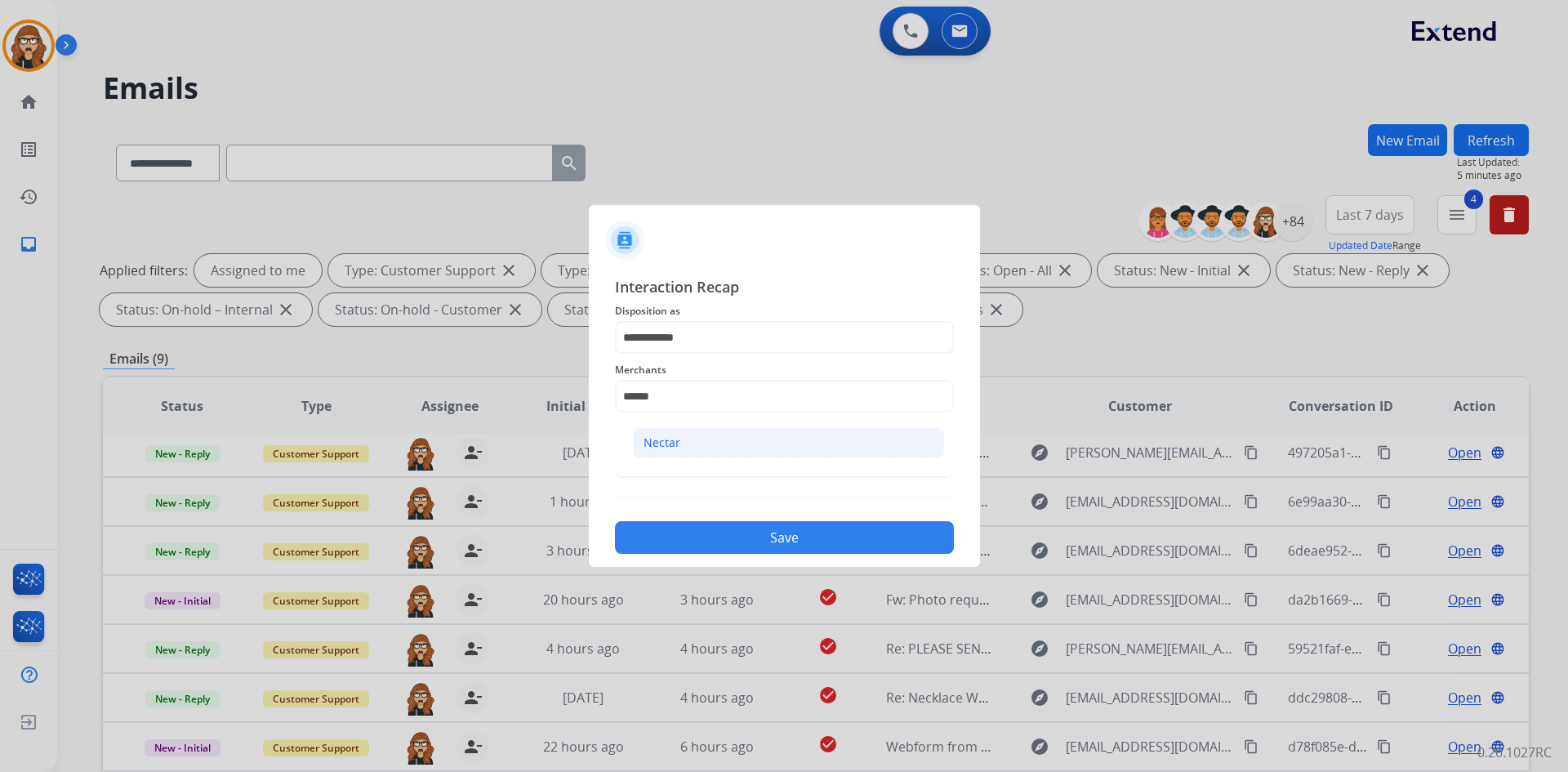
click at [689, 455] on li "Nectar" at bounding box center [788, 442] width 311 height 31
type input "******"
click at [689, 455] on input "text" at bounding box center [784, 461] width 339 height 32
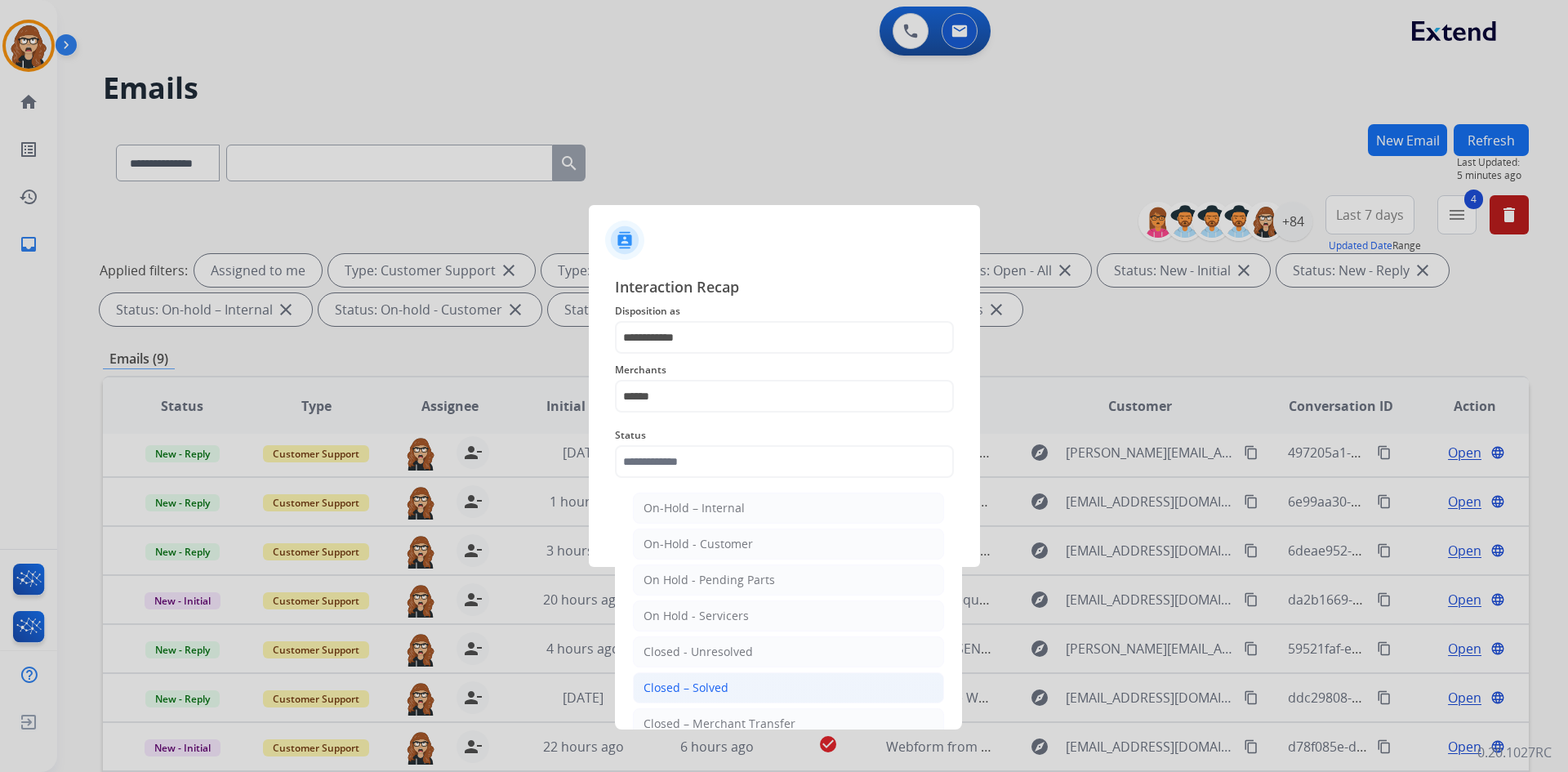
click at [685, 681] on div "Closed – Solved" at bounding box center [686, 688] width 85 height 16
type input "**********"
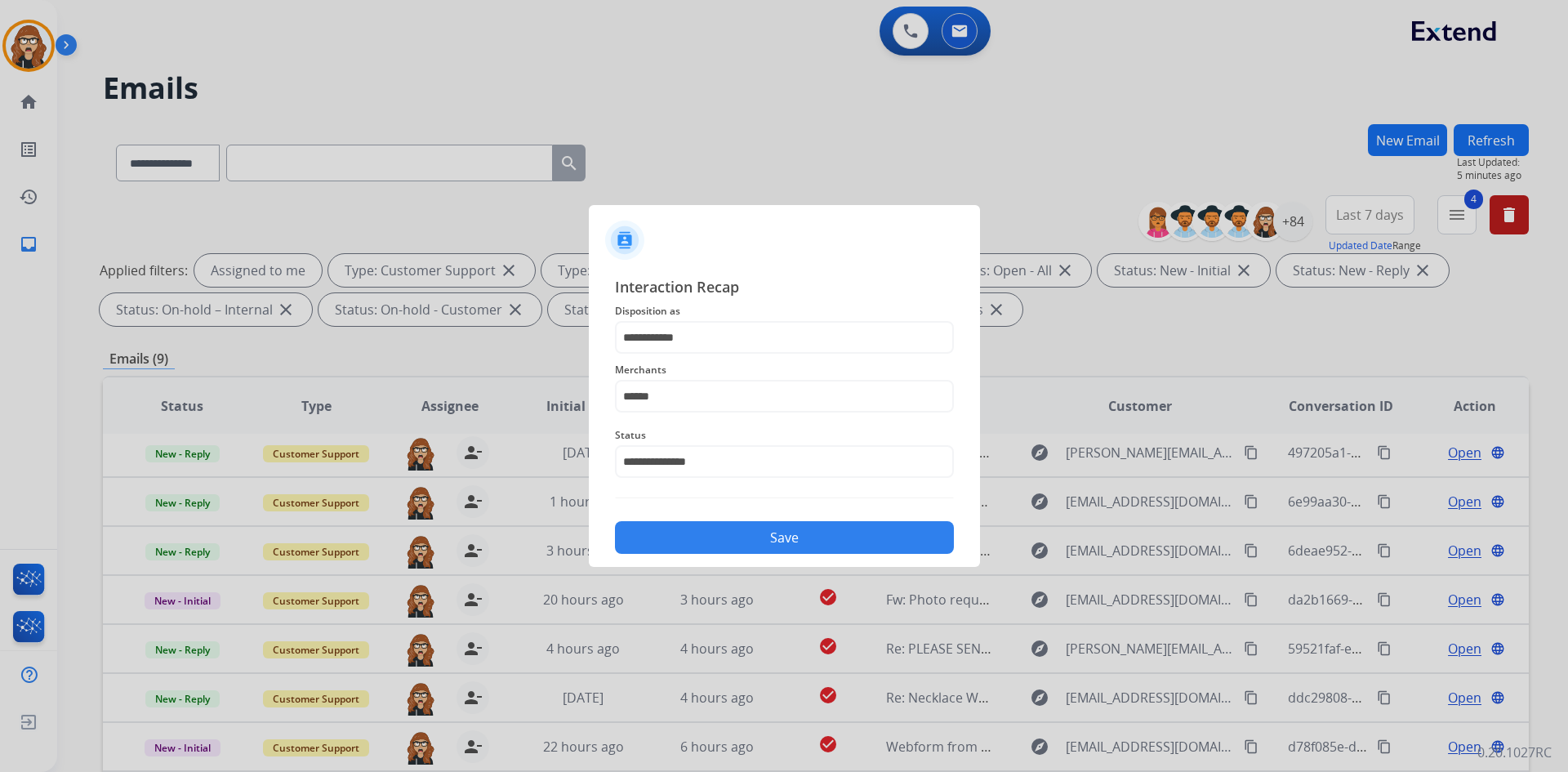
click at [710, 546] on button "Save" at bounding box center [784, 537] width 339 height 32
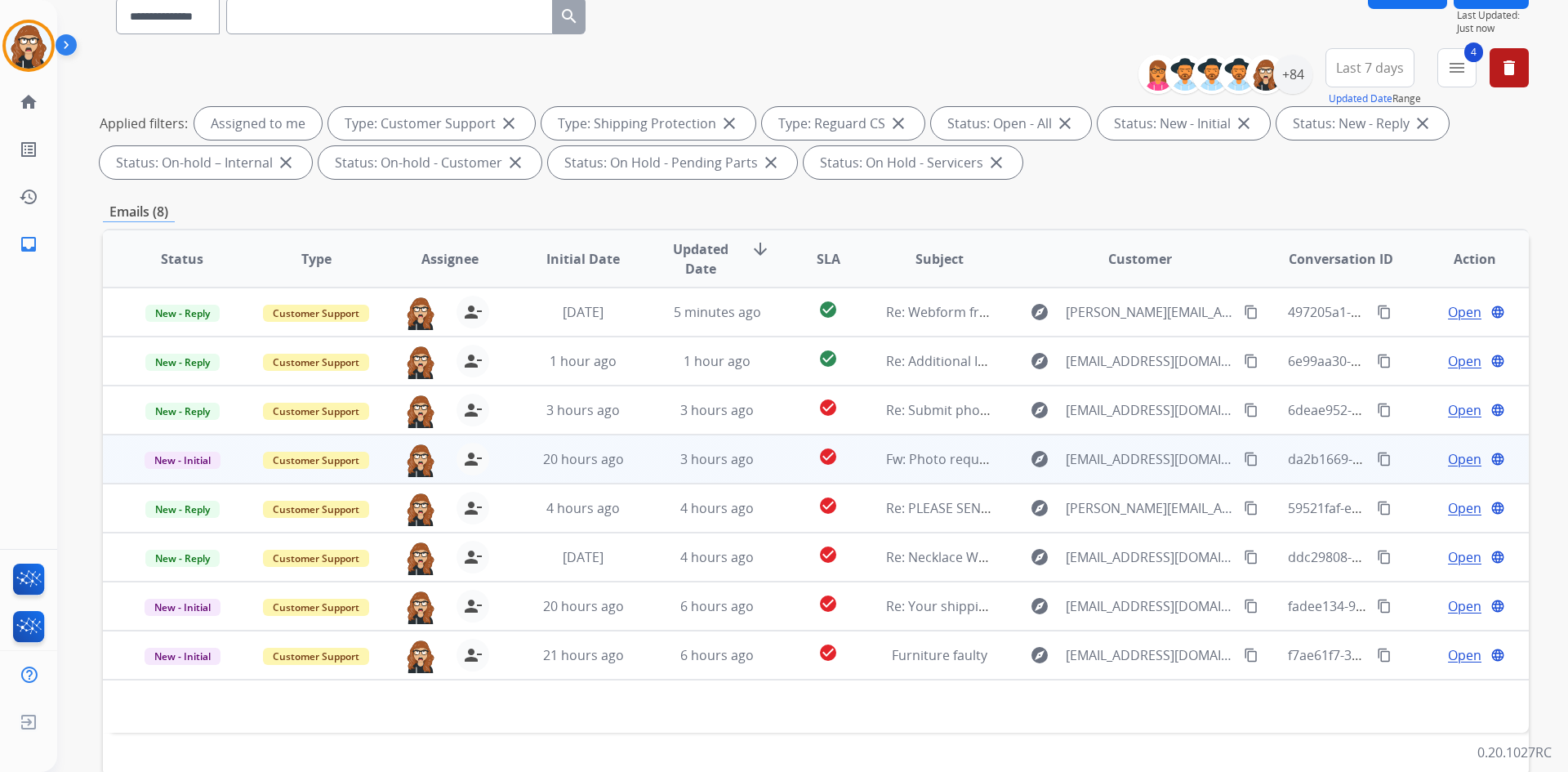
scroll to position [164, 0]
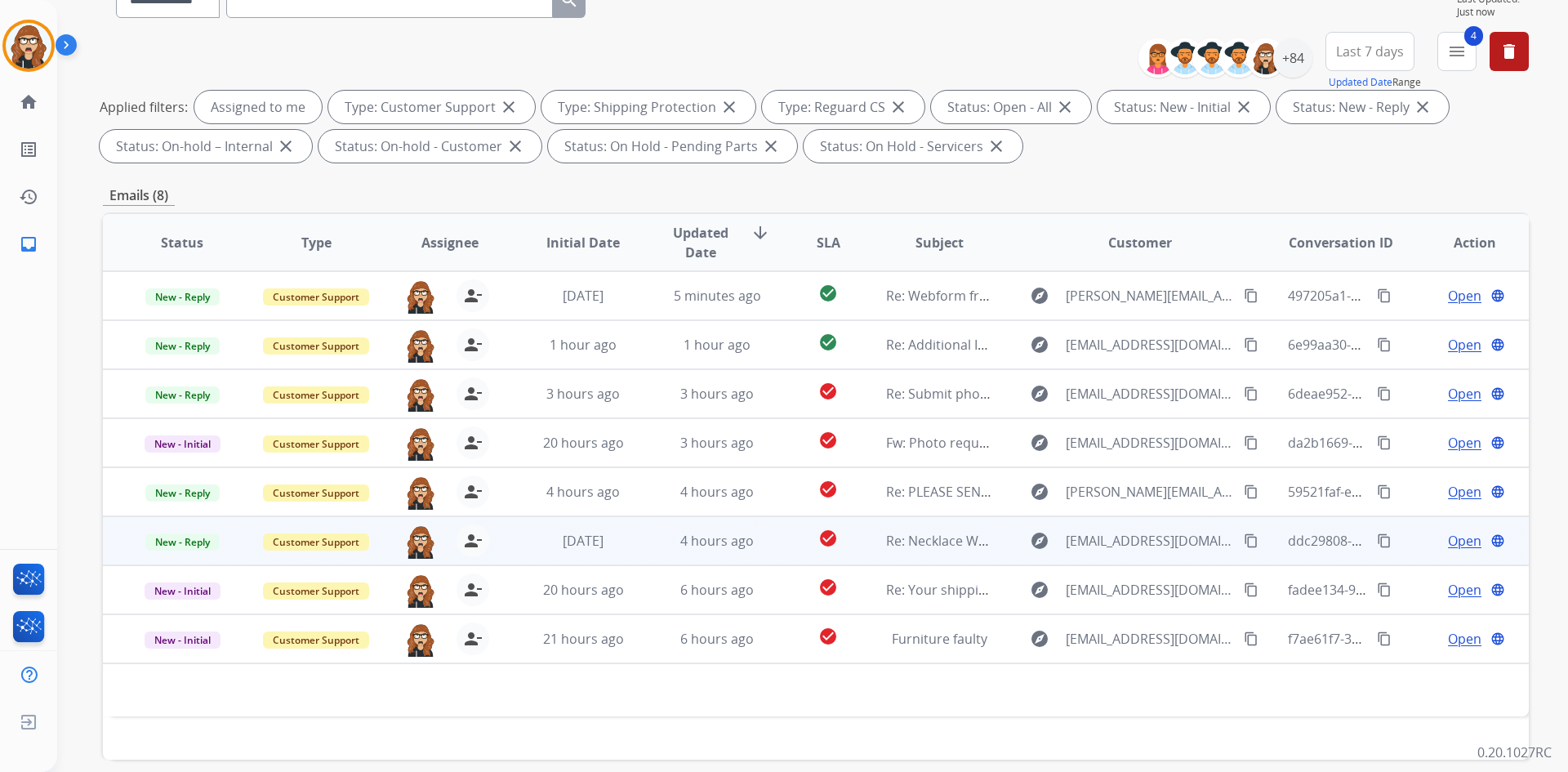
click at [1464, 545] on span "Open" at bounding box center [1464, 541] width 33 height 20
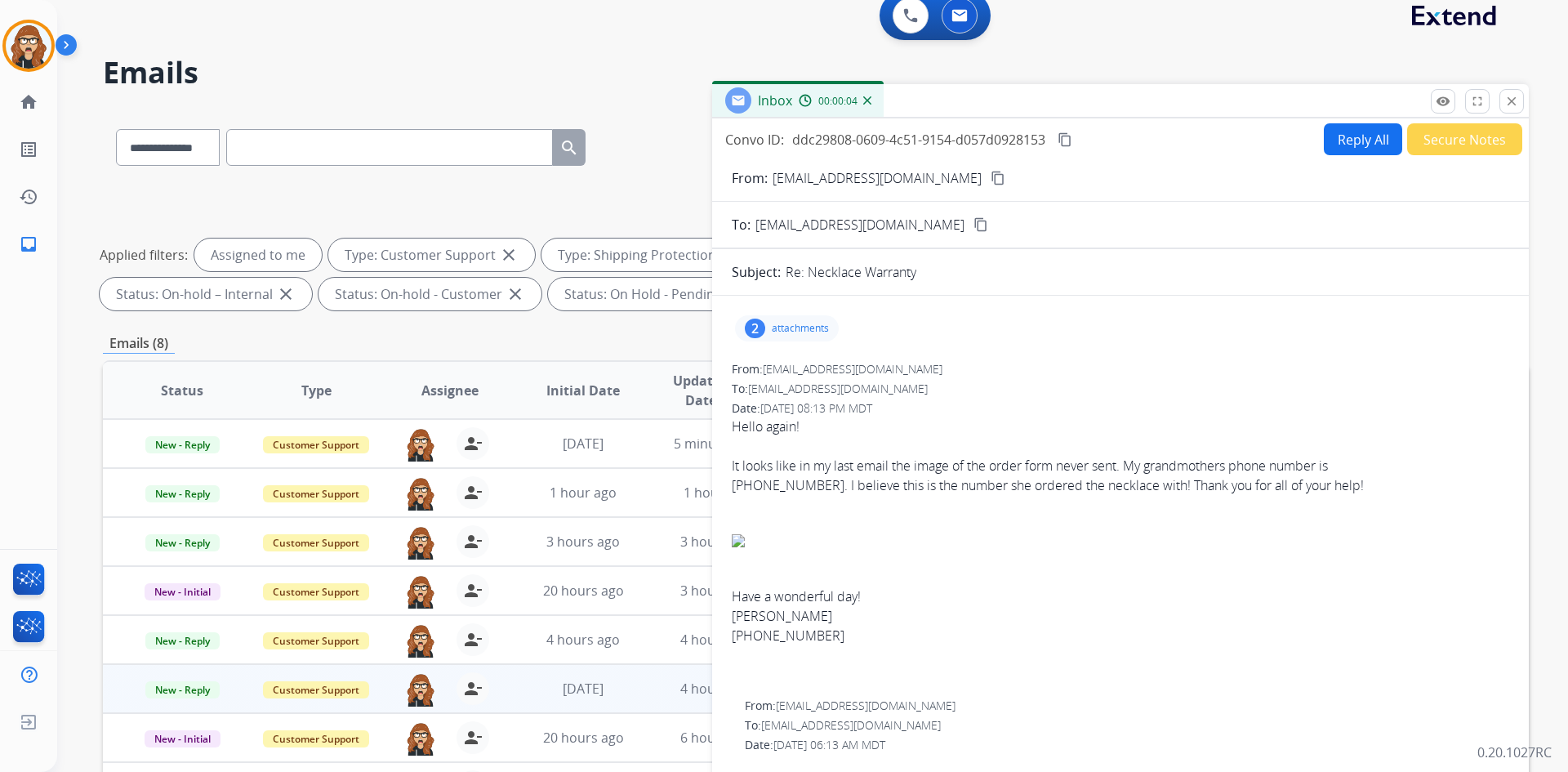
scroll to position [0, 0]
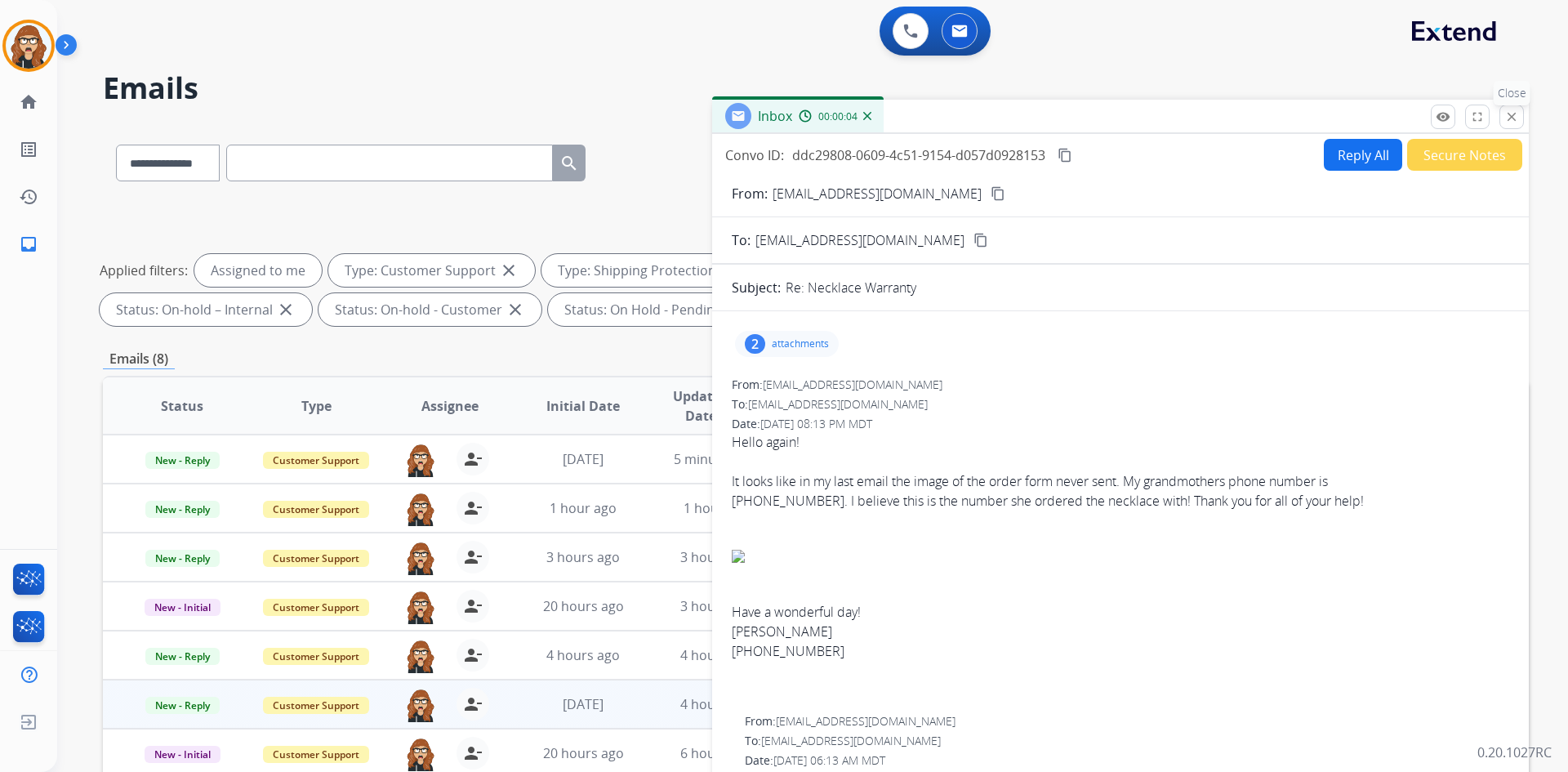
click at [1508, 115] on mat-icon "close" at bounding box center [1511, 117] width 14 height 14
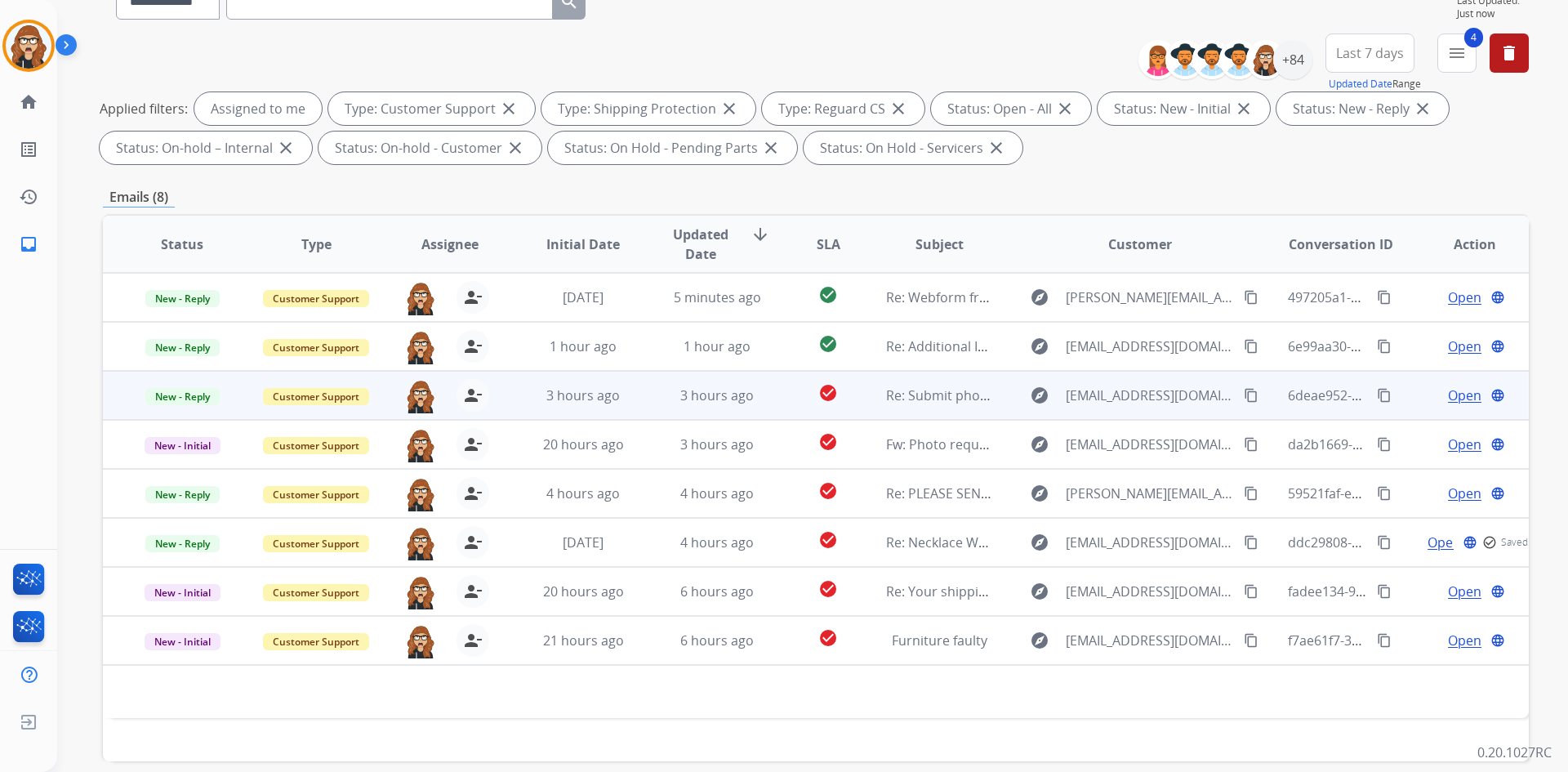
scroll to position [164, 0]
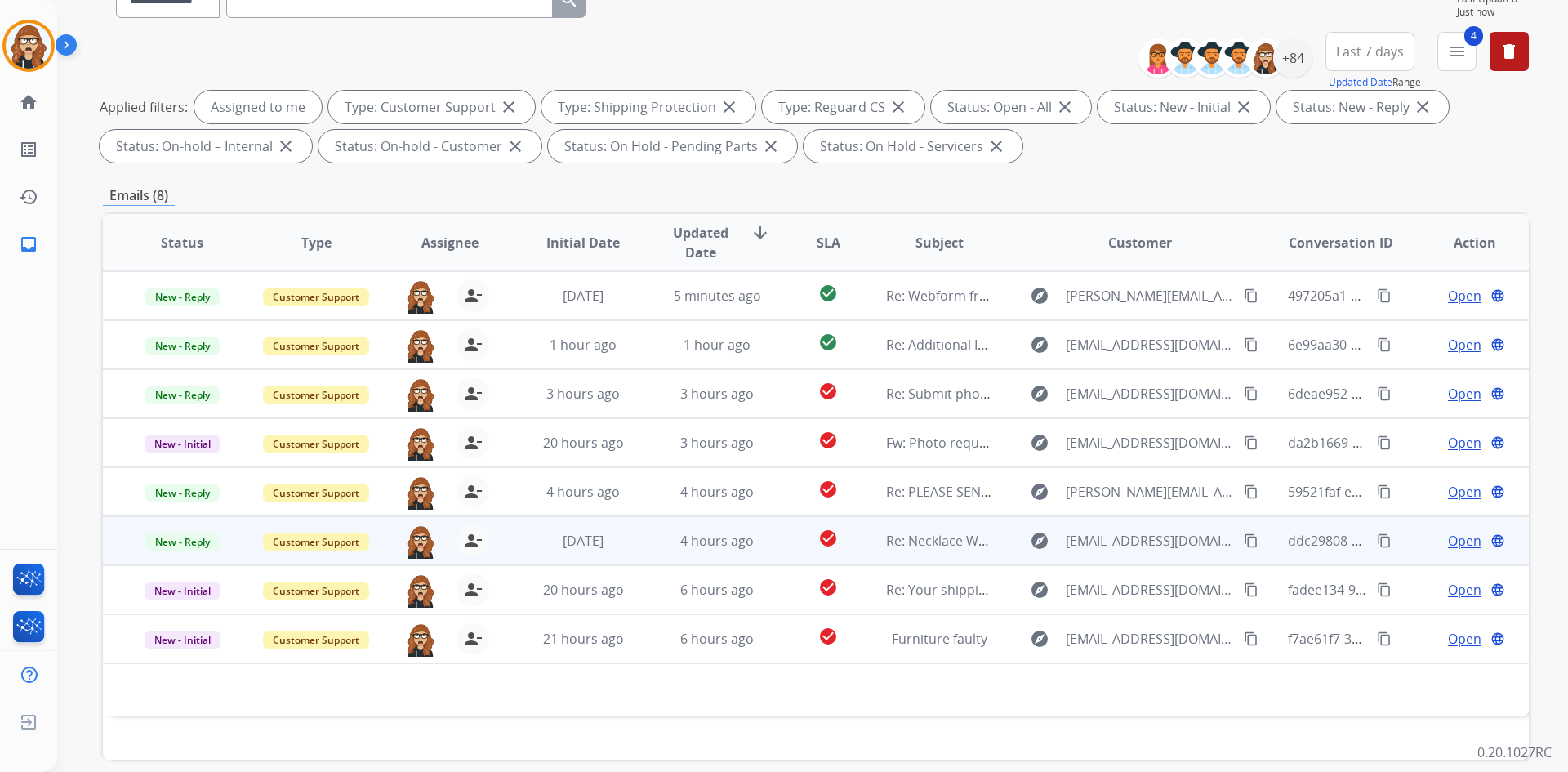
click at [1378, 545] on mat-icon "content_copy" at bounding box center [1384, 540] width 14 height 14
click at [1244, 543] on mat-icon "content_copy" at bounding box center [1251, 540] width 14 height 14
click at [1448, 544] on span "Open" at bounding box center [1464, 541] width 33 height 20
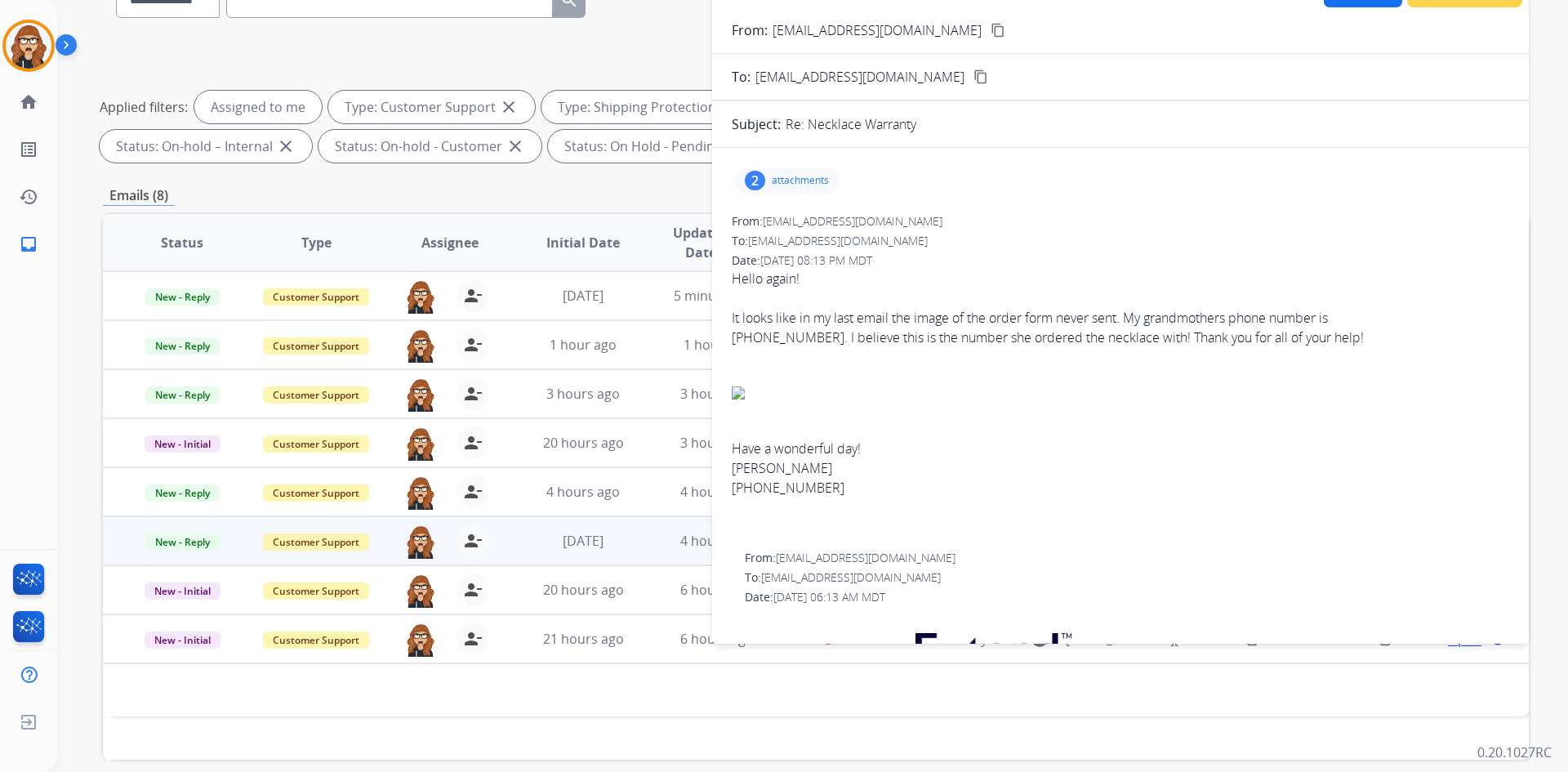
scroll to position [82, 0]
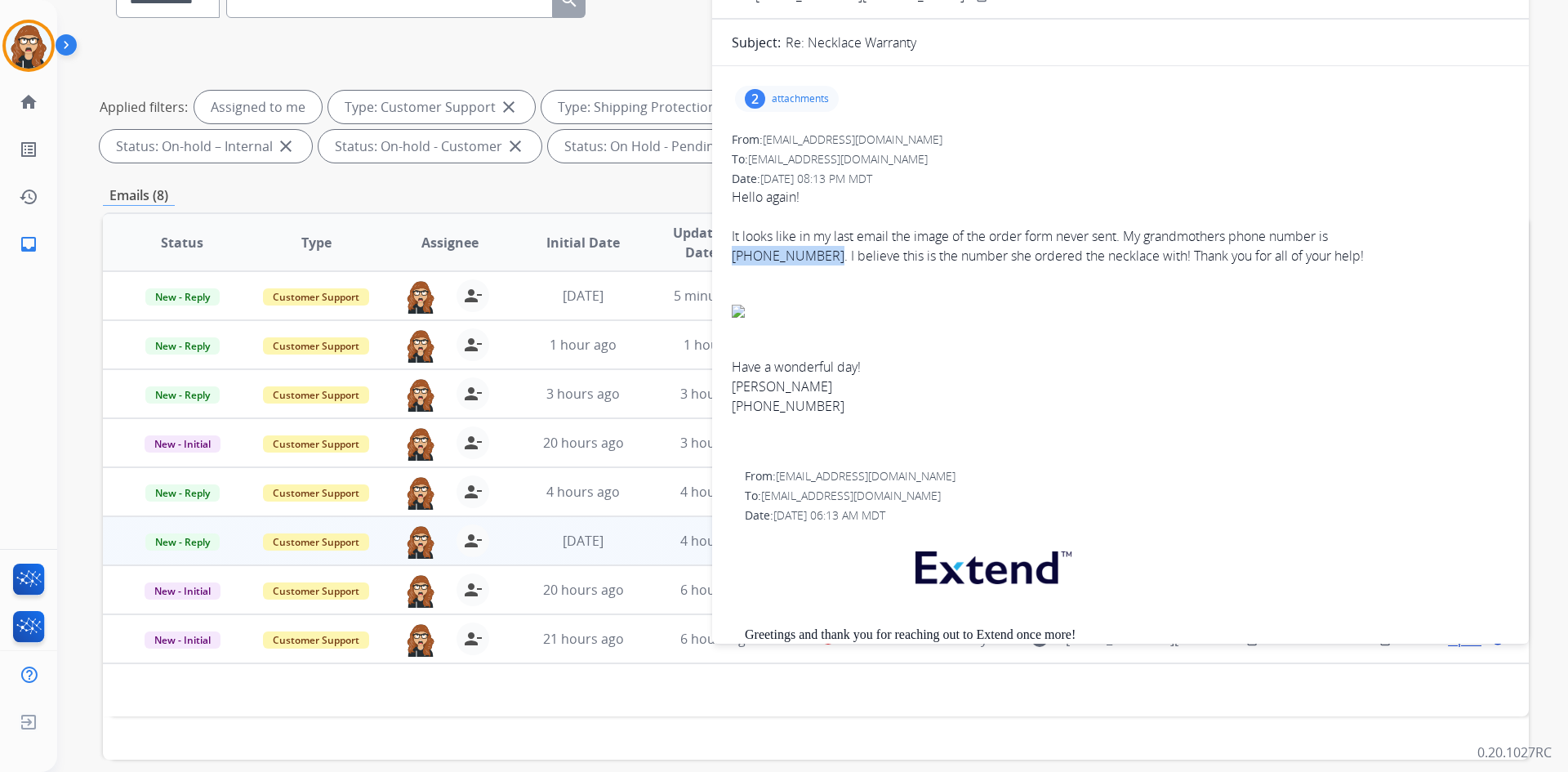
drag, startPoint x: 818, startPoint y: 255, endPoint x: 733, endPoint y: 258, distance: 85.1
click at [733, 258] on div "[PHONE_NUMBER]. I believe this is the number she ordered the necklace with! Tha…" at bounding box center [1120, 256] width 777 height 20
copy div "[PHONE_NUMBER]"
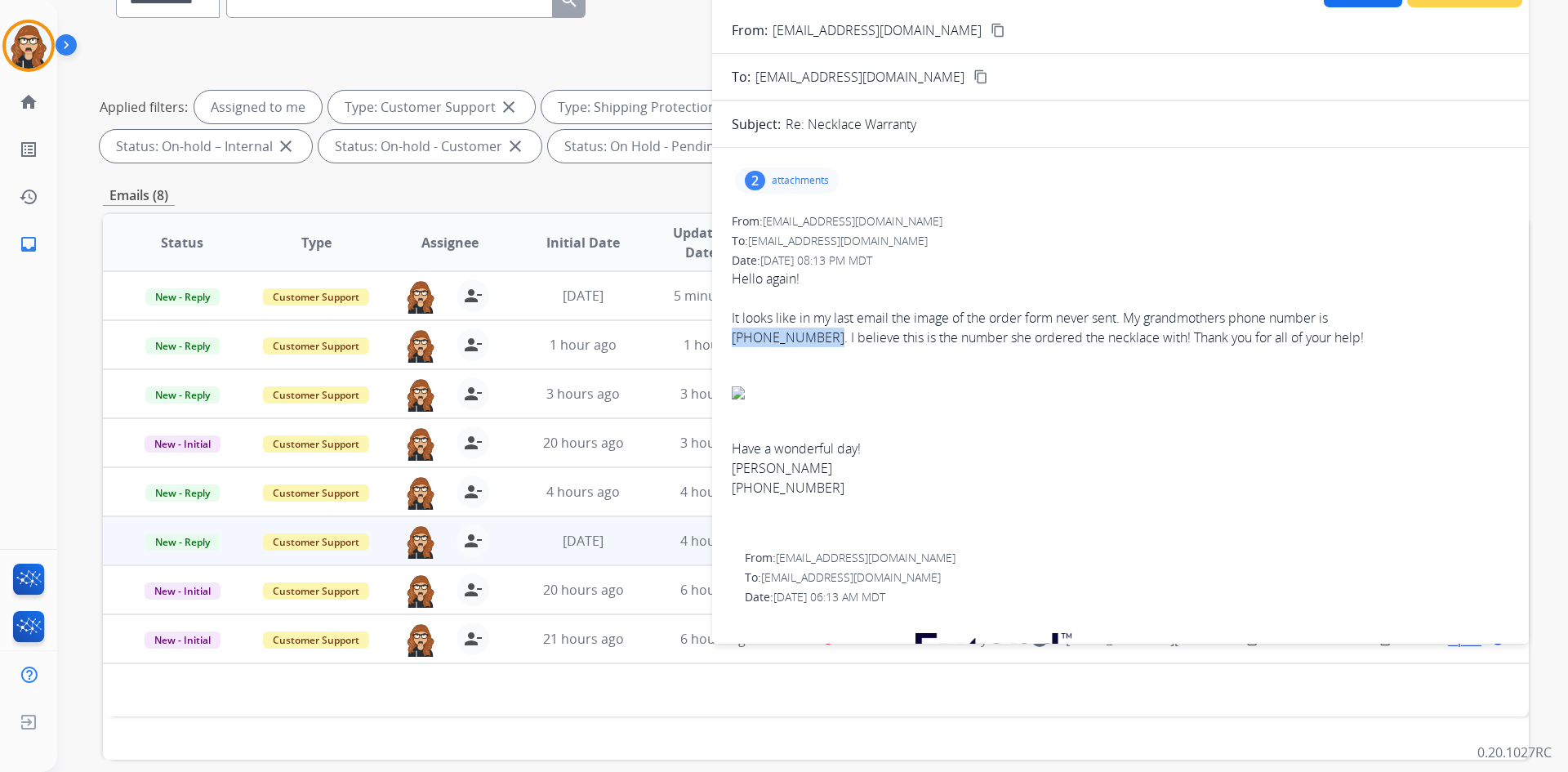
scroll to position [0, 0]
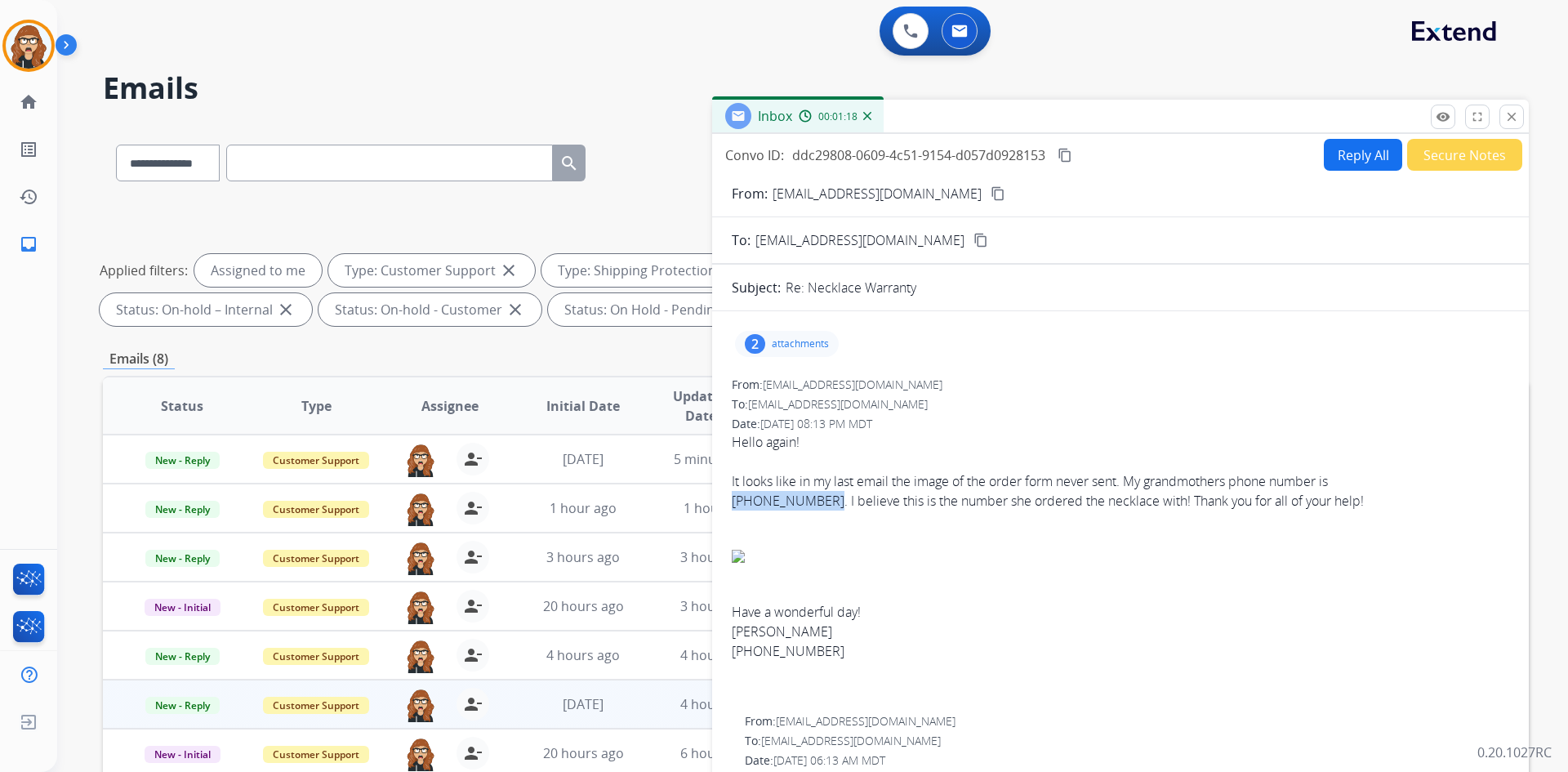
click at [1333, 162] on button "Reply All" at bounding box center [1362, 154] width 78 height 31
select select "**********"
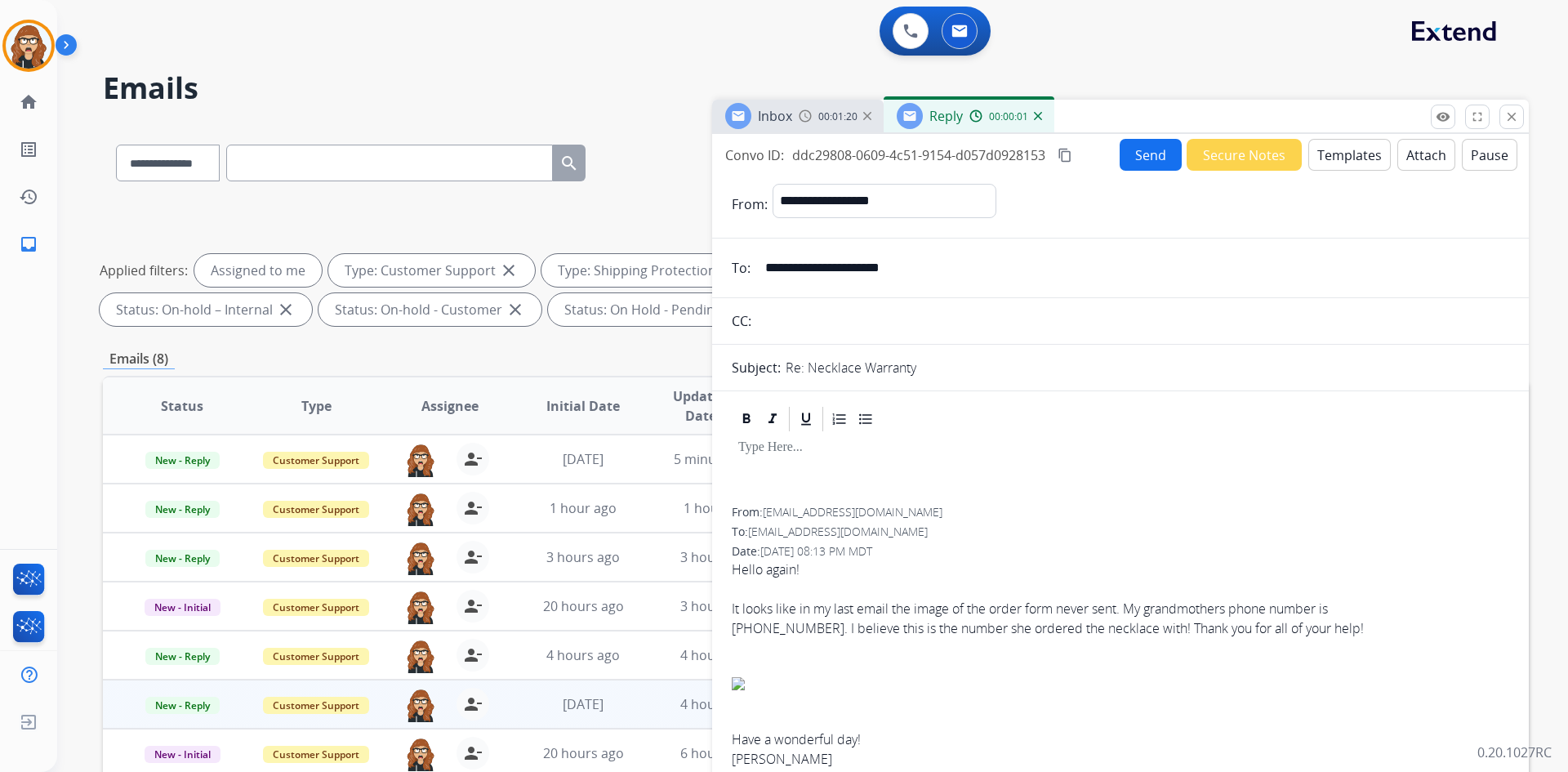
click at [1357, 165] on button "Templates" at bounding box center [1350, 154] width 83 height 31
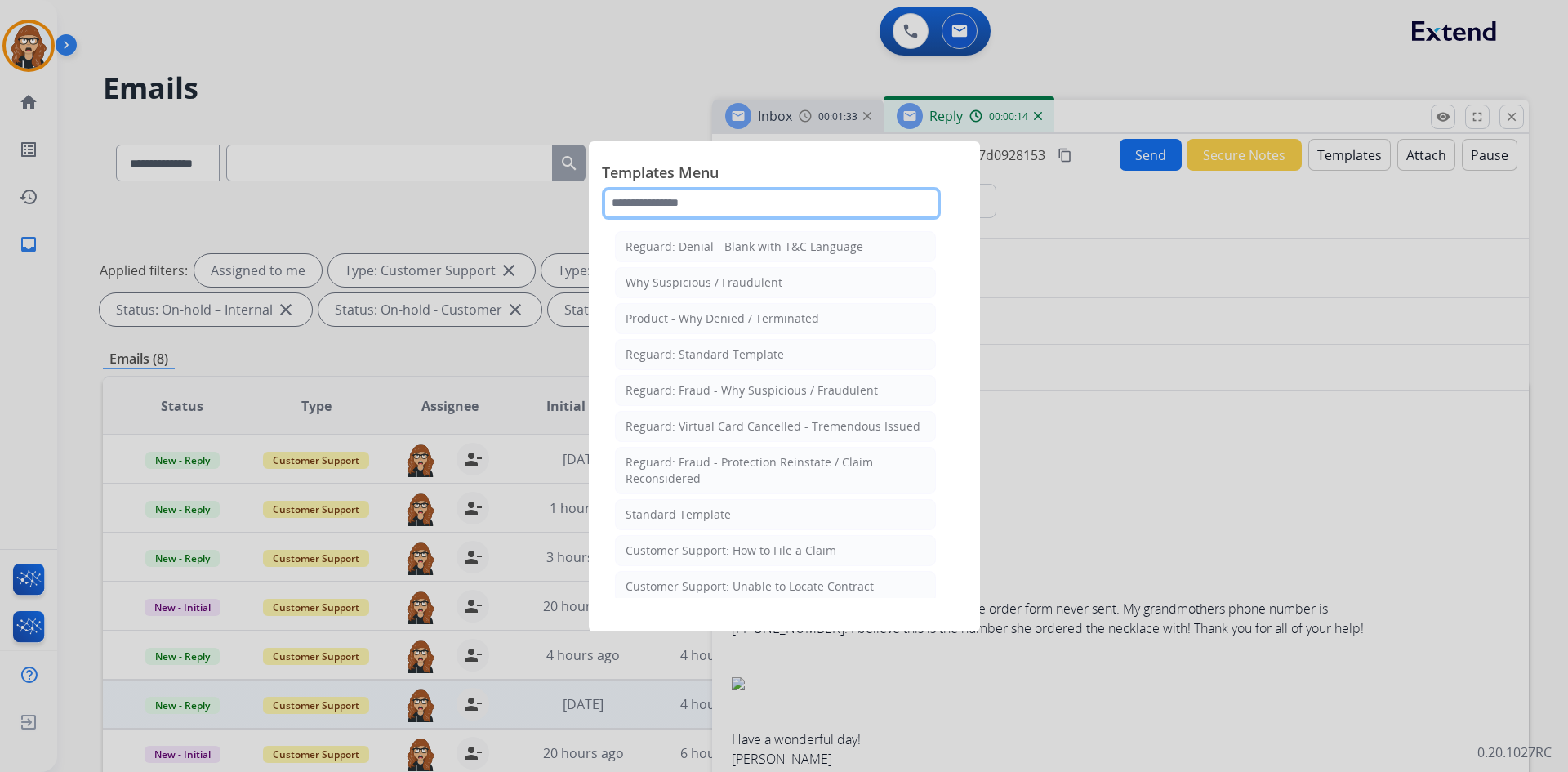
click at [702, 212] on input "text" at bounding box center [771, 203] width 339 height 32
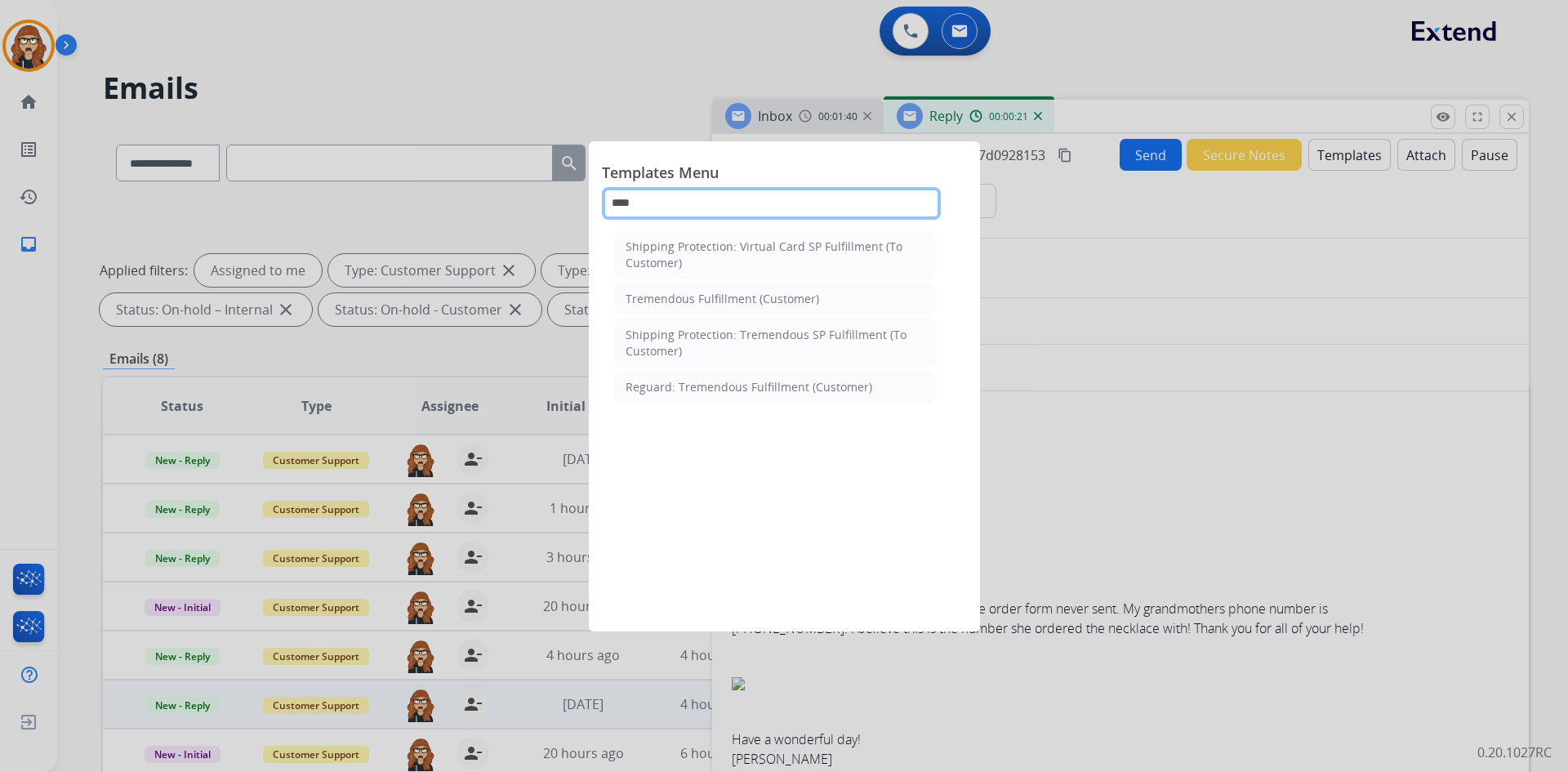
type input "****"
click at [1159, 453] on div at bounding box center [784, 386] width 1568 height 772
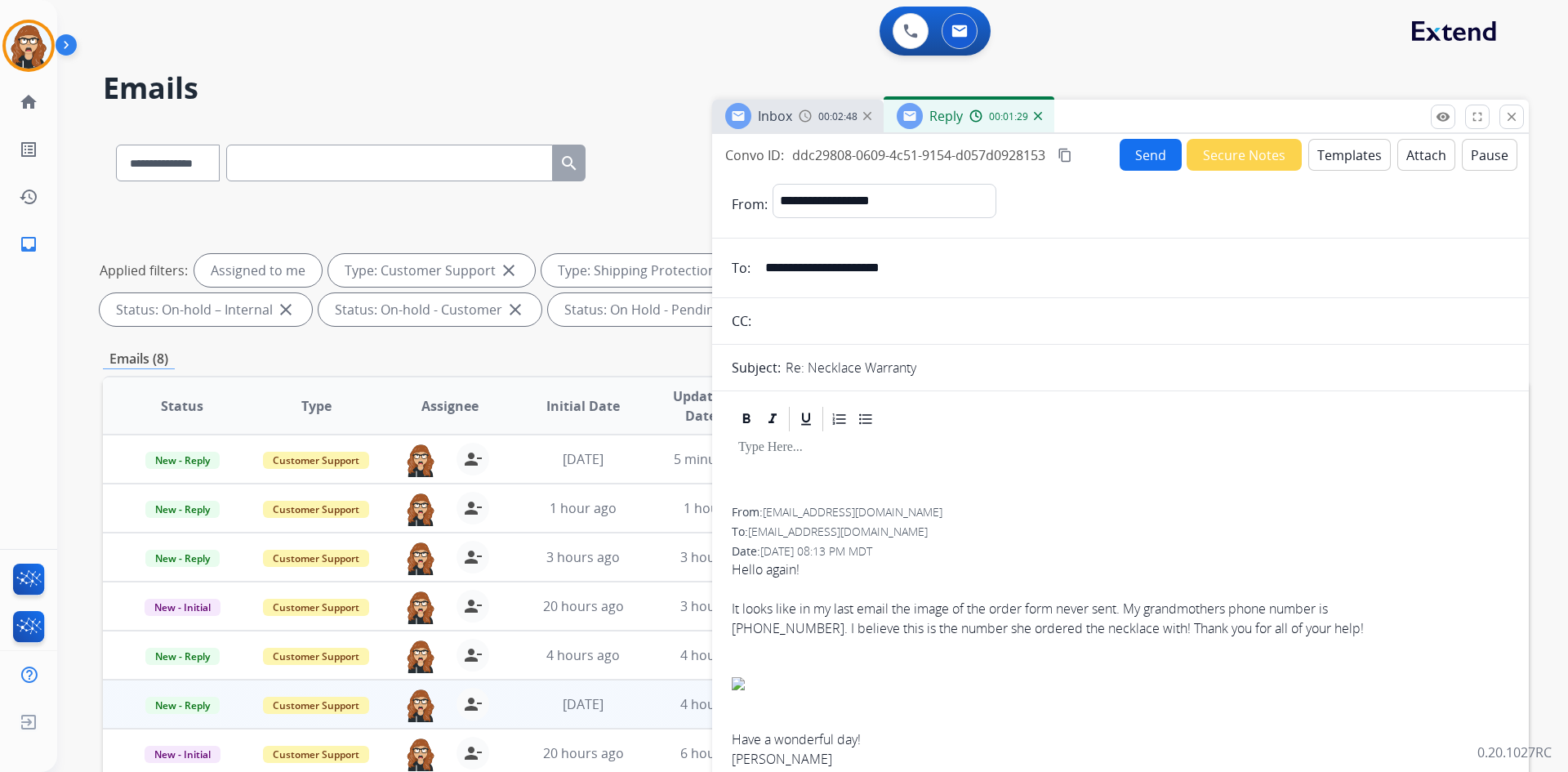
click at [1348, 146] on button "Templates" at bounding box center [1350, 154] width 83 height 31
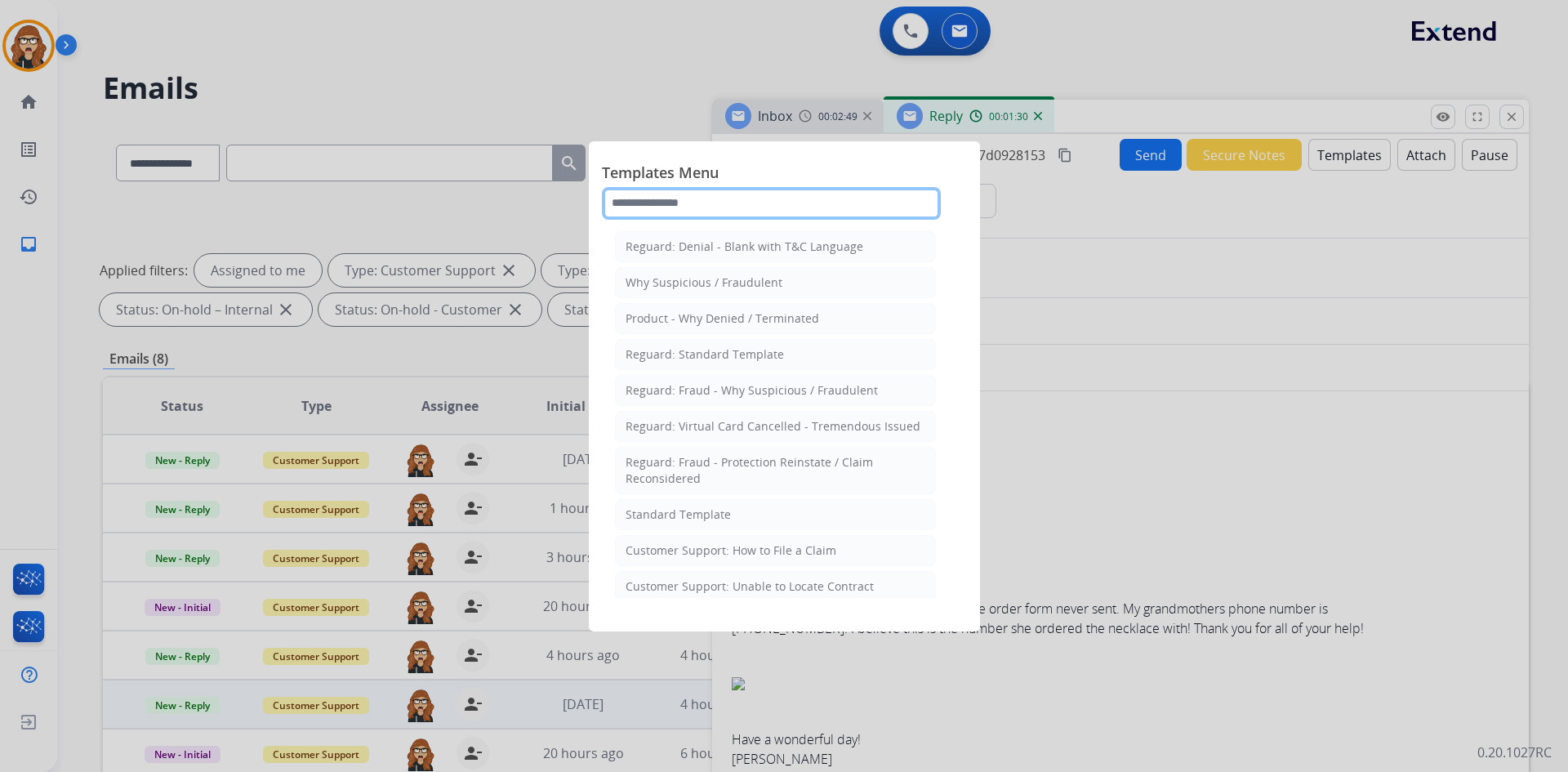
click at [767, 200] on input "text" at bounding box center [771, 203] width 339 height 32
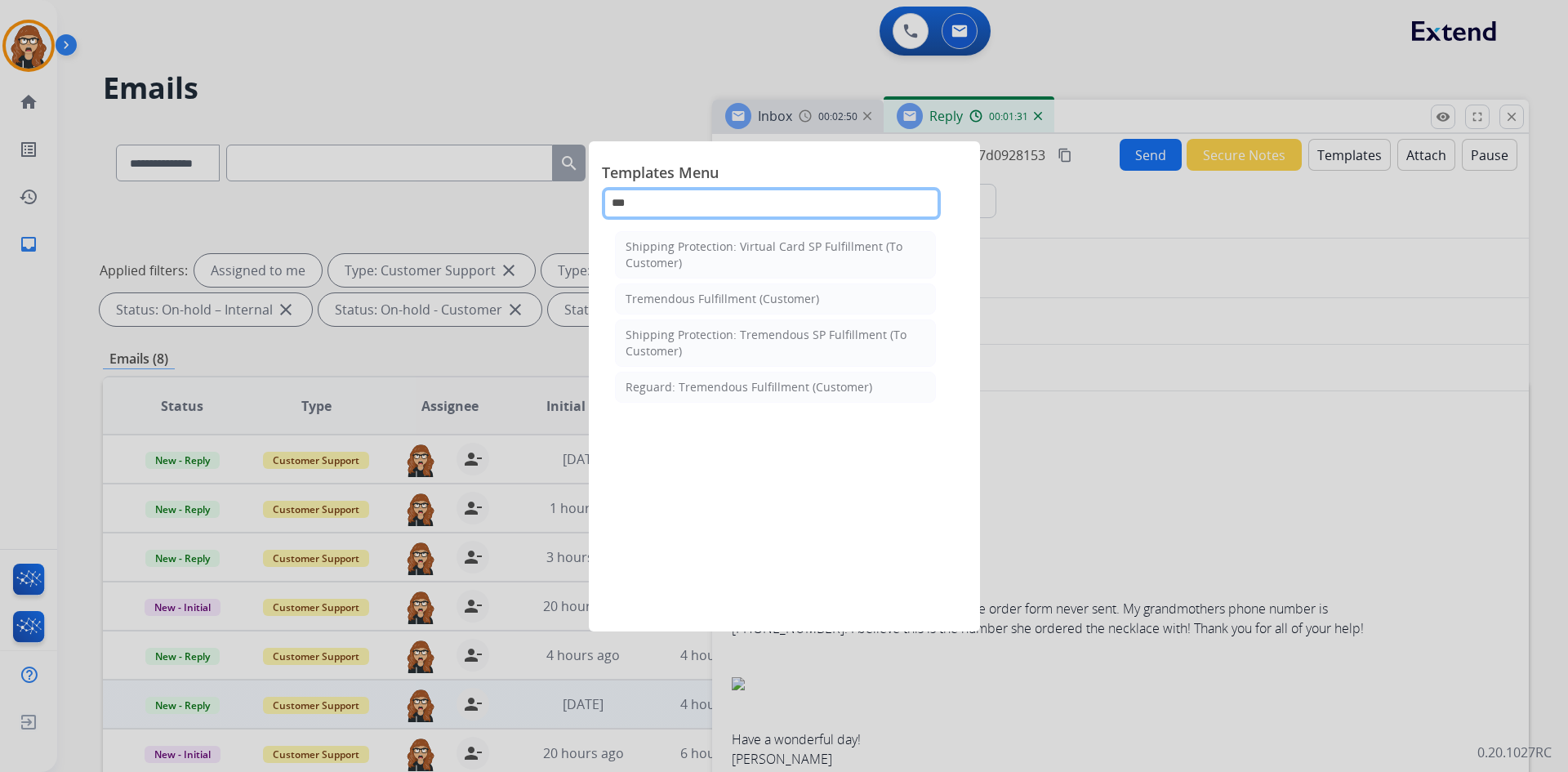
type input "****"
click at [817, 246] on div "Shipping Protection: Virtual Card SP Fulfillment (To Customer)" at bounding box center [775, 254] width 300 height 32
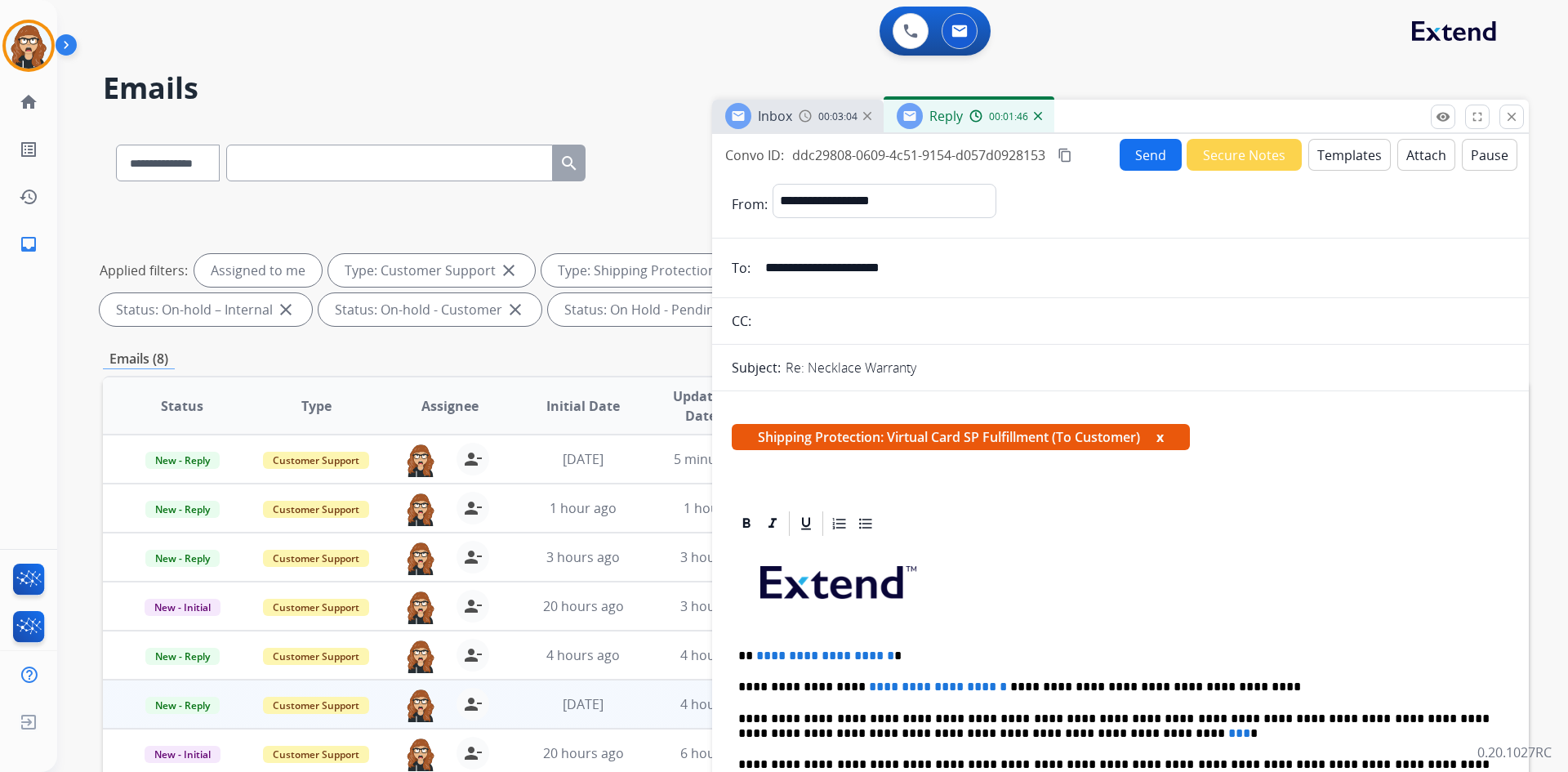
click at [917, 654] on p "**********" at bounding box center [1114, 656] width 751 height 14
drag, startPoint x: 965, startPoint y: 657, endPoint x: 757, endPoint y: 647, distance: 208.2
click at [757, 649] on p "**********" at bounding box center [1114, 656] width 751 height 14
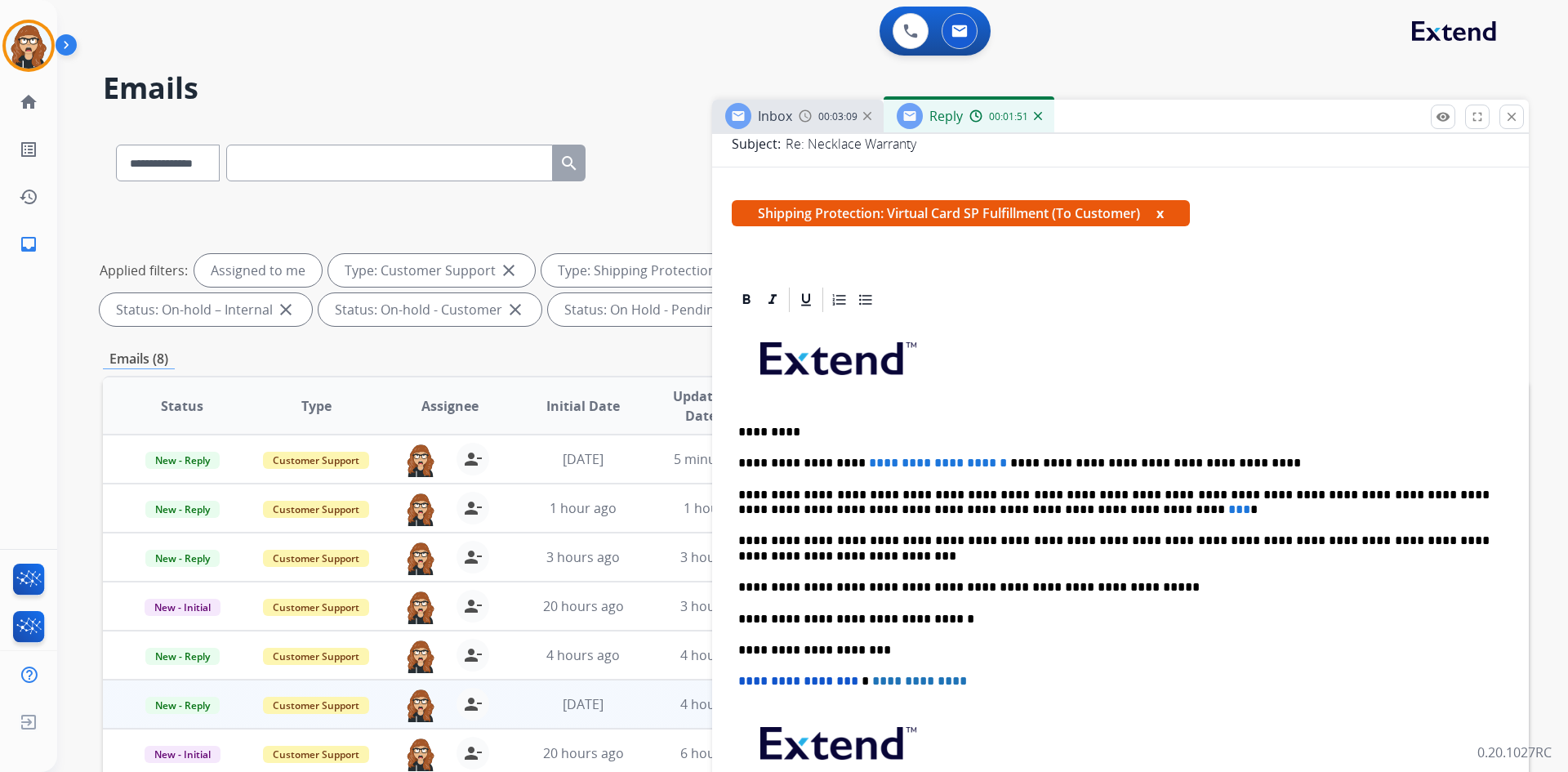
scroll to position [245, 0]
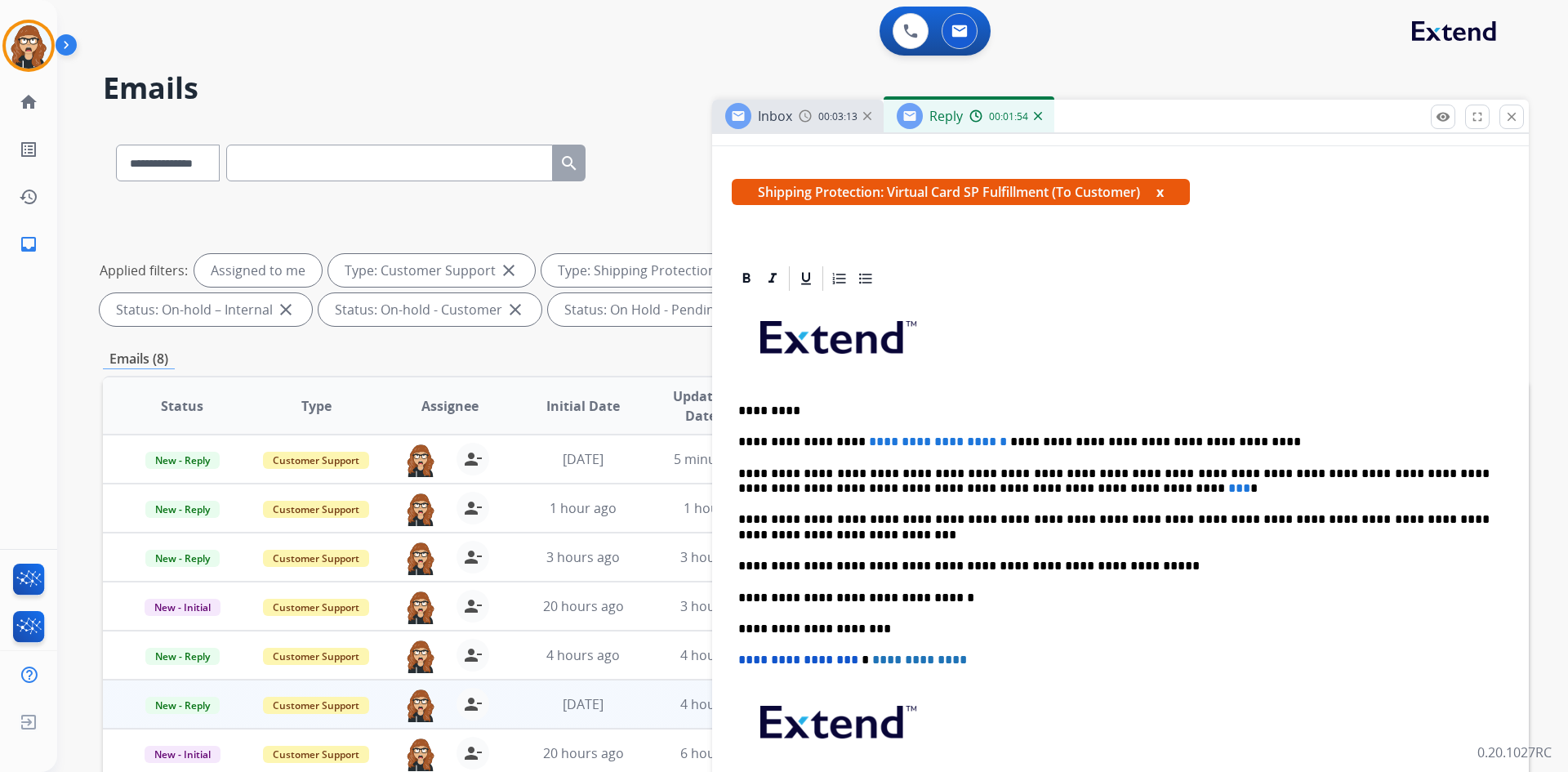
click at [1072, 439] on p "**********" at bounding box center [1114, 441] width 751 height 14
click at [1024, 494] on p "**********" at bounding box center [1114, 482] width 751 height 31
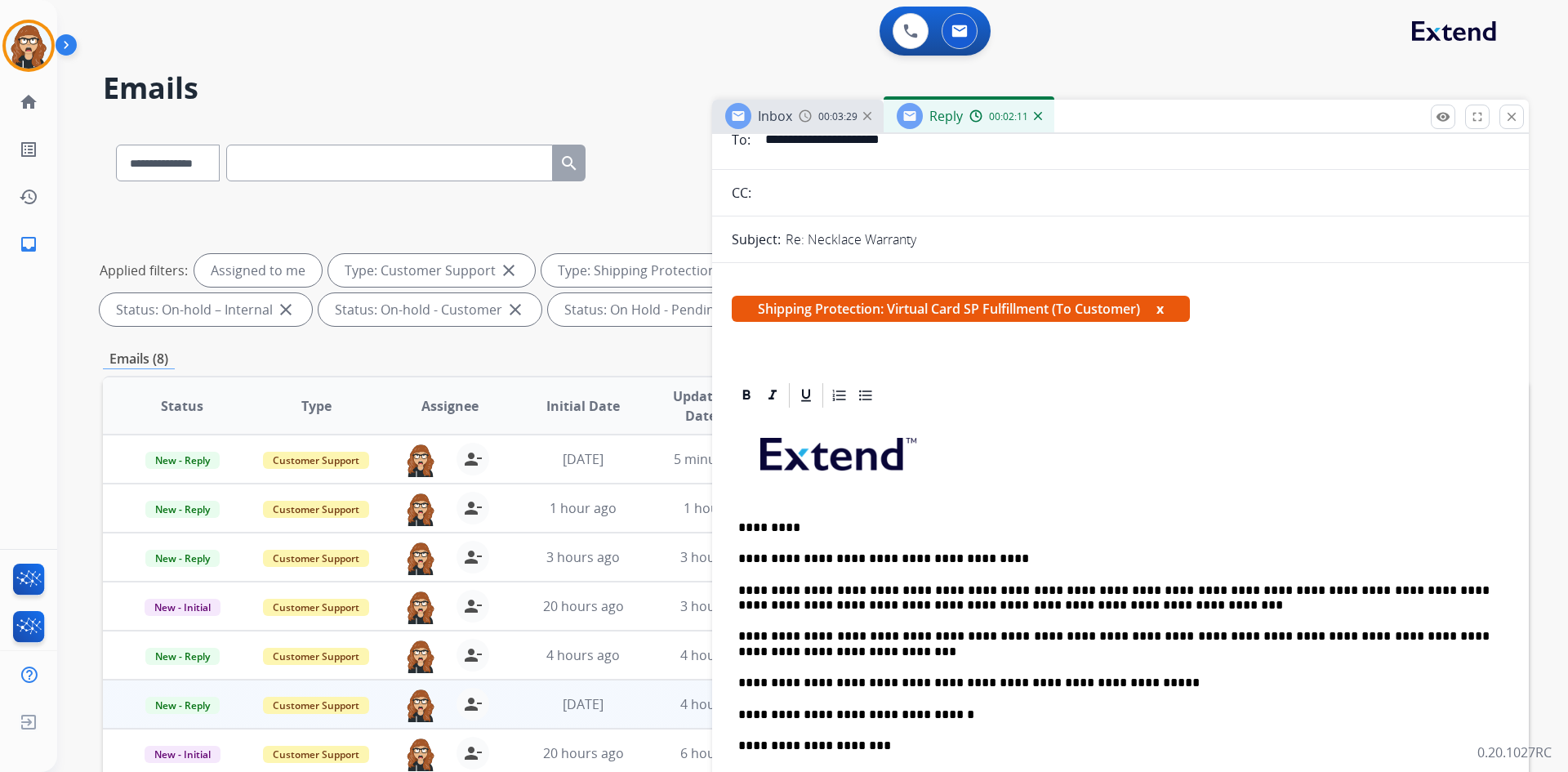
scroll to position [0, 0]
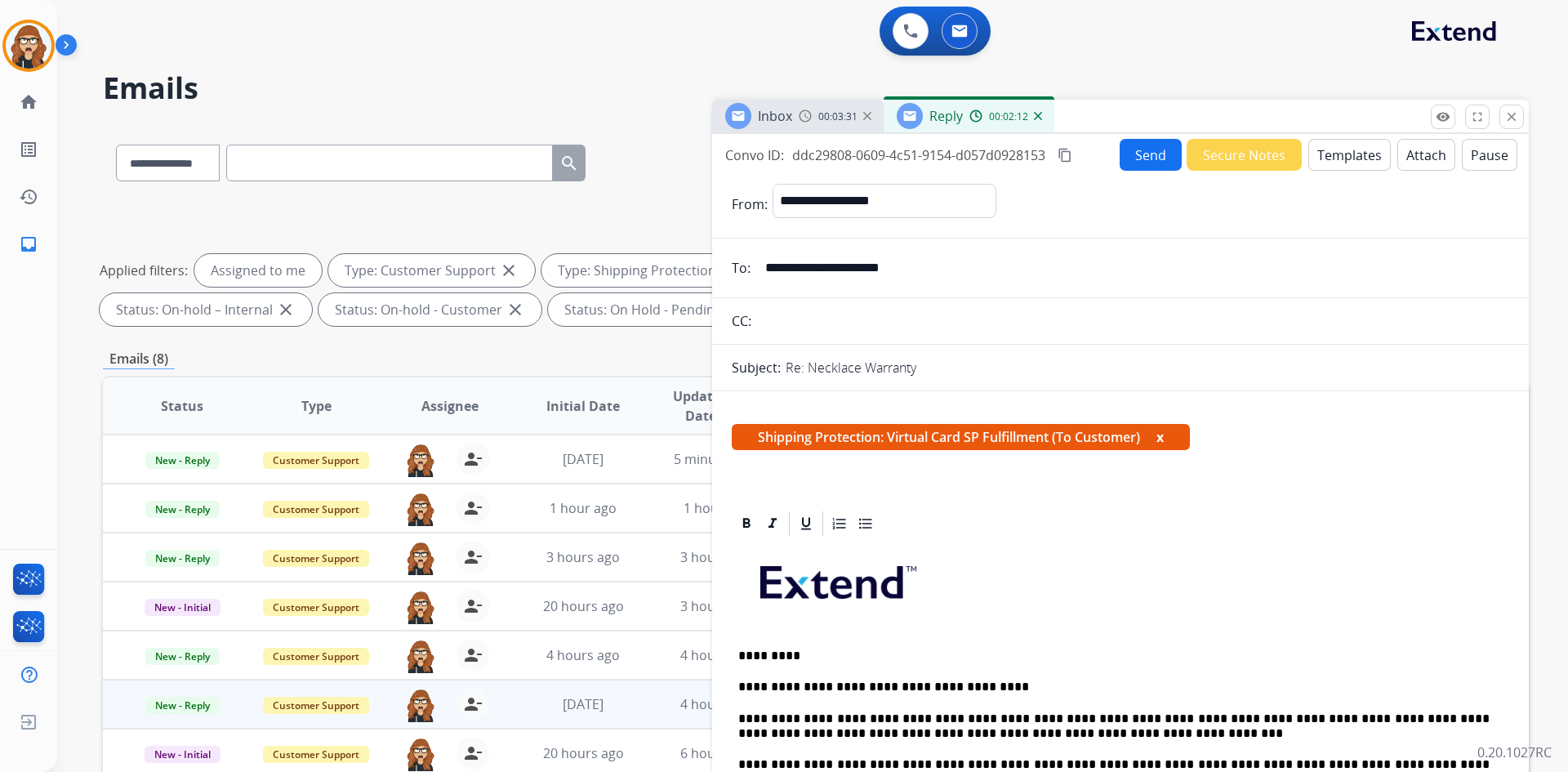
click at [1162, 440] on button "x" at bounding box center [1160, 437] width 7 height 20
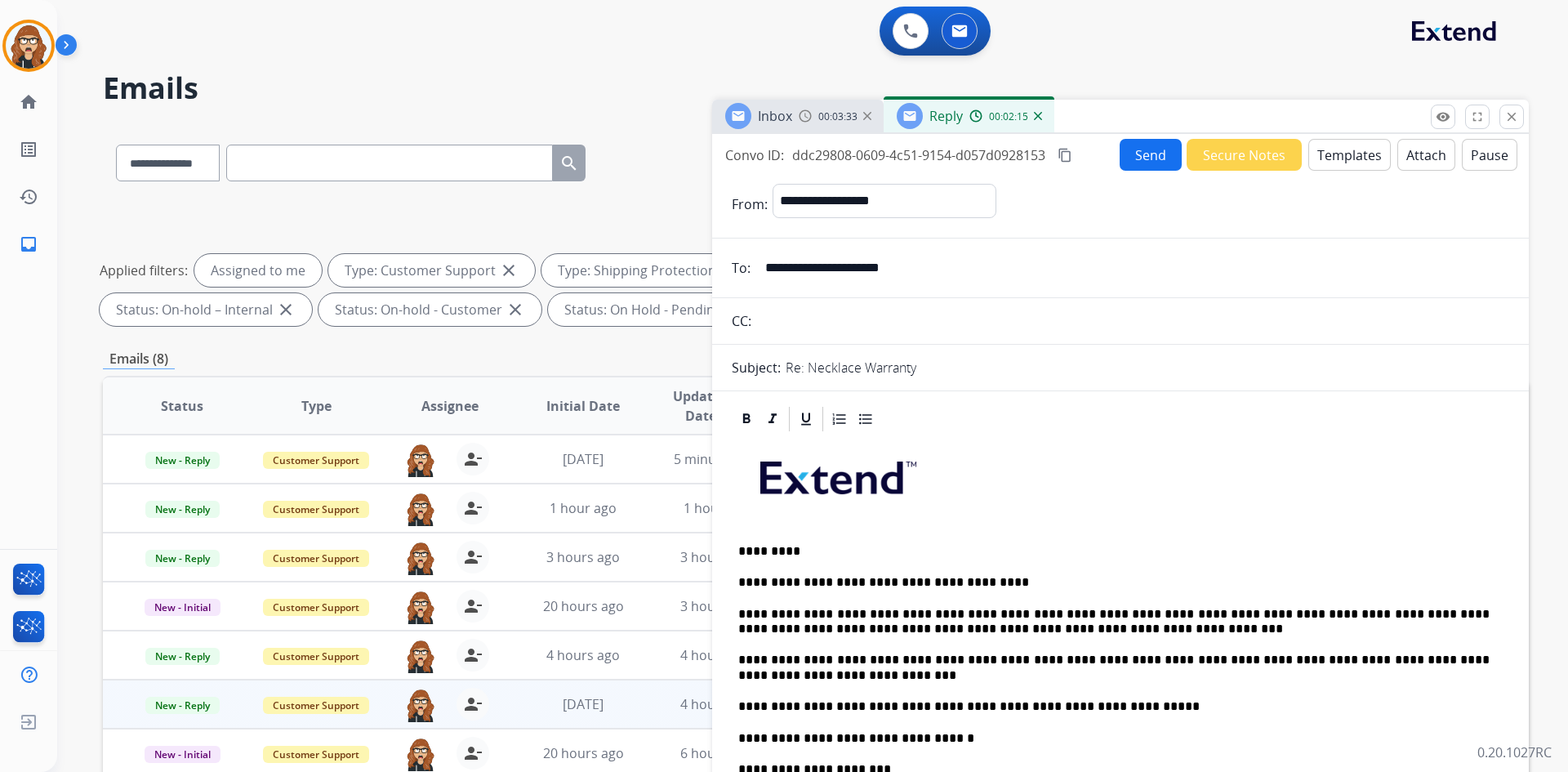
click at [1150, 146] on button "Send" at bounding box center [1150, 154] width 62 height 31
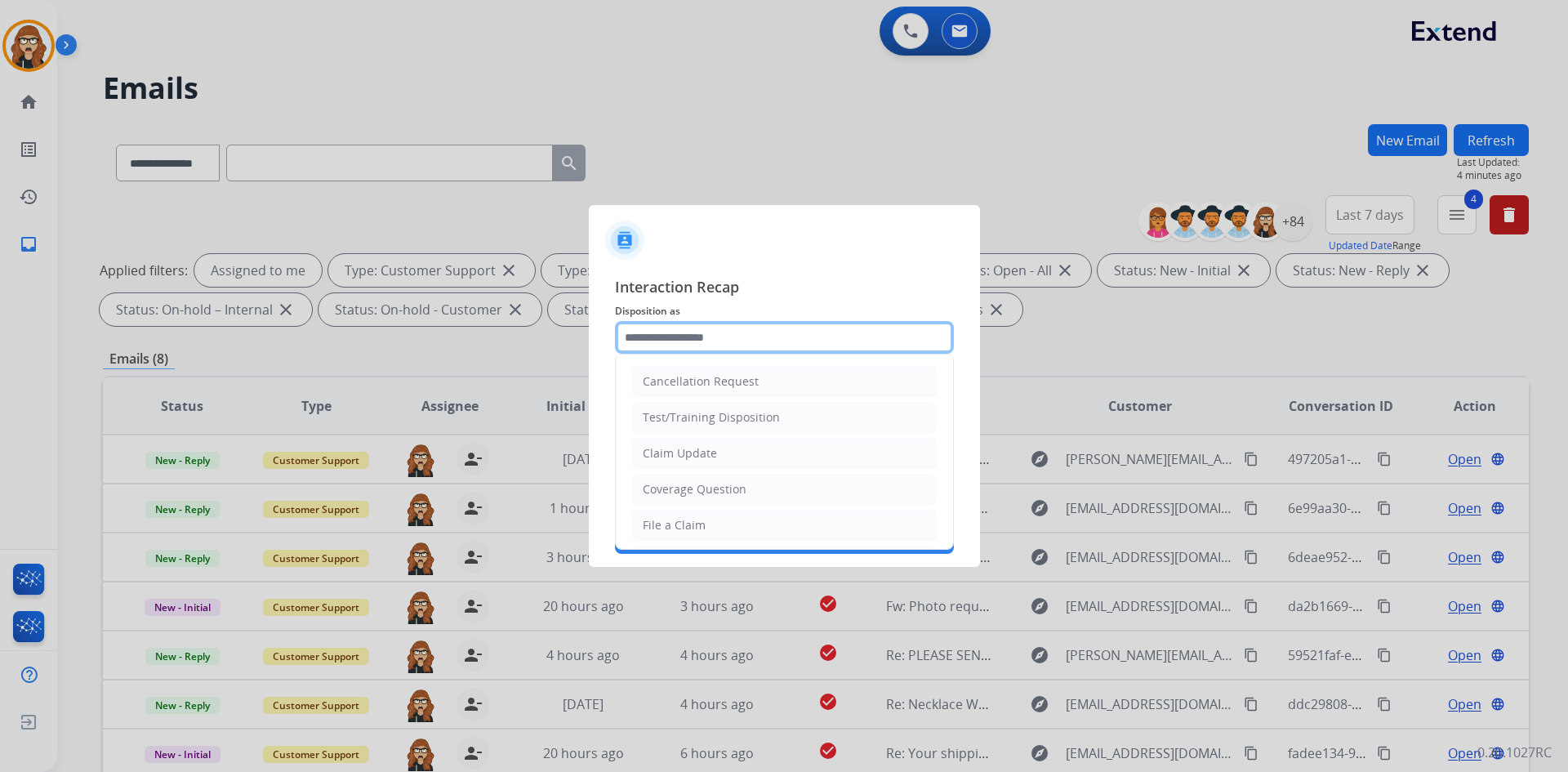
click at [754, 340] on input "text" at bounding box center [784, 337] width 339 height 32
click at [696, 453] on div "Claim Update" at bounding box center [679, 453] width 75 height 16
type input "**********"
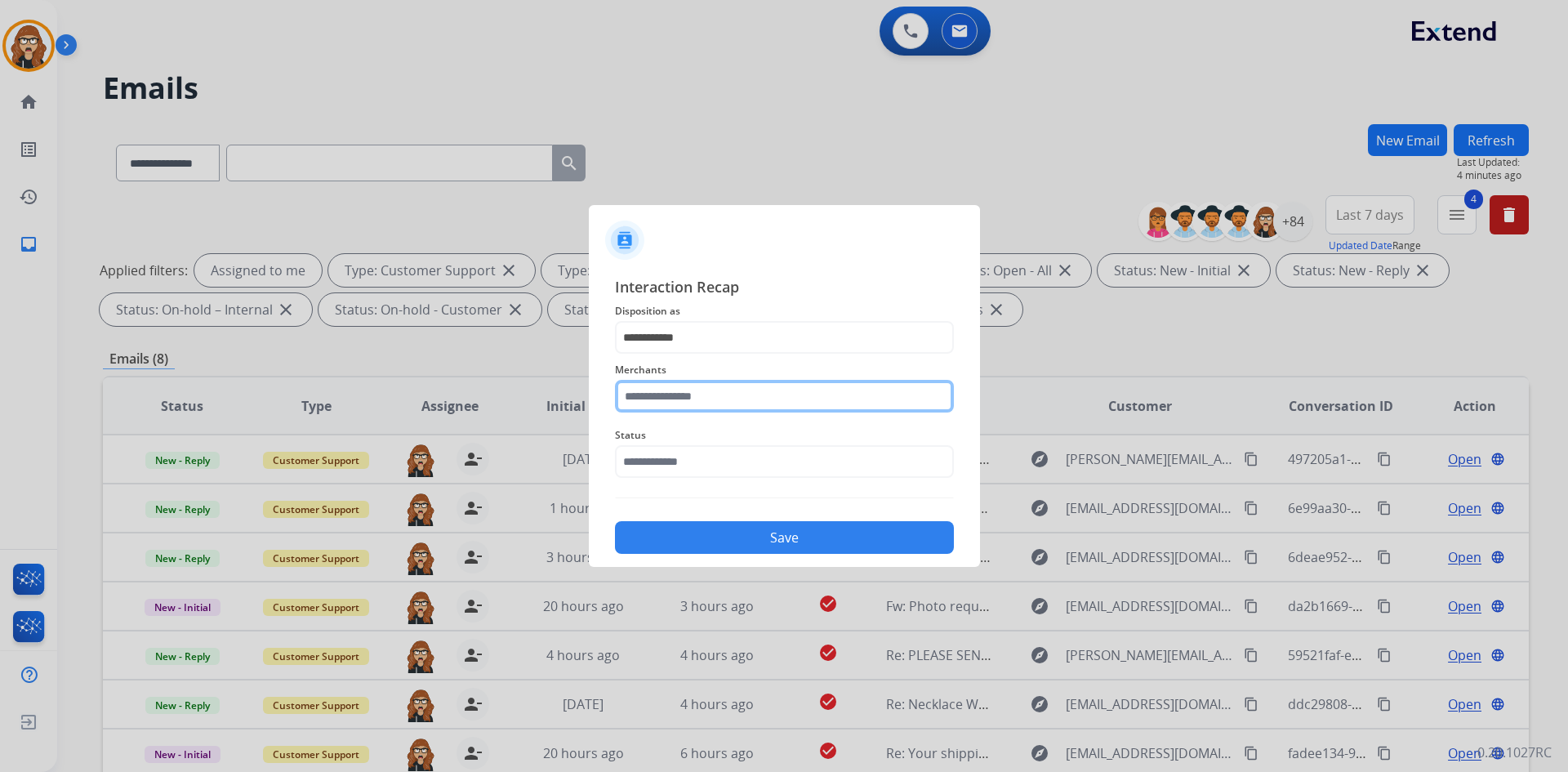
click at [680, 401] on input "text" at bounding box center [784, 396] width 339 height 32
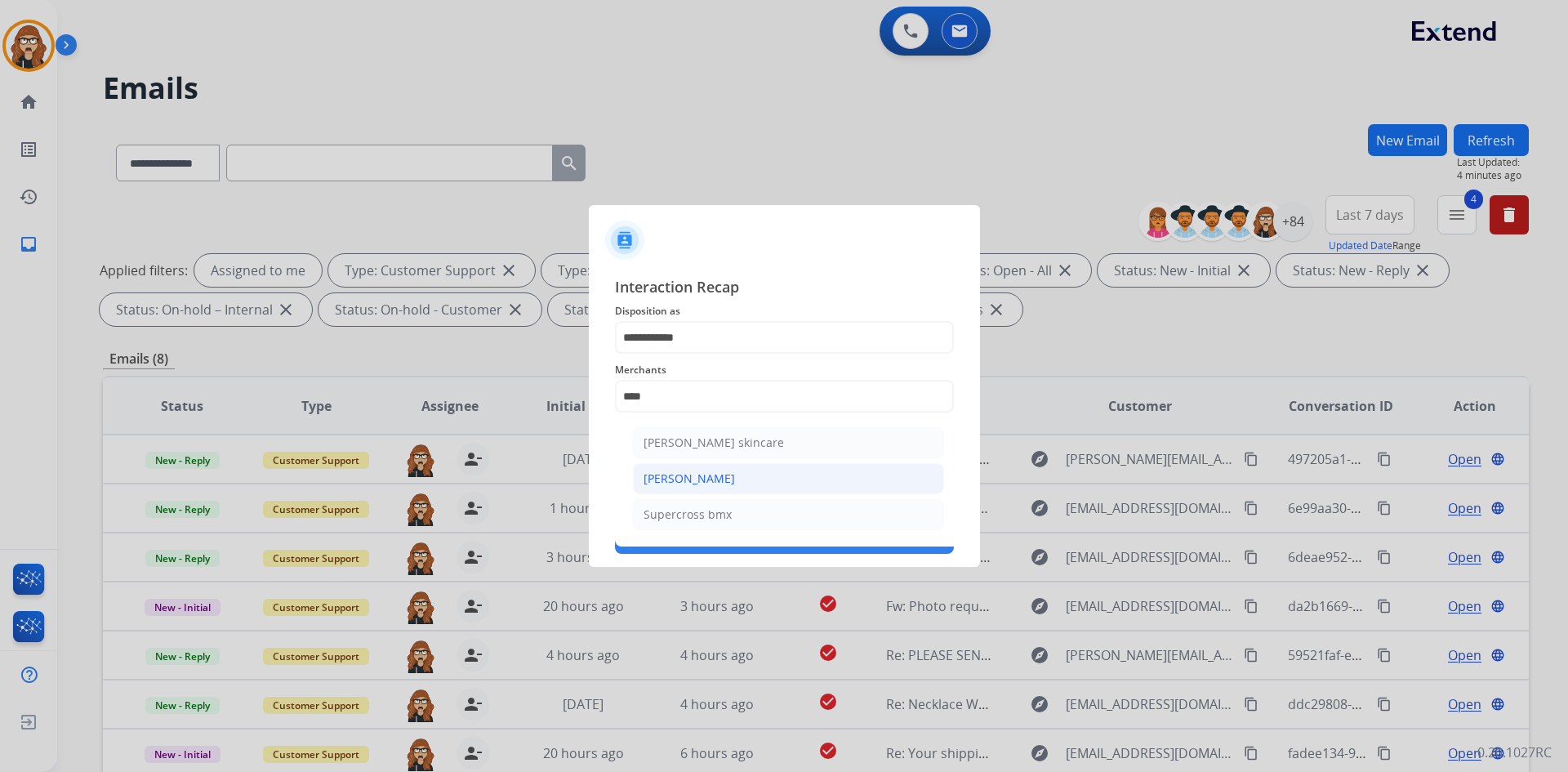
click at [687, 483] on div "[PERSON_NAME]" at bounding box center [689, 478] width 92 height 16
type input "**********"
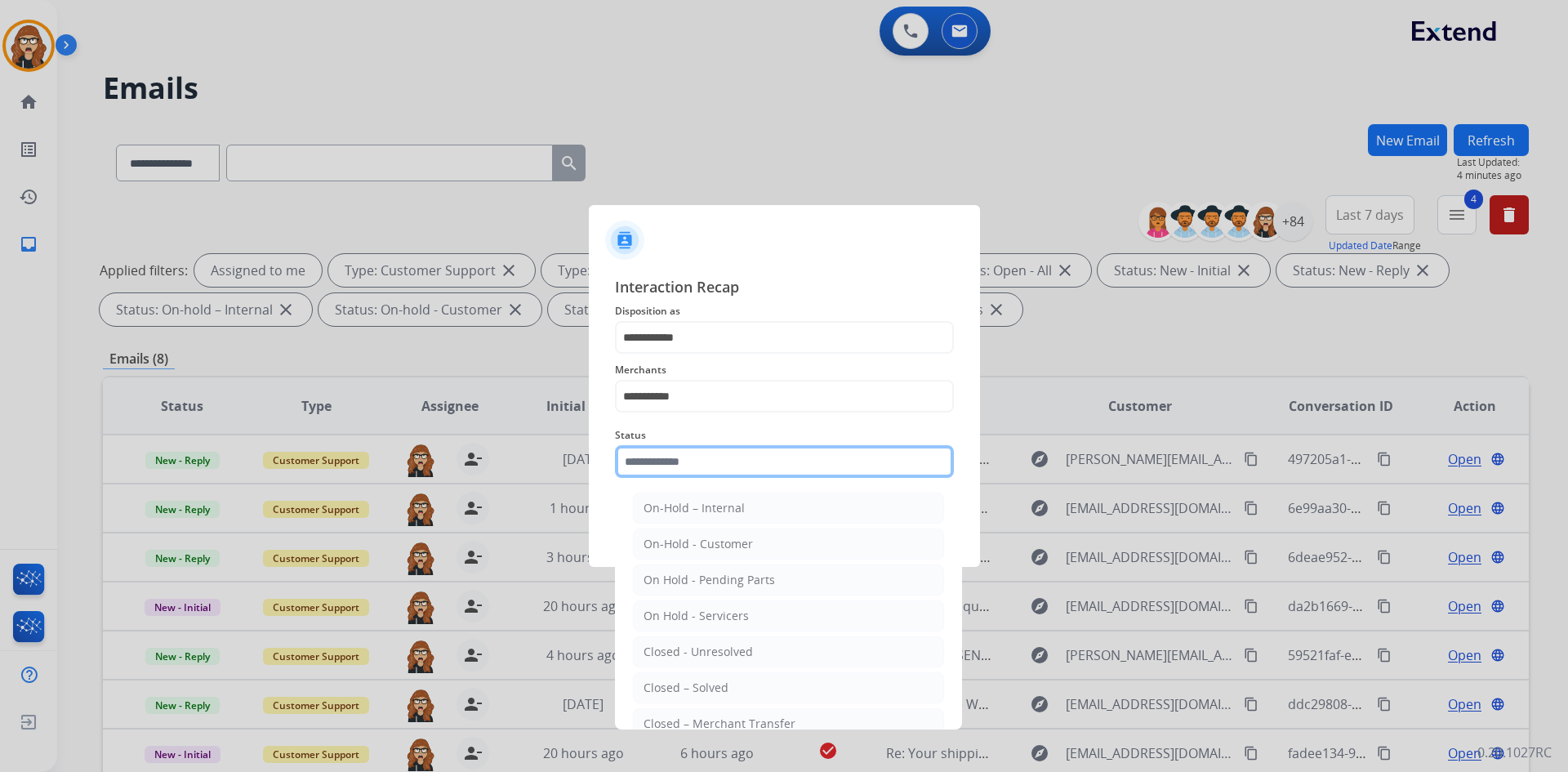
click at [687, 454] on input "text" at bounding box center [784, 461] width 339 height 32
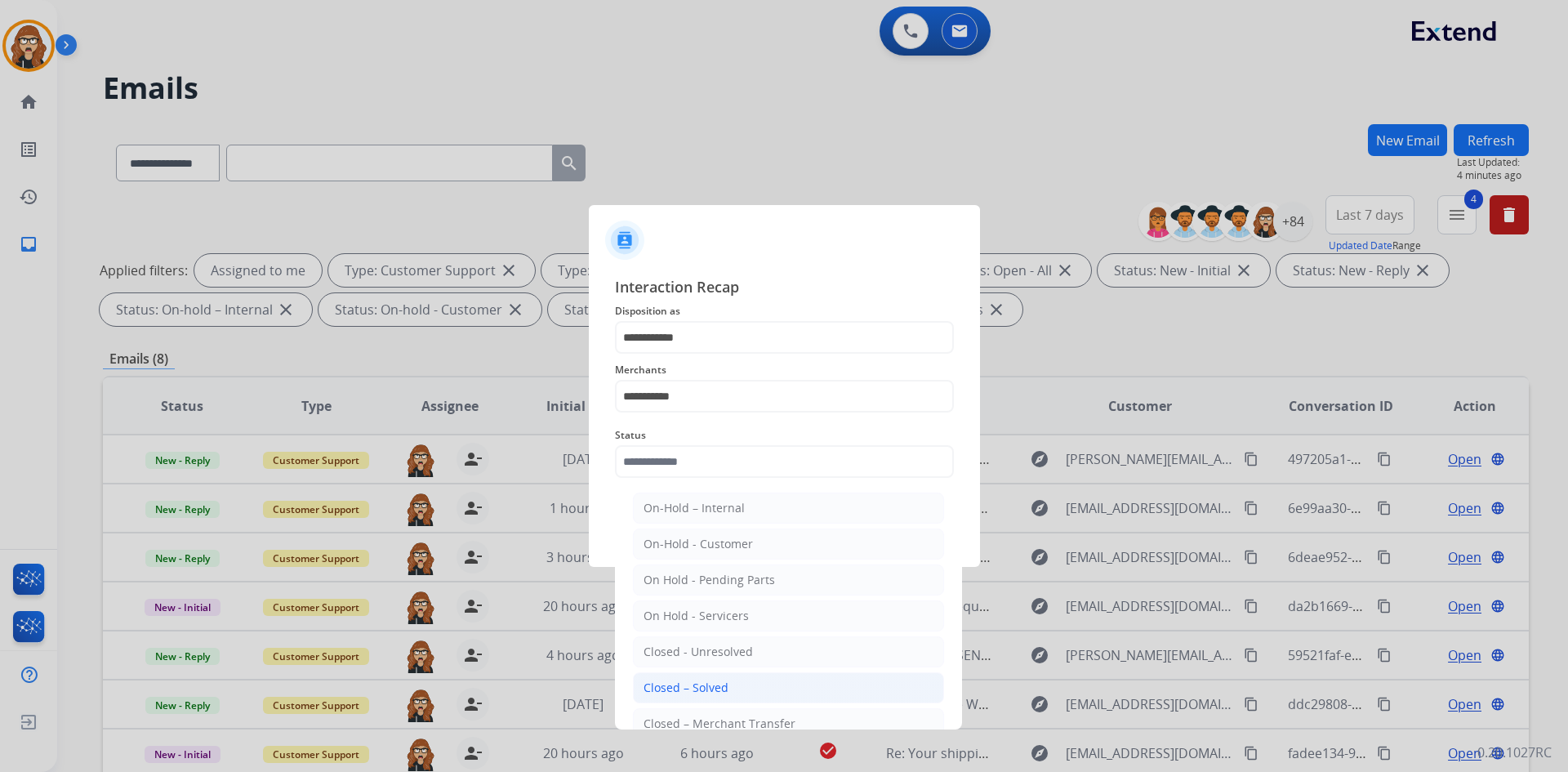
click at [734, 688] on li "Closed – Solved" at bounding box center [788, 688] width 311 height 31
type input "**********"
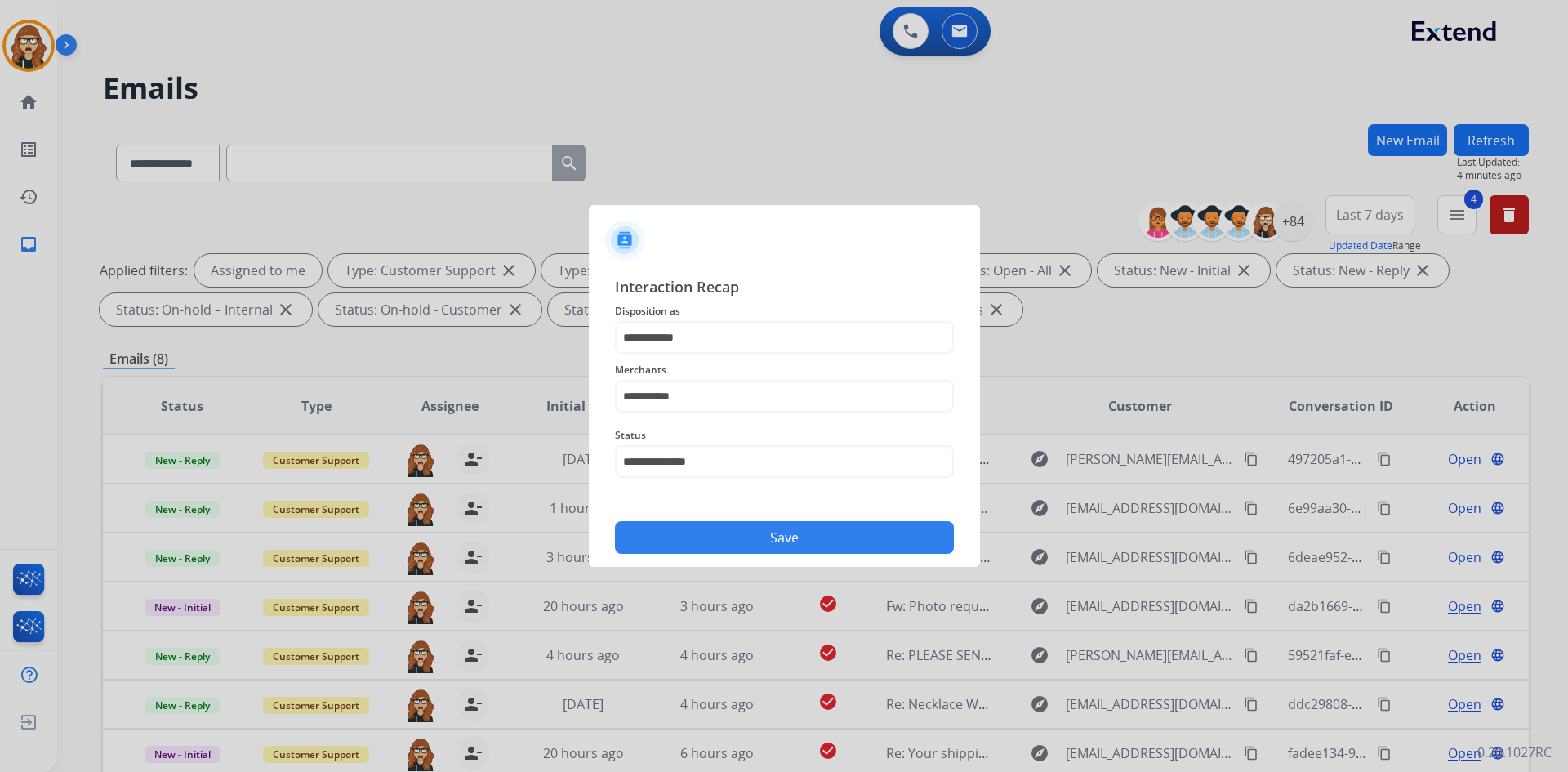
click at [767, 532] on button "Save" at bounding box center [784, 537] width 339 height 32
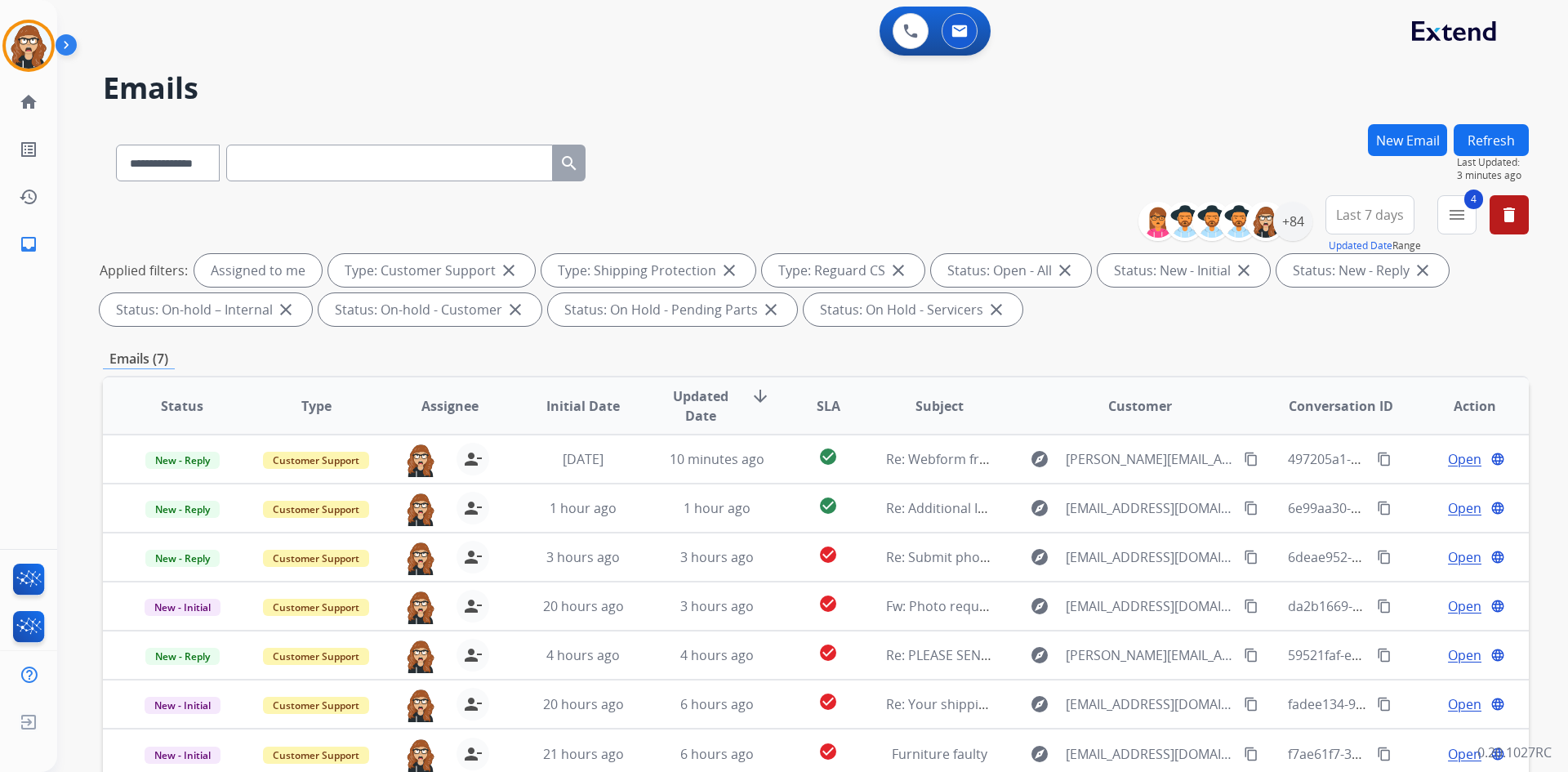
click at [288, 165] on input "text" at bounding box center [390, 163] width 327 height 37
paste input "**********"
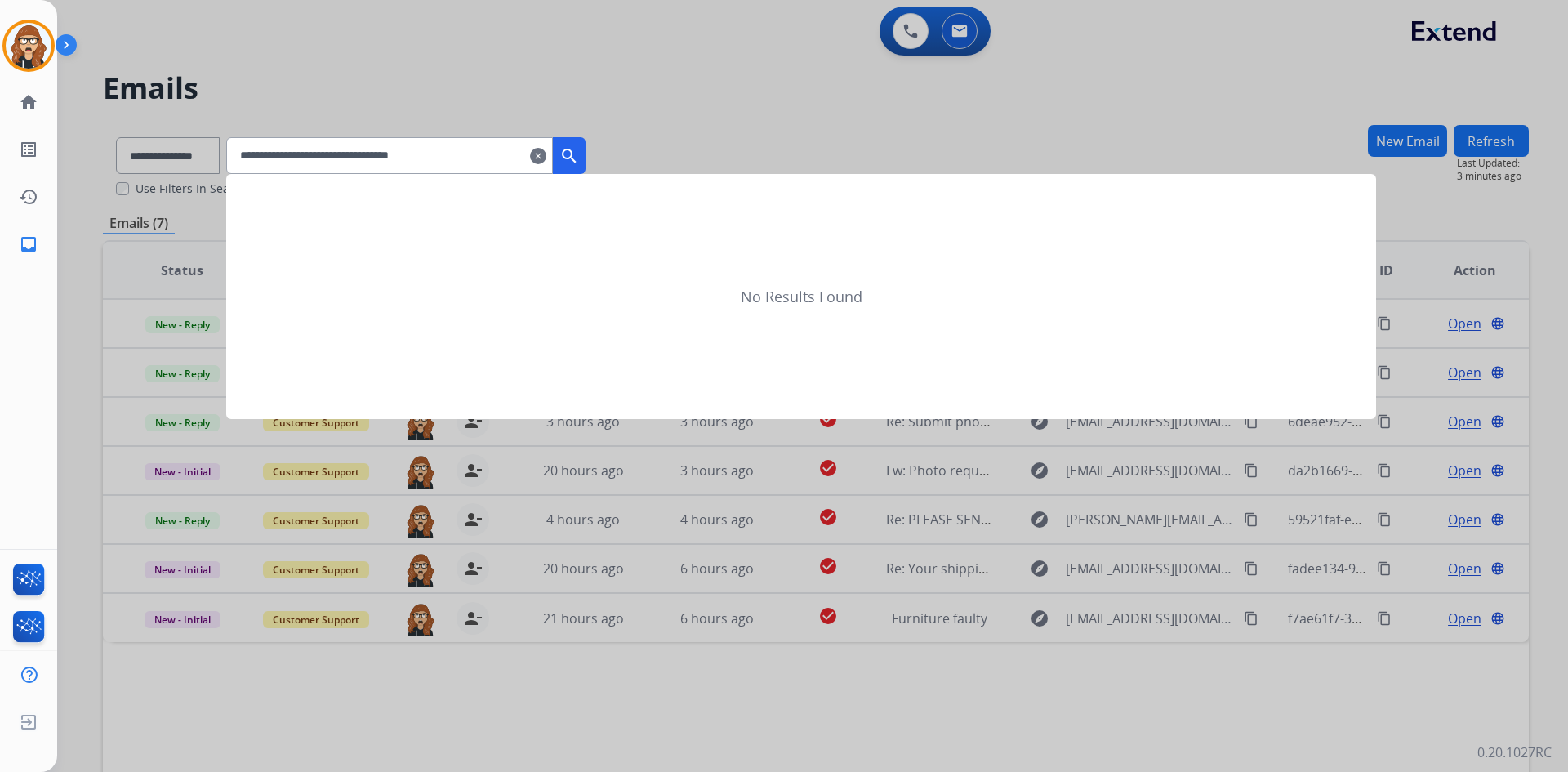
type input "**********"
click at [586, 140] on button "search" at bounding box center [569, 155] width 32 height 37
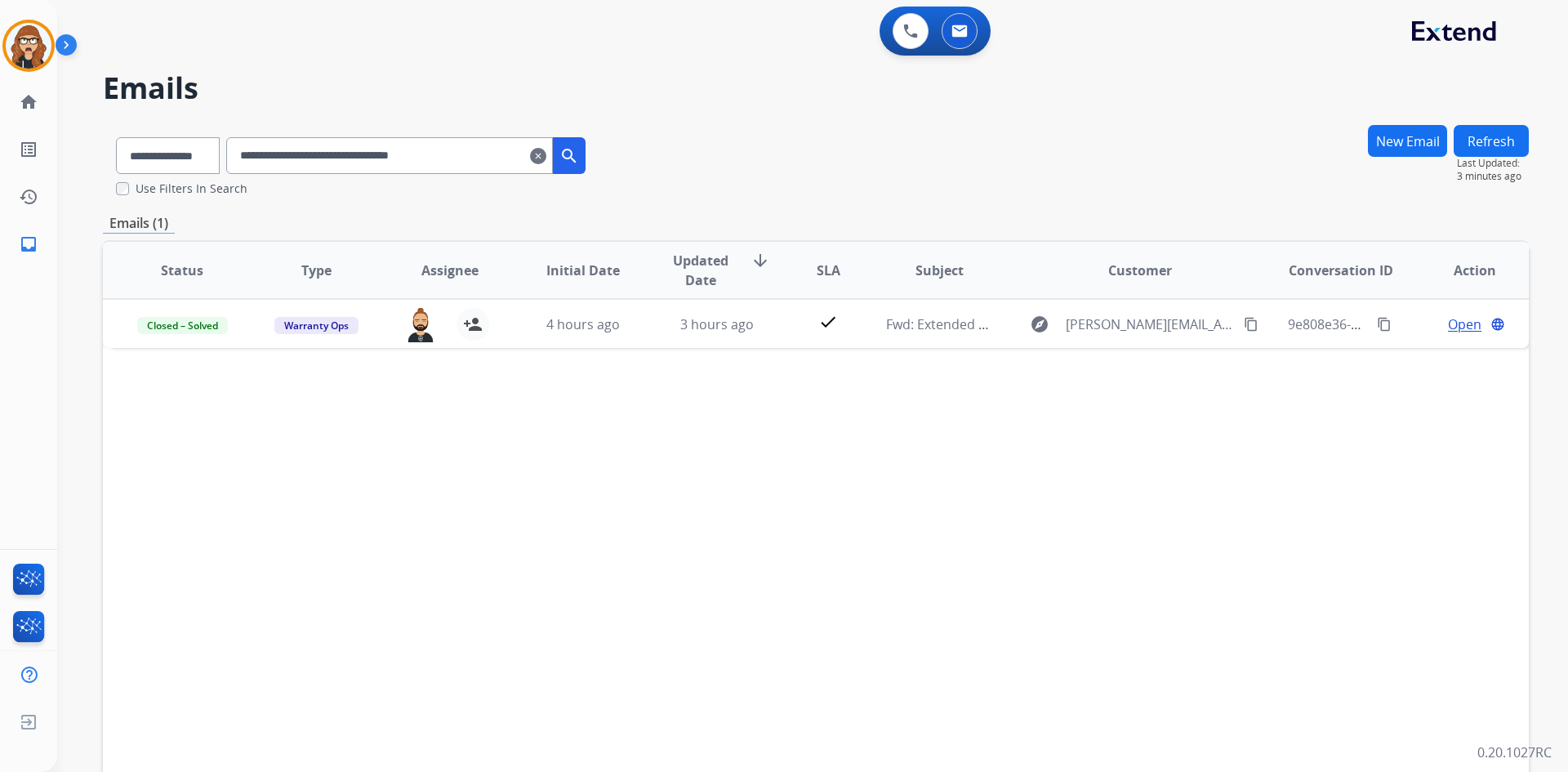
click at [546, 158] on mat-icon "clear" at bounding box center [538, 156] width 16 height 20
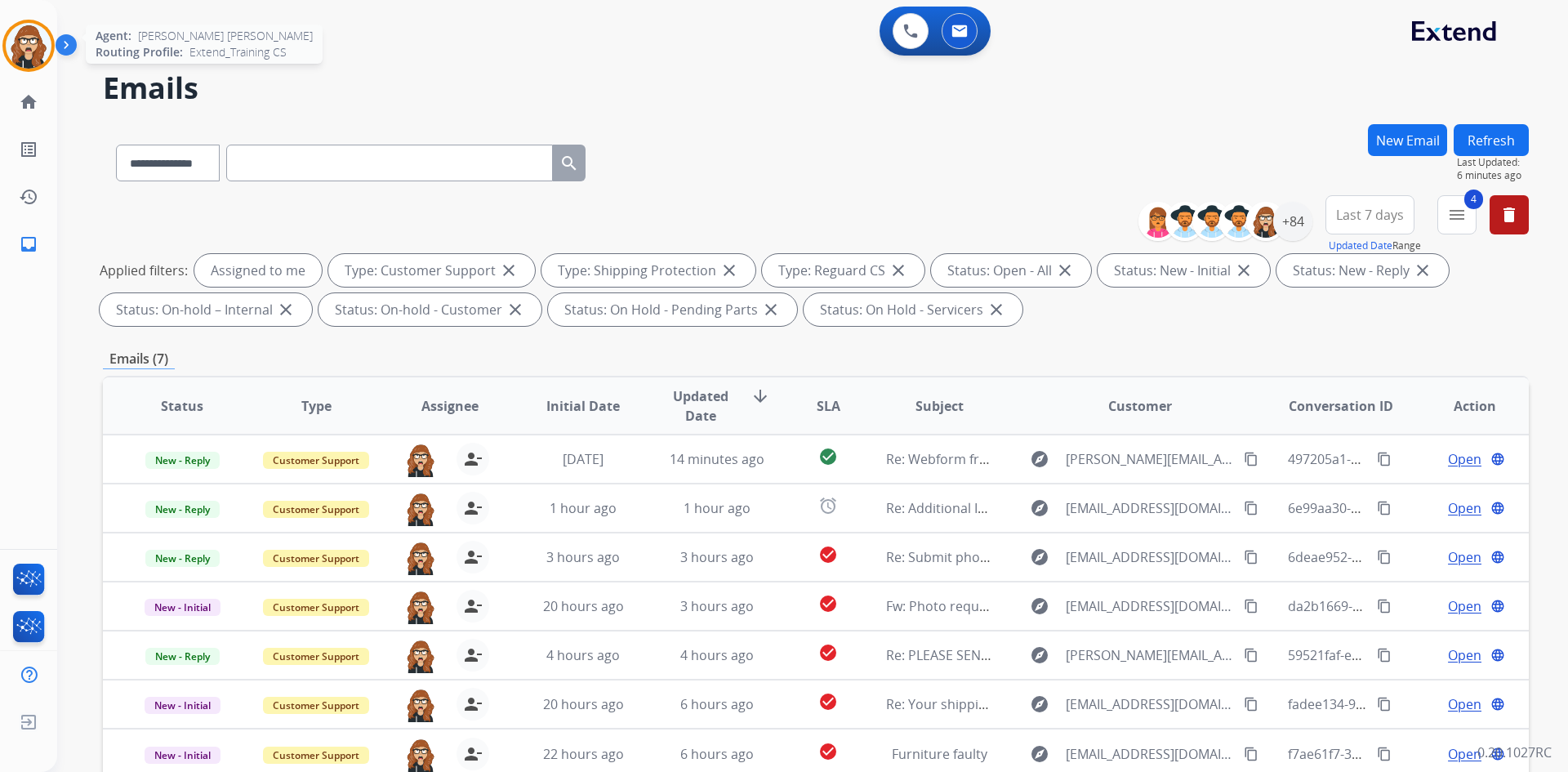
click at [36, 42] on img at bounding box center [28, 45] width 46 height 46
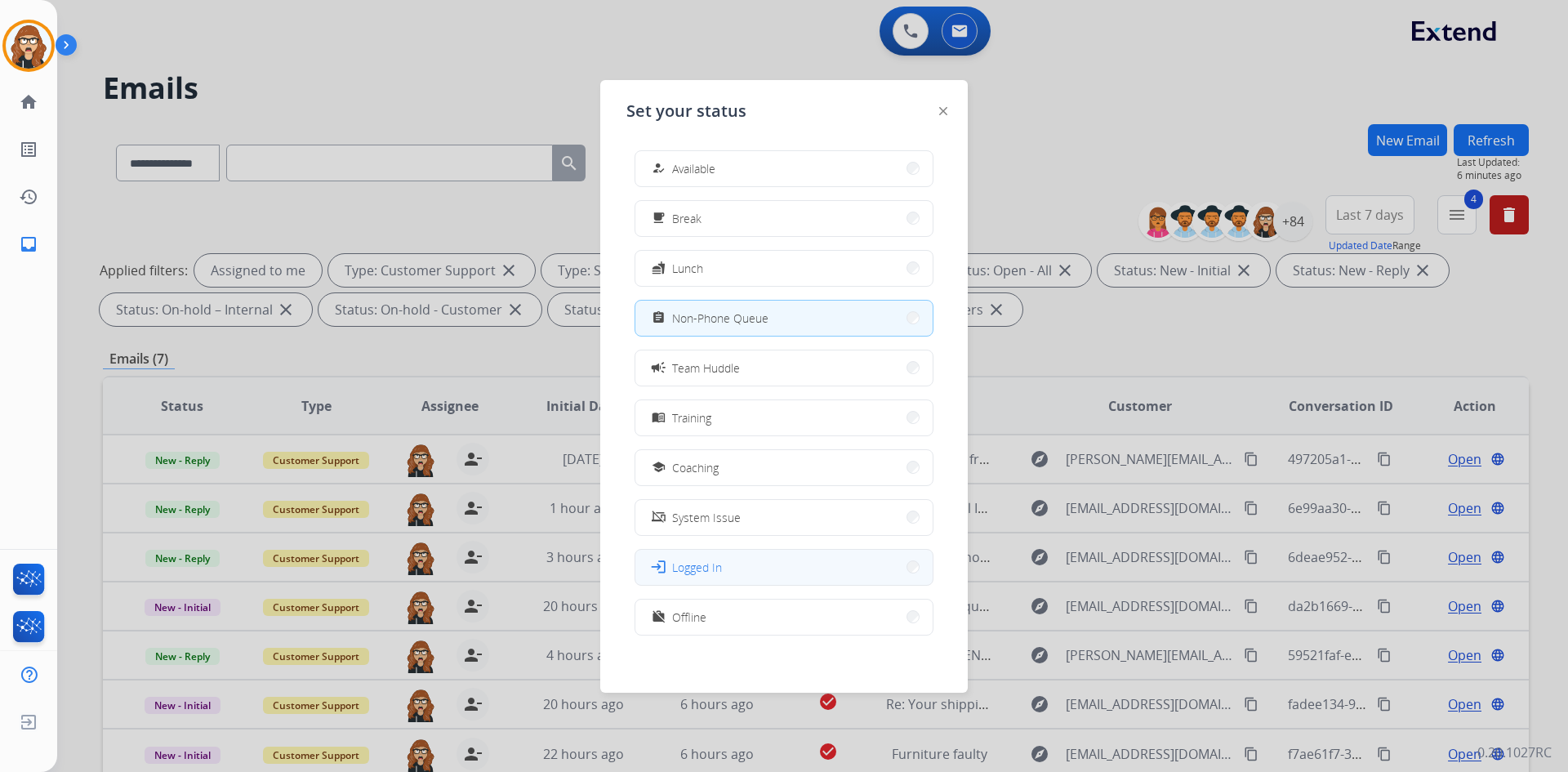
scroll to position [4, 0]
click at [784, 601] on button "work_off Offline" at bounding box center [784, 612] width 297 height 35
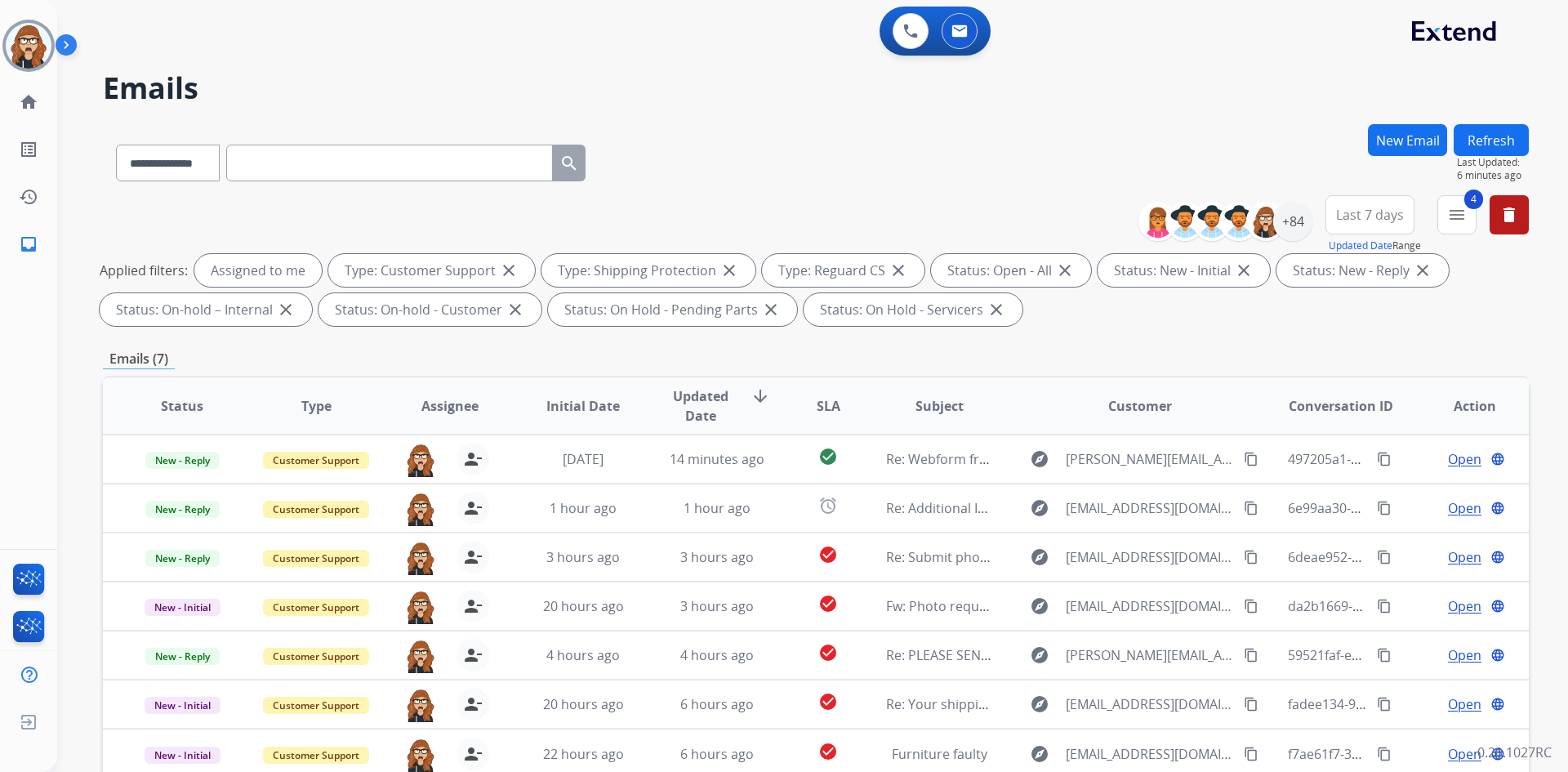
click at [1209, 85] on h2 "Emails" at bounding box center [816, 88] width 1426 height 32
click at [24, 42] on img at bounding box center [28, 45] width 46 height 46
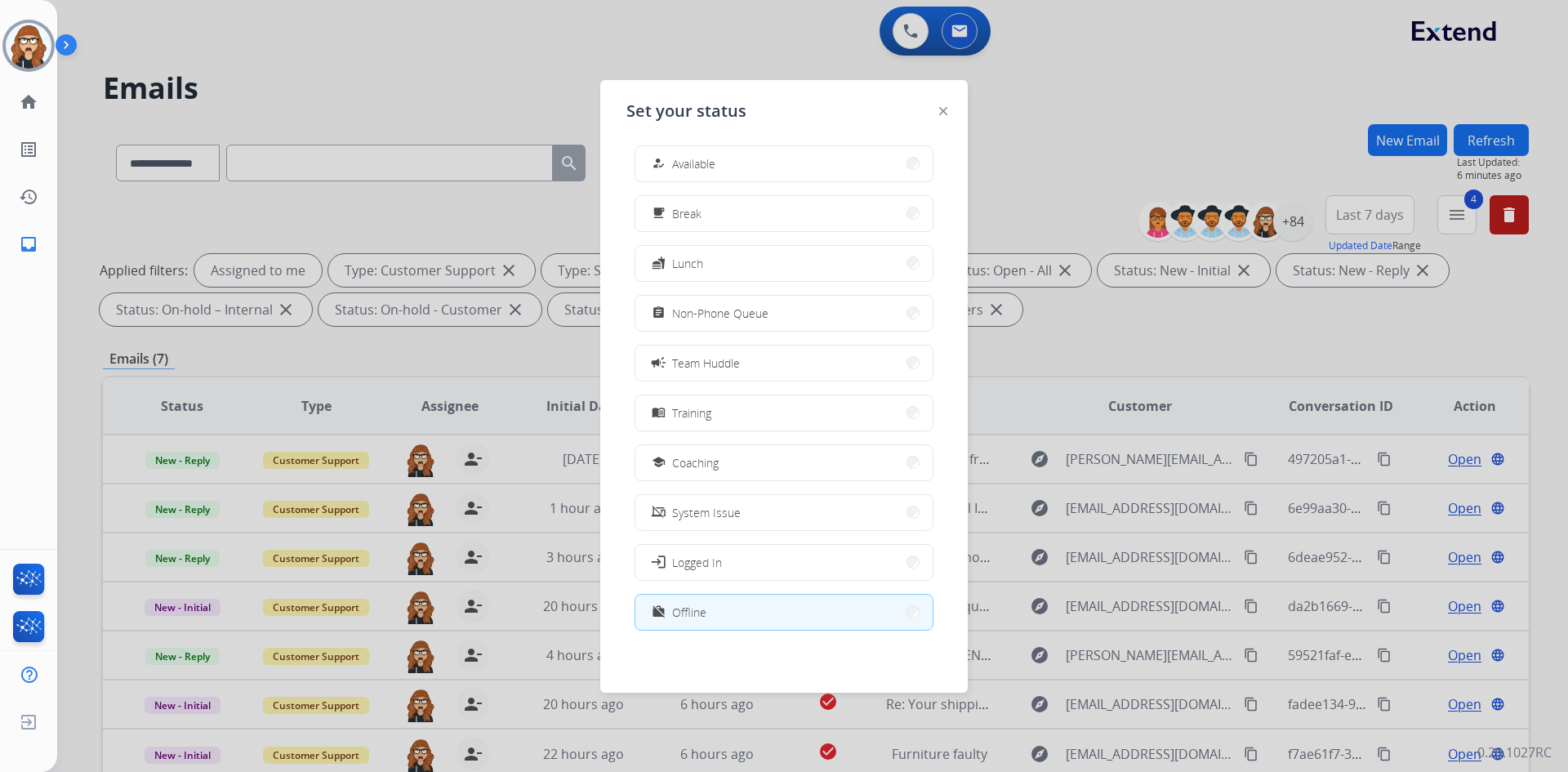
click at [815, 622] on button "work_off Offline" at bounding box center [784, 612] width 297 height 35
